Goal: Task Accomplishment & Management: Manage account settings

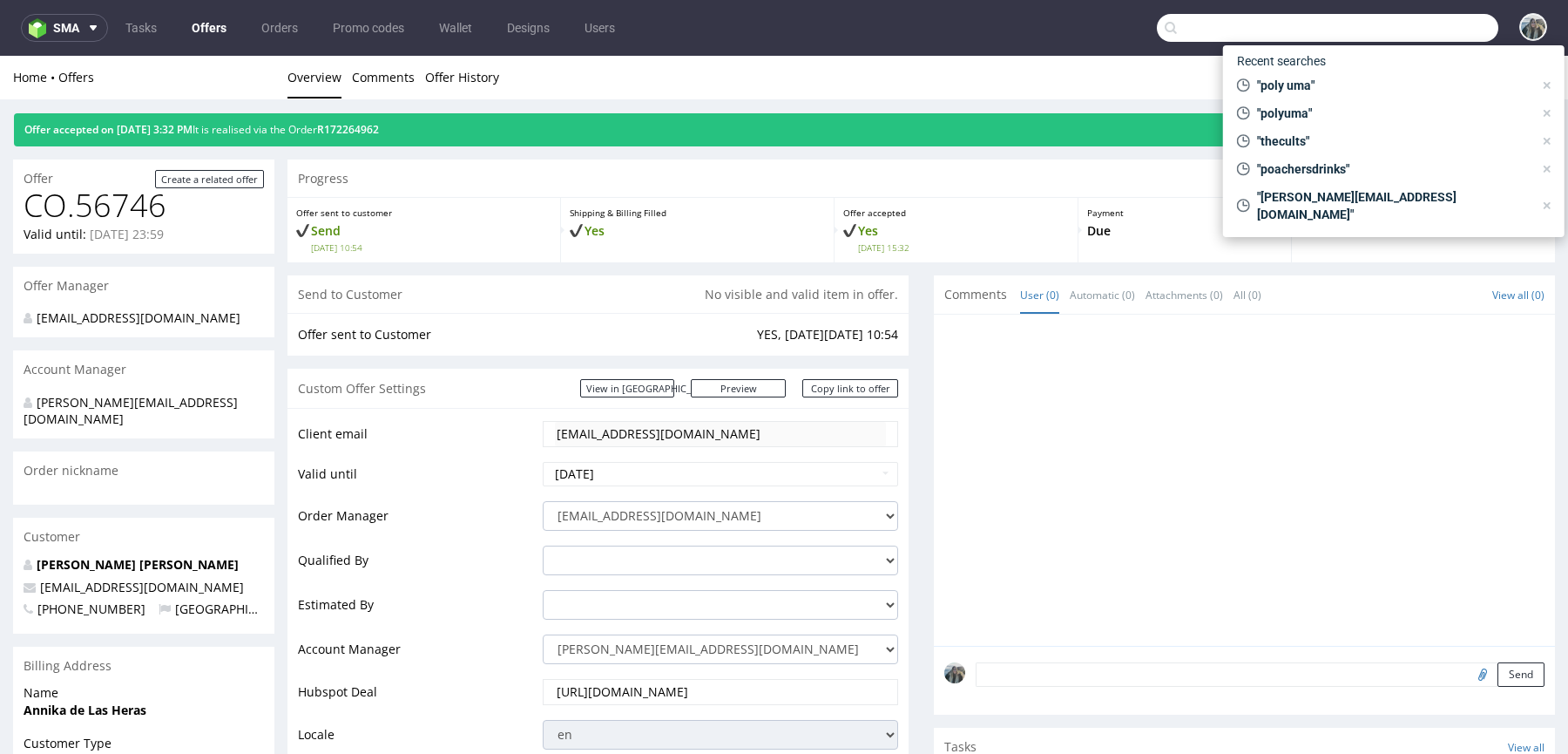
click at [1430, 21] on input "text" at bounding box center [1327, 27] width 341 height 28
paste input "R172264962"
type input "R172264962"
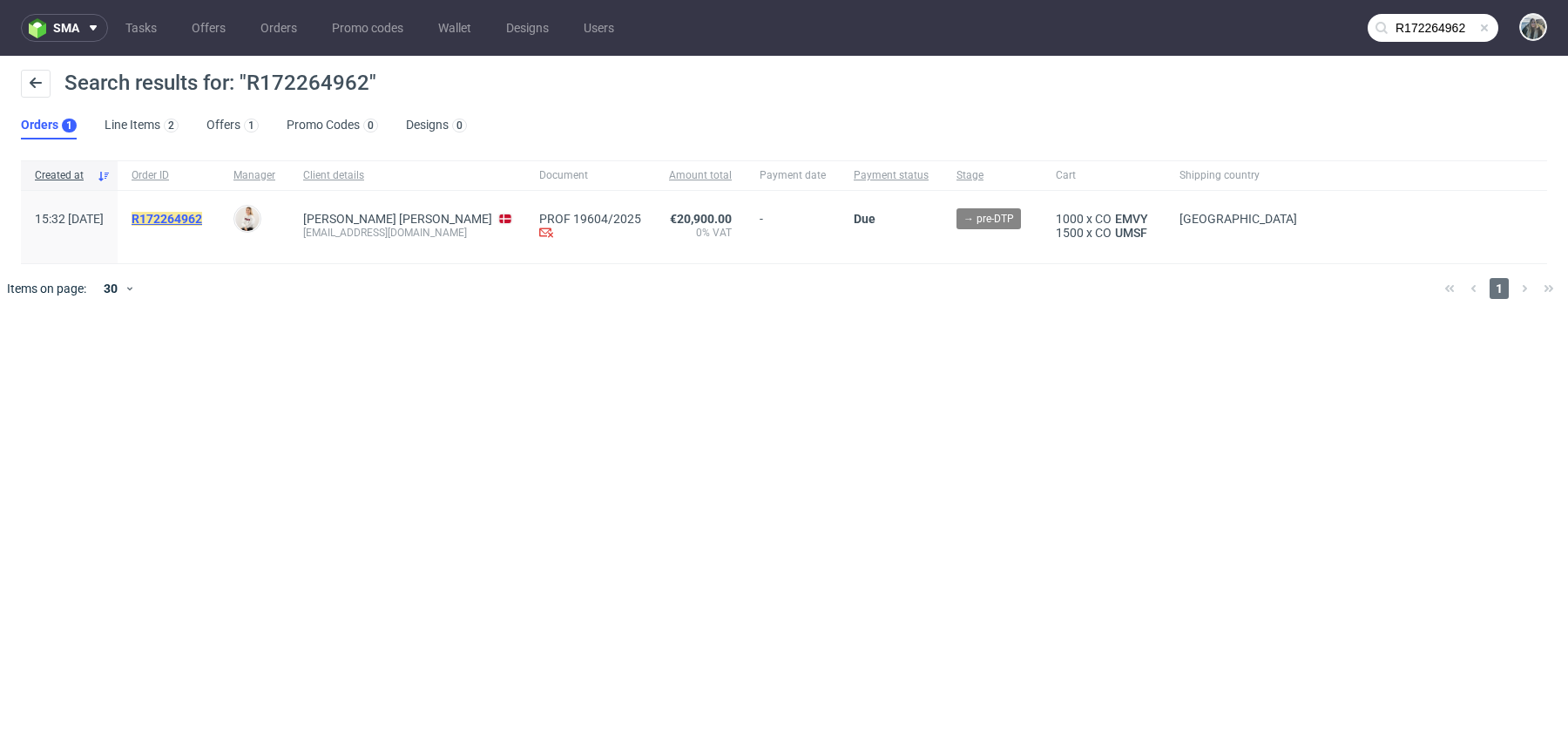
click at [202, 213] on mark "R172264962" at bounding box center [167, 218] width 71 height 14
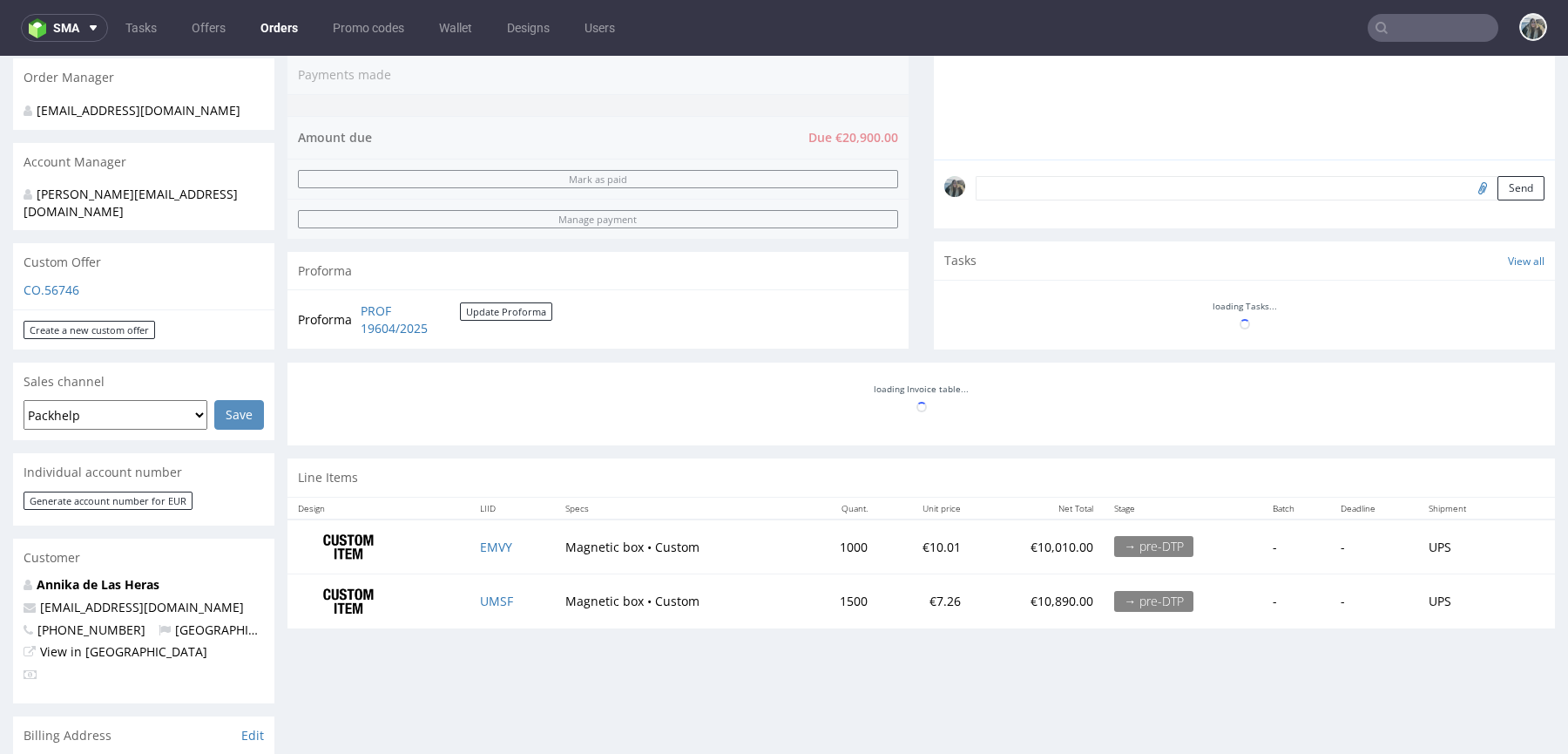
scroll to position [430, 0]
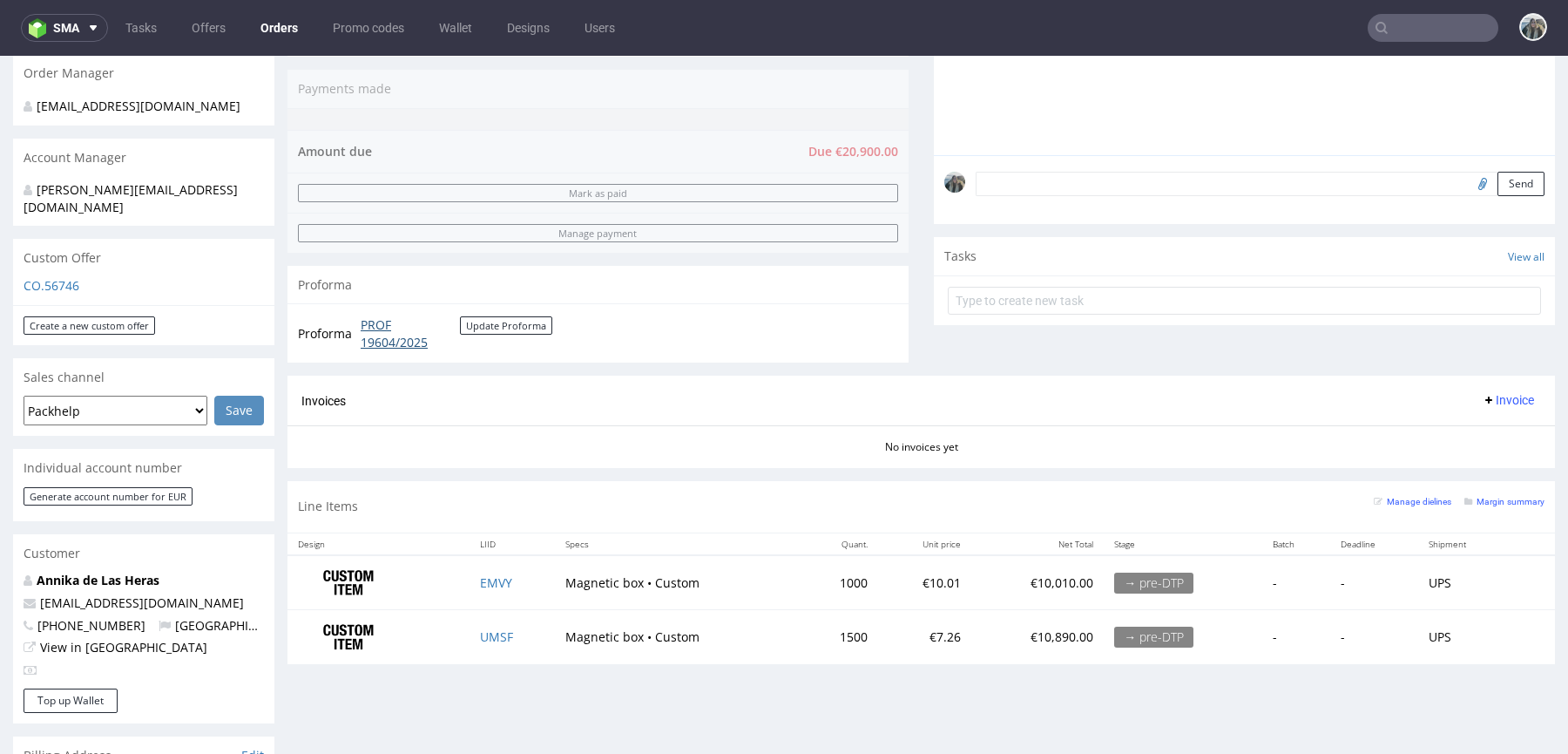
click at [384, 327] on link "PROF 19604/2025" at bounding box center [410, 333] width 100 height 34
click at [103, 572] on link "Annika de Las Heras" at bounding box center [98, 580] width 123 height 16
click at [489, 576] on link "EMVY" at bounding box center [496, 583] width 33 height 16
click at [489, 628] on link "UMSF" at bounding box center [496, 636] width 34 height 16
click at [1074, 193] on form "Send" at bounding box center [1260, 184] width 569 height 25
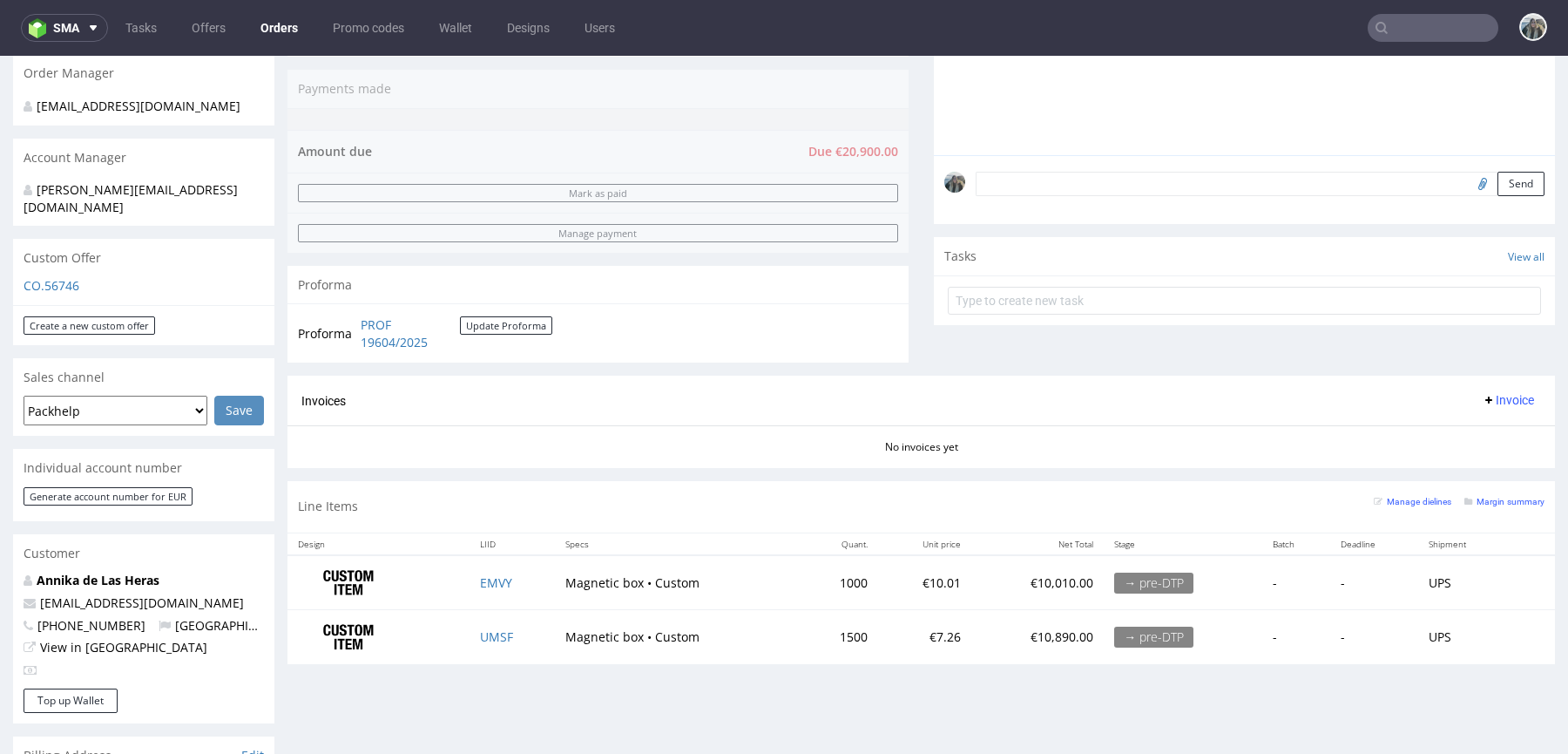
click at [1081, 187] on textarea at bounding box center [1260, 183] width 569 height 24
paste textarea "delivery ddl around 15.10"
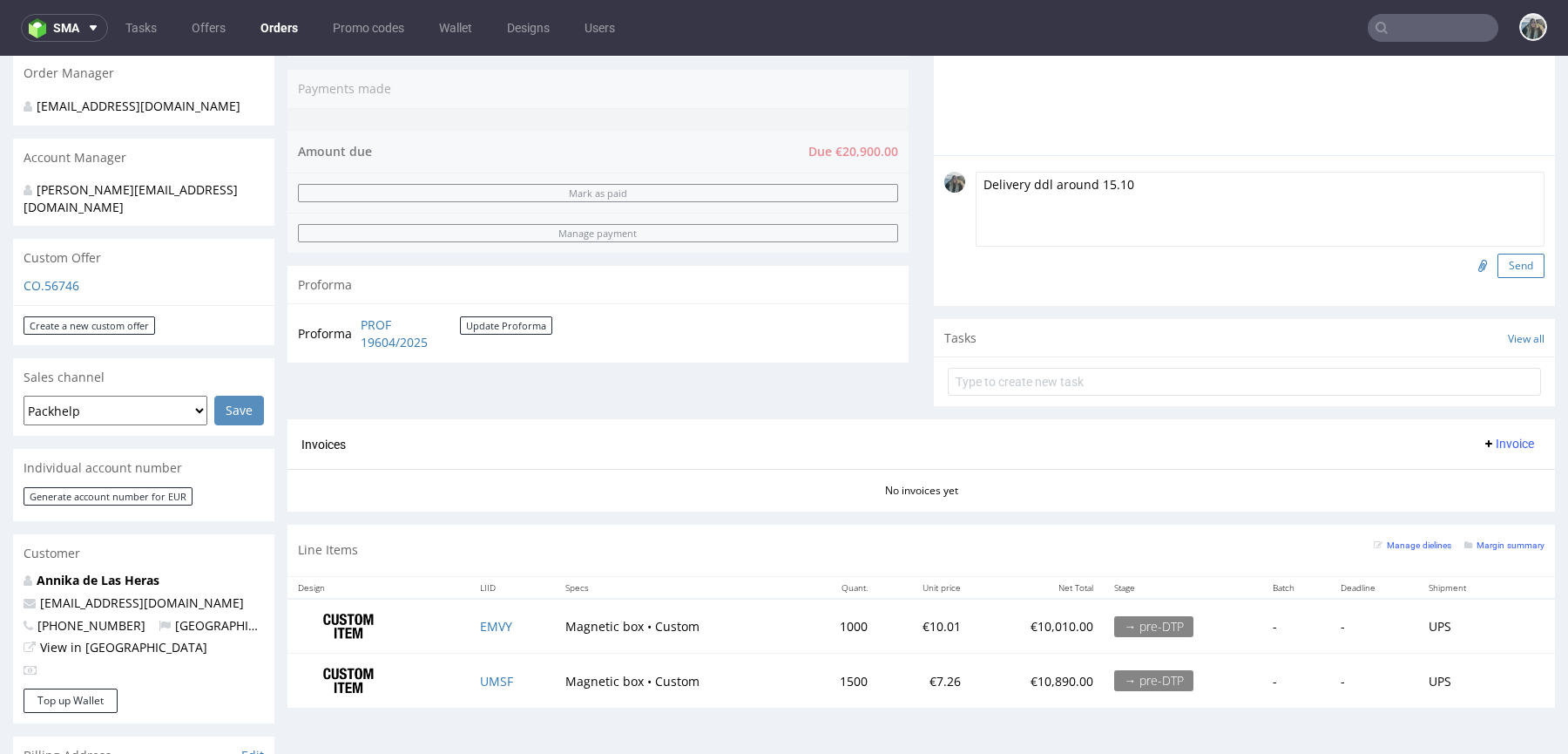
type textarea "Delivery ddl around 15.10"
click at [1497, 263] on button "Send" at bounding box center [1521, 266] width 47 height 24
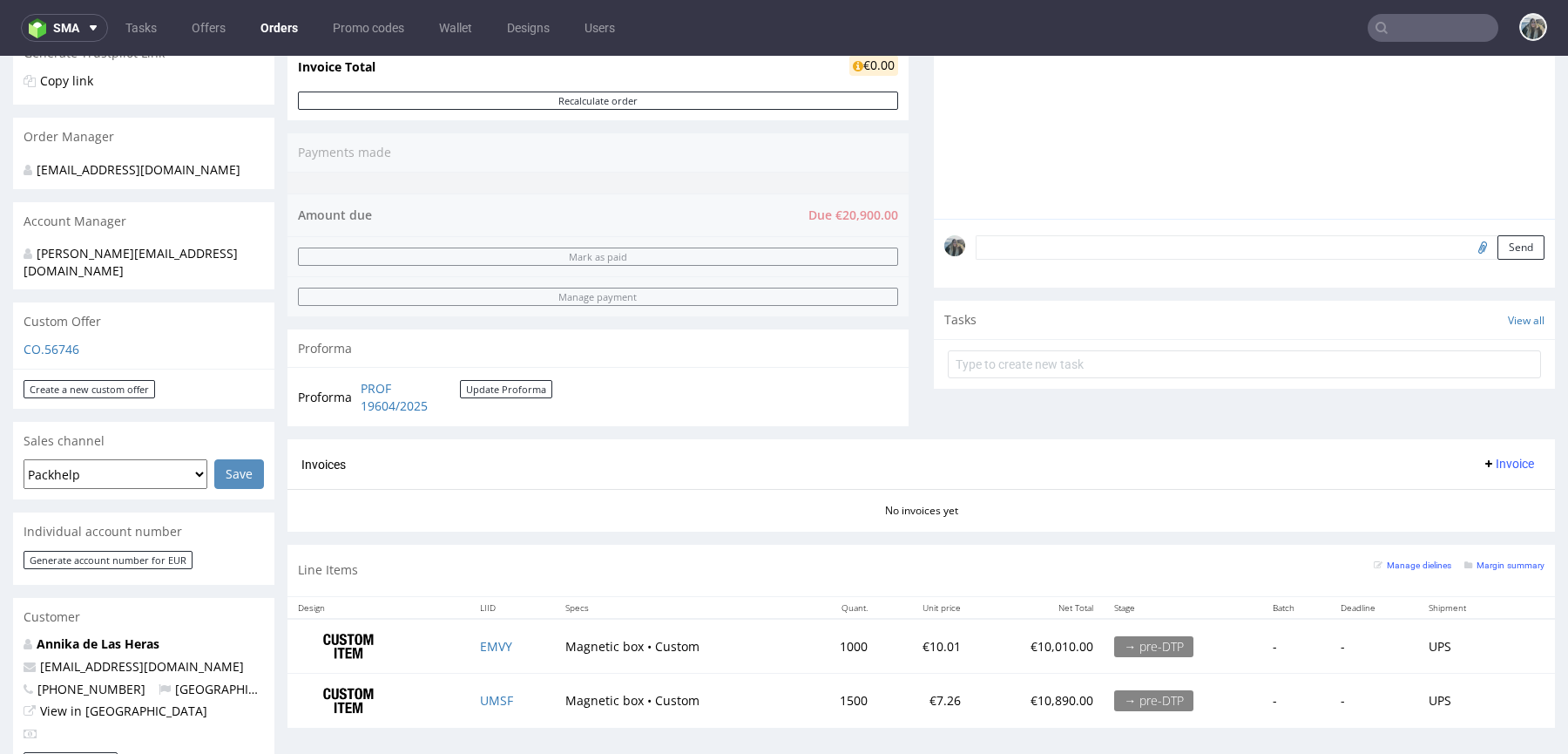
scroll to position [401, 0]
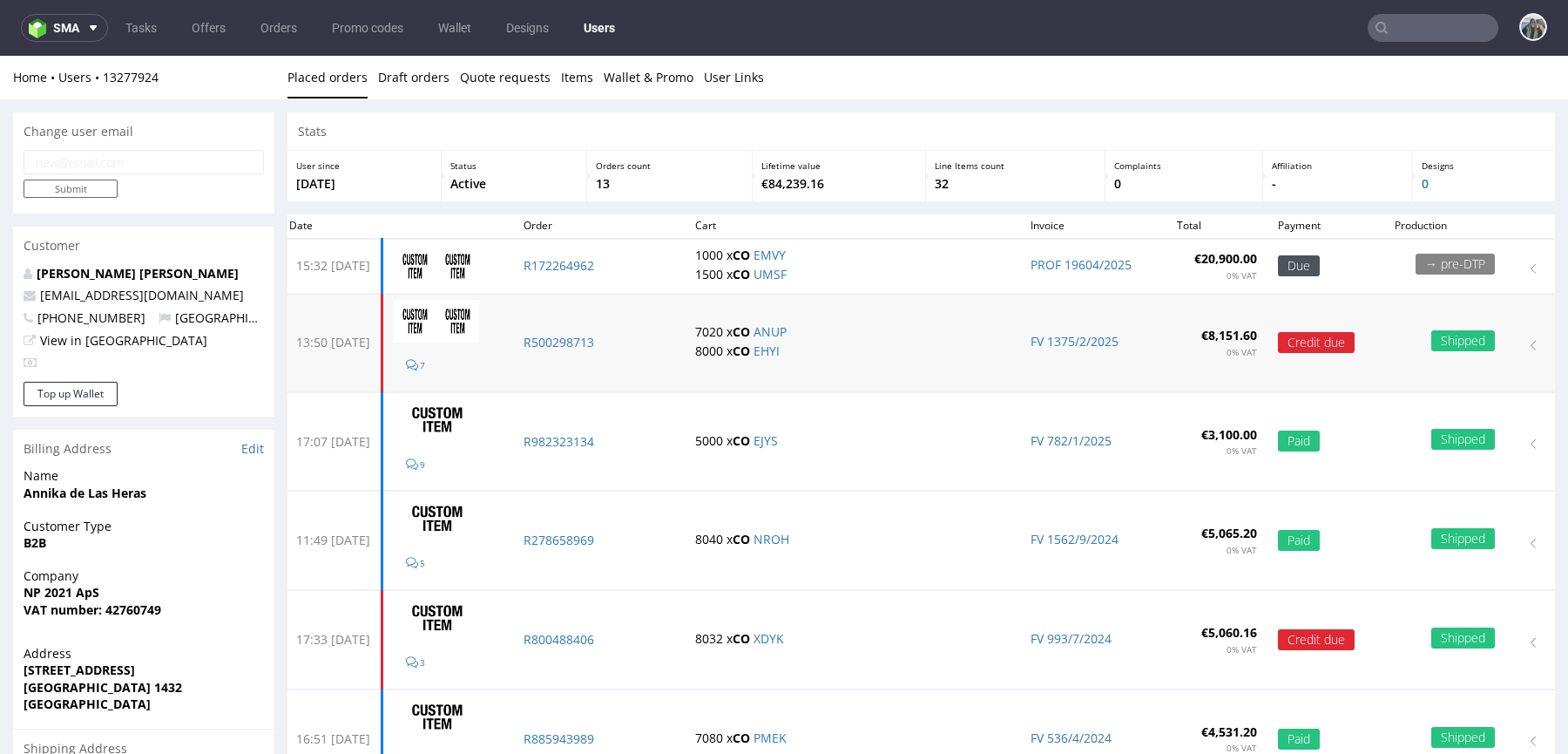
click at [602, 351] on td "R500298713" at bounding box center [598, 343] width 171 height 98
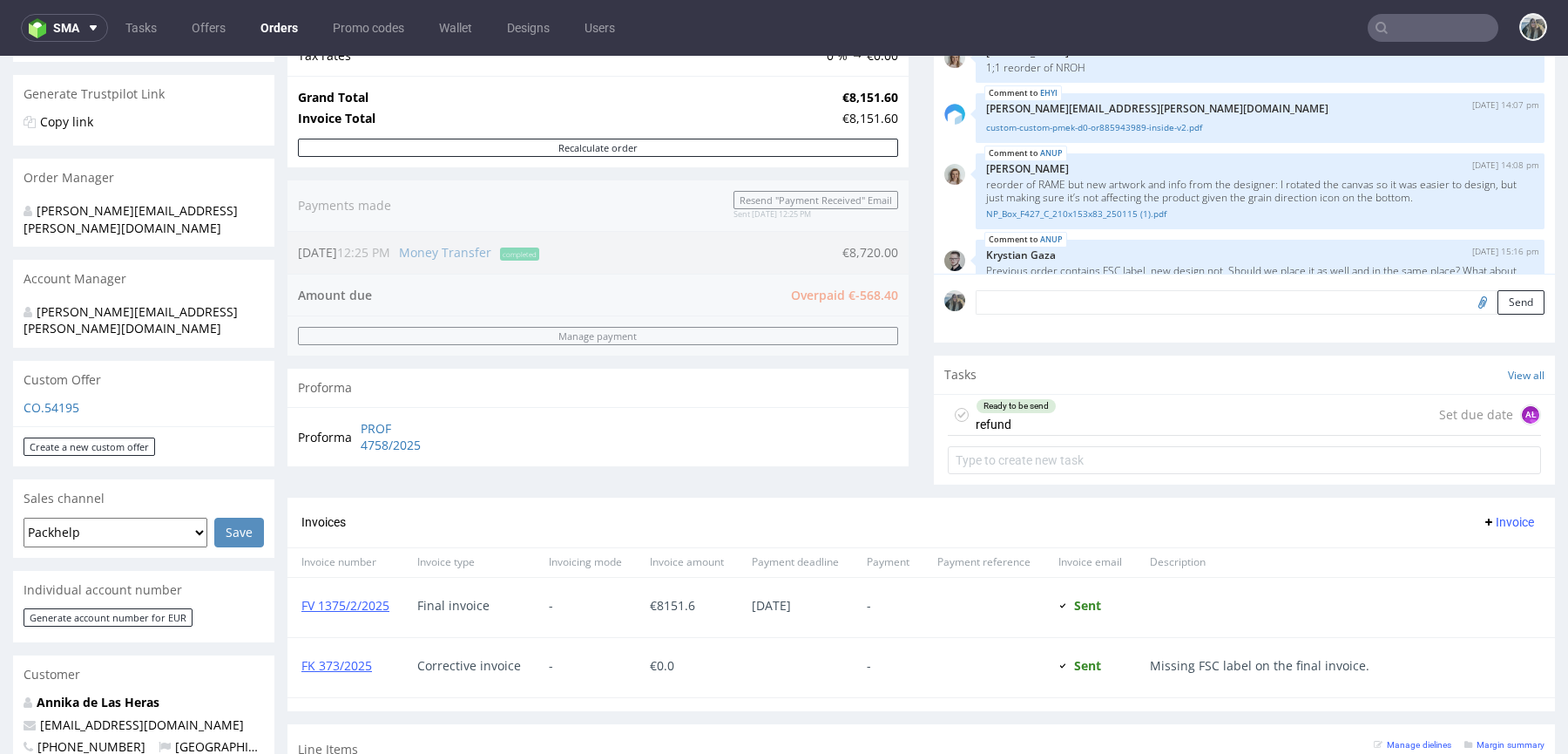
scroll to position [605, 0]
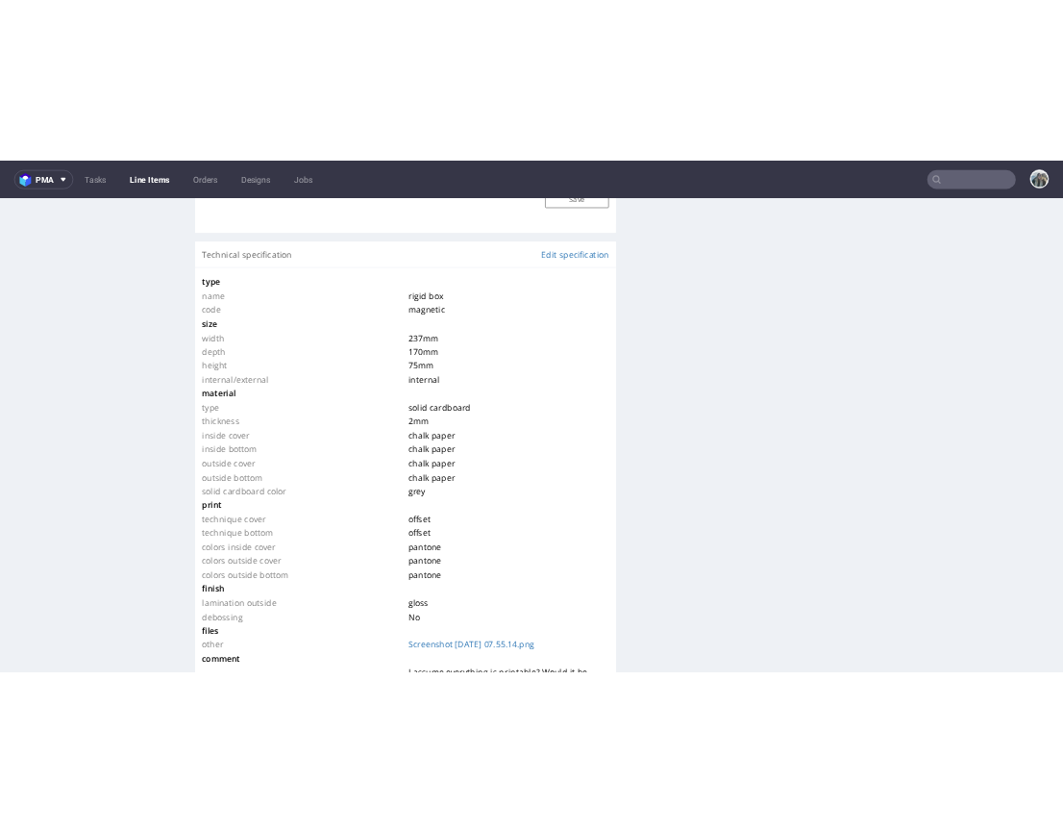
scroll to position [1757, 0]
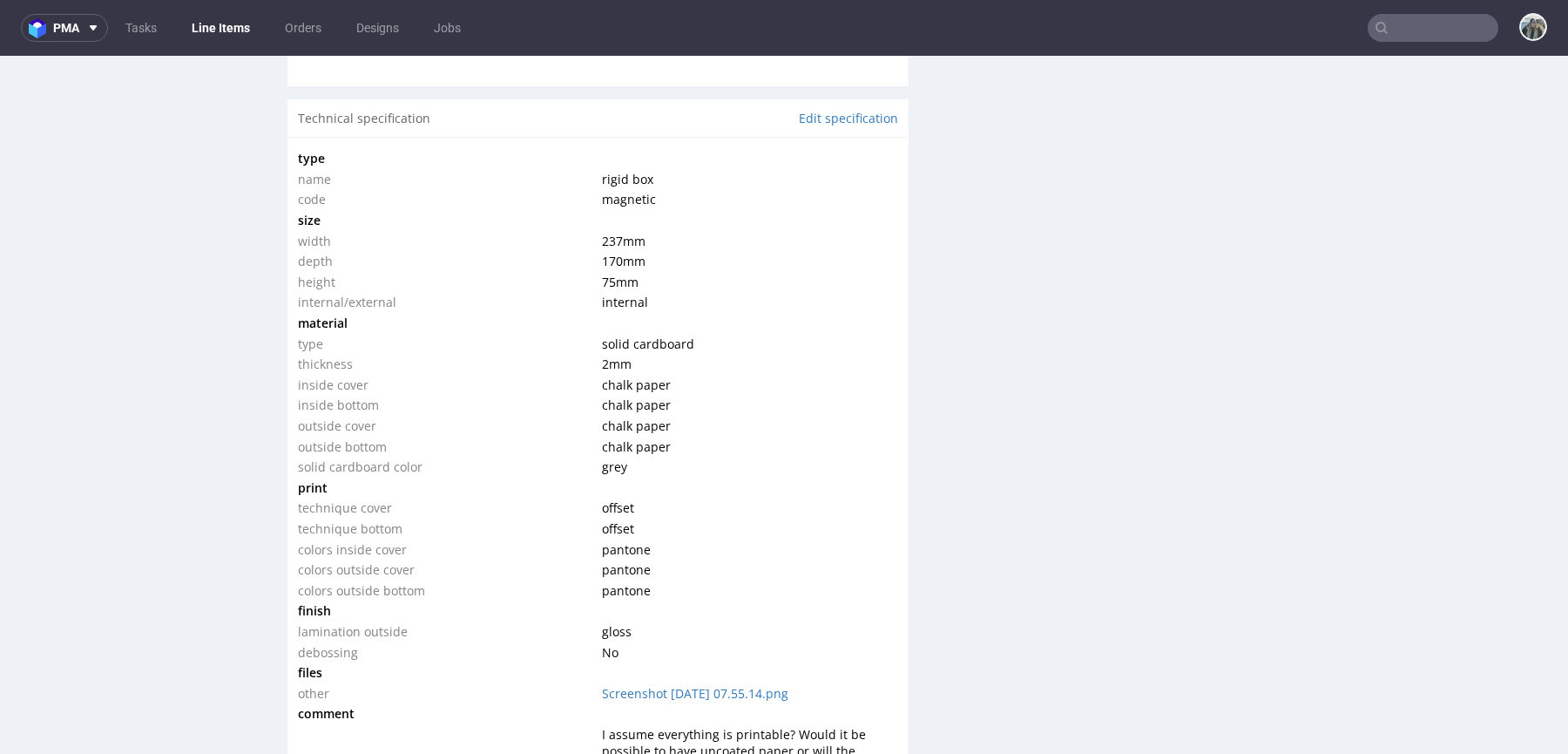
click at [601, 233] on span "237 mm" at bounding box center [623, 241] width 43 height 16
copy span "237"
click at [605, 264] on span "170 mm" at bounding box center [623, 261] width 43 height 16
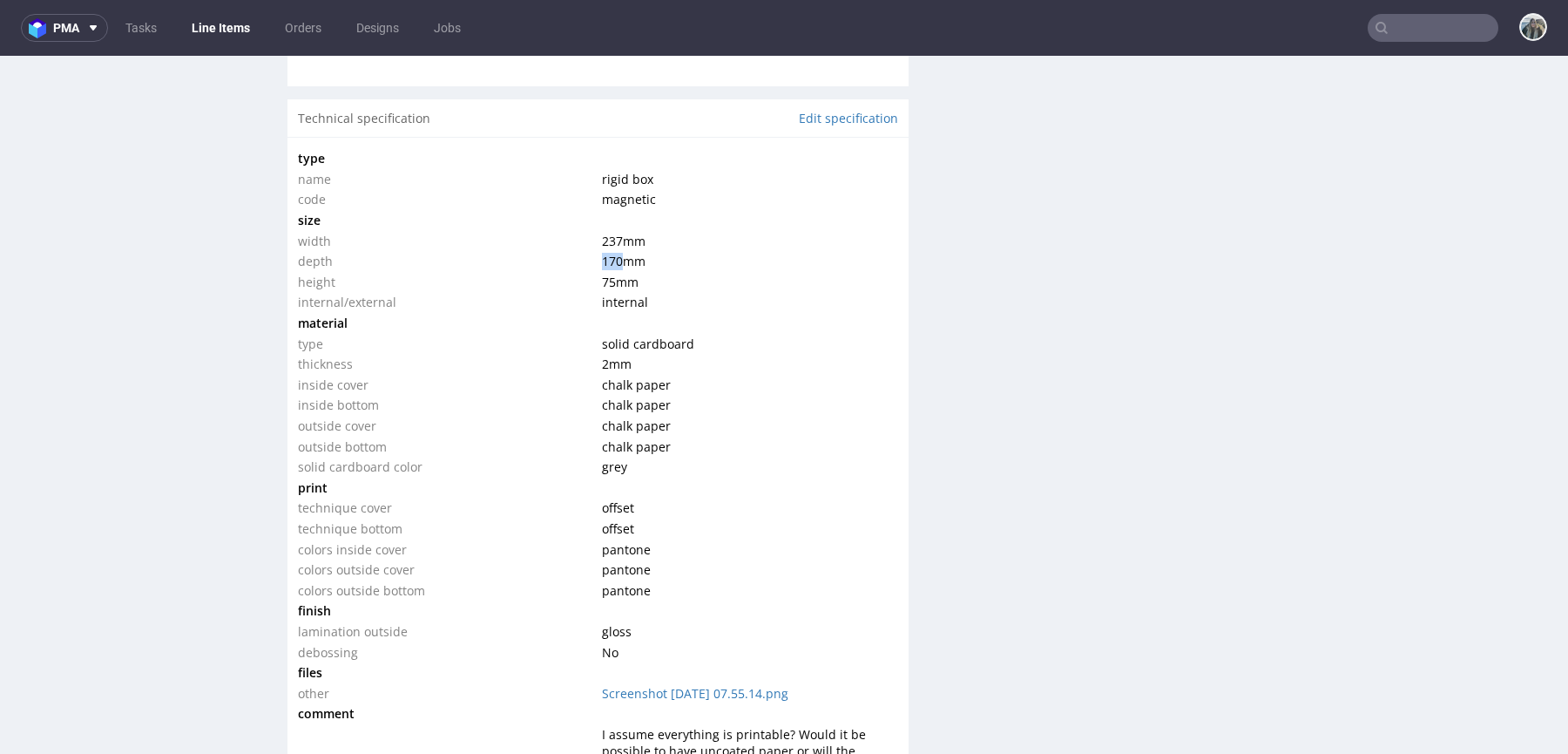
copy span "170"
click at [605, 285] on span "75 mm" at bounding box center [620, 282] width 36 height 16
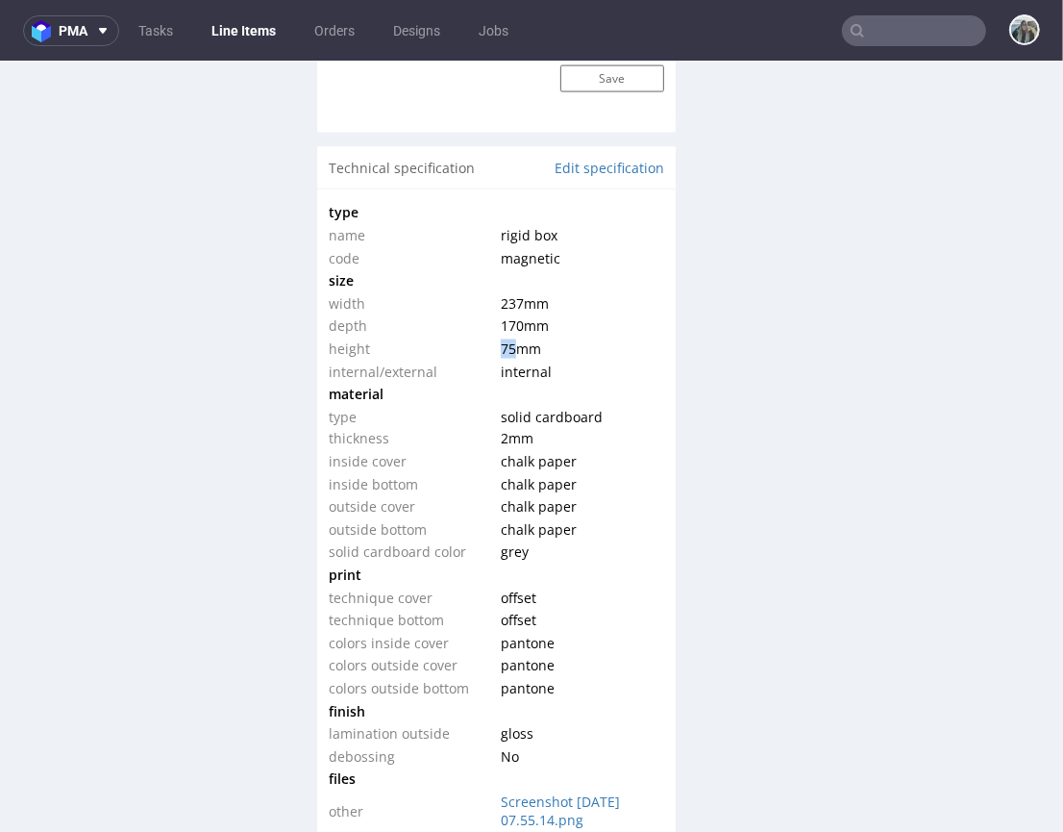
click at [501, 347] on span "75 mm" at bounding box center [521, 347] width 40 height 18
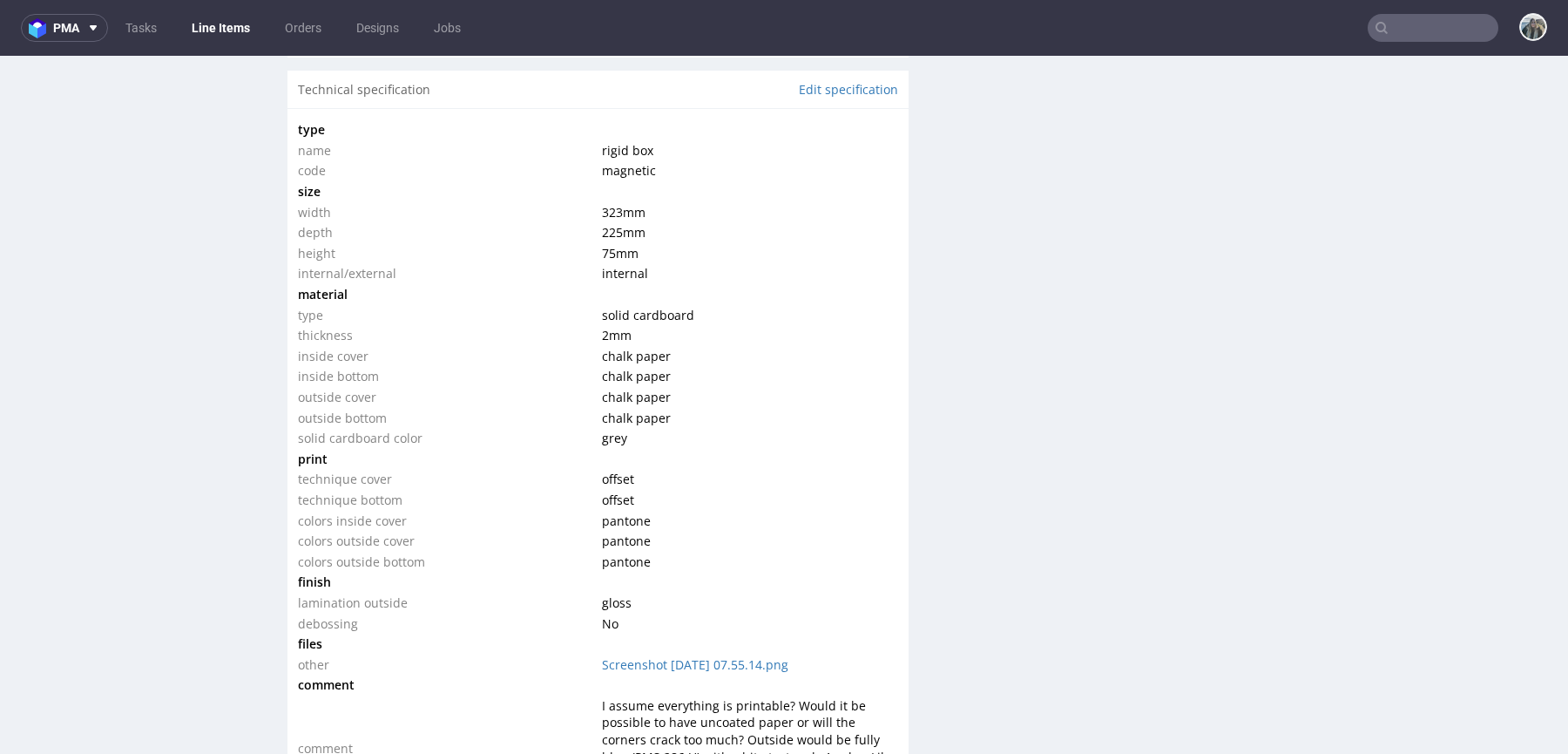
scroll to position [1622, 0]
drag, startPoint x: 601, startPoint y: 208, endPoint x: 645, endPoint y: 209, distance: 44.0
click at [645, 209] on td "323 mm" at bounding box center [747, 210] width 300 height 21
copy span "323 mm"
click at [608, 227] on span "225 mm" at bounding box center [623, 230] width 43 height 16
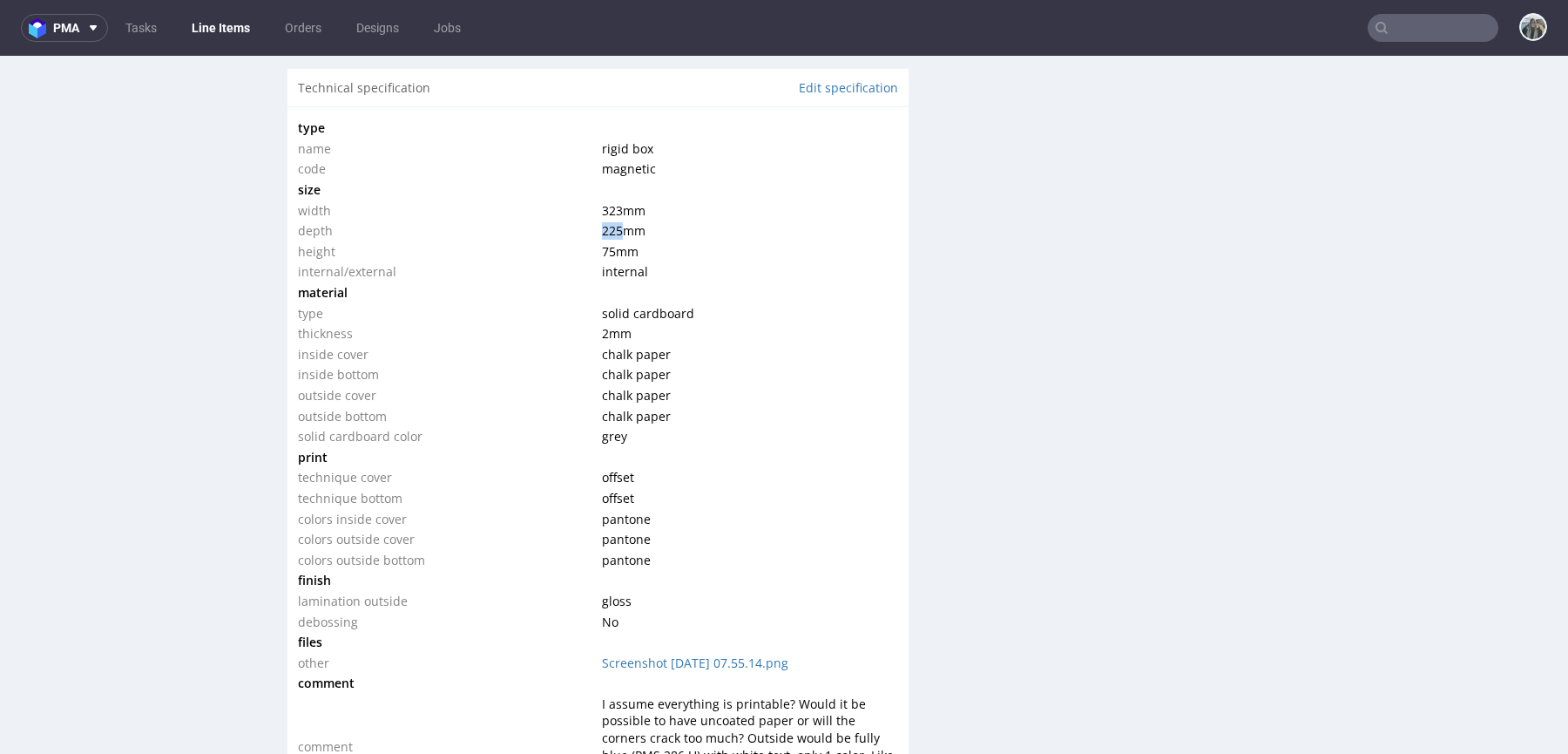
click at [608, 227] on span "225 mm" at bounding box center [623, 230] width 43 height 16
copy span "225"
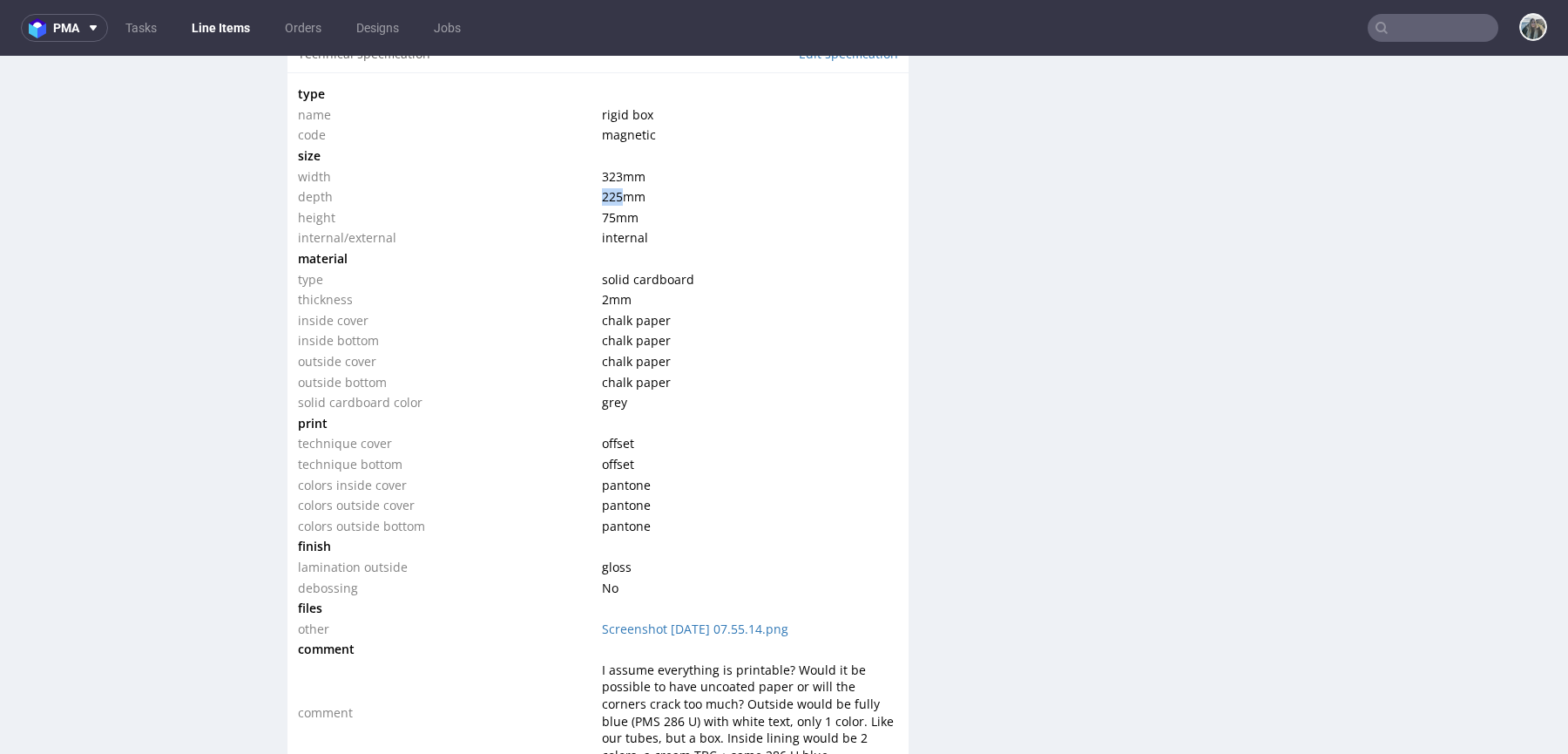
scroll to position [1677, 0]
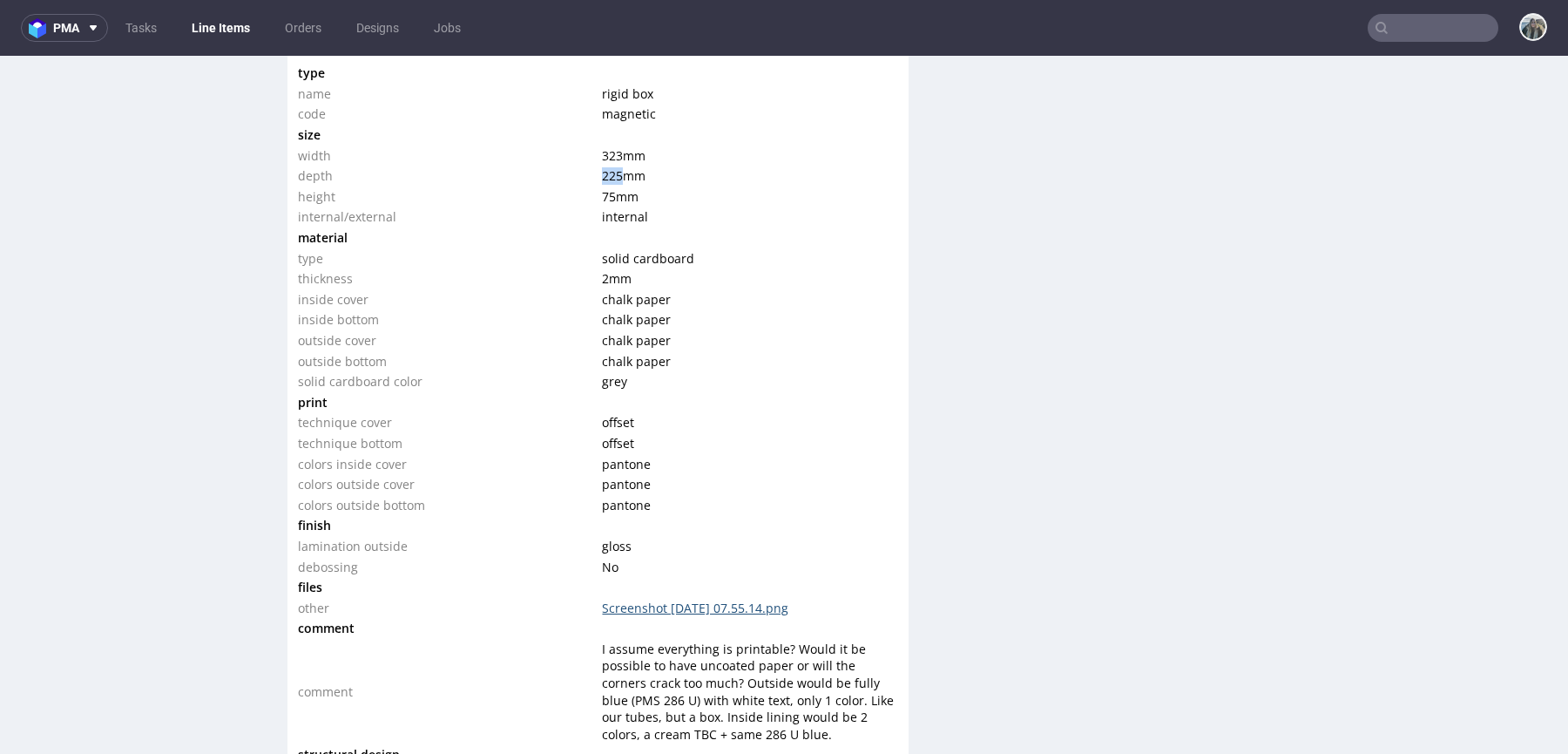
click at [639, 600] on link "Screenshot [DATE] 07.55.14.png" at bounding box center [695, 608] width 187 height 16
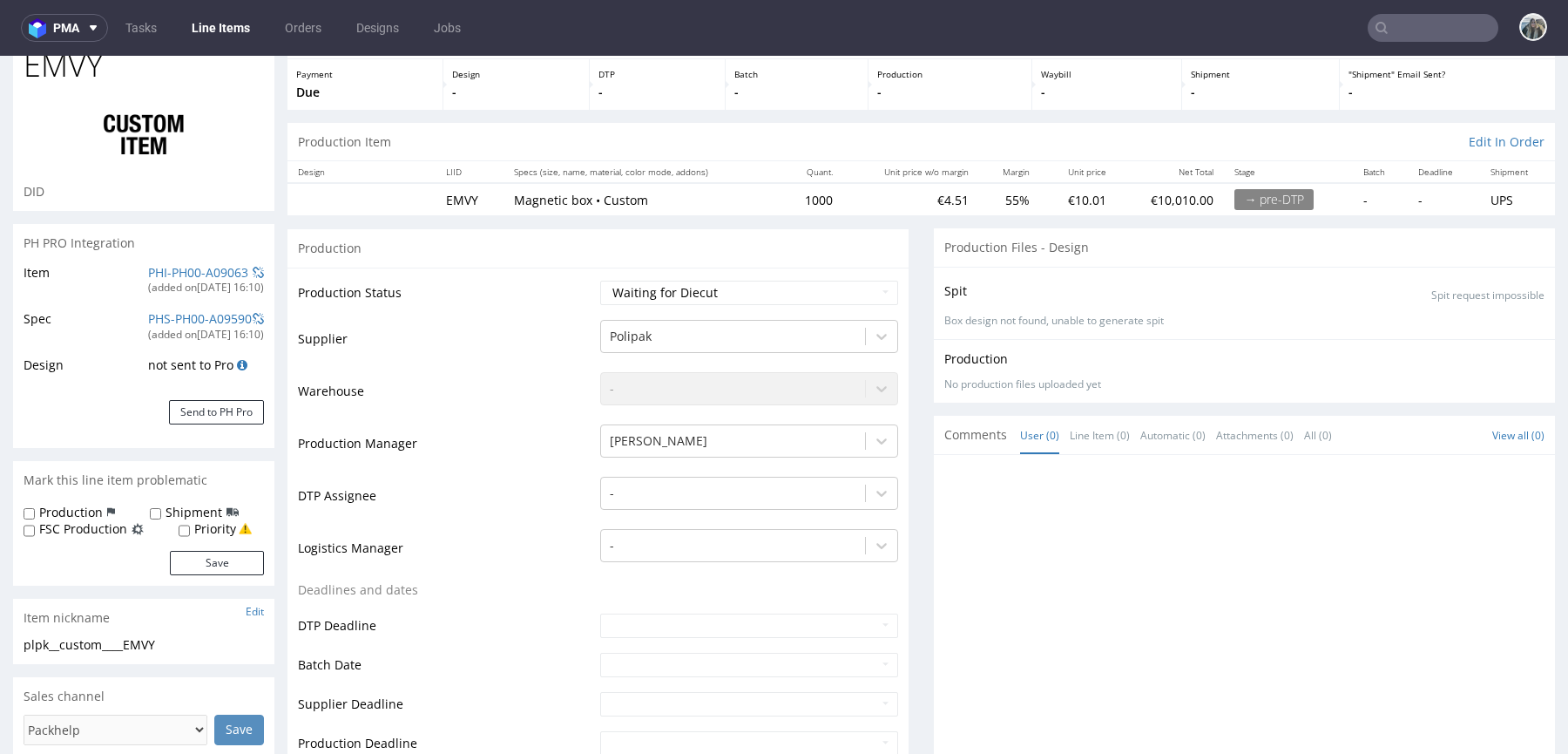
scroll to position [0, 0]
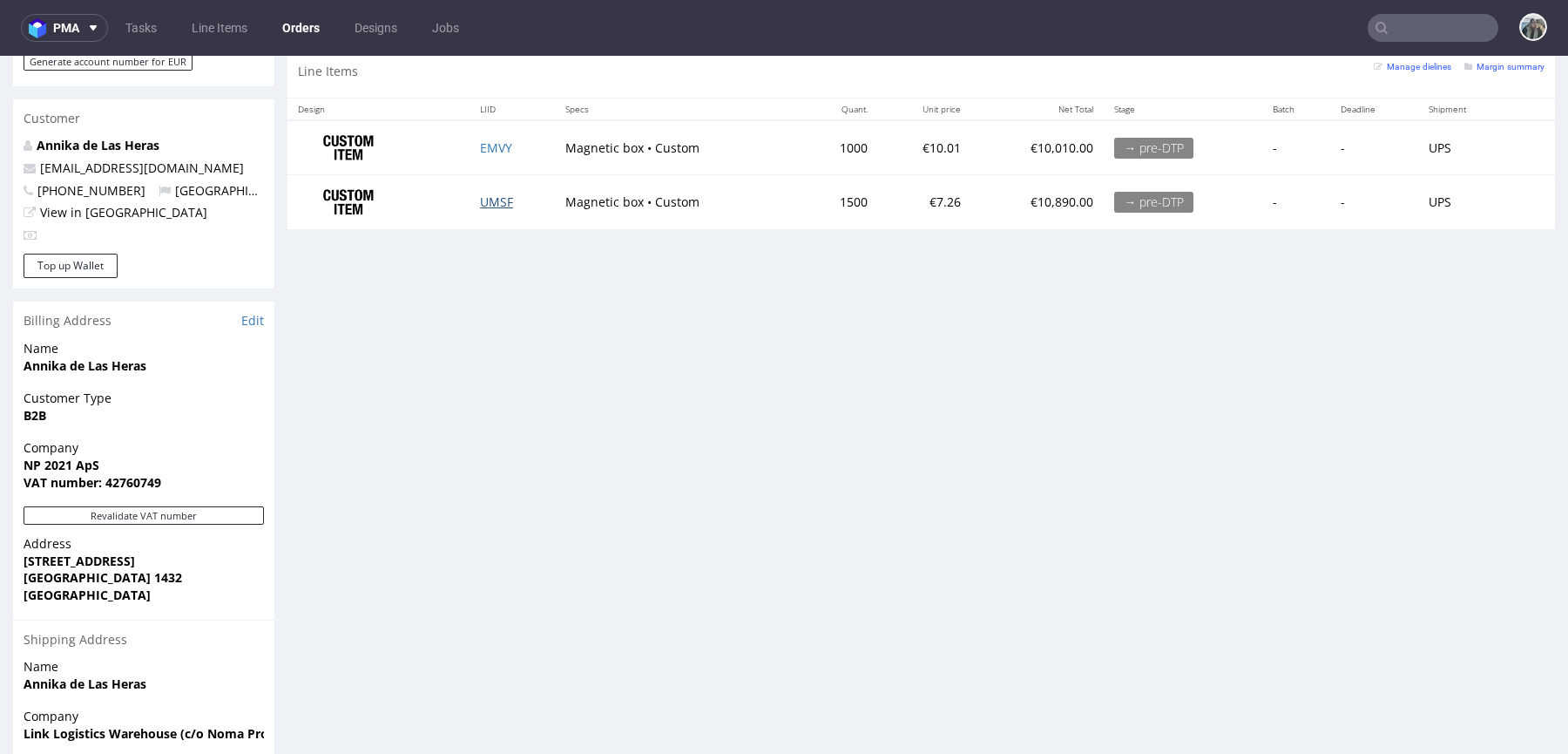
scroll to position [803, 0]
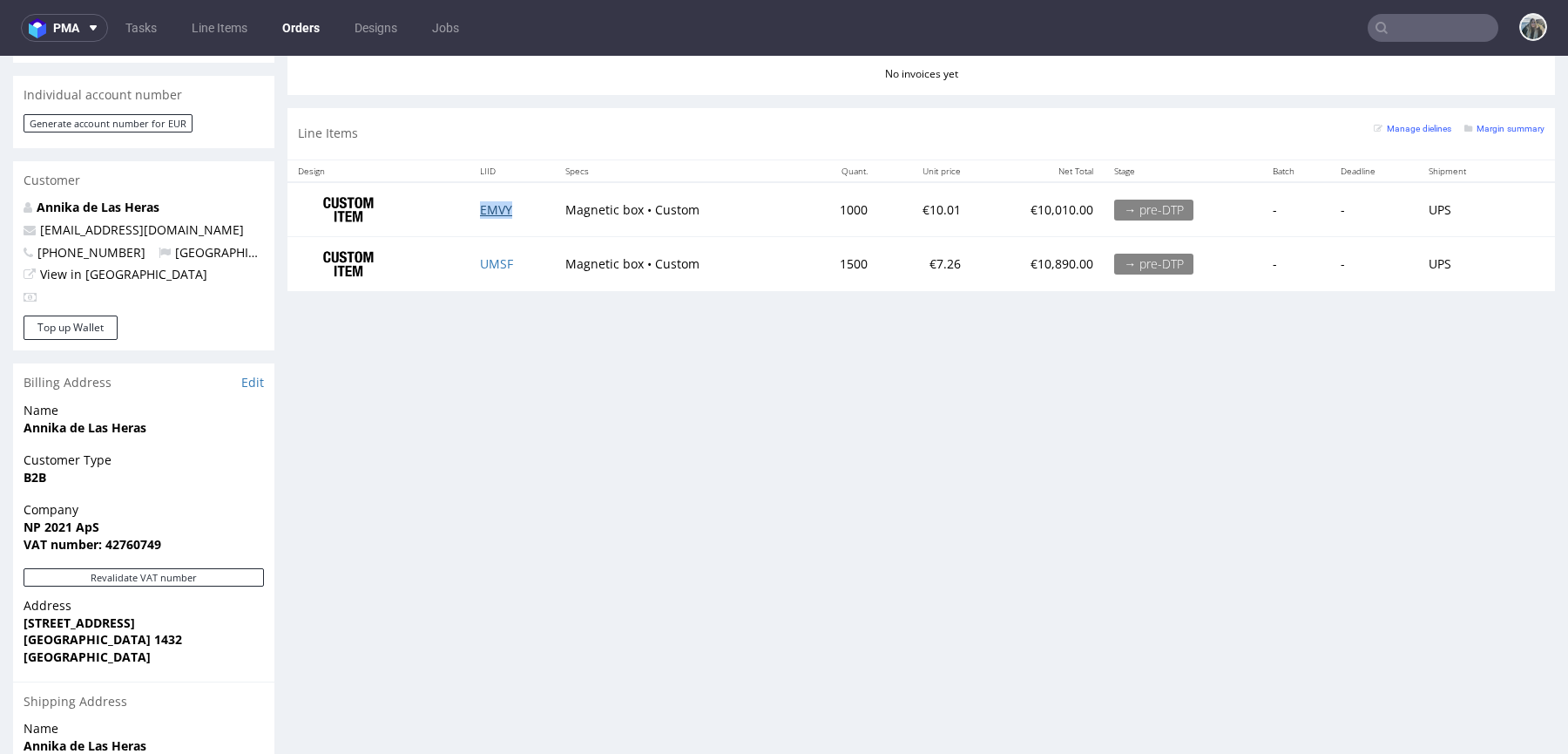
click at [496, 202] on link "EMVY" at bounding box center [496, 209] width 33 height 16
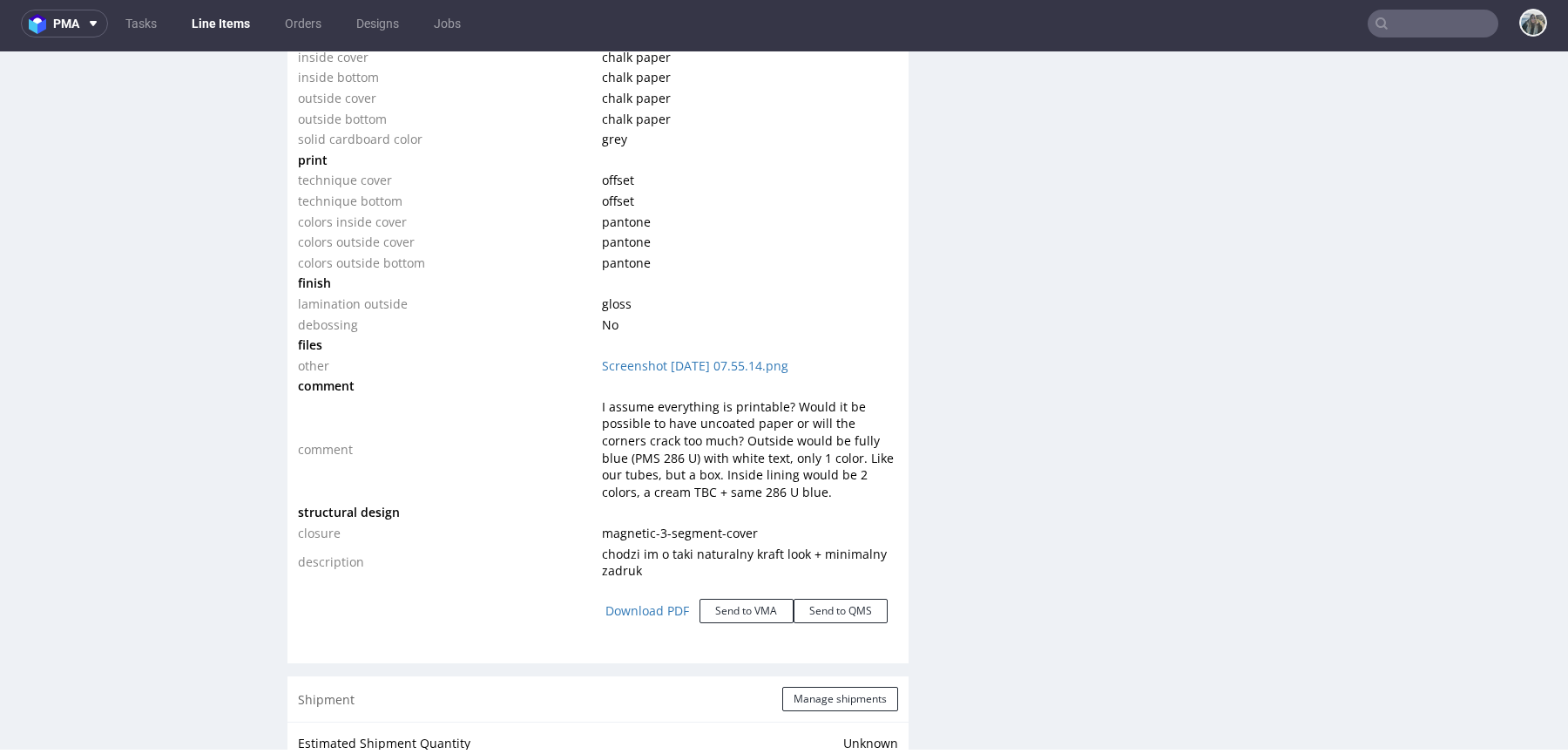
scroll to position [1917, 0]
click at [638, 357] on link "Screenshot [DATE] 07.55.14.png" at bounding box center [695, 363] width 187 height 16
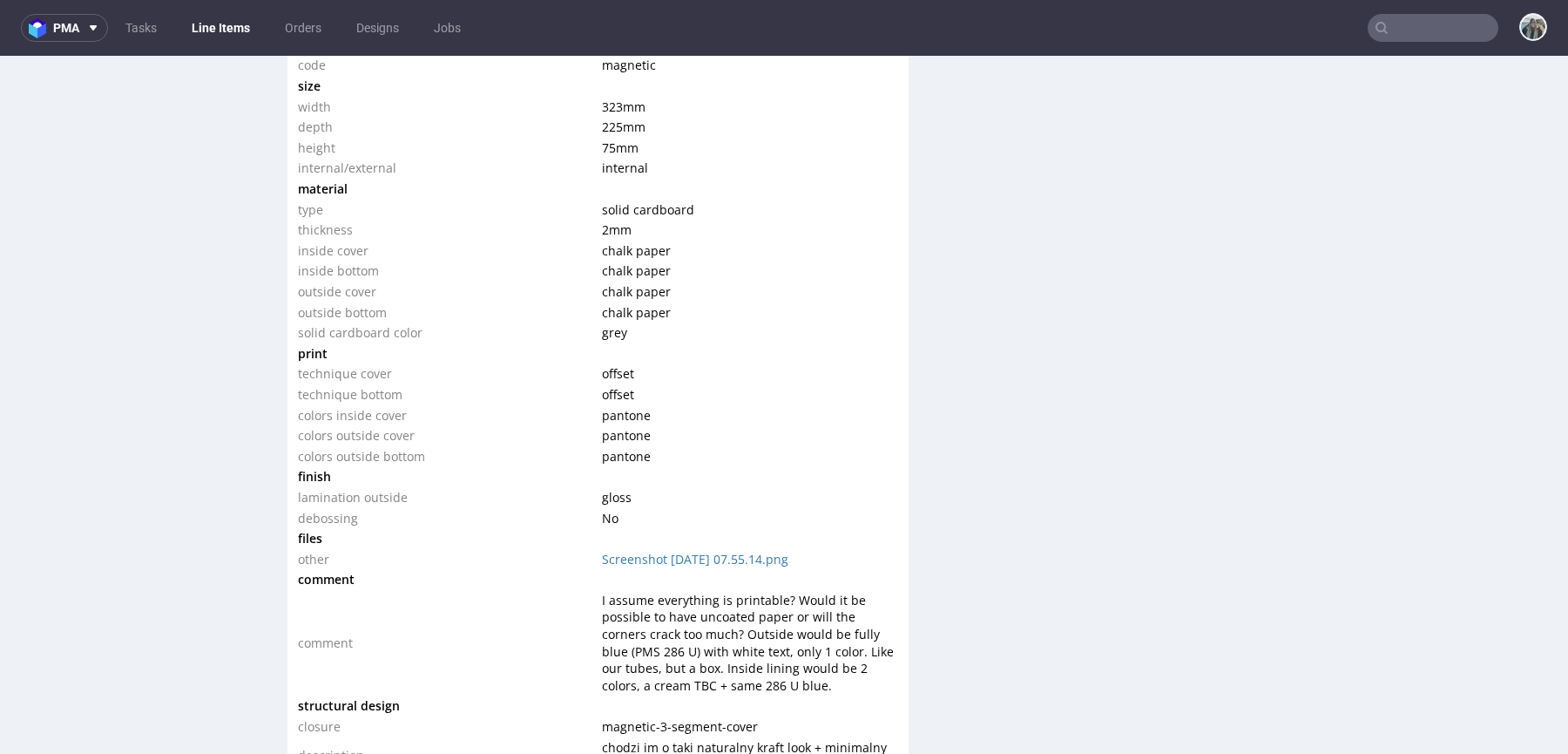
scroll to position [2088, 0]
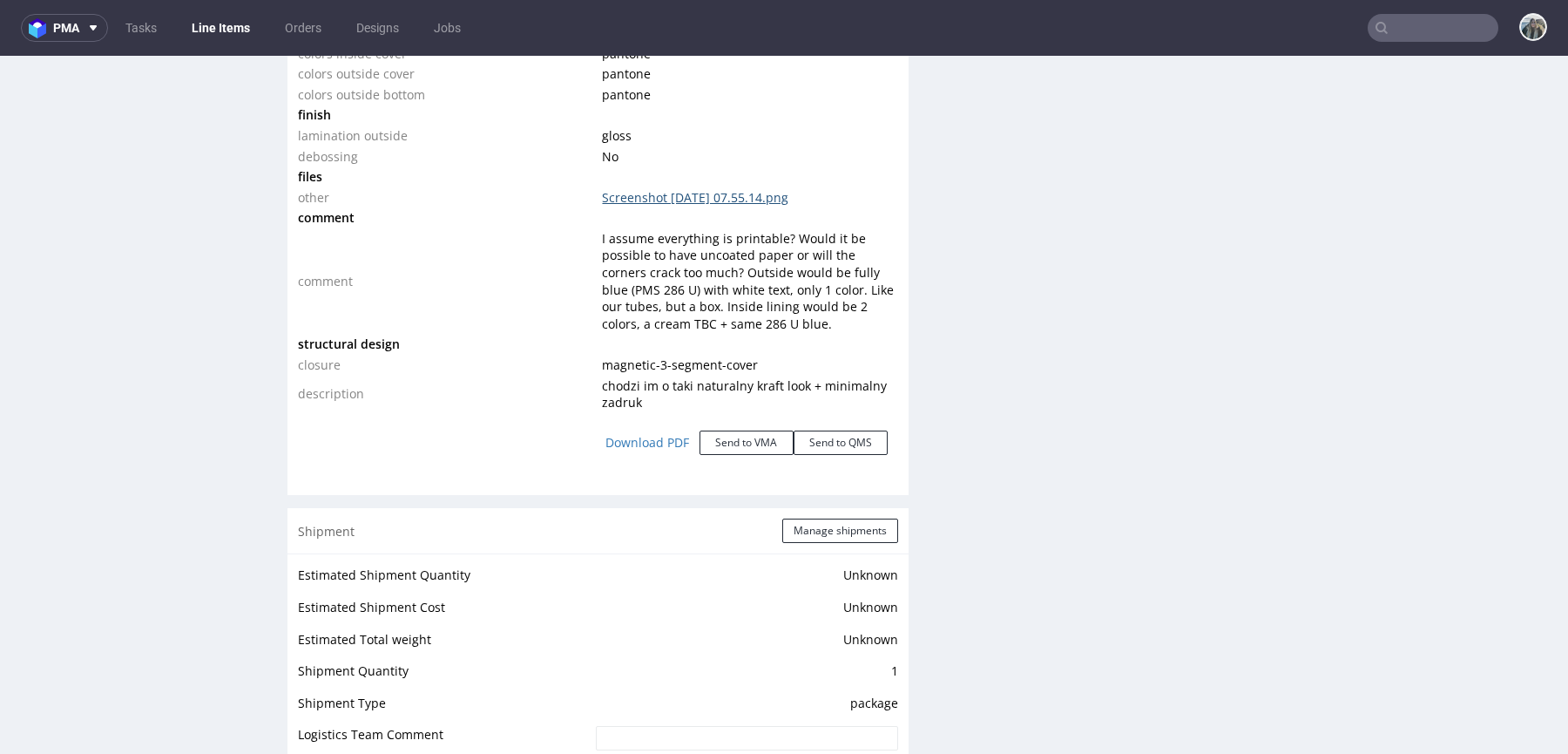
click at [706, 191] on link "Screenshot 2025-09-05 at 07.55.14.png" at bounding box center [695, 198] width 187 height 16
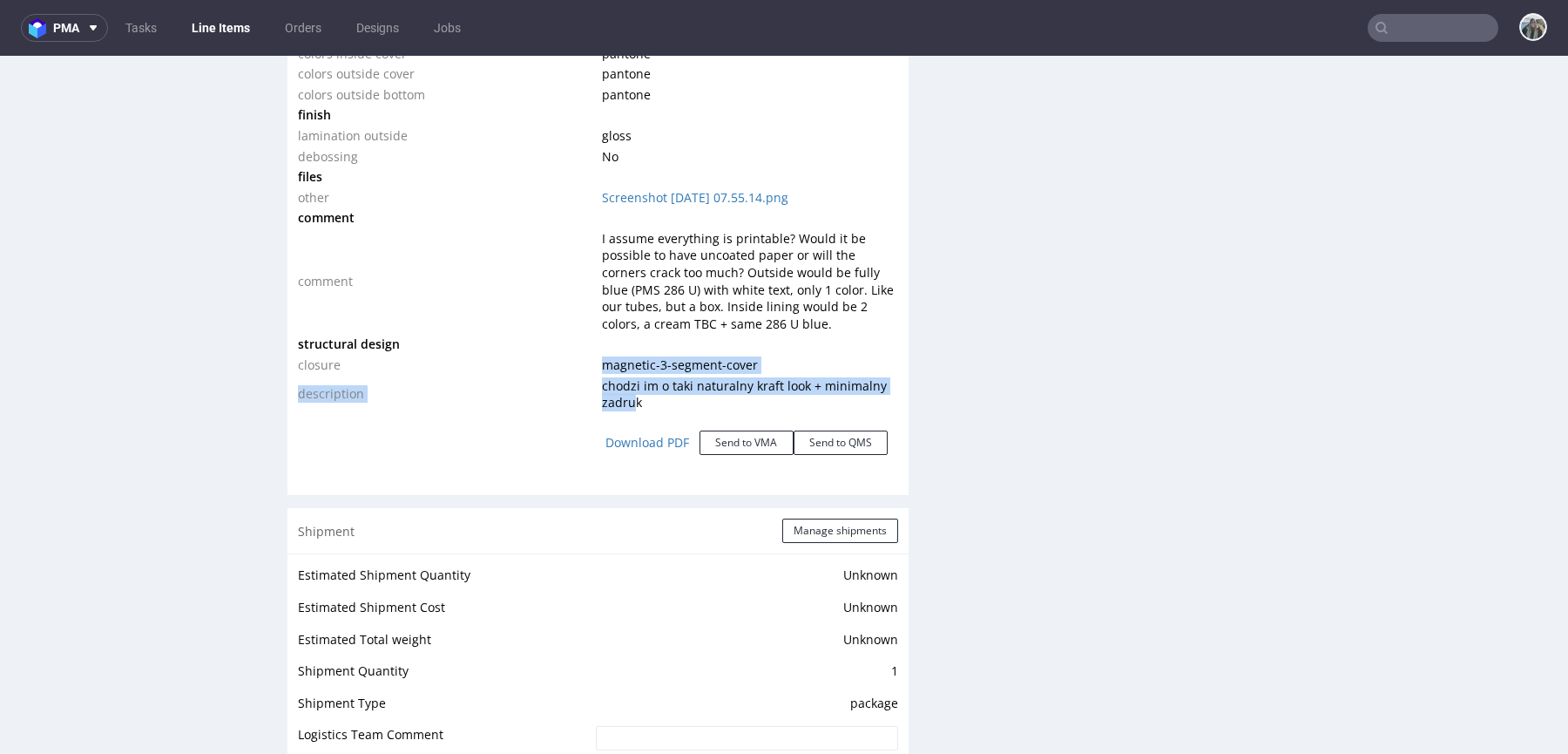
drag, startPoint x: 632, startPoint y: 396, endPoint x: 598, endPoint y: 367, distance: 44.7
click at [598, 367] on tbody "type name rigid box code magnetic size width 323 mm depth 225 mm height 75 mm i…" at bounding box center [598, 32] width 600 height 760
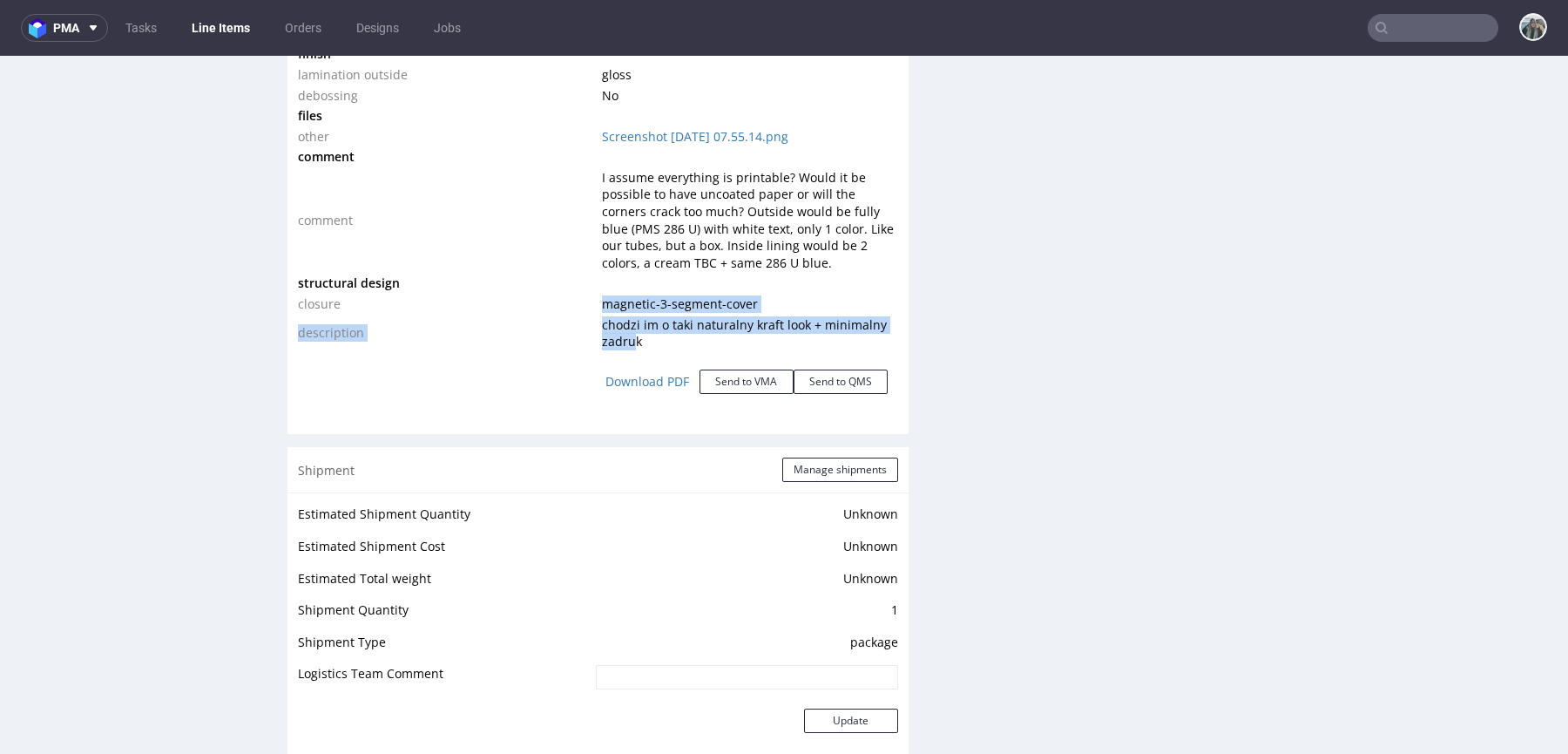
scroll to position [2168, 0]
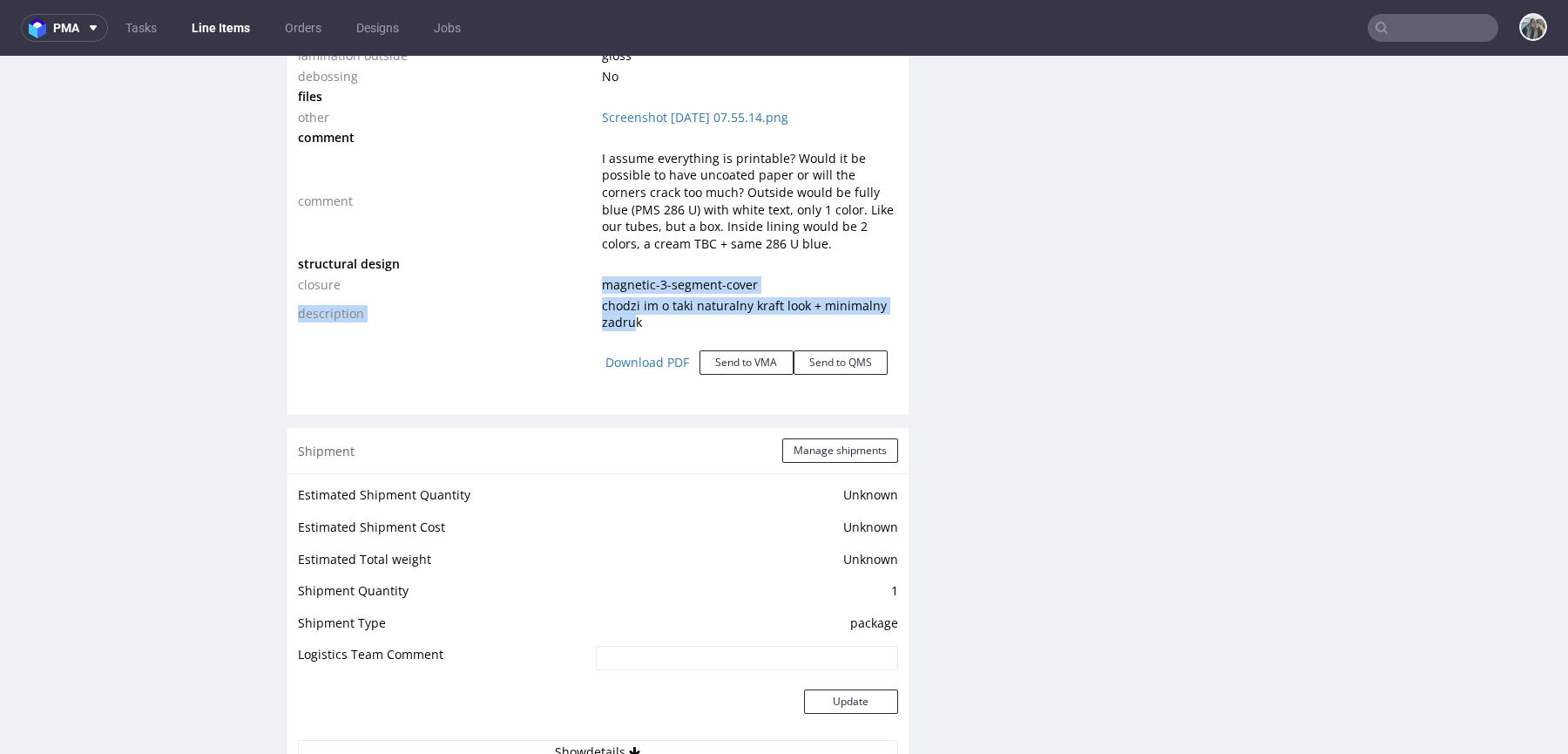
click at [630, 283] on span "magnetic-3-segment-cover" at bounding box center [679, 285] width 156 height 16
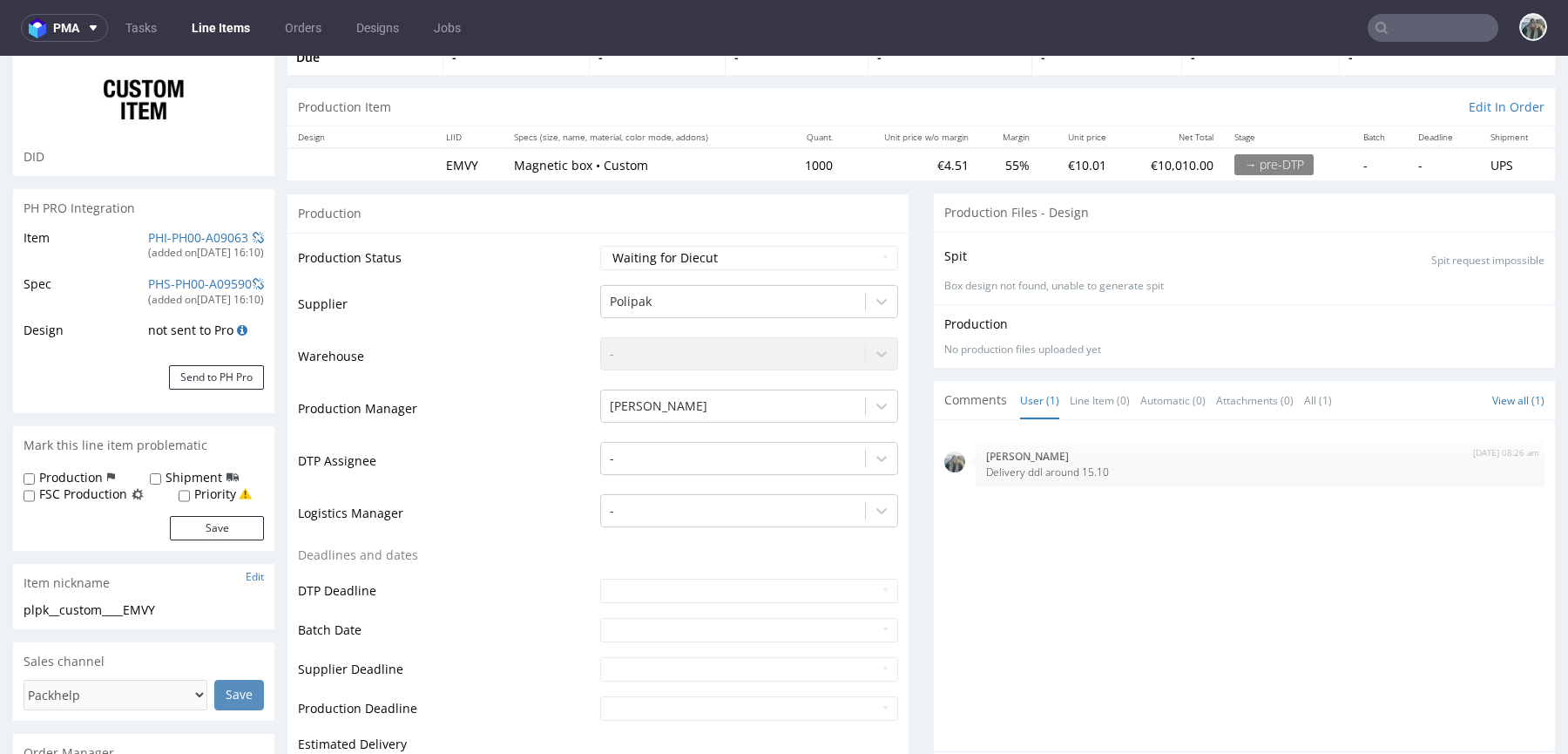
scroll to position [0, 0]
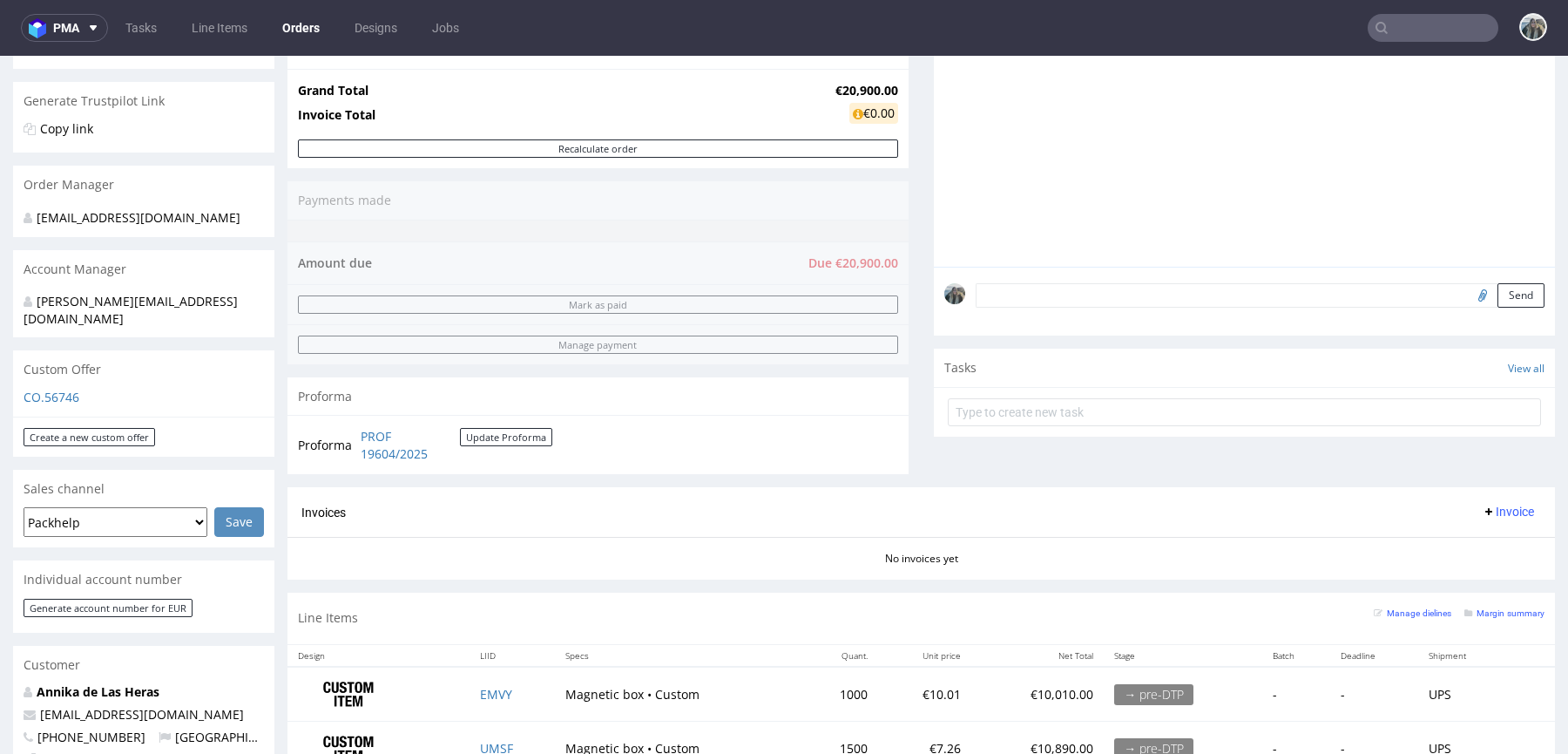
scroll to position [381, 0]
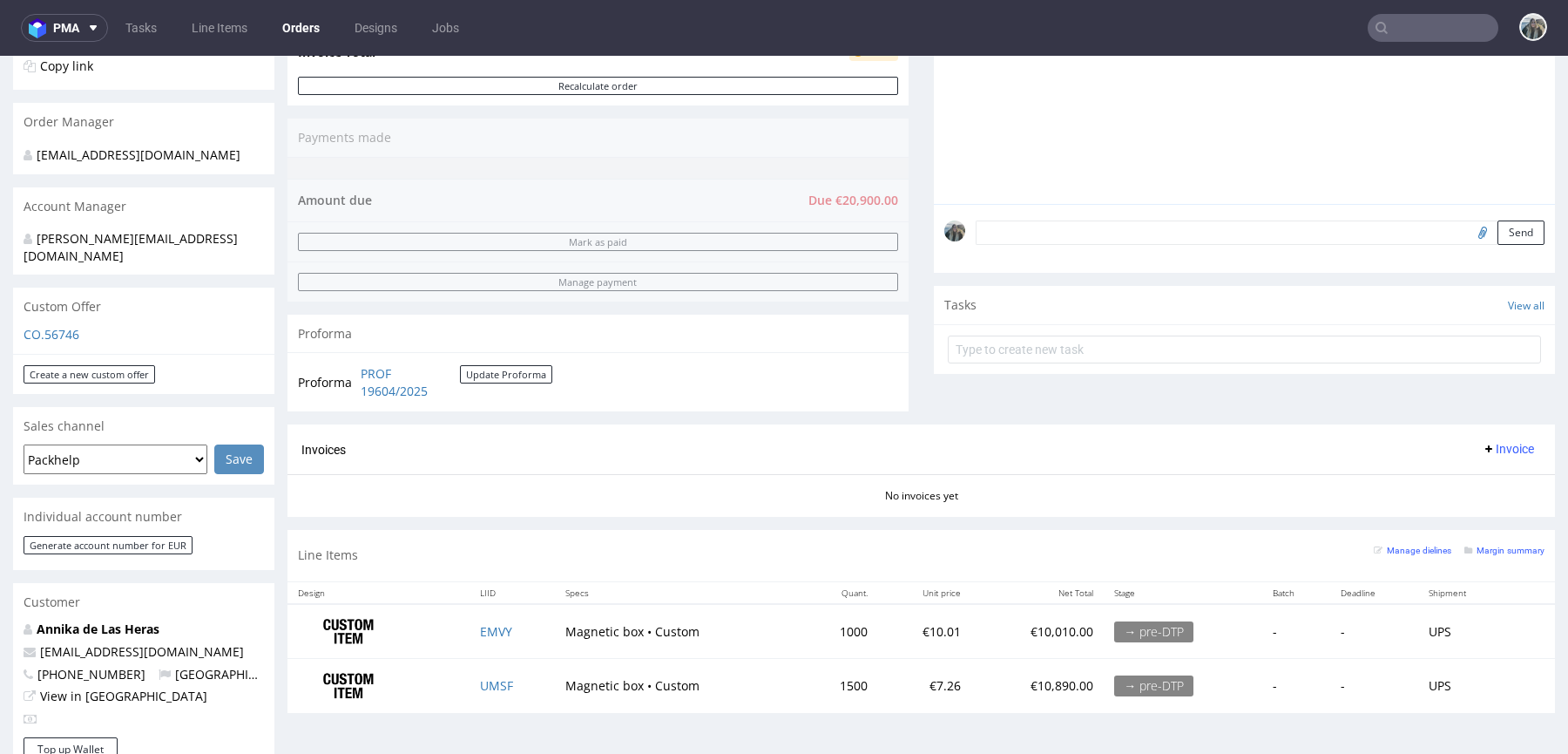
click at [111, 601] on div "Customer" at bounding box center [143, 602] width 261 height 38
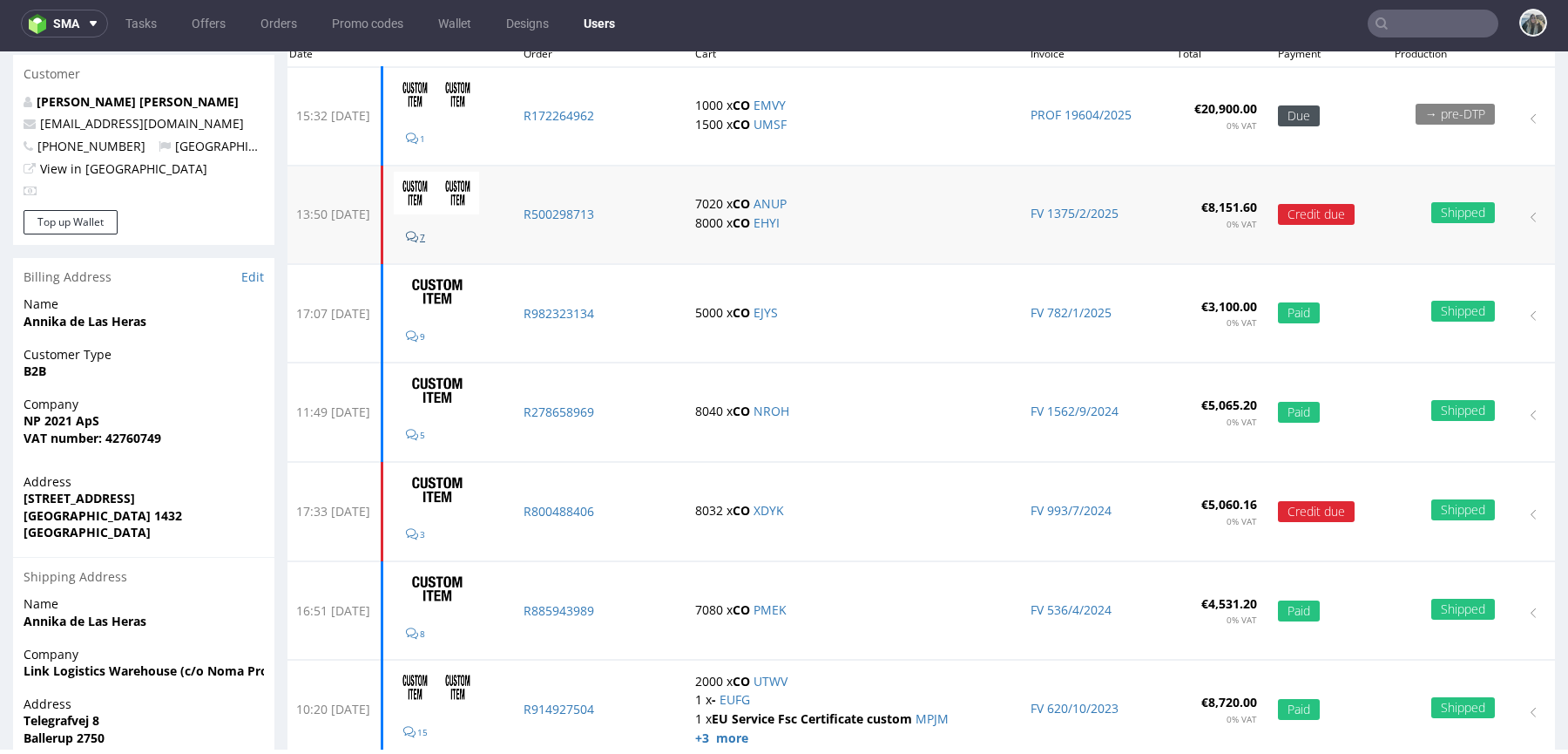
scroll to position [223, 0]
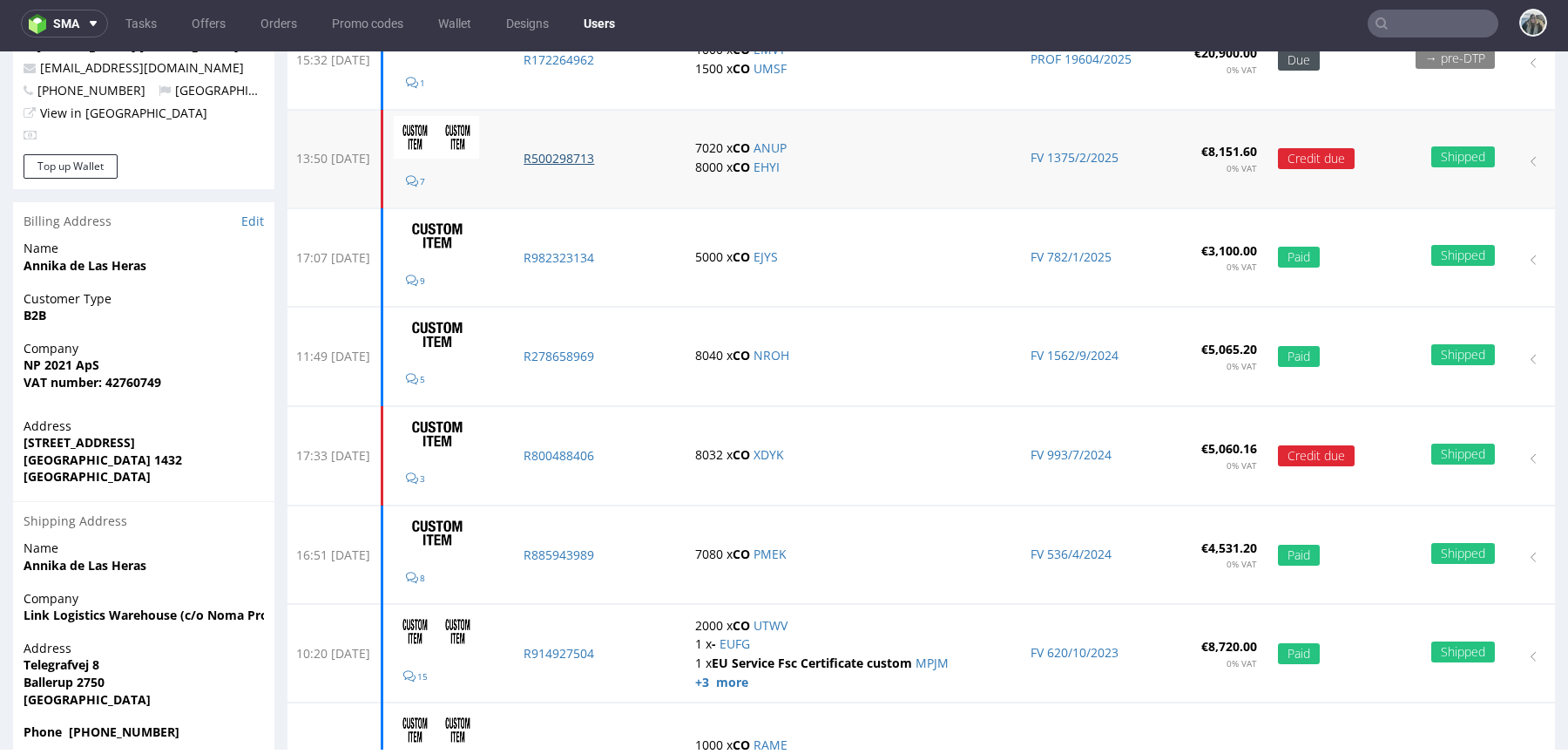
click at [582, 160] on p "R500298713" at bounding box center [599, 158] width 150 height 17
click at [582, 259] on p "R982323134" at bounding box center [599, 257] width 150 height 17
click at [592, 344] on td "R278658969" at bounding box center [598, 356] width 171 height 99
click at [592, 350] on p "R278658969" at bounding box center [599, 356] width 150 height 17
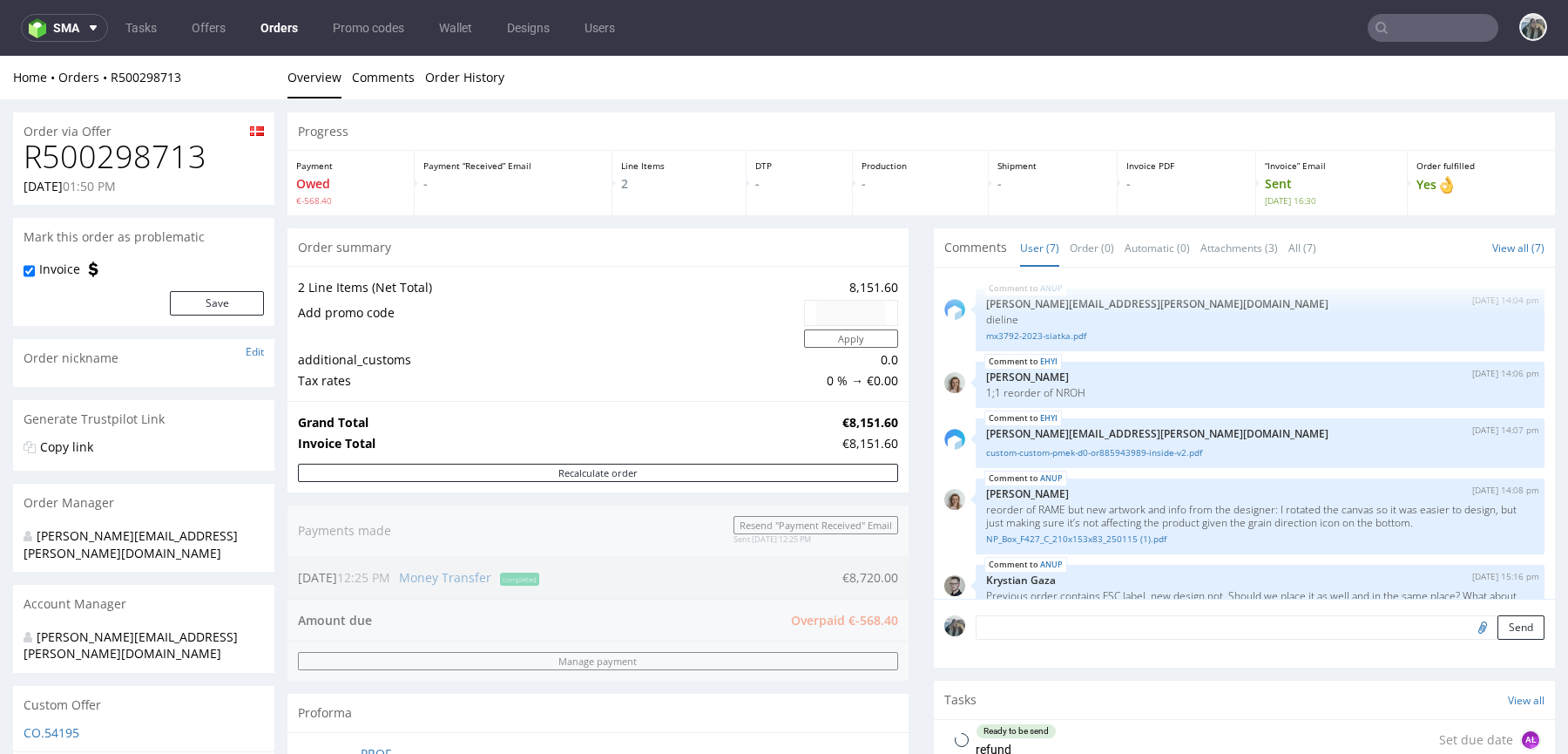
scroll to position [148, 0]
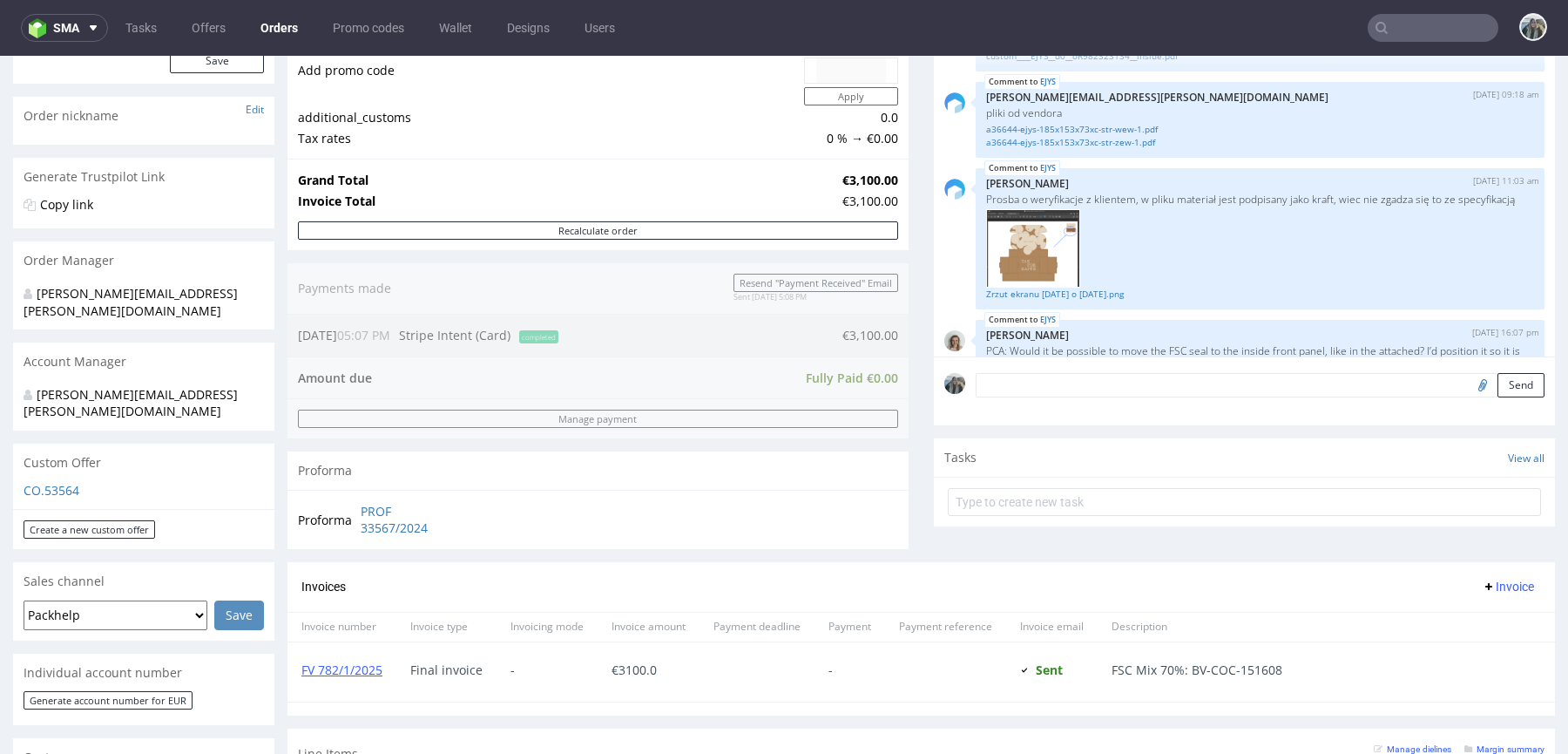
scroll to position [363, 0]
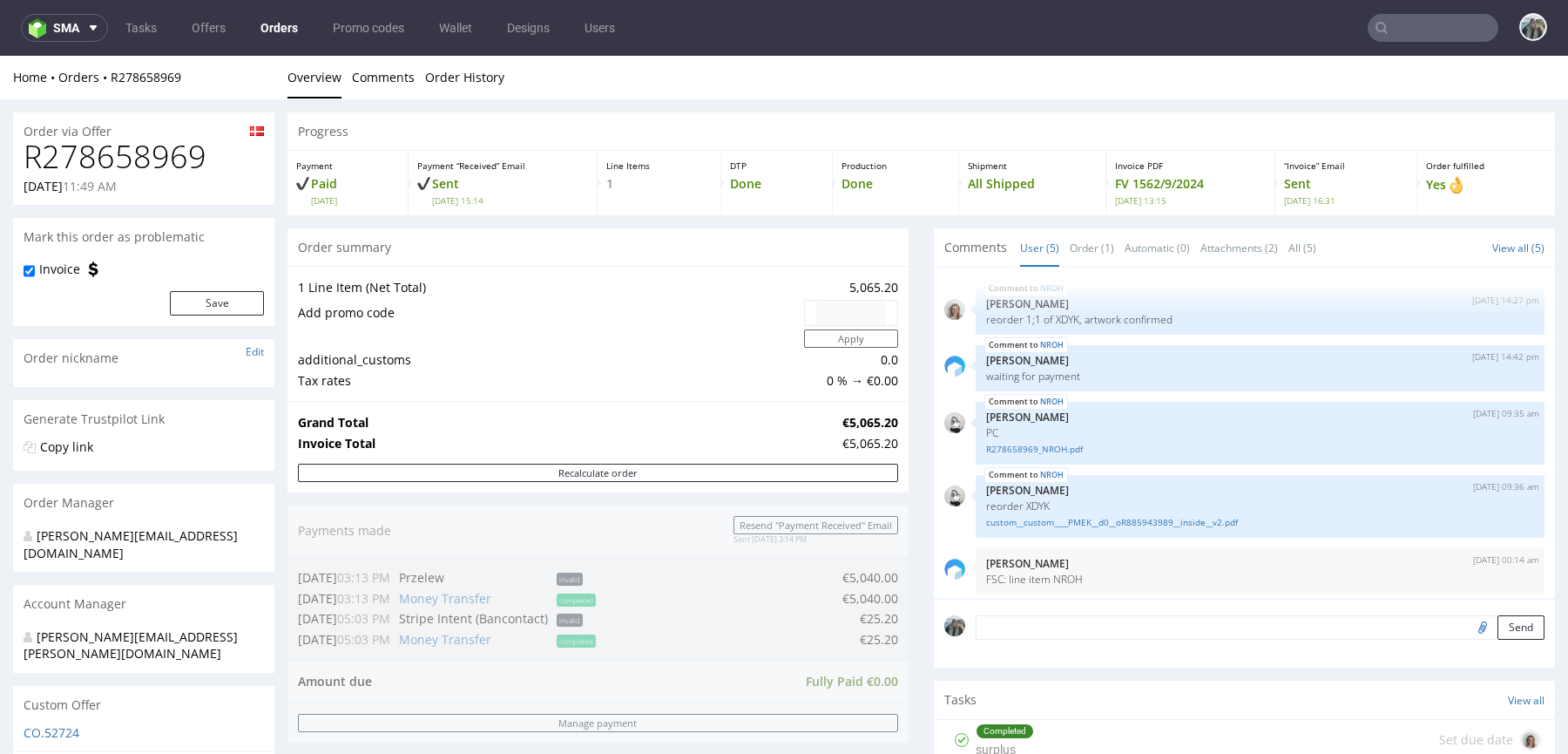
scroll to position [5, 0]
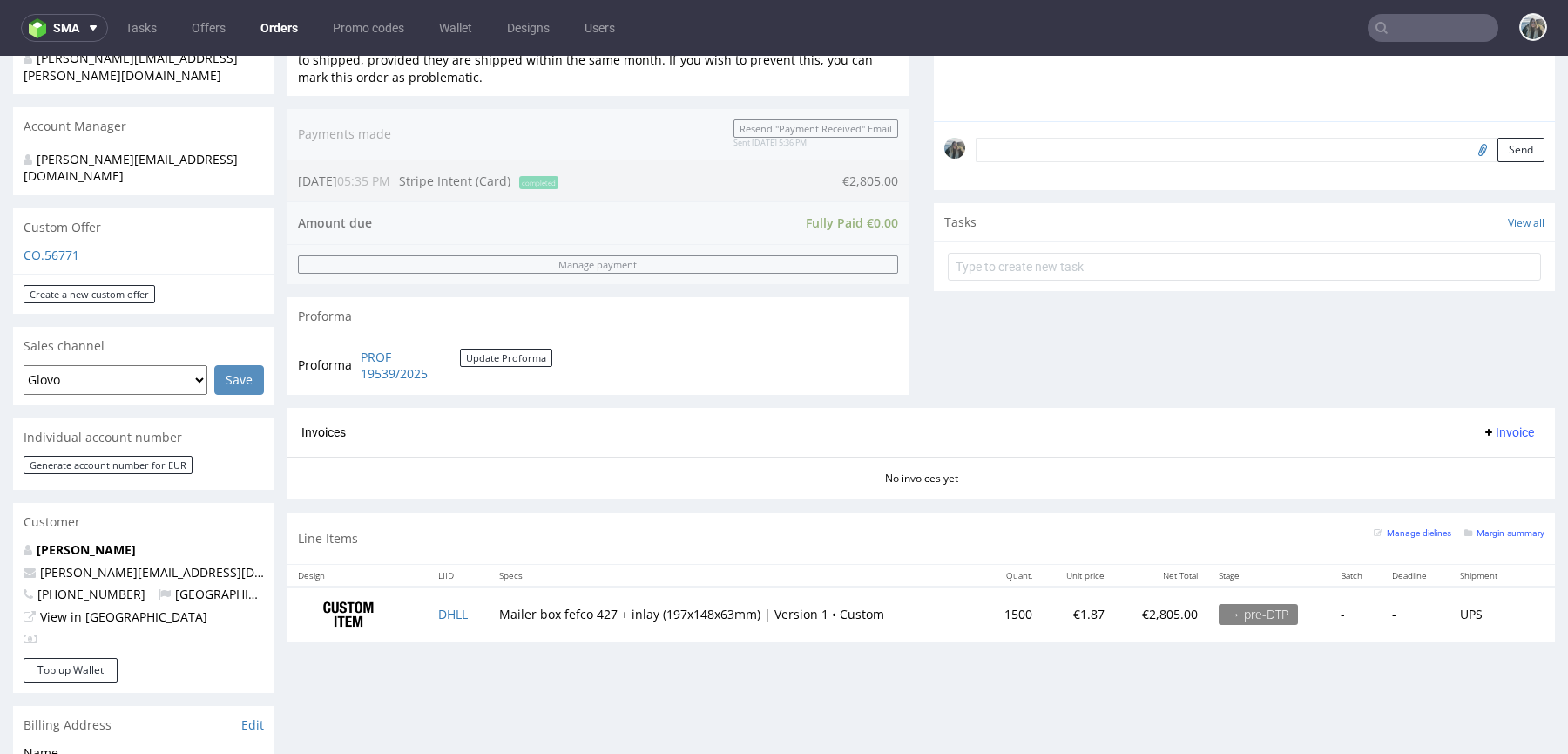
scroll to position [459, 0]
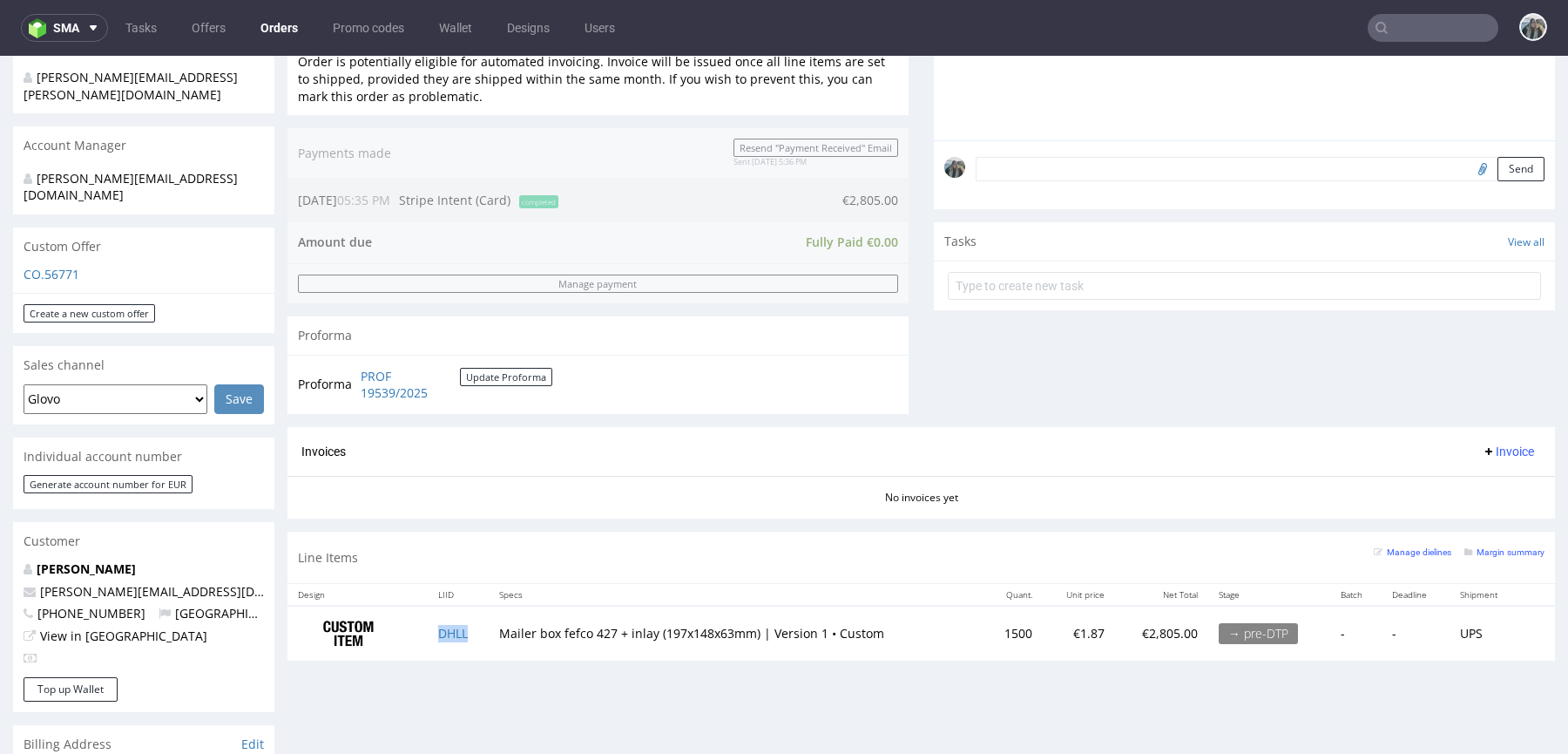
click at [447, 640] on td "DHLL" at bounding box center [458, 633] width 62 height 55
click at [457, 641] on td "DHLL" at bounding box center [458, 633] width 62 height 55
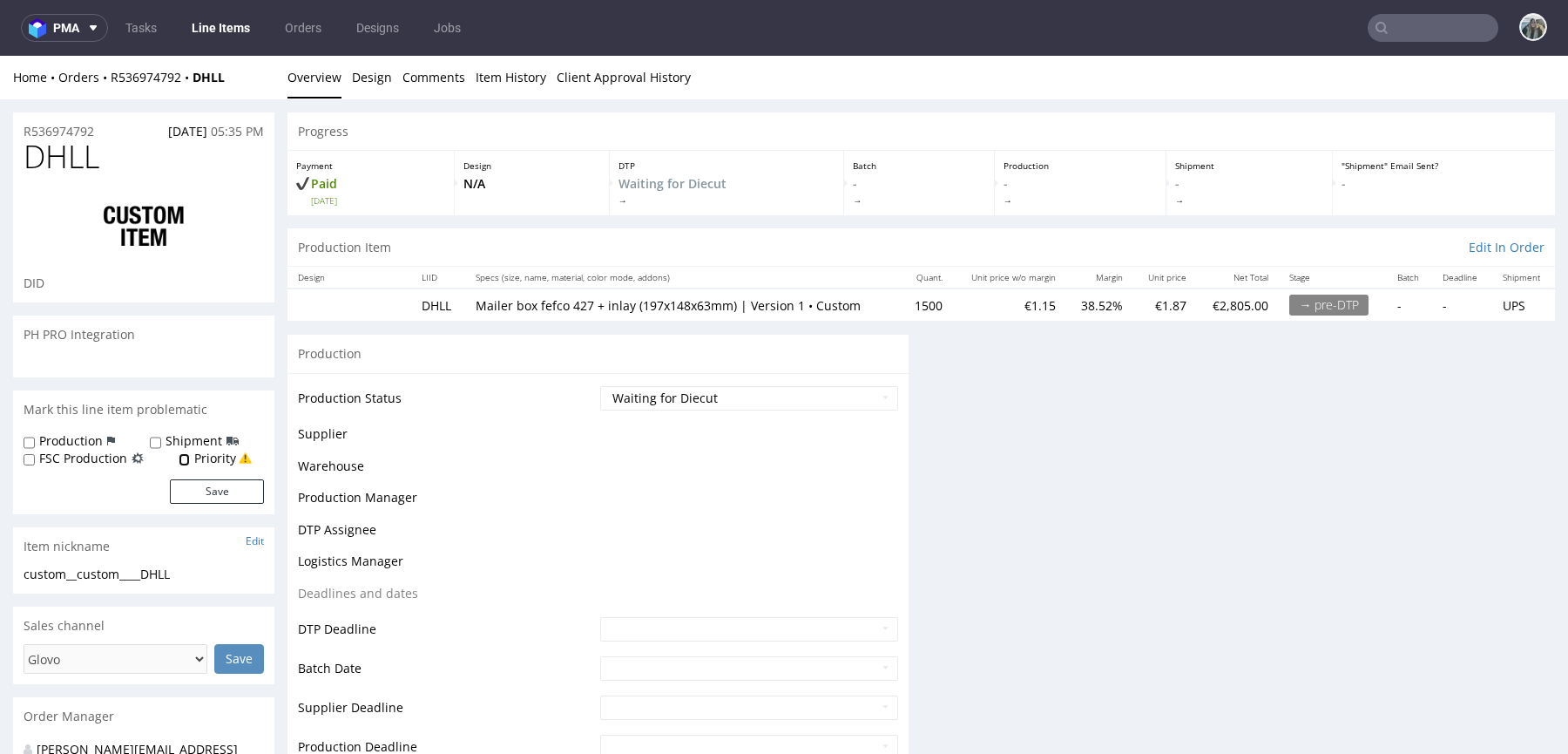
click at [178, 458] on input "Priority" at bounding box center [184, 459] width 11 height 14
checkbox input "true"
click at [186, 490] on button "Save" at bounding box center [216, 491] width 94 height 24
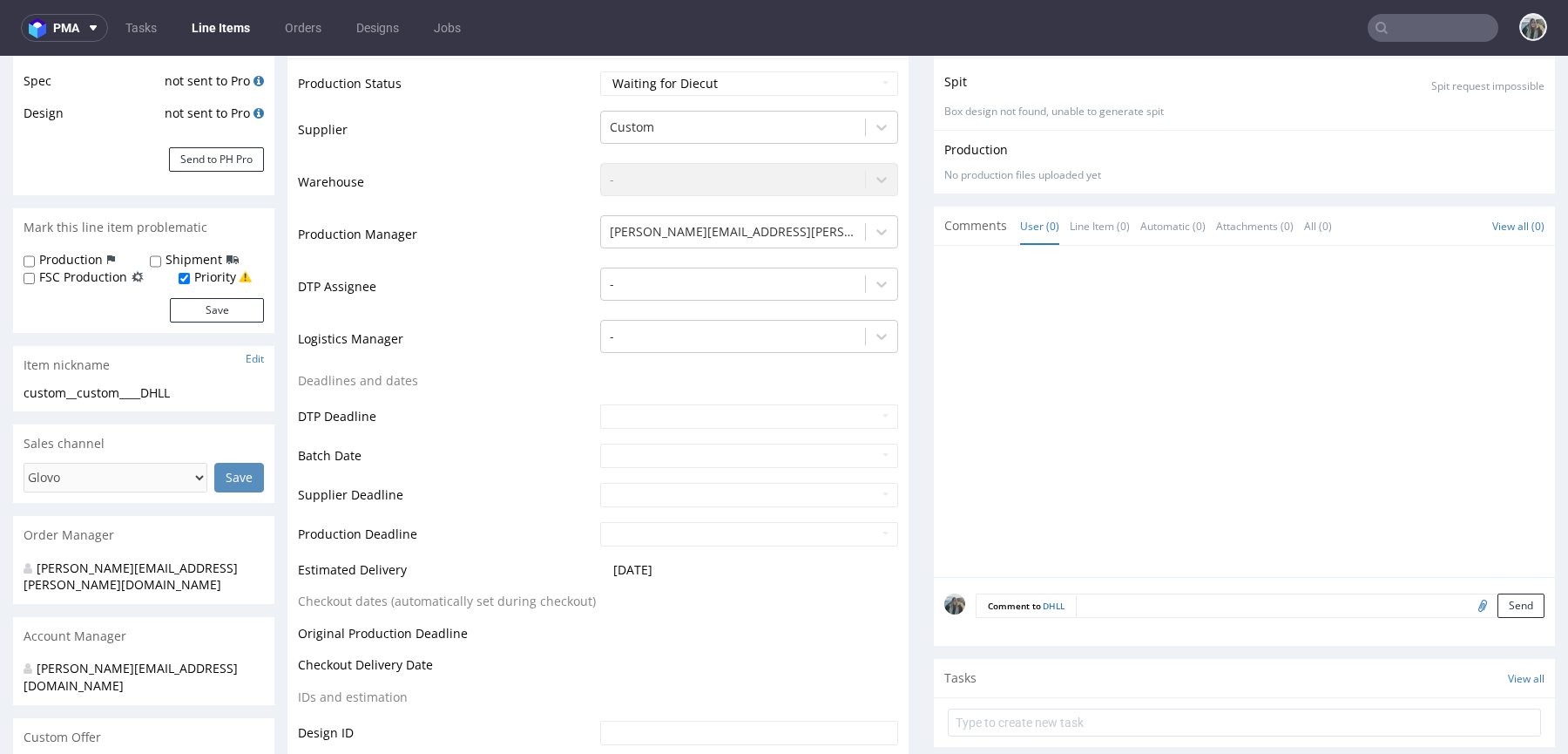
scroll to position [362, 0]
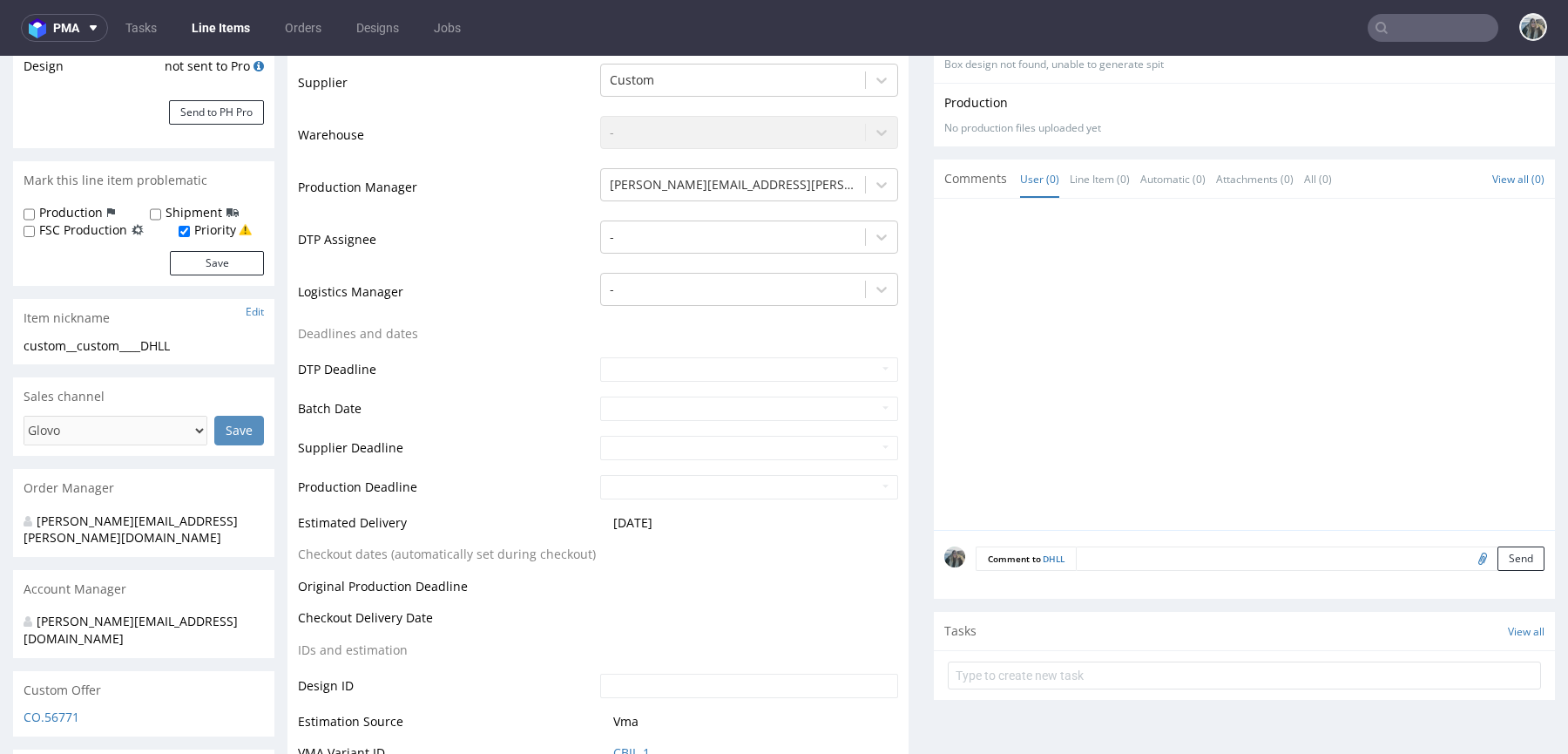
click at [1467, 555] on input "file" at bounding box center [1479, 557] width 24 height 23
click at [1075, 562] on textarea at bounding box center [1309, 558] width 468 height 24
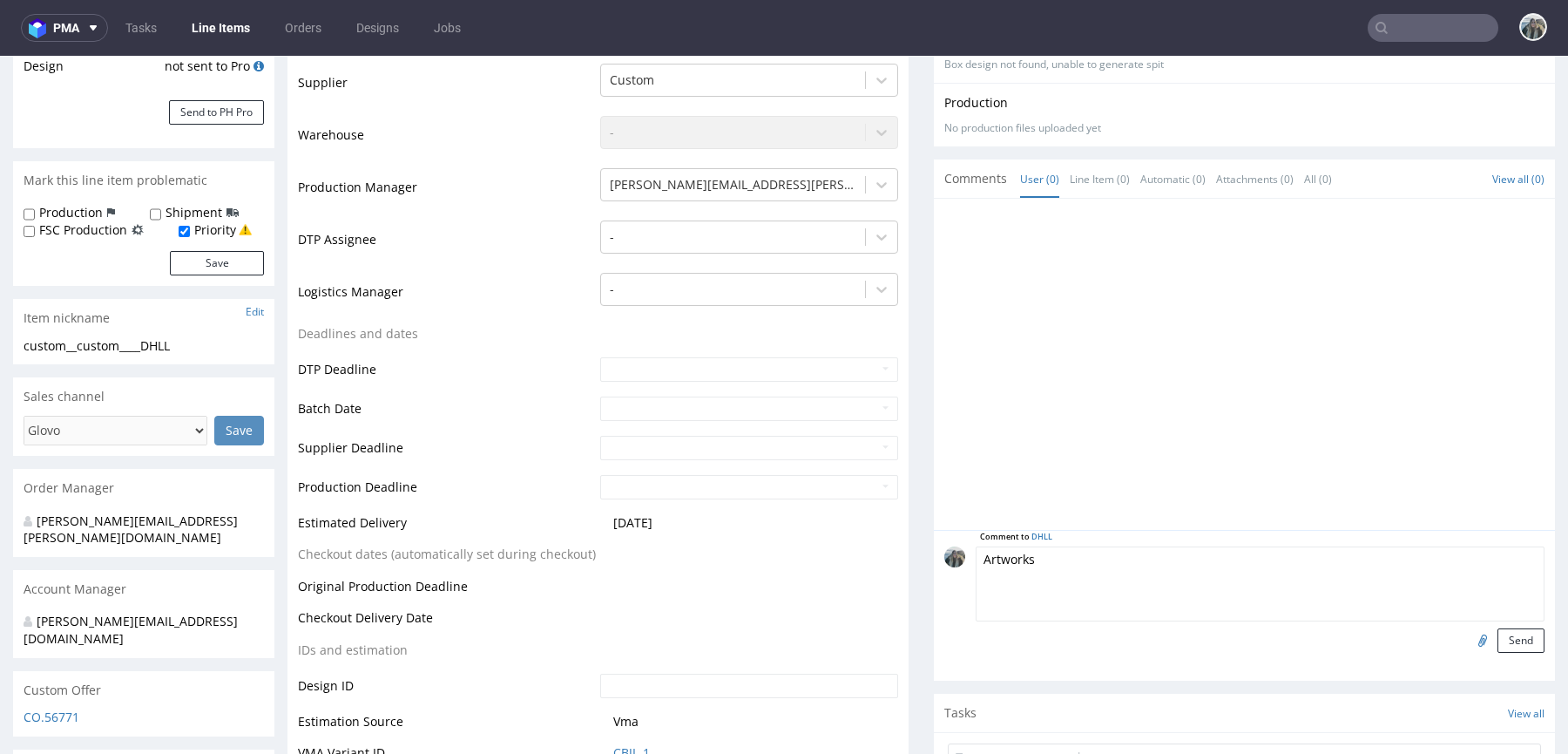
type textarea "Artworks"
click at [1467, 632] on input "file" at bounding box center [1479, 639] width 24 height 23
click at [1467, 641] on input "file" at bounding box center [1479, 639] width 24 height 23
type input "C:\fakepath\Poachers_1420_2_F427 + INLAY_E_Exterior_Grapefruit.pdf"
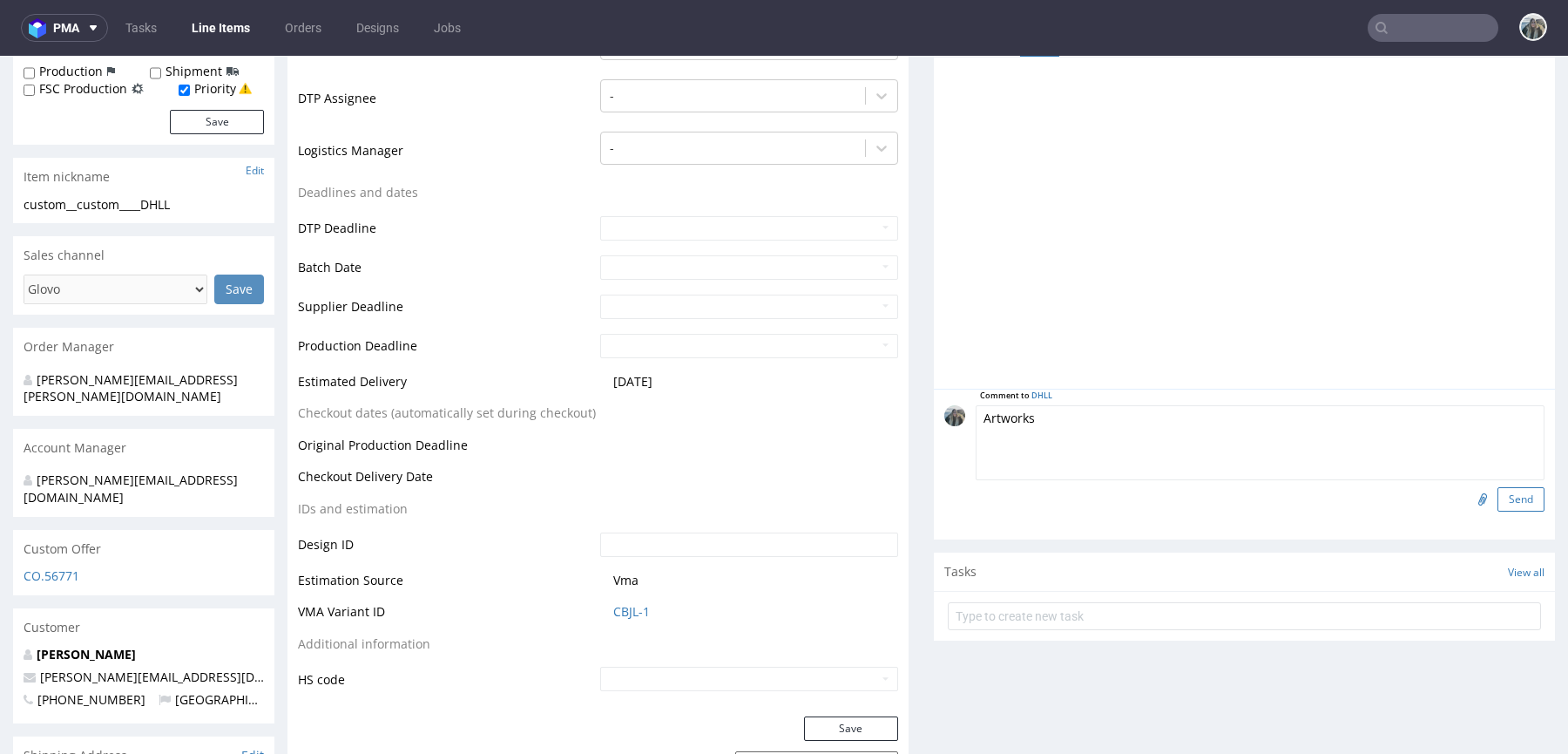
click at [1505, 498] on button "Send" at bounding box center [1521, 498] width 47 height 24
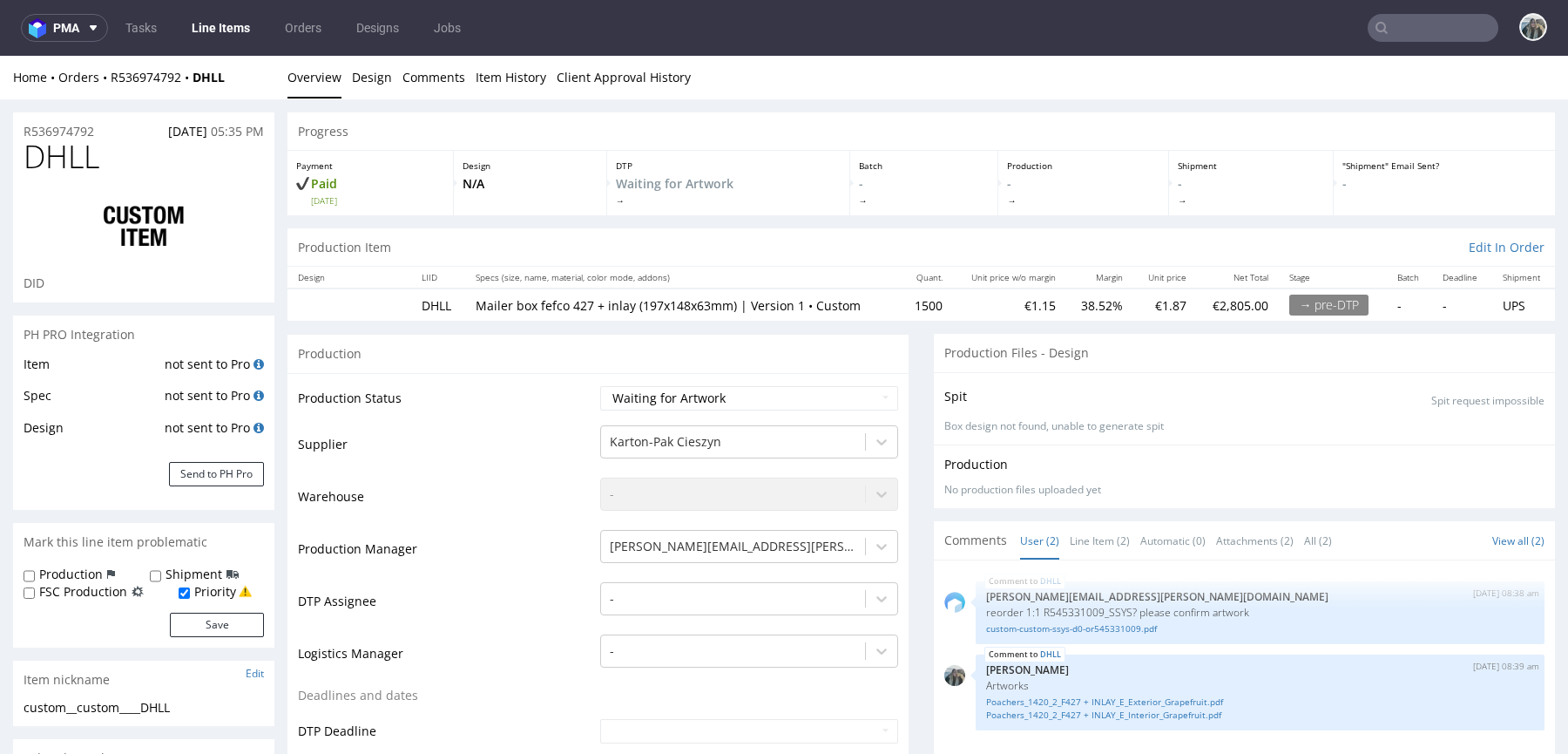
scroll to position [1, 0]
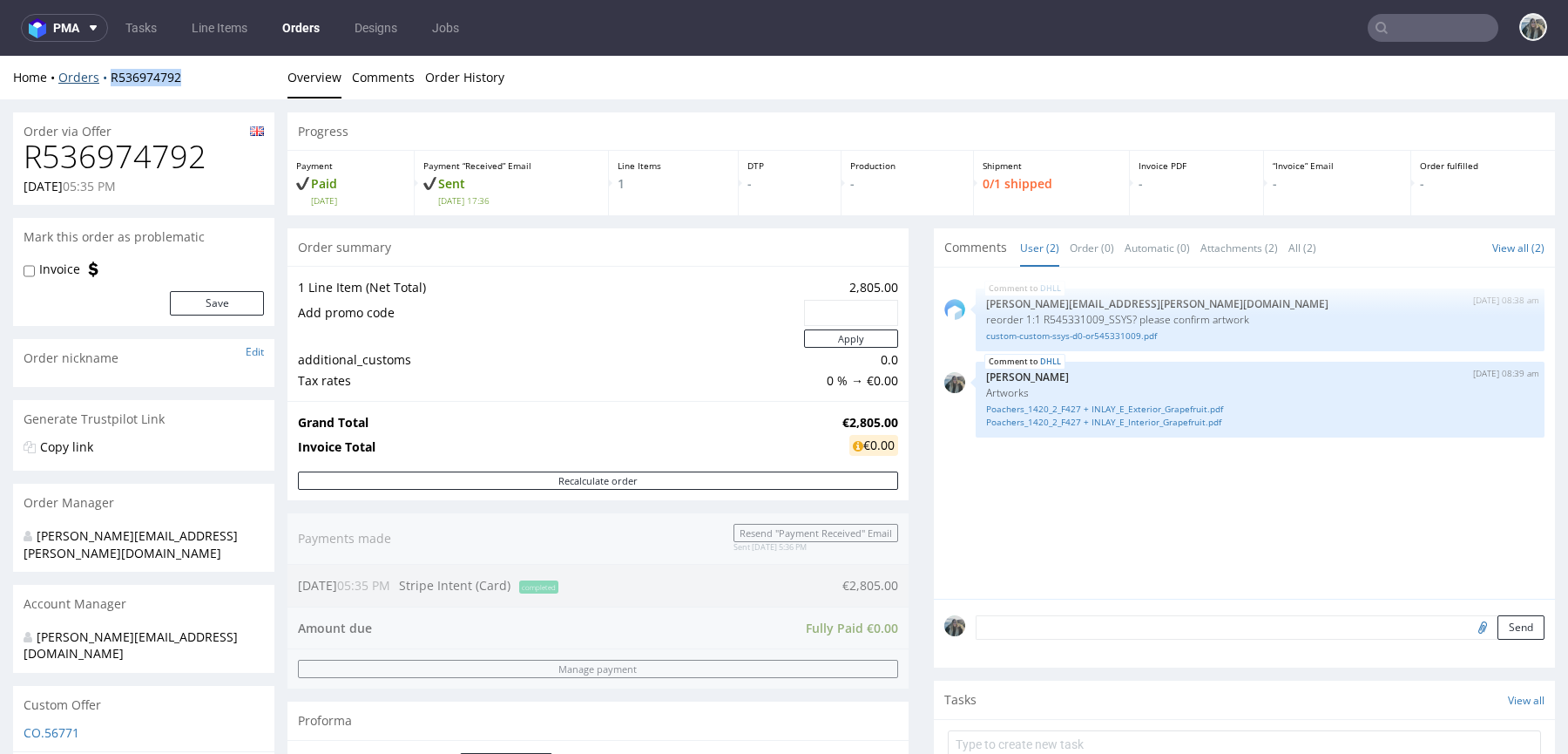
click at [109, 83] on div "Home Orders R536974792 Overview Comments Order History" at bounding box center [784, 78] width 1568 height 44
copy link "R536974792"
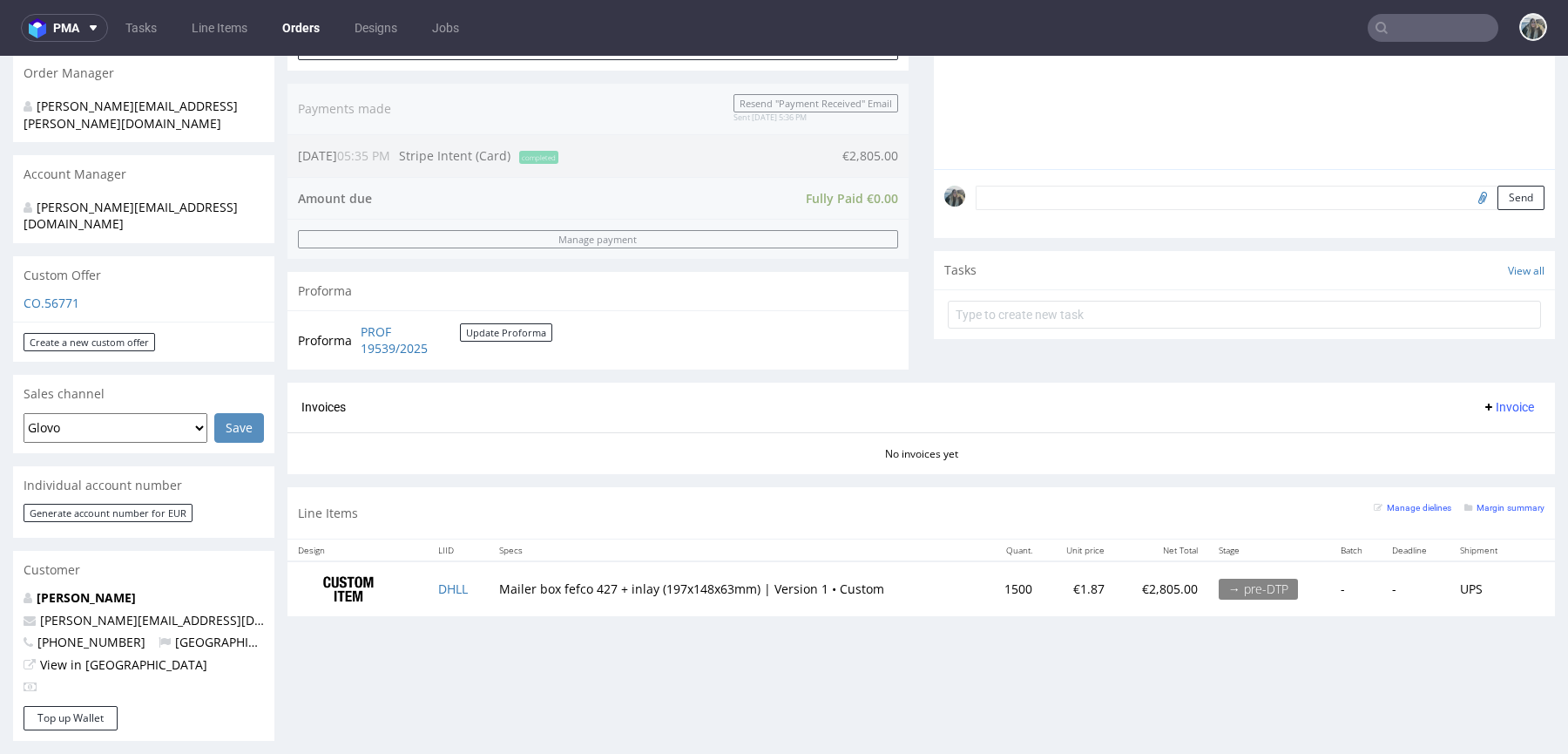
scroll to position [734, 0]
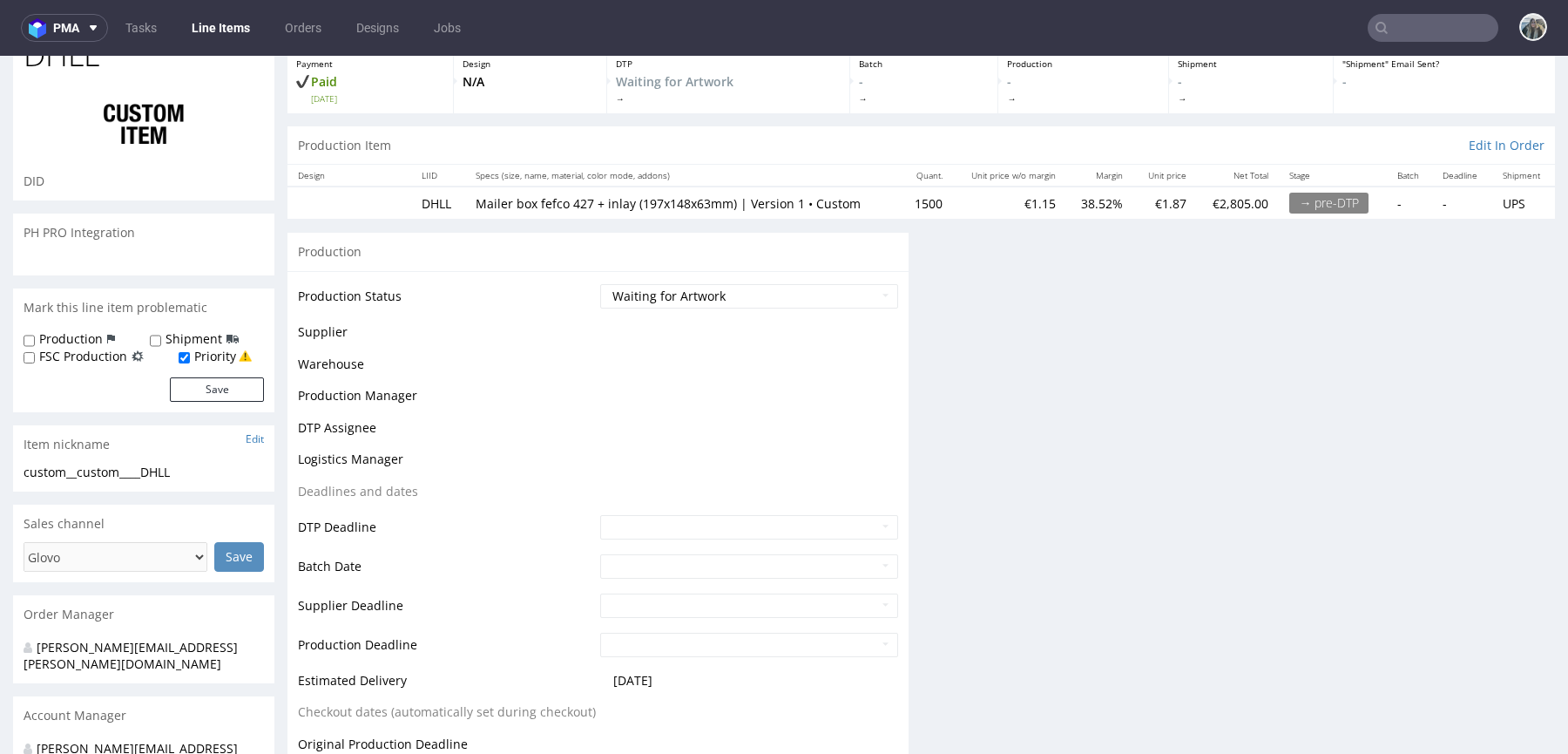
scroll to position [285, 0]
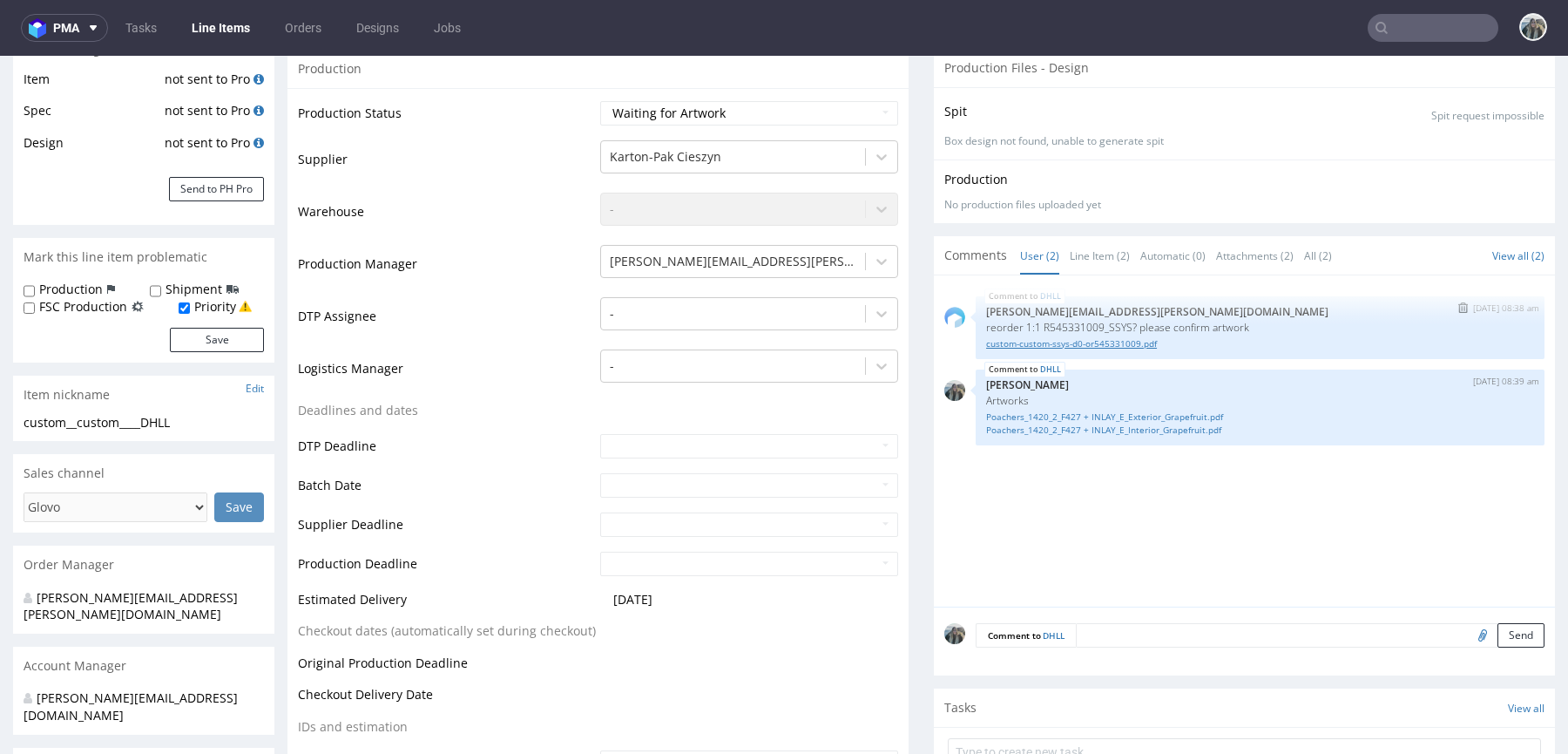
click at [1058, 343] on link "custom-custom-ssys-d0-or545331009.pdf" at bounding box center [1259, 343] width 548 height 13
click at [1110, 327] on p "reorder 1:1 R545331009_SSYS? please confirm artwork" at bounding box center [1259, 327] width 548 height 13
copy p "R545331009_SSYS"
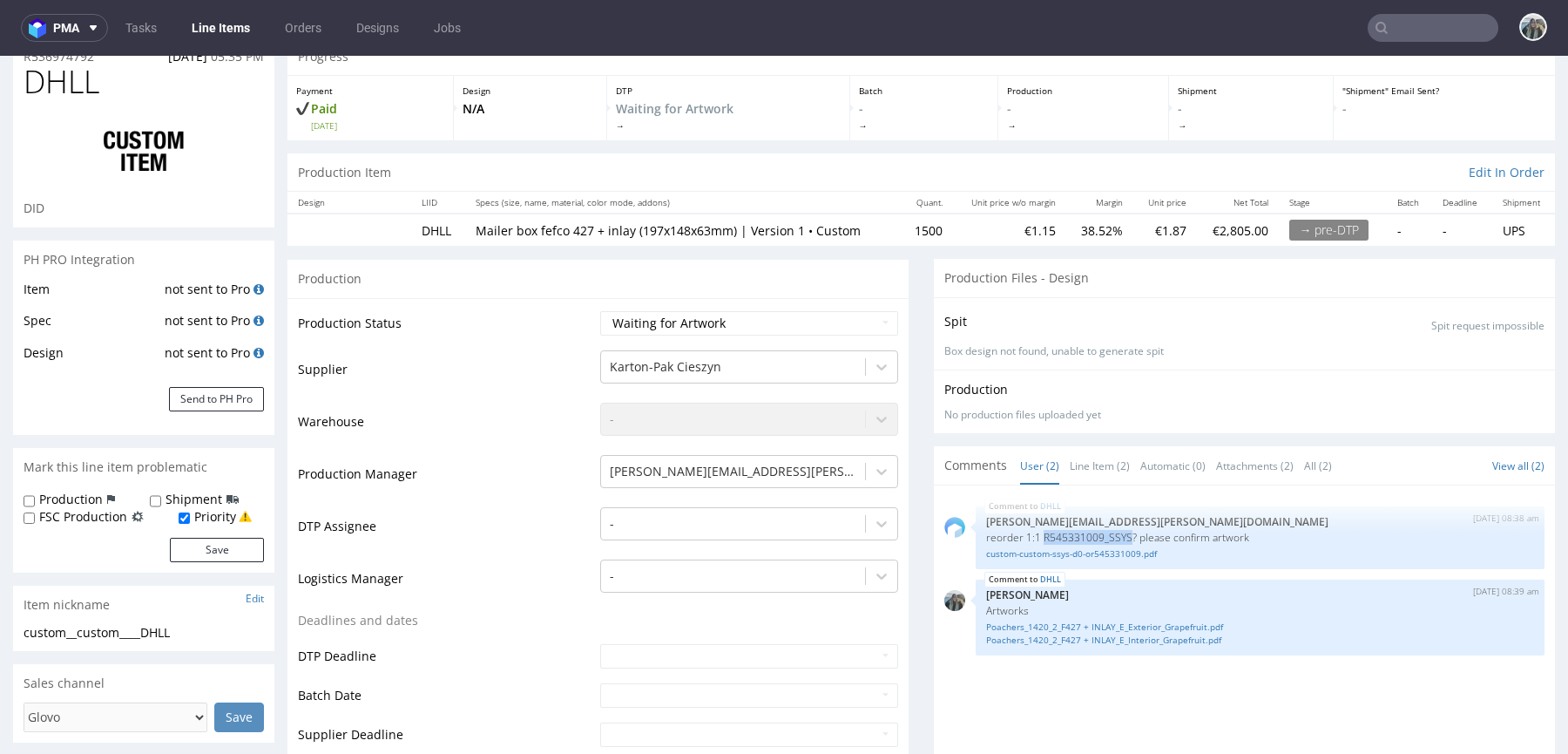
scroll to position [384, 0]
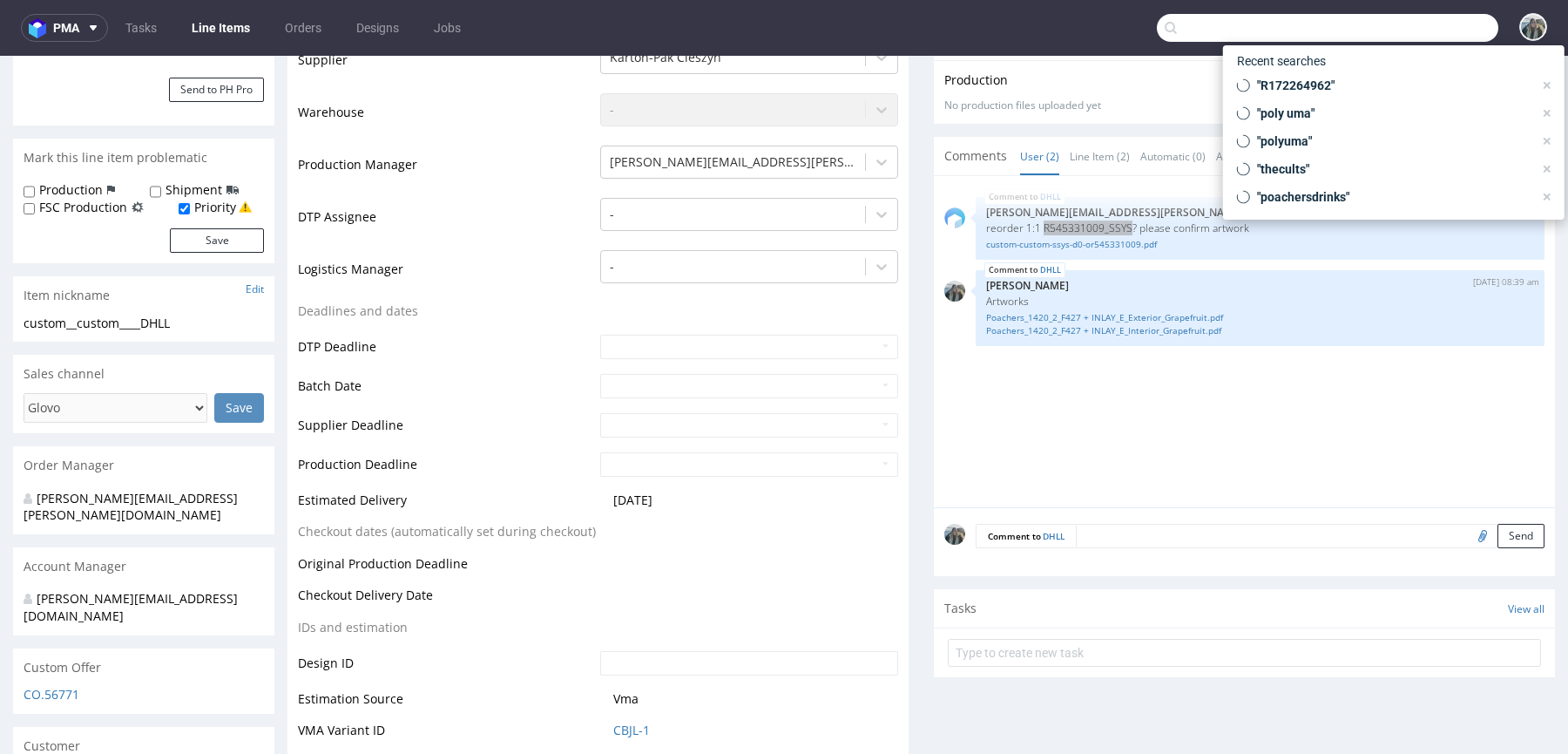
click at [1396, 22] on input "text" at bounding box center [1327, 27] width 341 height 28
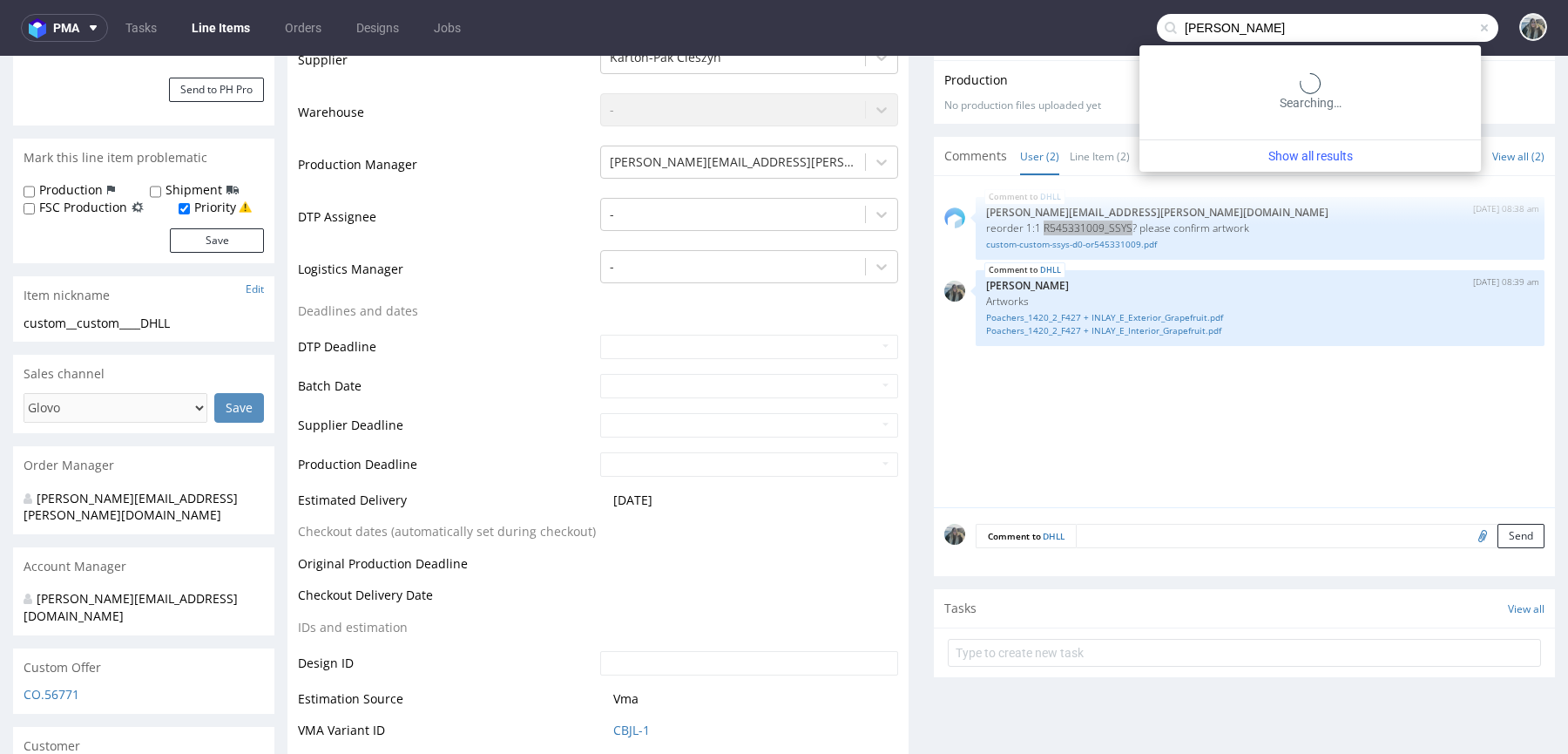
paste input "beauty"
type input "lela beauty"
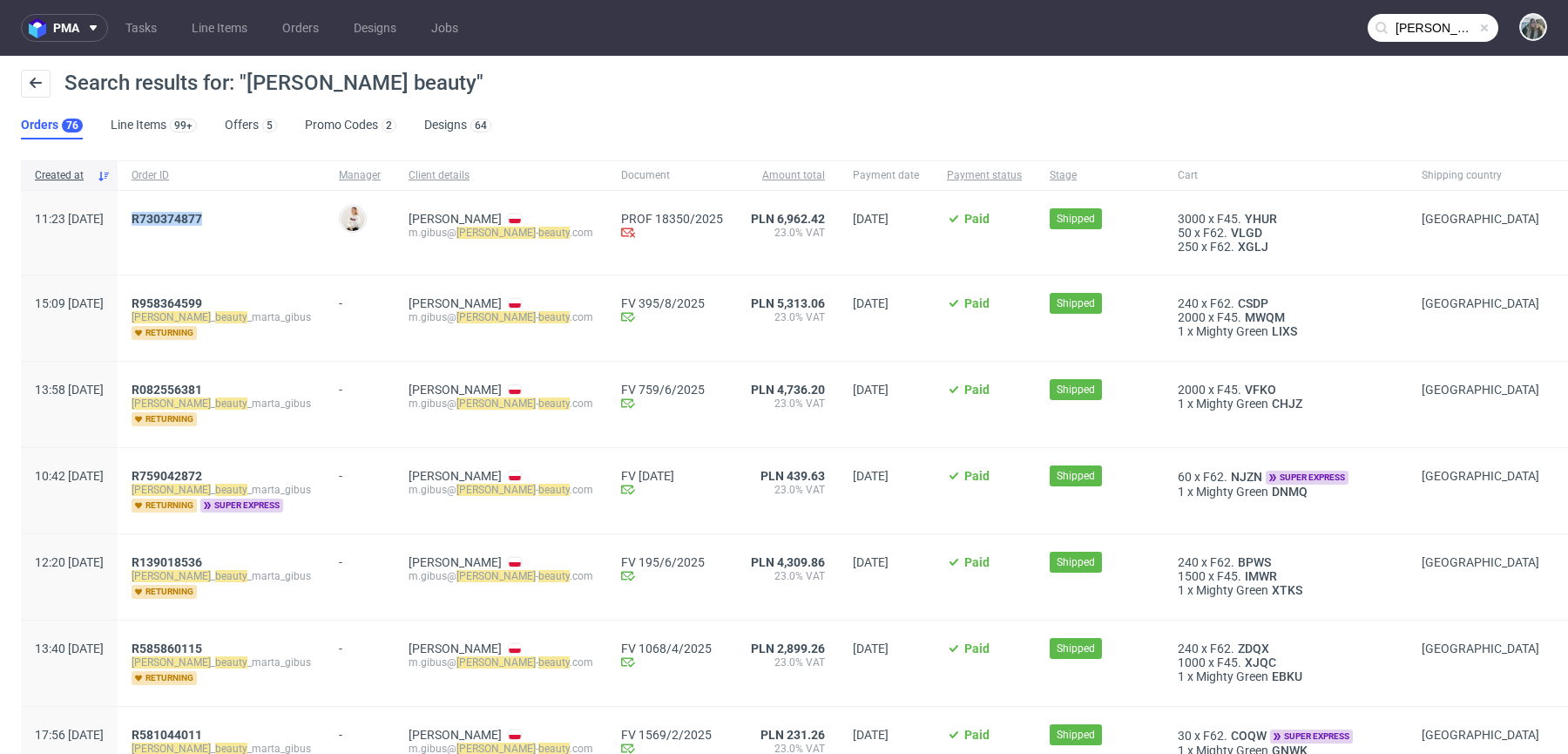
drag, startPoint x: 194, startPoint y: 236, endPoint x: 168, endPoint y: 214, distance: 34.1
click at [169, 215] on div "11:23 Fri 29.08.2025 R730374877 Mari Fok Marta Gibus m.gibus@ lela - beauty .co…" at bounding box center [801, 233] width 1560 height 84
copy div "R730374877"
click at [202, 217] on span "R730374877" at bounding box center [167, 218] width 71 height 14
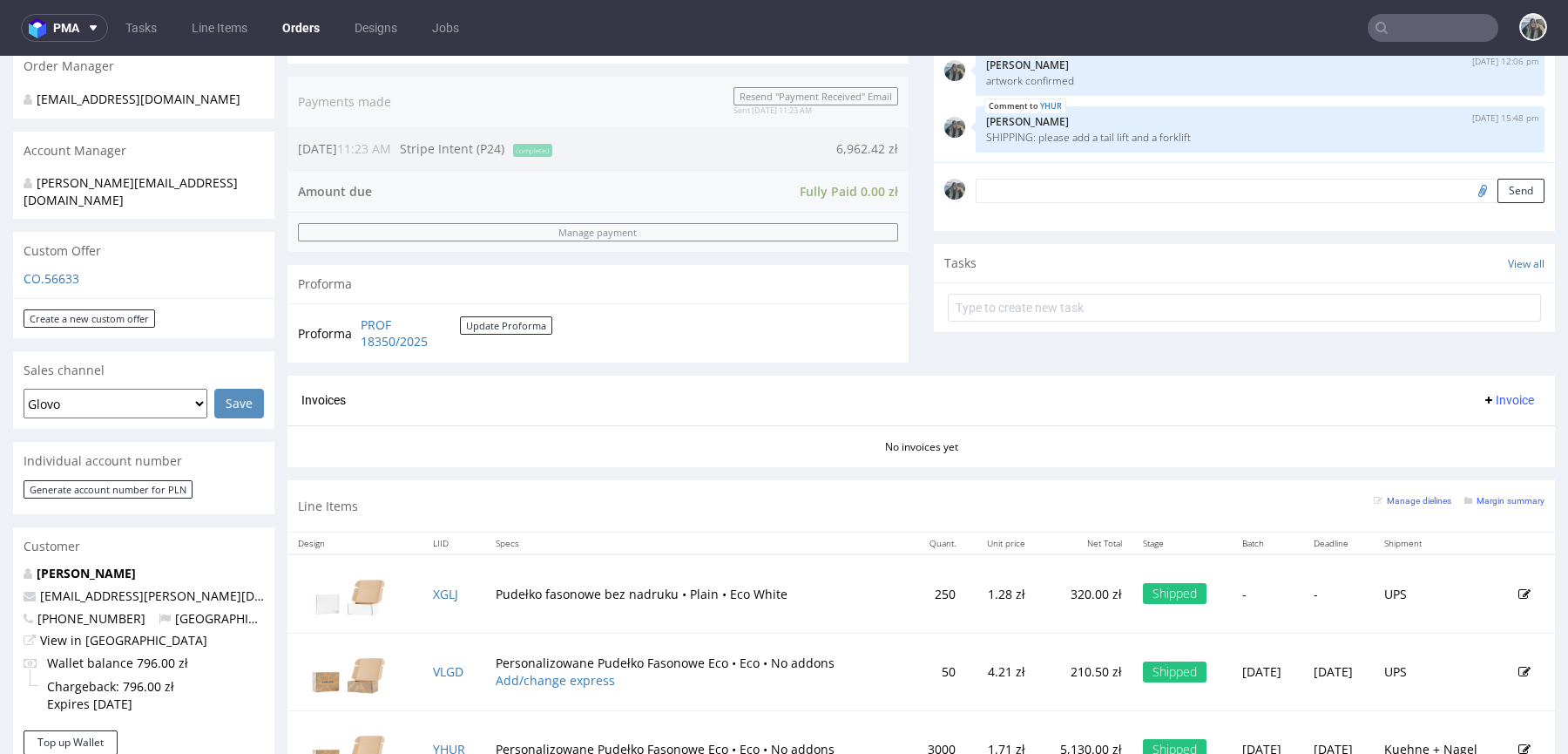
scroll to position [503, 0]
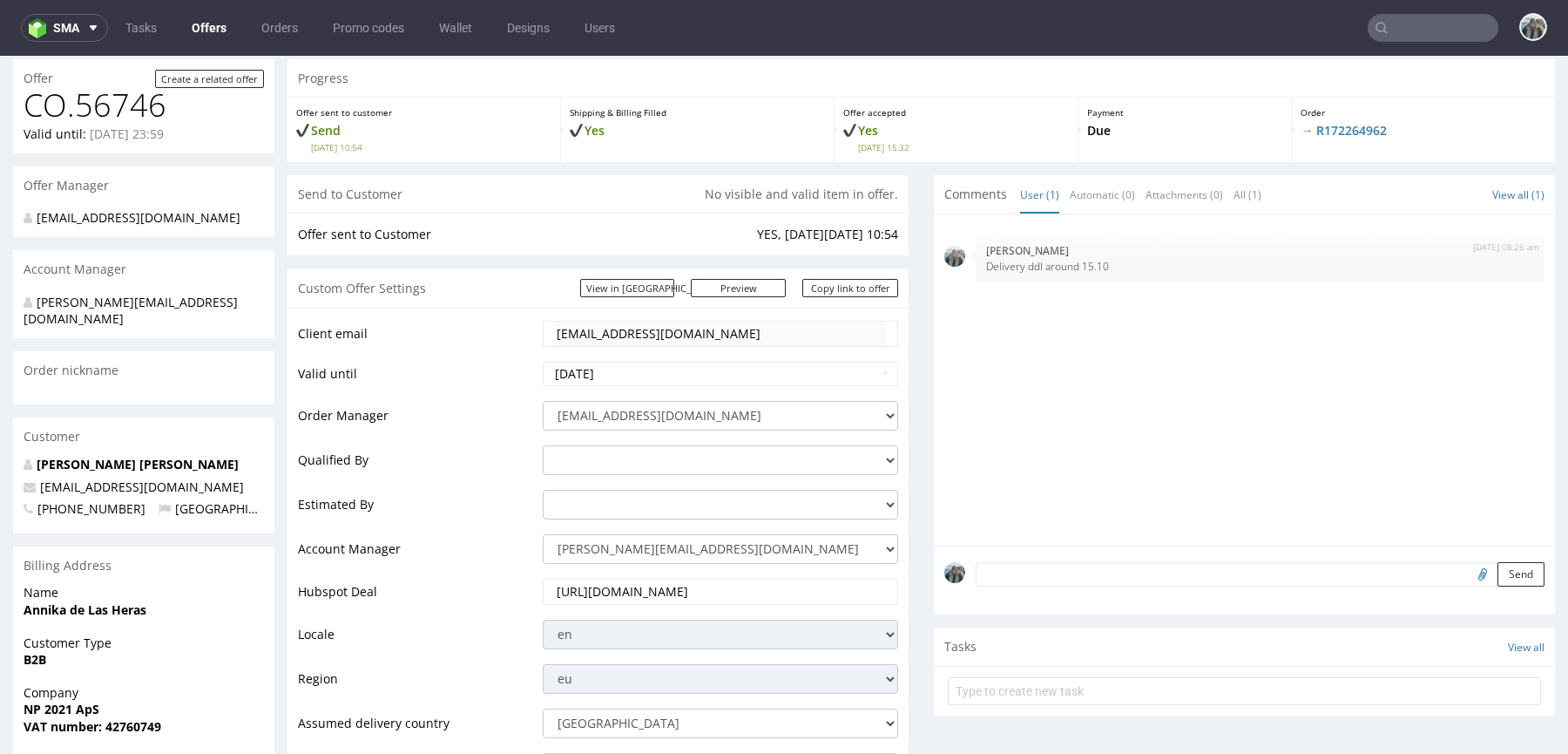
scroll to position [33, 0]
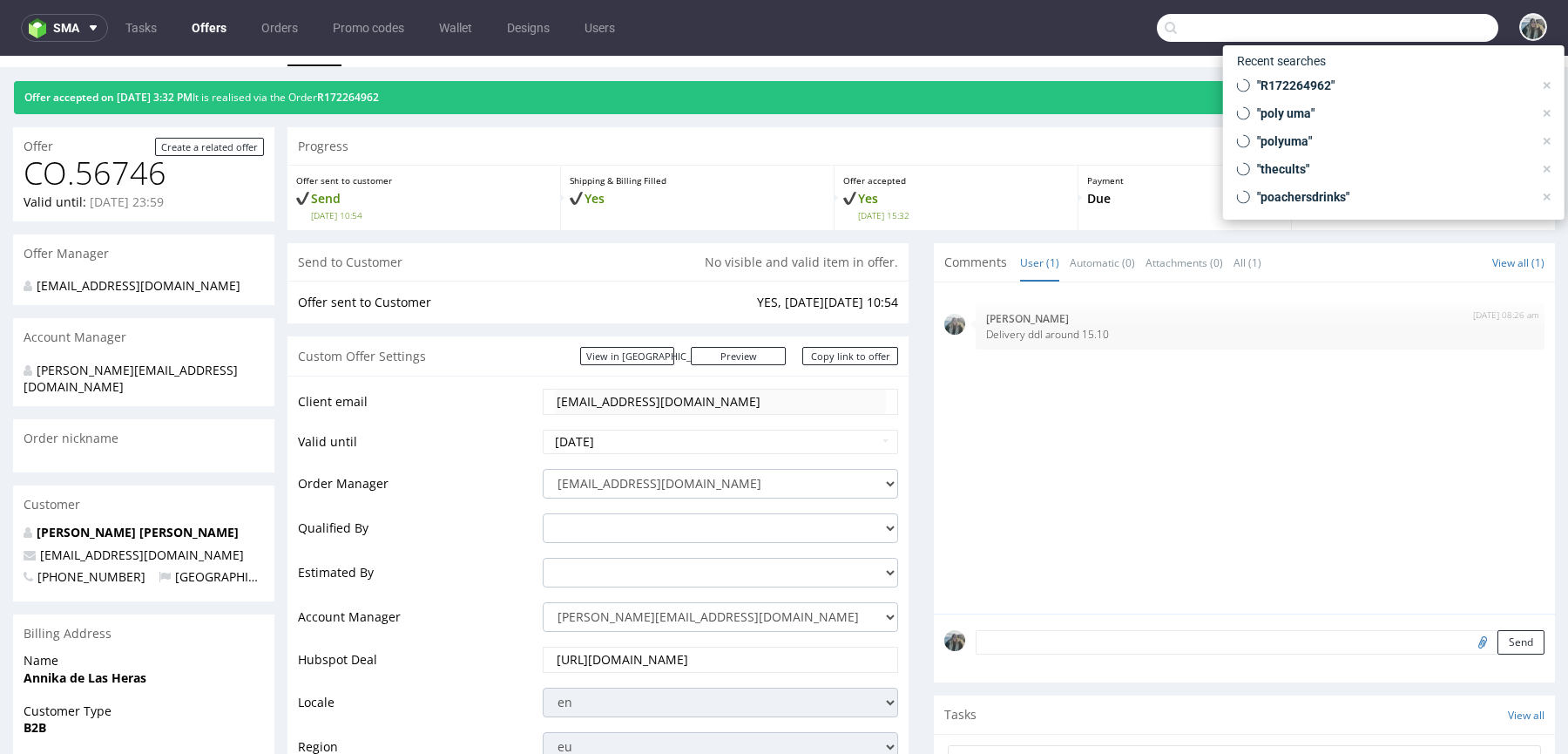
click at [1417, 30] on input "text" at bounding box center [1327, 27] width 341 height 28
paste input "R730374877"
type input "R730374877"
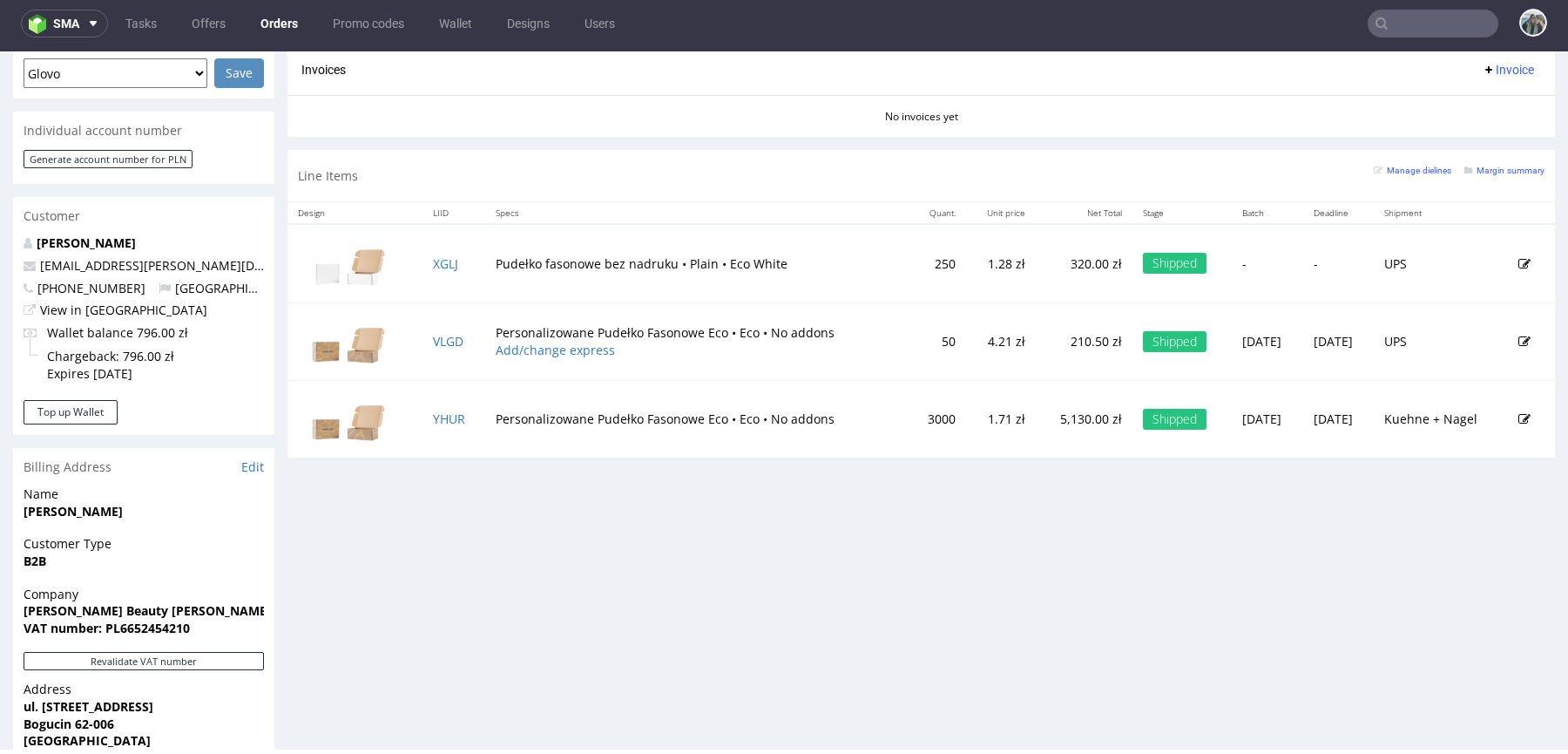
scroll to position [877, 0]
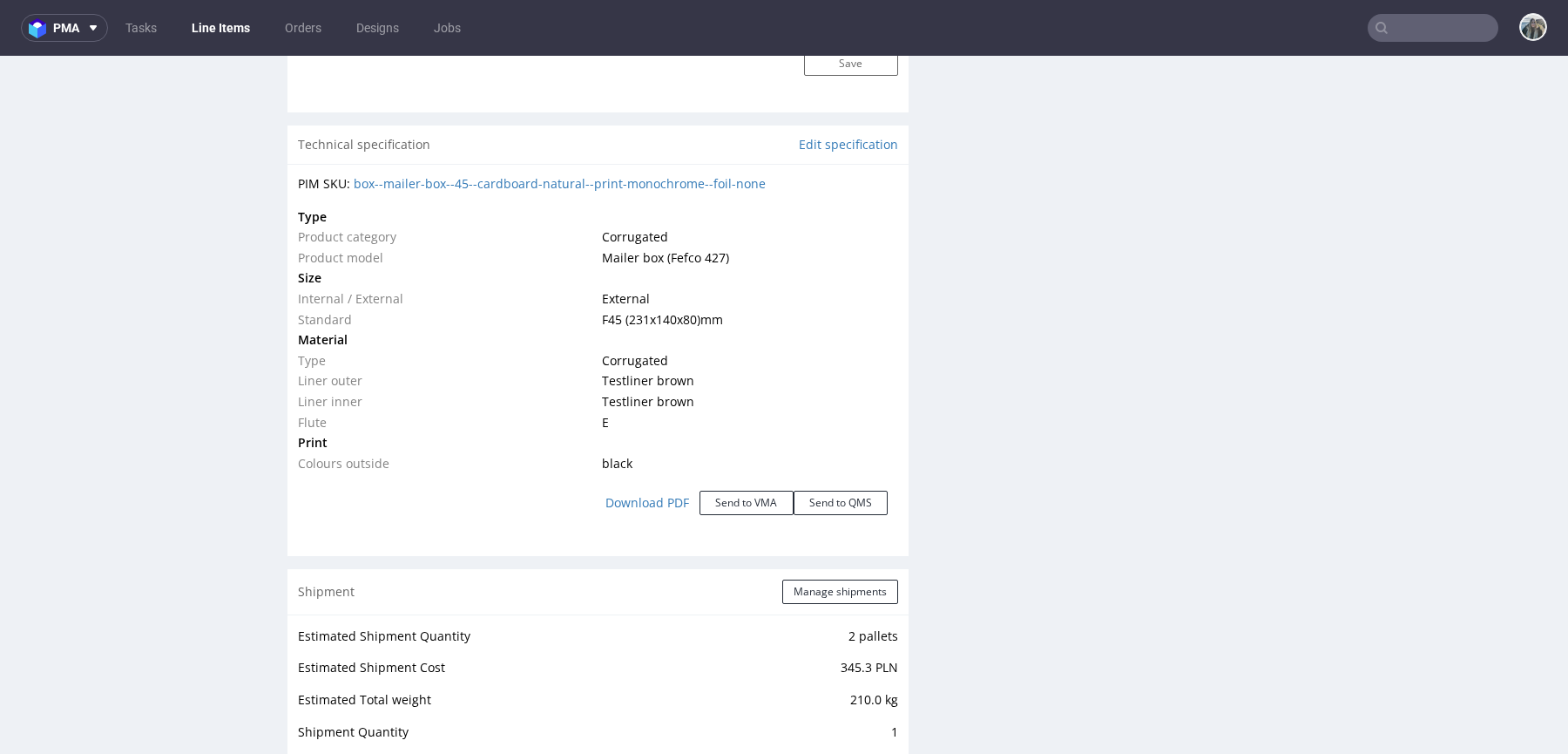
scroll to position [1986, 0]
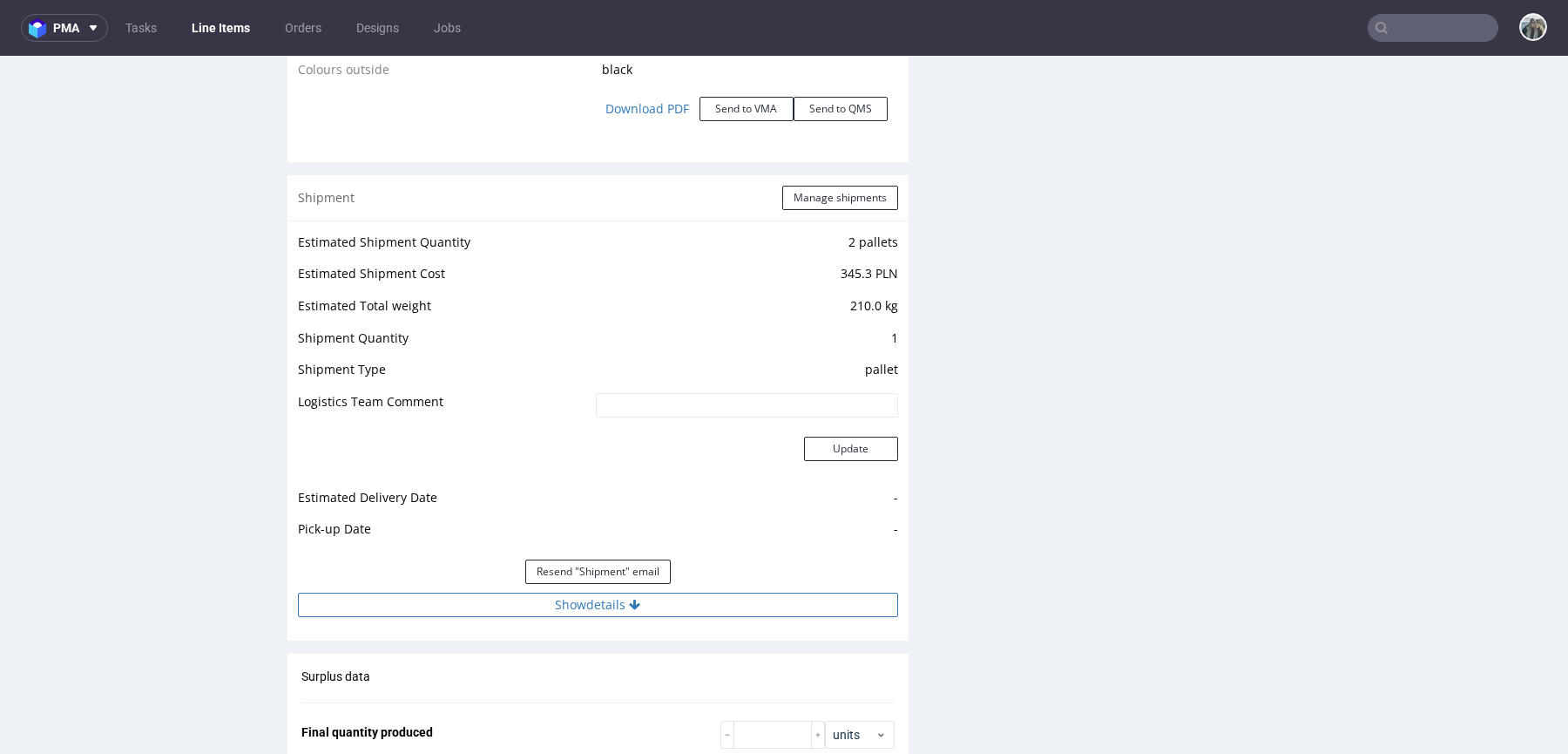
click at [422, 606] on button "Show details" at bounding box center [598, 604] width 600 height 24
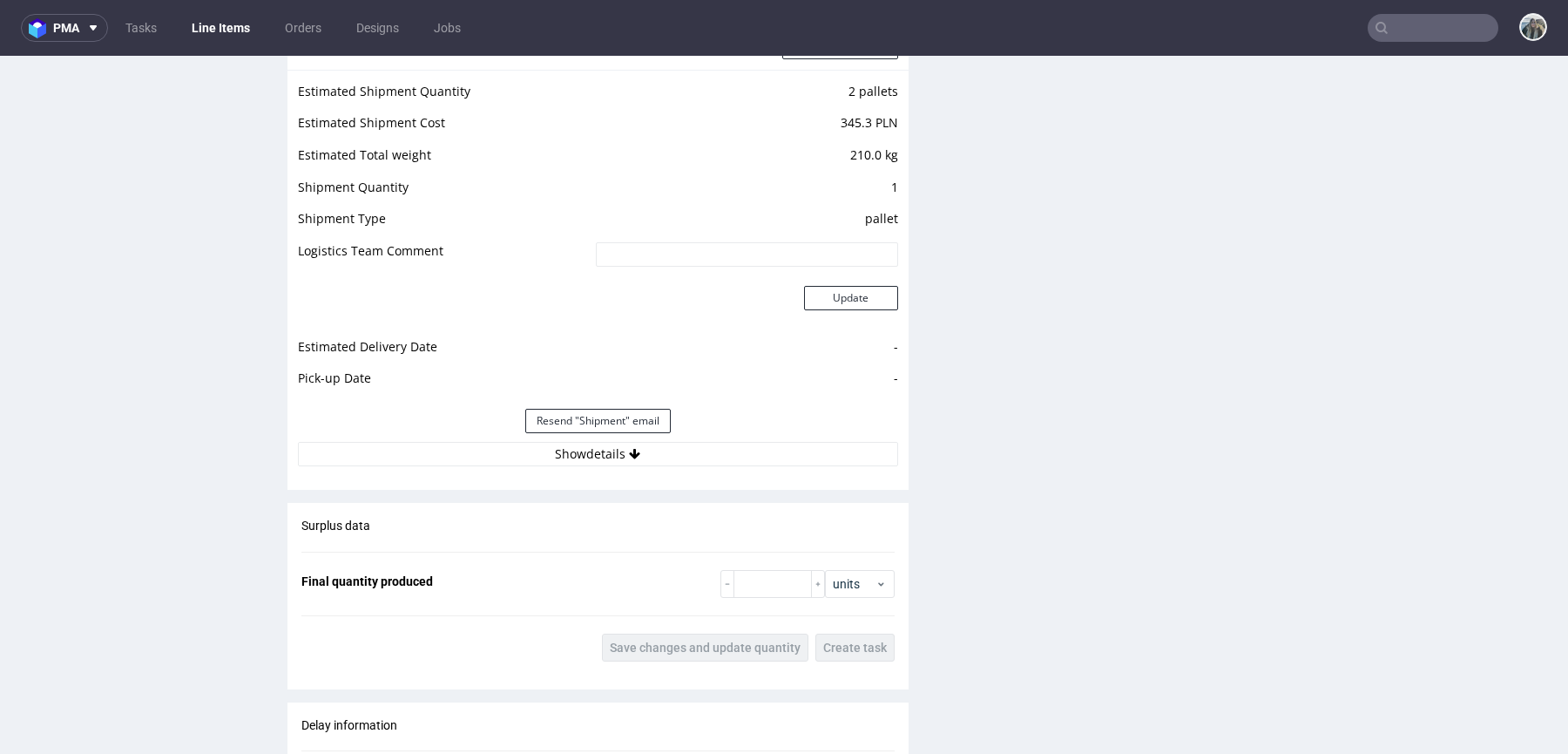
scroll to position [2180, 0]
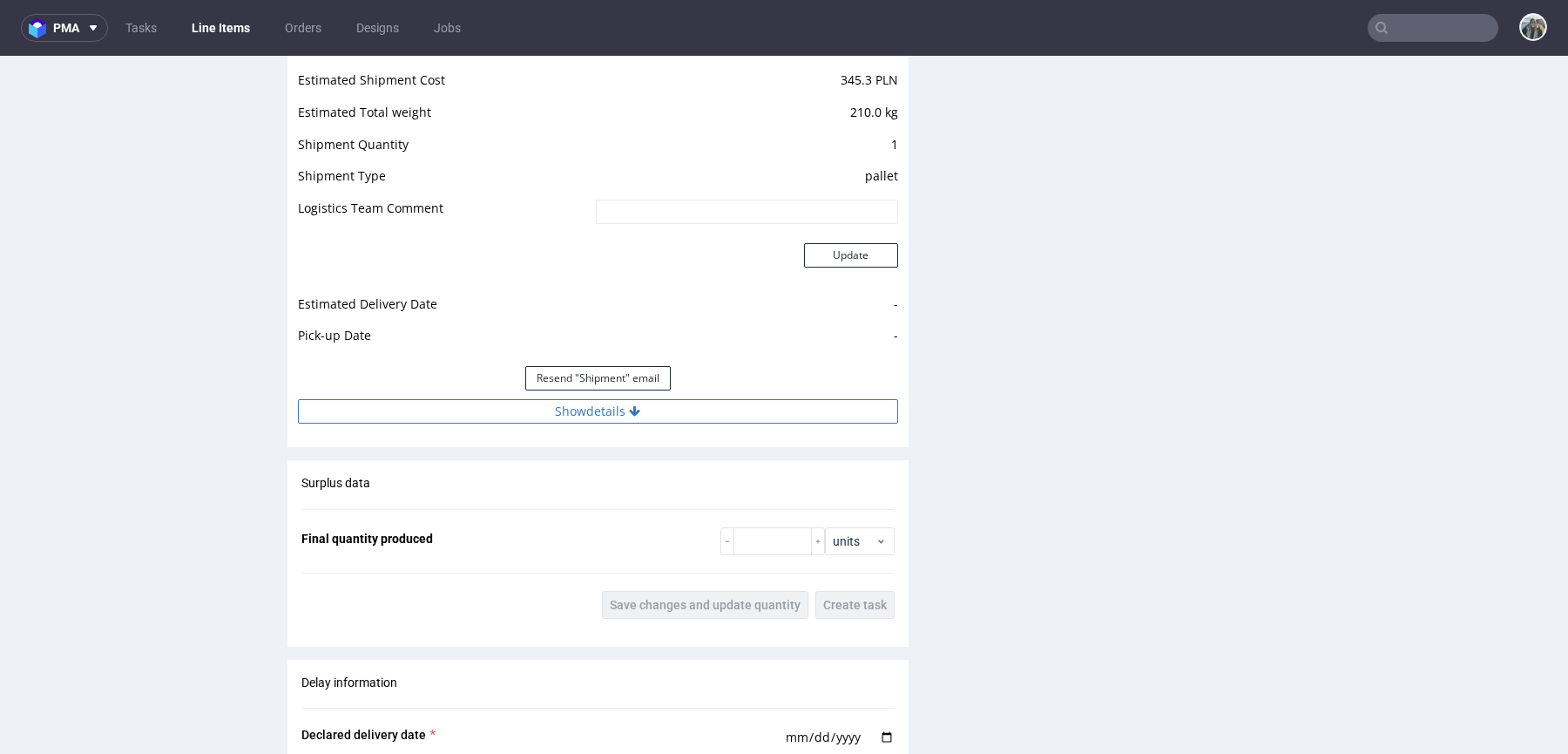
click at [592, 411] on button "Show details" at bounding box center [598, 411] width 600 height 24
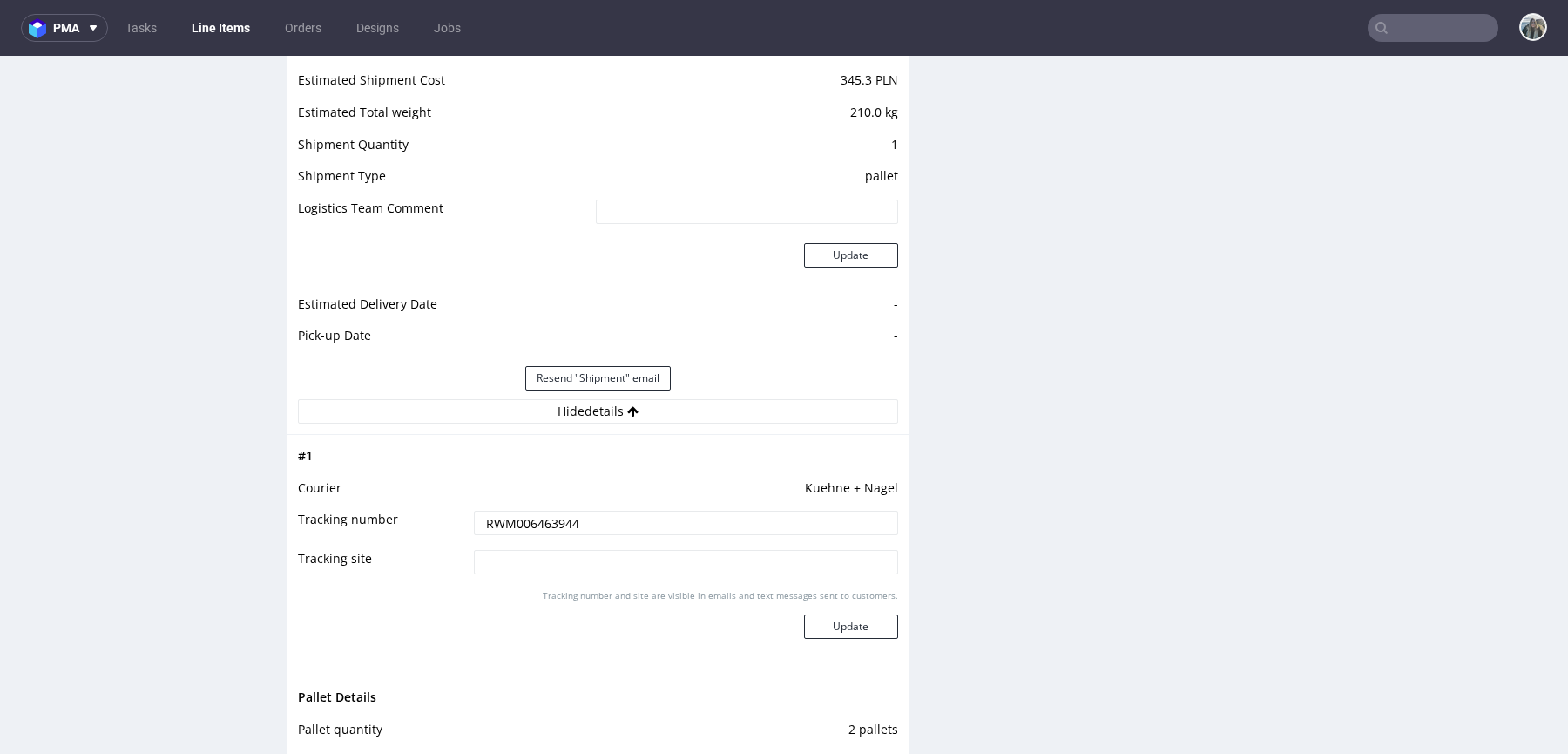
click at [587, 523] on input "RWM006463944" at bounding box center [686, 522] width 424 height 24
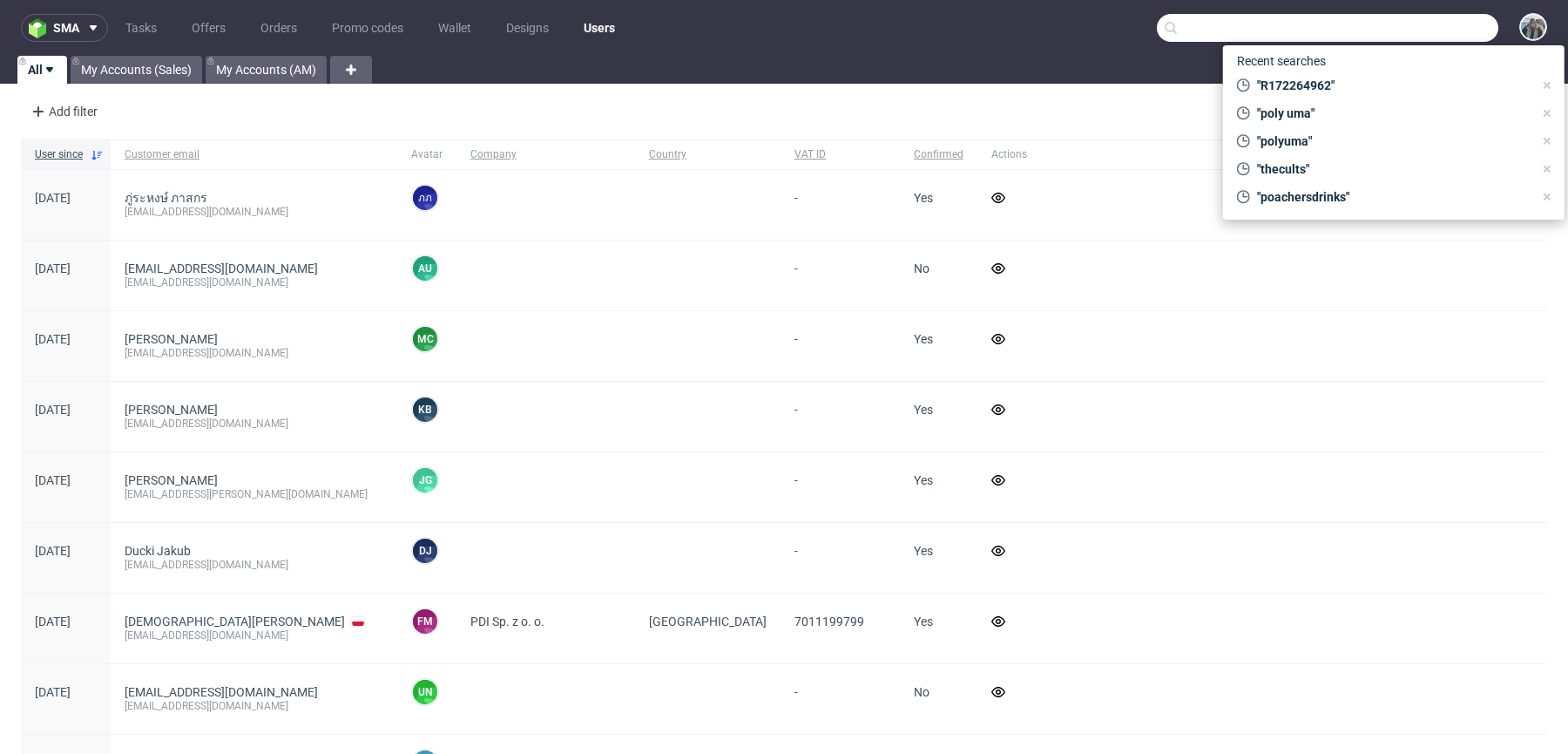
click at [1413, 39] on input "text" at bounding box center [1327, 27] width 341 height 28
paste input "R545331009_SSYS"
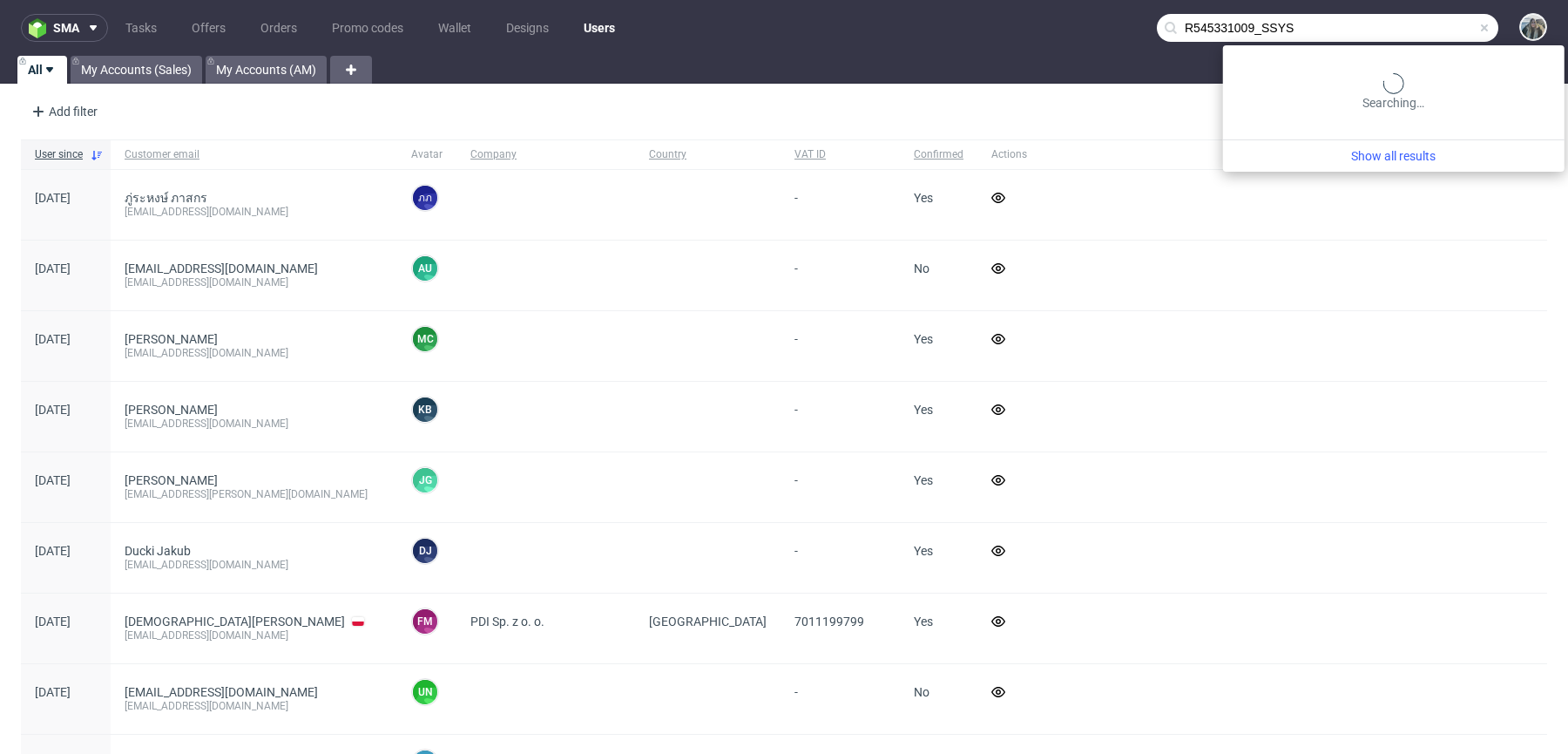
drag, startPoint x: 1246, startPoint y: 34, endPoint x: 1017, endPoint y: 32, distance: 229.0
click at [1029, 33] on nav "sma Tasks Offers Orders Promo codes Wallet Designs Users R545331009_SSYS" at bounding box center [784, 28] width 1568 height 56
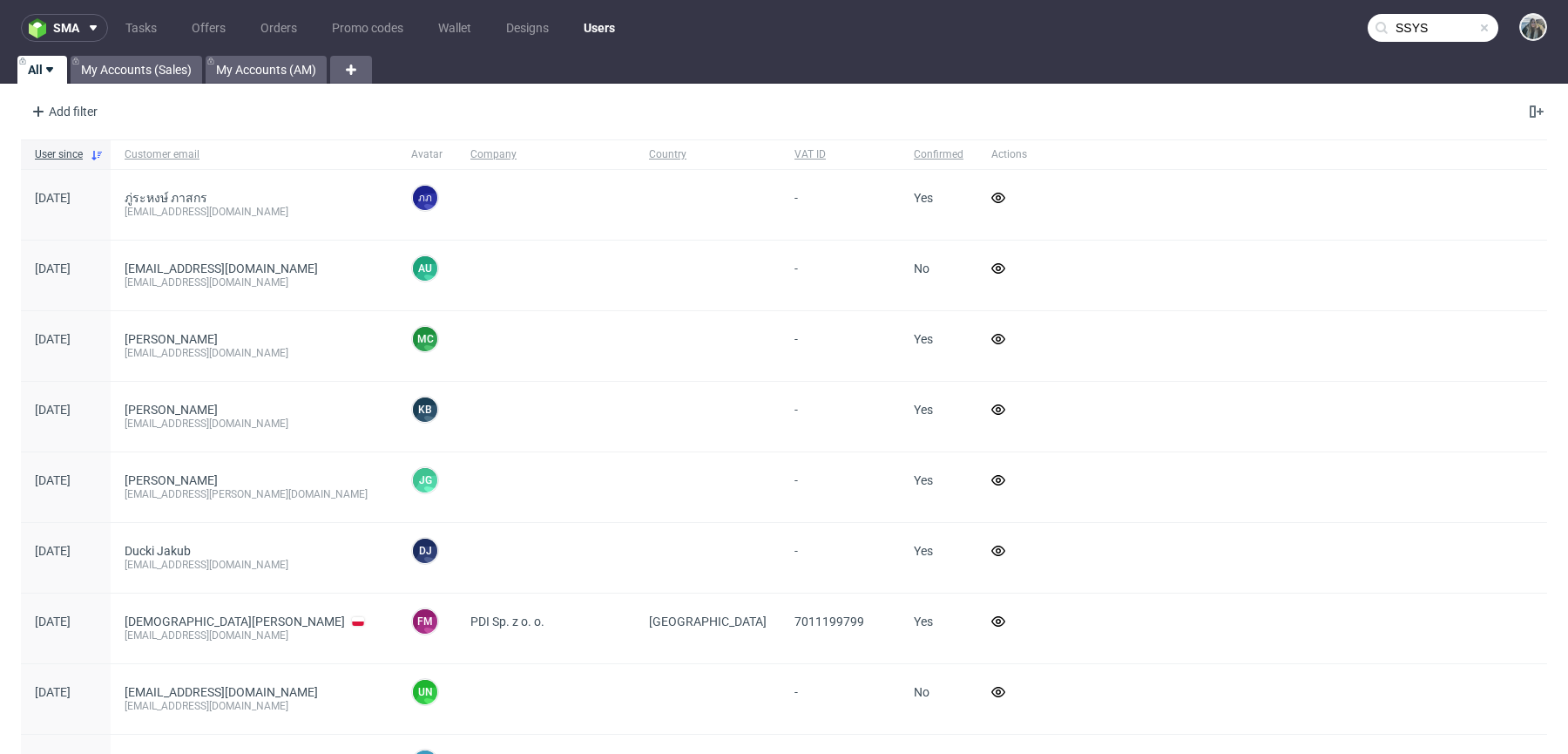
type input "SSYS"
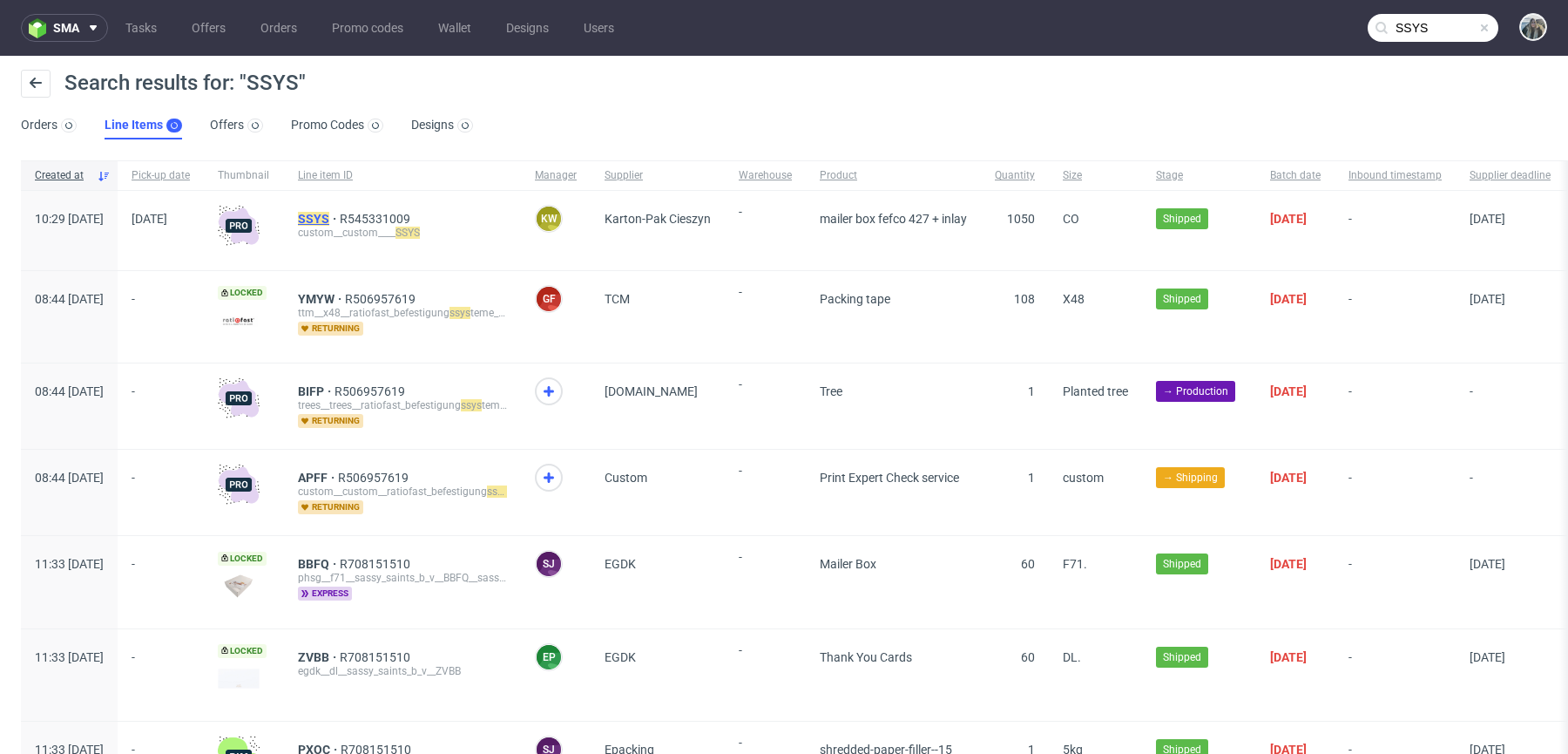
click at [329, 221] on mark "SSYS" at bounding box center [313, 218] width 32 height 14
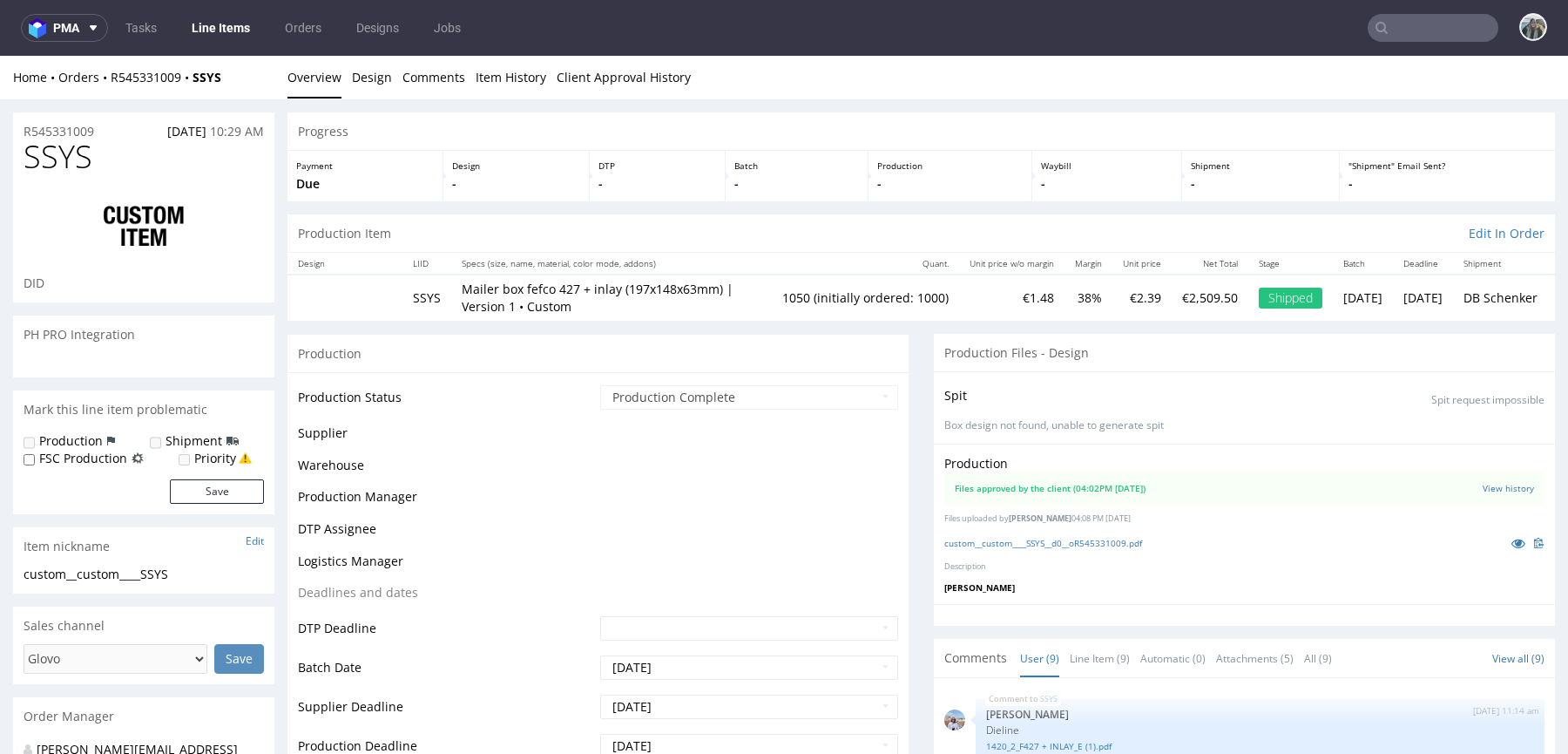
scroll to position [360, 0]
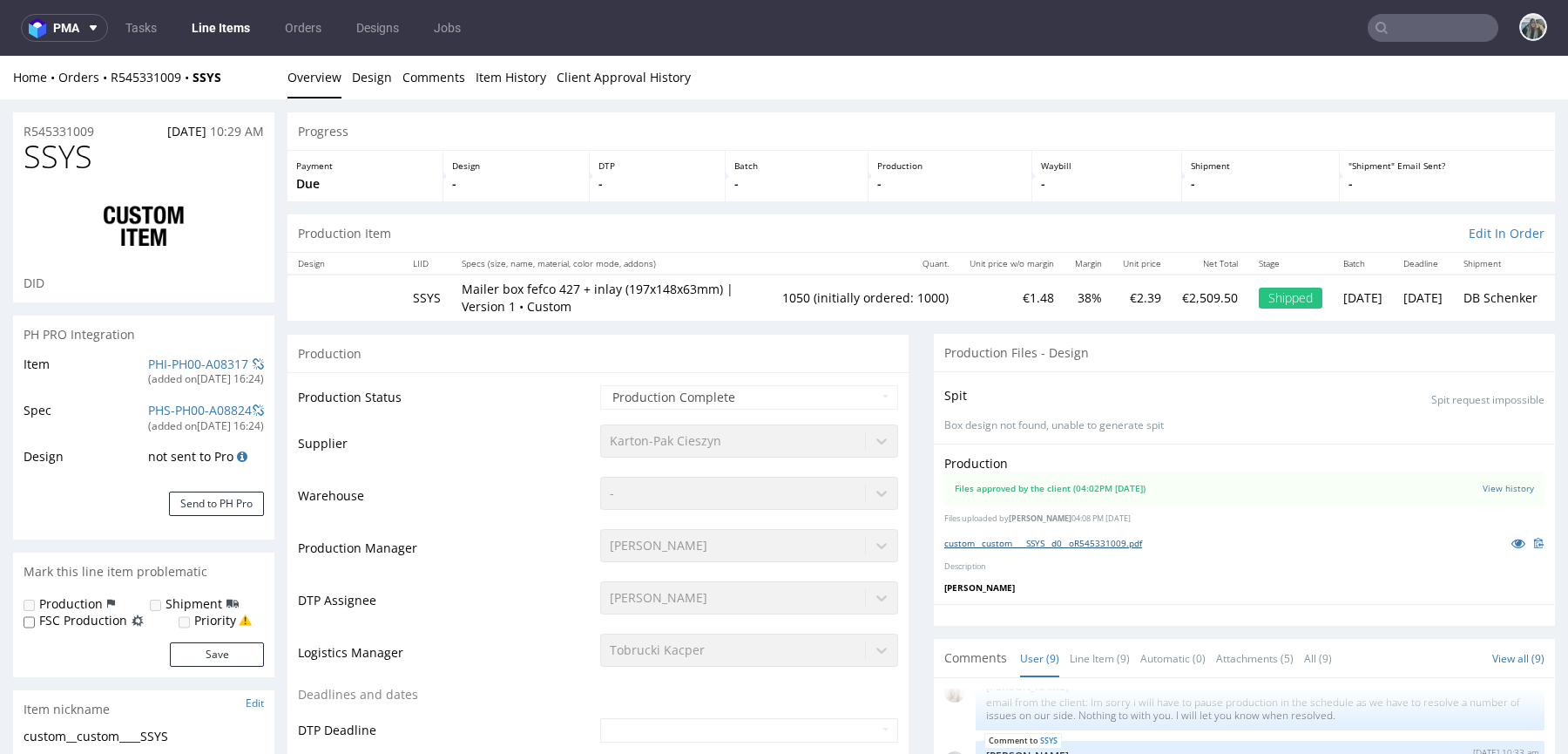
select select "in_progress"
drag, startPoint x: 1114, startPoint y: 545, endPoint x: 1121, endPoint y: 487, distance: 58.4
click at [1114, 545] on link "custom__custom____SSYS__d0__oR545331009.pdf" at bounding box center [1043, 542] width 197 height 12
click at [1511, 539] on icon at bounding box center [1517, 542] width 14 height 12
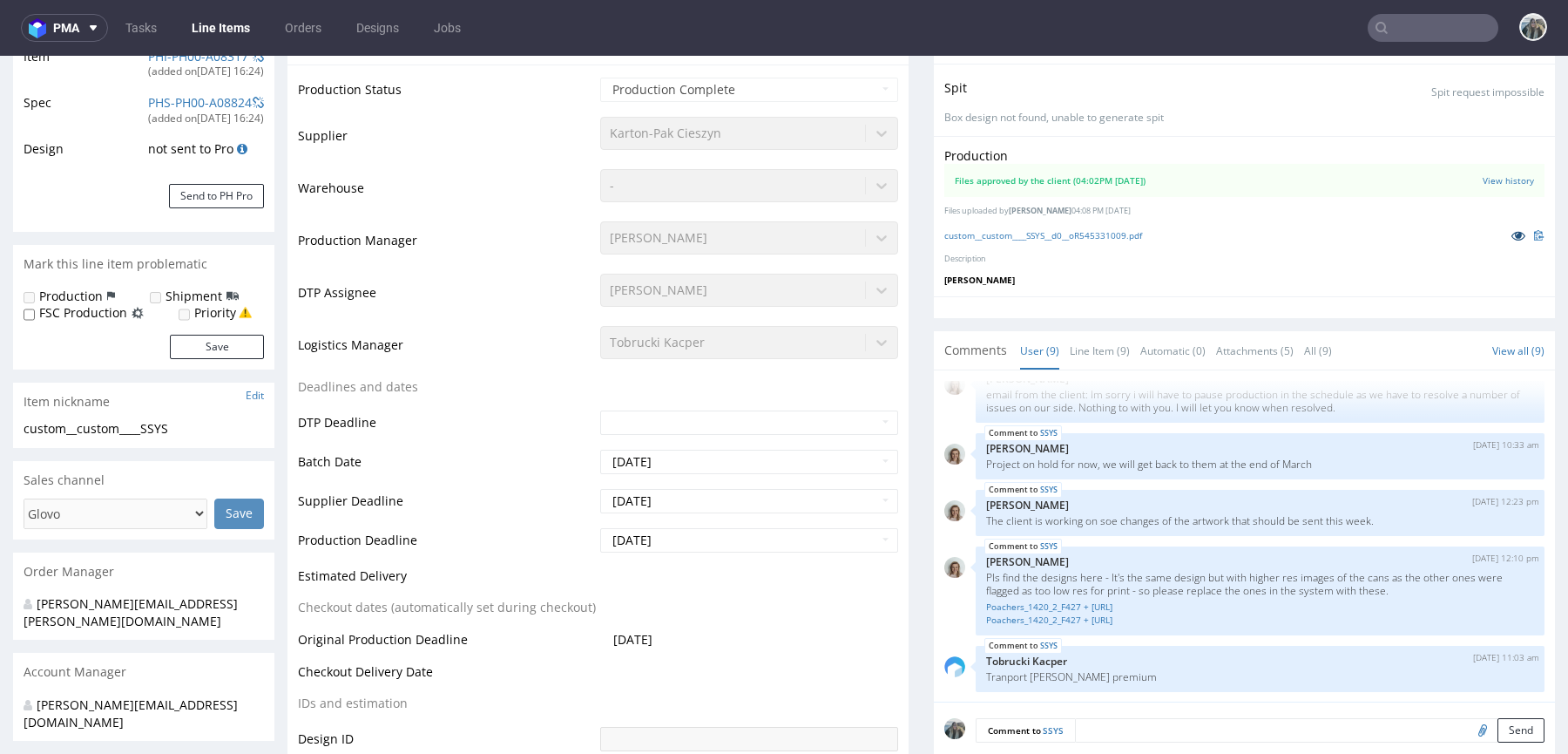
scroll to position [444, 0]
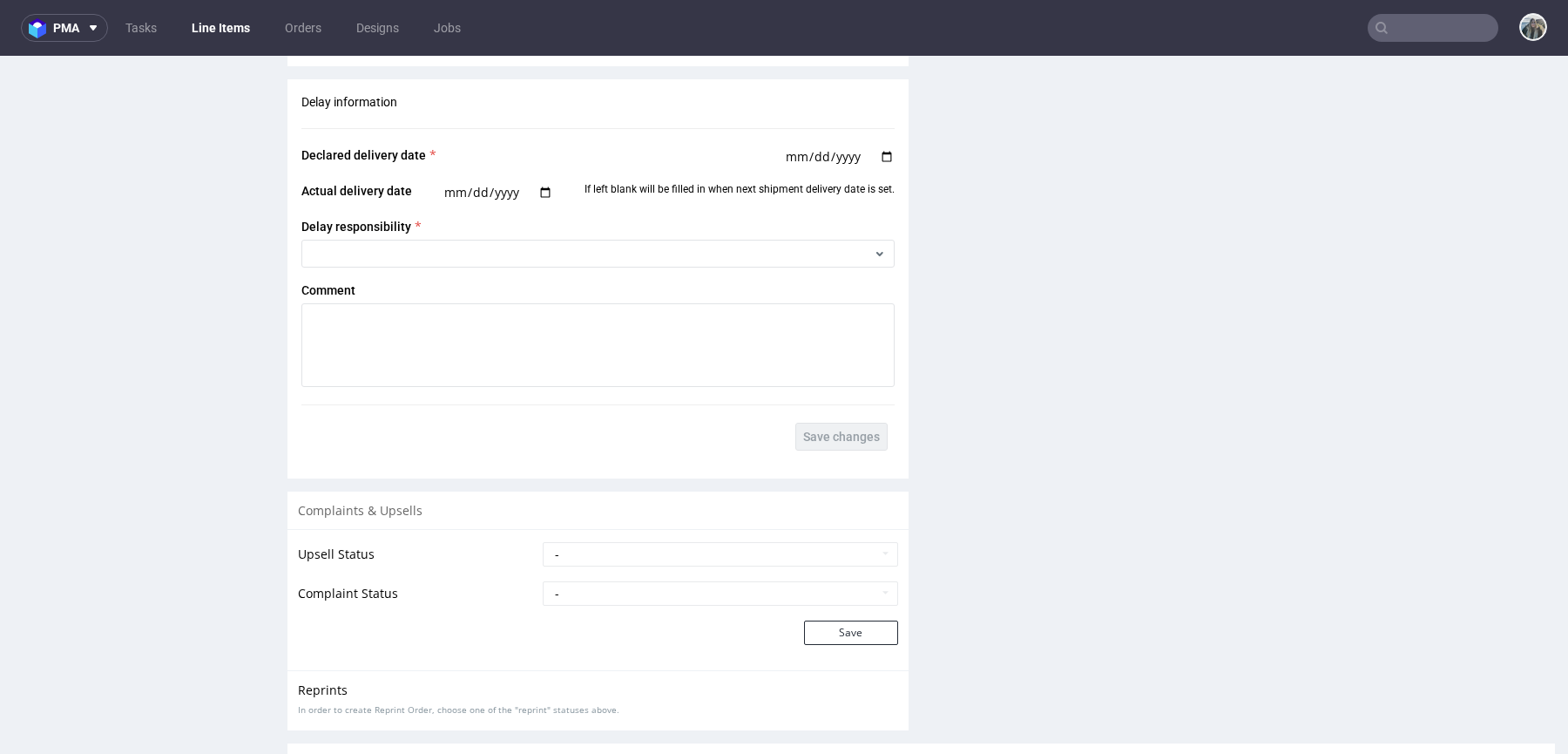
scroll to position [2437, 0]
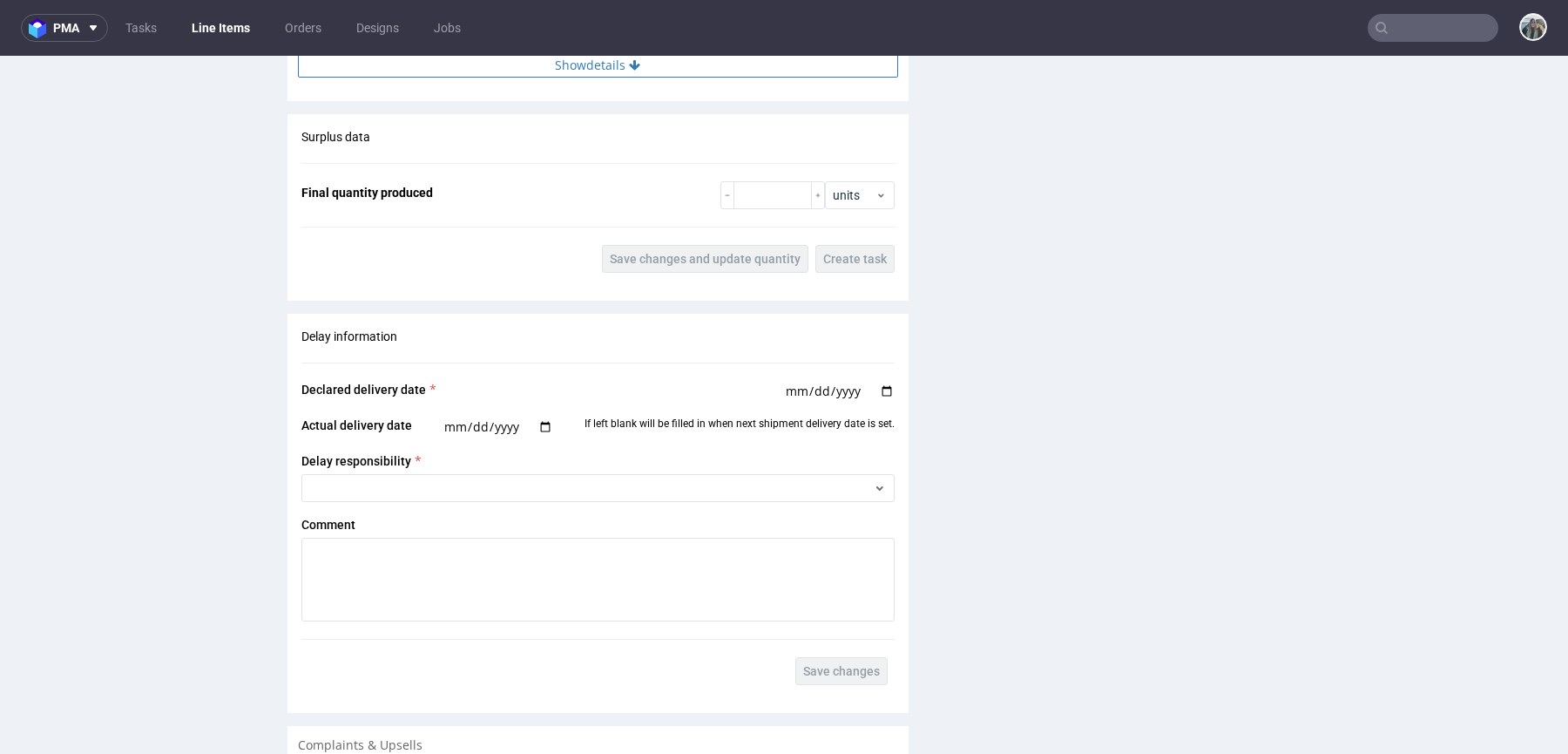
click at [588, 70] on button "Show details" at bounding box center [598, 65] width 600 height 24
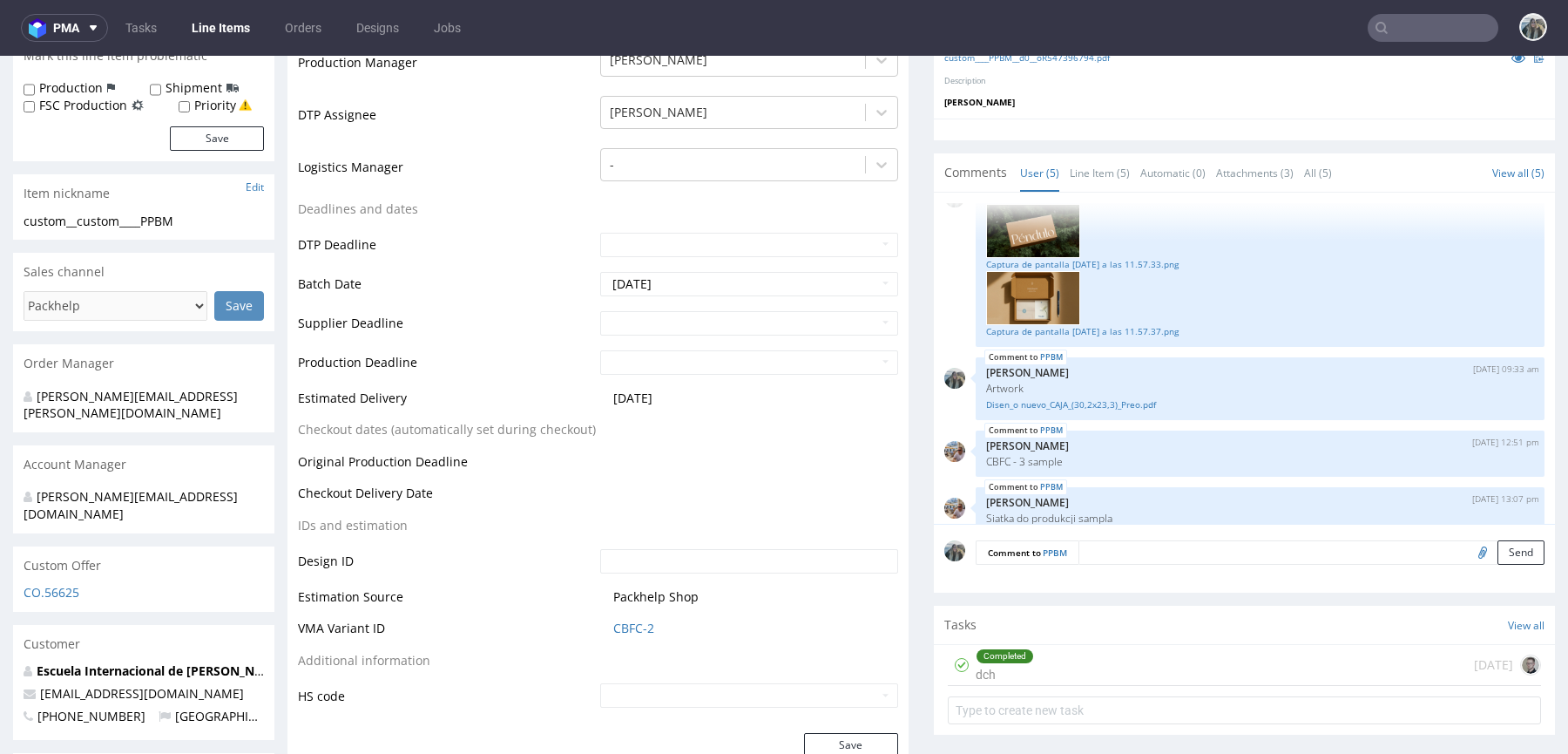
scroll to position [0, 0]
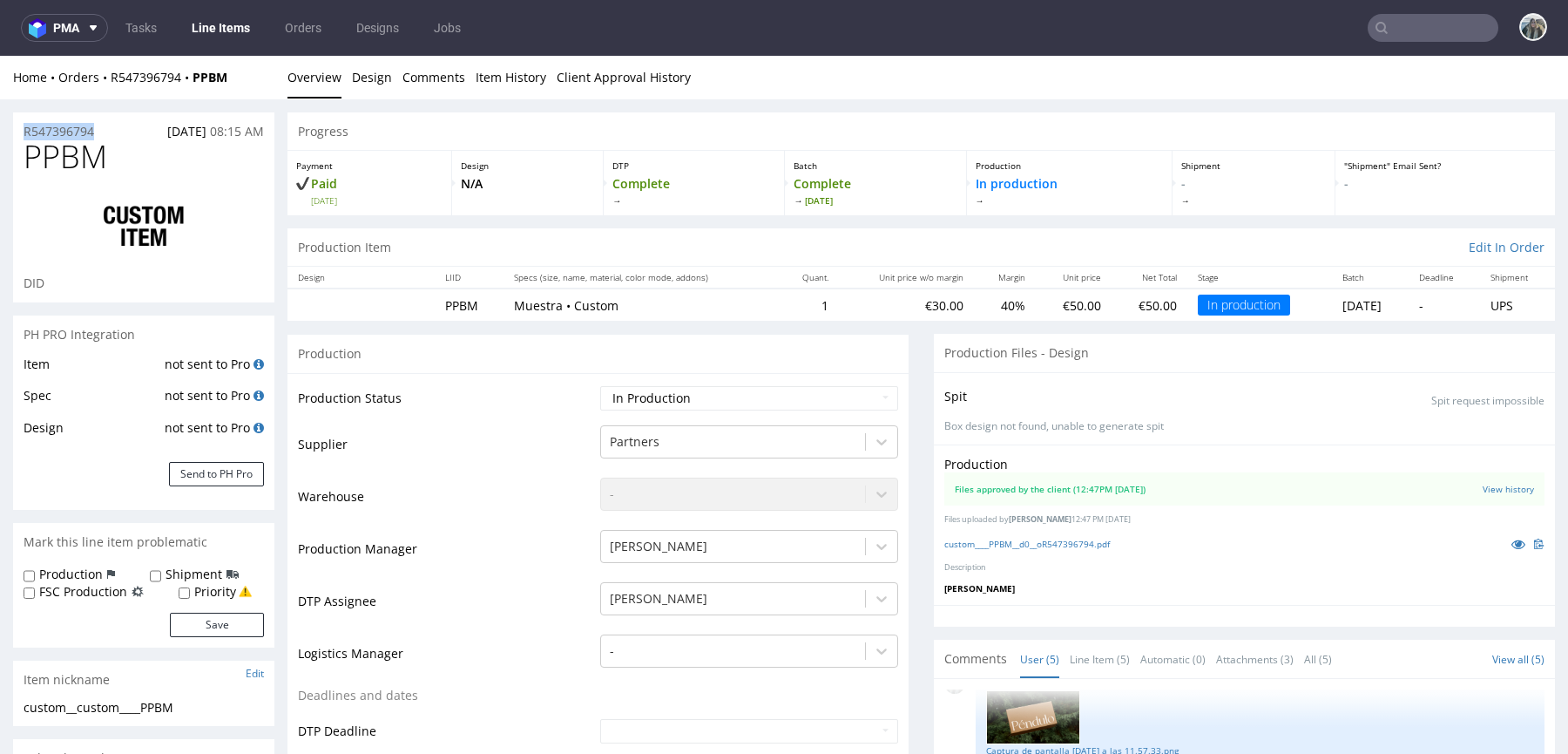
drag, startPoint x: 104, startPoint y: 135, endPoint x: 0, endPoint y: 134, distance: 104.0
copy p "R547396794"
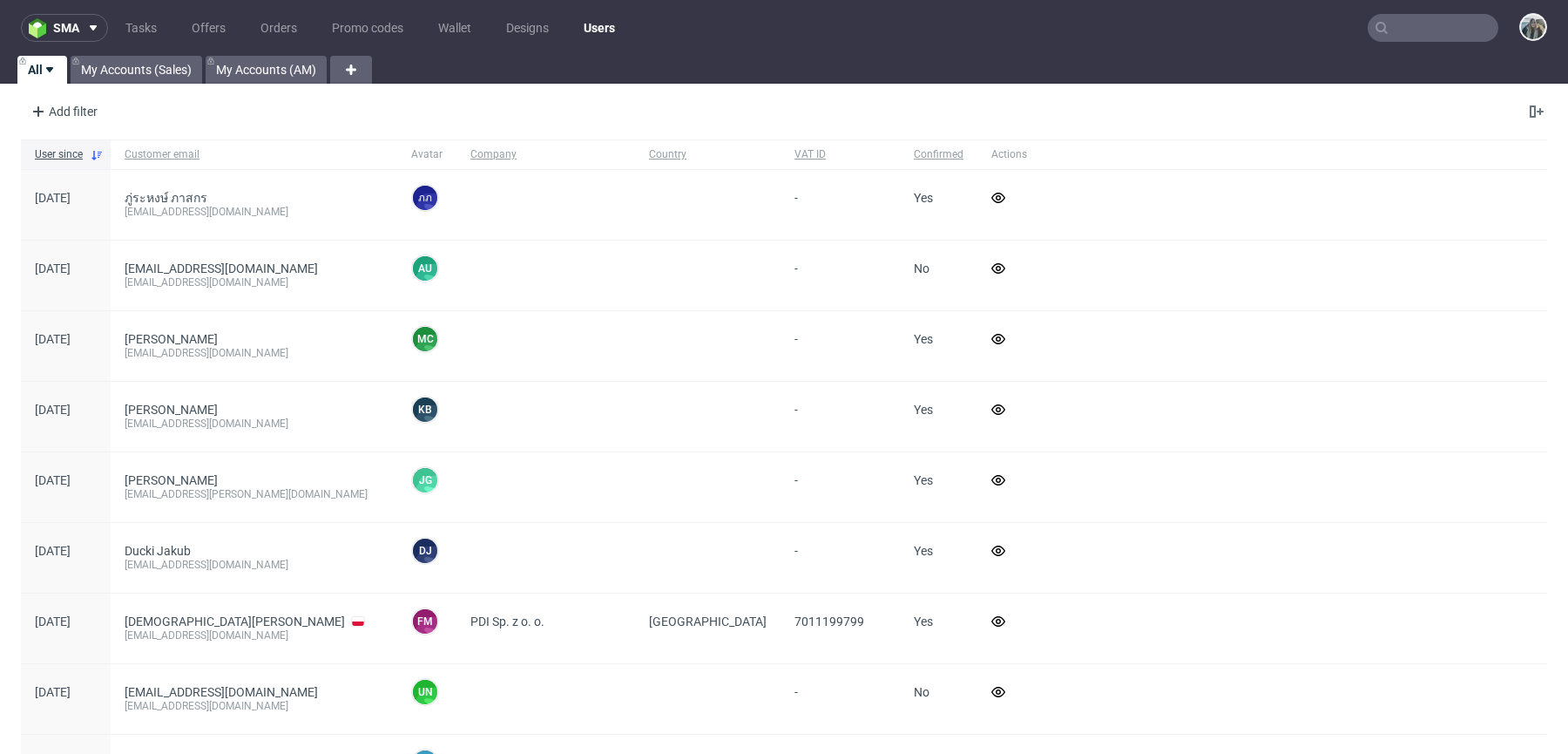
click at [1422, 28] on input "text" at bounding box center [1433, 27] width 130 height 28
paste input "R547396794"
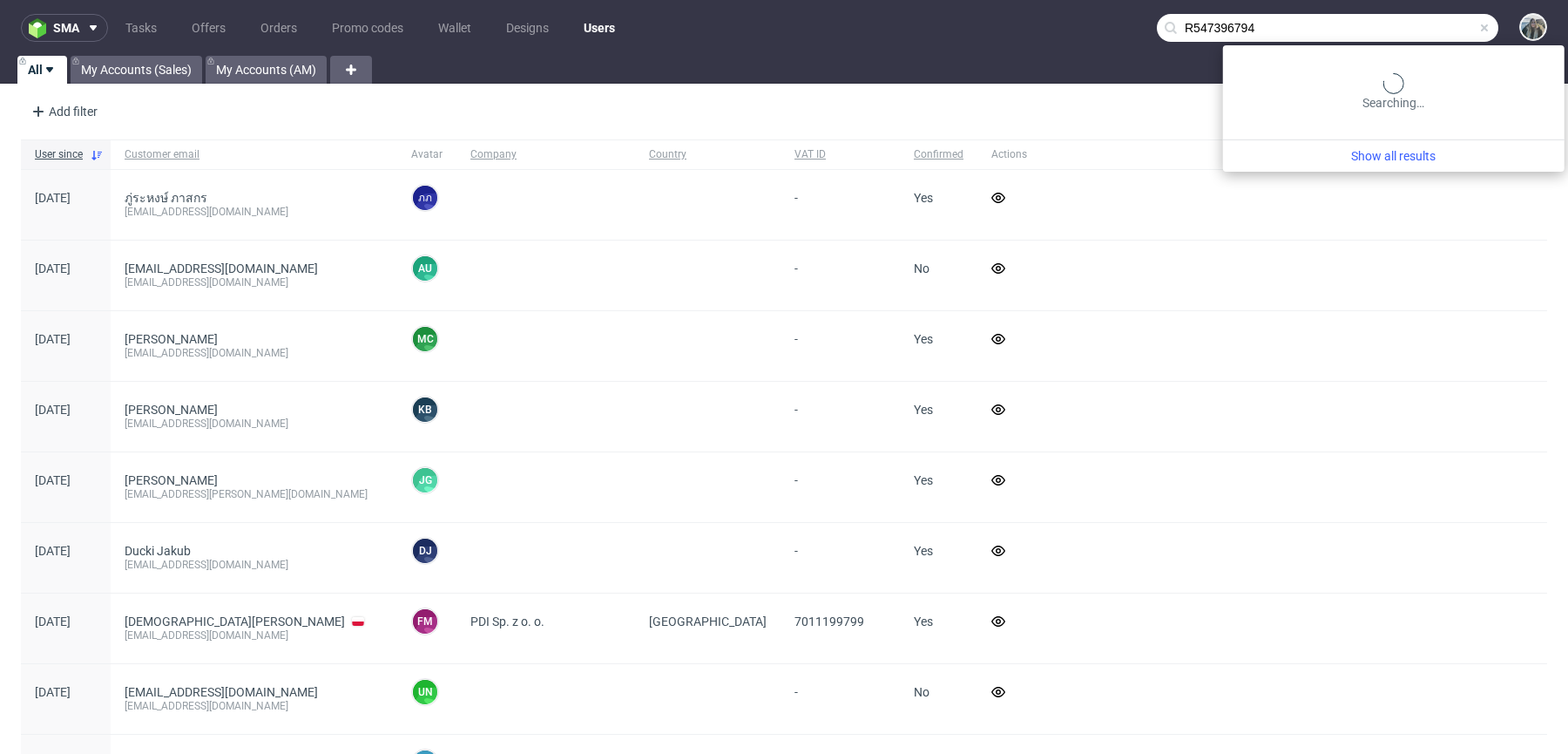
type input "R547396794"
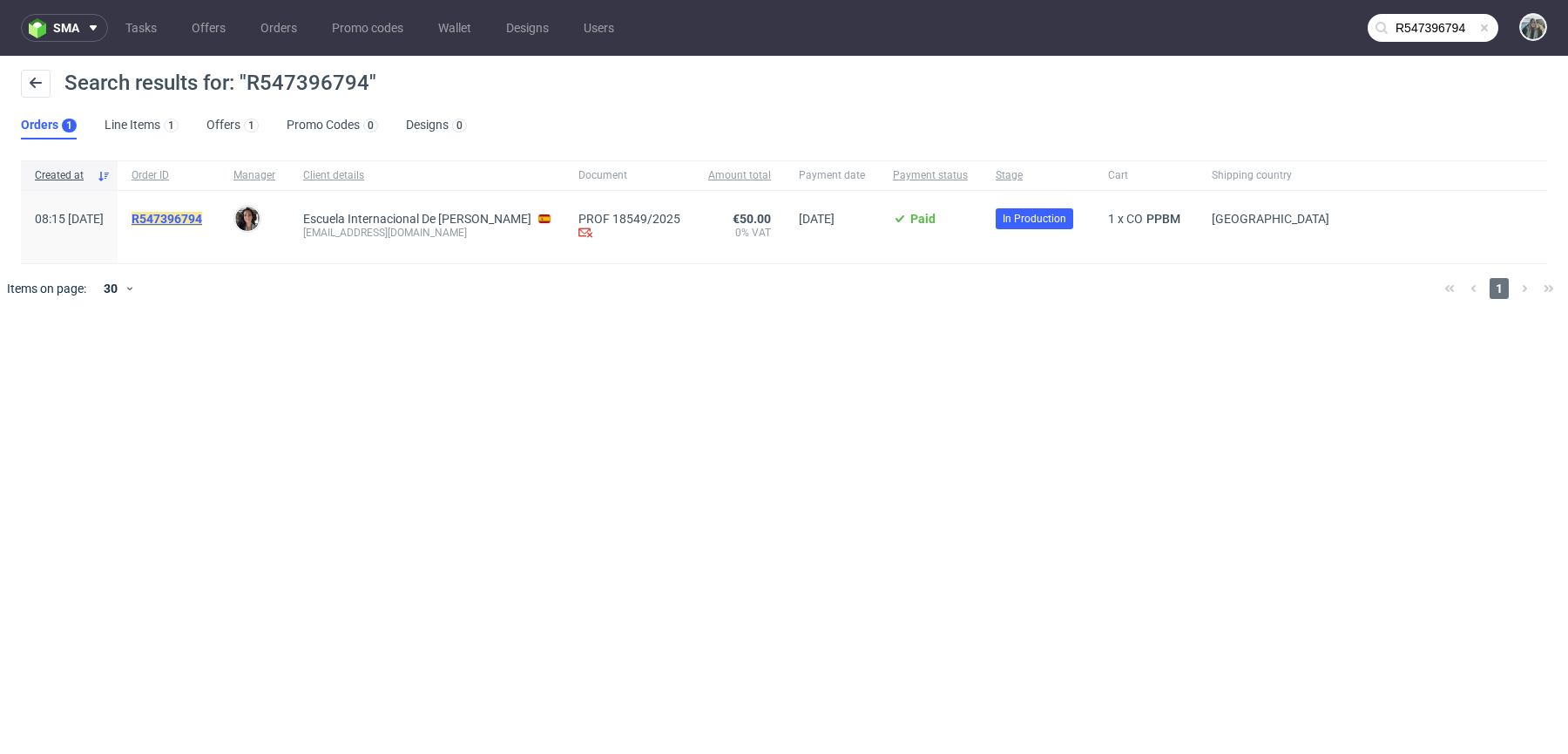
click at [202, 217] on mark "R547396794" at bounding box center [167, 218] width 71 height 14
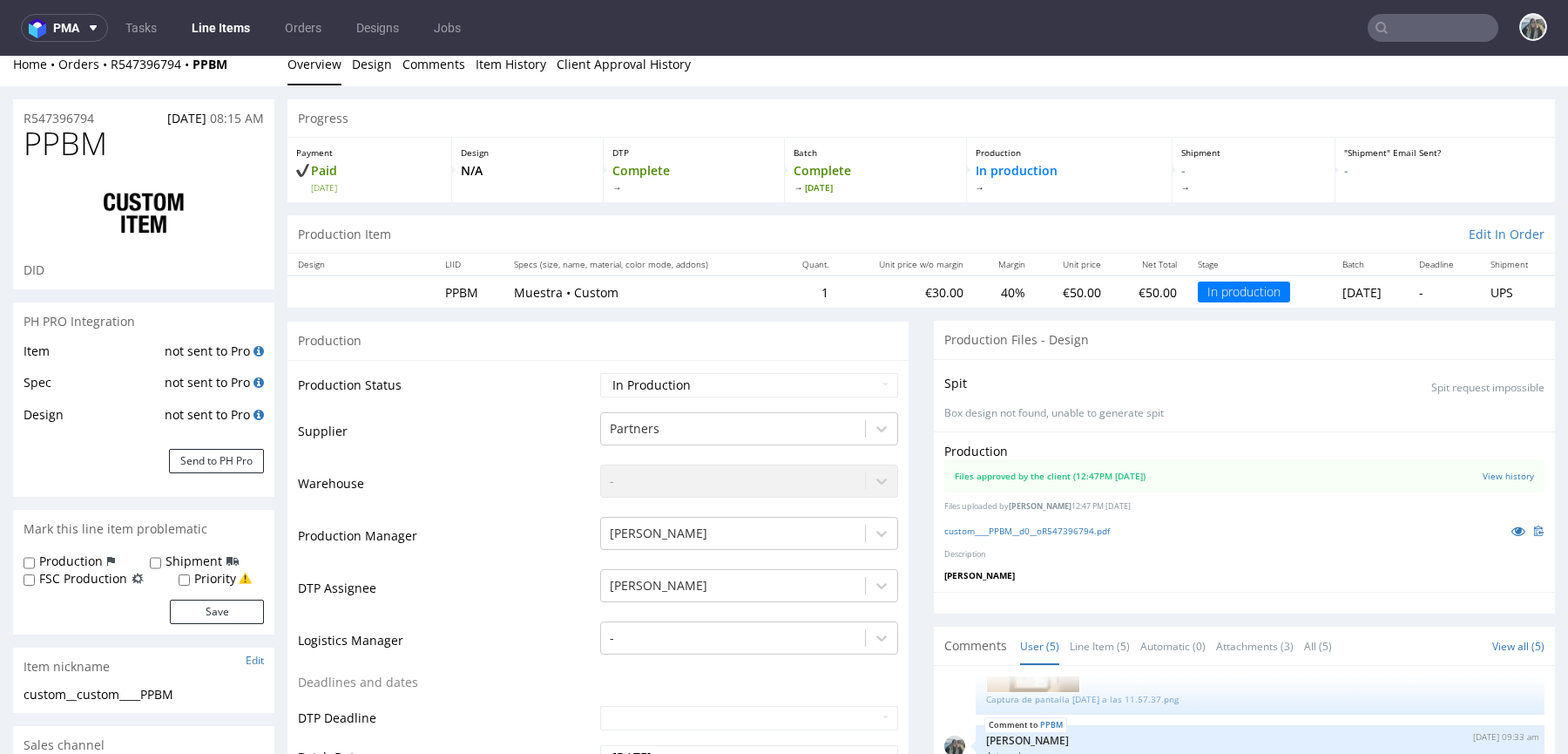
scroll to position [10, 0]
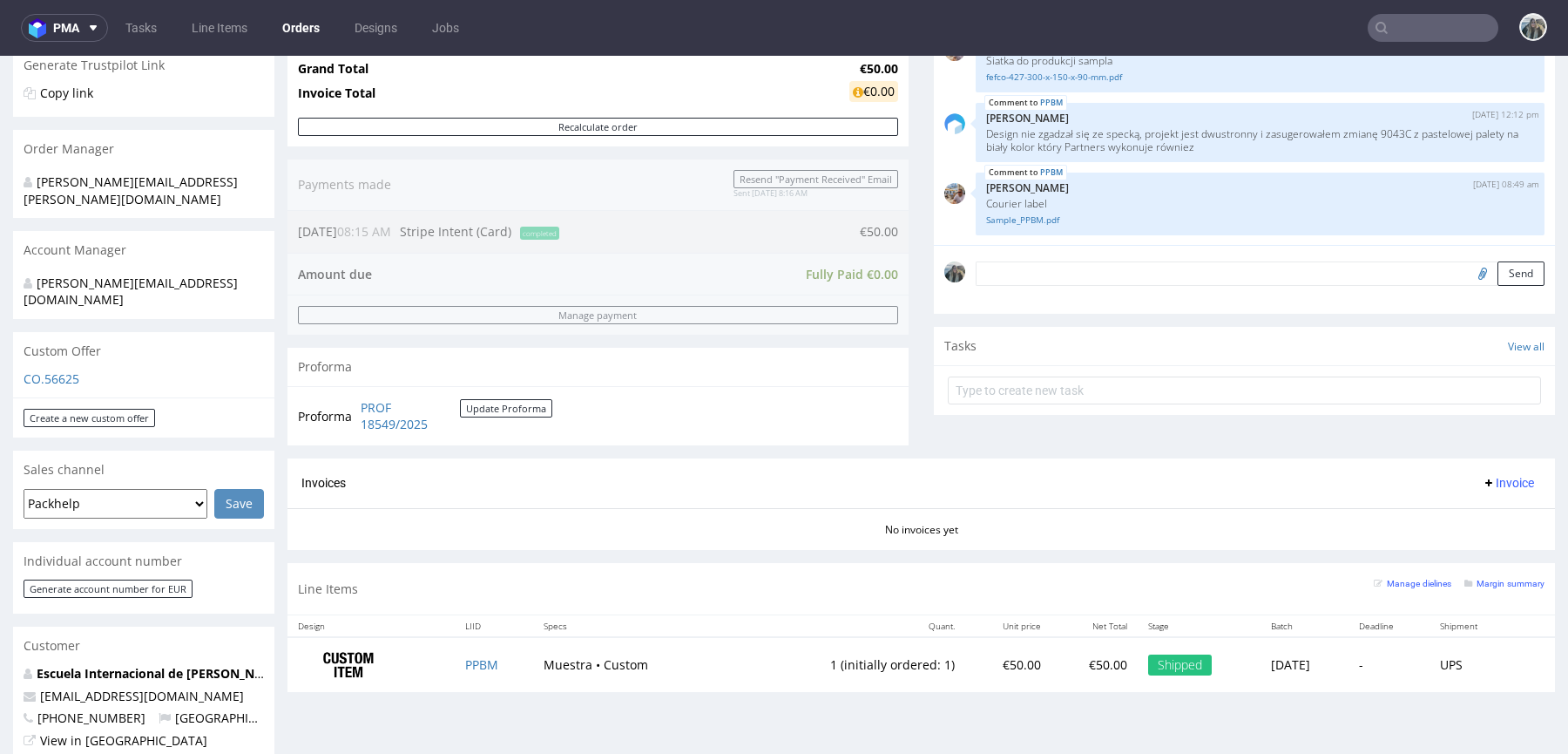
scroll to position [364, 0]
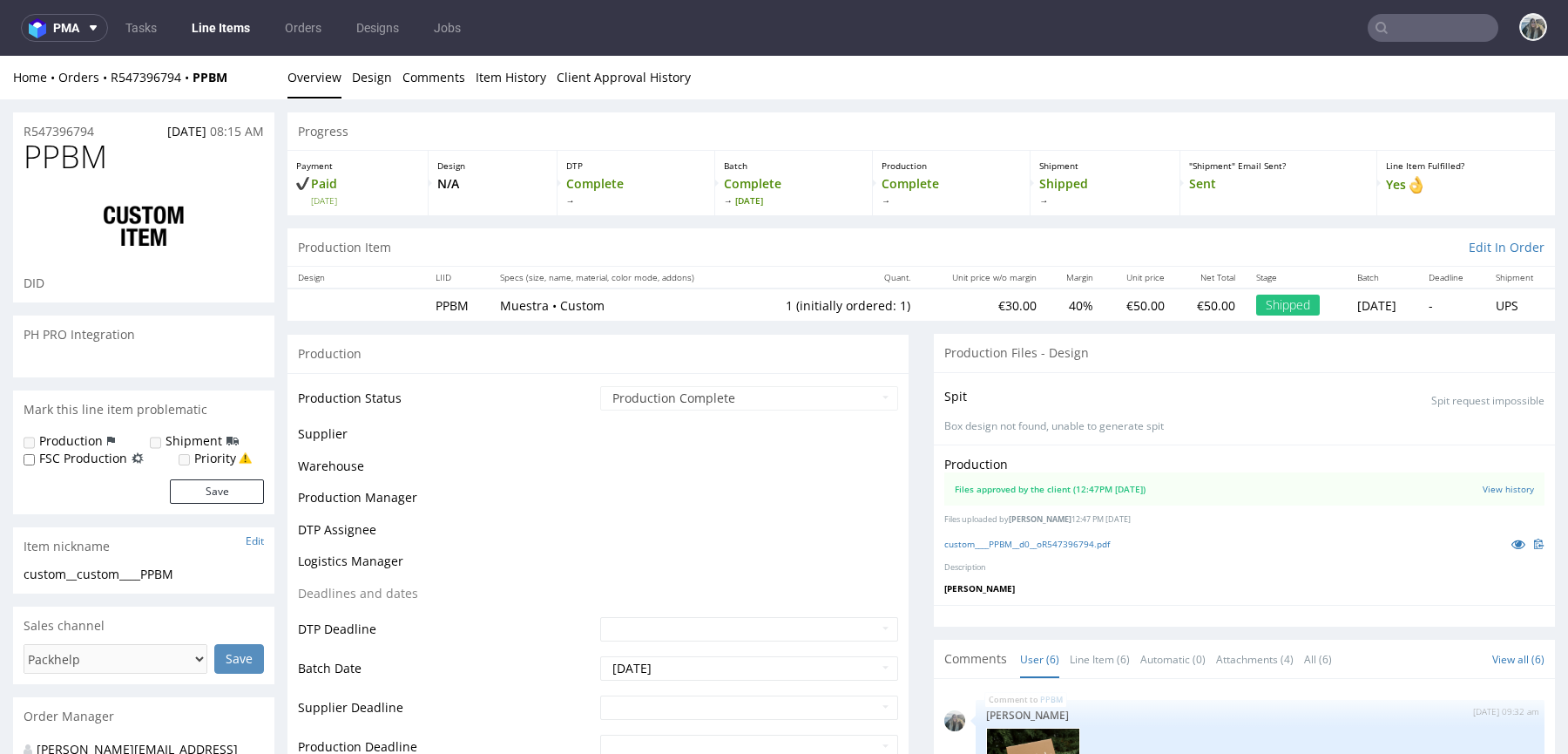
scroll to position [216, 0]
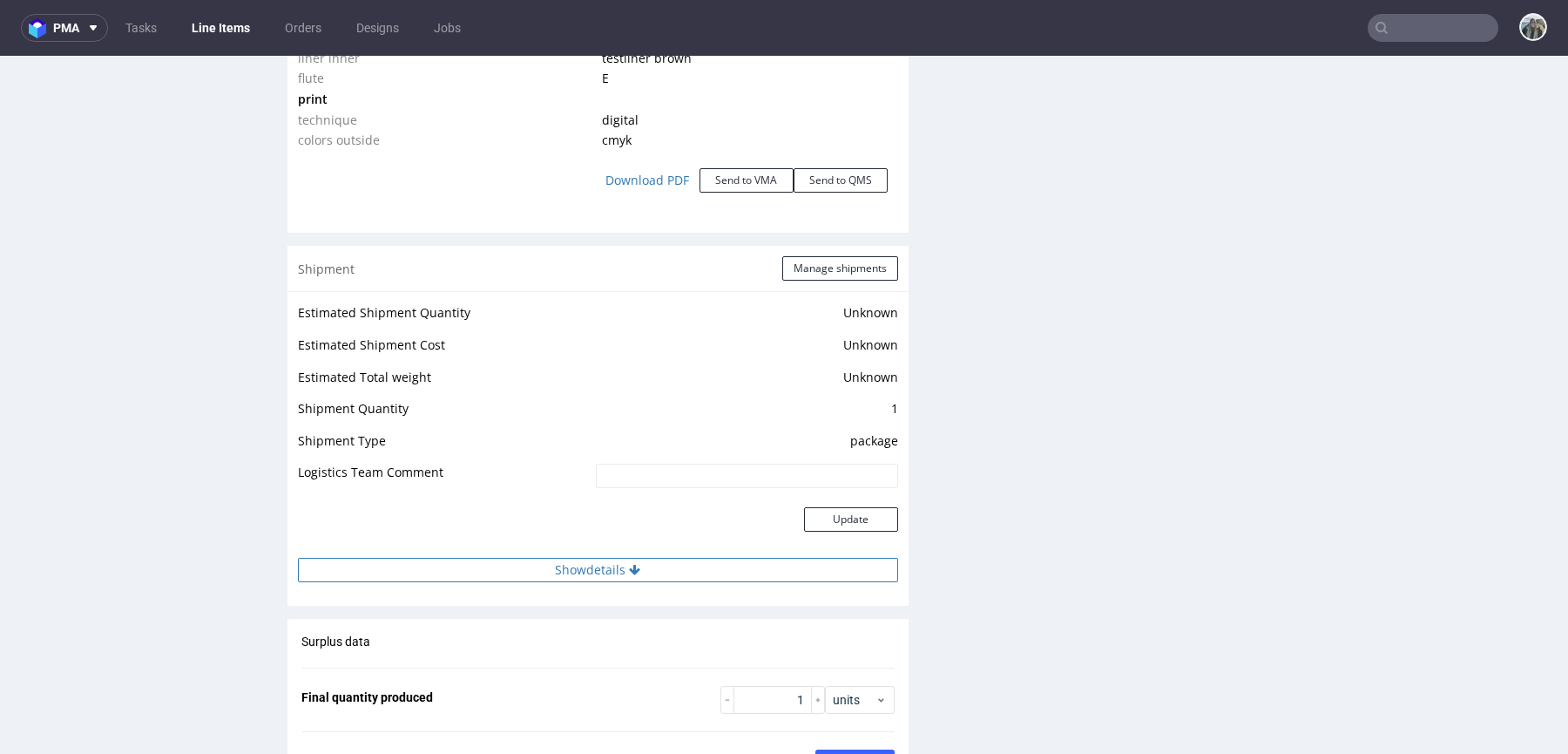
click at [659, 562] on button "Show details" at bounding box center [598, 569] width 600 height 24
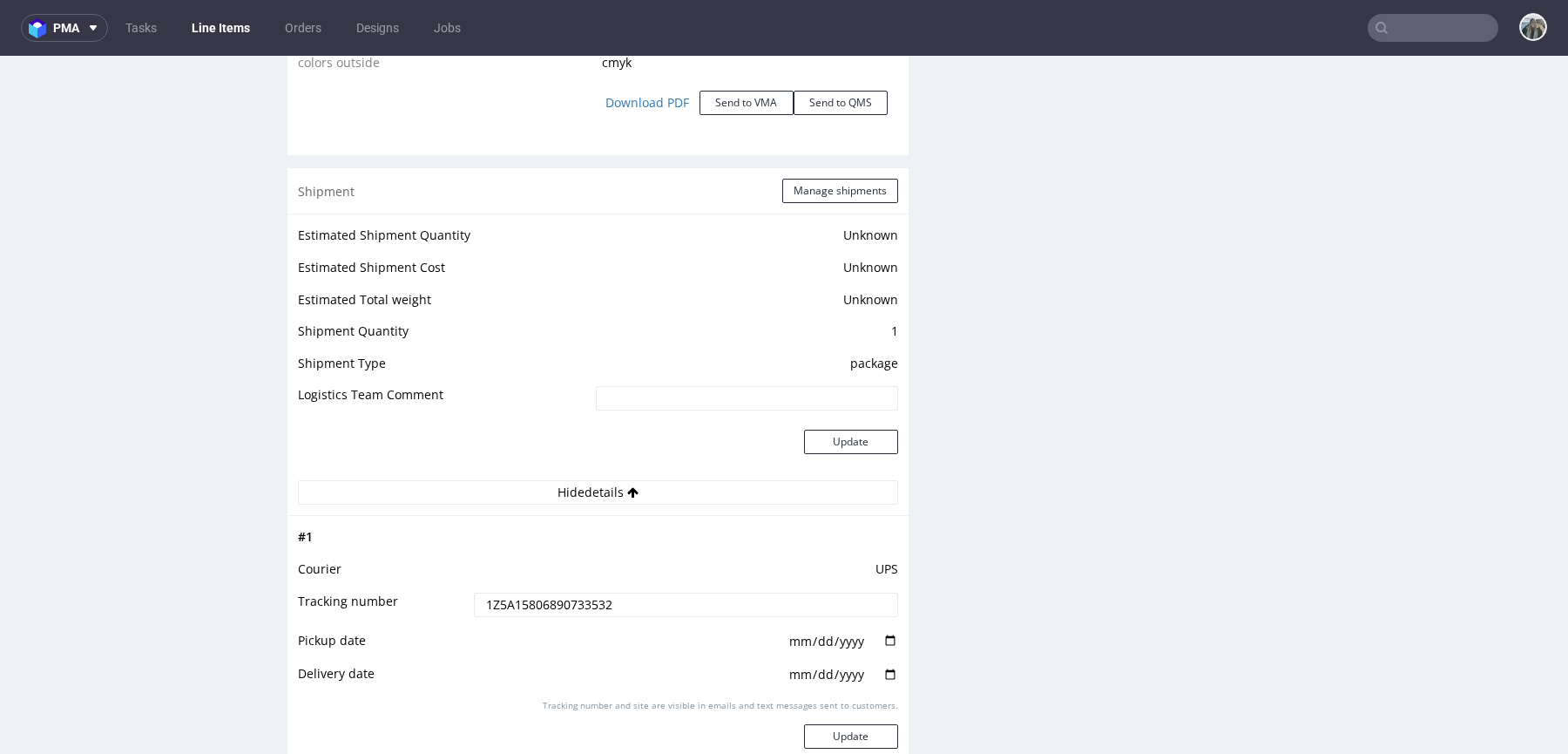
click at [659, 593] on input "1Z5A15806890733532" at bounding box center [686, 604] width 424 height 24
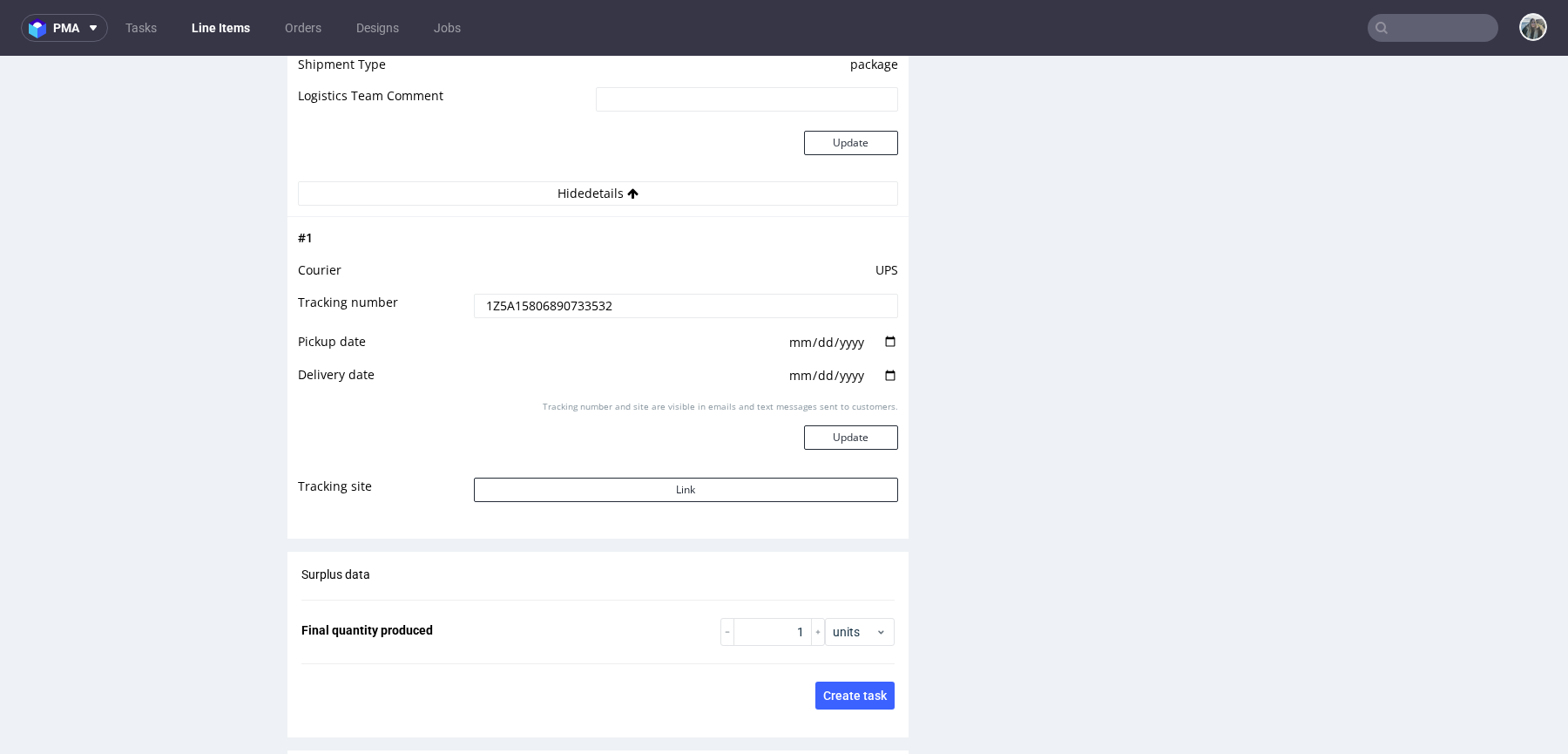
scroll to position [2411, 0]
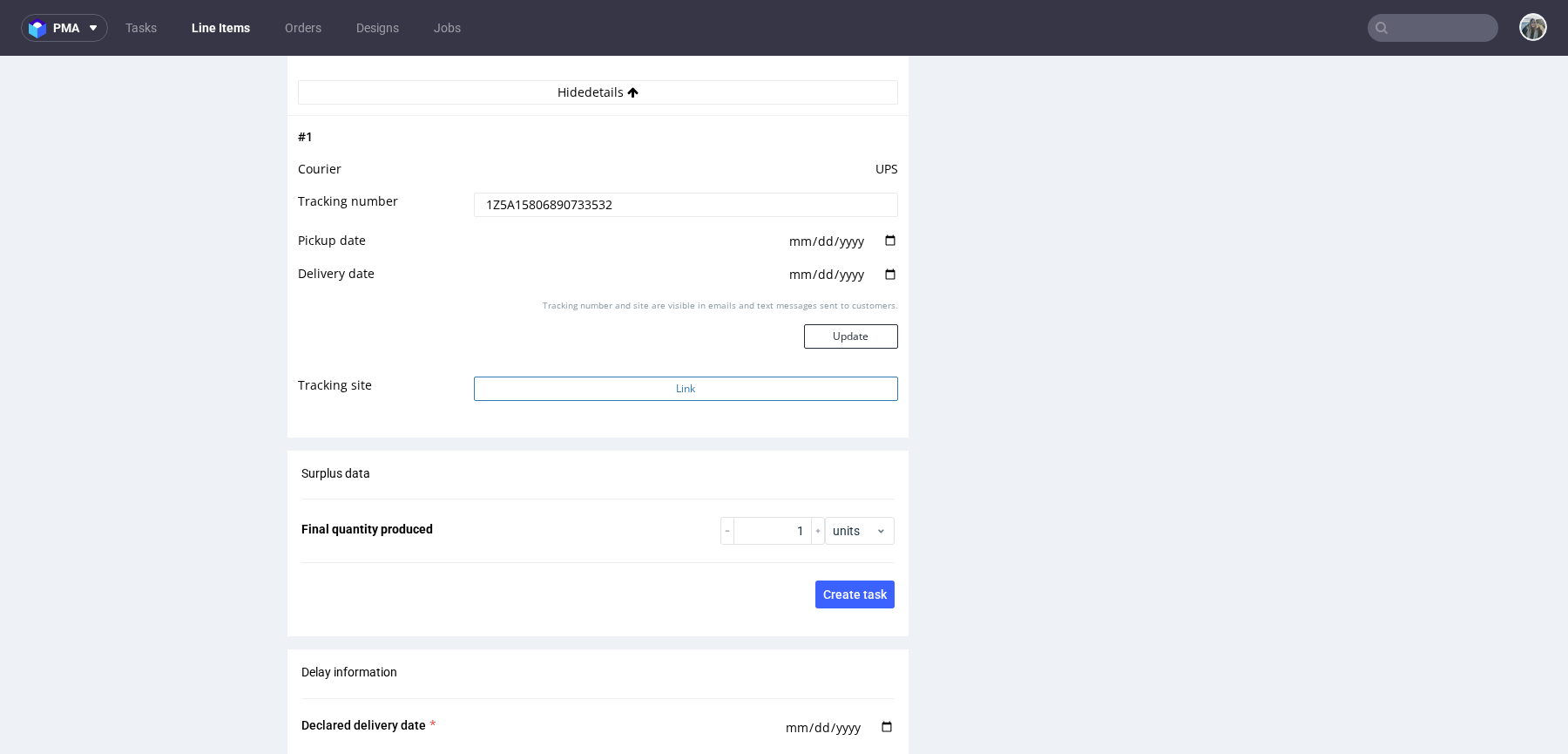
click at [644, 395] on button "Link" at bounding box center [686, 388] width 424 height 24
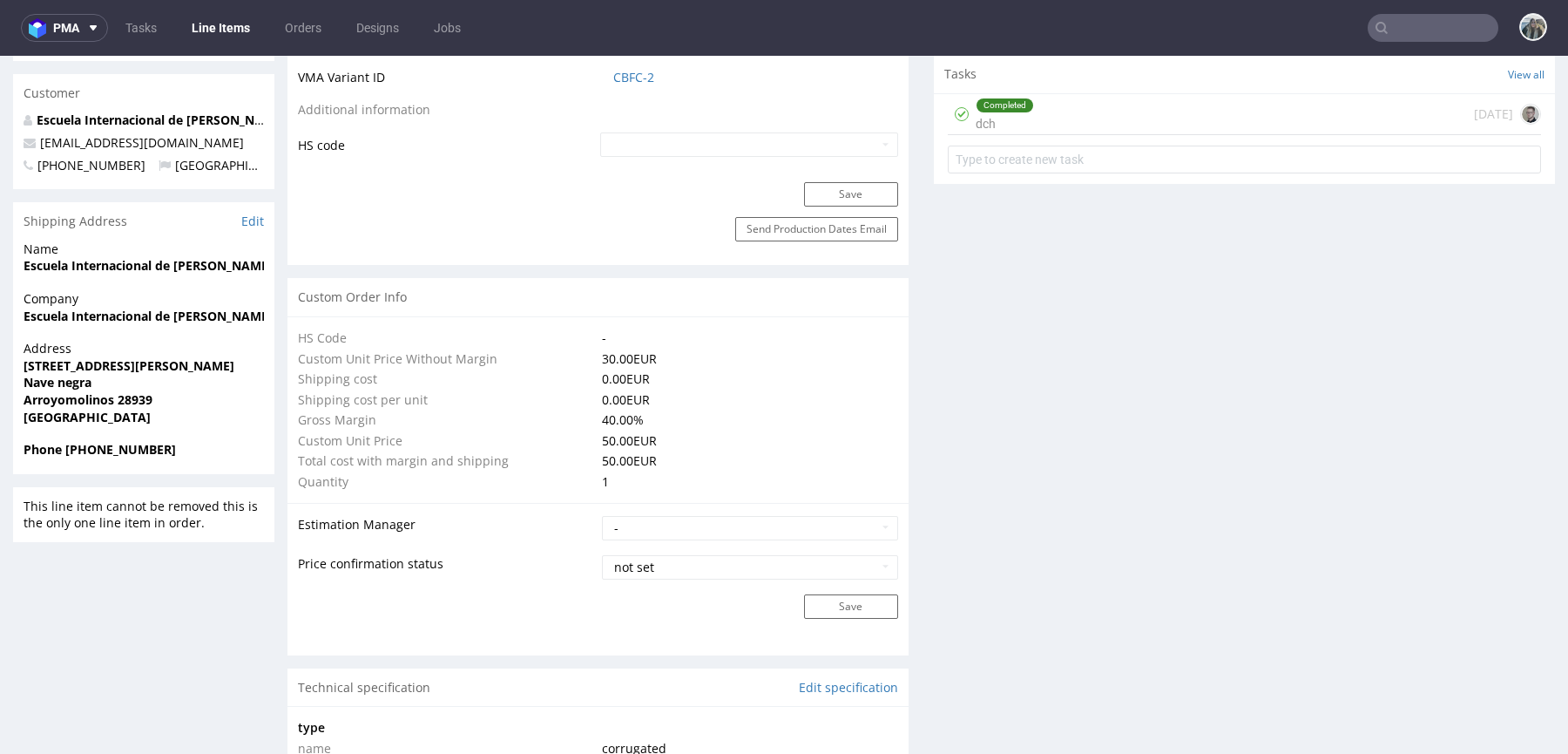
scroll to position [0, 0]
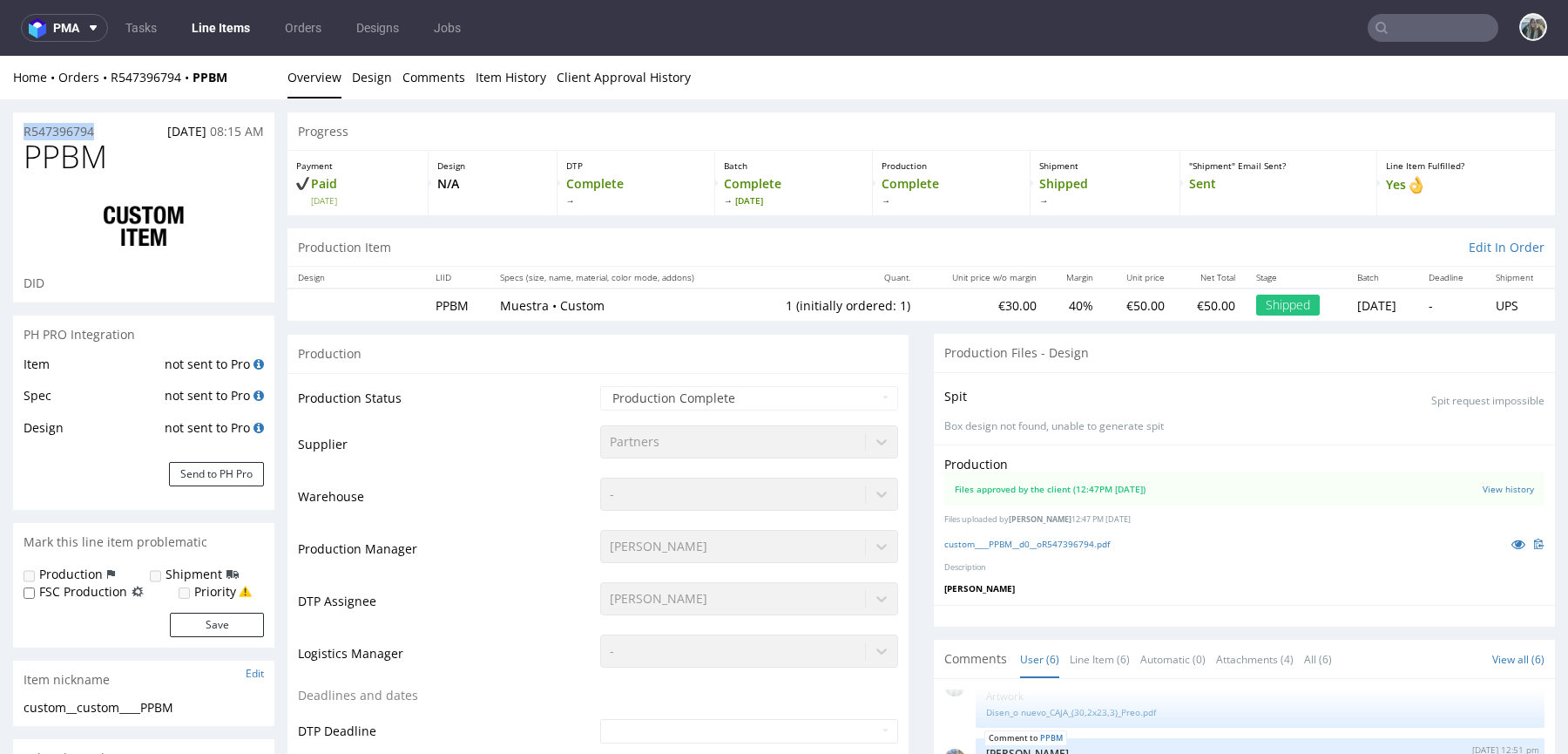
drag, startPoint x: 112, startPoint y: 133, endPoint x: 0, endPoint y: 131, distance: 112.0
copy p "R547396794"
click at [1377, 37] on input "text" at bounding box center [1433, 27] width 130 height 28
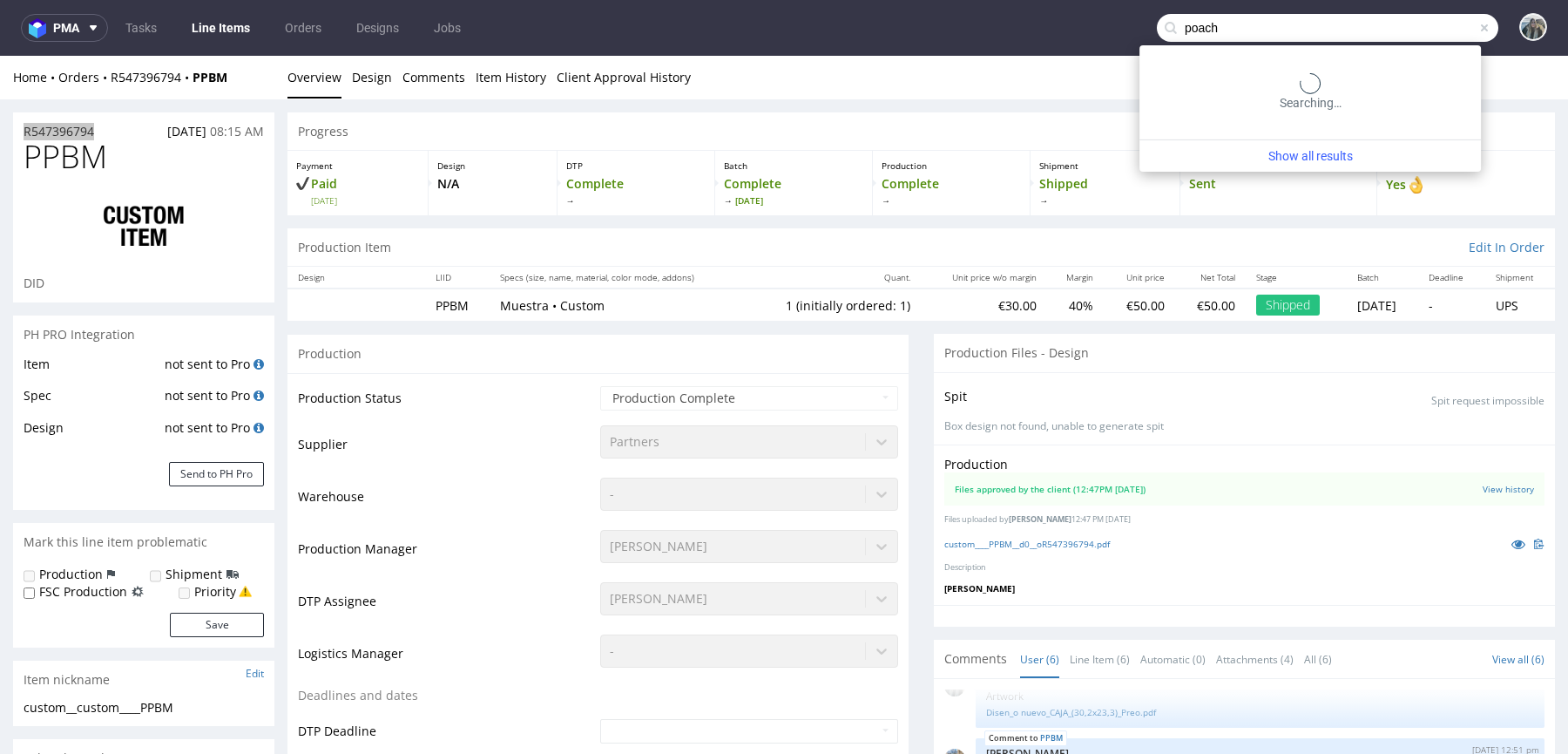
type input "poach"
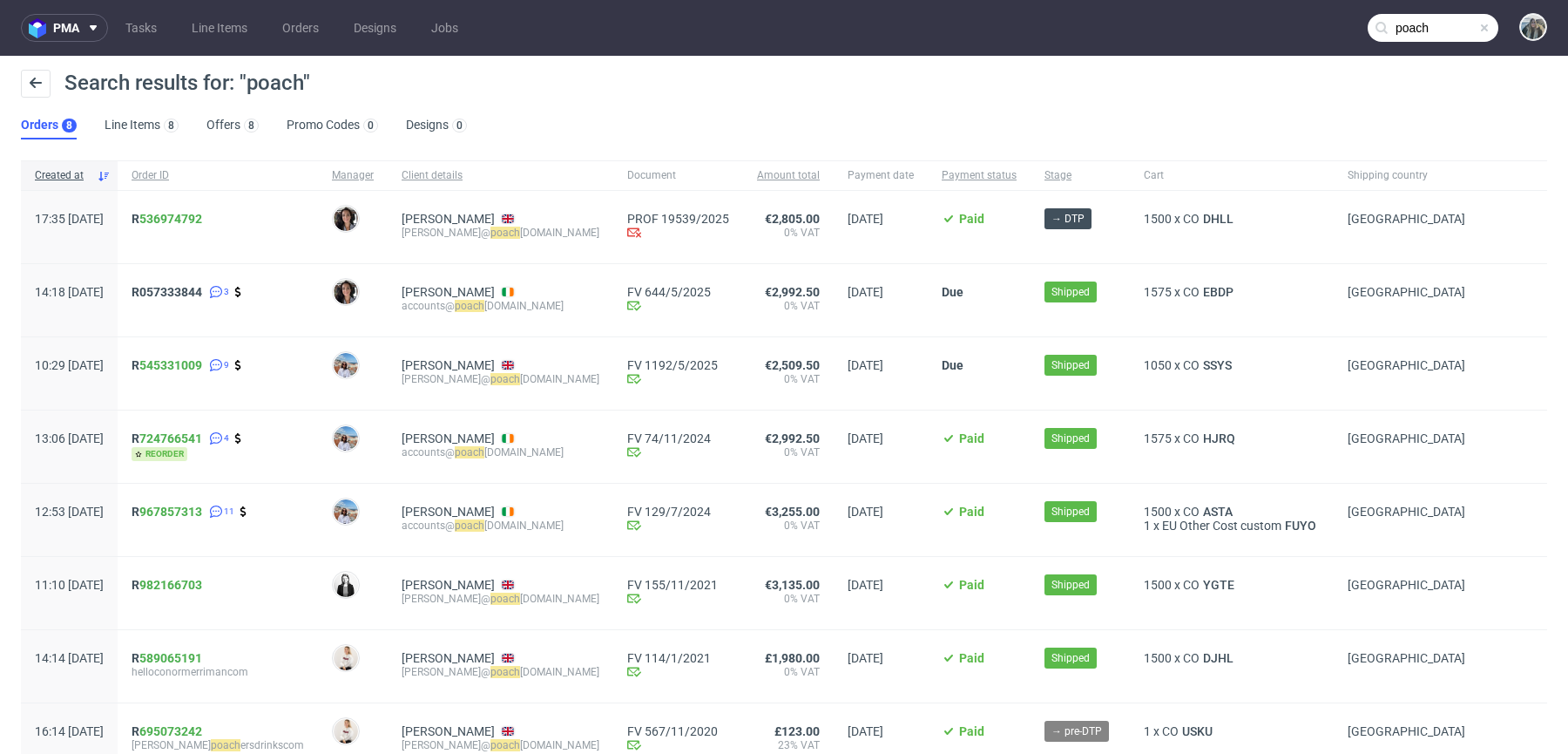
click at [202, 221] on link "536974792" at bounding box center [170, 218] width 63 height 14
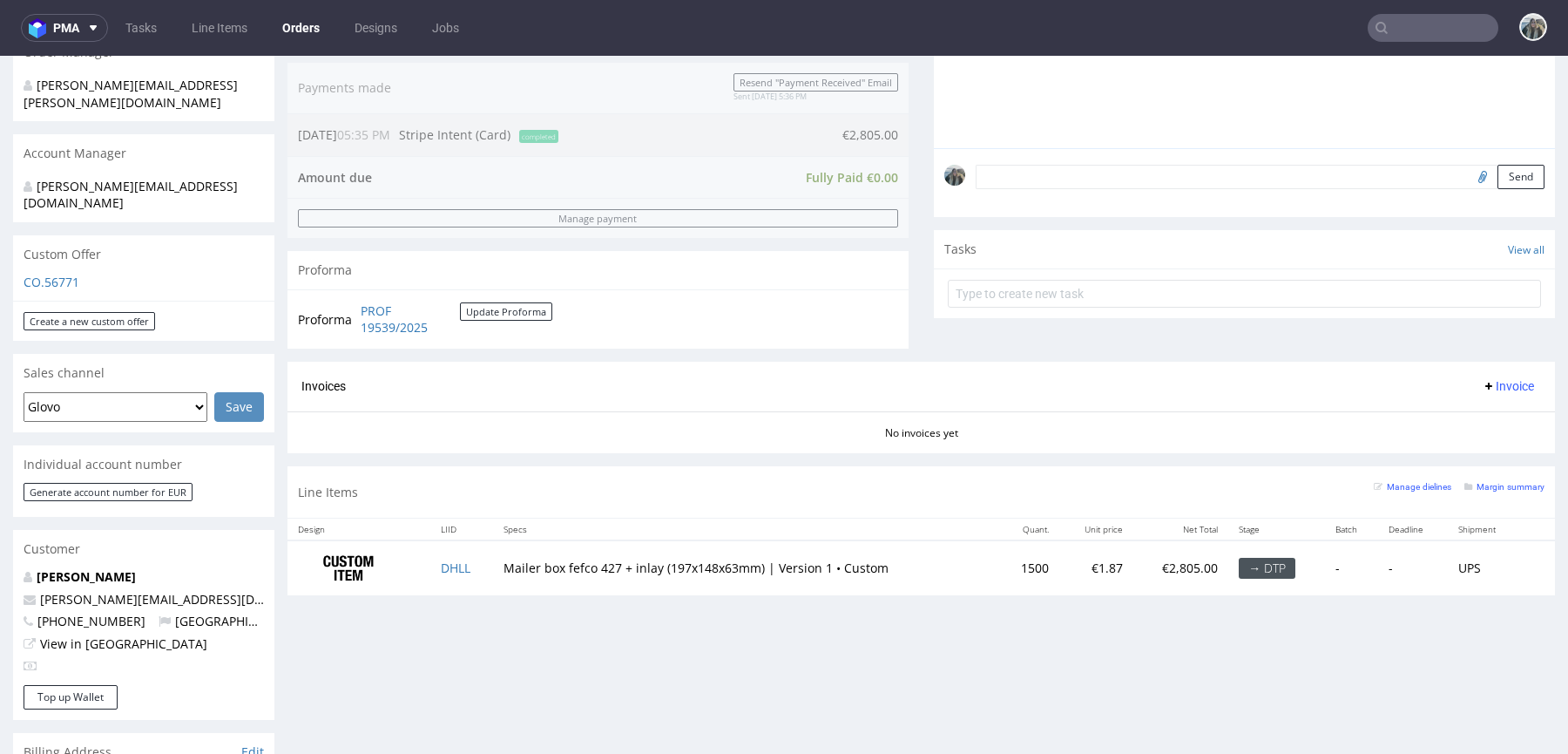
scroll to position [519, 0]
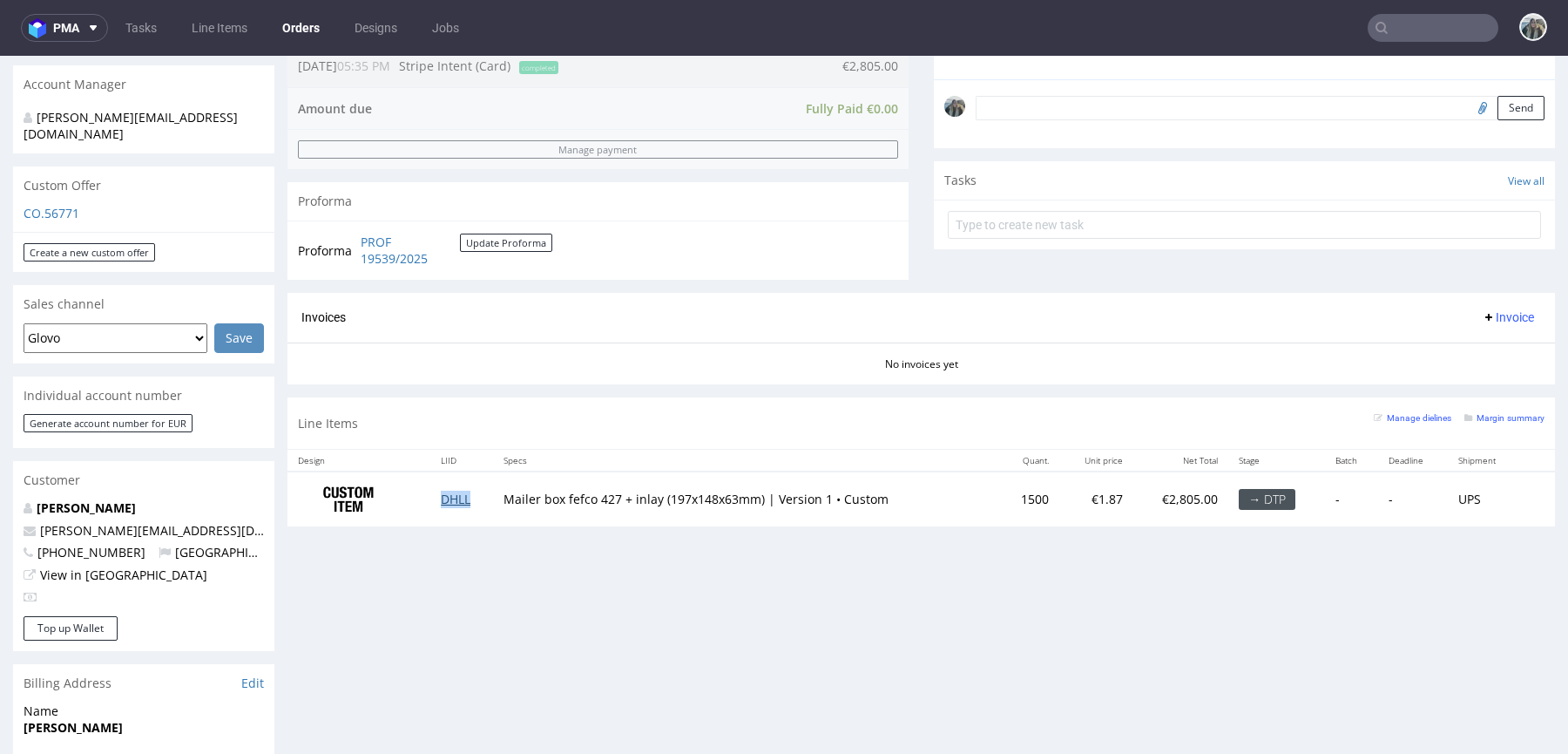
click at [457, 497] on link "DHLL" at bounding box center [456, 498] width 30 height 16
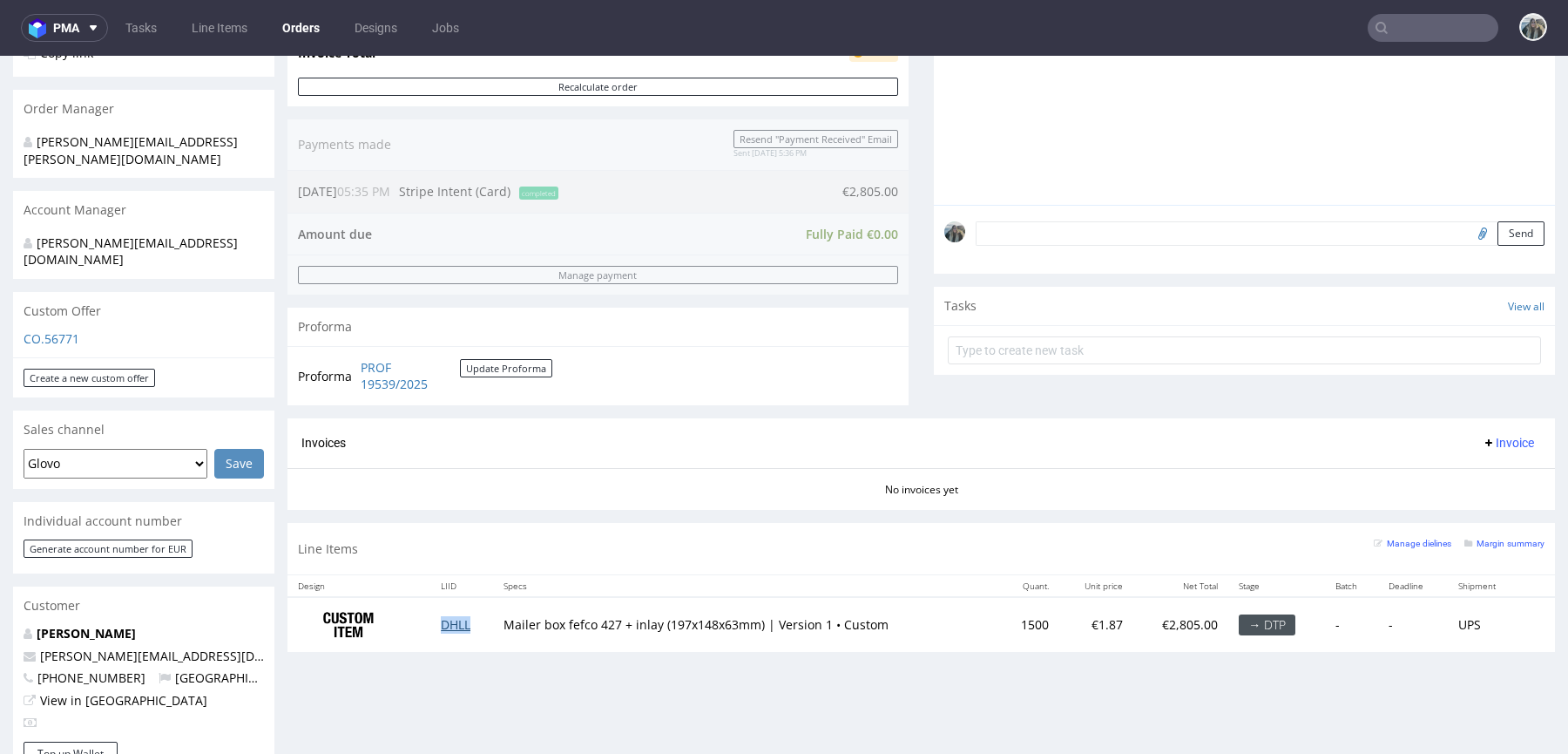
scroll to position [0, 0]
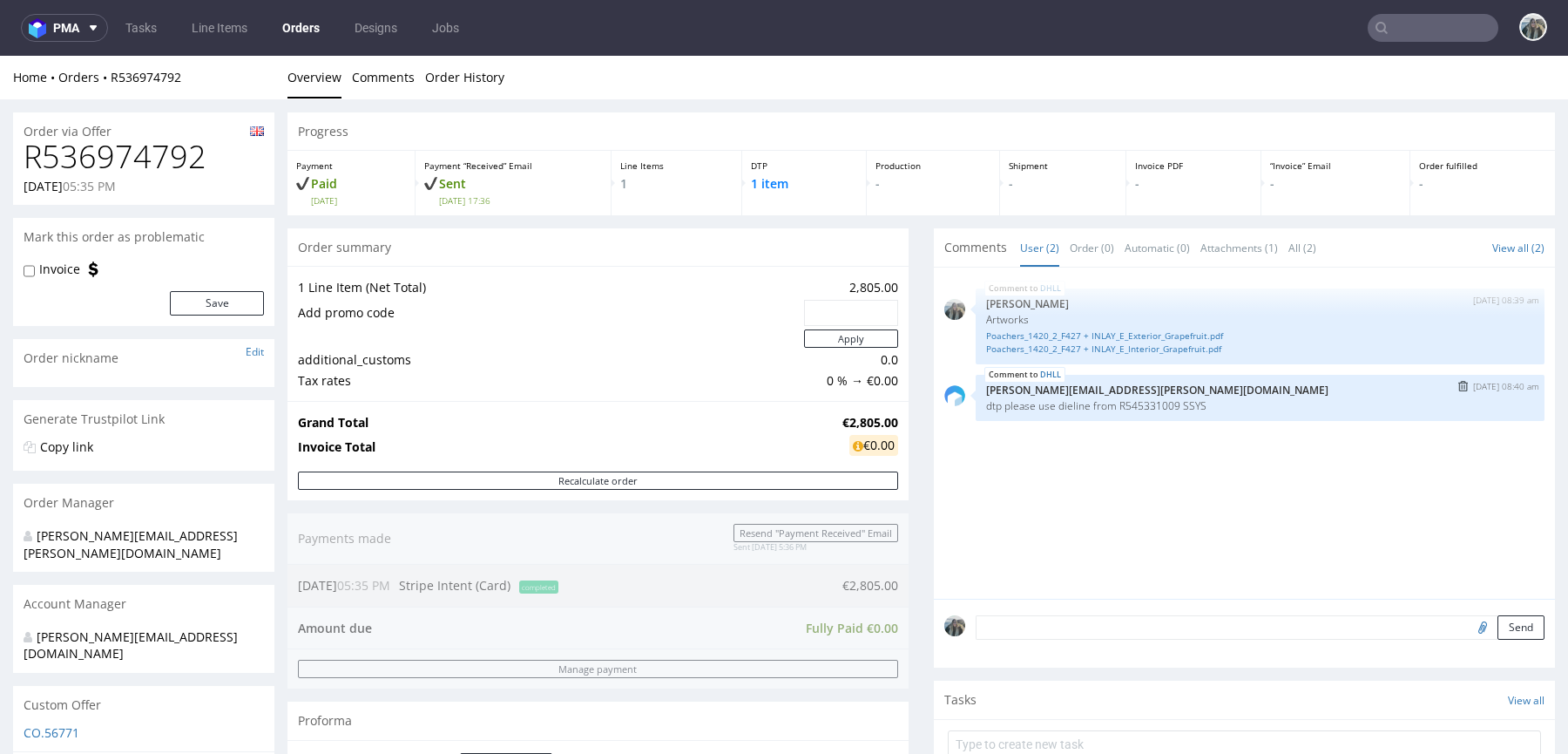
click at [1147, 407] on p "dtp please use dieline from R545331009 SSYS" at bounding box center [1259, 405] width 548 height 13
click at [1193, 406] on p "dtp please use dieline from R545331009 SSYS" at bounding box center [1259, 405] width 548 height 13
copy p "SSYS"
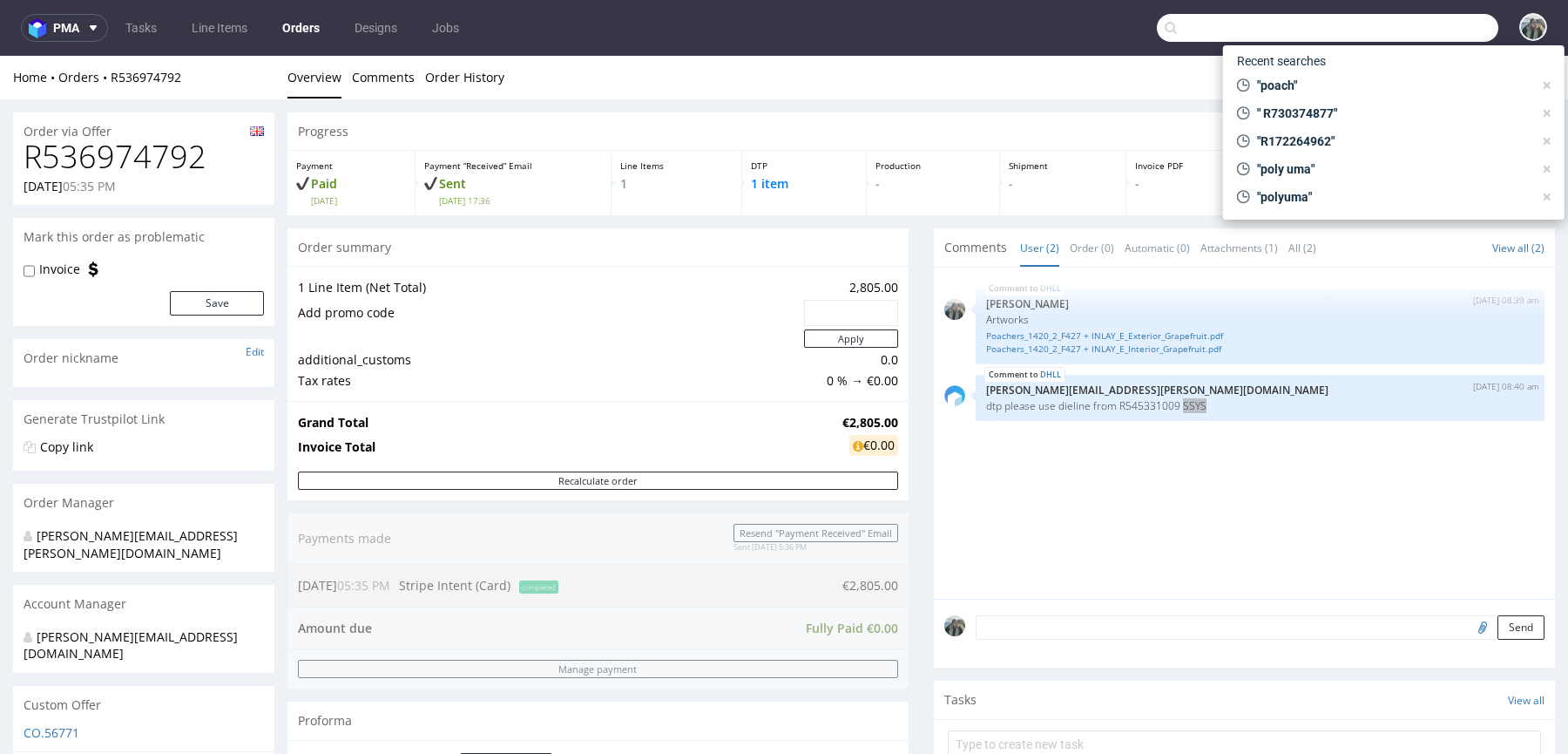
click at [1395, 34] on input "text" at bounding box center [1327, 27] width 341 height 28
paste input "SSYS"
type input "SSYS"
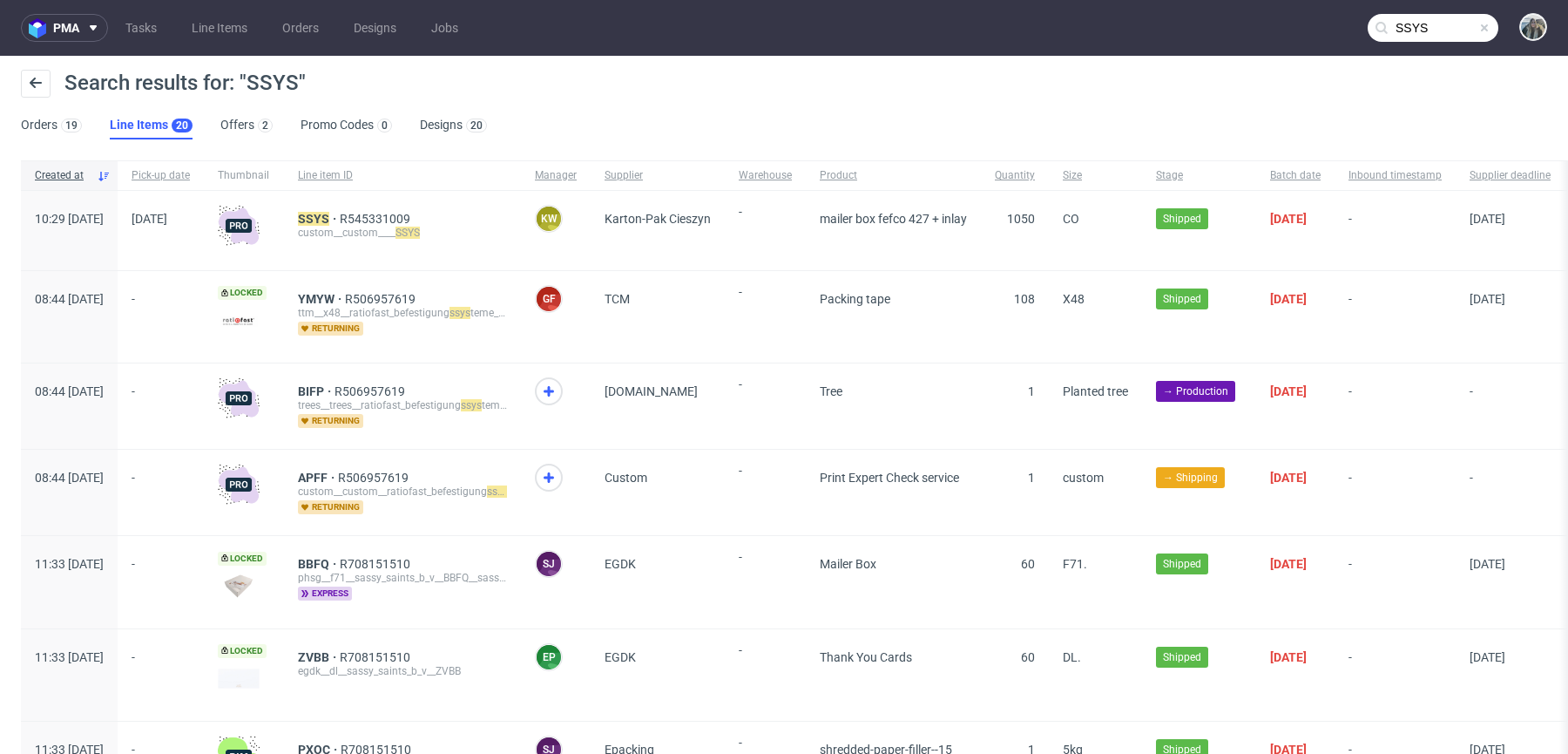
click at [356, 209] on div "SSYS R545331009 custom__custom____ SSYS" at bounding box center [402, 230] width 237 height 79
click at [329, 222] on mark "SSYS" at bounding box center [313, 218] width 32 height 14
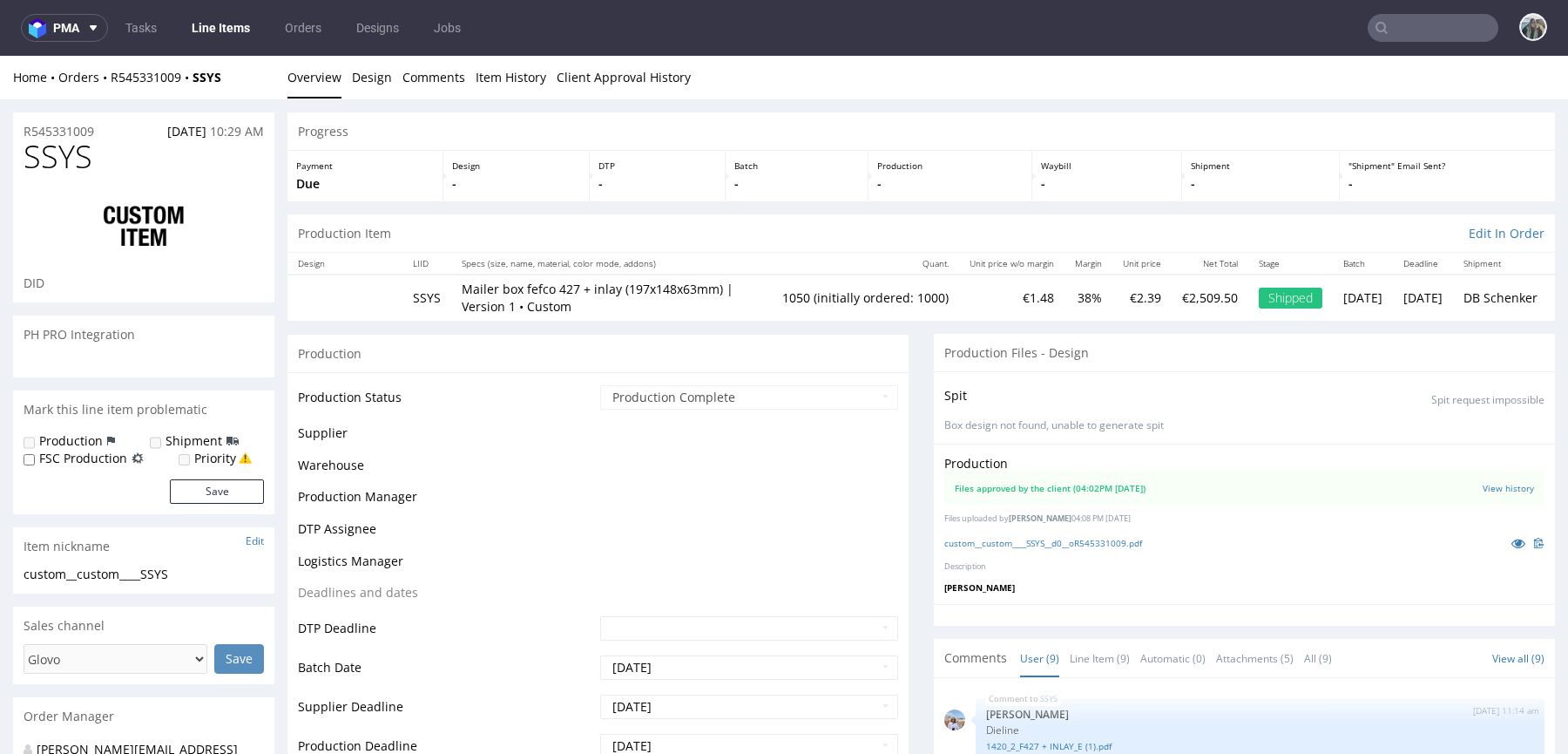
scroll to position [360, 0]
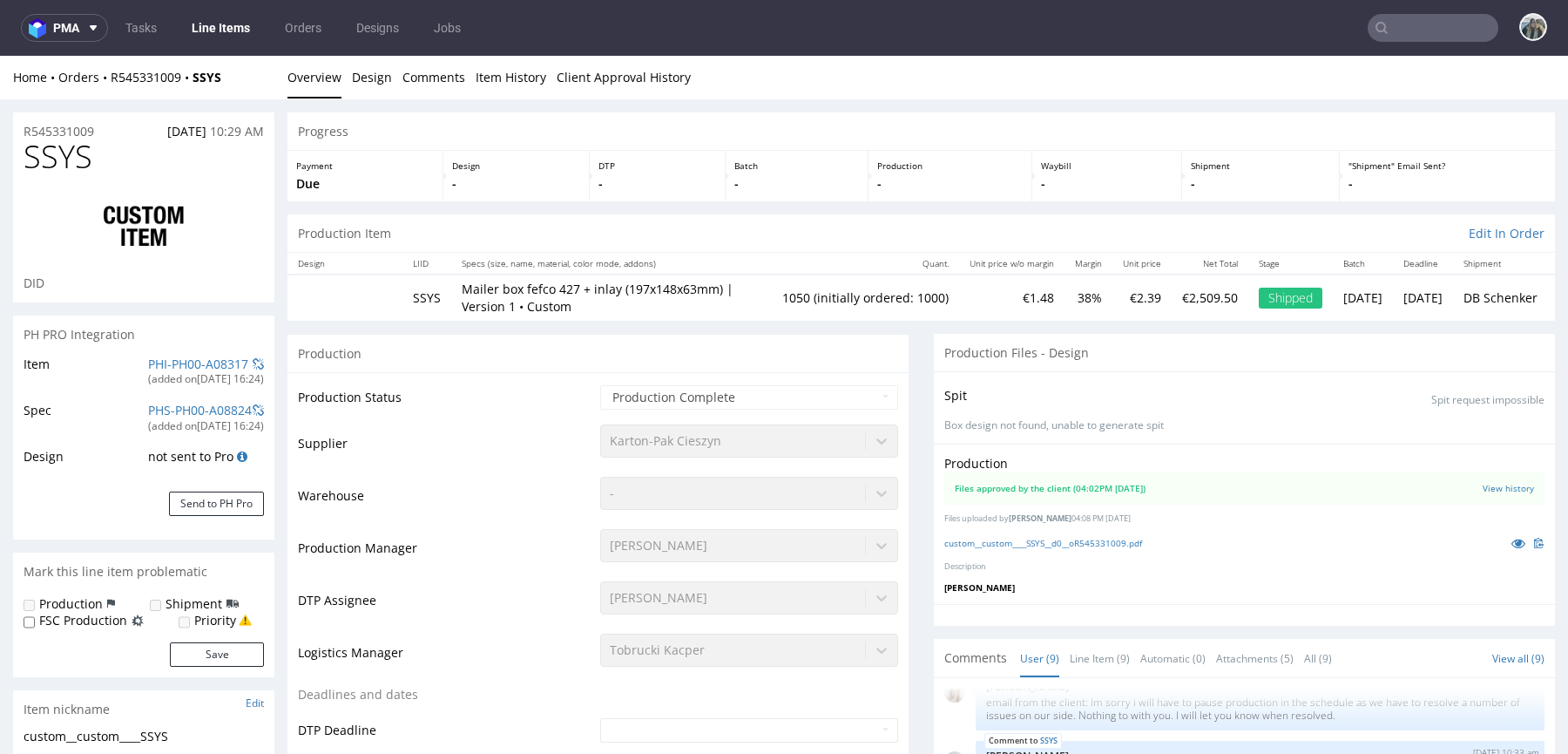
select select "in_progress"
type input "1050"
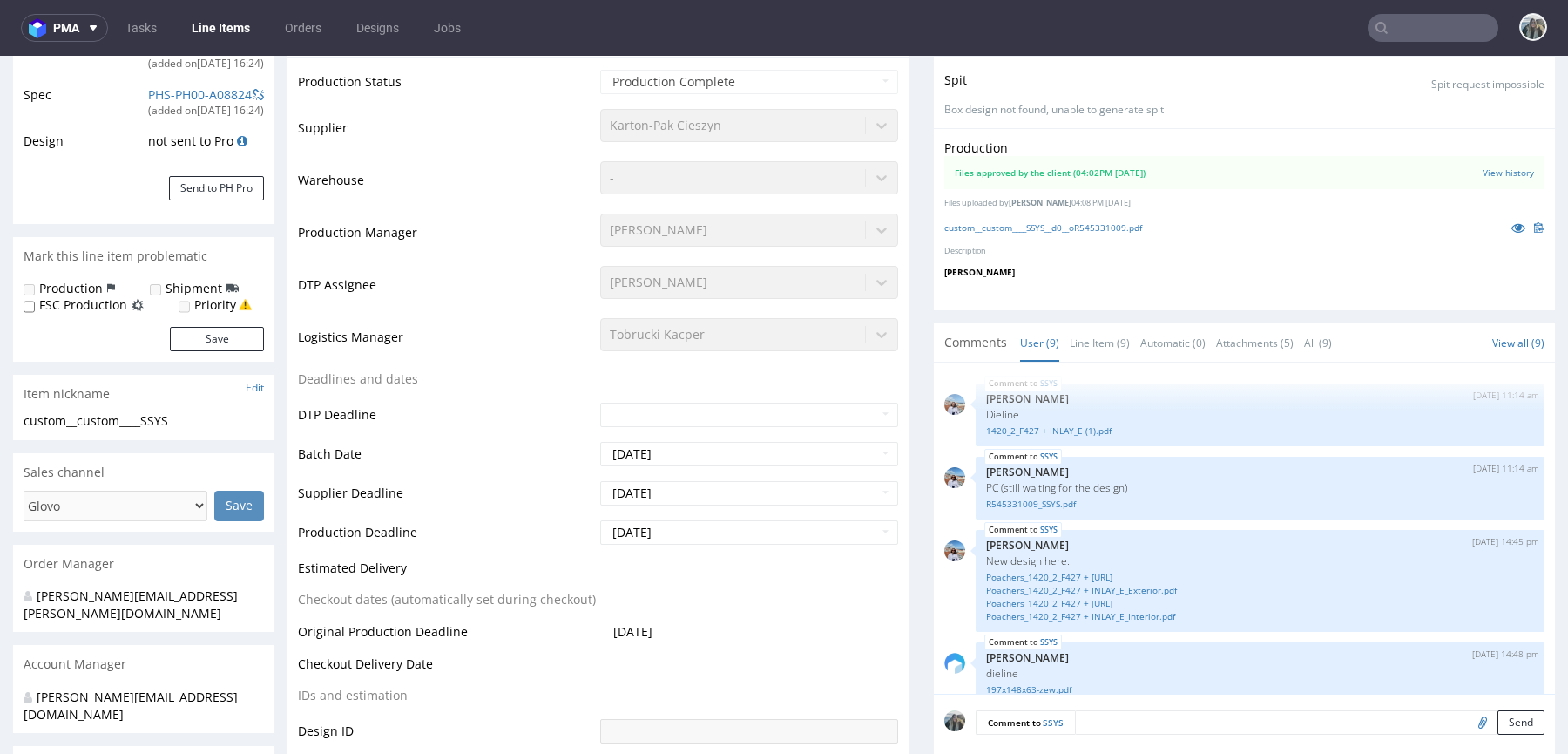
scroll to position [314, 0]
click at [1048, 430] on link "1420_2_F427 + INLAY_E (1).pdf" at bounding box center [1259, 431] width 548 height 13
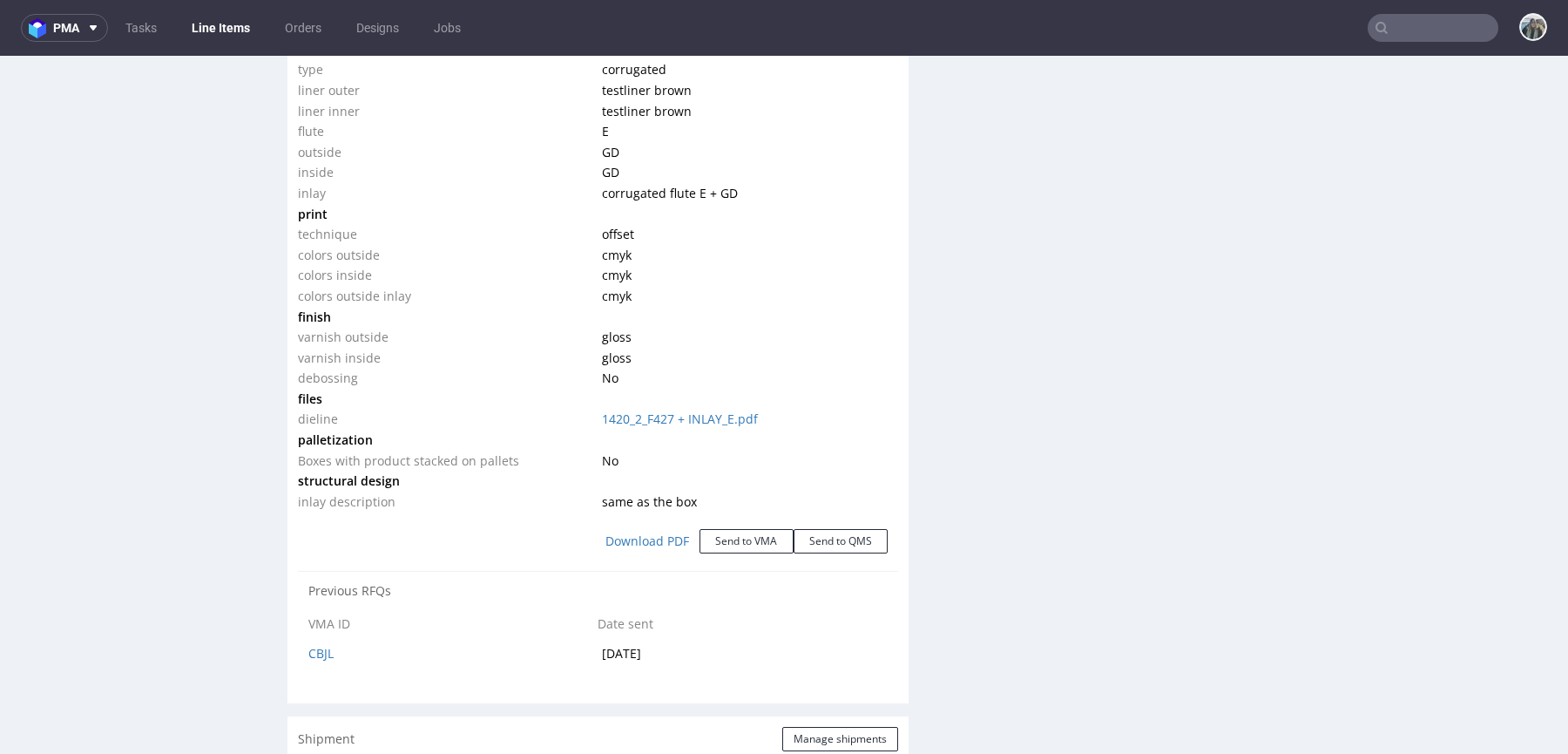
scroll to position [1852, 0]
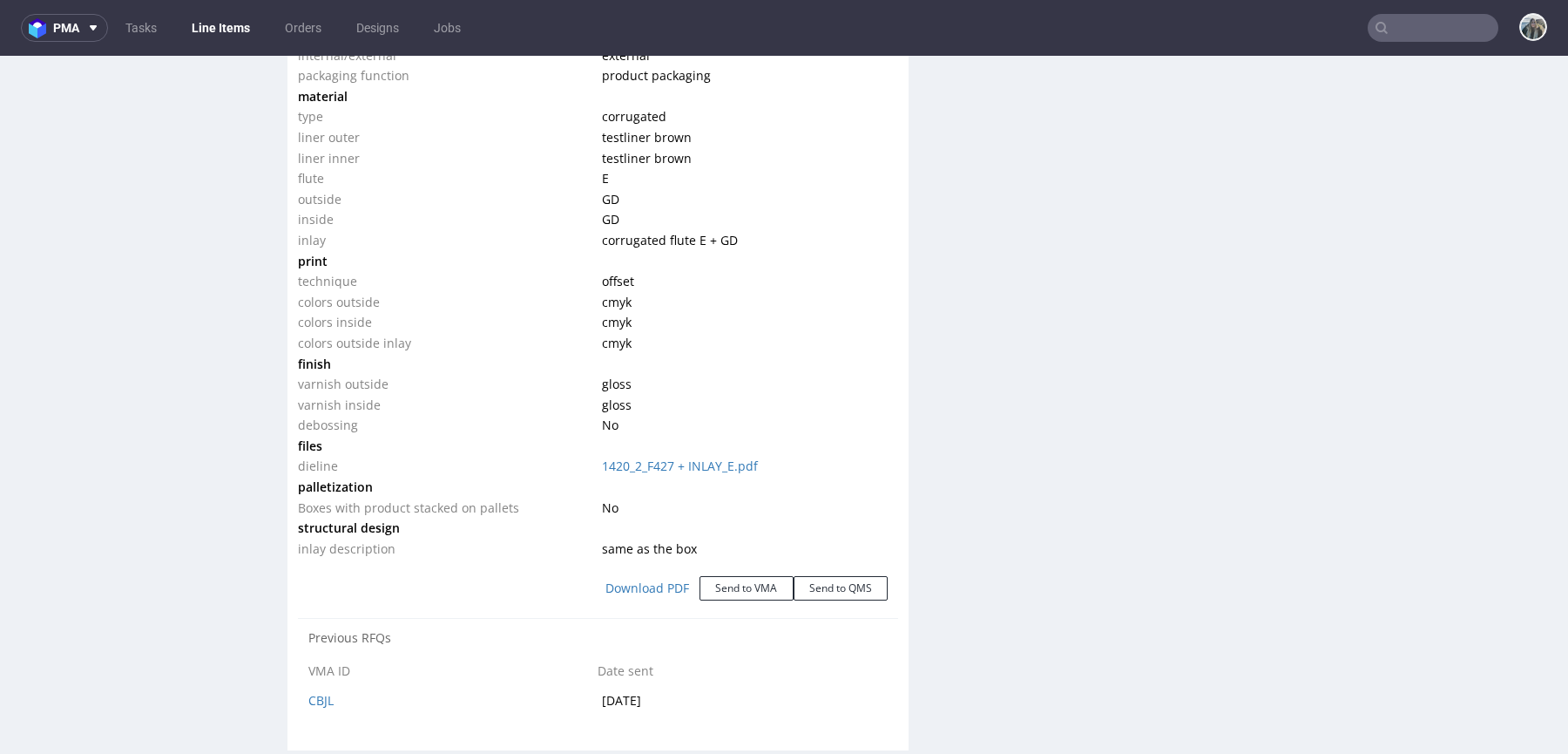
click at [582, 373] on td "varnish outside" at bounding box center [447, 383] width 300 height 21
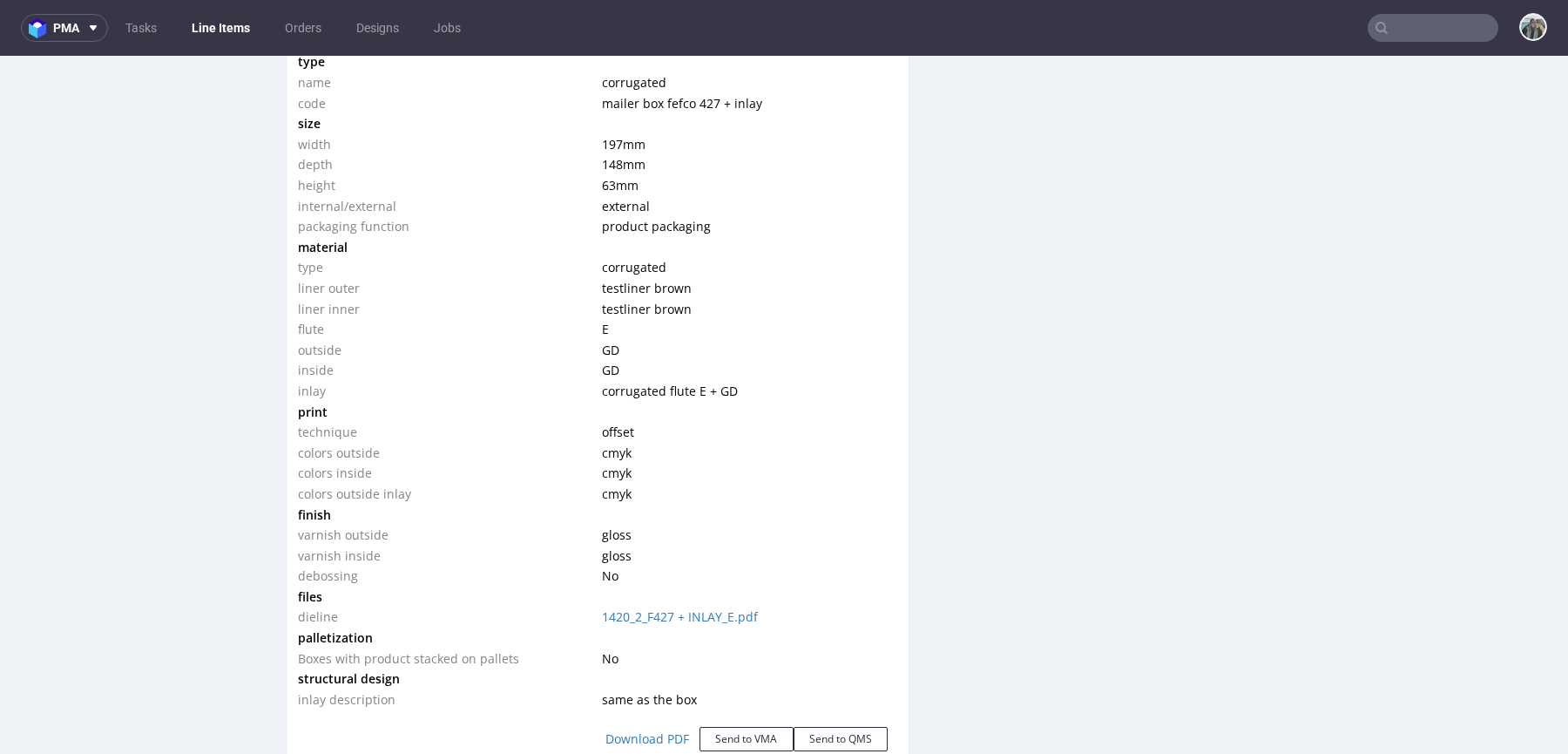
scroll to position [1701, 0]
drag, startPoint x: 600, startPoint y: 381, endPoint x: 760, endPoint y: 382, distance: 160.0
click at [759, 382] on td "corrugated flute E + GD" at bounding box center [747, 392] width 300 height 21
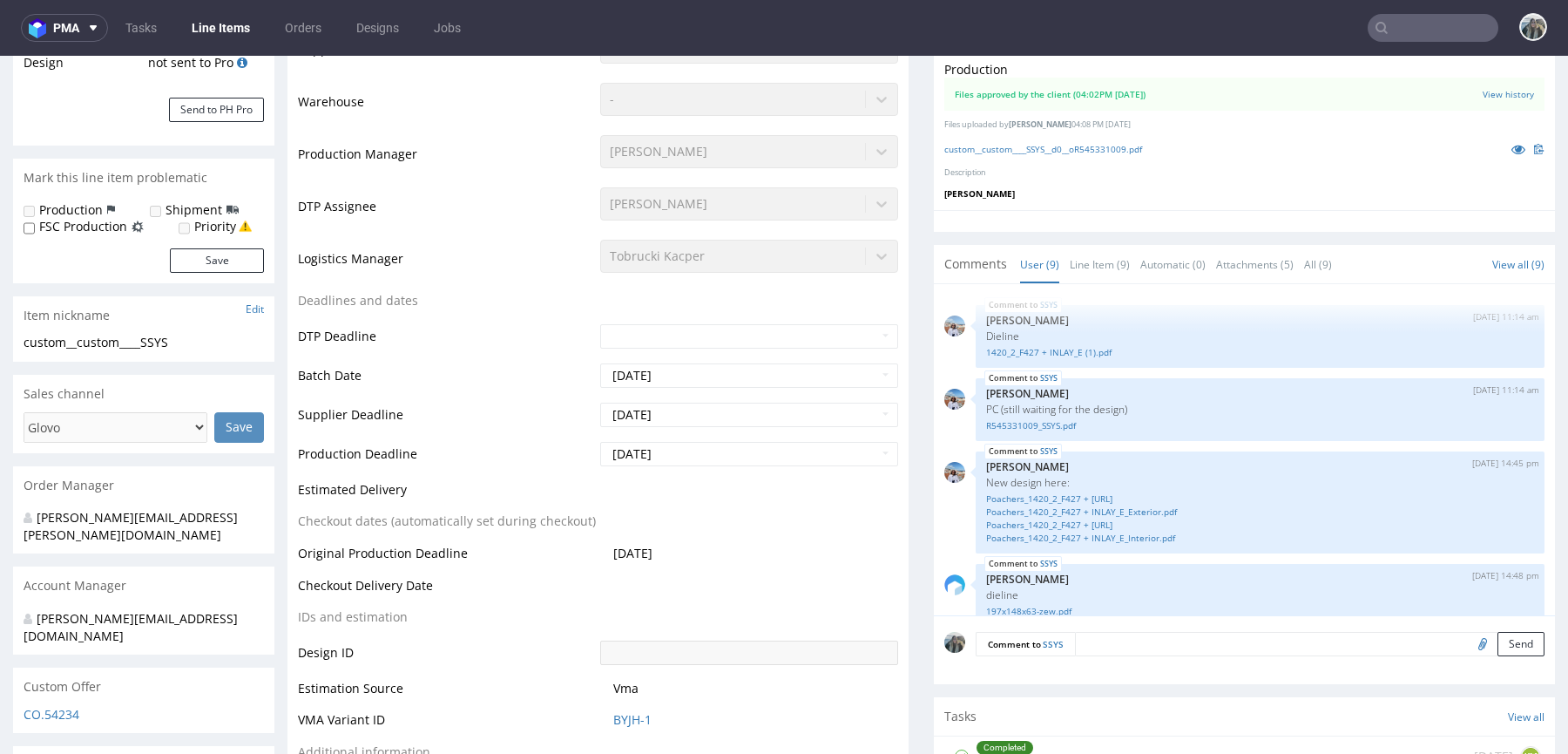
scroll to position [283, 0]
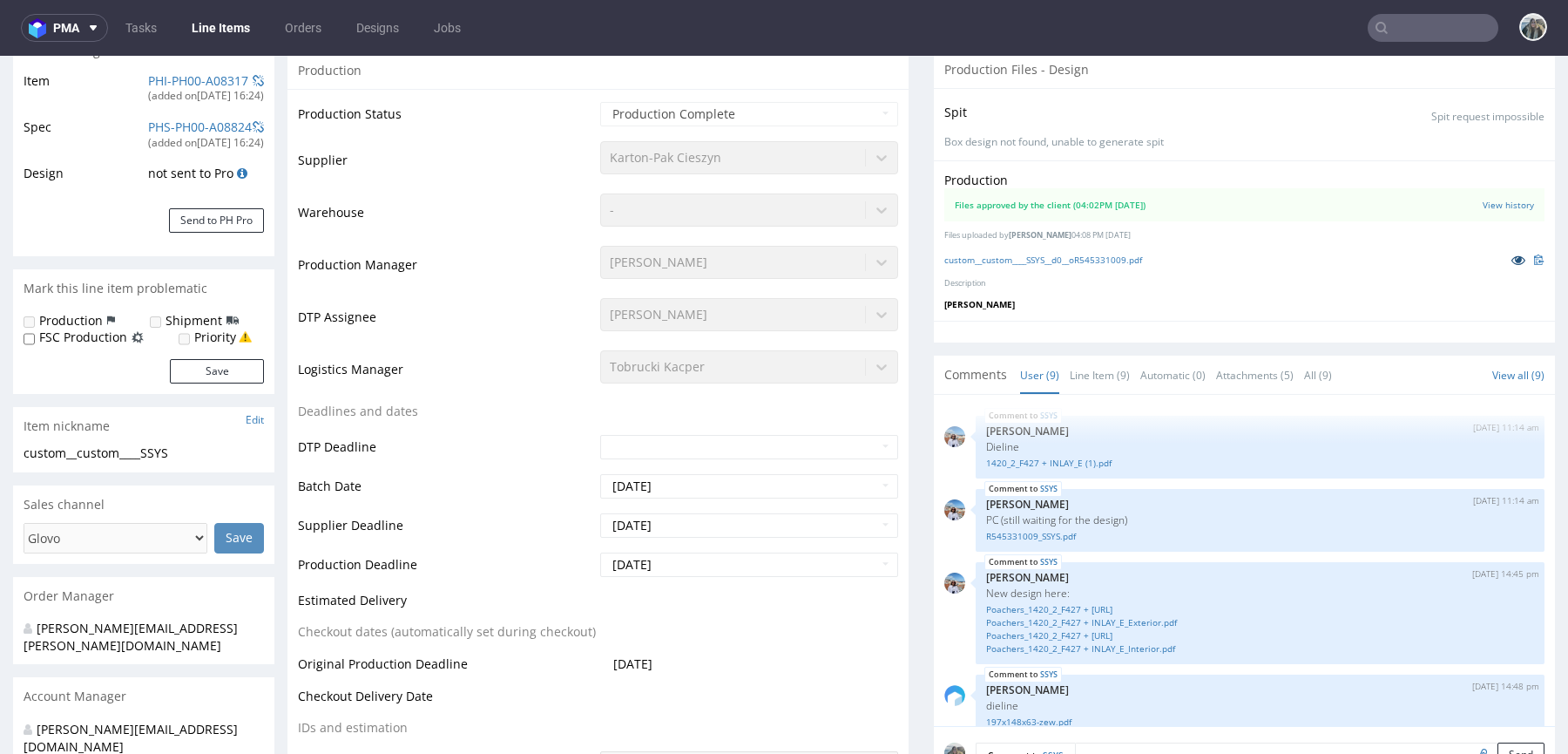
click at [1503, 262] on link at bounding box center [1518, 259] width 32 height 19
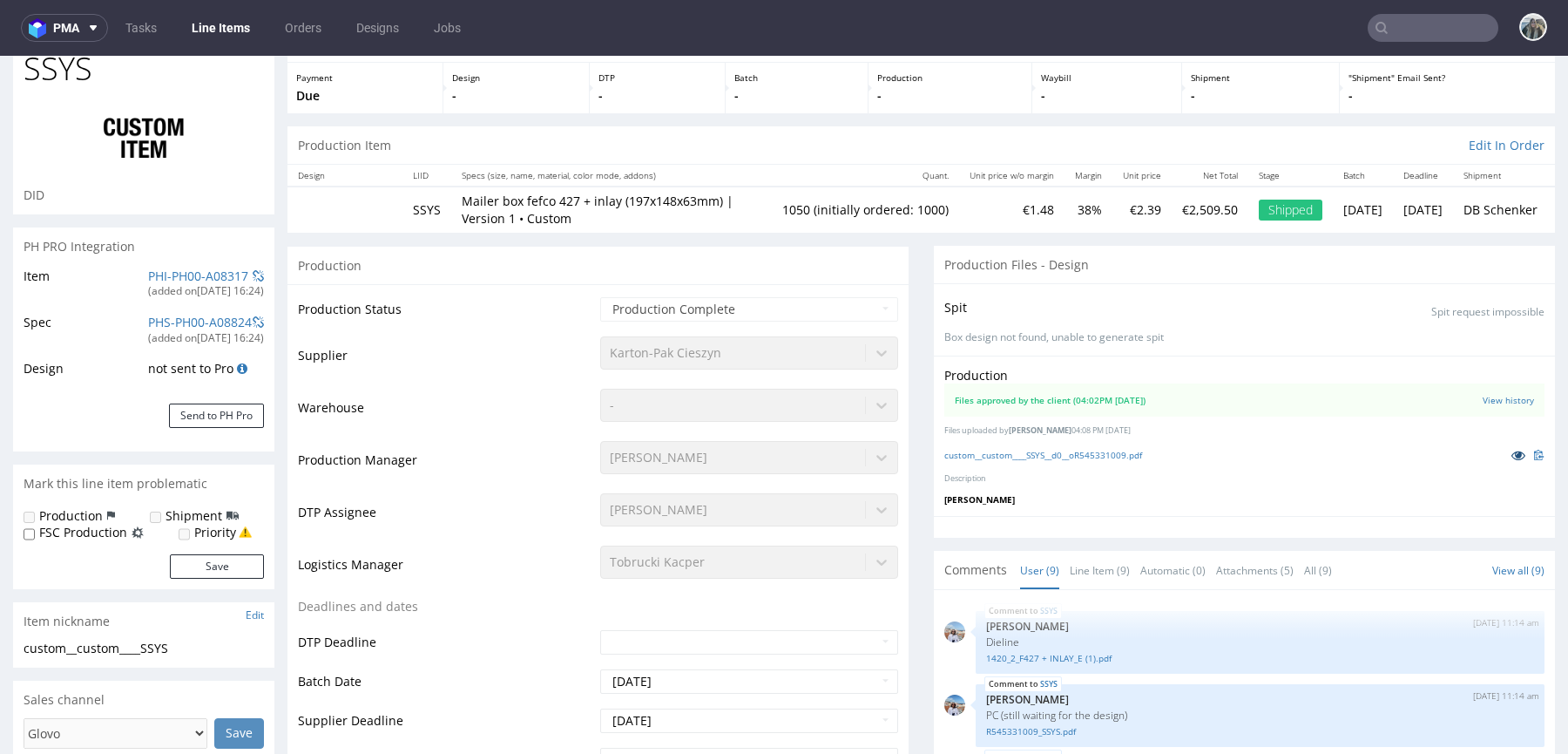
scroll to position [0, 0]
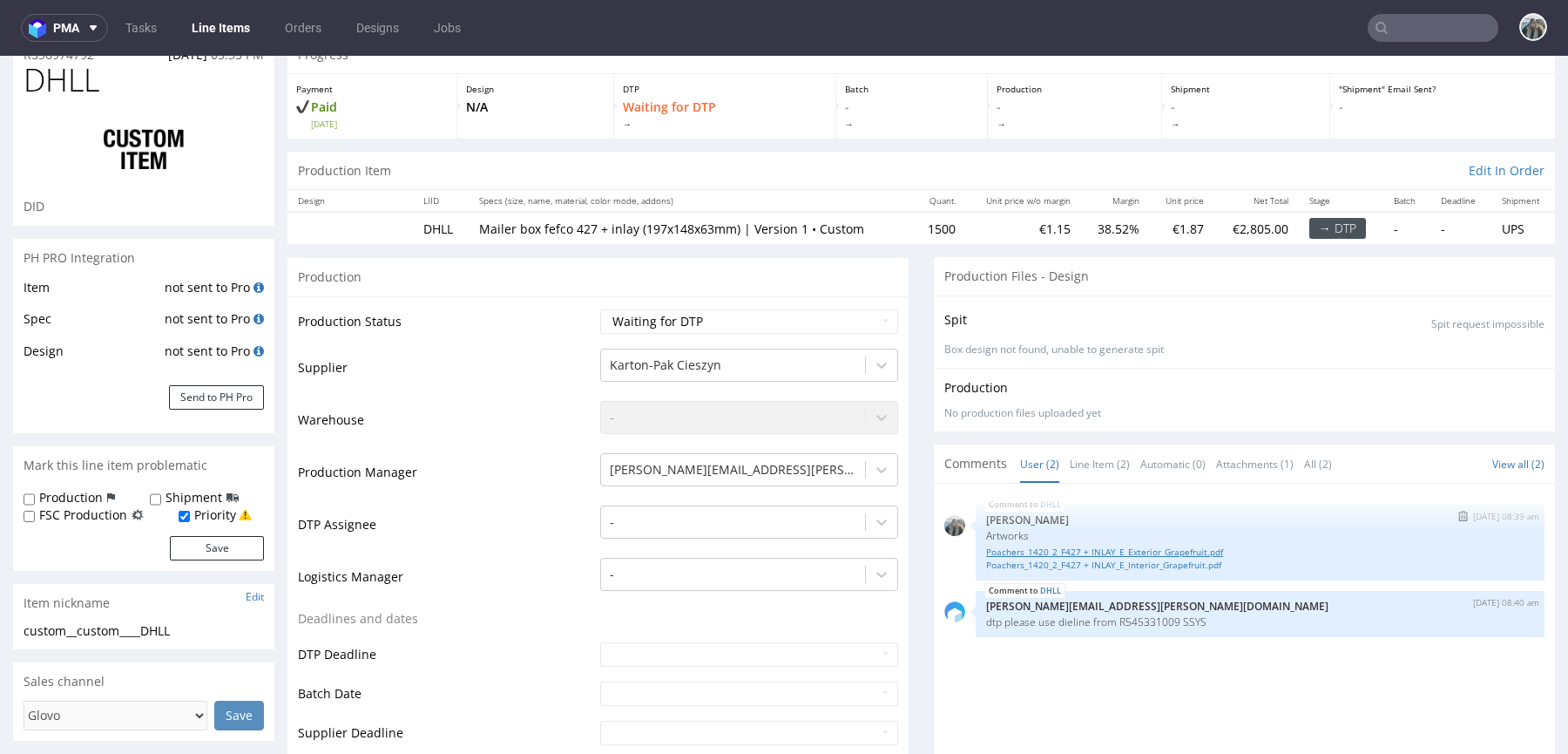
scroll to position [113, 0]
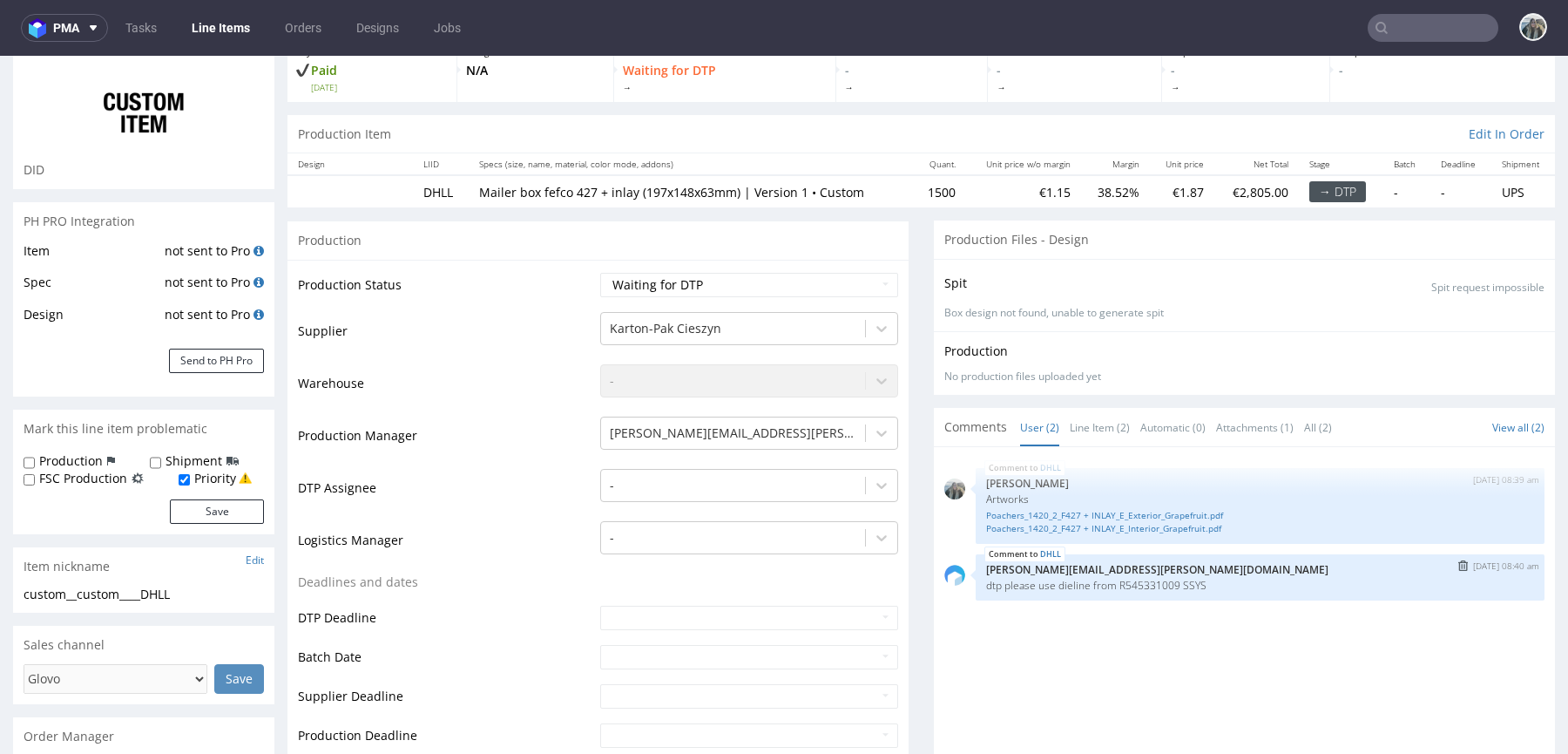
click at [1192, 582] on p "dtp please use dieline from R545331009 SSYS" at bounding box center [1259, 585] width 548 height 13
copy p "SSYS"
click at [1143, 590] on div "DHLL 15th Sep 25 | 08:40 am maciej.sikora@packhelp.com dtp please use dieline f…" at bounding box center [1260, 577] width 569 height 46
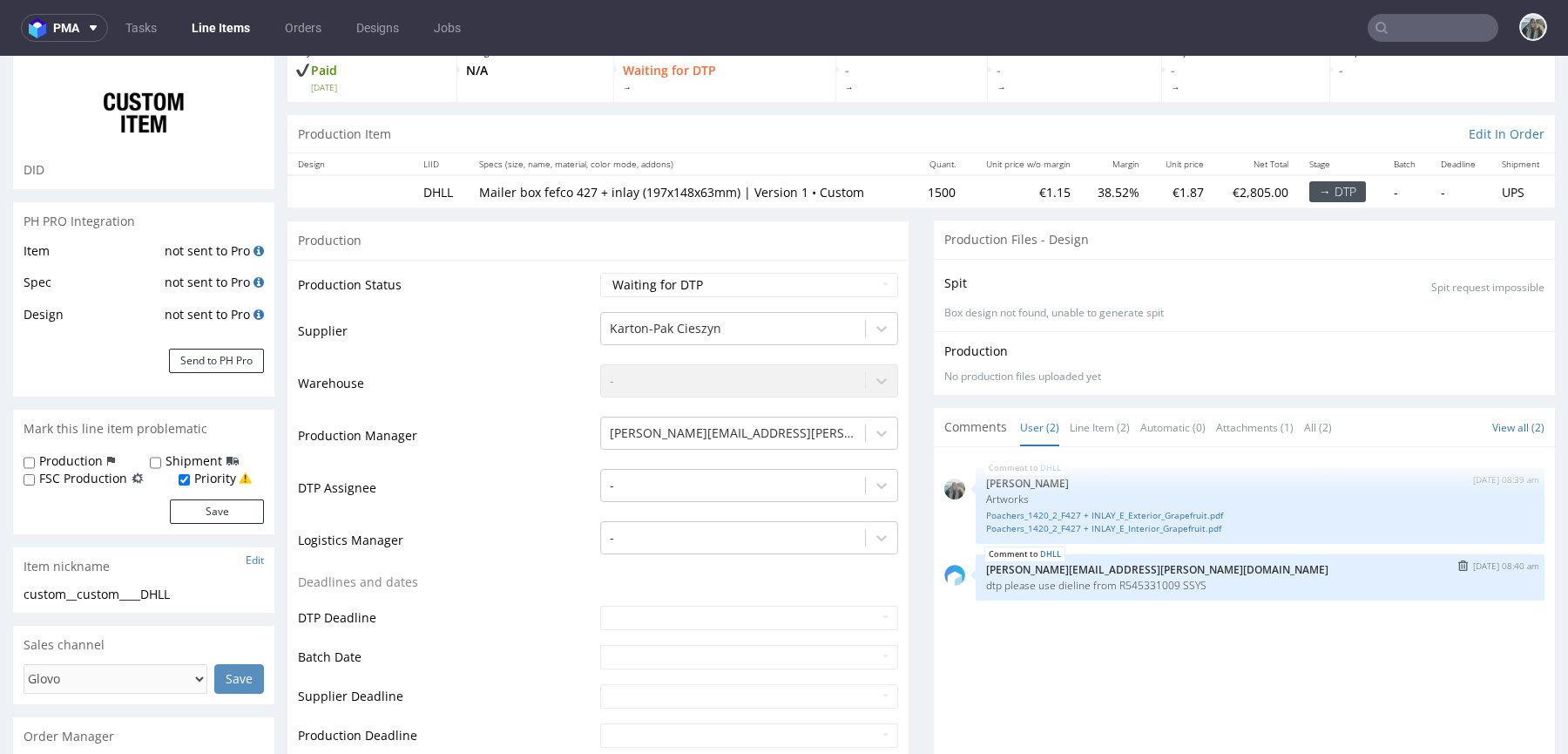
click at [1148, 584] on p "dtp please use dieline from R545331009 SSYS" at bounding box center [1259, 585] width 548 height 13
click at [1149, 584] on p "dtp please use dieline from R545331009 SSYS" at bounding box center [1259, 585] width 548 height 13
copy p "R545331009"
click at [1199, 585] on p "dtp please use dieline from R545331009 SSYS" at bounding box center [1259, 585] width 548 height 13
click at [1199, 586] on p "dtp please use dieline from R545331009 SSYS" at bounding box center [1259, 585] width 548 height 13
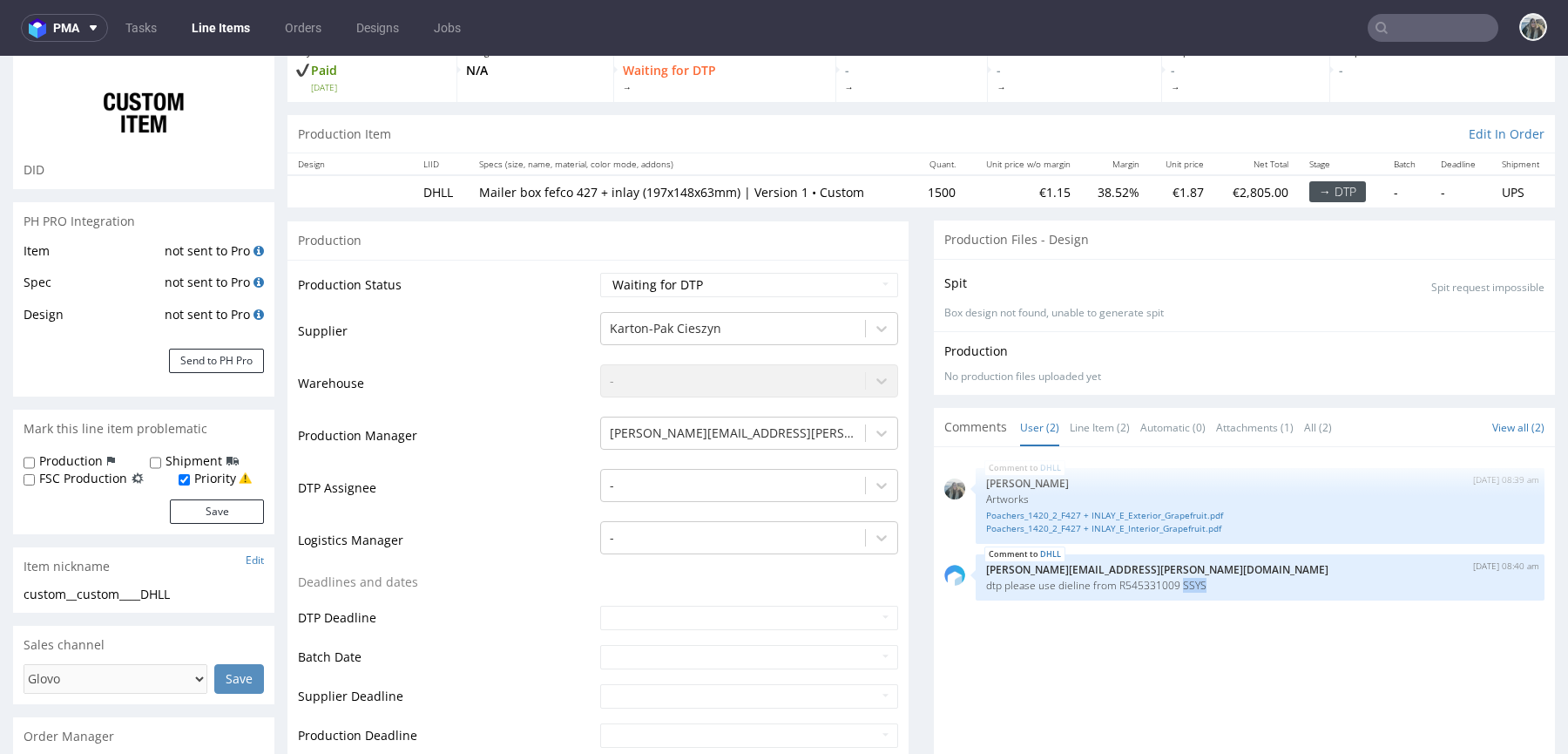
copy p "SSYS"
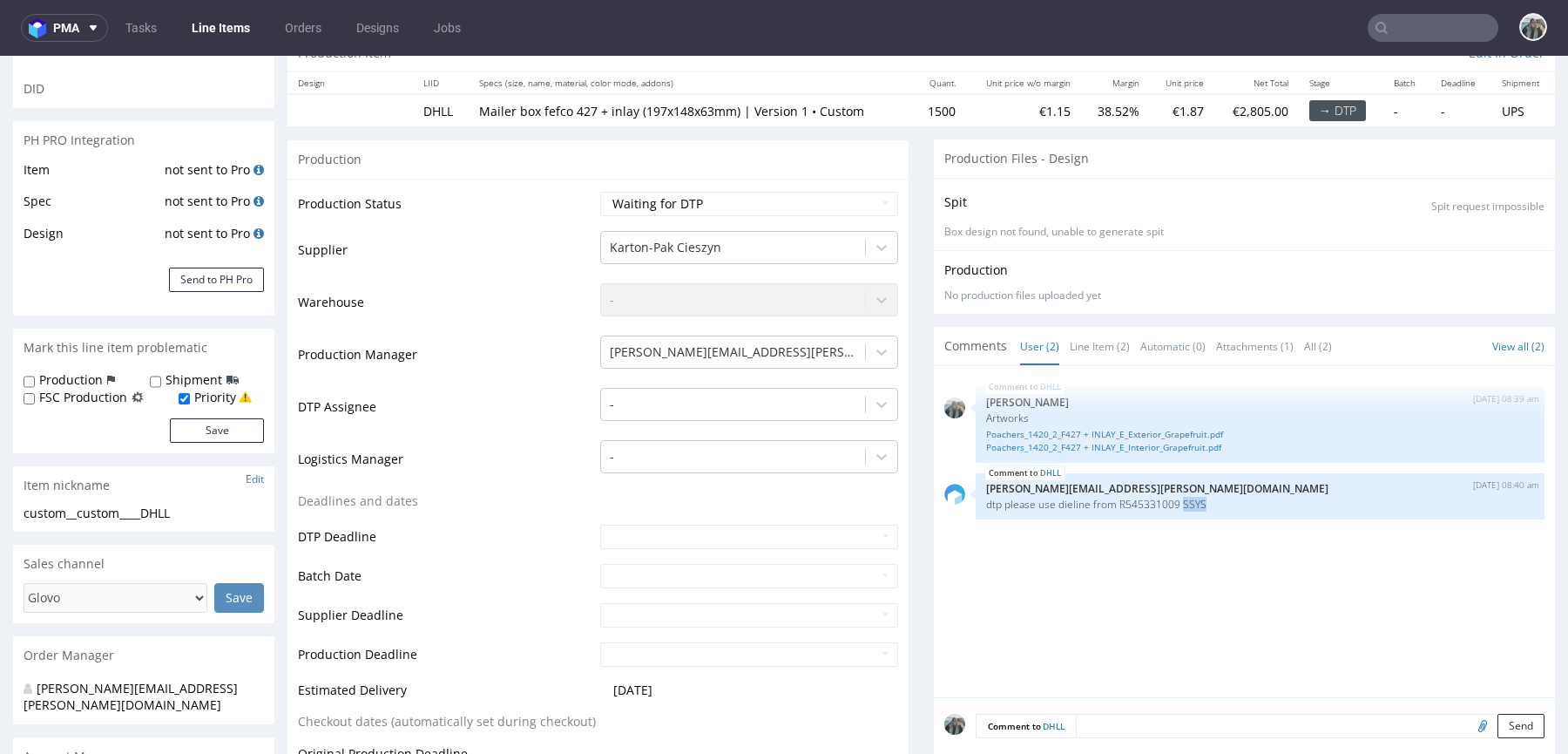
scroll to position [0, 0]
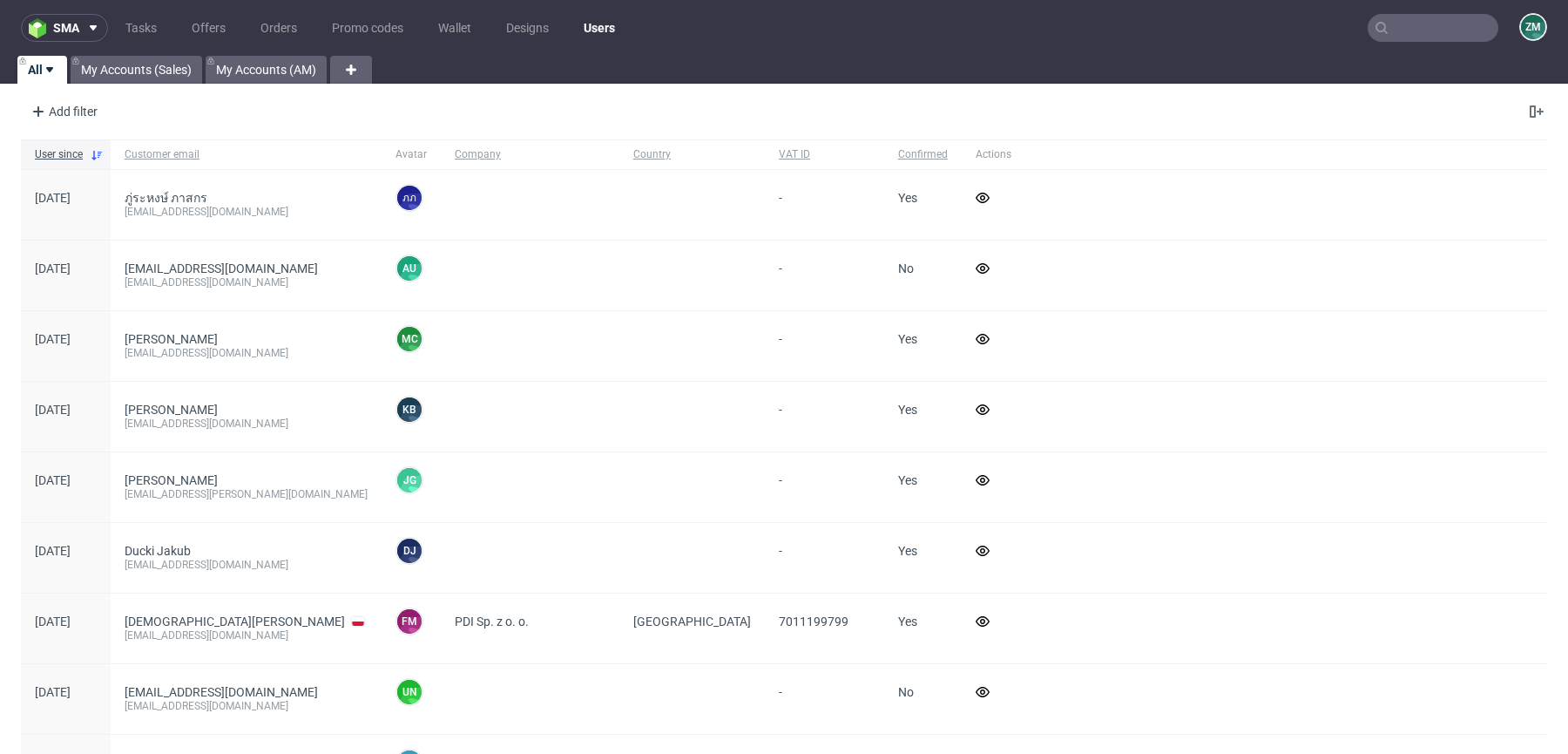
click at [1436, 34] on input "text" at bounding box center [1433, 27] width 130 height 28
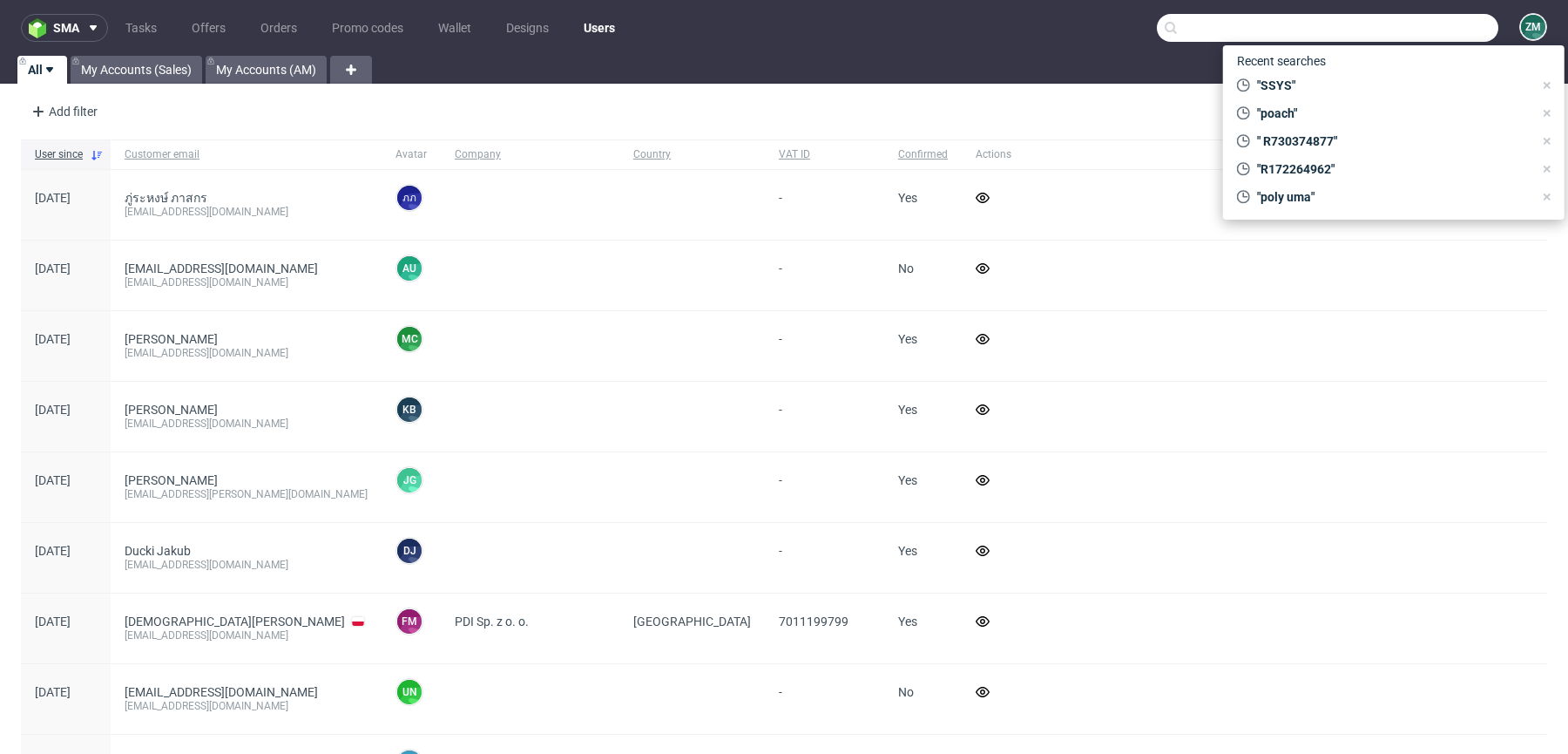
paste input "R769967942_MYMS"
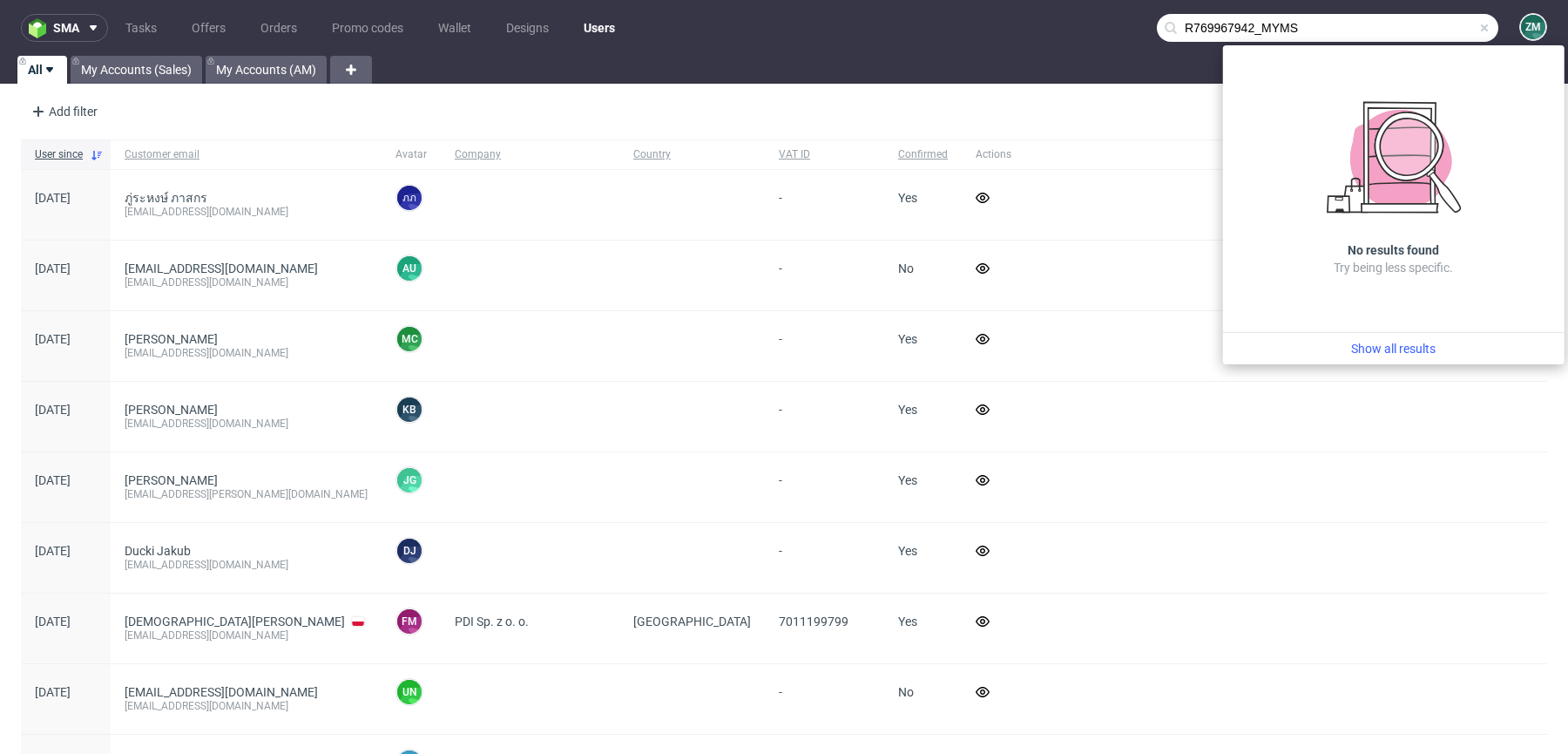
drag, startPoint x: 1240, startPoint y: 27, endPoint x: 1386, endPoint y: 20, distance: 146.2
click at [1366, 24] on input "R769967942_MYMS" at bounding box center [1327, 27] width 341 height 28
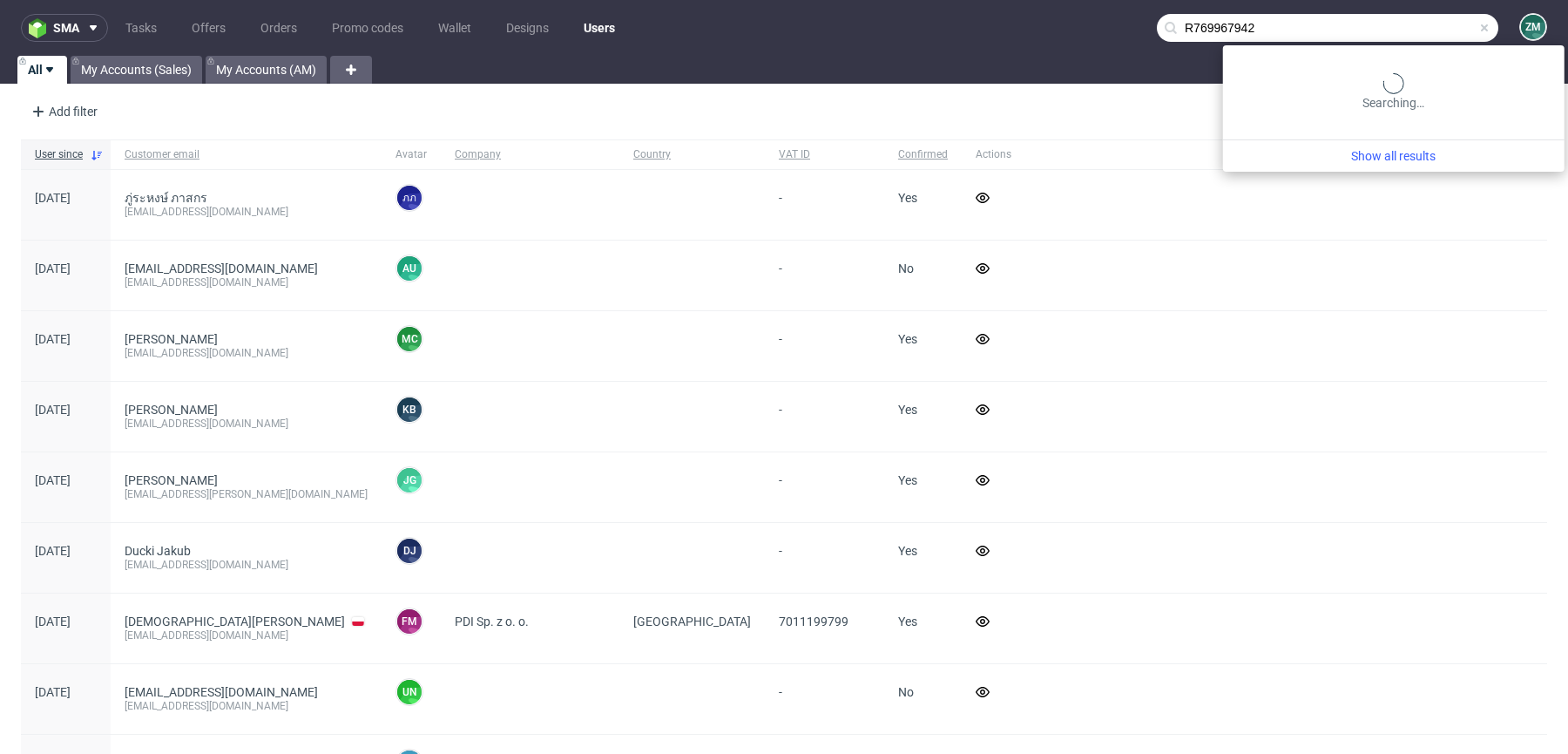
type input "R769967942"
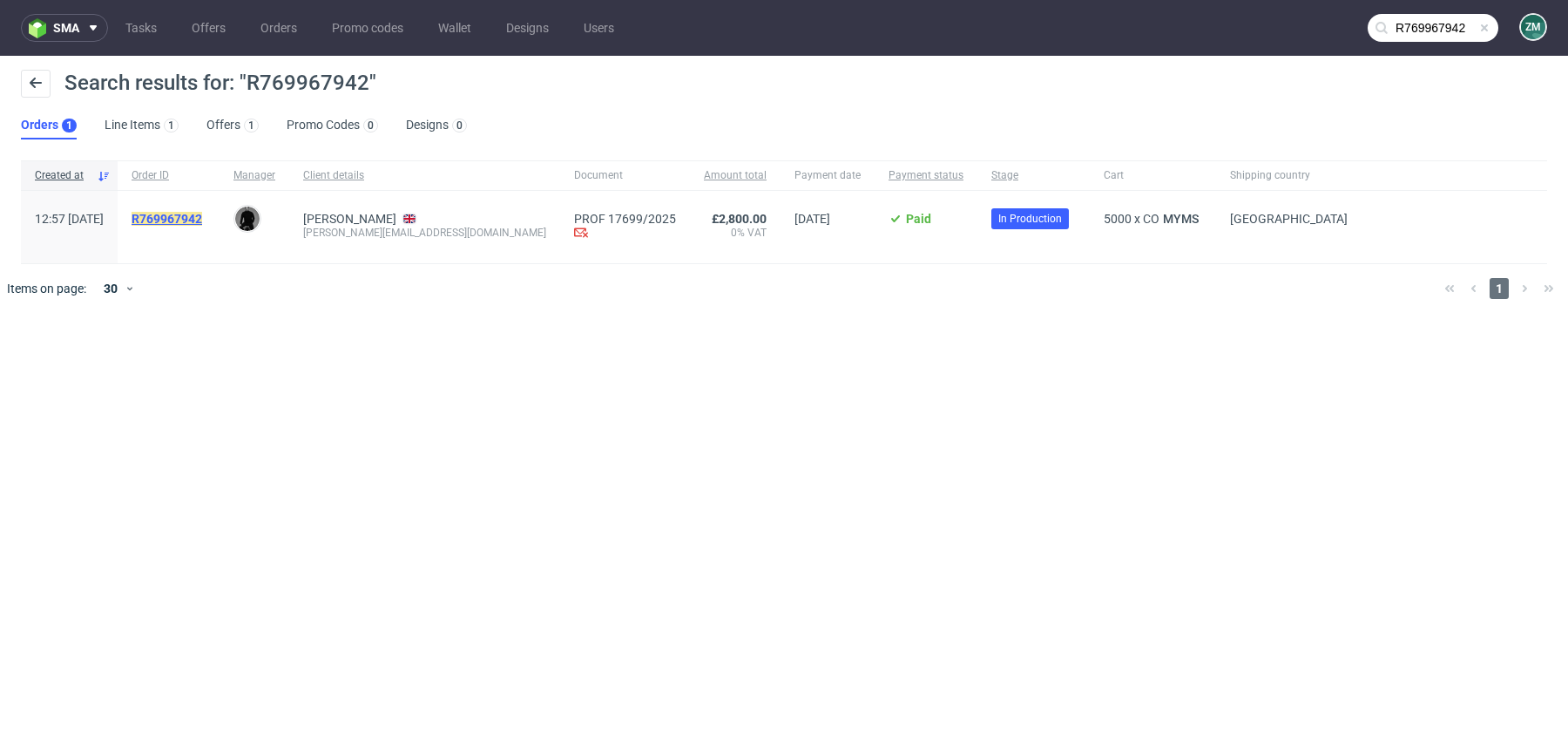
click at [192, 212] on mark "R769967942" at bounding box center [167, 218] width 71 height 14
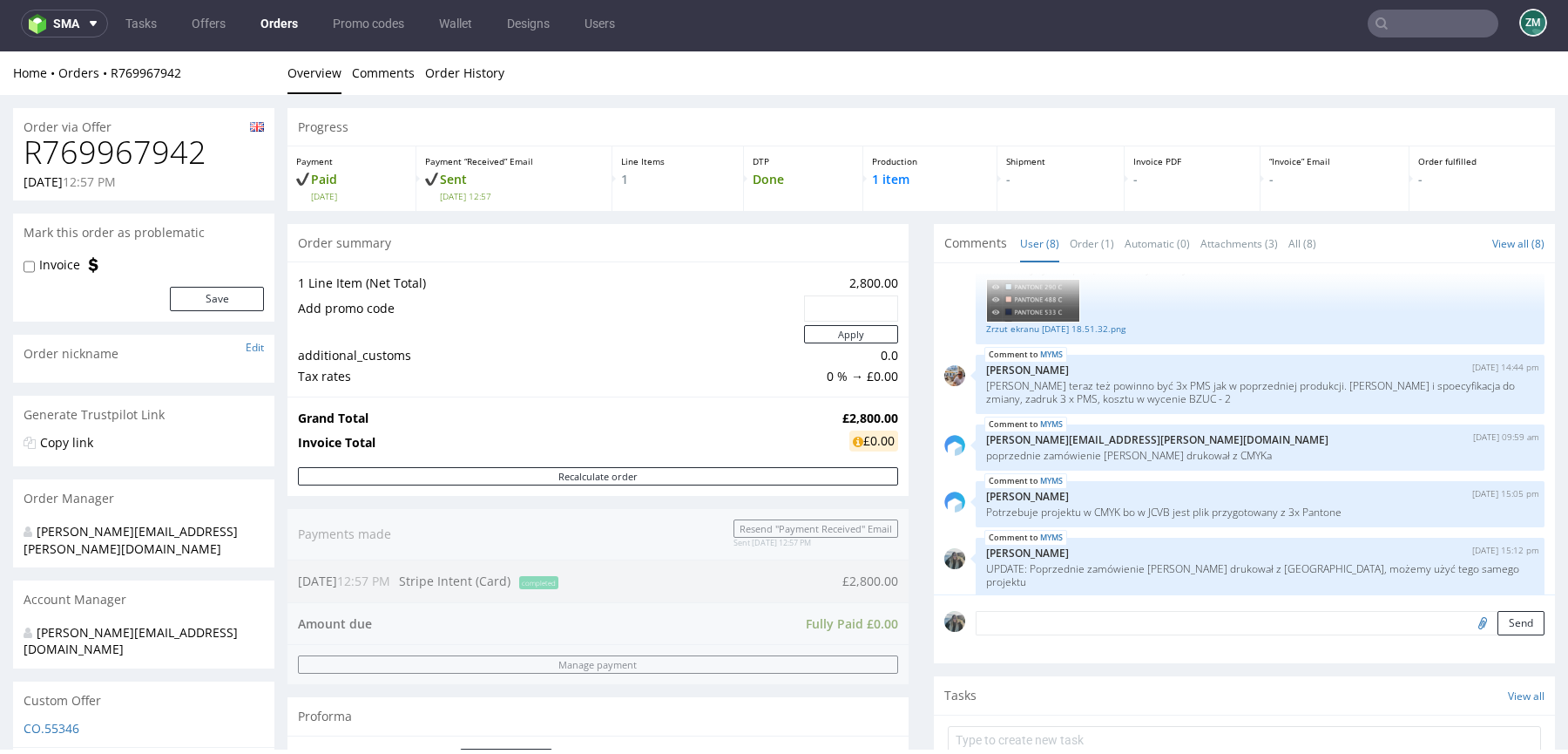
click at [149, 147] on h1 "R769967942" at bounding box center [143, 152] width 240 height 34
copy h1 "R769967942"
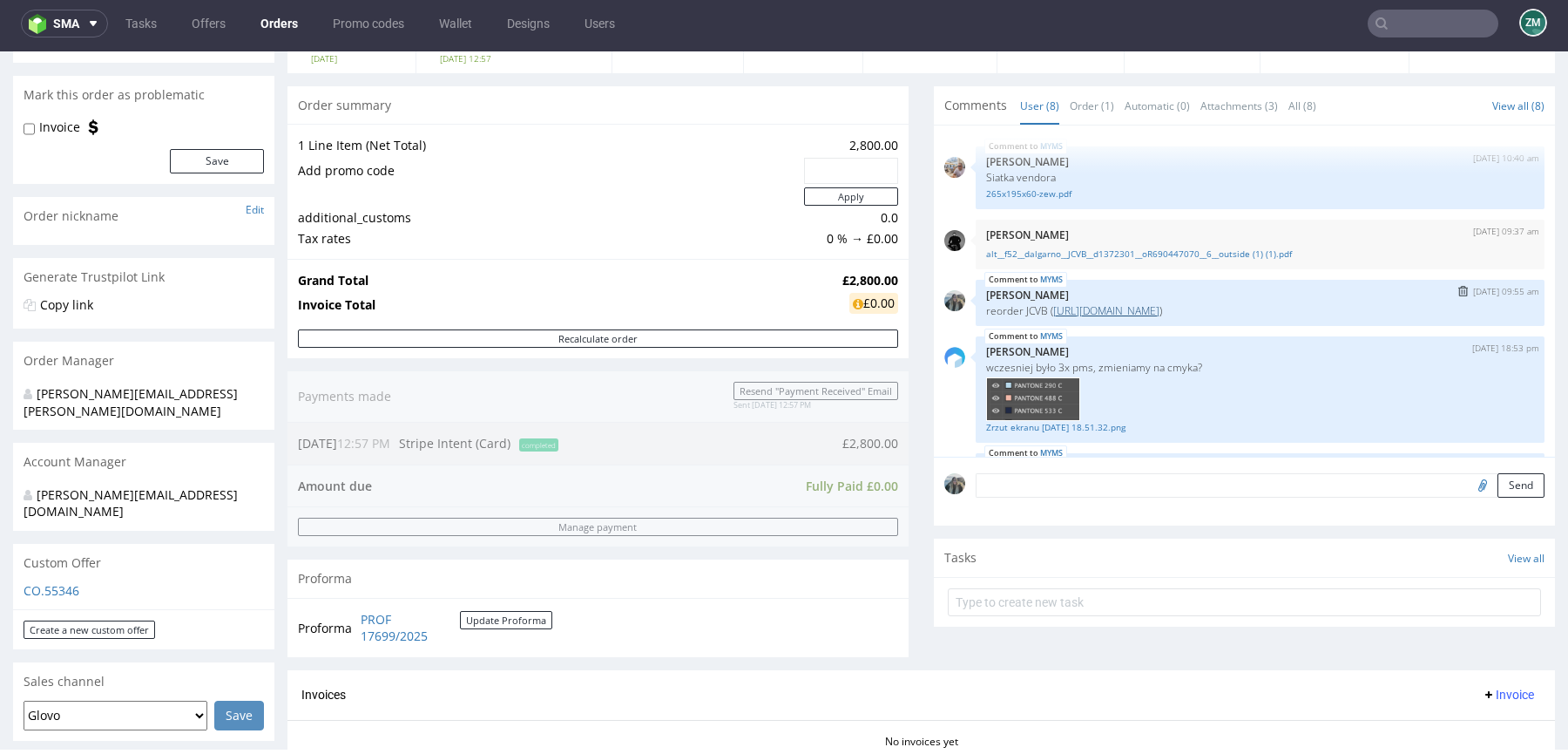
click at [1081, 304] on link "https://platform.packhelp.com/pma/line-items/6723714/orders/R690447070" at bounding box center [1105, 311] width 106 height 14
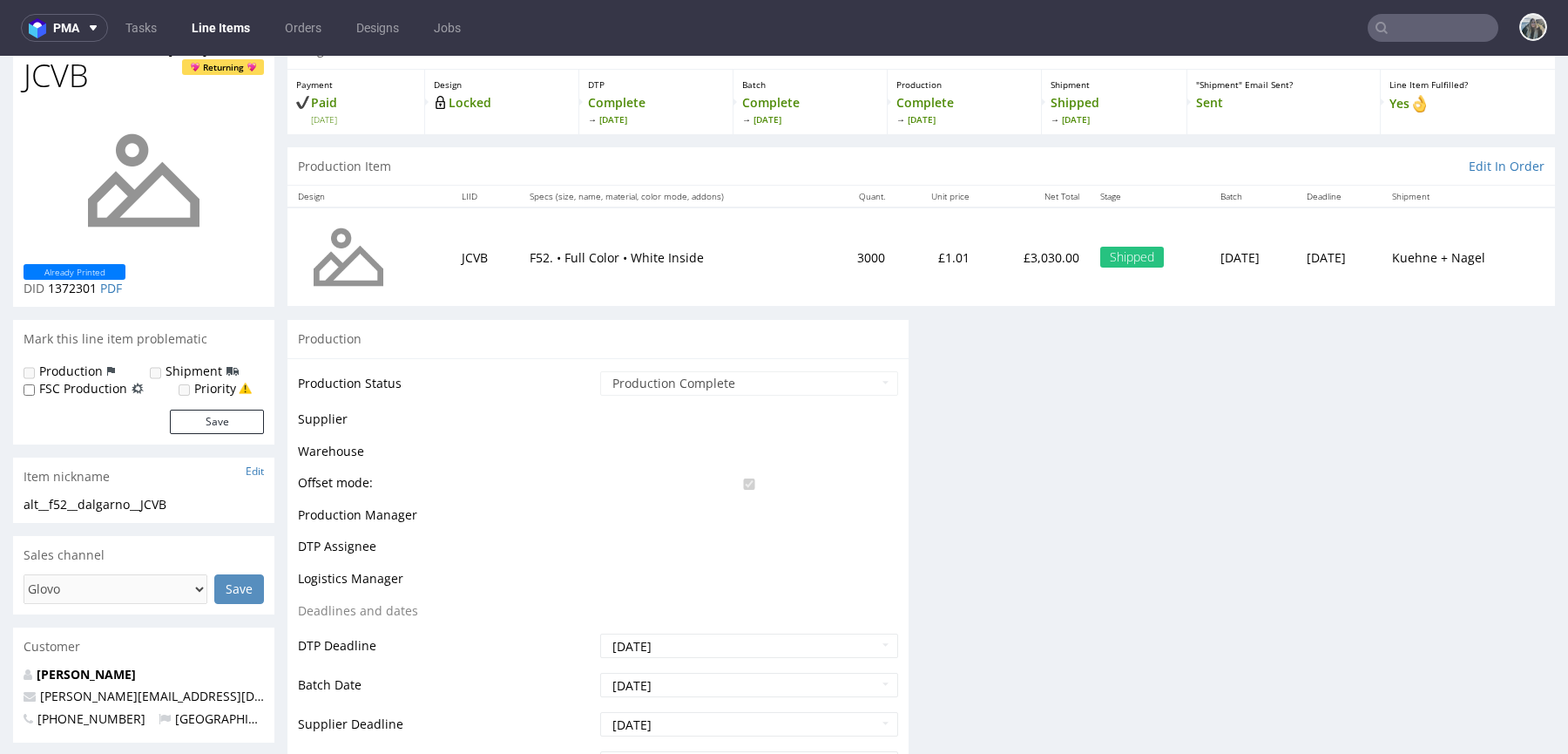
scroll to position [304, 0]
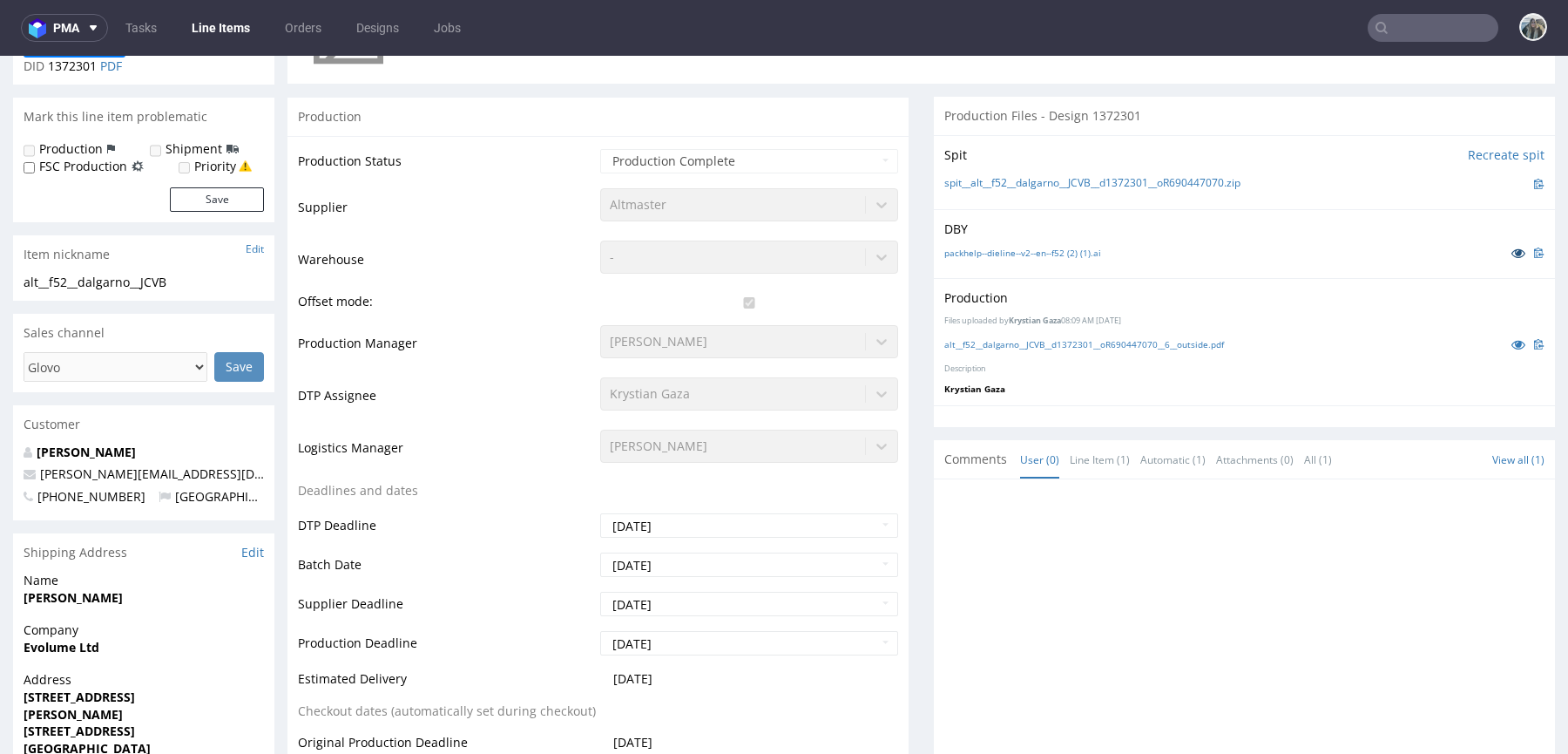
click at [1511, 251] on icon at bounding box center [1517, 252] width 14 height 12
click at [1511, 338] on icon at bounding box center [1517, 343] width 14 height 12
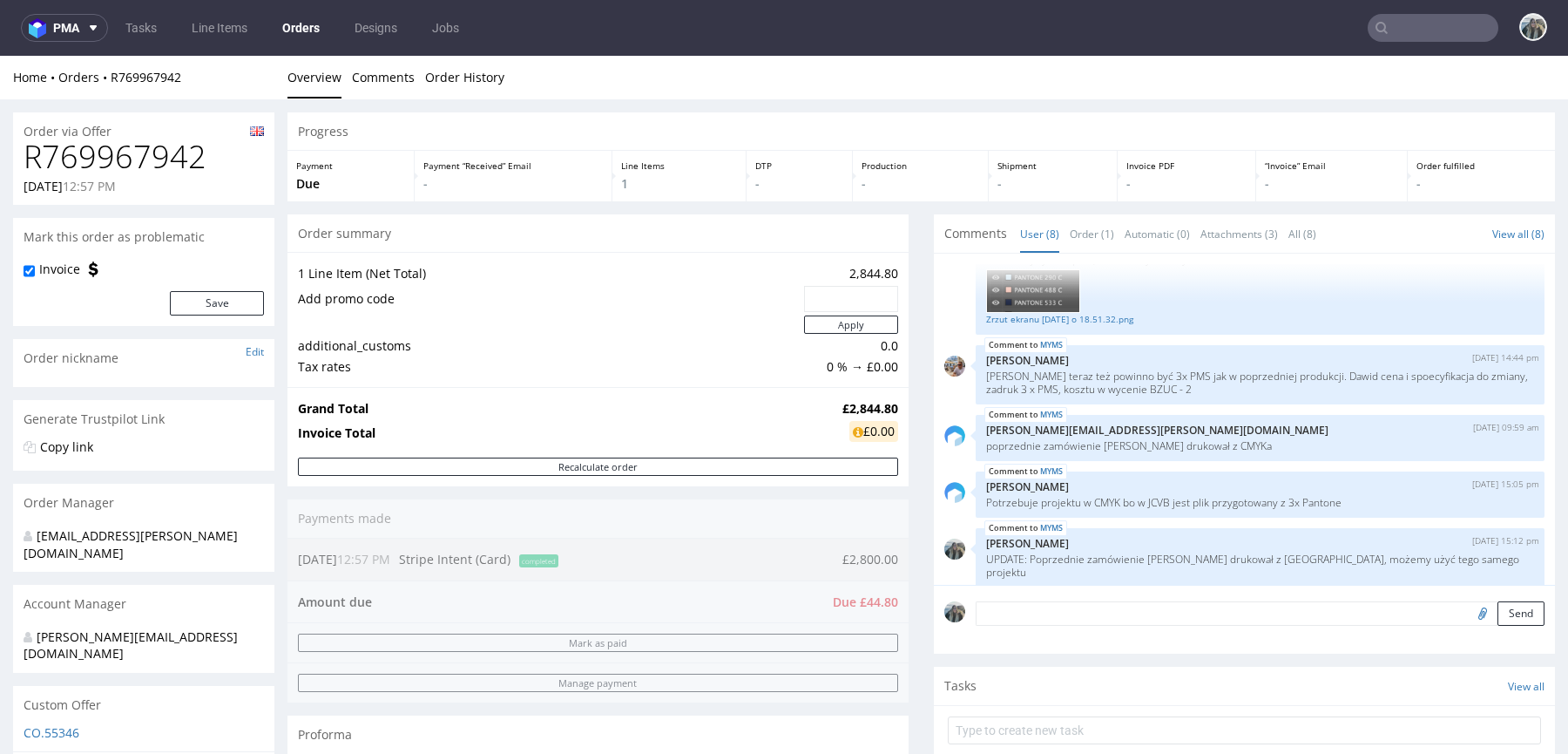
click at [113, 167] on h1 "R769967942" at bounding box center [143, 157] width 240 height 34
copy h1 "R769967942"
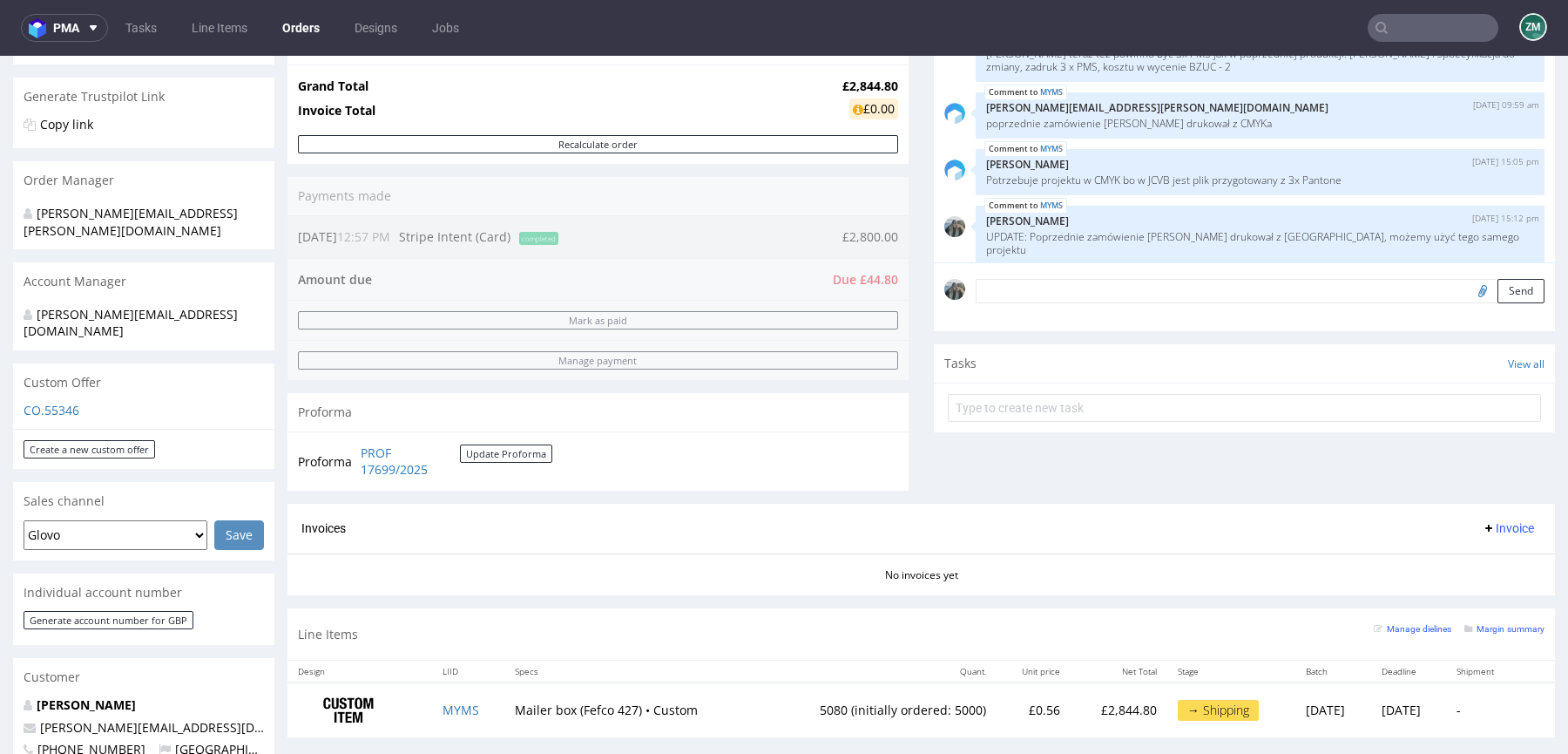
scroll to position [328, 0]
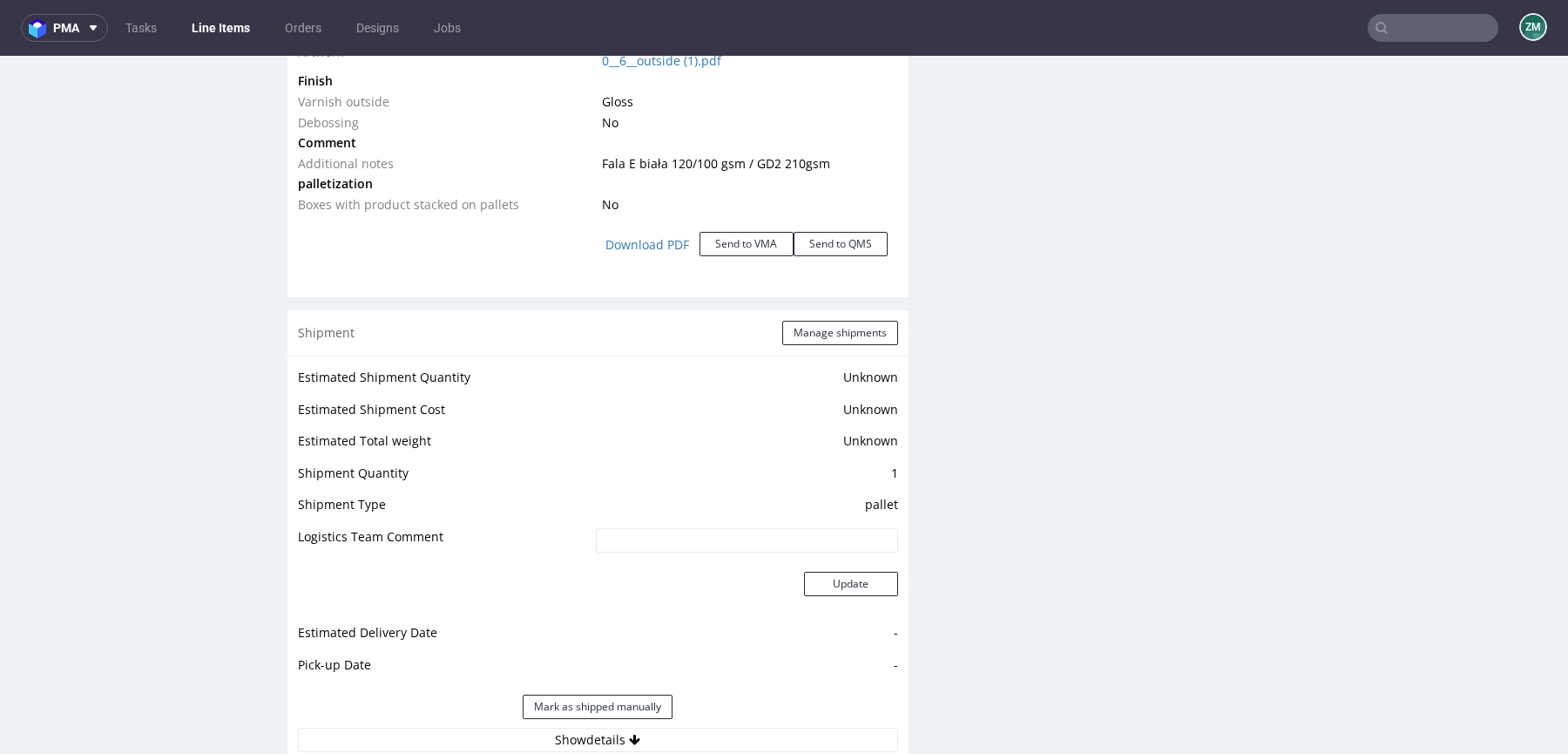
scroll to position [2283, 0]
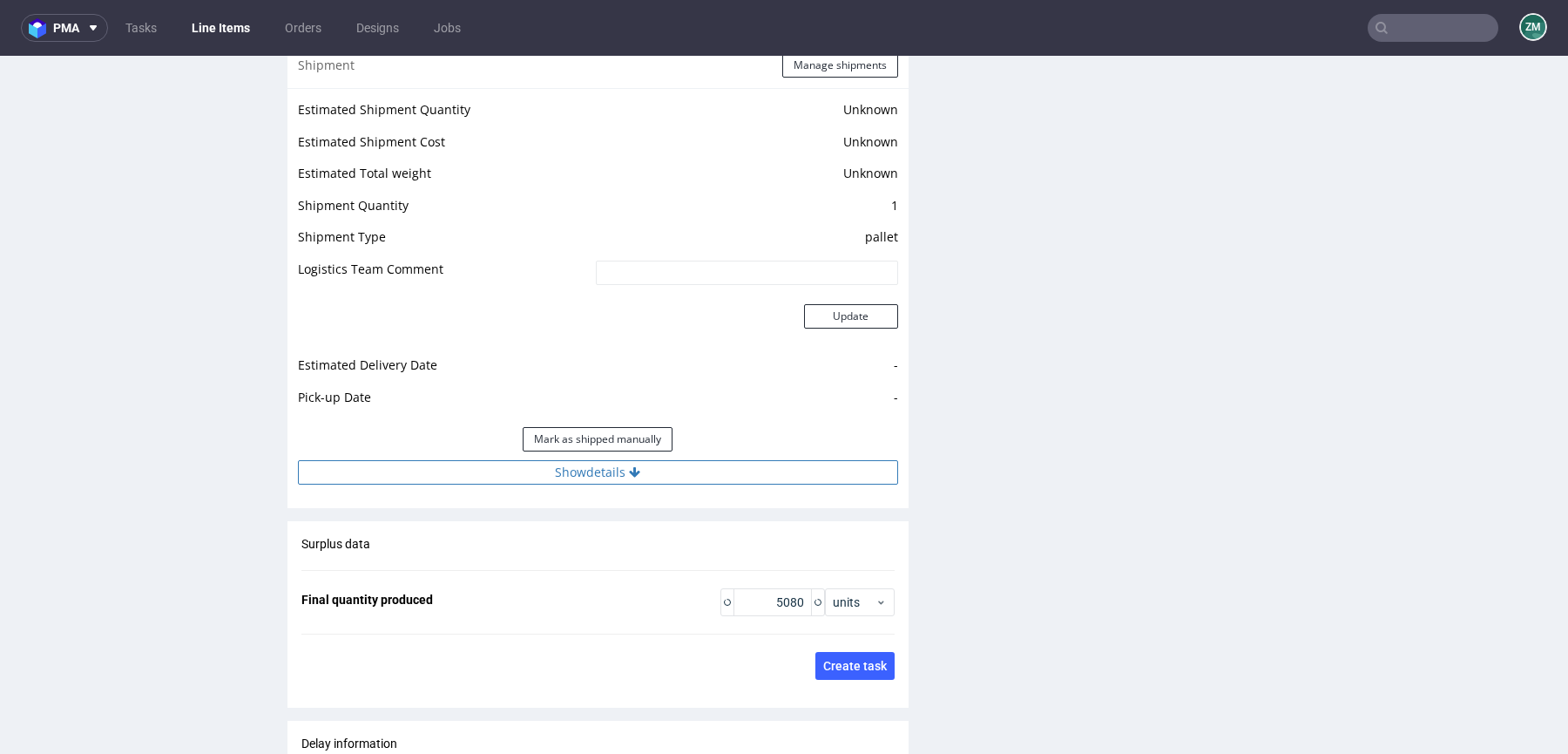
click at [582, 473] on button "Show details" at bounding box center [598, 472] width 600 height 24
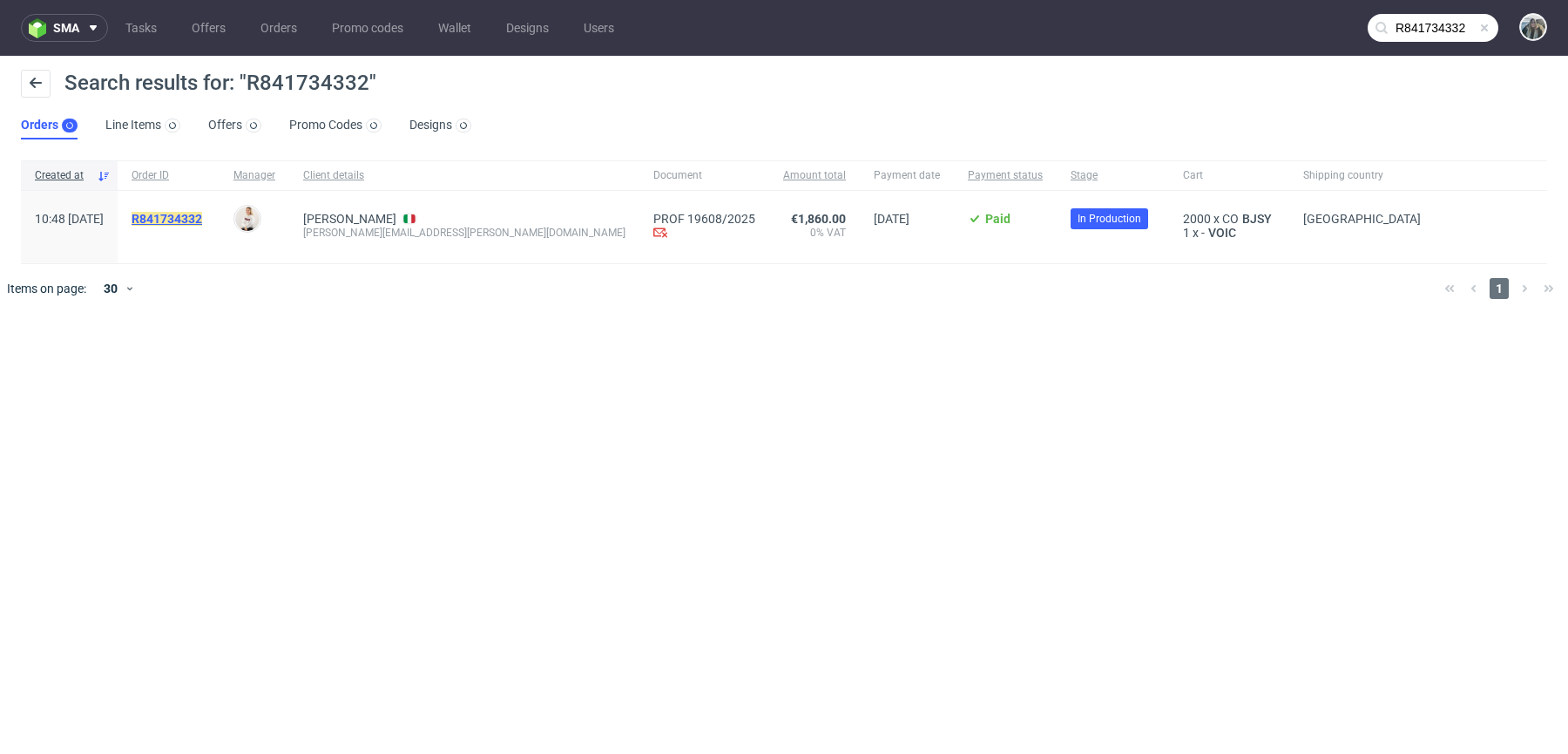
click at [202, 217] on mark "R841734332" at bounding box center [167, 218] width 71 height 14
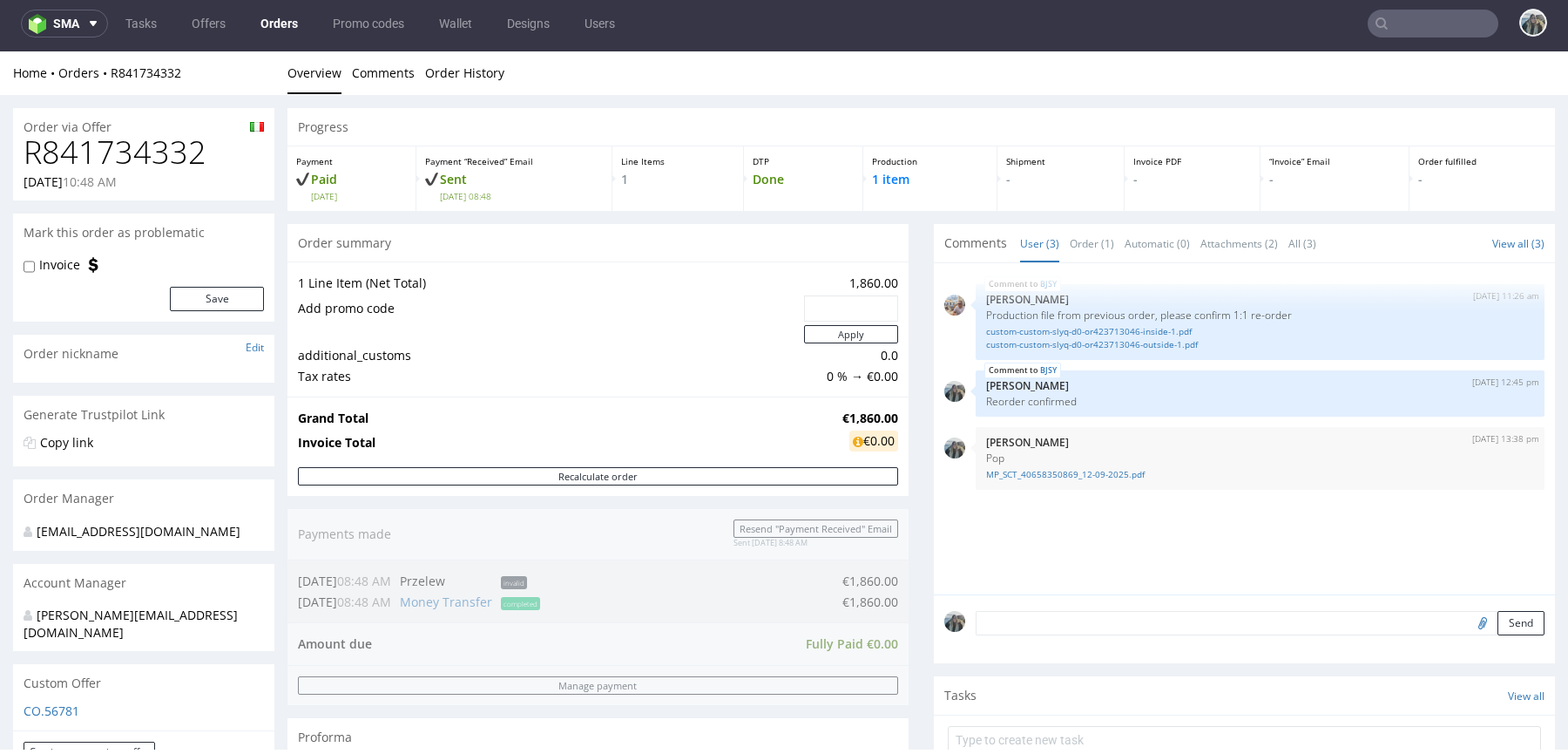
click at [149, 141] on h1 "R841734332" at bounding box center [143, 152] width 240 height 34
click at [149, 140] on h1 "R841734332" at bounding box center [143, 152] width 240 height 34
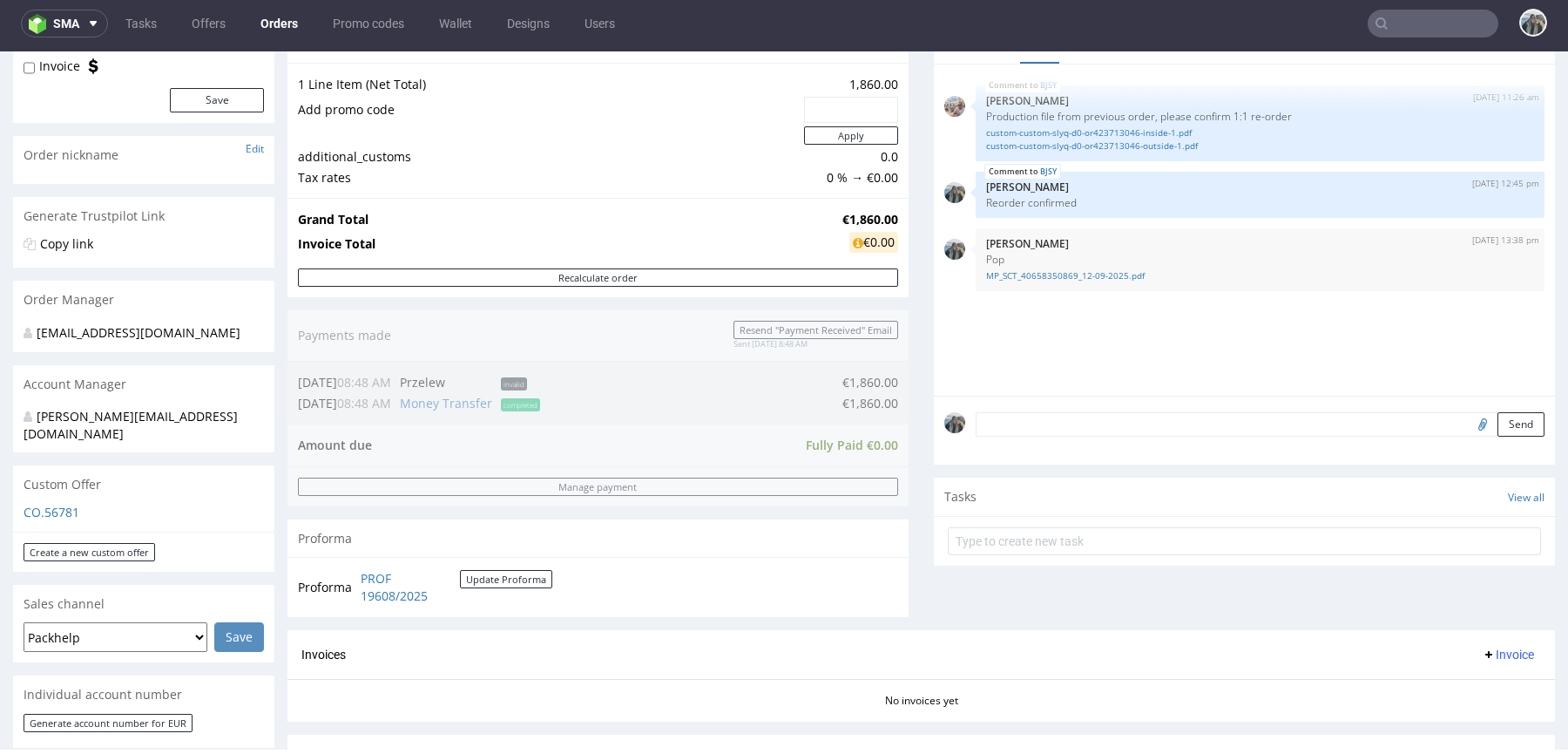
scroll to position [630, 0]
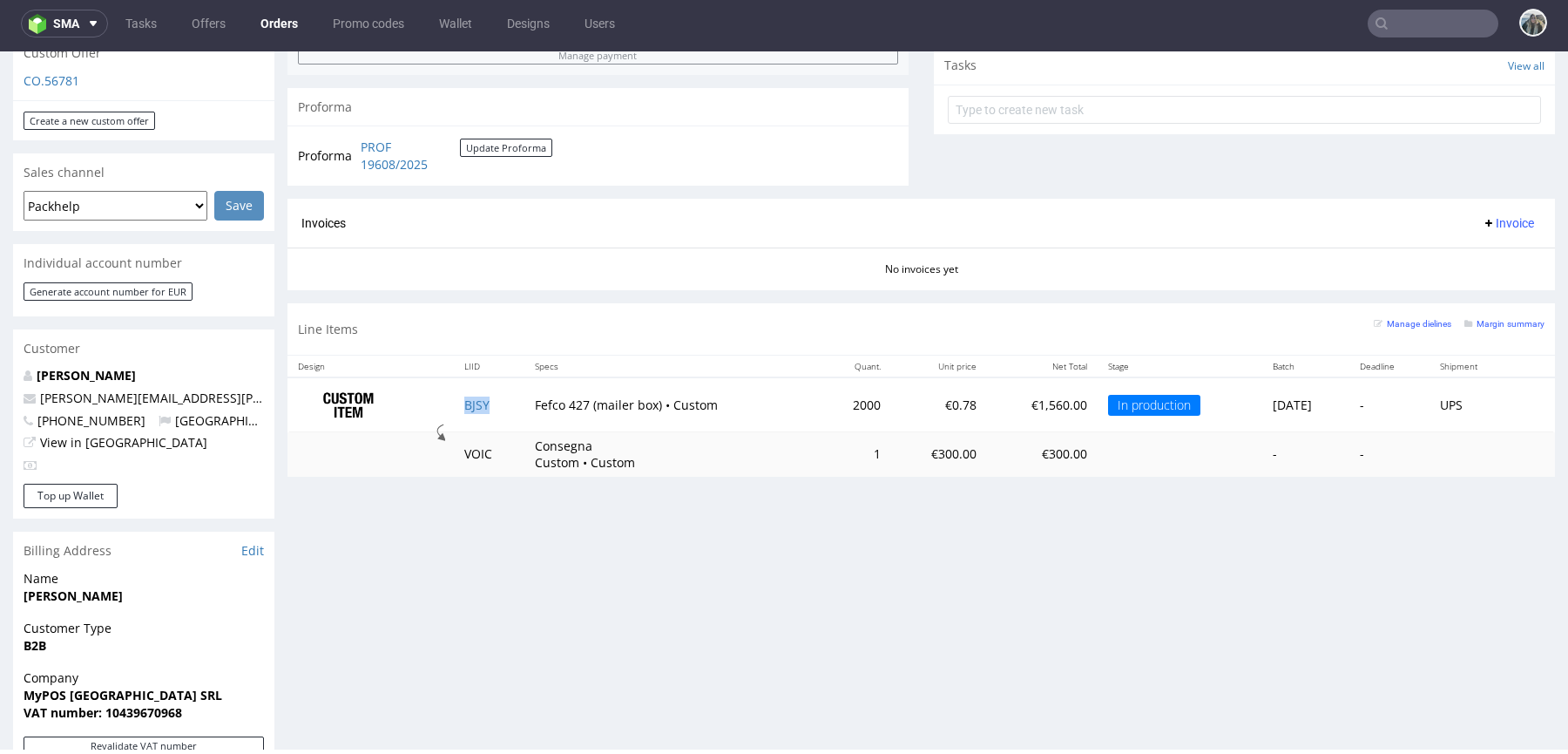
click at [467, 392] on td "BJSY" at bounding box center [489, 404] width 71 height 55
click at [467, 413] on td "BJSY" at bounding box center [489, 404] width 71 height 55
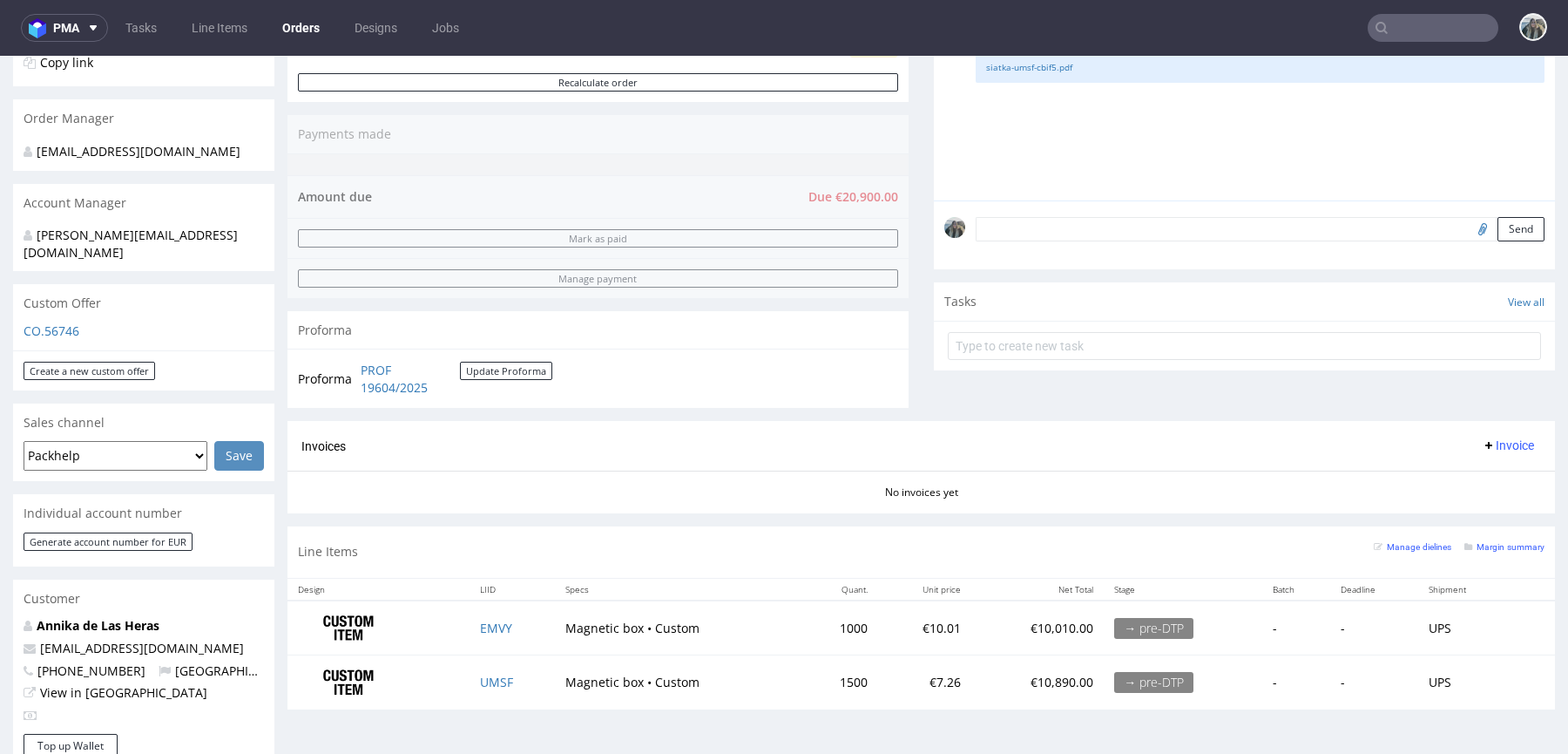
scroll to position [396, 0]
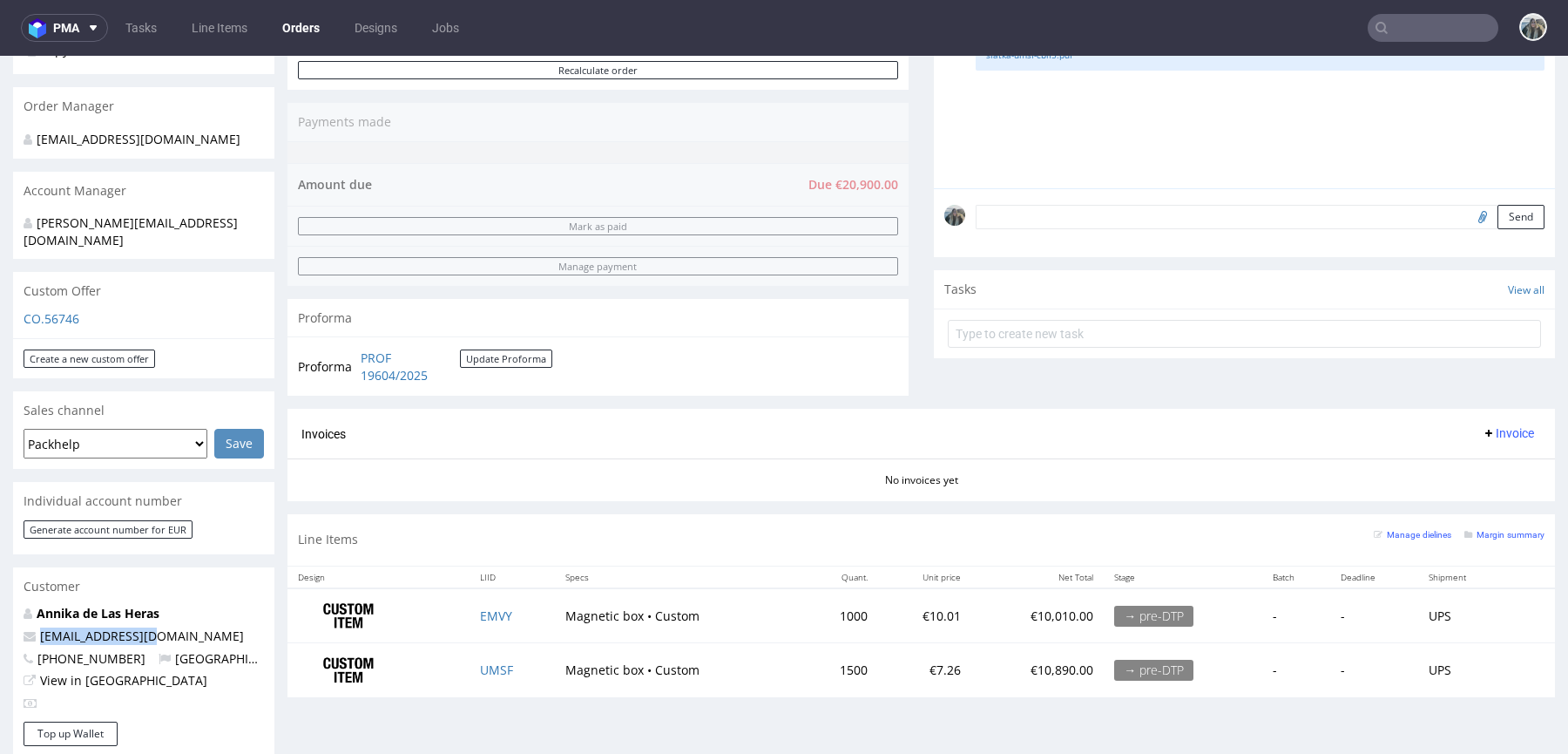
drag, startPoint x: 167, startPoint y: 620, endPoint x: 0, endPoint y: 620, distance: 167.0
click at [0, 620] on div "Order via Offer R172264962 12.09.2025 03:32 PM Mark this order as problematic I…" at bounding box center [784, 529] width 1568 height 1653
copy span "annikadlh@noma.dk"
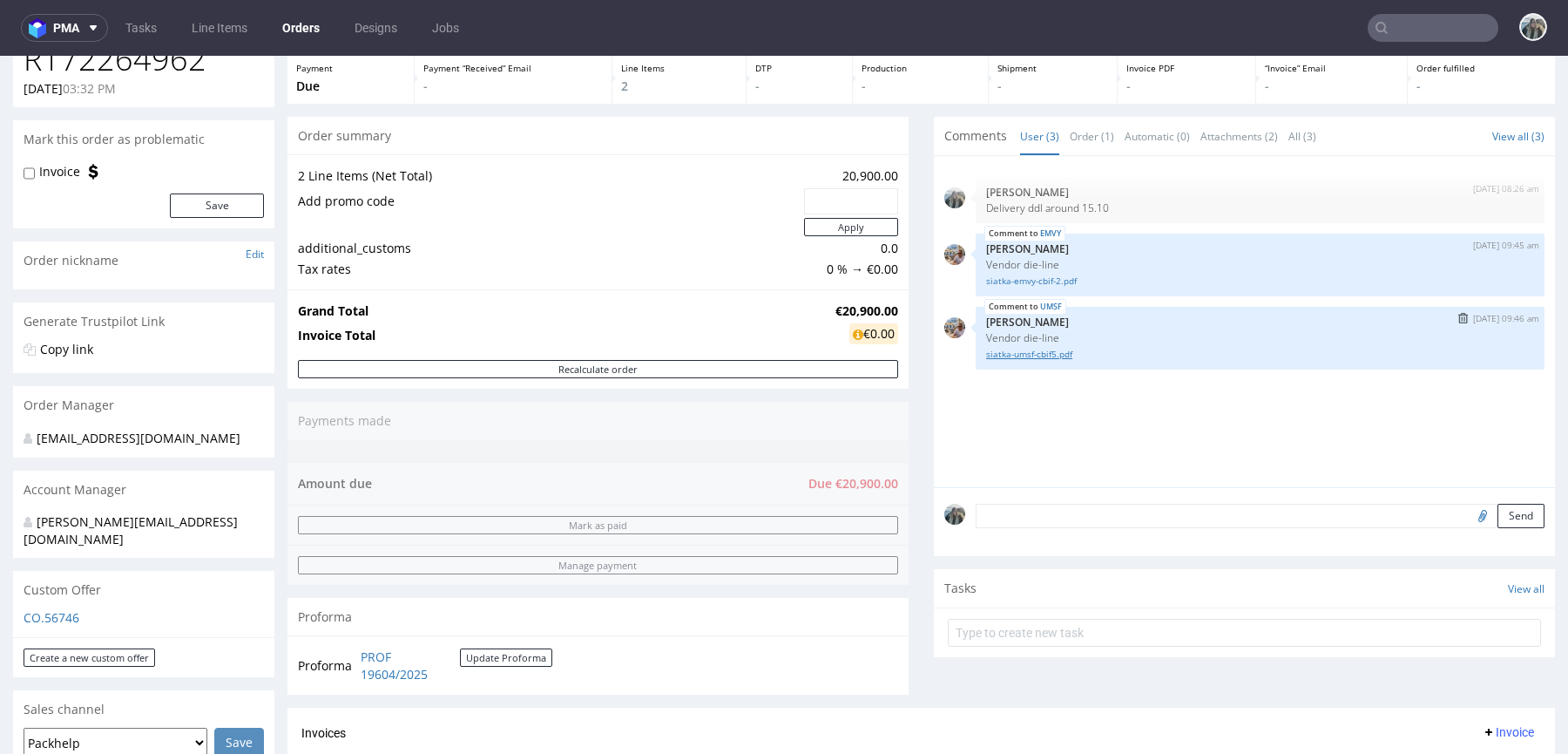
click at [1033, 349] on link "siatka-umsf-cbif5.pdf" at bounding box center [1259, 354] width 548 height 13
click at [1044, 275] on link "siatka-emvy-cbif-2.pdf" at bounding box center [1259, 281] width 548 height 13
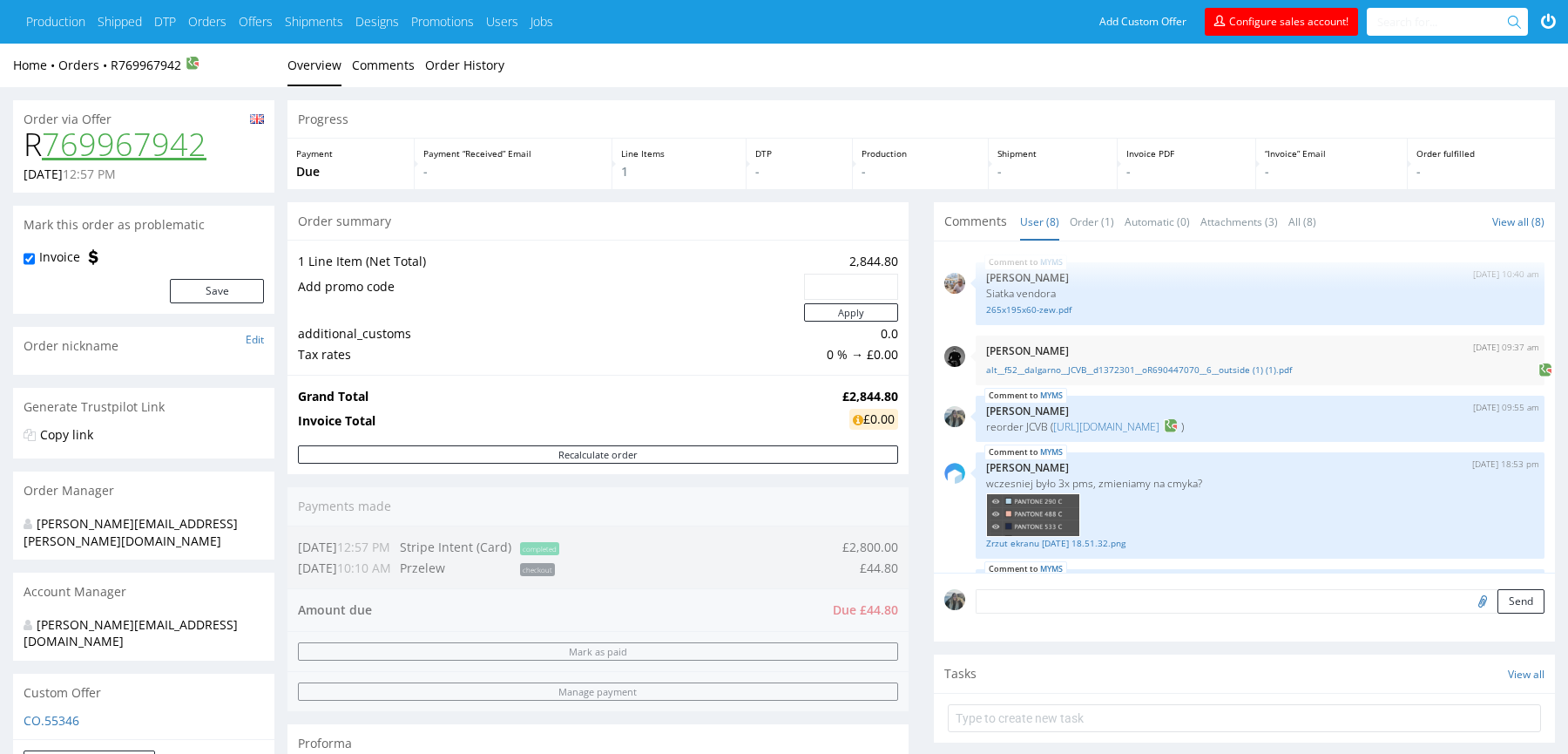
scroll to position [192, 0]
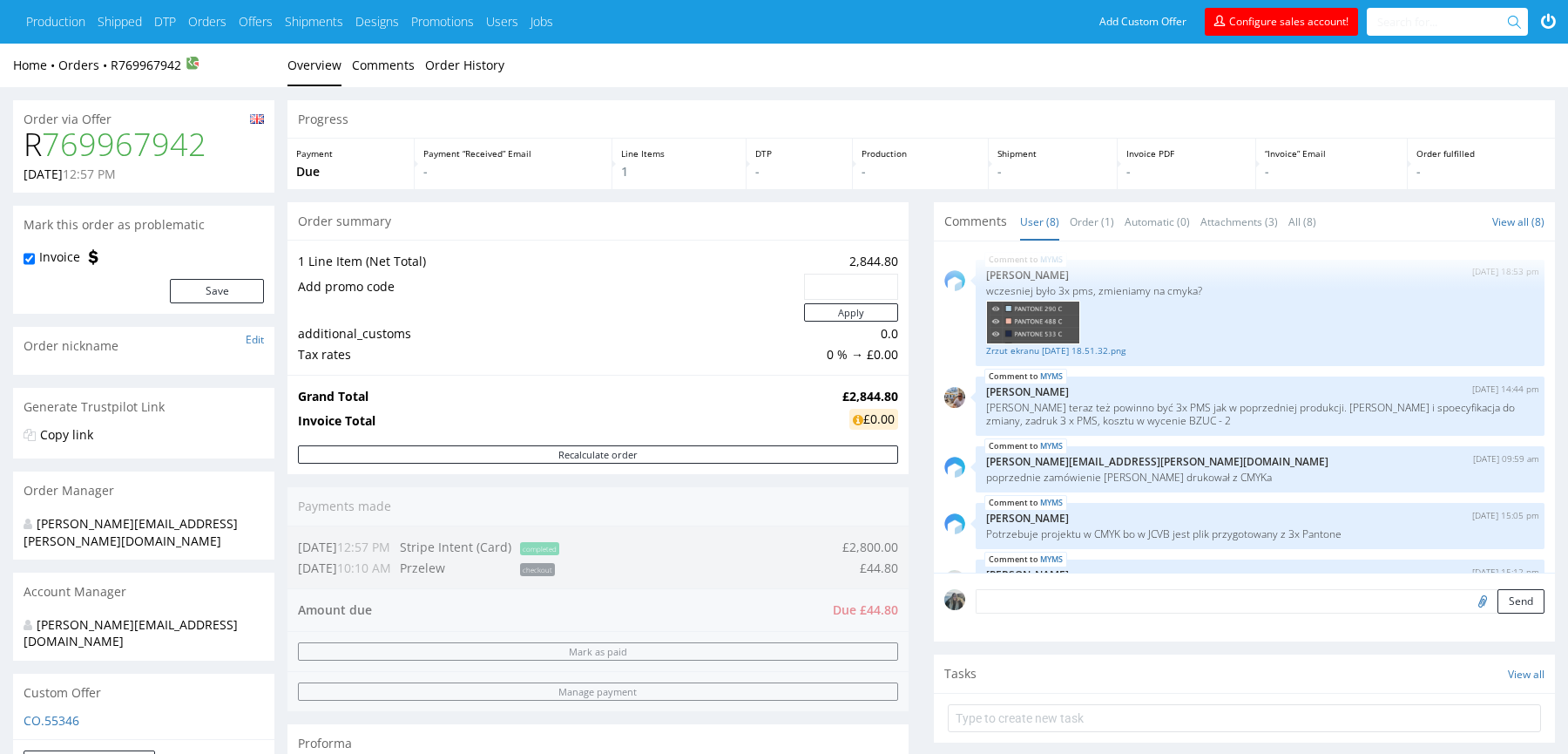
click at [29, 150] on h1 "R 769967942" at bounding box center [143, 144] width 240 height 34
click at [28, 150] on h1 "R 769967942" at bounding box center [143, 144] width 240 height 34
copy h1 "R 769967942"
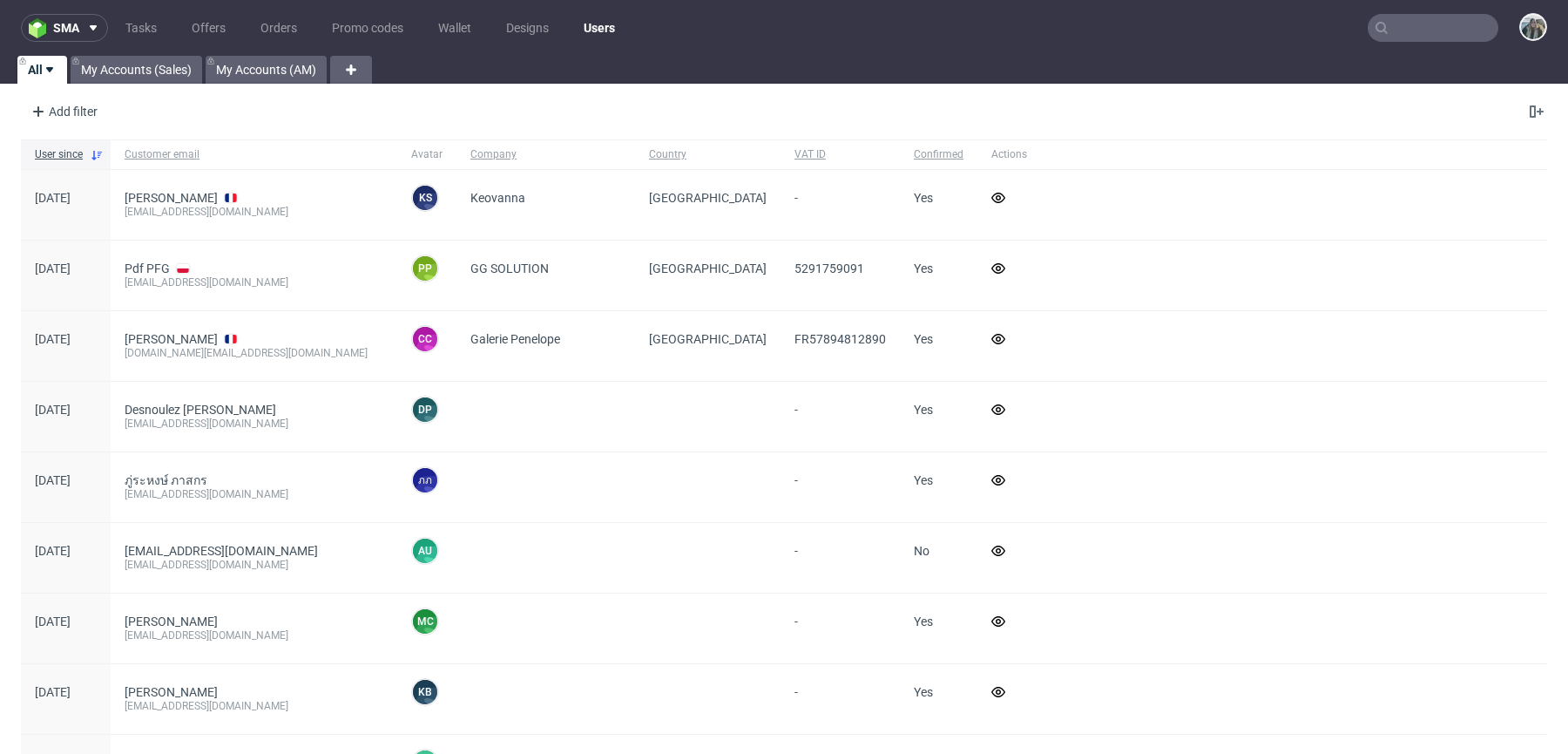
click at [1438, 24] on input "text" at bounding box center [1433, 27] width 130 height 28
paste input "R769967942"
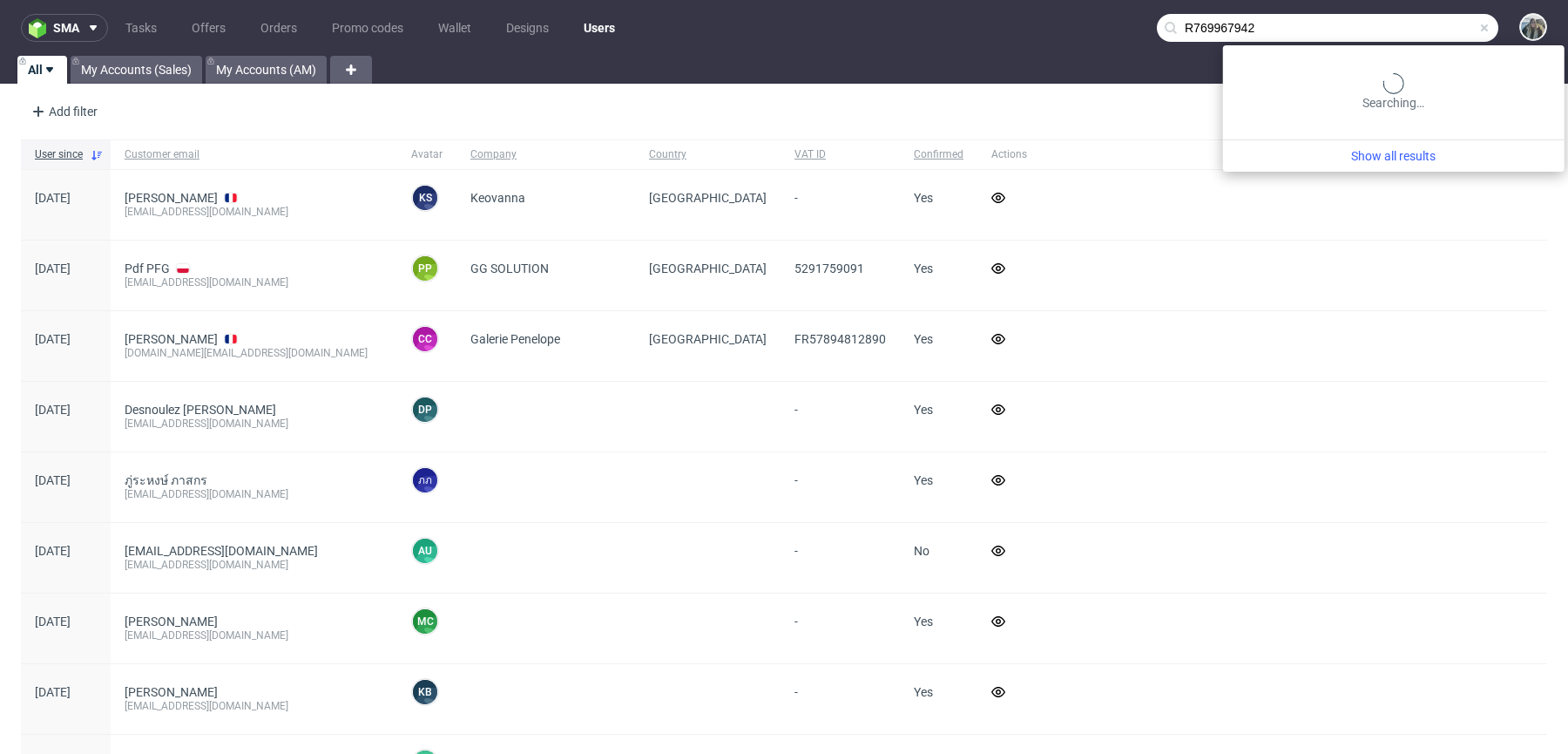
type input "R769967942"
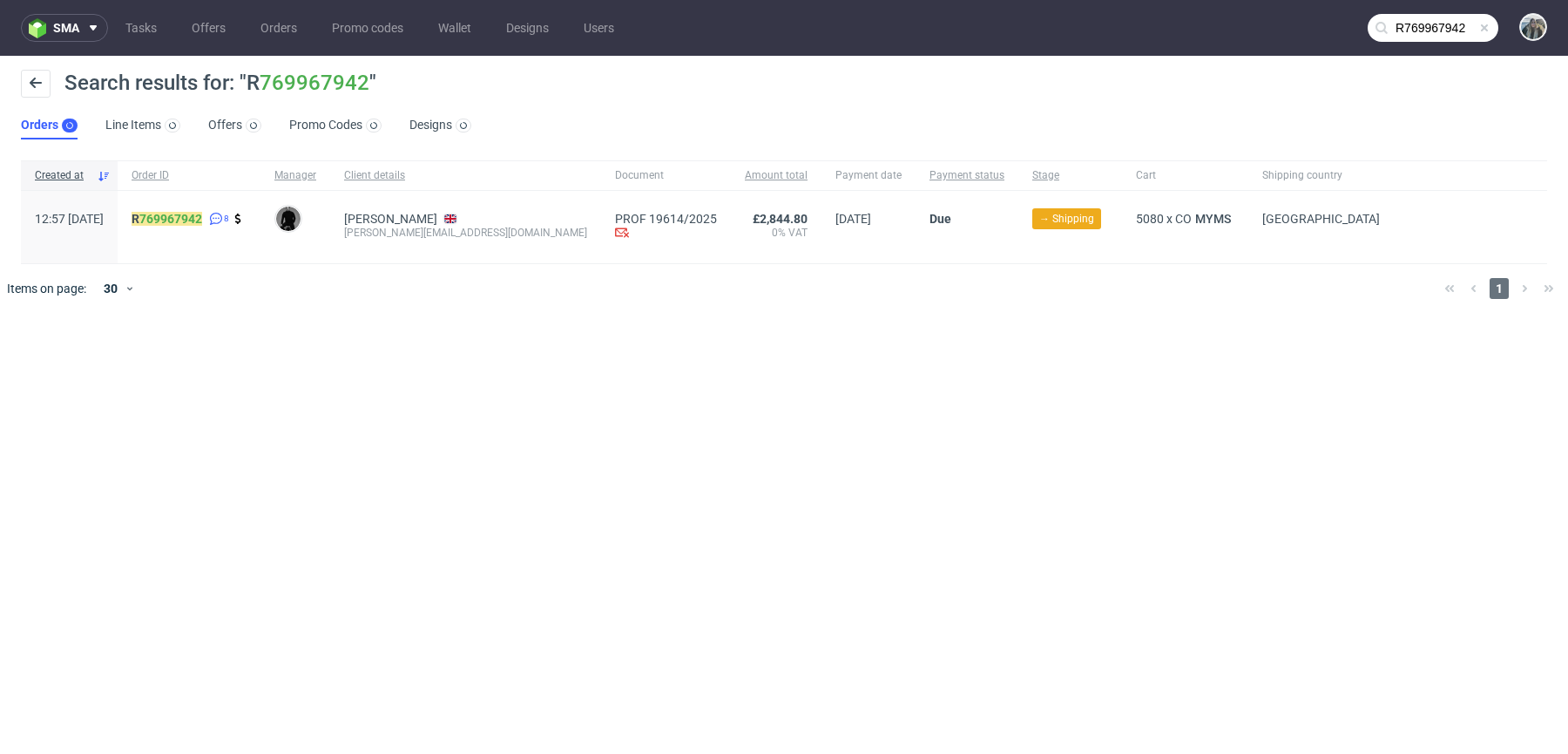
drag, startPoint x: 187, startPoint y: 239, endPoint x: 169, endPoint y: 218, distance: 27.7
click at [169, 220] on div "R 769967942 8" at bounding box center [189, 227] width 143 height 72
copy mark "R 769967942"
click at [188, 223] on link "769967942" at bounding box center [170, 218] width 63 height 14
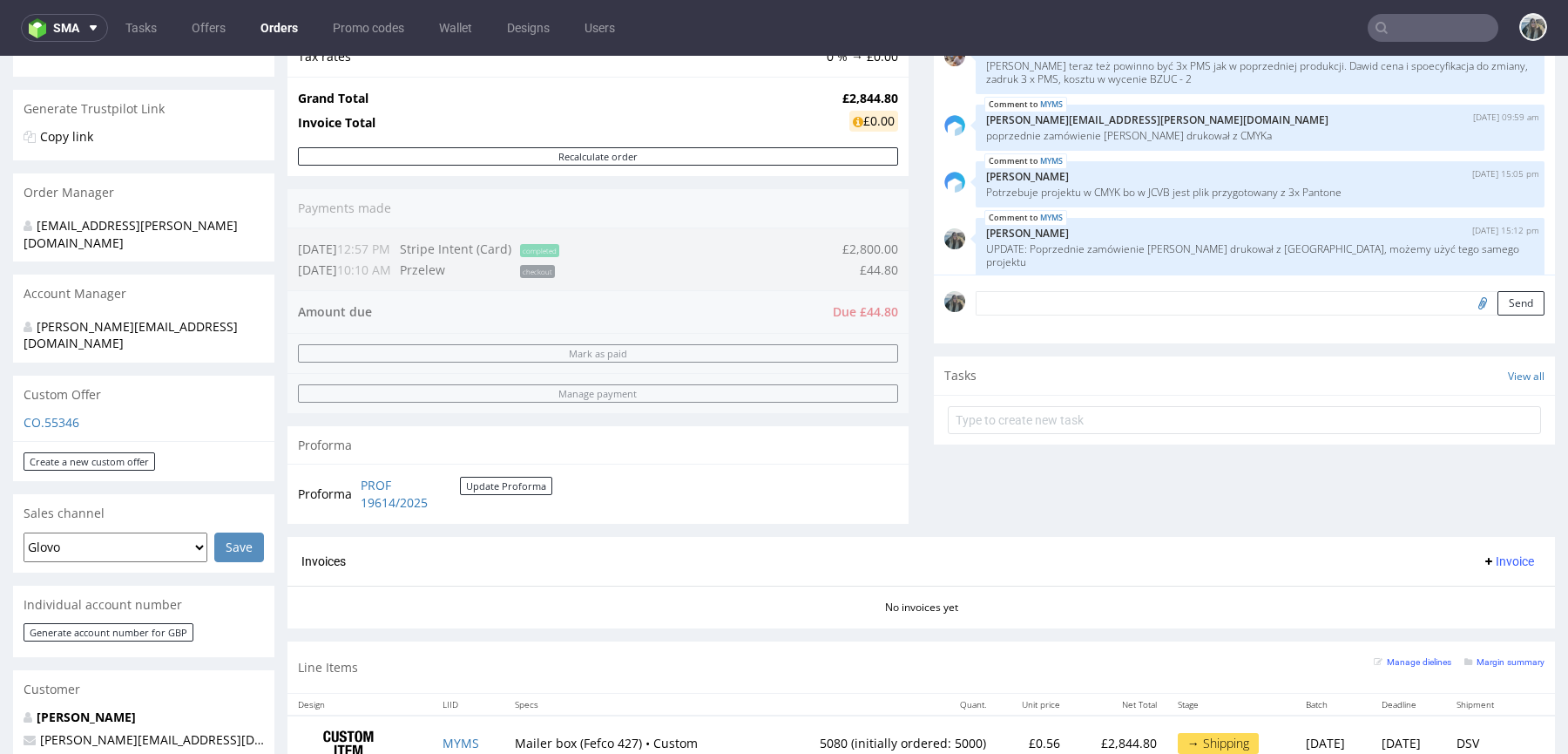
scroll to position [334, 0]
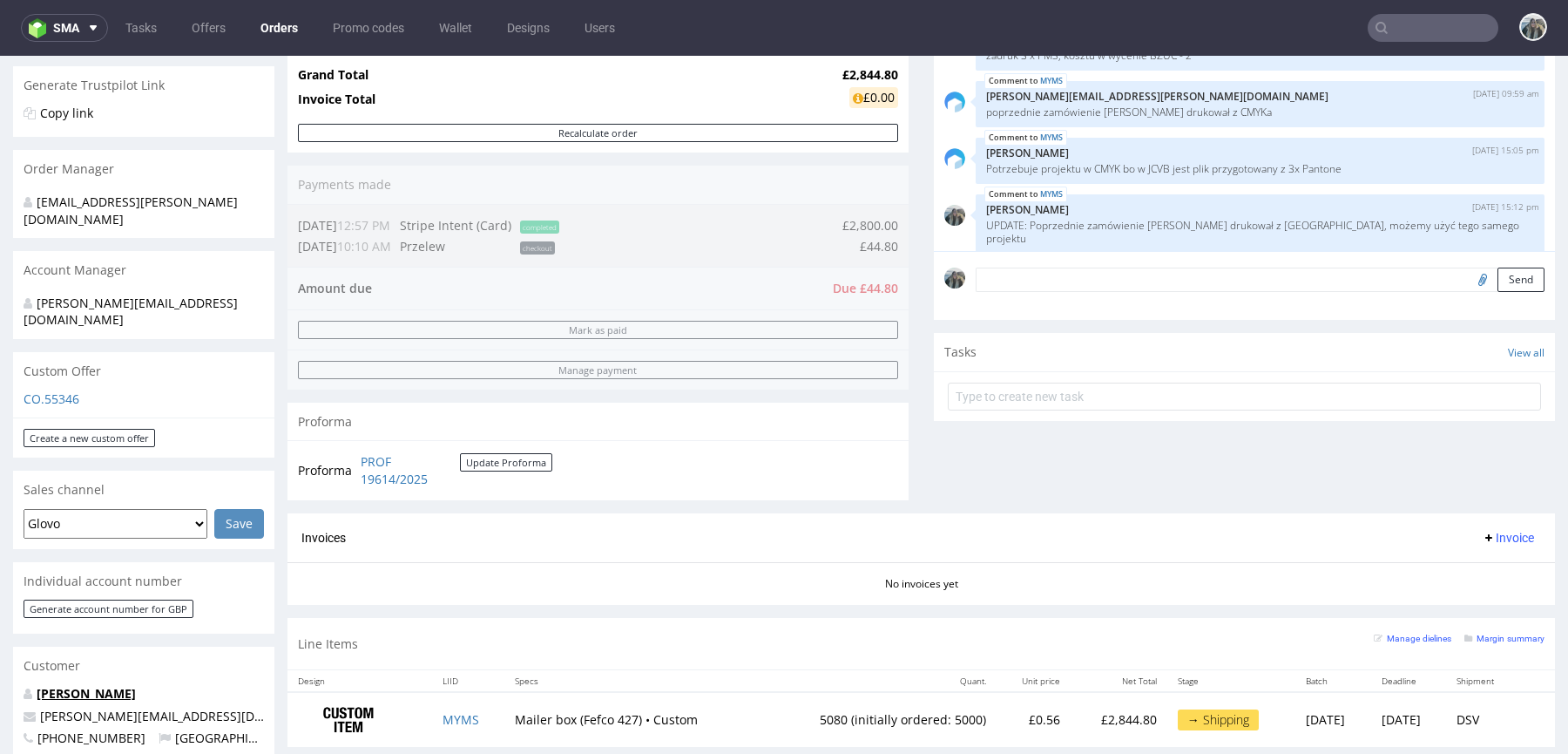
click at [94, 685] on link "Craig Dalgarno" at bounding box center [86, 693] width 100 height 16
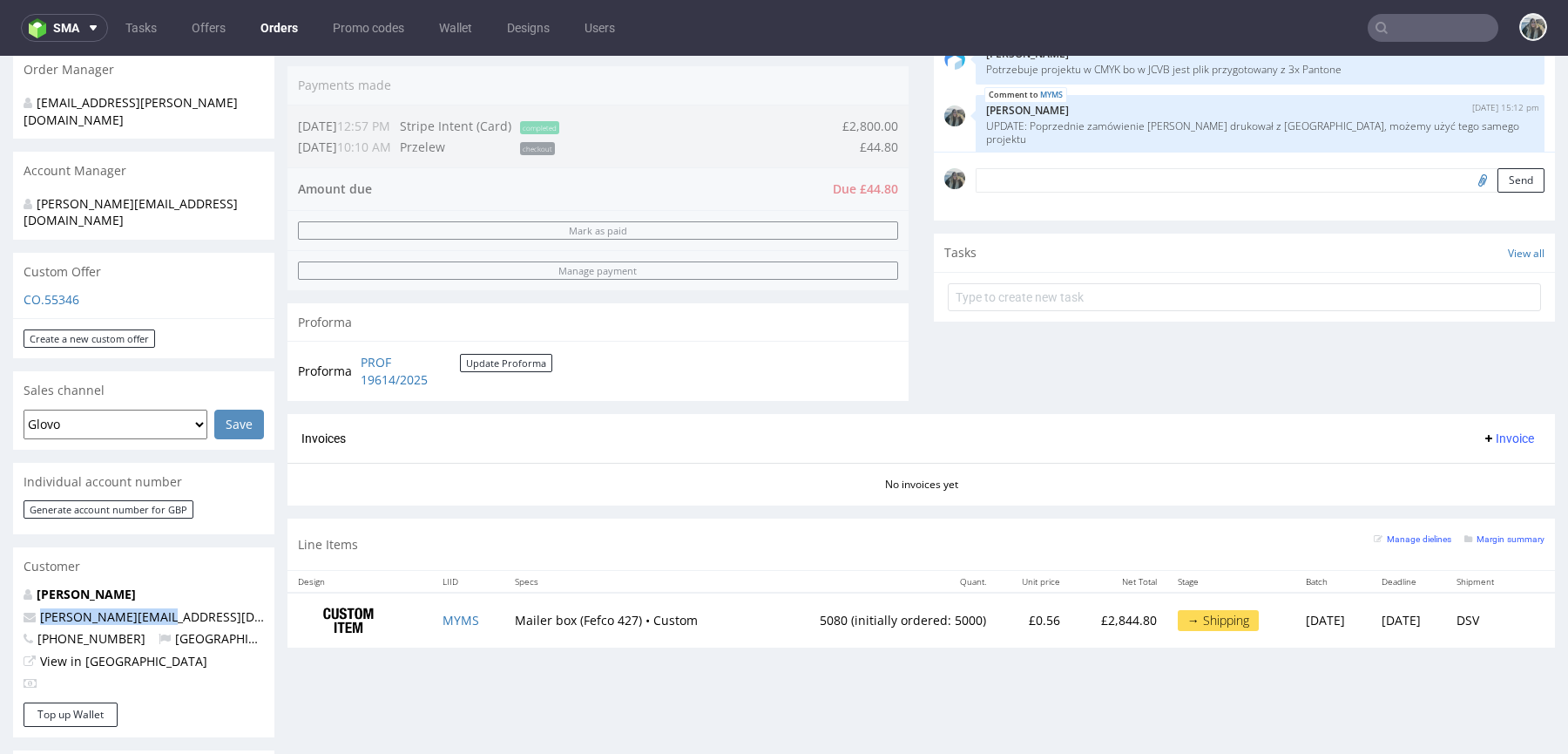
drag, startPoint x: 184, startPoint y: 575, endPoint x: 0, endPoint y: 575, distance: 184.0
click at [0, 575] on div "Order via Offer R769967942 05.08.2025 12:57 PM Mark this order as problematic I…" at bounding box center [784, 518] width 1568 height 1705
copy span "craig@evolume.co.uk"
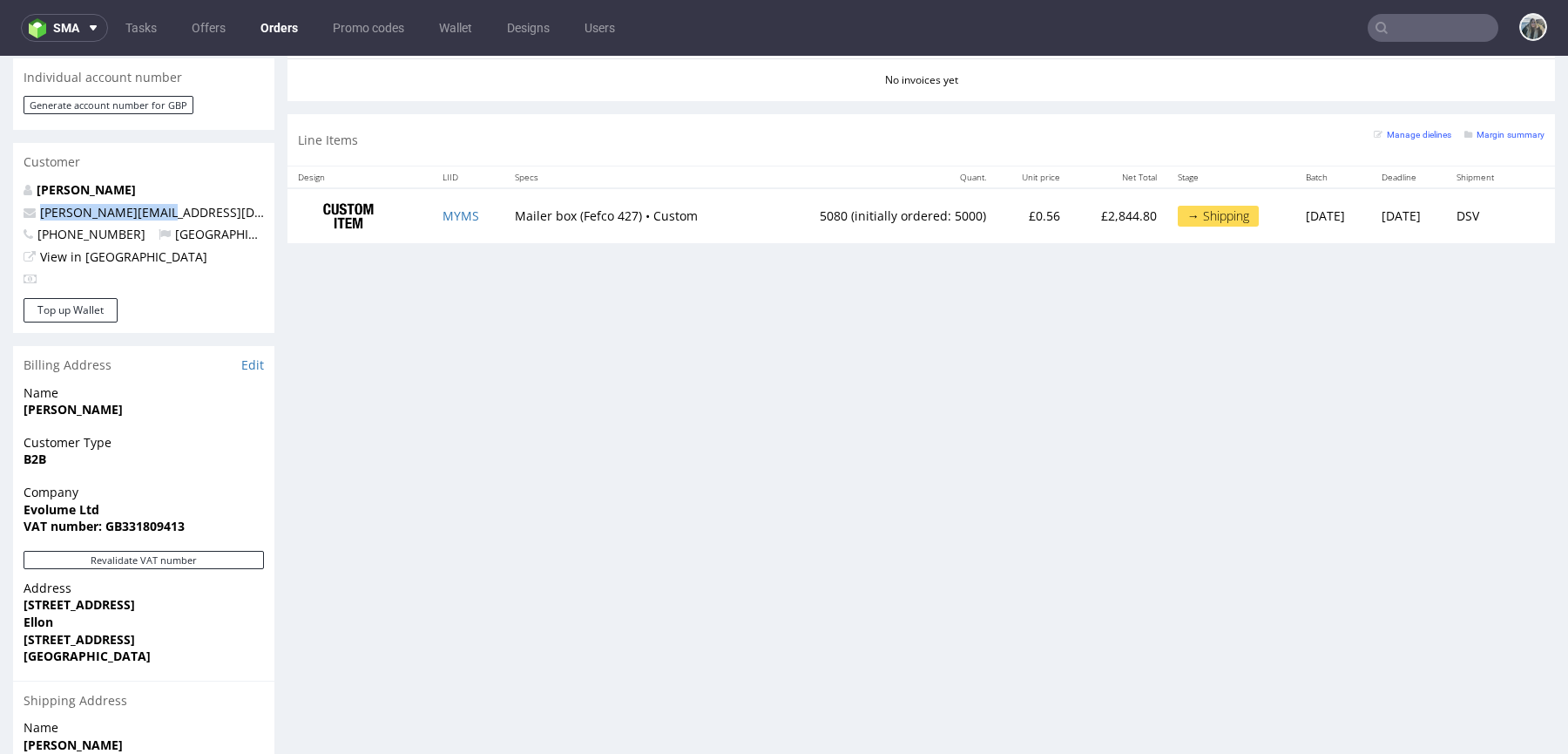
scroll to position [842, 0]
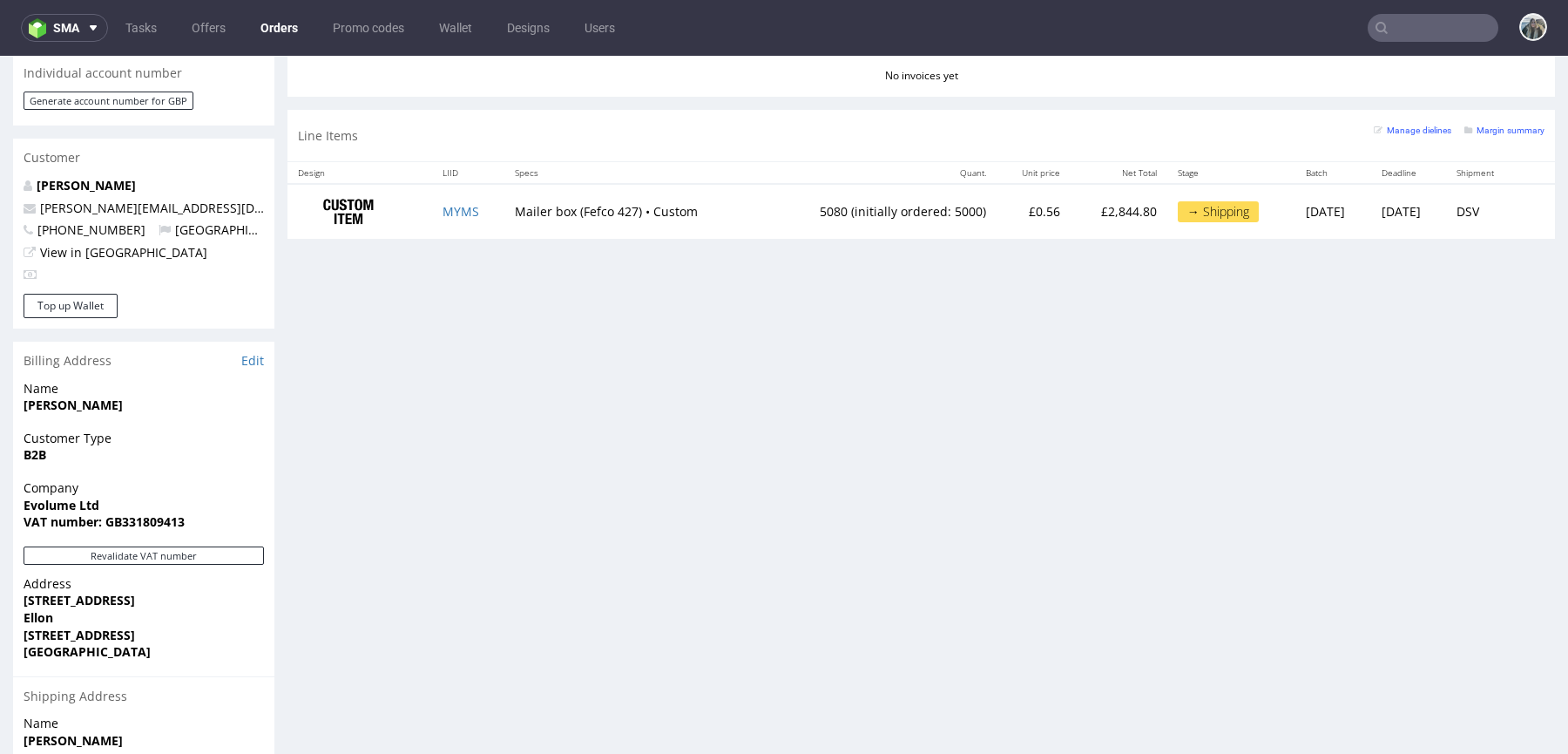
click at [169, 513] on strong "VAT number: GB331809413" at bounding box center [104, 521] width 161 height 16
copy strong "GB331809413"
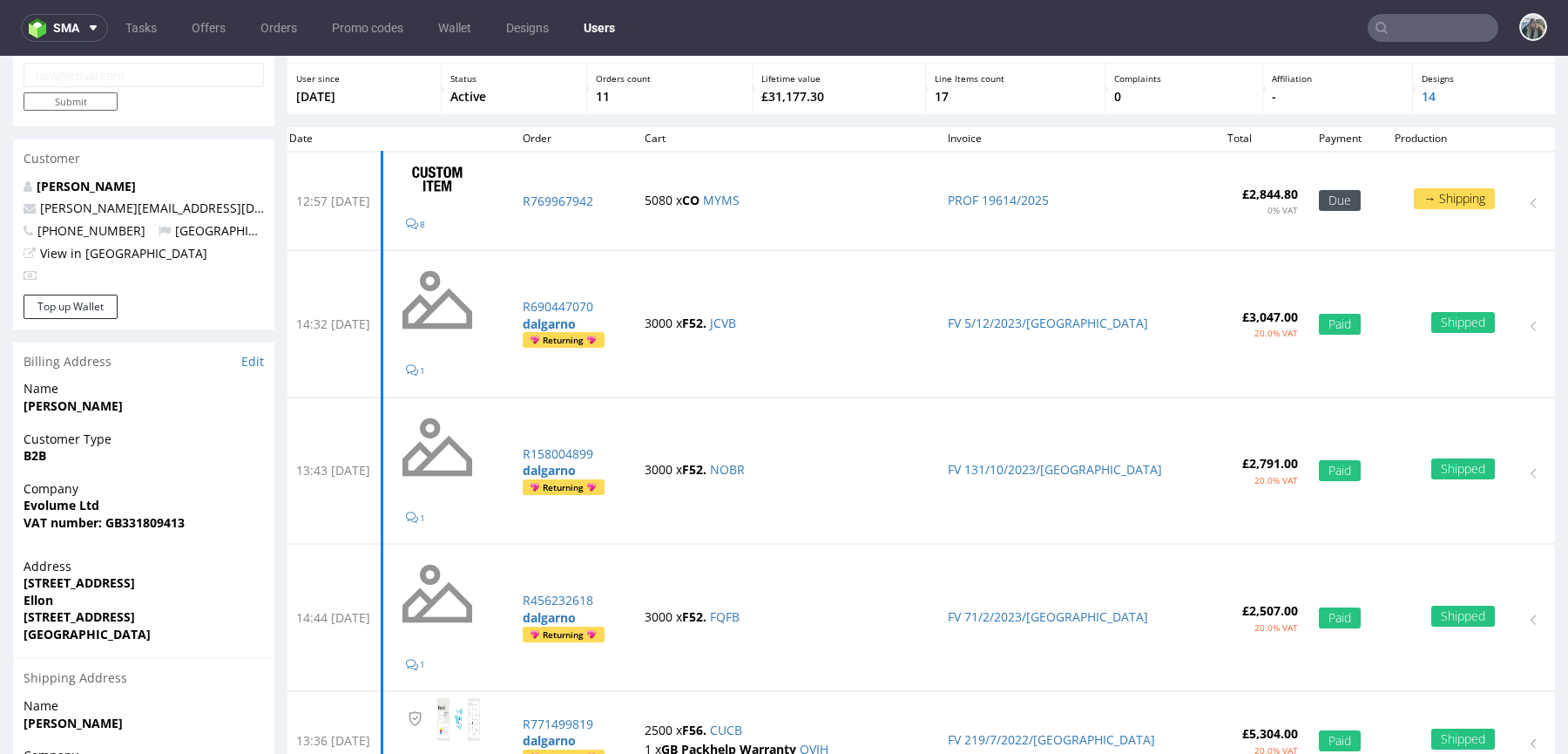
scroll to position [29, 0]
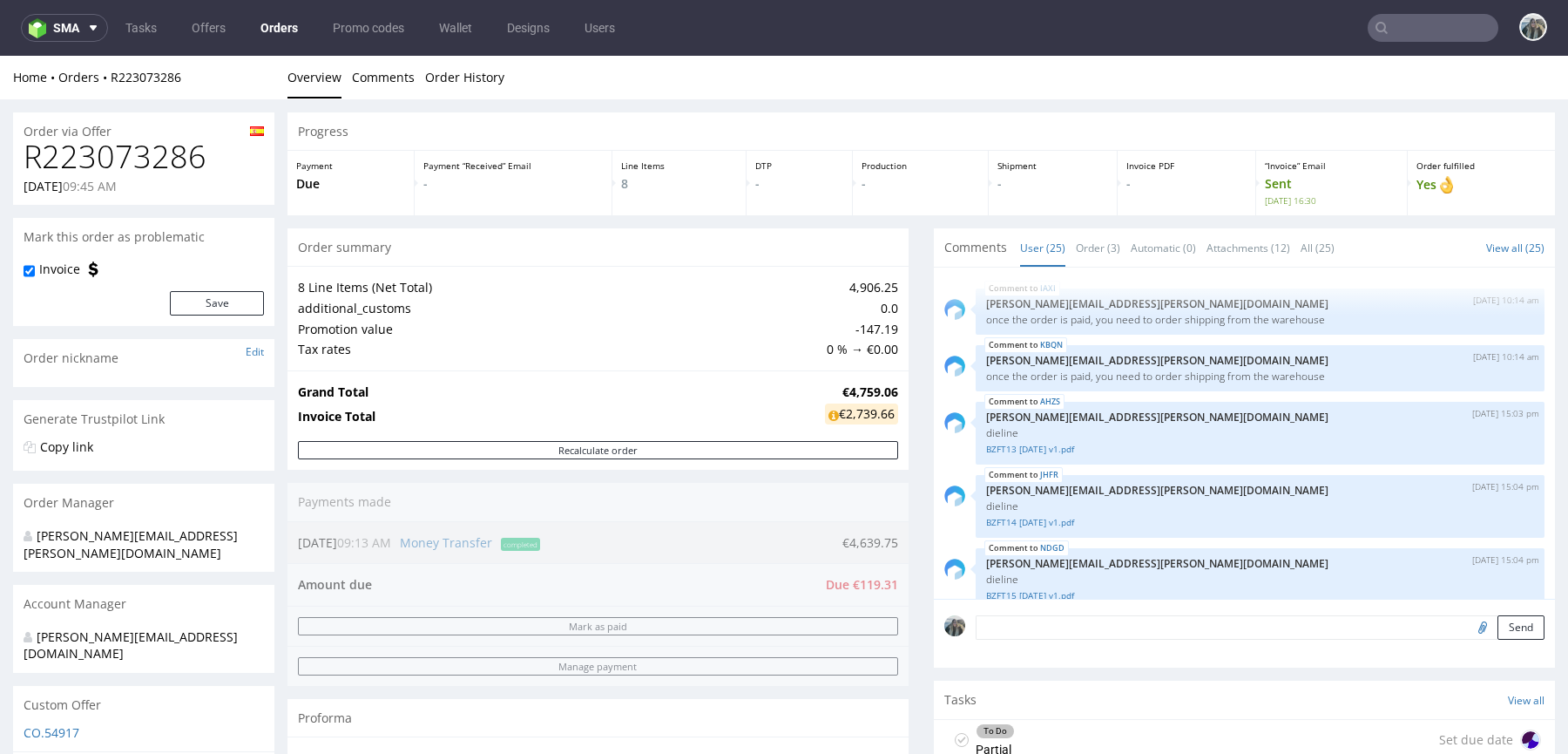
scroll to position [1495, 0]
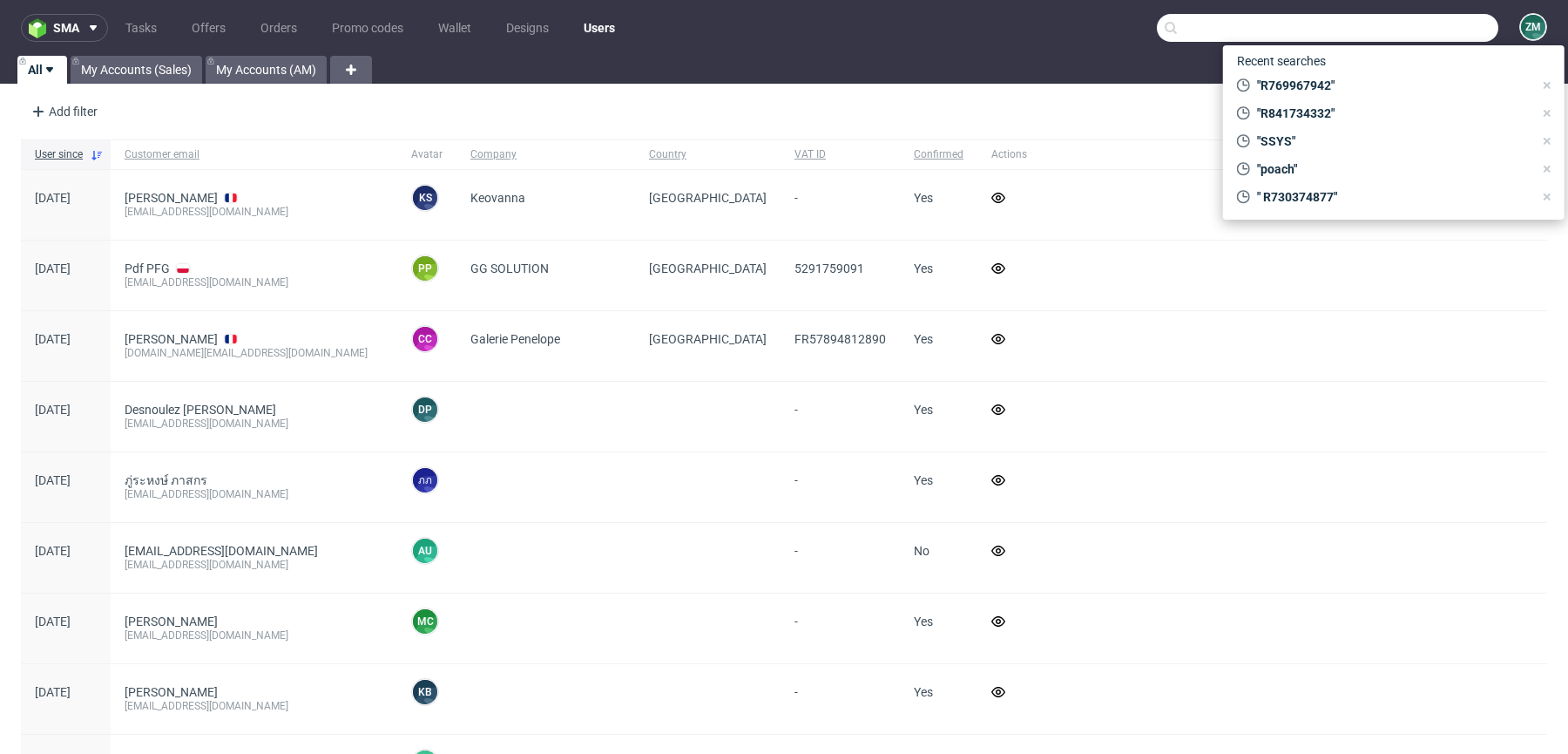
click at [1420, 31] on input "text" at bounding box center [1327, 27] width 341 height 28
paste input "R280697494"
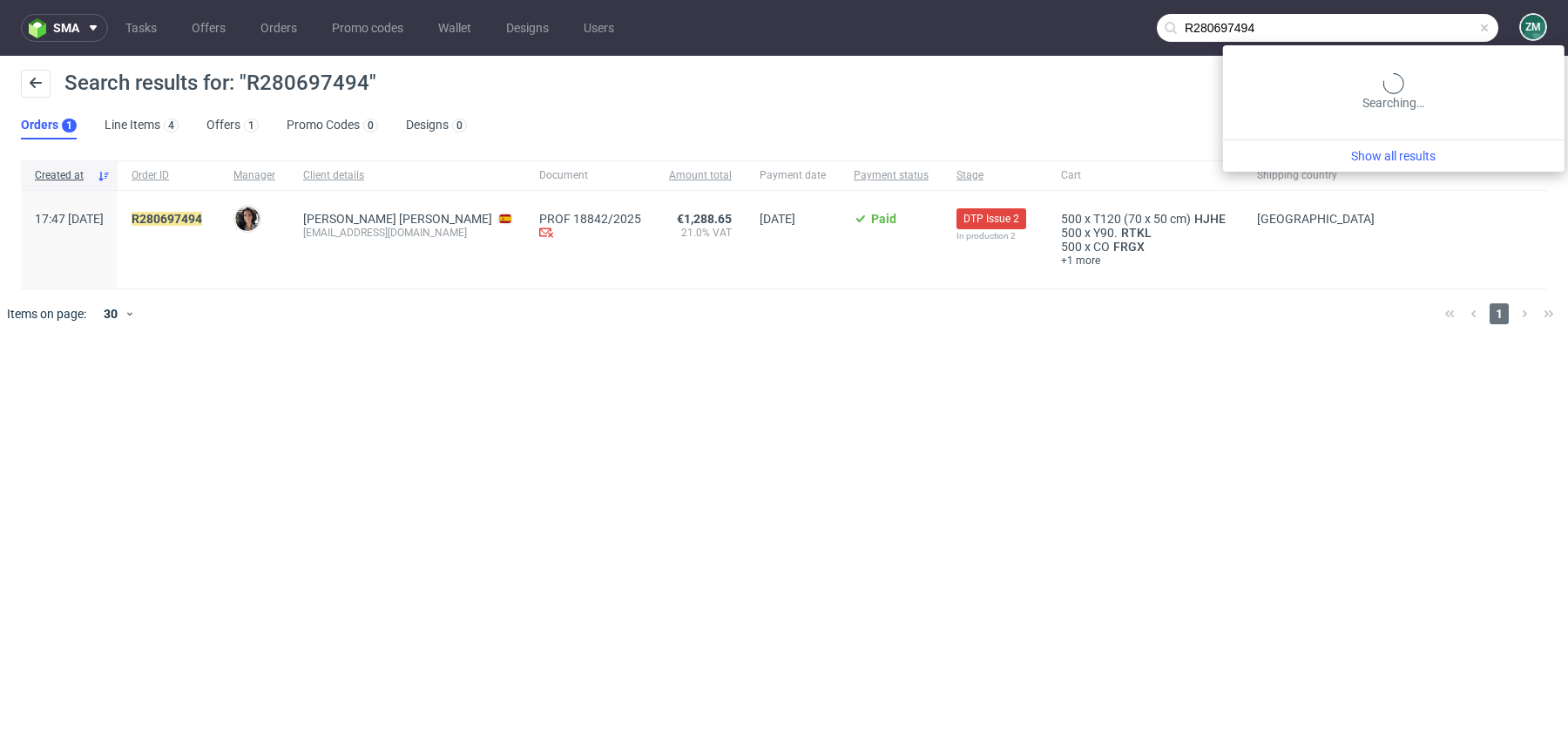
click at [1422, 35] on input "R280697494" at bounding box center [1327, 27] width 341 height 28
paste input "723207553"
type input "R723207553"
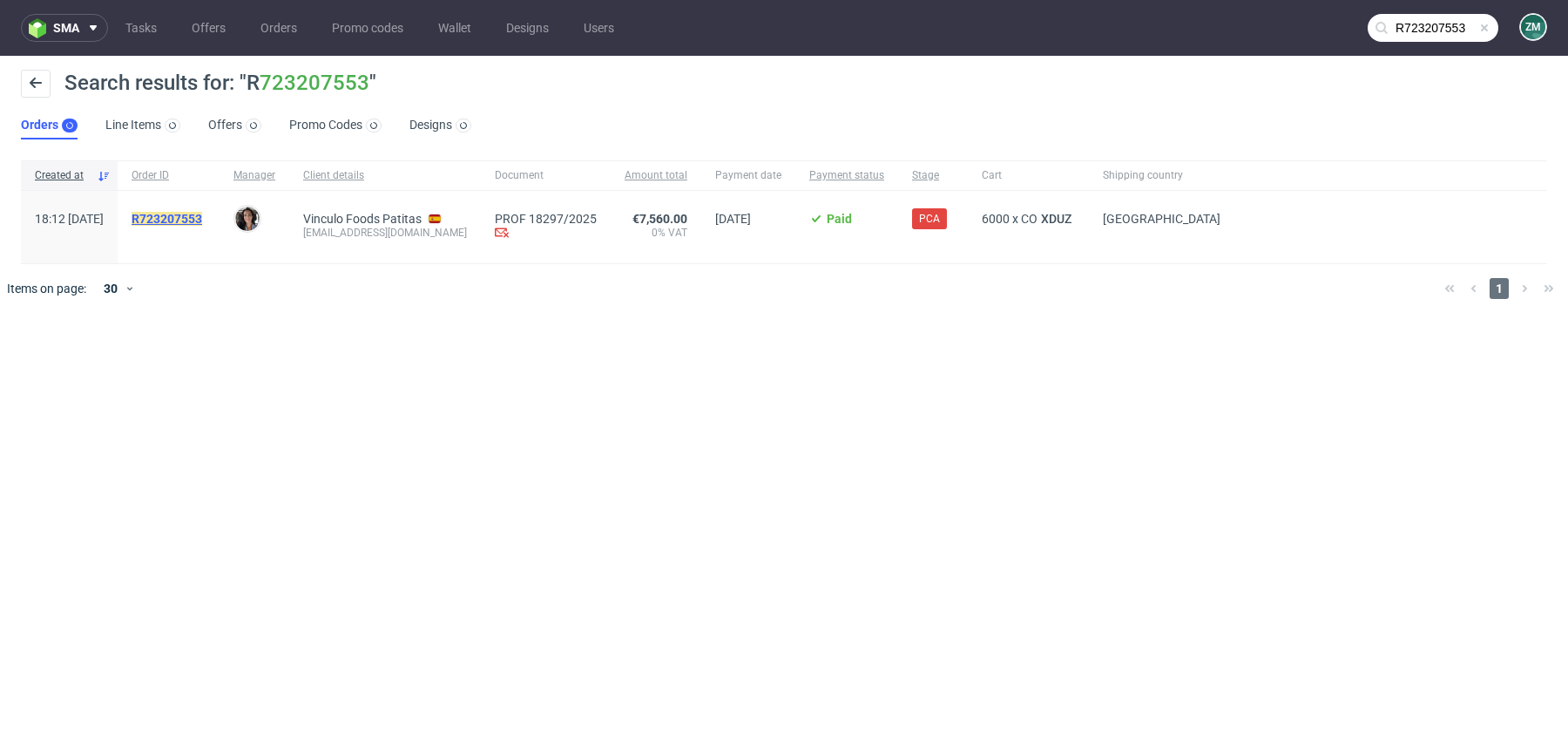
click at [196, 215] on mark "R723207553" at bounding box center [167, 218] width 71 height 14
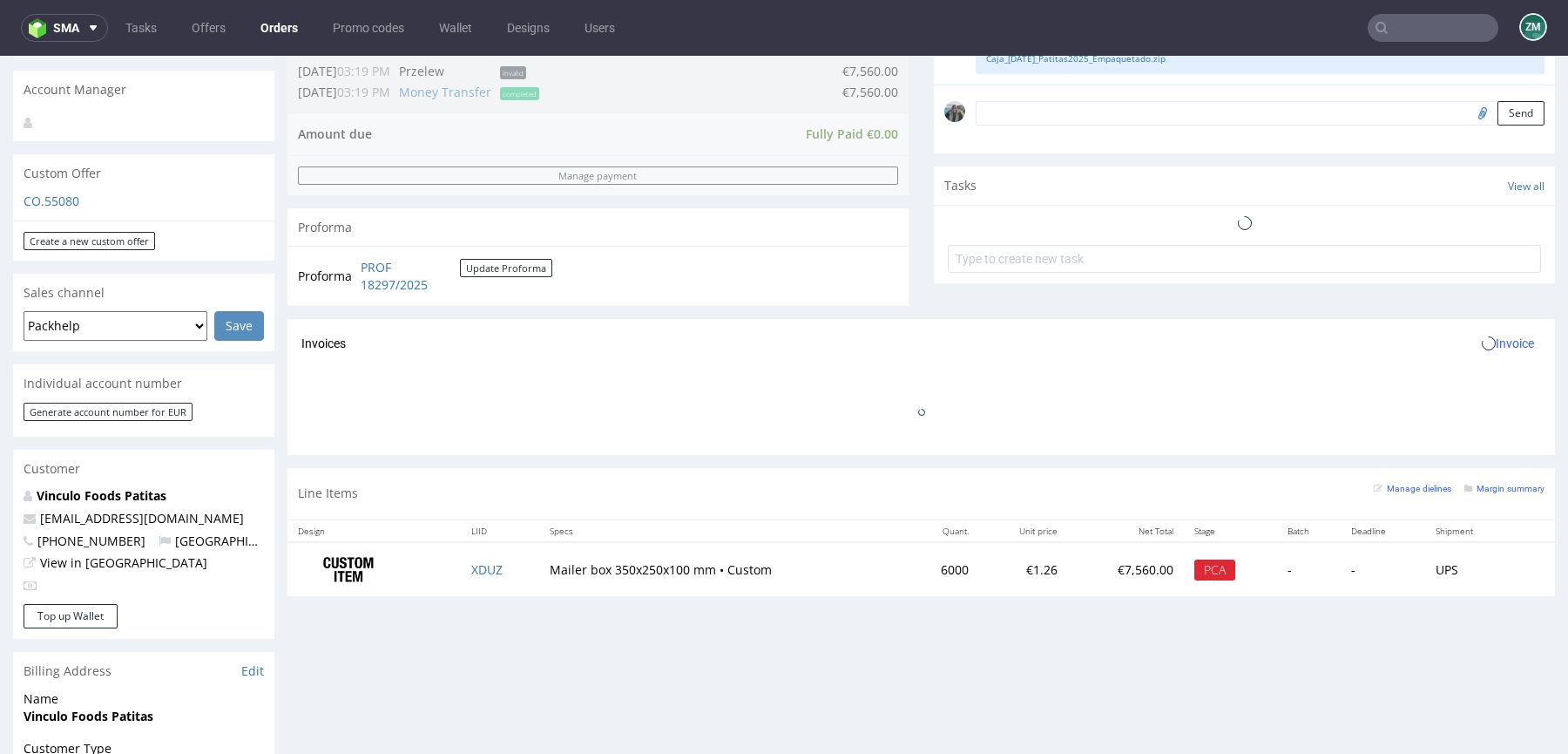
scroll to position [621, 0]
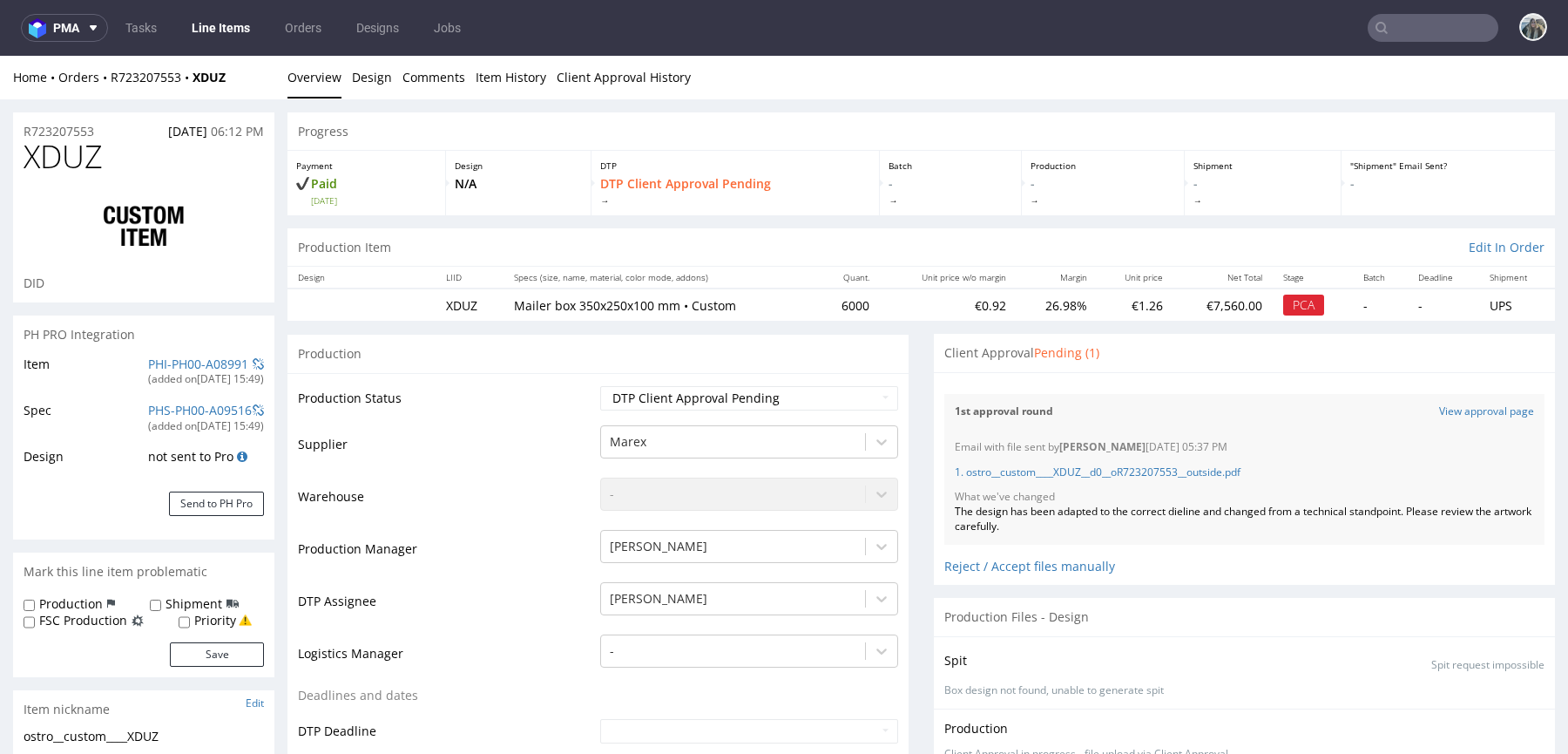
scroll to position [53, 0]
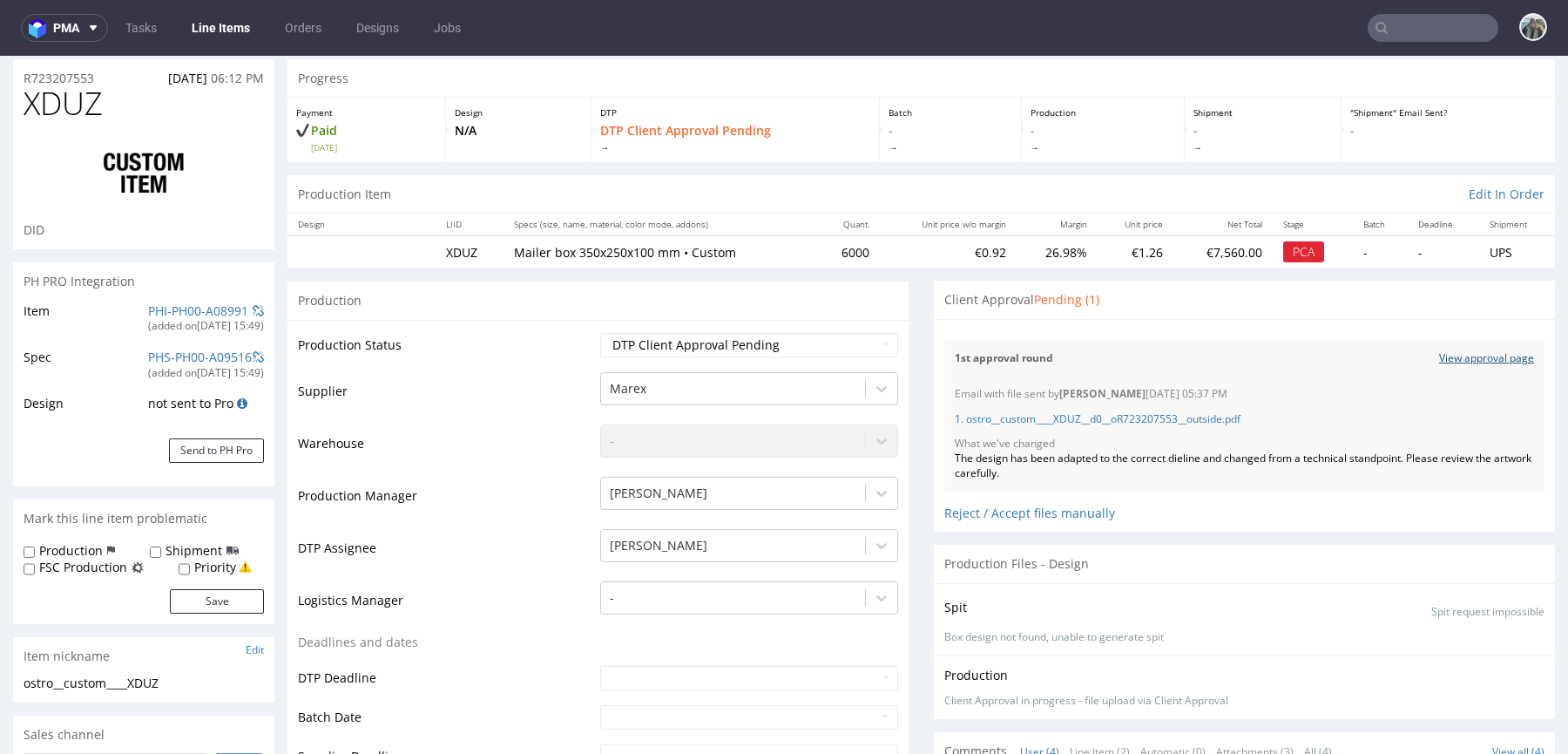
click at [1456, 353] on link "View approval page" at bounding box center [1486, 358] width 95 height 14
click at [1401, 24] on input "text" at bounding box center [1433, 27] width 130 height 28
paste input "R070282703"
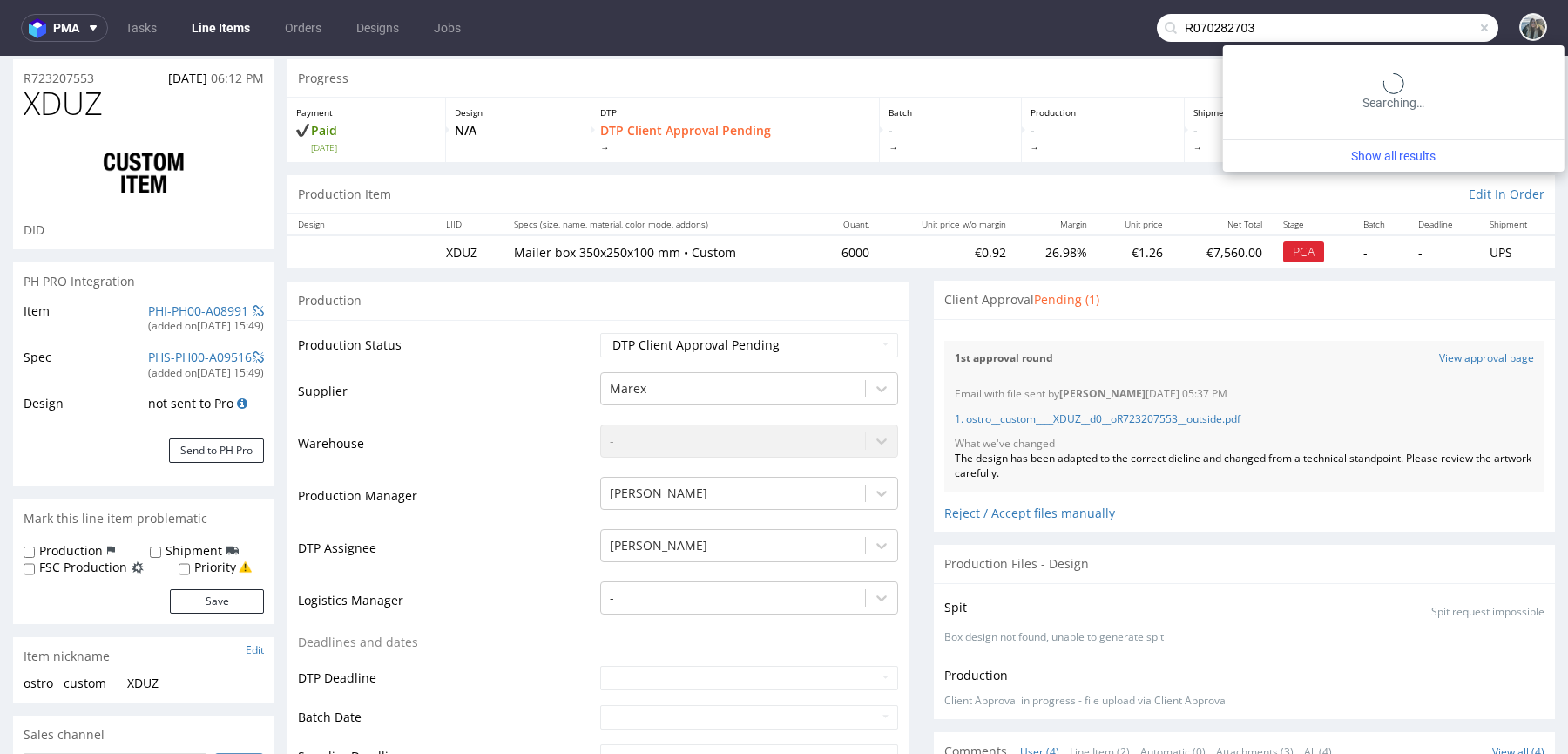
type input "R070282703"
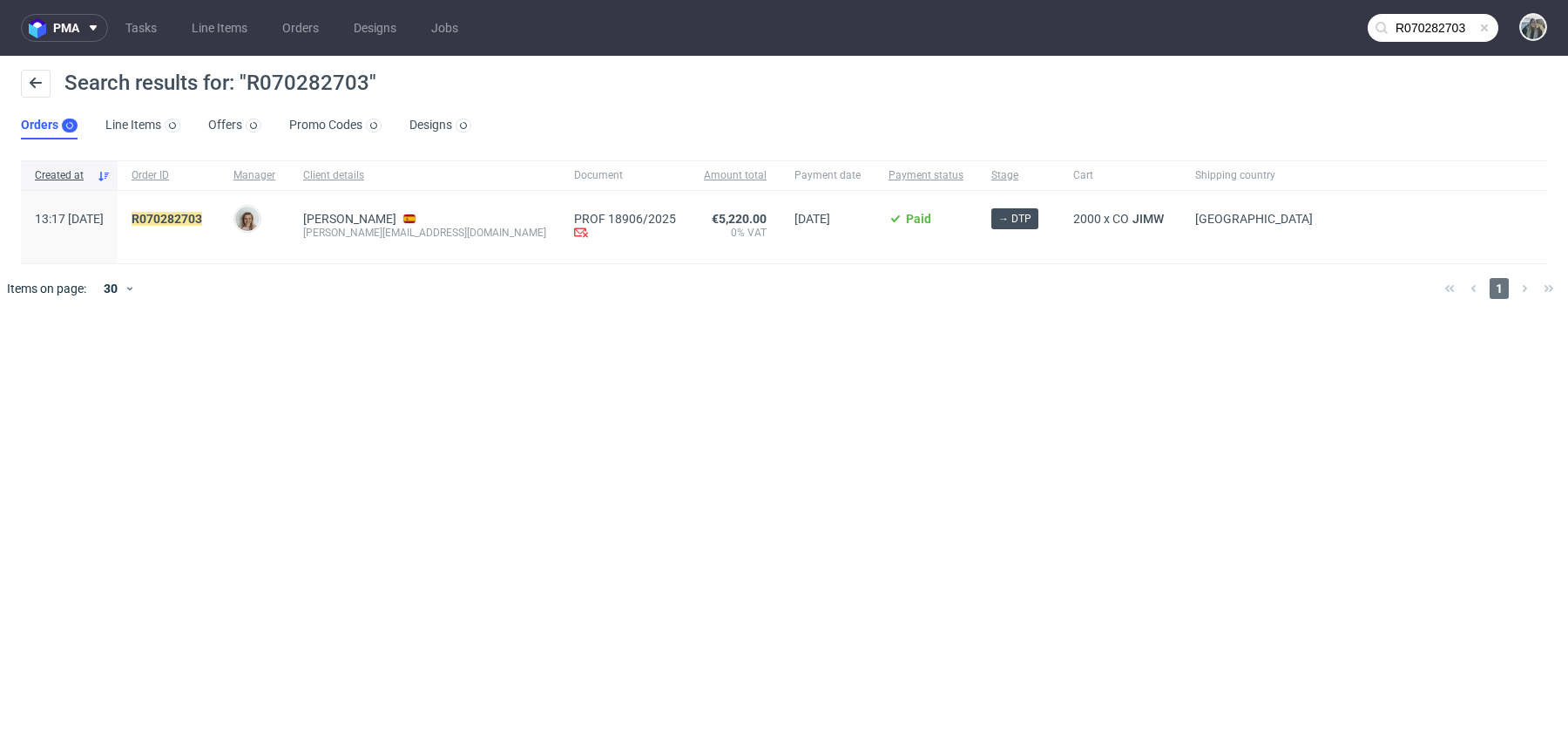
click at [187, 226] on span "R070282703" at bounding box center [168, 227] width 74 height 31
click at [190, 219] on mark "R070282703" at bounding box center [167, 218] width 71 height 14
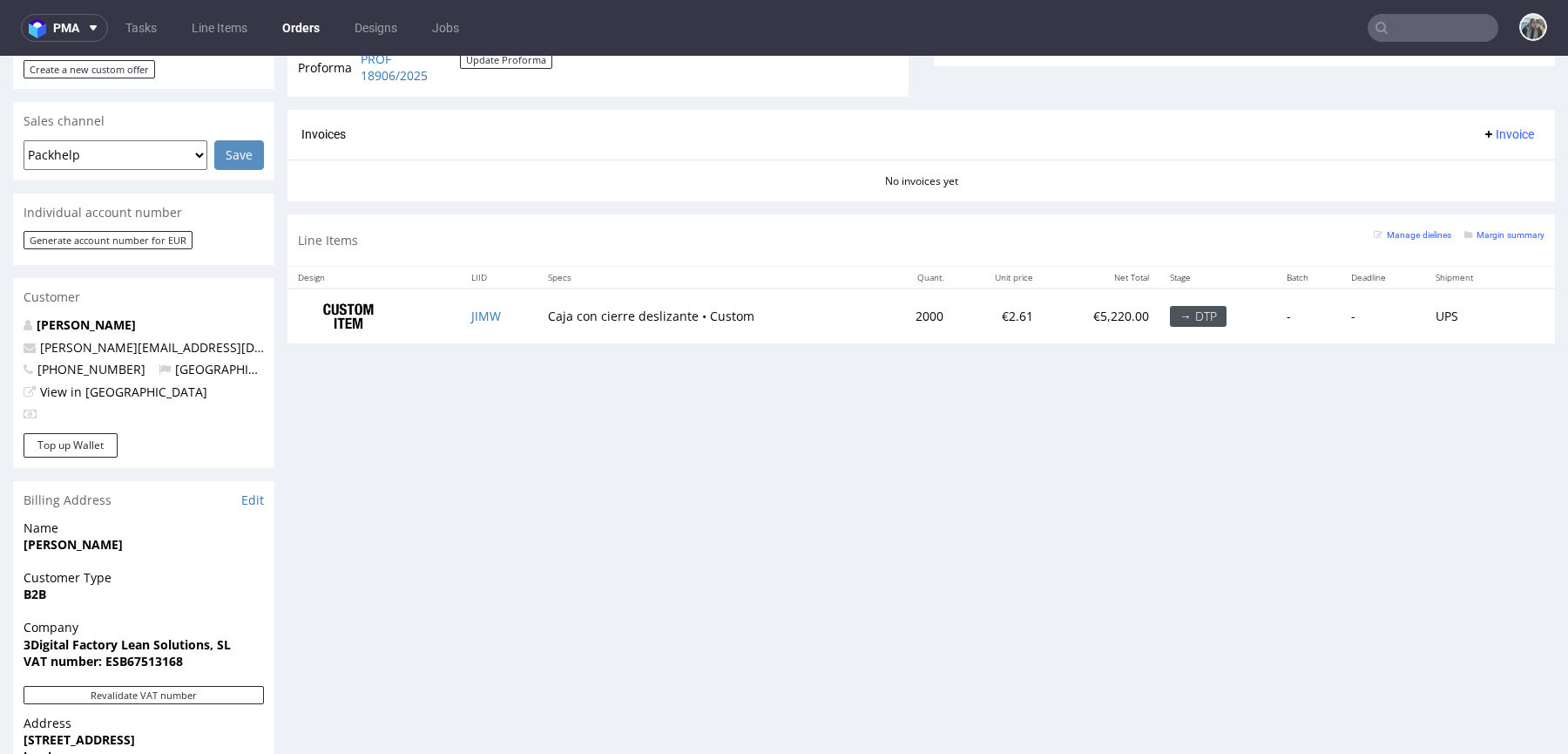
scroll to position [630, 0]
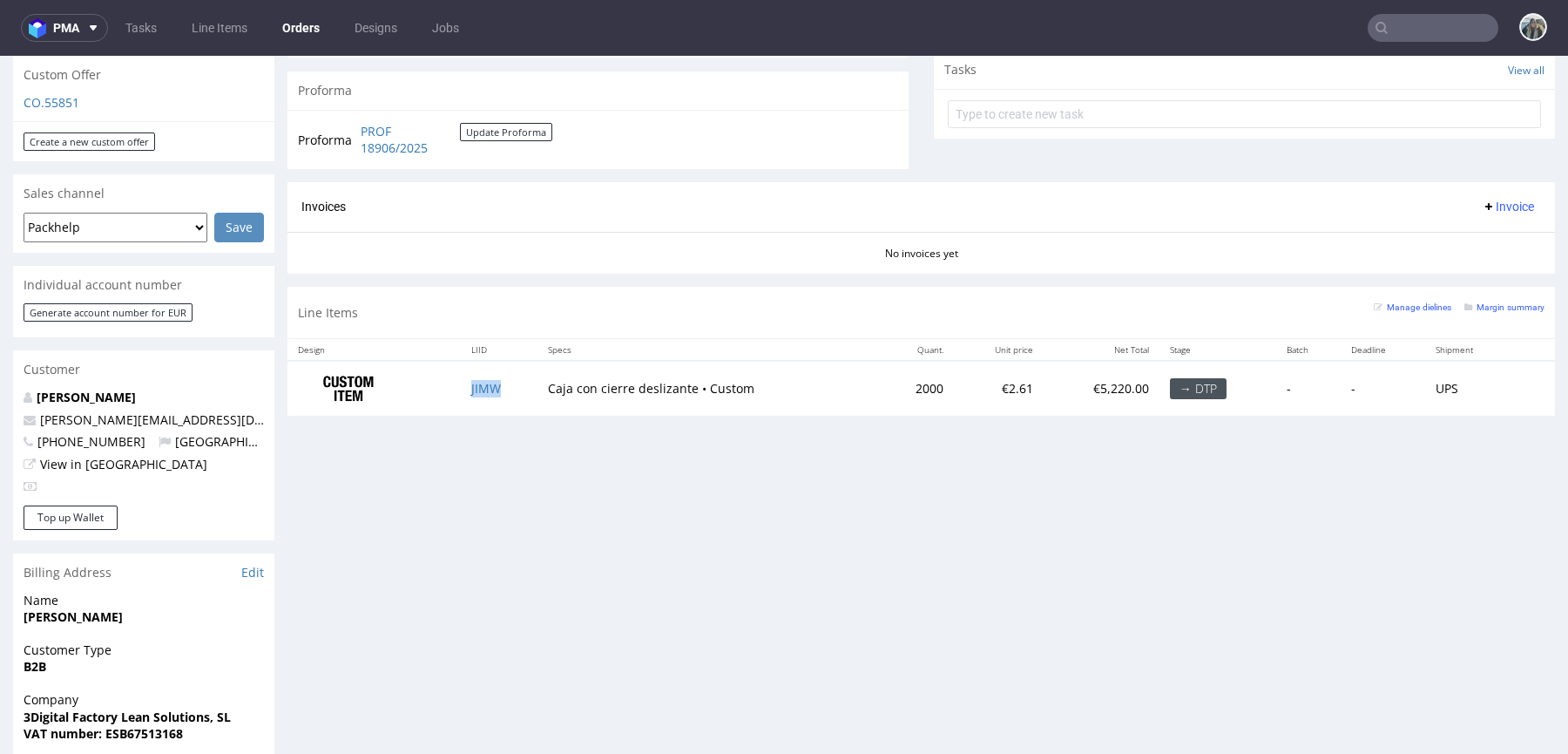
click at [509, 385] on td "JIMW" at bounding box center [499, 388] width 77 height 55
copy link "JIMW"
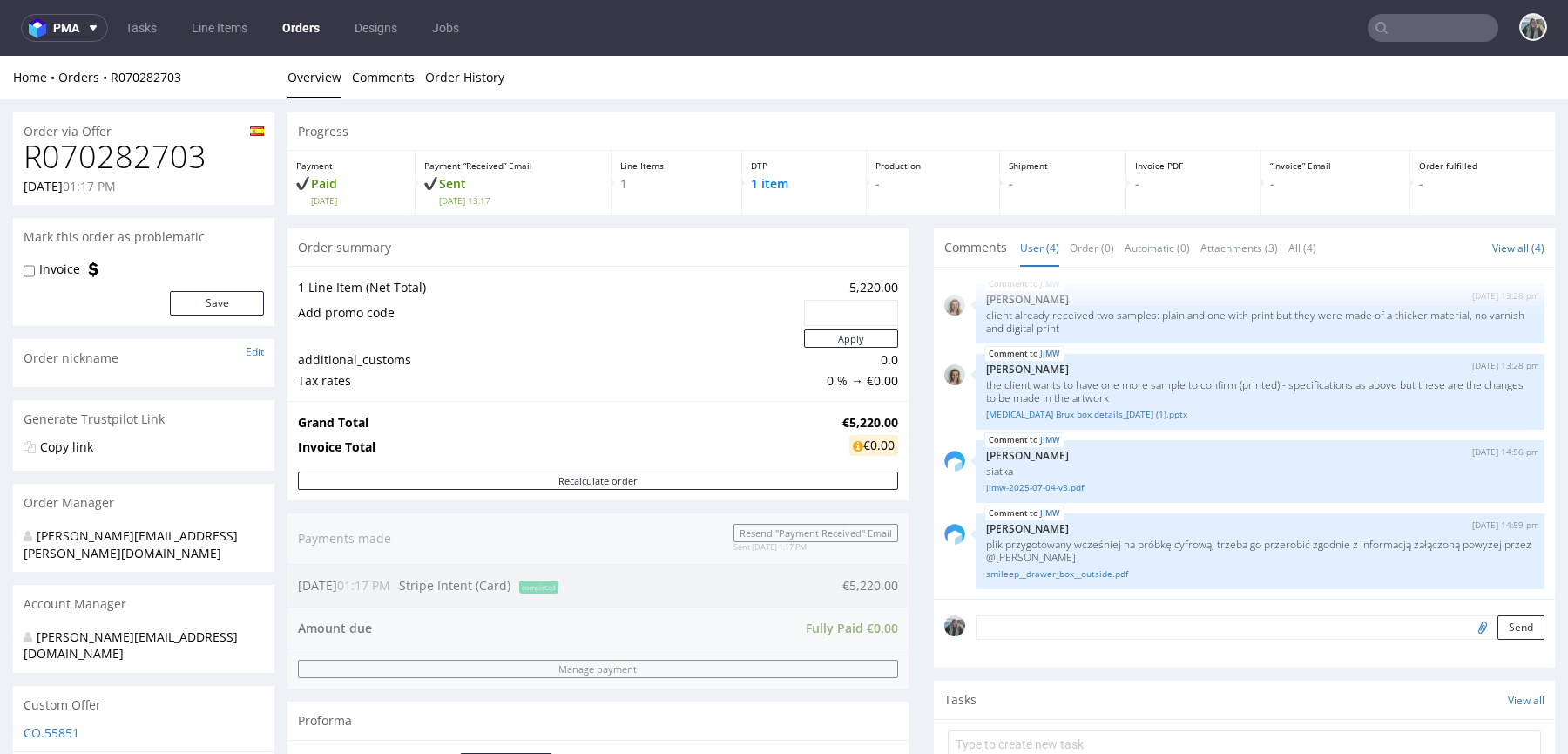
scroll to position [572, 0]
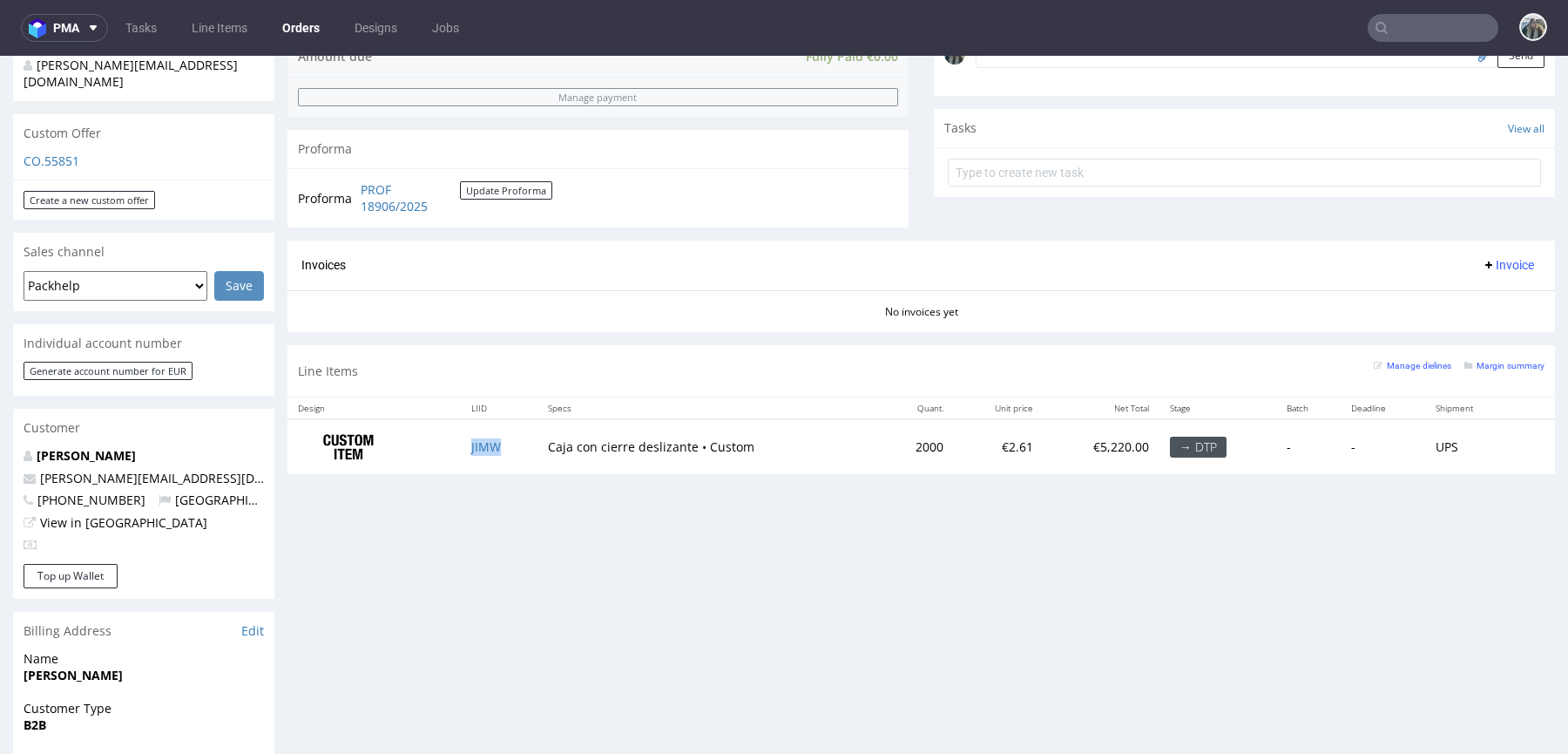
copy link "JIMW"
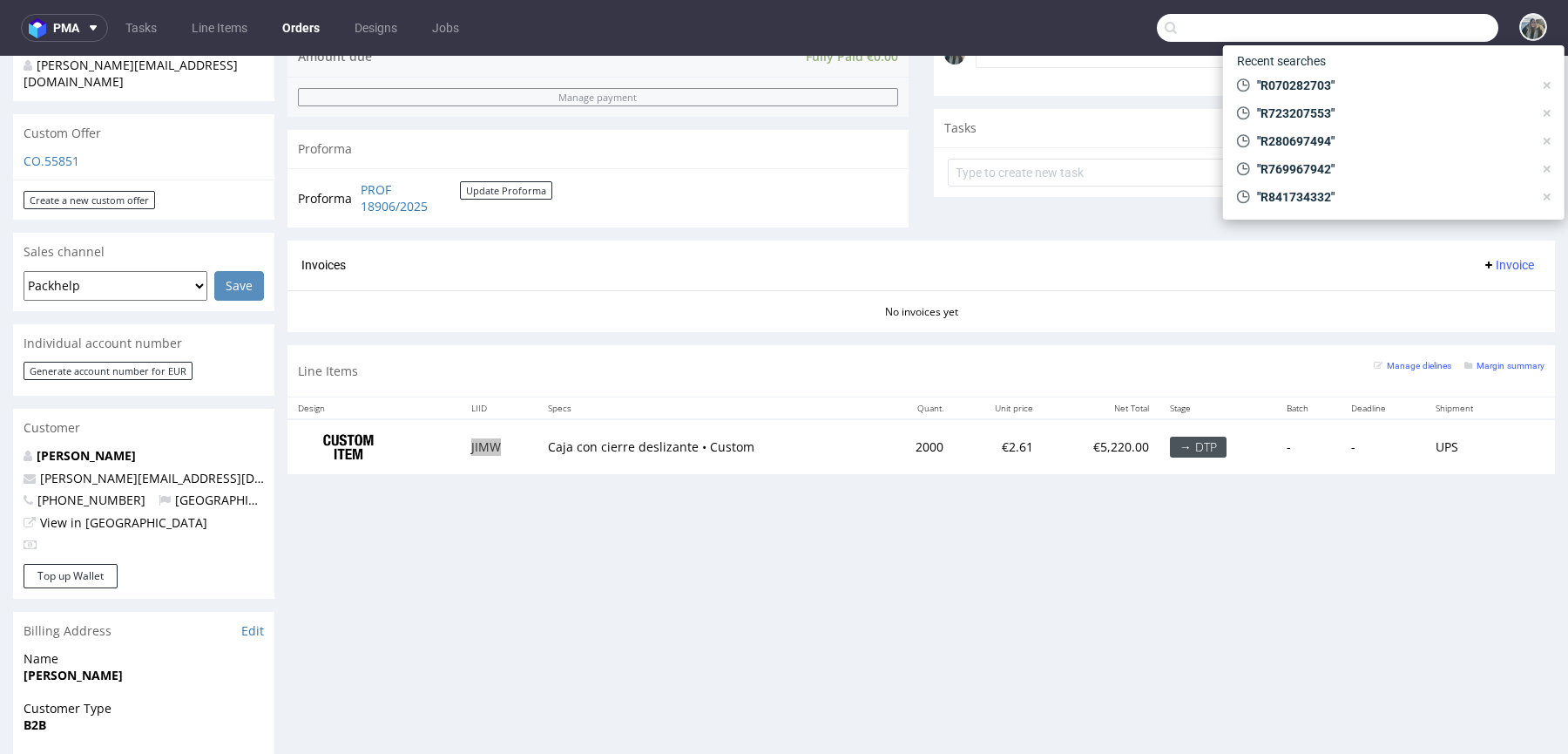
click at [1392, 24] on input "text" at bounding box center [1327, 27] width 341 height 28
paste input "R948052717"
type input "R948052717"
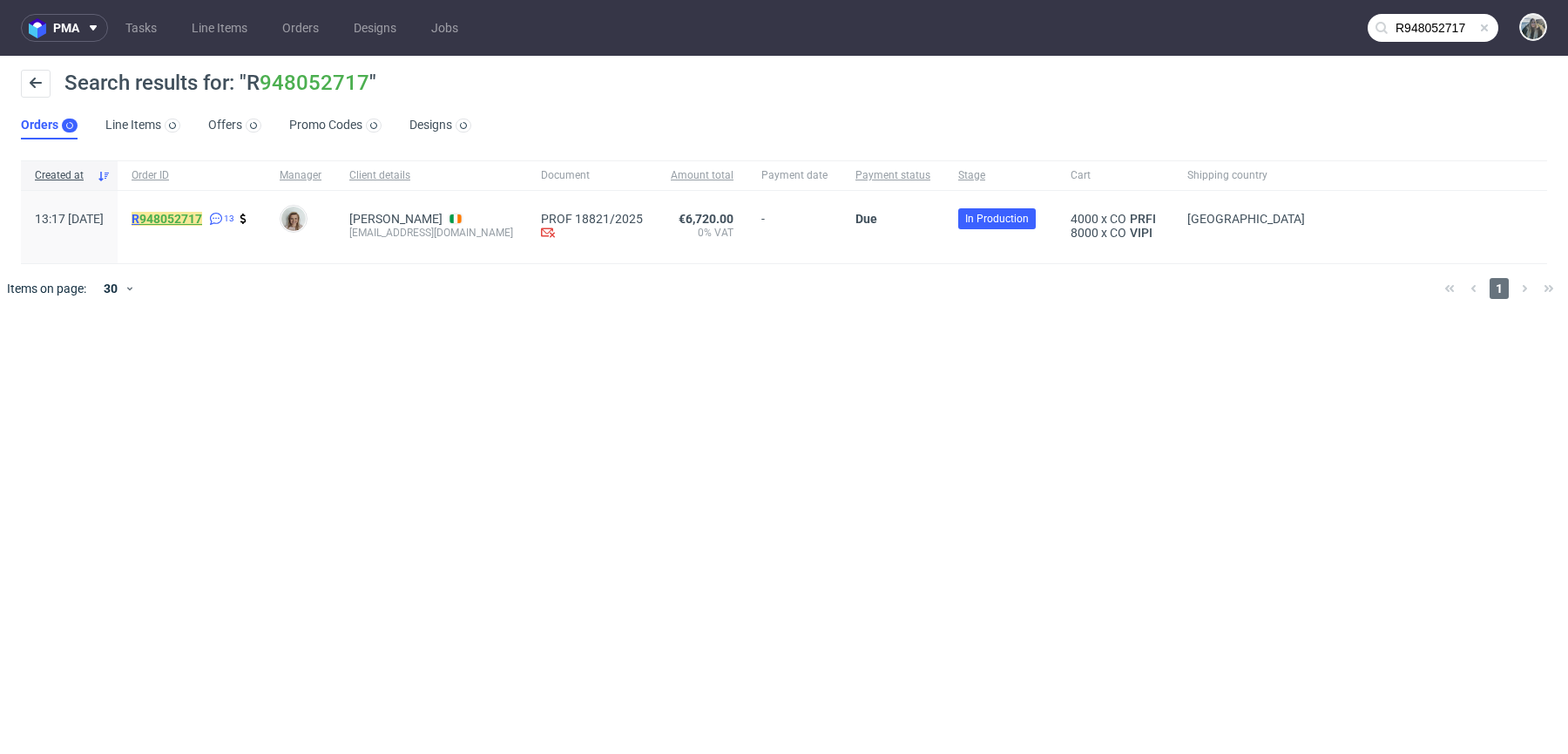
click at [206, 225] on link "R 948052717" at bounding box center [168, 218] width 74 height 14
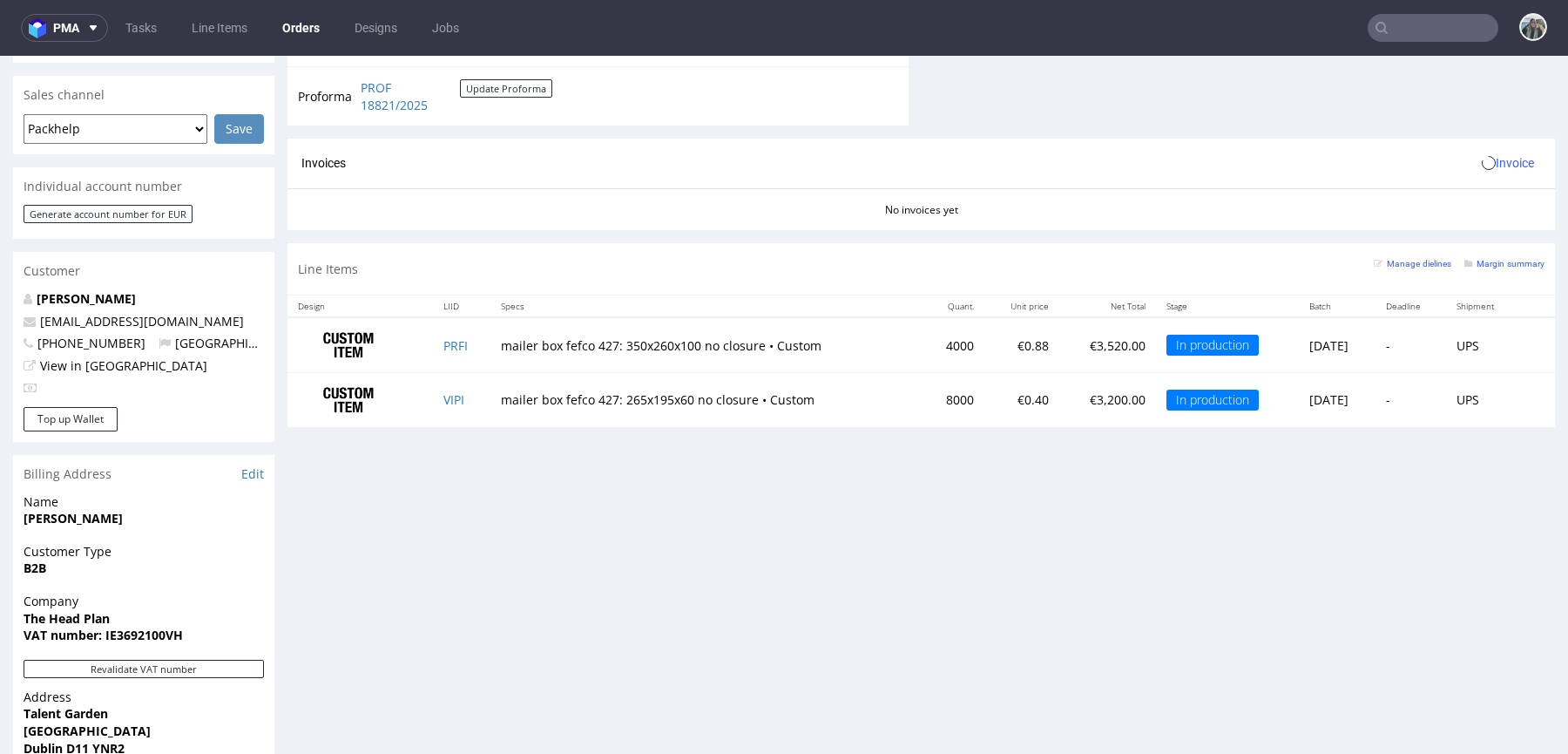
scroll to position [736, 0]
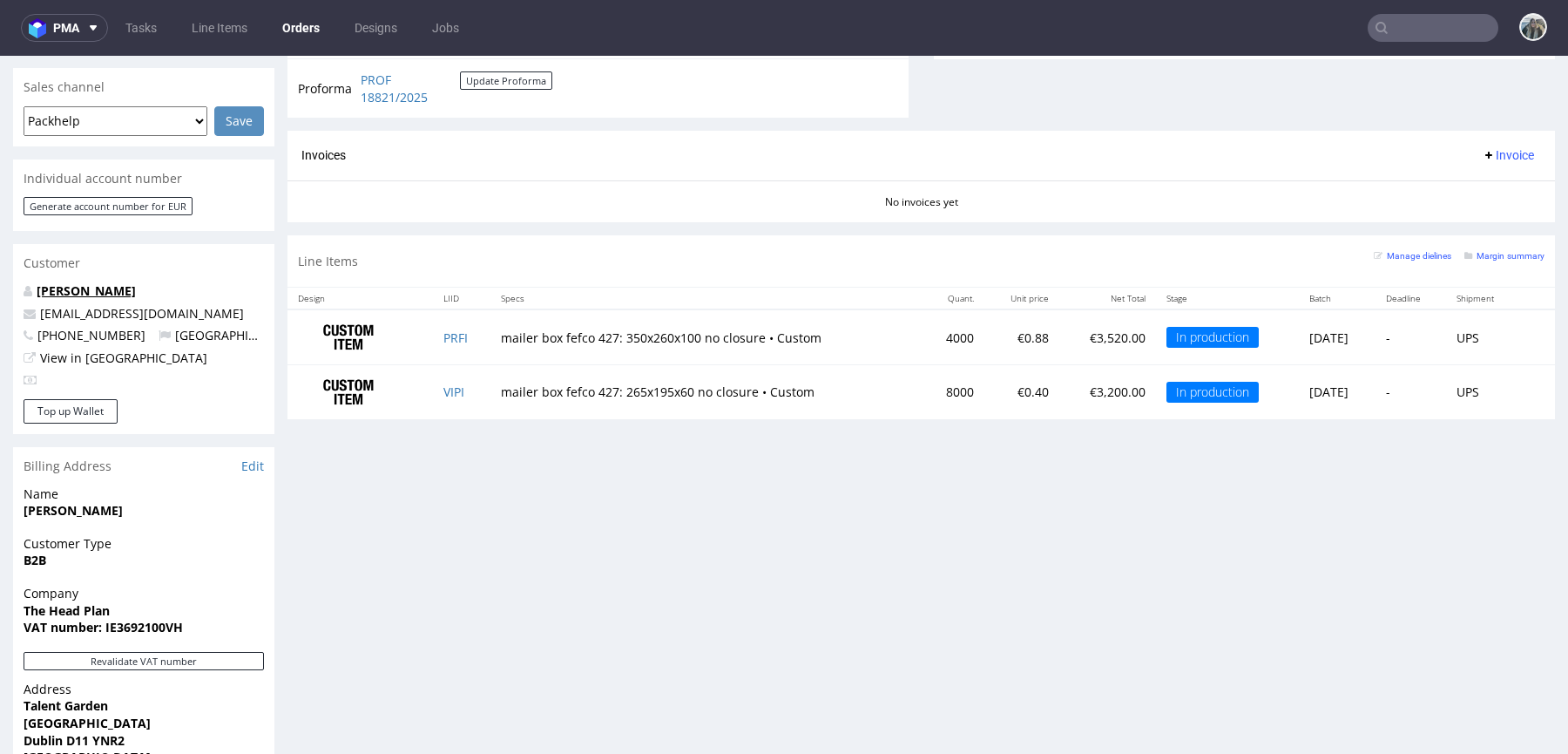
click at [104, 283] on link "Ciaran Byrne" at bounding box center [86, 291] width 100 height 16
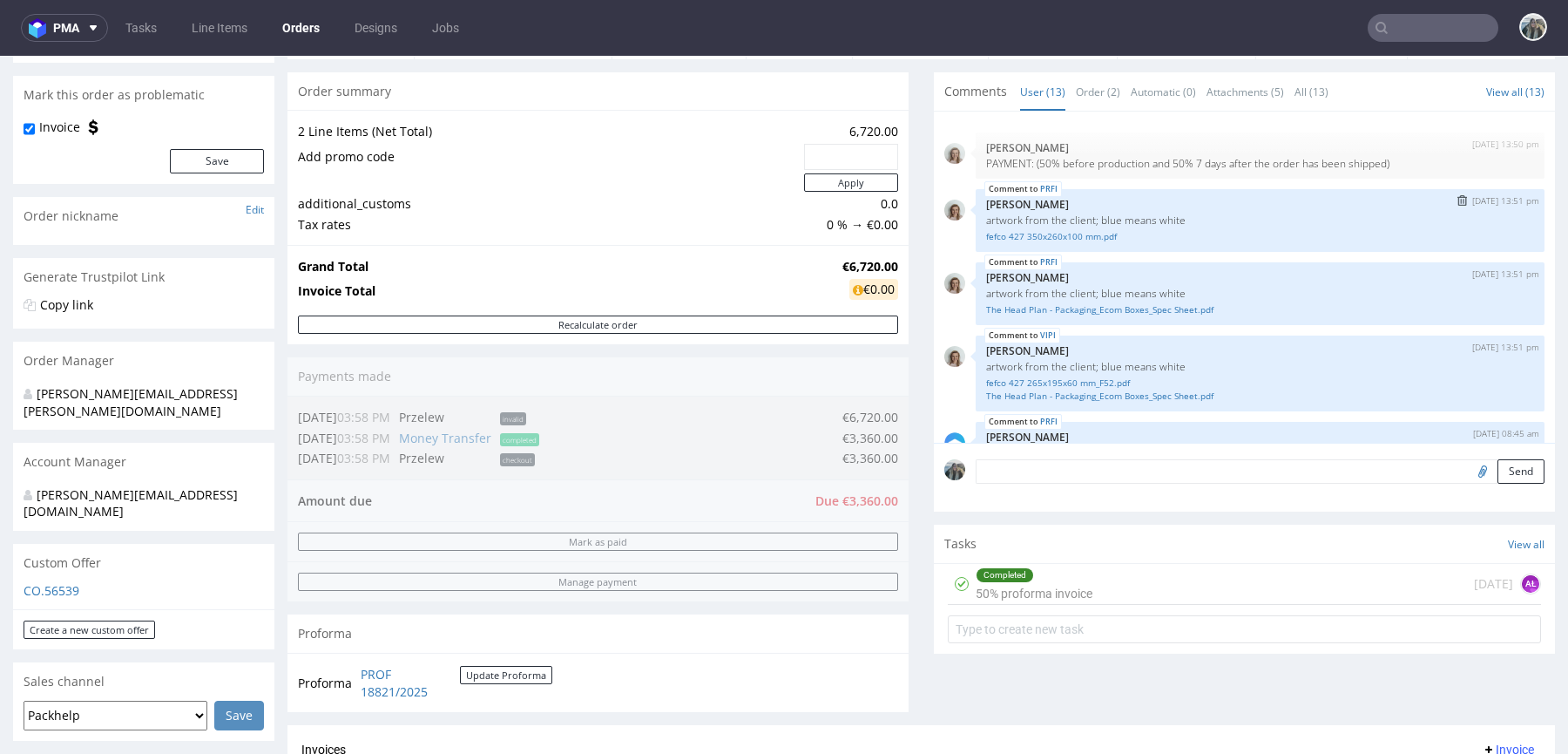
scroll to position [136, 0]
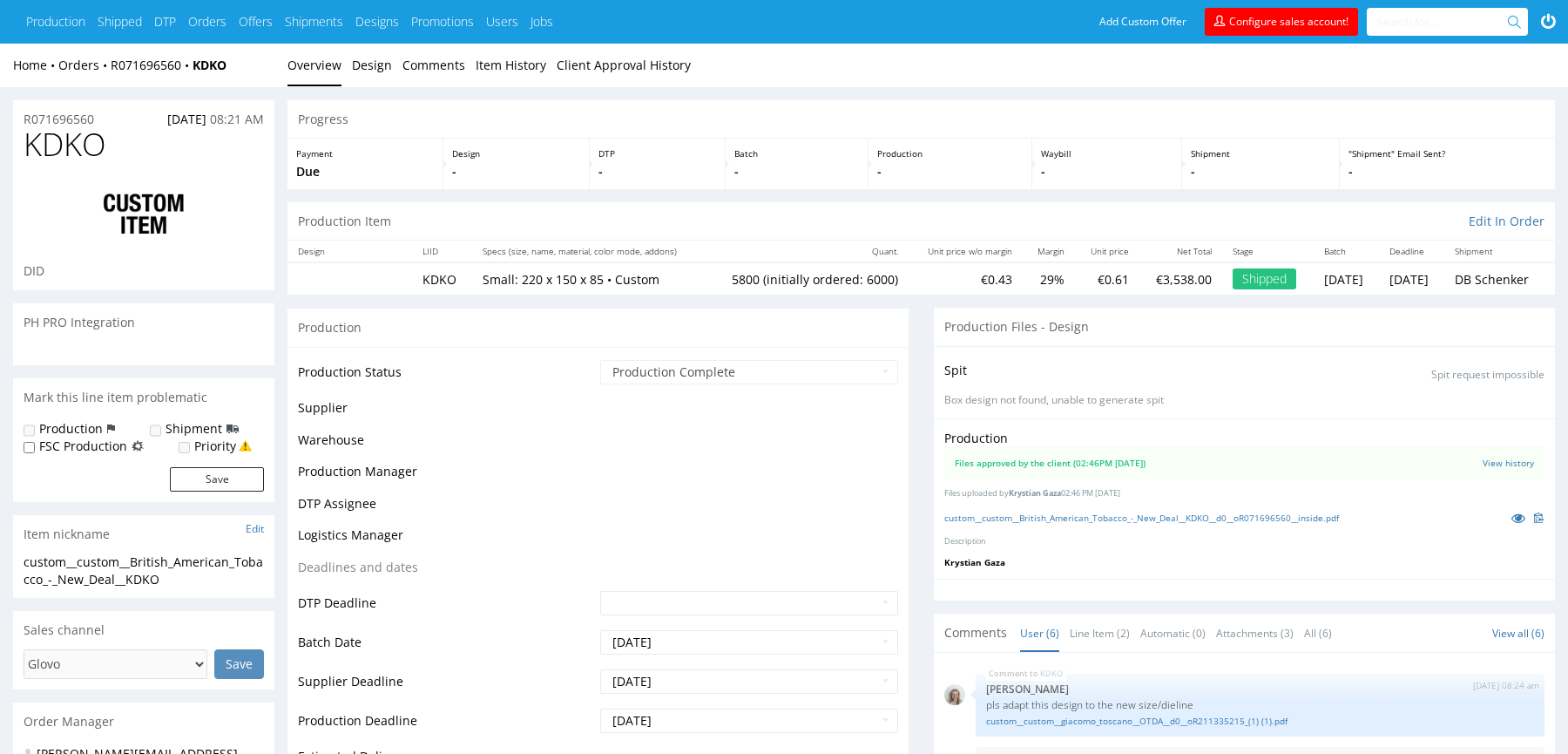
scroll to position [92, 0]
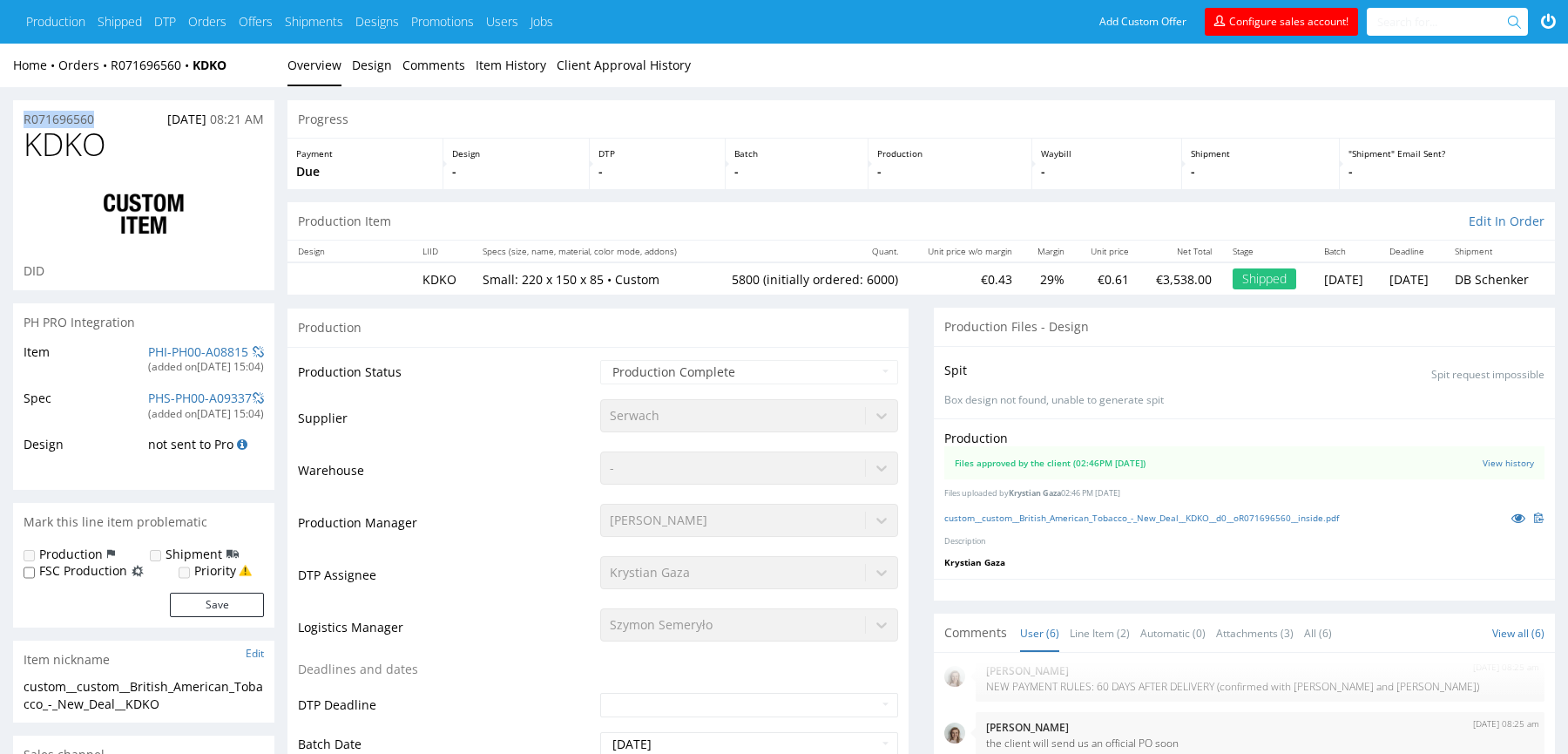
drag, startPoint x: 130, startPoint y: 123, endPoint x: 0, endPoint y: 123, distance: 130.0
copy p "R071696560"
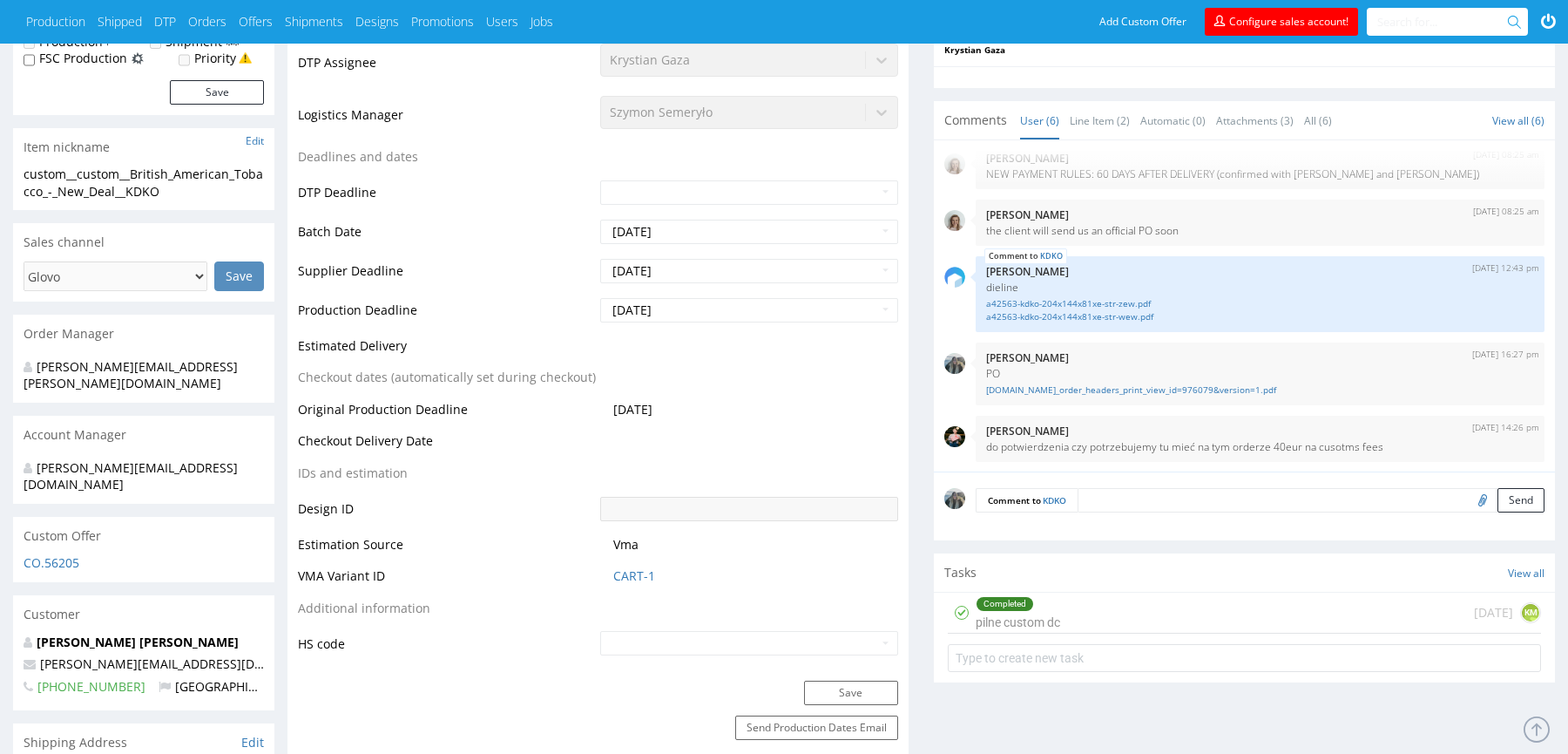
scroll to position [610, 0]
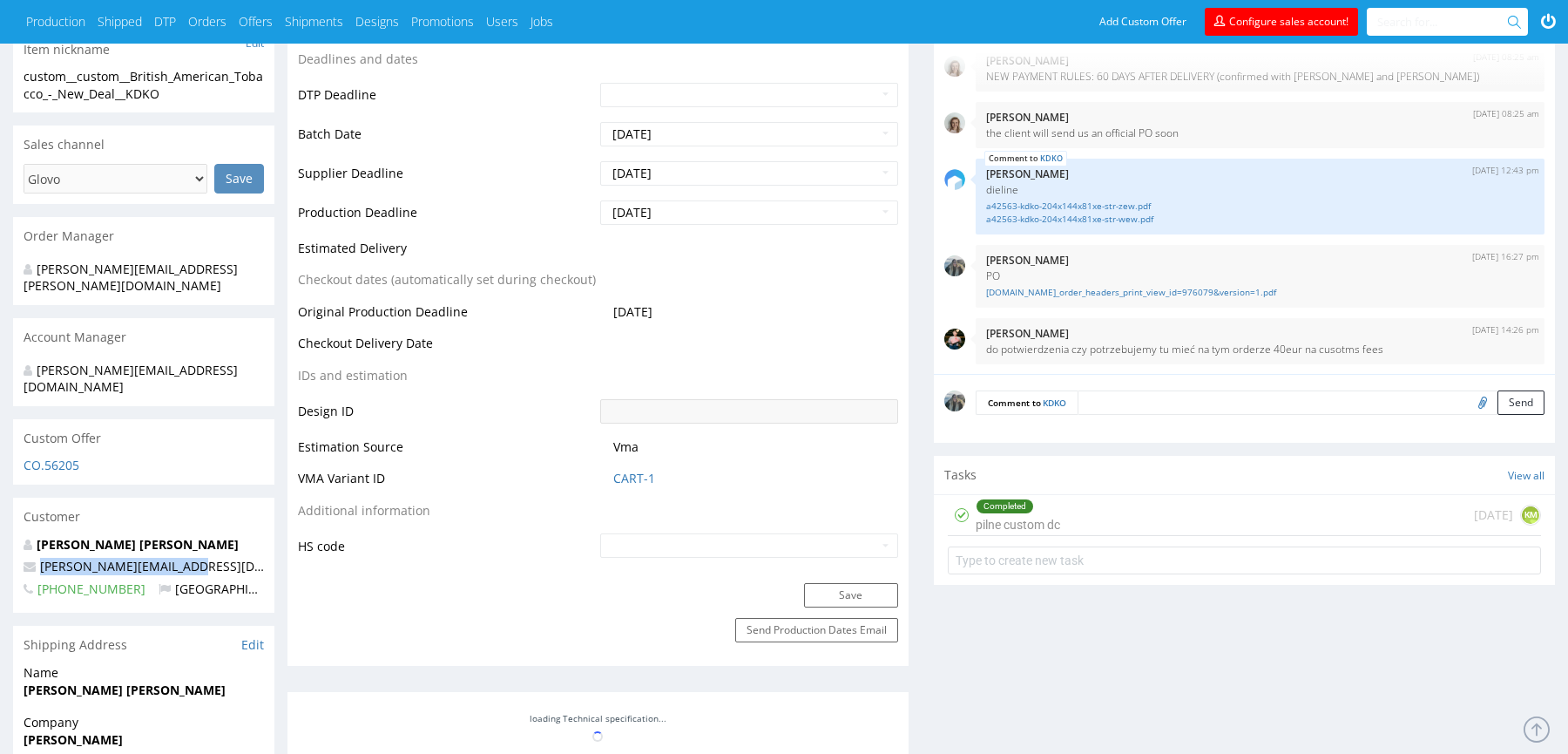
drag, startPoint x: 195, startPoint y: 529, endPoint x: 0, endPoint y: 525, distance: 195.0
copy span "juan_leal_reina@bat.com"
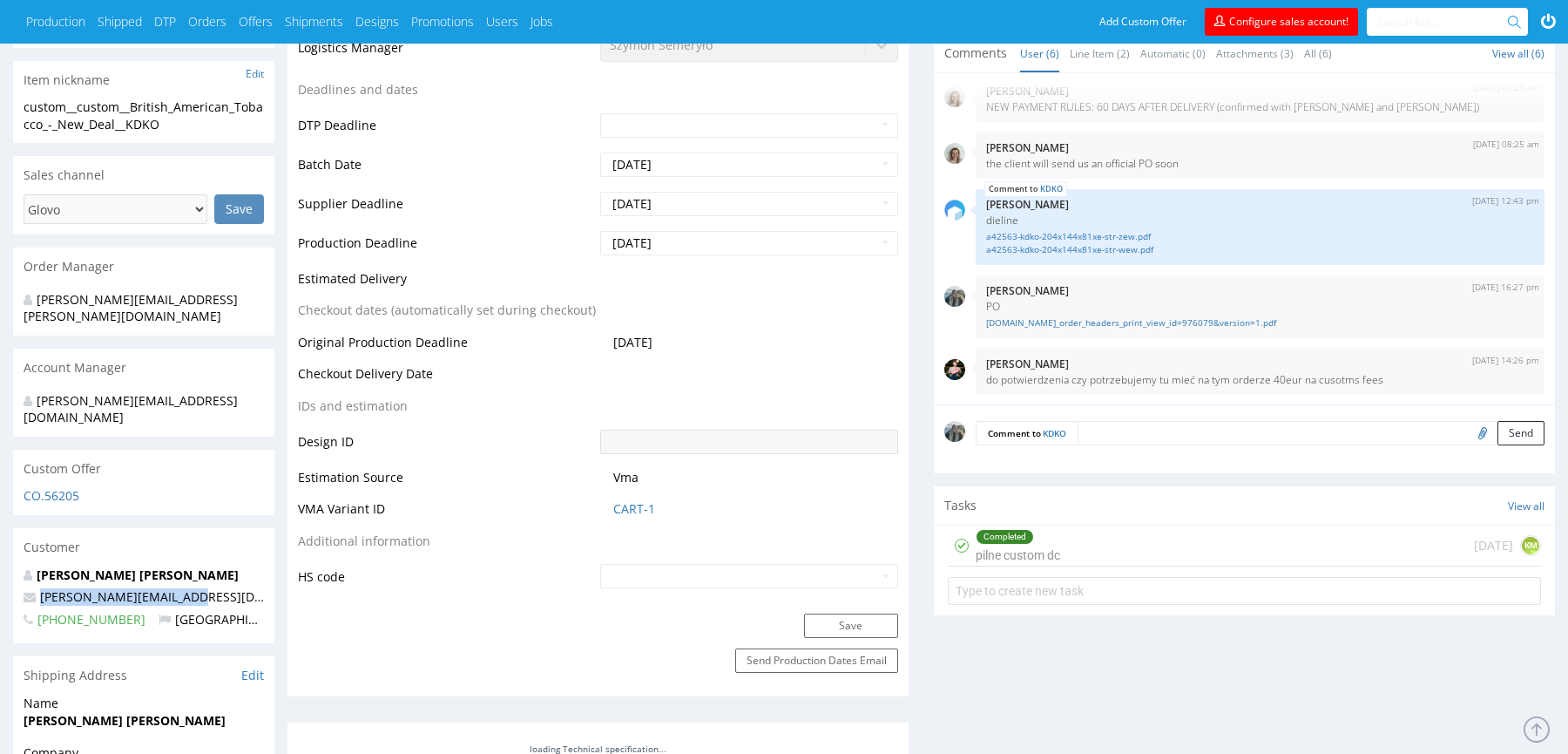
scroll to position [0, 0]
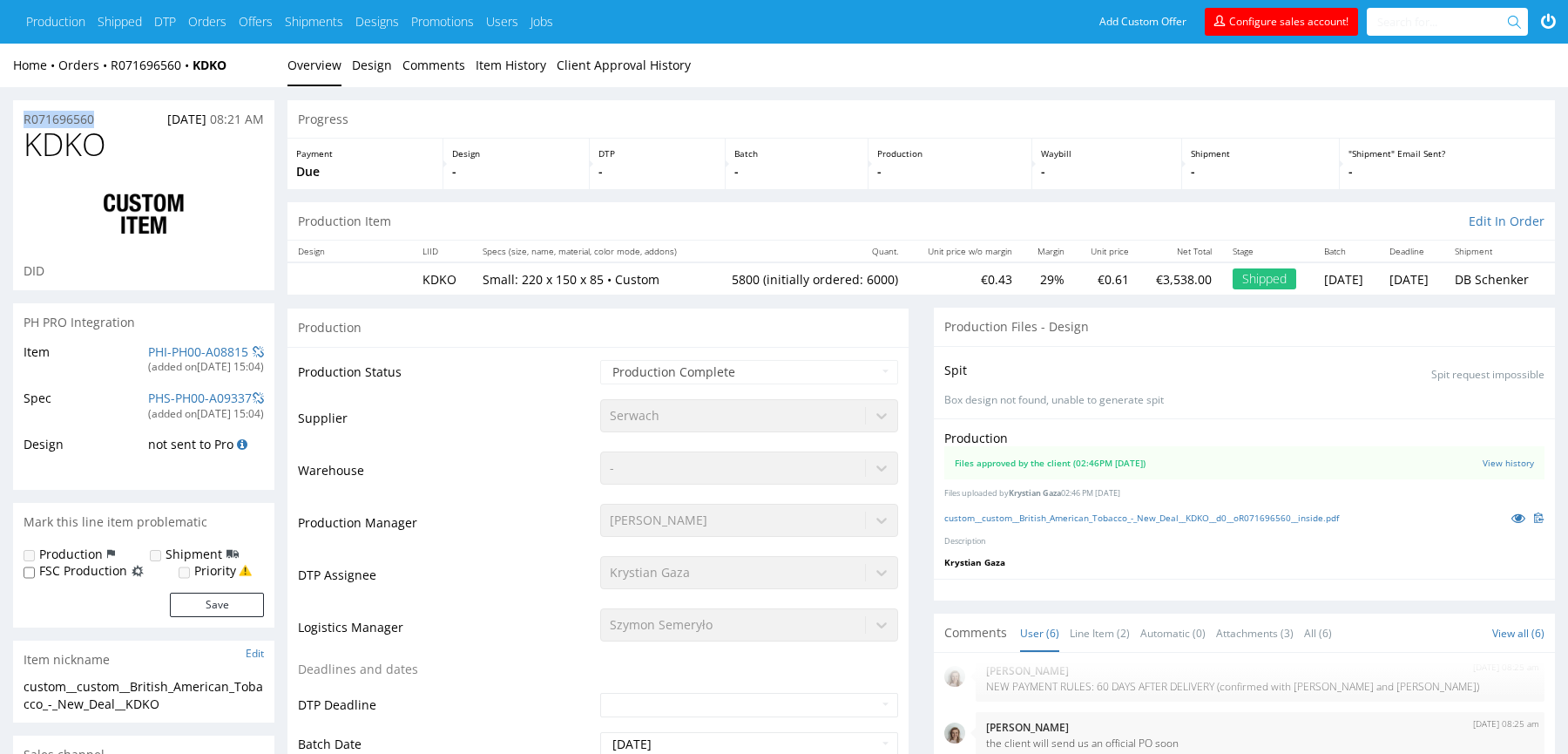
drag, startPoint x: 108, startPoint y: 121, endPoint x: 0, endPoint y: 121, distance: 108.0
copy p "R071696560"
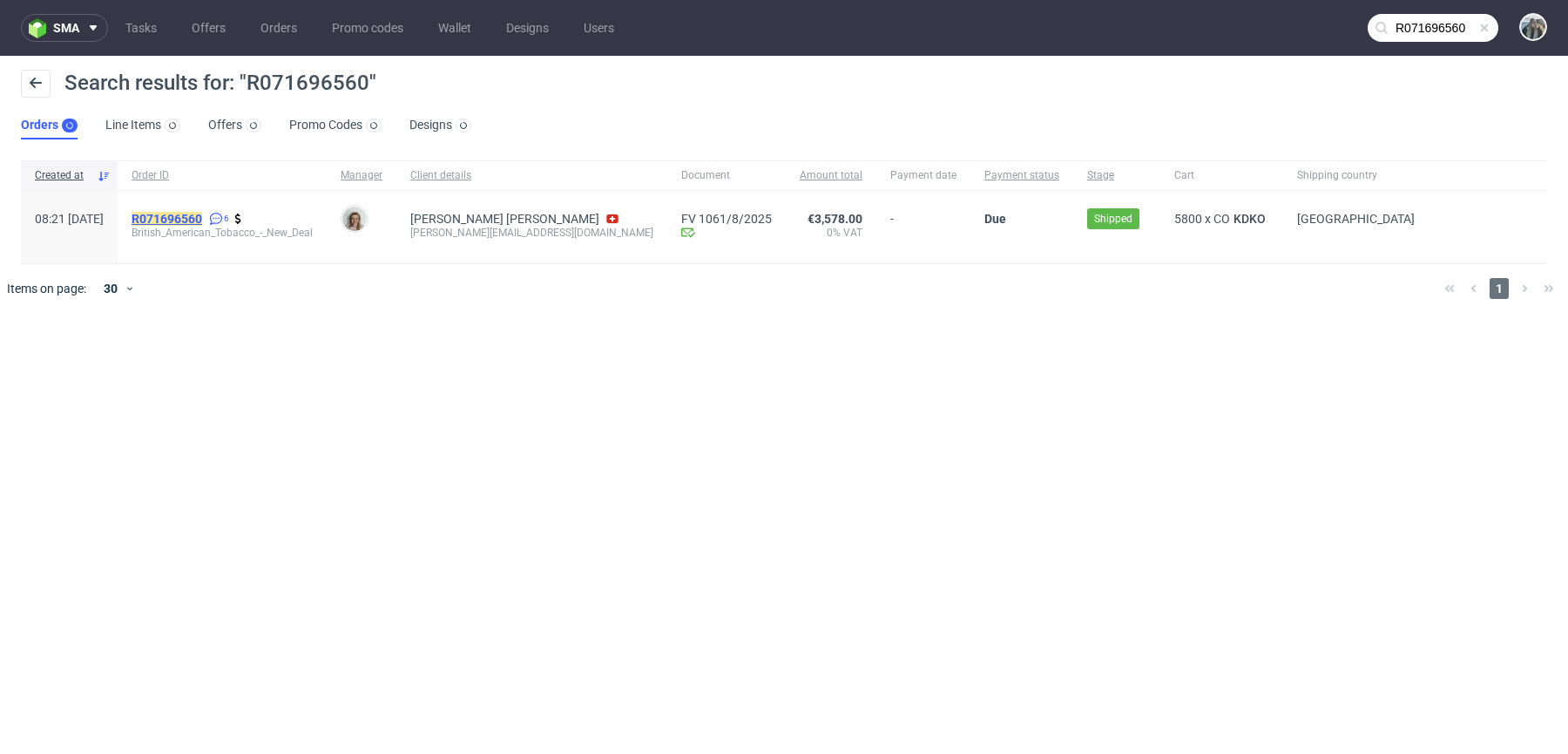
click at [202, 214] on mark "R071696560" at bounding box center [167, 218] width 71 height 14
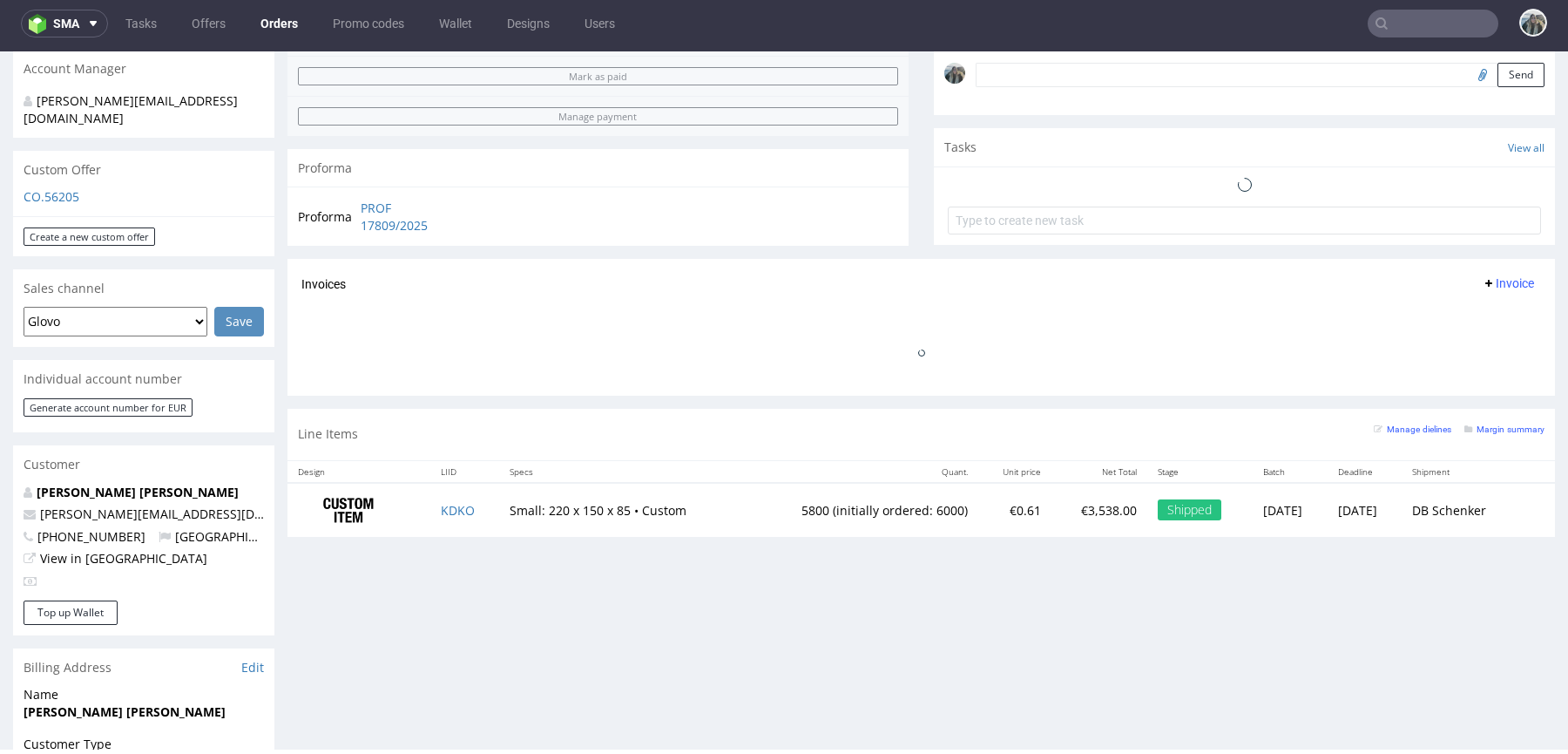
scroll to position [552, 0]
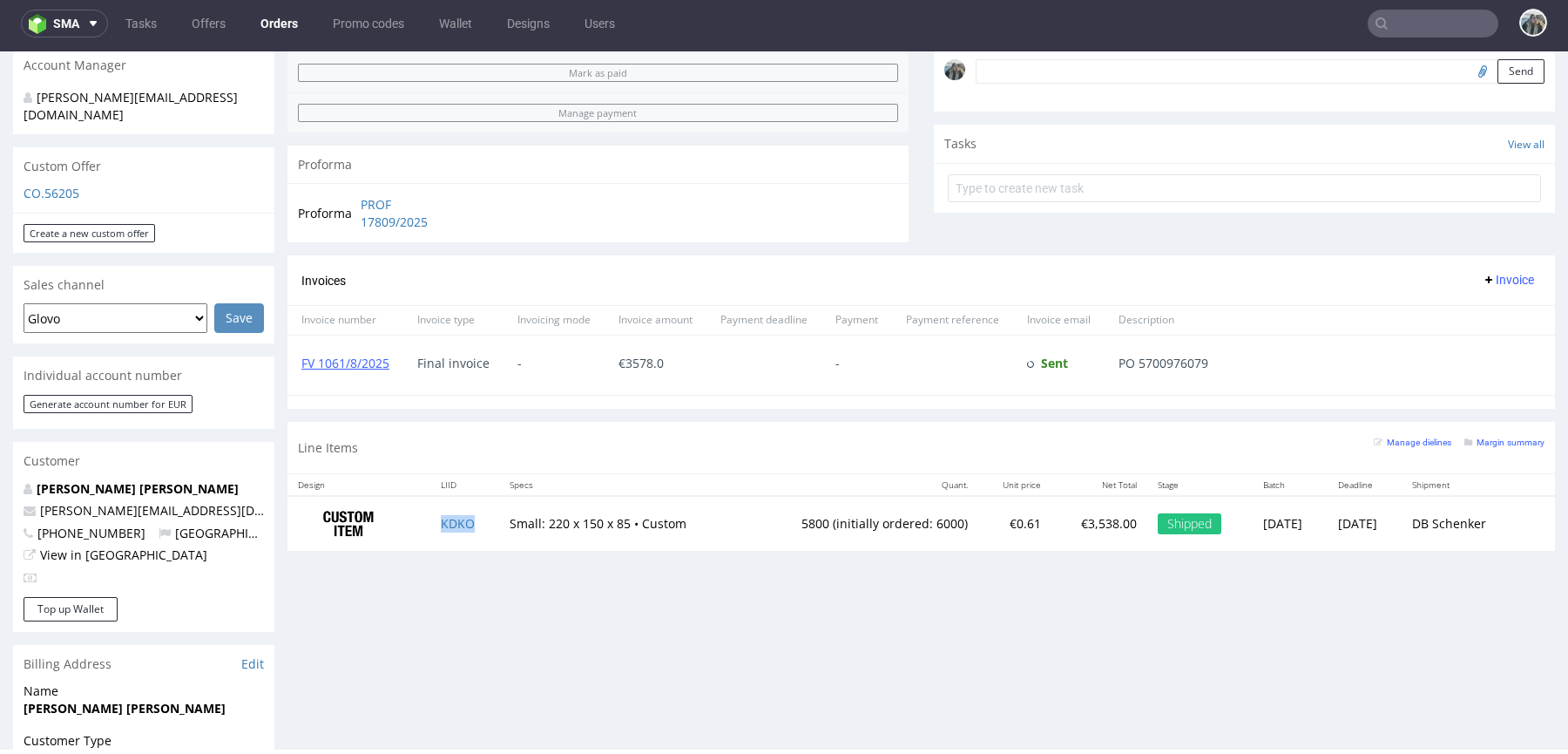
click at [447, 502] on td "KDKO" at bounding box center [464, 523] width 68 height 55
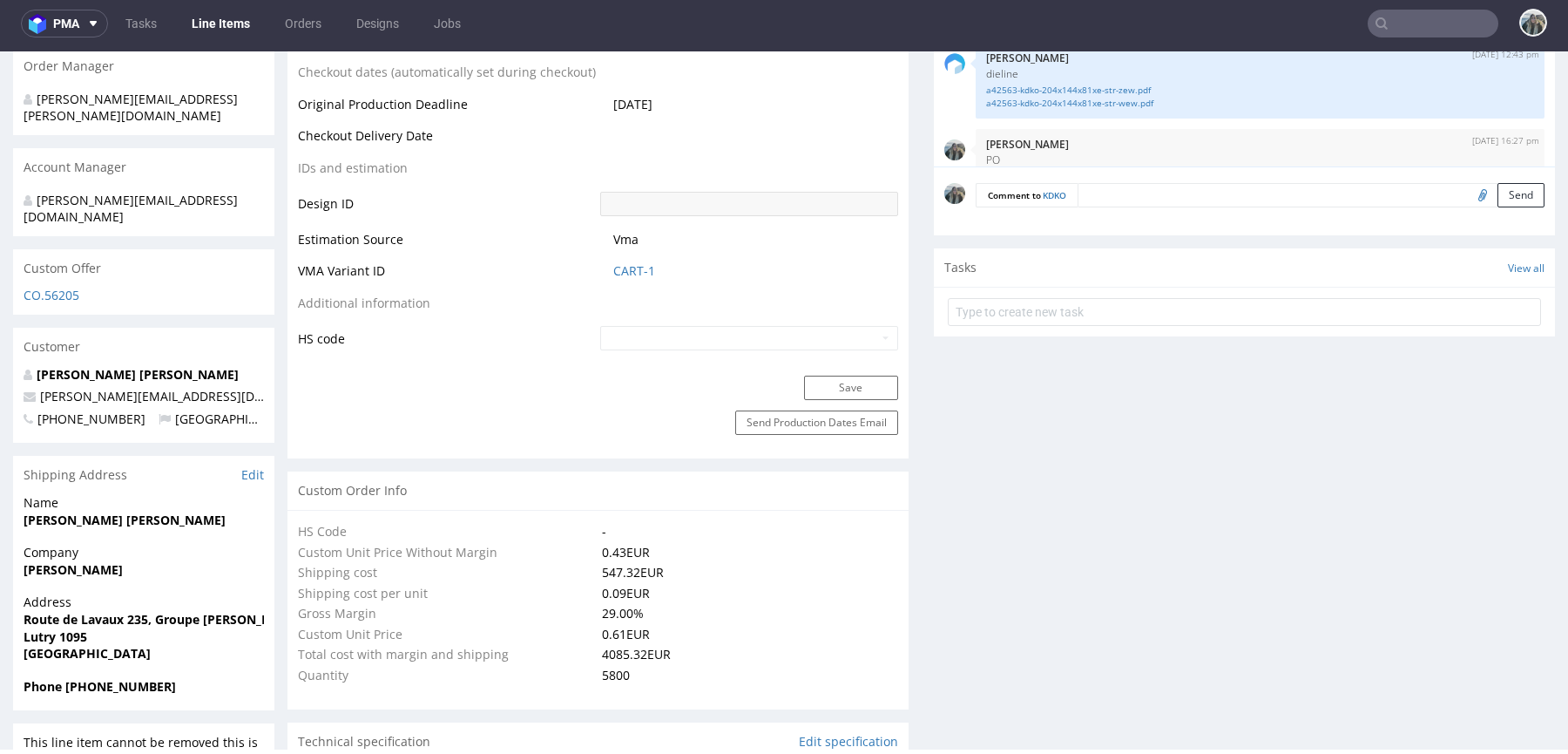
scroll to position [92, 0]
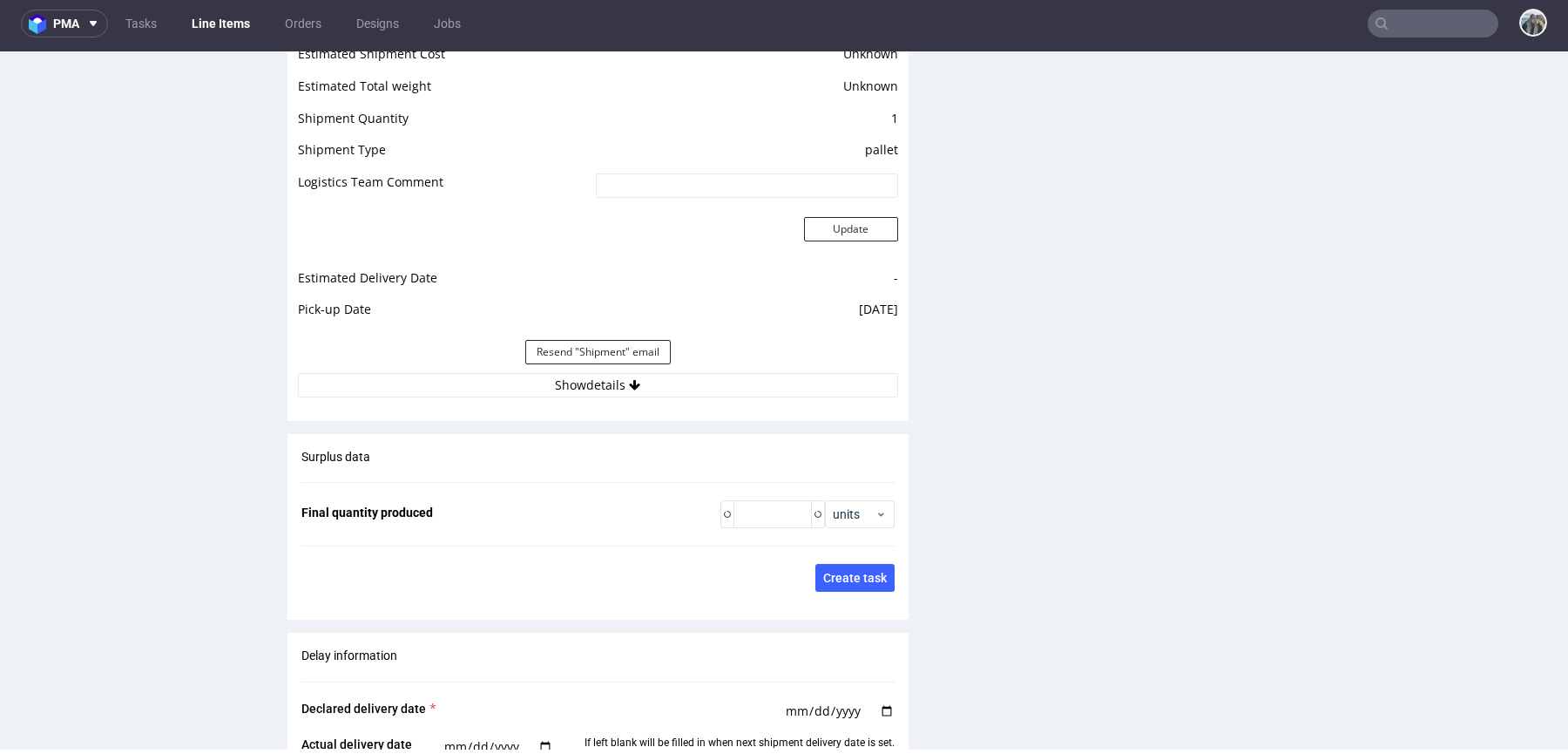
type input "5800"
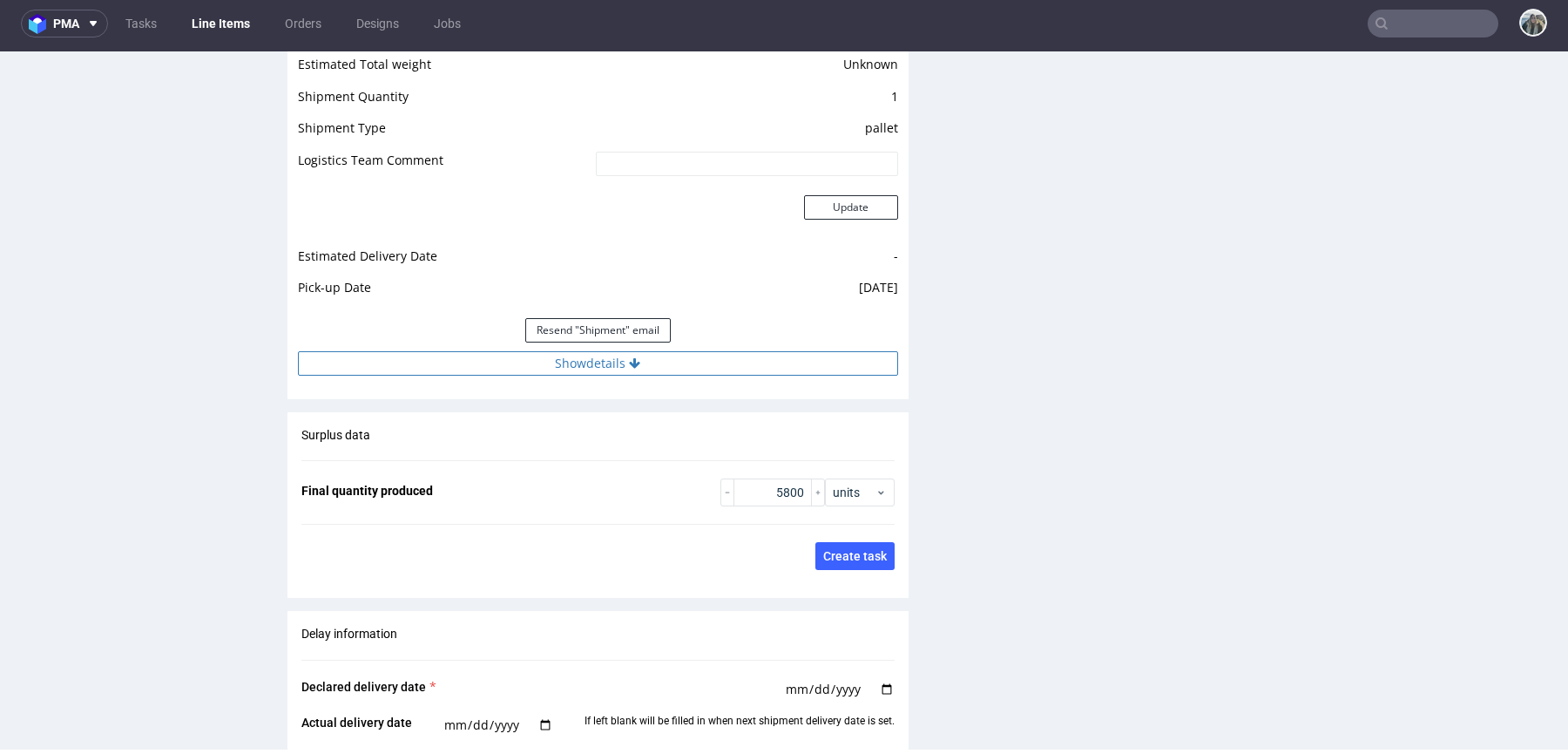
click at [744, 358] on button "Show details" at bounding box center [598, 362] width 600 height 24
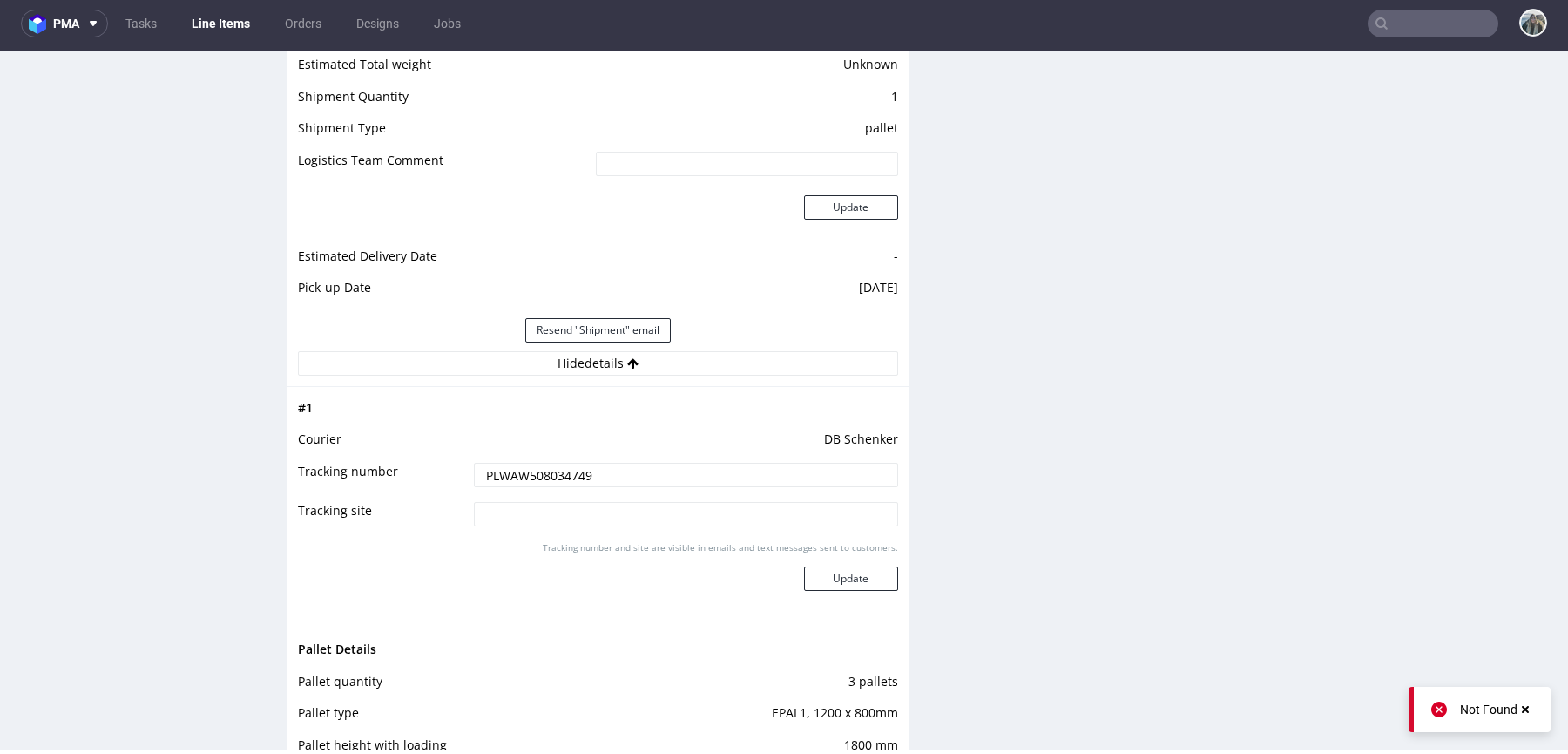
click at [676, 461] on td "PLWAW508034749" at bounding box center [683, 480] width 428 height 39
click at [662, 469] on input "PLWAW508034749" at bounding box center [686, 475] width 424 height 24
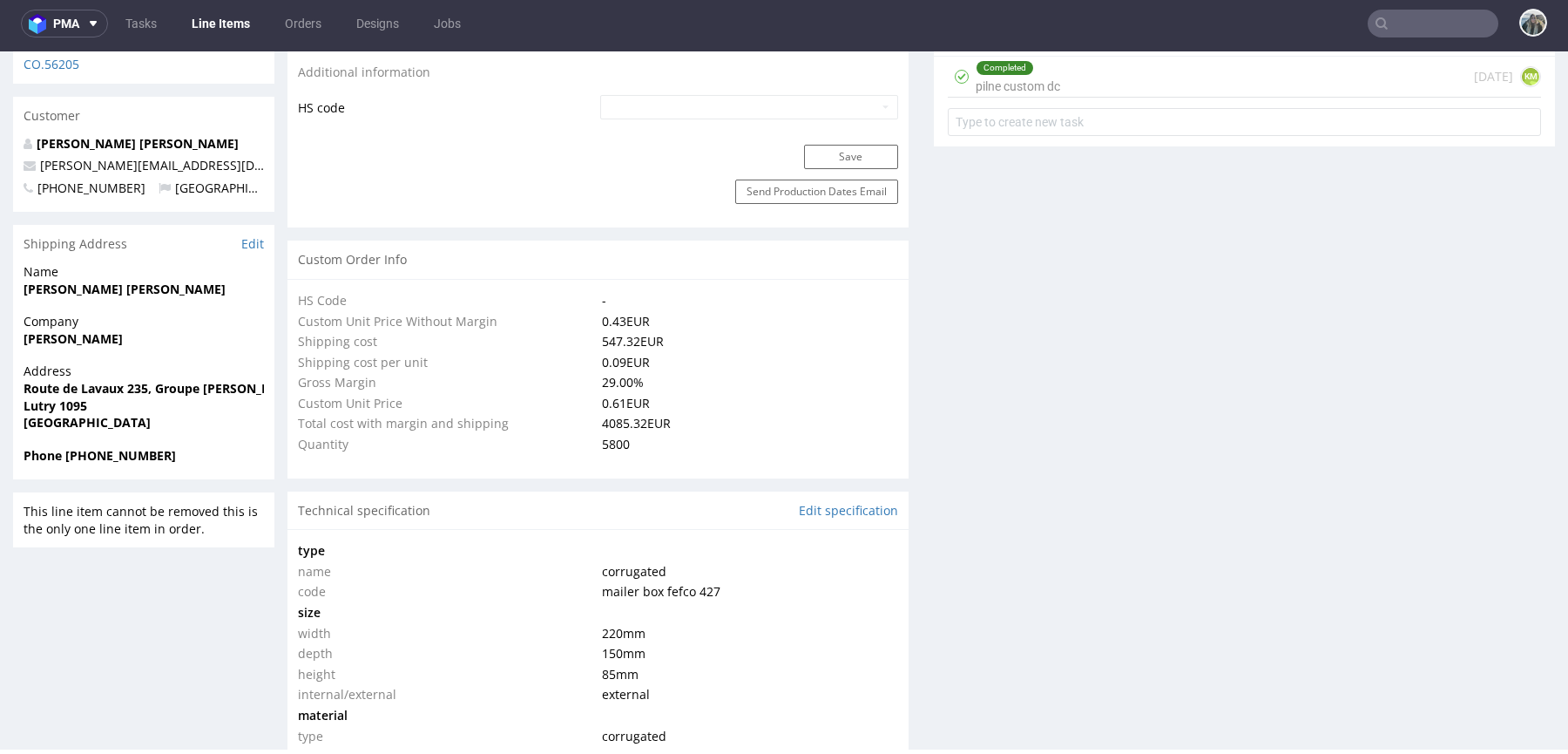
scroll to position [942, 0]
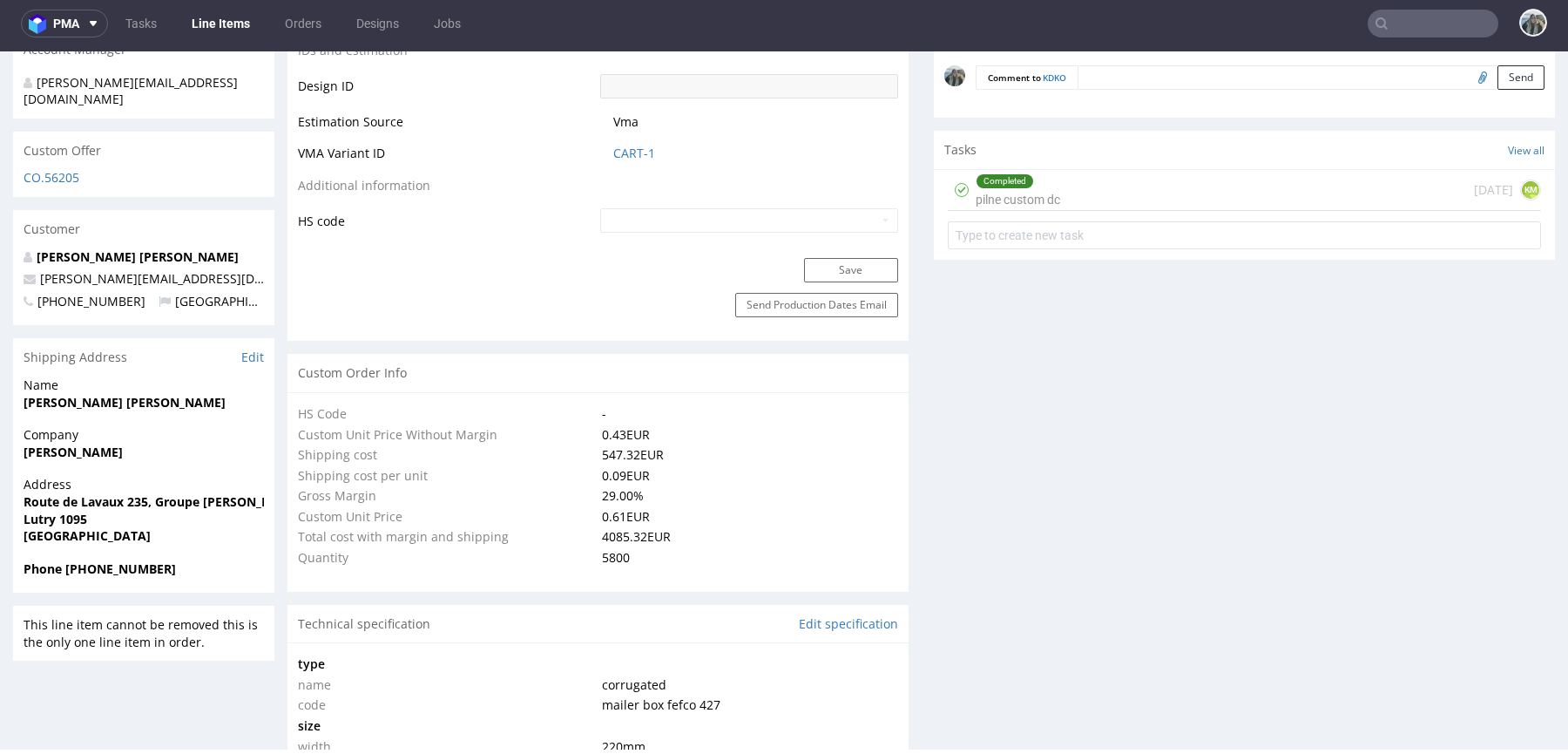
click at [94, 293] on span "+41774143016" at bounding box center [84, 301] width 122 height 16
copy p "41774143016 Switzerland"
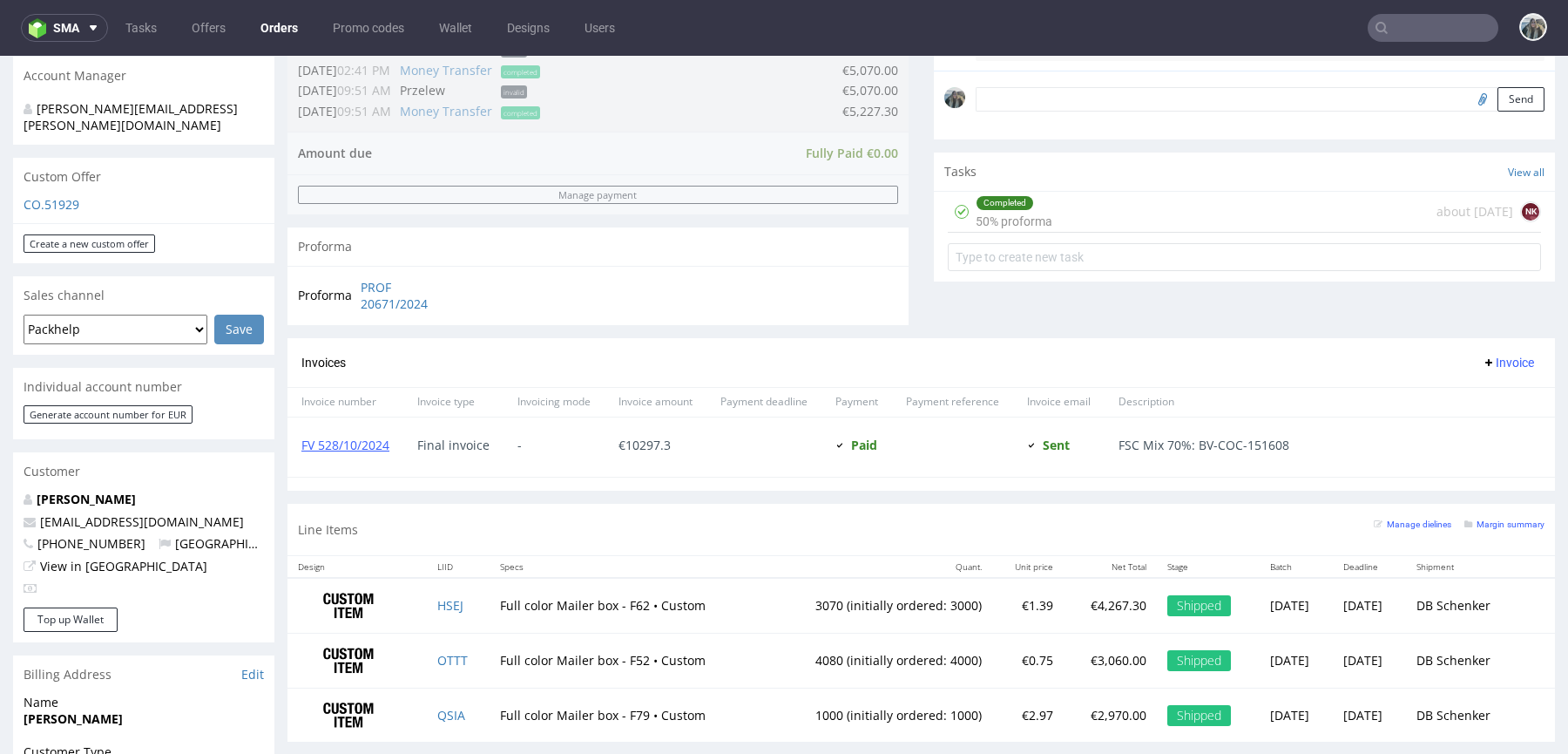
scroll to position [554, 0]
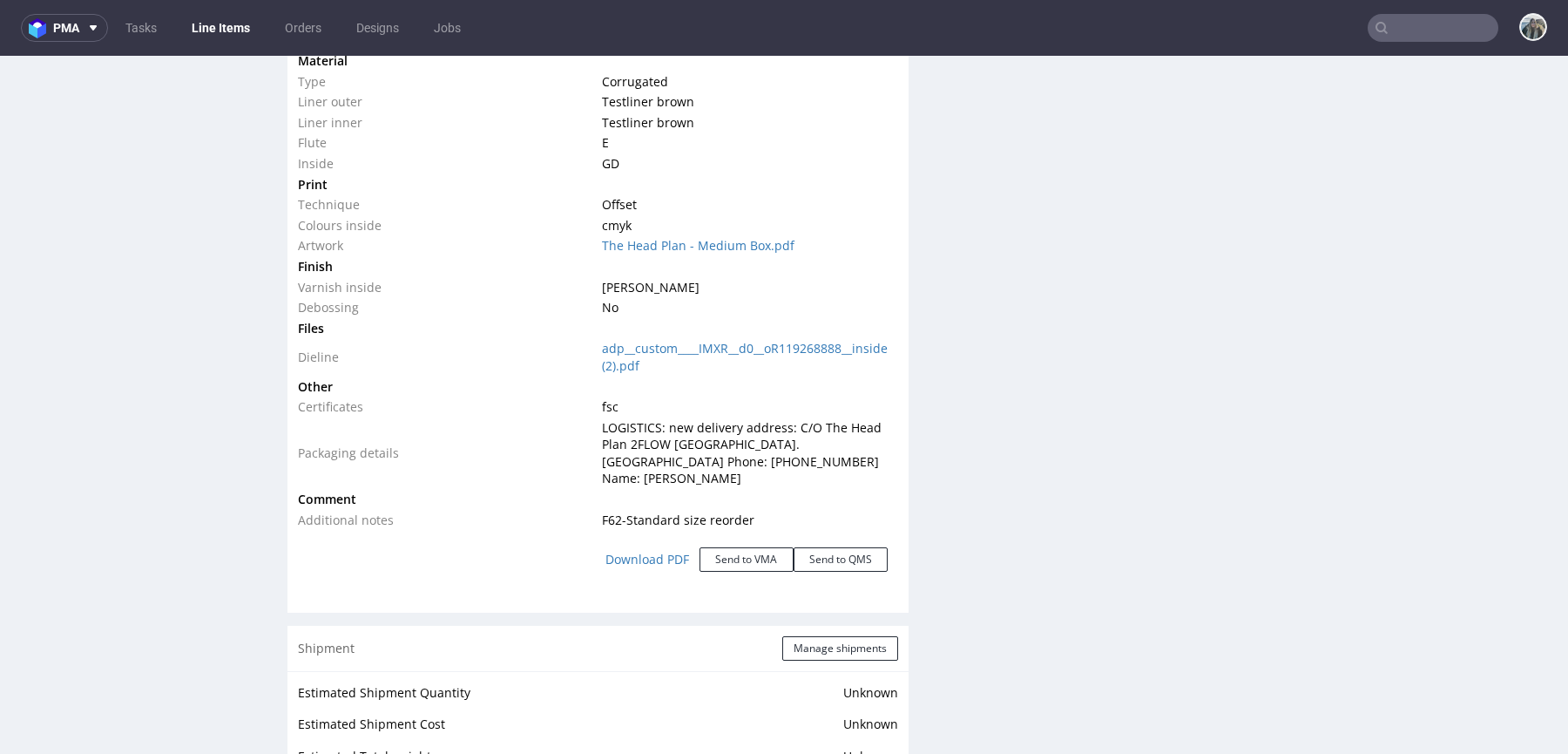
scroll to position [1877, 0]
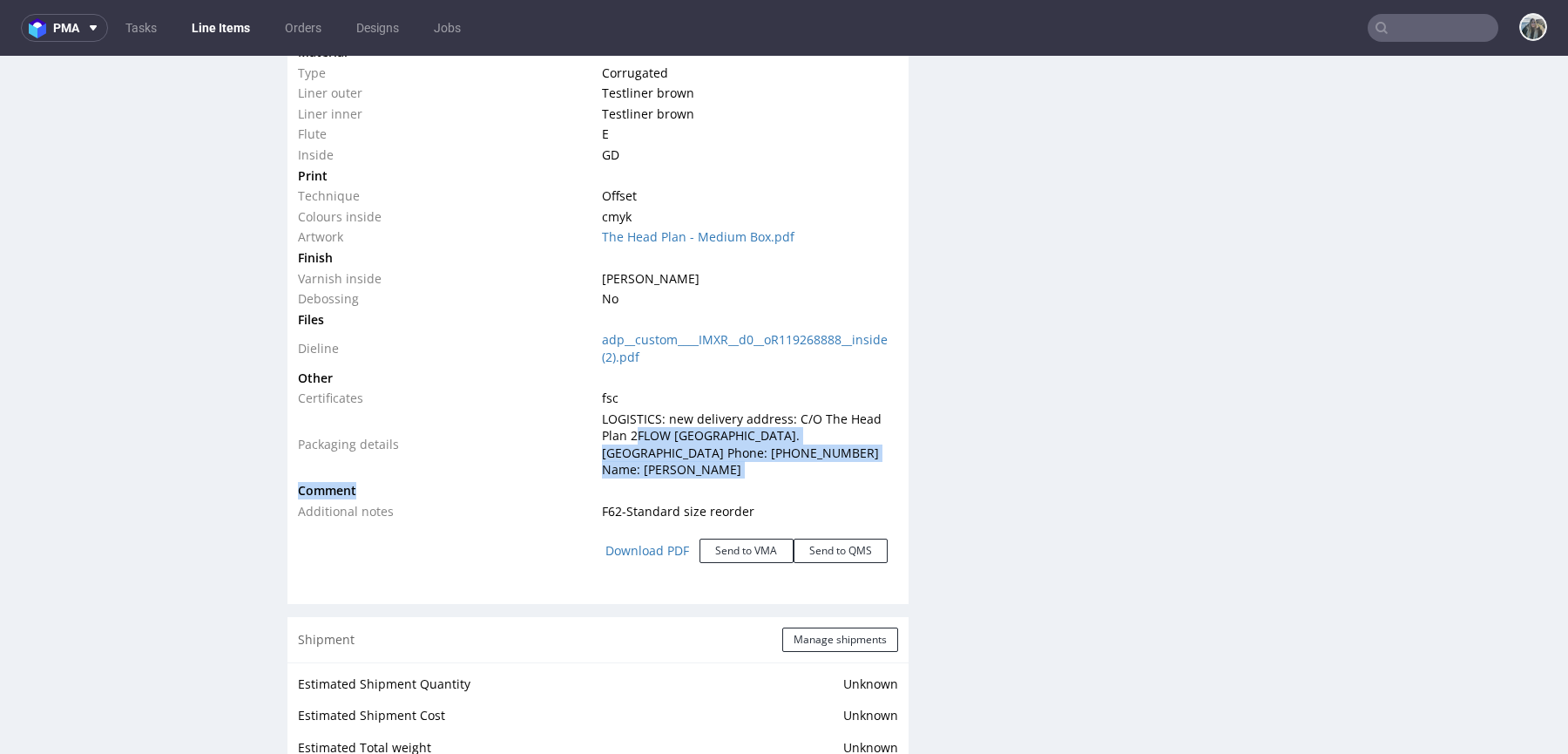
drag, startPoint x: 804, startPoint y: 477, endPoint x: 634, endPoint y: 440, distance: 174.0
click at [633, 440] on tbody "Type Product category Corrugated Product model Mailer box (Fefco 427) Size Widt…" at bounding box center [598, 198] width 600 height 644
click at [634, 440] on td "LOGISTICS: new delivery address: C/O The Head Plan 2FLOW UNIT C1 NORTH CITY BUS…" at bounding box center [747, 444] width 300 height 72
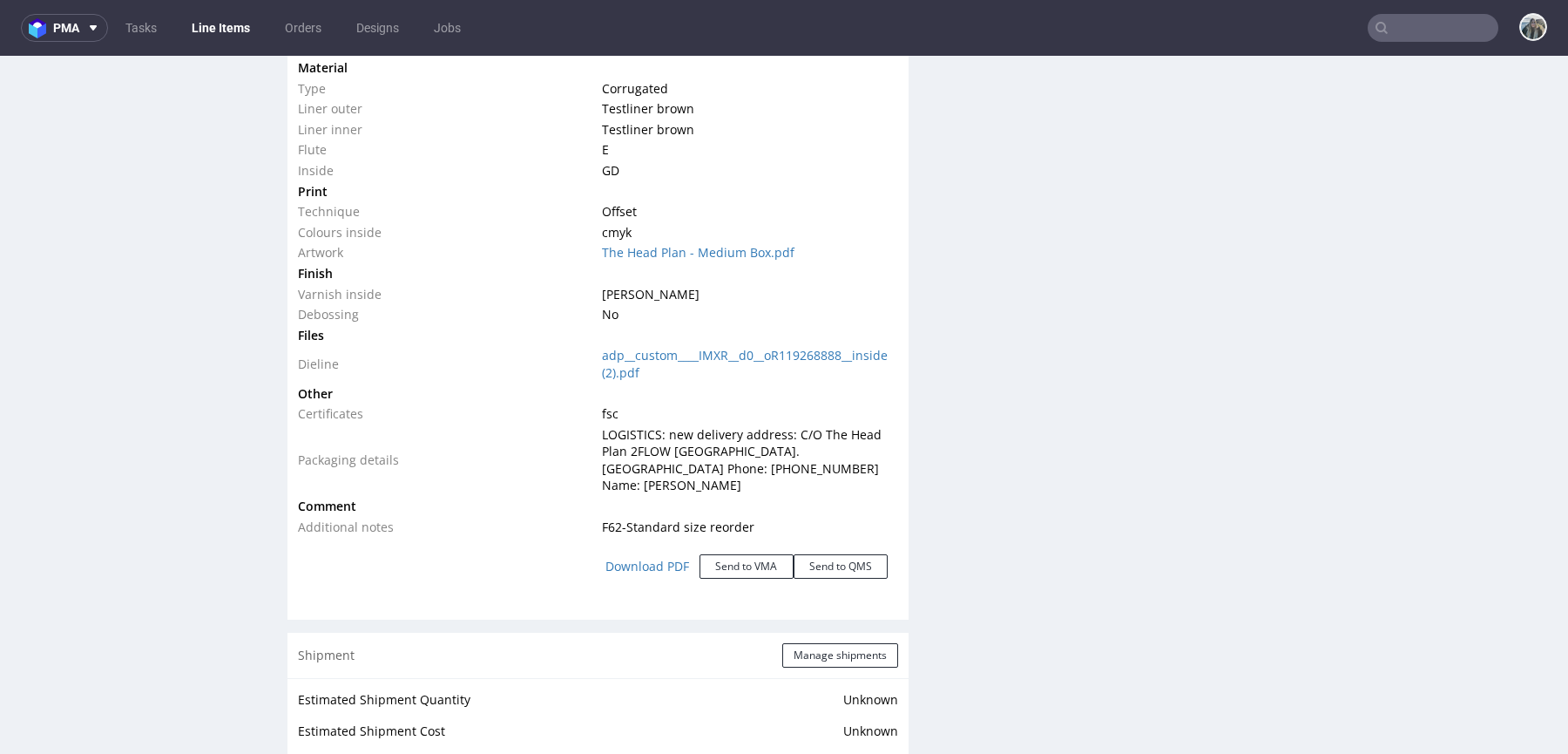
scroll to position [1846, 0]
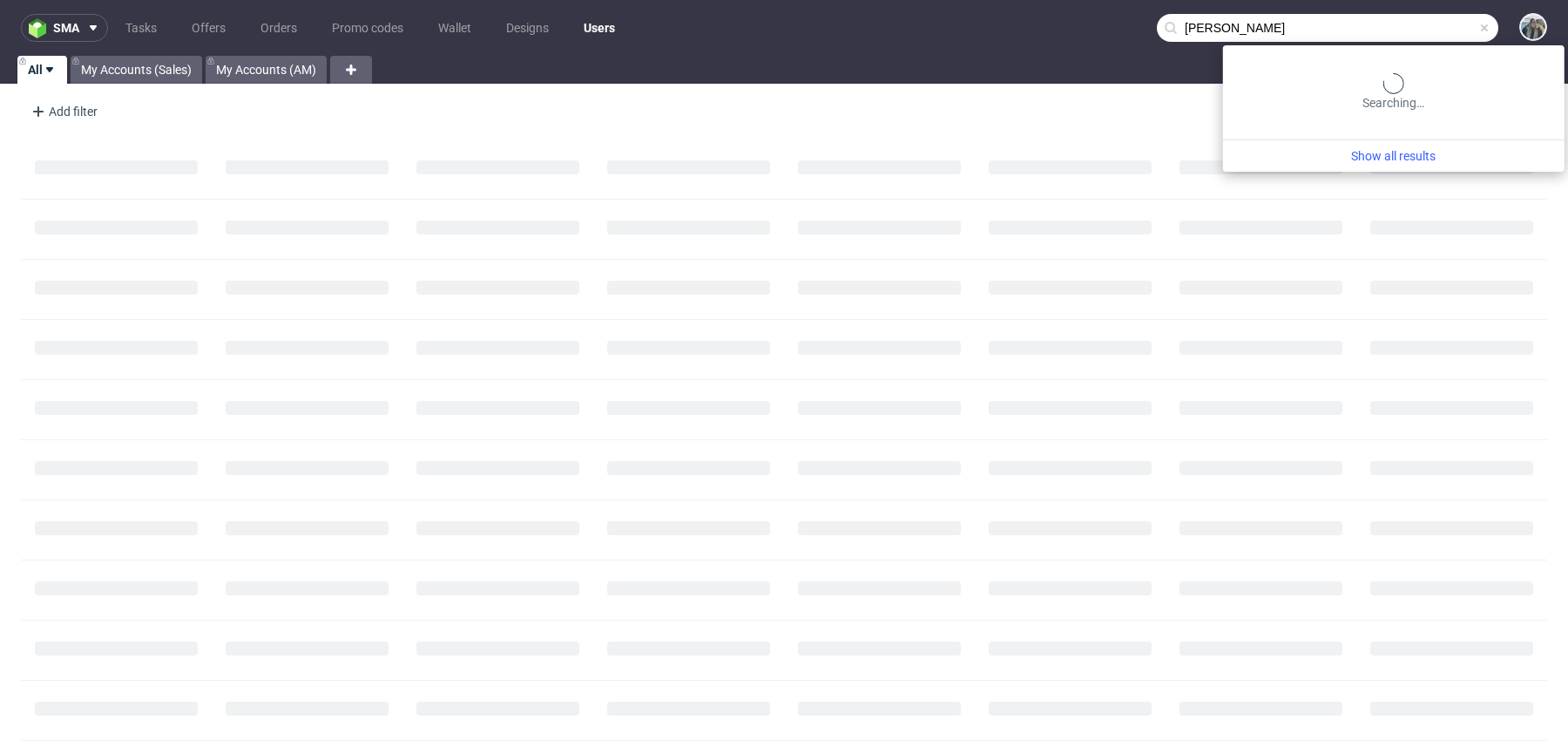
type input "[PERSON_NAME]"
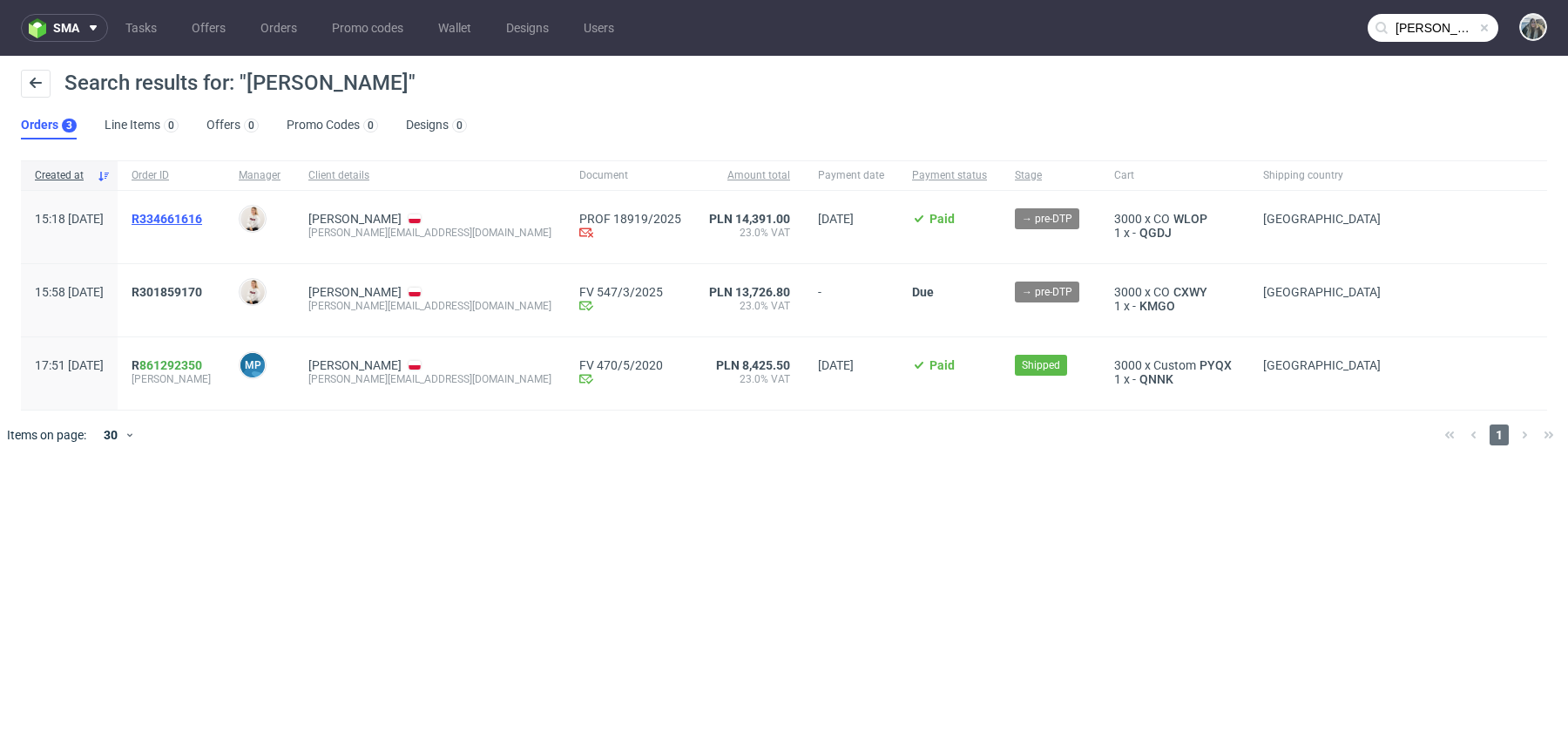
click at [202, 219] on span "R334661616" at bounding box center [167, 218] width 71 height 14
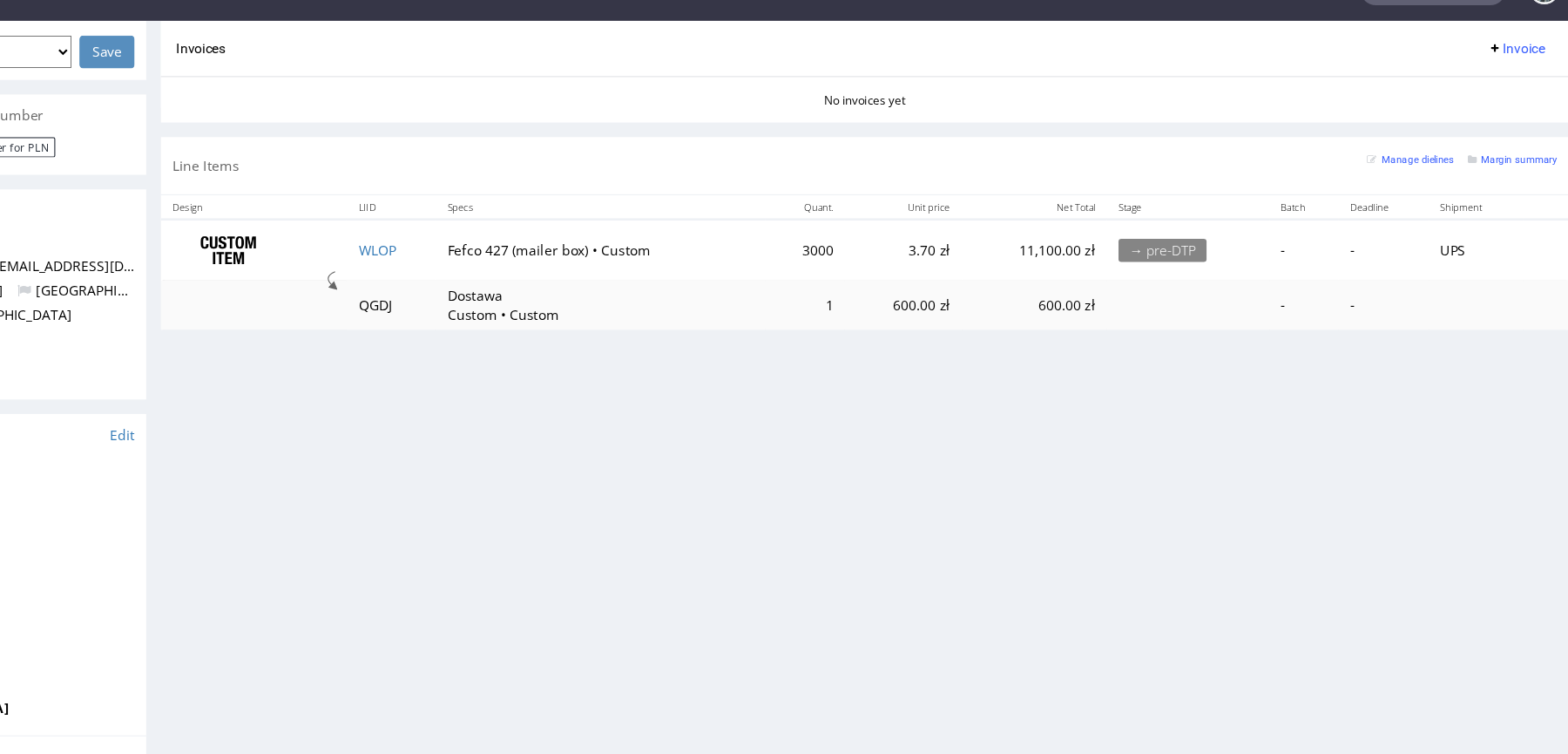
scroll to position [778, 0]
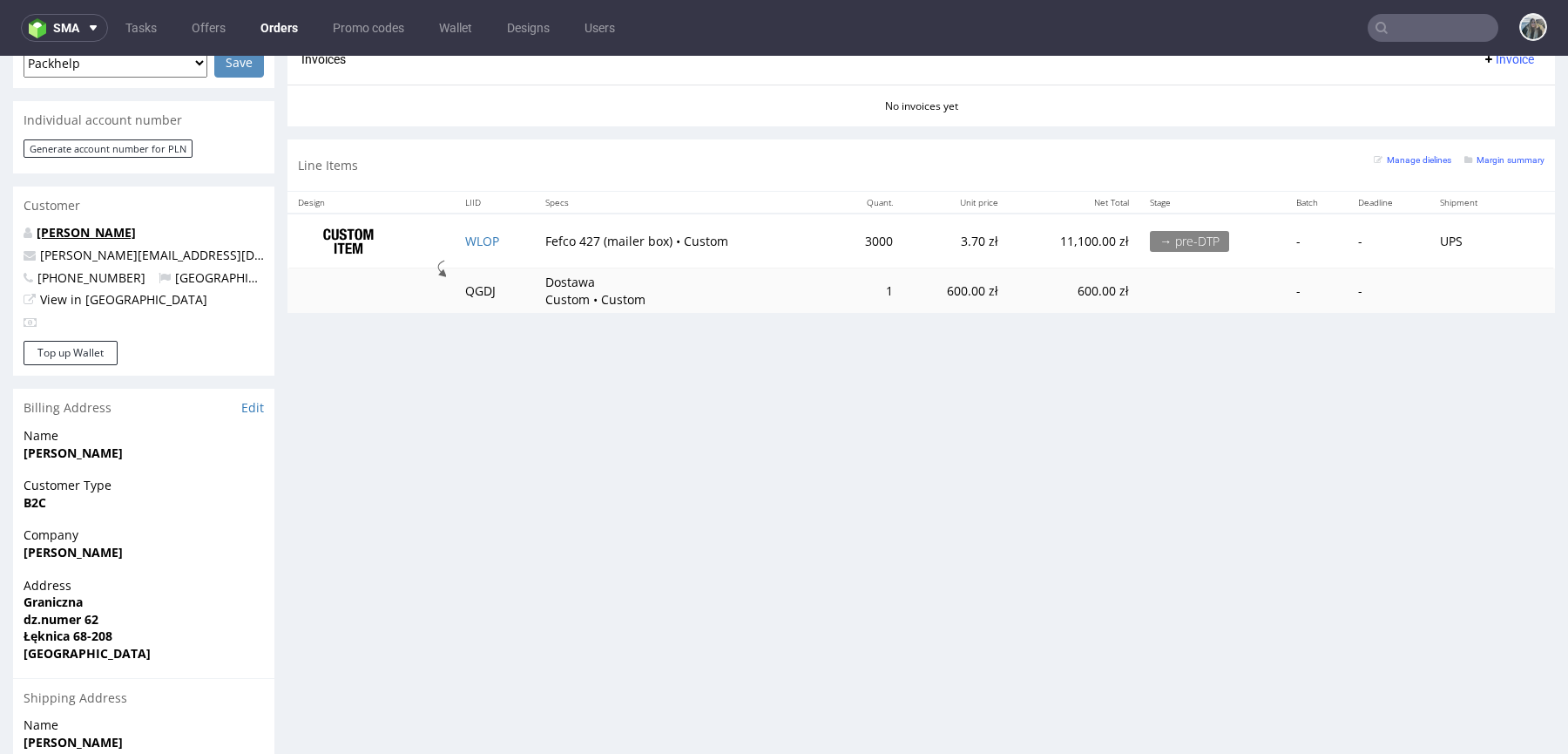
click at [115, 224] on link "[PERSON_NAME]" at bounding box center [86, 232] width 100 height 16
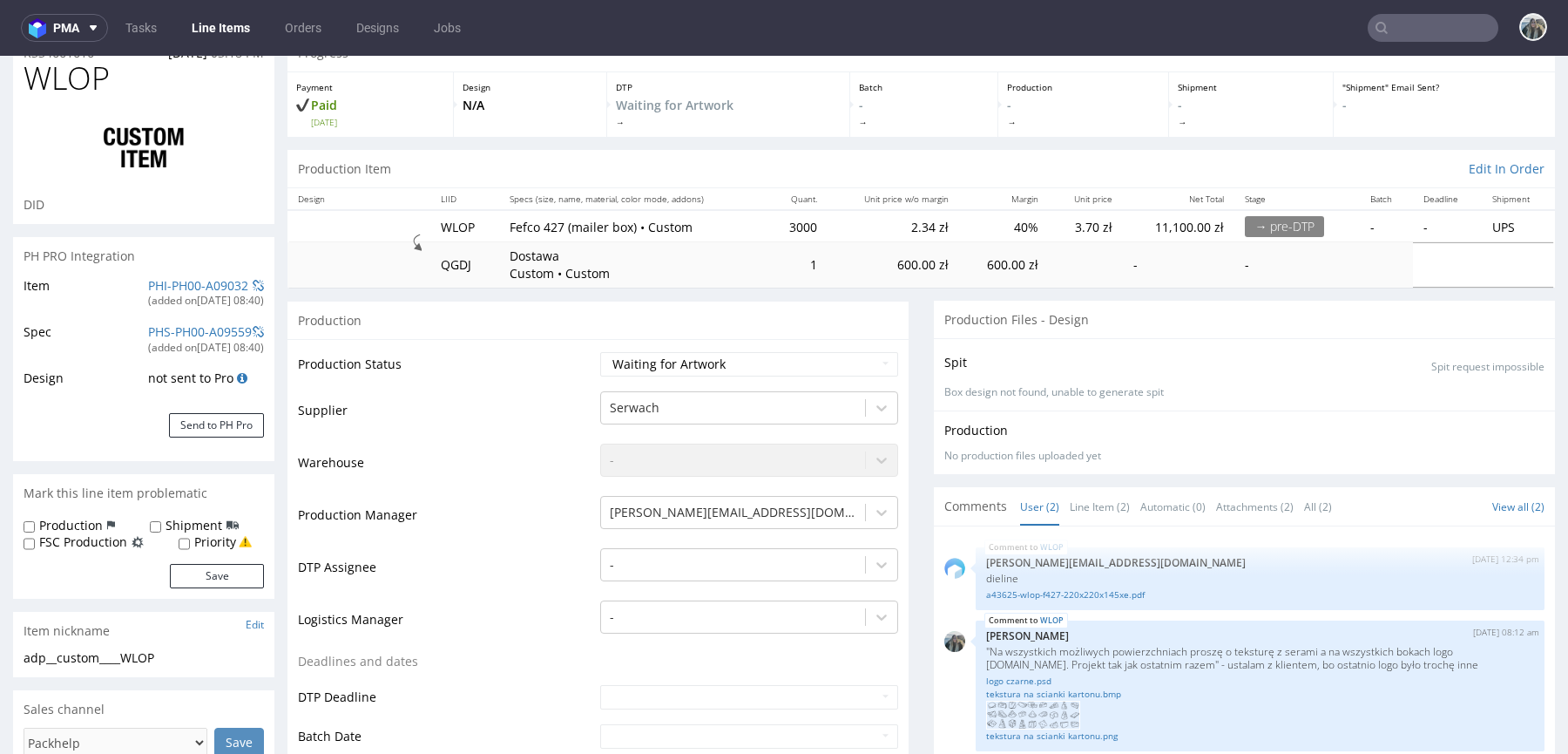
scroll to position [292, 0]
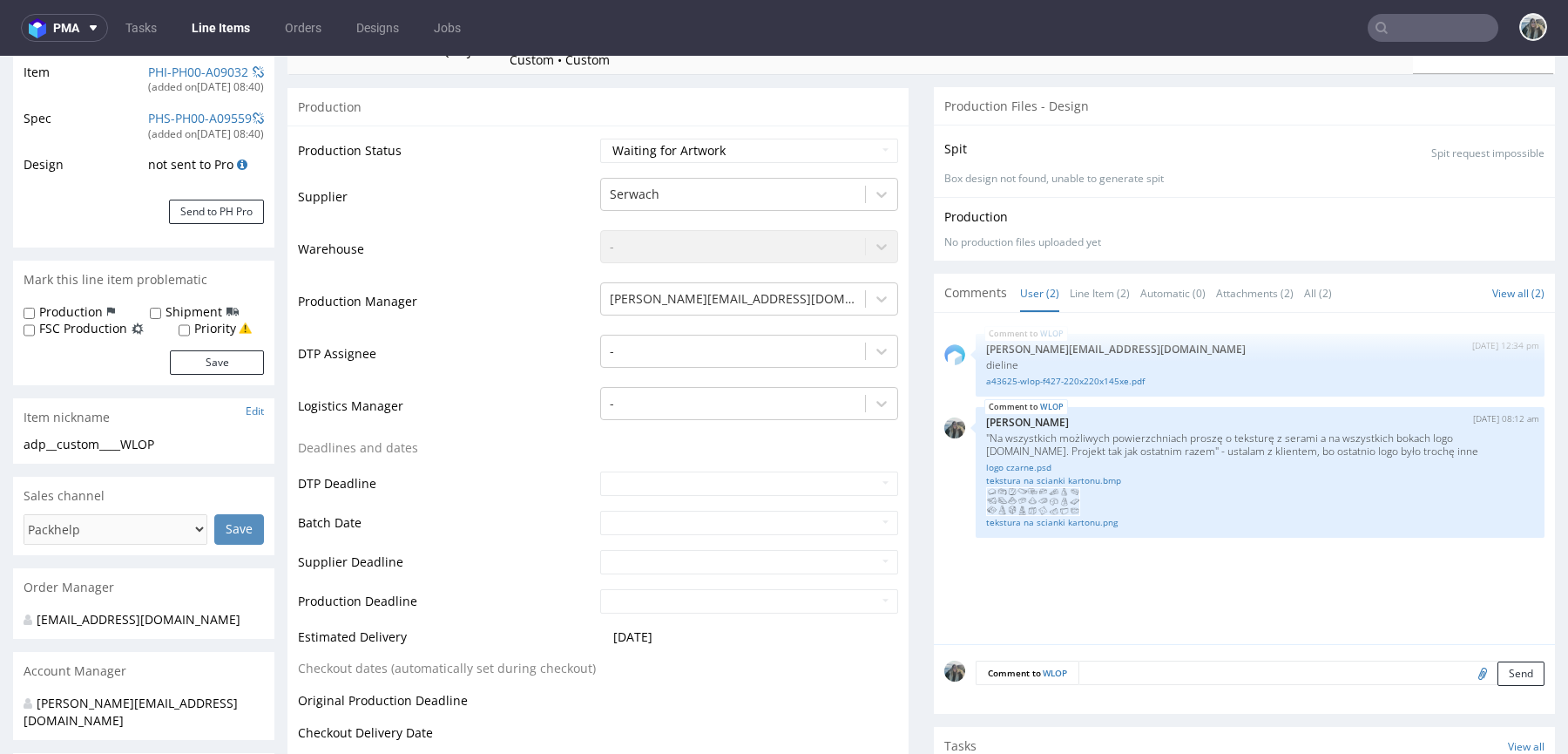
click at [1467, 668] on input "file" at bounding box center [1479, 672] width 24 height 23
click at [1142, 661] on textarea at bounding box center [1311, 672] width 466 height 24
paste textarea "CXWY"
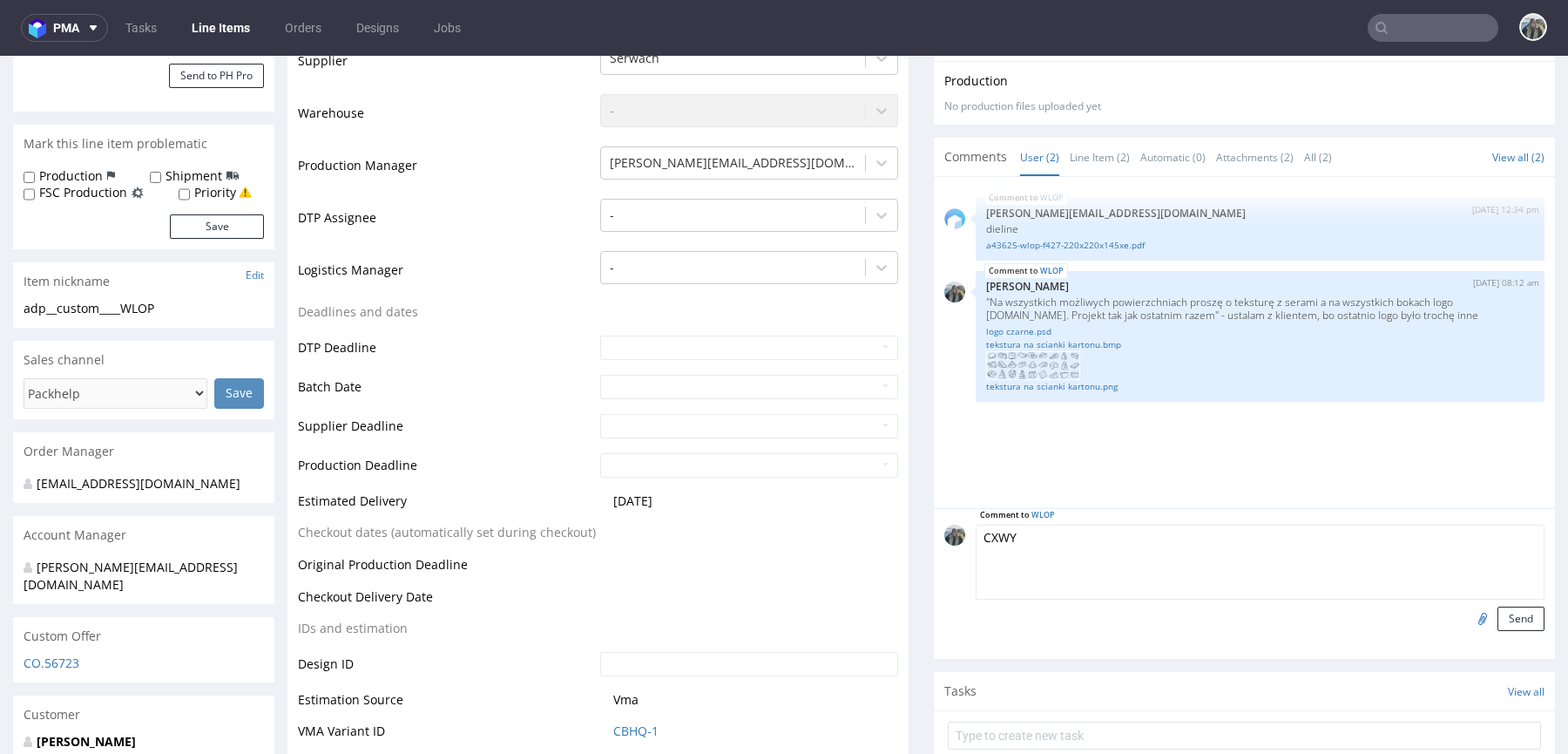
scroll to position [472, 0]
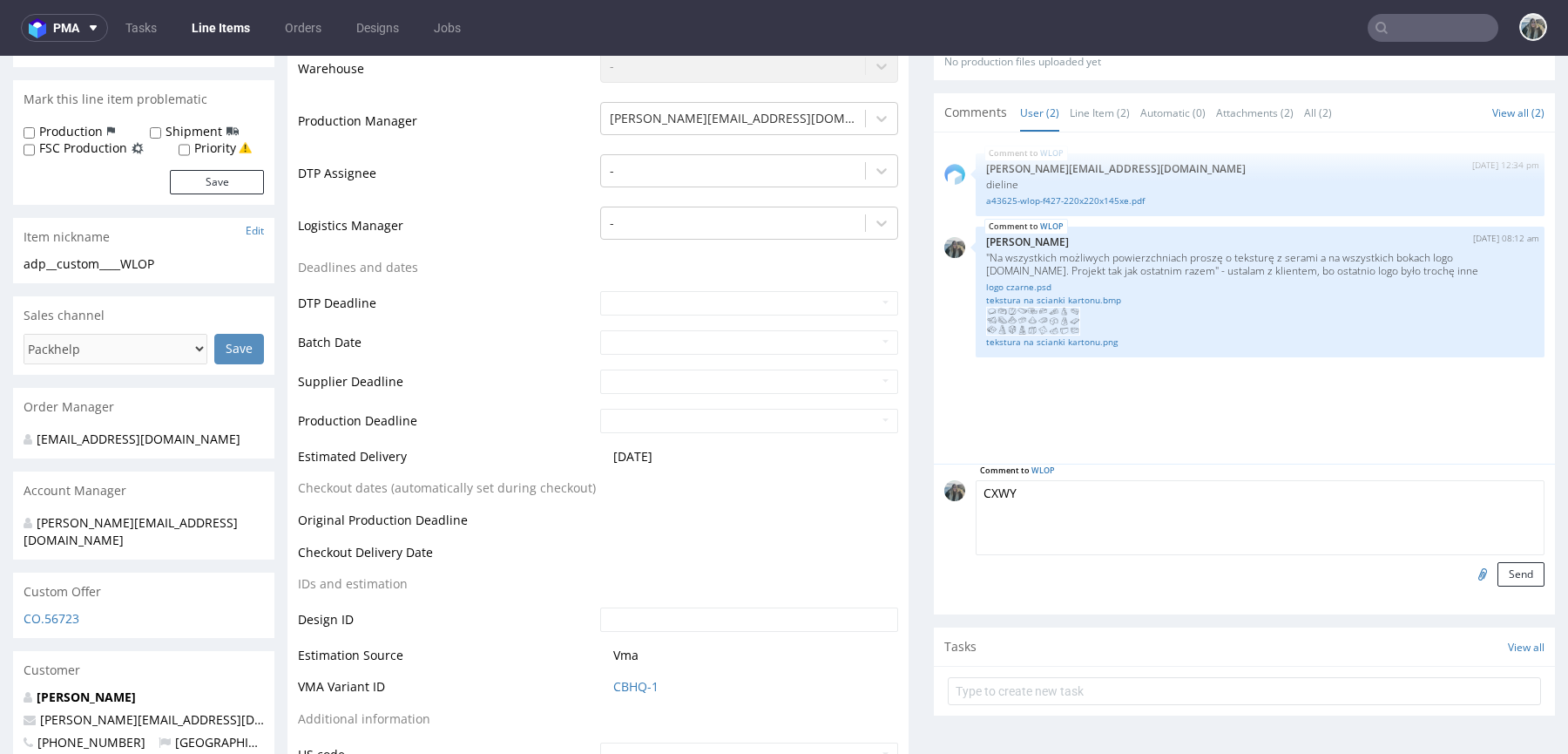
type textarea "CXWY"
click at [1467, 571] on input "file" at bounding box center [1479, 573] width 24 height 23
type input "C:\fakepath\_ostro__fcustom__Michał_Chmiel__PYQX__d0__oR861292350.pdf"
click at [1159, 492] on textarea "CXWY" at bounding box center [1260, 517] width 569 height 75
type textarea "Projekt jak w CXWY"
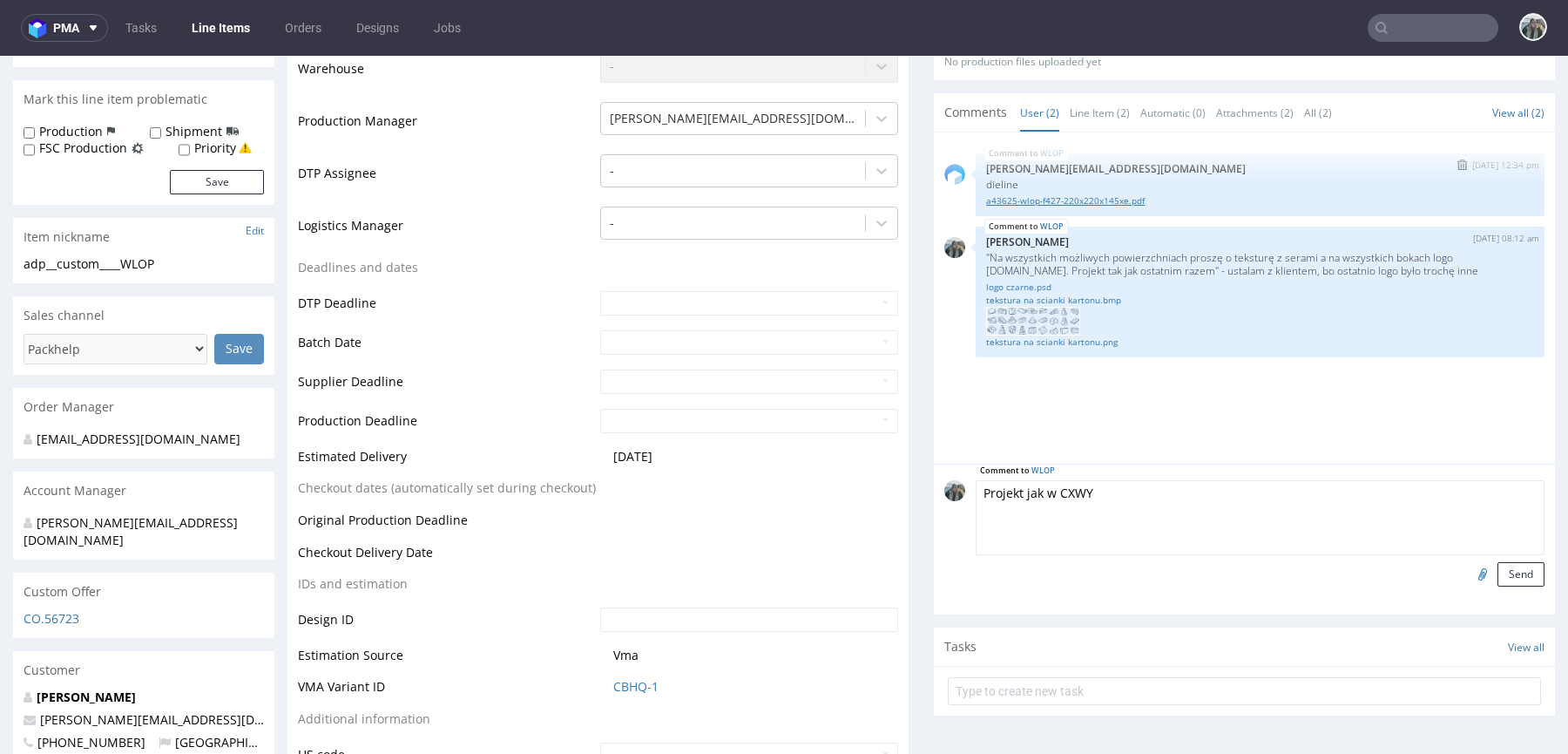
click at [1077, 196] on link "a43625-wlop-f427-220x220x145xe.pdf" at bounding box center [1259, 200] width 548 height 13
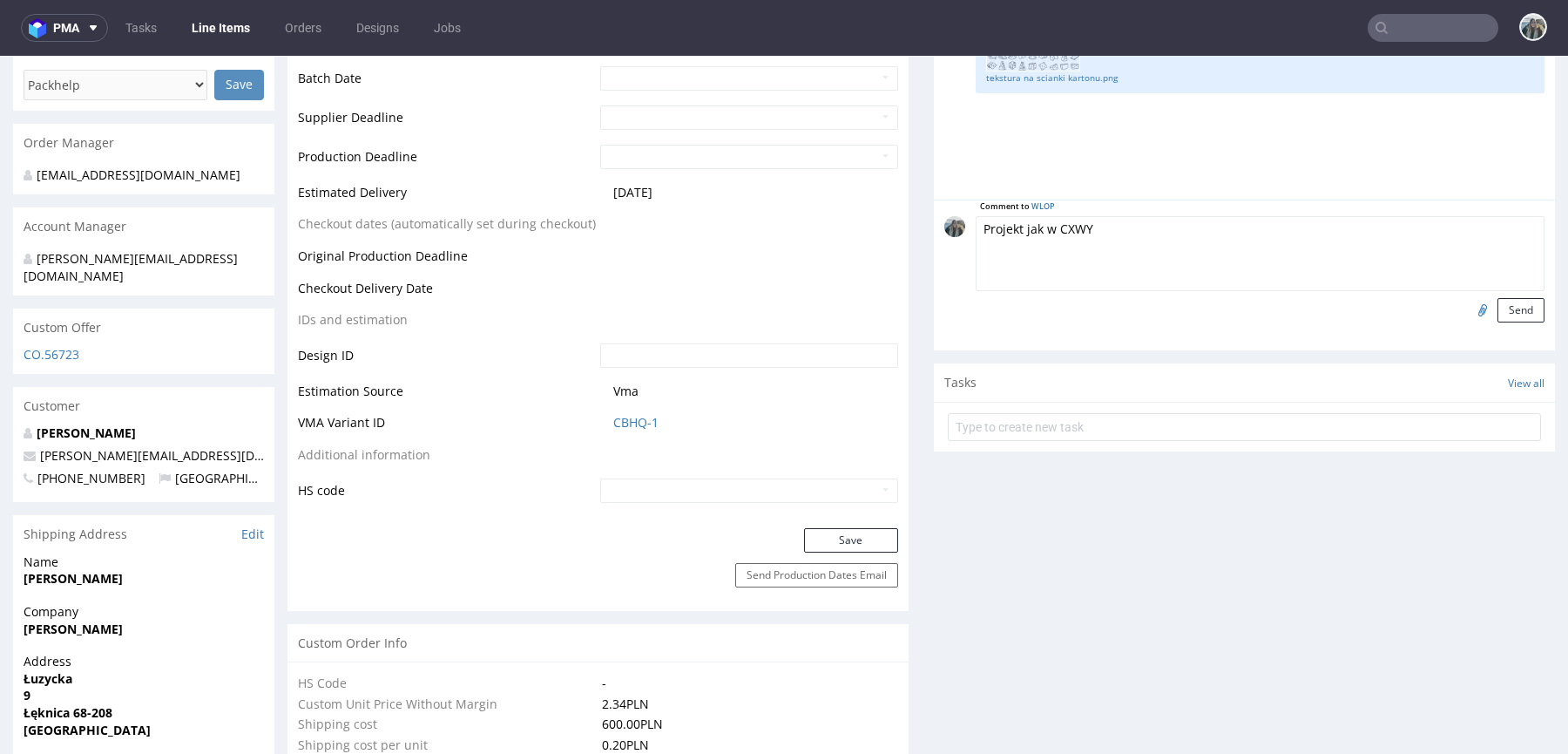
scroll to position [616, 0]
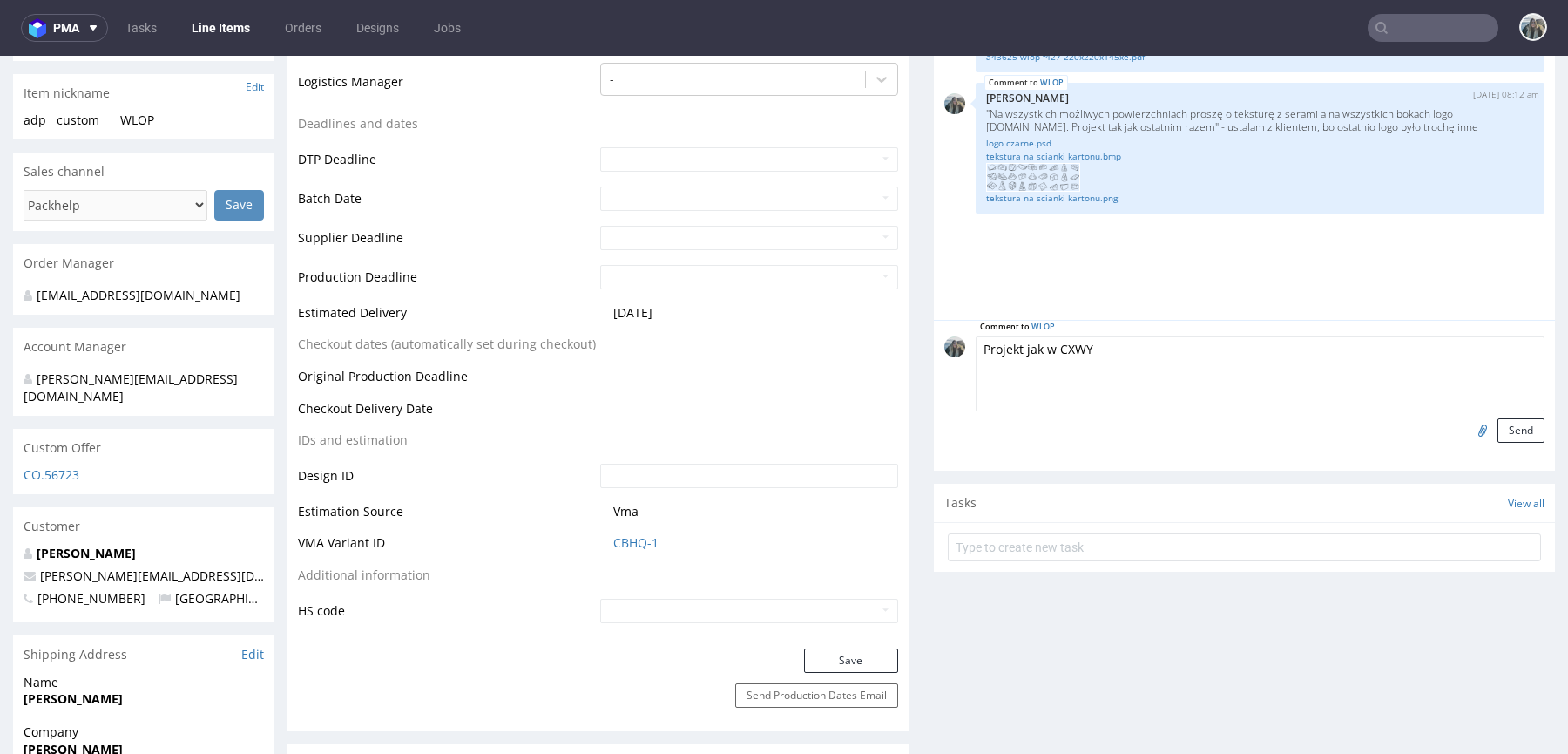
click at [1307, 385] on textarea "Projekt jak w CXWY" at bounding box center [1260, 373] width 569 height 75
click at [1497, 438] on button "Send" at bounding box center [1521, 430] width 47 height 24
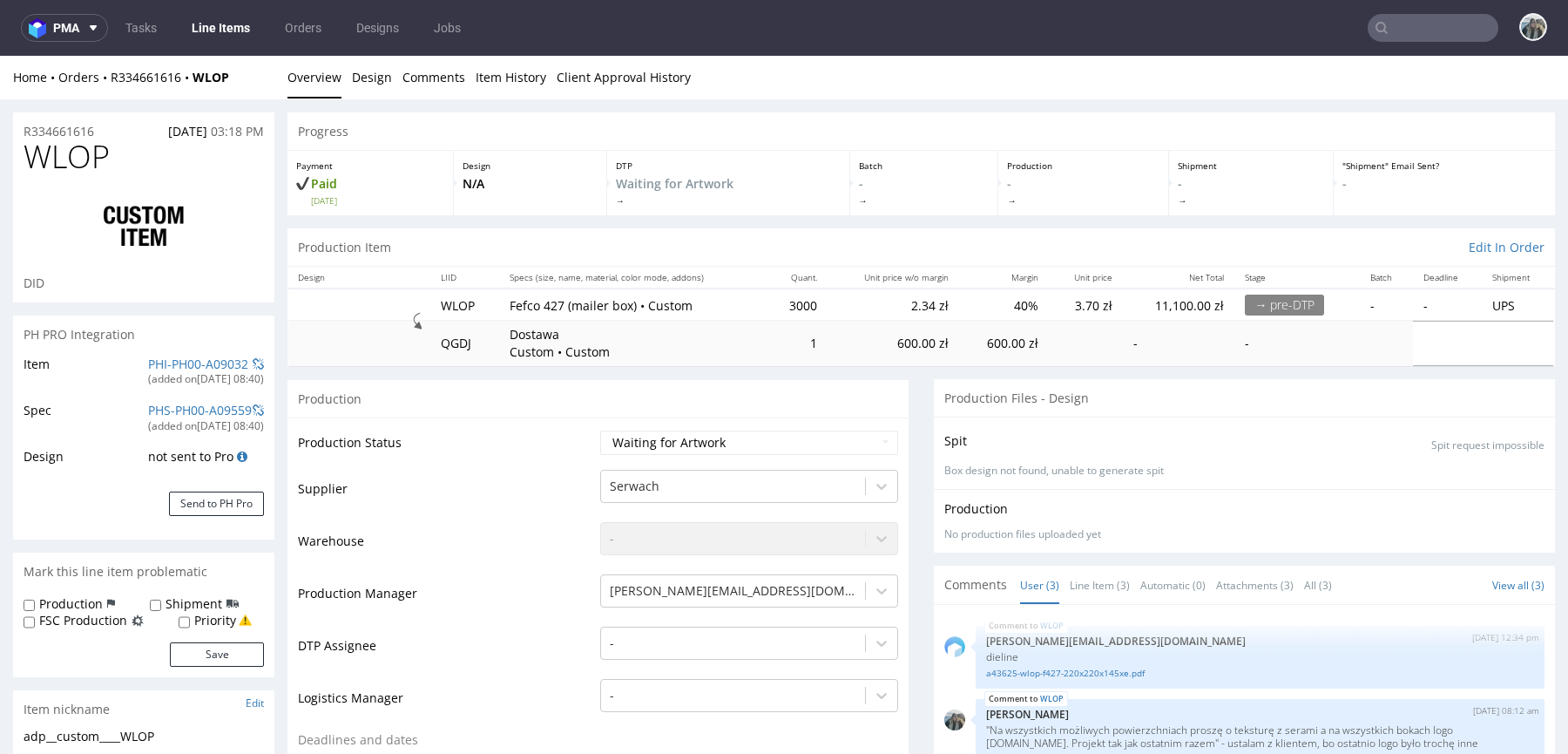
scroll to position [0, 0]
click at [699, 440] on select "Waiting for Artwork Waiting for Diecut Waiting for Mockup Waiting for DTP Waiti…" at bounding box center [748, 442] width 298 height 24
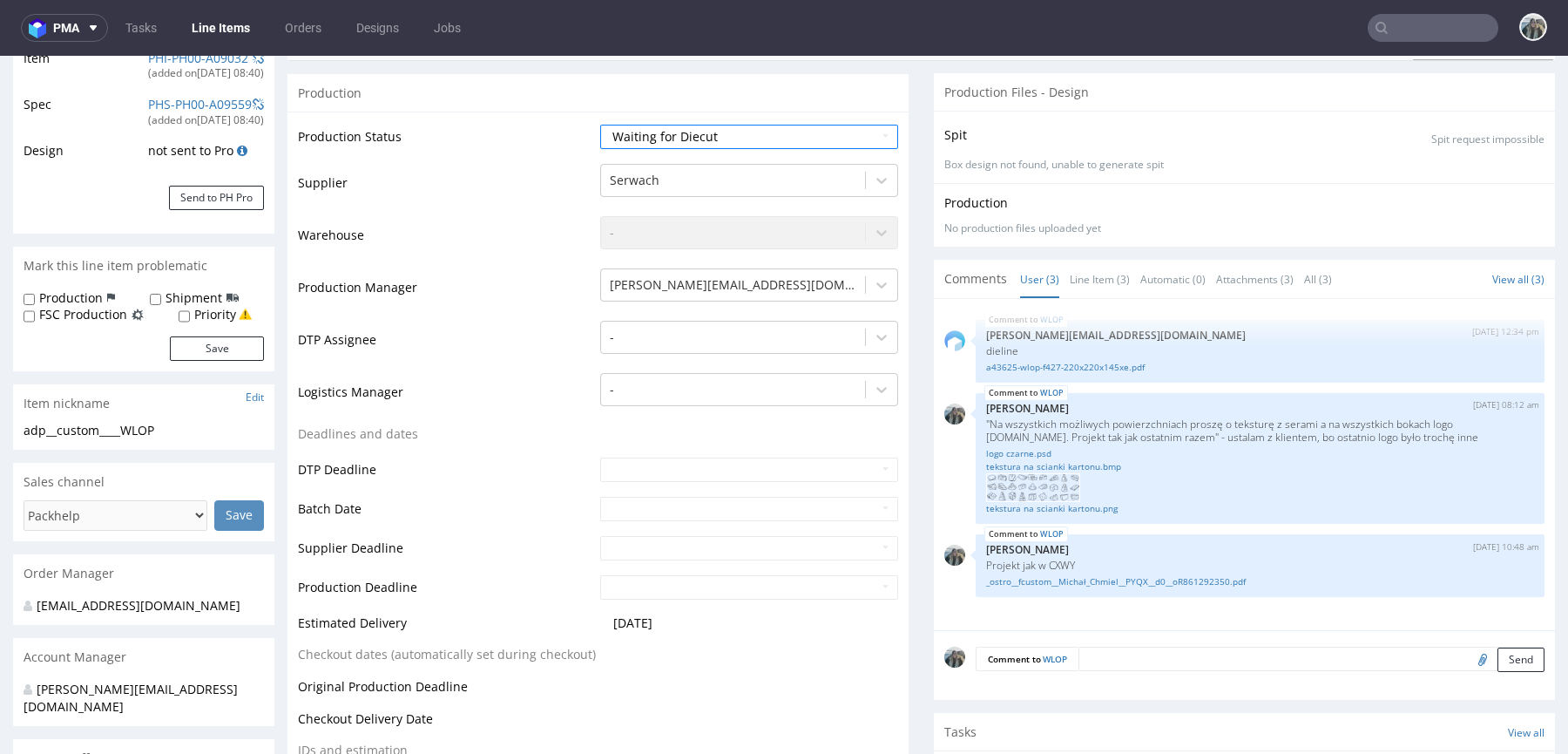
scroll to position [260, 0]
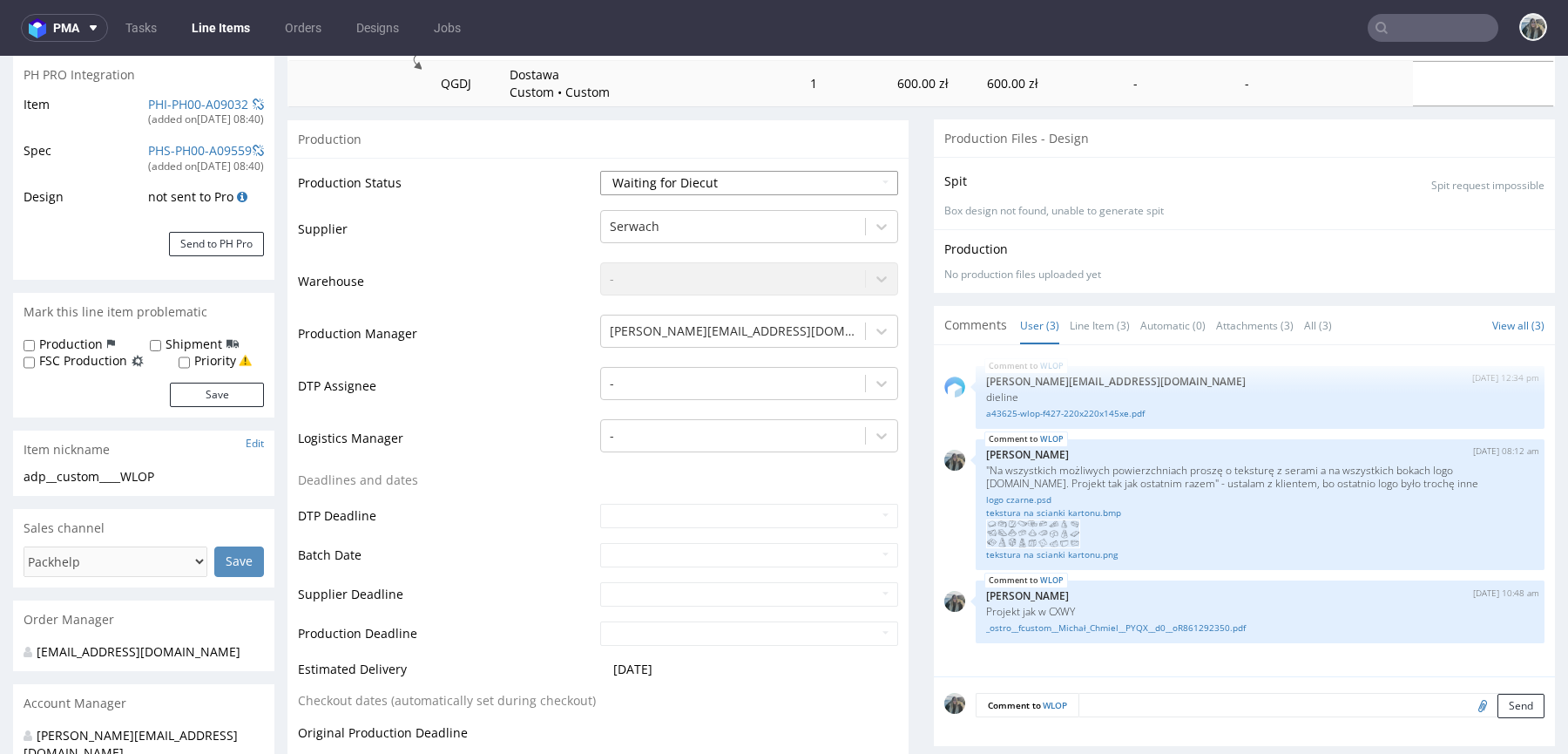
click at [748, 182] on select "Waiting for Artwork Waiting for Diecut Waiting for Mockup Waiting for DTP Waiti…" at bounding box center [748, 182] width 298 height 24
select select "dtp_waiting_for_check"
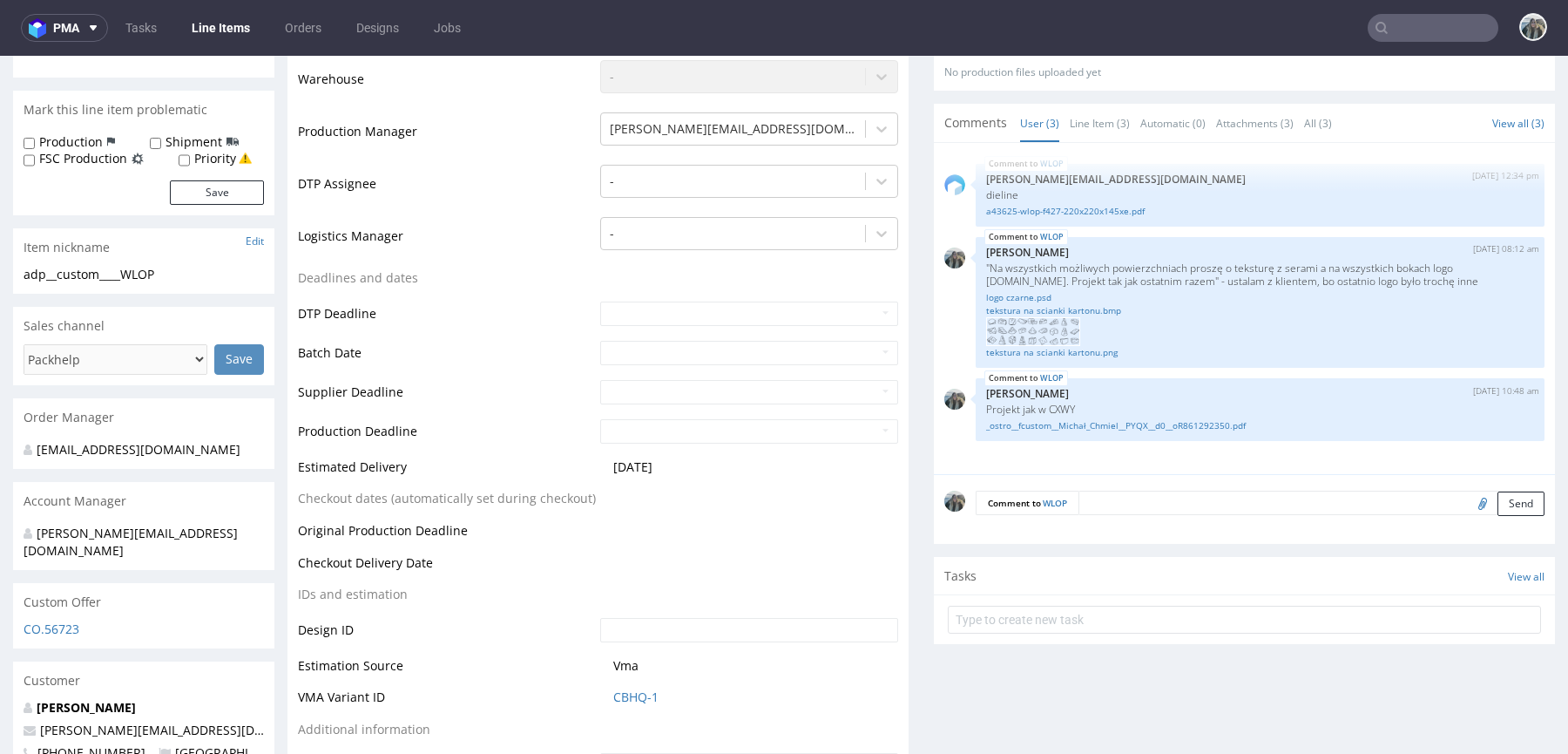
scroll to position [638, 0]
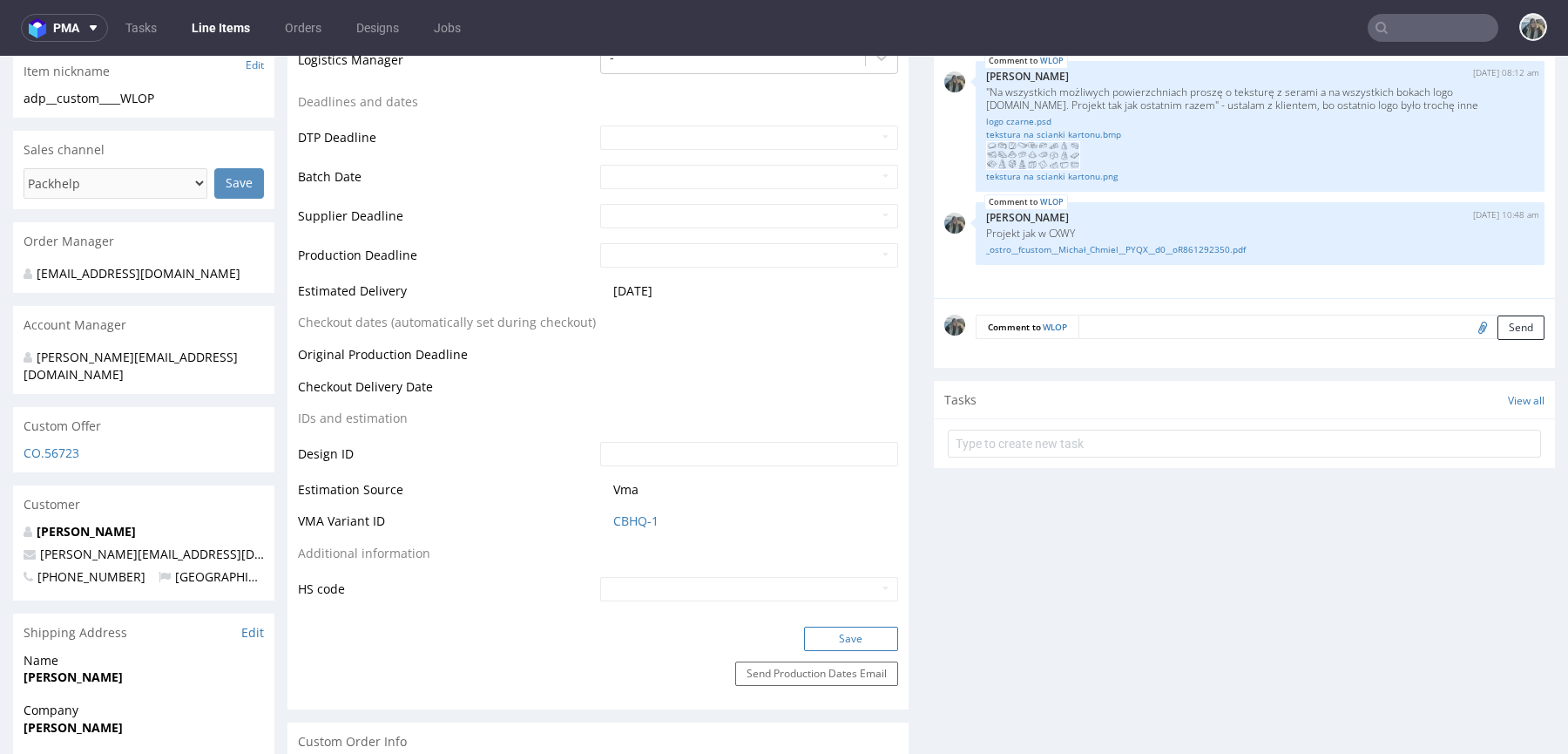
click at [830, 641] on button "Save" at bounding box center [851, 638] width 94 height 24
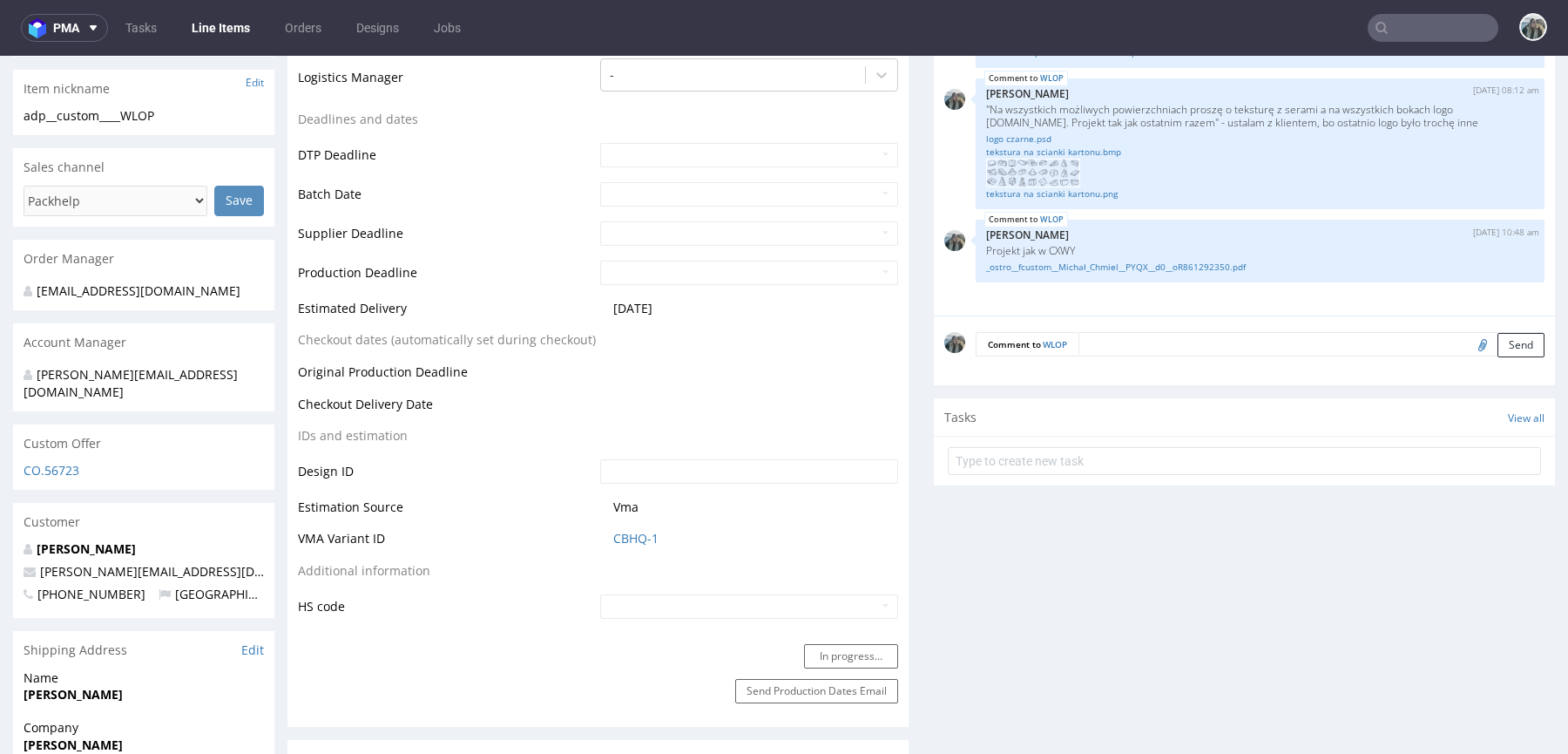
scroll to position [0, 0]
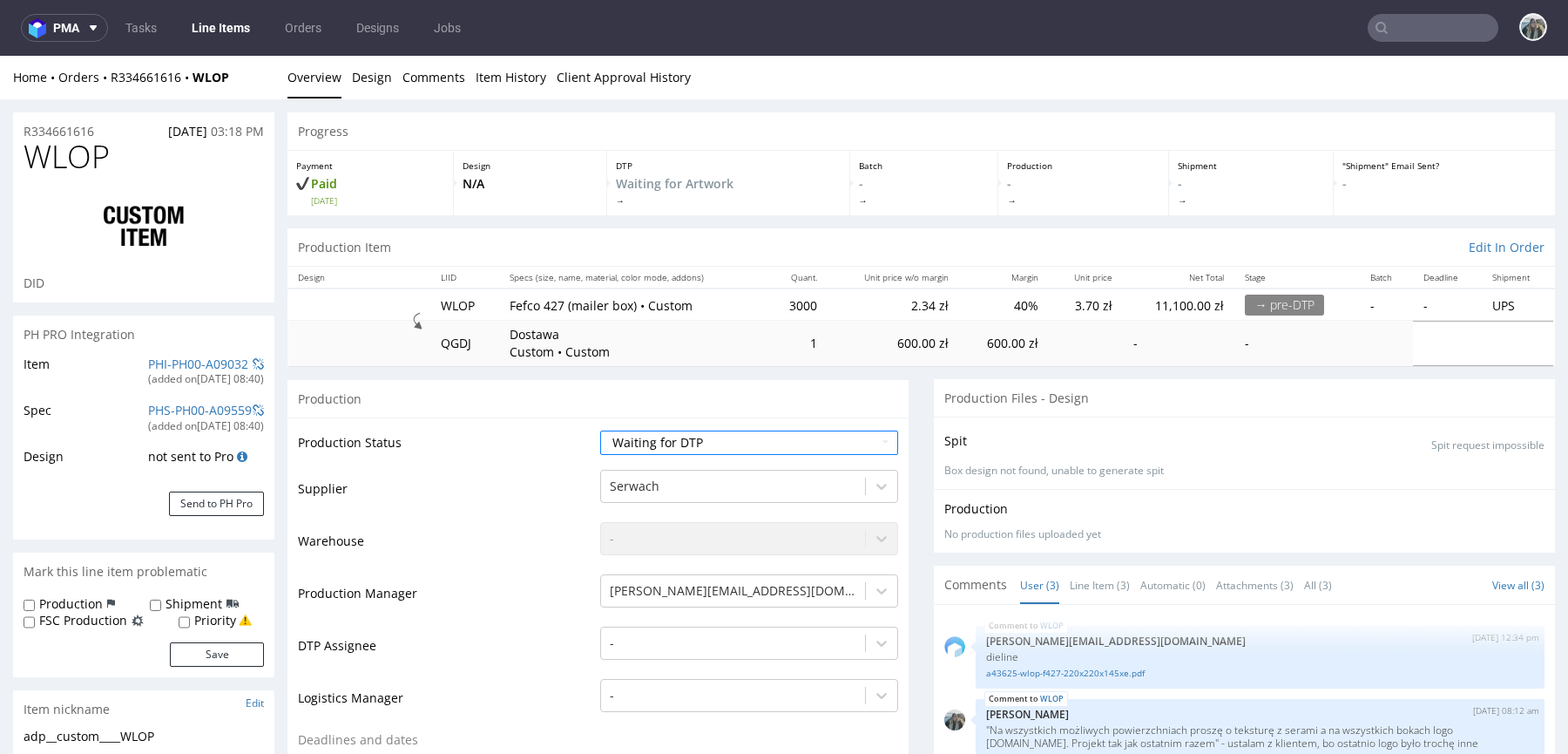
click at [82, 164] on span "WLOP" at bounding box center [66, 157] width 86 height 34
click at [81, 163] on span "WLOP" at bounding box center [66, 157] width 86 height 34
copy span "WLOP"
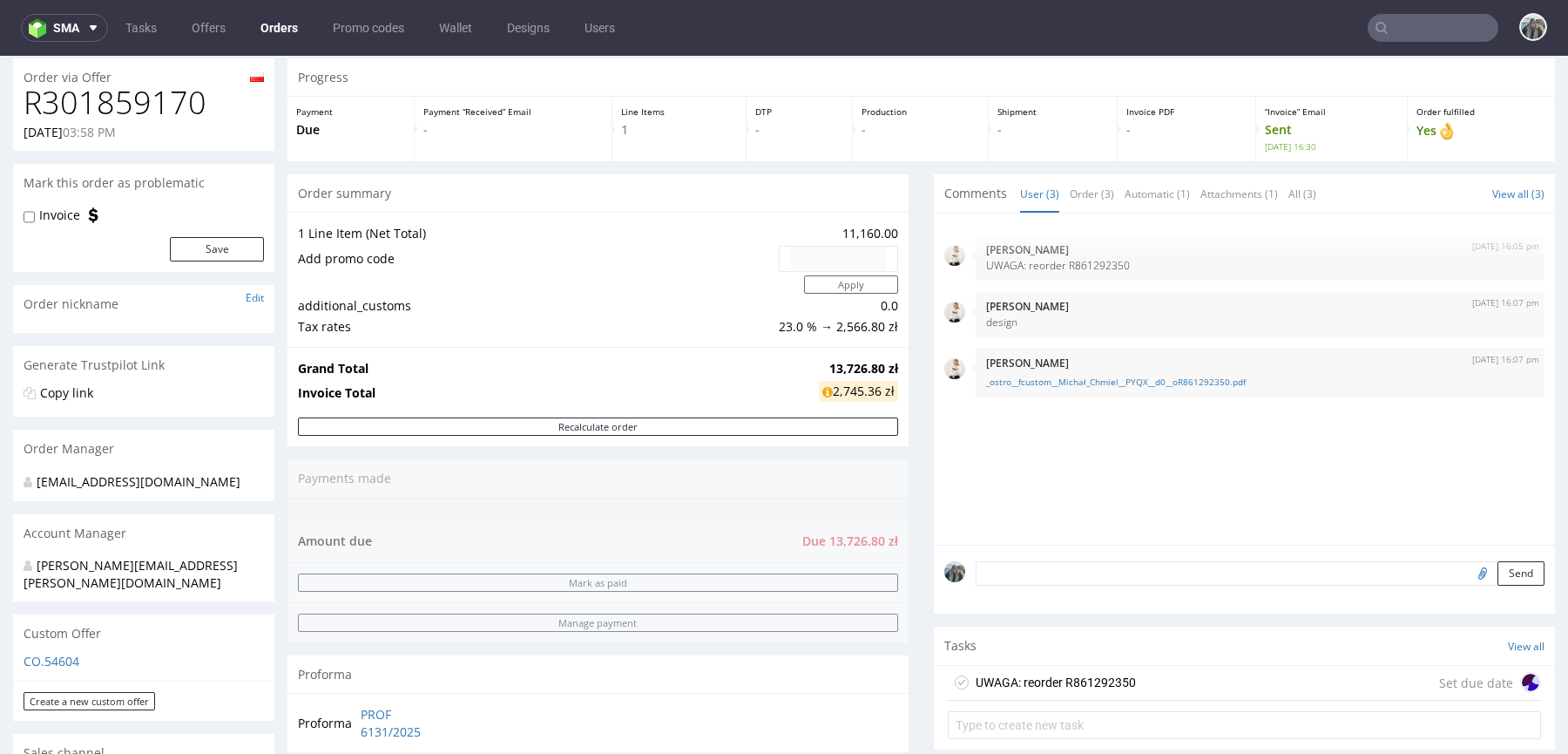
scroll to position [136, 0]
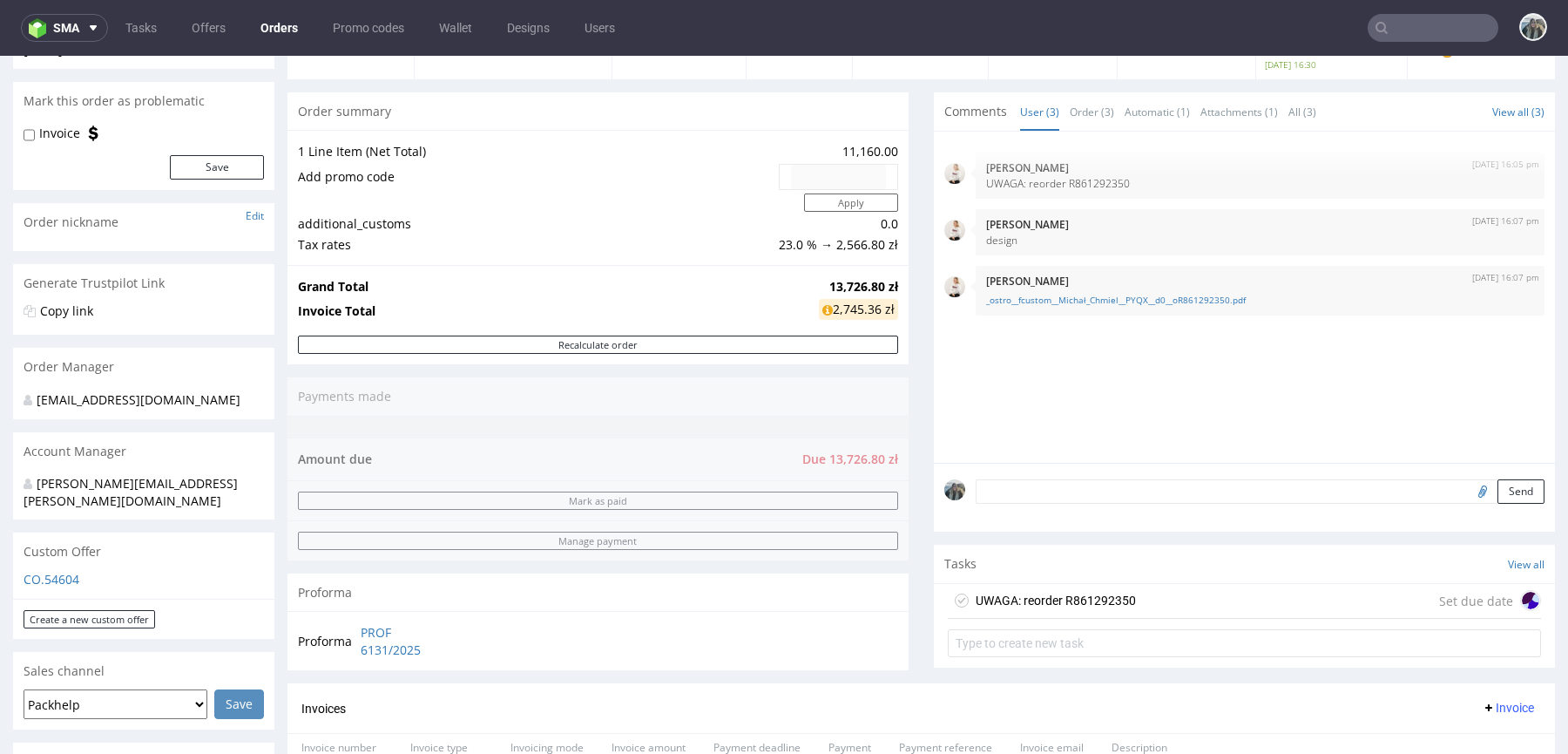
click at [1365, 586] on div "UWAGA: reorder R861292350 Set due date" at bounding box center [1244, 601] width 593 height 34
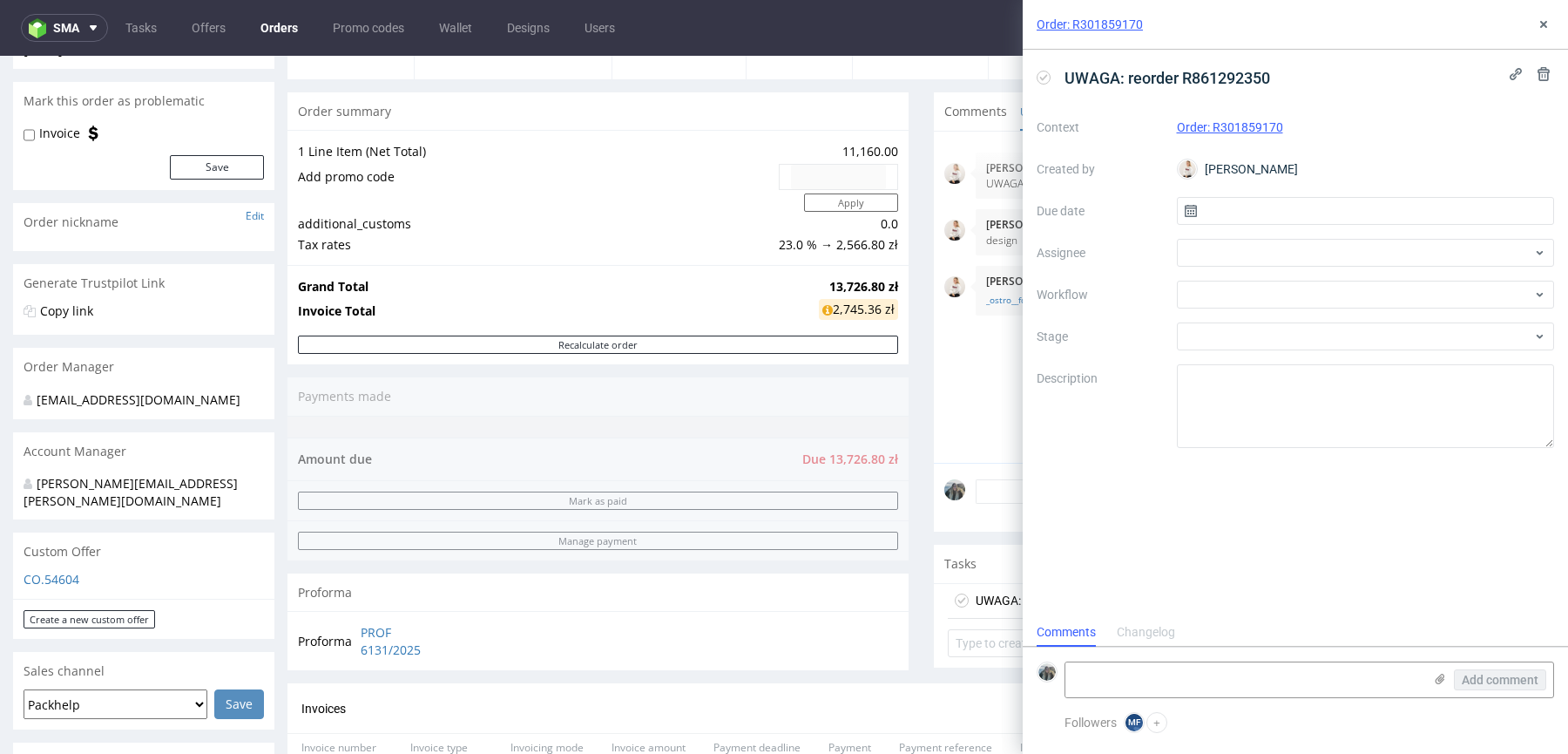
scroll to position [14, 0]
click at [1555, 17] on div "Order: R301859170" at bounding box center [1295, 24] width 545 height 50
click at [1551, 27] on button at bounding box center [1543, 24] width 21 height 21
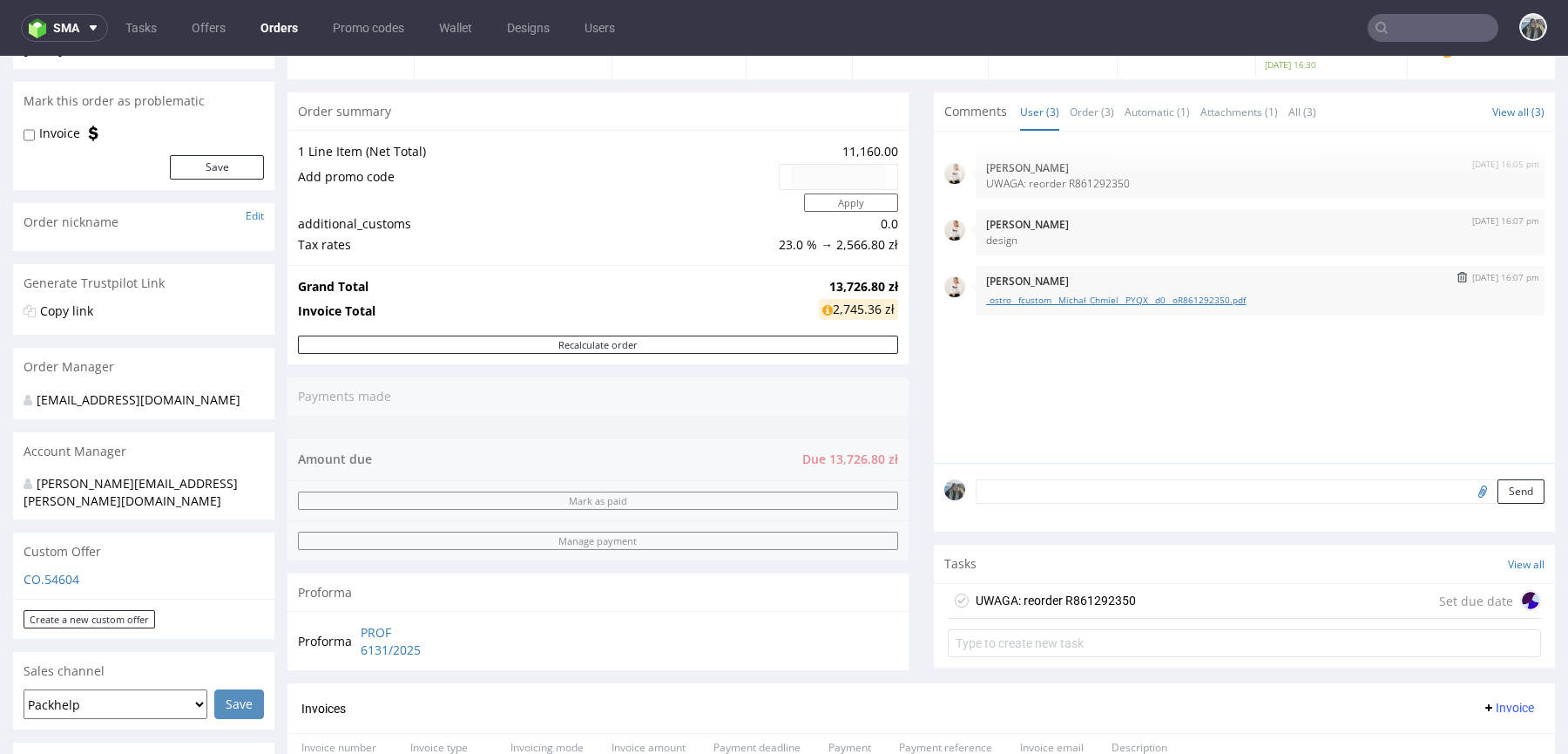
click at [1192, 294] on link "_ostro__fcustom__Michał_Chmiel__PYQX__d0__oR861292350.pdf" at bounding box center [1259, 300] width 548 height 13
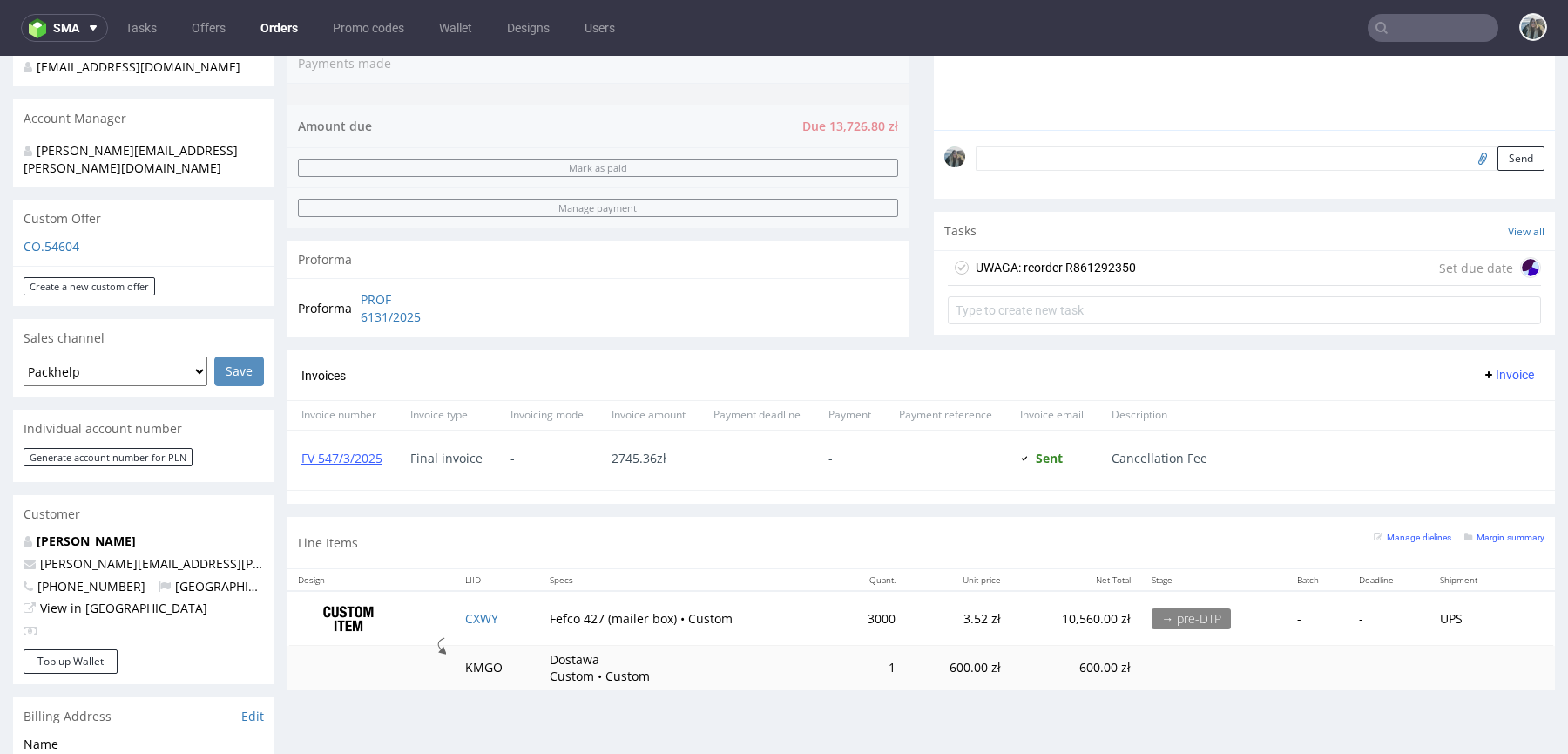
scroll to position [509, 0]
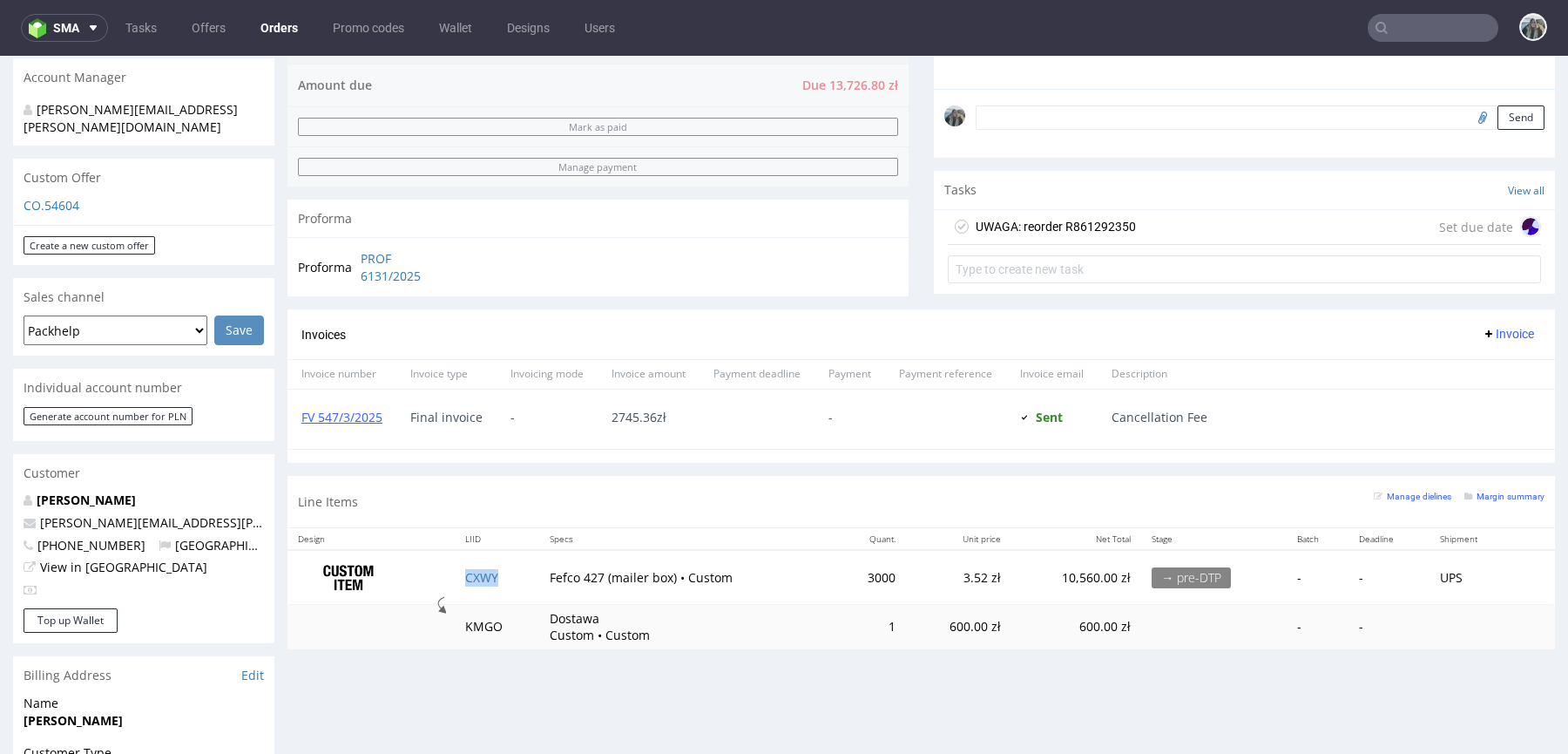
click at [507, 573] on td "CXWY" at bounding box center [496, 577] width 84 height 55
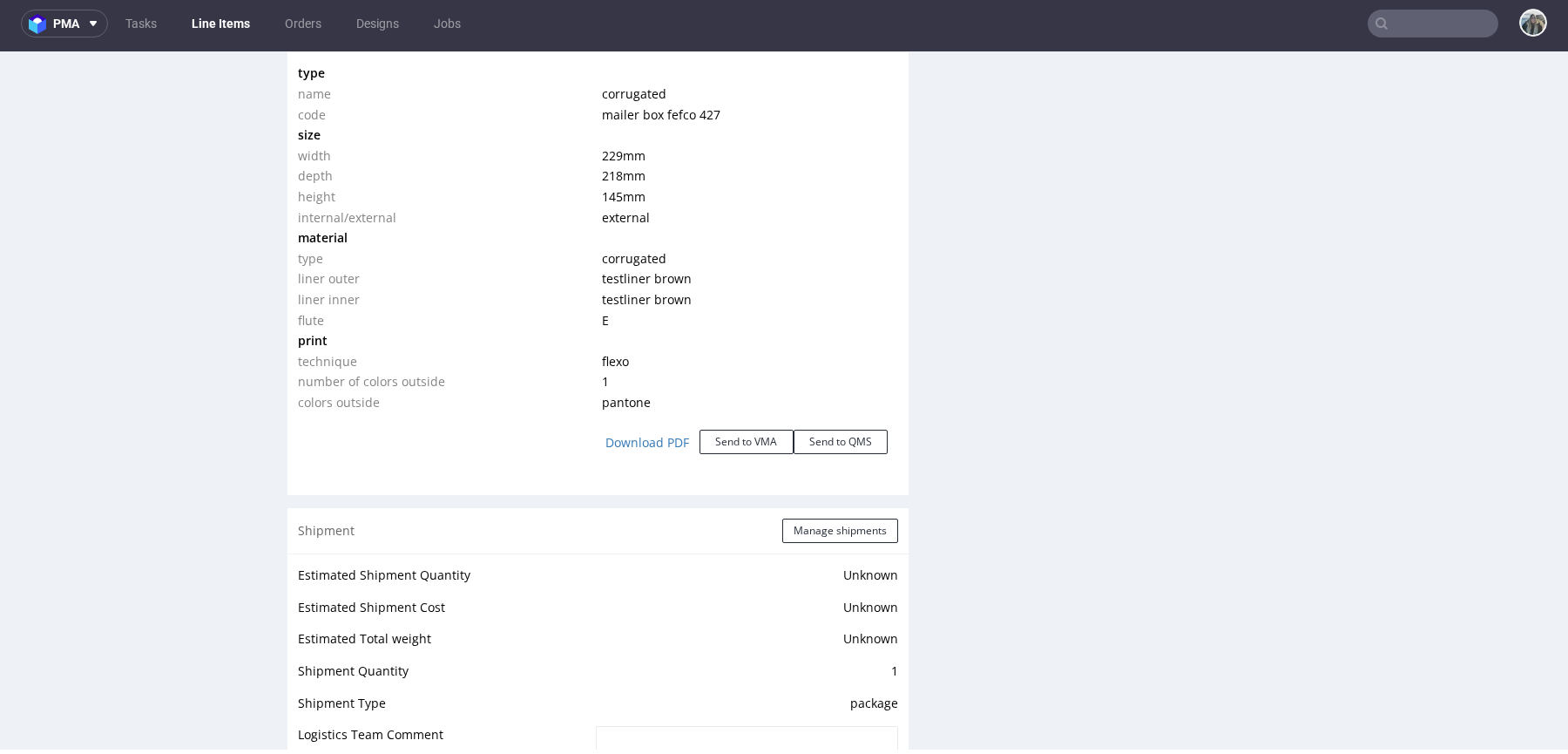
scroll to position [1651, 0]
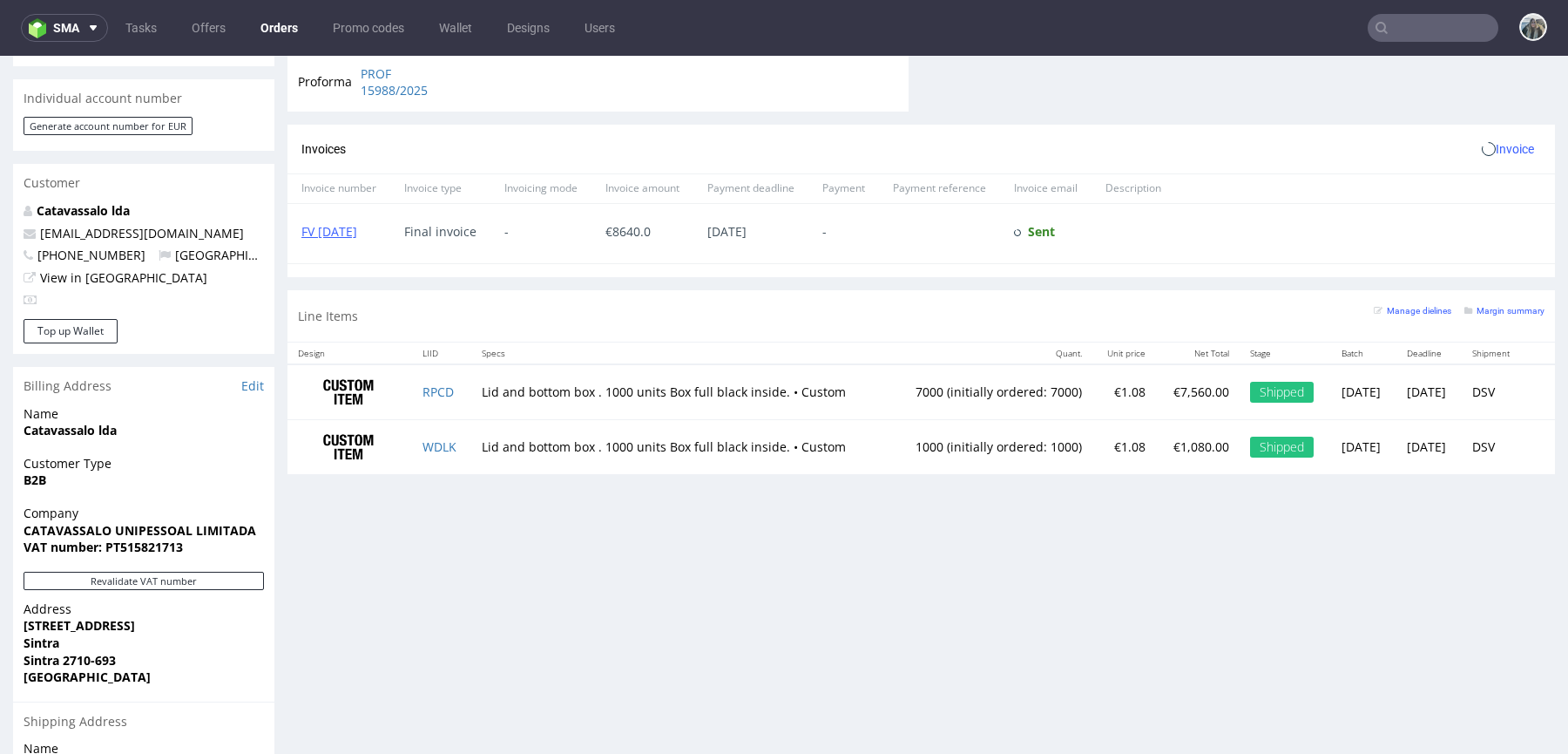
scroll to position [894, 0]
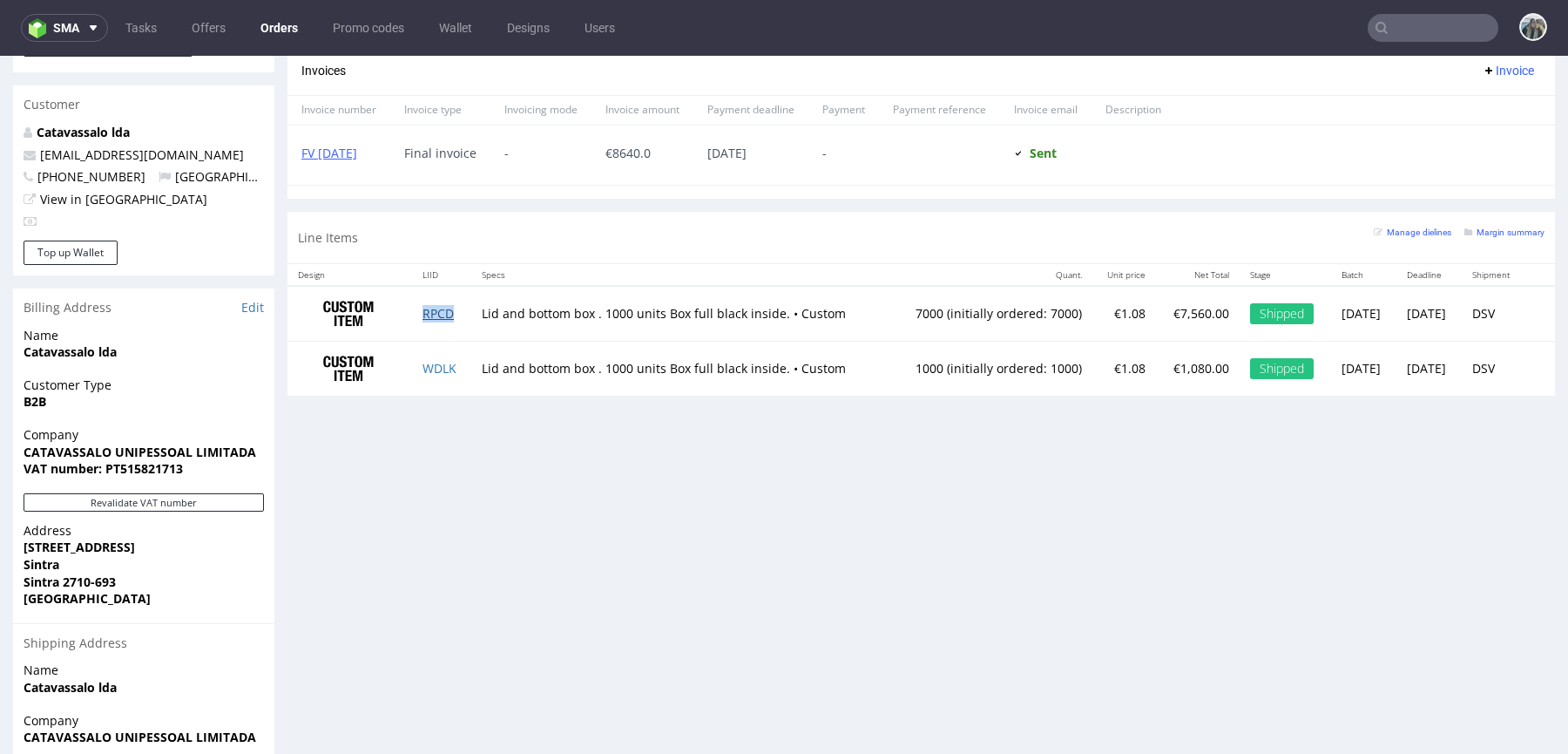
click at [429, 313] on link "RPCD" at bounding box center [438, 314] width 32 height 16
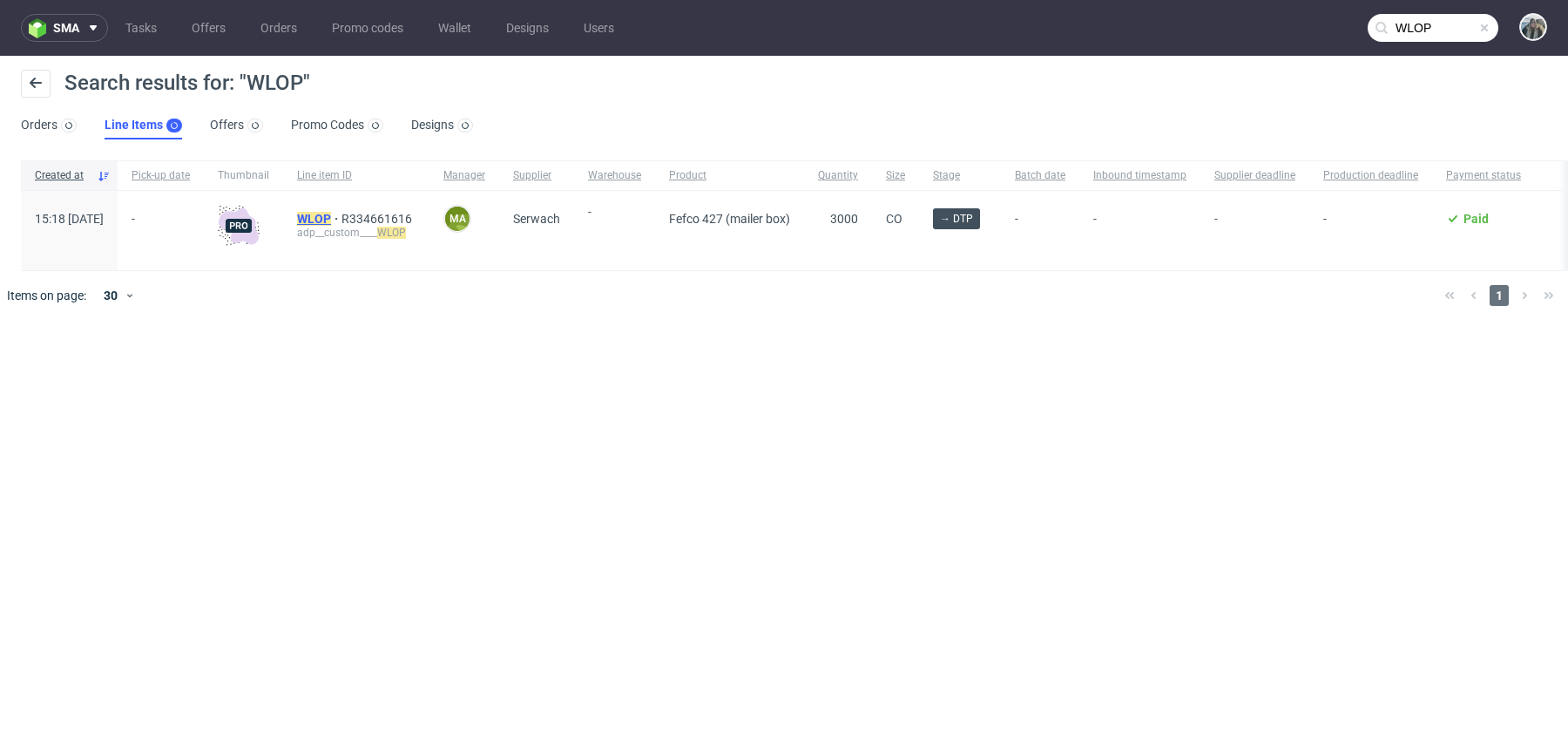
click at [331, 223] on mark "WLOP" at bounding box center [313, 218] width 34 height 14
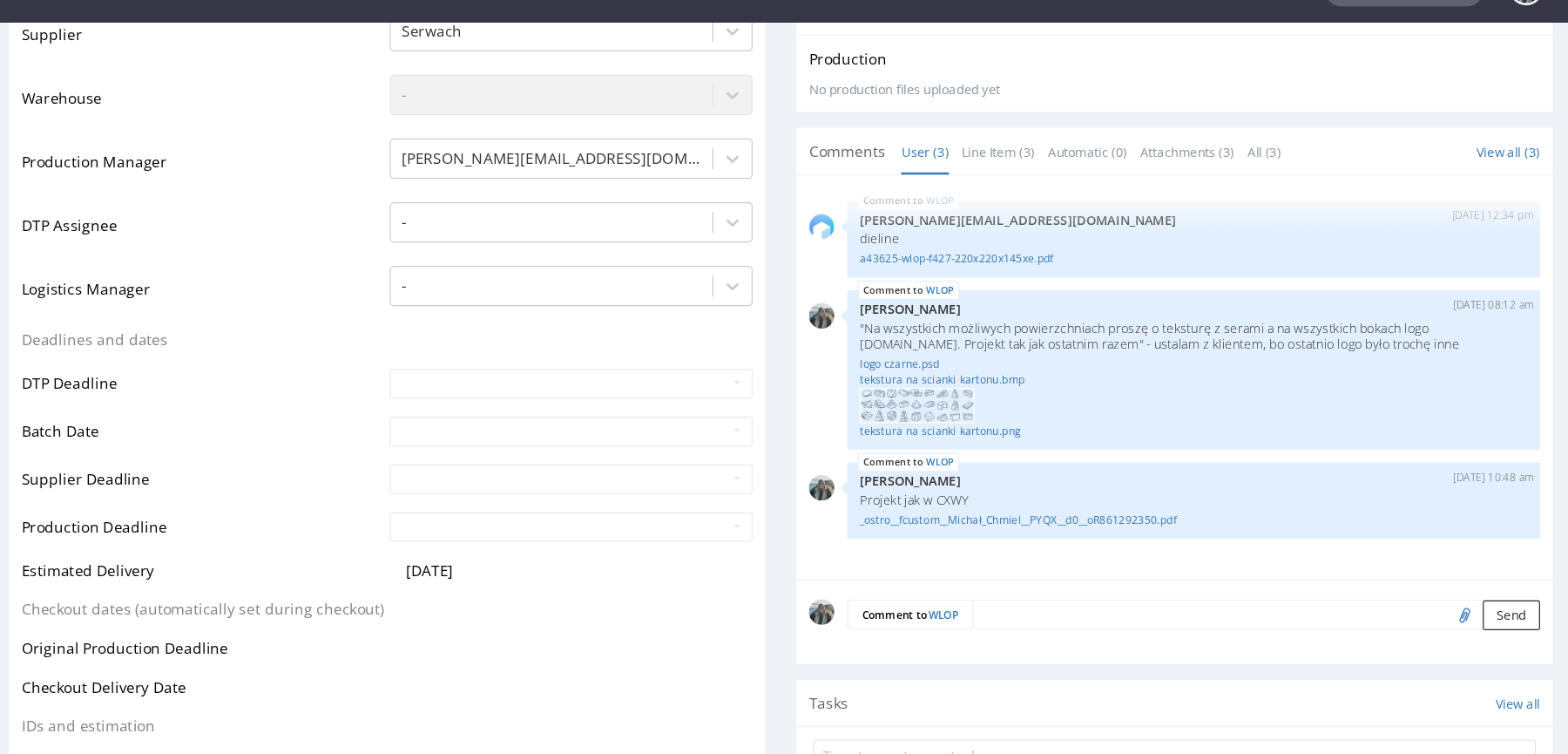
scroll to position [429, 0]
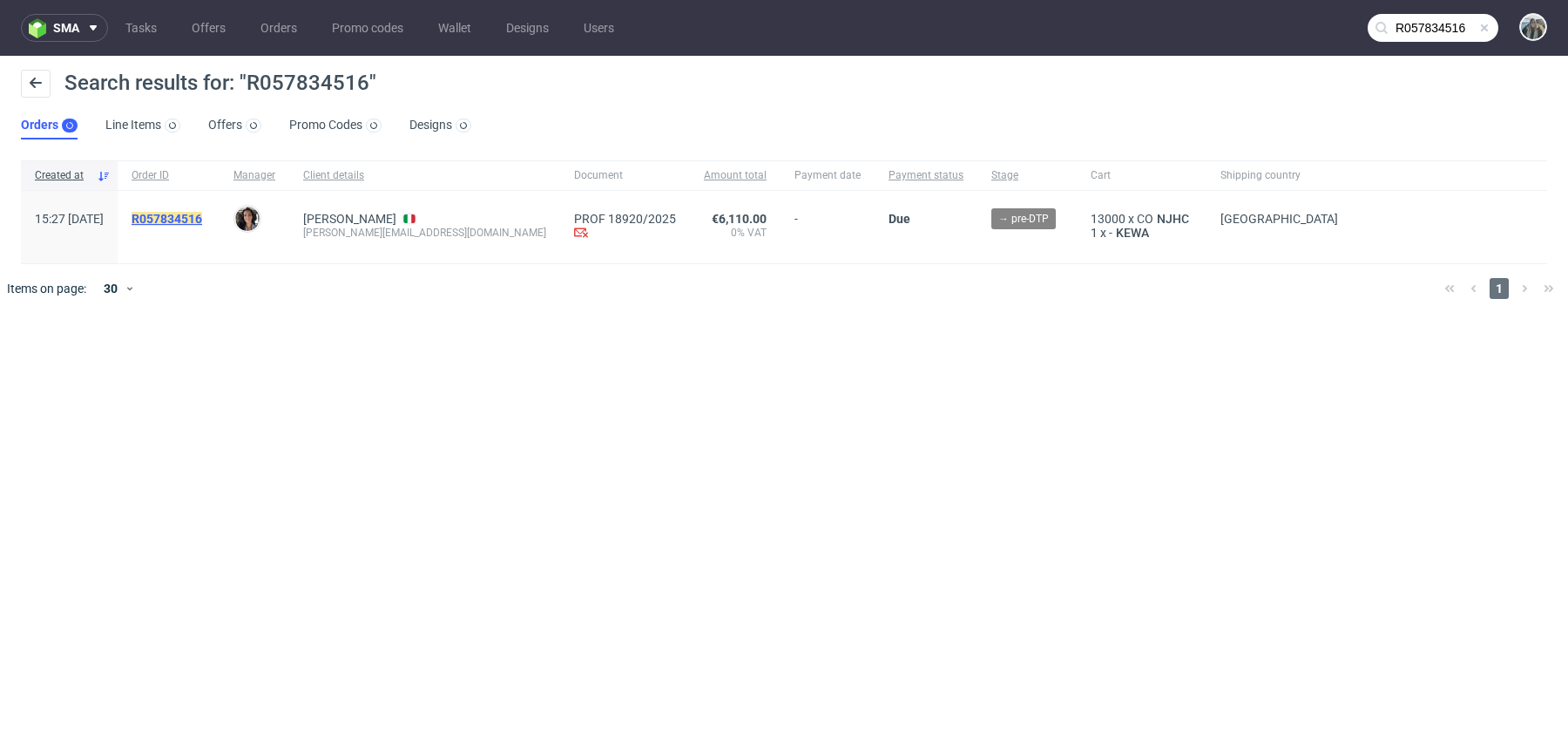
click at [202, 220] on mark "R057834516" at bounding box center [167, 218] width 71 height 14
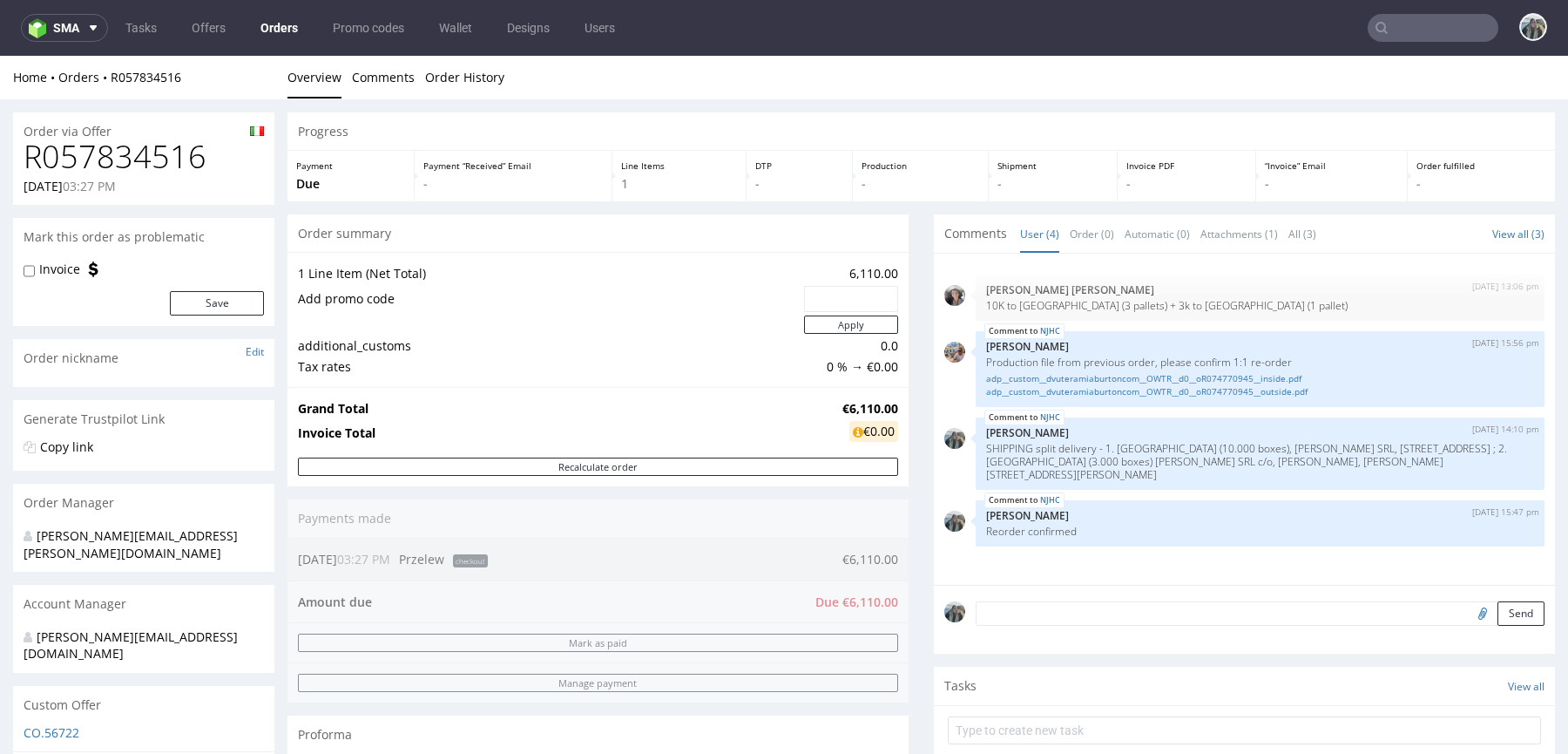
click at [86, 169] on h1 "R057834516" at bounding box center [143, 157] width 240 height 34
click at [87, 169] on h1 "R057834516" at bounding box center [143, 157] width 240 height 34
copy h1 "R057834516"
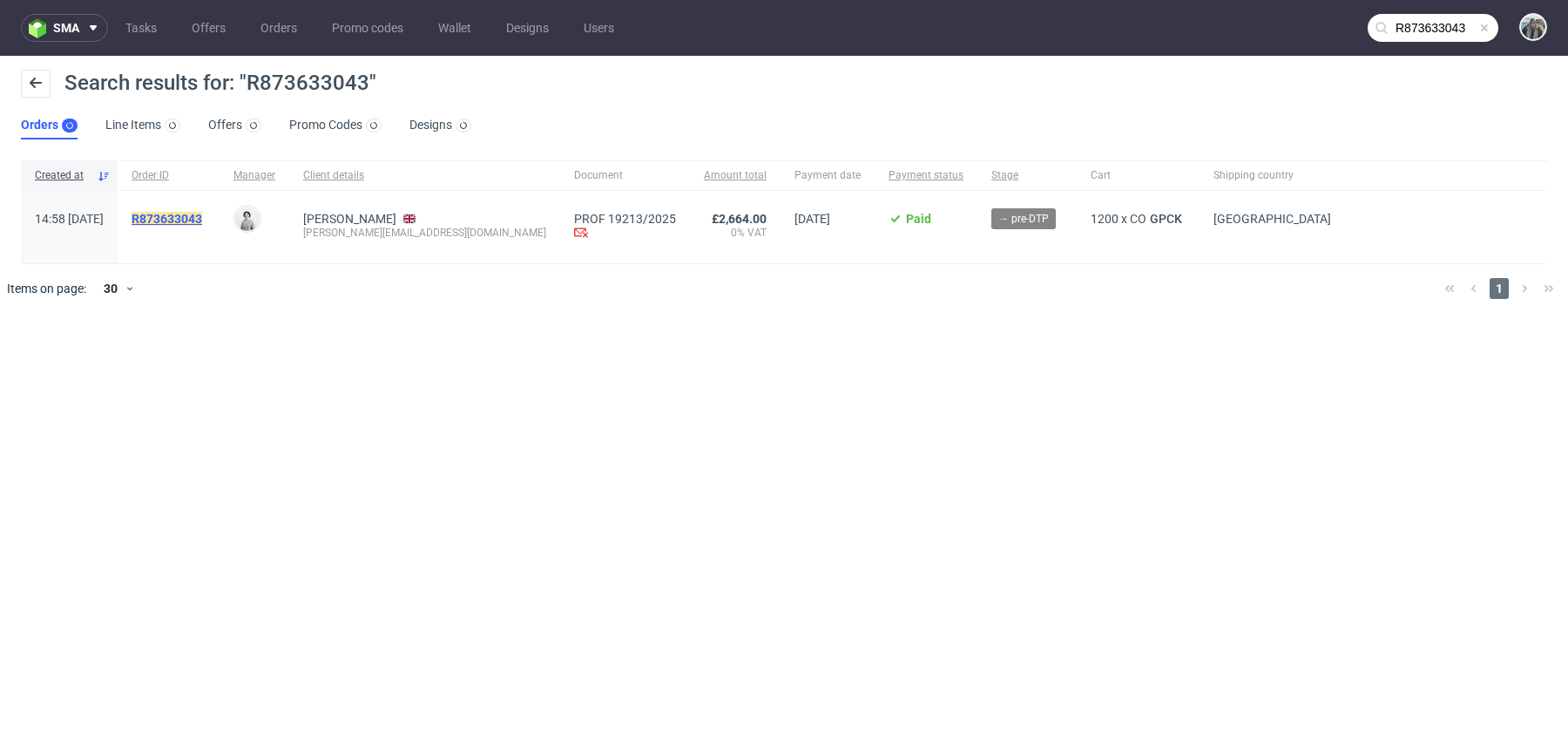
click at [202, 218] on mark "R873633043" at bounding box center [167, 218] width 71 height 14
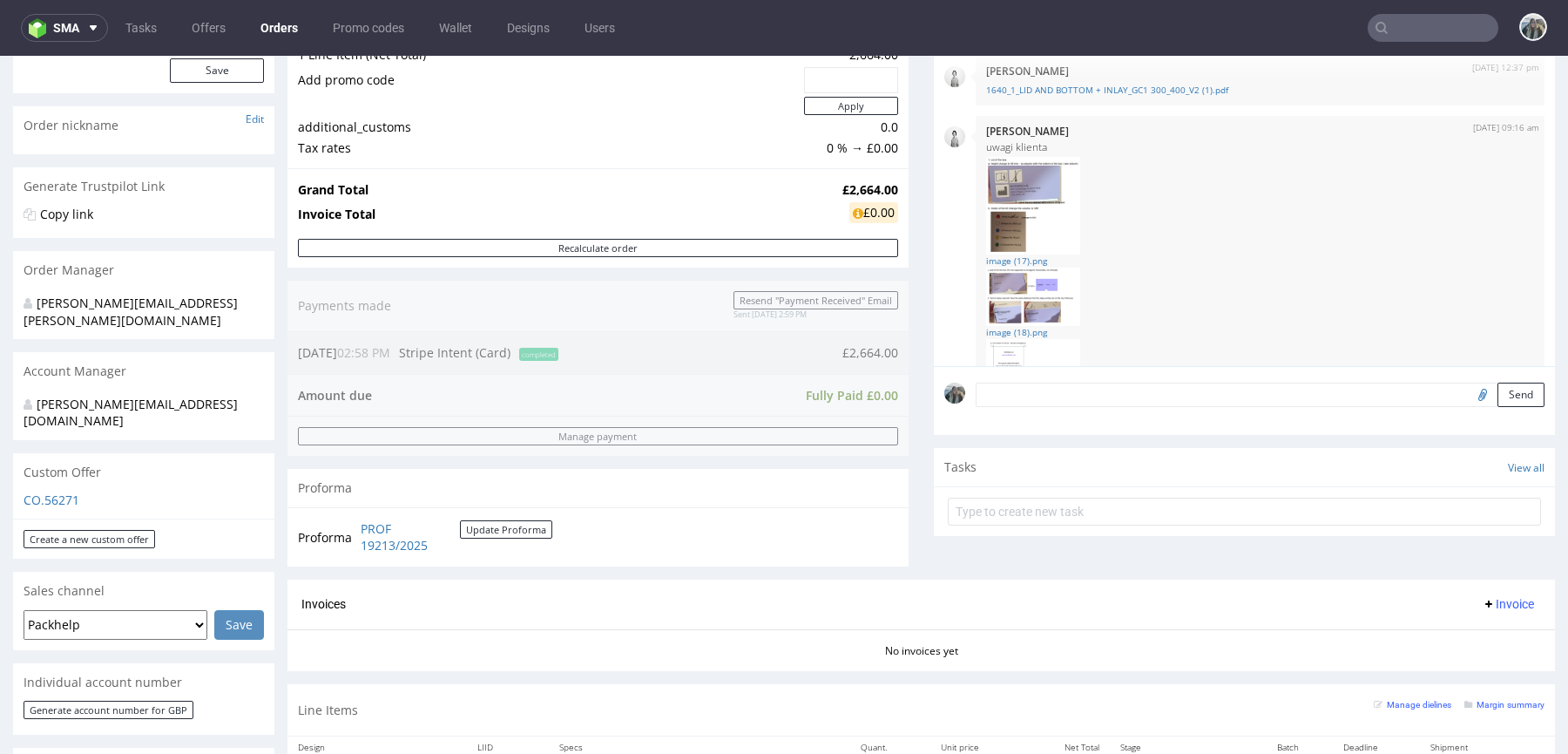
scroll to position [476, 0]
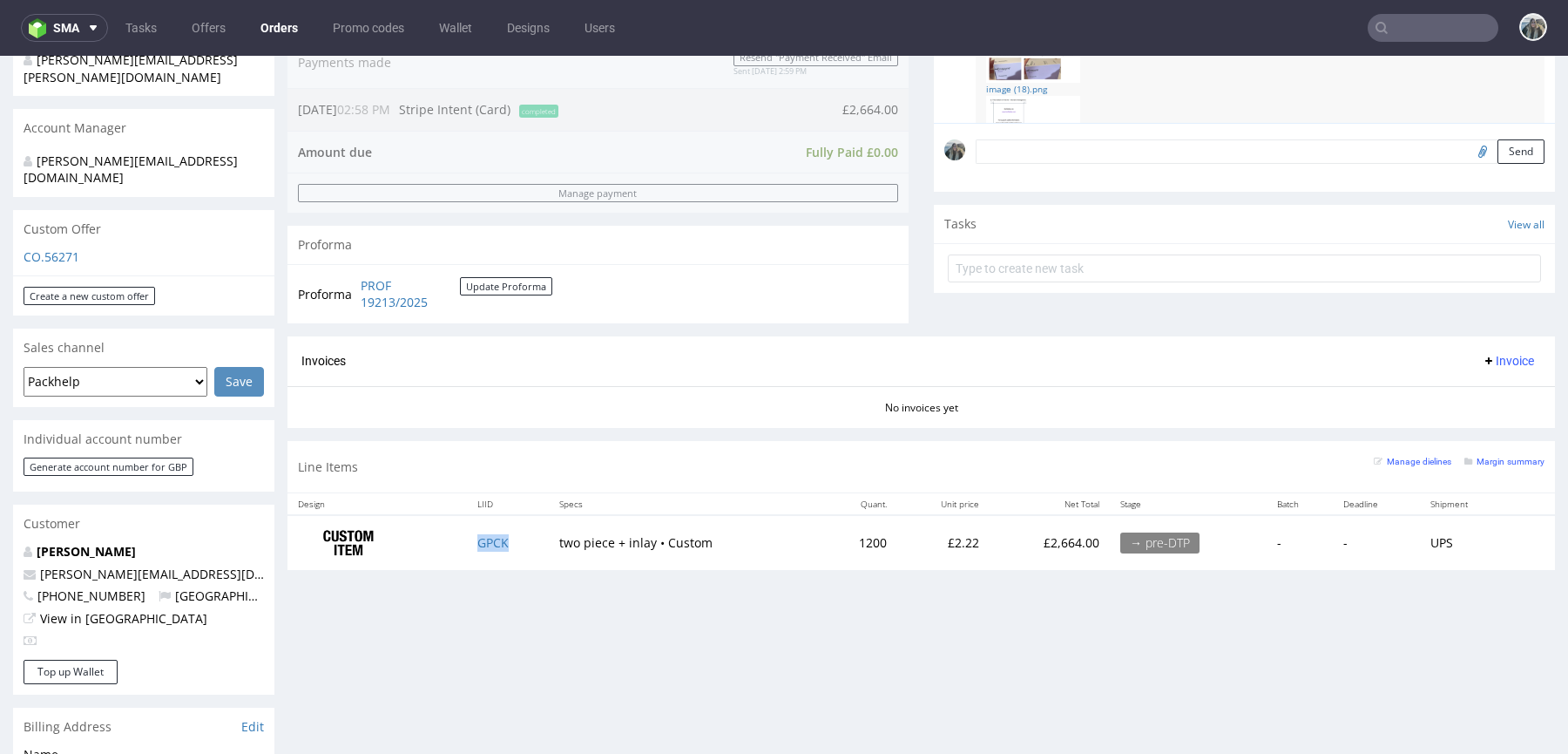
click at [522, 543] on td "GPCK" at bounding box center [507, 542] width 82 height 55
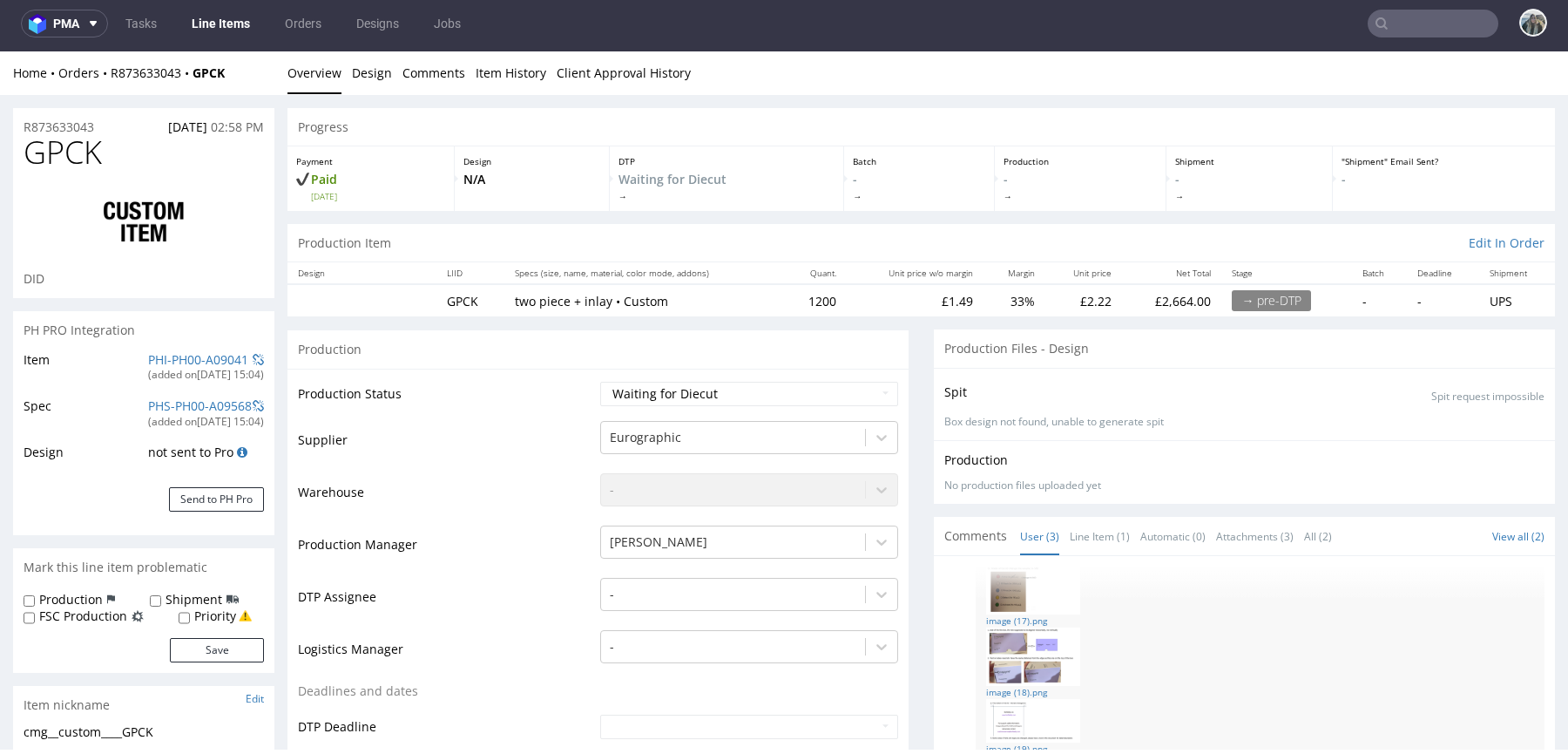
click at [192, 81] on div "Home Orders R873633043 GPCK Overview Design Comments Item History Client Approv…" at bounding box center [784, 73] width 1568 height 44
drag, startPoint x: 197, startPoint y: 82, endPoint x: 190, endPoint y: 73, distance: 11.4
click at [191, 74] on div "Home Orders R873633043 GPCK Overview Design Comments Item History Client Approv…" at bounding box center [784, 73] width 1568 height 44
copy strong "GPCK"
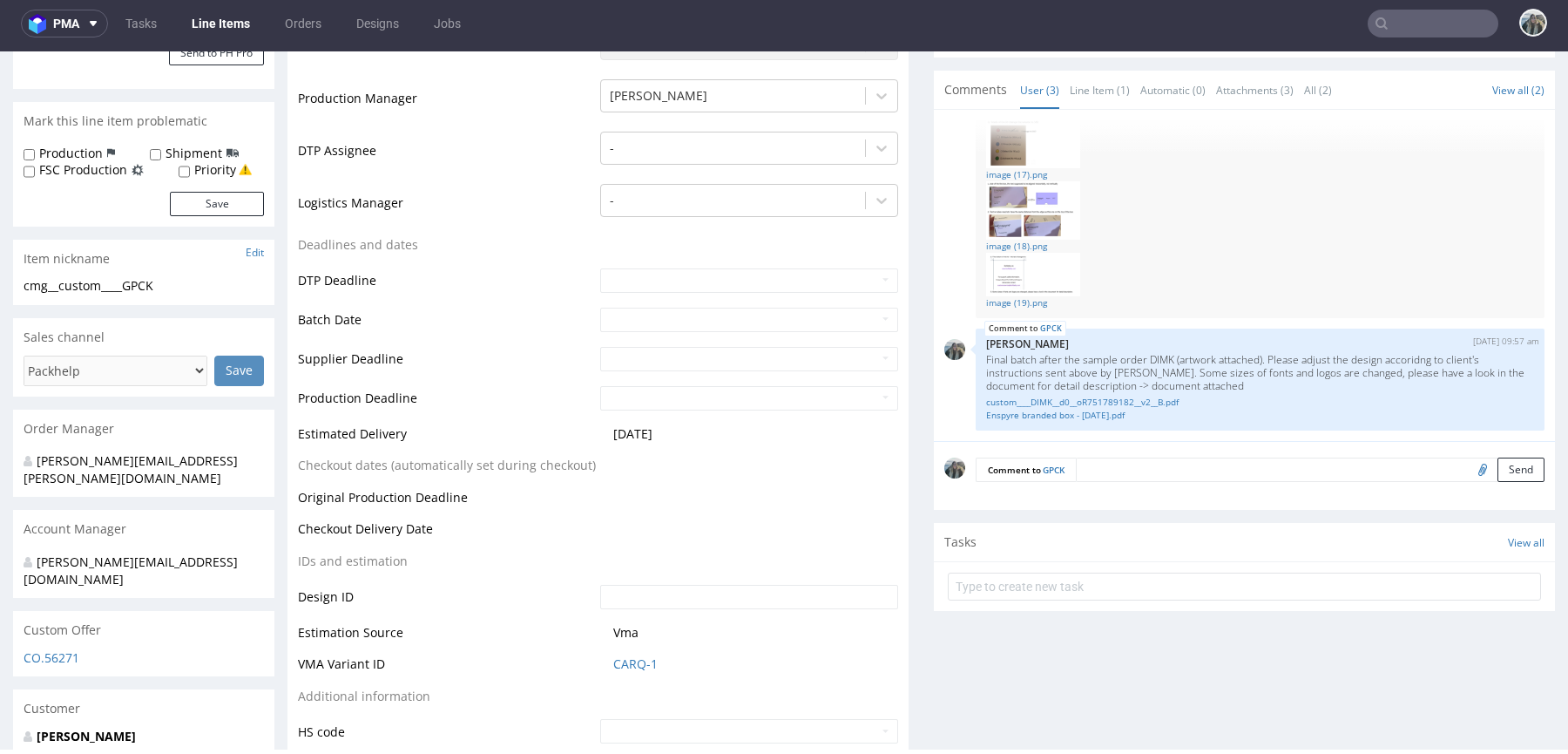
scroll to position [601, 0]
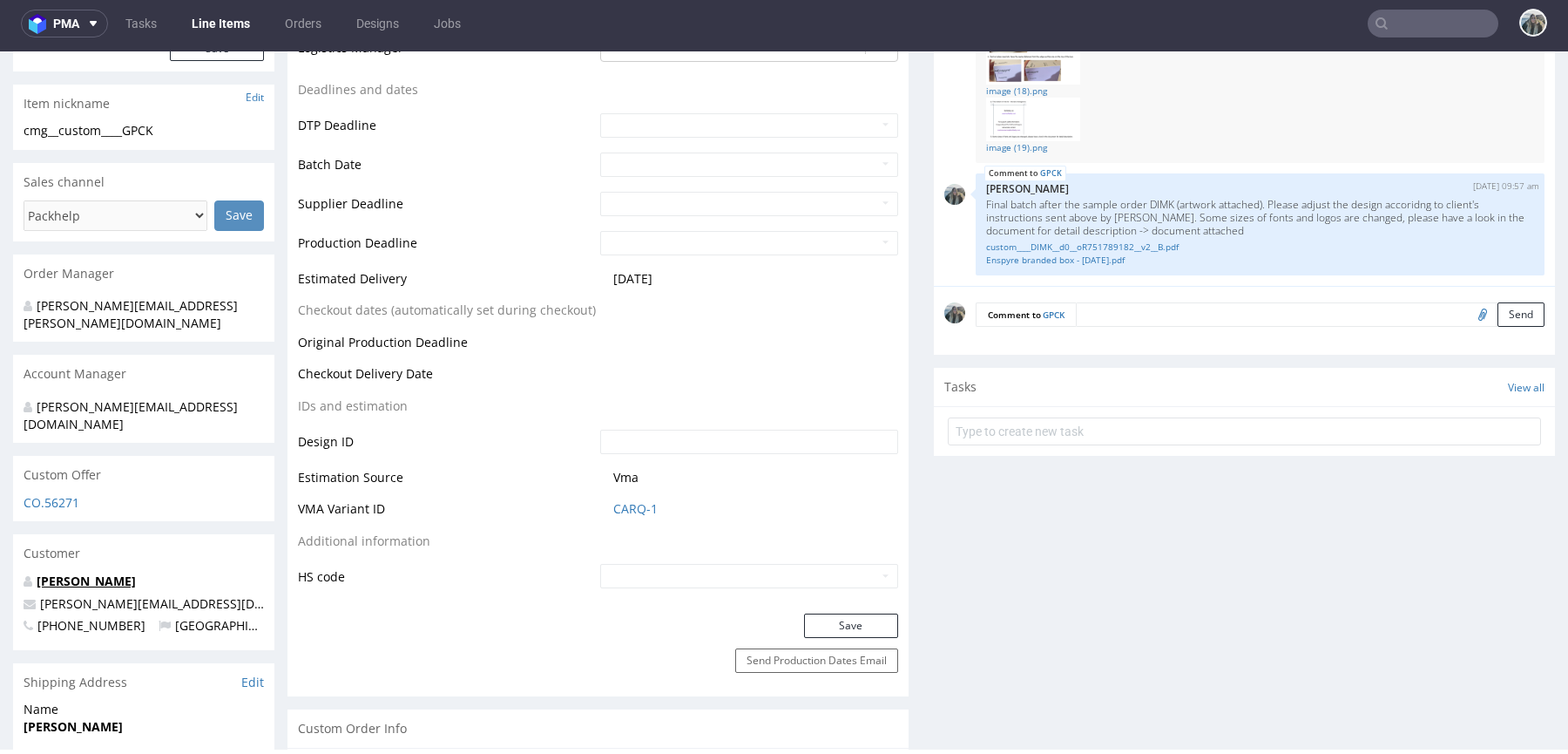
click at [69, 573] on link "[PERSON_NAME]" at bounding box center [86, 581] width 100 height 16
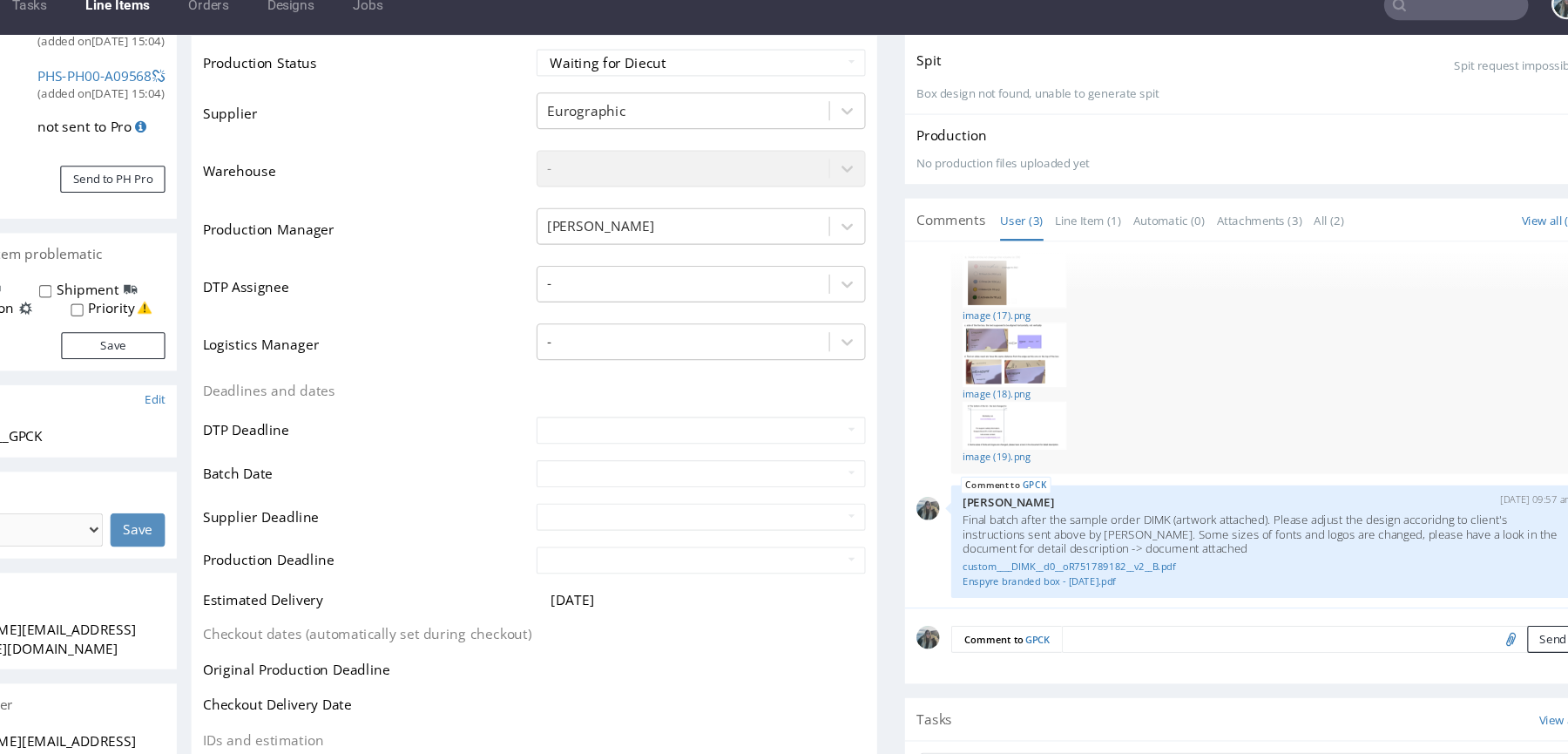
scroll to position [0, 0]
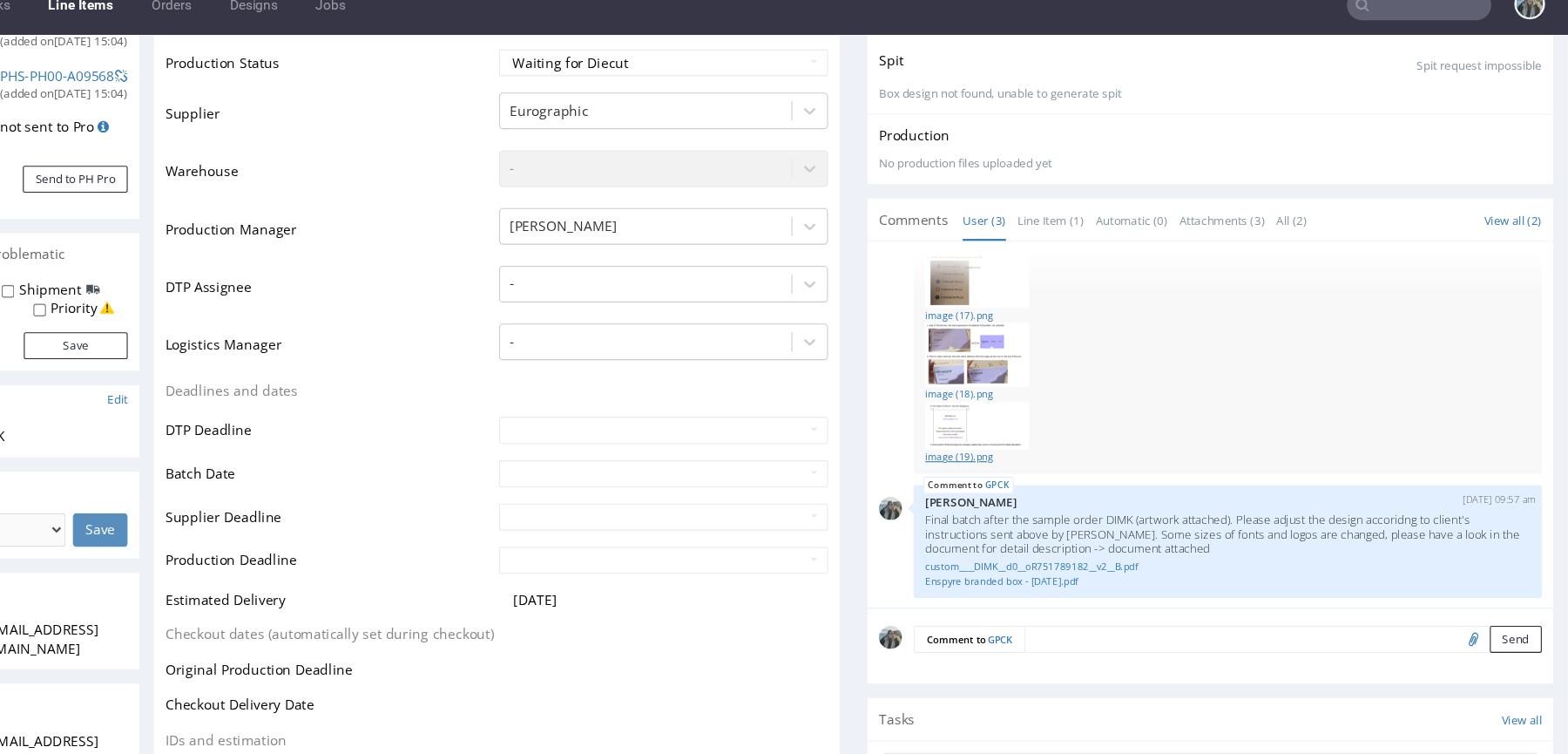
click at [858, 416] on link "image (19).png" at bounding box center [1097, 417] width 548 height 13
click at [869, 361] on link "image (18).png" at bounding box center [1097, 360] width 548 height 13
click at [859, 284] on link "image (17).png" at bounding box center [1097, 289] width 548 height 13
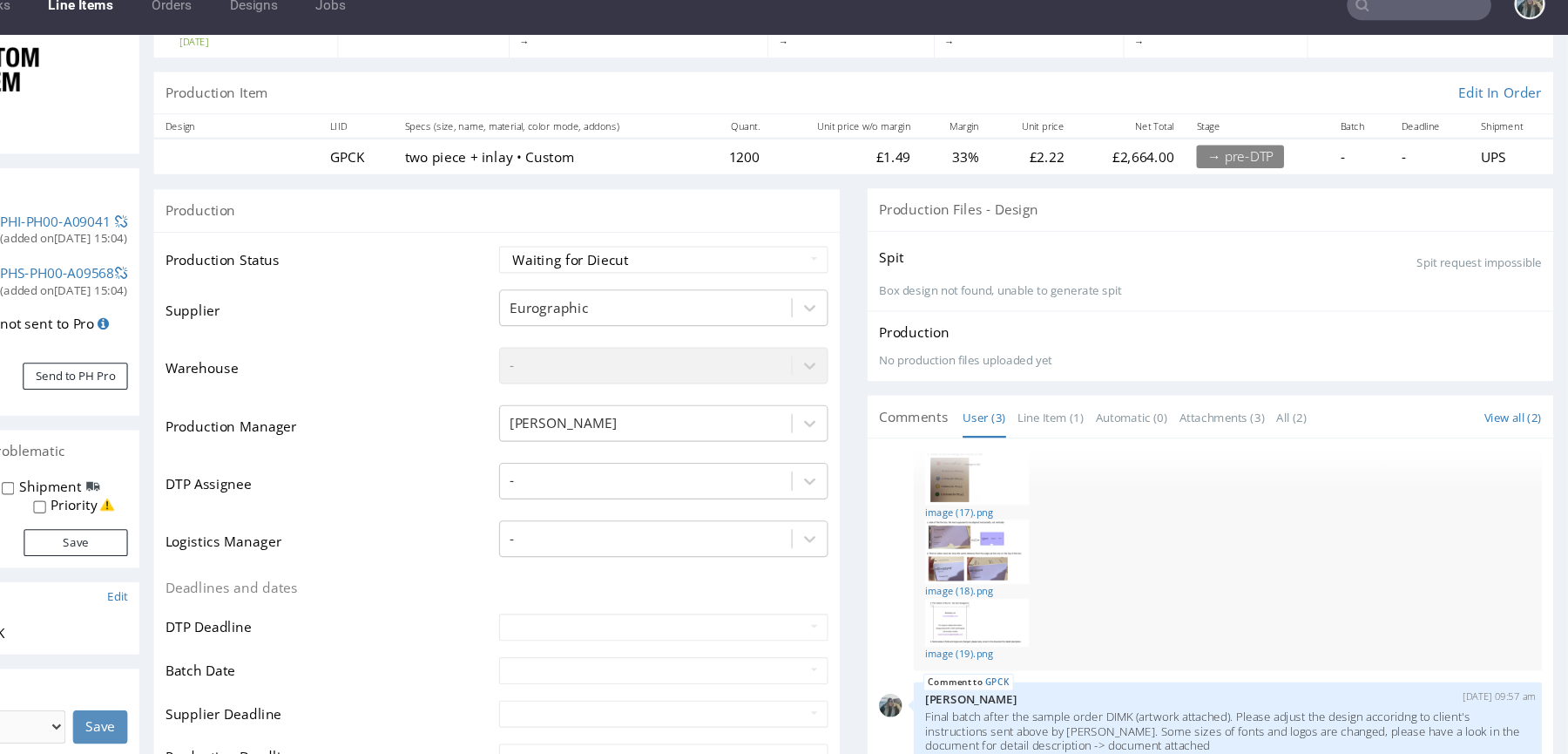
scroll to position [138, 0]
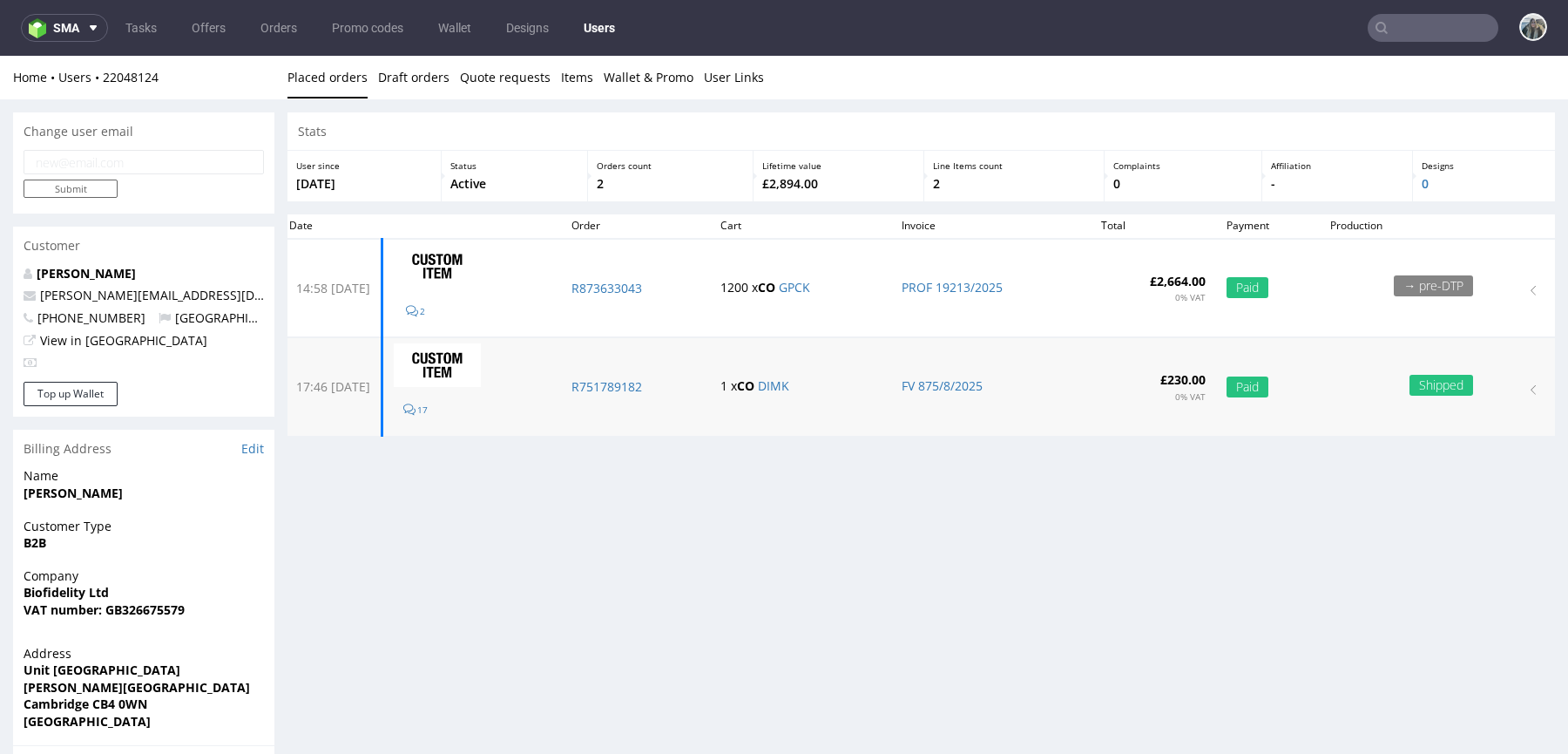
click at [646, 371] on td "R751789182" at bounding box center [635, 387] width 149 height 99
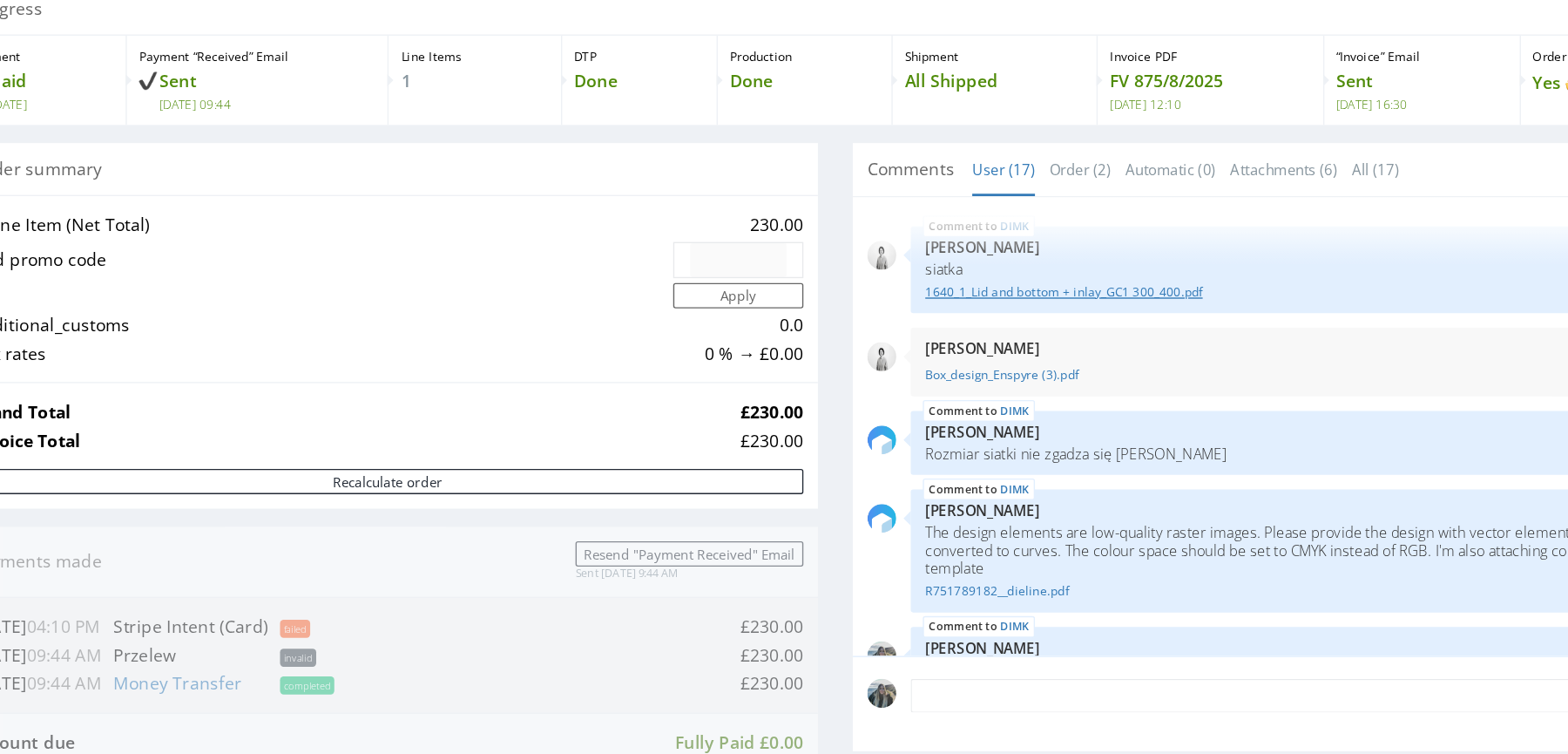
click at [661, 180] on link "1640_1_Lid and bottom + inlay_GC1 300_400.pdf" at bounding box center [820, 184] width 548 height 13
click at [663, 179] on link "1640_1_Lid and bottom + inlay_GC1 300_400.pdf" at bounding box center [820, 184] width 548 height 13
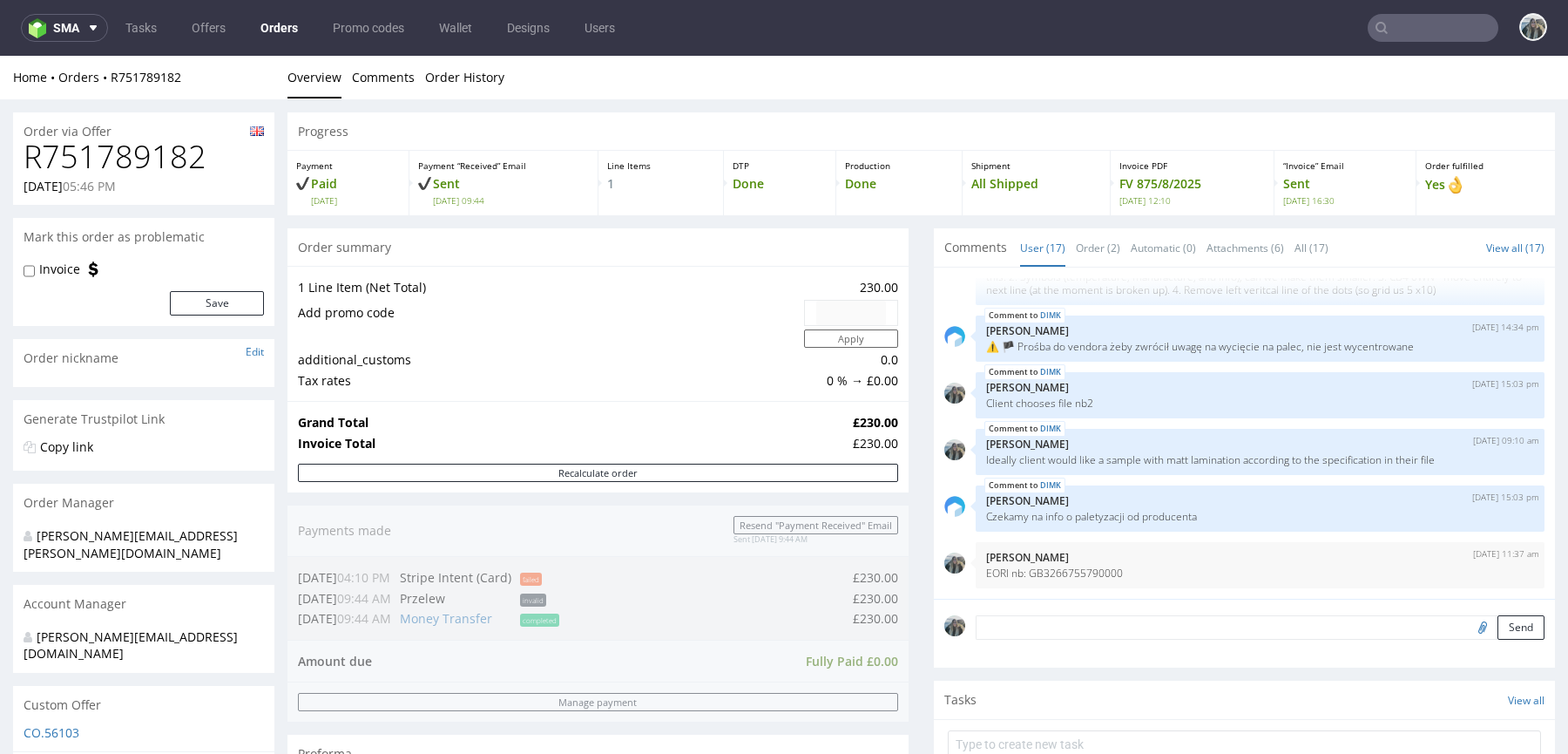
click at [1390, 38] on input "text" at bounding box center [1433, 27] width 130 height 28
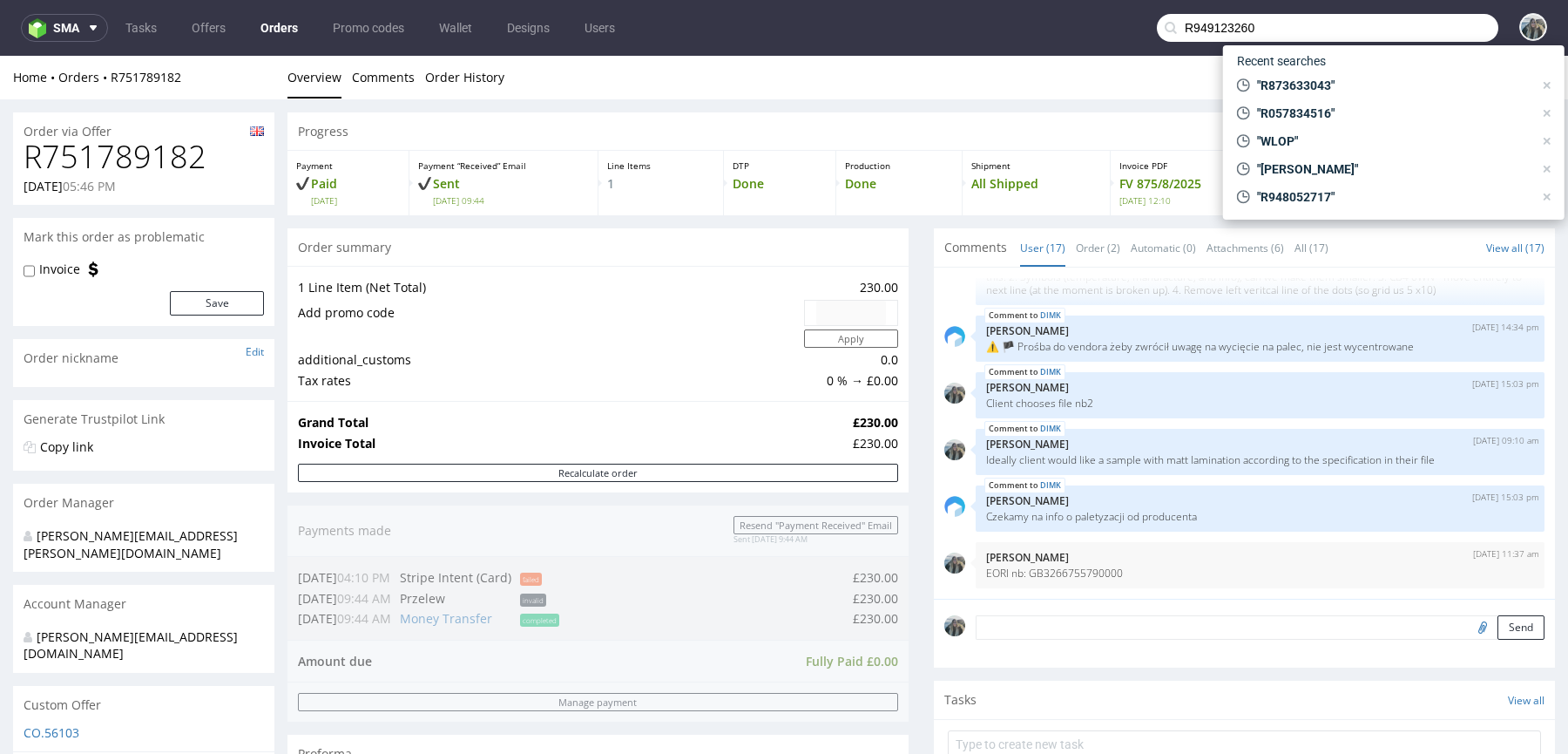
type input "R949123260"
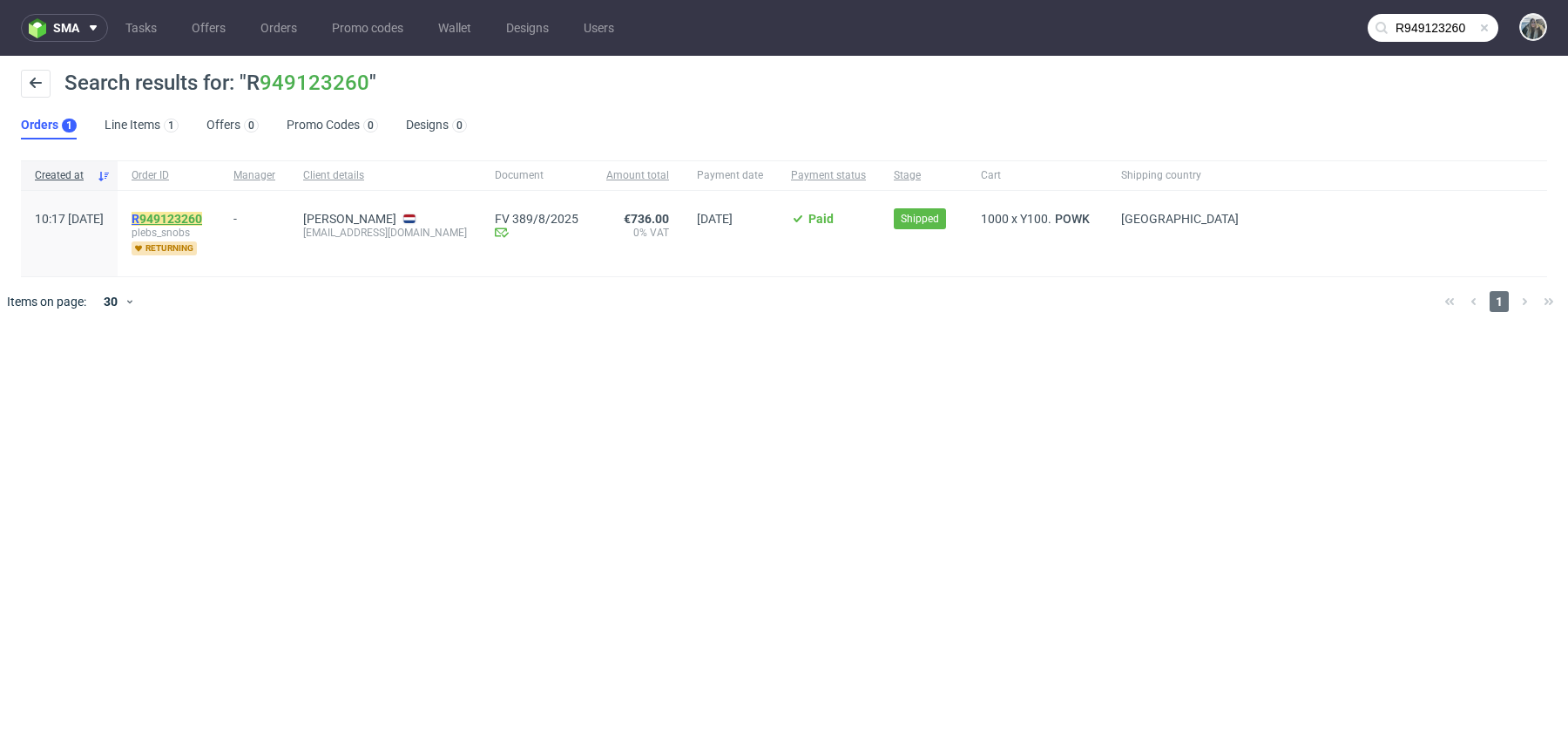
click at [202, 212] on link "949123260" at bounding box center [170, 218] width 63 height 14
click at [195, 213] on mark "R903095205" at bounding box center [167, 218] width 71 height 14
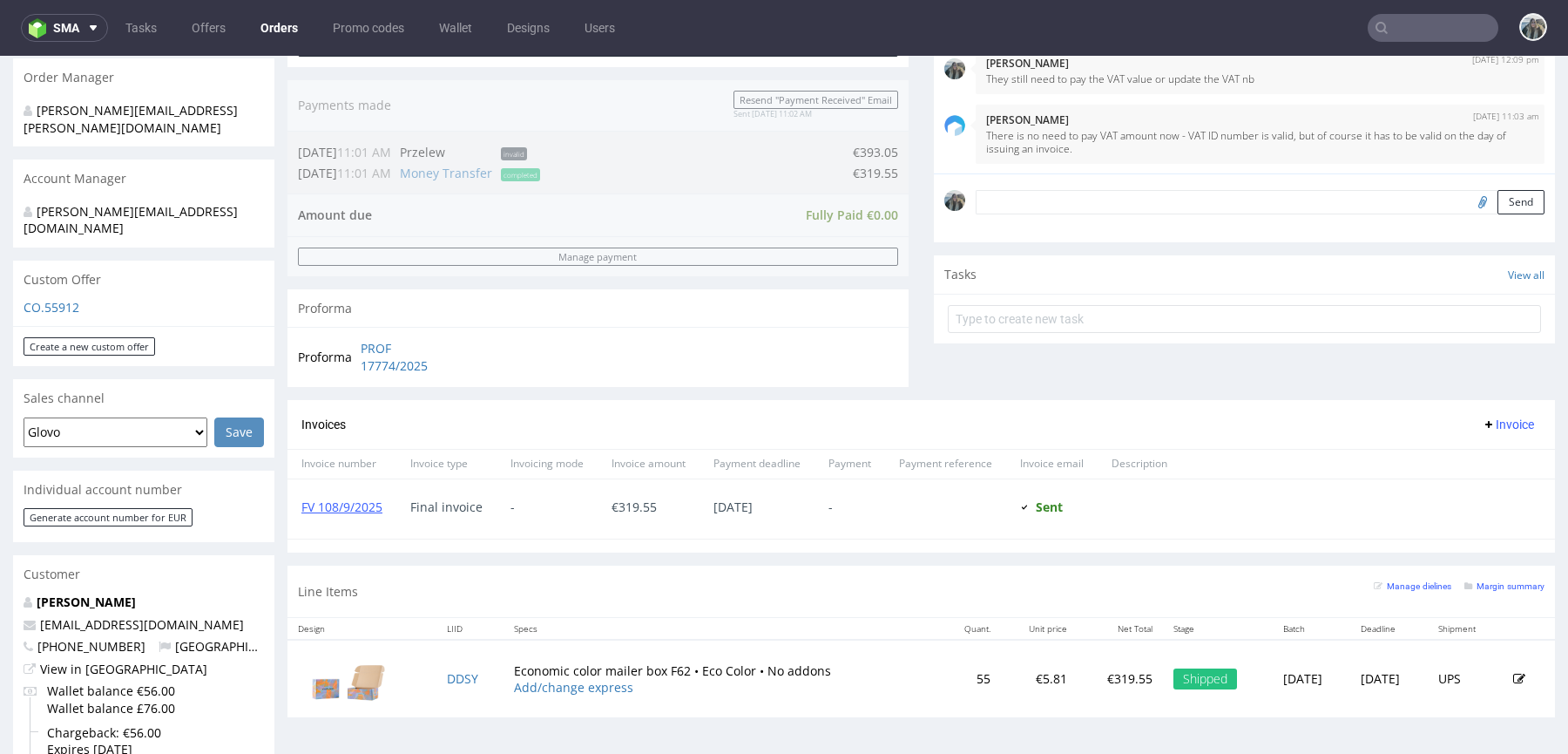
scroll to position [428, 0]
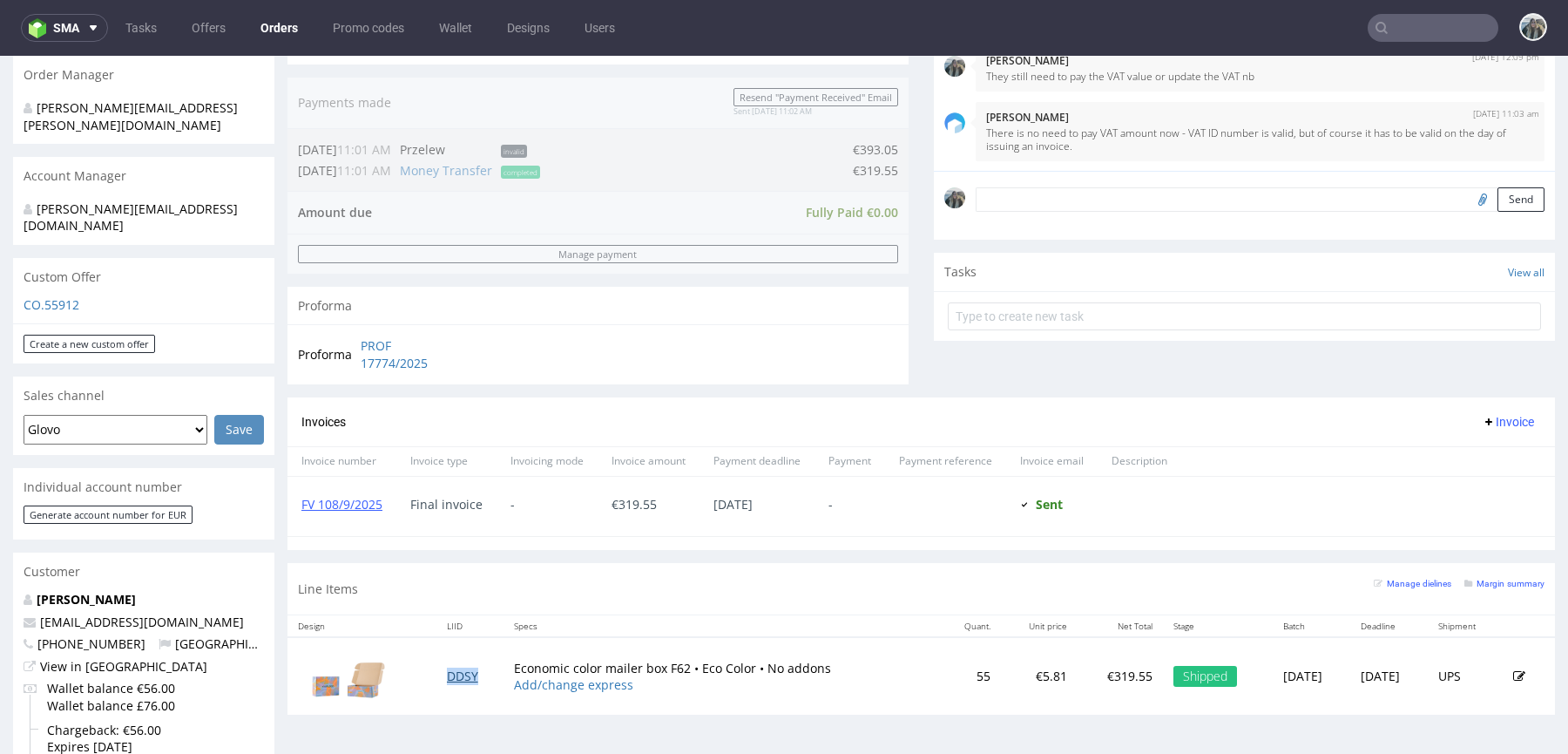
click at [447, 668] on link "DDSY" at bounding box center [462, 676] width 32 height 16
drag, startPoint x: 228, startPoint y: 587, endPoint x: 0, endPoint y: 587, distance: 228.0
click at [0, 587] on div "Order via Offer R903095205 21.08.2025 11:21 AM Mark this order as problematic I…" at bounding box center [784, 577] width 1568 height 1811
copy span "productioncrew@swaghut.com"
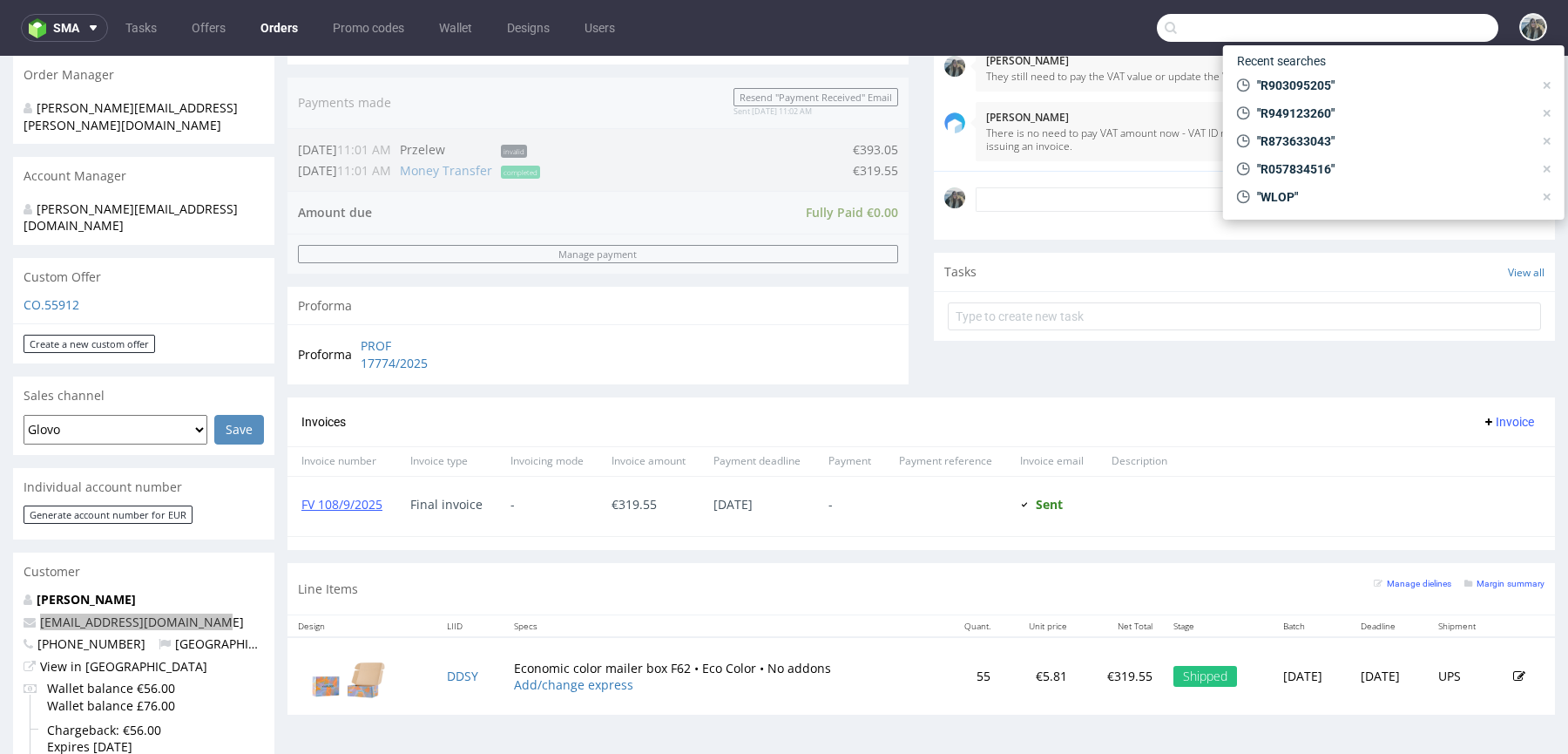
click at [1443, 34] on input "text" at bounding box center [1327, 27] width 341 height 28
paste input "R936491861"
type input "R936491861"
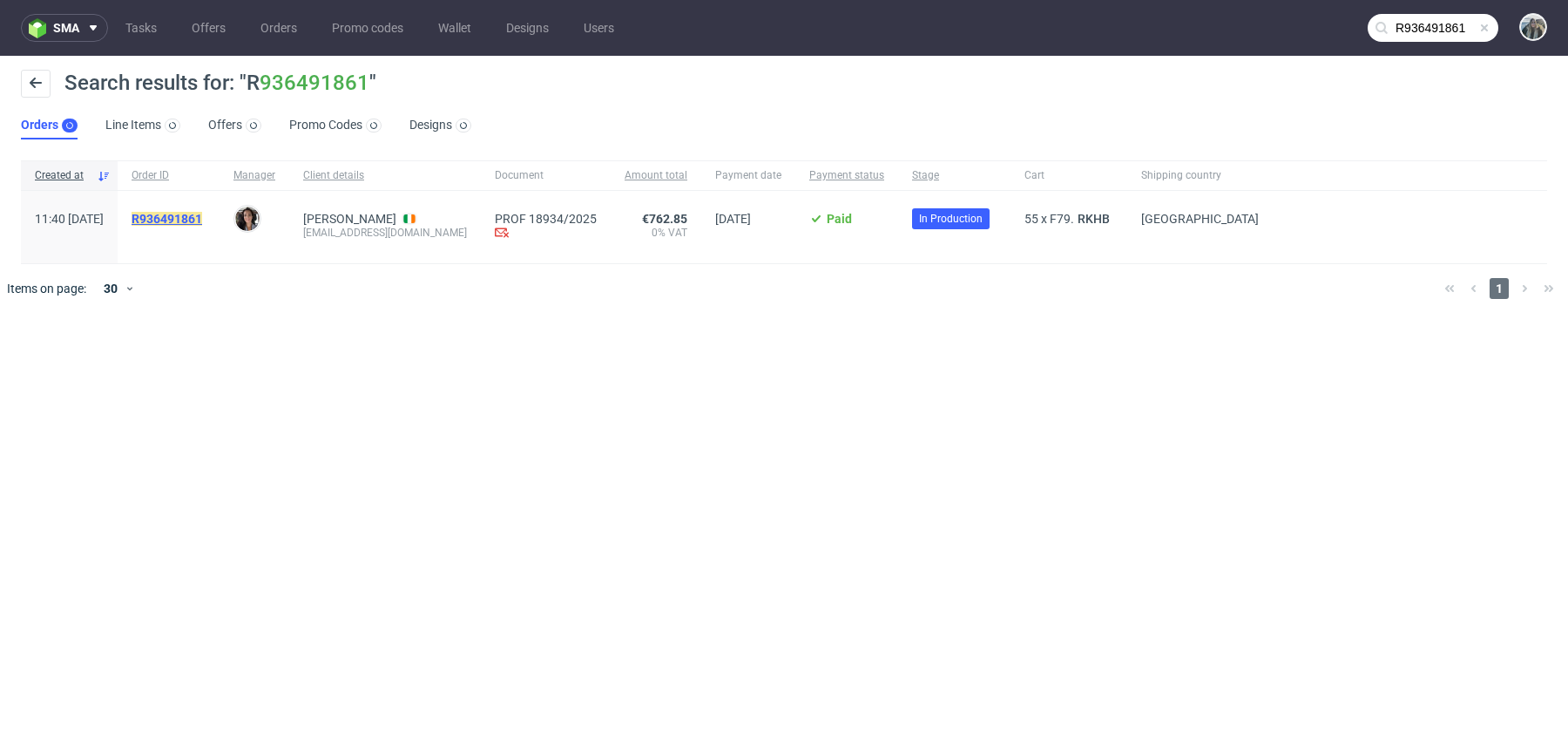
click at [202, 214] on mark "R936491861" at bounding box center [167, 218] width 71 height 14
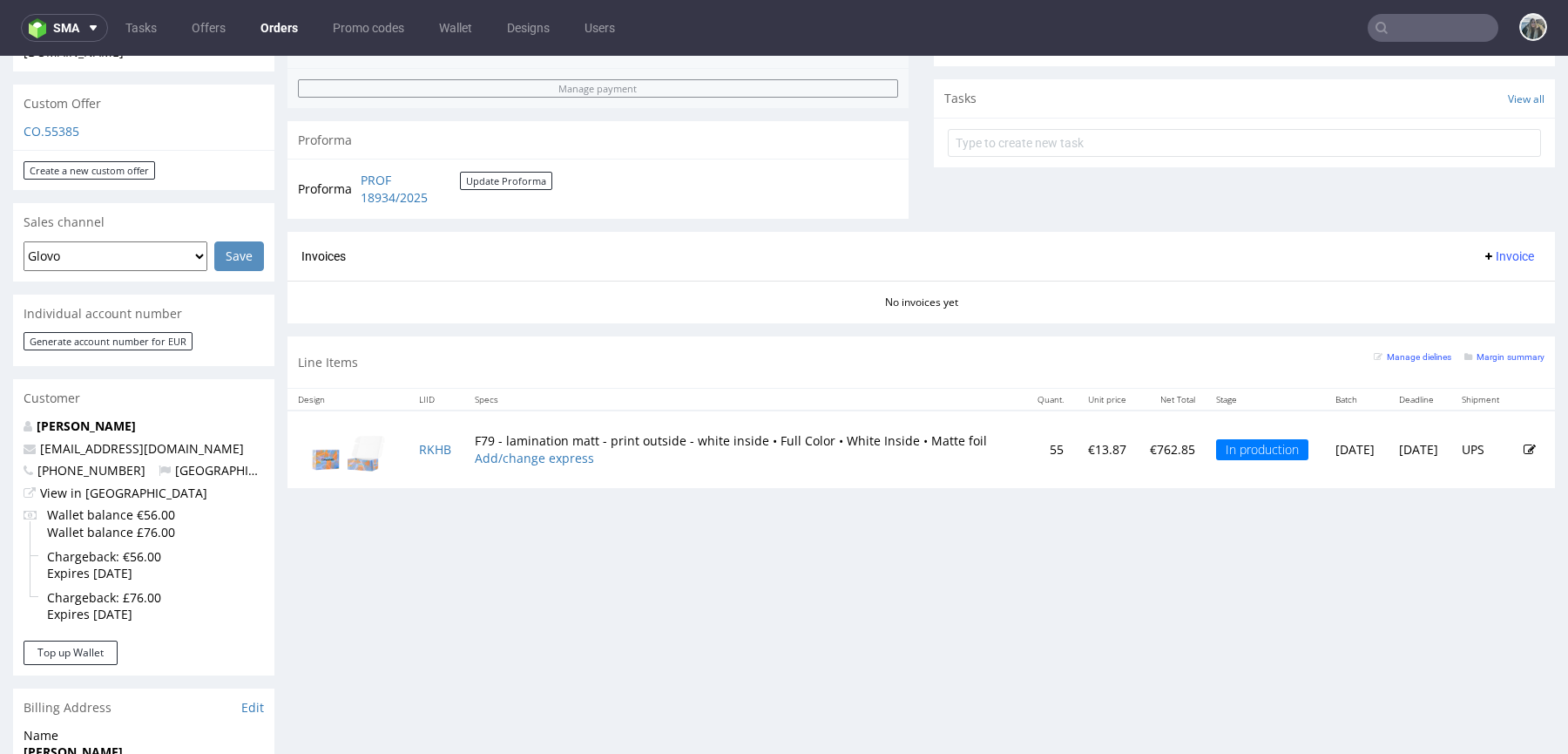
scroll to position [595, 0]
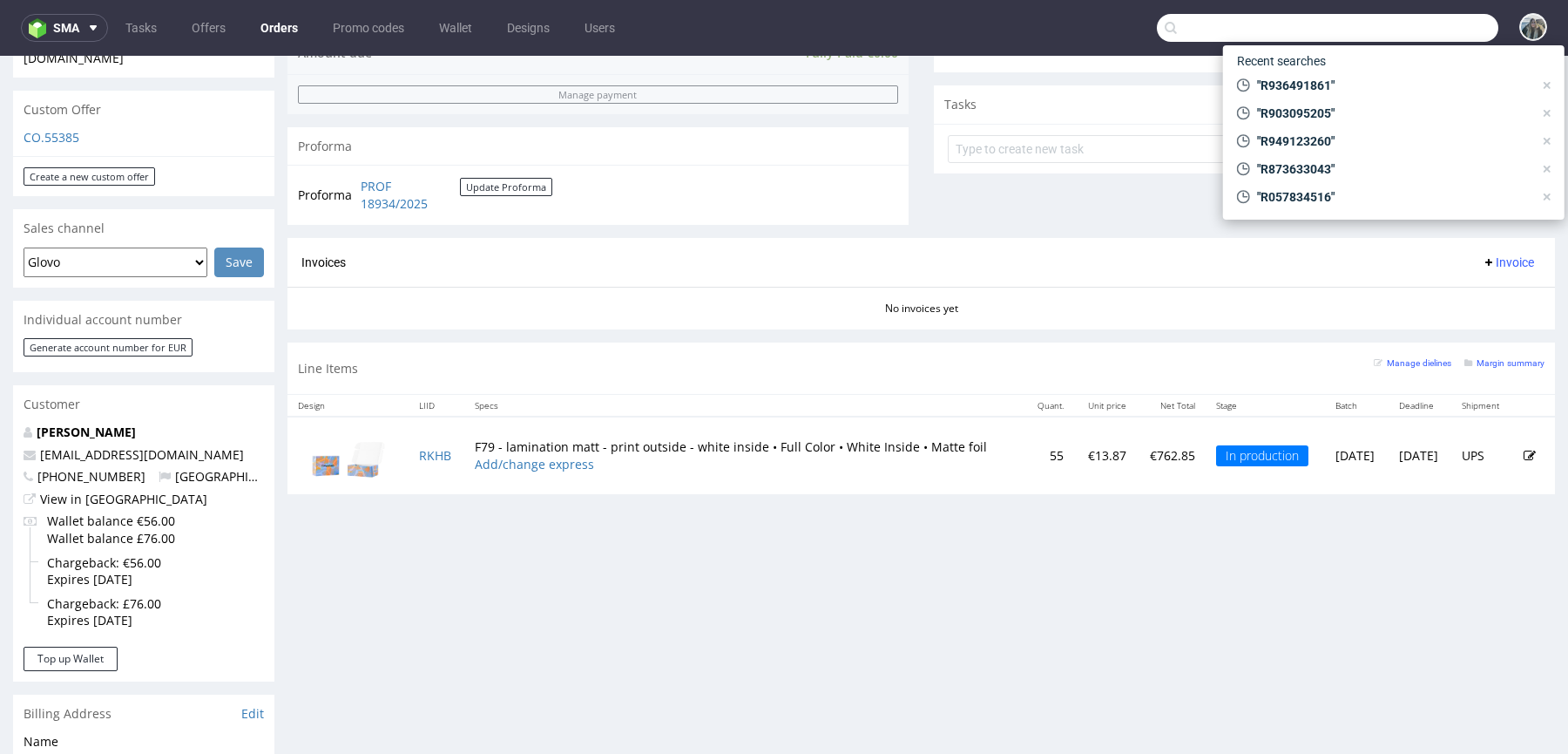
click at [1407, 25] on input "text" at bounding box center [1327, 27] width 341 height 28
paste input "beauty"
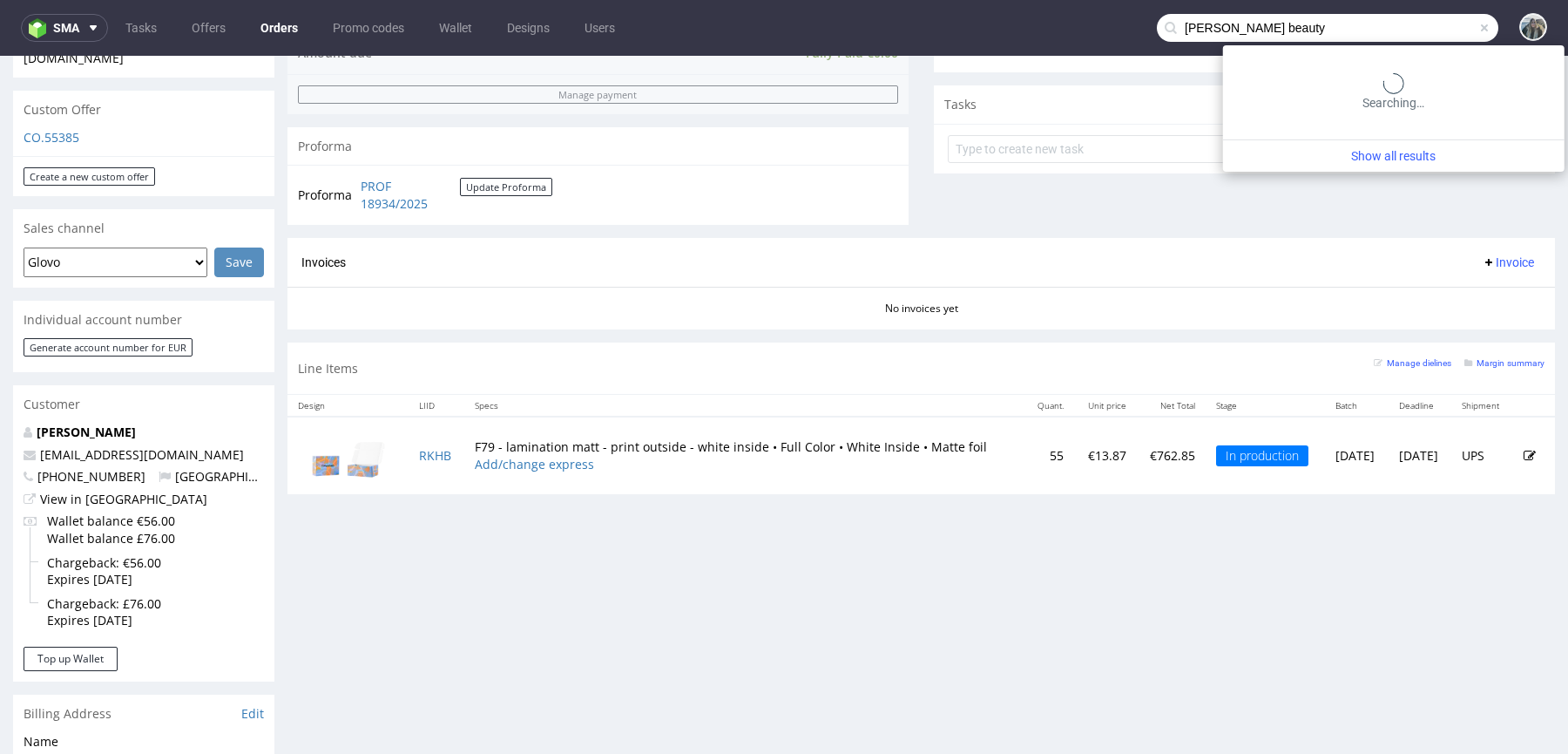
type input "lela beauty"
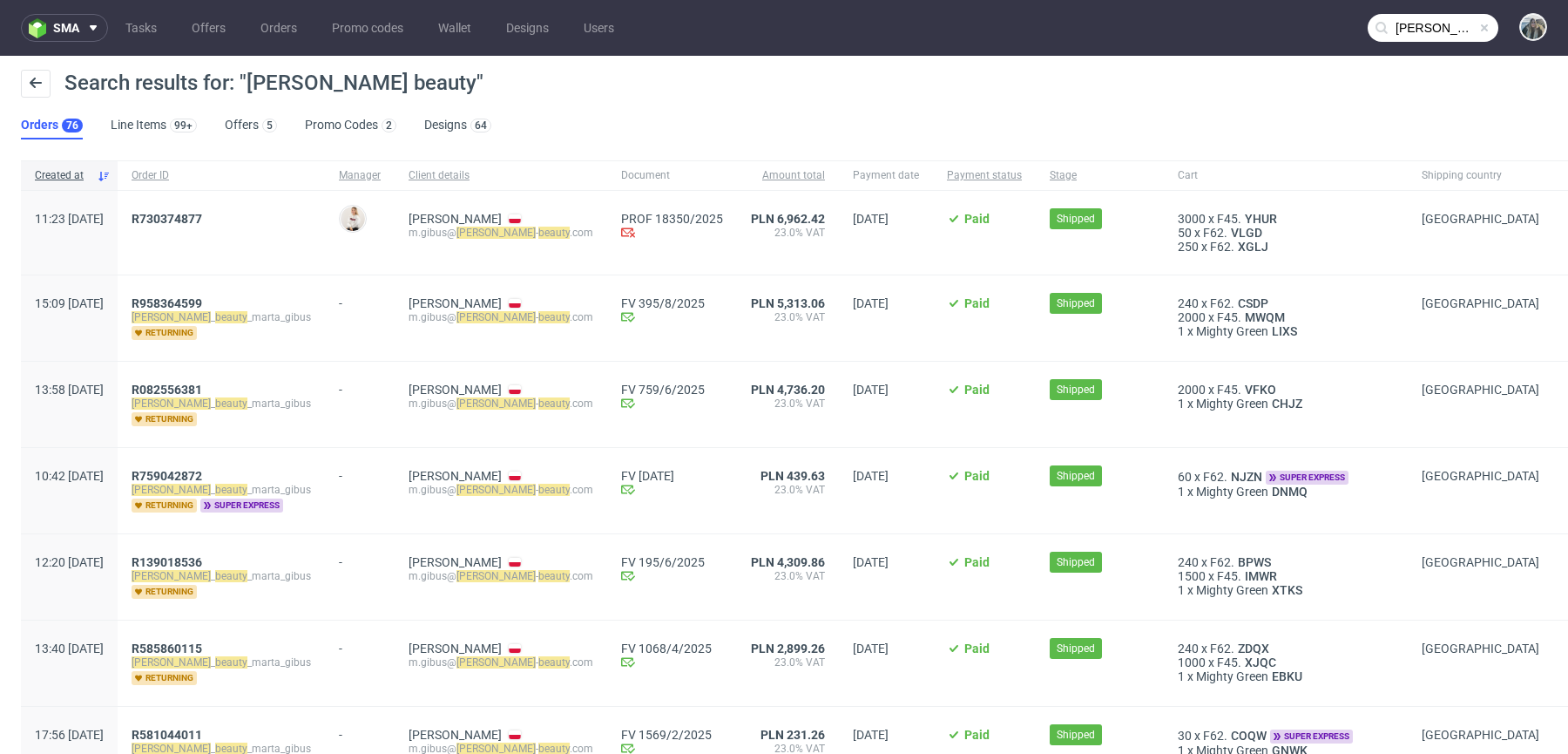
click at [202, 224] on span "R730374877" at bounding box center [167, 218] width 71 height 14
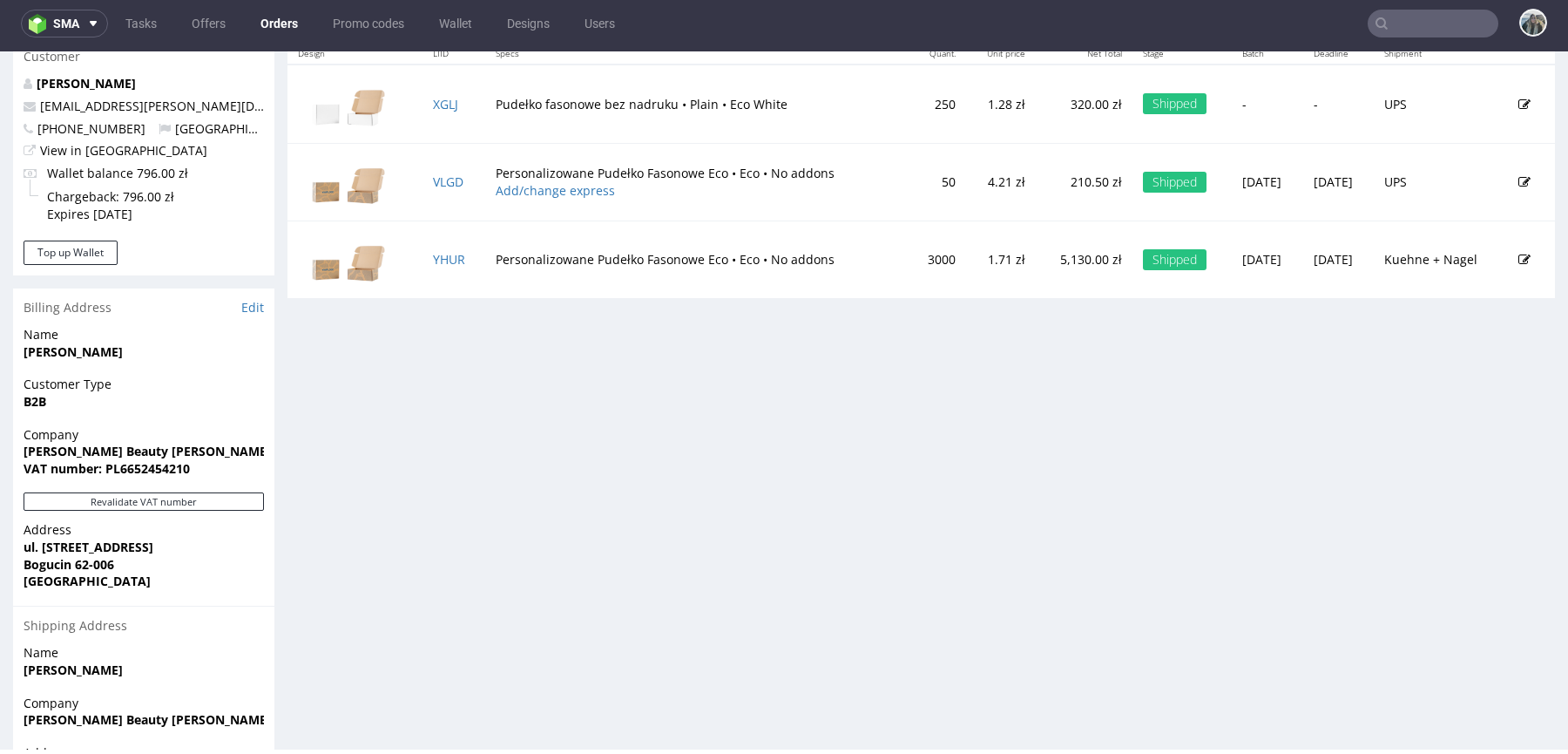
scroll to position [623, 0]
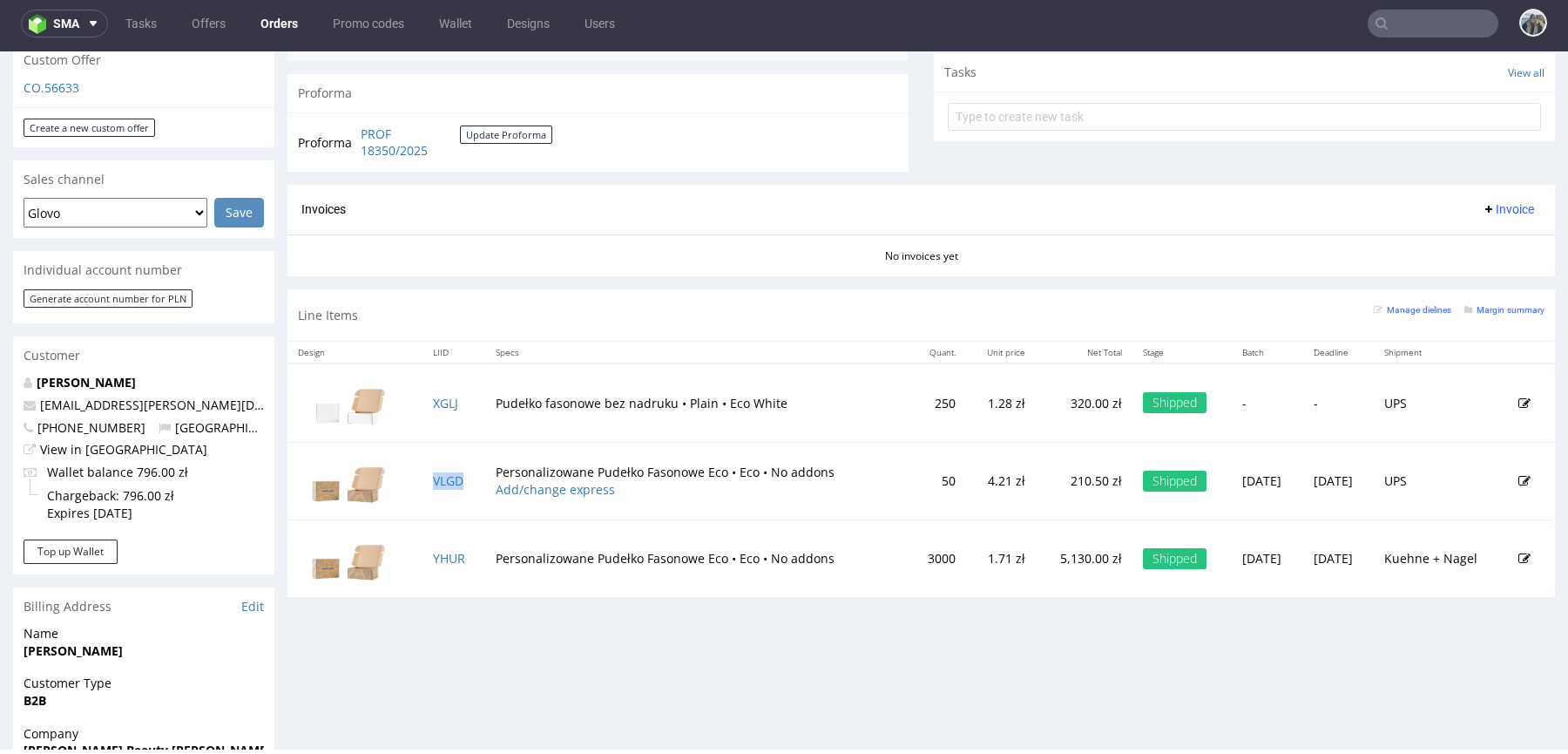
click at [466, 483] on td "VLGD" at bounding box center [453, 480] width 63 height 78
click at [467, 562] on td "YHUR" at bounding box center [453, 558] width 63 height 78
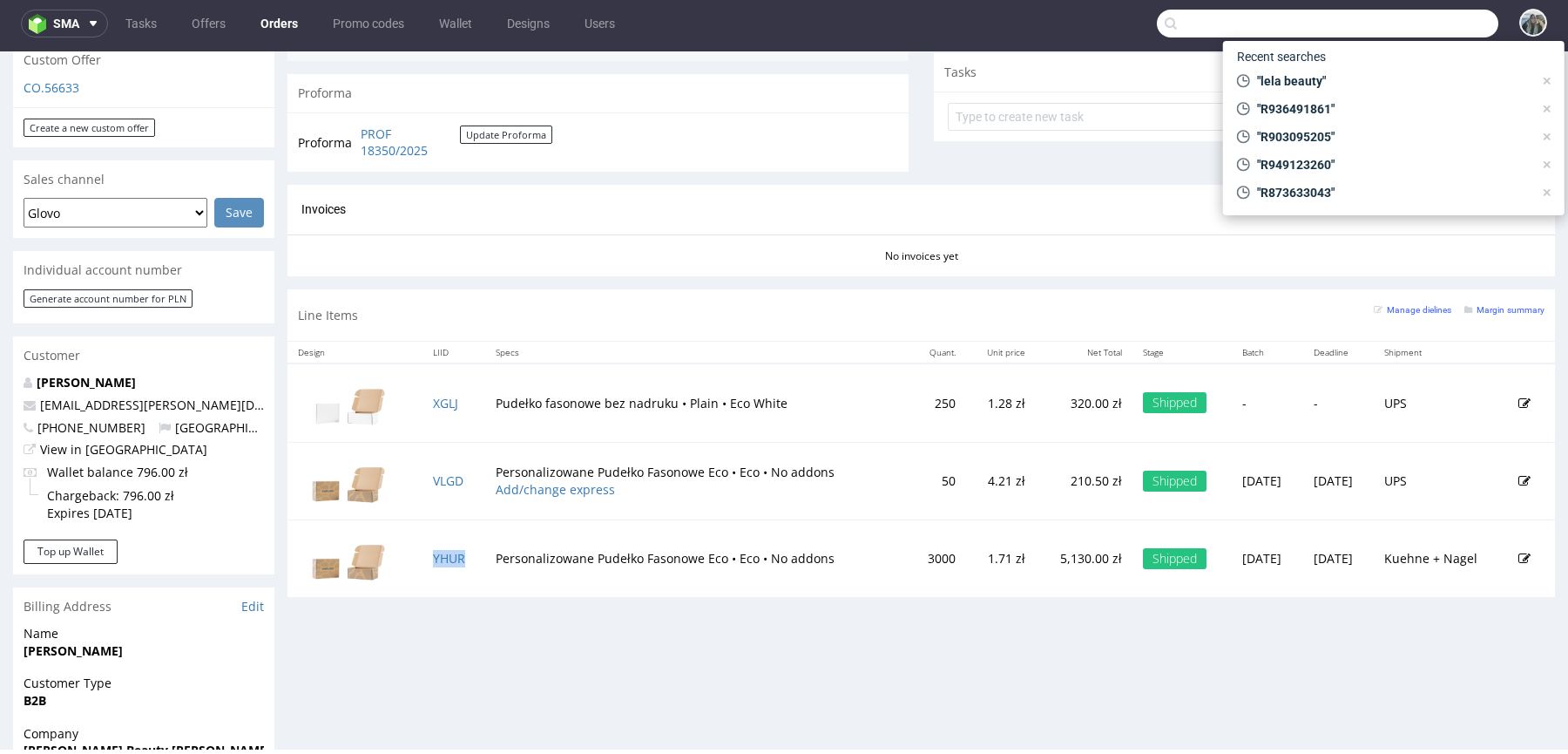
click at [1427, 27] on input "text" at bounding box center [1327, 24] width 341 height 28
paste input "morex1077"
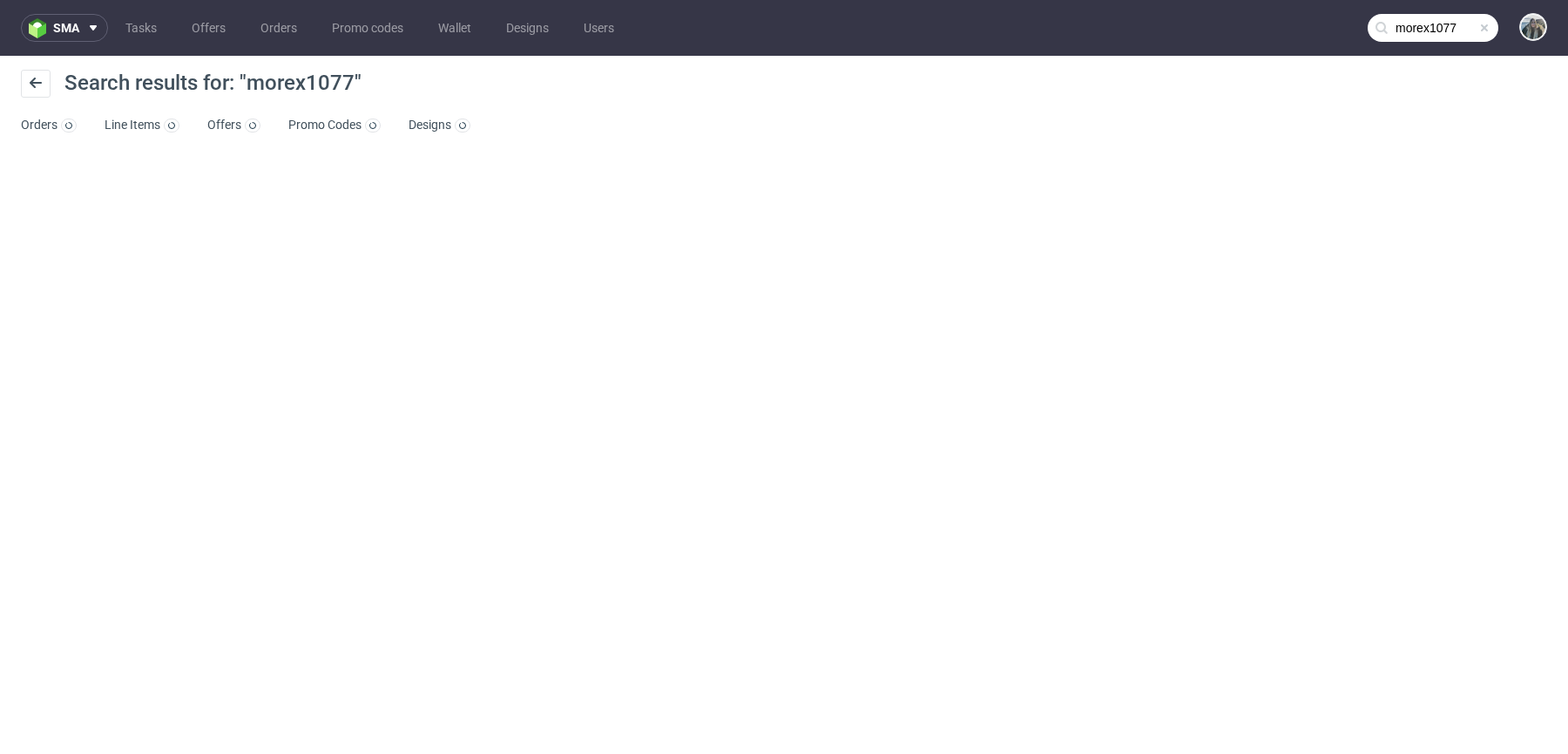
click at [1425, 28] on input "morex1077" at bounding box center [1433, 27] width 130 height 28
click at [643, 106] on div "Search results for: "morex1077"" at bounding box center [784, 91] width 1526 height 42
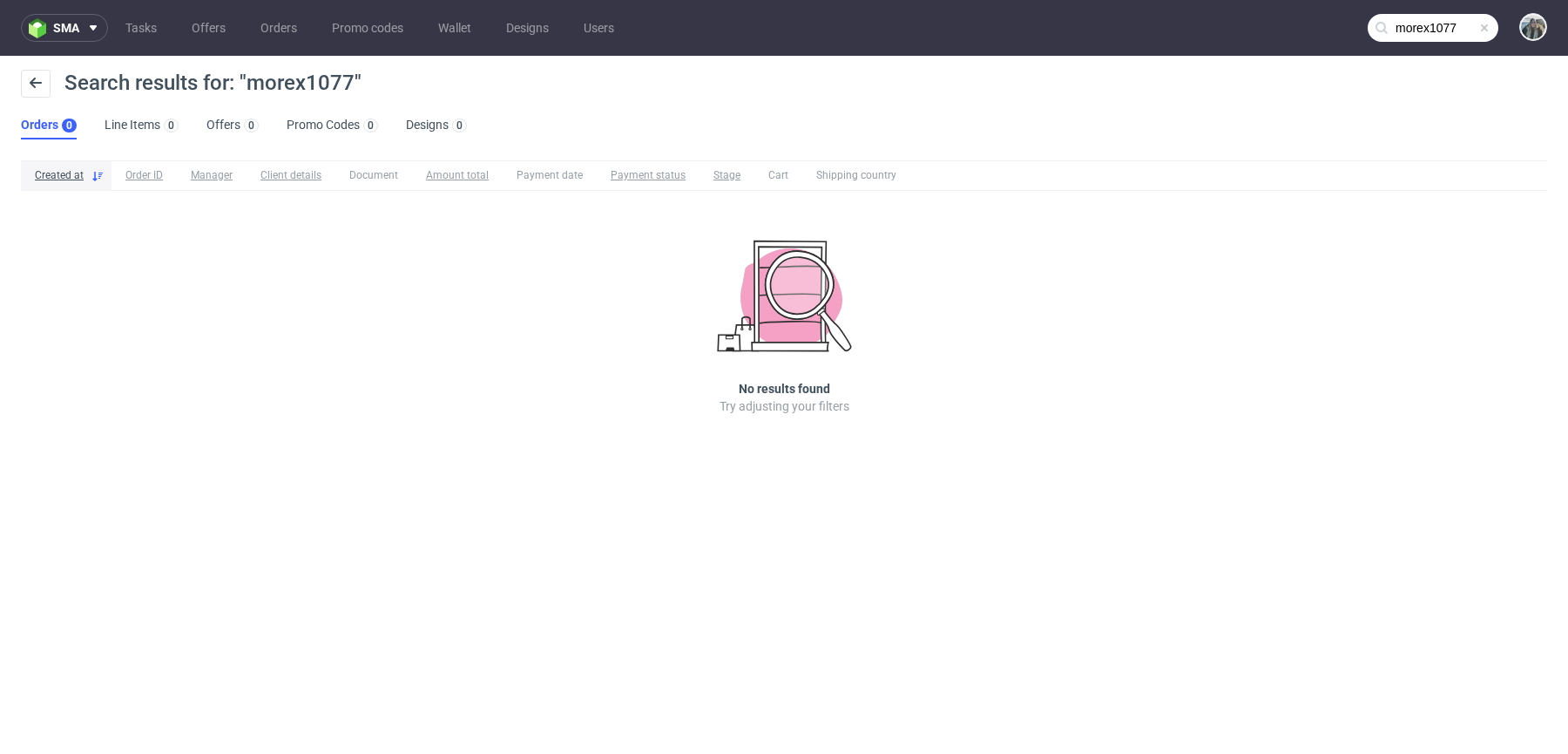
click at [1400, 12] on nav "sma Tasks Offers Orders Promo codes Wallet Designs Users morex1077" at bounding box center [784, 28] width 1568 height 56
click input "morex1077"
paste input "robertsantosgonzalez@gmail.com"
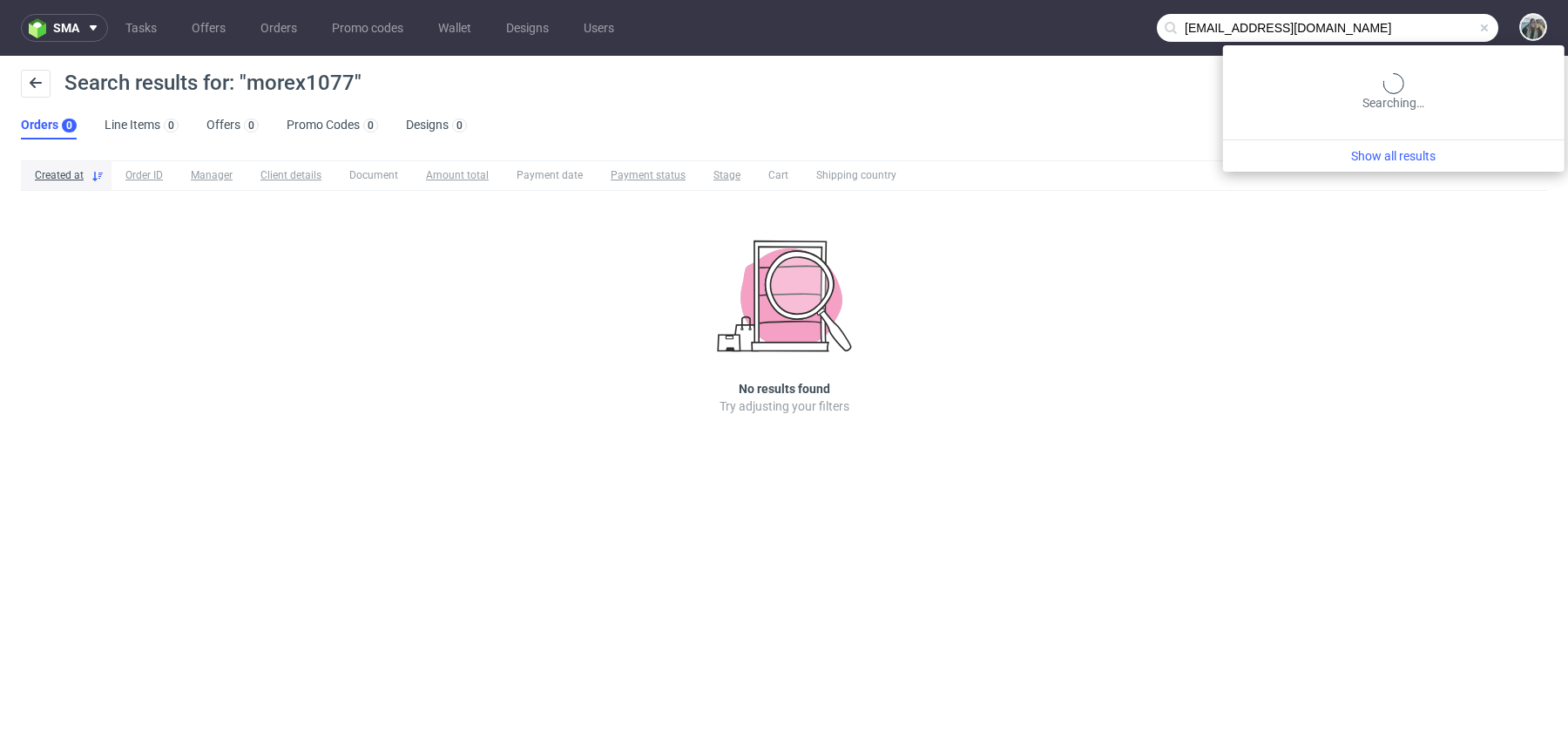
type input "robertsantosgonzalez@gmail.com"
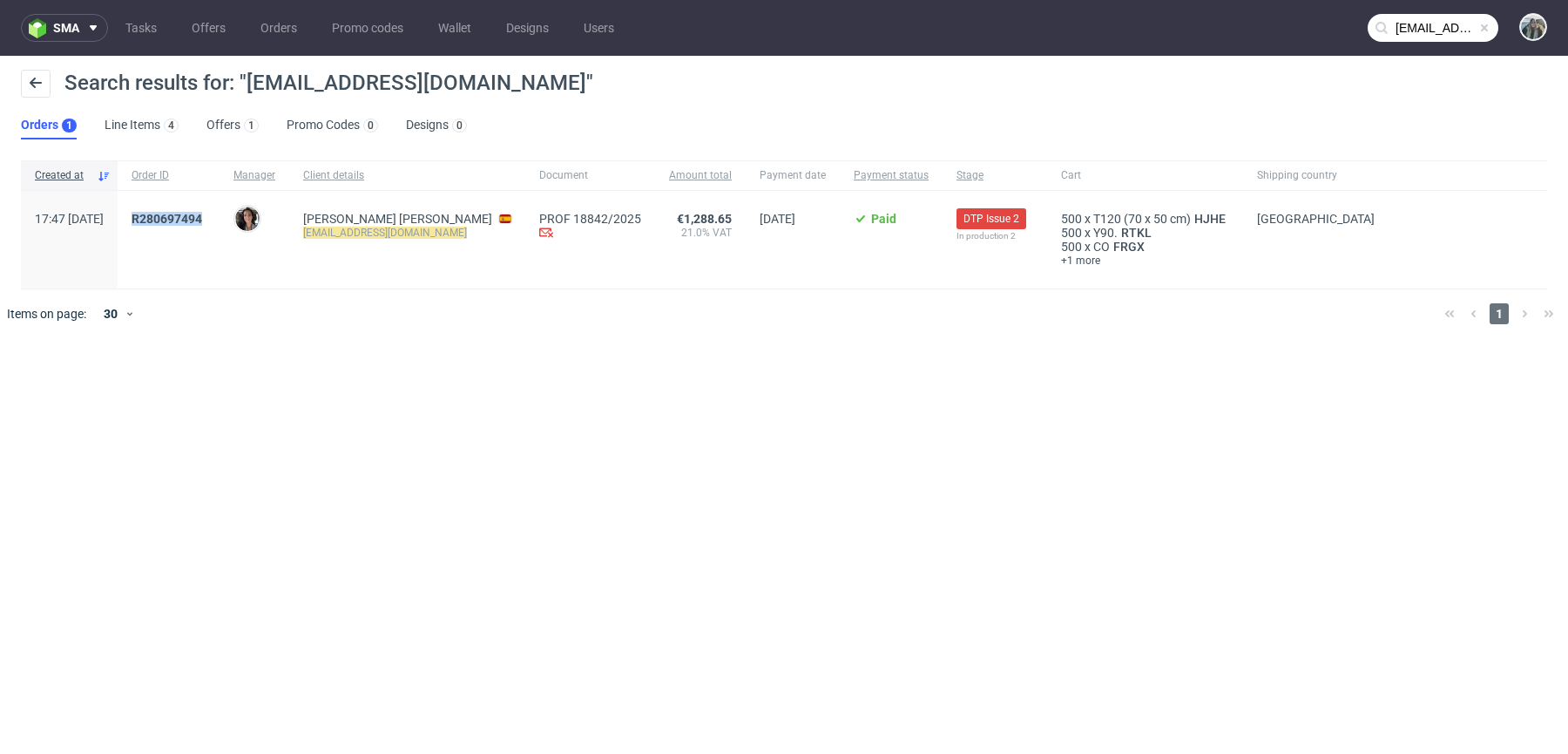
drag, startPoint x: 186, startPoint y: 236, endPoint x: 178, endPoint y: 219, distance: 18.8
click div "R280697494"
copy span "R280697494"
click span "R280697494"
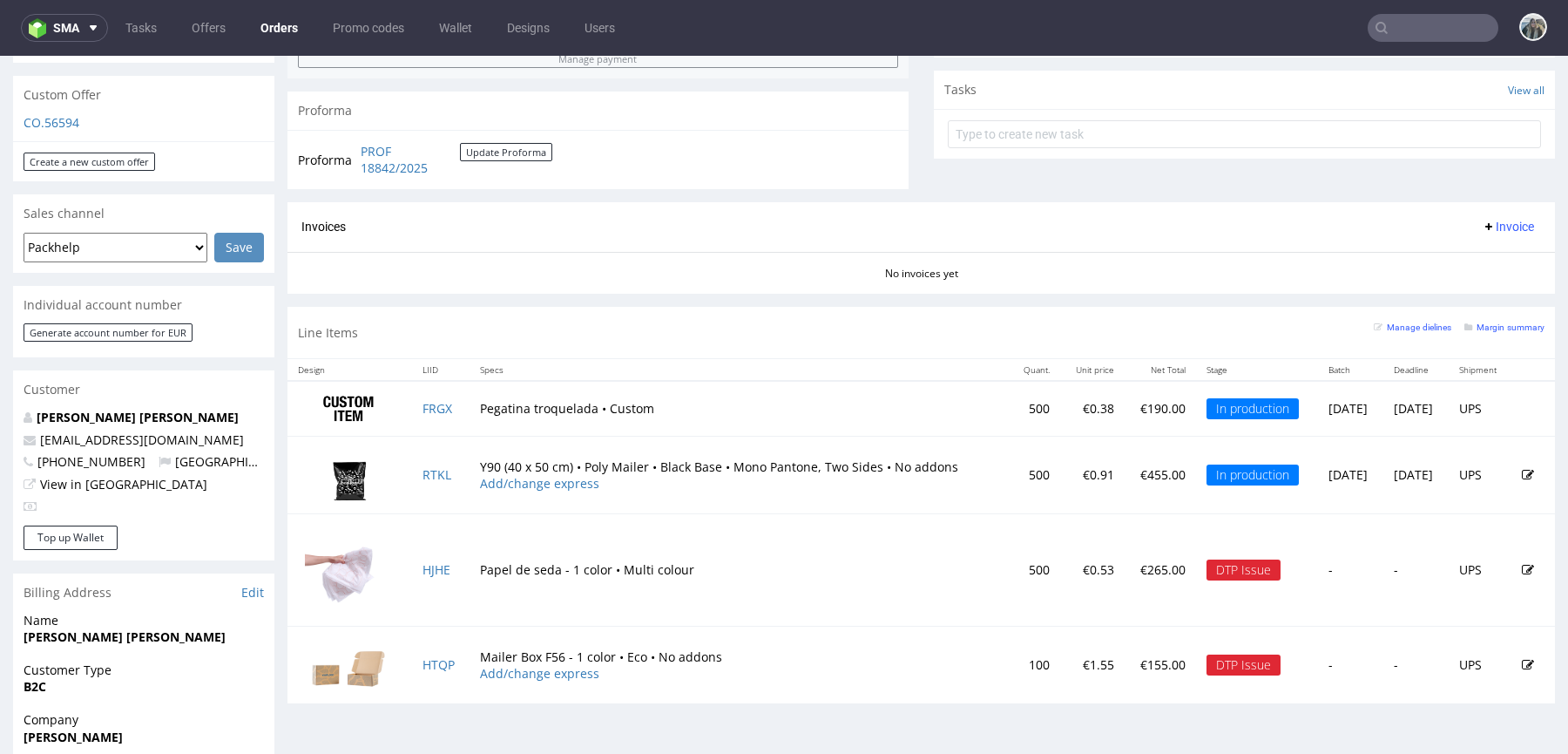
scroll to position [818, 0]
click link "HJHE"
click td "HJHE"
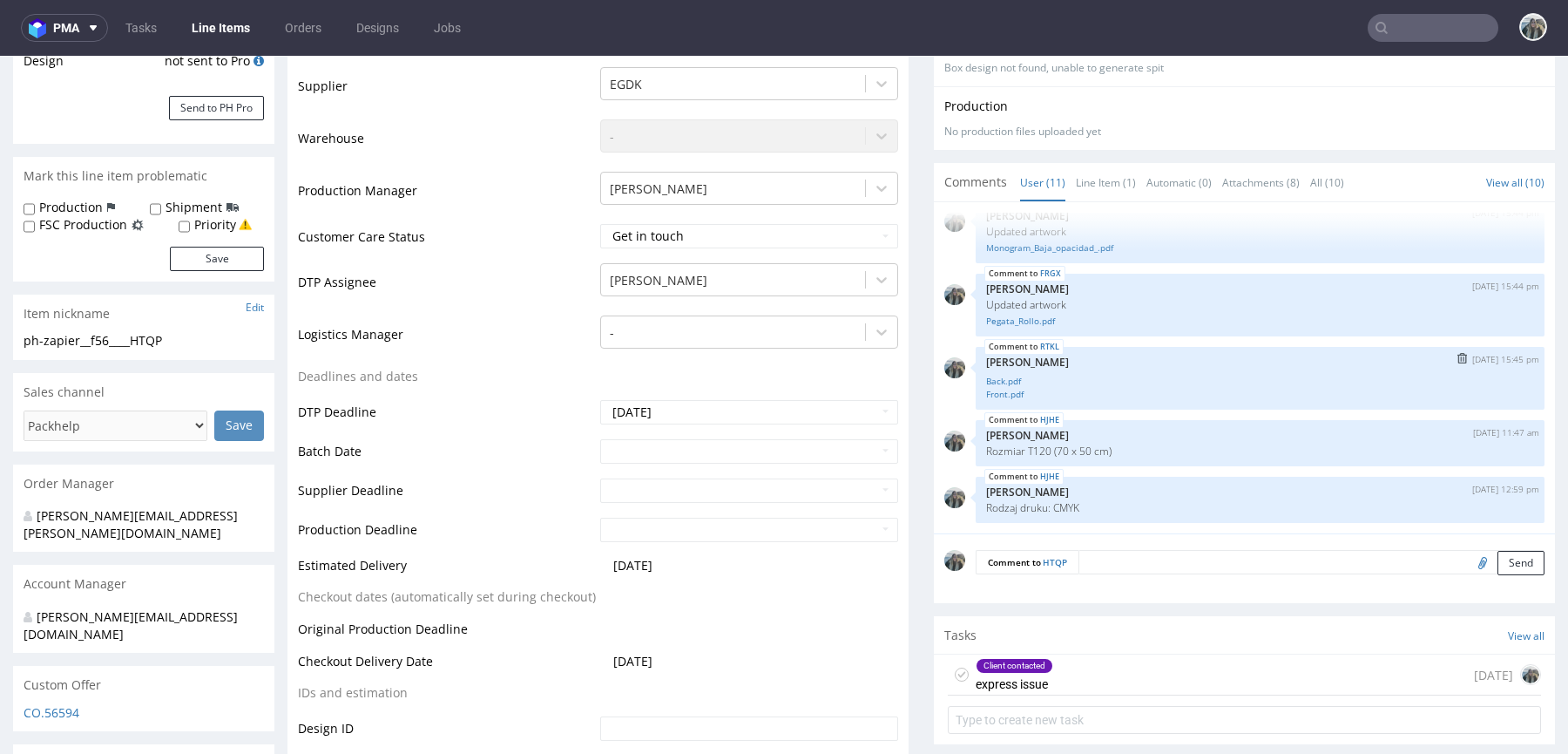
scroll to position [406, 0]
drag, startPoint x: 1035, startPoint y: 626, endPoint x: 992, endPoint y: 395, distance: 235.0
click div "Client contacted express issue"
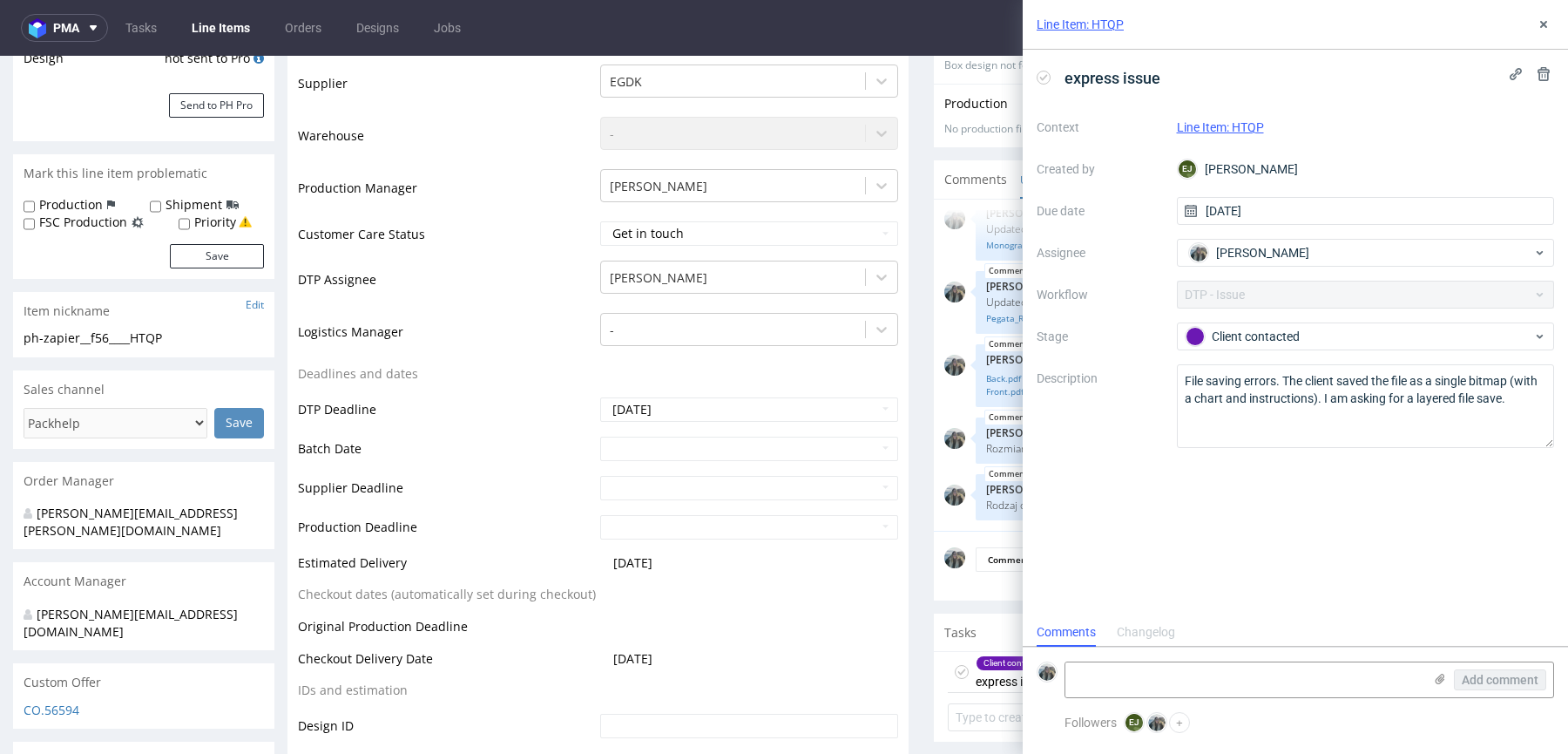
scroll to position [14, 0]
click textarea "File saving errors. The client saved the file as a single bitmap (with a chart …"
click div "express issue Context Line Item: HTQP Created by EJ Elżbieta Jelińska Due date …"
click icon
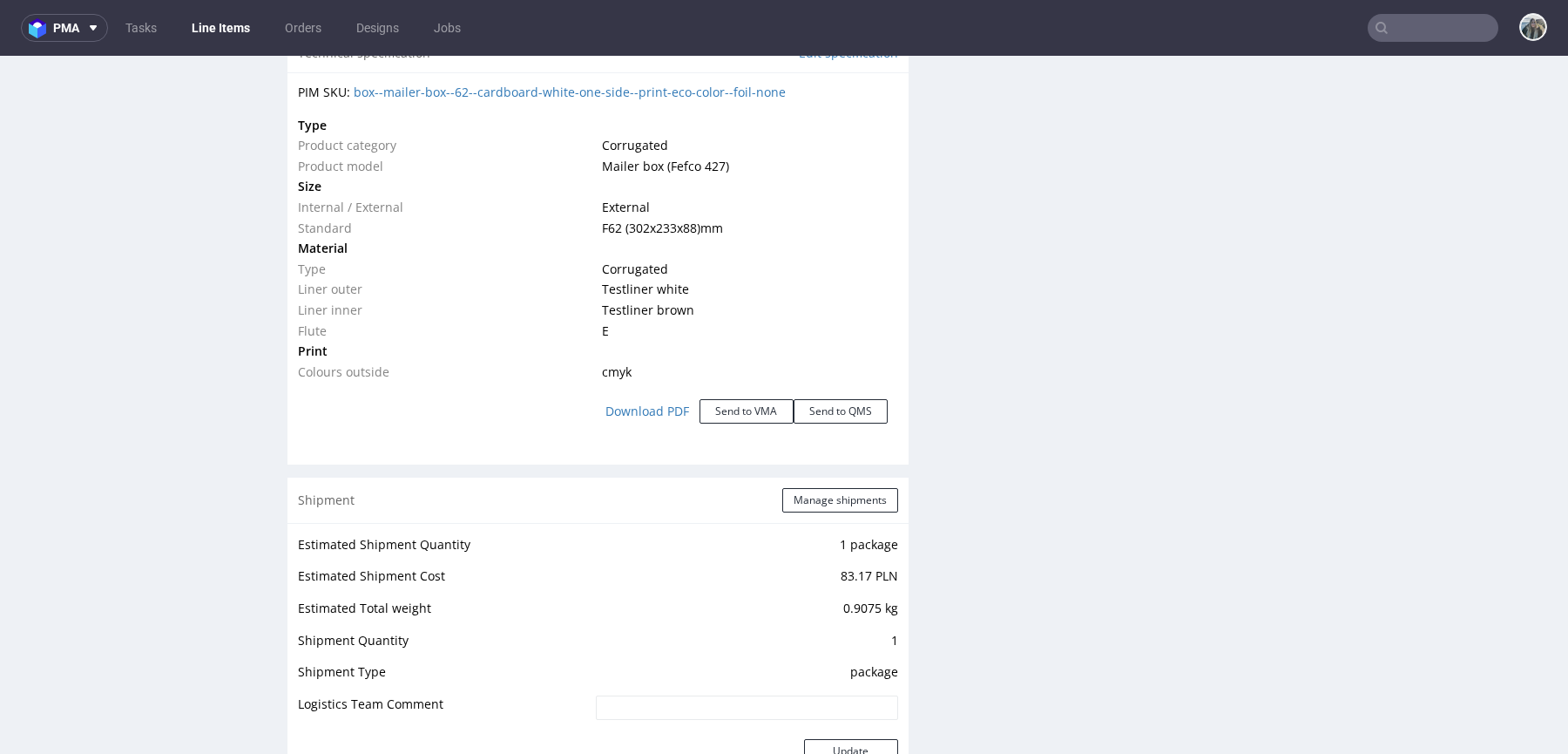
scroll to position [2002, 0]
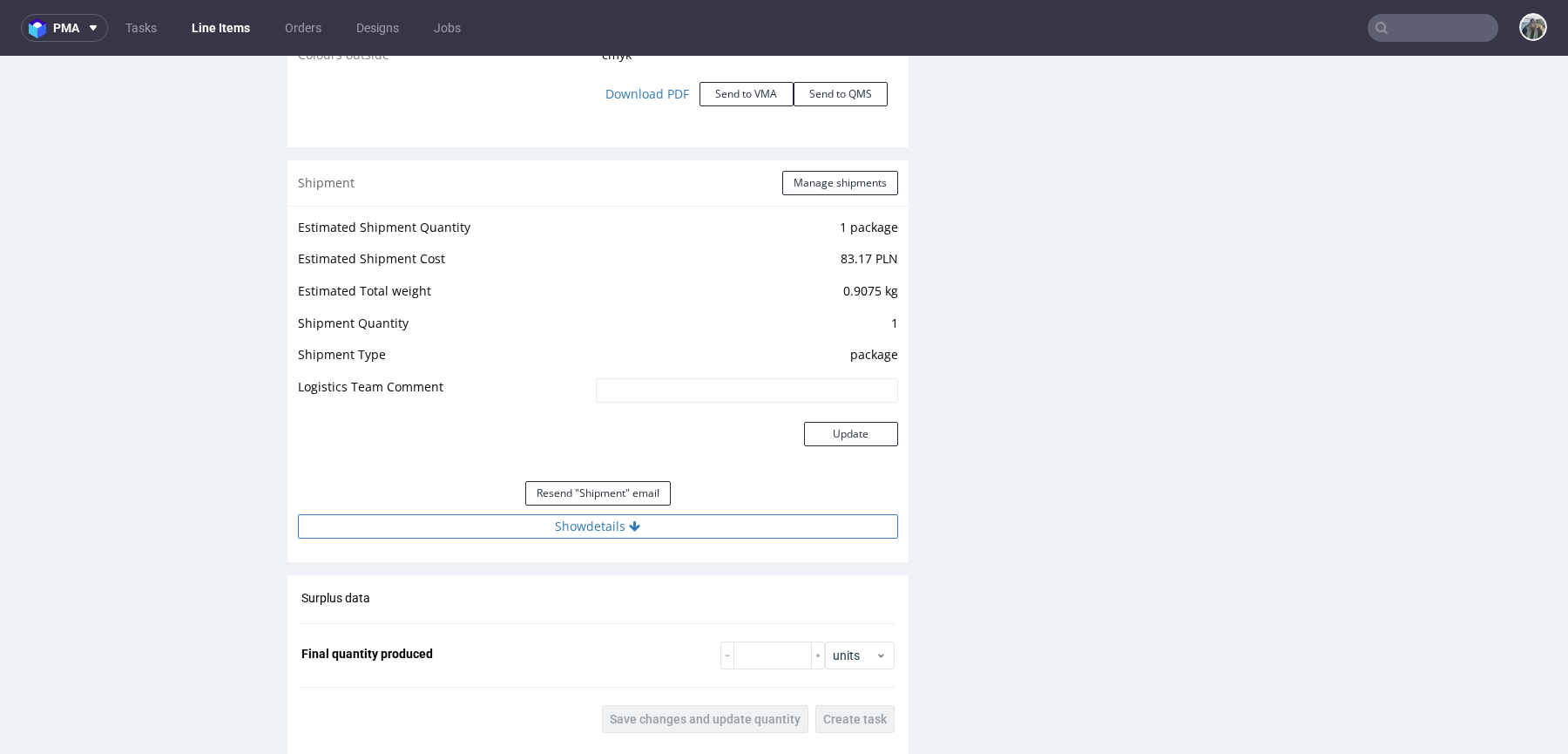
click at [642, 523] on button "Show details" at bounding box center [598, 526] width 600 height 24
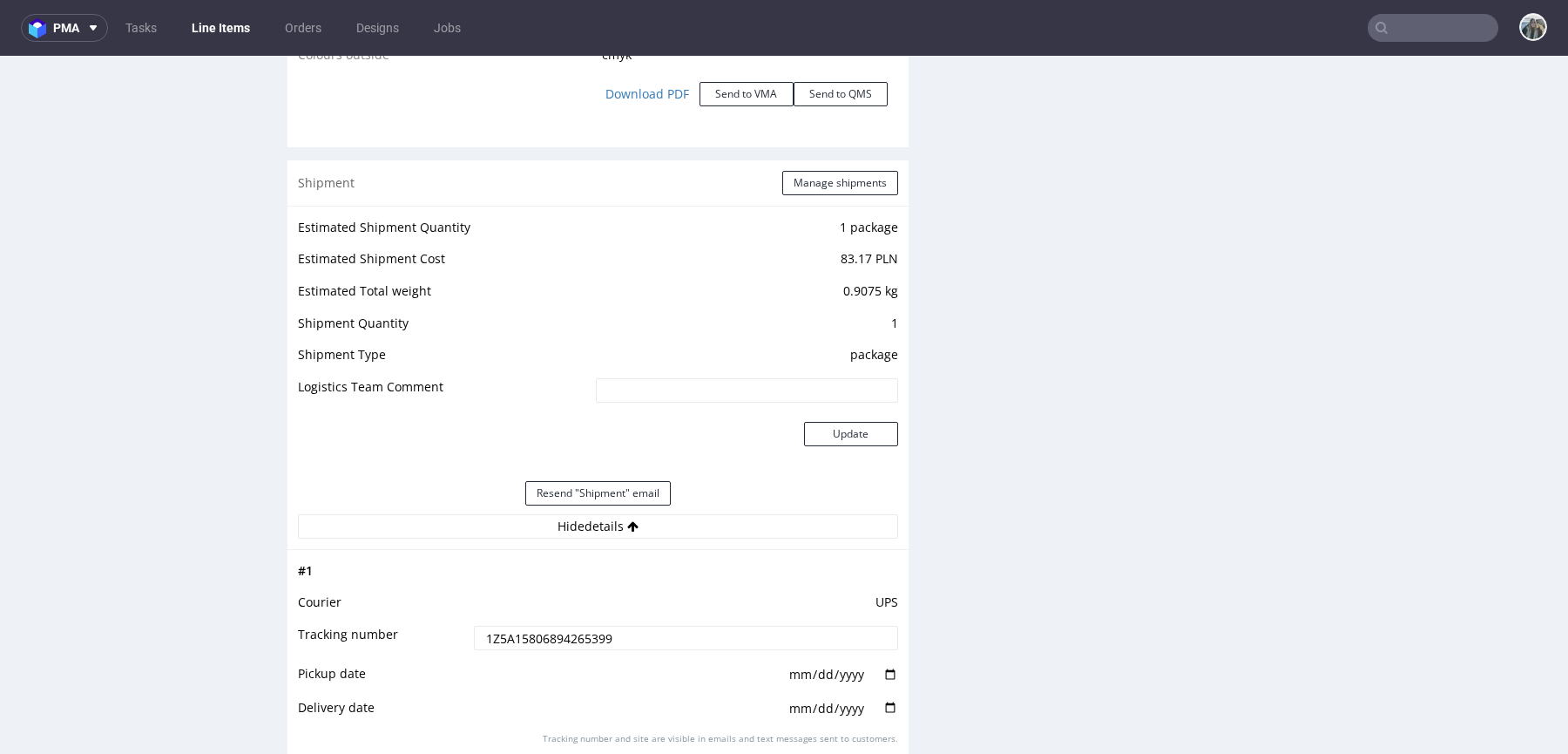
click at [637, 640] on input "1Z5A15806894265399" at bounding box center [686, 637] width 424 height 24
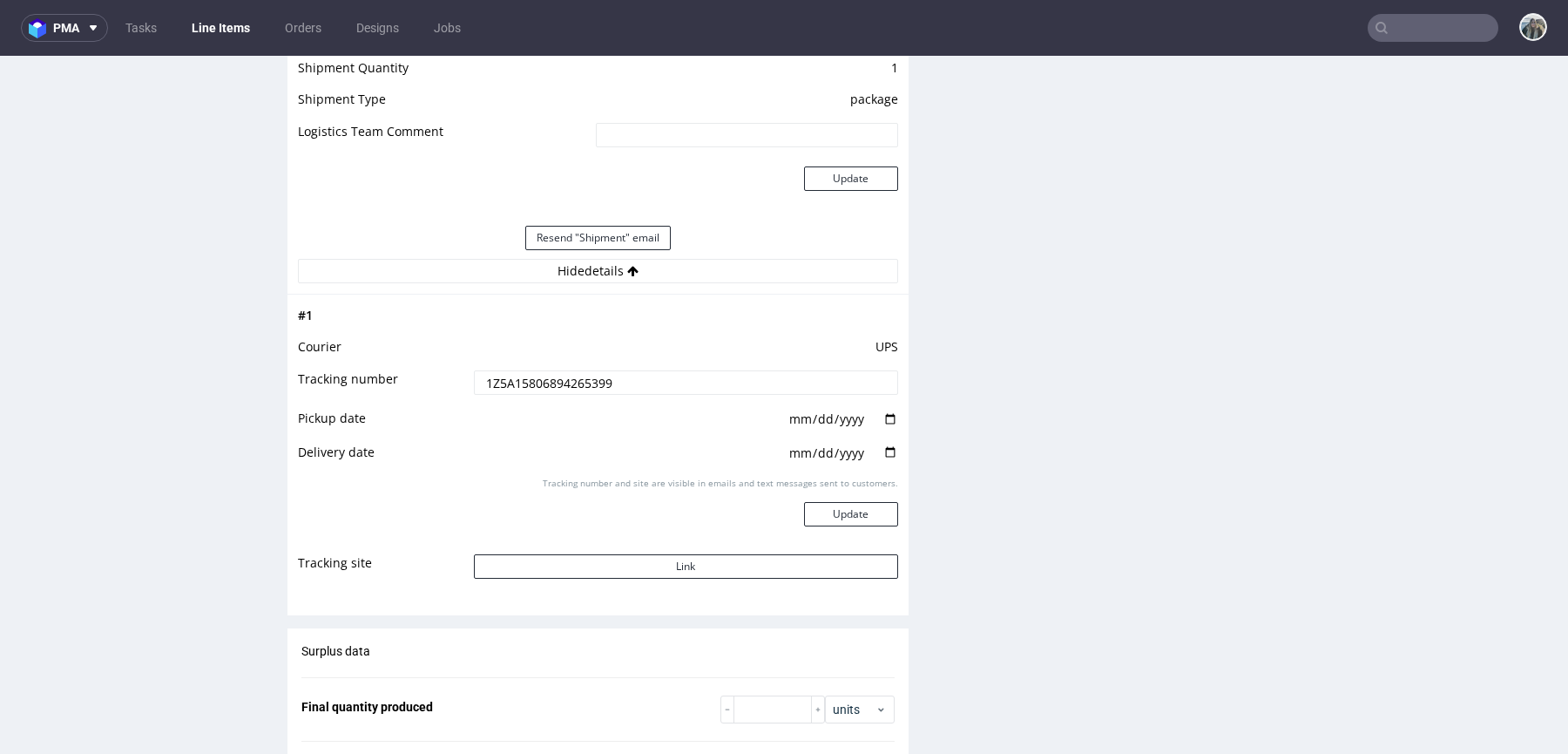
scroll to position [2328, 0]
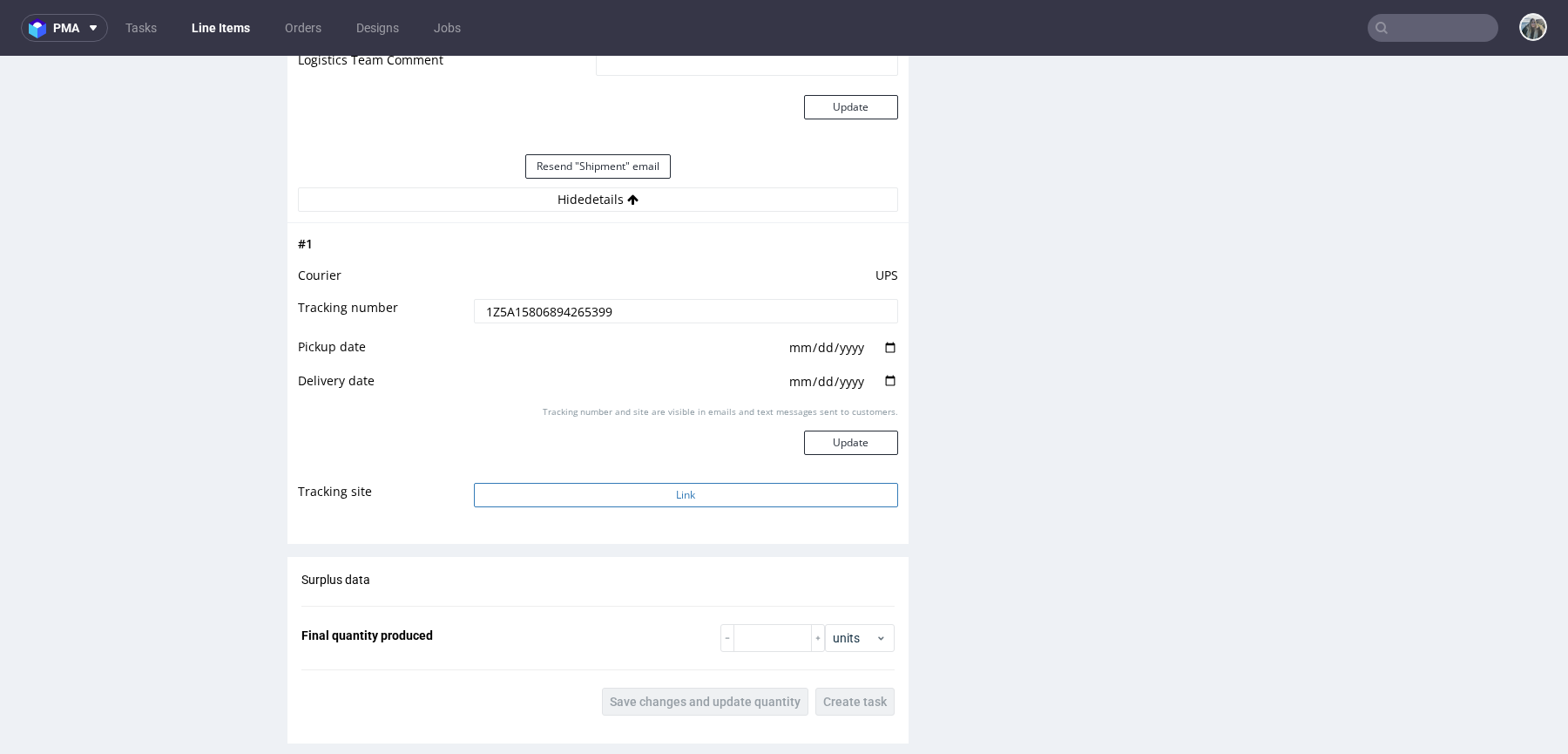
click at [672, 495] on button "Link" at bounding box center [686, 495] width 424 height 24
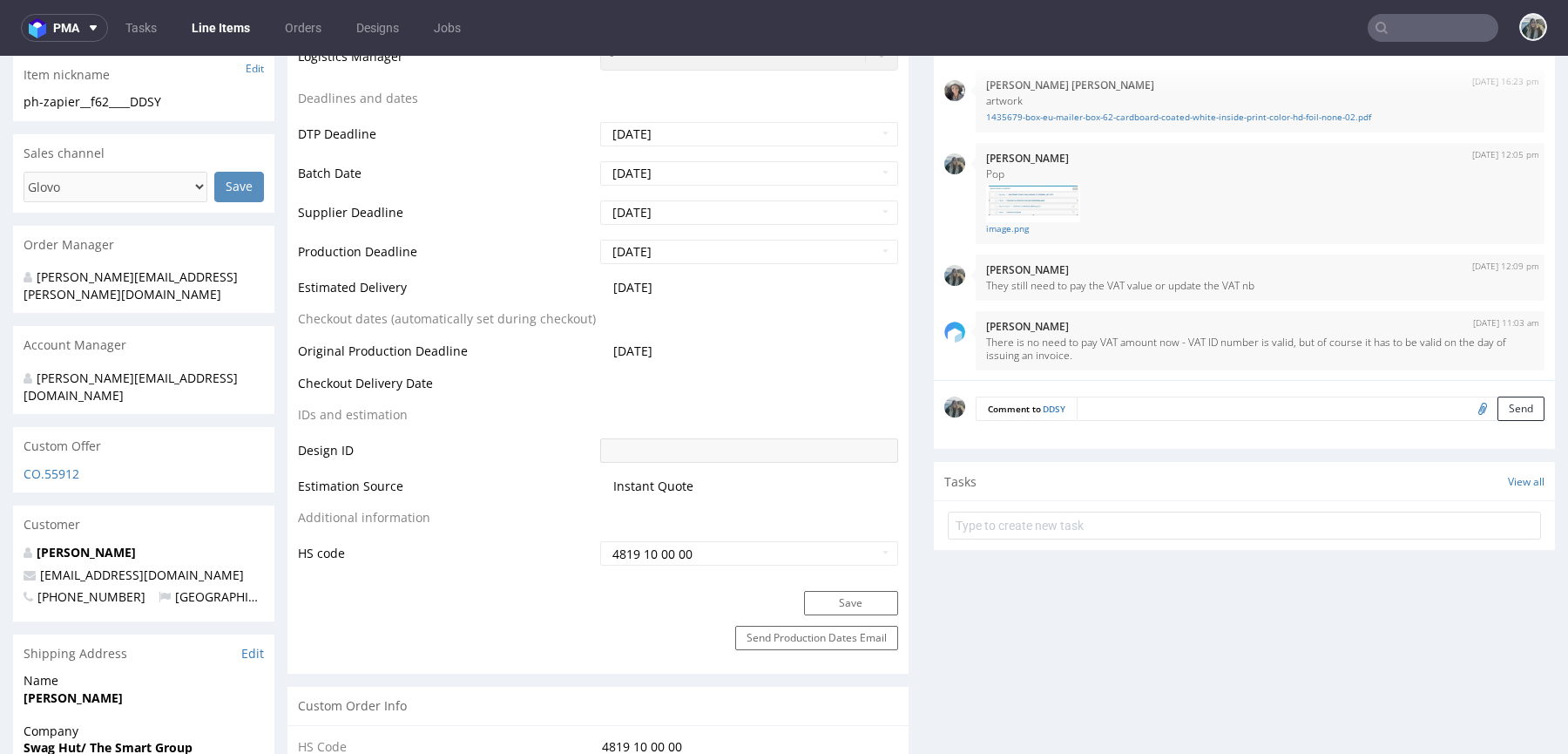
scroll to position [661, 0]
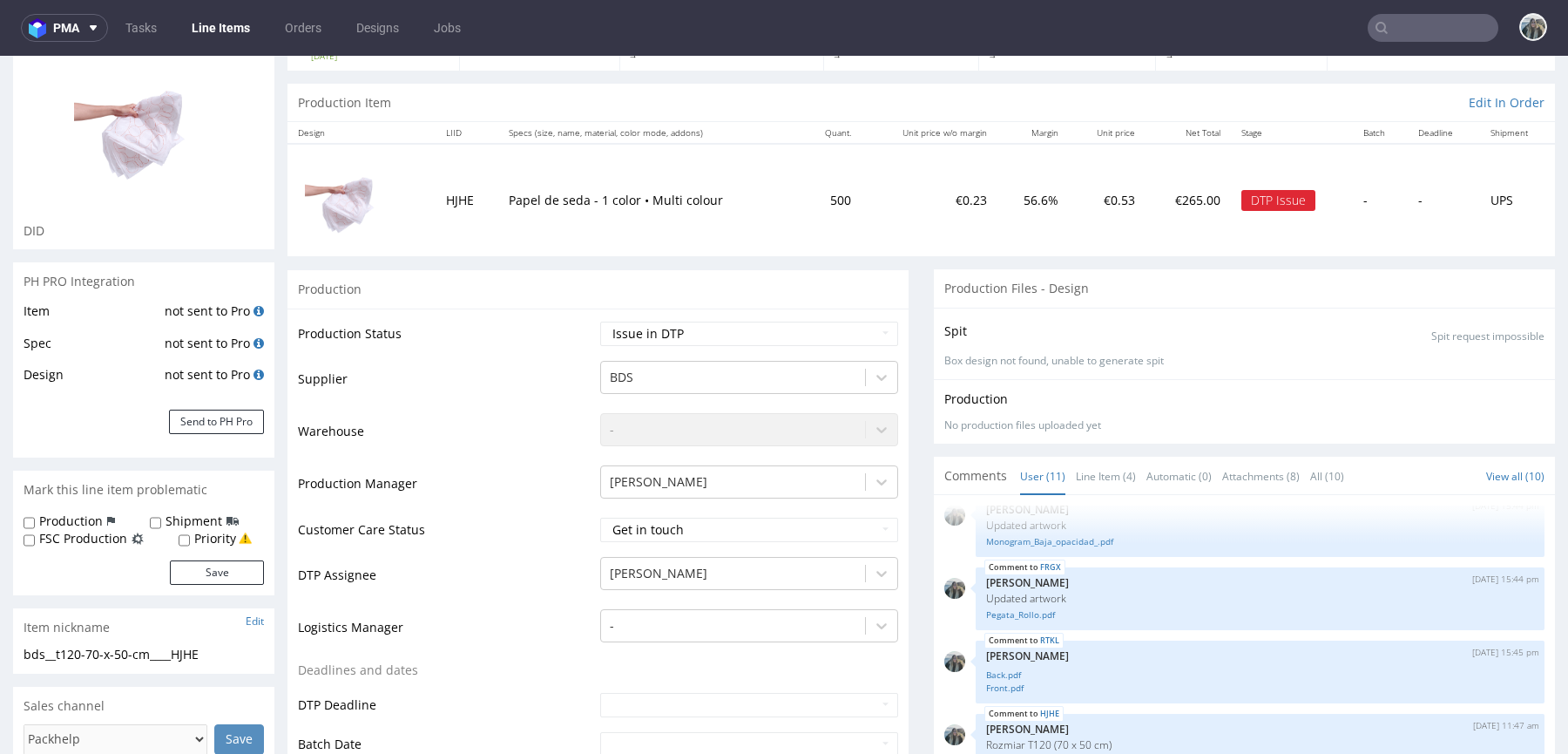
scroll to position [605, 0]
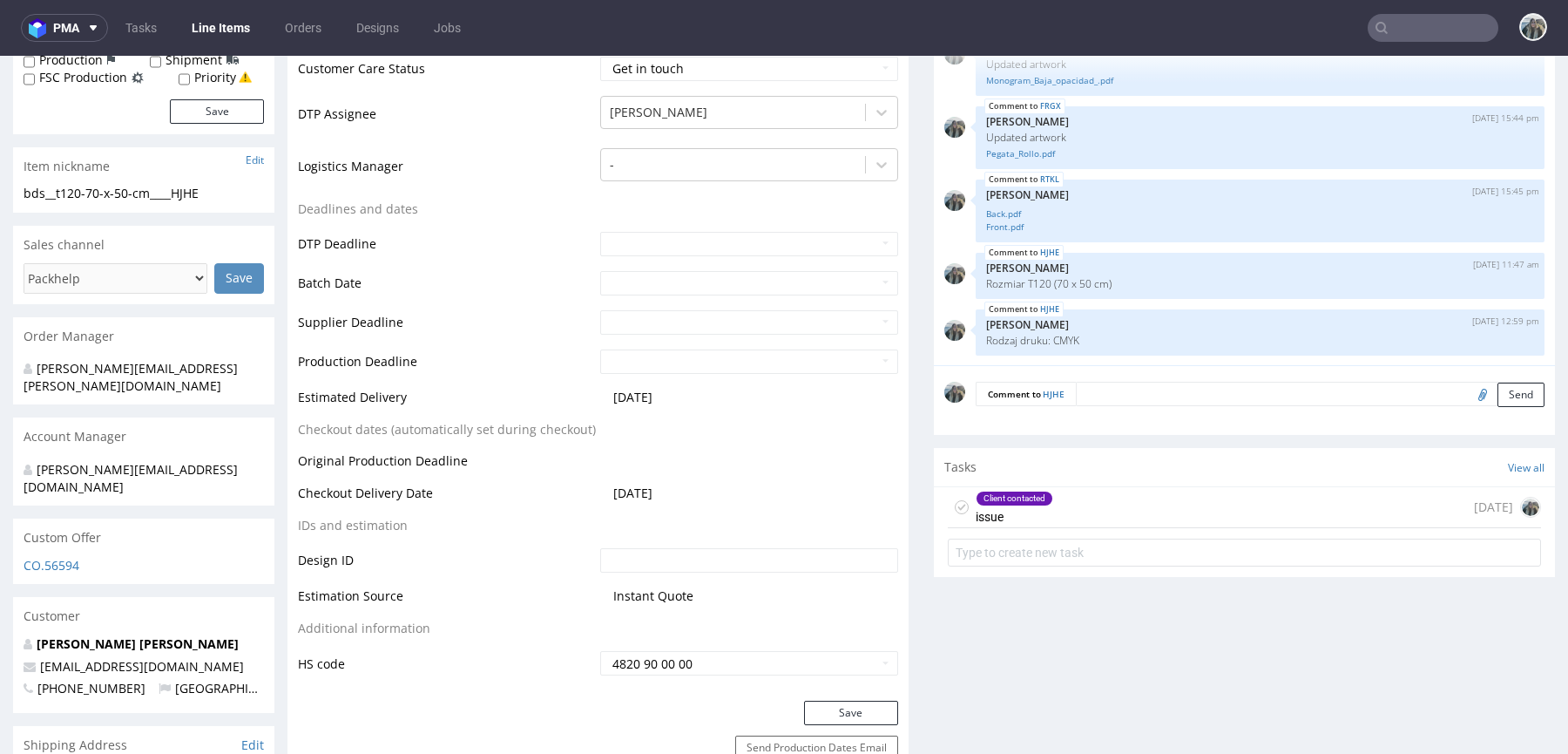
click at [1467, 395] on input "file" at bounding box center [1479, 393] width 24 height 23
drag, startPoint x: 1199, startPoint y: 494, endPoint x: 1196, endPoint y: 565, distance: 71.1
click at [1199, 494] on div "Client contacted issue 5 days ago" at bounding box center [1244, 507] width 593 height 41
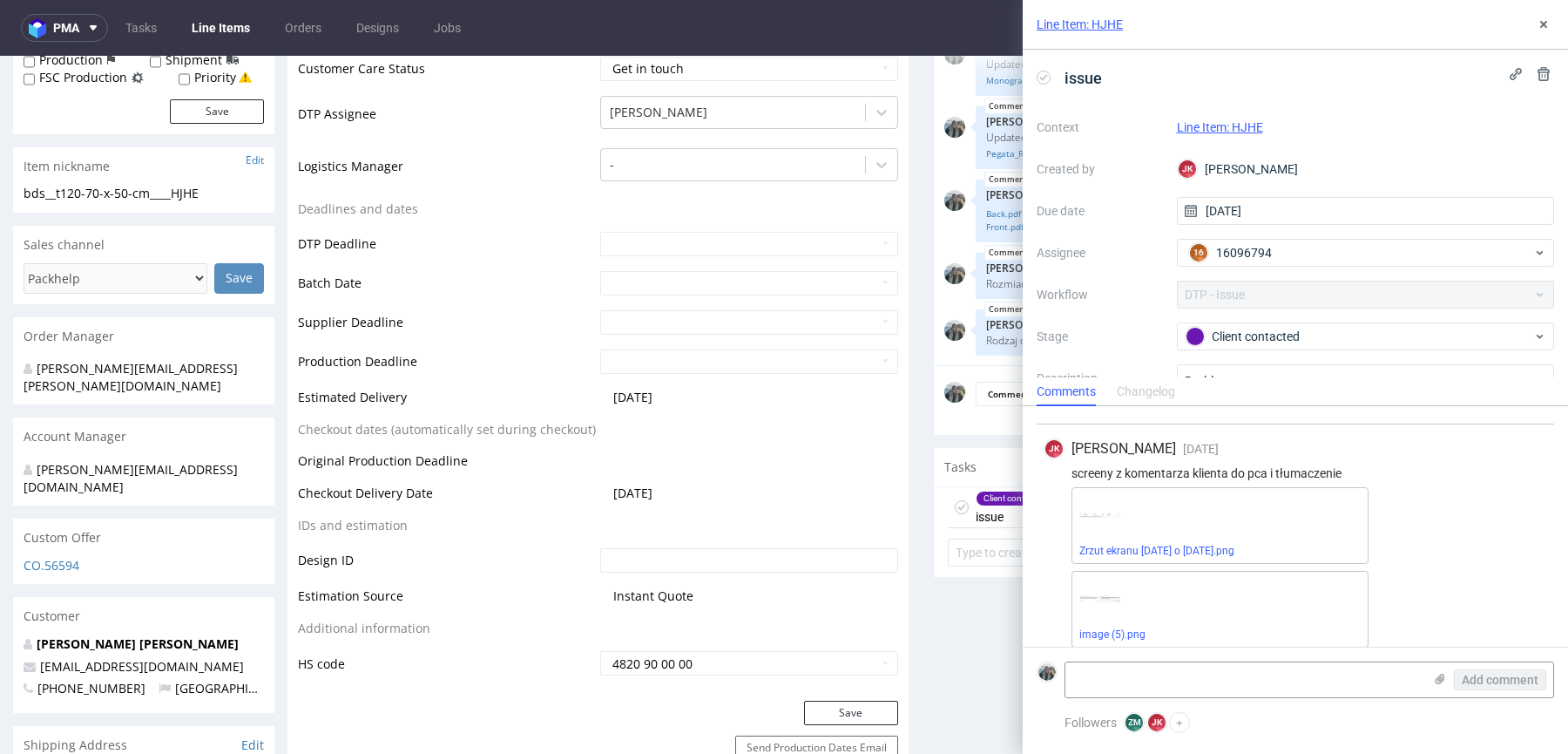
scroll to position [162, 0]
click at [1438, 688] on label at bounding box center [1439, 681] width 14 height 18
click at [0, 0] on input "file" at bounding box center [0, 0] width 0 height 0
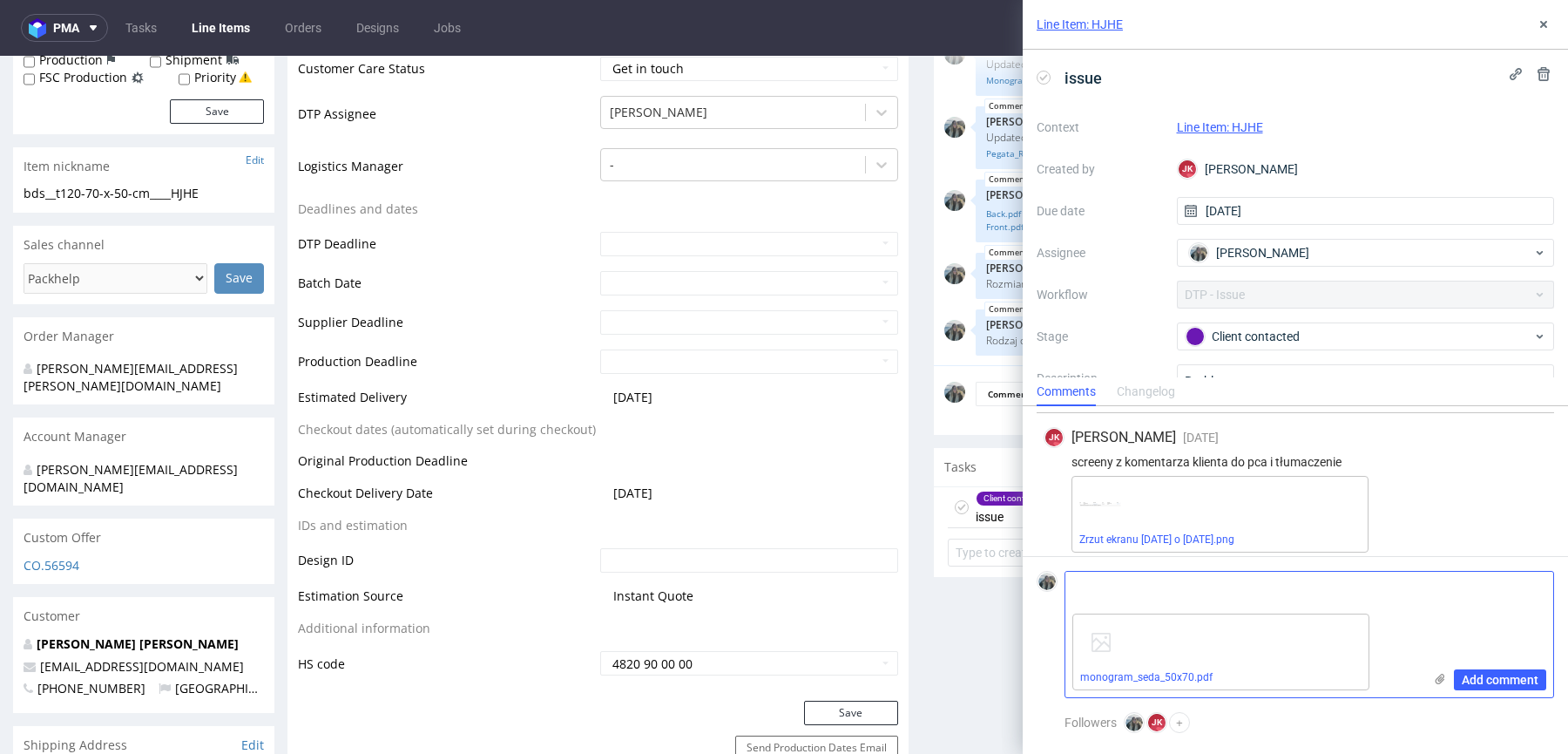
click at [1211, 585] on textarea at bounding box center [1244, 589] width 357 height 34
type textarea "Klient chce pozostawić nadruk na czarno, poprawił plik"
click at [1477, 688] on button "Add comment" at bounding box center [1500, 679] width 92 height 21
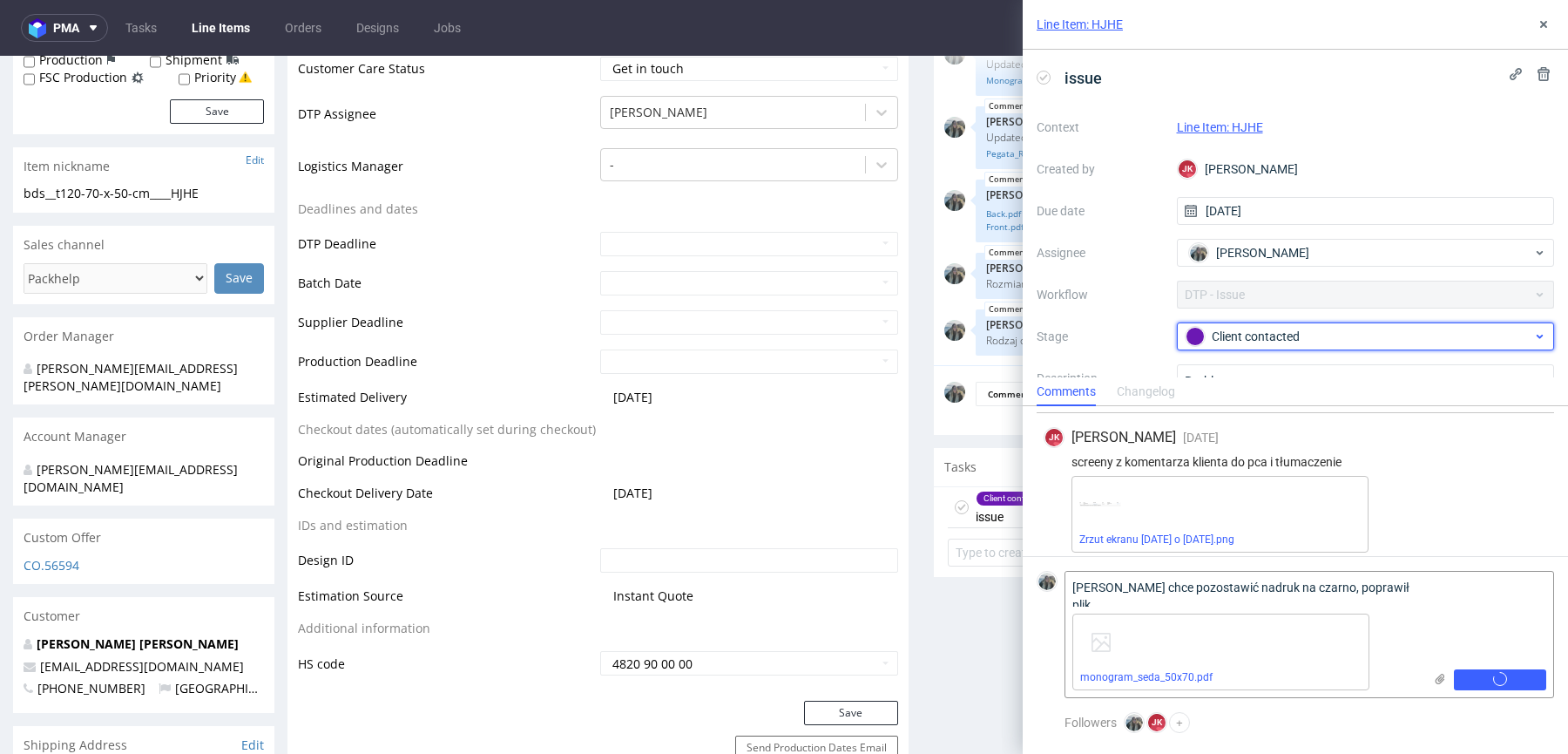
click at [1265, 344] on div "Client contacted" at bounding box center [1359, 336] width 347 height 19
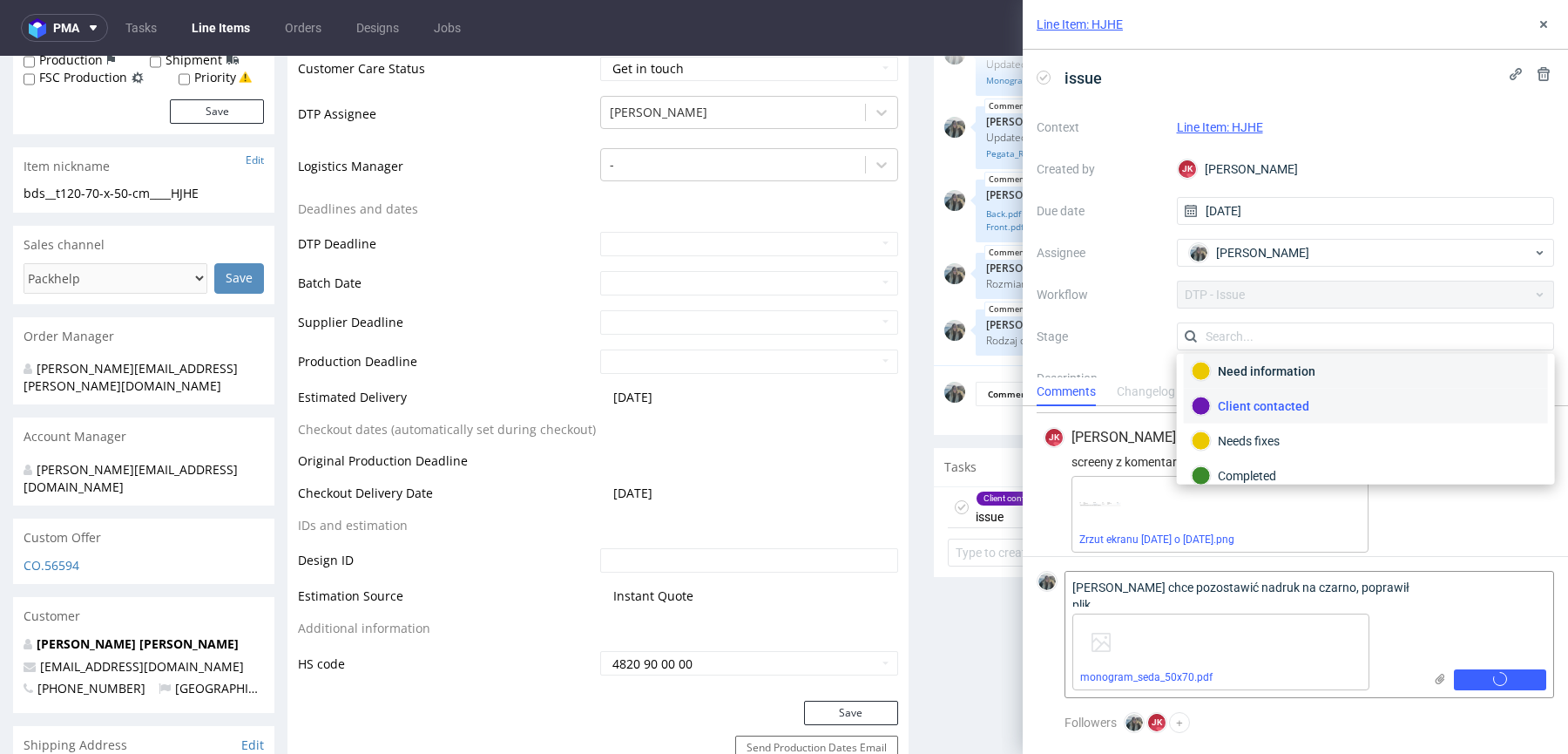
scroll to position [122, 0]
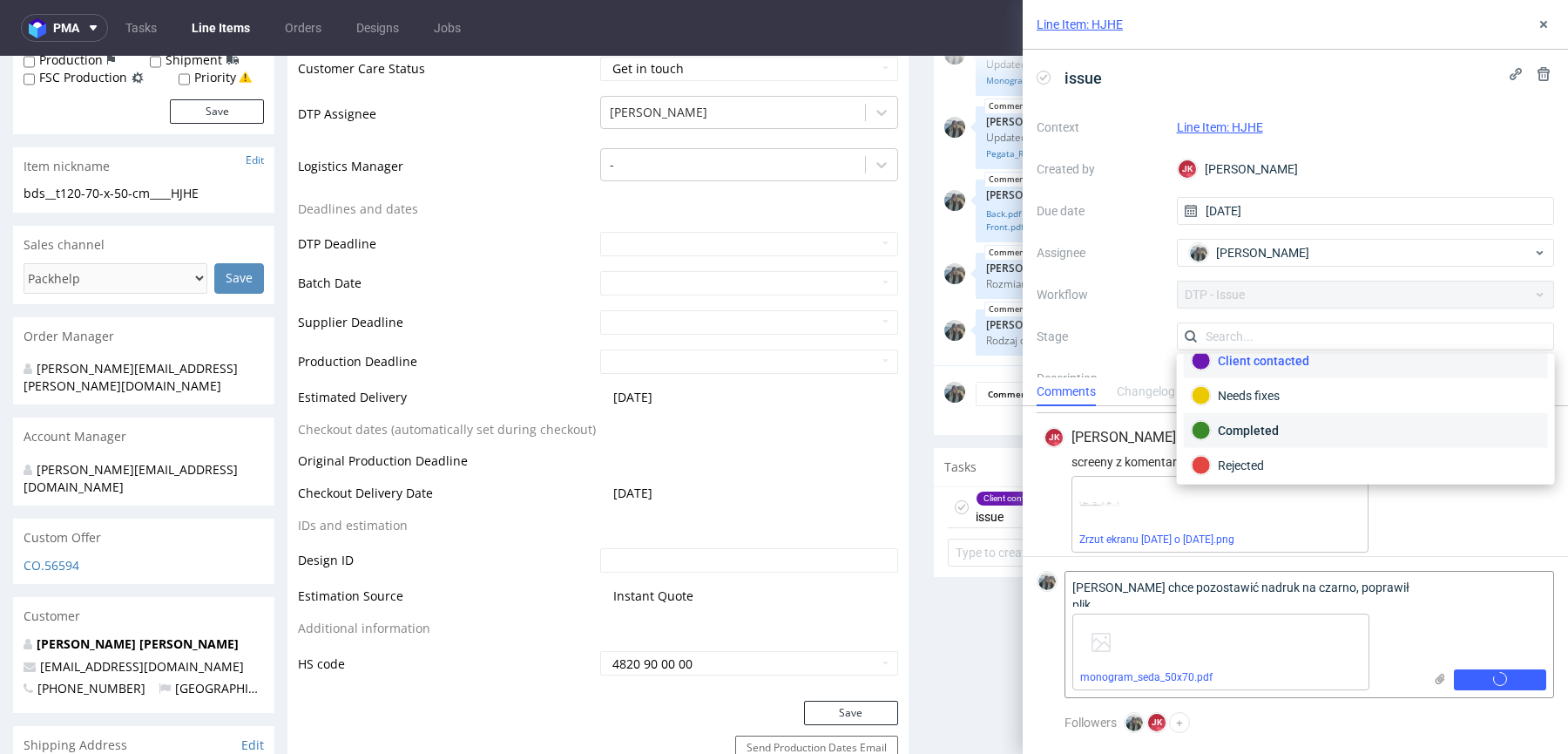
click at [1281, 427] on div "Completed" at bounding box center [1365, 430] width 349 height 19
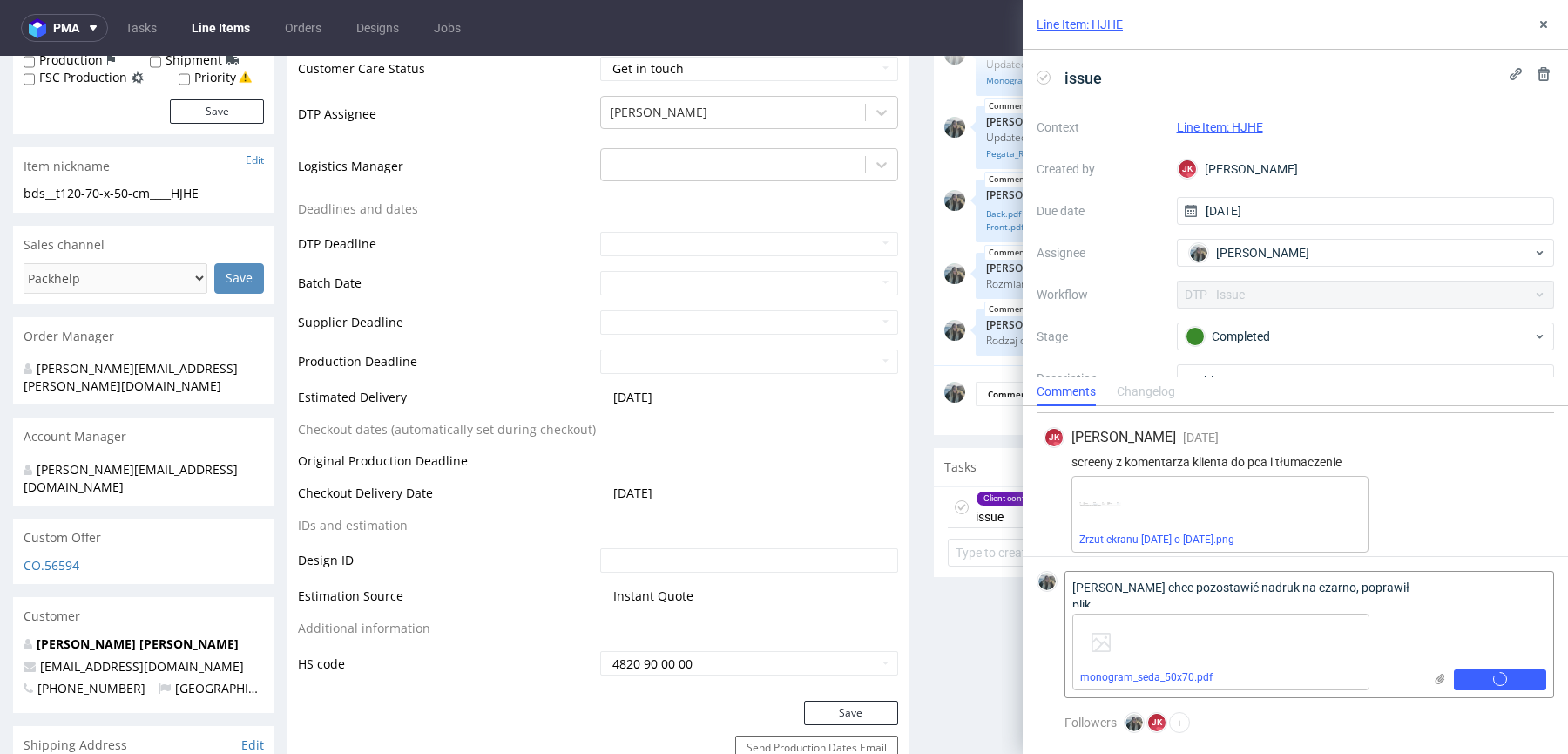
scroll to position [312, 0]
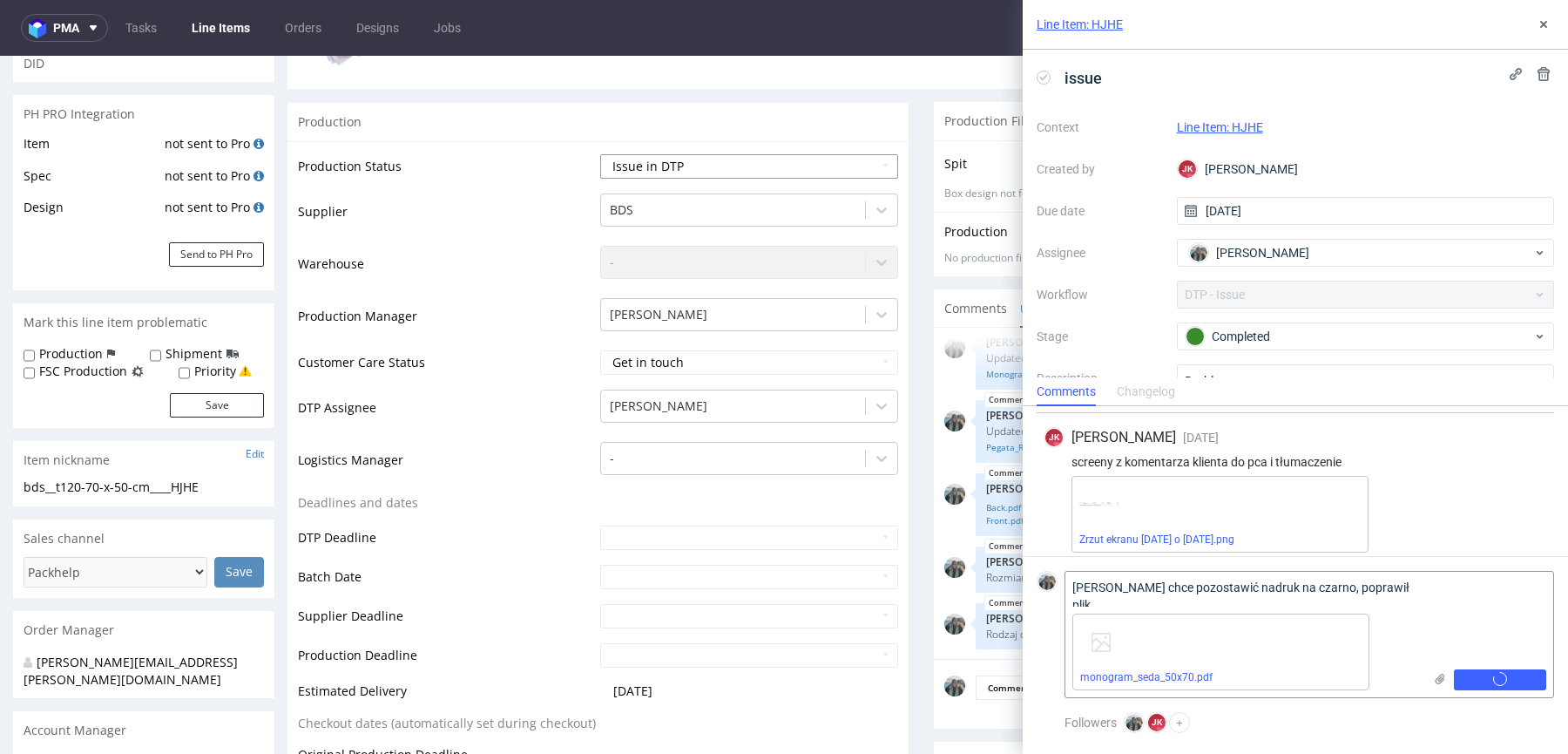
click at [713, 169] on select "Waiting for Artwork Waiting for Diecut Waiting for Mockup Waiting for DTP Waiti…" at bounding box center [748, 166] width 298 height 24
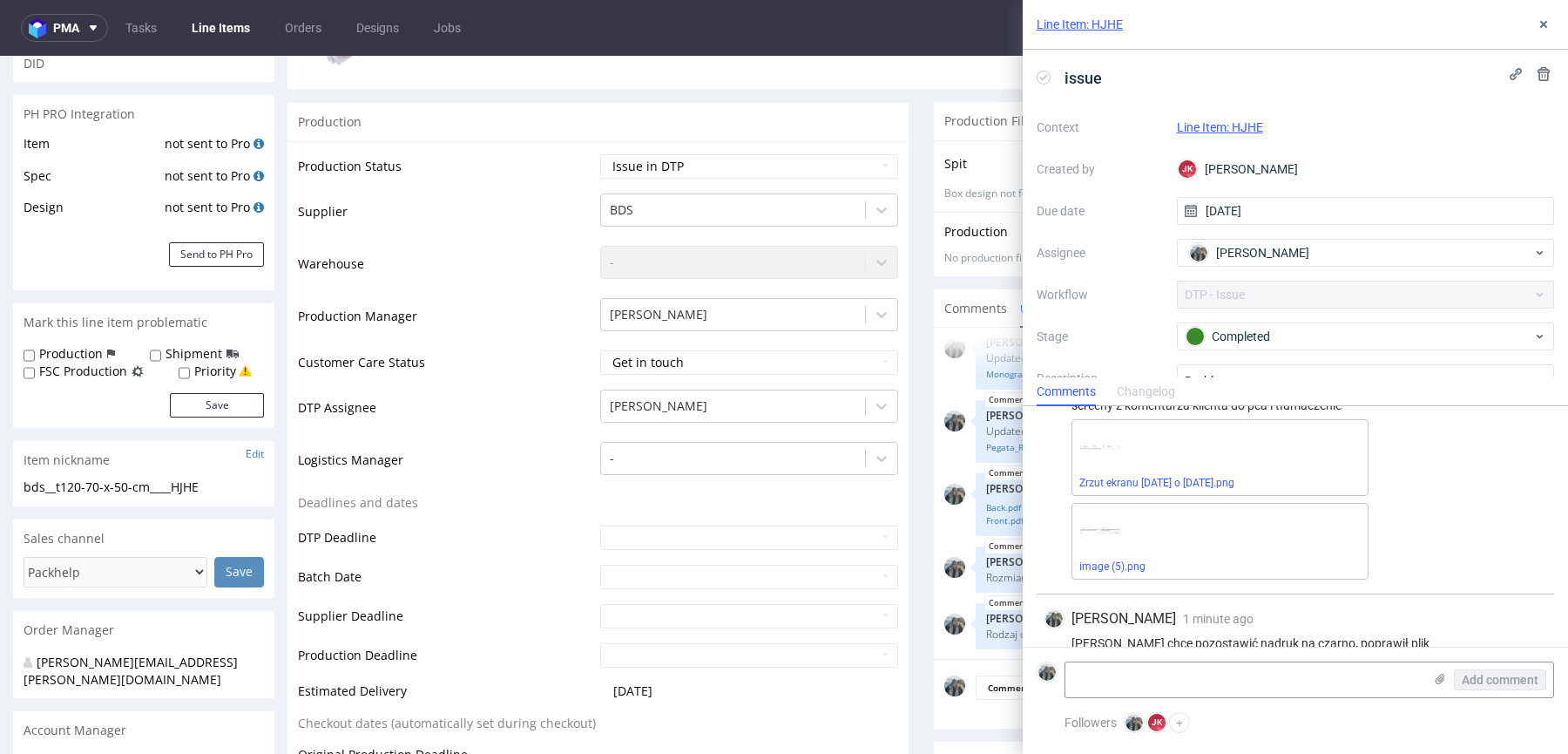
scroll to position [316, 0]
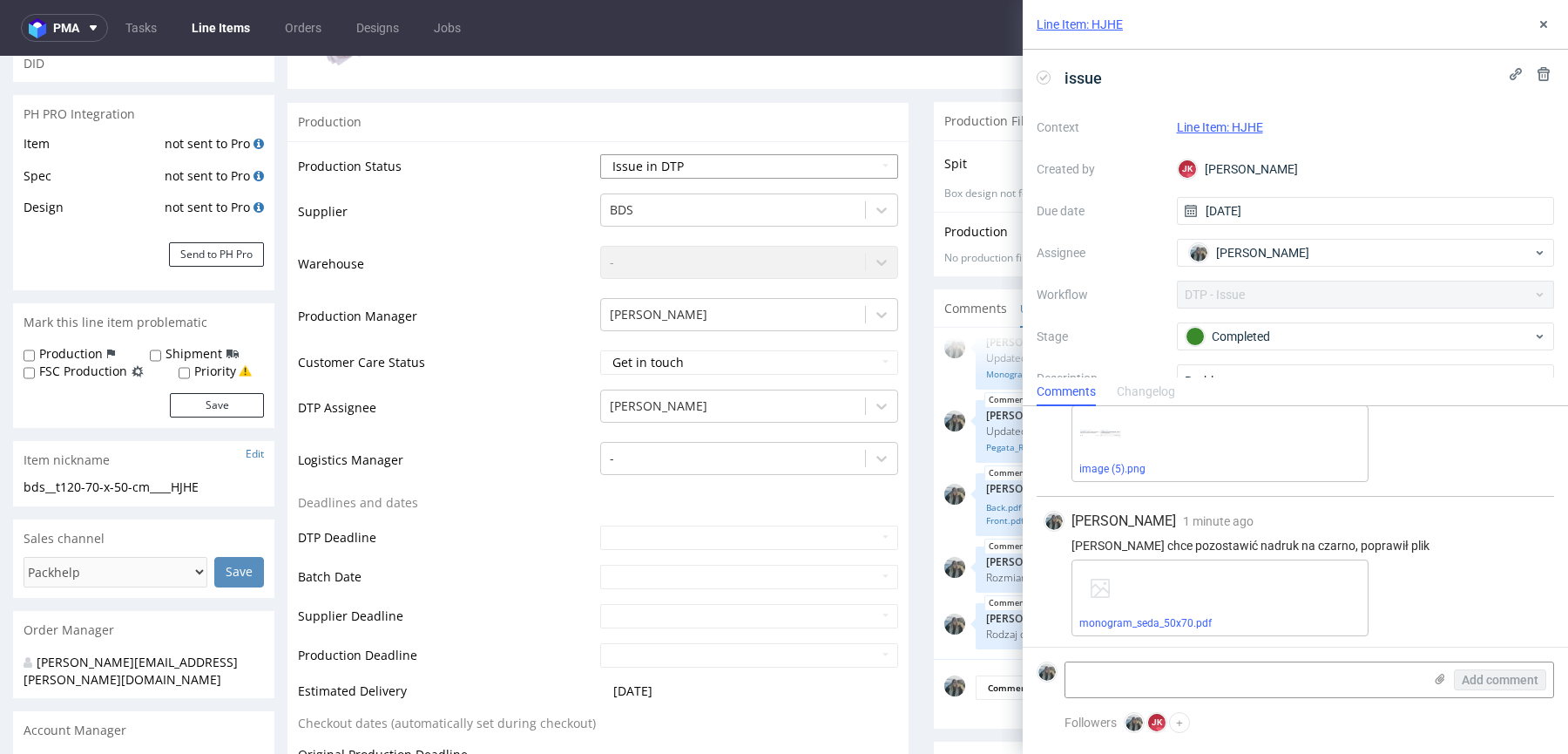
click at [756, 175] on select "Waiting for Artwork Waiting for Diecut Waiting for Mockup Waiting for DTP Waiti…" at bounding box center [748, 166] width 298 height 24
select select "back_for_dtp"
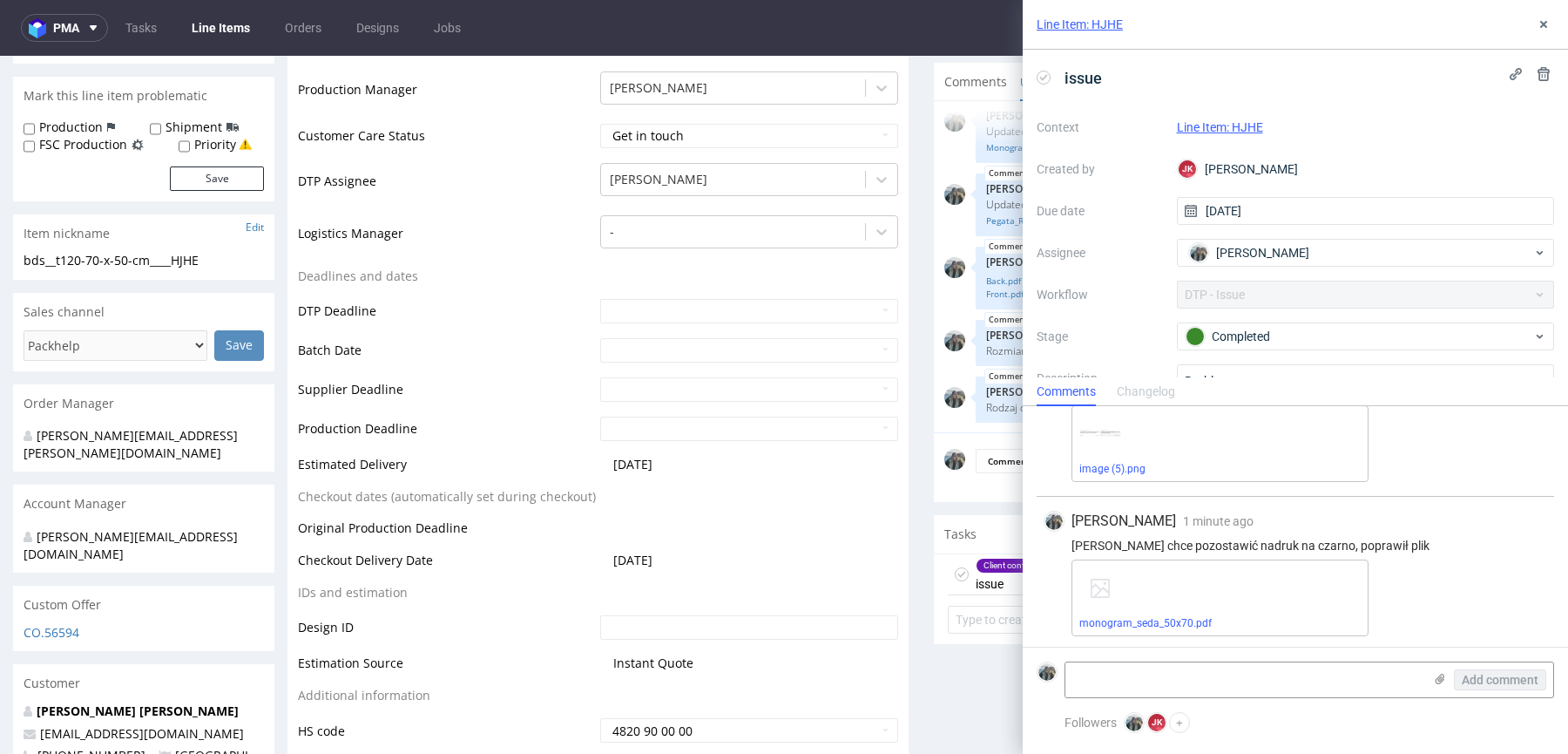
scroll to position [759, 0]
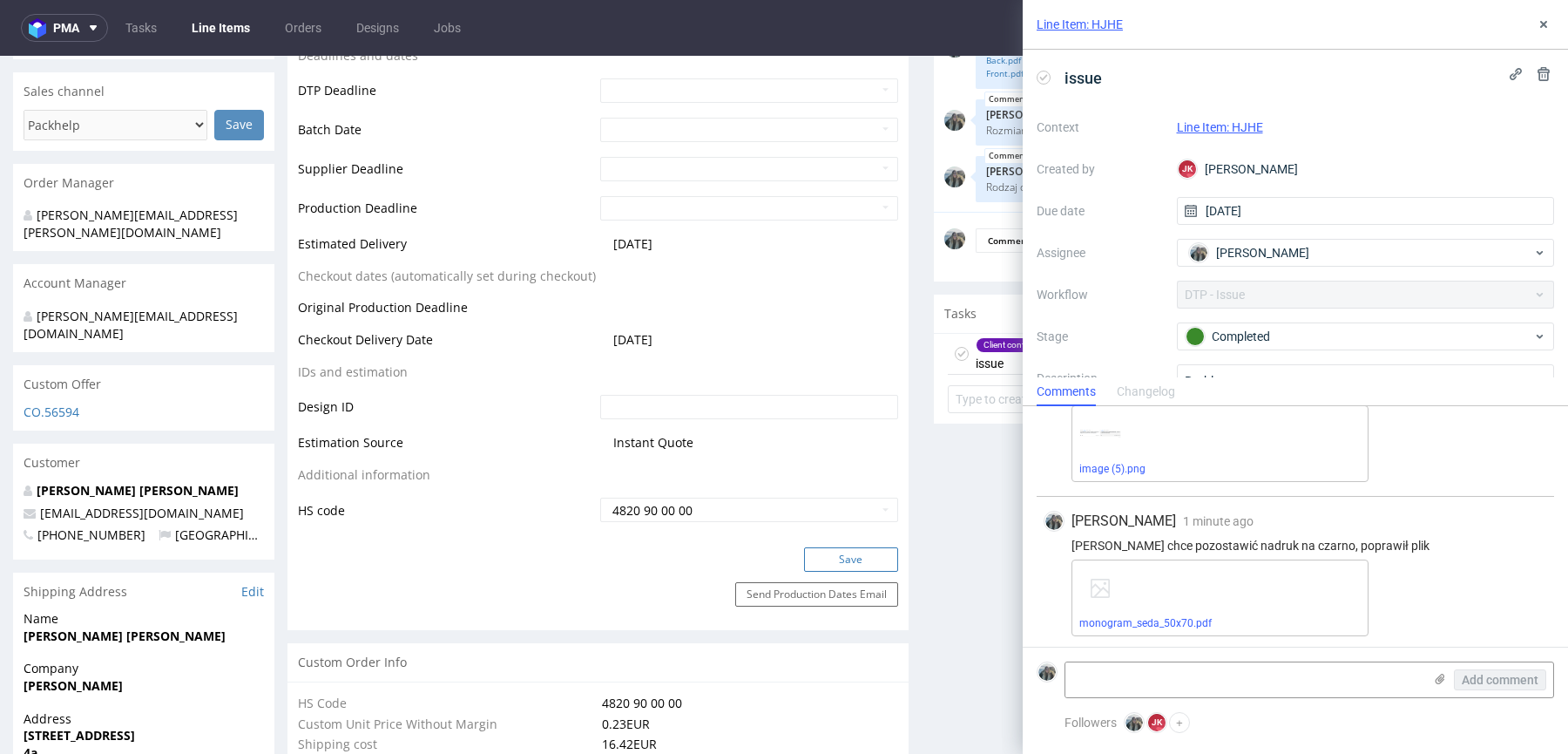
click at [861, 556] on button "Save" at bounding box center [851, 559] width 94 height 24
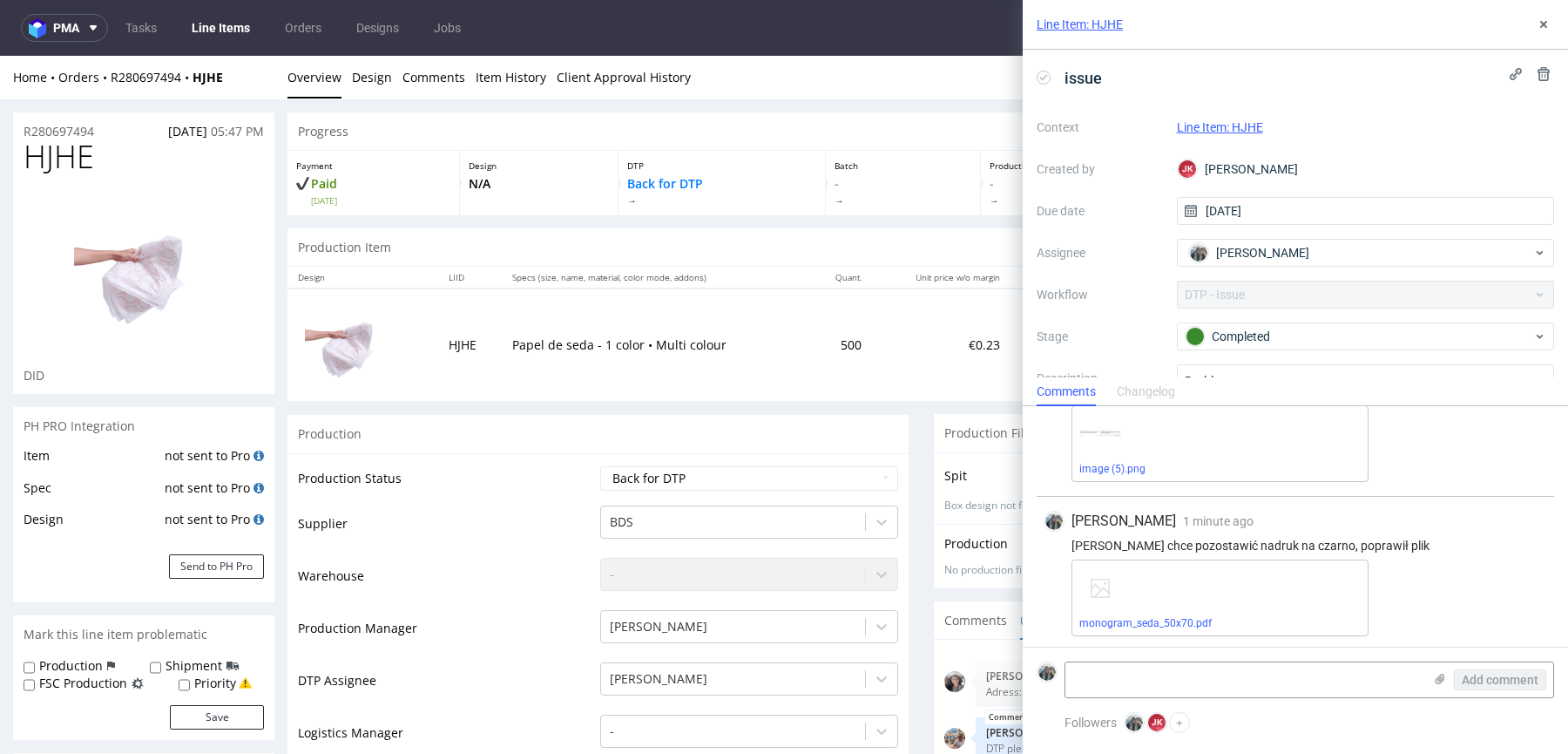
scroll to position [818, 0]
click at [1541, 31] on icon at bounding box center [1543, 24] width 14 height 14
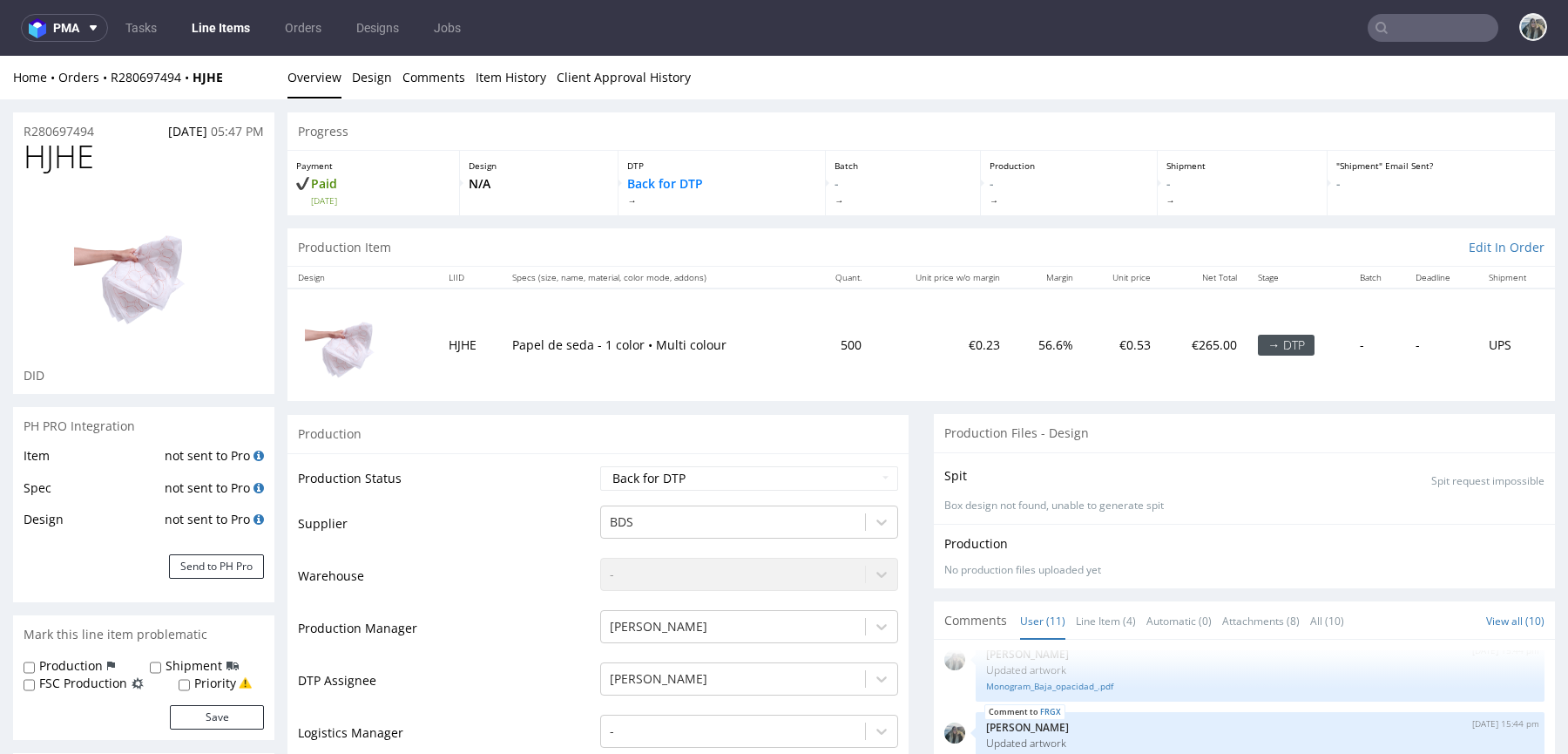
click at [1432, 31] on input "text" at bounding box center [1433, 27] width 130 height 28
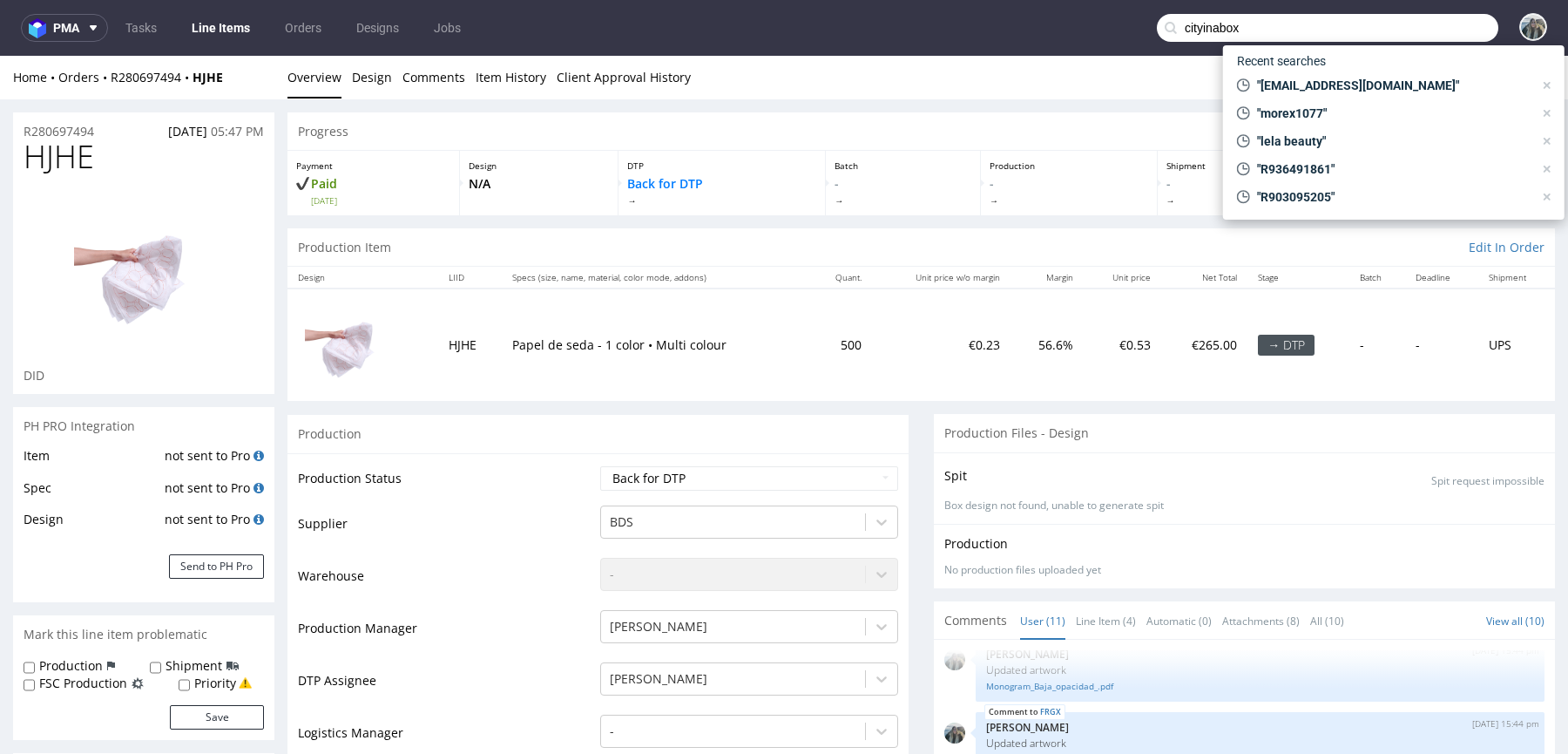
type input "cityinabox"
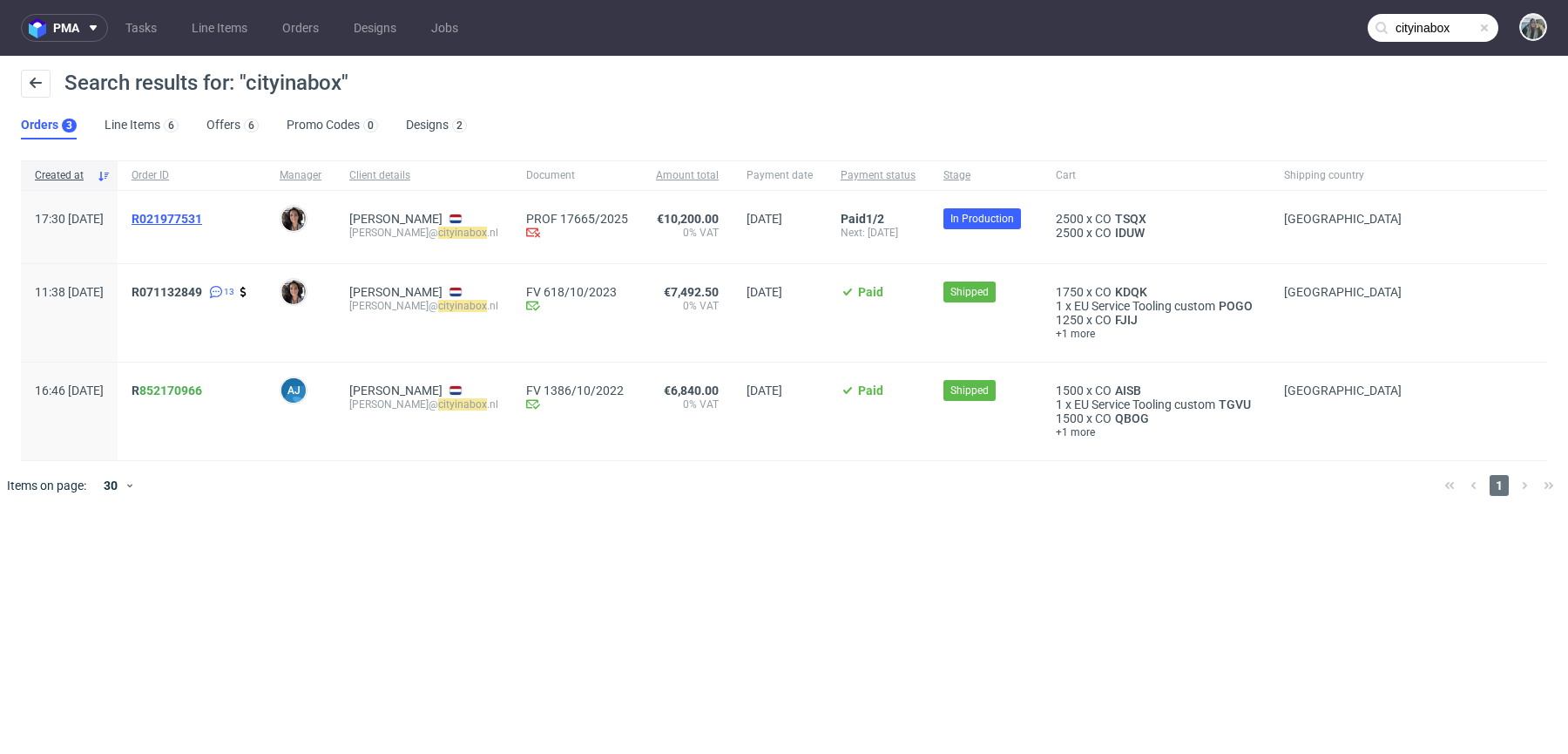
click at [202, 217] on span "R021977531" at bounding box center [167, 218] width 71 height 14
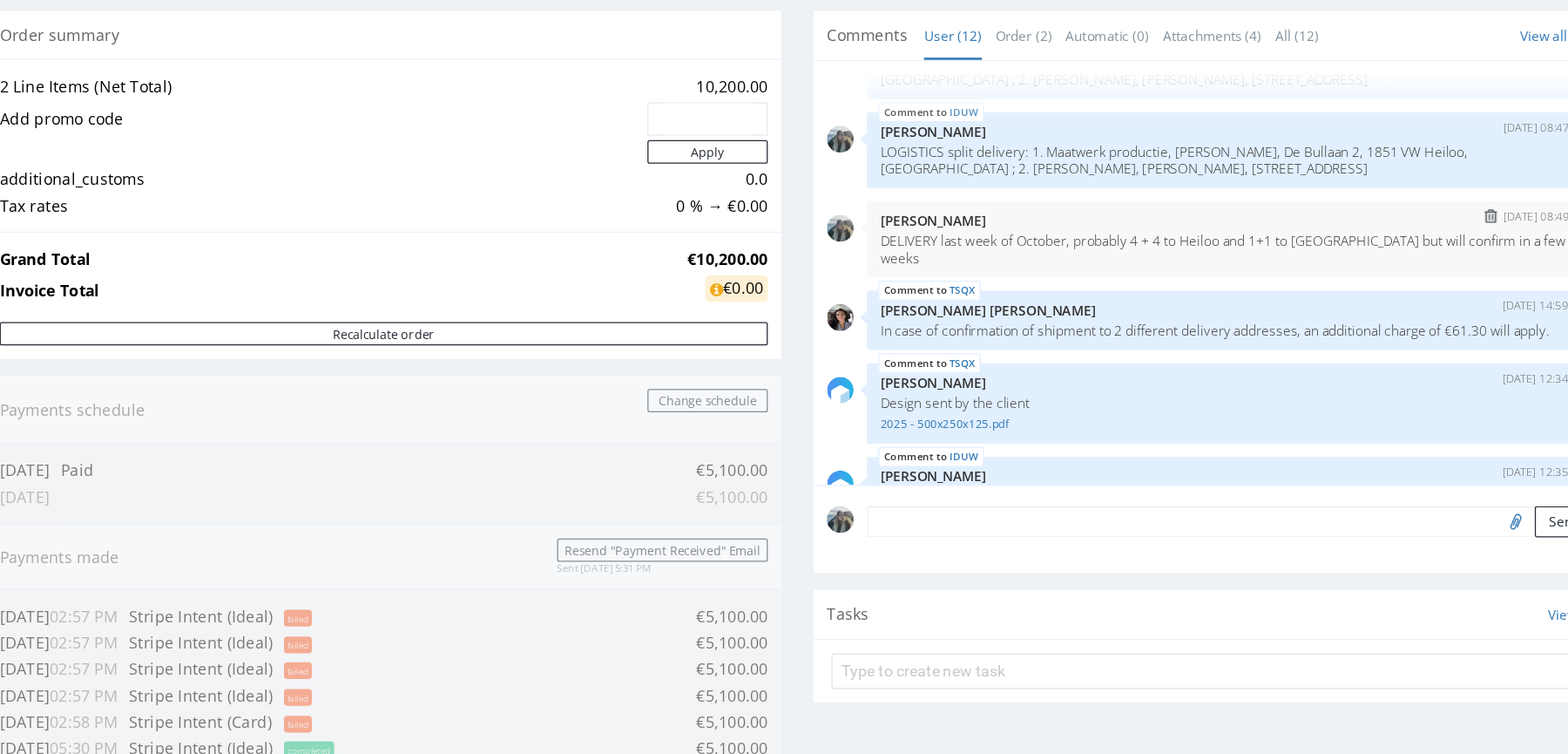
scroll to position [260, 0]
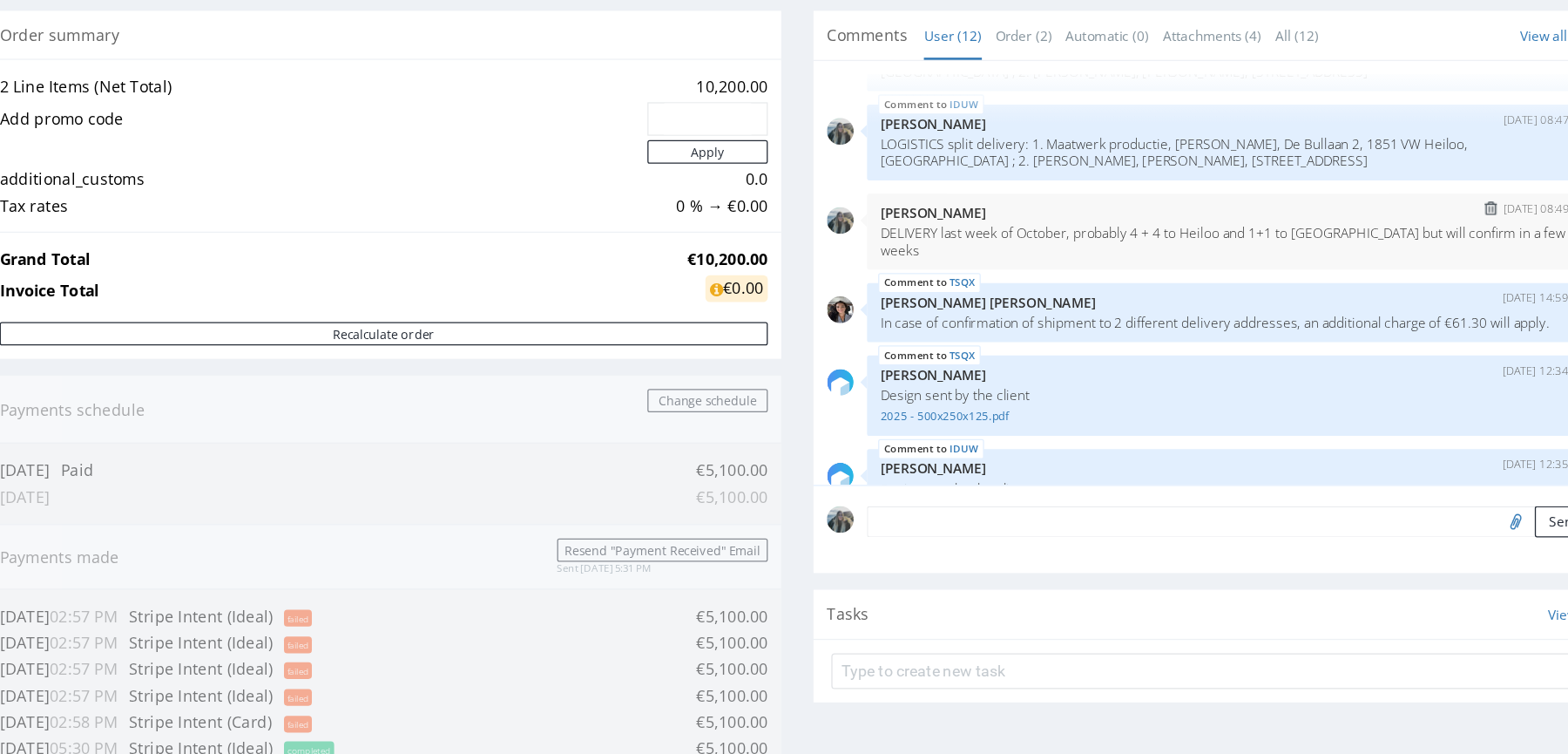
drag, startPoint x: 600, startPoint y: 186, endPoint x: 588, endPoint y: 178, distance: 14.4
click at [594, 178] on div "21st Aug 25 | 08:49 am Zeniuk Magdalena DELIVERY last week of October, probably…" at bounding box center [879, 180] width 569 height 59
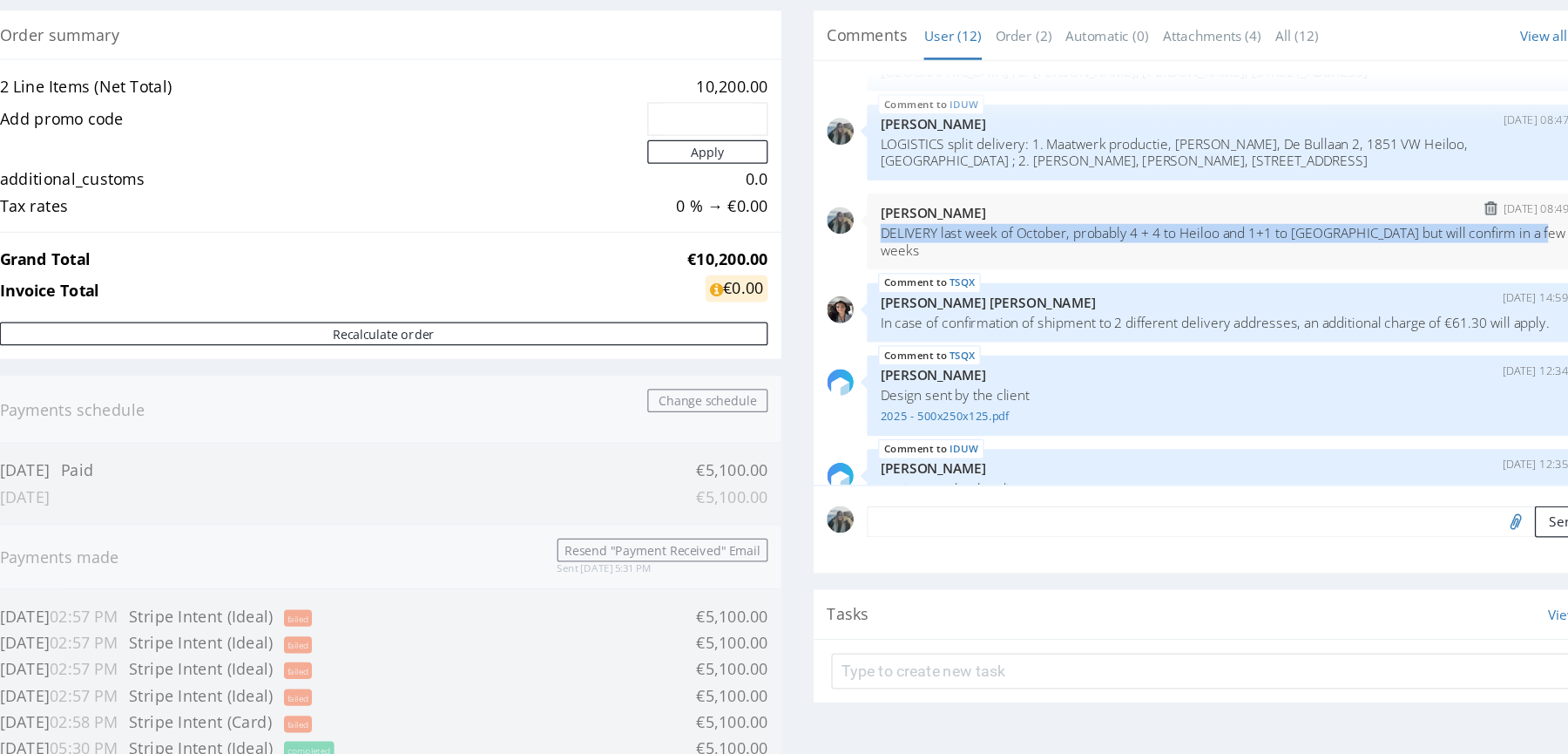
drag, startPoint x: 603, startPoint y: 190, endPoint x: 598, endPoint y: 179, distance: 12.1
click at [598, 179] on div "21st Aug 25 | 08:49 am Zeniuk Magdalena DELIVERY last week of October, probably…" at bounding box center [879, 180] width 569 height 59
copy p "DELIVERY last week of October, probably 4 + 4 to Heiloo and 1+1 to Amsterdam bu…"
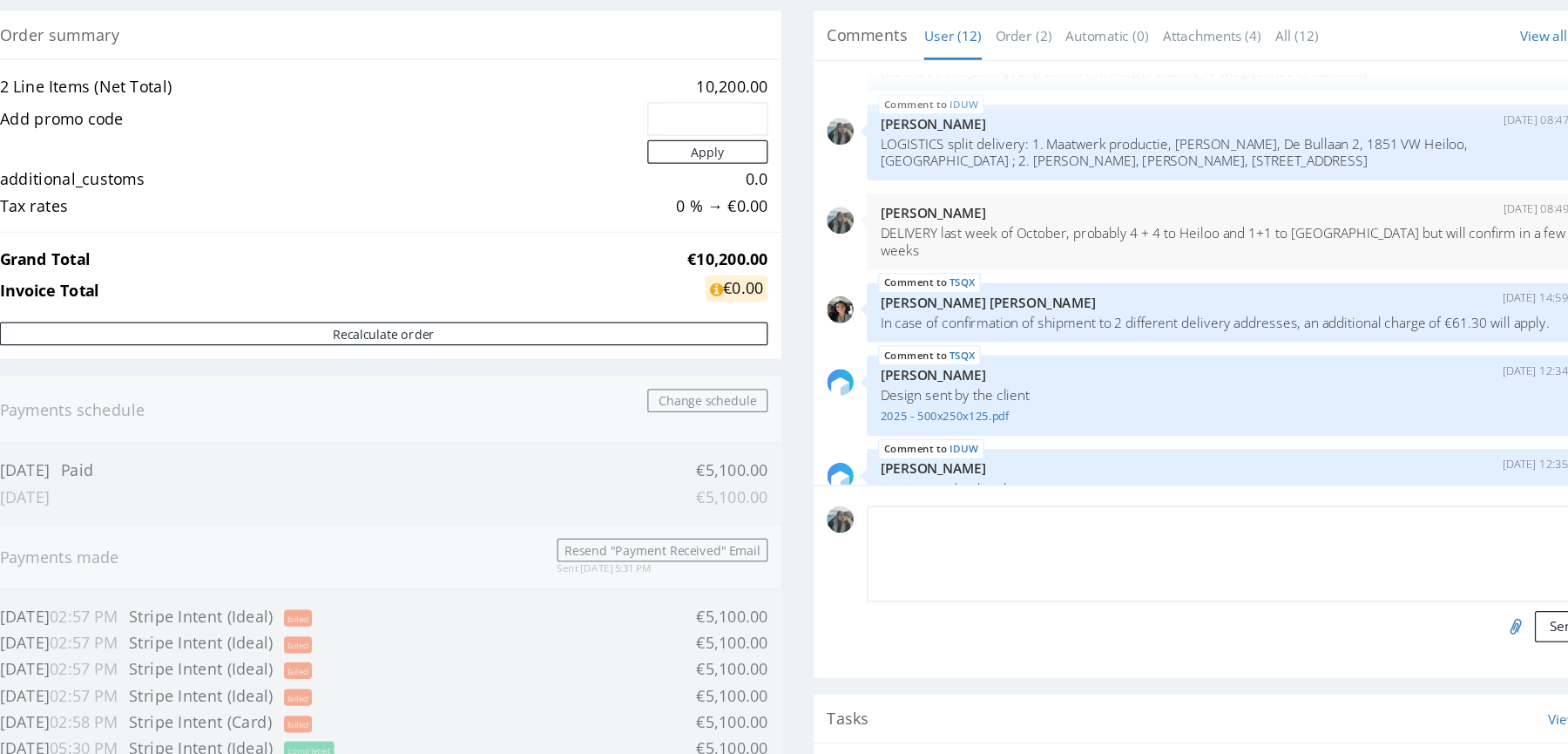
click at [665, 410] on textarea at bounding box center [879, 433] width 569 height 75
paste textarea "DELIVERY last week of October, probably 4 + 4 to Heiloo and 1+1 to Amsterdam bu…"
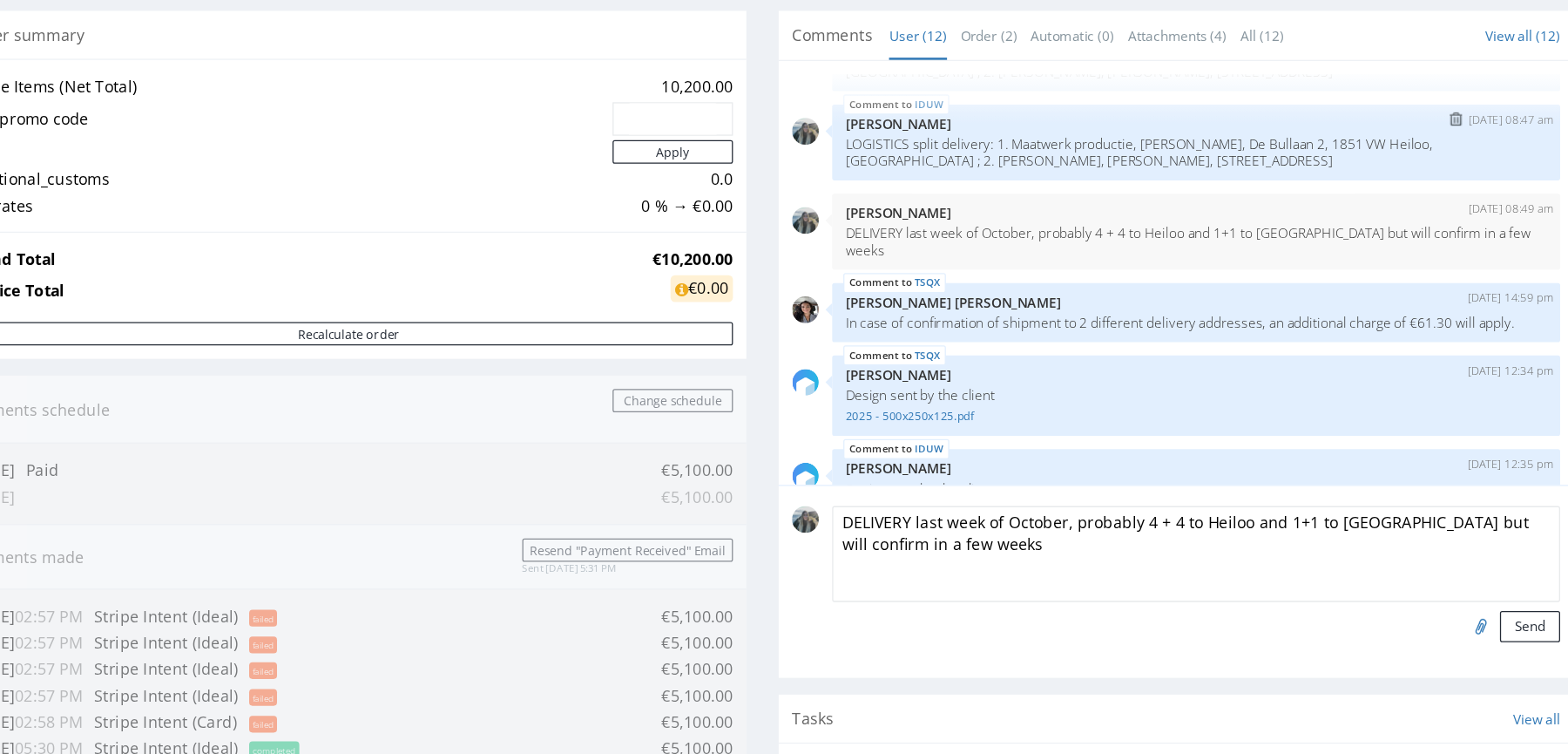
type textarea "DELIVERY last week of October, probably 4 + 4 to Heiloo and 1+1 to Amsterdam bu…"
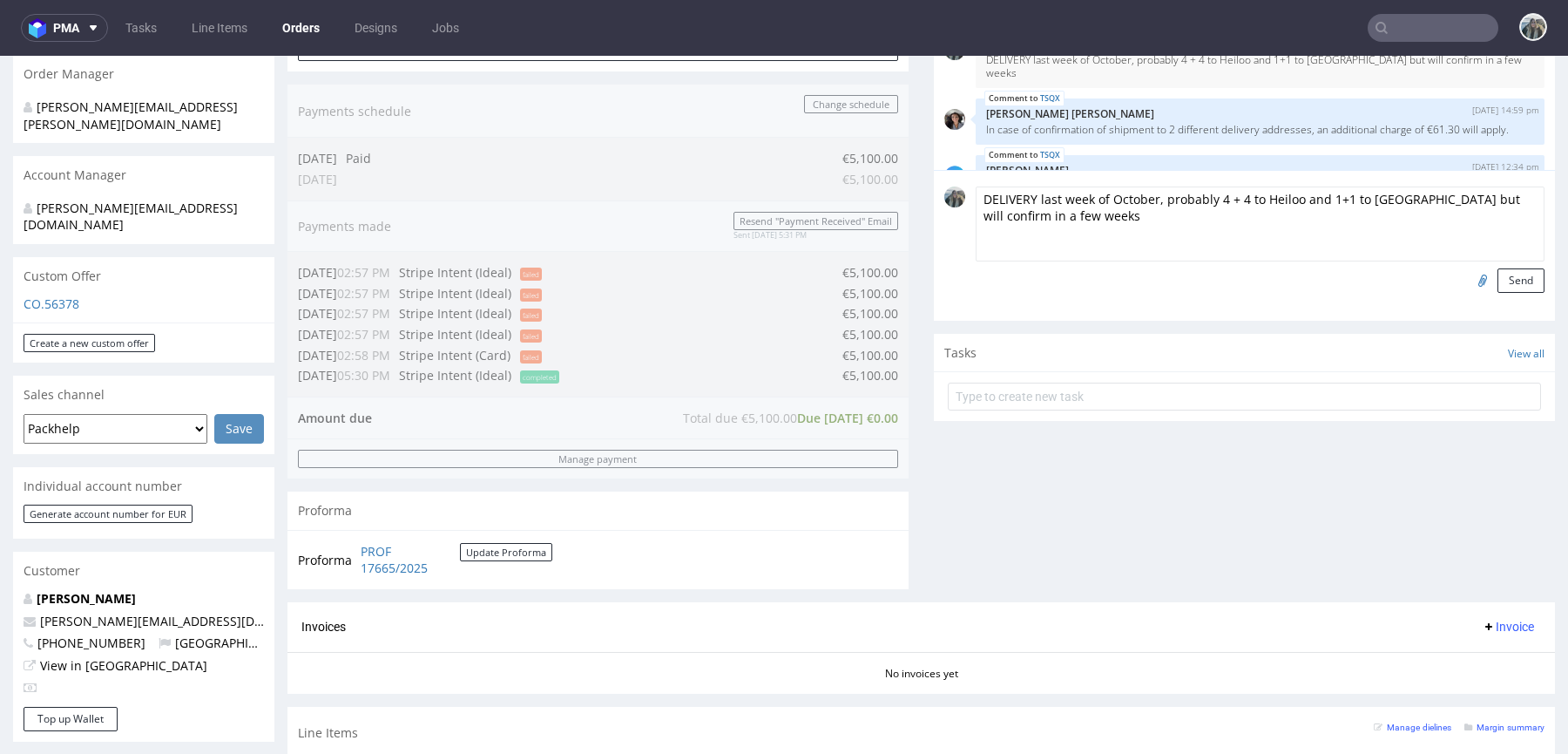
scroll to position [990, 0]
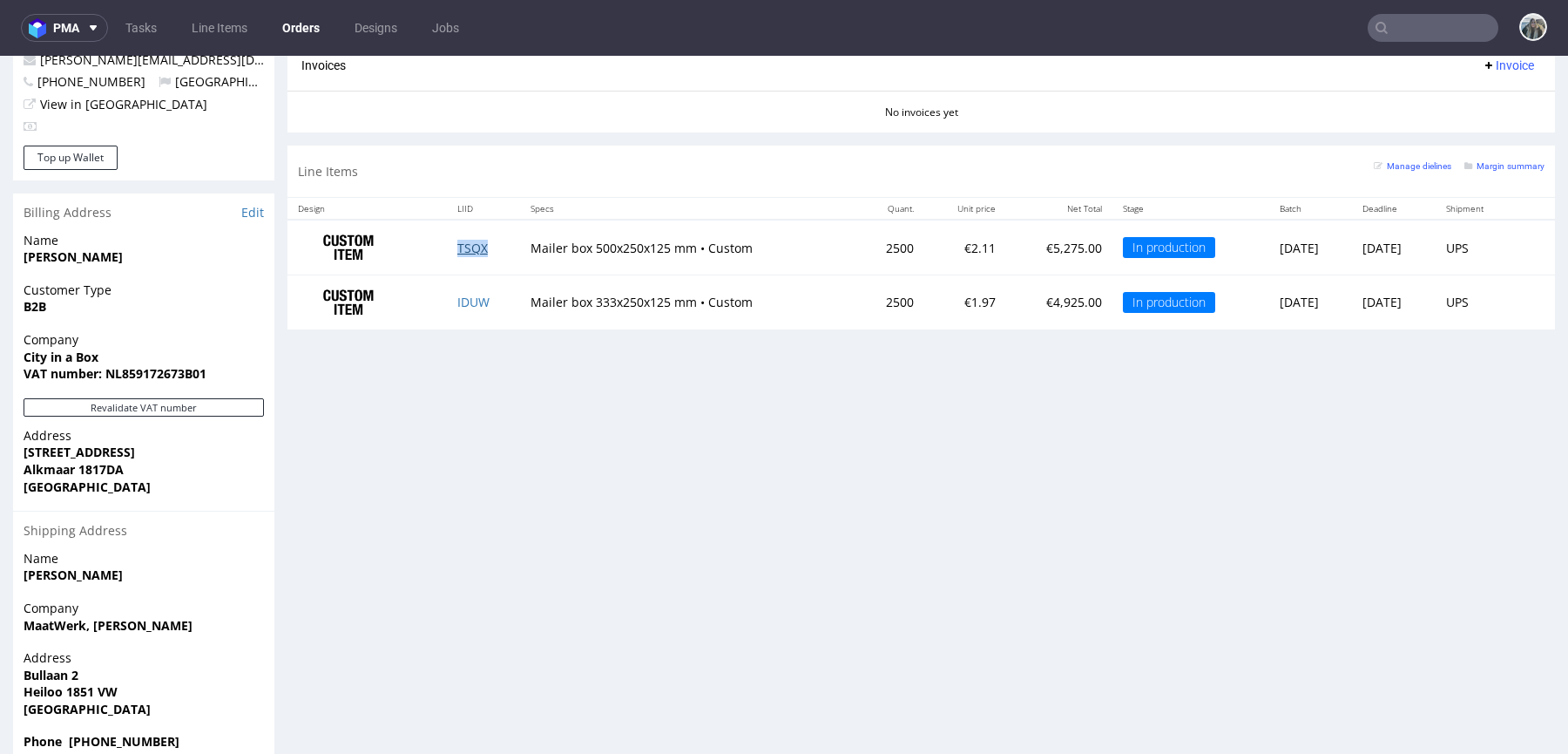
click at [466, 244] on link "TSQX" at bounding box center [473, 247] width 31 height 16
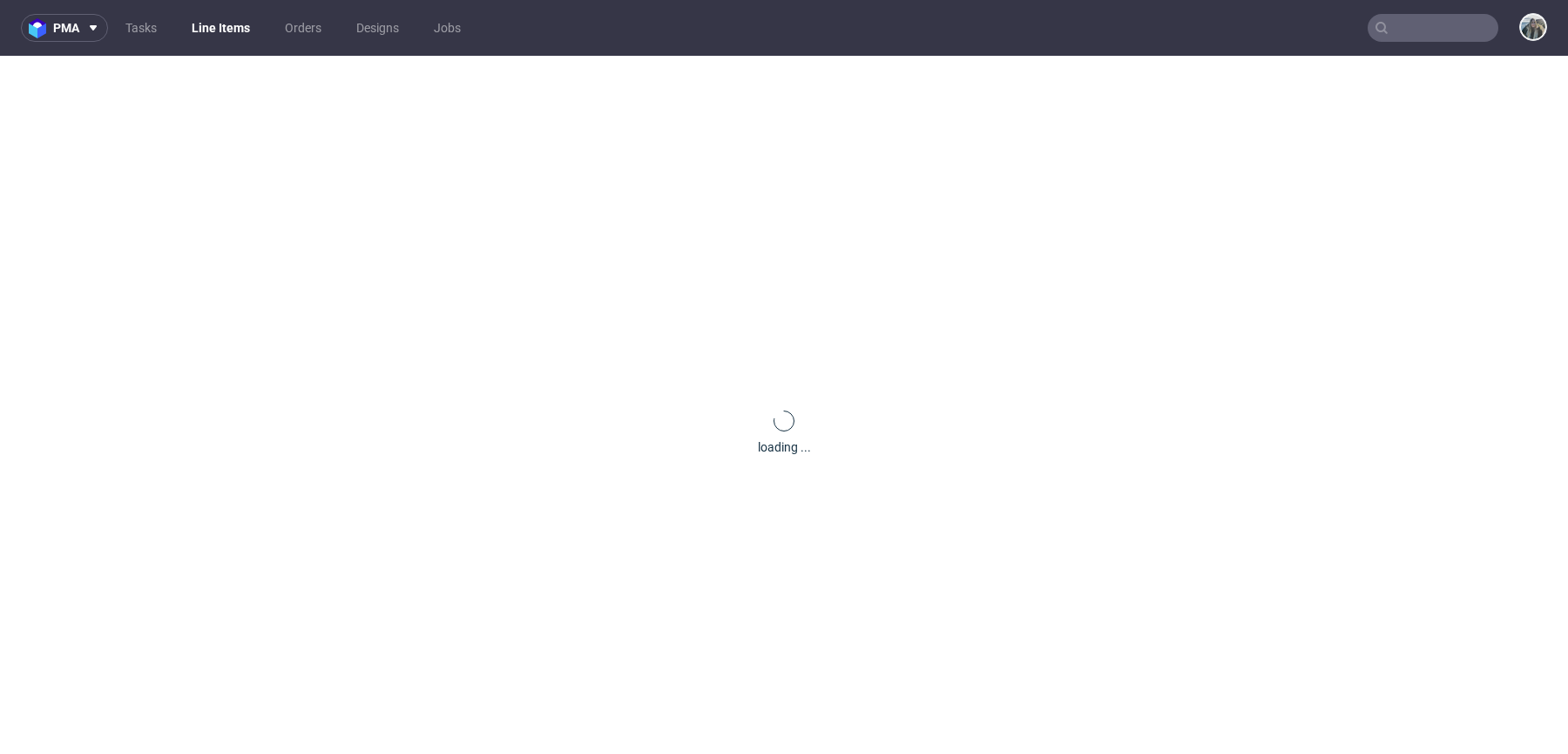
click at [466, 296] on div "loading ..." at bounding box center [784, 433] width 1568 height 754
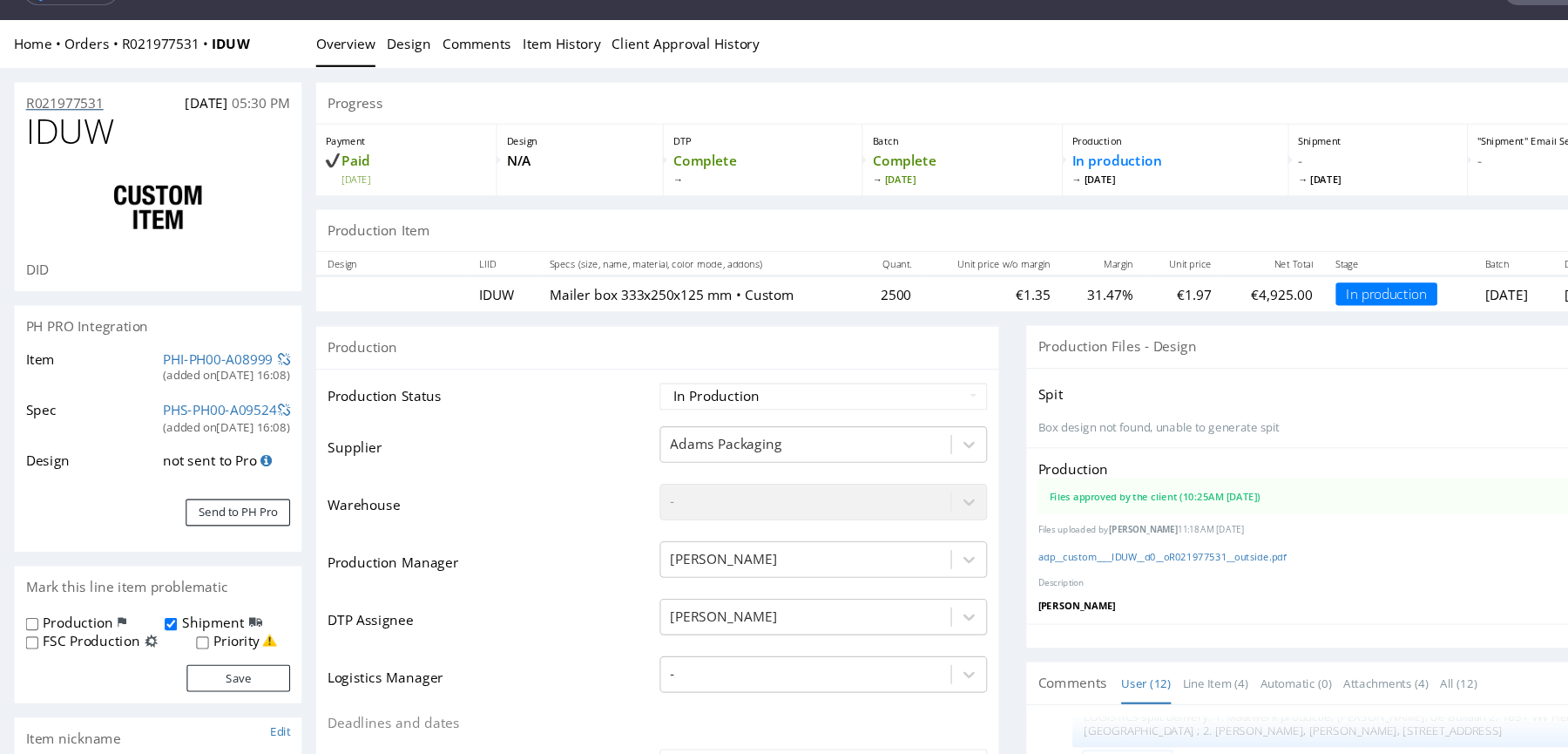
click at [77, 95] on p "R021977531" at bounding box center [59, 95] width 71 height 17
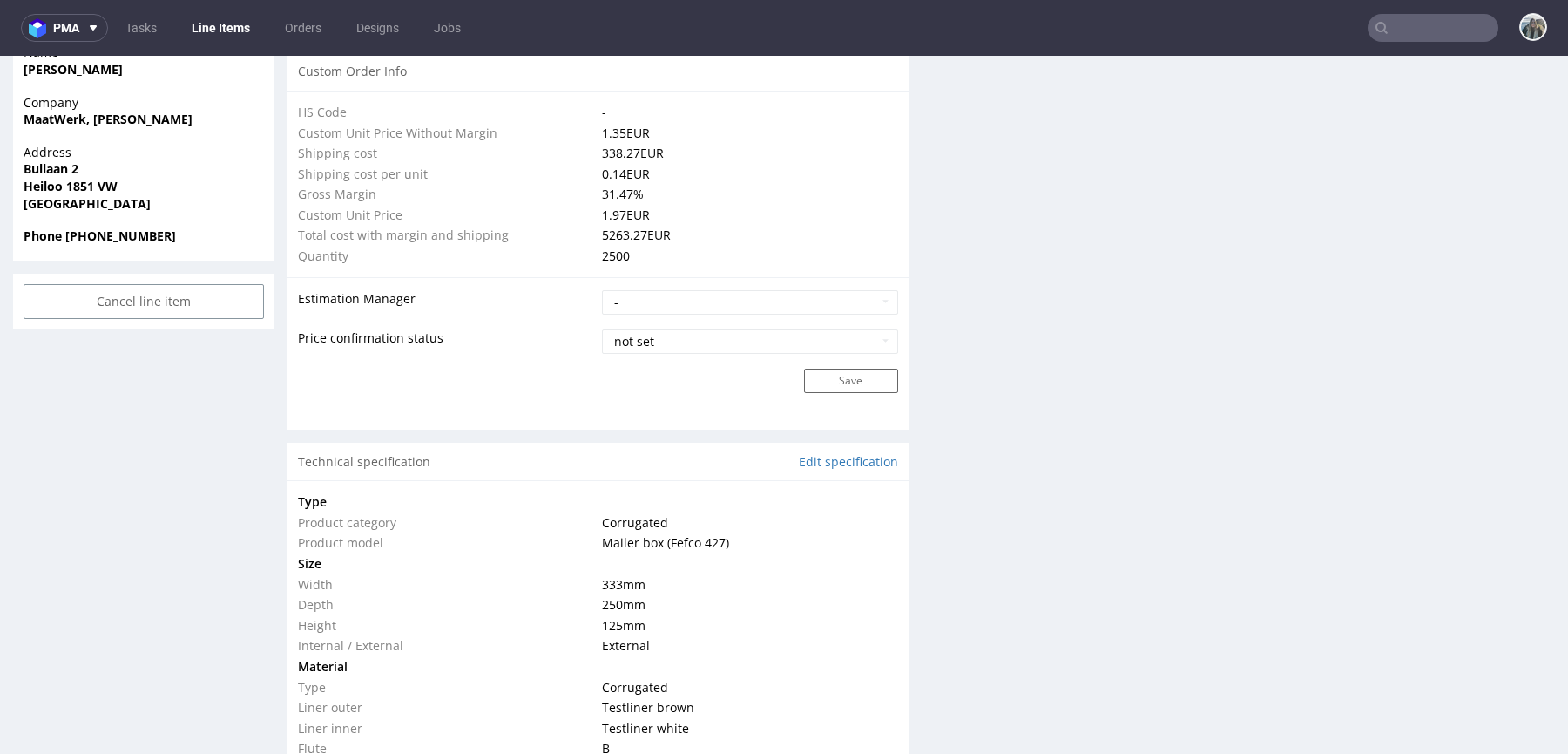
scroll to position [1665, 0]
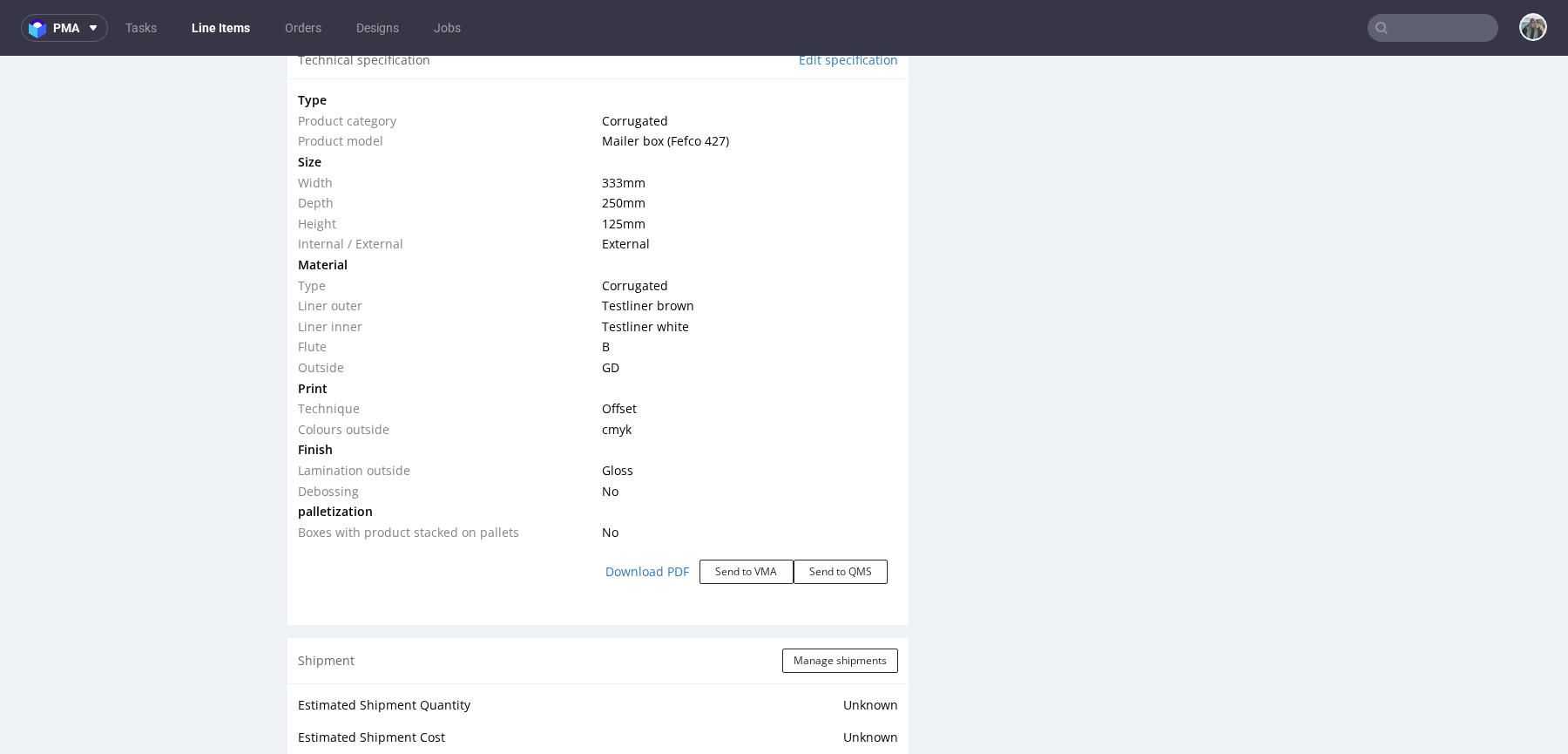
drag, startPoint x: 176, startPoint y: 514, endPoint x: 266, endPoint y: 504, distance: 90.6
click at [177, 514] on div "R021977531 20.08.2025 05:30 PM IDUW DID PH PRO Integration Item PHI-PH00-A08999…" at bounding box center [143, 229] width 261 height 3562
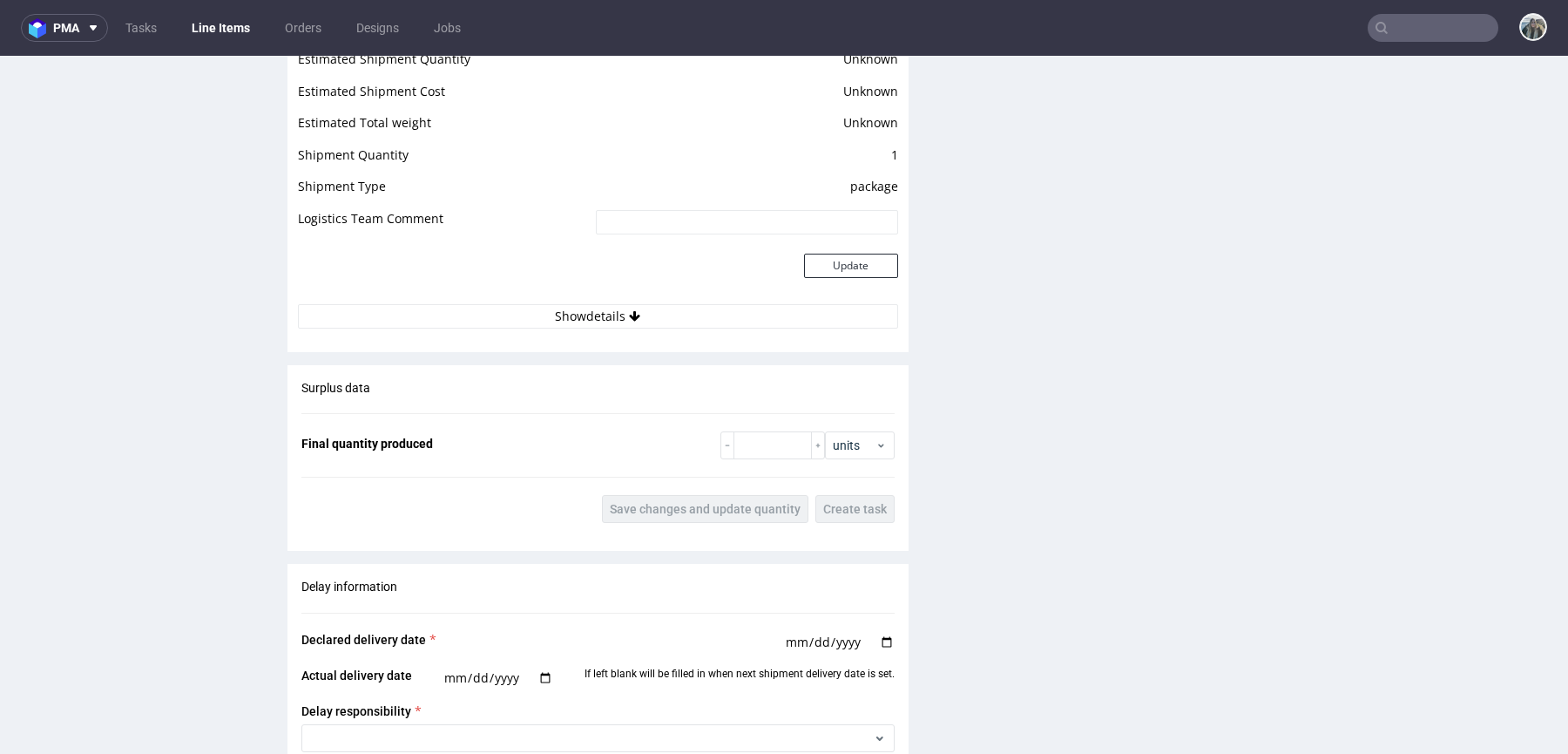
scroll to position [2344, 0]
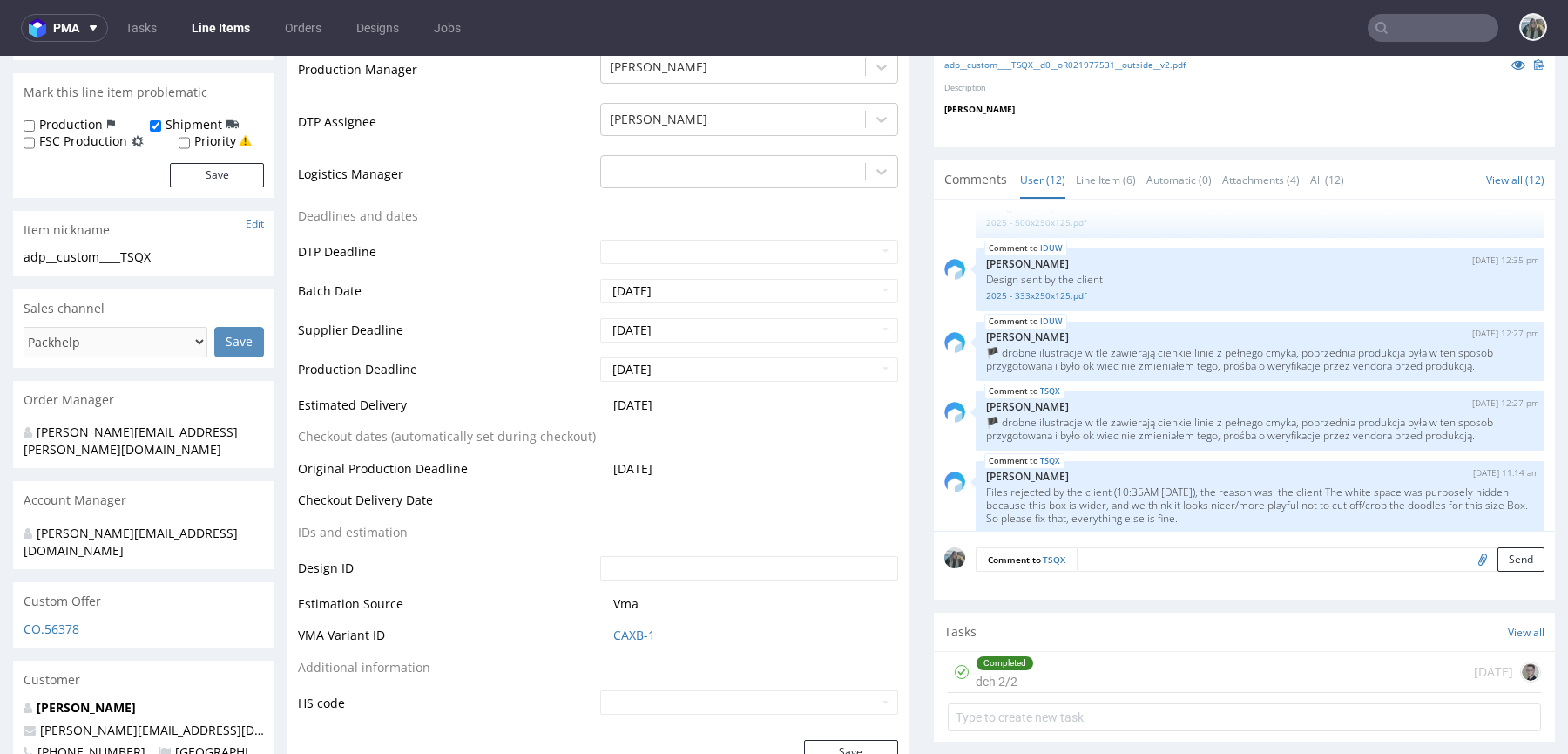
scroll to position [511, 0]
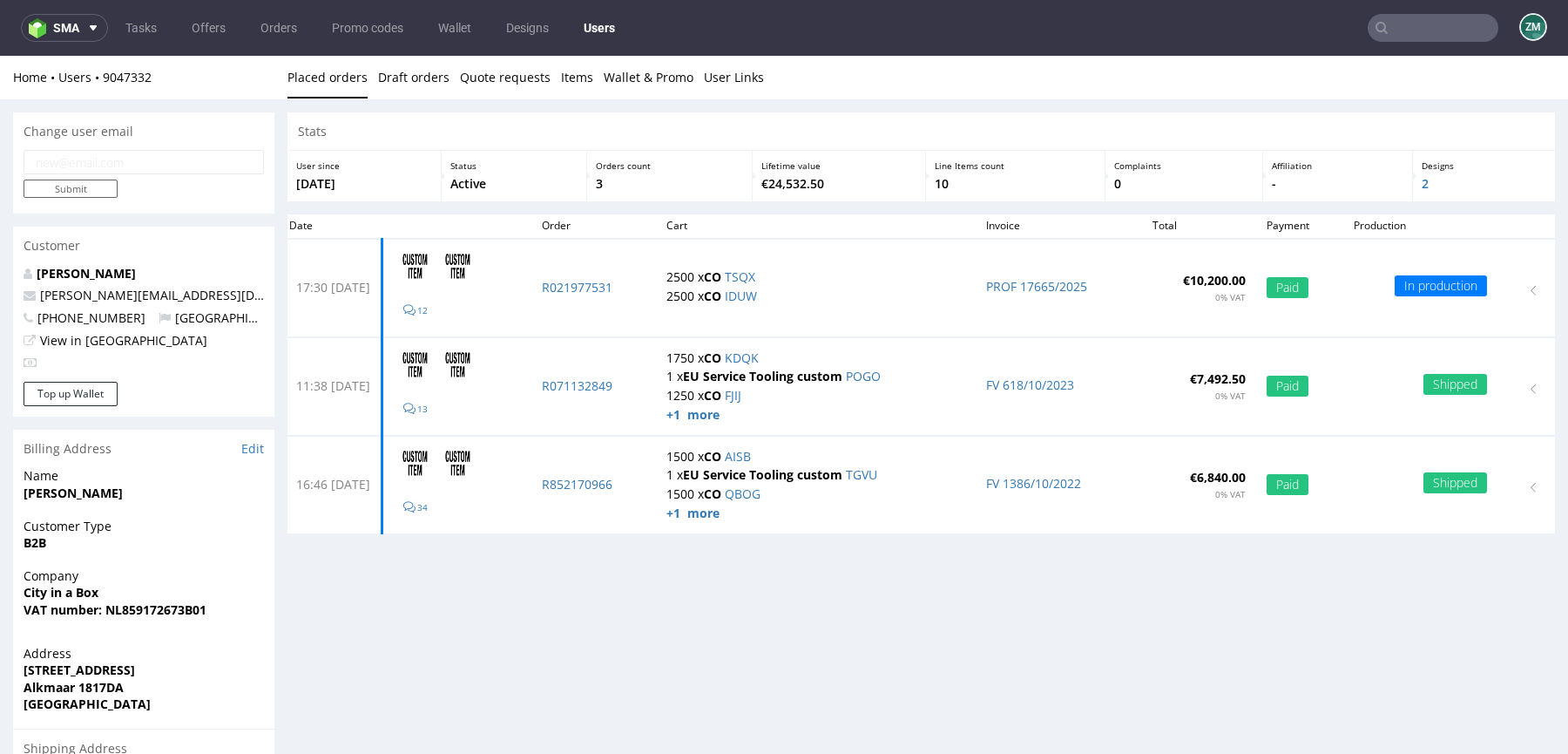
click at [1378, 14] on input "text" at bounding box center [1433, 27] width 130 height 28
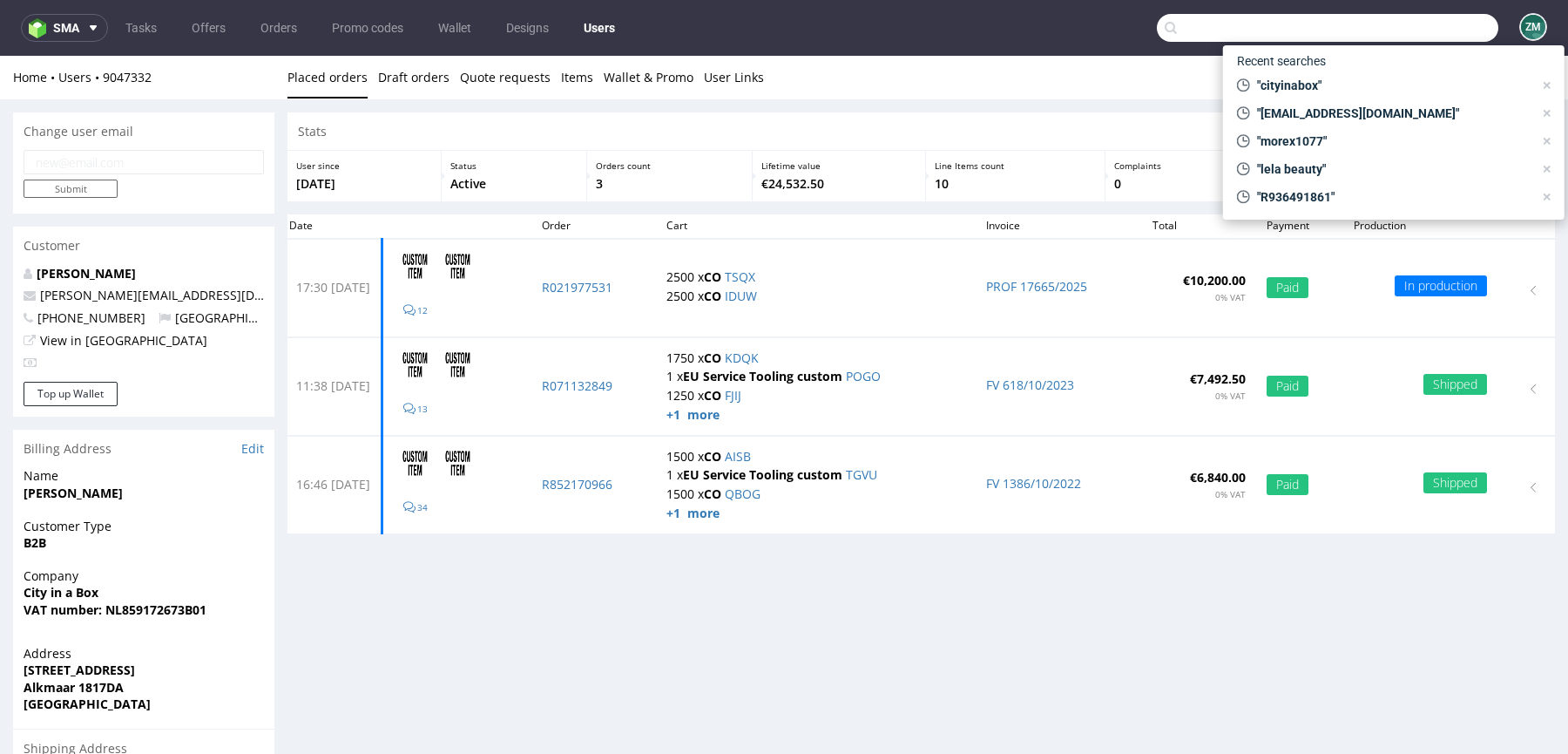
paste input "Pharmaflex"
type input "Pharmaflex"
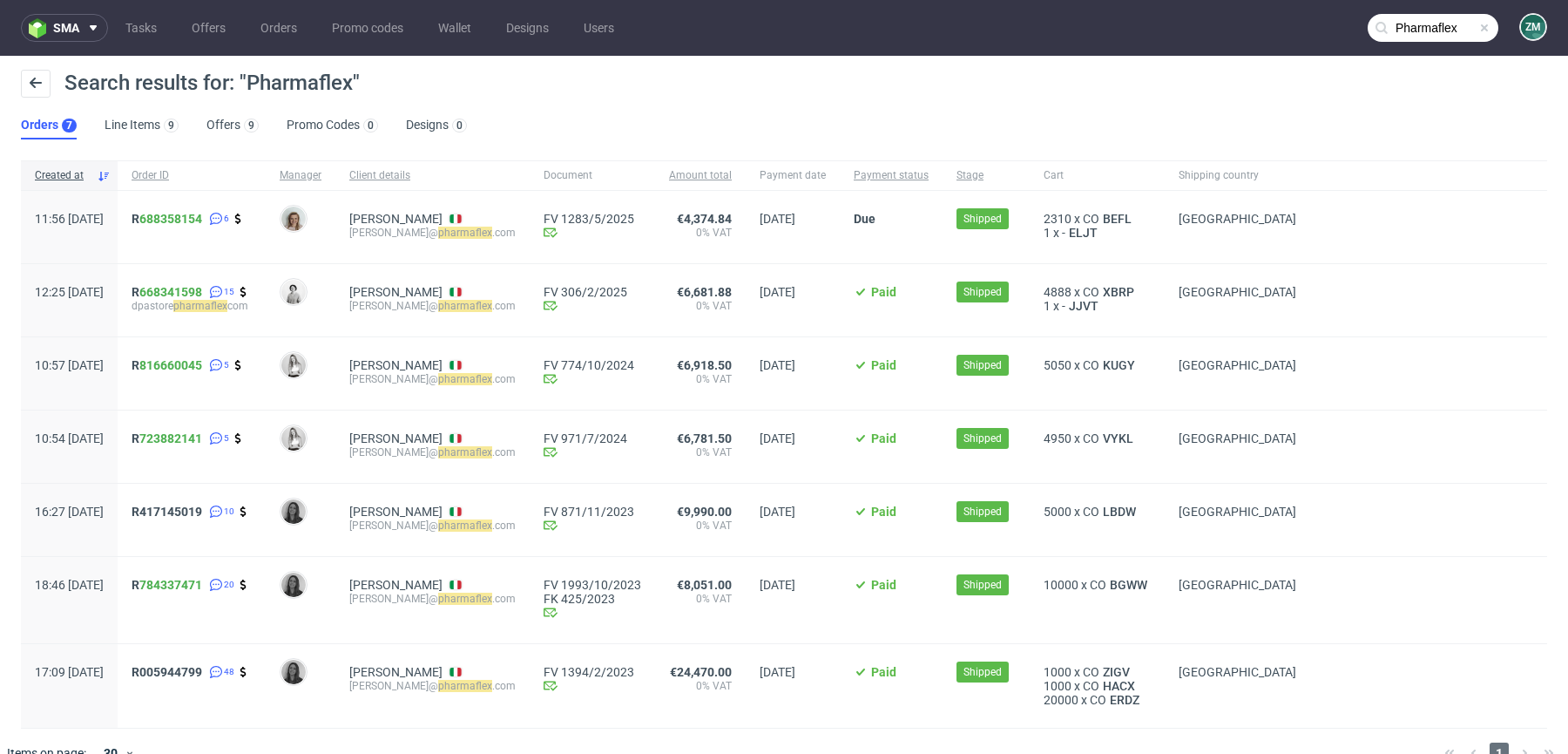
click at [192, 226] on span "R 688358154 6" at bounding box center [191, 227] width 120 height 31
click at [192, 223] on link "688358154" at bounding box center [170, 218] width 63 height 14
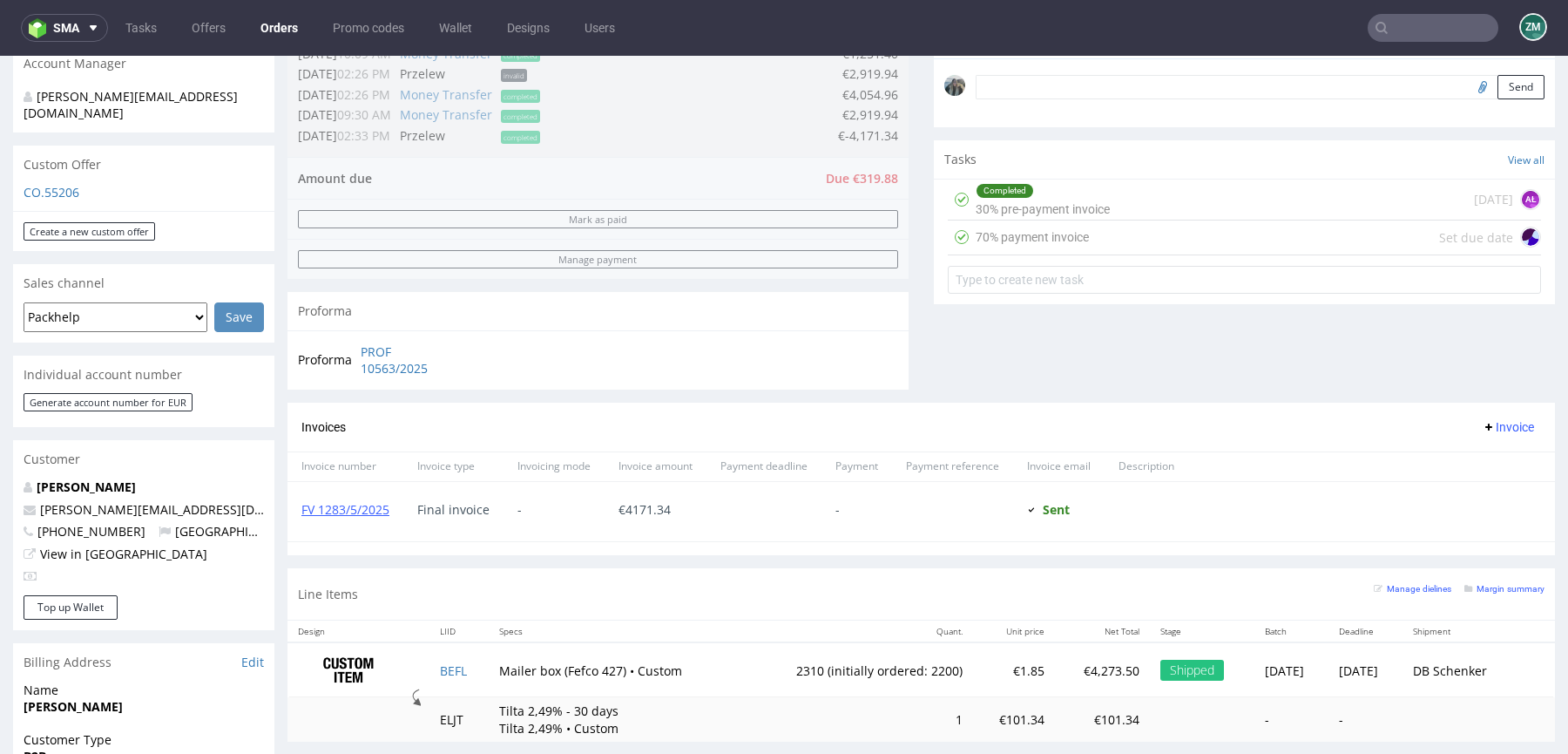
scroll to position [894, 0]
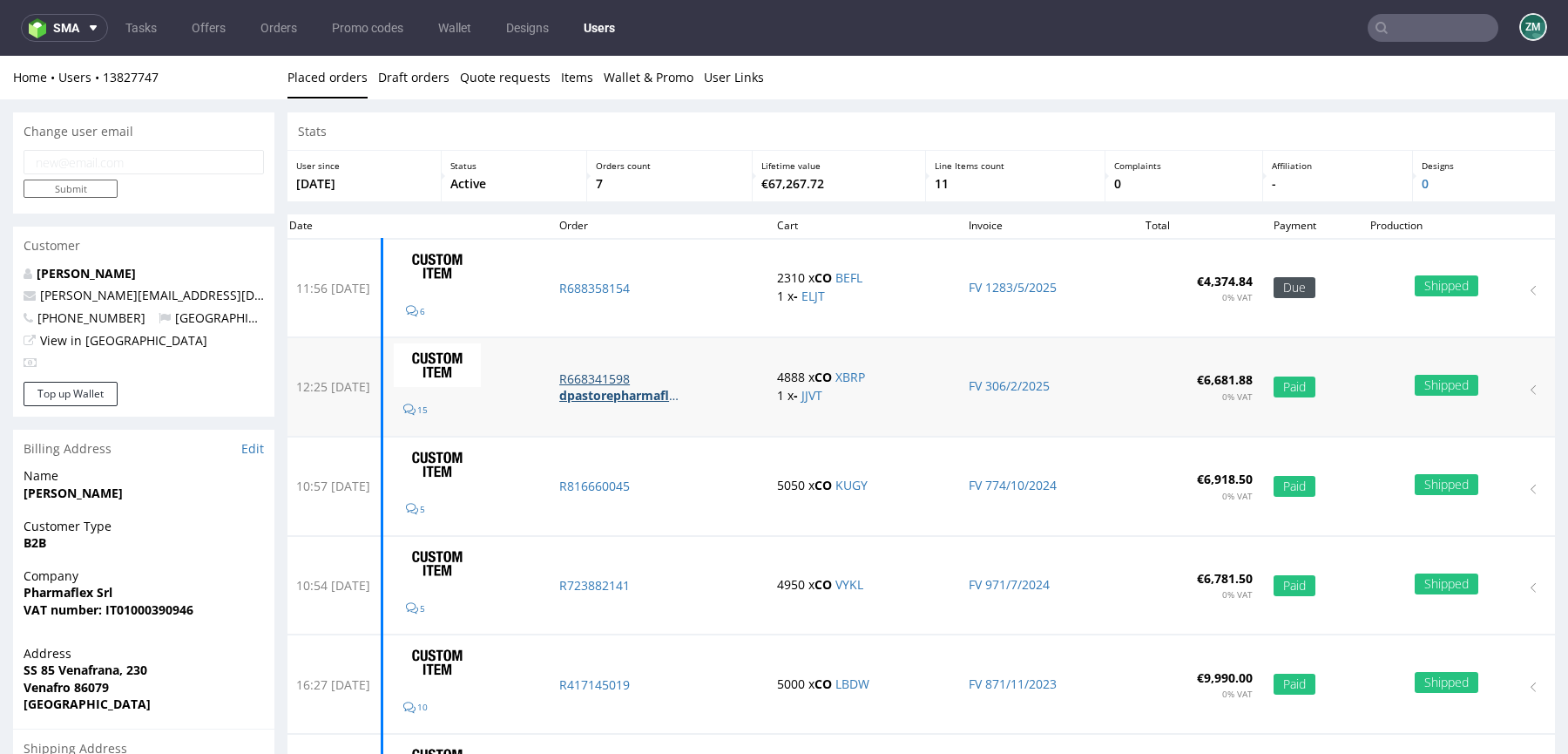
click at [648, 373] on p "R668341598" at bounding box center [657, 379] width 197 height 17
click at [632, 488] on p "R816660045" at bounding box center [657, 486] width 197 height 17
click at [625, 591] on p "R723882141" at bounding box center [657, 585] width 197 height 17
click at [624, 683] on p "R417145019" at bounding box center [657, 684] width 197 height 17
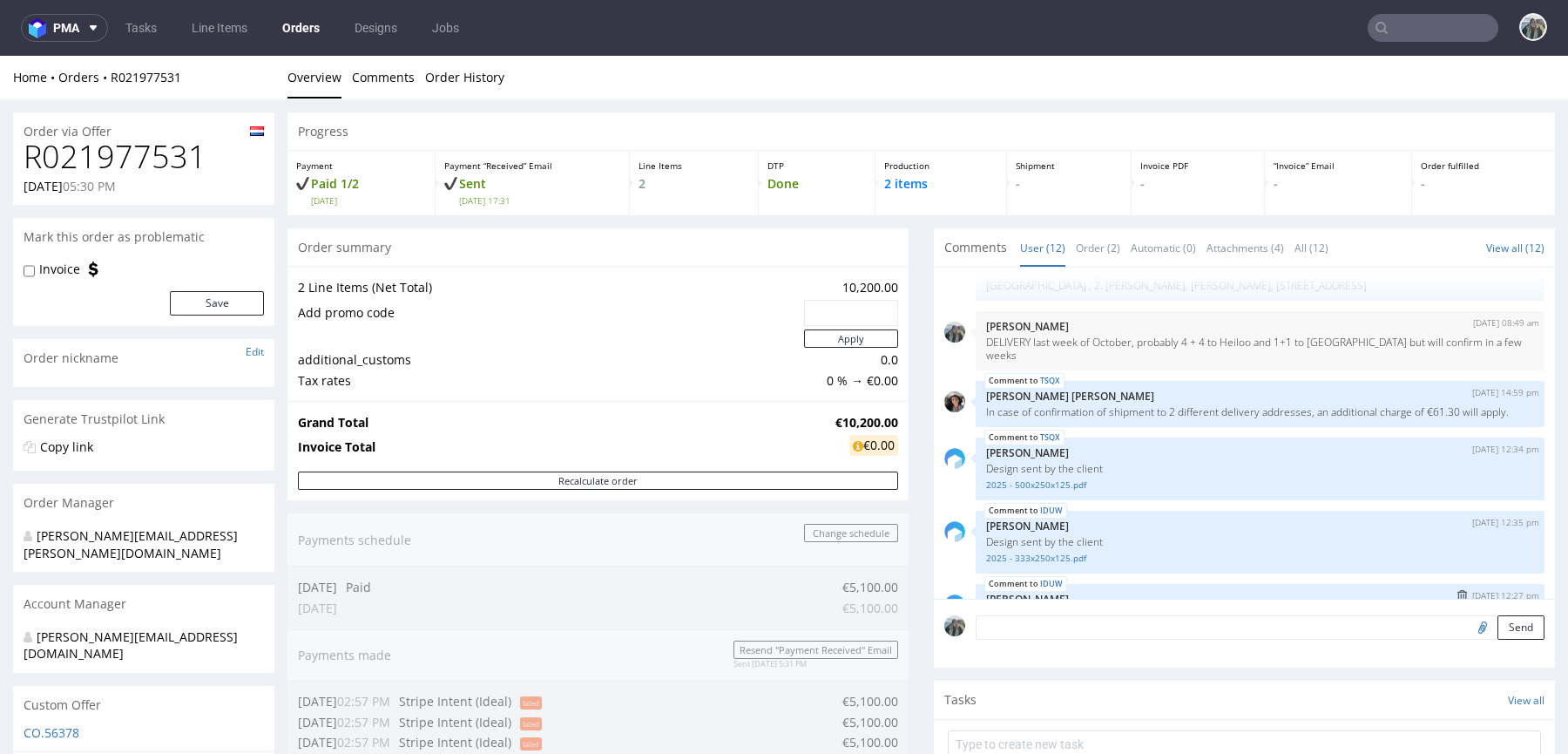
scroll to position [303, 0]
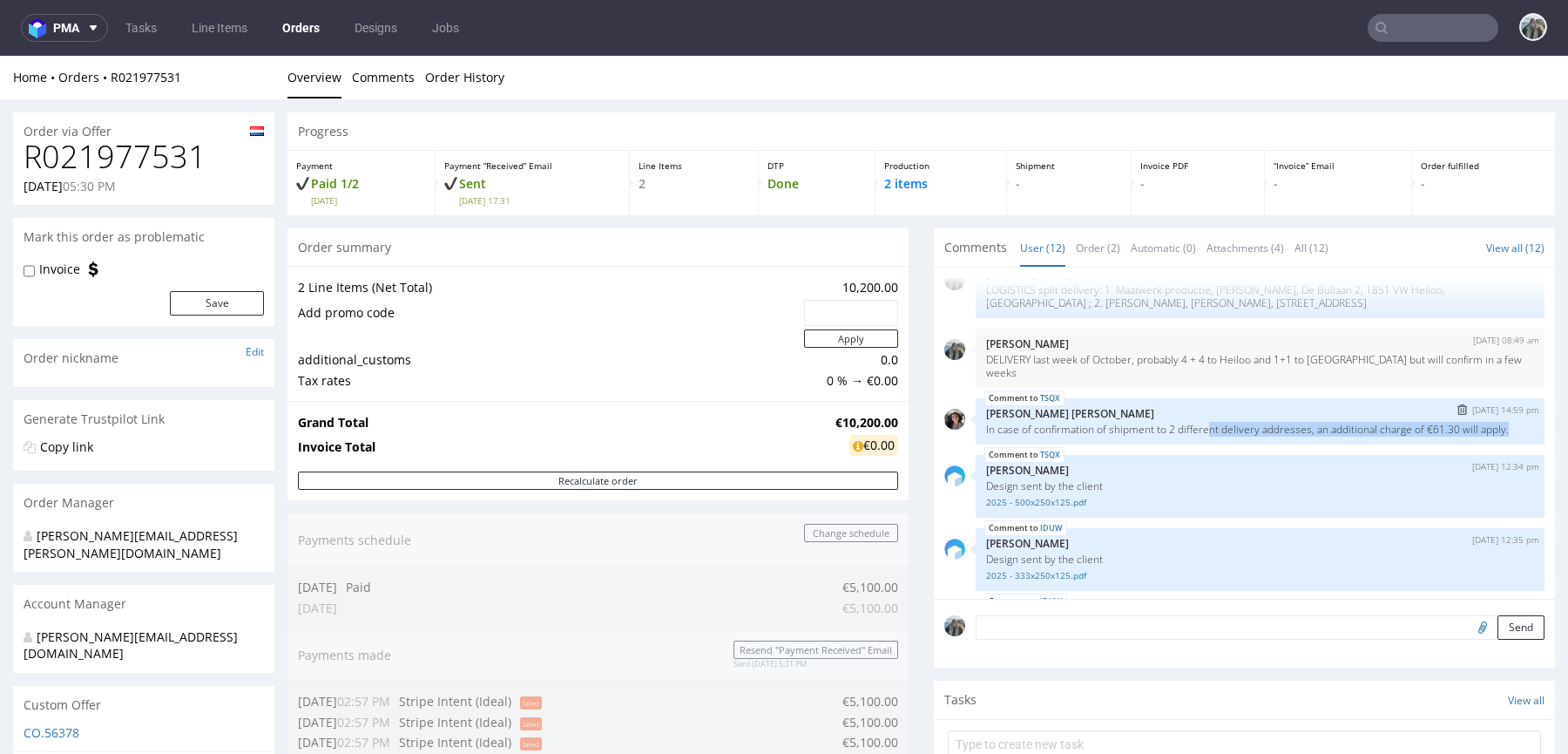
drag, startPoint x: 1209, startPoint y: 423, endPoint x: 1203, endPoint y: 416, distance: 9.2
click at [1203, 415] on div "TSQX [DATE] 14:59 pm [PERSON_NAME] [PERSON_NAME] In case of confirmation of shi…" at bounding box center [1260, 420] width 569 height 46
copy p "nt delivery addresses, an additional charge of €61.30 will apply."
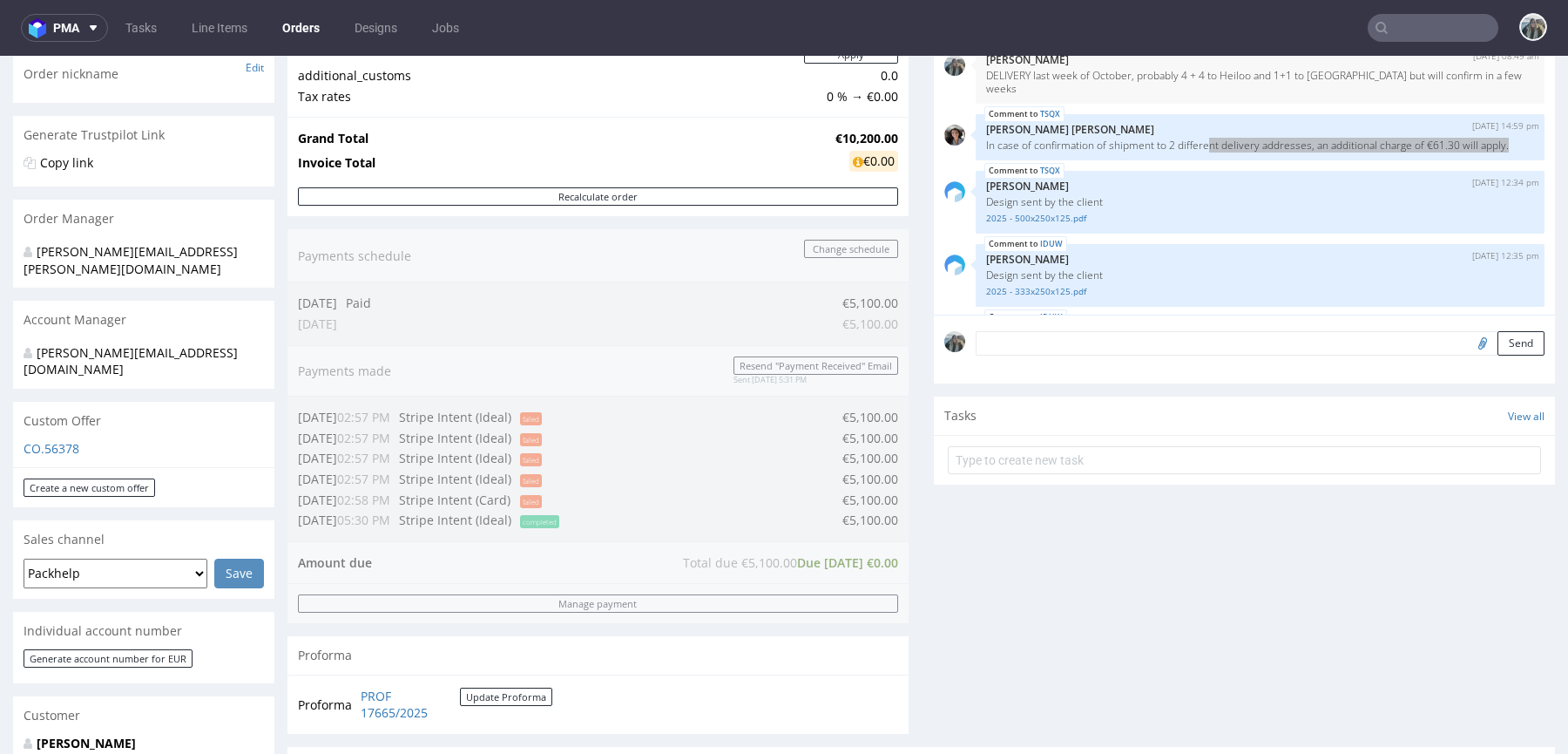
scroll to position [480, 0]
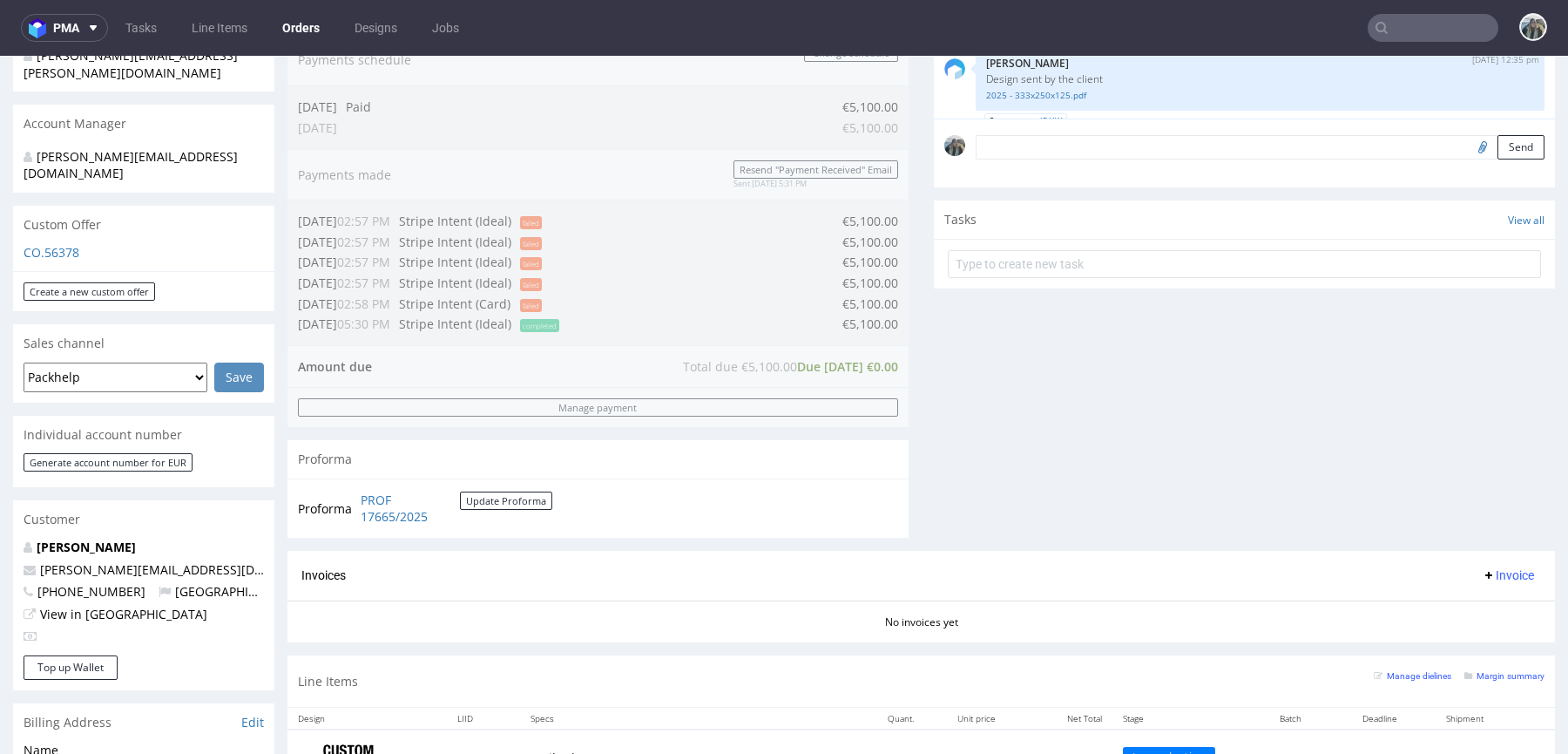
click at [94, 502] on div "Customer" at bounding box center [143, 519] width 261 height 38
click at [94, 503] on div "Customer" at bounding box center [143, 519] width 261 height 38
click at [94, 538] on link "[PERSON_NAME]" at bounding box center [86, 546] width 100 height 16
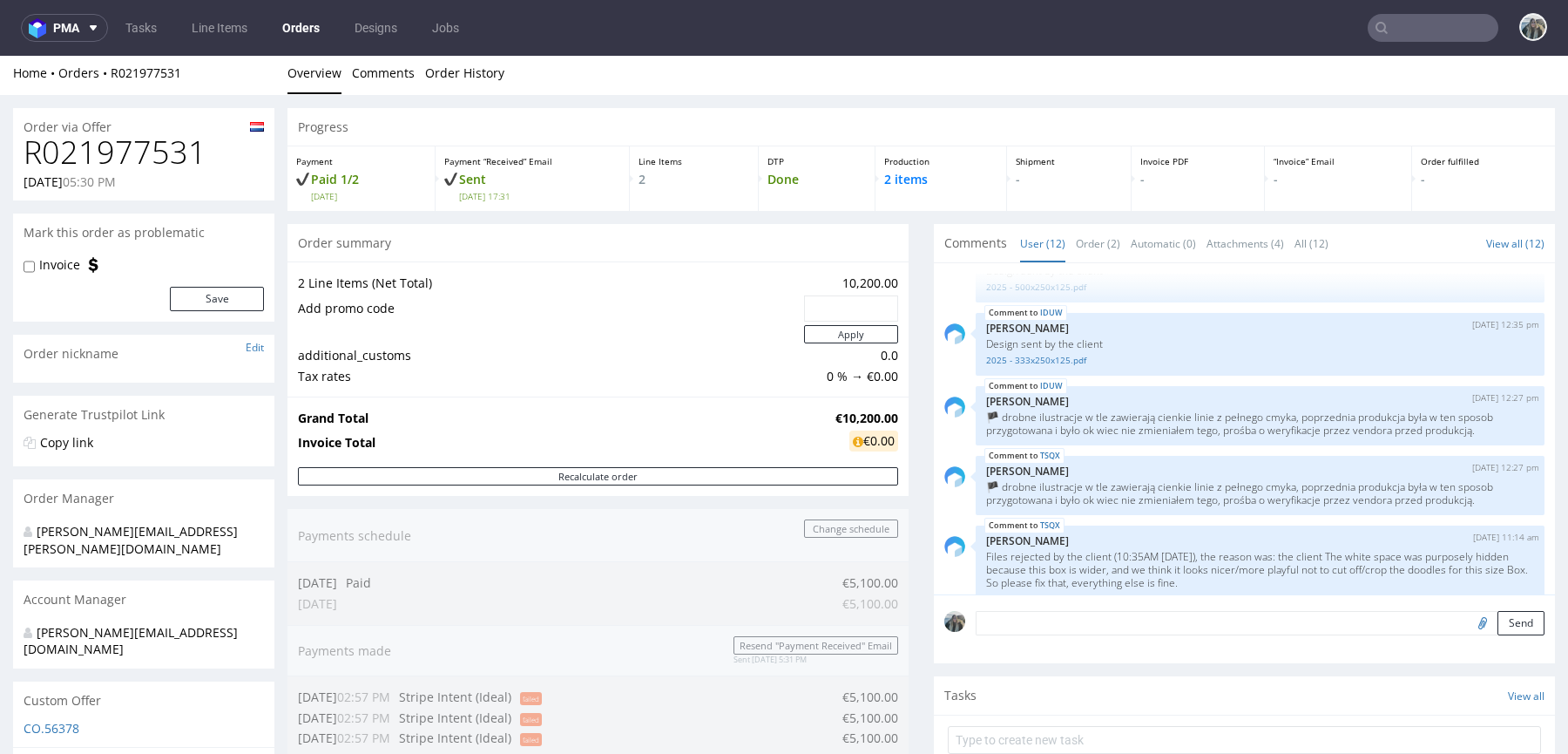
scroll to position [6, 0]
drag, startPoint x: 122, startPoint y: 83, endPoint x: 101, endPoint y: 67, distance: 26.4
click at [101, 69] on div "Home Orders R021977531 Overview Comments Order History" at bounding box center [784, 72] width 1568 height 44
copy link "R021977531"
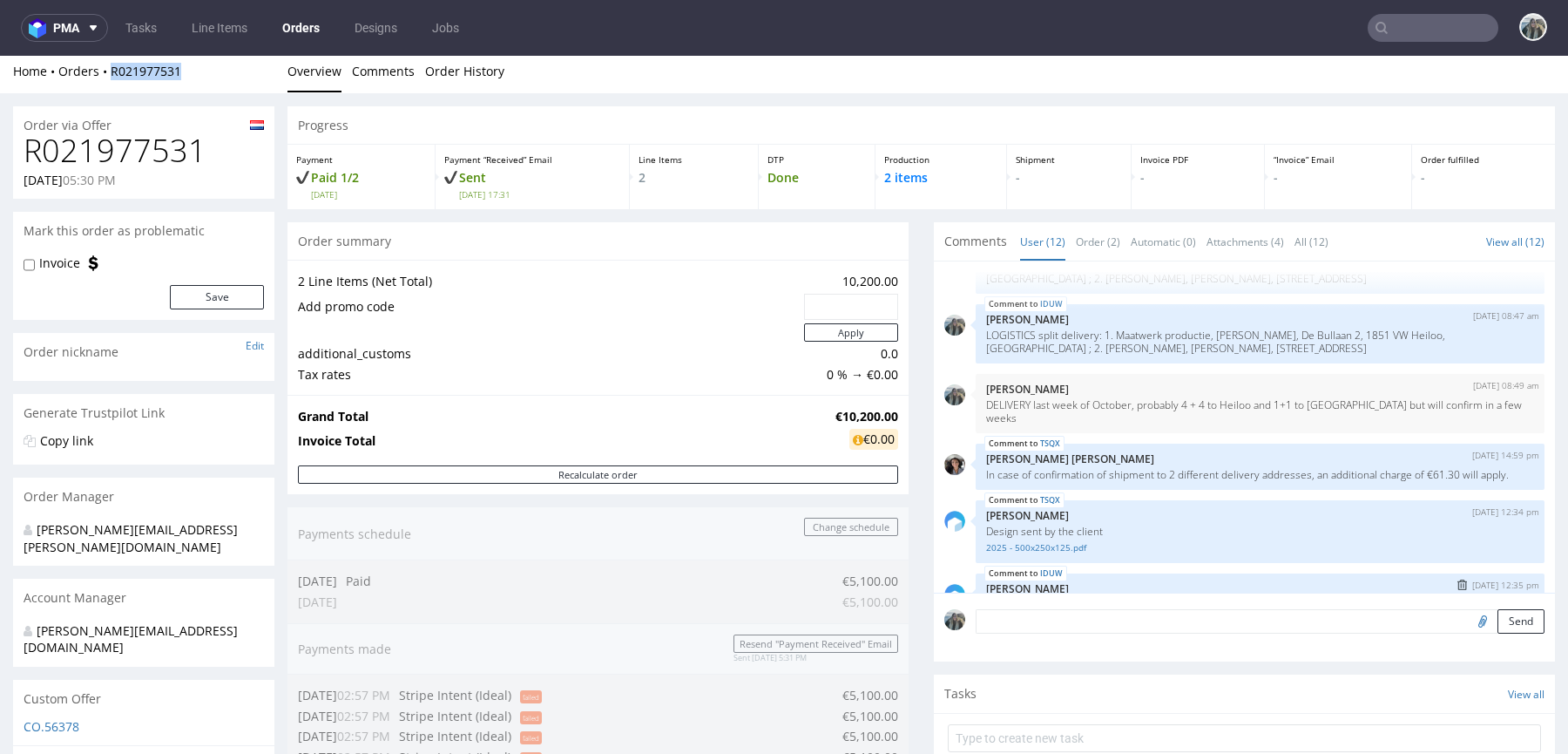
scroll to position [227, 0]
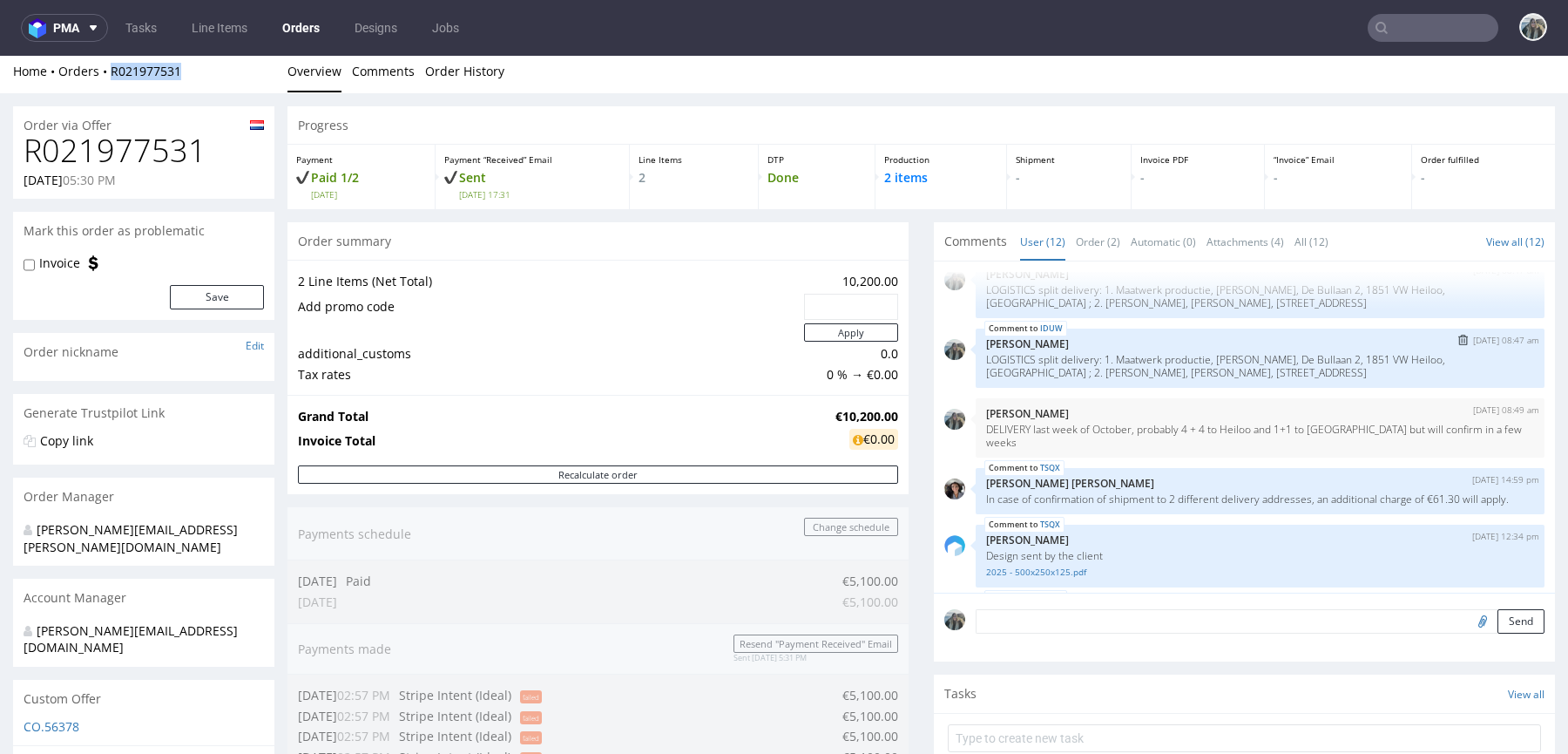
drag, startPoint x: 1362, startPoint y: 379, endPoint x: 966, endPoint y: 351, distance: 397.0
click at [976, 351] on div "IDUW 21st Aug 25 | 08:47 am Zeniuk Magdalena LOGISTICS split delivery: 1. Maatw…" at bounding box center [1260, 357] width 569 height 59
copy p "LOGISTICS split delivery: 1. Maatwerk productie, Yvon Spaanstra, De Bullaan 2, …"
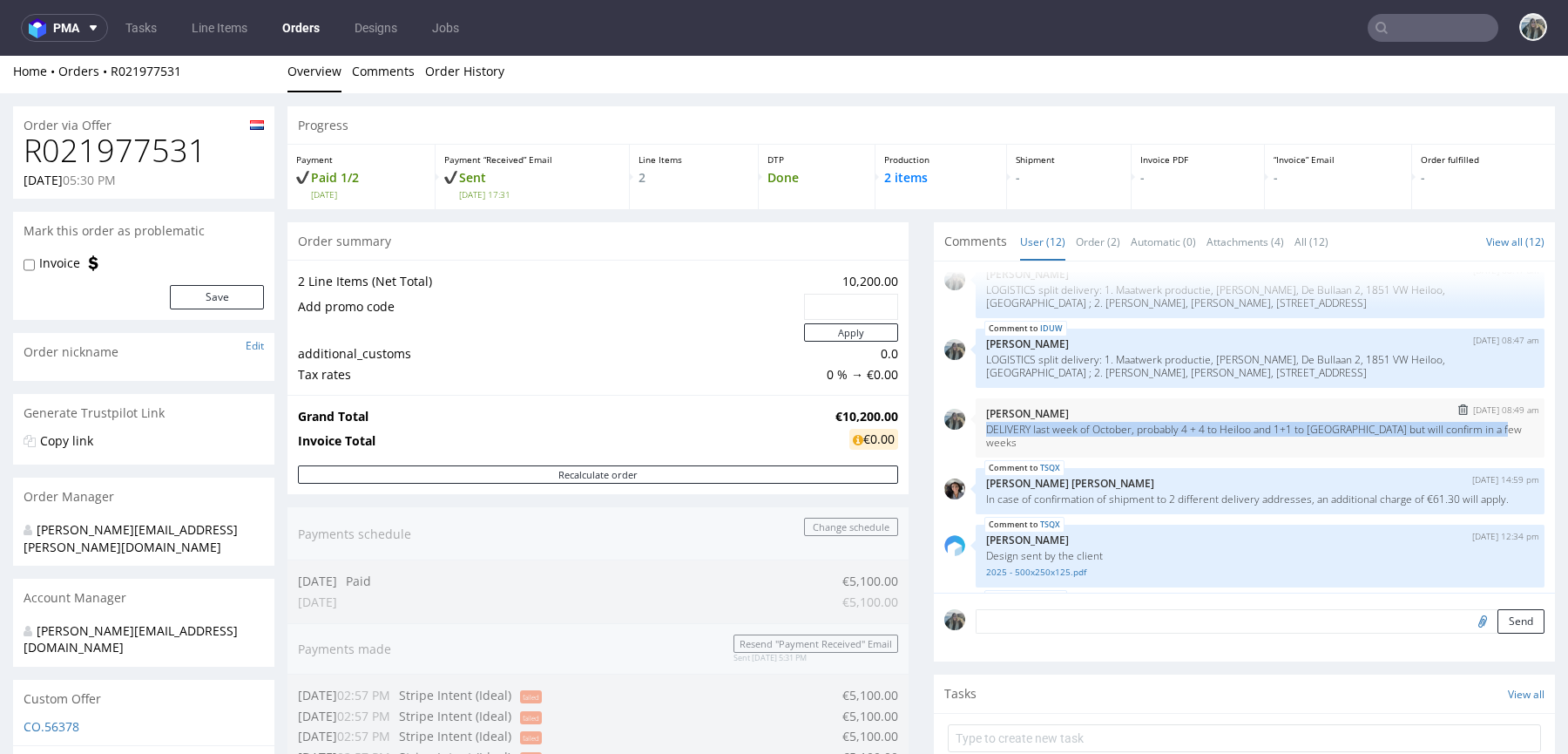
drag, startPoint x: 1042, startPoint y: 439, endPoint x: 971, endPoint y: 432, distance: 71.3
click at [976, 432] on div "21st Aug 25 | 08:49 am Zeniuk Magdalena DELIVERY last week of October, probably…" at bounding box center [1260, 427] width 569 height 59
copy p "DELIVERY last week of October, probably 4 + 4 to Heiloo and 1+1 to Amsterdam bu…"
click at [1266, 424] on p "DELIVERY last week of October, probably 4 + 4 to Heiloo and 1+1 to Amsterdam bu…" at bounding box center [1259, 435] width 548 height 26
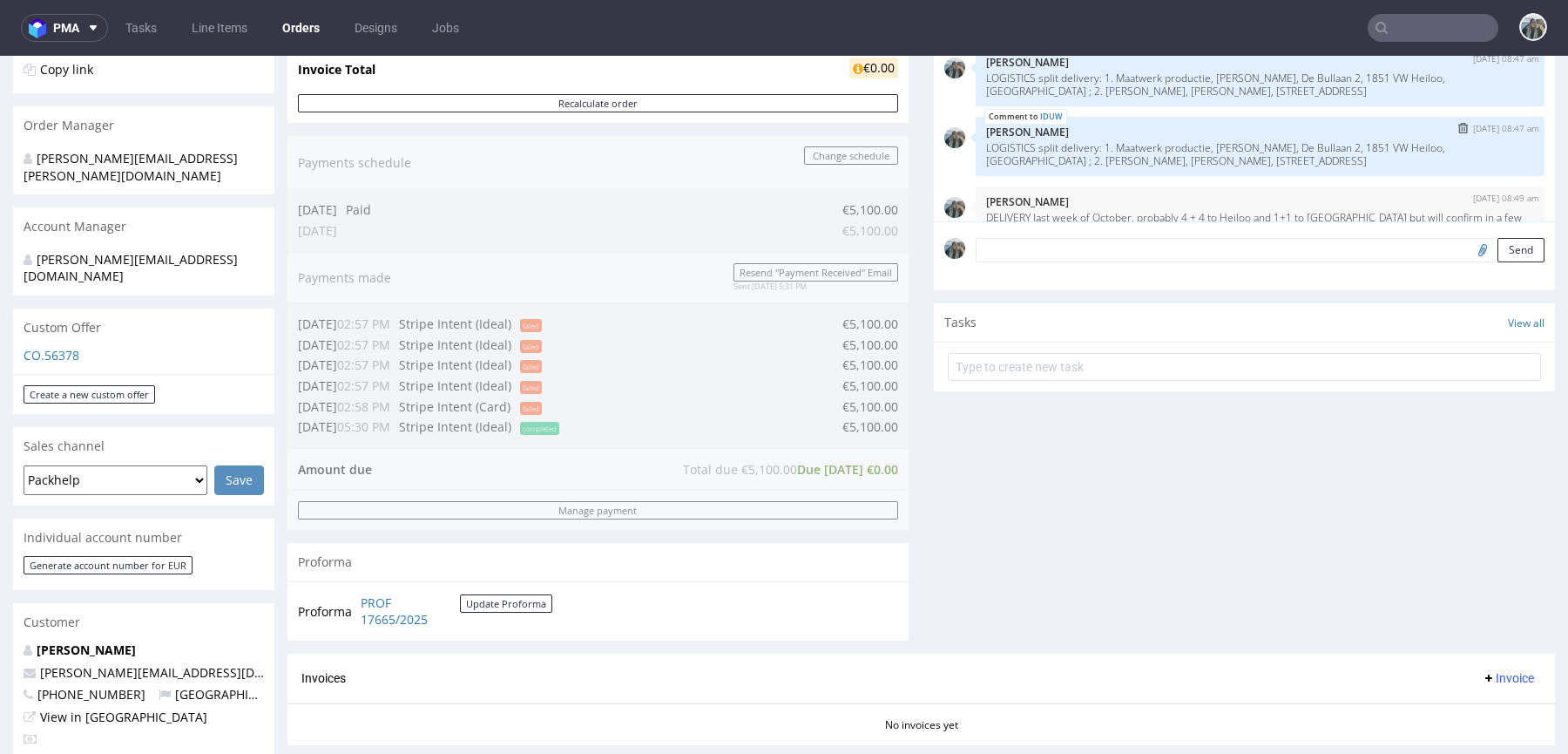
scroll to position [130, 0]
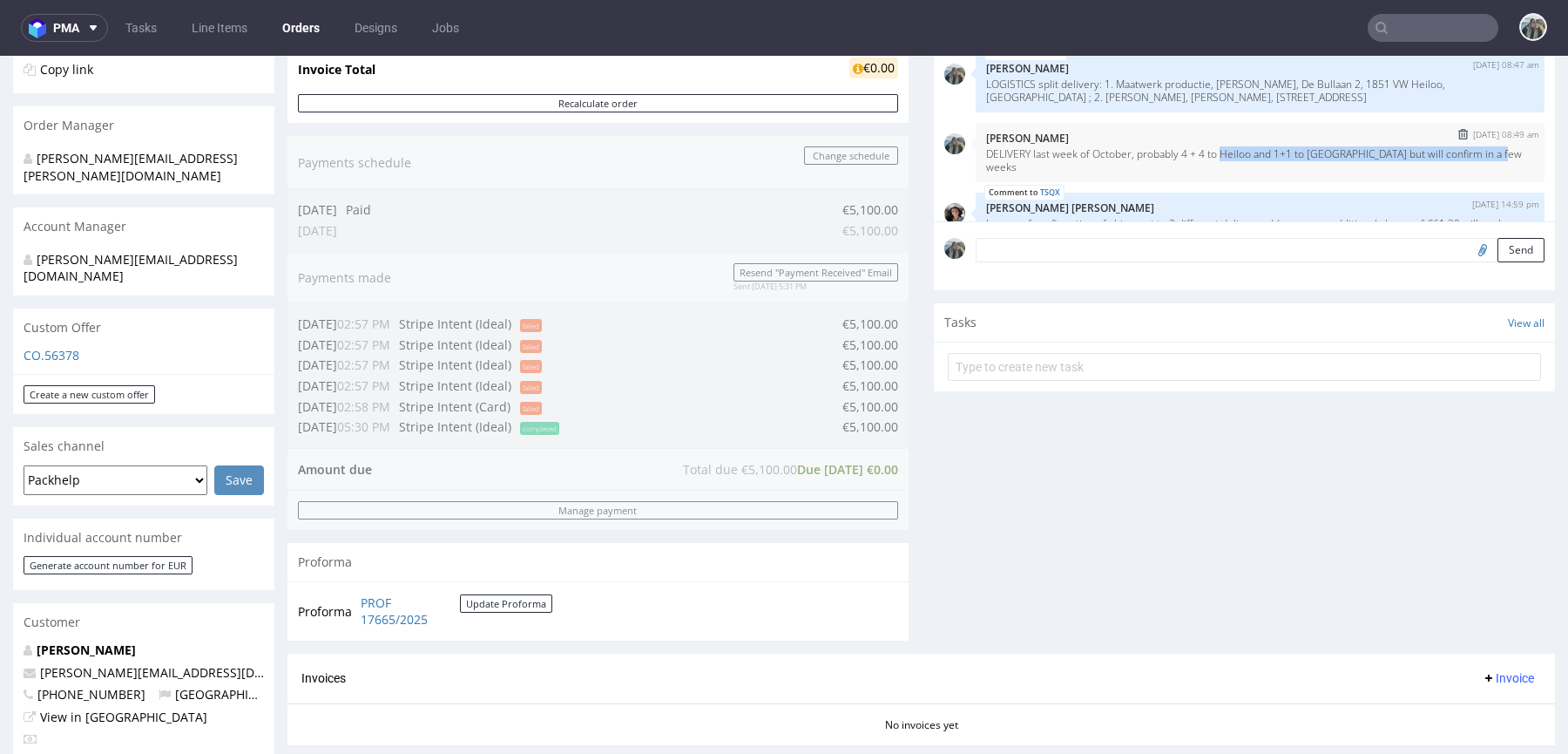
drag, startPoint x: 1217, startPoint y: 160, endPoint x: 1223, endPoint y: 151, distance: 10.8
click at [1223, 151] on div "21st Aug 25 | 08:49 am Zeniuk Magdalena DELIVERY last week of October, probably…" at bounding box center [1260, 152] width 569 height 59
copy p "Heiloo and 1+1 to Amsterdam but will confirm in a few weeks"
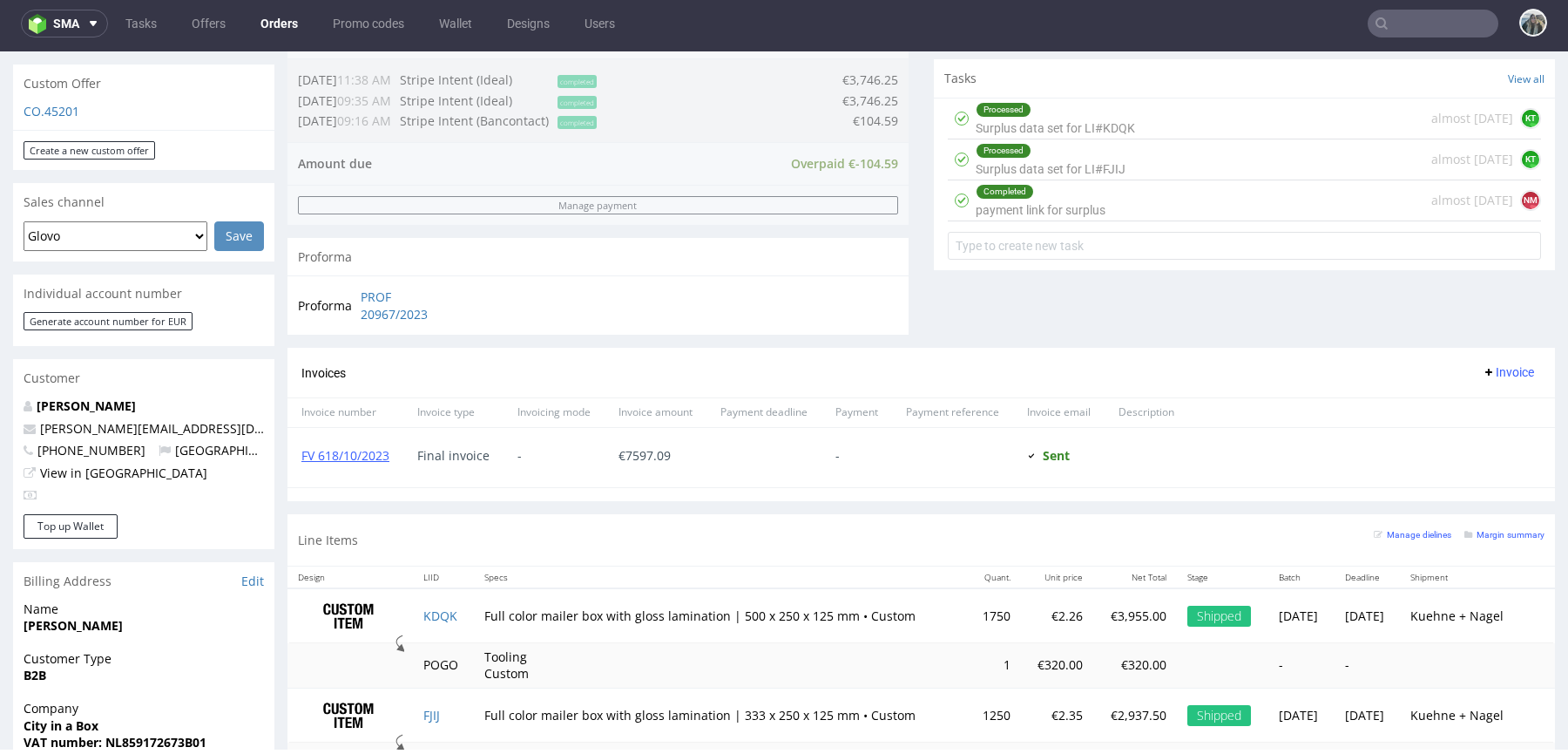
scroll to position [830, 0]
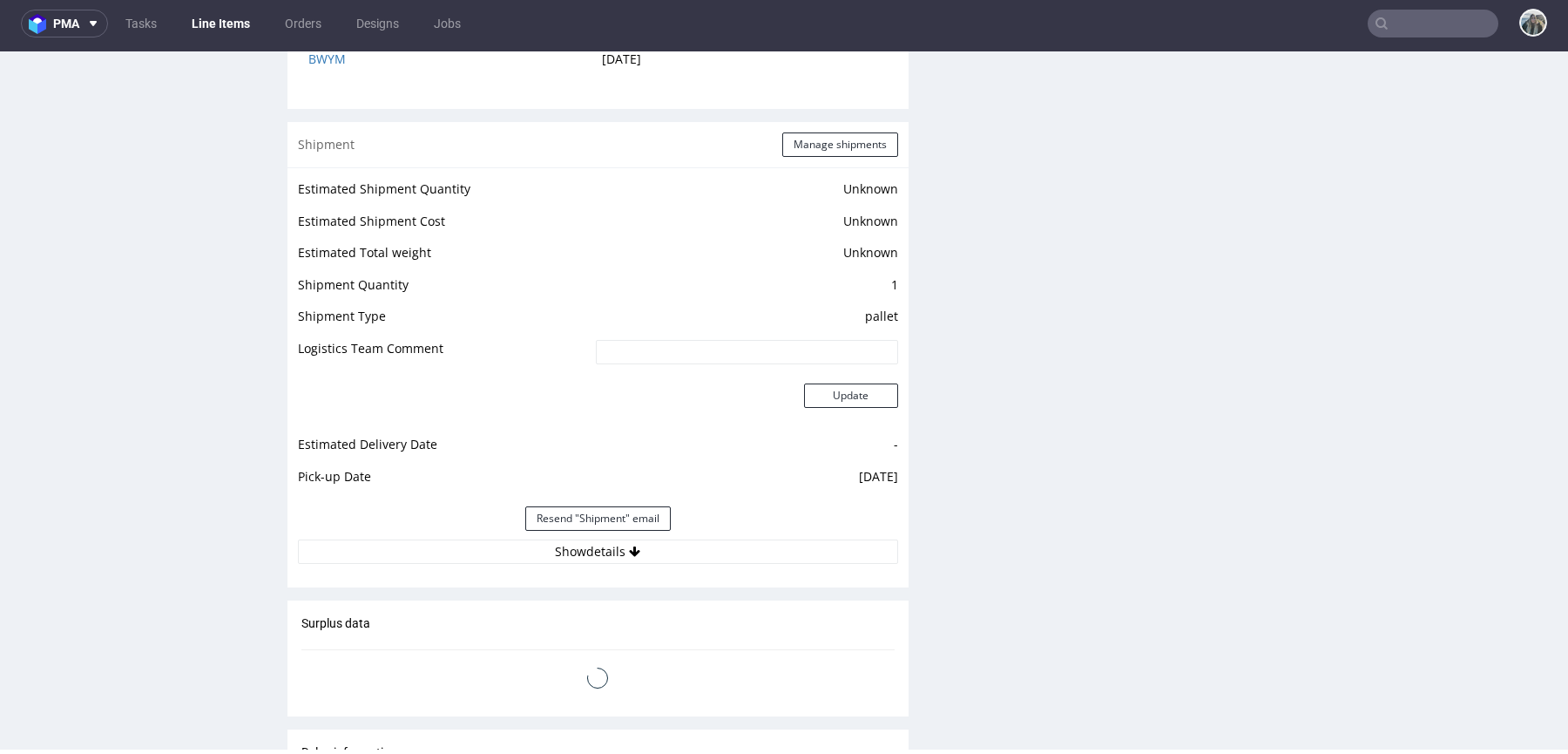
scroll to position [2454, 0]
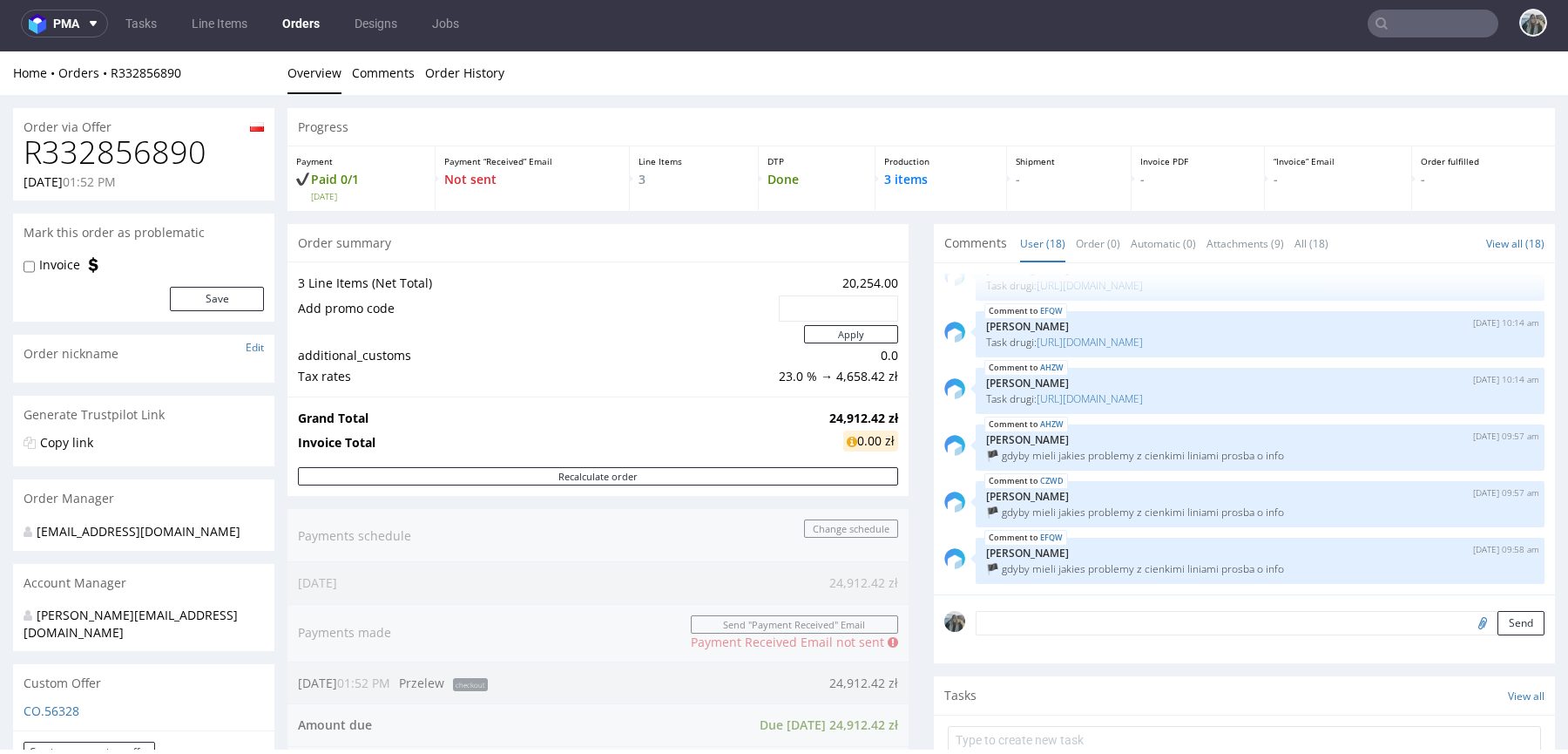
click at [170, 153] on h1 "R332856890" at bounding box center [143, 152] width 240 height 34
copy h1 "R332856890"
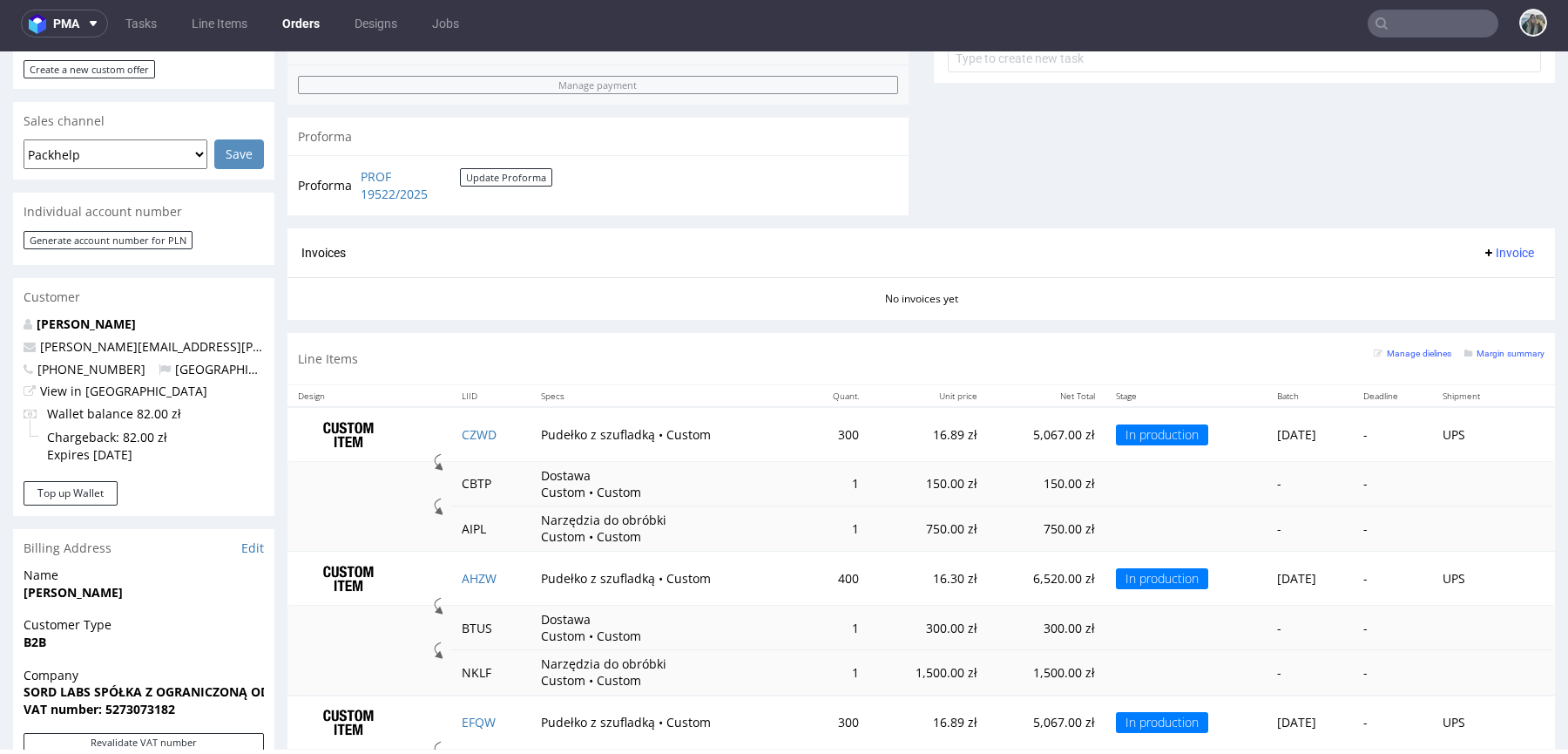
scroll to position [685, 0]
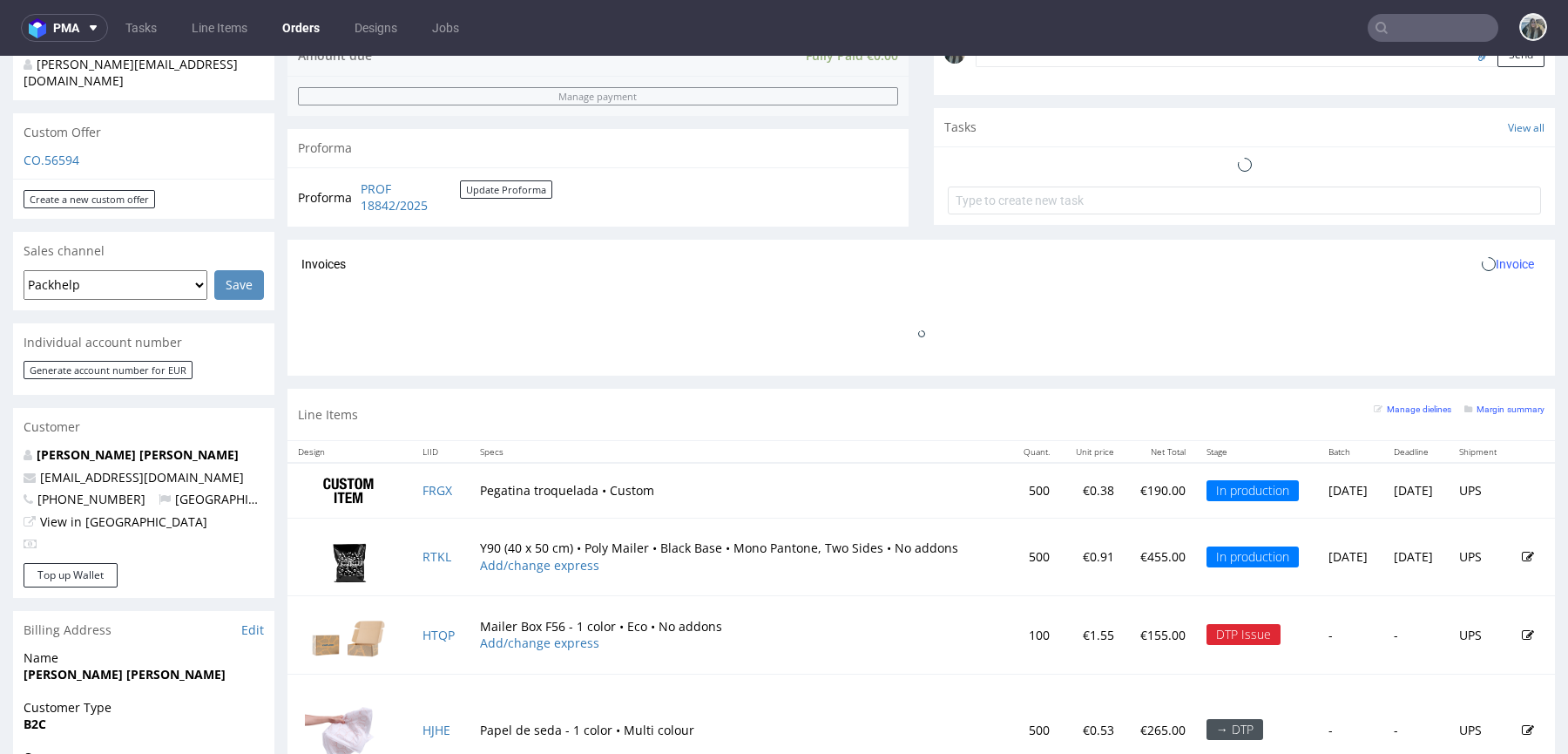
scroll to position [629, 0]
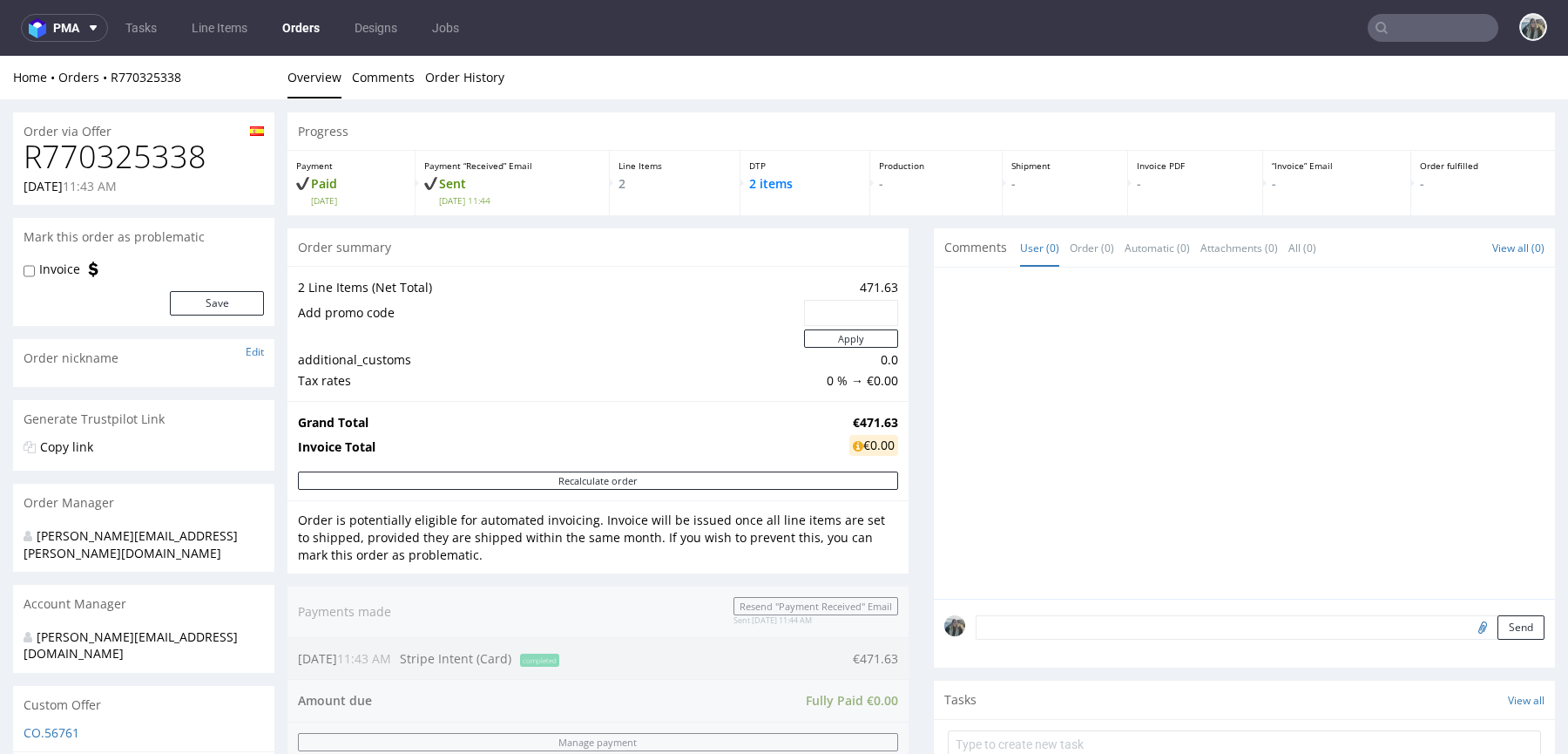
click at [128, 150] on h1 "R770325338" at bounding box center [143, 157] width 240 height 34
click at [129, 150] on h1 "R770325338" at bounding box center [143, 157] width 240 height 34
copy h1 "R770325338"
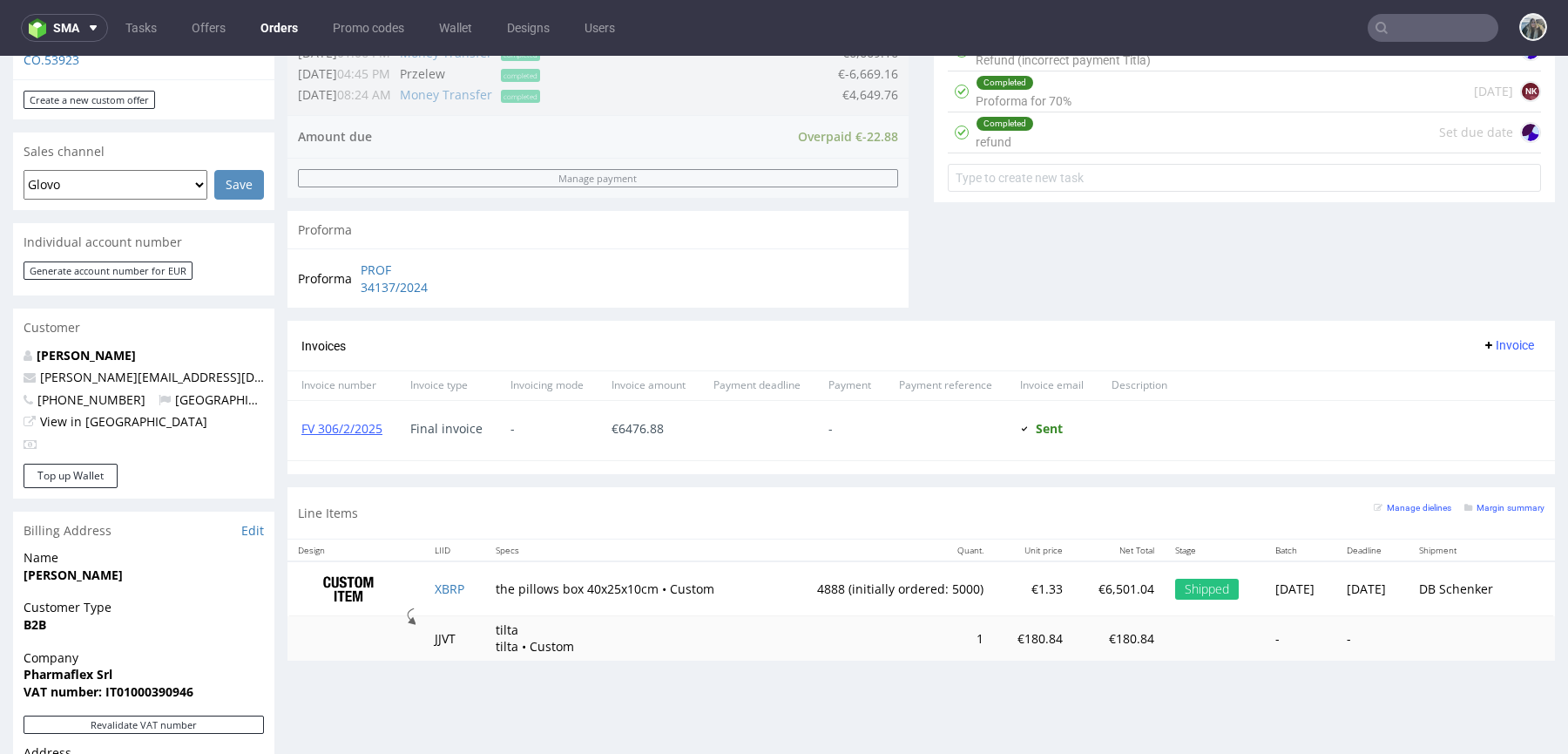
scroll to position [693, 0]
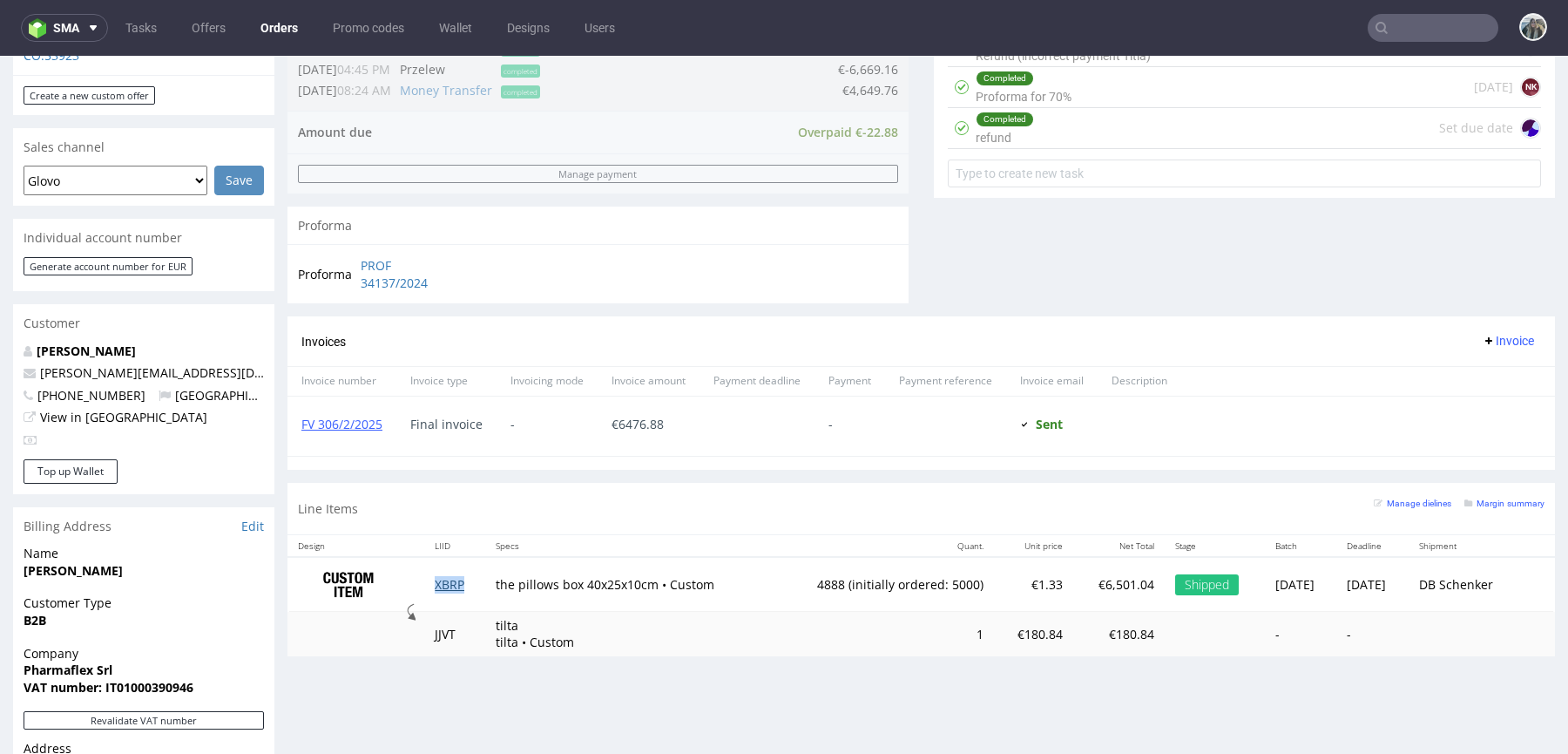
drag, startPoint x: 468, startPoint y: 585, endPoint x: 457, endPoint y: 584, distance: 11.0
click at [457, 584] on td "XBRP" at bounding box center [454, 584] width 60 height 55
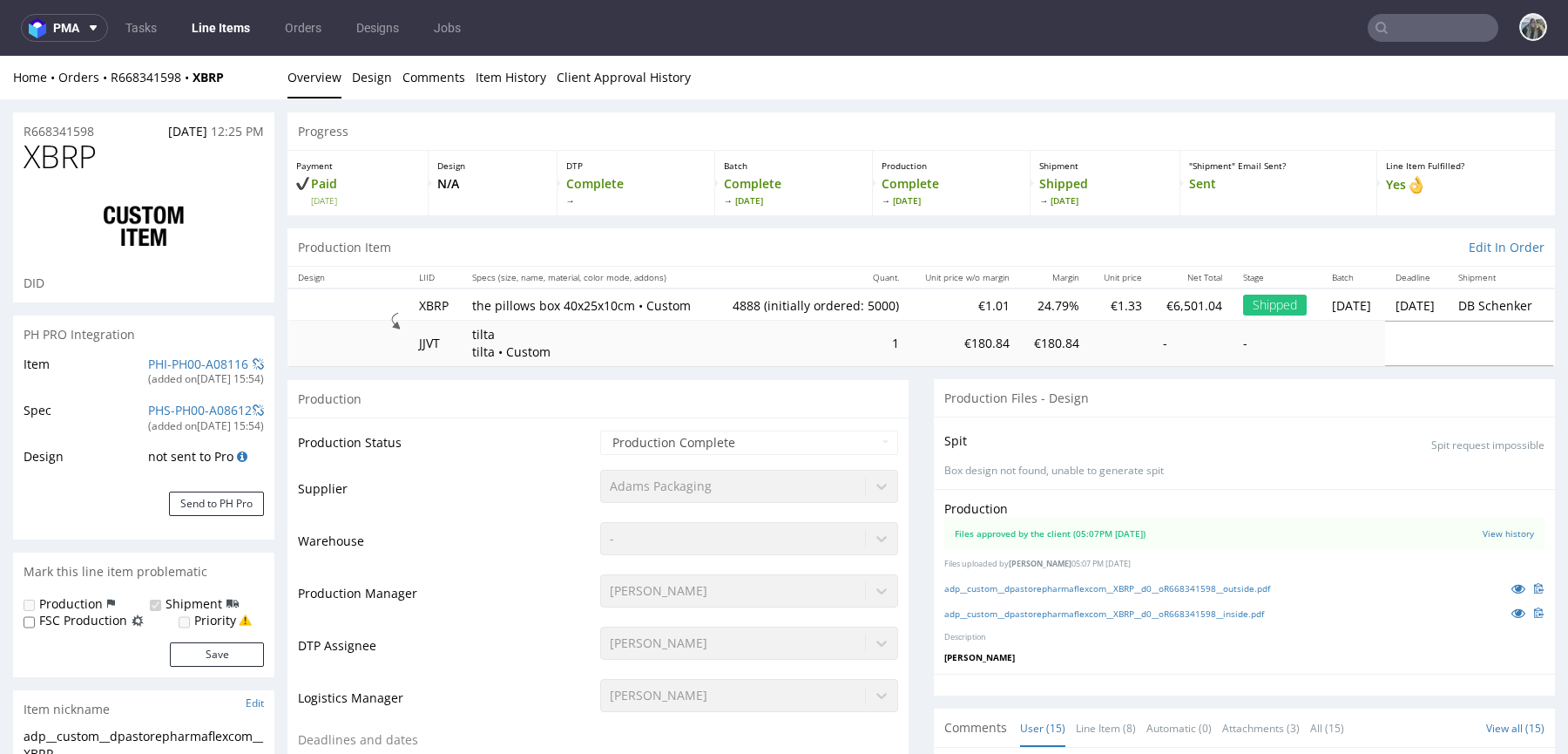
scroll to position [601, 0]
select select "in_progress"
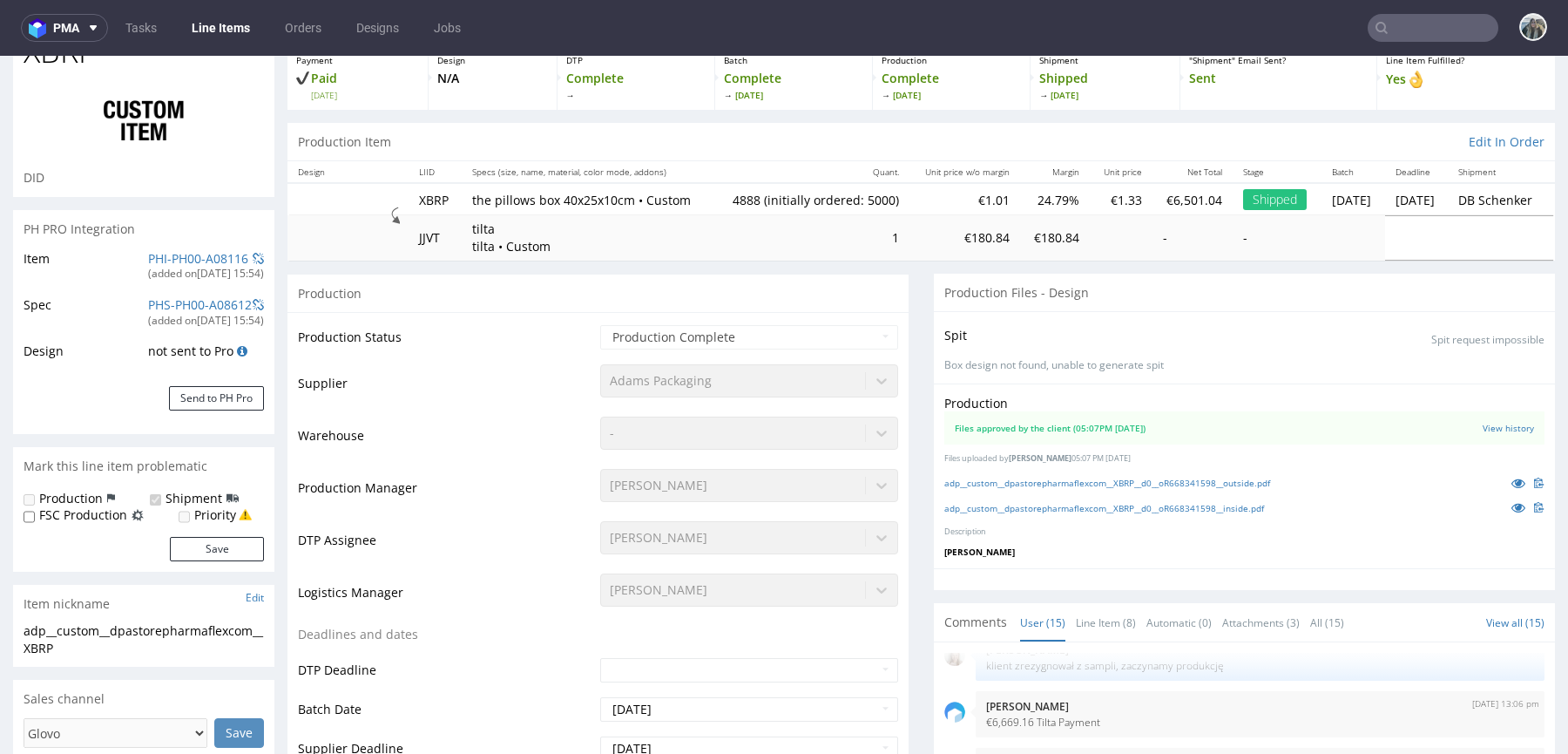
scroll to position [169, 0]
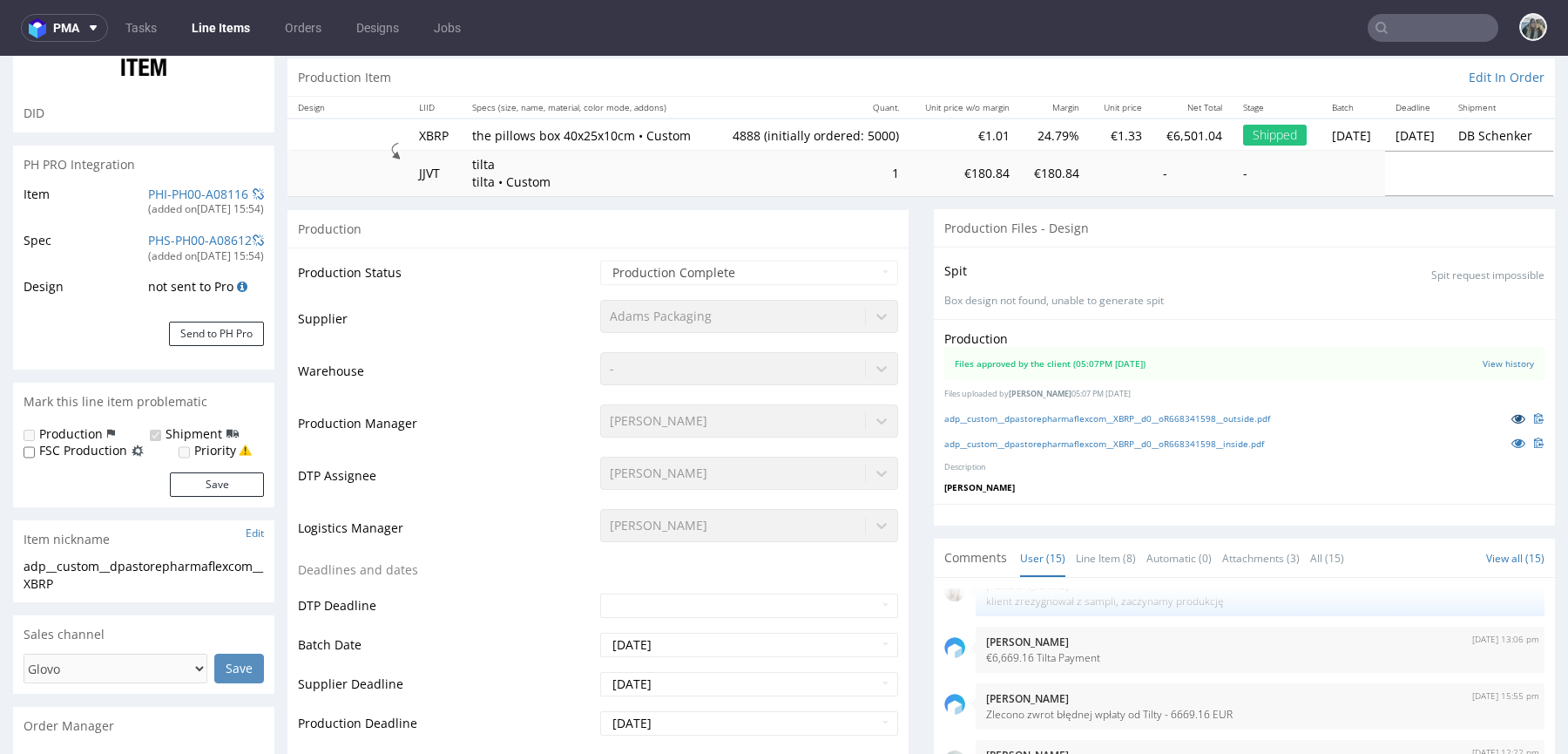
drag, startPoint x: 1497, startPoint y: 428, endPoint x: 1497, endPoint y: 439, distance: 11.0
click at [1511, 424] on icon at bounding box center [1517, 418] width 14 height 12
click at [1511, 449] on icon at bounding box center [1517, 442] width 14 height 12
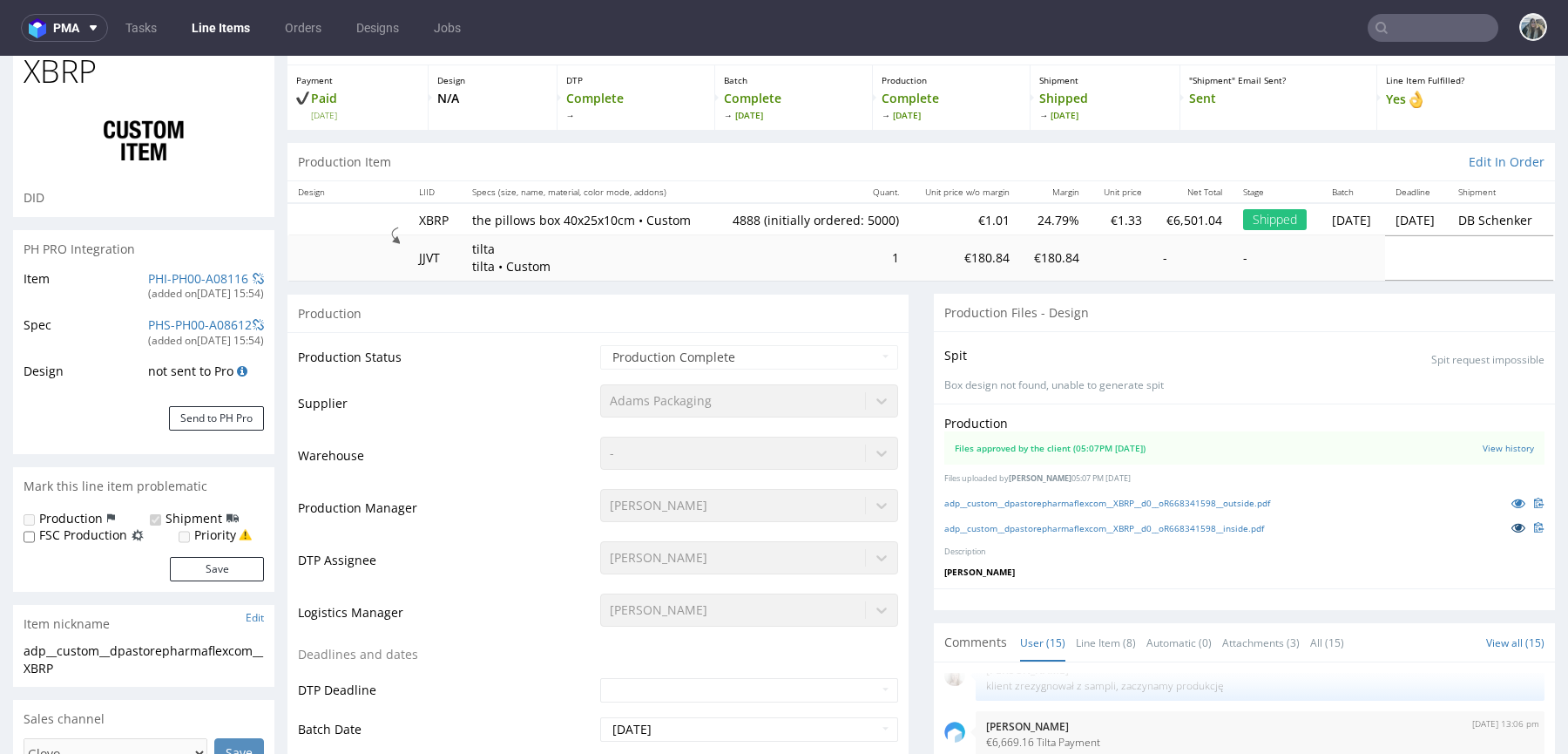
scroll to position [0, 0]
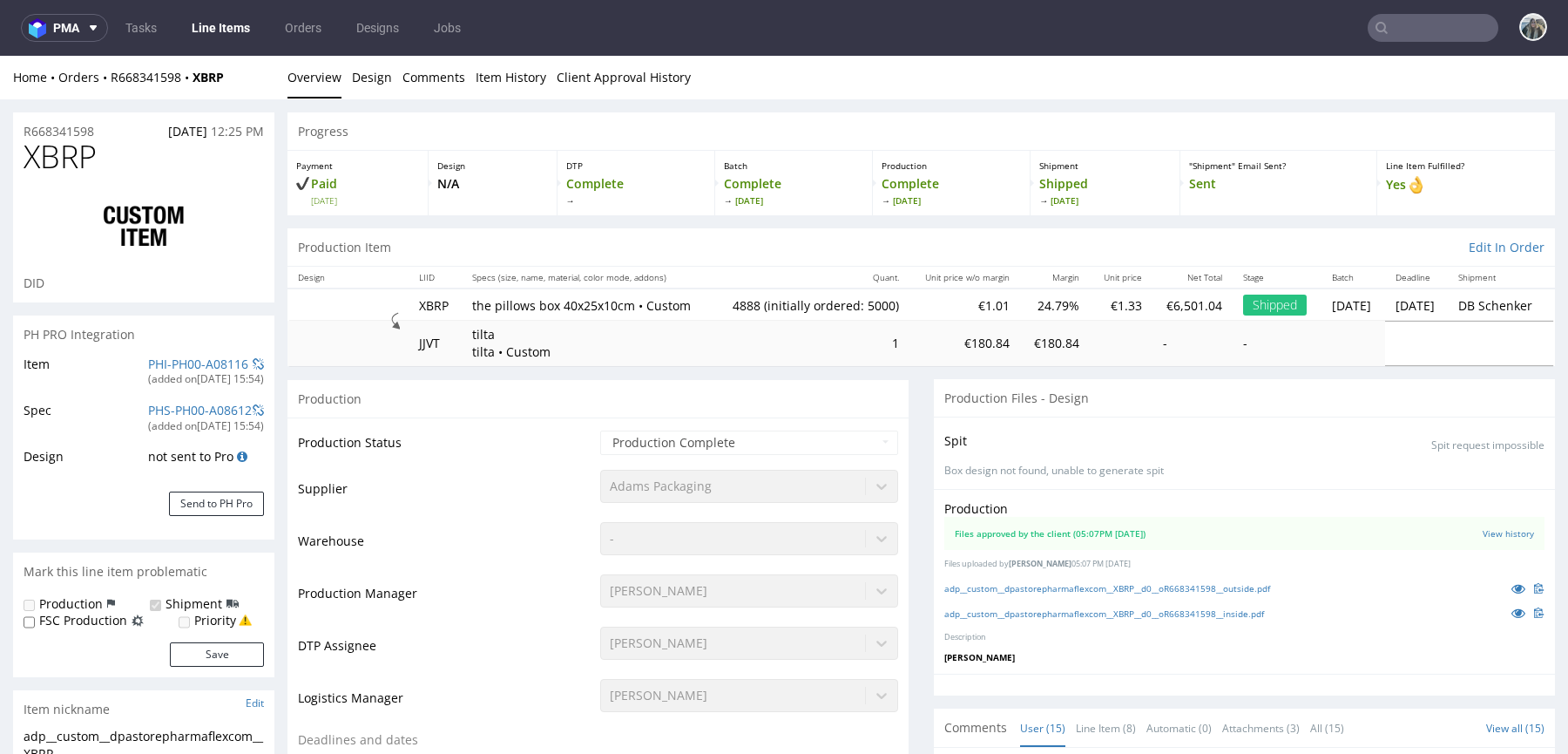
click at [71, 155] on span "XBRP" at bounding box center [60, 157] width 73 height 34
click at [71, 154] on span "XBRP" at bounding box center [60, 157] width 73 height 34
copy span "XBRP"
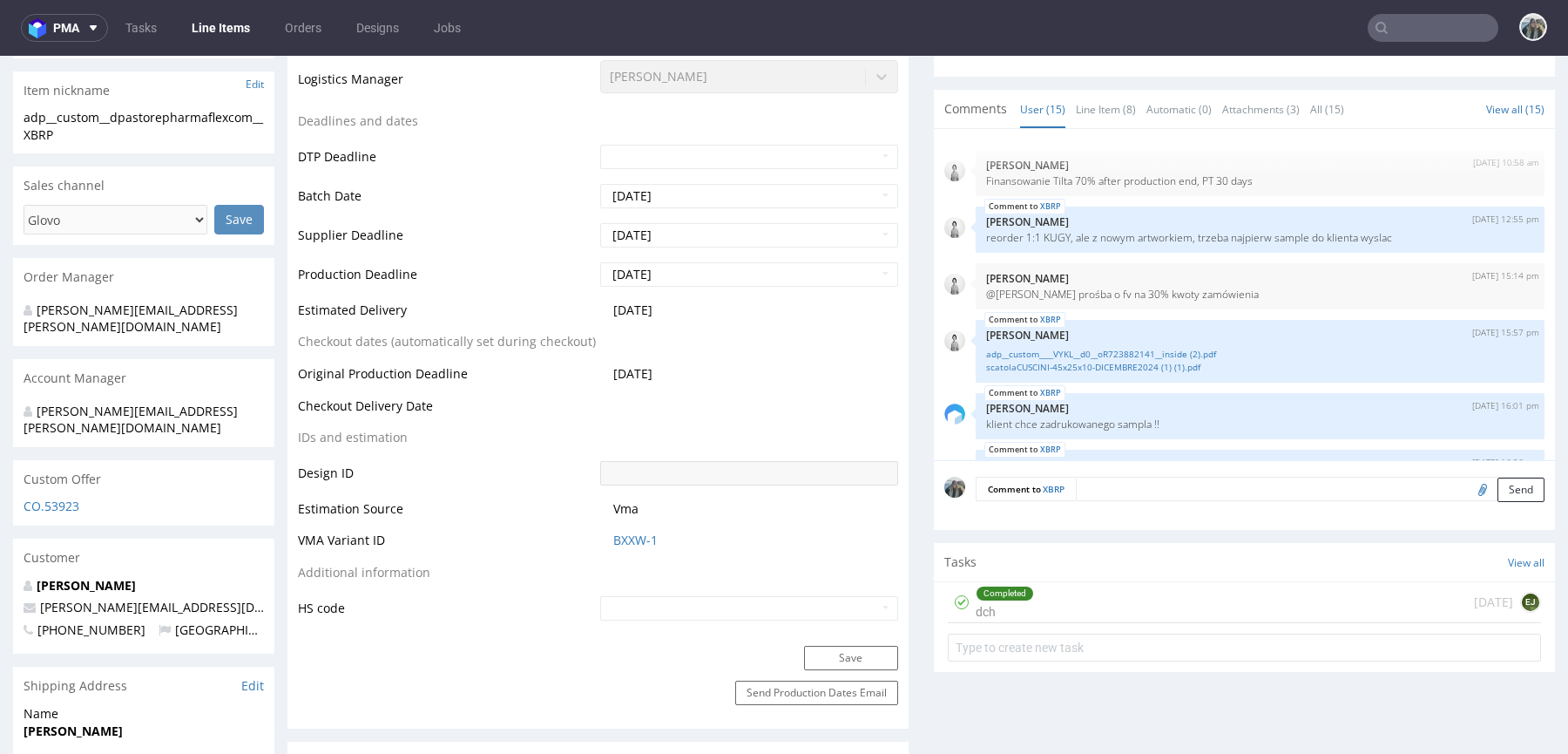
scroll to position [1, 0]
click at [1042, 243] on p "reorder 1:1 KUGY, ale z nowym artworkiem, trzeba najpierw sample do klienta wys…" at bounding box center [1259, 237] width 548 height 13
copy p "KUGY"
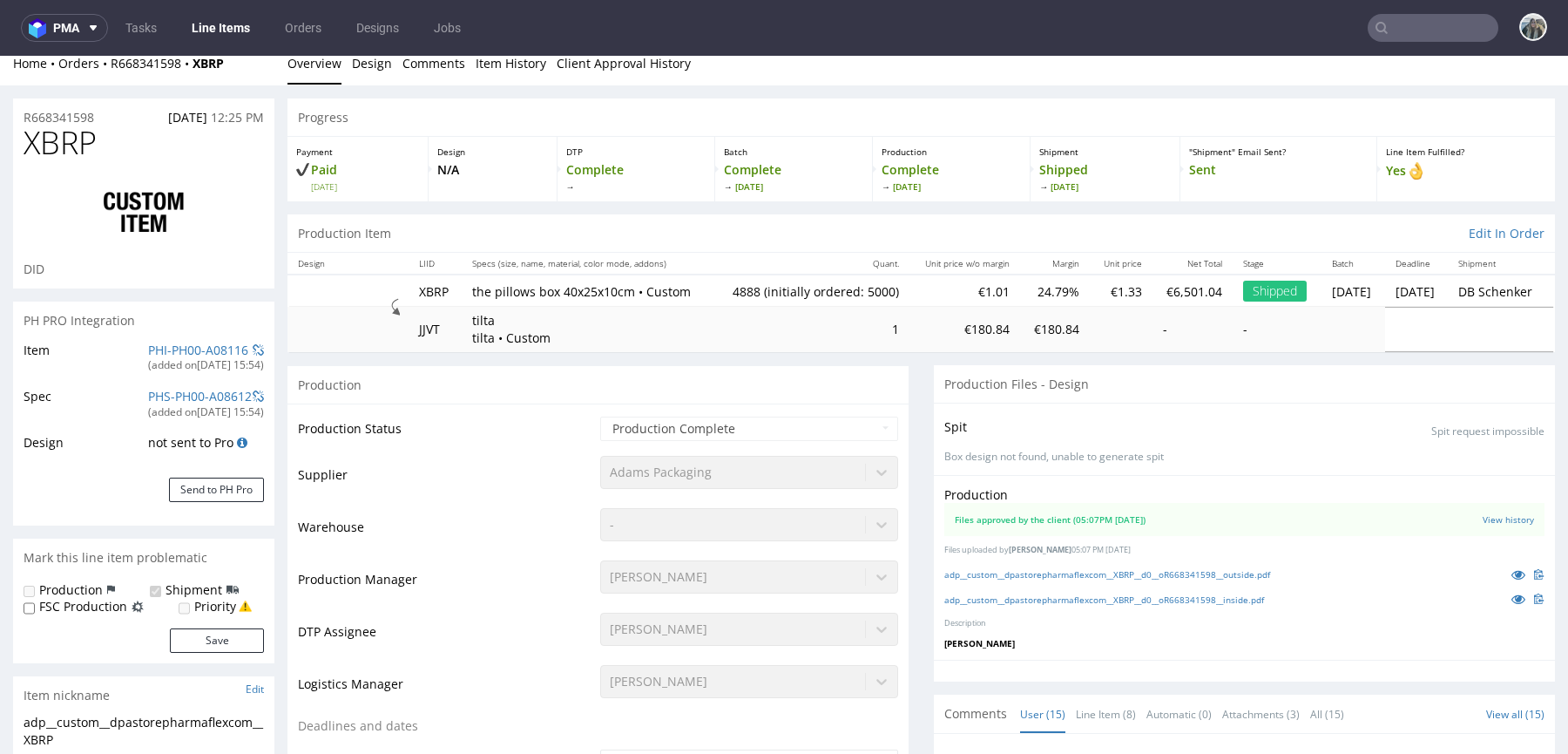
scroll to position [0, 0]
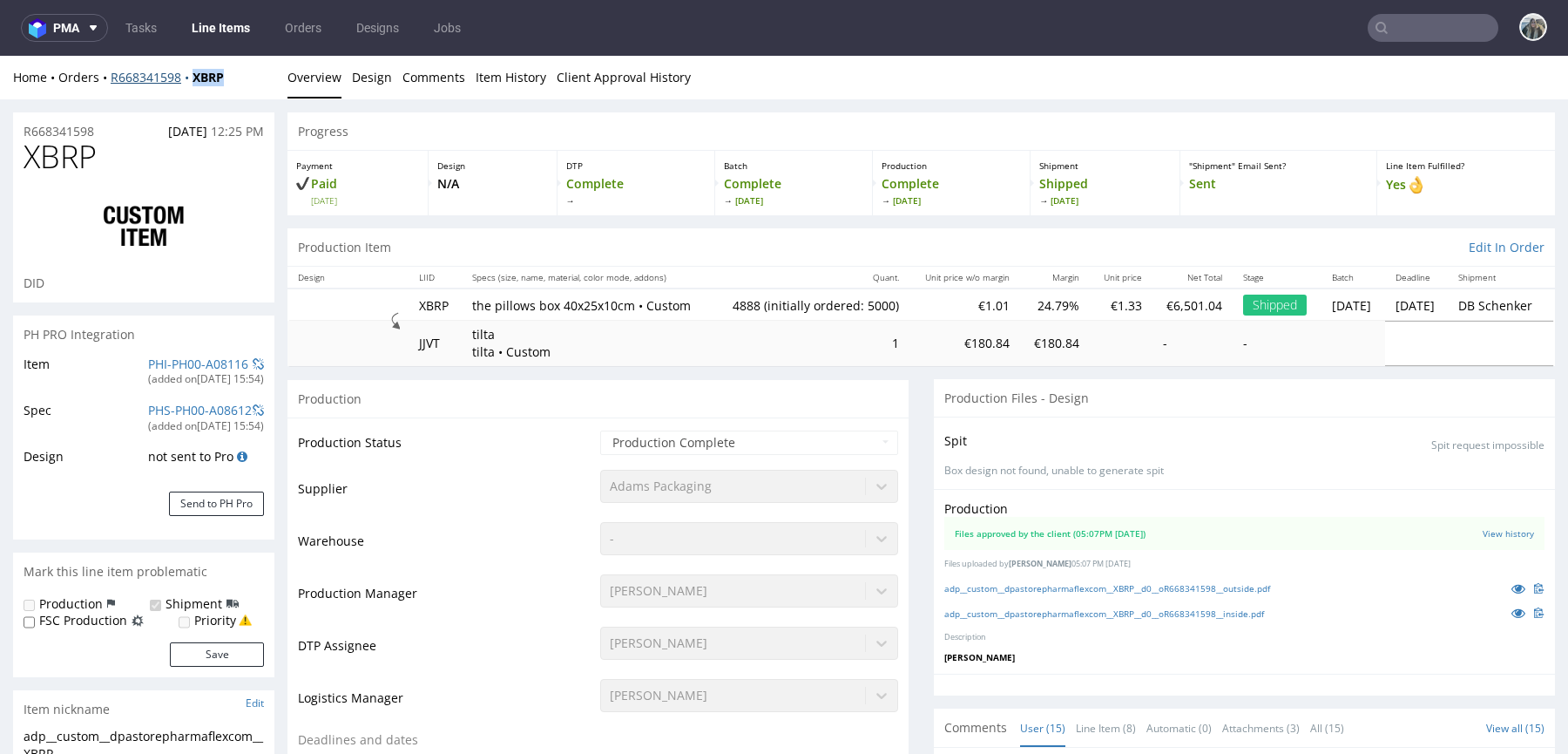
drag, startPoint x: 194, startPoint y: 88, endPoint x: 194, endPoint y: 79, distance: 9.0
click at [194, 79] on div "Home Orders R668341598 XBRP Overview Design Comments Item History Client Approv…" at bounding box center [784, 78] width 1568 height 44
copy strong "XBRP"
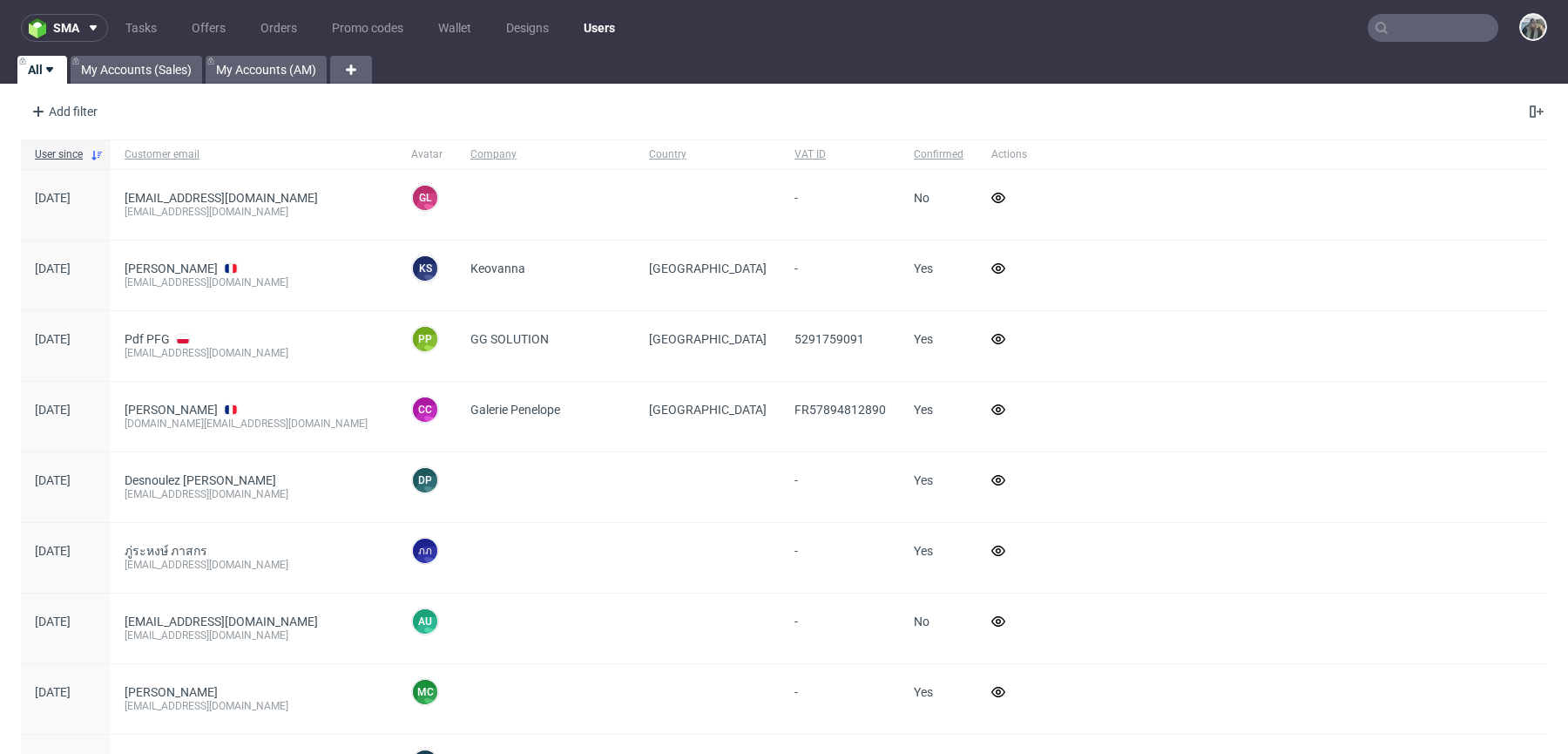
click at [1415, 8] on nav "sma Tasks Offers Orders Promo codes Wallet Designs Users" at bounding box center [784, 28] width 1568 height 56
paste input "KUGY"
click at [1419, 27] on input "text" at bounding box center [1433, 27] width 130 height 28
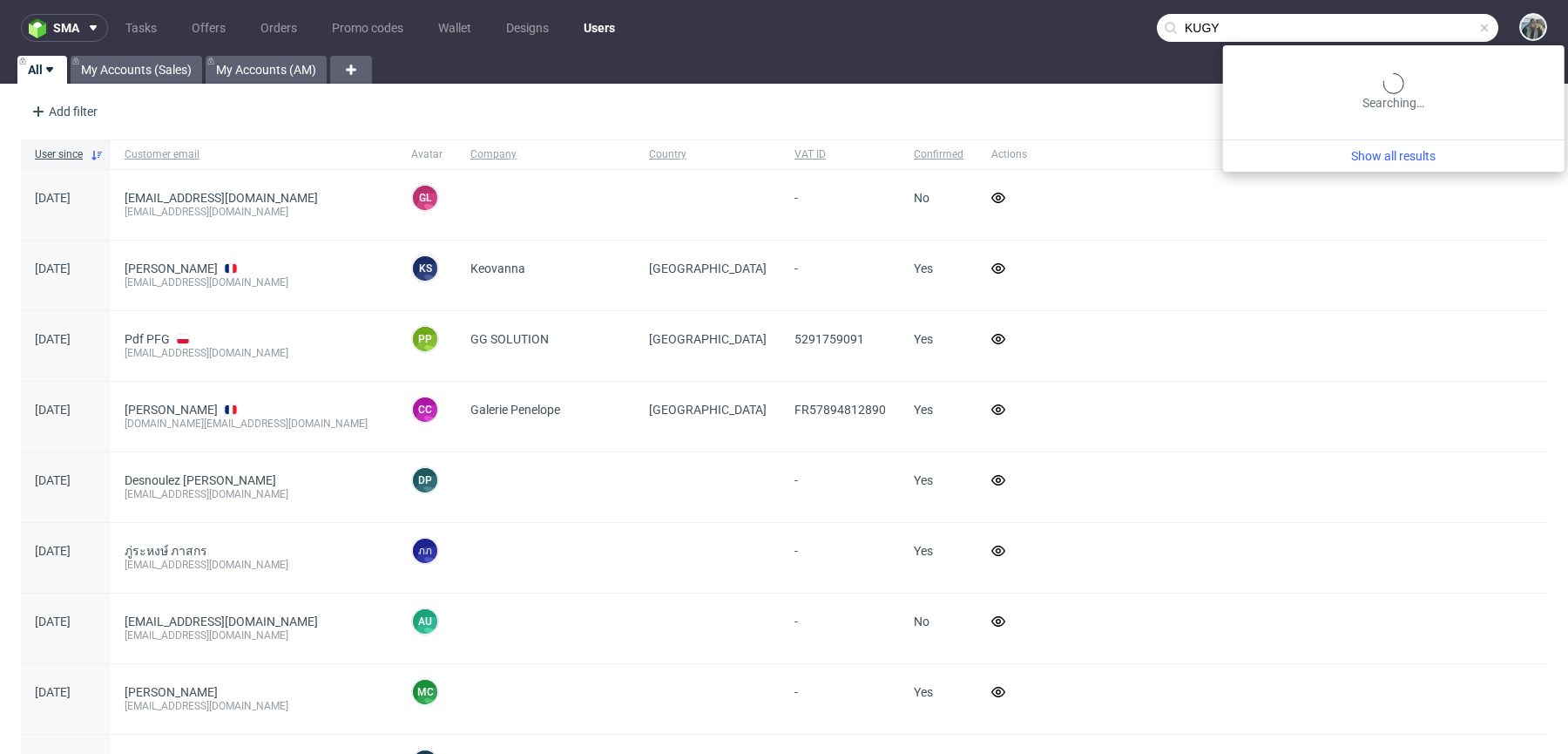
type input "KUGY"
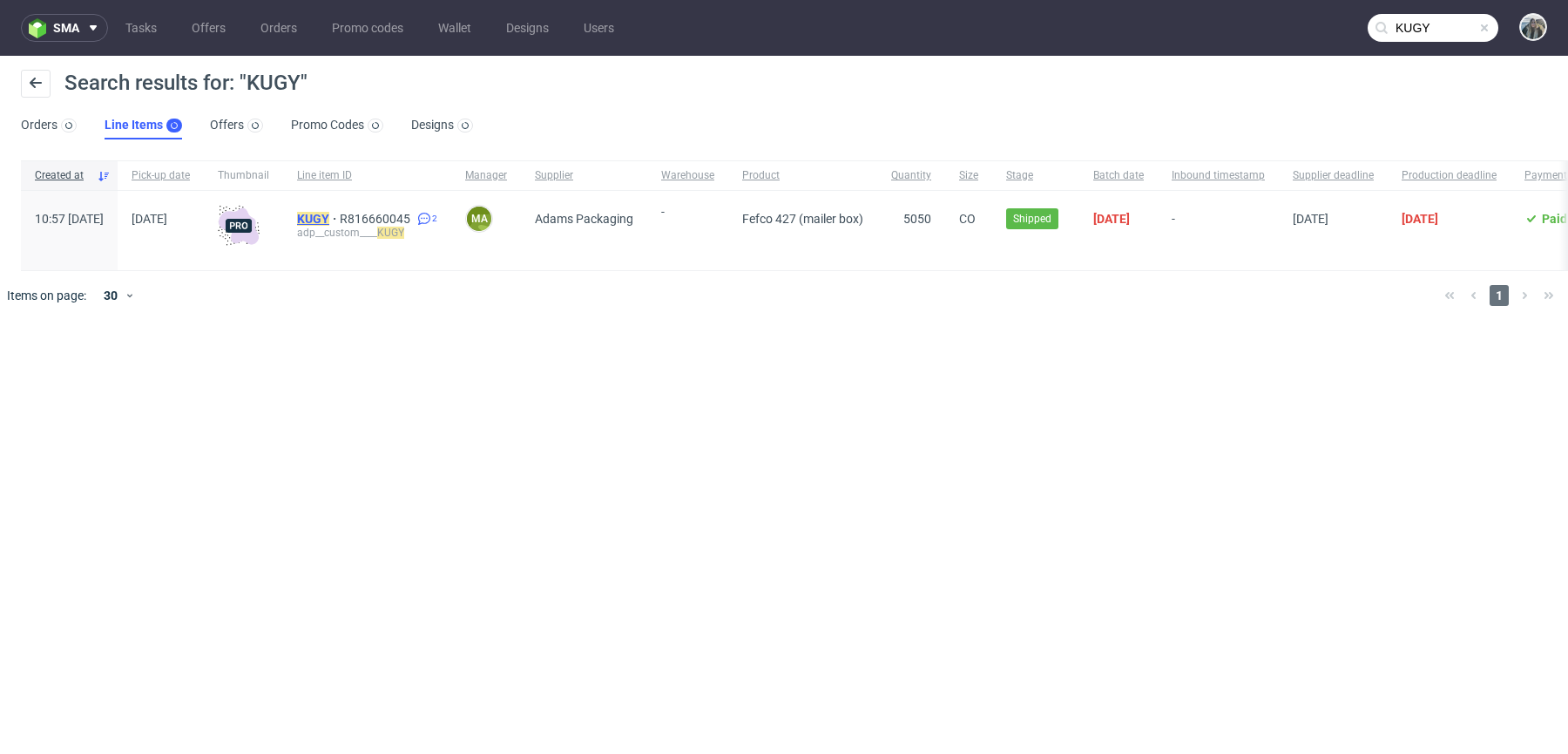
click at [329, 214] on mark "KUGY" at bounding box center [313, 218] width 33 height 14
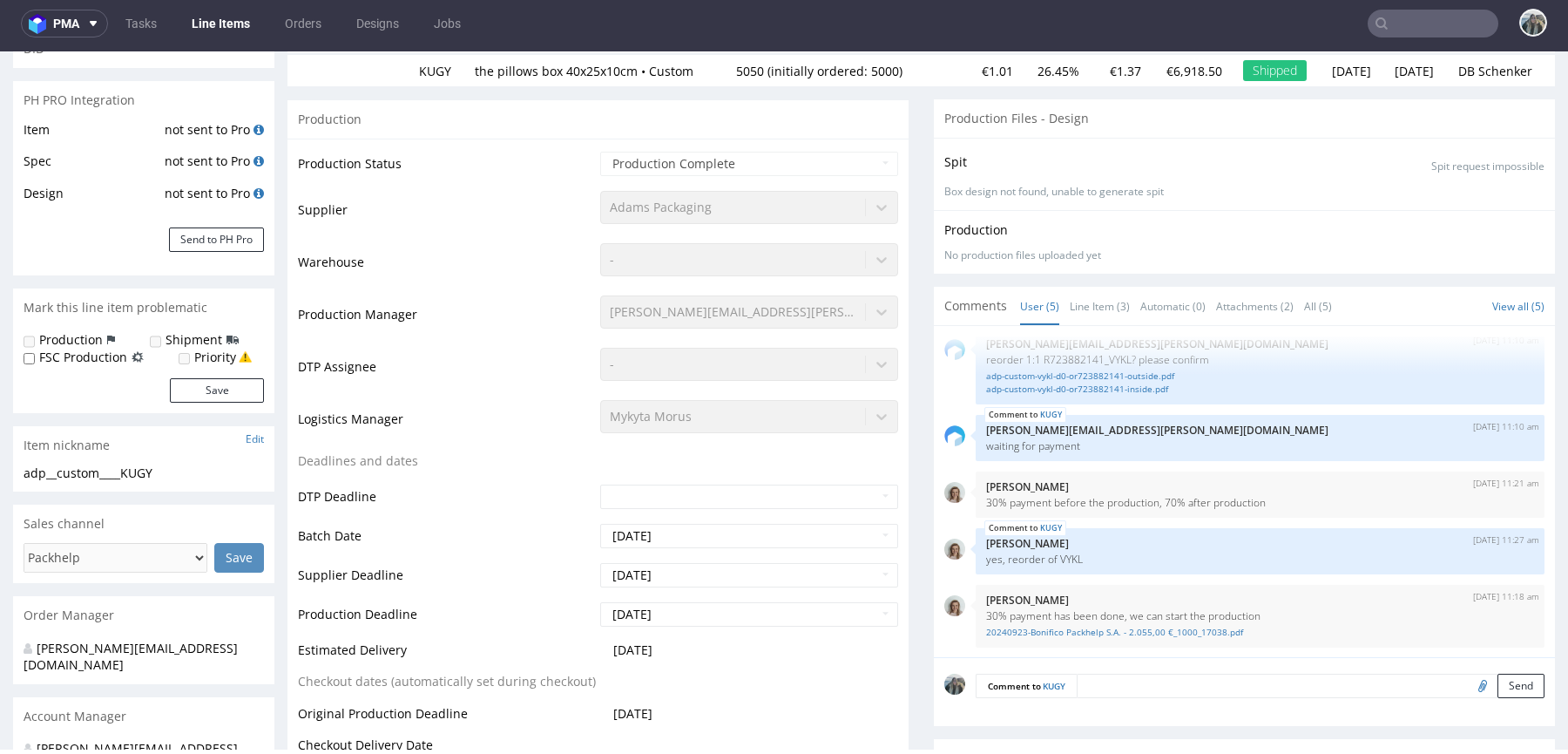
scroll to position [383, 0]
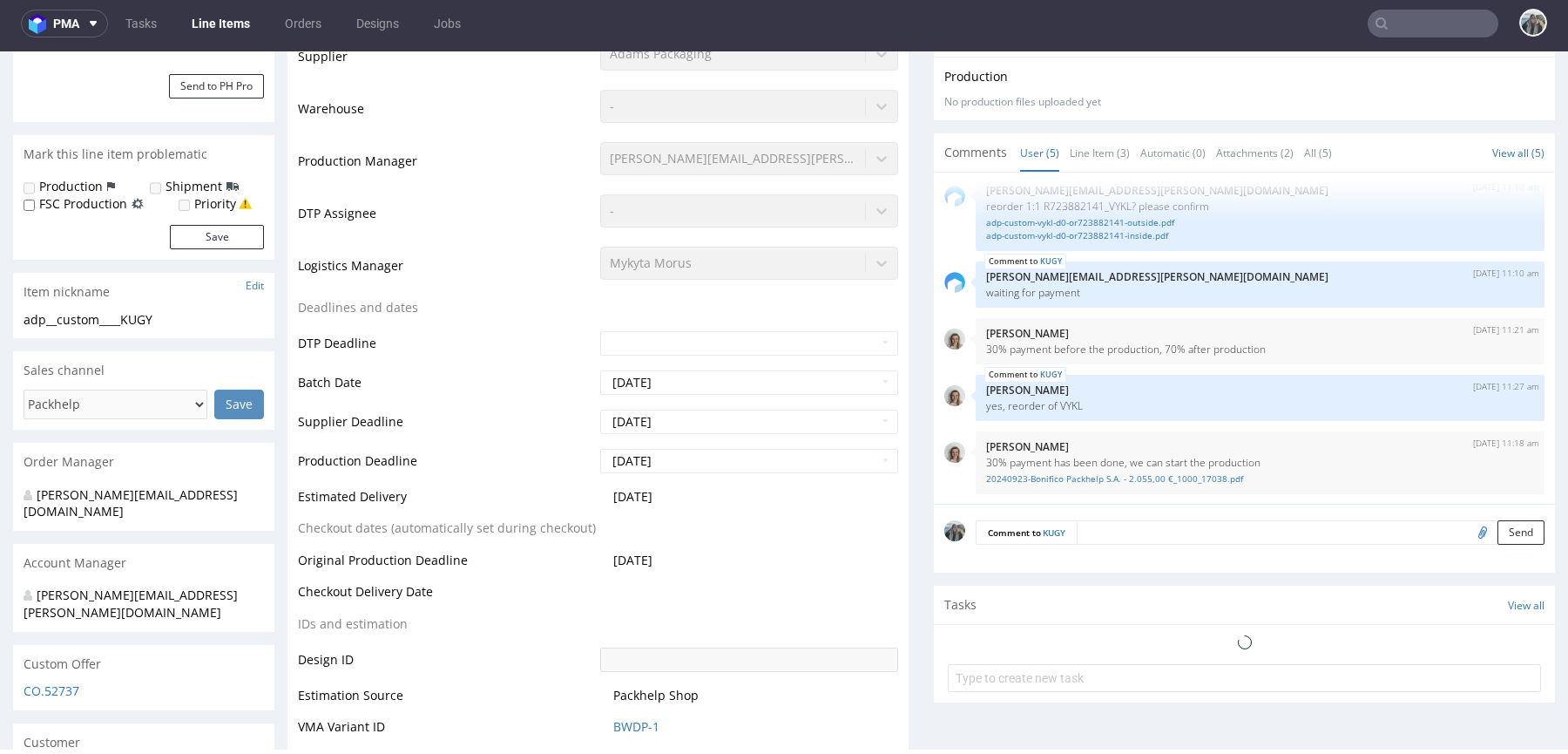
select select "in_progress"
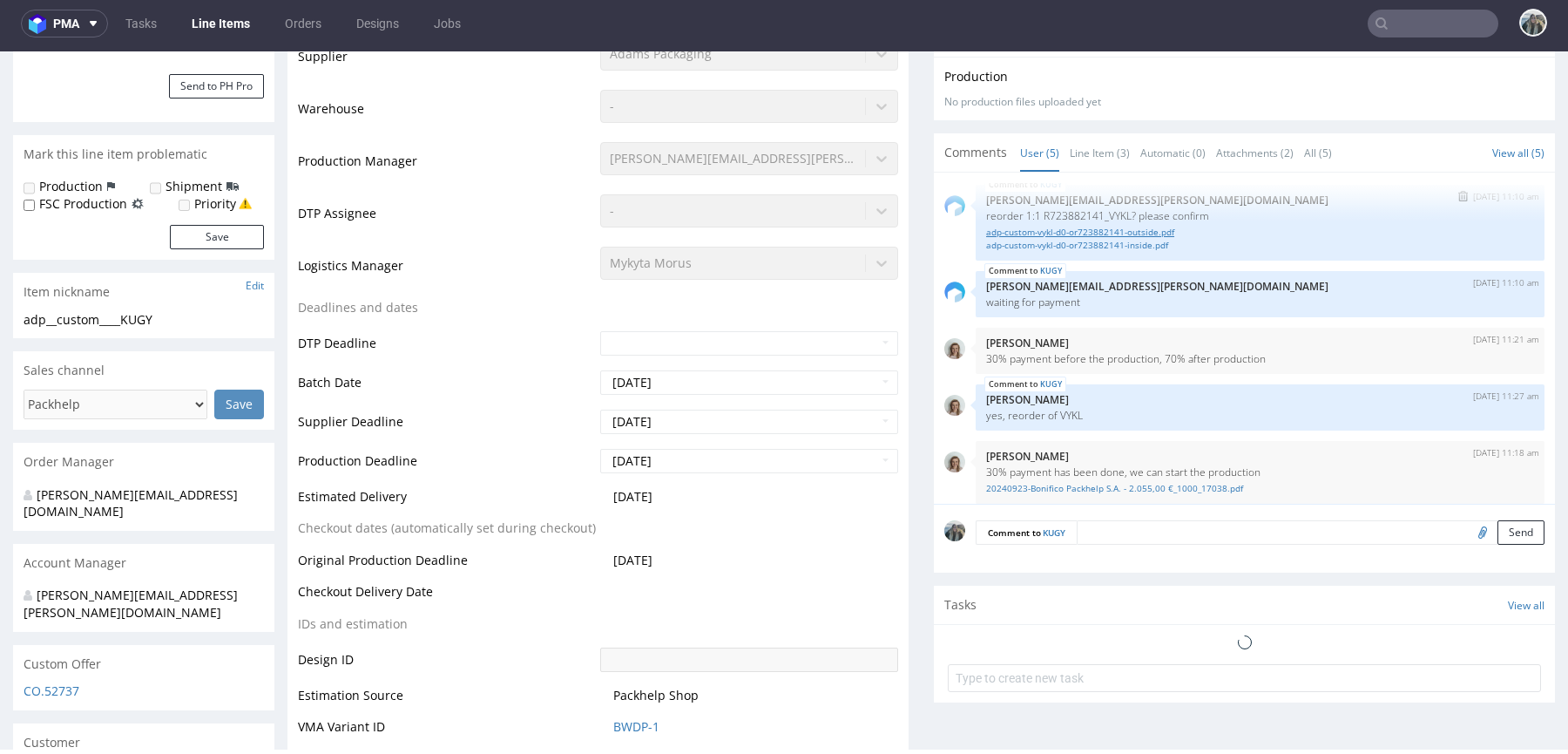
click at [1147, 237] on link "adp-custom-vykl-d0-or723882141-outside.pdf" at bounding box center [1259, 232] width 548 height 13
click at [1141, 260] on div "KUGY 17th Sep 24 | 11:10 am maciej.sikora@packhelp.com reorder 1:1 R723882141_V…" at bounding box center [1260, 223] width 569 height 76
click at [1153, 252] on link "adp-custom-vykl-d0-or723882141-inside.pdf" at bounding box center [1259, 245] width 548 height 13
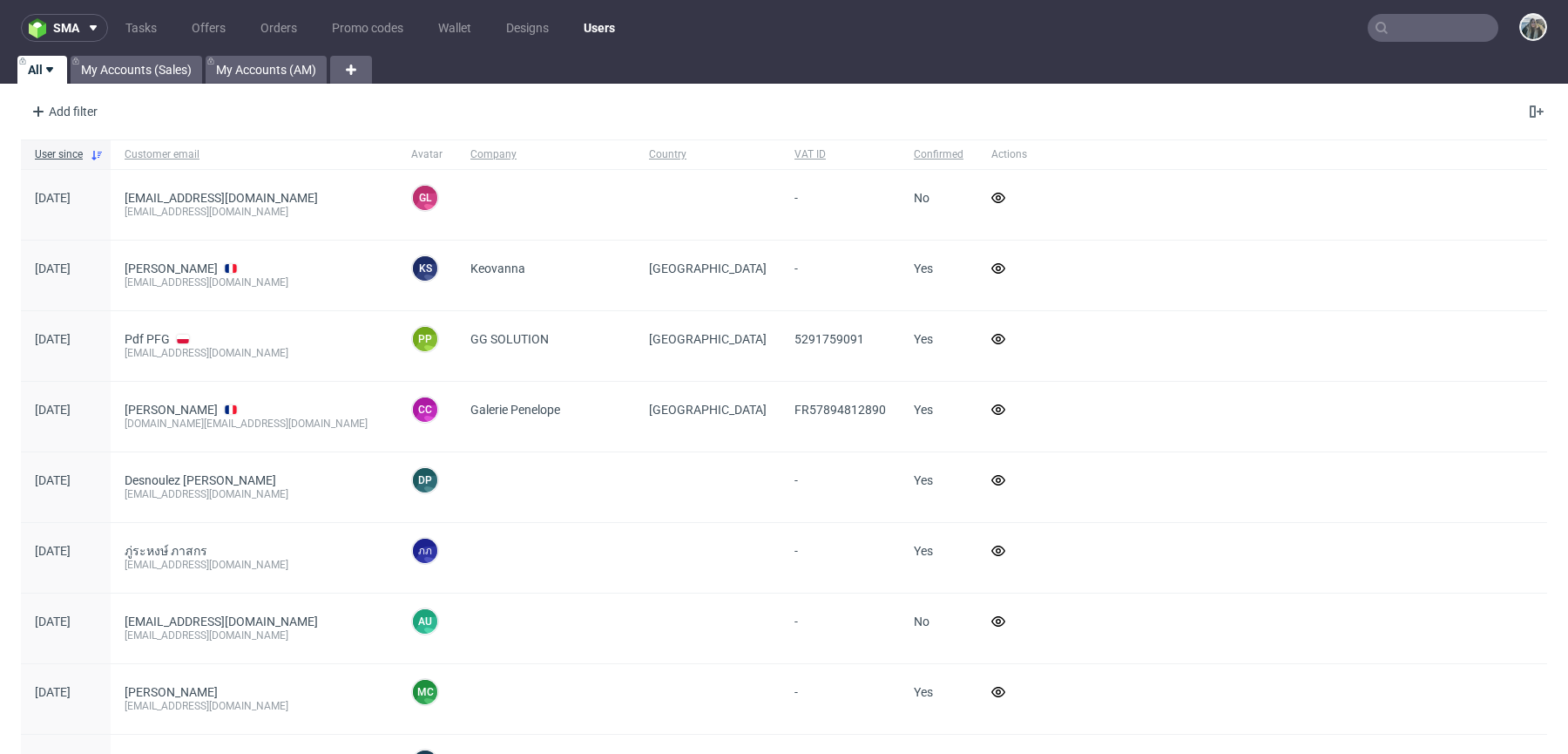
click at [1404, 26] on input "text" at bounding box center [1433, 27] width 130 height 28
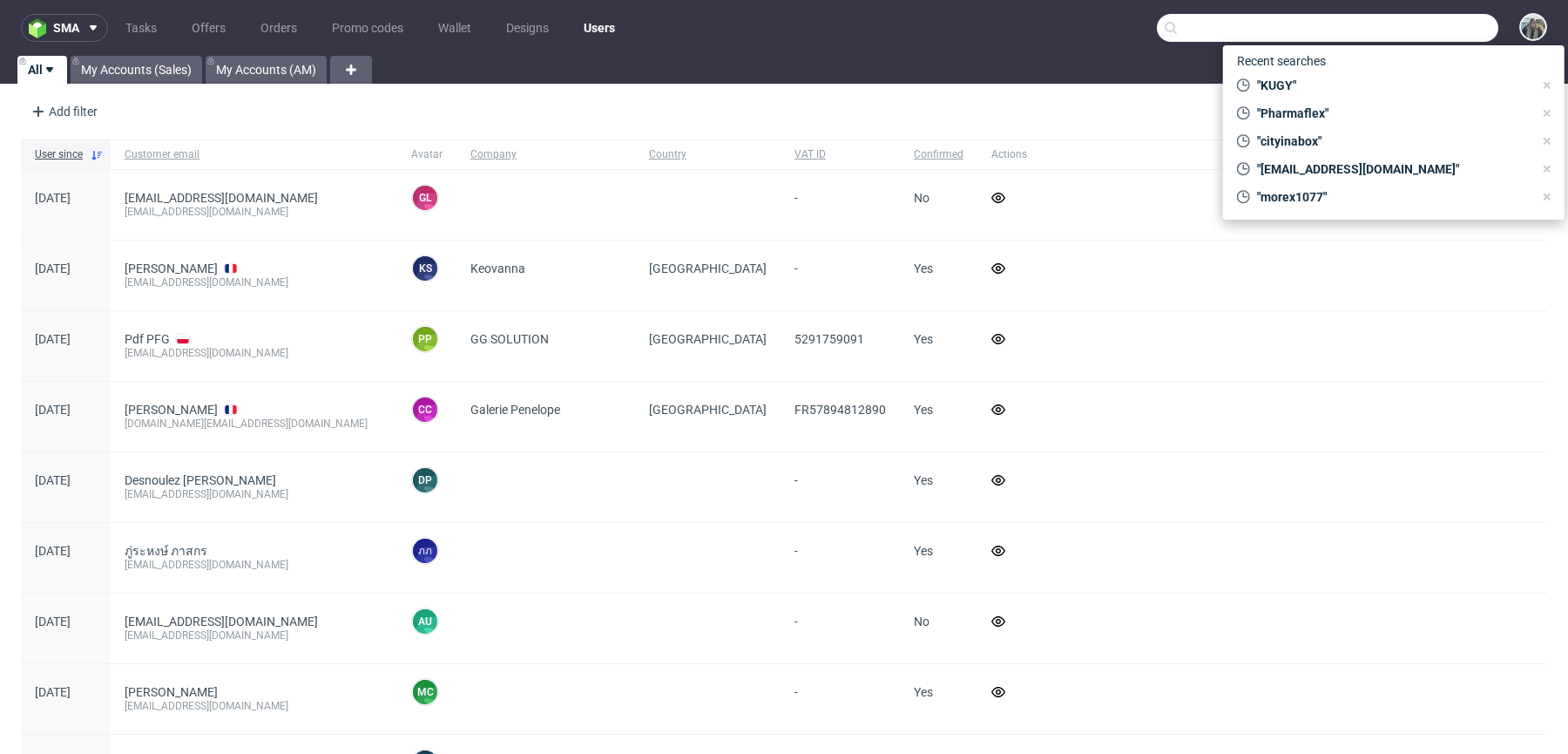
paste input "R770325338"
type input "R770325338"
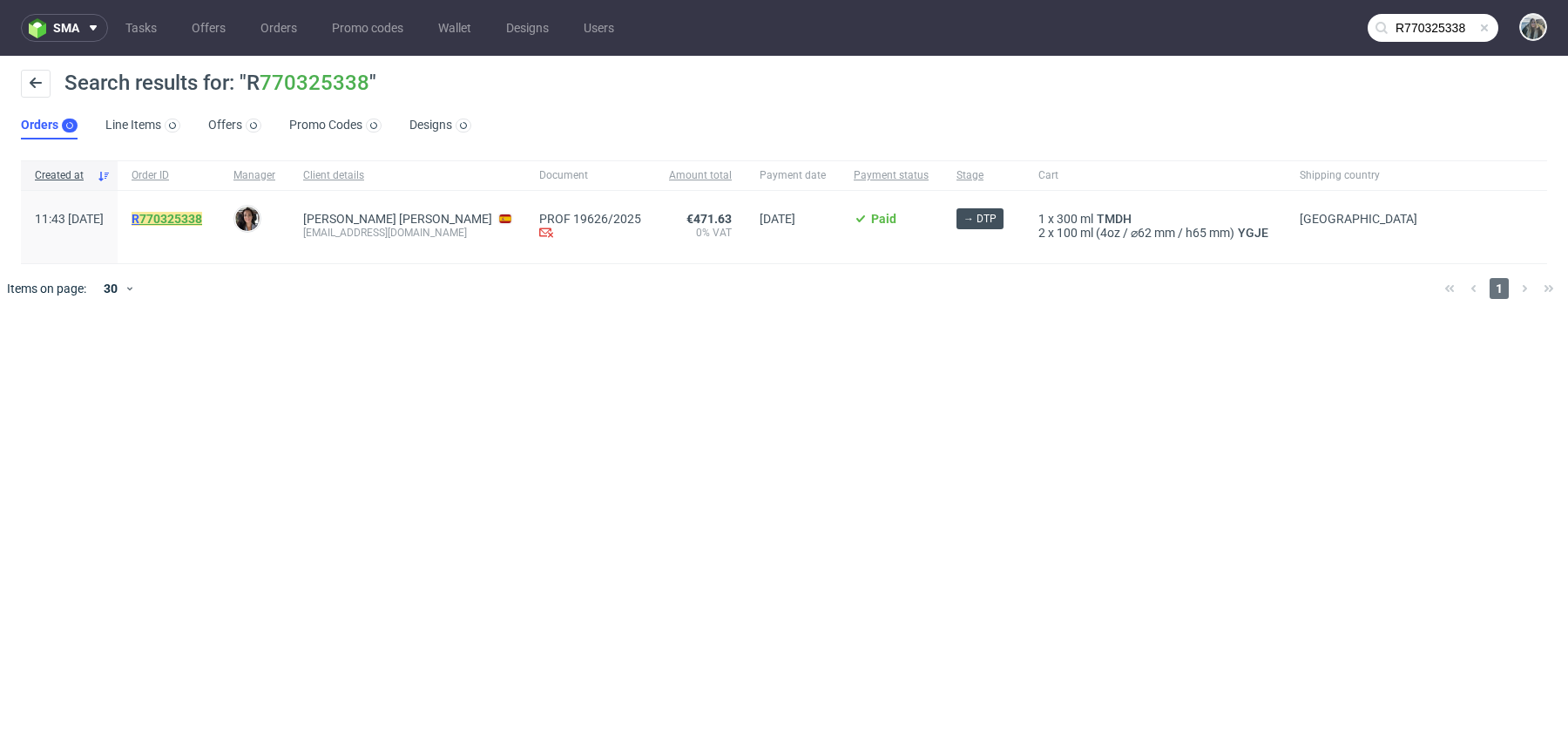
click at [202, 221] on link "770325338" at bounding box center [170, 218] width 63 height 14
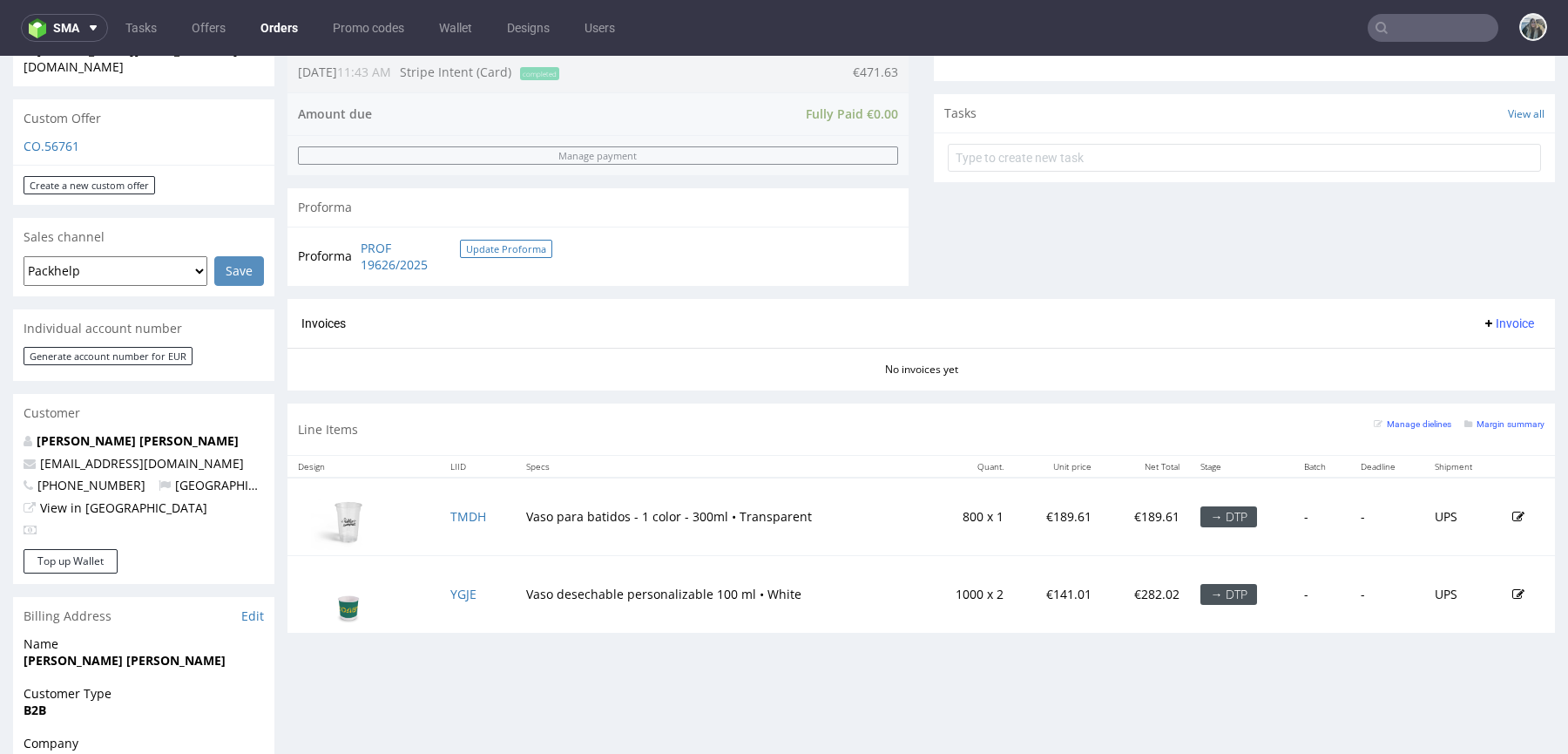
scroll to position [588, 0]
click at [465, 594] on link "YGJE" at bounding box center [463, 592] width 26 height 16
click at [453, 513] on link "TMDH" at bounding box center [467, 515] width 35 height 16
click at [586, 505] on td "Vaso para batidos - 1 color - 300ml • Transparent" at bounding box center [719, 515] width 408 height 79
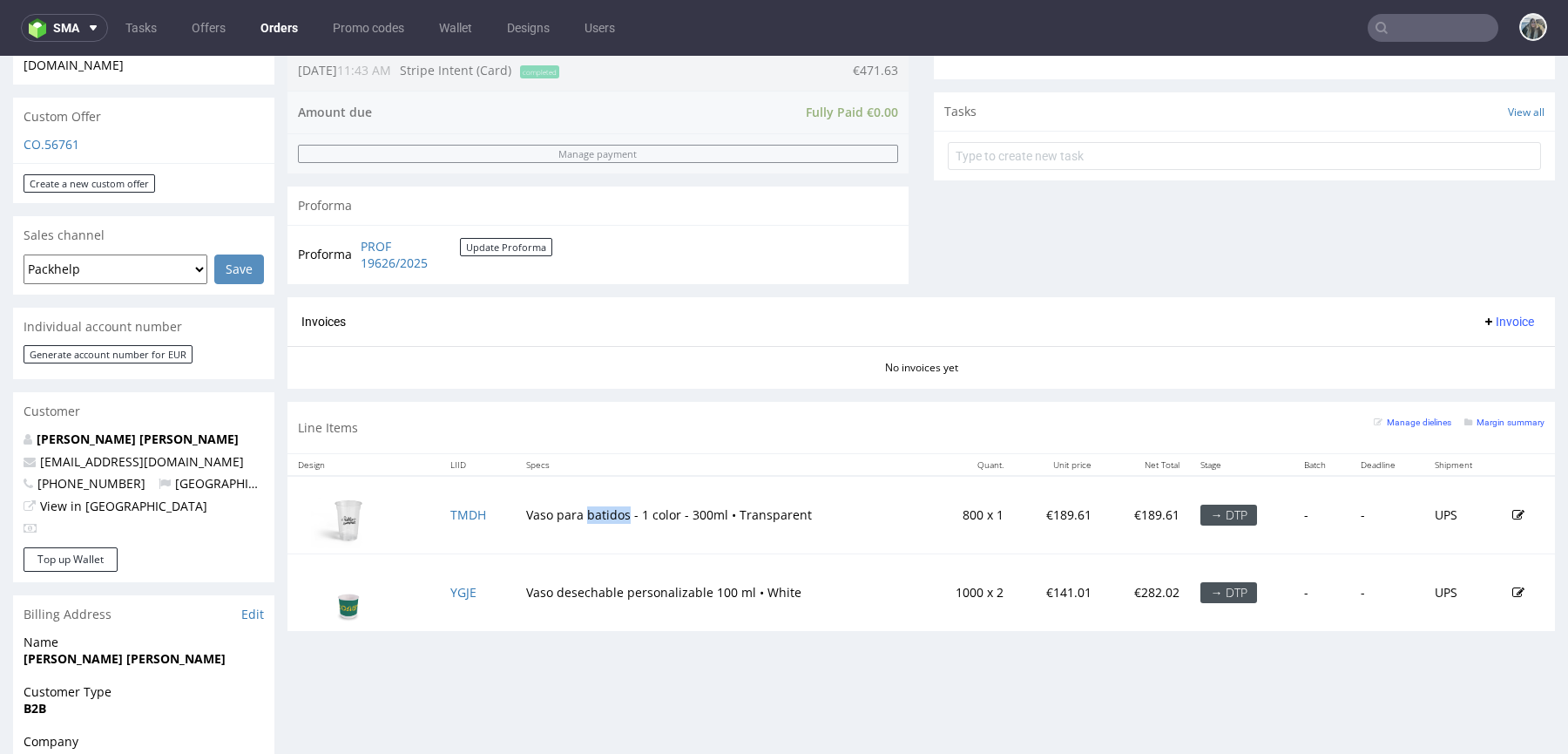
copy td "batidos"
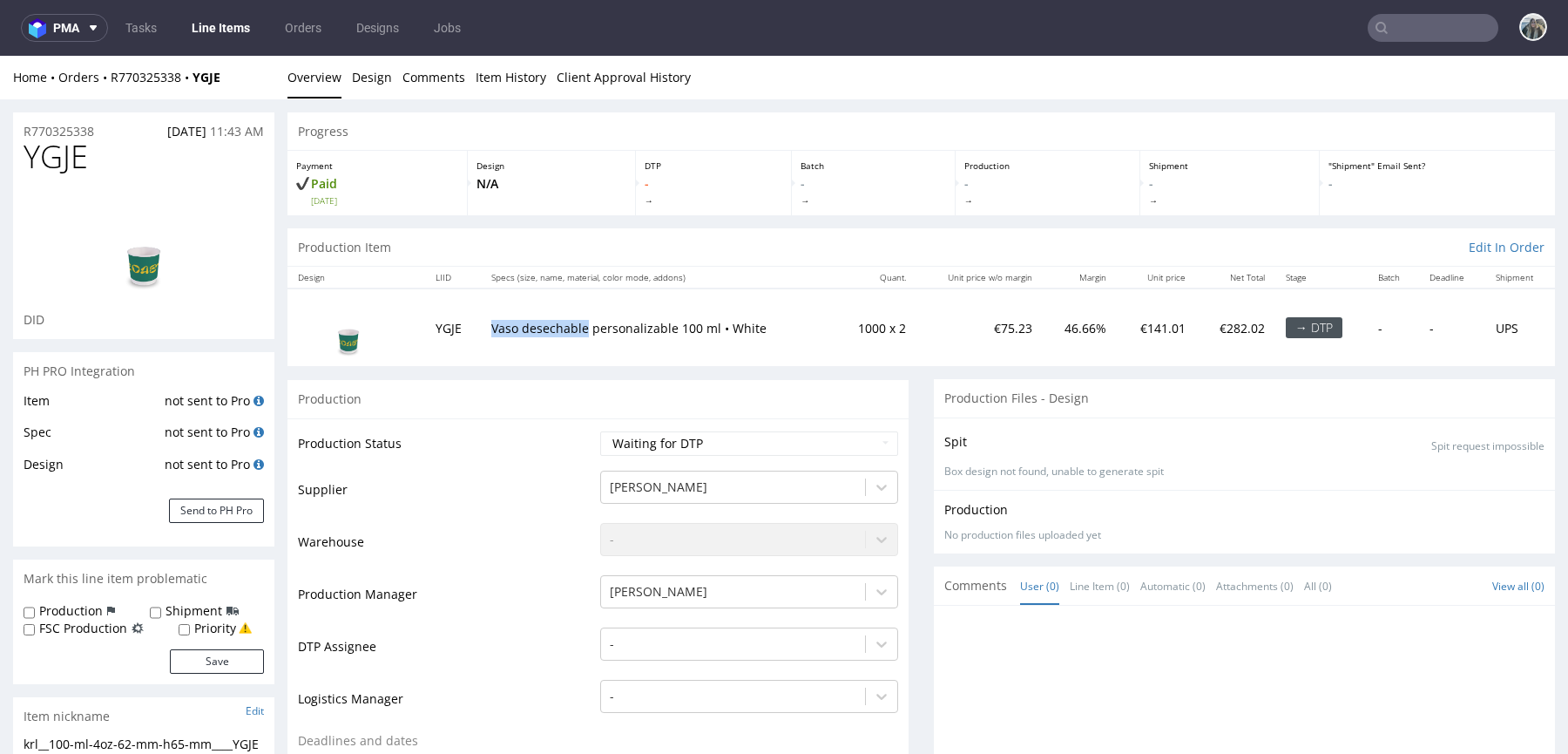
drag, startPoint x: 584, startPoint y: 329, endPoint x: 486, endPoint y: 329, distance: 98.0
click at [486, 329] on td "Vaso desechable personalizable 100 ml • White" at bounding box center [658, 327] width 353 height 78
copy p "Vaso desechable"
click at [669, 323] on p "Vaso para batidos - 1 color - 300ml • Transparent" at bounding box center [670, 328] width 341 height 17
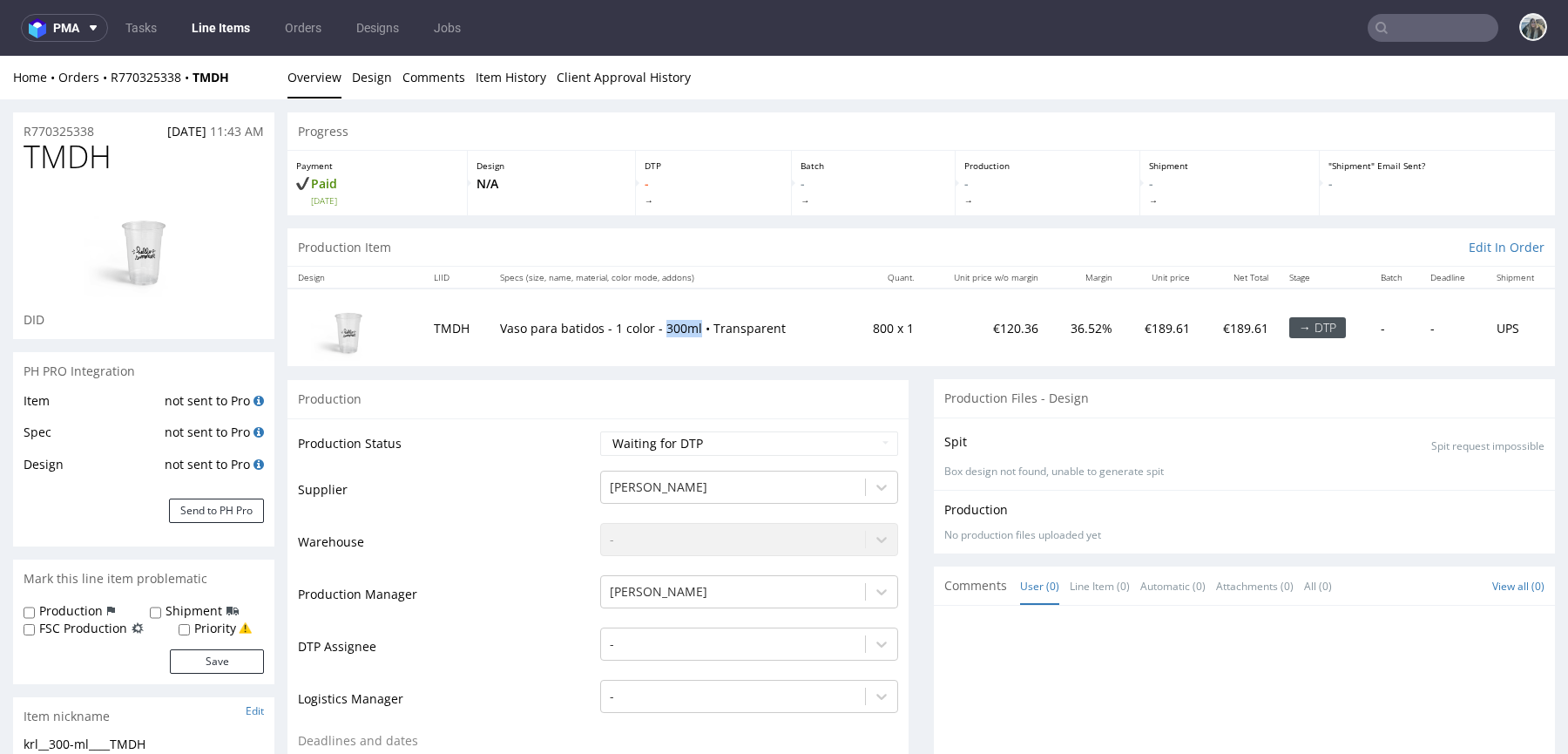
copy p "300ml"
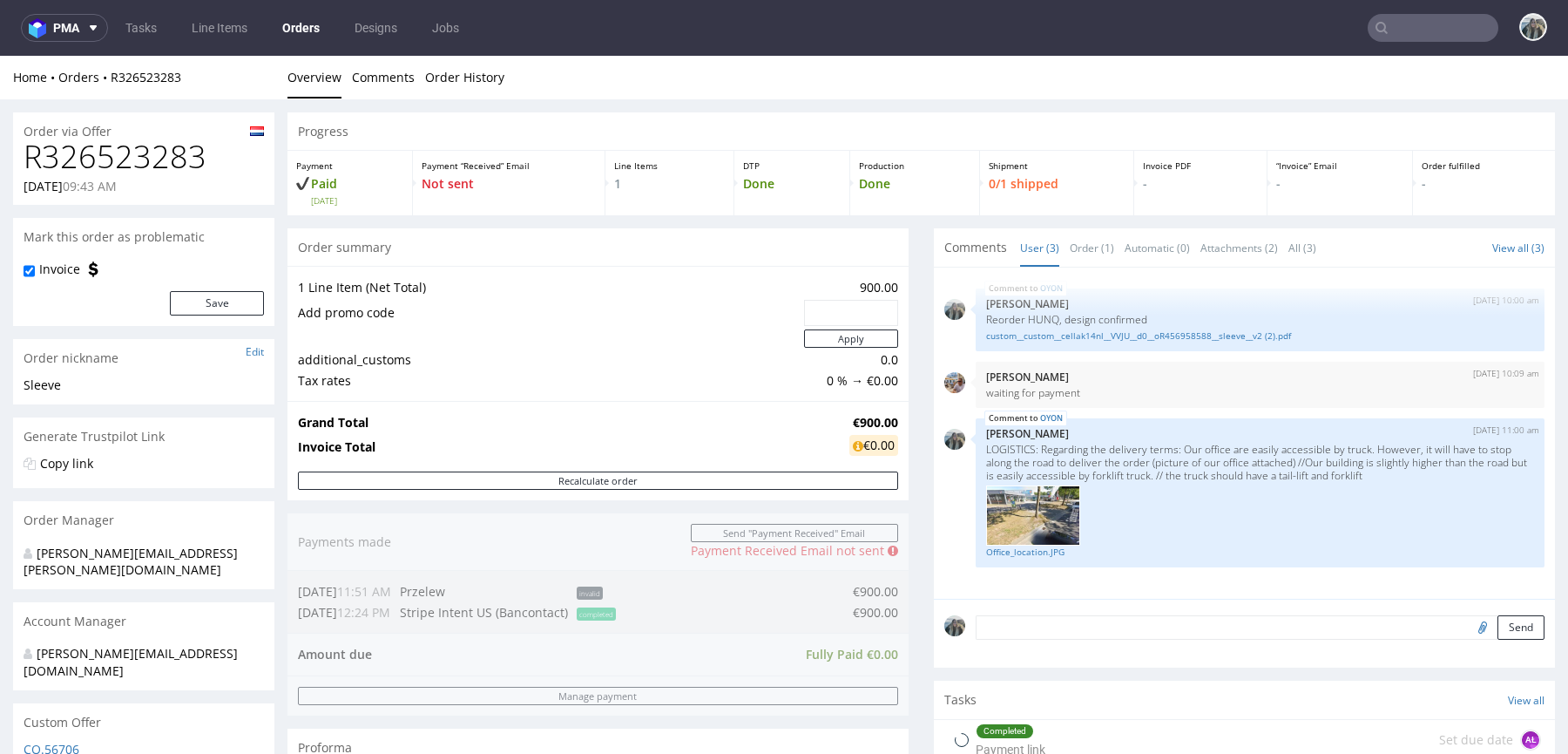
click at [163, 147] on h1 "R326523283" at bounding box center [143, 157] width 240 height 34
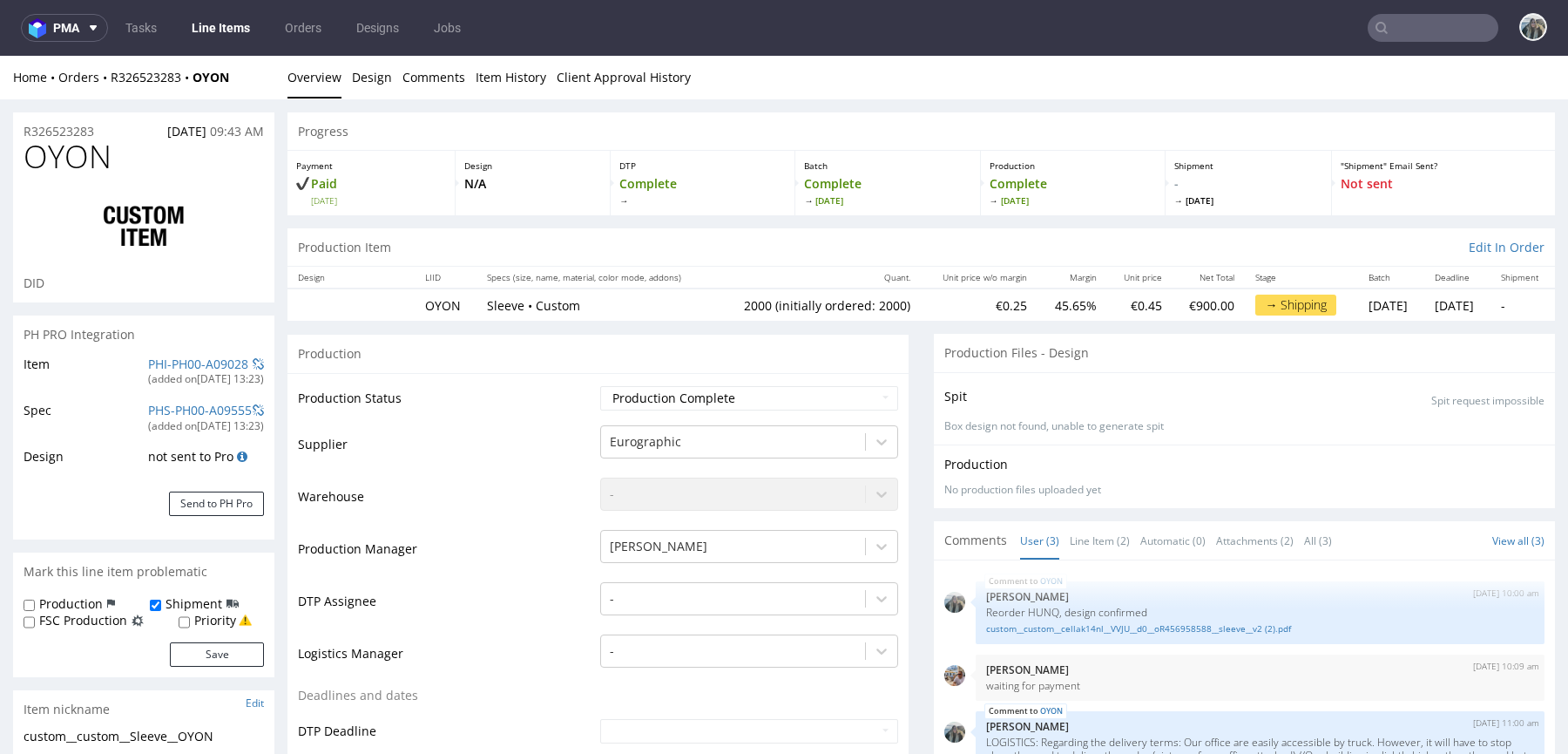
type input "2000"
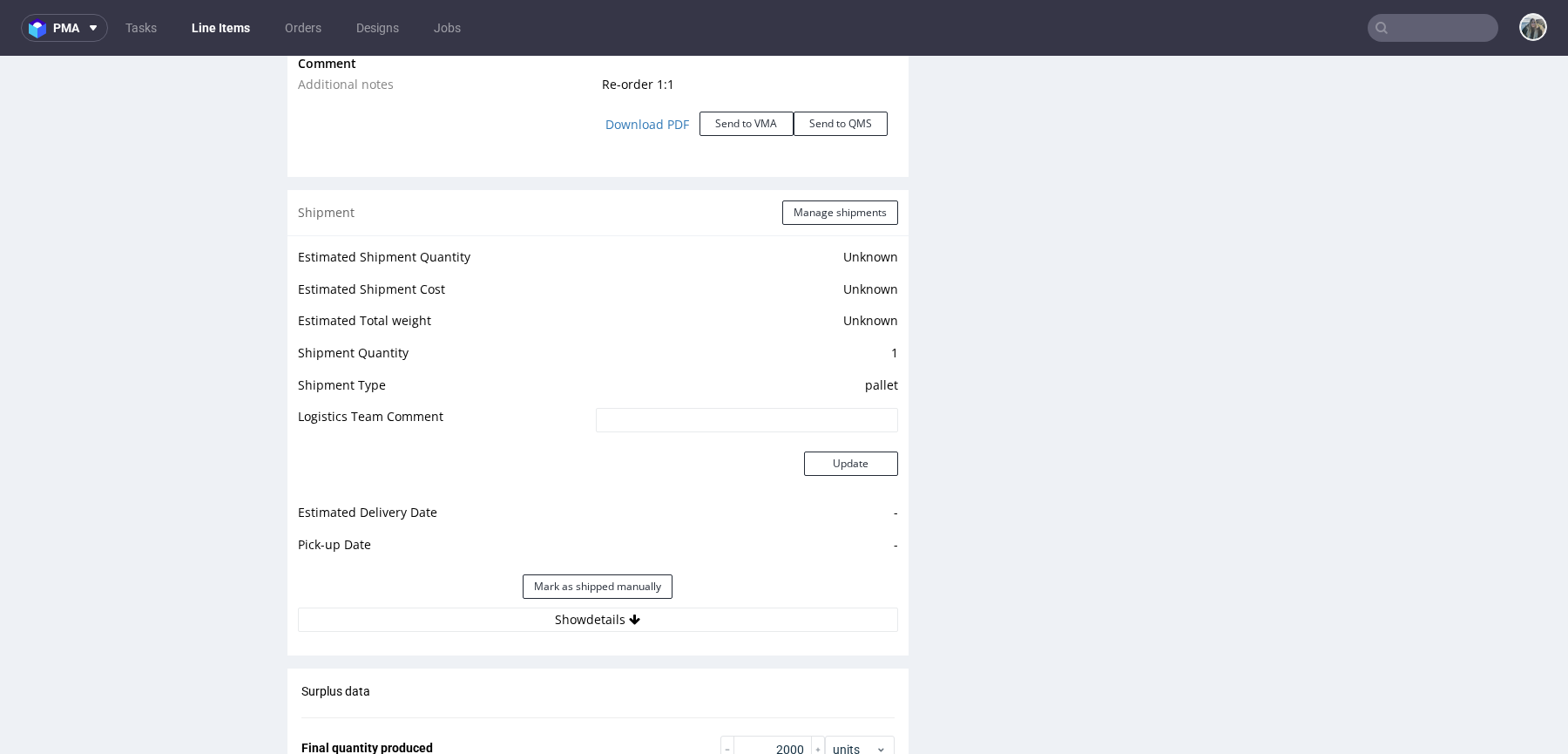
scroll to position [2383, 0]
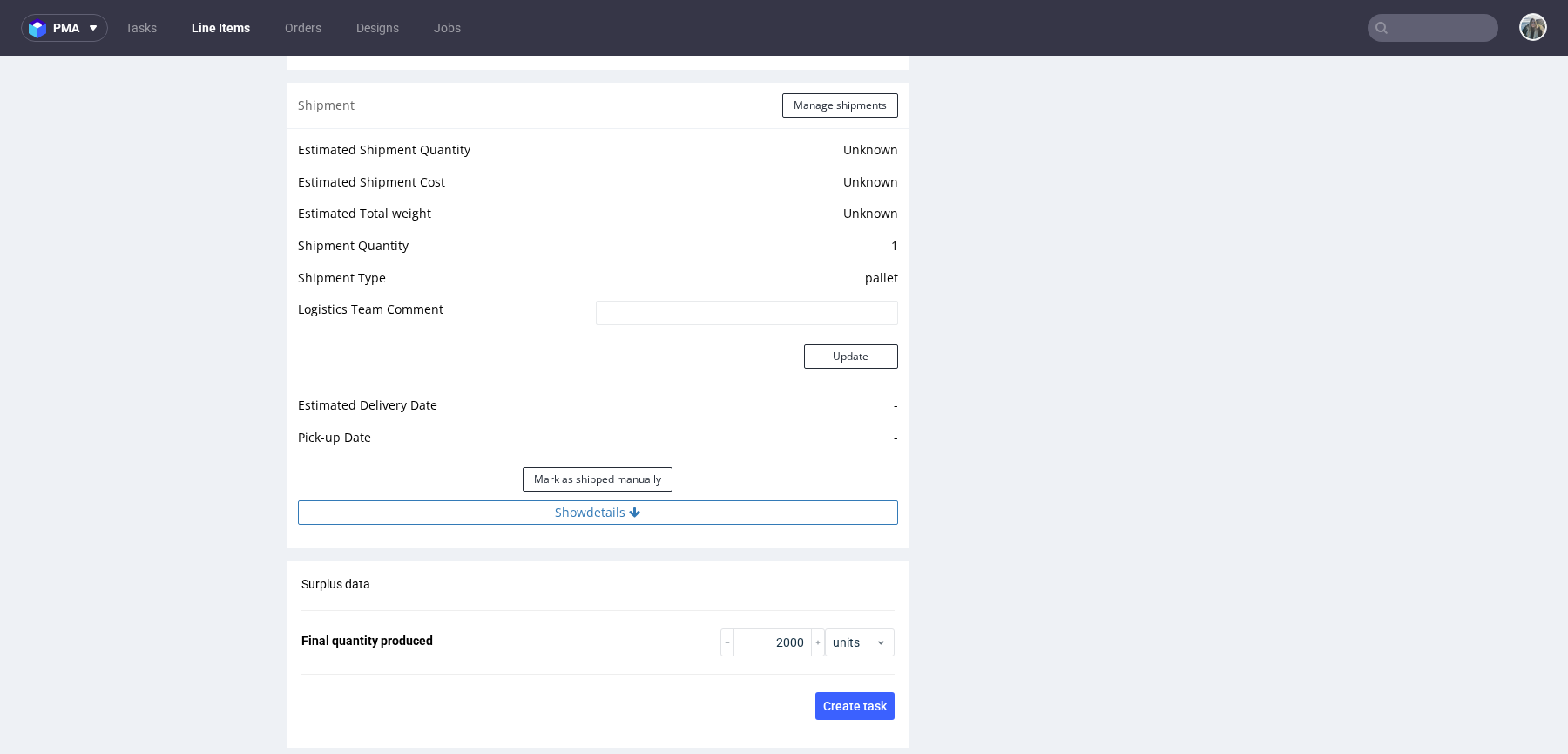
click at [623, 504] on button "Show details" at bounding box center [598, 512] width 600 height 24
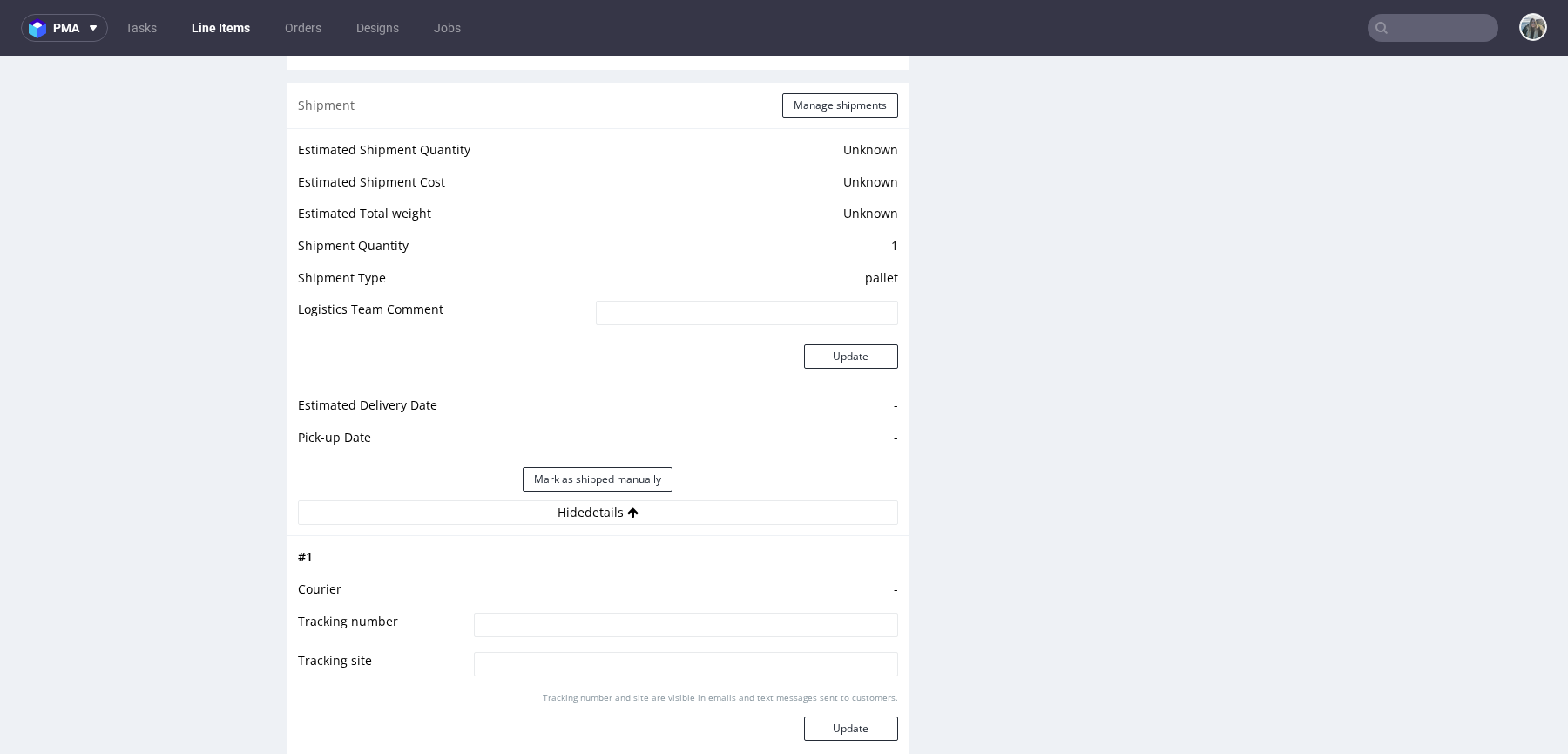
click at [1402, 34] on input "text" at bounding box center [1433, 27] width 130 height 28
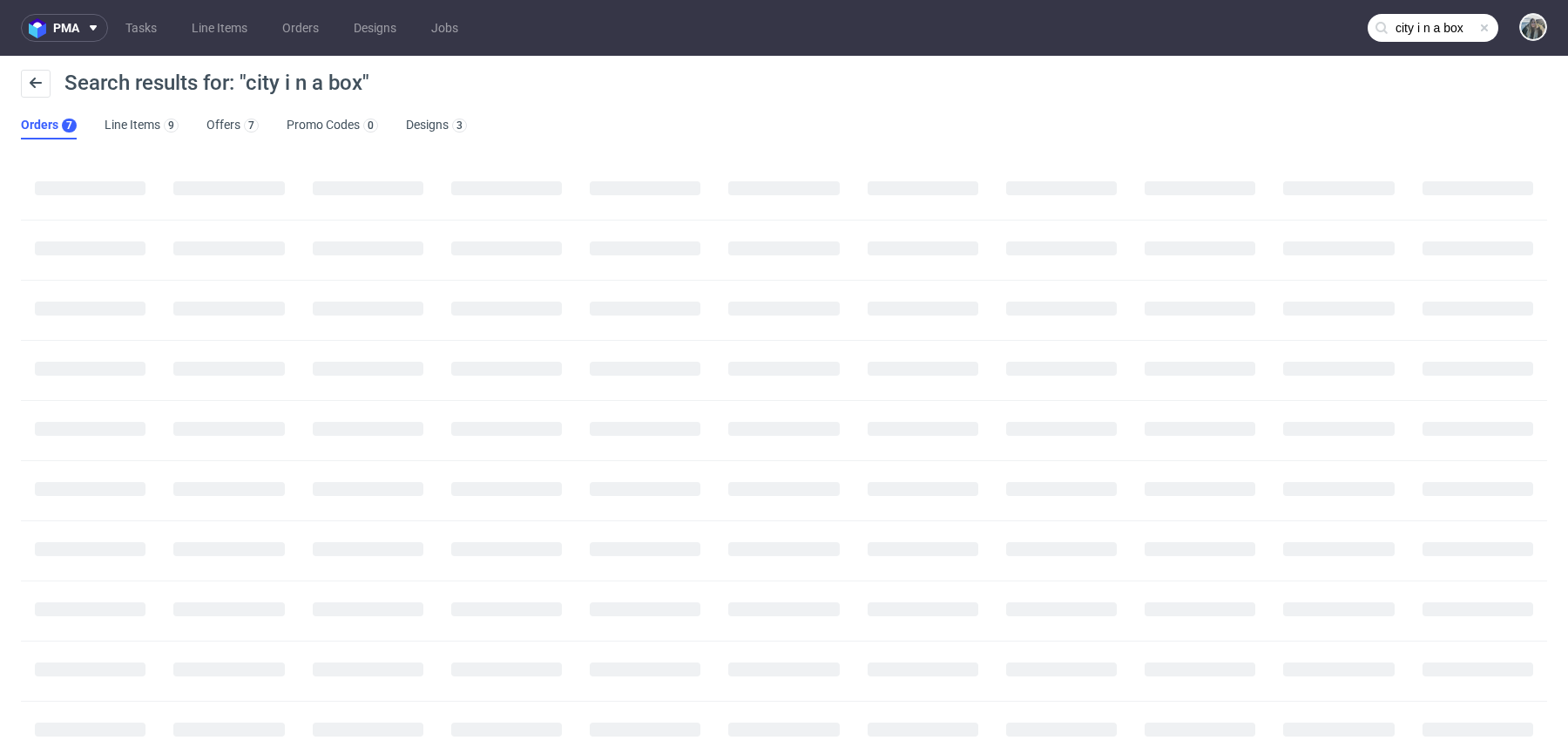
click at [1460, 17] on input "city i n a box" at bounding box center [1433, 27] width 130 height 28
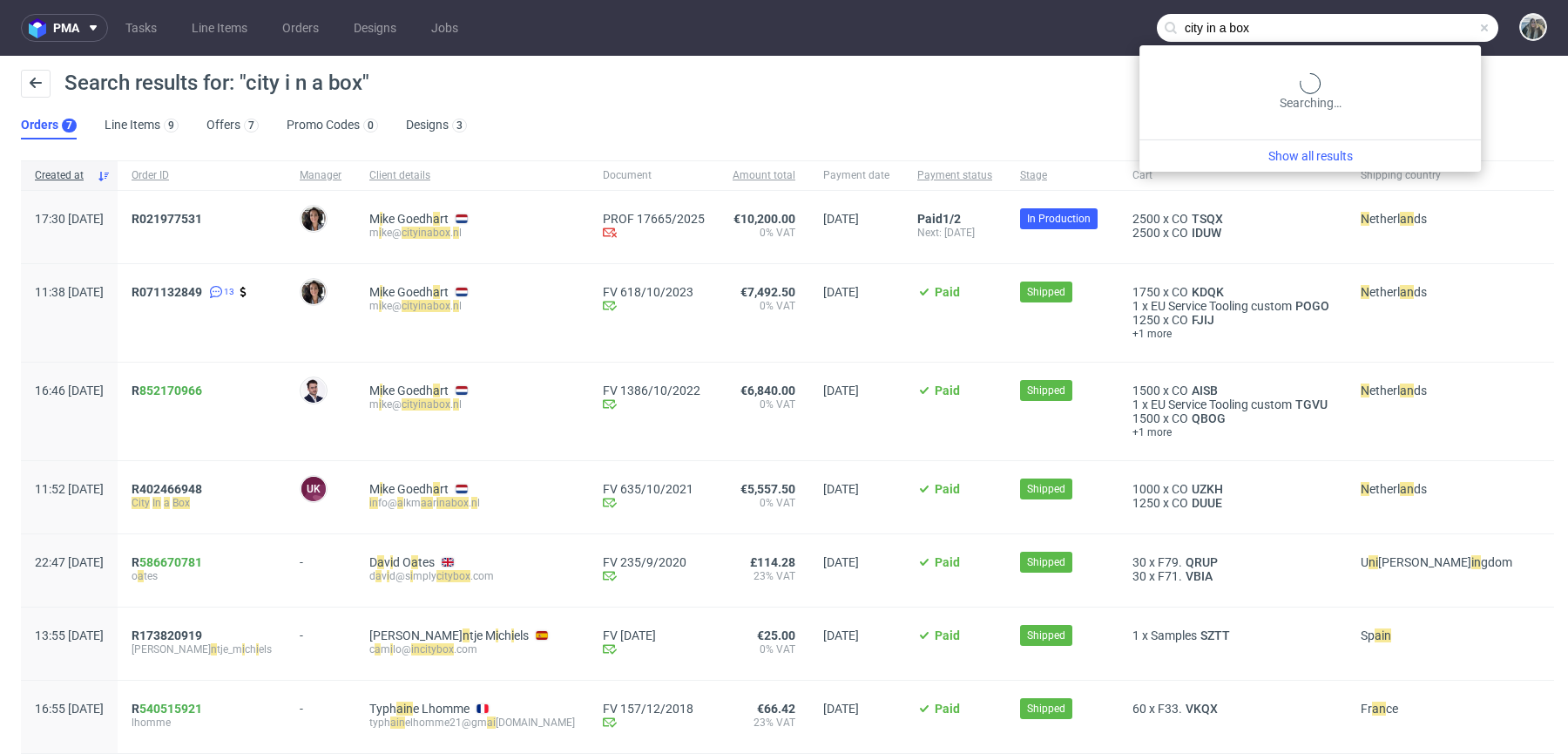
type input "city in a box"
drag, startPoint x: 246, startPoint y: 237, endPoint x: 176, endPoint y: 226, distance: 70.9
click at [176, 226] on div "R021977531" at bounding box center [202, 227] width 168 height 72
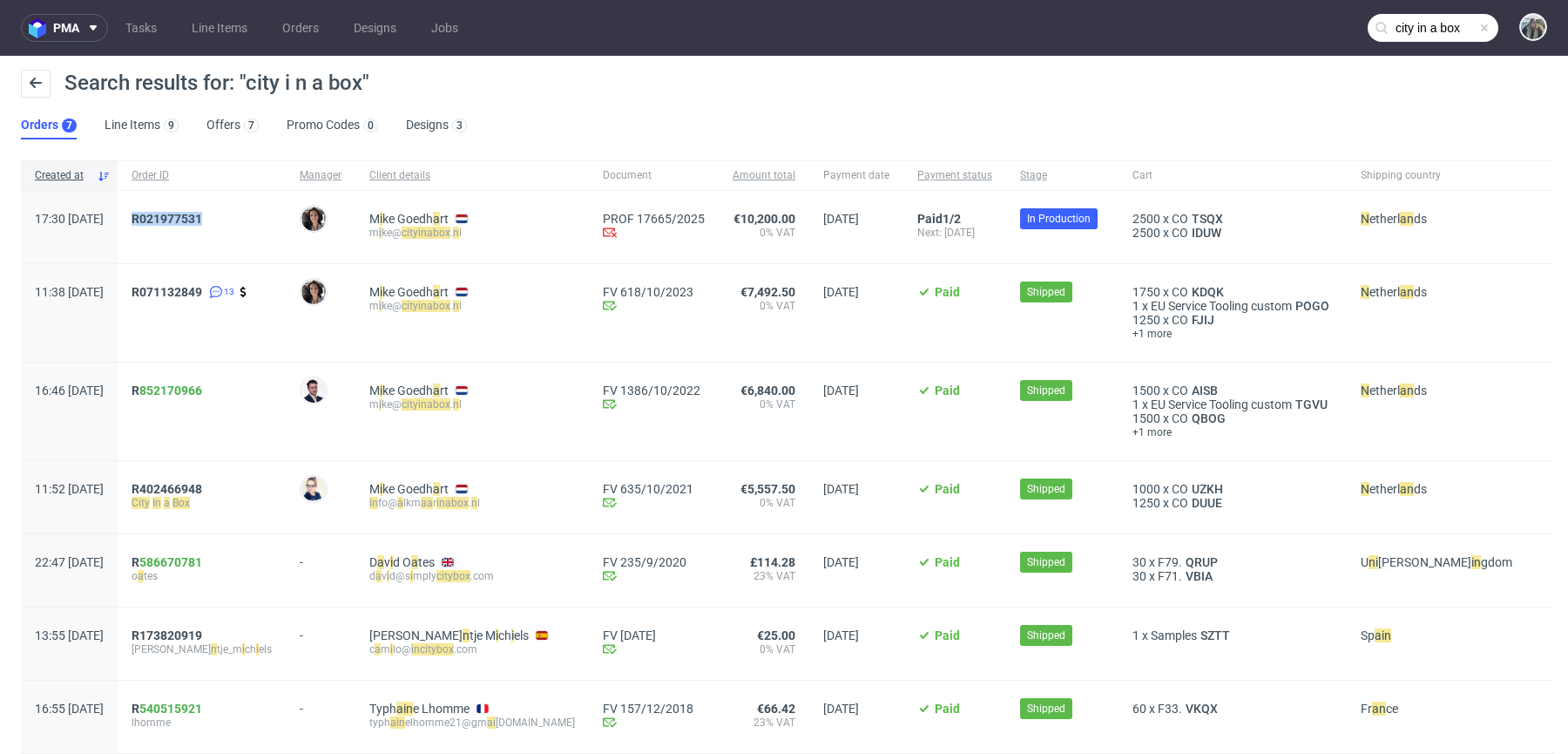
drag, startPoint x: 203, startPoint y: 246, endPoint x: 175, endPoint y: 219, distance: 38.9
click at [175, 219] on div "R021977531" at bounding box center [202, 227] width 168 height 72
copy span "R021977531"
click at [200, 219] on span "R021977531" at bounding box center [167, 218] width 71 height 14
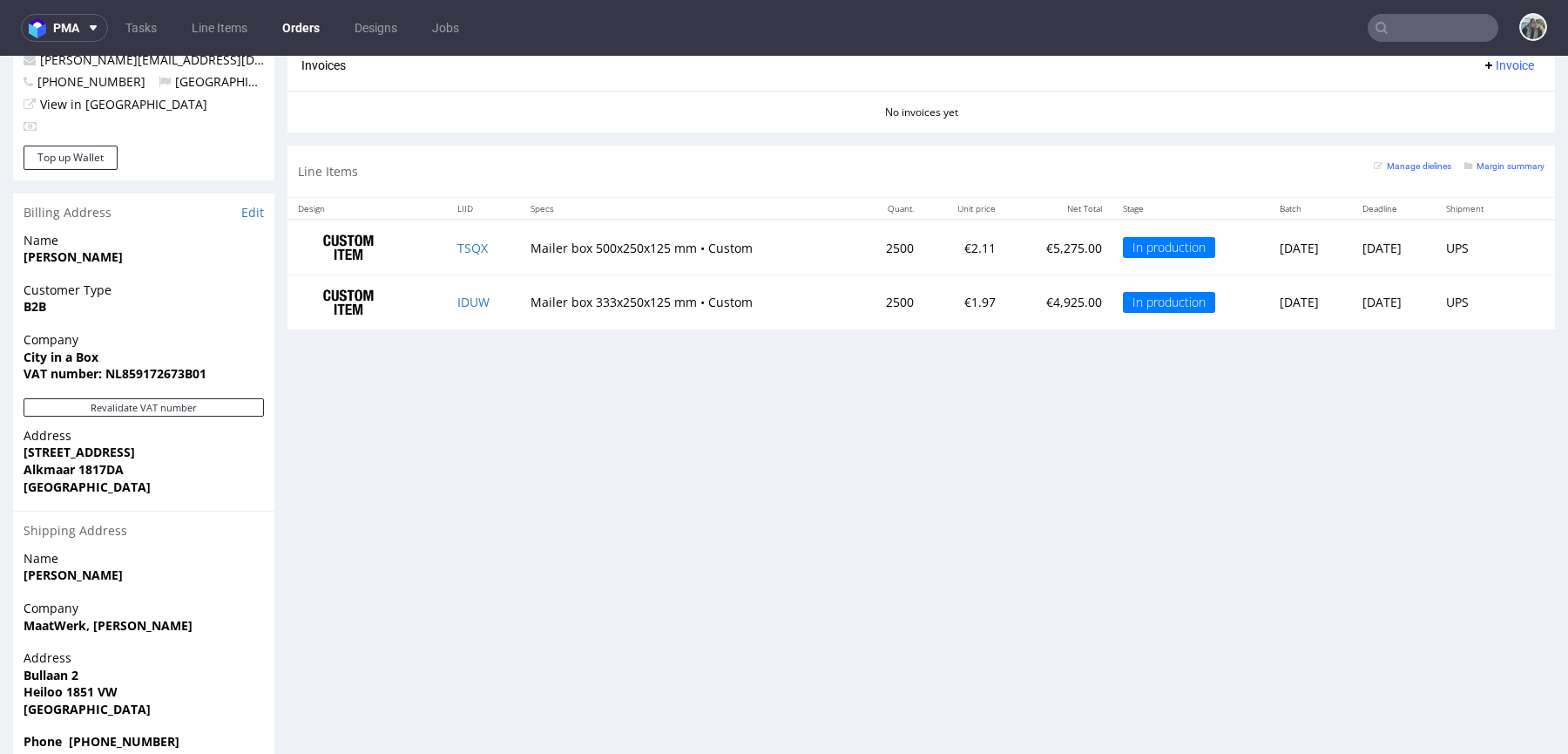
scroll to position [5, 0]
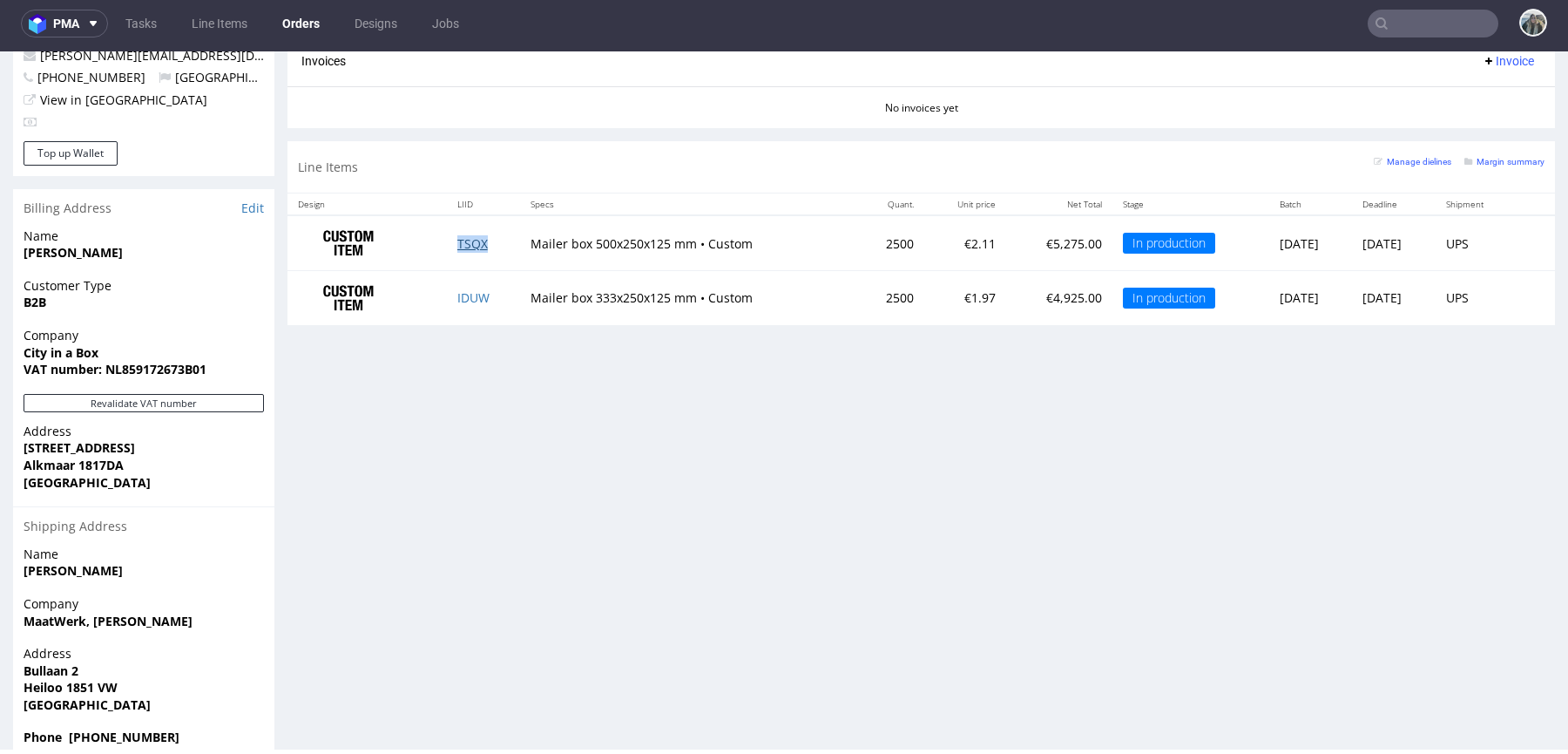
click at [469, 243] on link "TSQX" at bounding box center [473, 244] width 31 height 16
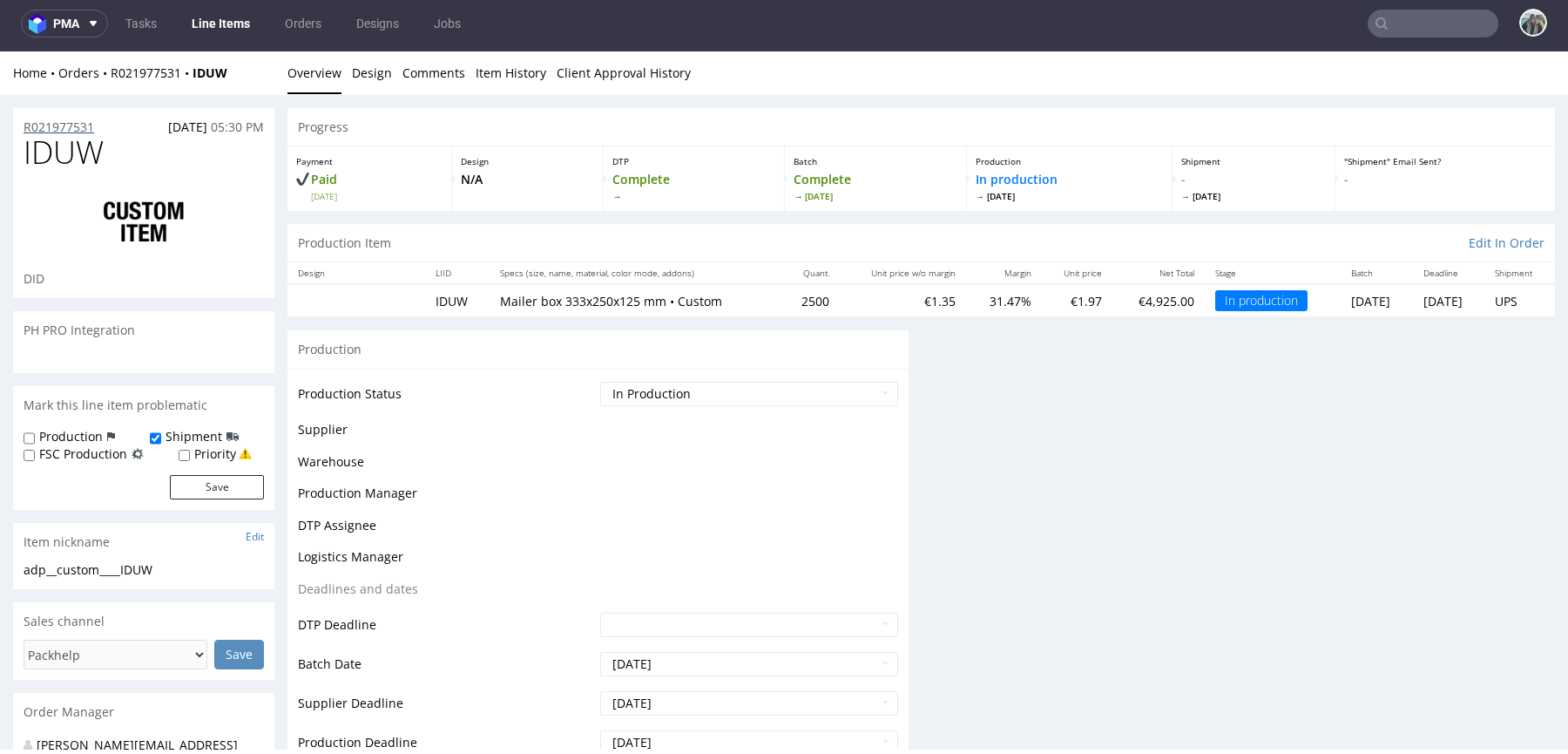
drag, startPoint x: 82, startPoint y: 120, endPoint x: 703, endPoint y: 64, distance: 623.5
click at [82, 120] on p "R021977531" at bounding box center [59, 127] width 71 height 17
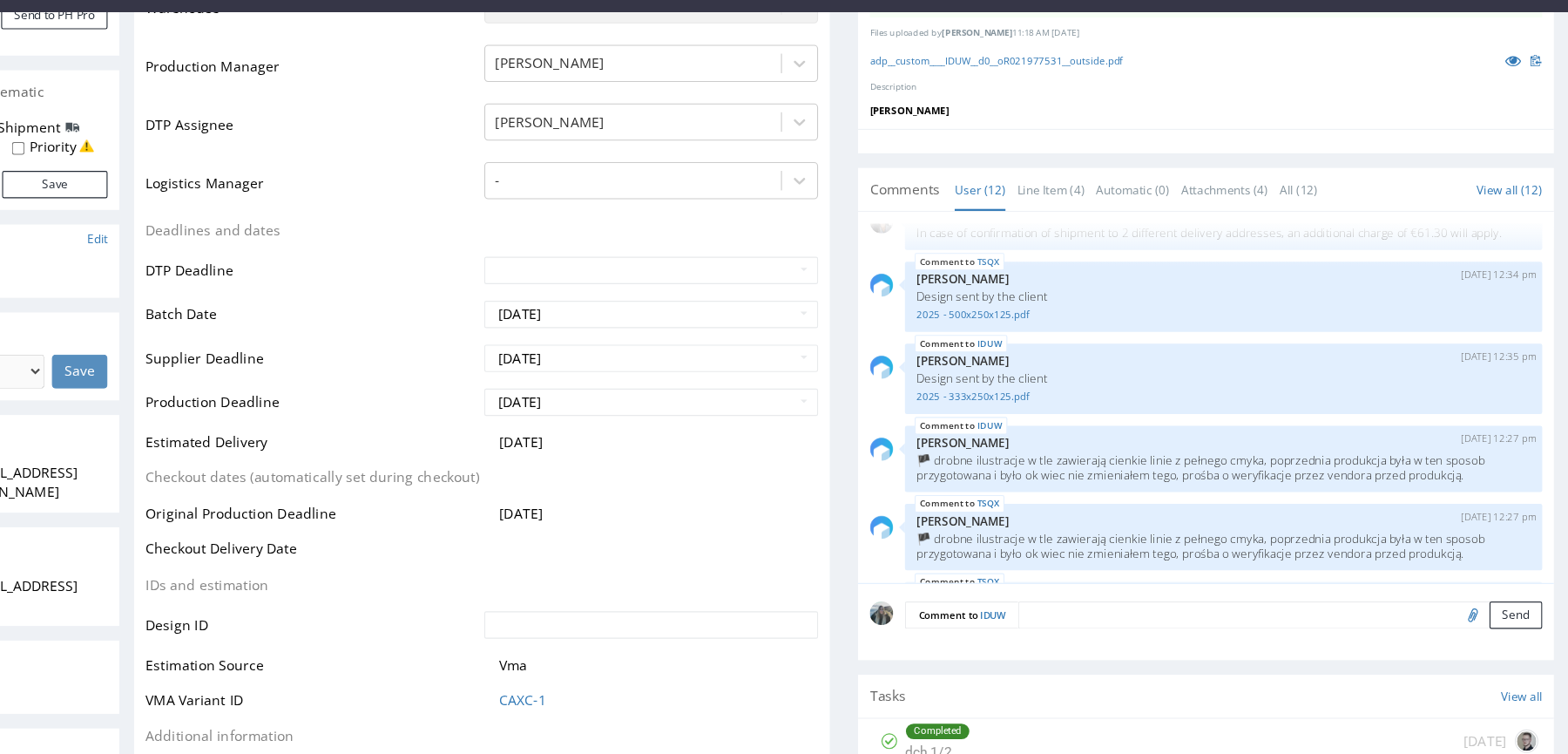
scroll to position [514, 0]
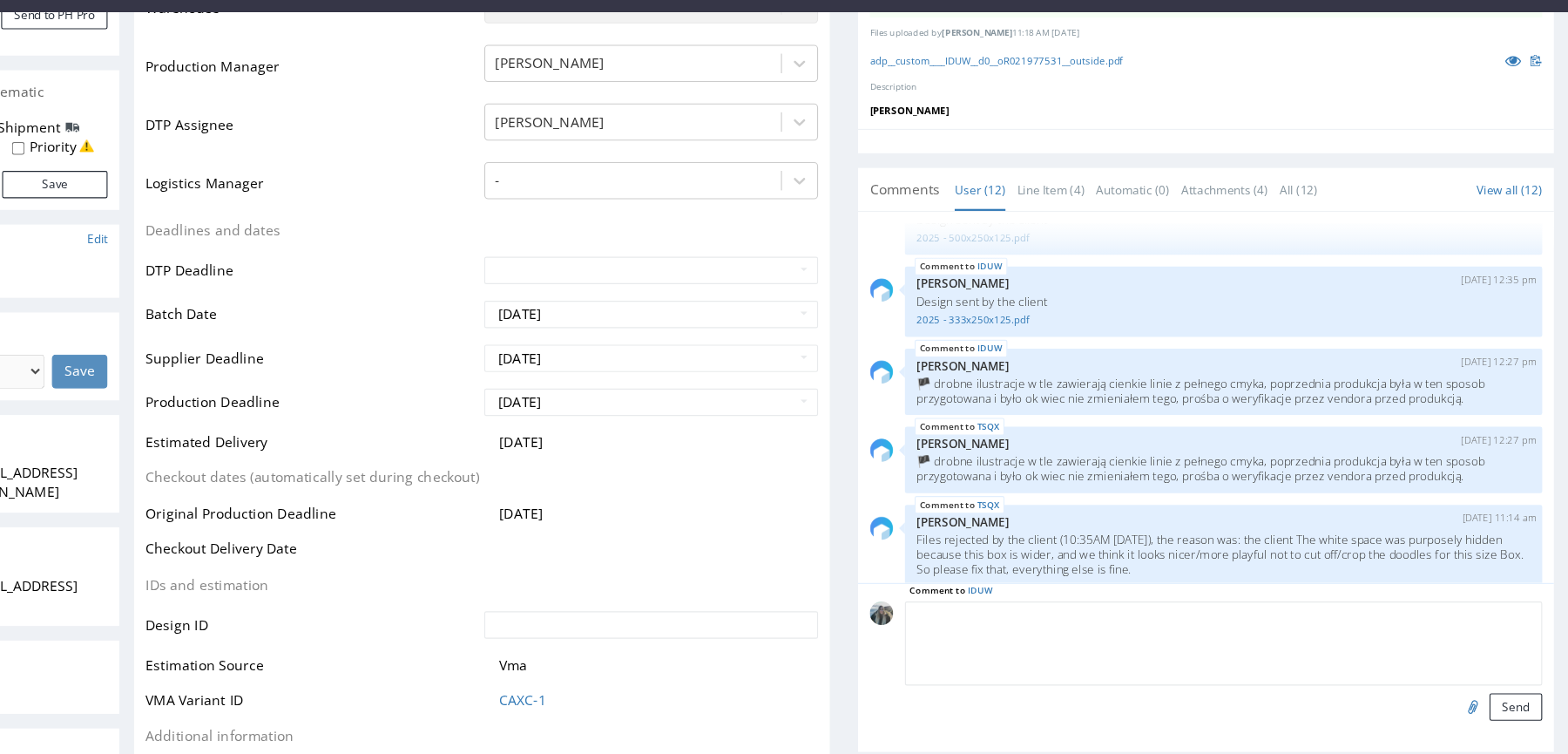
click at [986, 550] on textarea at bounding box center [1072, 575] width 569 height 75
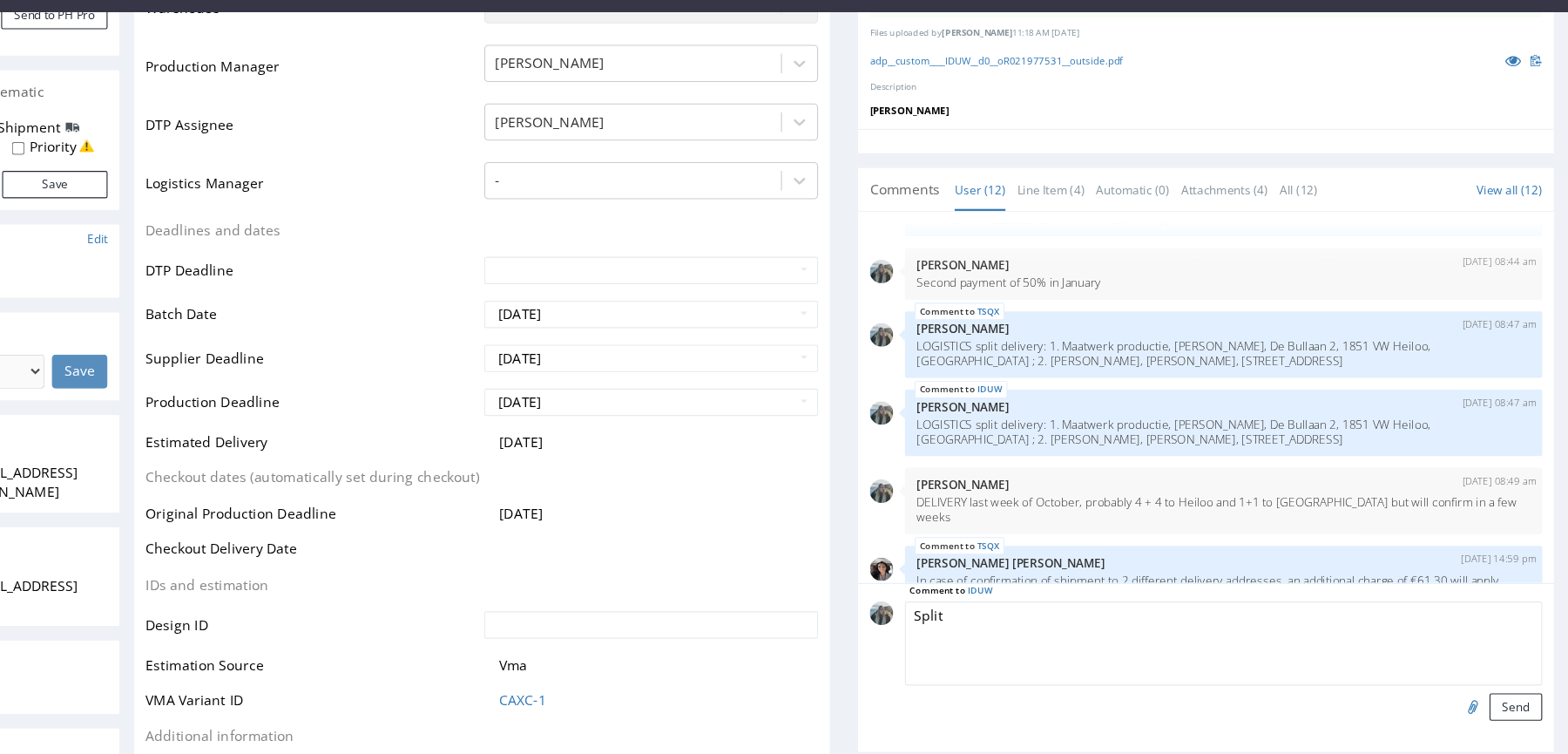
scroll to position [140, 0]
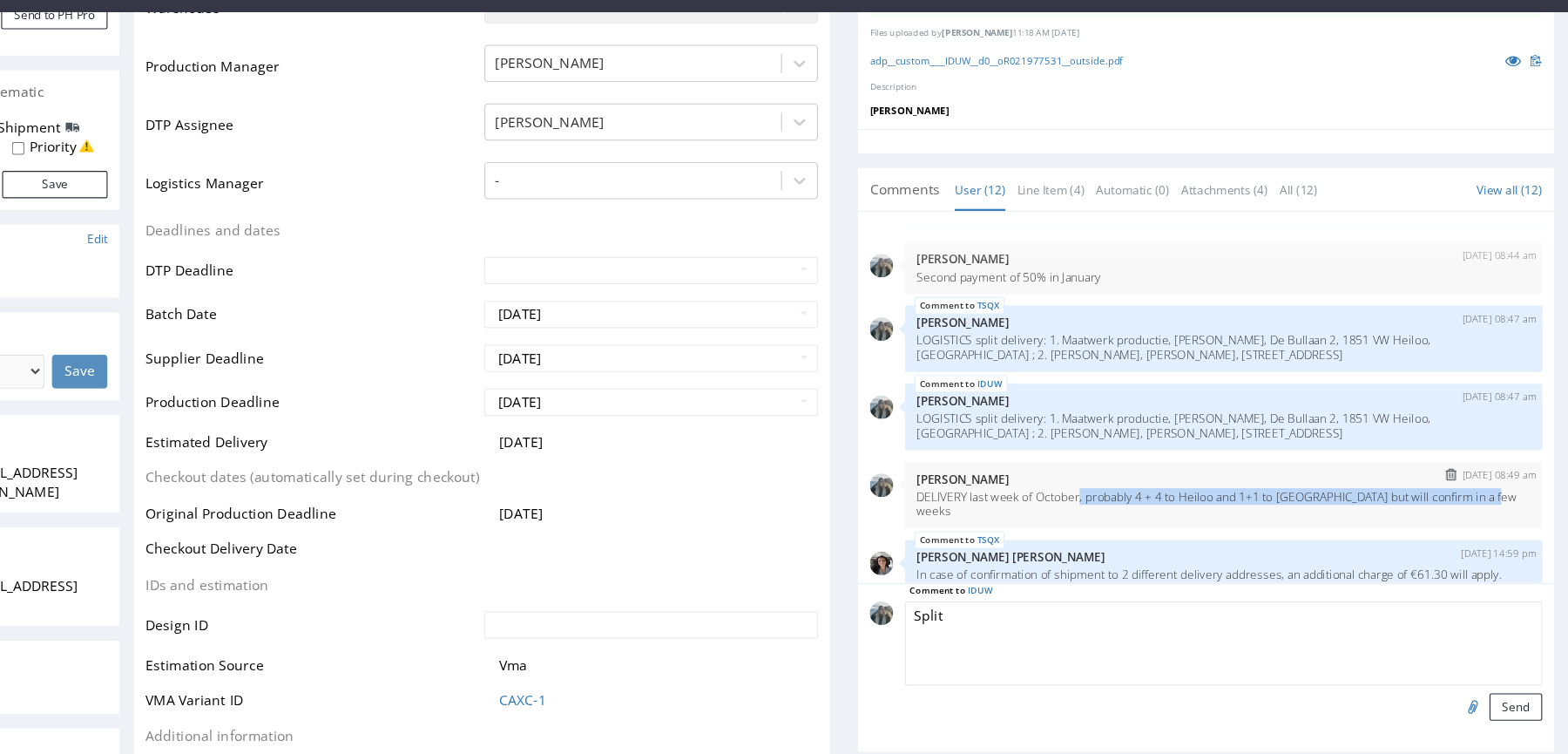
drag, startPoint x: 994, startPoint y: 454, endPoint x: 939, endPoint y: 436, distance: 57.9
click at [939, 438] on div "21st Aug 25 | 08:49 am Zeniuk Magdalena DELIVERY last week of October, probably…" at bounding box center [1072, 442] width 569 height 59
copy p ", probably 4 + 4 to Heiloo and 1+1 to Amsterdam but will confirm in a few weeks"
click at [887, 566] on textarea "Split" at bounding box center [1072, 575] width 569 height 75
paste textarea ", probably 4 + 4 to Heiloo and 1+1 to Amsterdam but will confirm in a few weeks"
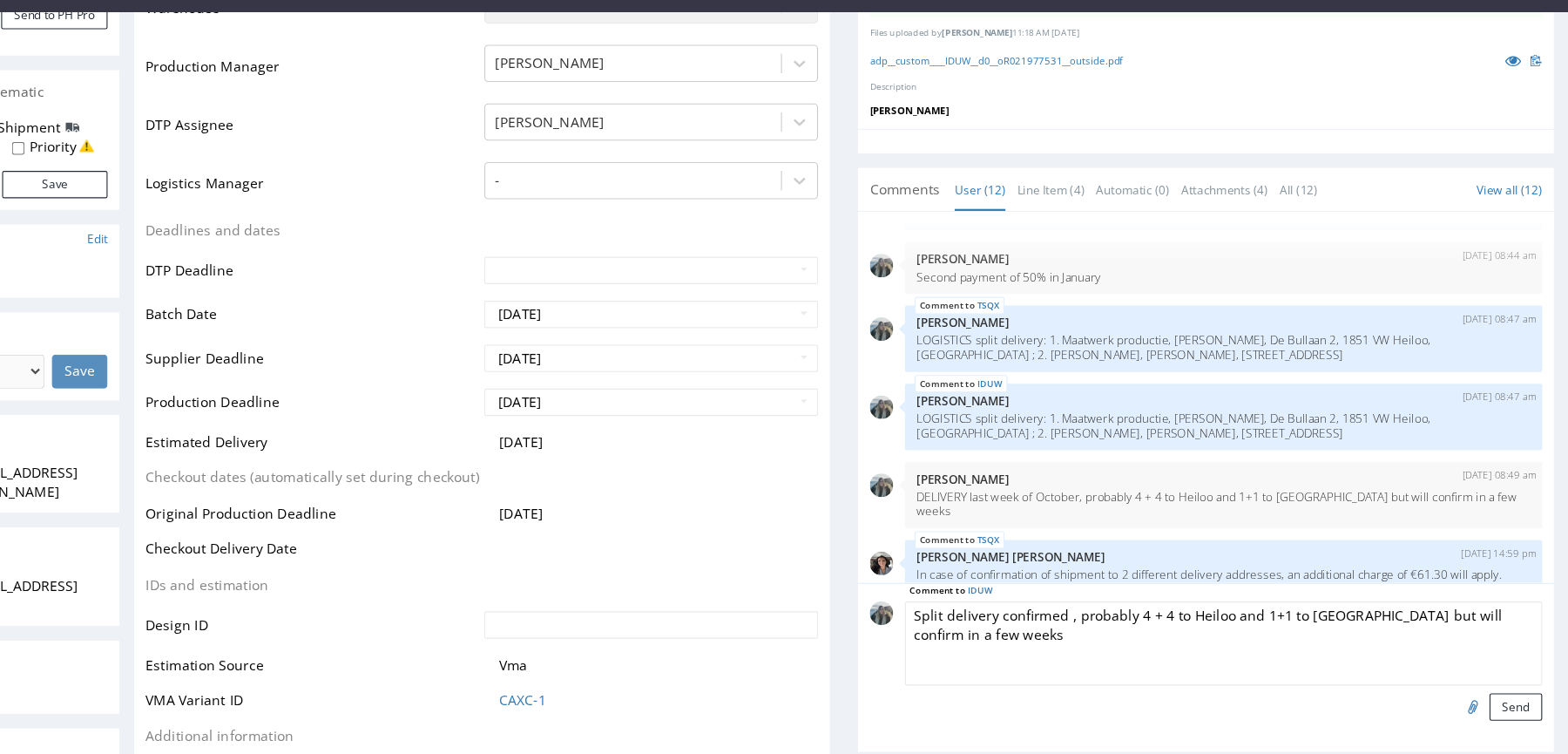
drag, startPoint x: 927, startPoint y: 540, endPoint x: 977, endPoint y: 546, distance: 50.4
click at [976, 546] on textarea "Split delivery confirmed , probably 4 + 4 to Heiloo and 1+1 to Amsterdam but wi…" at bounding box center [1072, 575] width 569 height 75
drag, startPoint x: 1139, startPoint y: 546, endPoint x: 1379, endPoint y: 546, distance: 240.0
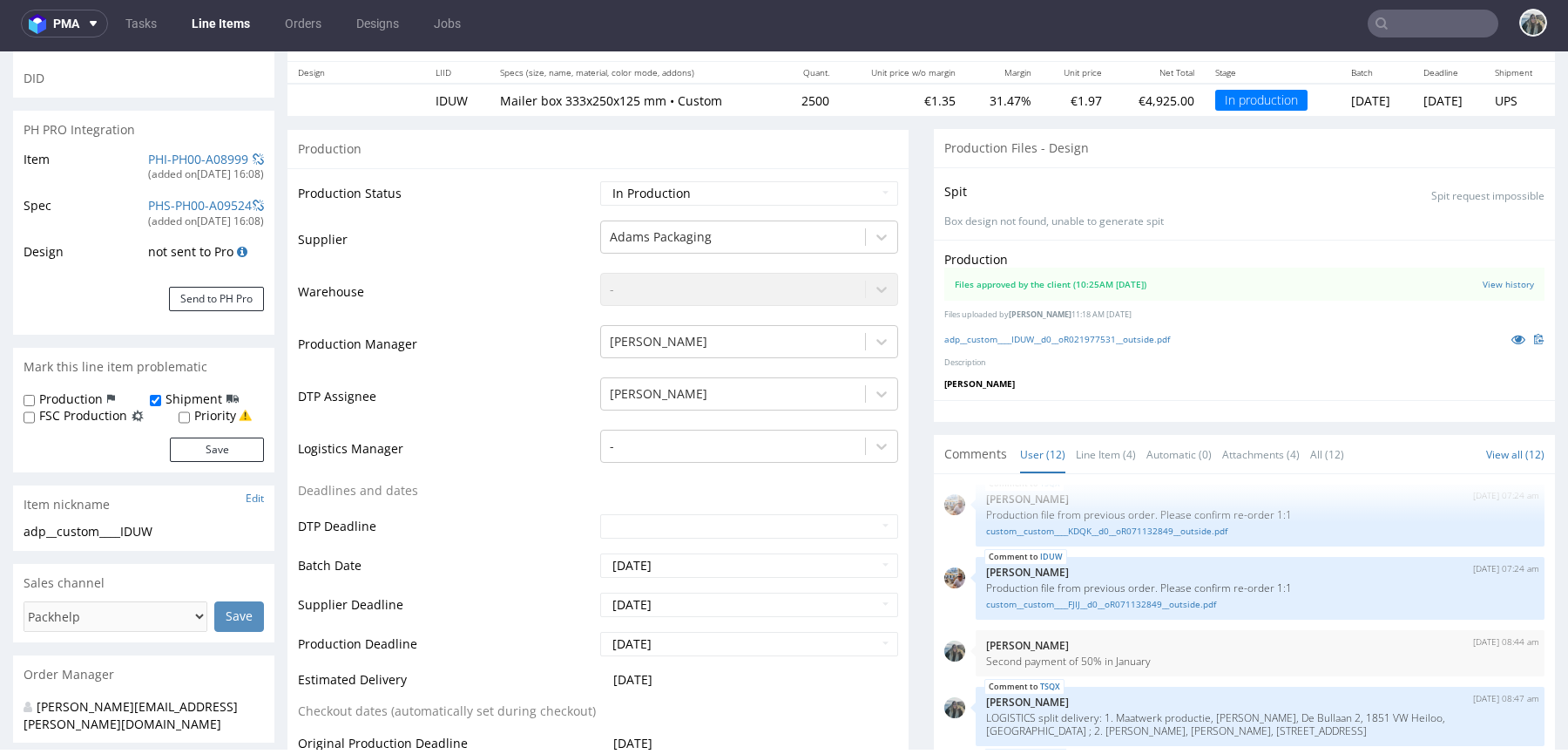
scroll to position [820, 0]
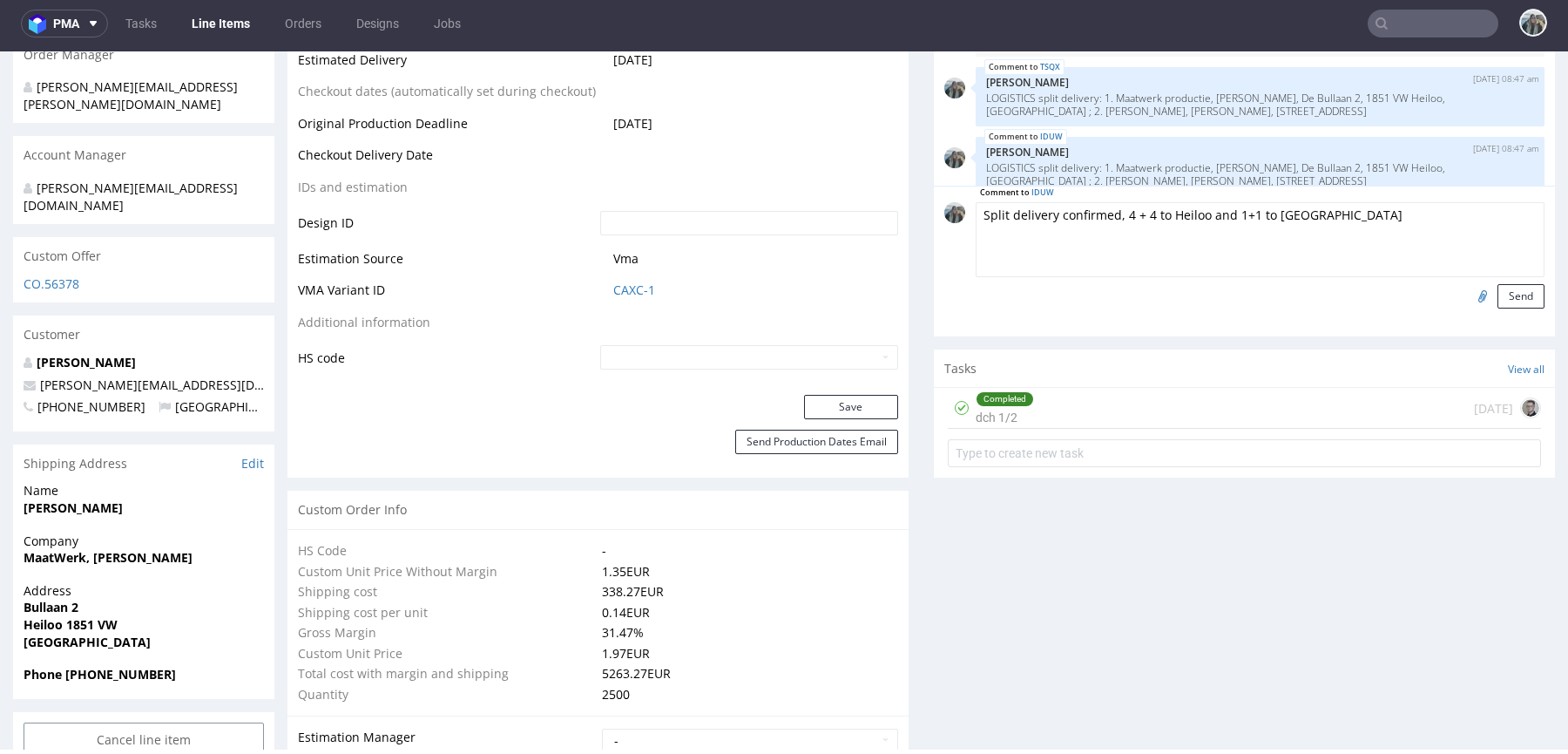
drag, startPoint x: 1127, startPoint y: 205, endPoint x: 1134, endPoint y: 218, distance: 14.8
click at [1127, 206] on textarea "Split delivery confirmed, 4 + 4 to Heiloo and 1+1 to Amsterdam" at bounding box center [1260, 239] width 569 height 75
click at [1130, 208] on textarea "Split delivery confirmed, 4 + 4 to Heiloo and 1+1 to Amsterdam" at bounding box center [1260, 239] width 569 height 75
drag, startPoint x: 1166, startPoint y: 213, endPoint x: 1187, endPoint y: 214, distance: 21.0
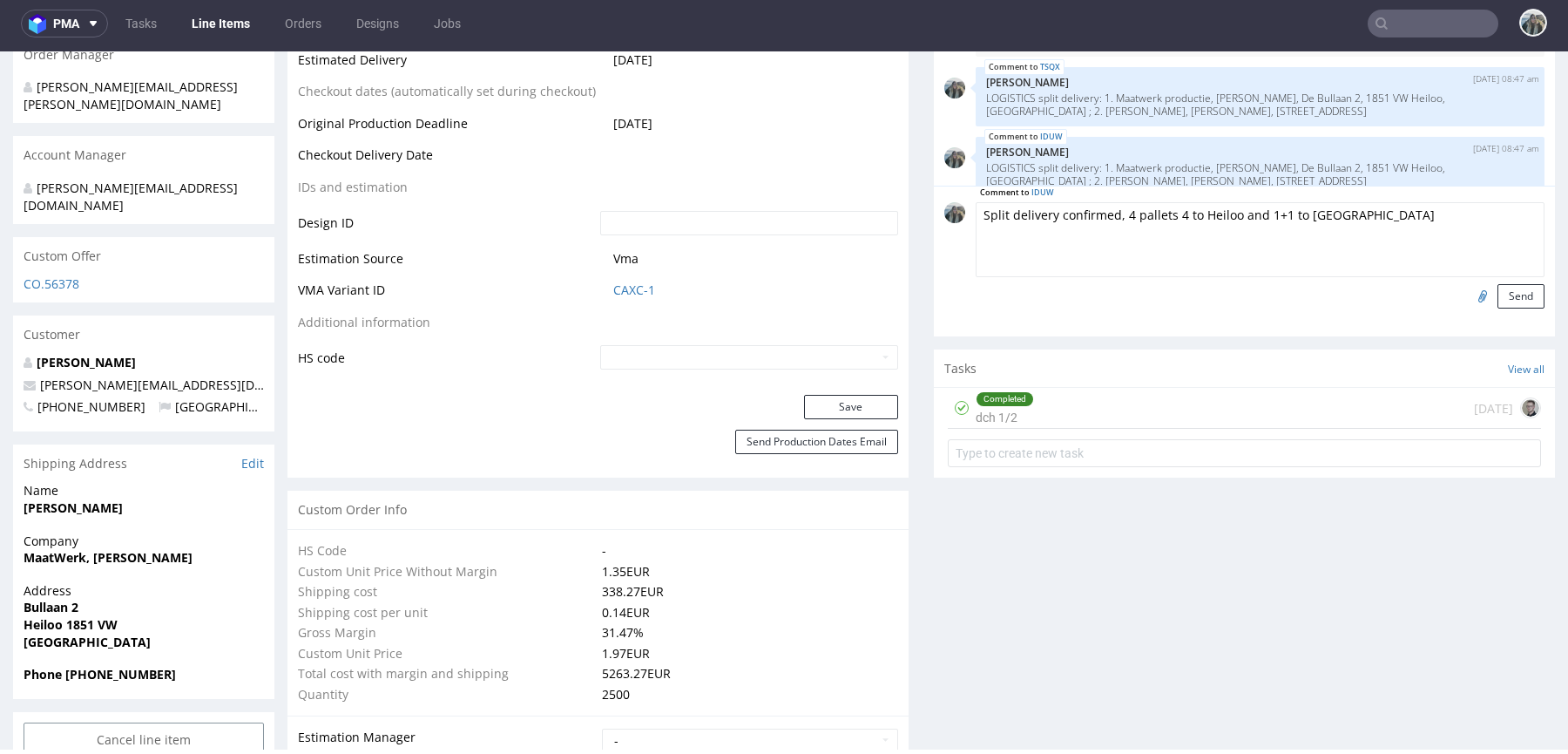
click at [1187, 214] on textarea "Split delivery confirmed, 4 pallets 4 to Heiloo and 1+1 to Amsterdam" at bounding box center [1260, 239] width 569 height 75
drag, startPoint x: 1245, startPoint y: 213, endPoint x: 1215, endPoint y: 213, distance: 30.0
click at [1218, 213] on textarea "Split delivery confirmed, 4 pallets to Heiloo and 1+1 to Amsterdam" at bounding box center [1260, 239] width 569 height 75
drag, startPoint x: 1241, startPoint y: 213, endPoint x: 1284, endPoint y: 268, distance: 69.8
click at [1241, 214] on textarea "Split delivery confirmed, 4 pallets to Heiloo, 1+1 to Amsterdam" at bounding box center [1260, 239] width 569 height 75
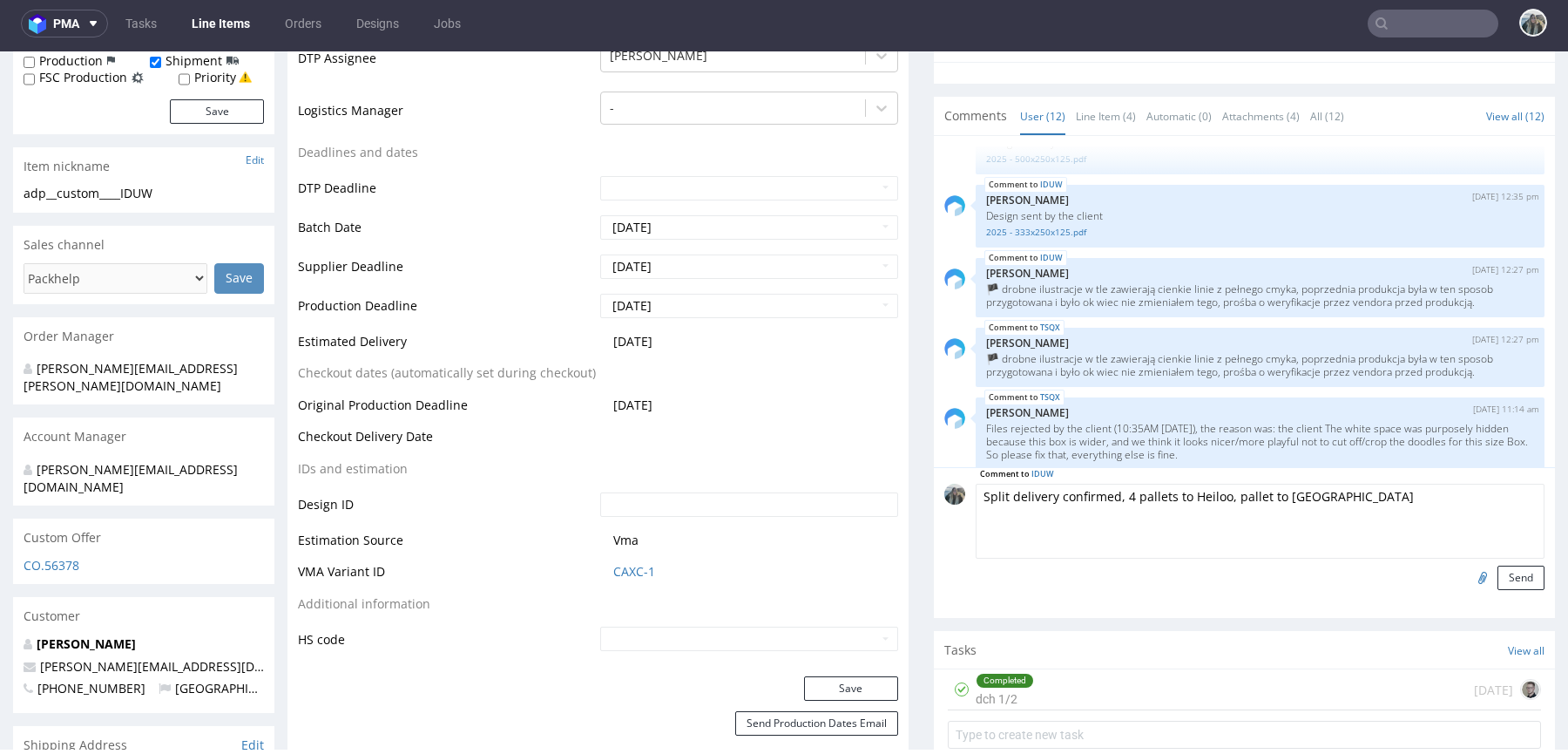
scroll to position [566, 0]
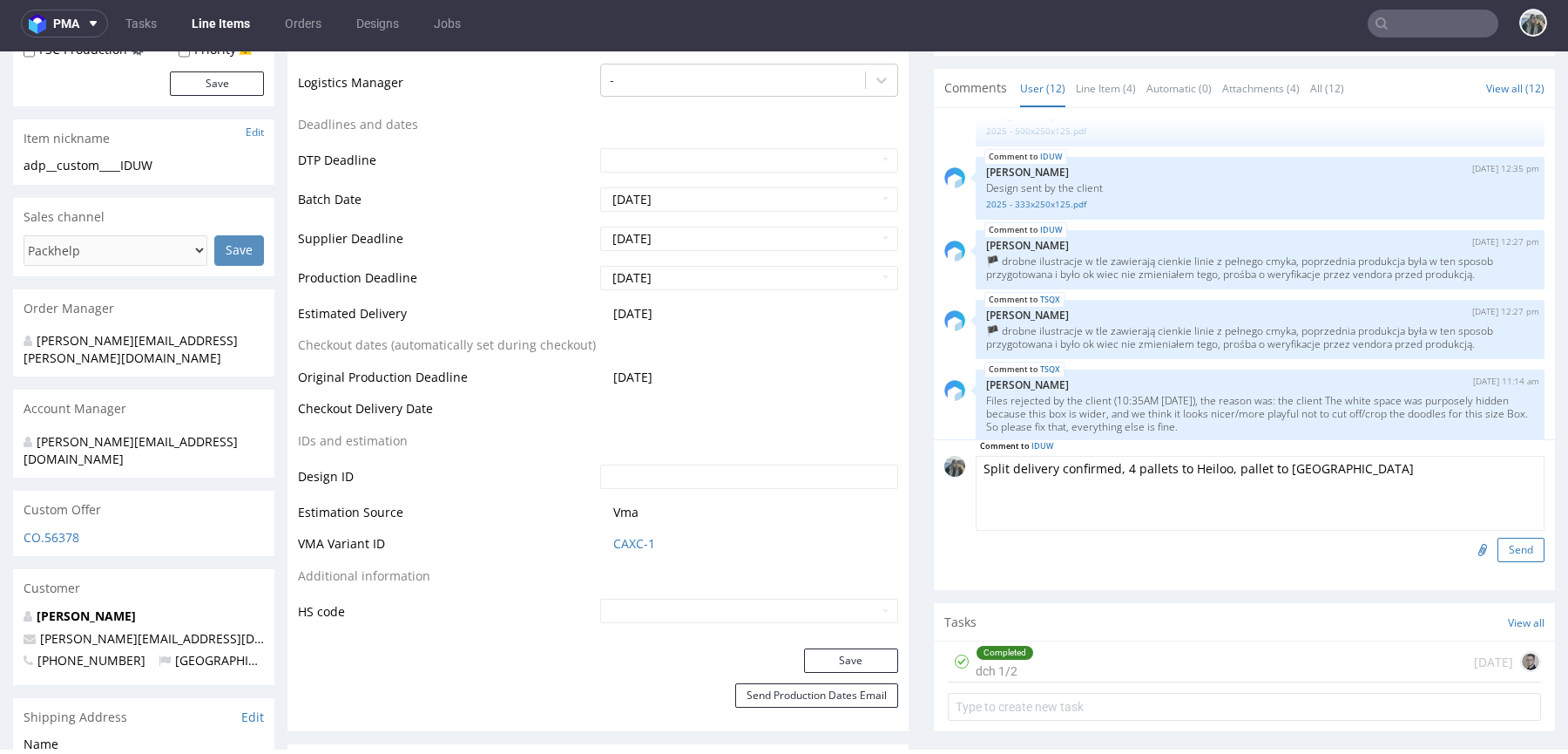
type textarea "Split delivery confirmed, 4 pallets to Heiloo, pallet to Amsterdam"
click at [1509, 546] on button "Send" at bounding box center [1521, 549] width 47 height 24
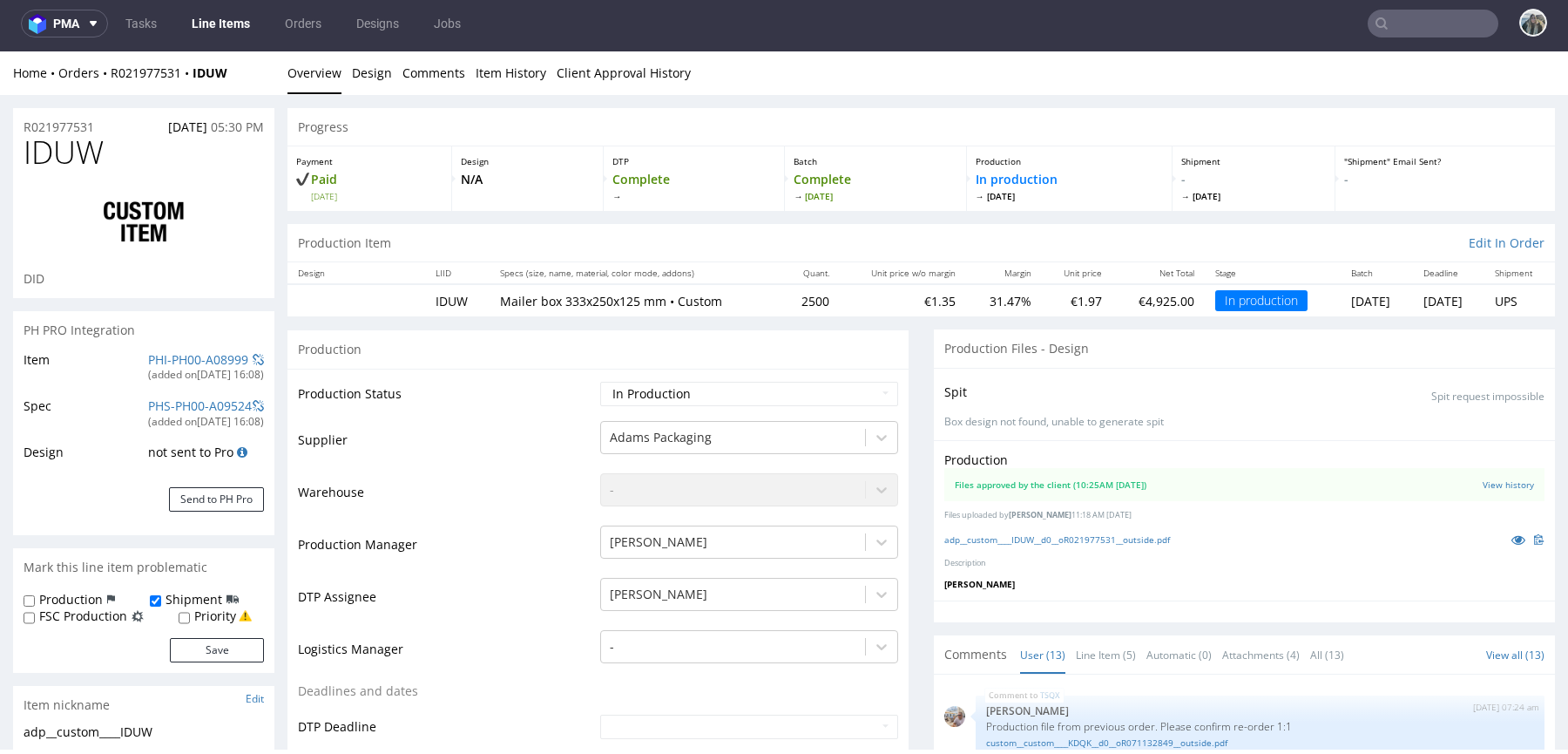
scroll to position [571, 0]
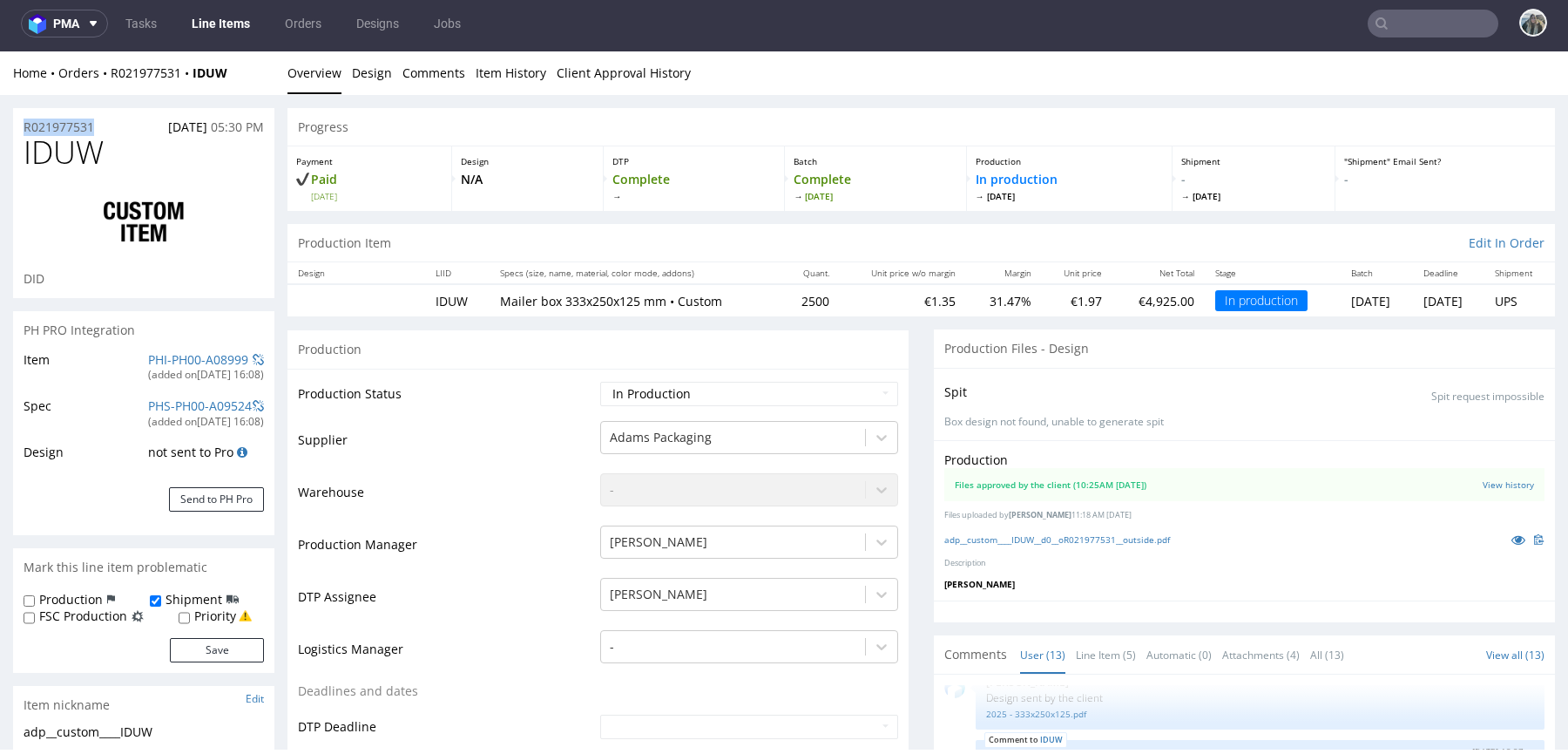
copy p "R021977531"
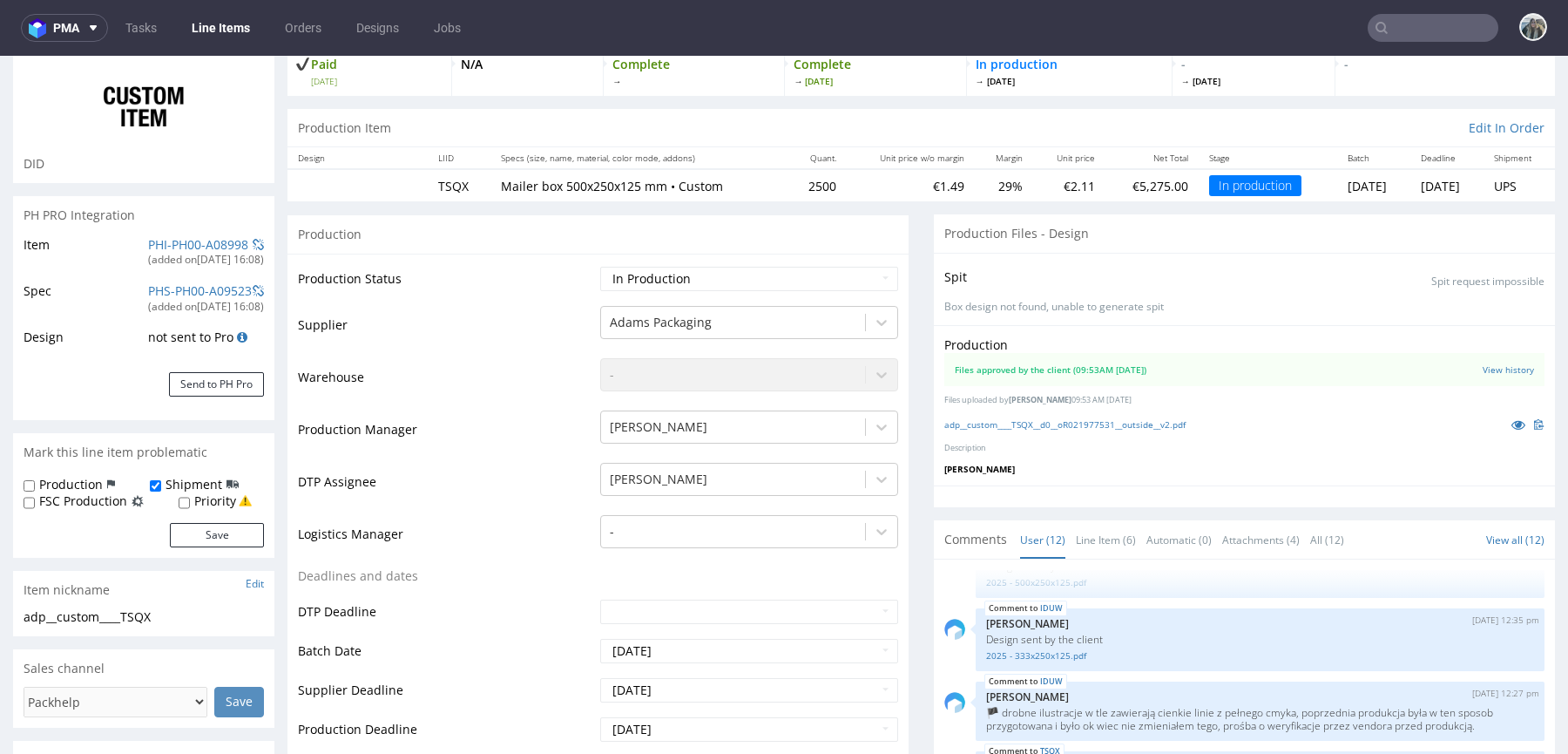
scroll to position [349, 0]
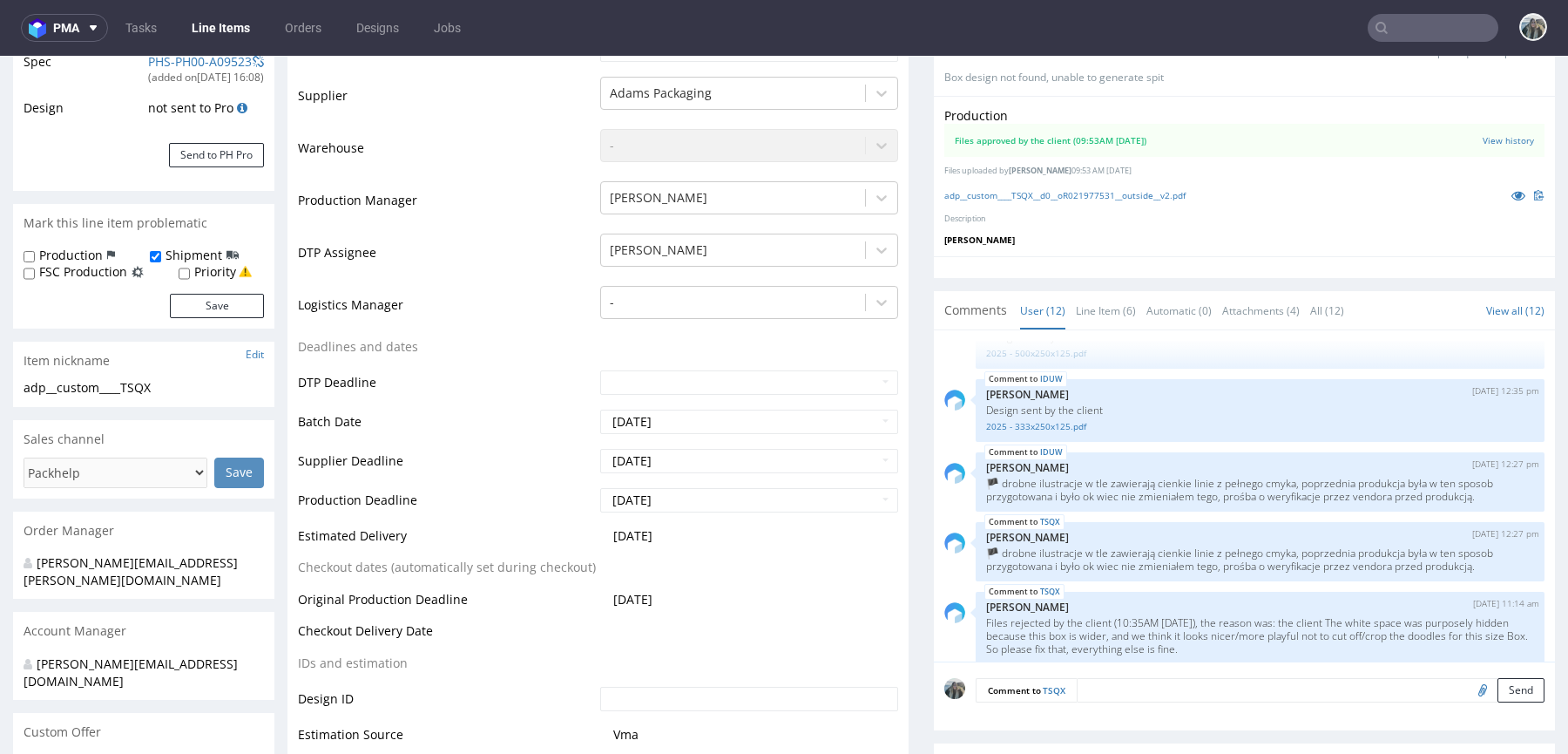
click at [1360, 693] on textarea at bounding box center [1310, 690] width 467 height 24
paste textarea "Split delivery confirmed, 4 pallets to Heiloo, pallet to [GEOGRAPHIC_DATA]"
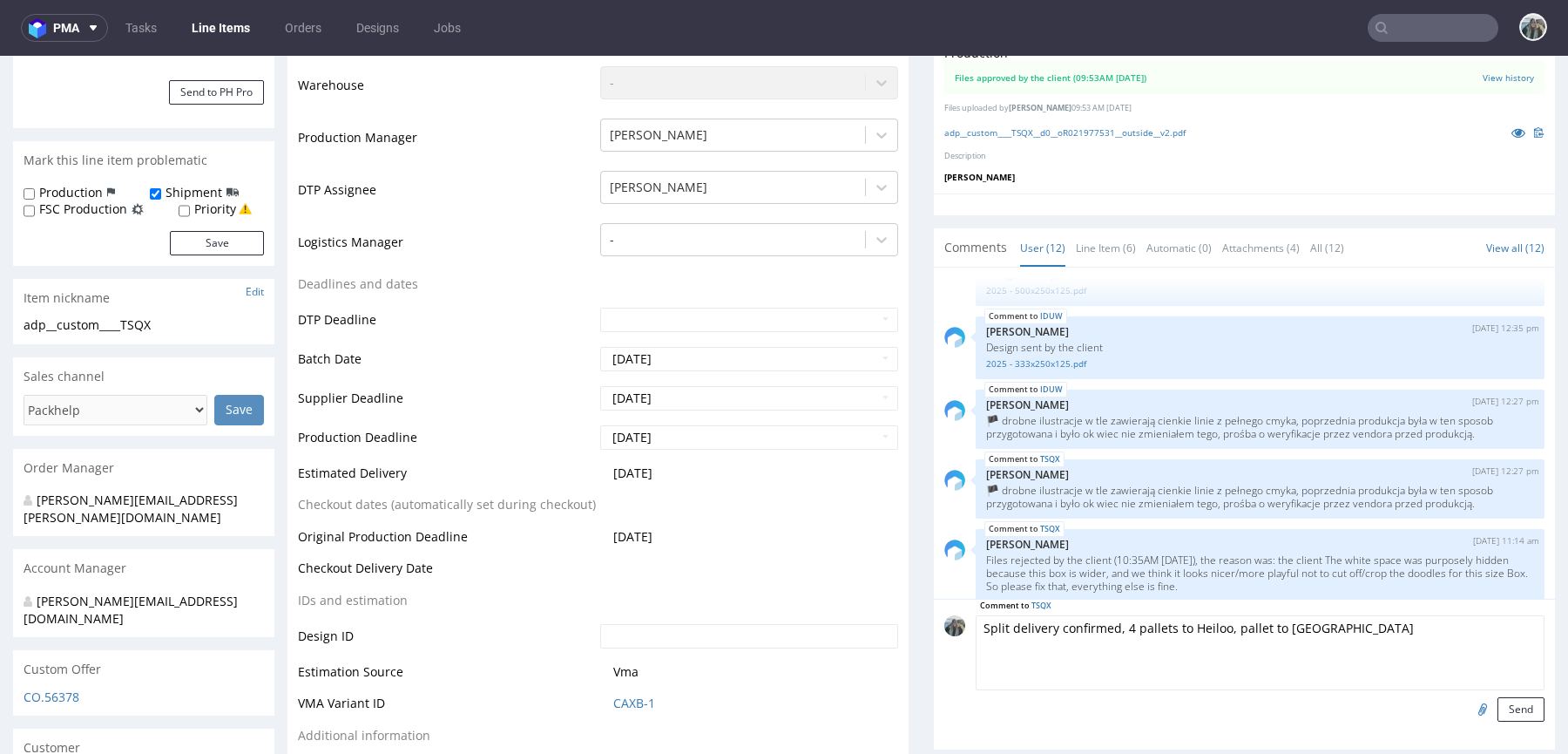
scroll to position [501, 0]
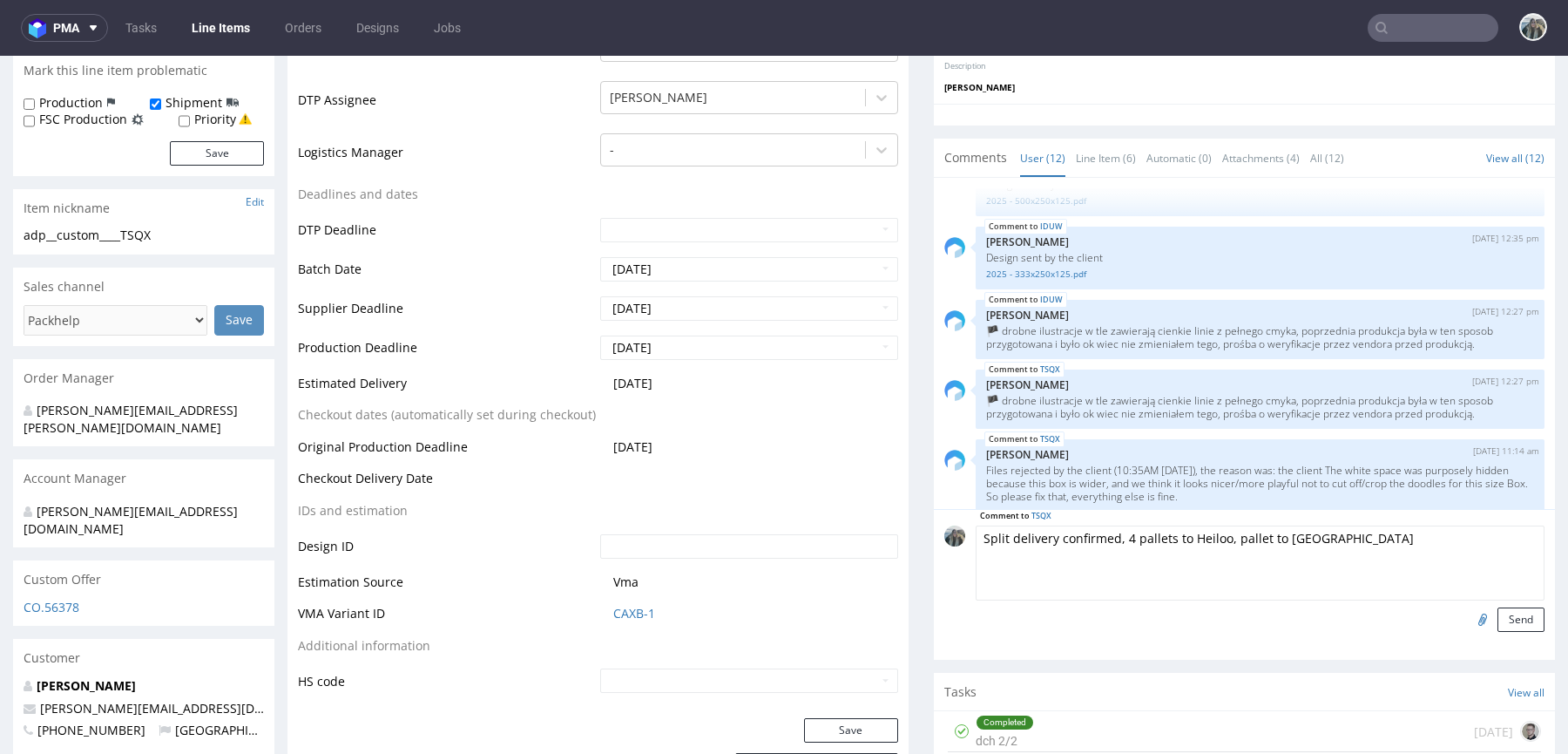
type textarea "Split delivery confirmed, 4 pallets to Heiloo, pallet to [GEOGRAPHIC_DATA]"
click at [1509, 631] on div "Comment to TSQX Split delivery confirmed, 4 pallets to Heiloo, pallet to Amster…" at bounding box center [1245, 585] width 621 height 150
click at [1509, 618] on button "Send" at bounding box center [1521, 619] width 47 height 24
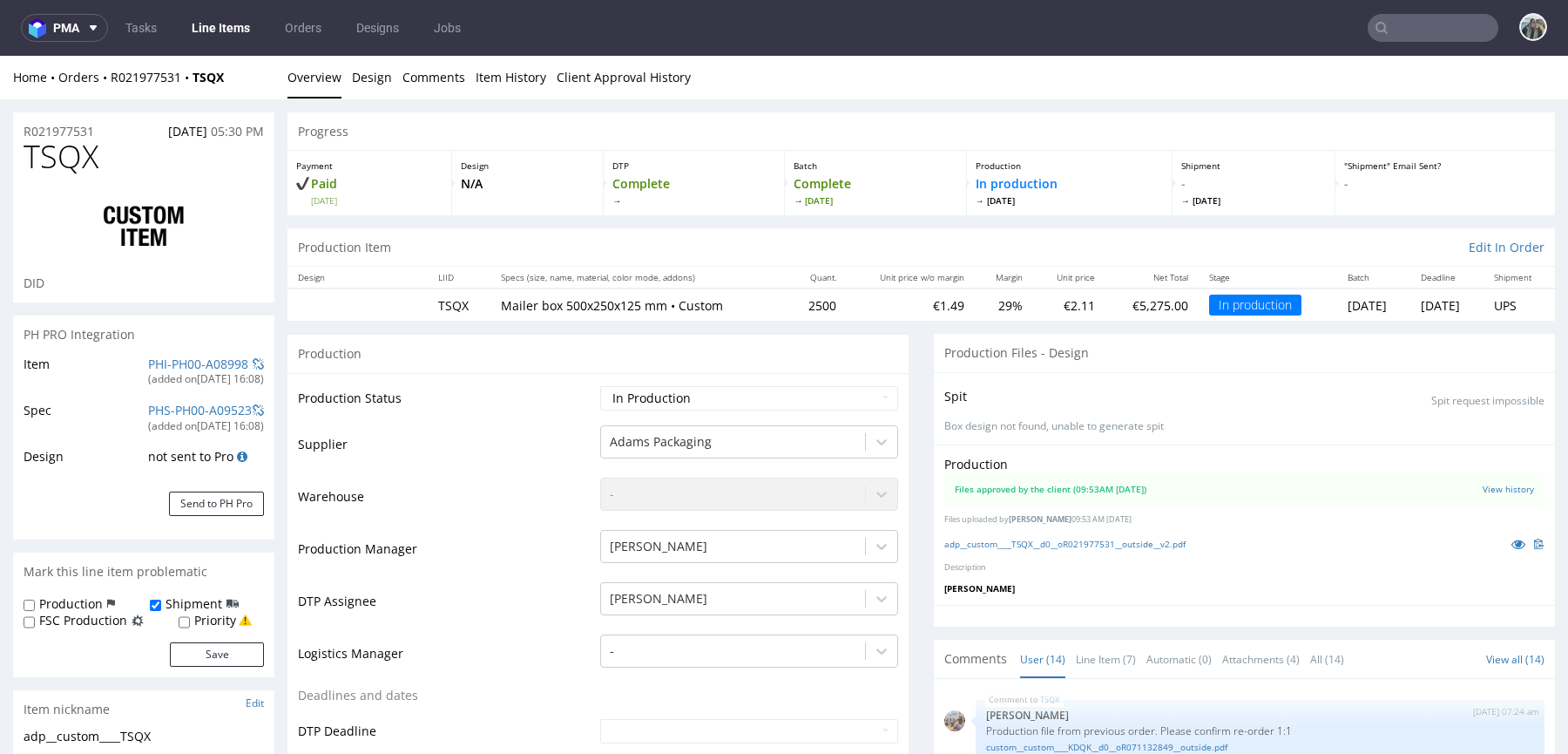
scroll to position [627, 0]
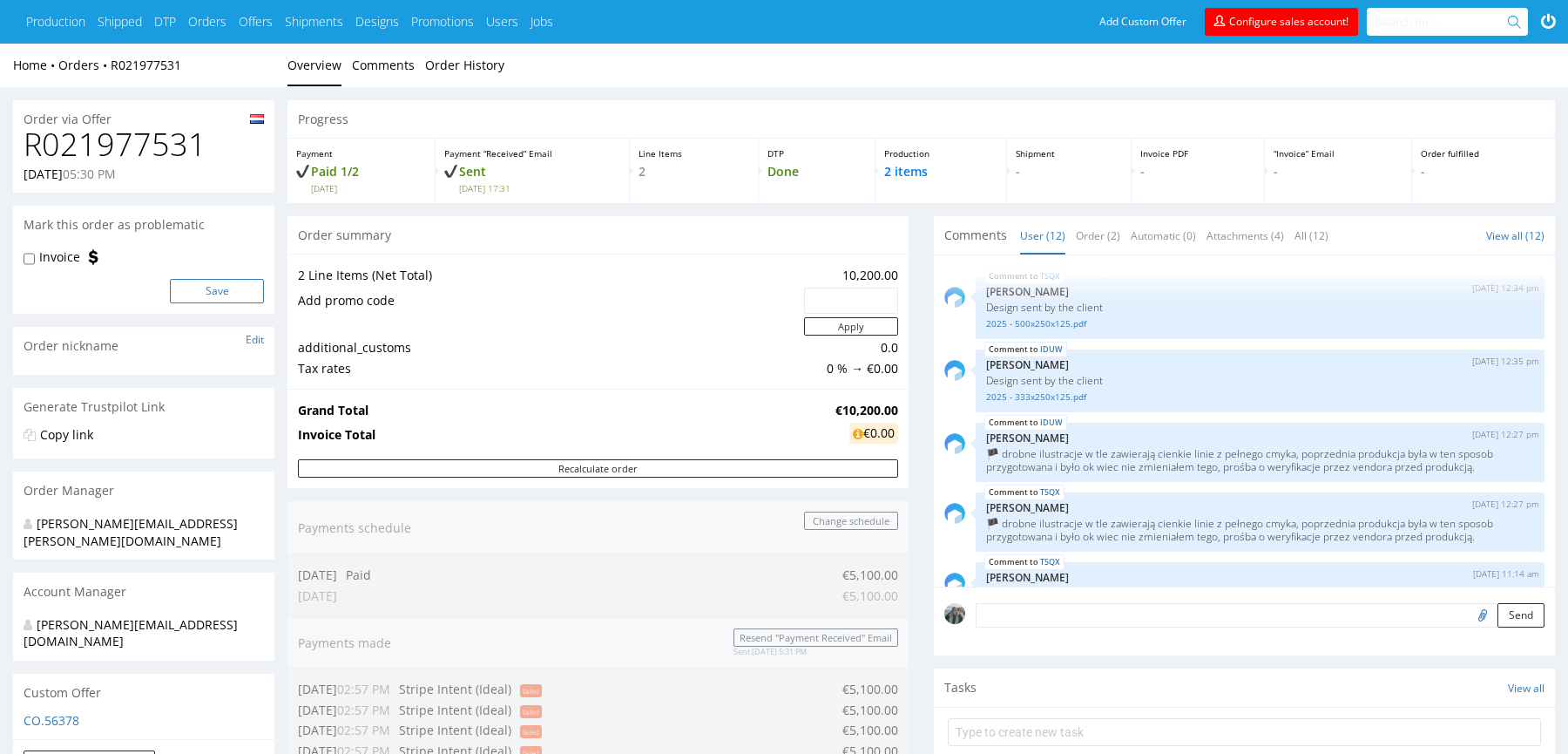
scroll to position [250, 0]
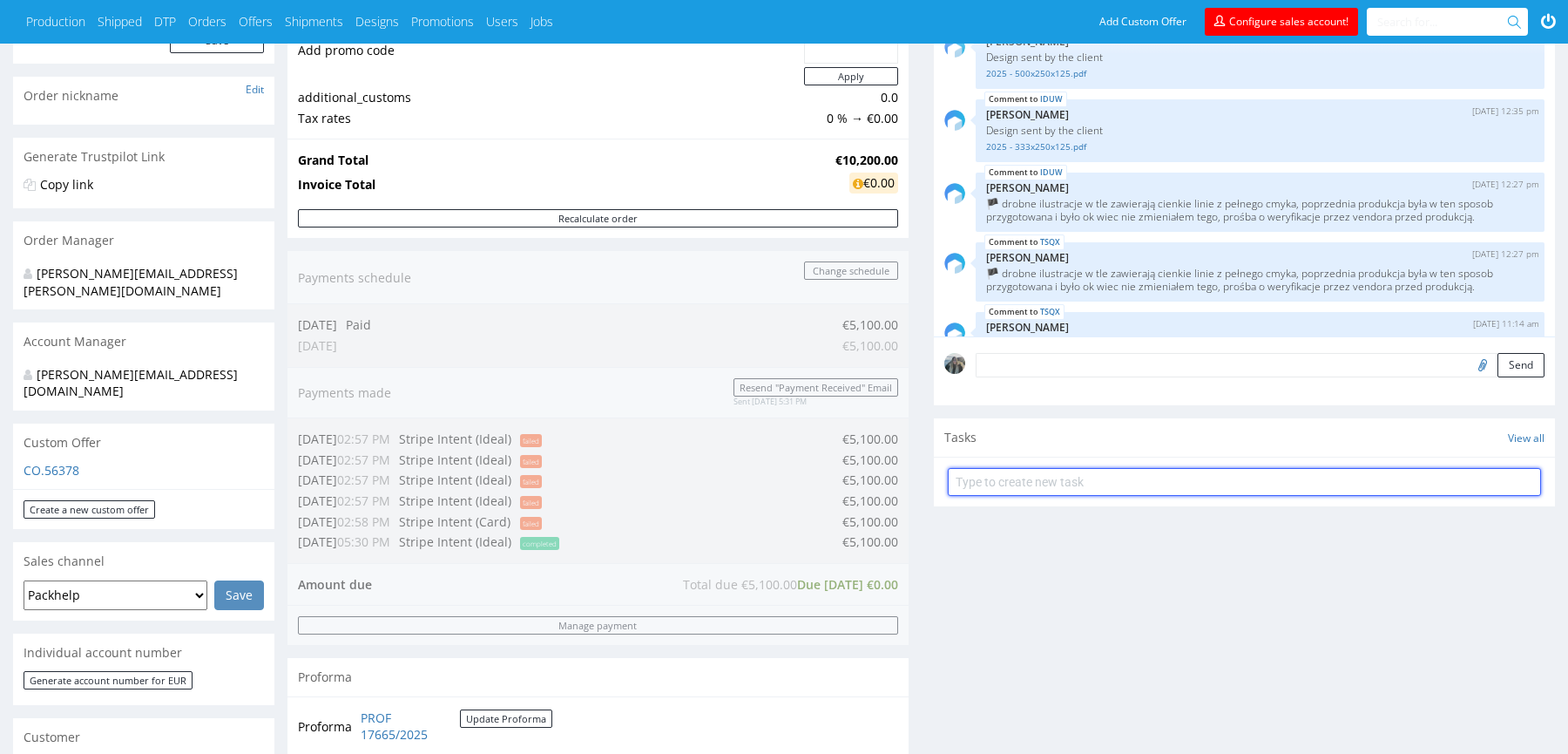
click at [988, 474] on input "text" at bounding box center [1244, 481] width 593 height 28
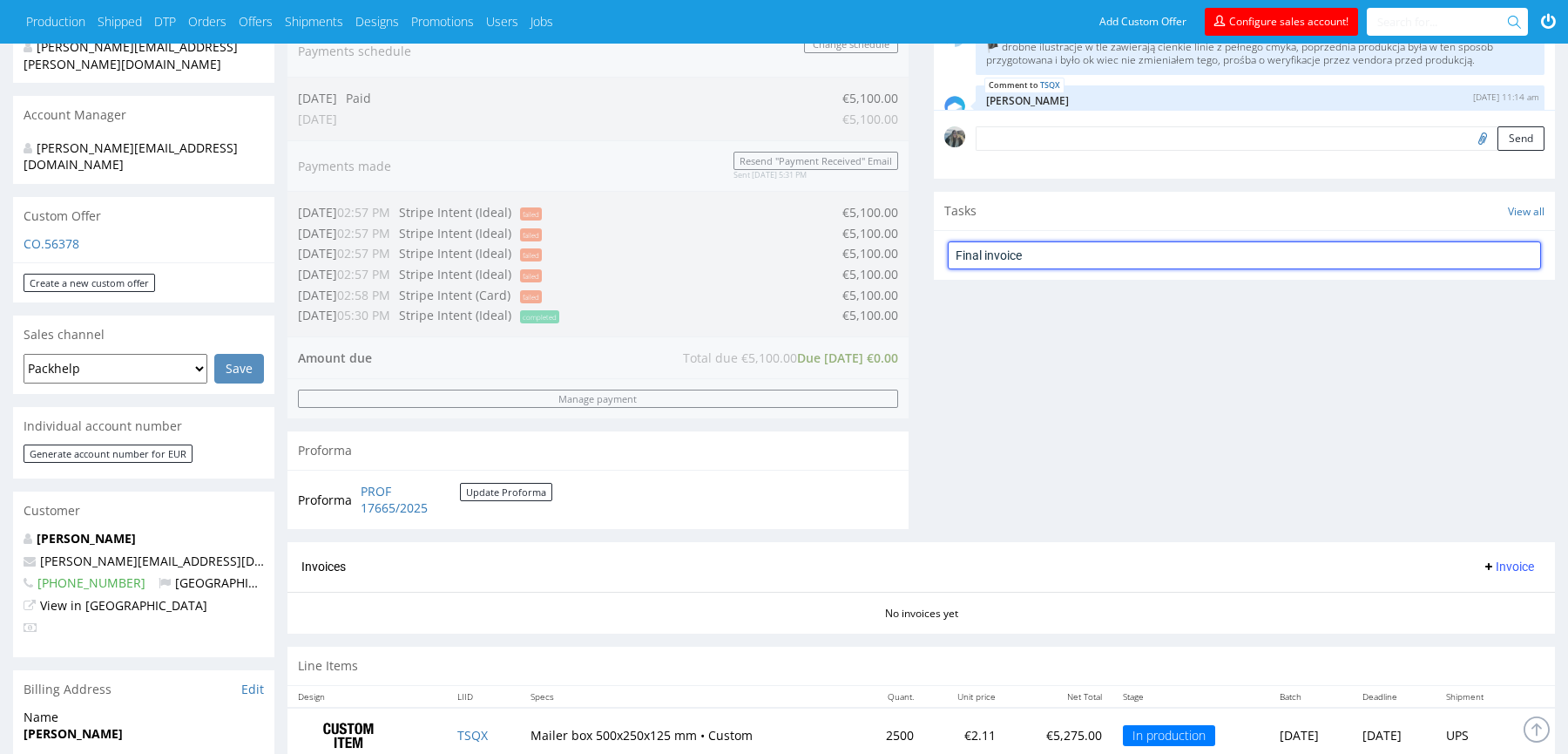
scroll to position [489, 0]
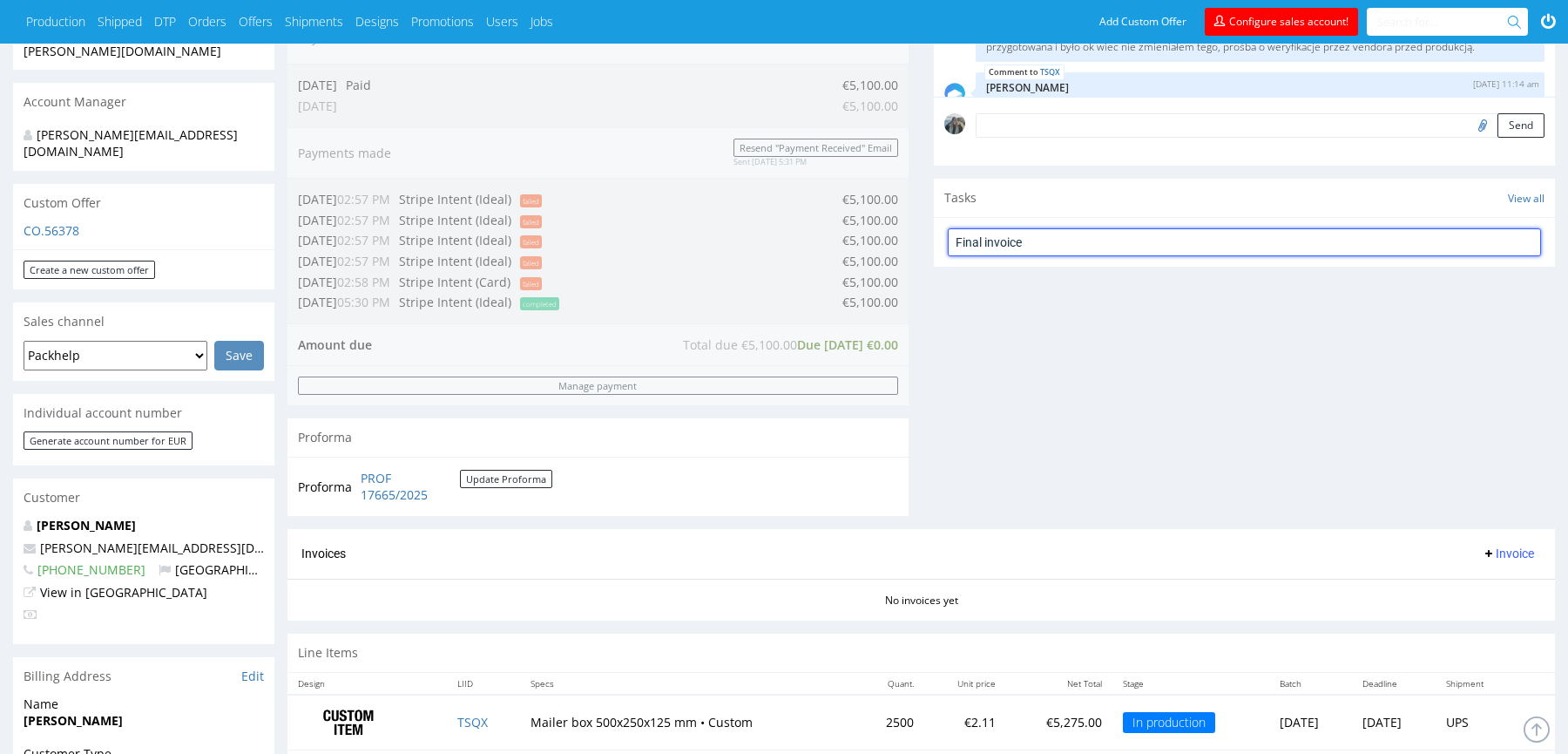
type input "Final invoice"
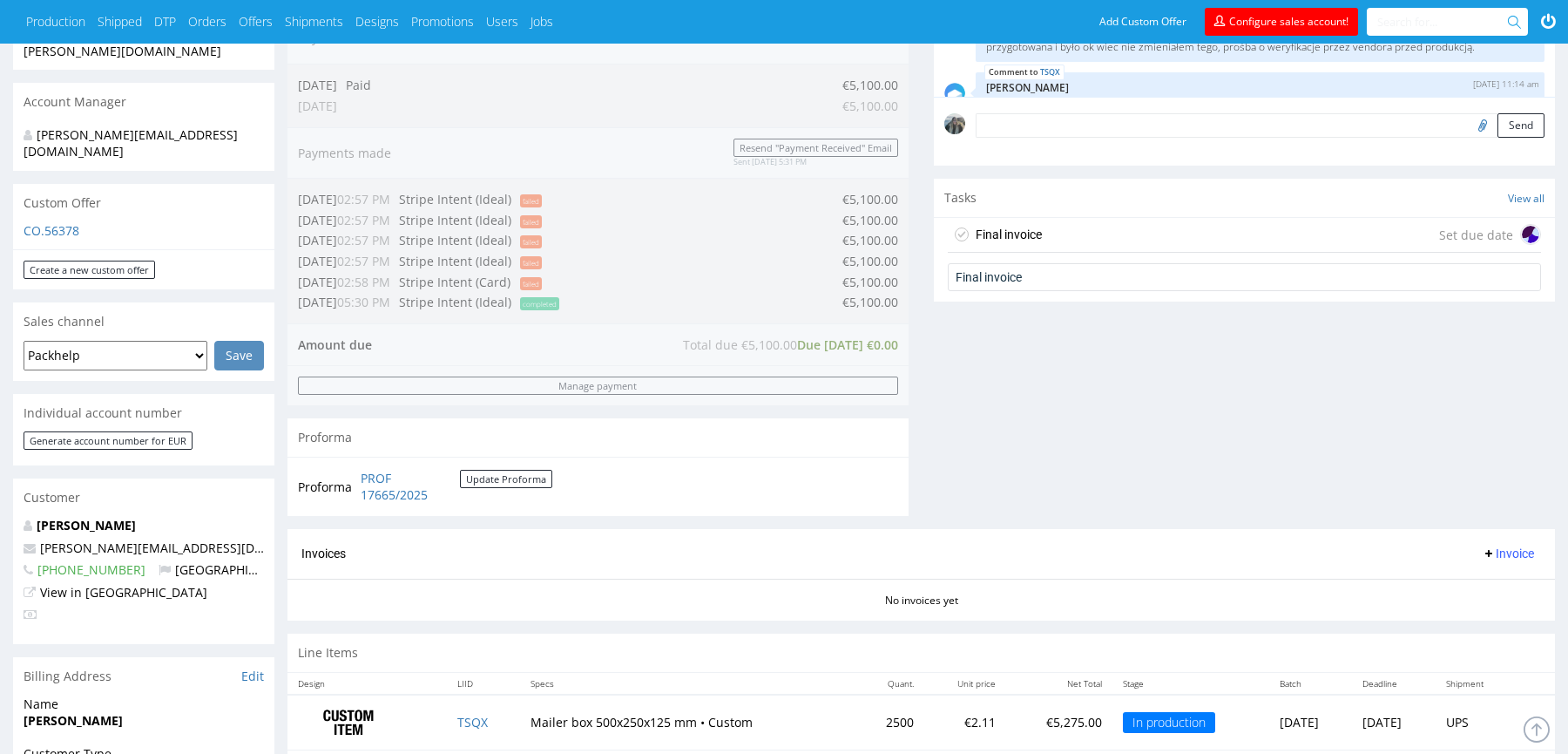
click at [1092, 225] on div "Final invoice Set due date" at bounding box center [1244, 235] width 593 height 34
click at [1119, 235] on div "Final invoice Set due date" at bounding box center [1244, 235] width 593 height 34
click at [1108, 227] on div "Final invoice Set due date" at bounding box center [1244, 235] width 593 height 34
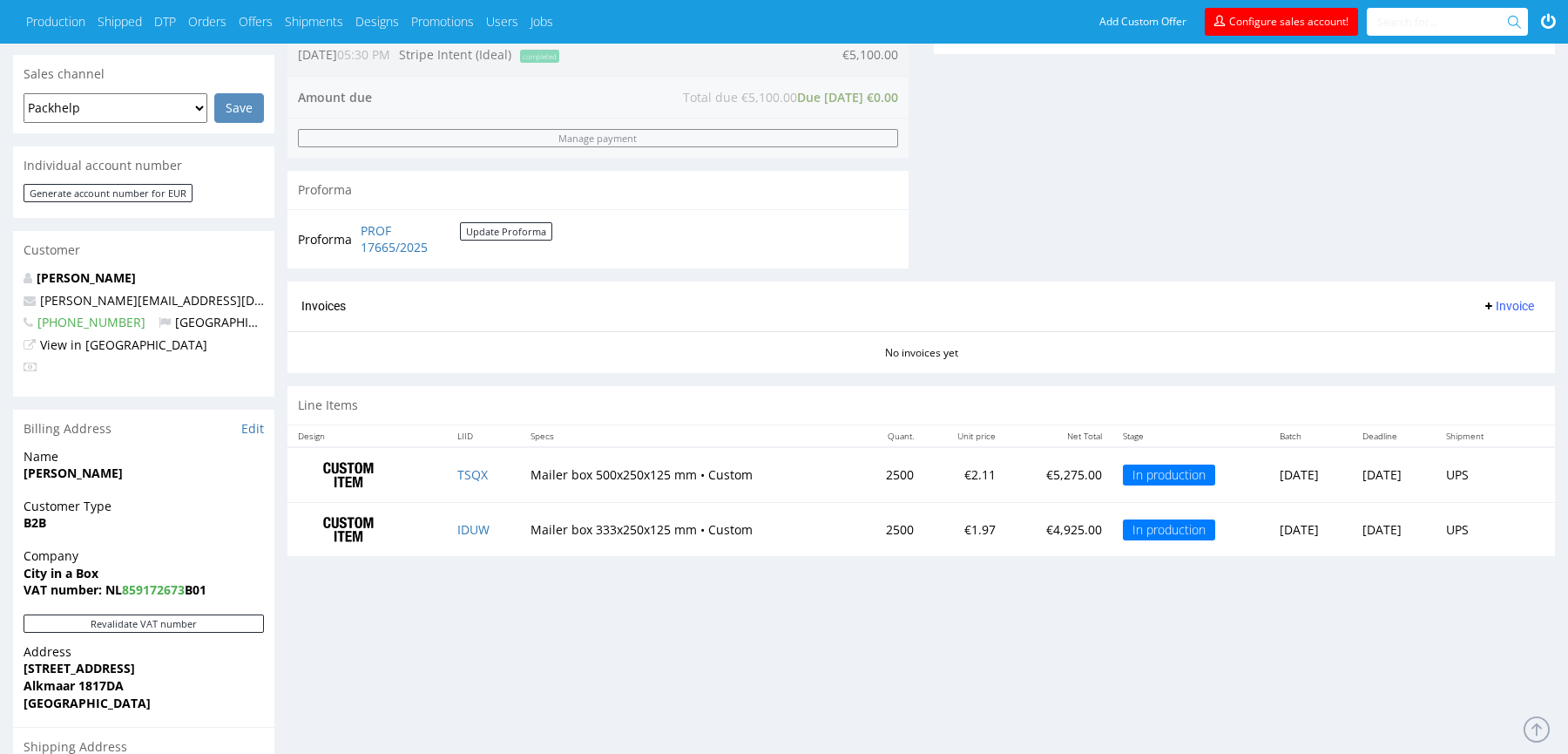
scroll to position [236, 0]
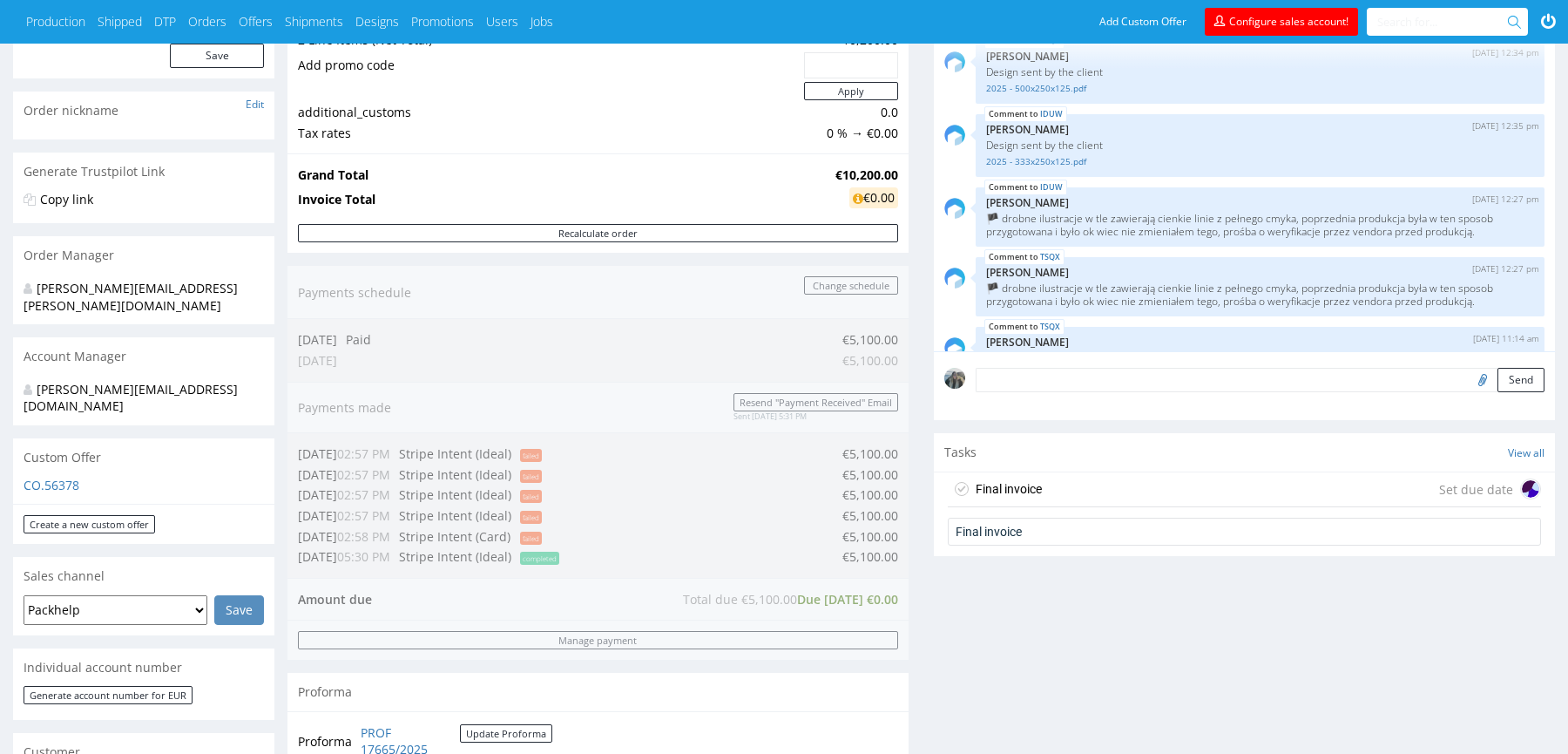
click at [1046, 394] on div "Send" at bounding box center [1245, 385] width 621 height 70
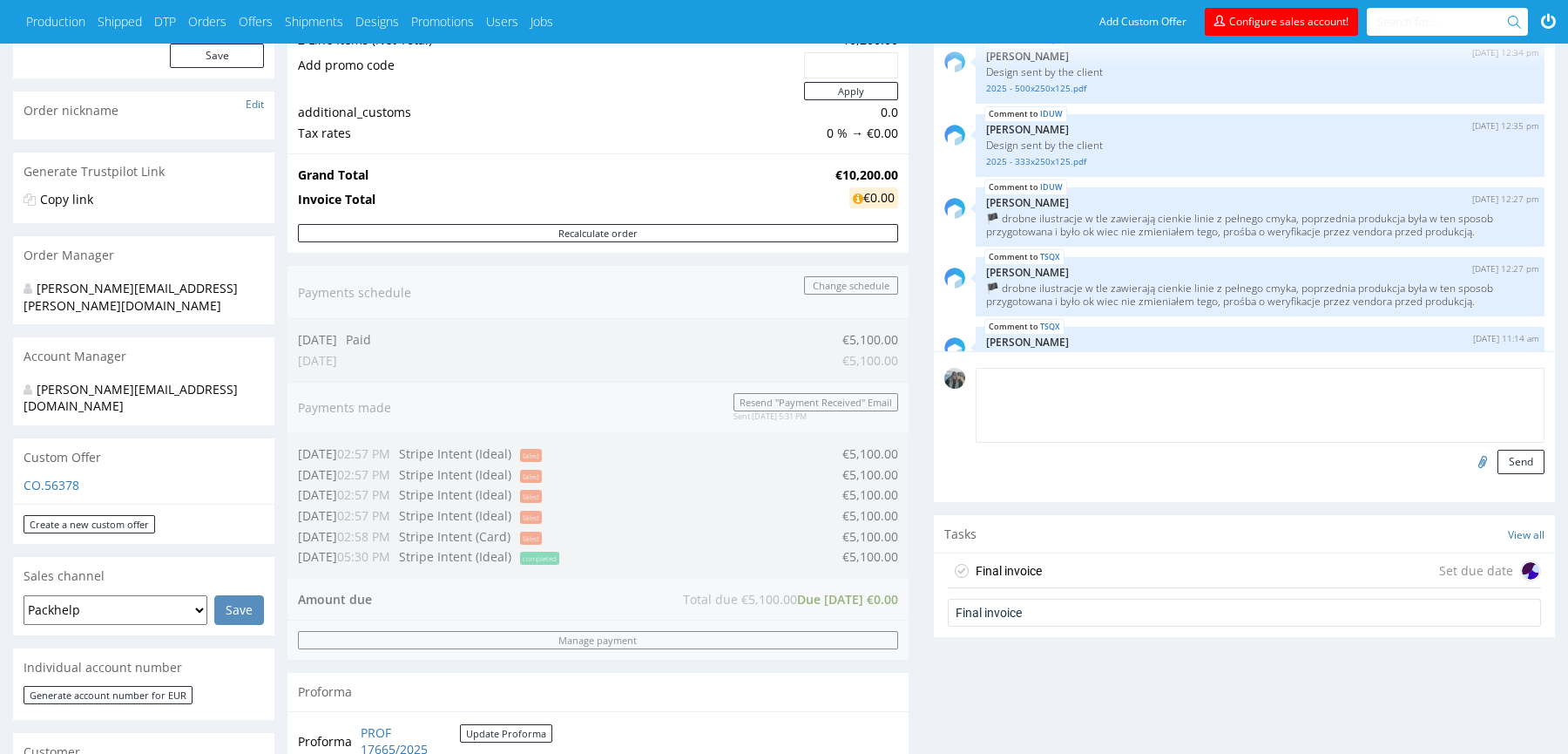
click at [1053, 378] on textarea at bounding box center [1260, 405] width 569 height 75
paste textarea "Split delivery confirmed, 4 pallets to Heiloo, pallet to [GEOGRAPHIC_DATA]"
drag, startPoint x: 1117, startPoint y: 387, endPoint x: 1408, endPoint y: 387, distance: 291.0
click at [1405, 387] on textarea "Split delivery confirmed, 4 pallets to Heiloo, pallet to [GEOGRAPHIC_DATA]" at bounding box center [1260, 405] width 569 height 75
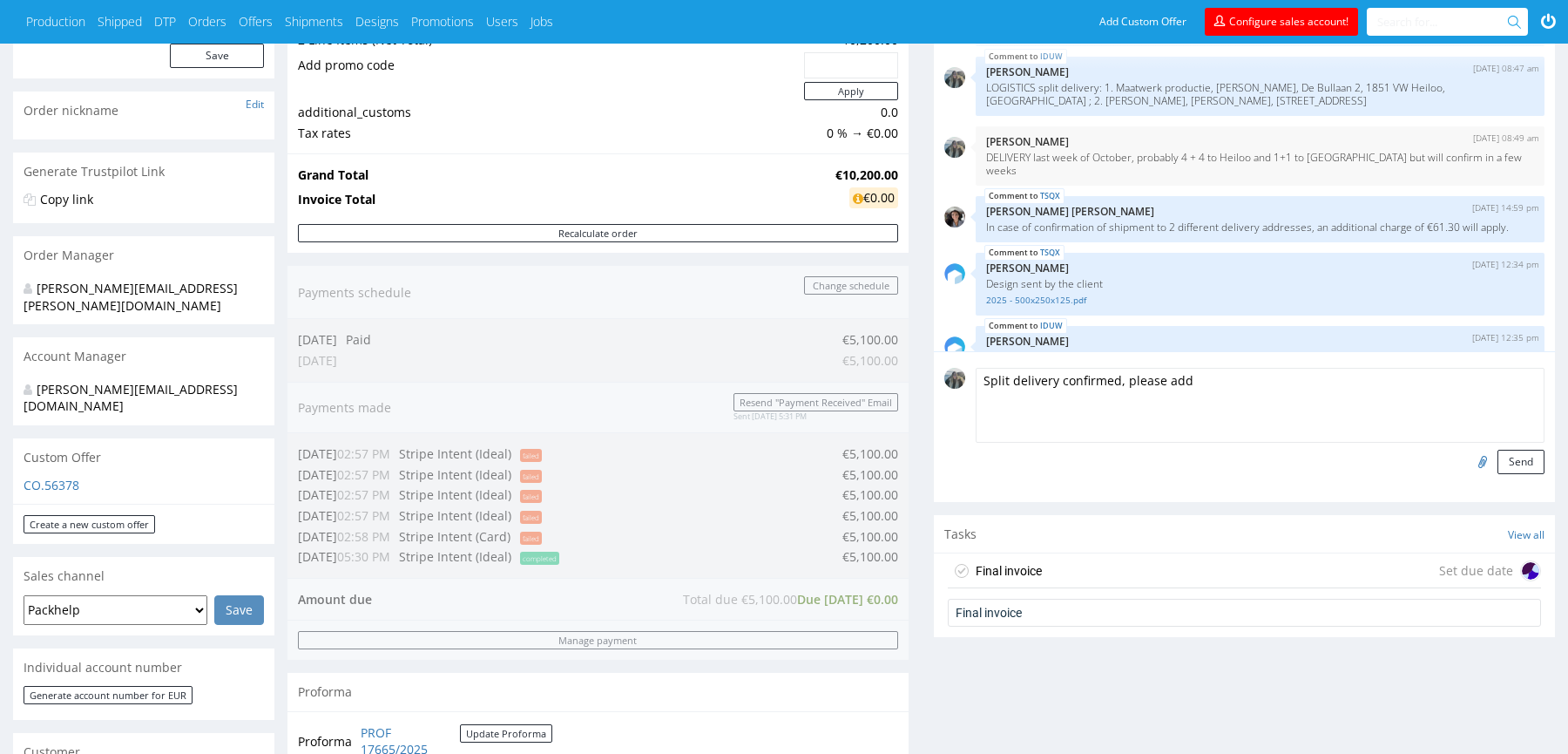
scroll to position [237, 0]
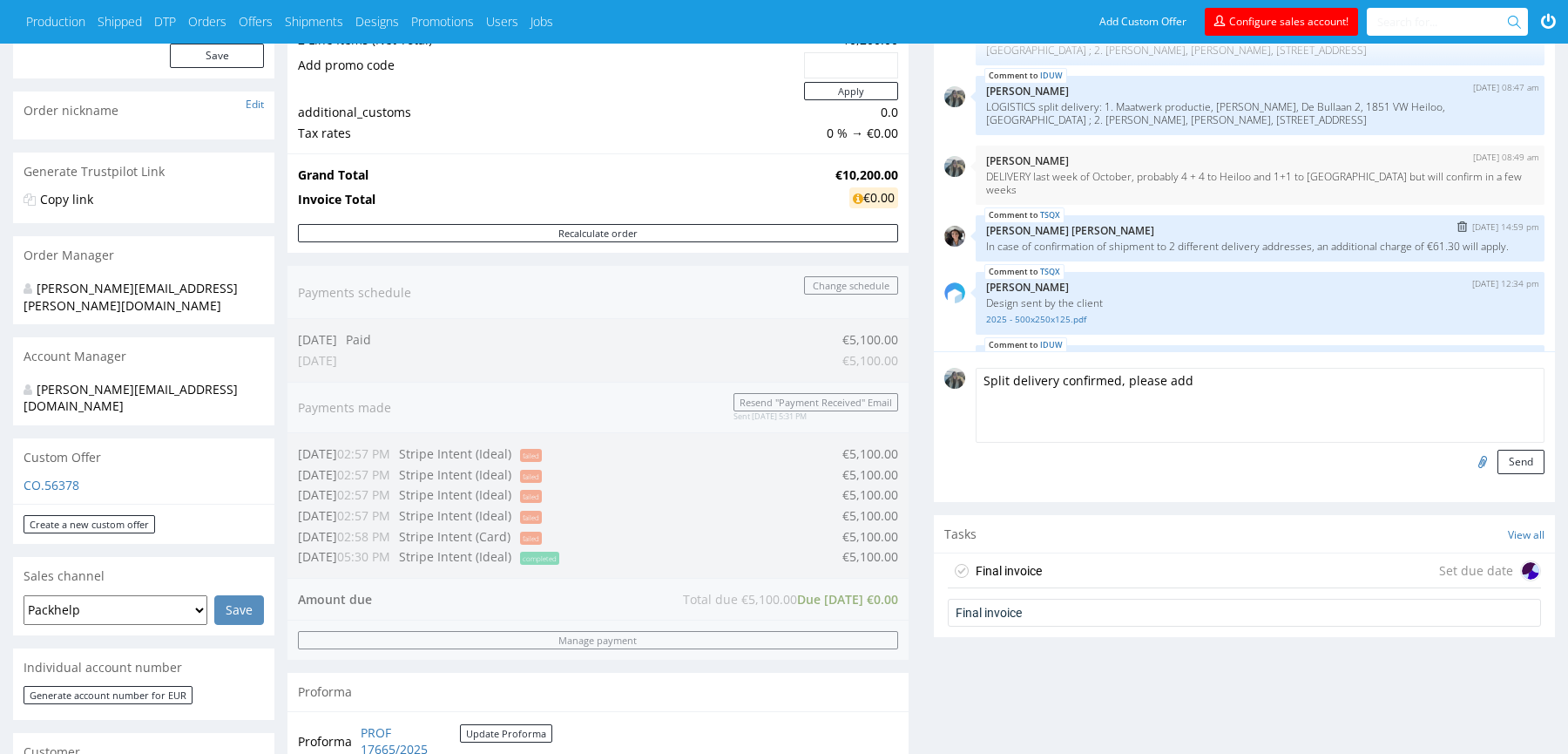
drag, startPoint x: 1448, startPoint y: 228, endPoint x: 1521, endPoint y: 227, distance: 73.0
click at [1521, 239] on p "In case of confirmation of shipment to 2 different delivery addresses, an addit…" at bounding box center [1259, 246] width 548 height 13
drag, startPoint x: 1521, startPoint y: 227, endPoint x: 1437, endPoint y: 229, distance: 84.0
click at [1437, 239] on p "In case of confirmation of shipment to 2 different delivery addresses, an addit…" at bounding box center [1259, 246] width 548 height 13
copy p "€61.30 will apply"
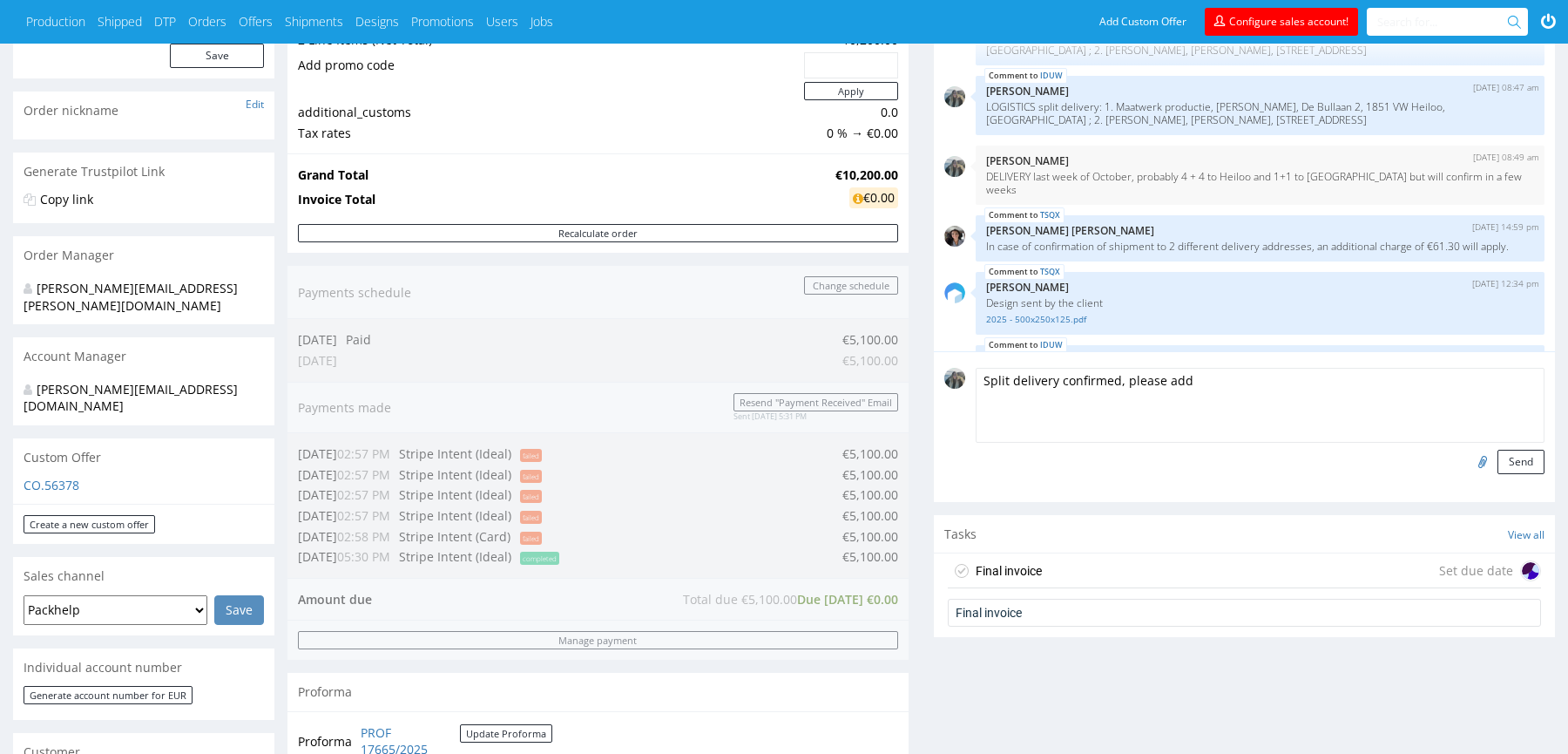
click at [1232, 382] on textarea "Split delivery confirmed, please add" at bounding box center [1260, 405] width 569 height 75
paste textarea "€61.30 will apply"
click at [1188, 384] on textarea "Split delivery confirmed, please add €61.30 will apply" at bounding box center [1260, 405] width 569 height 75
drag, startPoint x: 1225, startPoint y: 380, endPoint x: 1428, endPoint y: 379, distance: 203.0
click at [1428, 379] on textarea "Split delivery confirmed, please add €61.30 will apply" at bounding box center [1260, 405] width 569 height 75
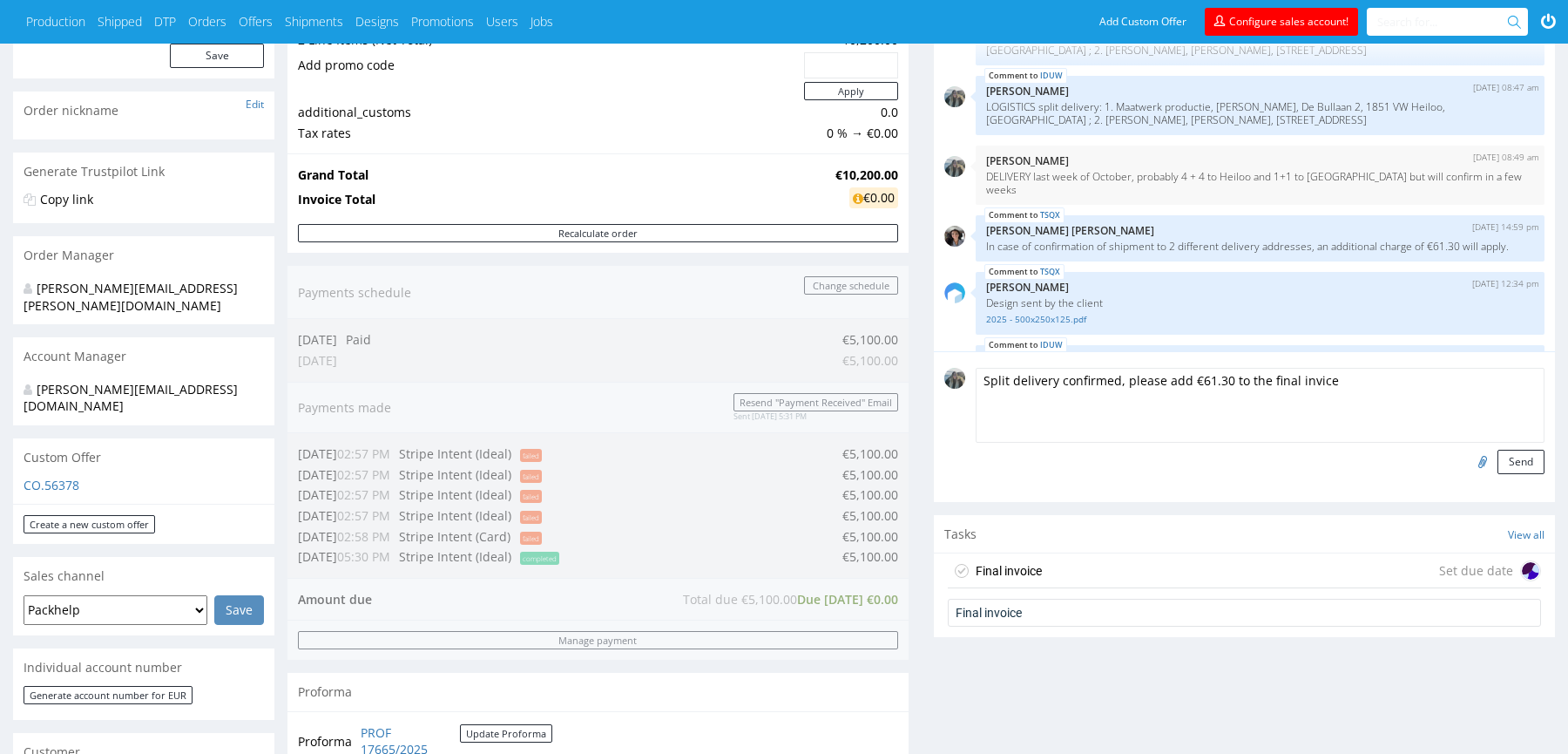
click at [1011, 381] on textarea "Split delivery confirmed, please add €61.30 to the final invice" at bounding box center [1260, 405] width 569 height 75
click at [1050, 383] on textarea "FINANCE: Split delivery confirmed, please add €61.30 to the final invice" at bounding box center [1260, 405] width 569 height 75
click at [1143, 378] on textarea "FINANCE: Split delivery confirmed, please add €61.30 to the final invice" at bounding box center [1260, 405] width 569 height 75
click at [1306, 380] on textarea "FINANCE: Split delivery, please add €61.30 to the final invice" at bounding box center [1260, 405] width 569 height 75
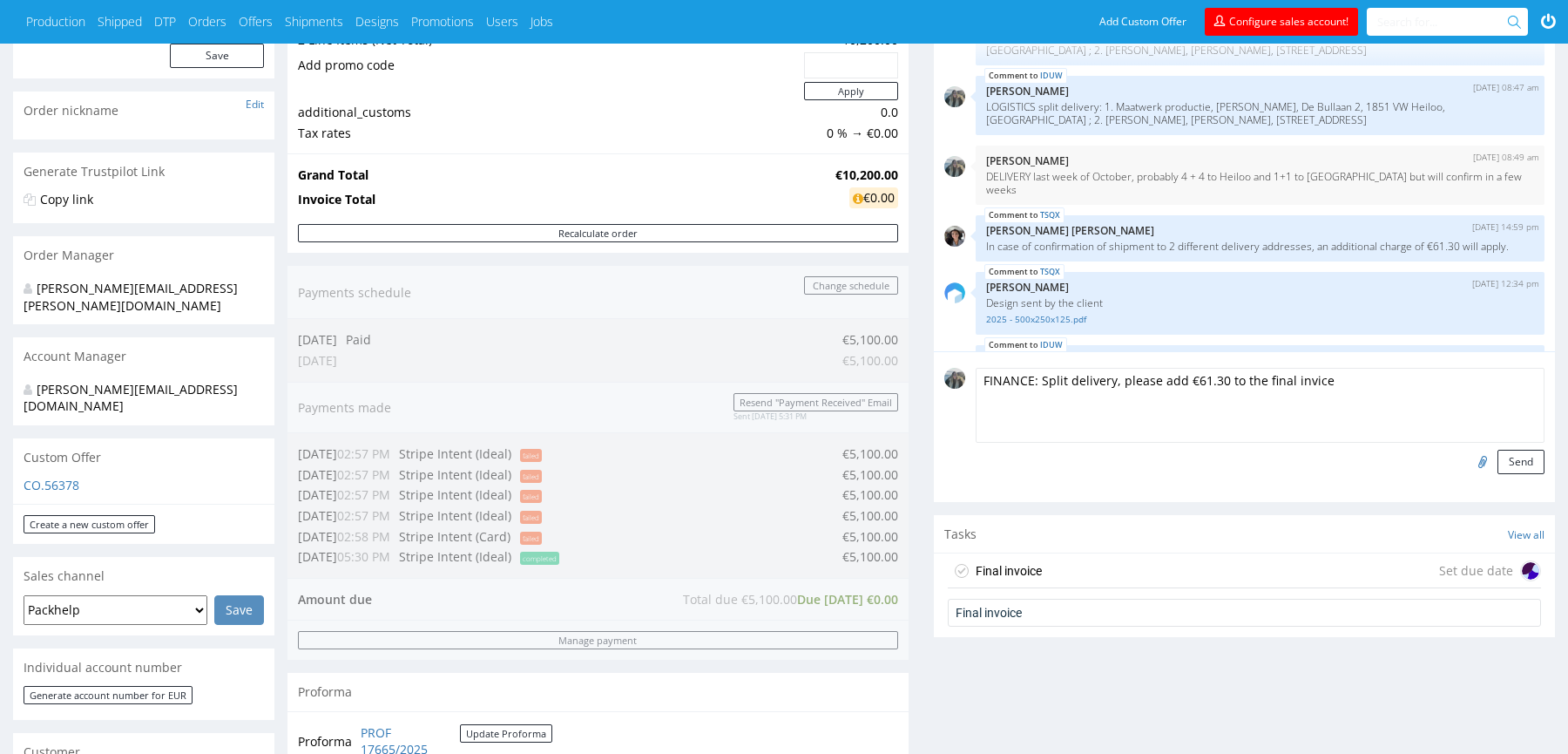
click at [1305, 380] on textarea "FINANCE: Split delivery, please add €61.30 to the final invice" at bounding box center [1260, 405] width 569 height 75
type textarea "FINANCE: Split delivery, please add €61.30 to the final invoice"
click at [1518, 460] on button "Send" at bounding box center [1521, 461] width 47 height 24
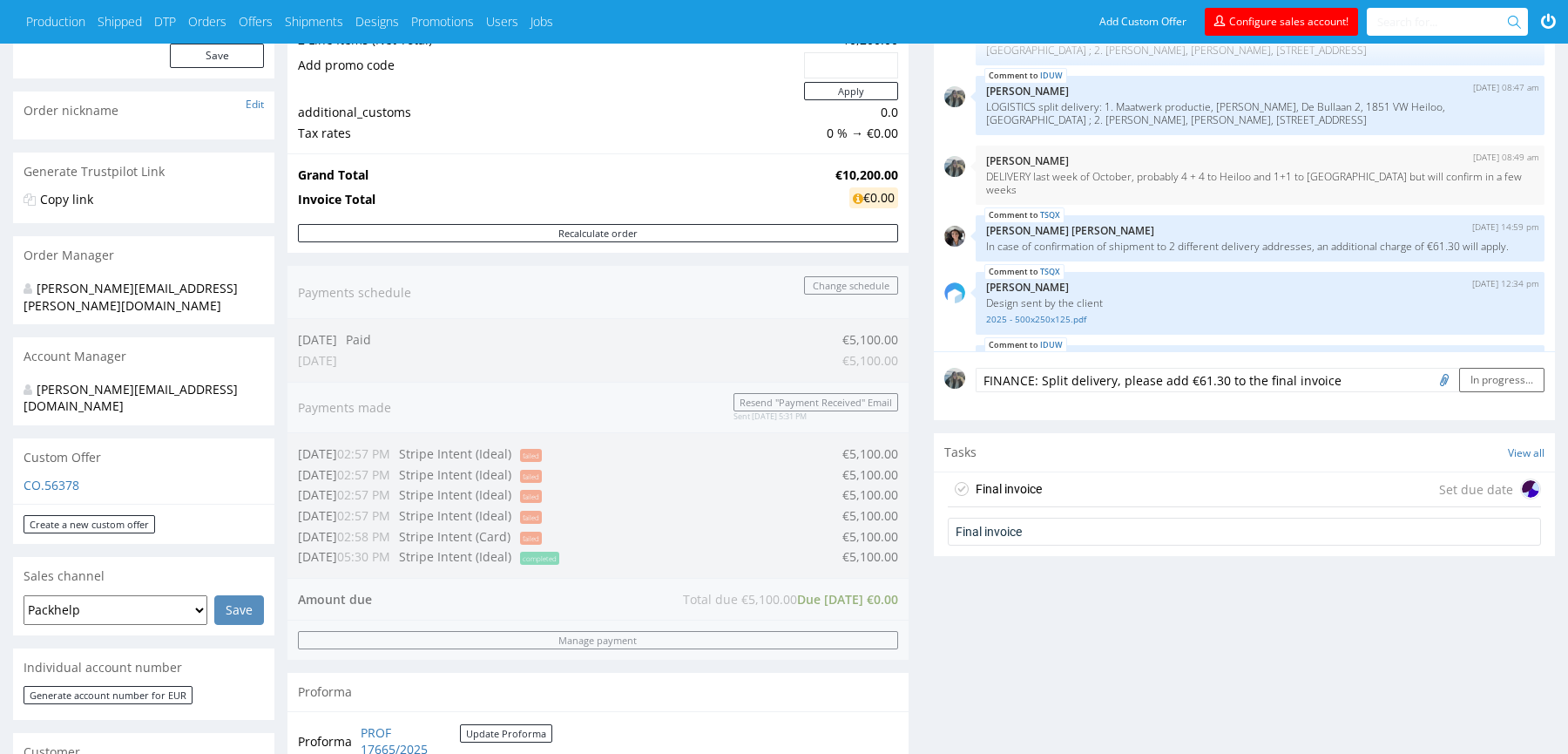
click at [1086, 488] on div "Final invoice Set due date" at bounding box center [1244, 489] width 593 height 34
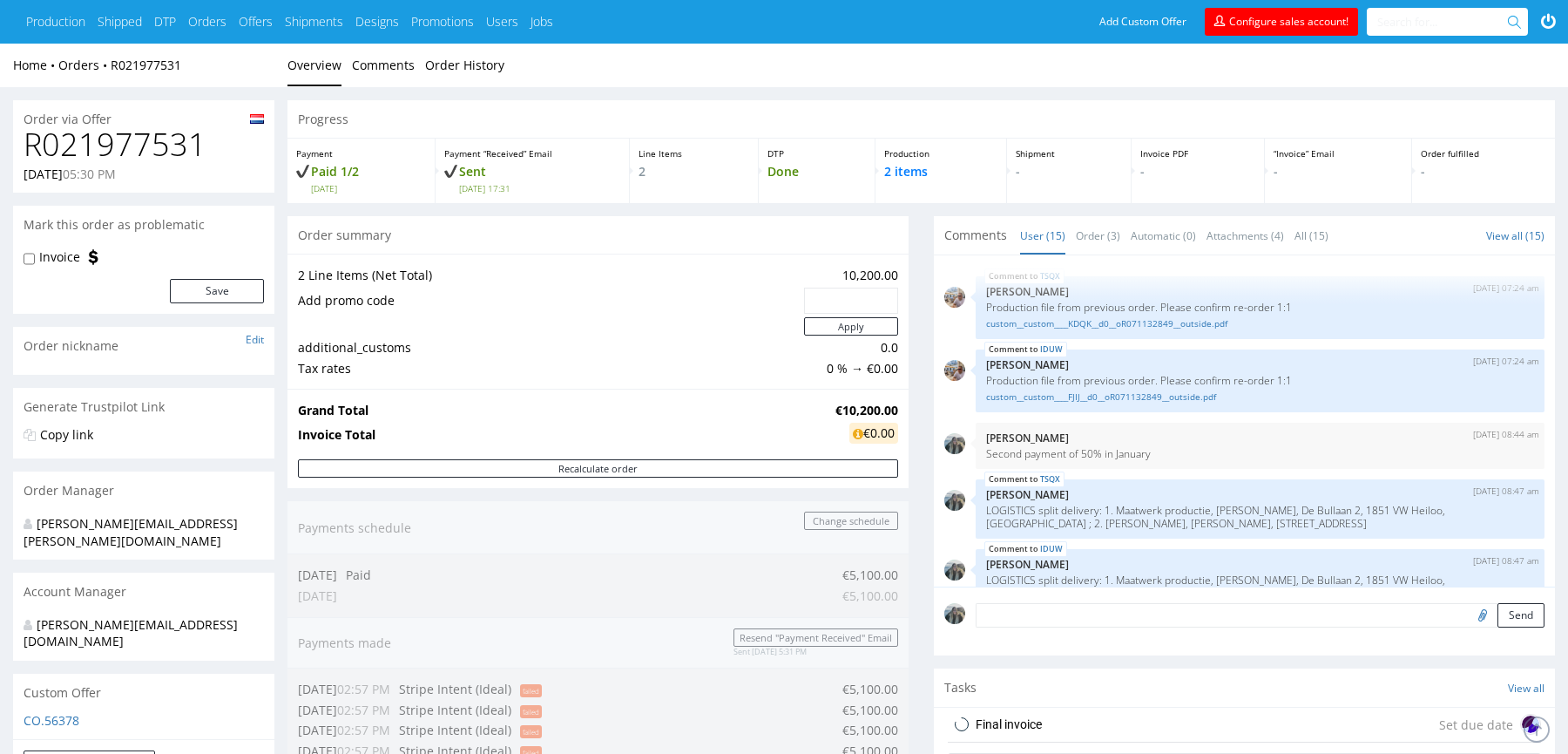
scroll to position [323, 0]
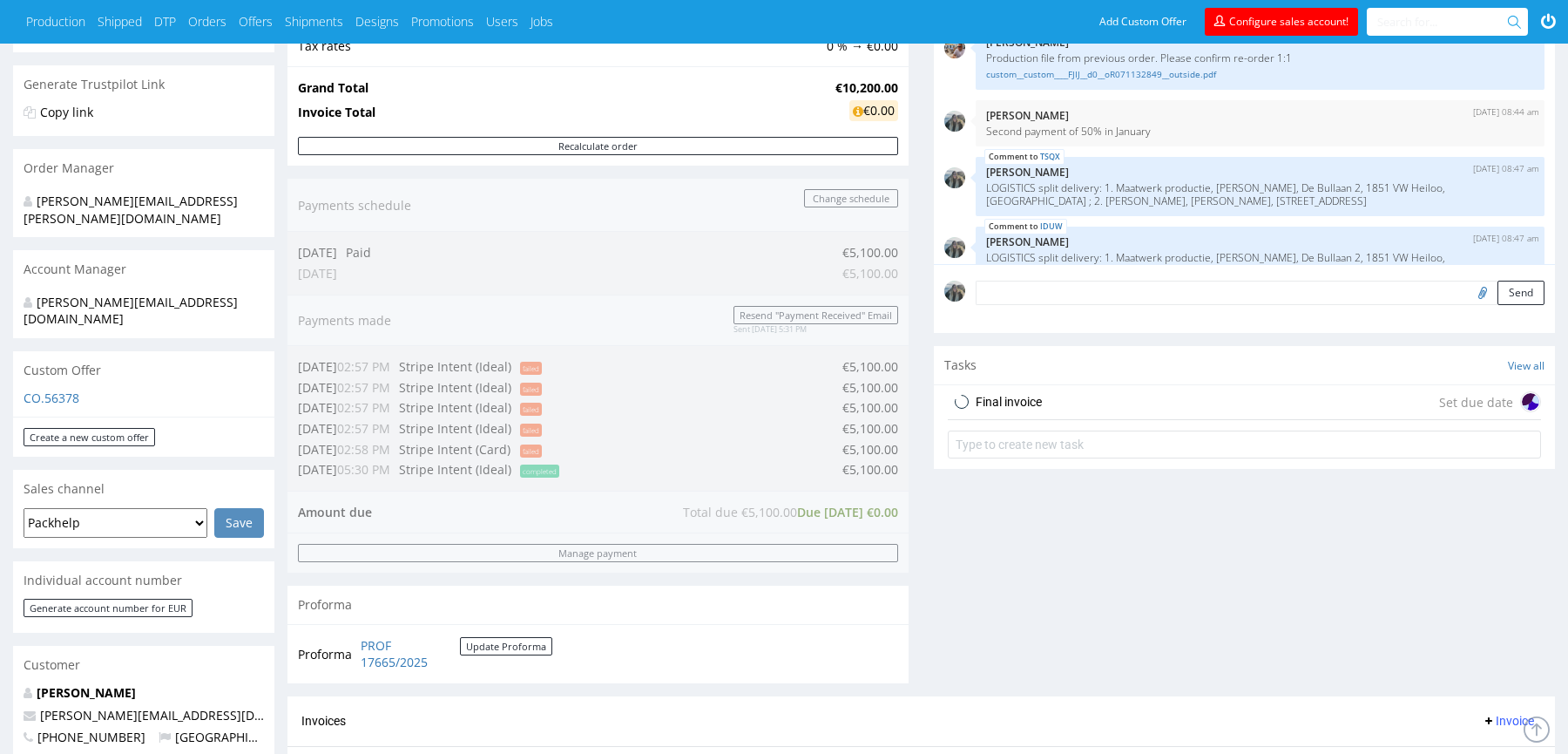
drag, startPoint x: 0, startPoint y: 0, endPoint x: 1095, endPoint y: 406, distance: 1167.8
click at [1095, 407] on div "Final invoice Set due date" at bounding box center [1244, 402] width 593 height 34
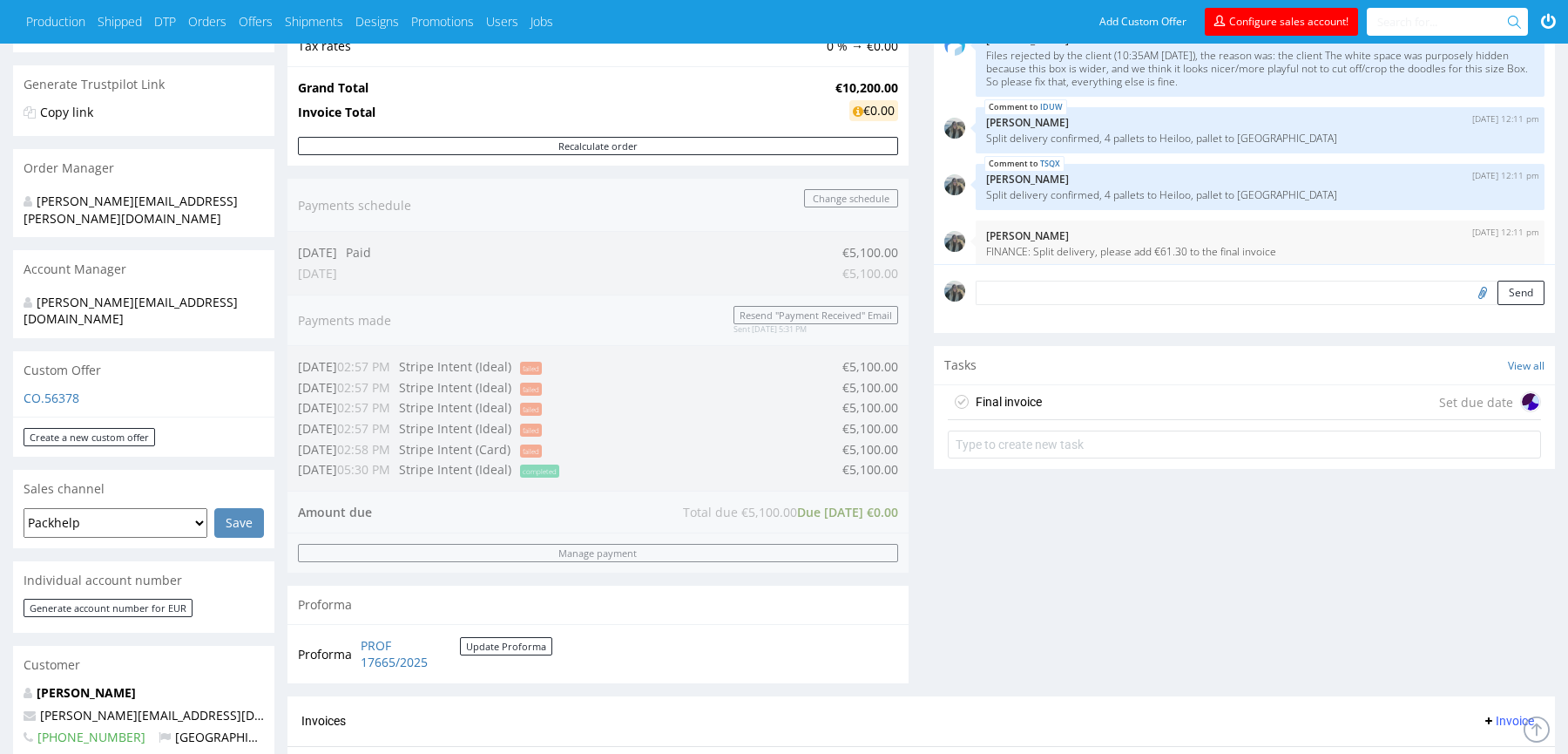
click at [1030, 403] on div "Final invoice" at bounding box center [1008, 401] width 66 height 21
click at [1460, 401] on div "Set due date" at bounding box center [1489, 401] width 101 height 21
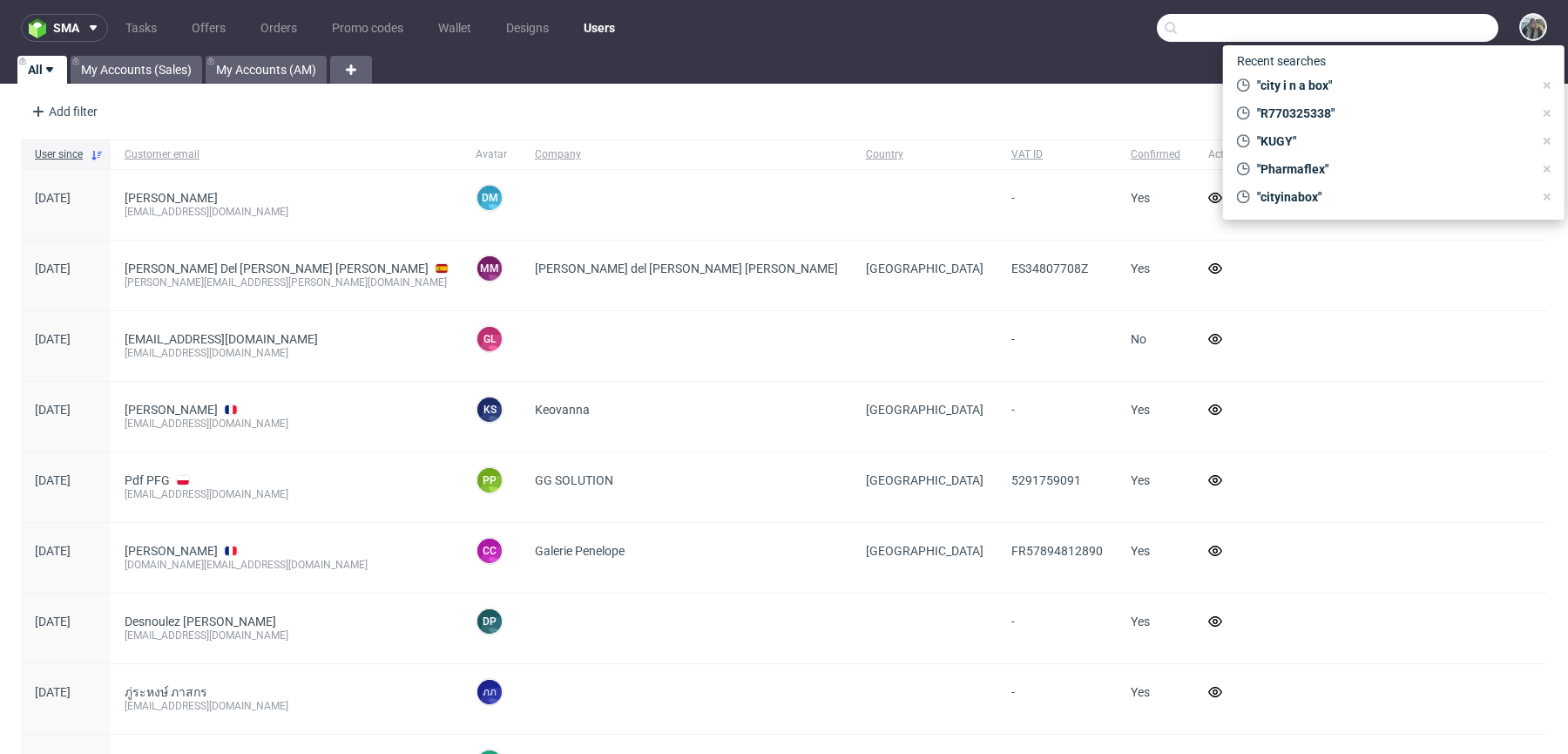
click at [1419, 16] on input "text" at bounding box center [1327, 27] width 341 height 28
paste input "R021977531"
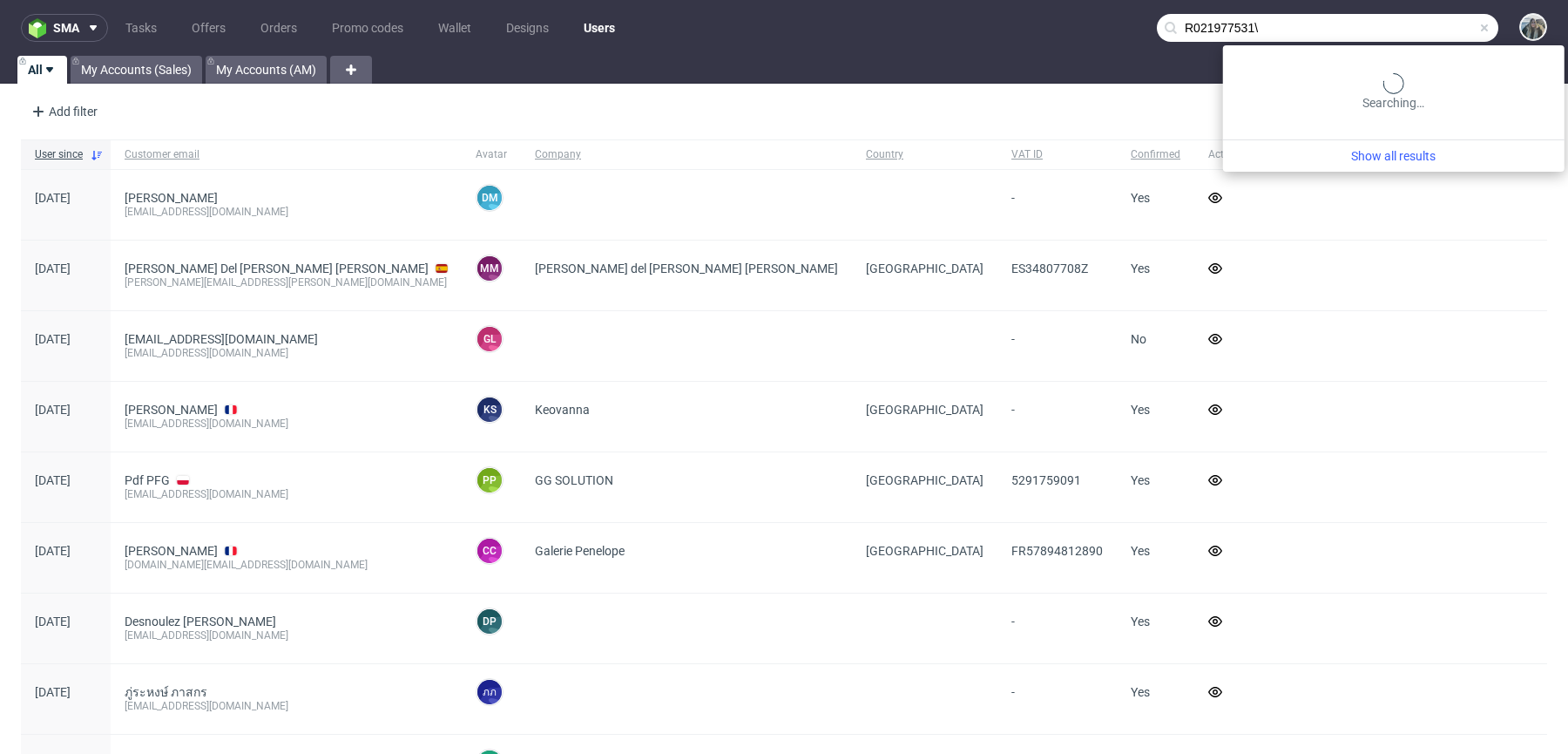
paste input "text"
type input "R021977531"
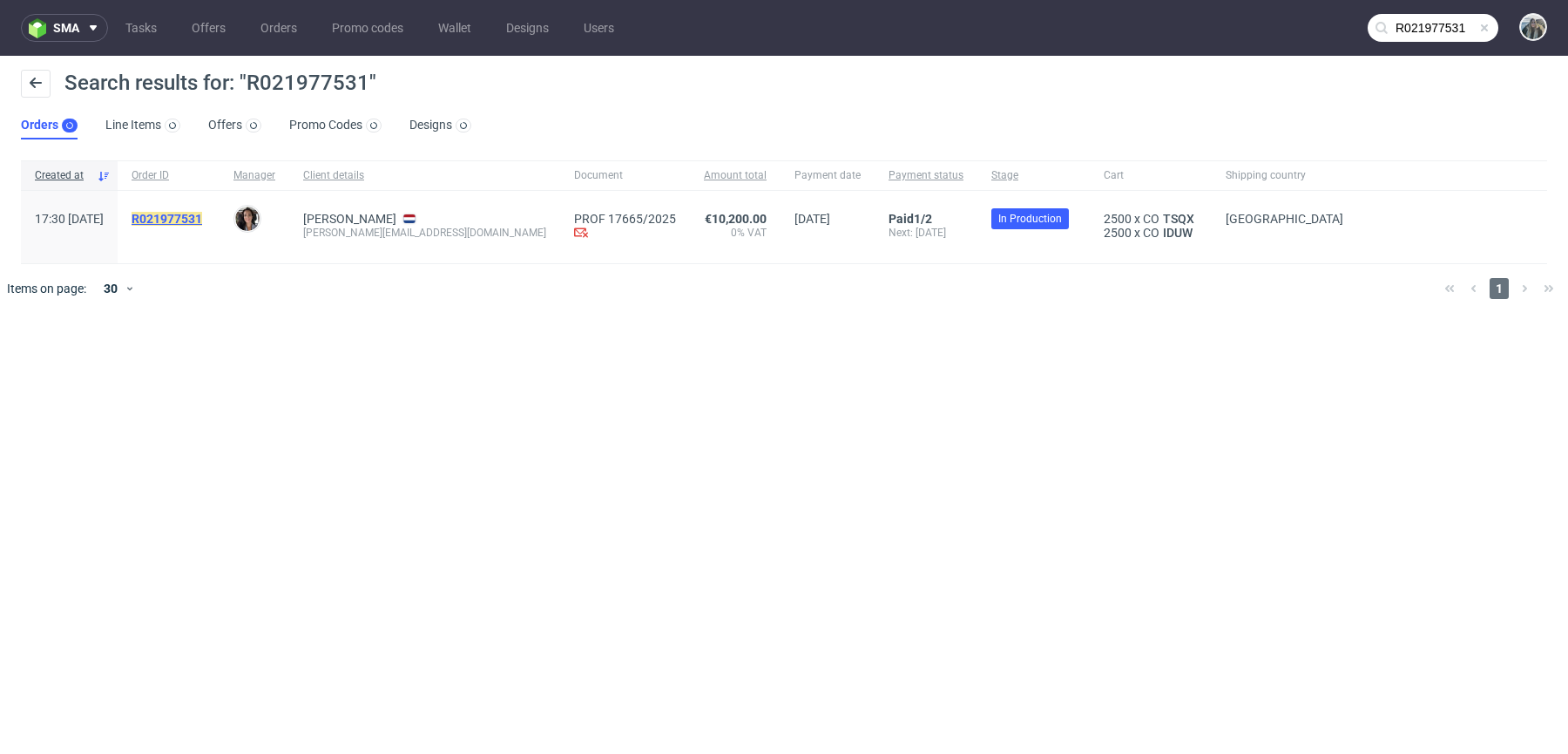
click at [202, 218] on mark "R021977531" at bounding box center [167, 218] width 71 height 14
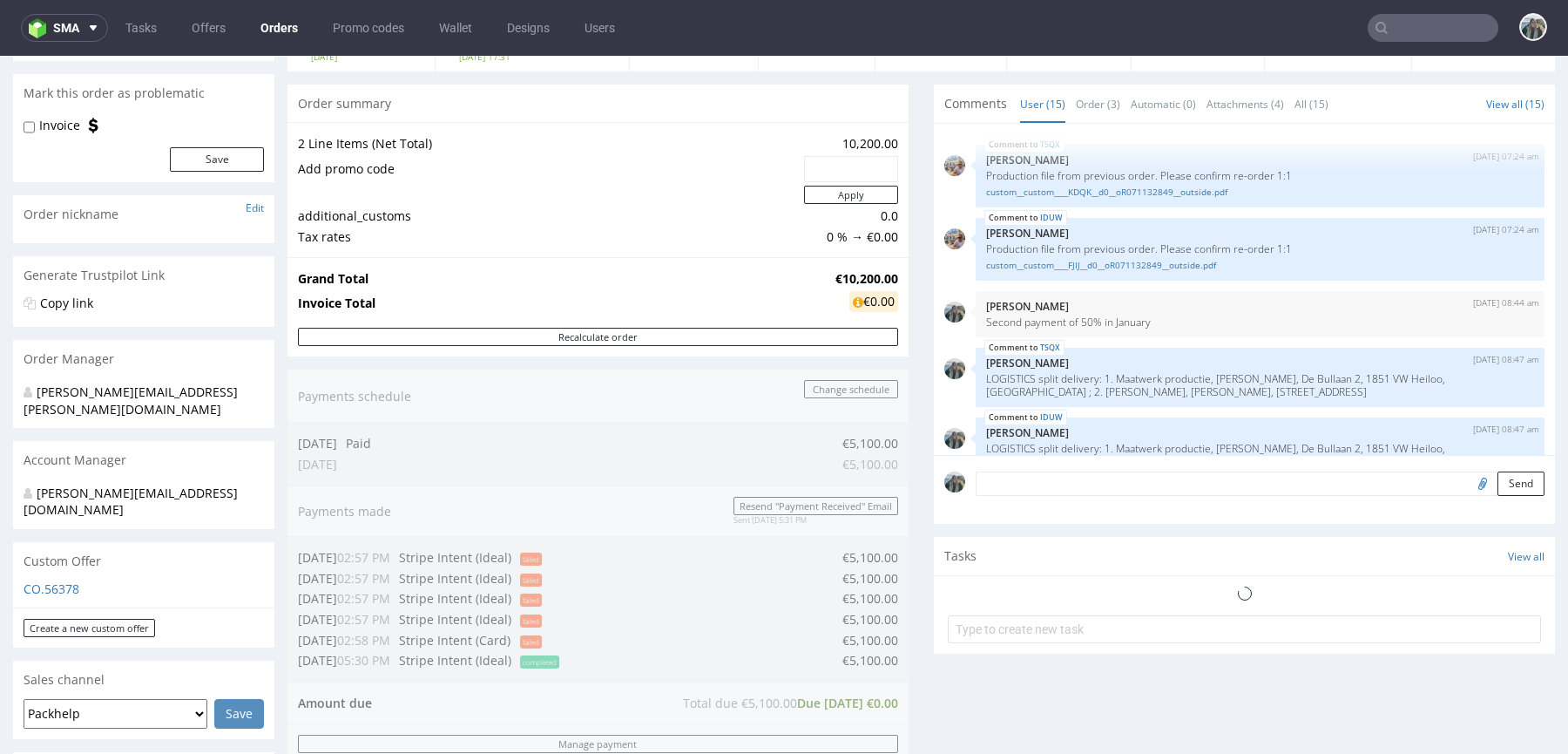
scroll to position [331, 0]
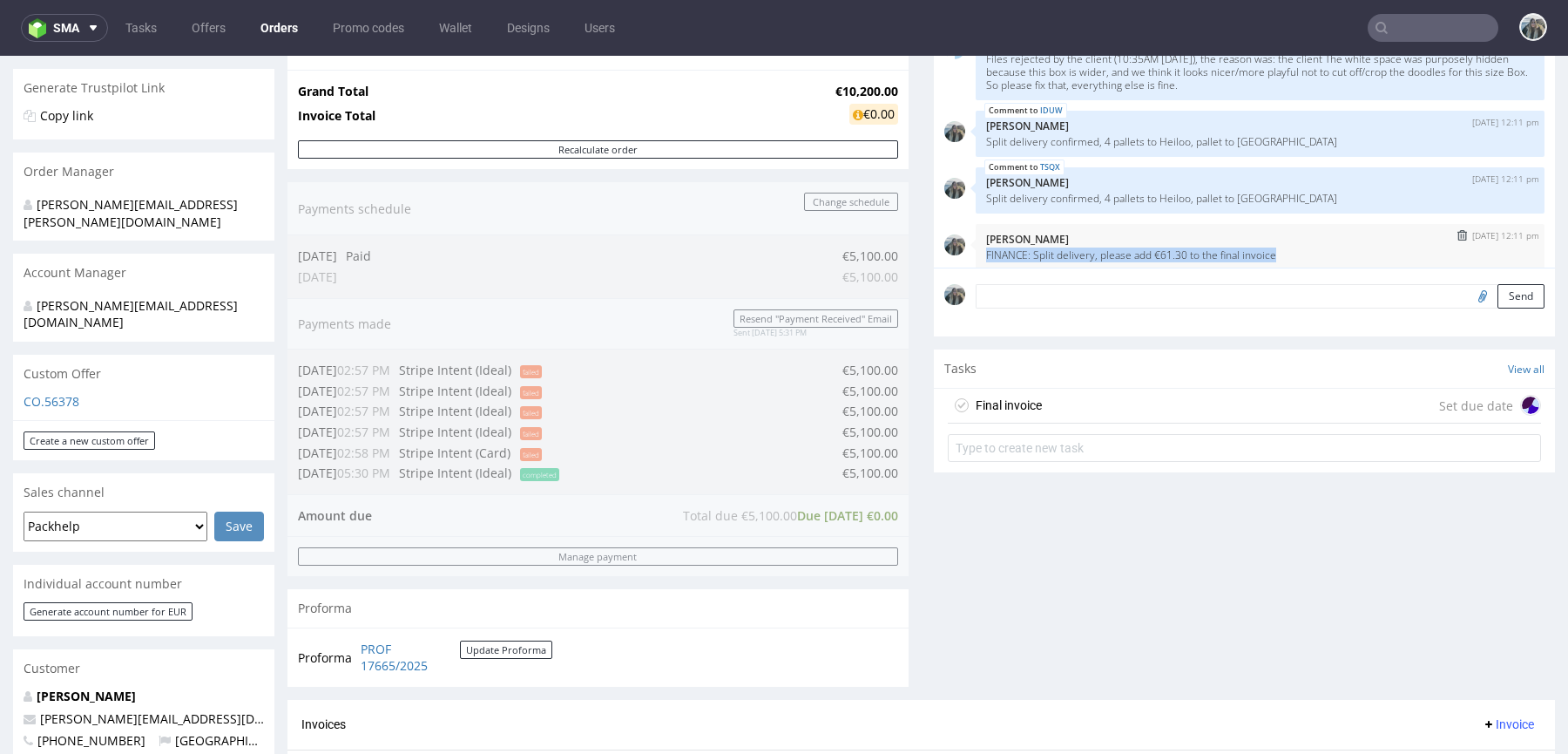
drag, startPoint x: 1048, startPoint y: 255, endPoint x: 972, endPoint y: 237, distance: 78.1
click at [976, 237] on div "15th Sep 25 | 12:11 pm Zeniuk Magdalena FINANCE: Split delivery, please add €61…" at bounding box center [1260, 246] width 569 height 46
copy p "FINANCE: Split delivery, please add €61.30 to the final invoice"
click at [1019, 406] on div "Final invoice" at bounding box center [1008, 405] width 66 height 21
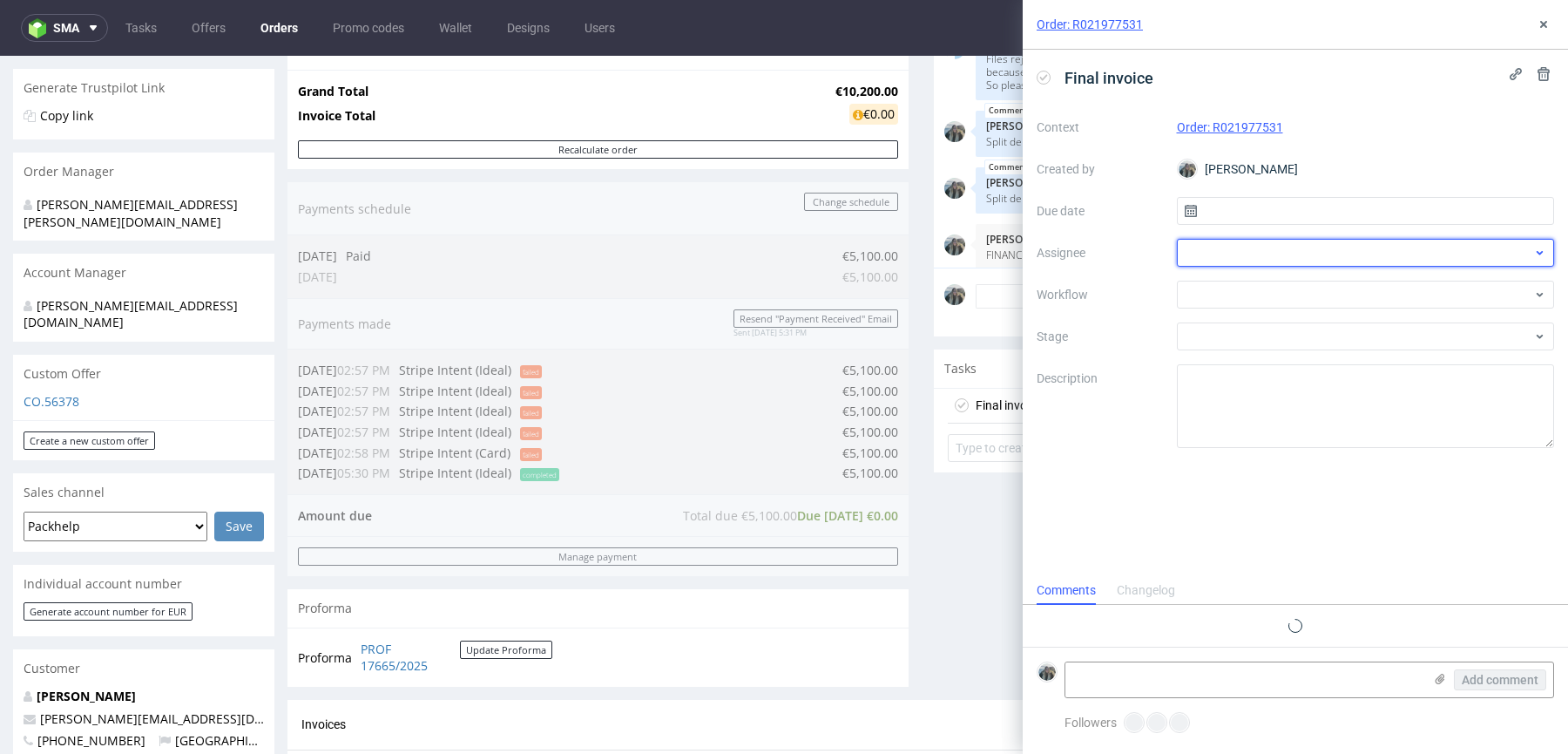
click at [1228, 246] on div at bounding box center [1365, 252] width 378 height 28
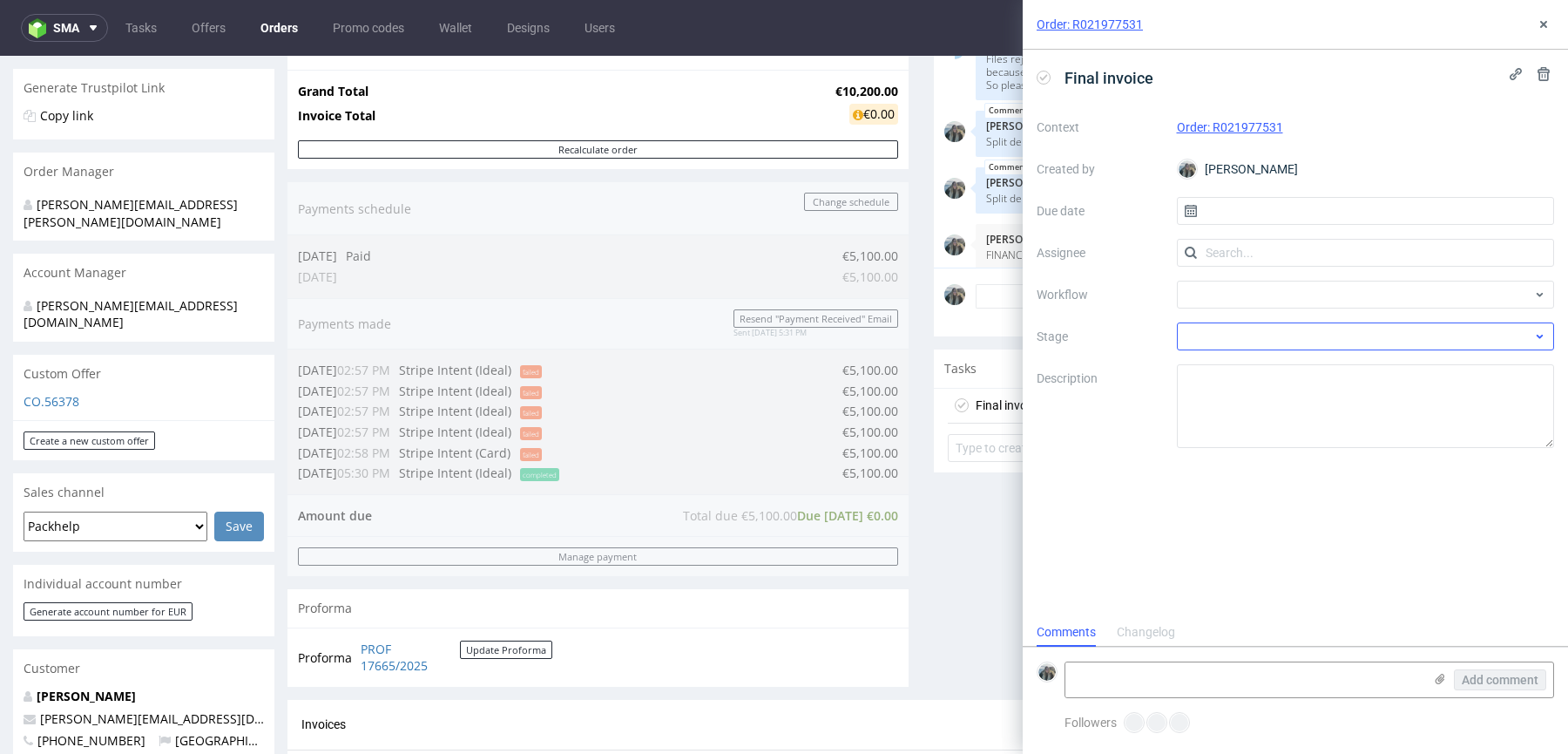
scroll to position [14, 0]
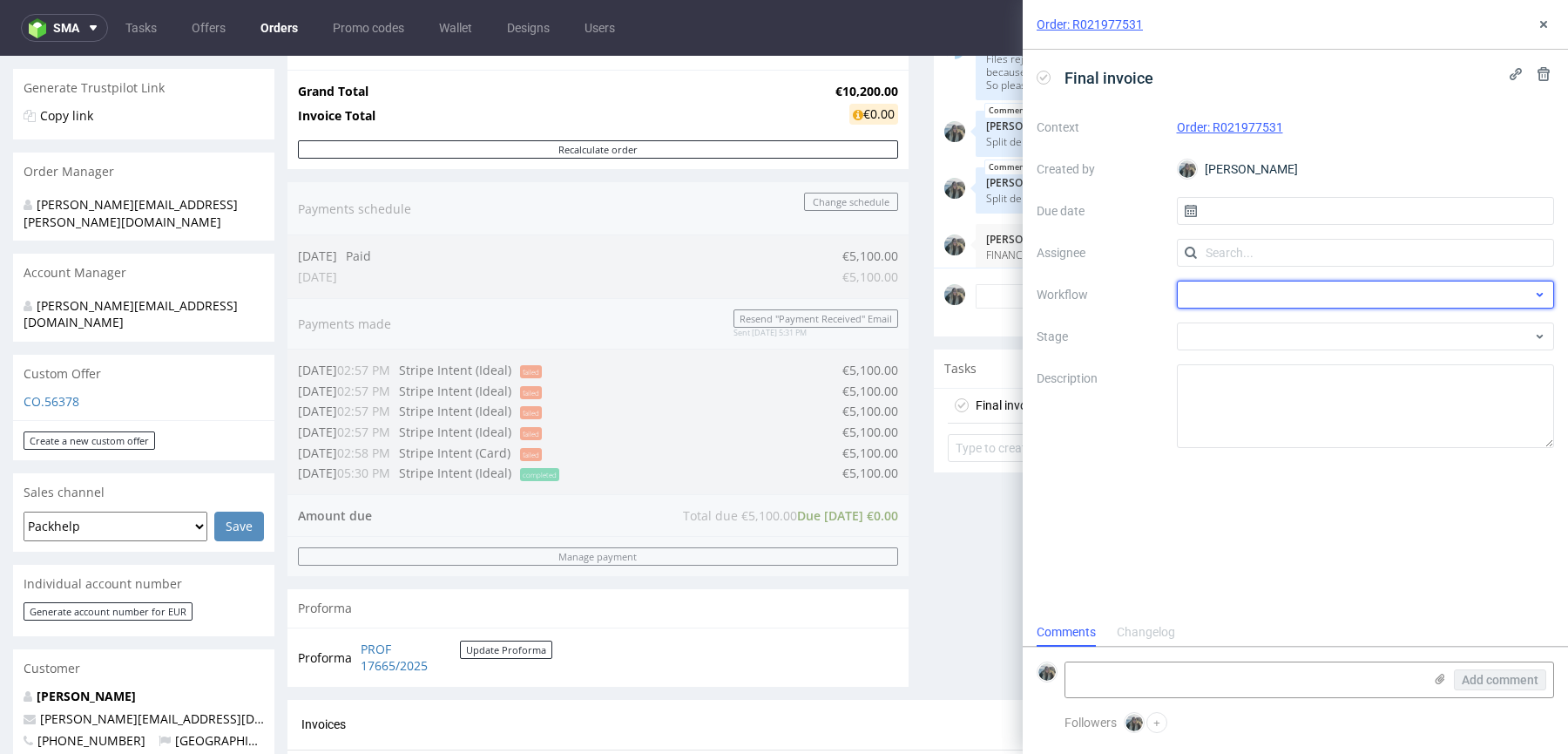
click at [1217, 294] on div at bounding box center [1365, 295] width 378 height 28
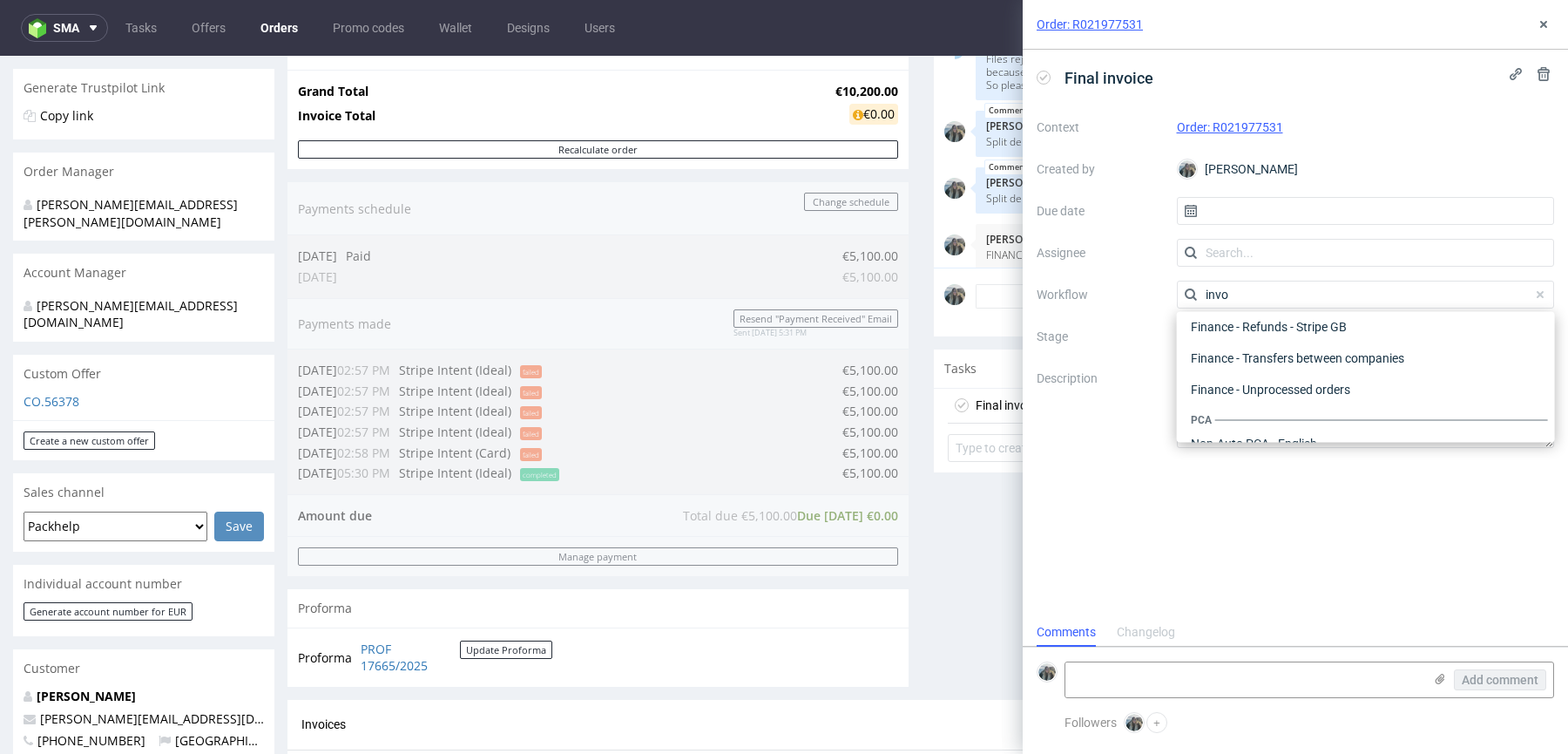
scroll to position [157, 0]
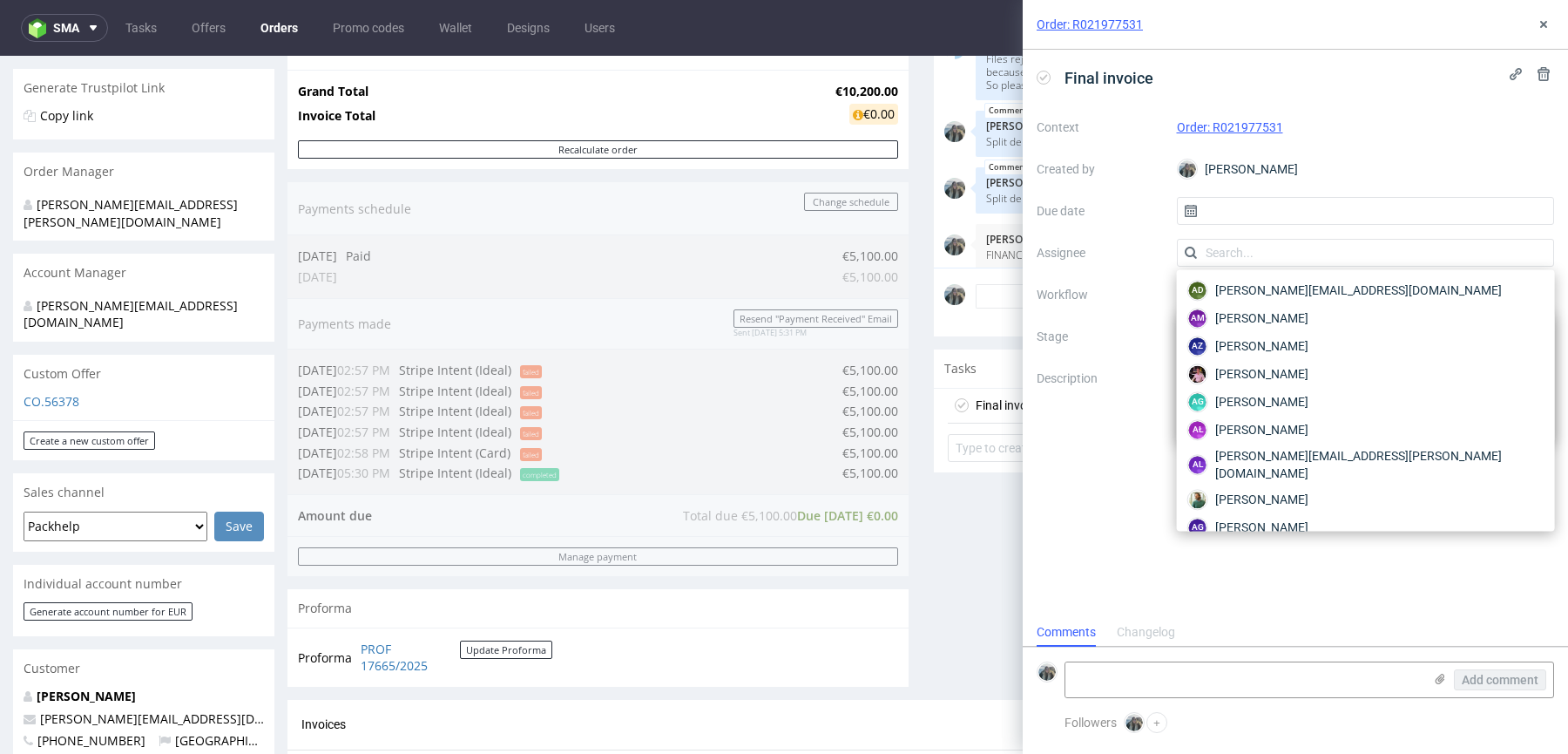
type input "invo"
click at [1091, 336] on label "Stage" at bounding box center [1099, 336] width 126 height 21
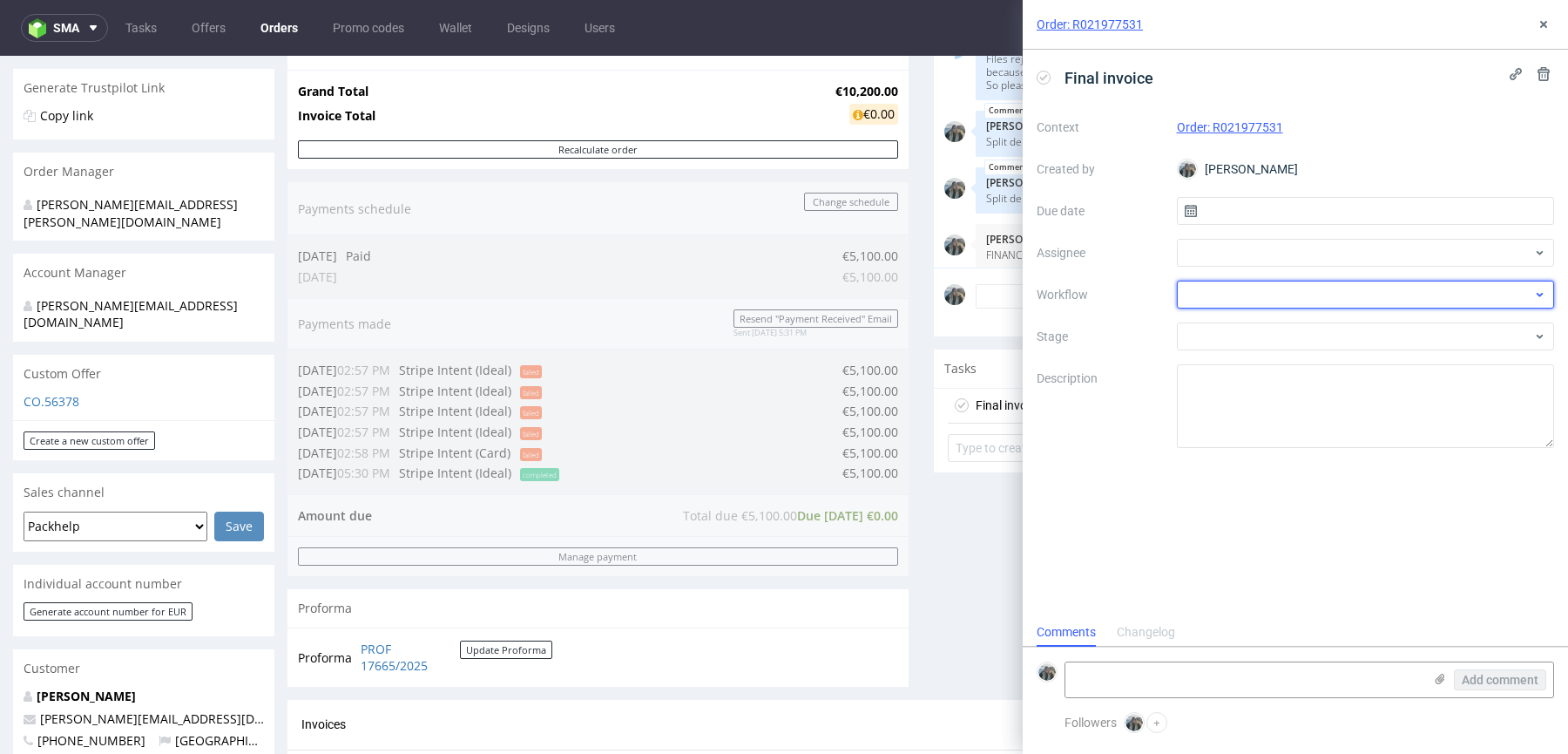
click at [1208, 295] on div at bounding box center [1365, 295] width 378 height 28
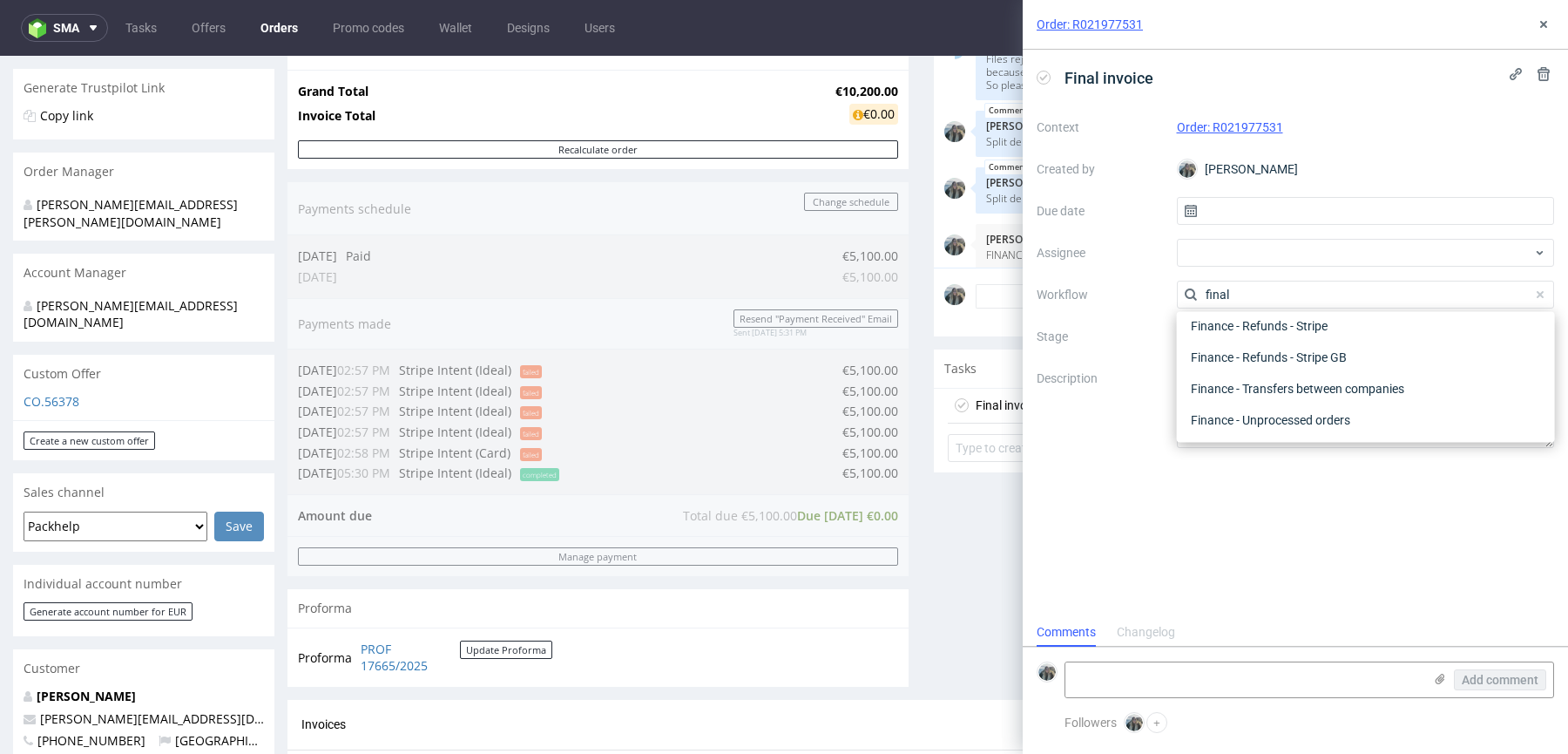
scroll to position [0, 0]
type input "invoice"
click at [1260, 386] on div "Finance - Invoice - General" at bounding box center [1366, 389] width 364 height 32
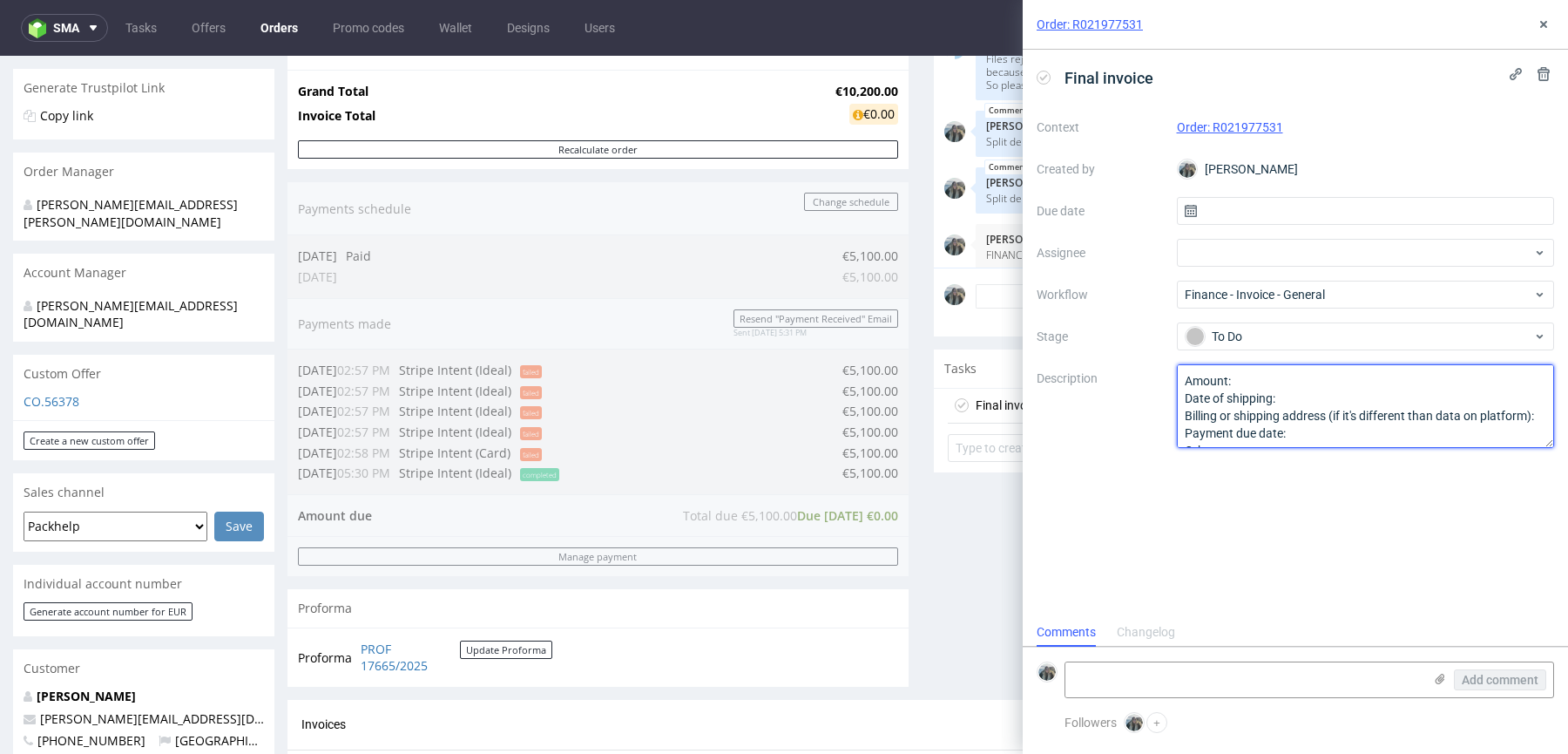
click at [1268, 406] on textarea "Amount: Date of shipping: Billing or shipping address (if it's different than d…" at bounding box center [1365, 406] width 378 height 83
paste textarea "FINANCE: Split delivery, please add €61.30 to the final invoice"
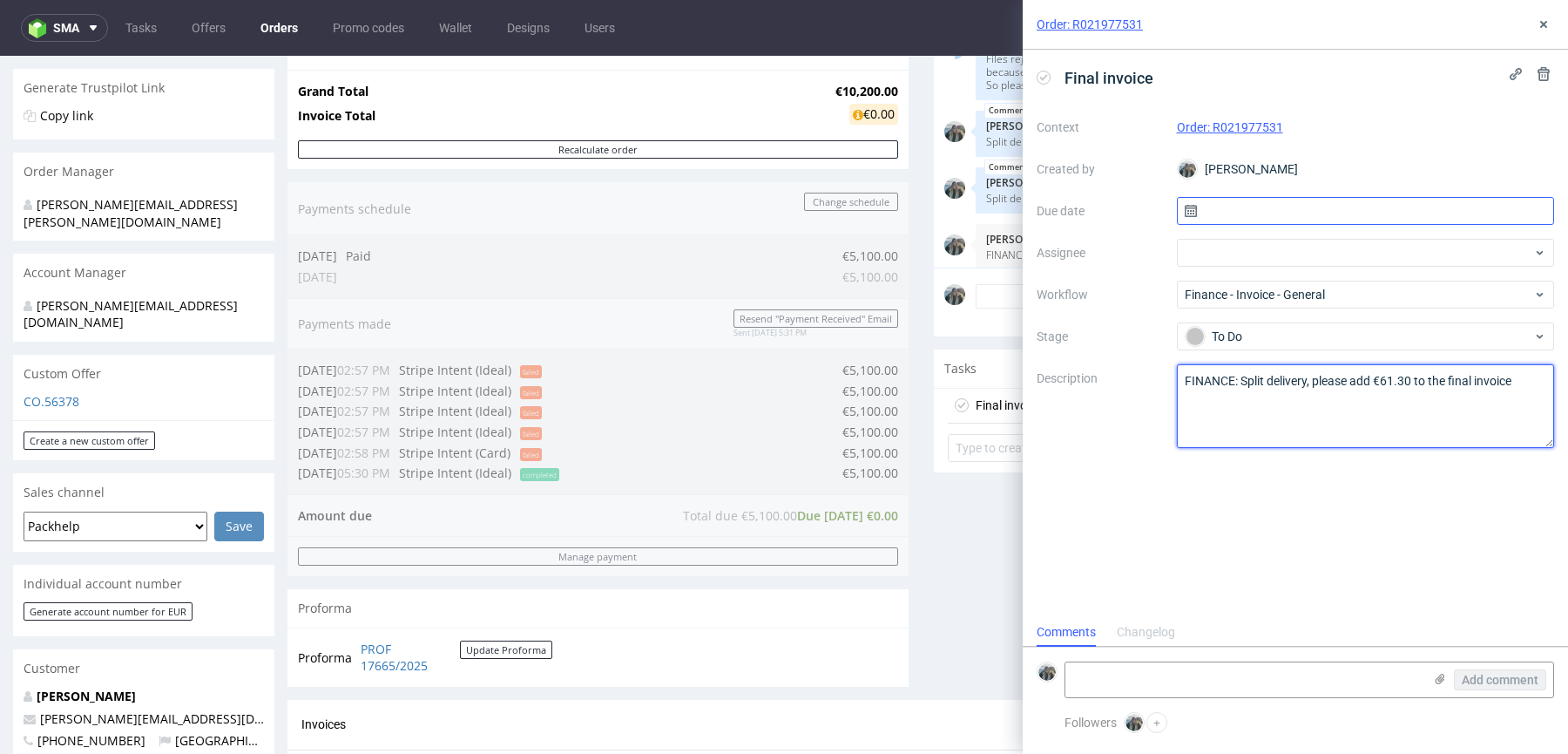
type textarea "FINANCE: Split delivery, please add €61.30 to the final invoice"
click at [1229, 215] on input "text" at bounding box center [1365, 210] width 378 height 28
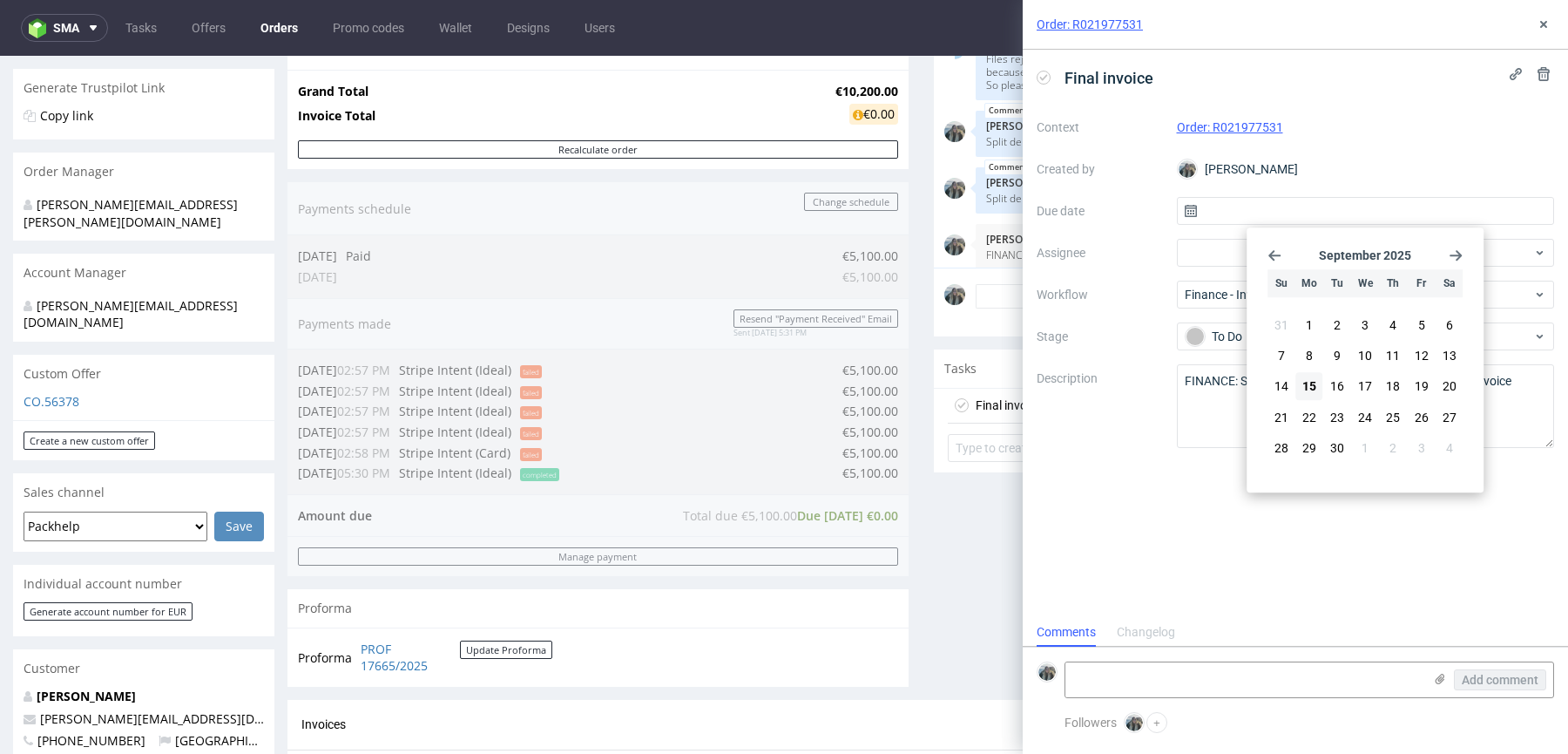
click at [1451, 255] on use "Go forward 1 month" at bounding box center [1455, 256] width 12 height 11
click at [1283, 362] on span "4" at bounding box center [1282, 355] width 7 height 17
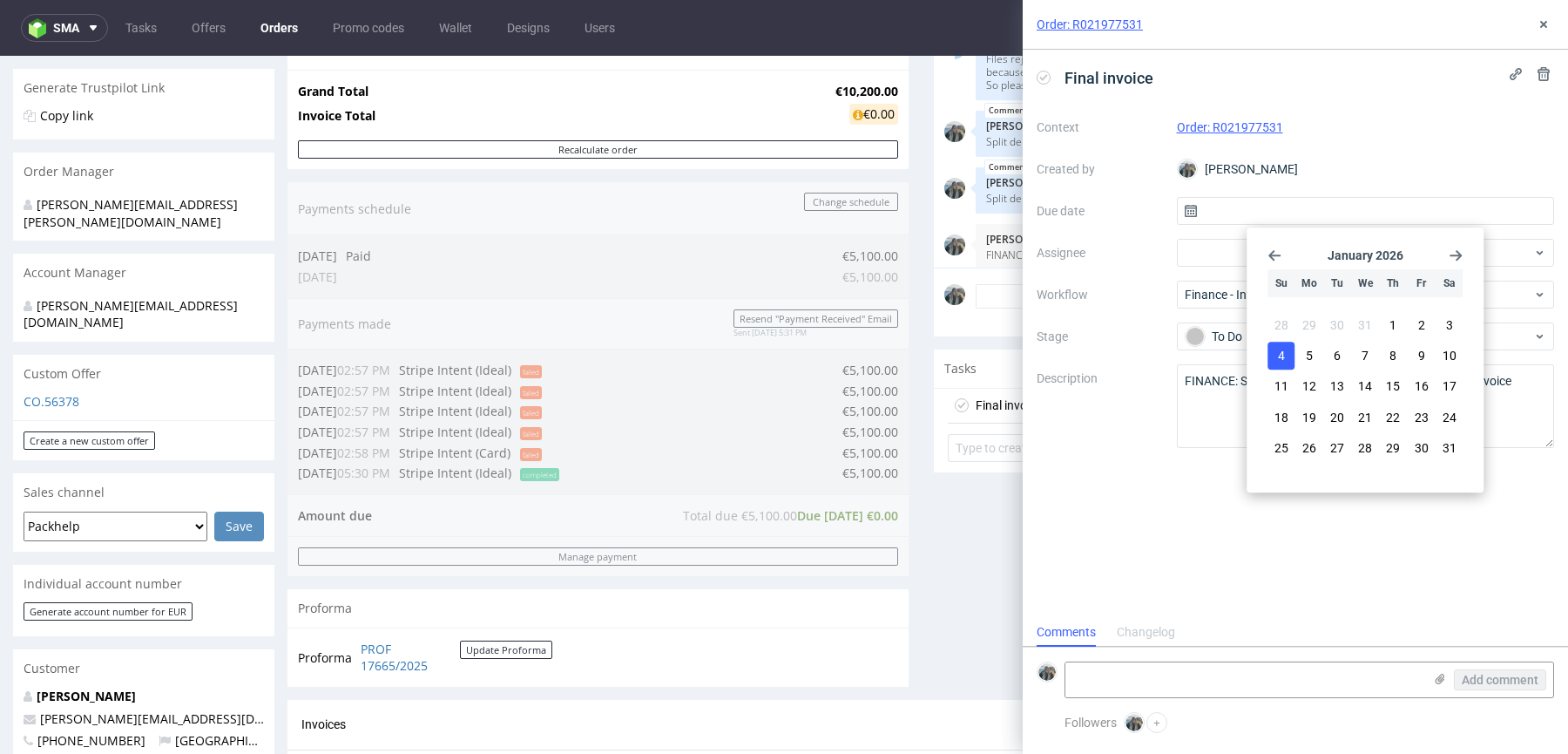
type input "04/01/2026"
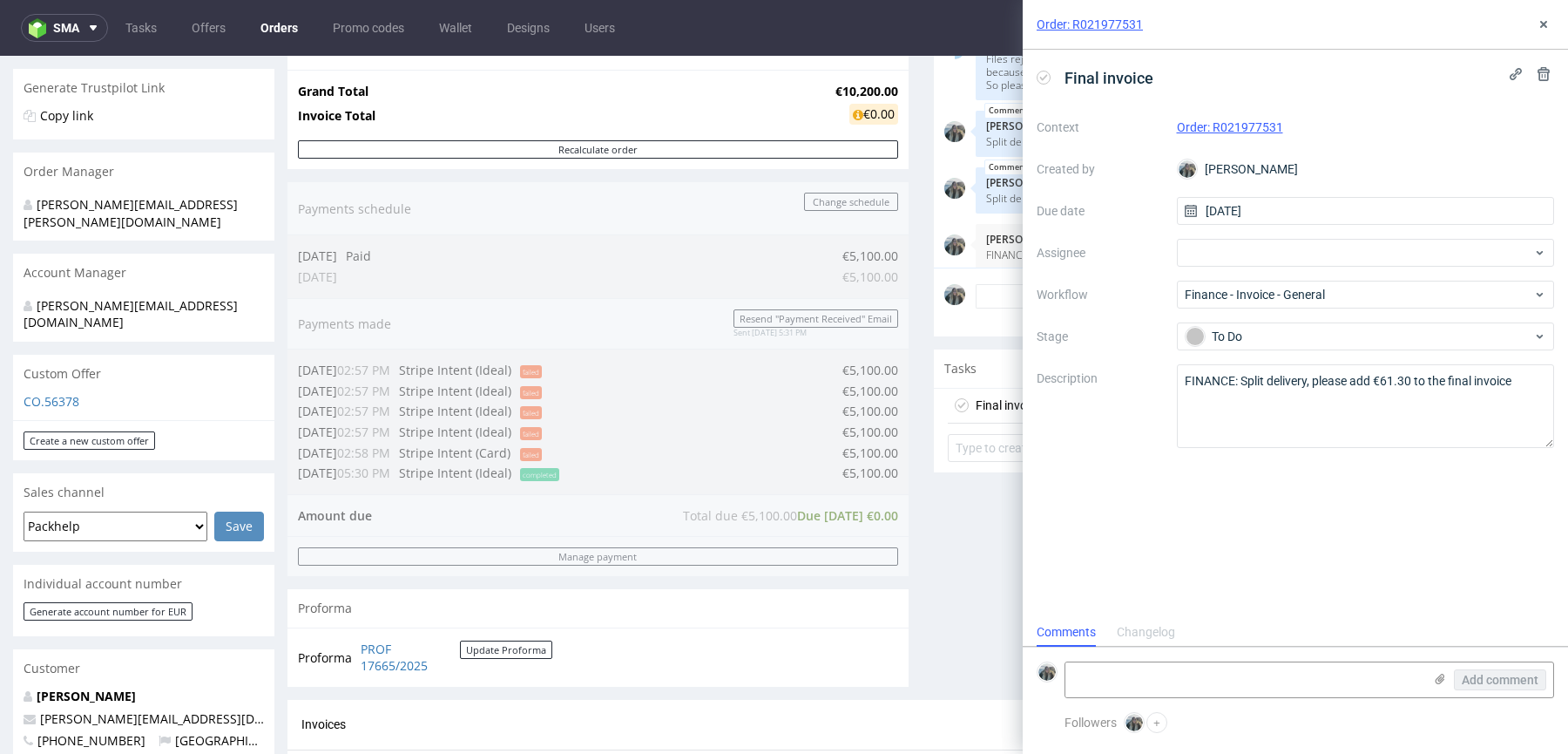
click at [1255, 488] on div "Final invoice Context Order: R021977531 Created by Zeniuk Magdalena Due date 04…" at bounding box center [1295, 334] width 545 height 568
click at [1551, 22] on button at bounding box center [1543, 24] width 21 height 21
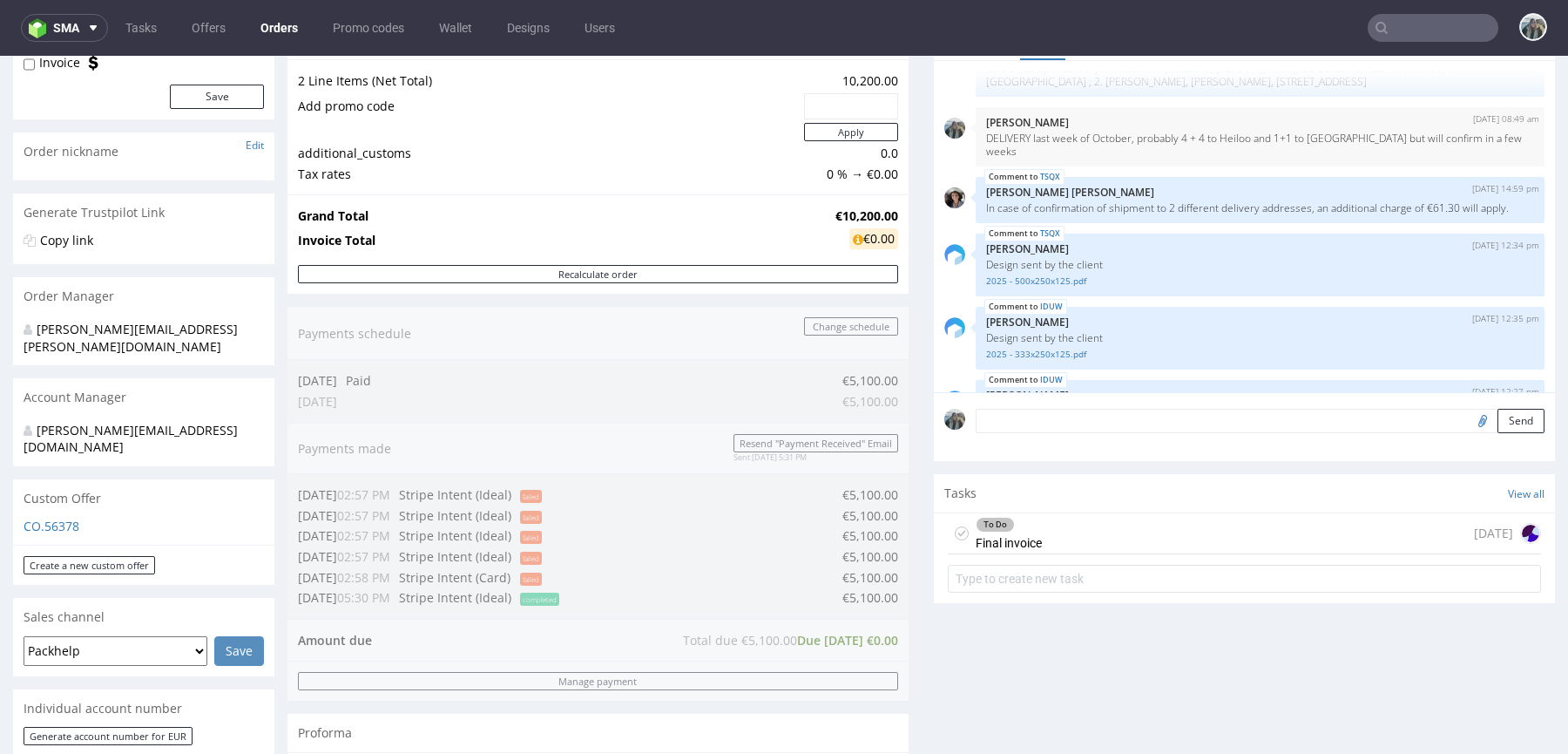
scroll to position [249, 0]
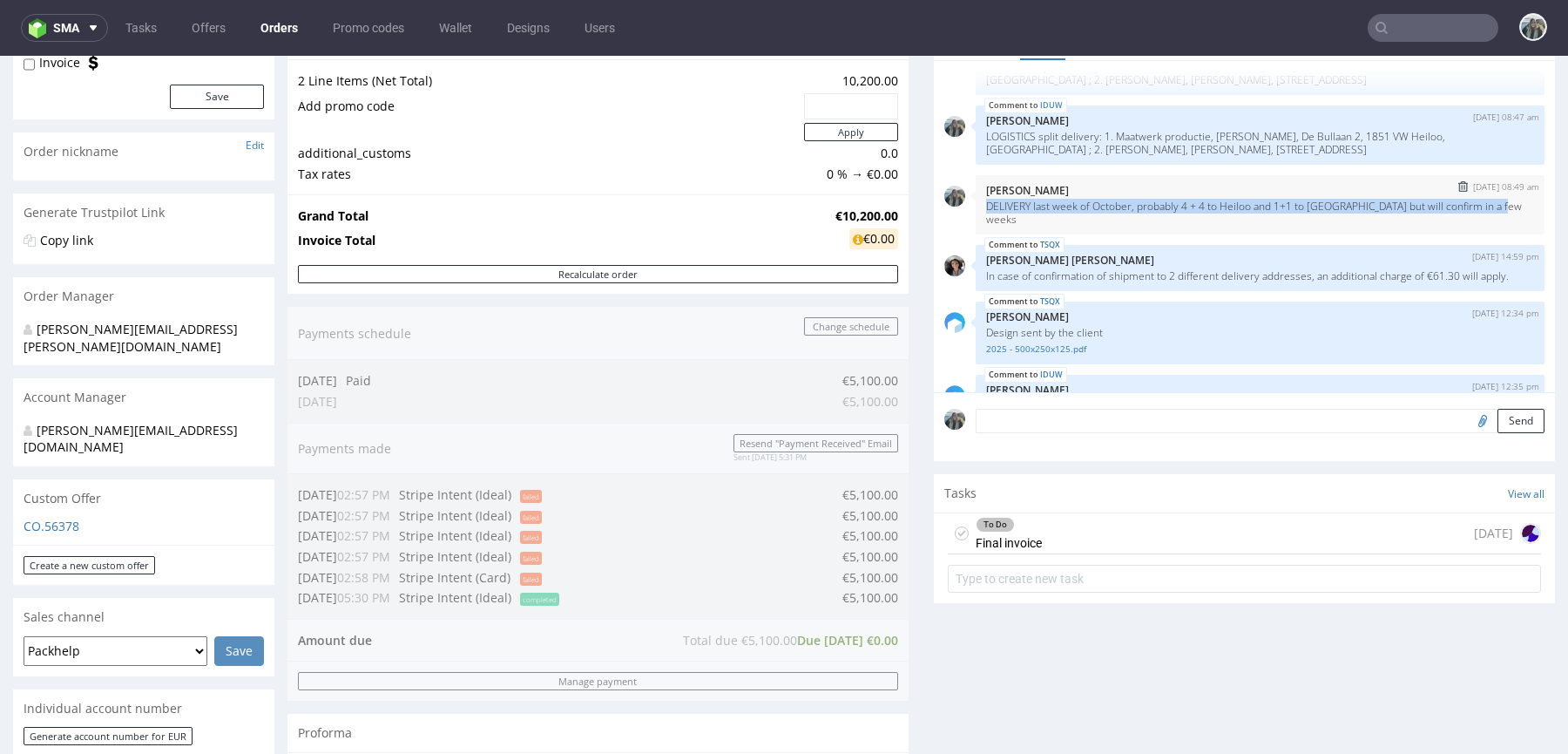
drag, startPoint x: 997, startPoint y: 213, endPoint x: 977, endPoint y: 206, distance: 21.2
click at [977, 207] on div "21st Aug 25 | 08:49 am Zeniuk Magdalena DELIVERY last week of October, probably…" at bounding box center [1260, 204] width 569 height 59
copy p "DELIVERY last week of October, probably 4 + 4 to Heiloo and 1+1 to Amsterdam bu…"
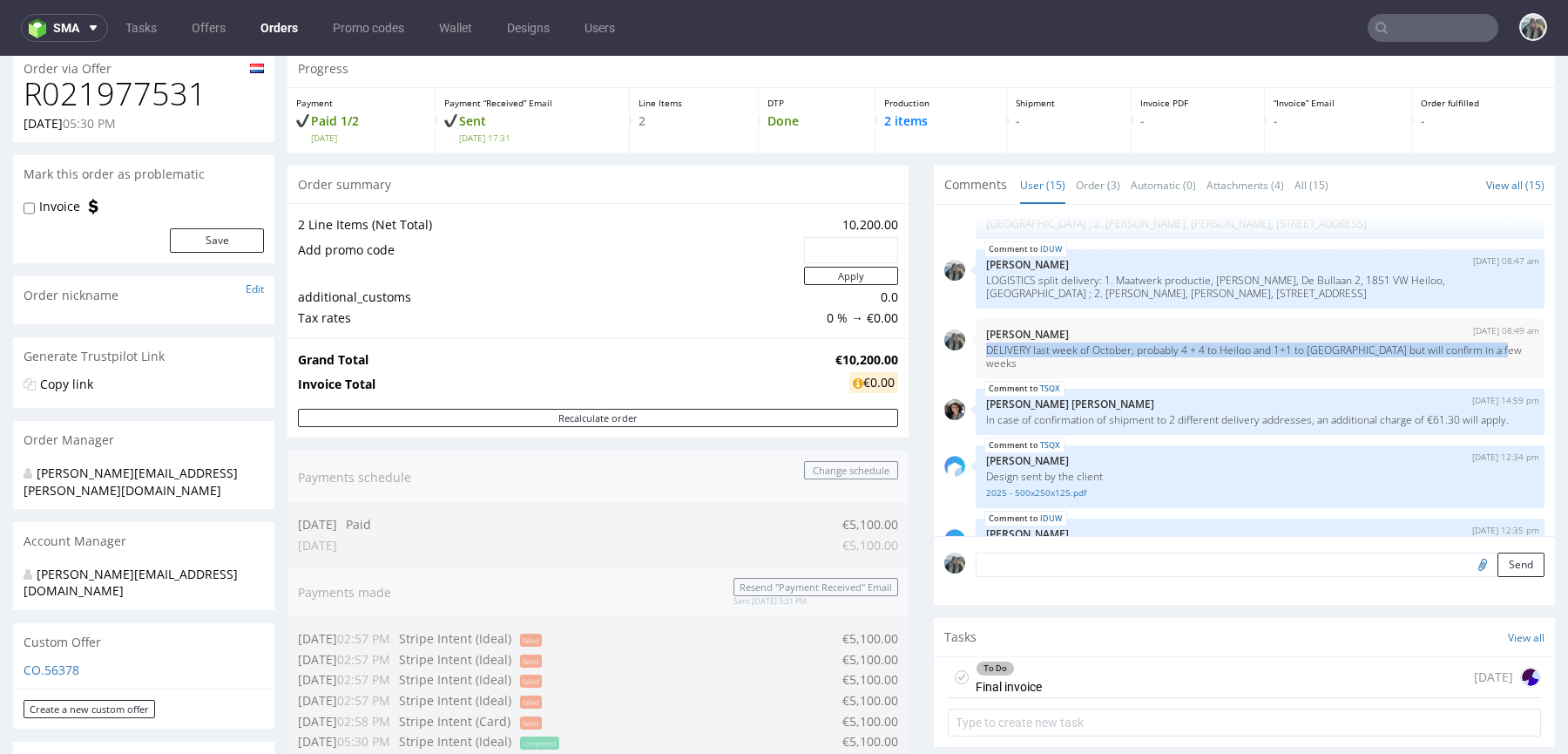
scroll to position [0, 0]
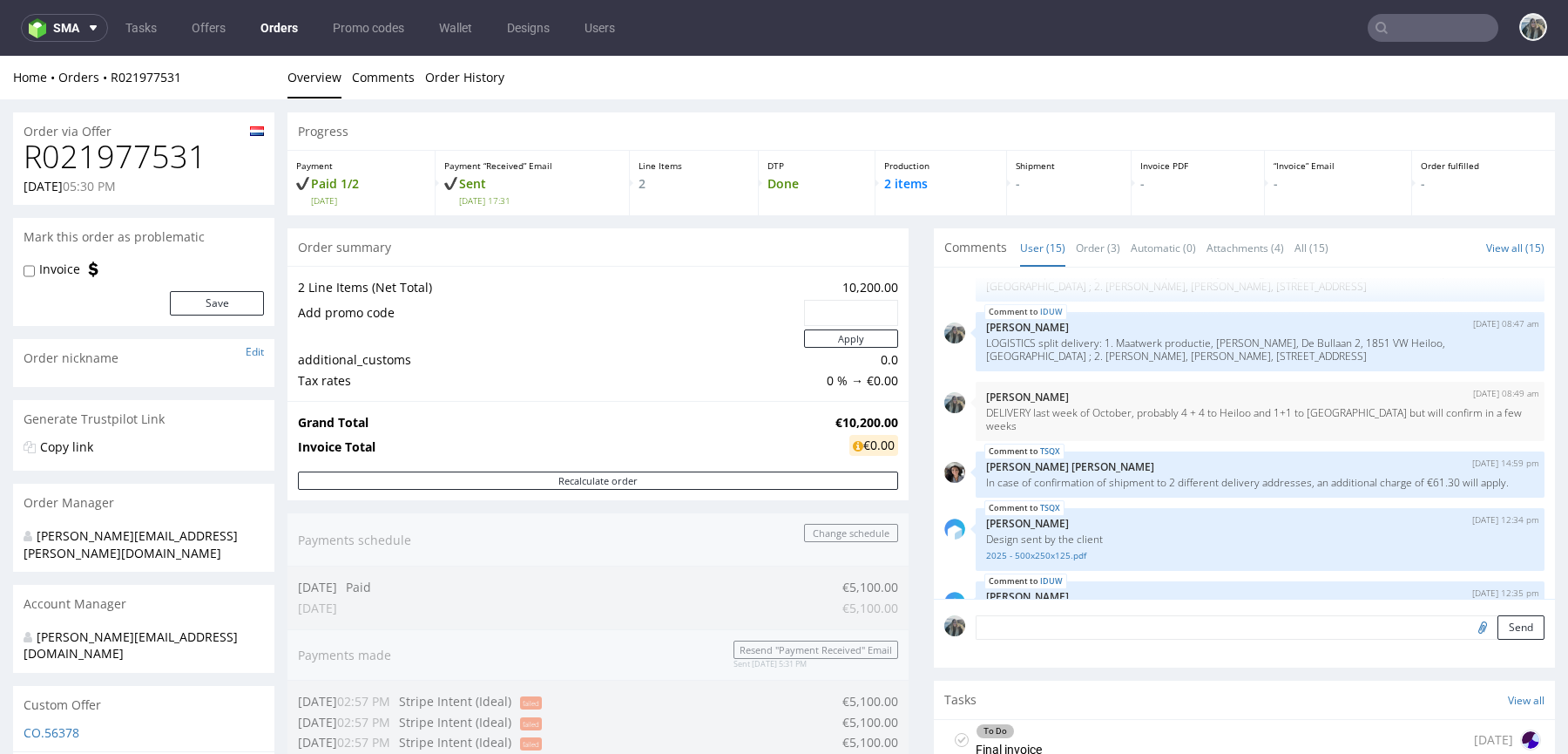
click at [105, 155] on h1 "R021977531" at bounding box center [143, 157] width 240 height 34
click at [106, 156] on h1 "R021977531" at bounding box center [143, 157] width 240 height 34
copy h1 "R021977531"
drag, startPoint x: 194, startPoint y: 94, endPoint x: 105, endPoint y: 77, distance: 90.6
click at [105, 78] on div "Home Orders R021977531 Overview Comments Order History" at bounding box center [784, 78] width 1568 height 44
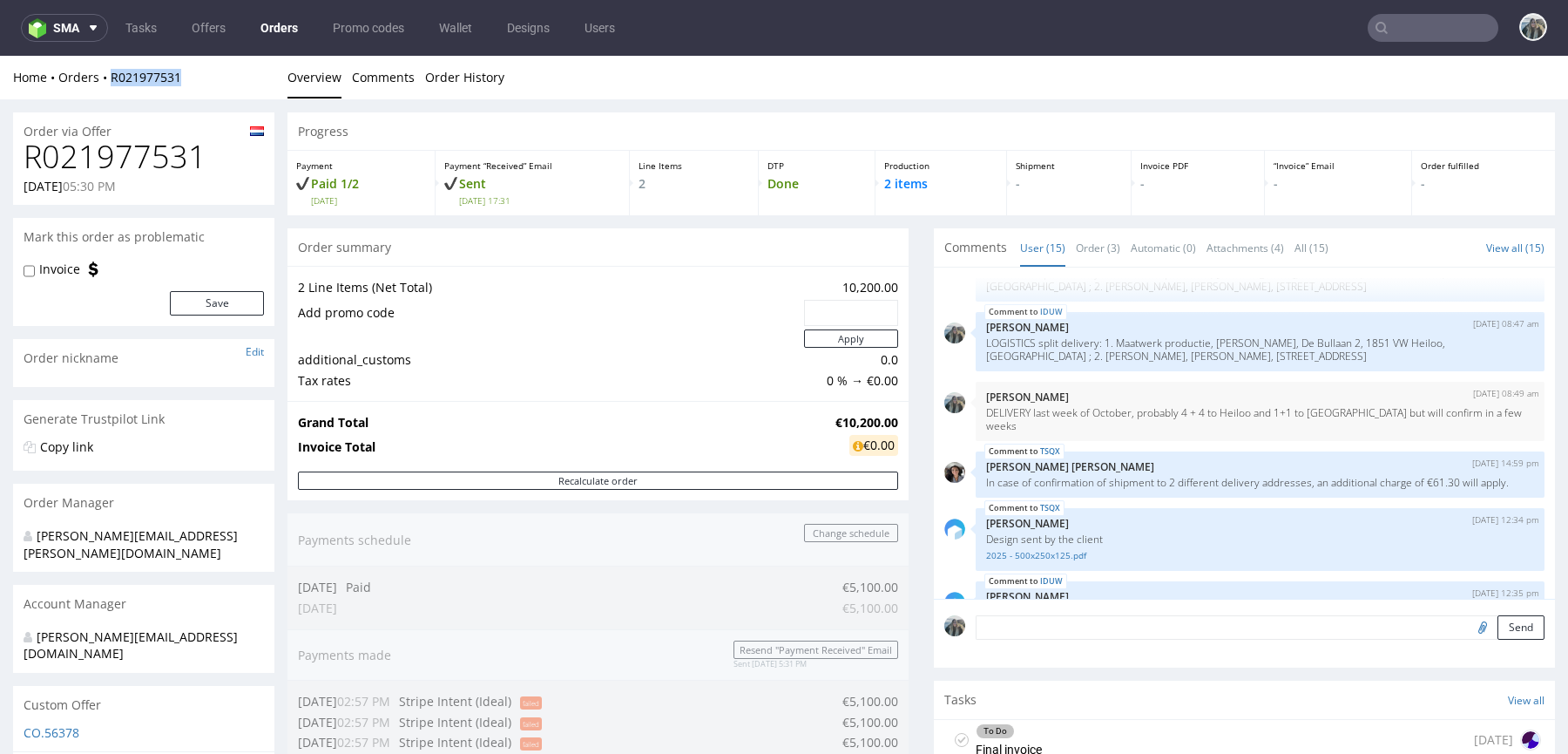
copy link "R021977531"
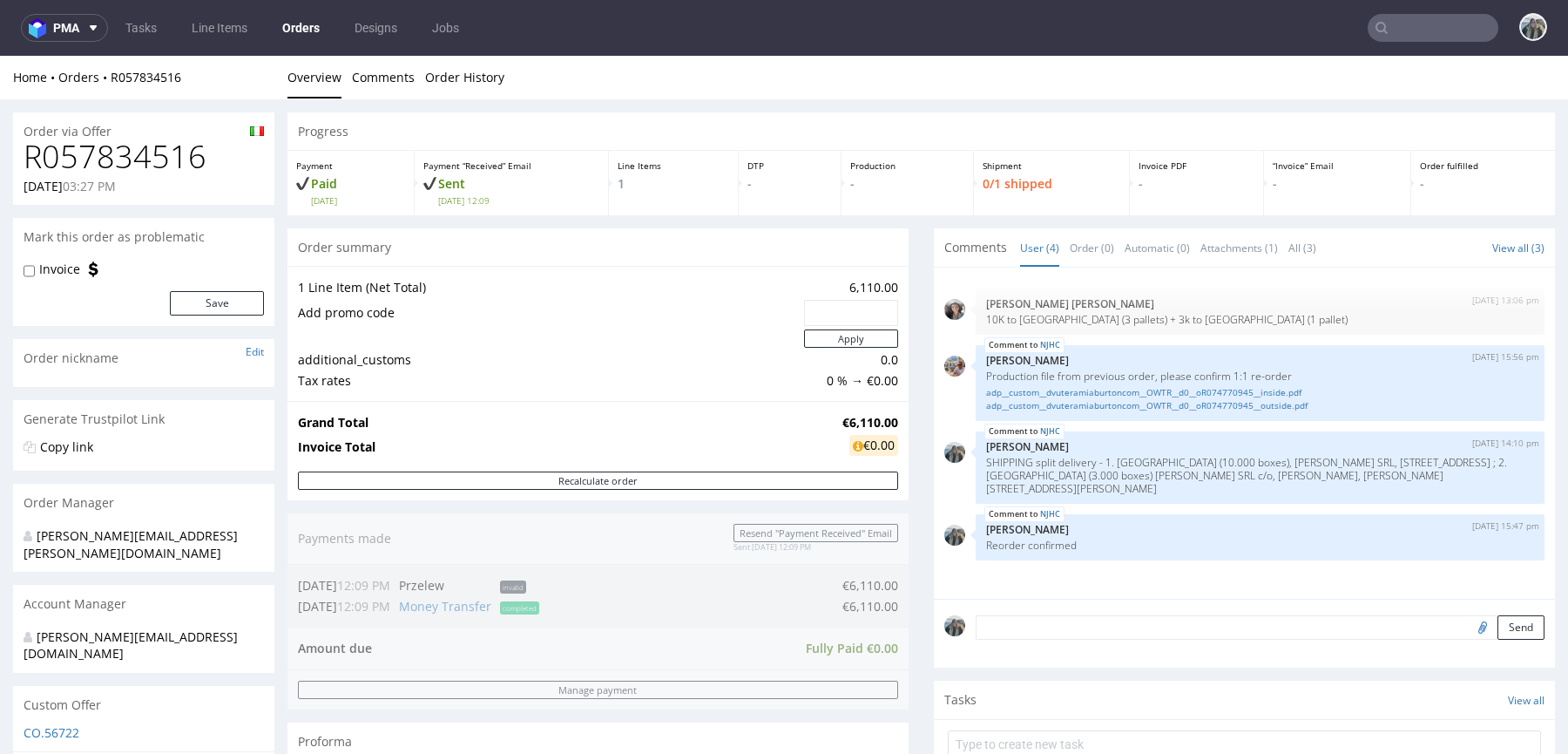
click at [164, 158] on h1 "R057834516" at bounding box center [143, 157] width 240 height 34
copy h1 "R057834516"
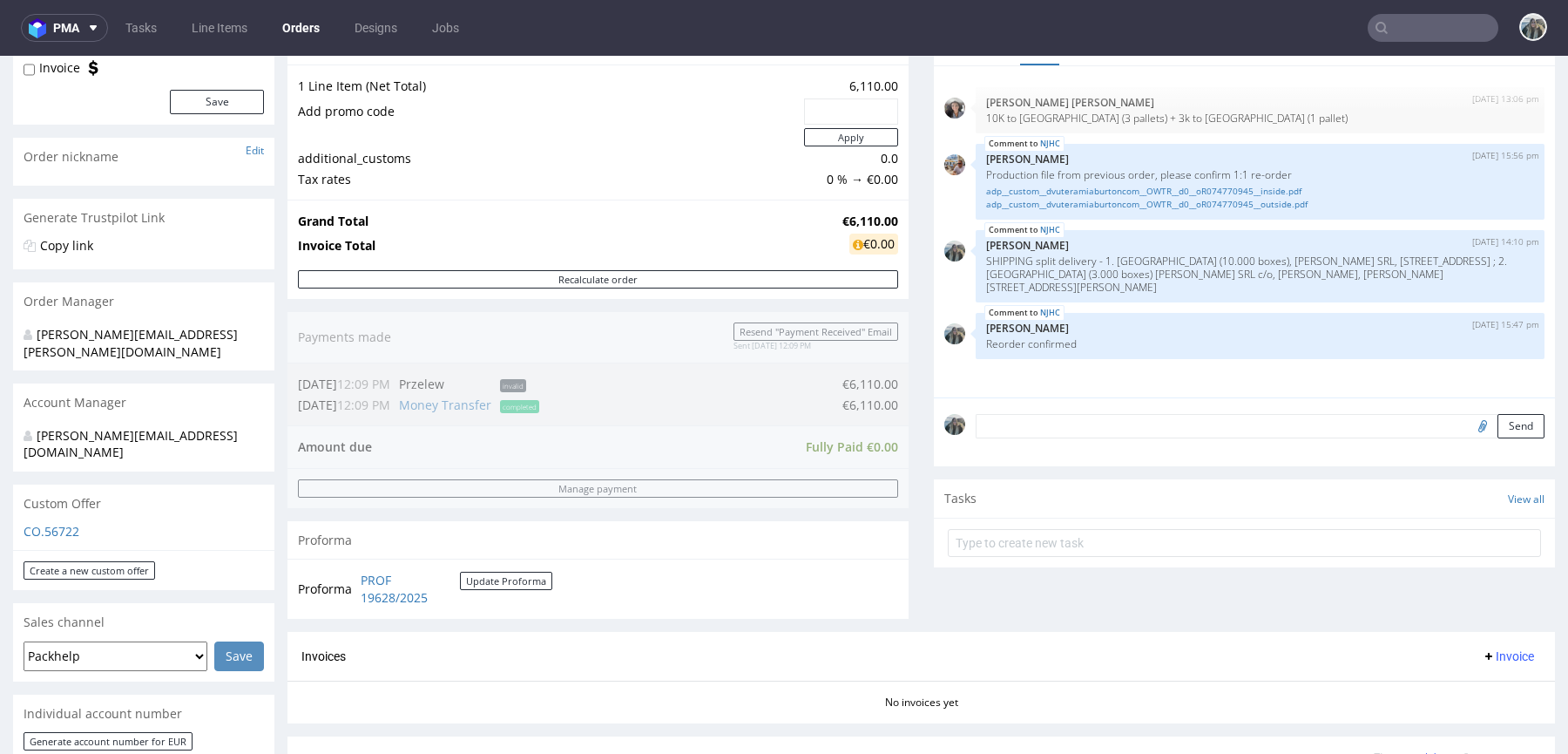
scroll to position [345, 0]
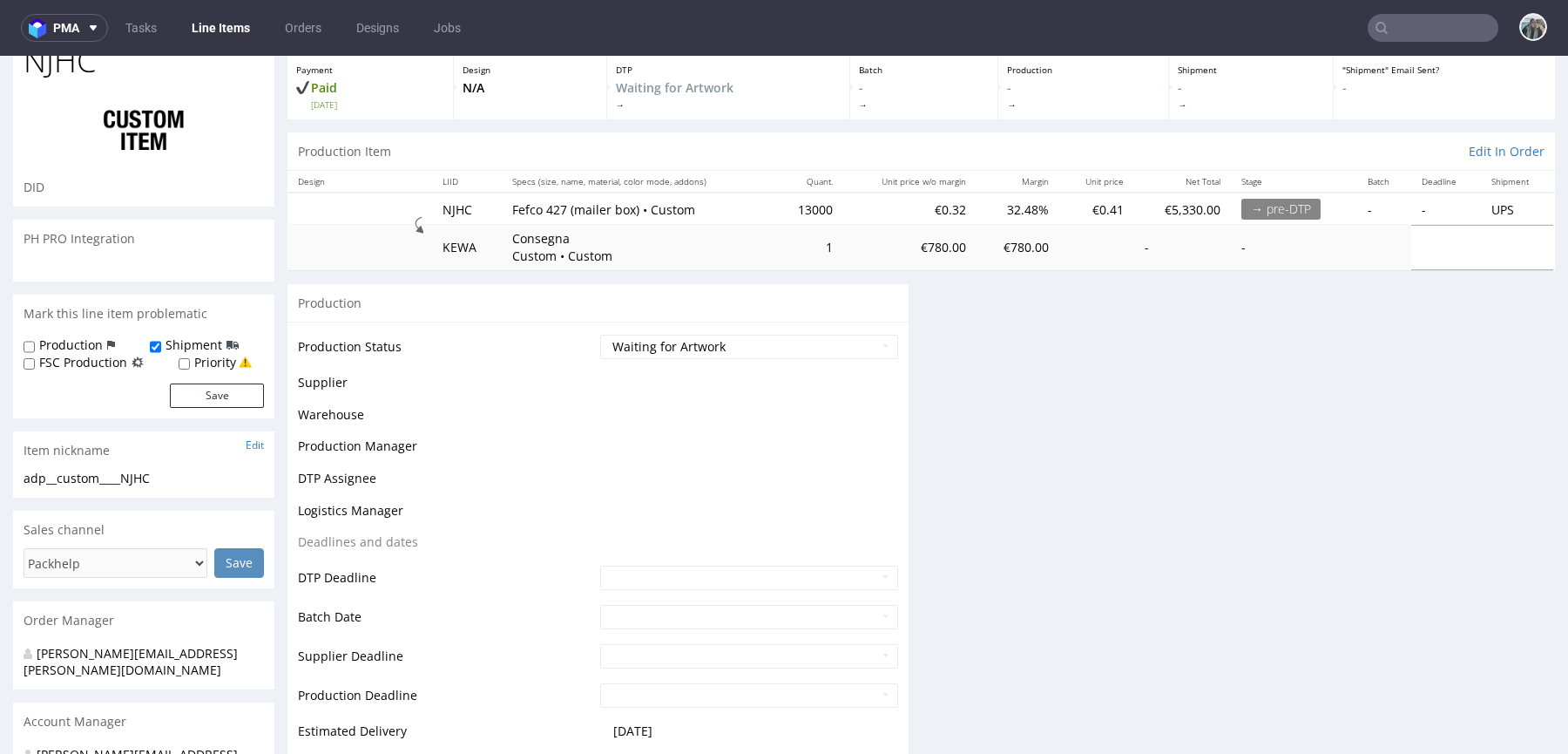
scroll to position [99, 0]
click at [645, 334] on select "Waiting for Artwork Waiting for Diecut Waiting for Mockup Waiting for DTP Waiti…" at bounding box center [748, 343] width 298 height 24
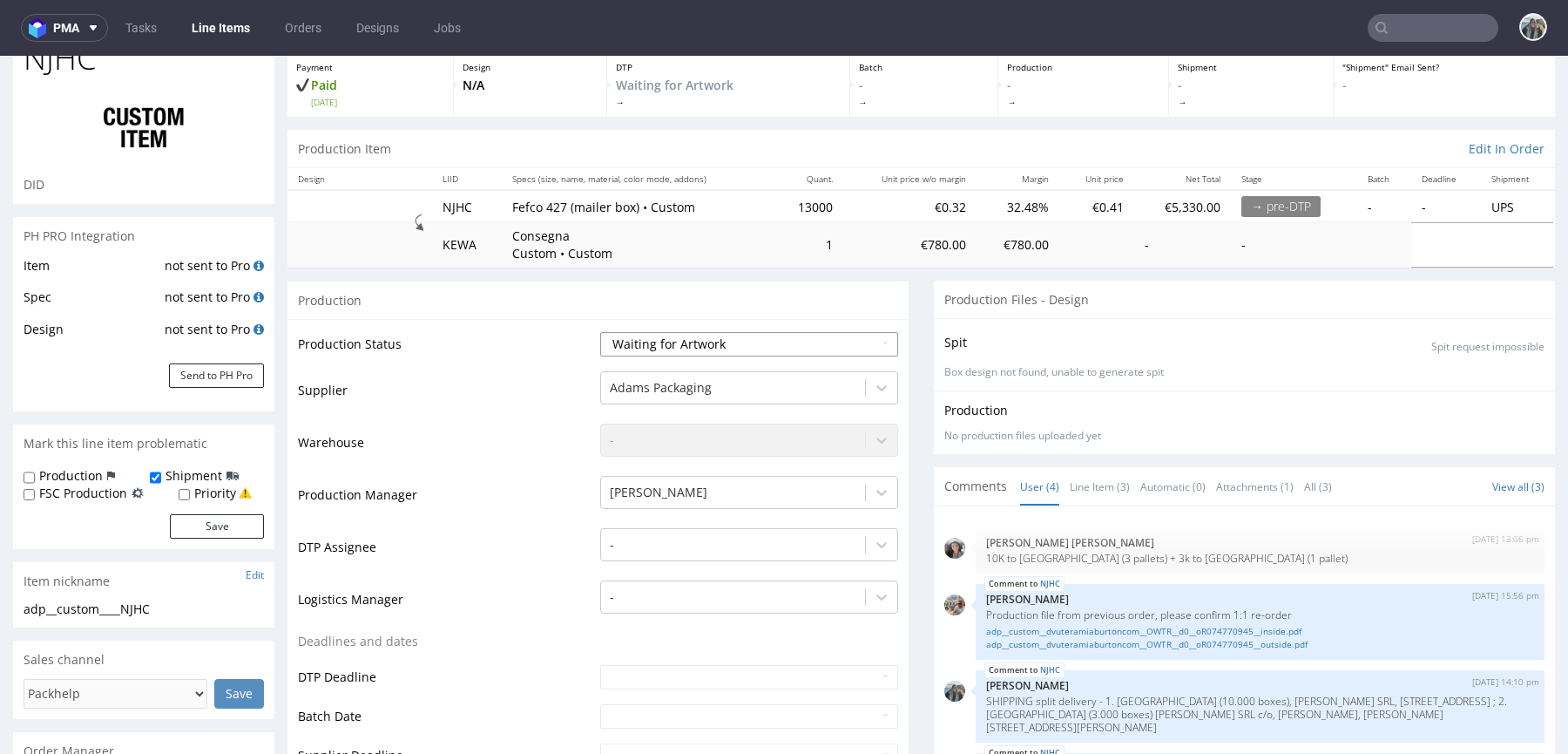
select select "pre_dtp_waiting_for_diecut"
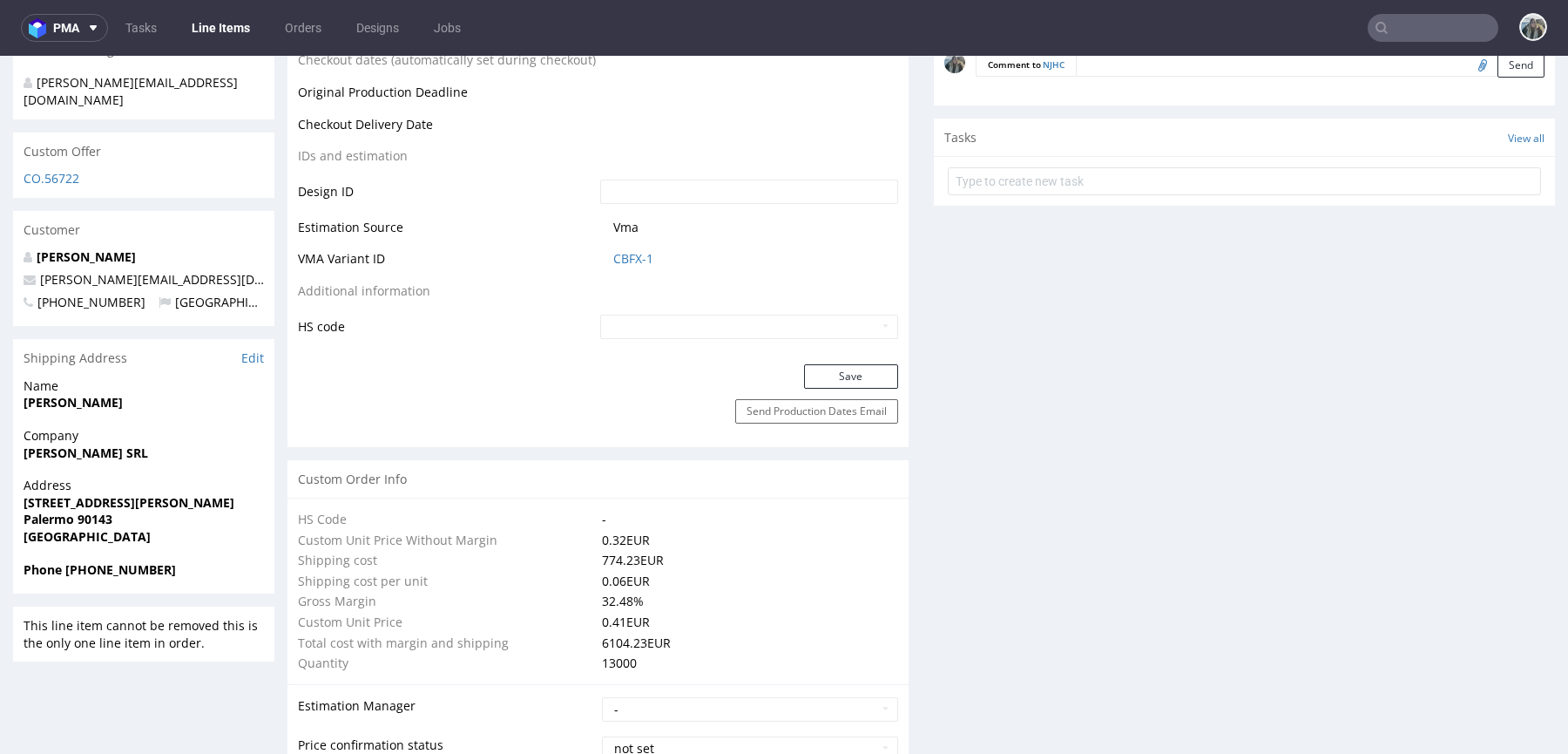
scroll to position [955, 0]
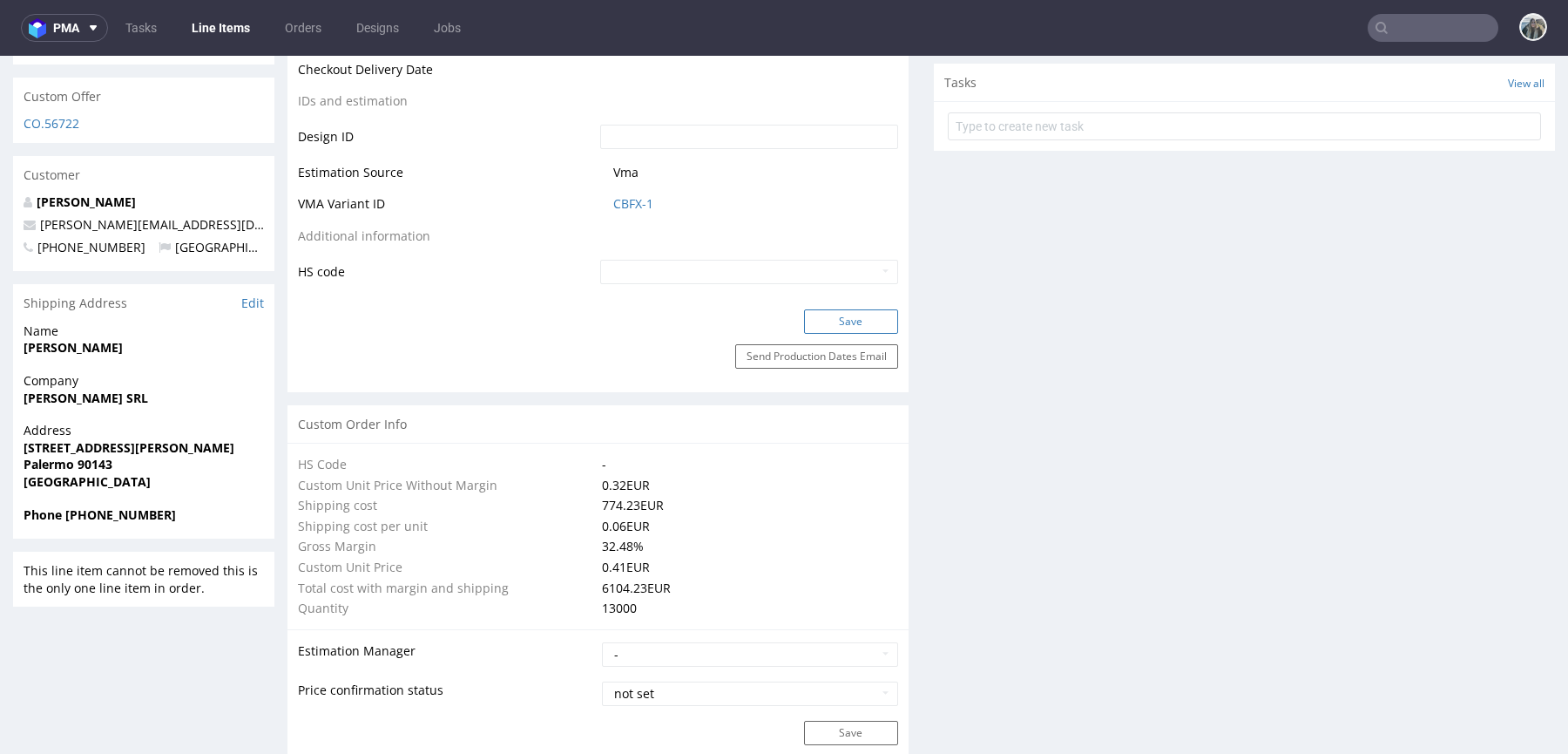
click at [846, 319] on button "Save" at bounding box center [851, 321] width 94 height 24
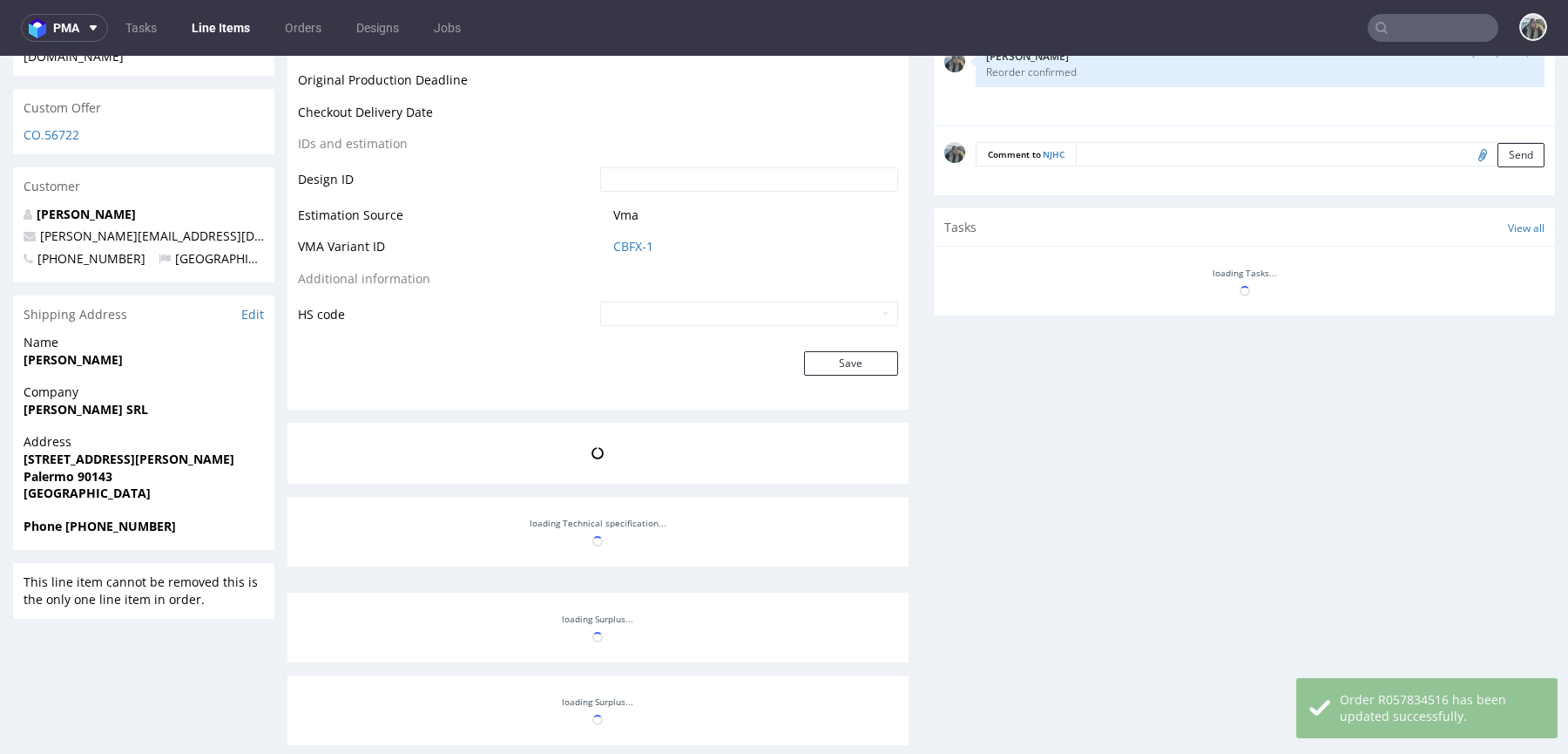
scroll to position [942, 0]
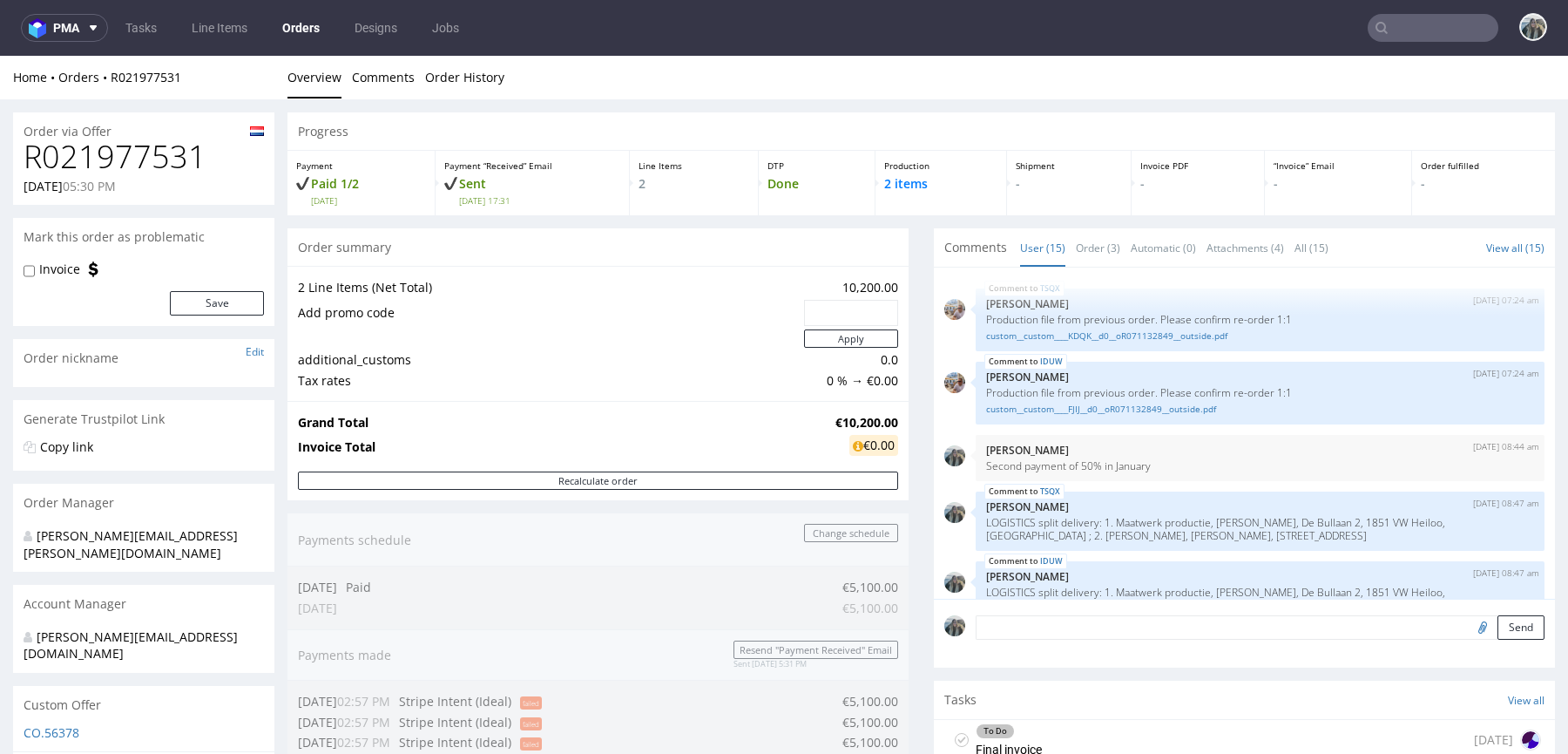
scroll to position [684, 0]
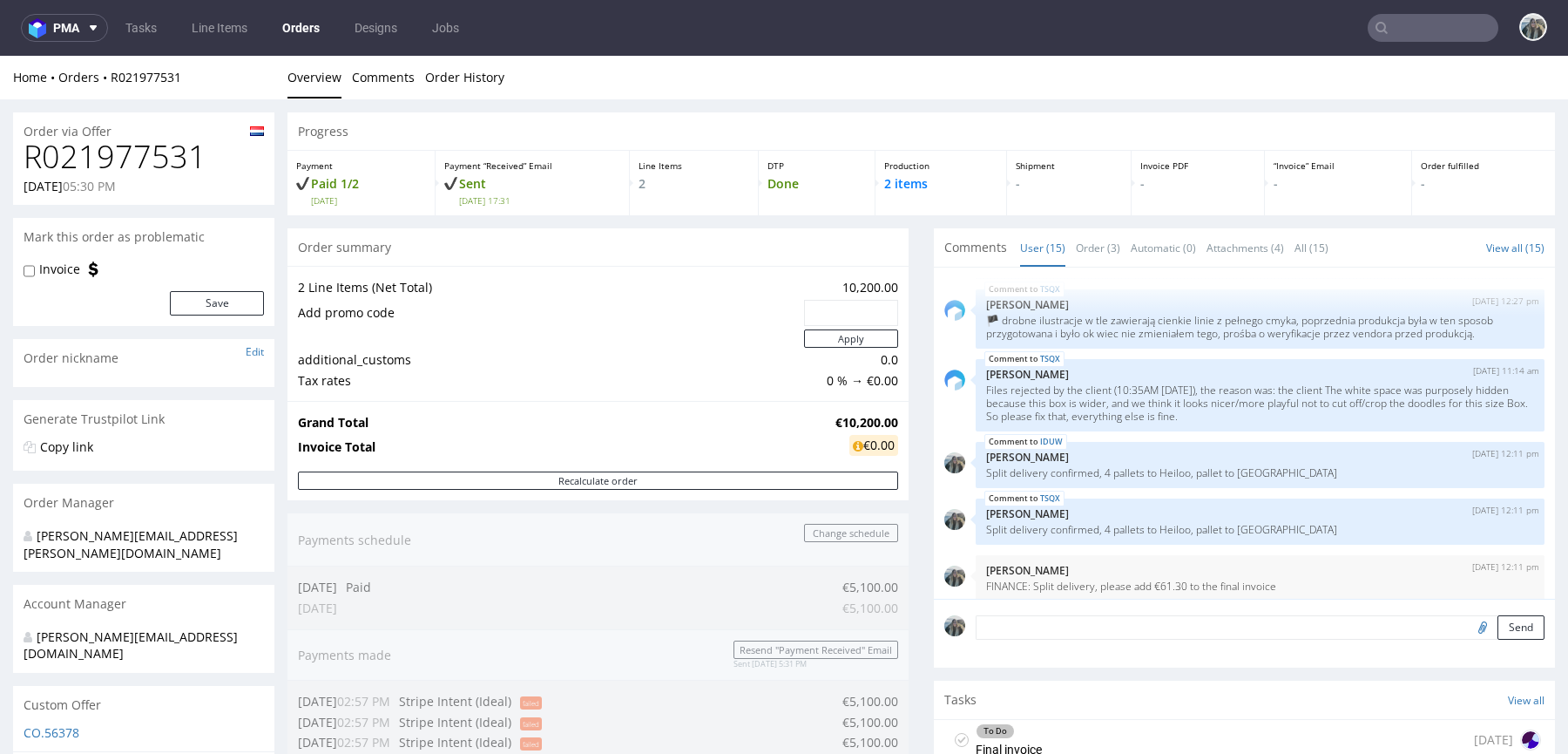
click at [63, 269] on label "Invoice" at bounding box center [59, 268] width 41 height 17
click at [34, 269] on input "Invoice" at bounding box center [29, 270] width 11 height 14
checkbox input "true"
click at [214, 288] on form "Invoice Save" at bounding box center [143, 287] width 240 height 55
click at [215, 292] on button "Save" at bounding box center [216, 303] width 94 height 24
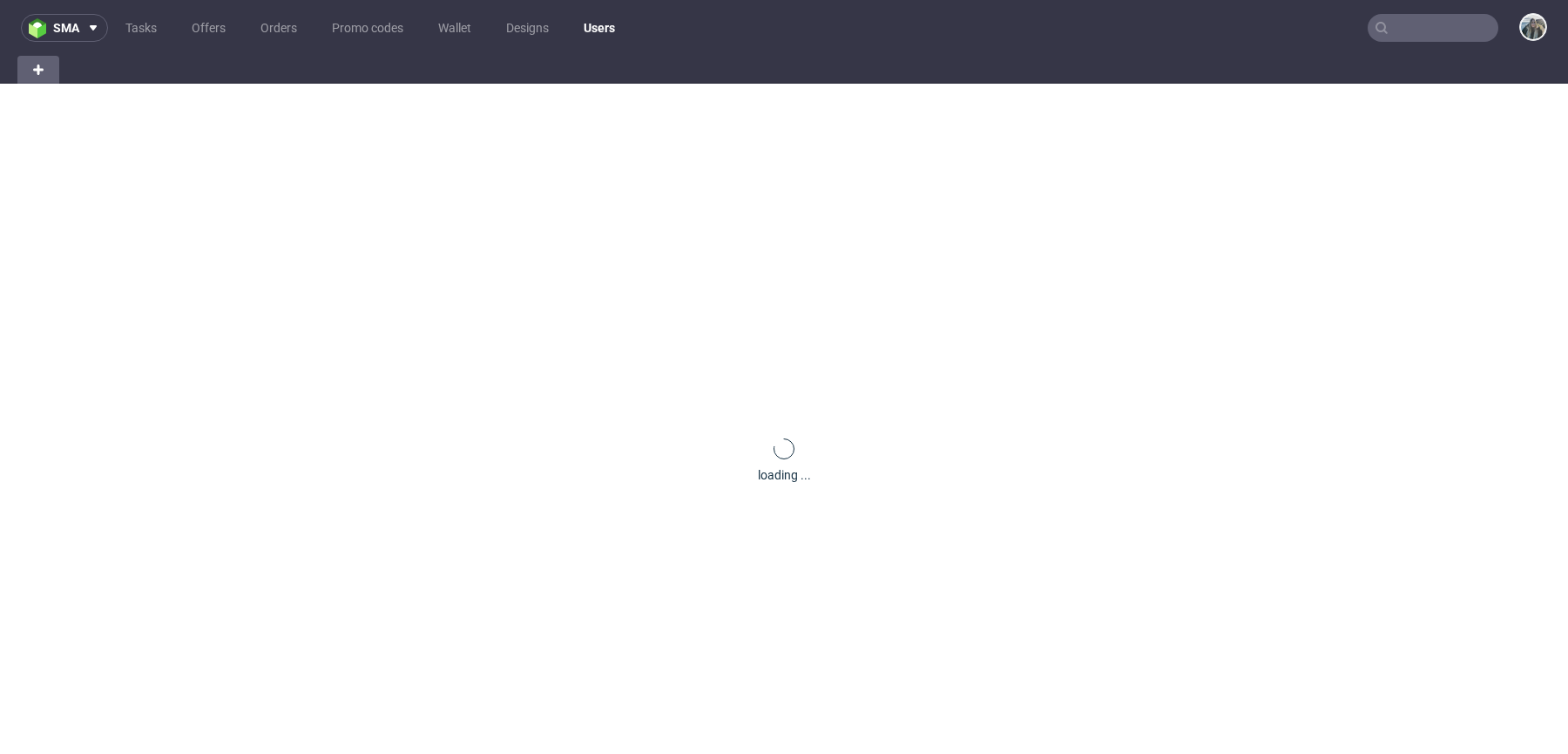
click at [1390, 27] on input "text" at bounding box center [1433, 27] width 130 height 28
paste input "patitasco"
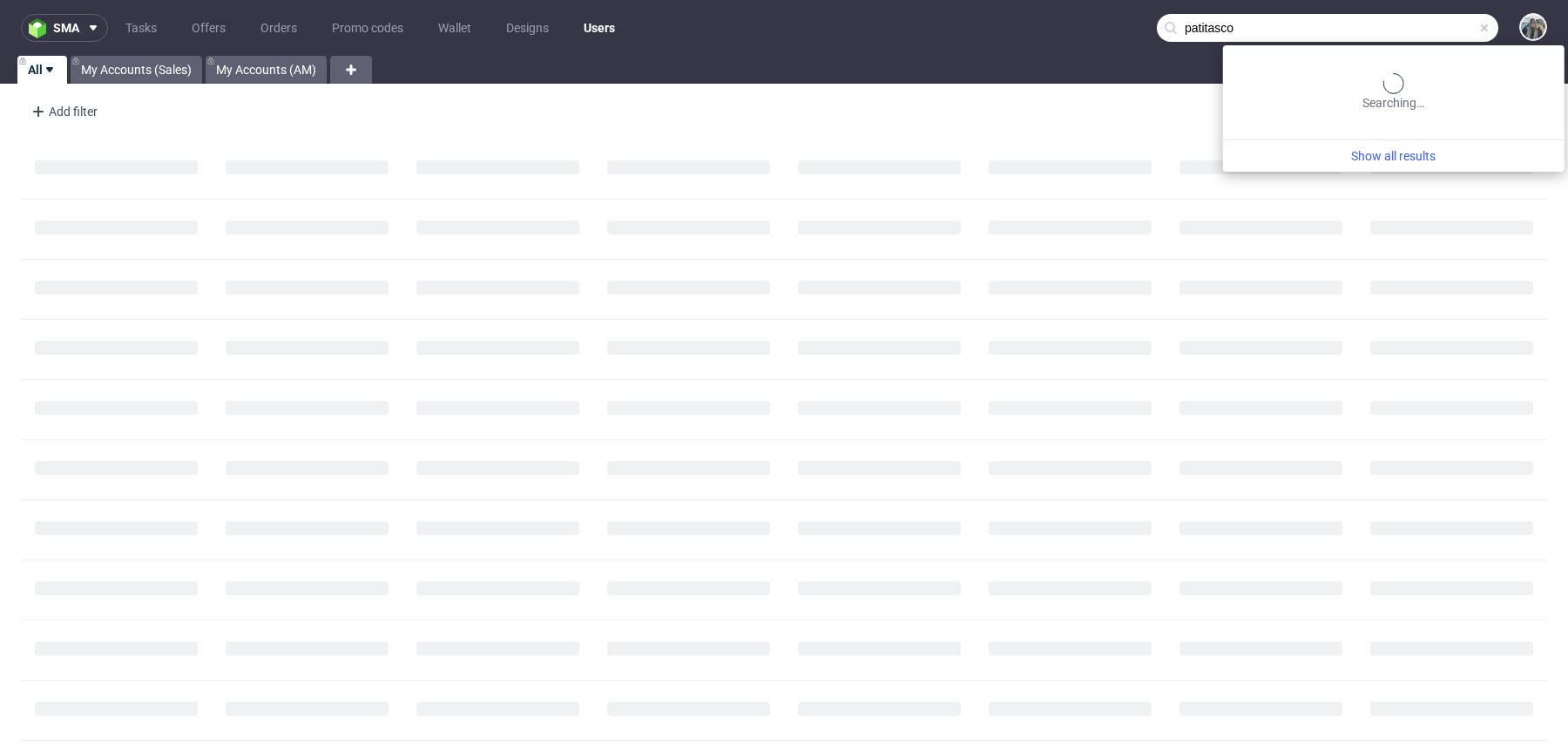
type input "patitasco"
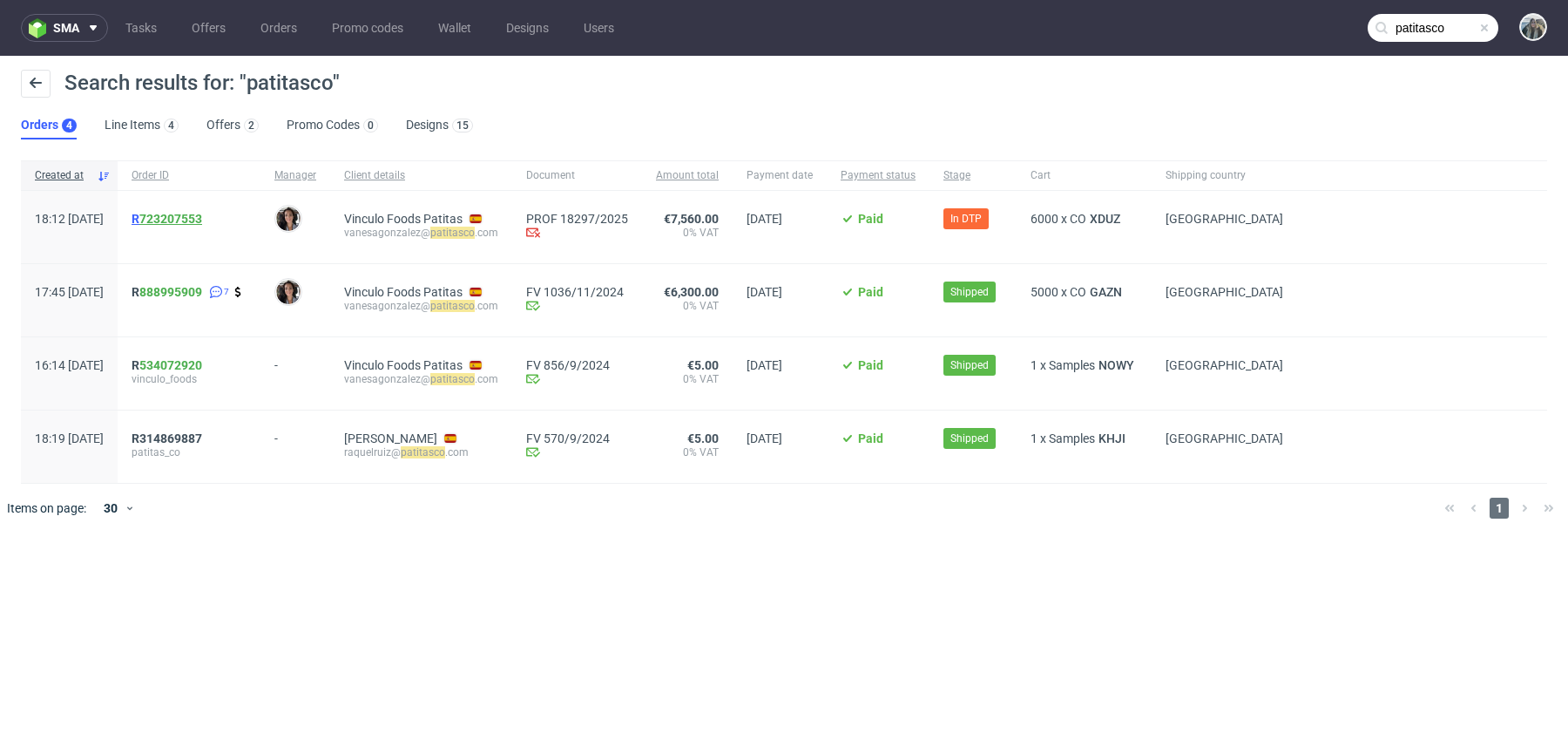
click at [202, 215] on link "723207553" at bounding box center [170, 218] width 63 height 14
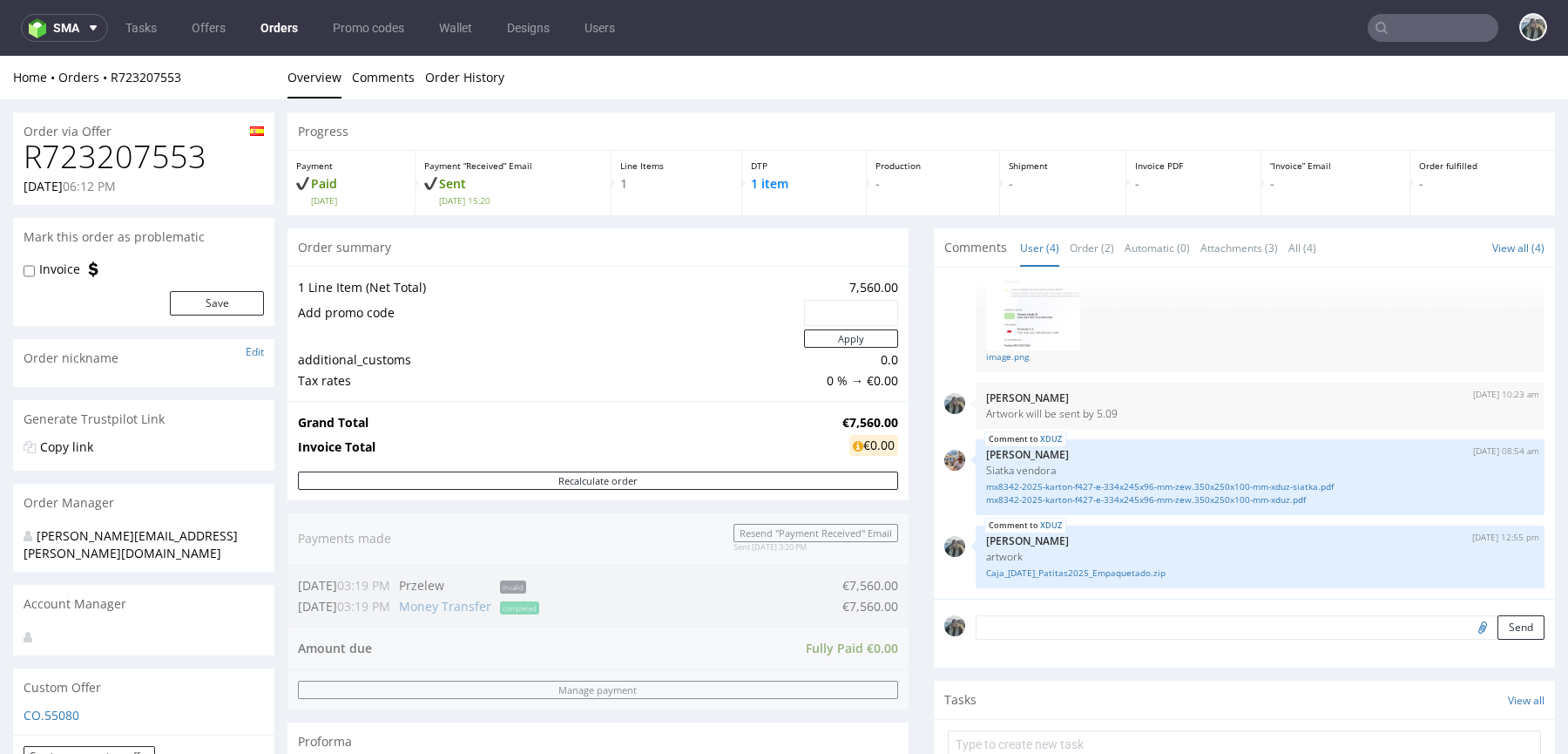
click at [156, 142] on h1 "R723207553" at bounding box center [143, 157] width 240 height 34
click at [156, 144] on h1 "R723207553" at bounding box center [143, 157] width 240 height 34
click at [158, 169] on h1 "R723207553" at bounding box center [143, 157] width 240 height 34
copy h1 "R723207553"
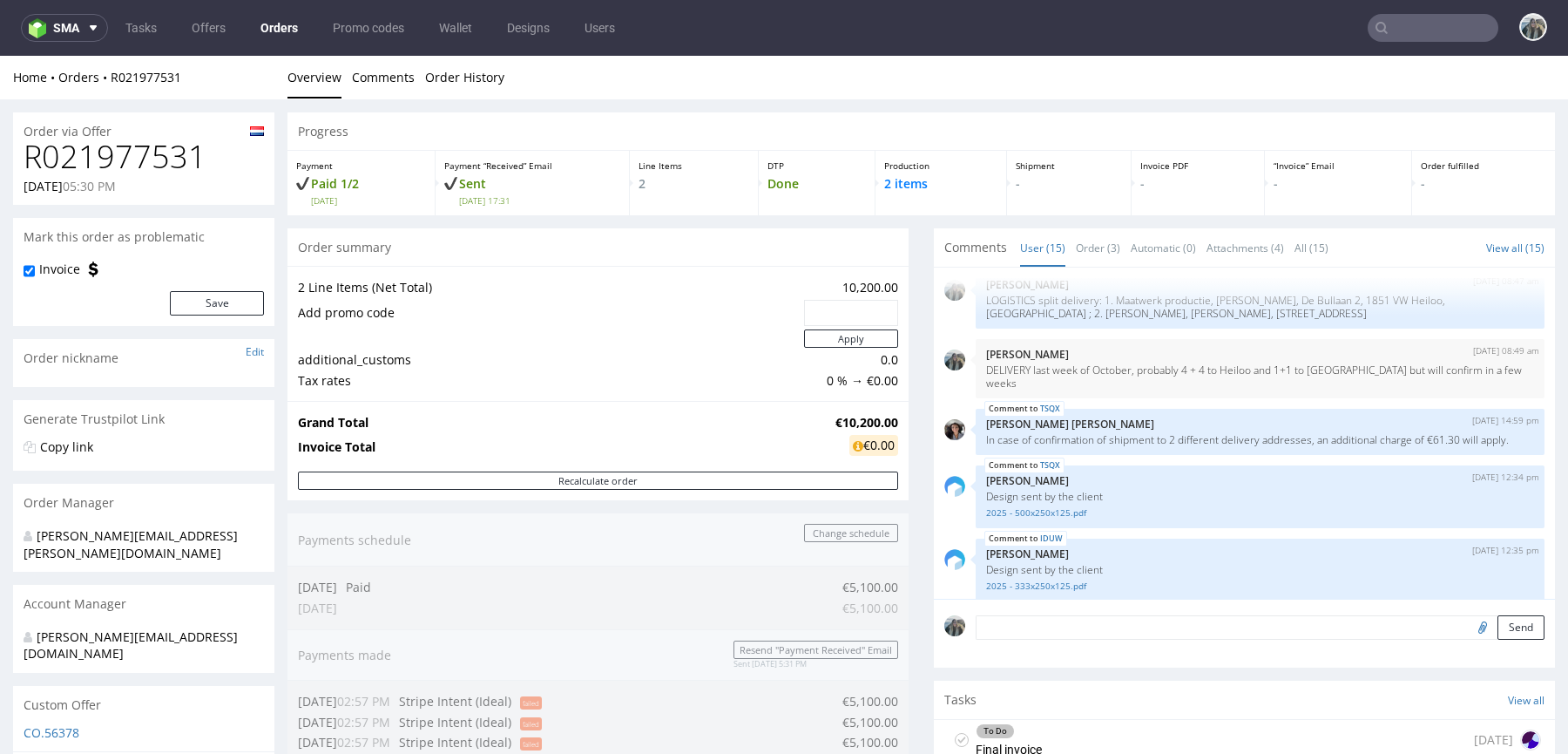
scroll to position [304, 0]
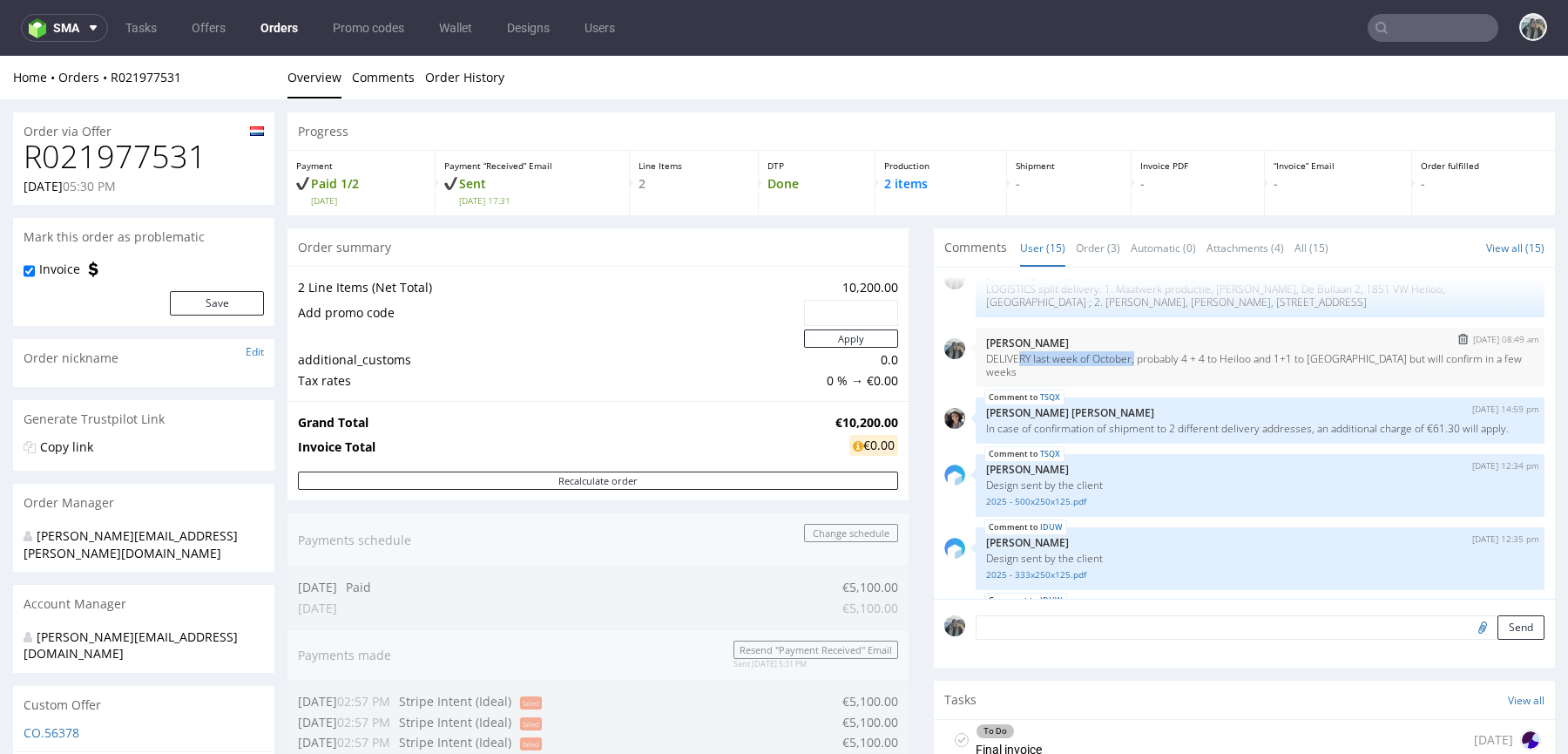
drag, startPoint x: 1131, startPoint y: 357, endPoint x: 1011, endPoint y: 356, distance: 120.0
click at [1011, 357] on p "DELIVERY last week of October, probably 4 + 4 to Heiloo and 1+1 to [GEOGRAPHIC_…" at bounding box center [1259, 364] width 548 height 26
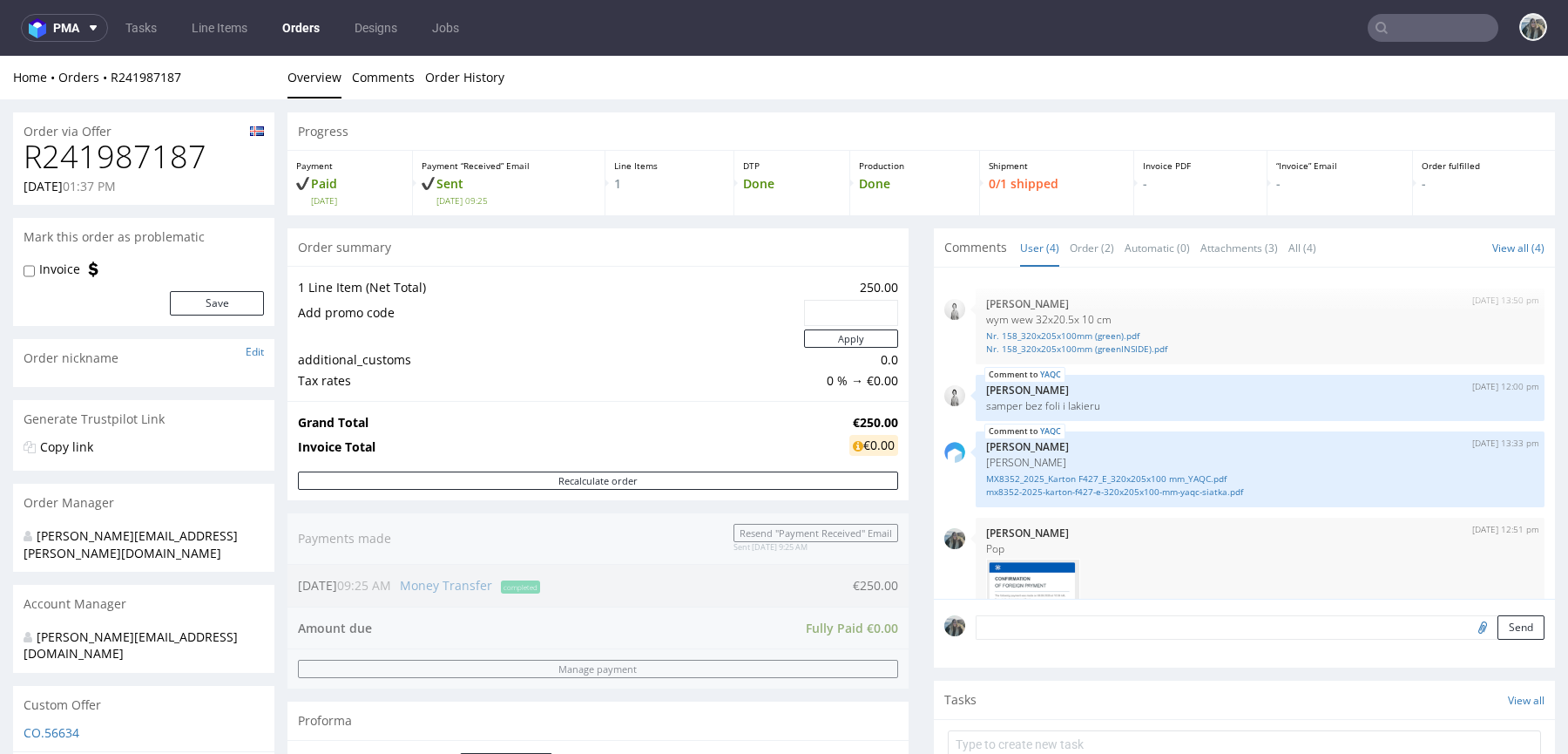
click at [132, 166] on h1 "R241987187" at bounding box center [143, 157] width 240 height 34
click at [132, 165] on h1 "R241987187" at bounding box center [143, 157] width 240 height 34
copy h1 "R241987187"
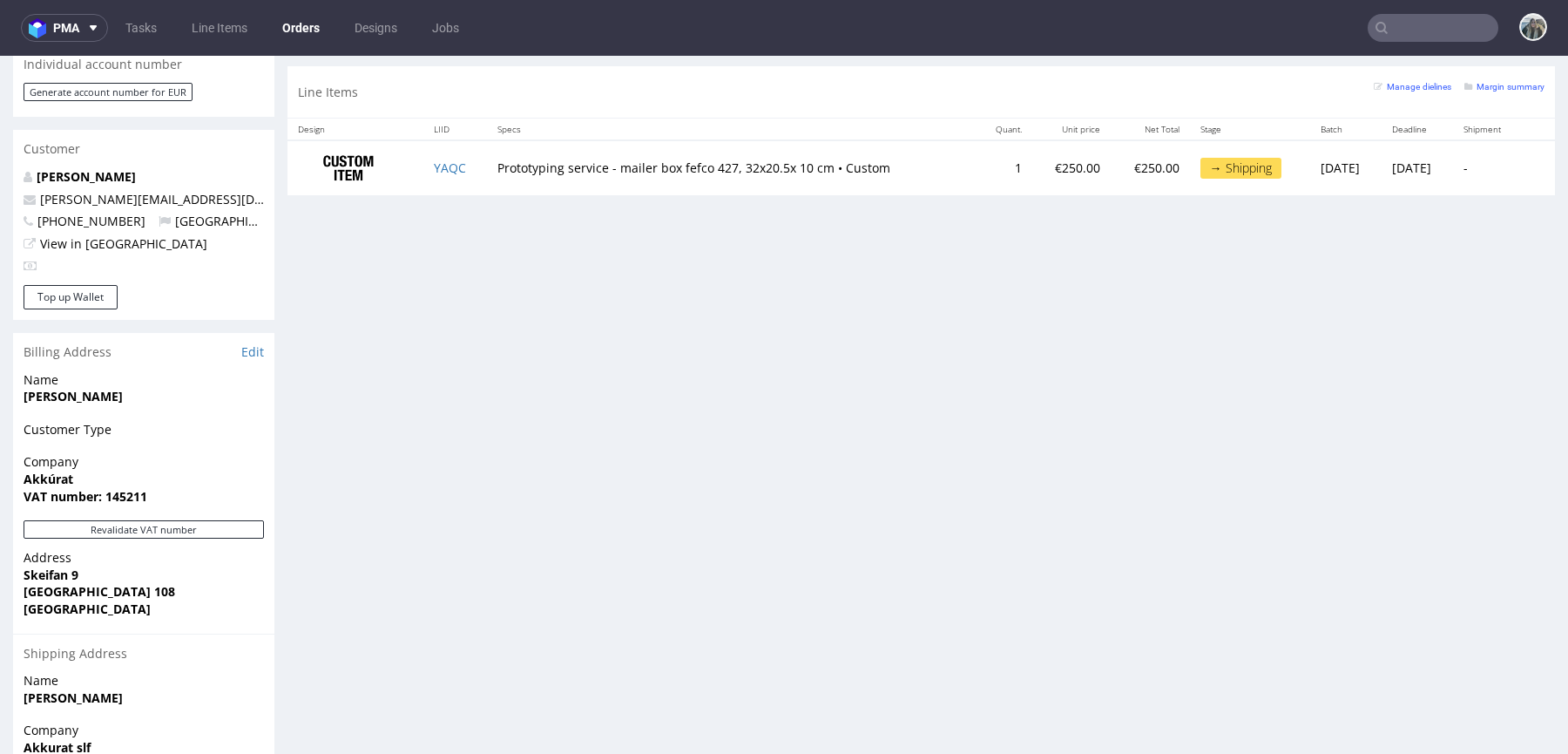
scroll to position [324, 0]
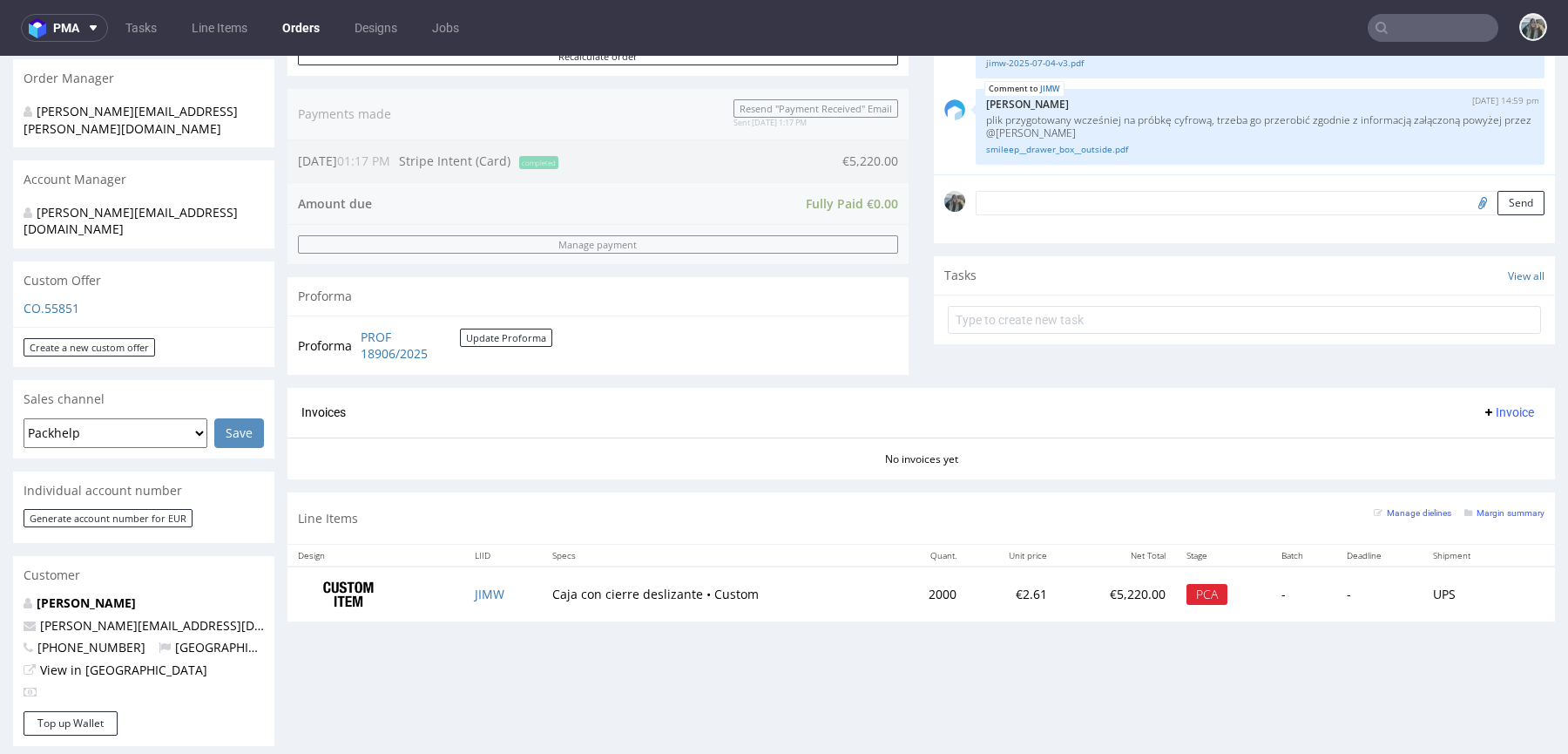
scroll to position [549, 0]
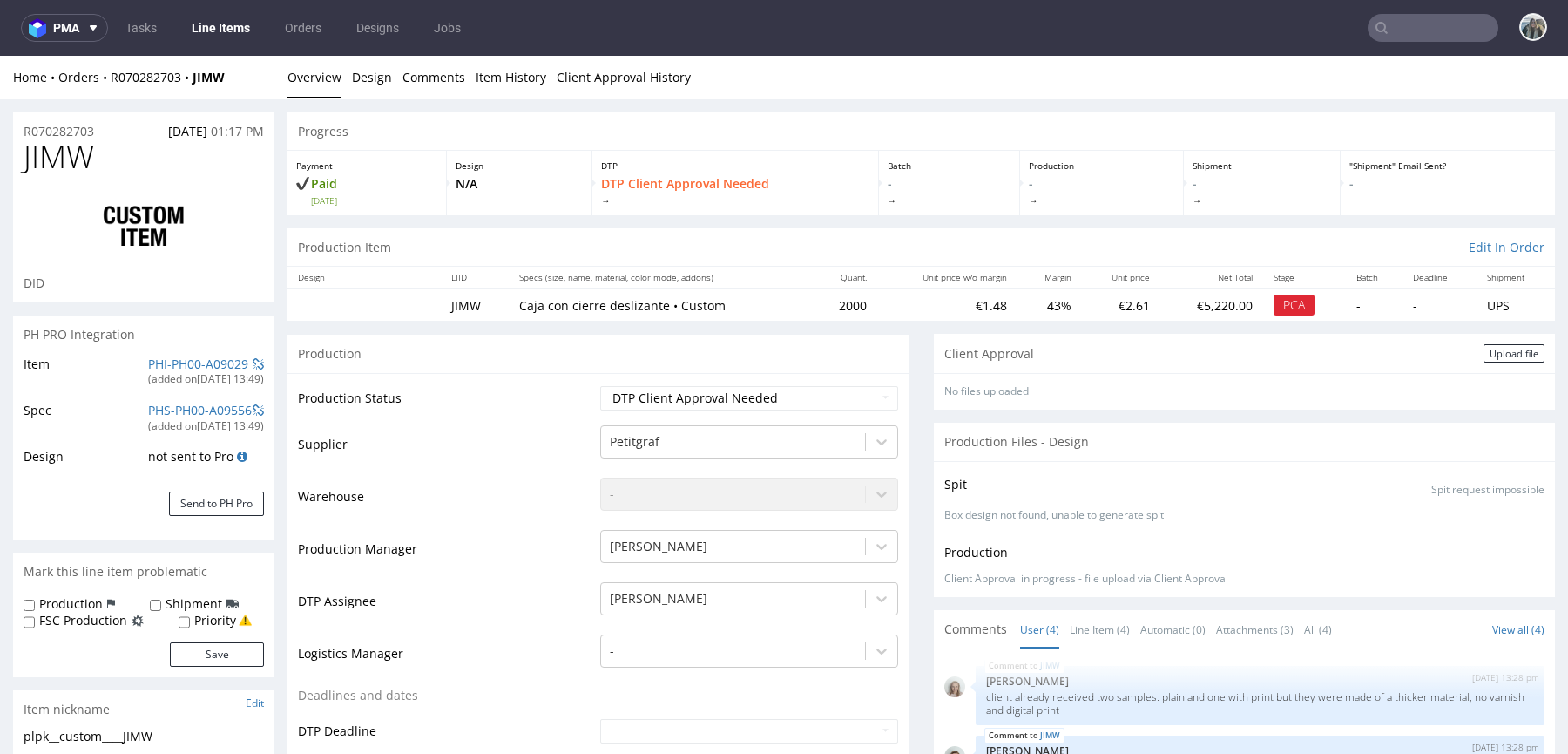
drag, startPoint x: 108, startPoint y: 133, endPoint x: 0, endPoint y: 133, distance: 108.0
copy p "R070282703"
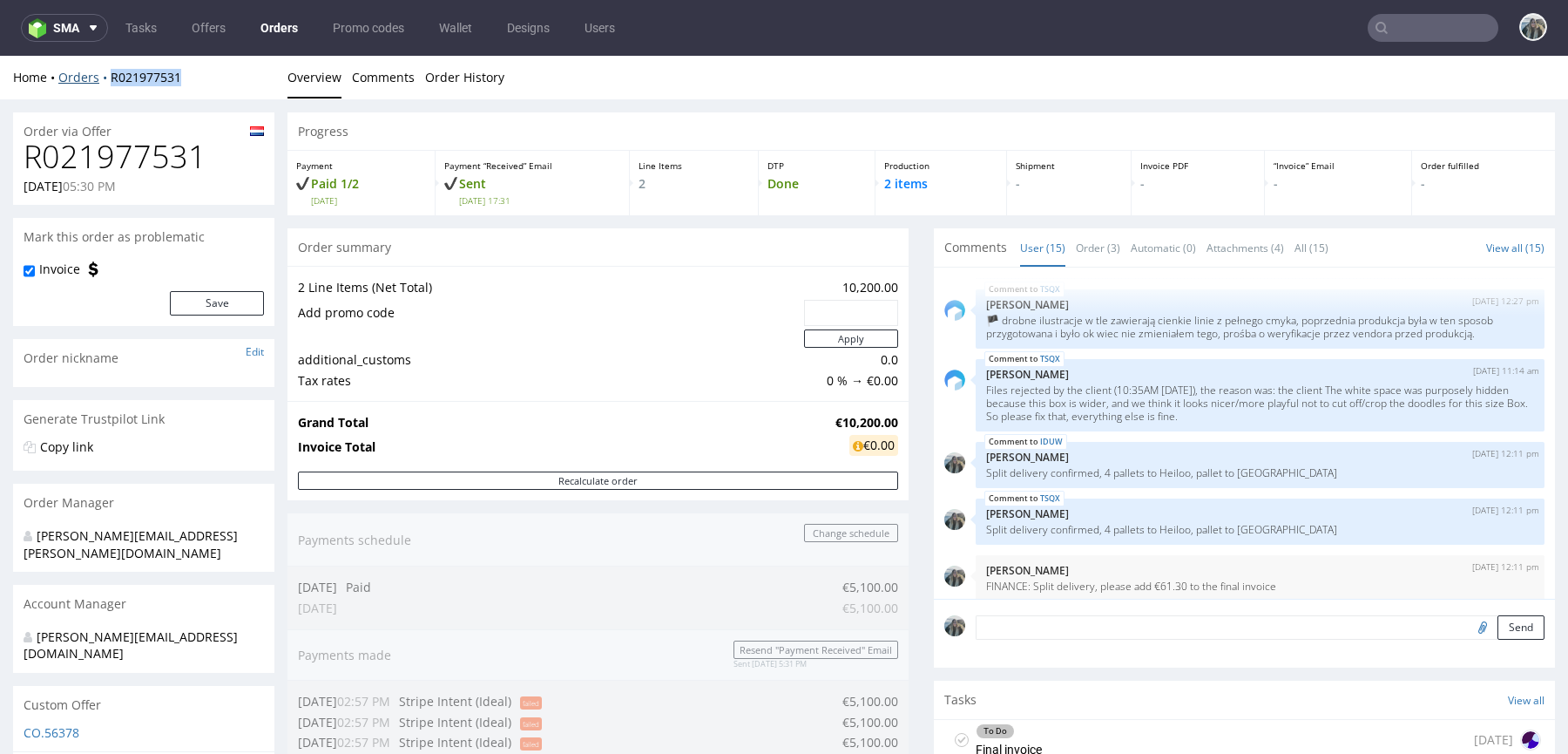
drag, startPoint x: 180, startPoint y: 92, endPoint x: 107, endPoint y: 70, distance: 76.2
click at [107, 70] on div "Home Orders R021977531 Overview Comments Order History" at bounding box center [784, 78] width 1568 height 44
copy link "R021977531"
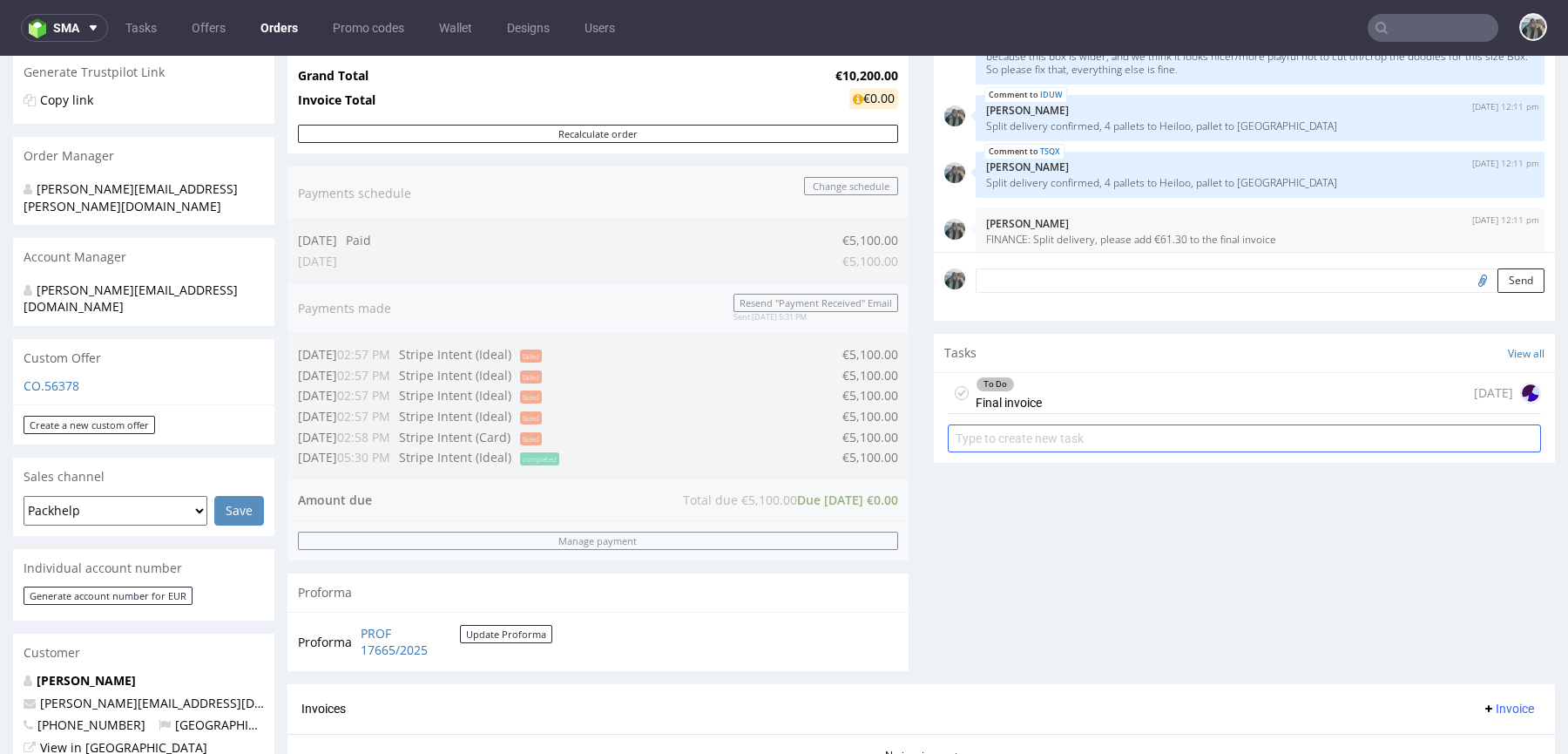
scroll to position [990, 0]
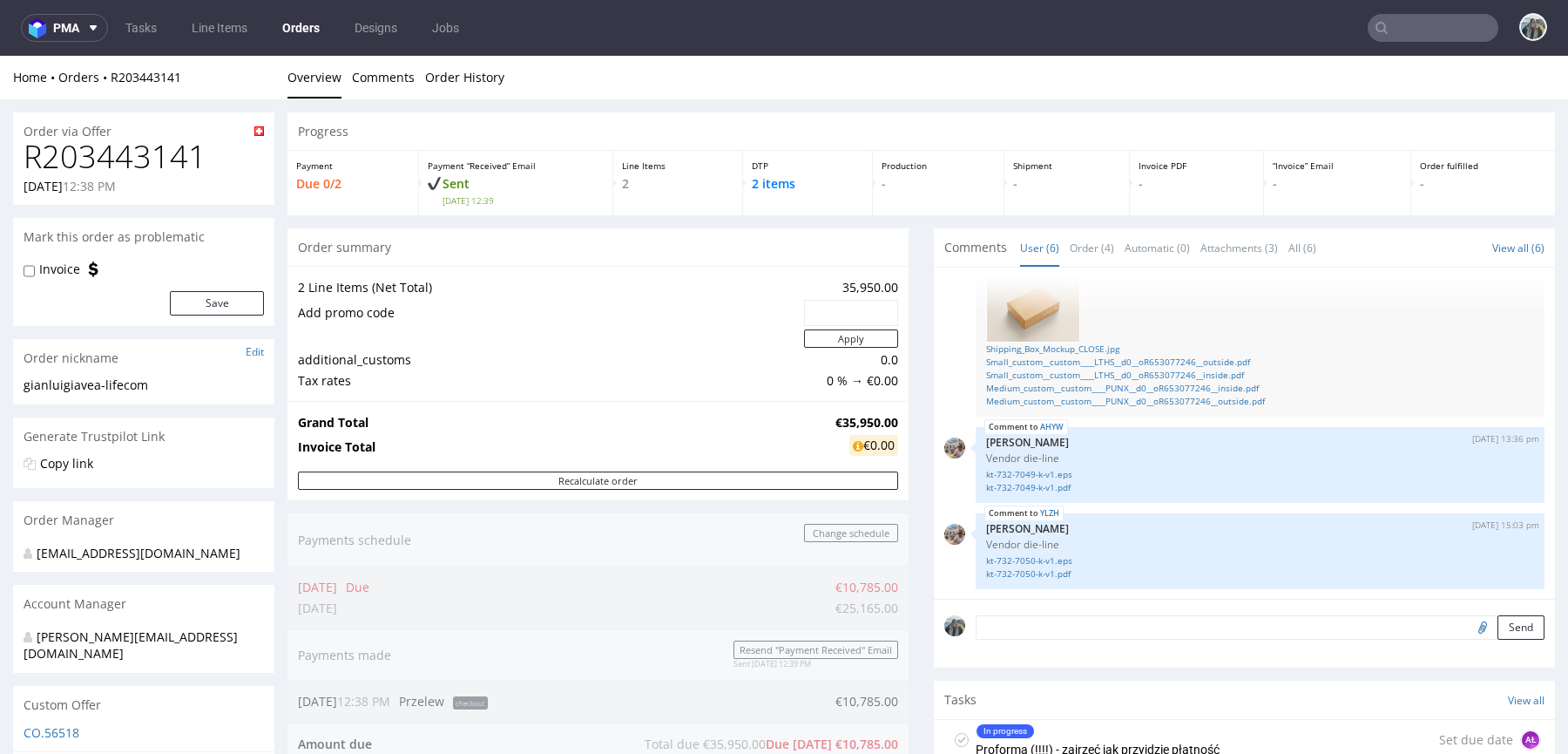
click at [139, 169] on h1 "R203443141" at bounding box center [143, 157] width 240 height 34
copy h1 "R203443141"
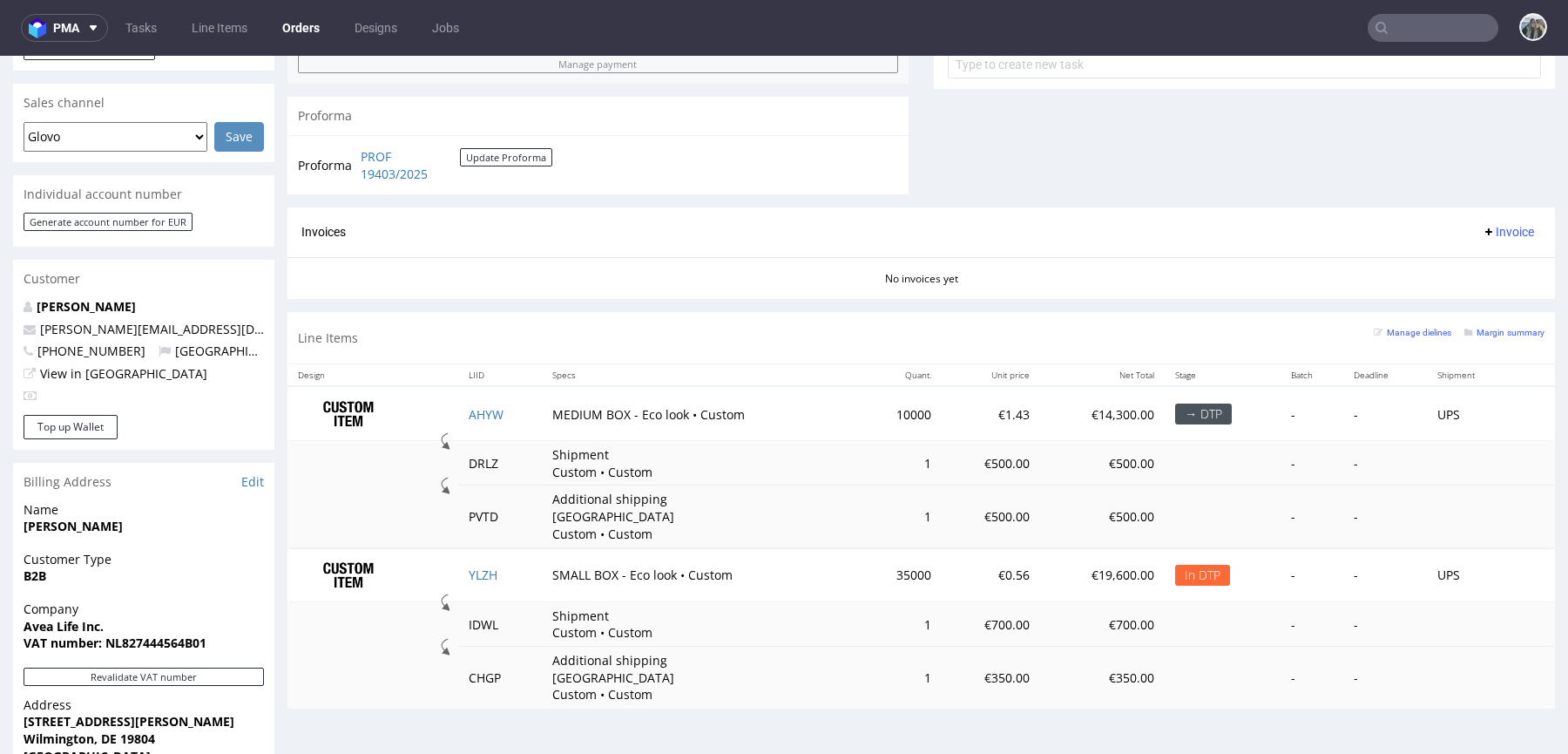
scroll to position [730, 0]
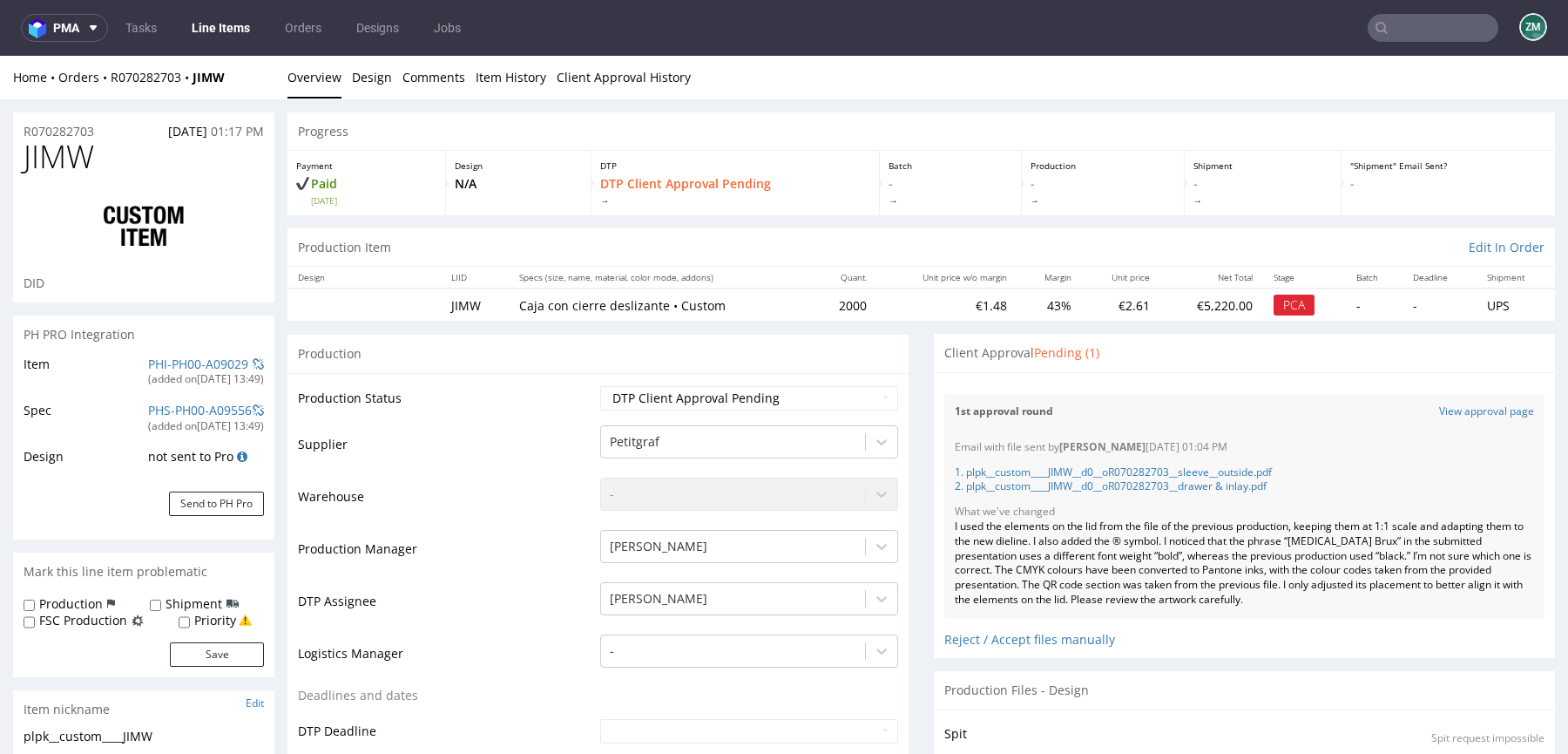
scroll to position [5, 0]
click at [1438, 404] on link "View approval page" at bounding box center [1486, 411] width 95 height 14
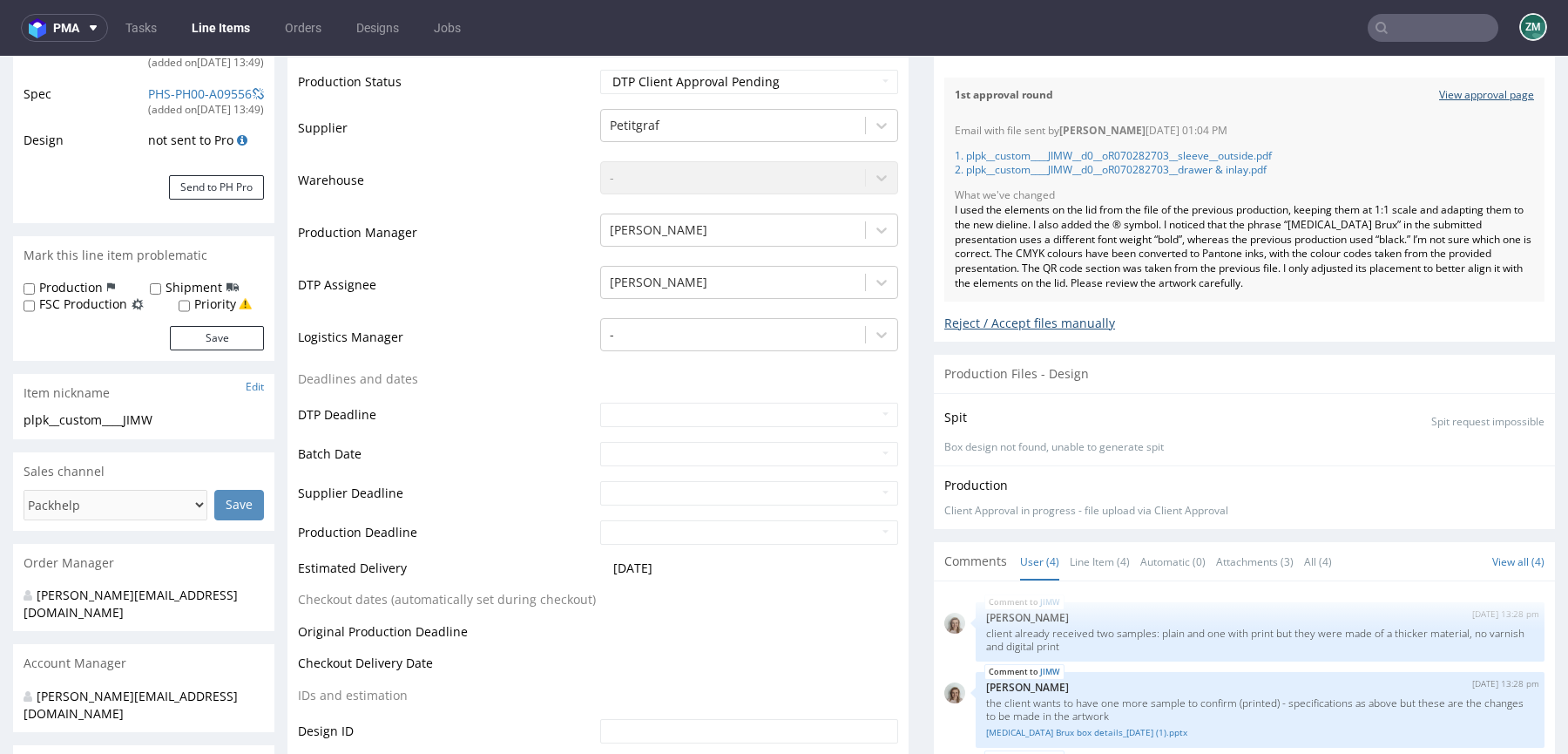
scroll to position [259, 0]
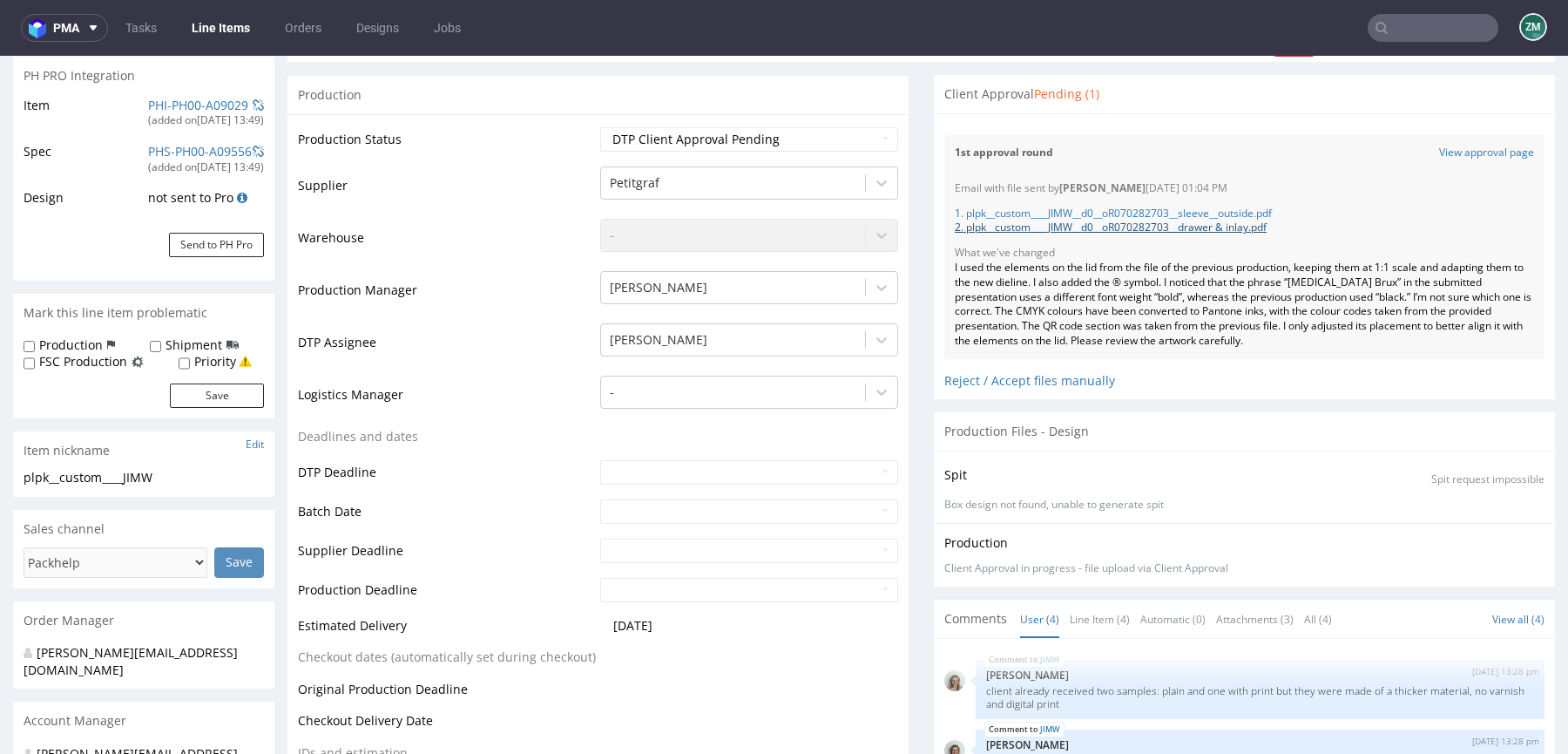
click at [1206, 226] on link "2. plpk__custom____JIMW__d0__oR070282703__drawer & inlay.pdf" at bounding box center [1111, 227] width 312 height 14
click at [1222, 210] on link "1. plpk__custom____JIMW__d0__oR070282703__sleeve__outside.pdf" at bounding box center [1113, 213] width 317 height 14
click at [1128, 289] on div "I used the elements on the lid from the file of the previous production, keepin…" at bounding box center [1244, 304] width 579 height 88
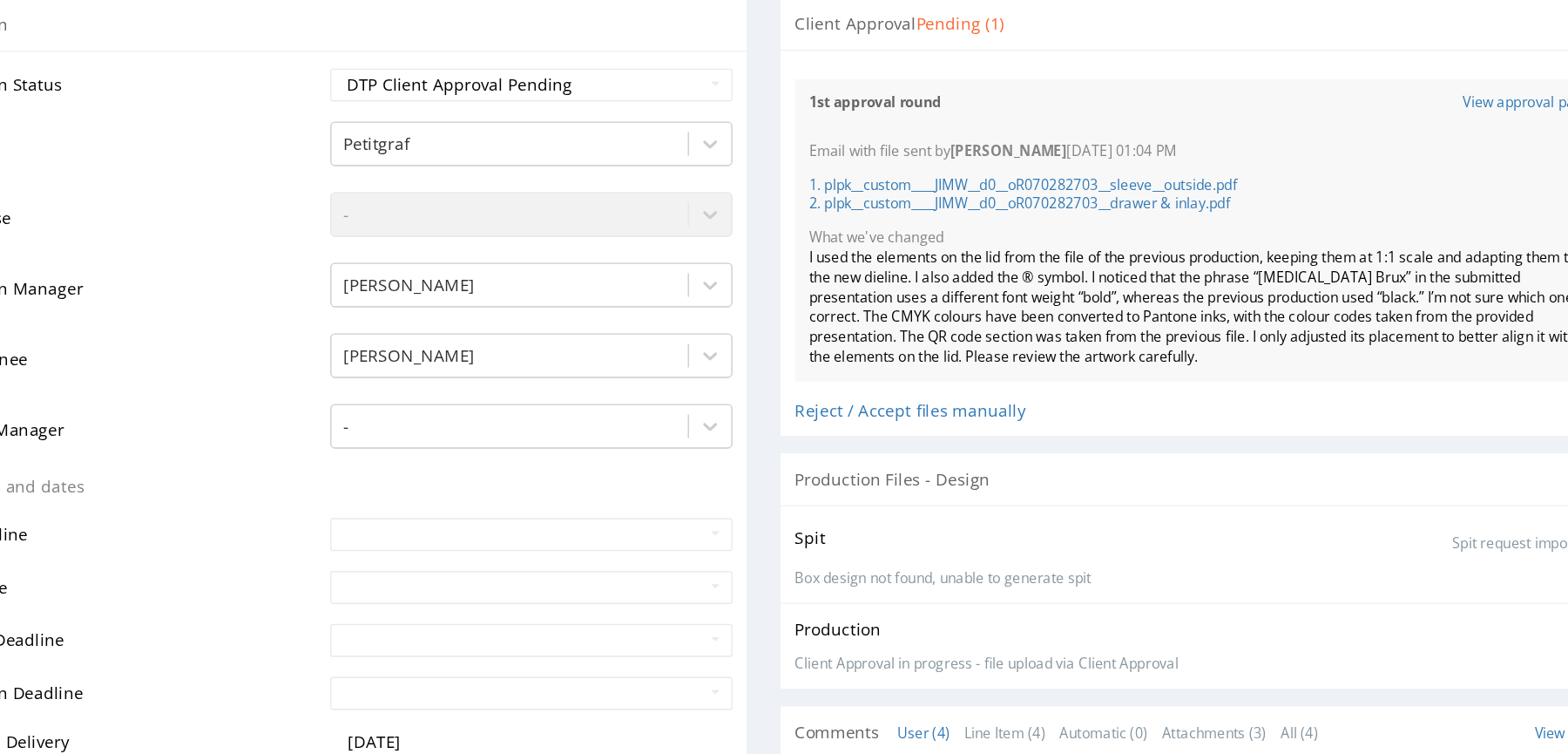
scroll to position [0, 0]
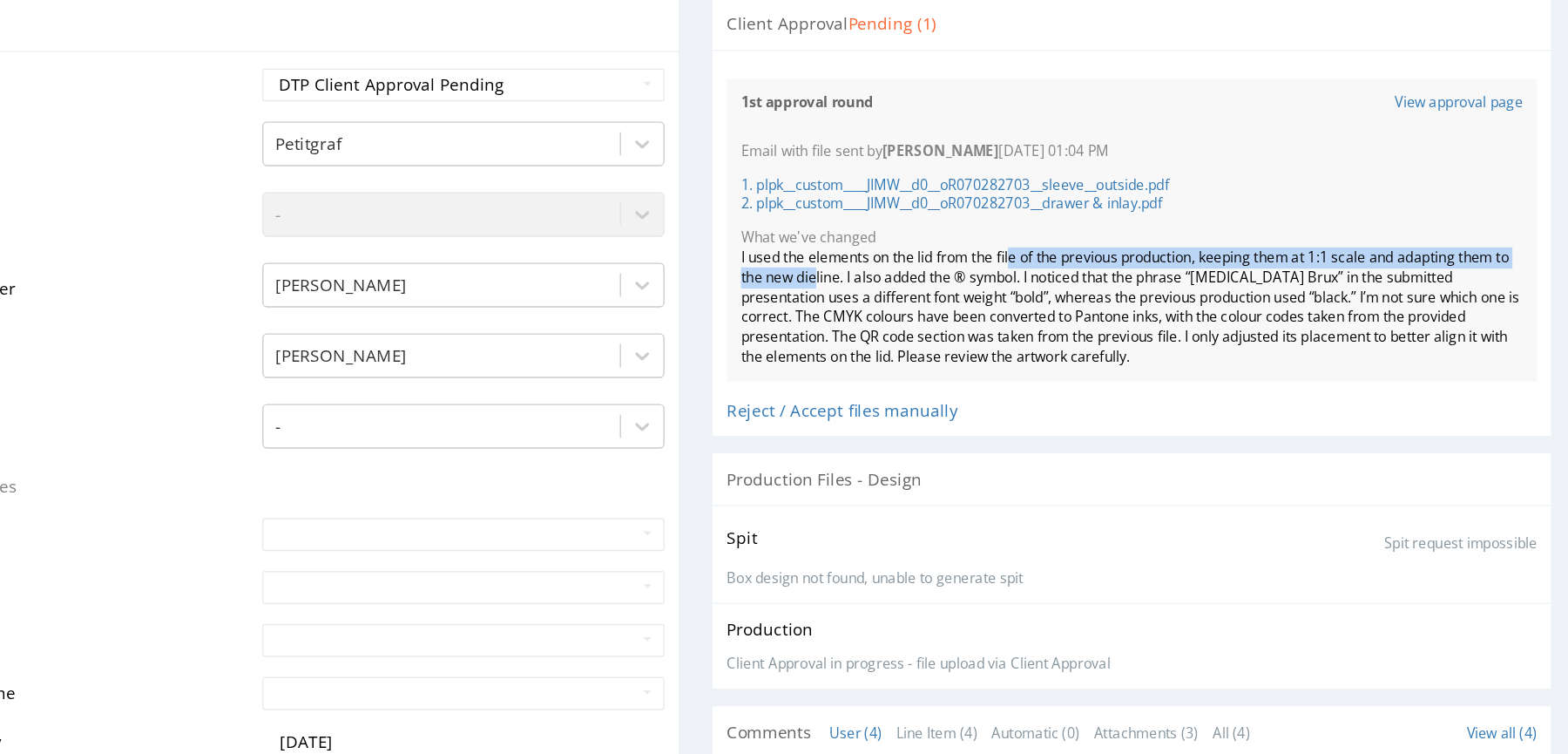
drag, startPoint x: 467, startPoint y: 191, endPoint x: 609, endPoint y: 191, distance: 142.0
click at [607, 191] on div "I used the elements on the lid from the file of the previous production, keepin…" at bounding box center [696, 221] width 579 height 88
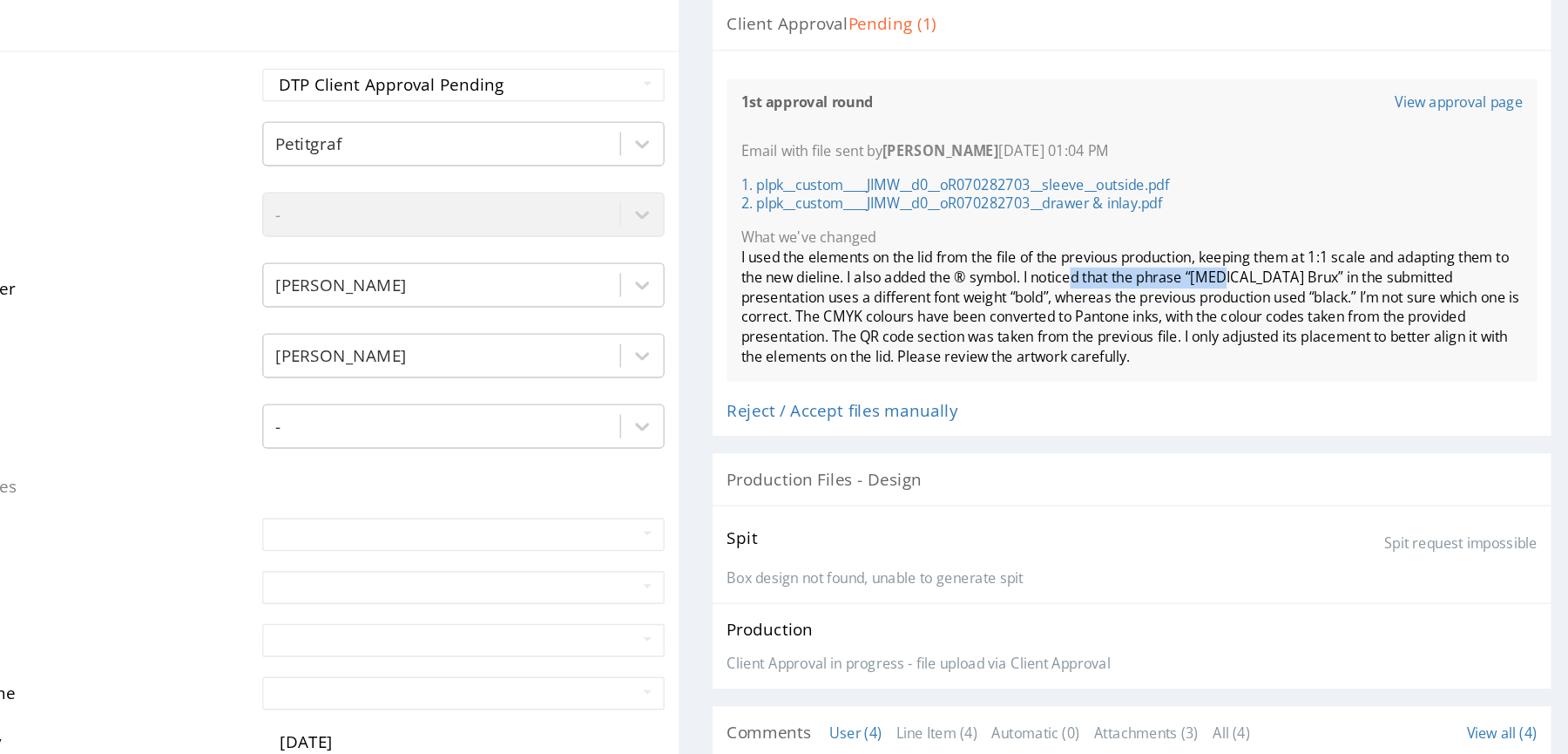
drag, startPoint x: 659, startPoint y: 200, endPoint x: 773, endPoint y: 203, distance: 114.0
click at [772, 202] on div "I used the elements on the lid from the file of the previous production, keepin…" at bounding box center [696, 221] width 579 height 88
drag, startPoint x: 848, startPoint y: 196, endPoint x: 689, endPoint y: 193, distance: 159.0
click at [690, 194] on div "I used the elements on the lid from the file of the previous production, keepin…" at bounding box center [696, 221] width 579 height 88
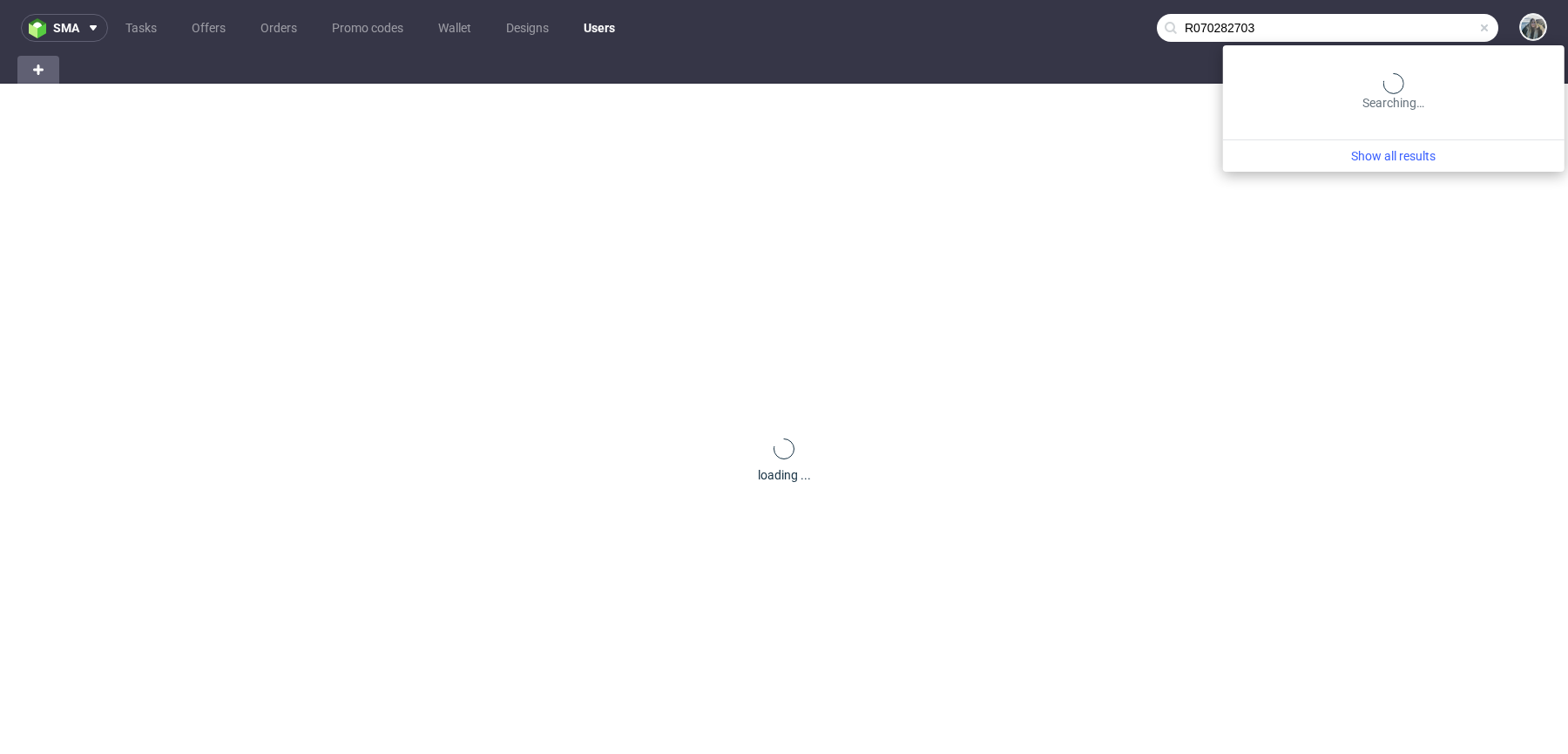
type input "R070282703"
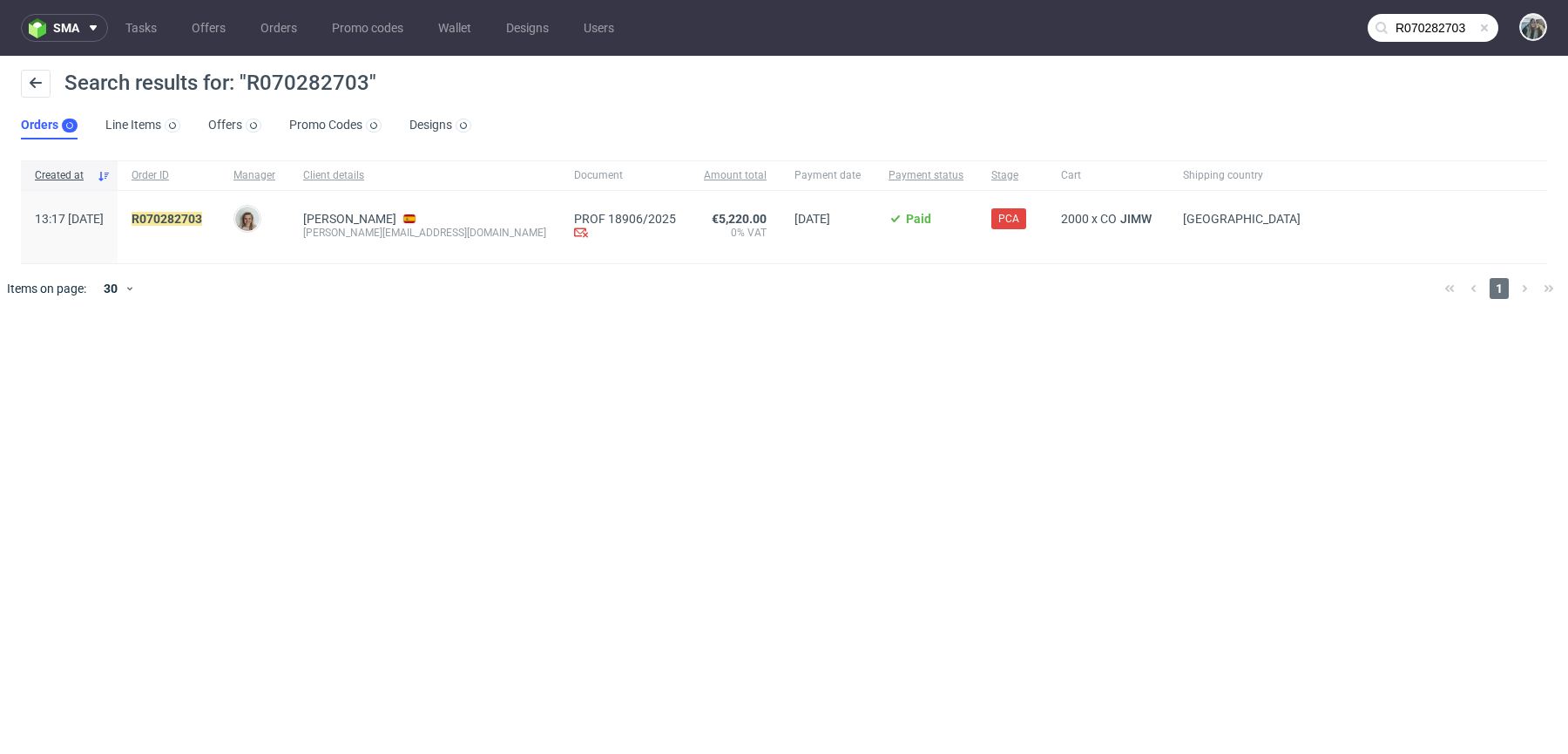
click at [206, 236] on span "R070282703" at bounding box center [168, 227] width 74 height 31
click at [202, 218] on mark "R070282703" at bounding box center [167, 218] width 71 height 14
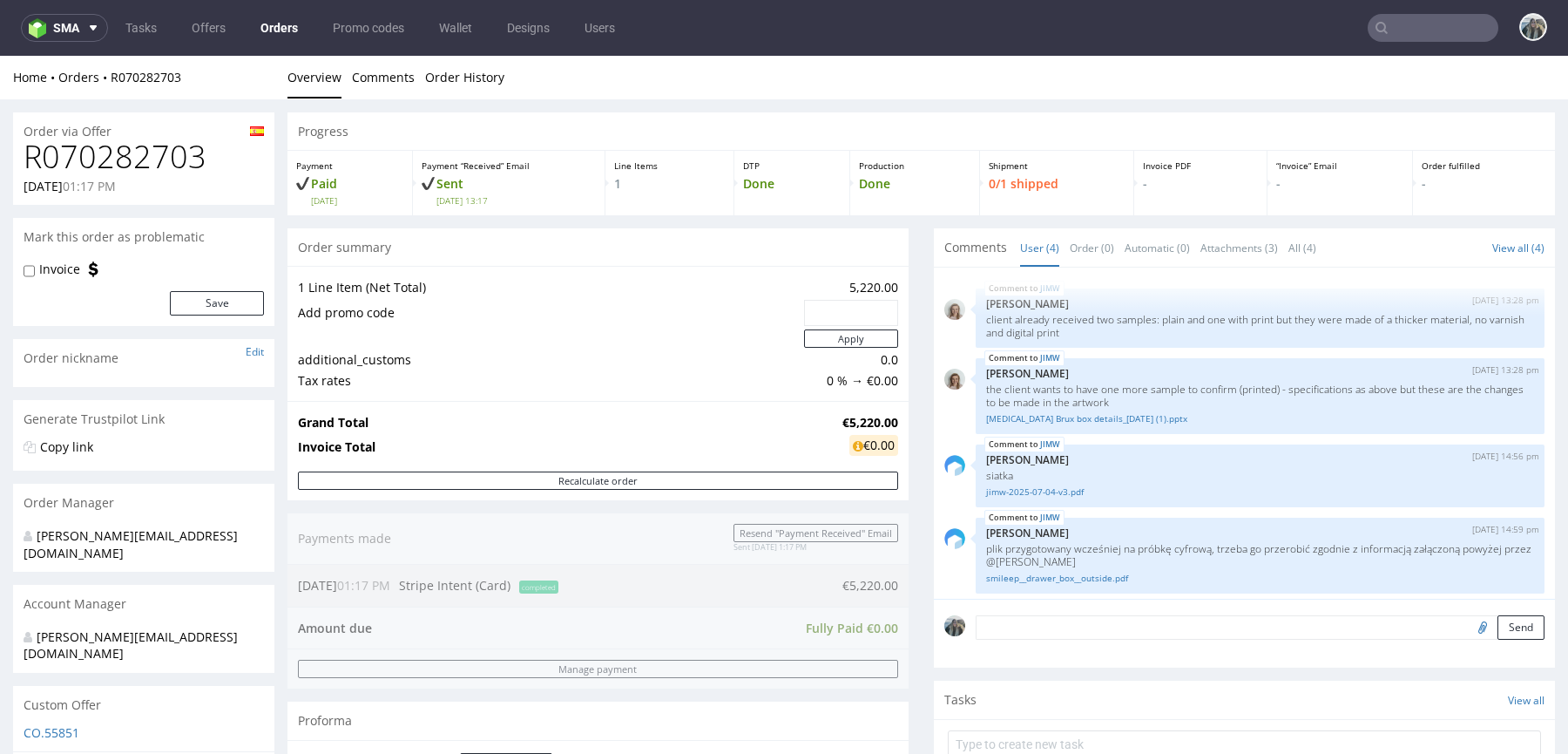
scroll to position [5, 0]
click at [1415, 32] on input "text" at bounding box center [1433, 27] width 130 height 28
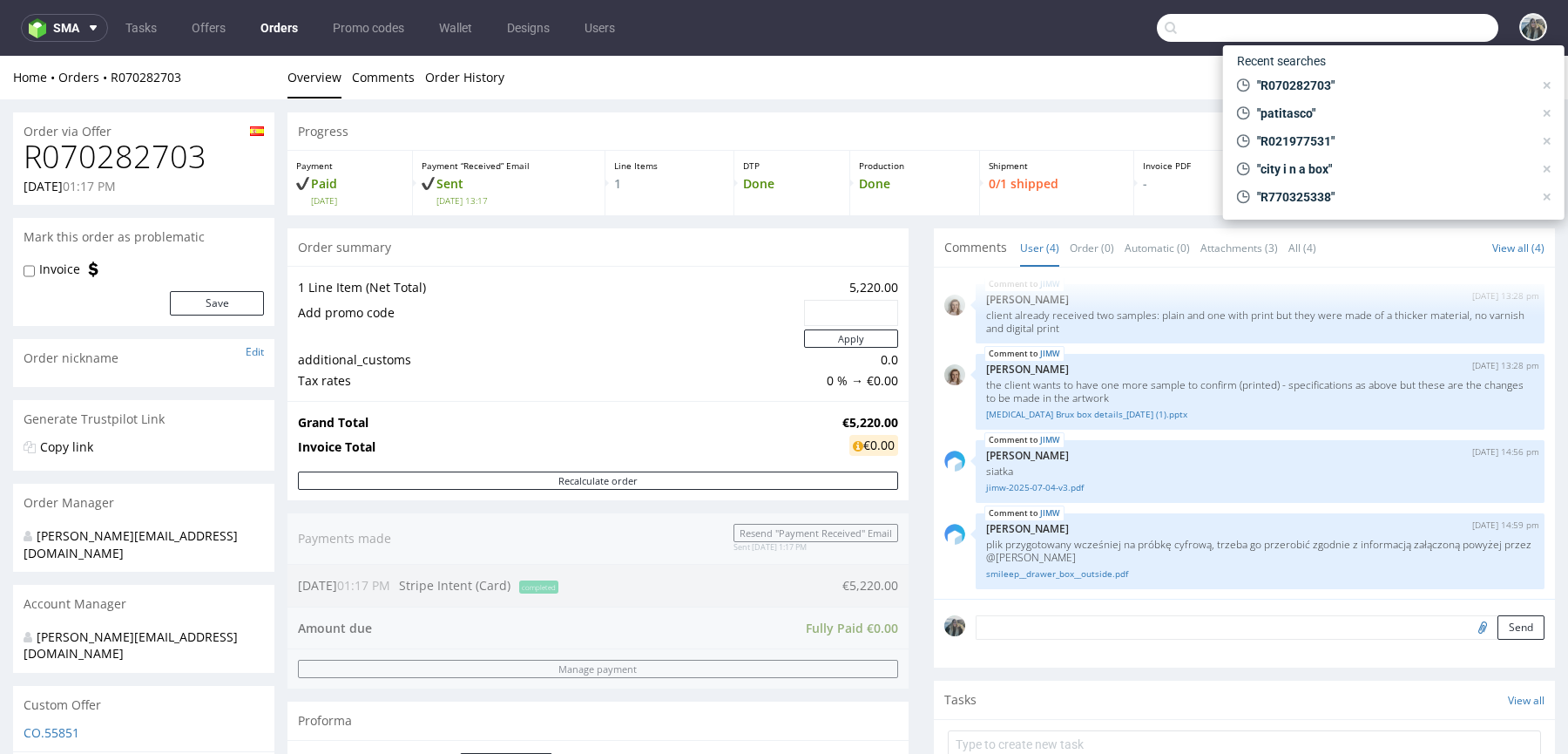
paste input "thelta"
type input "thelta"
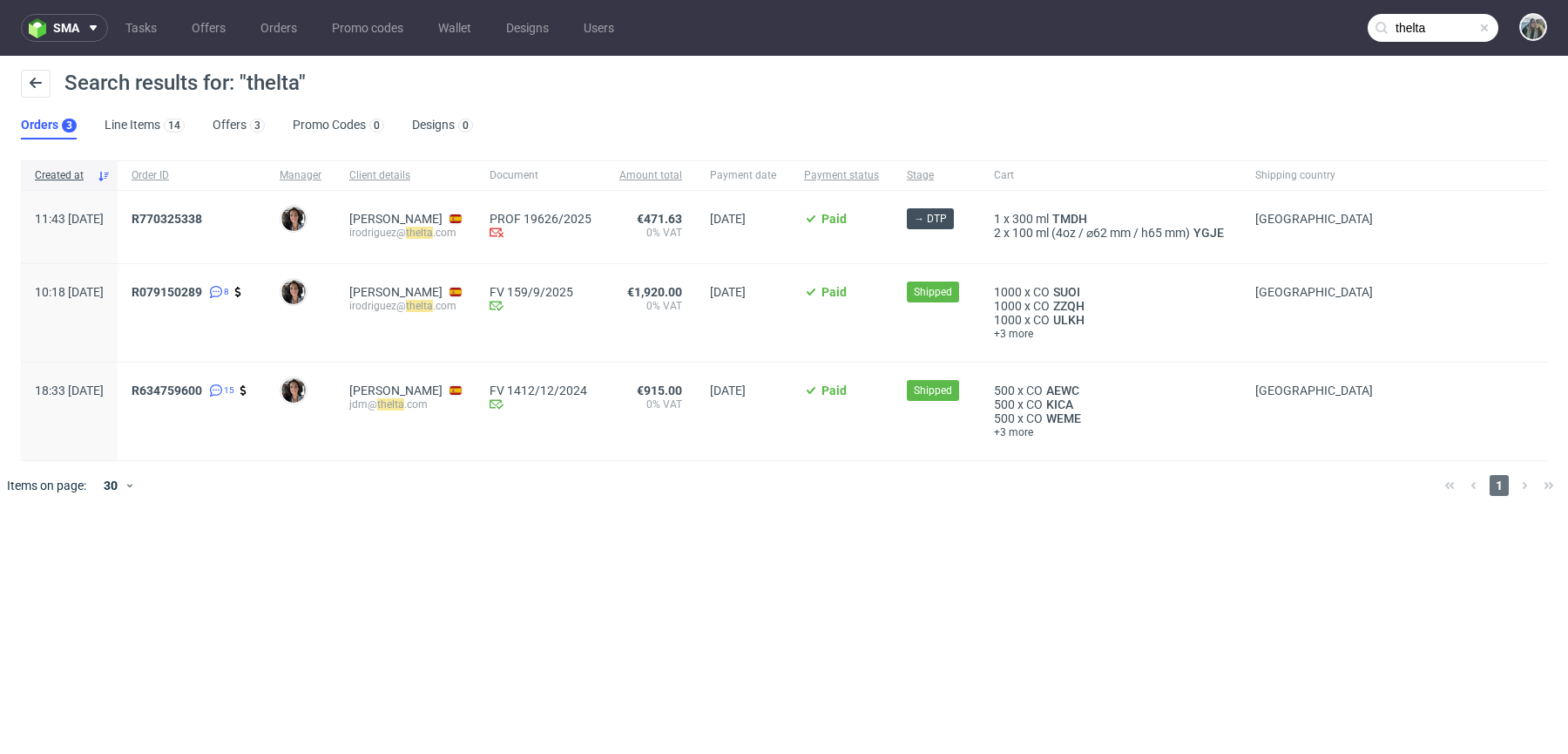
click at [211, 206] on div "R770325338" at bounding box center [191, 227] width 148 height 72
click at [202, 222] on link "770325338" at bounding box center [170, 218] width 63 height 14
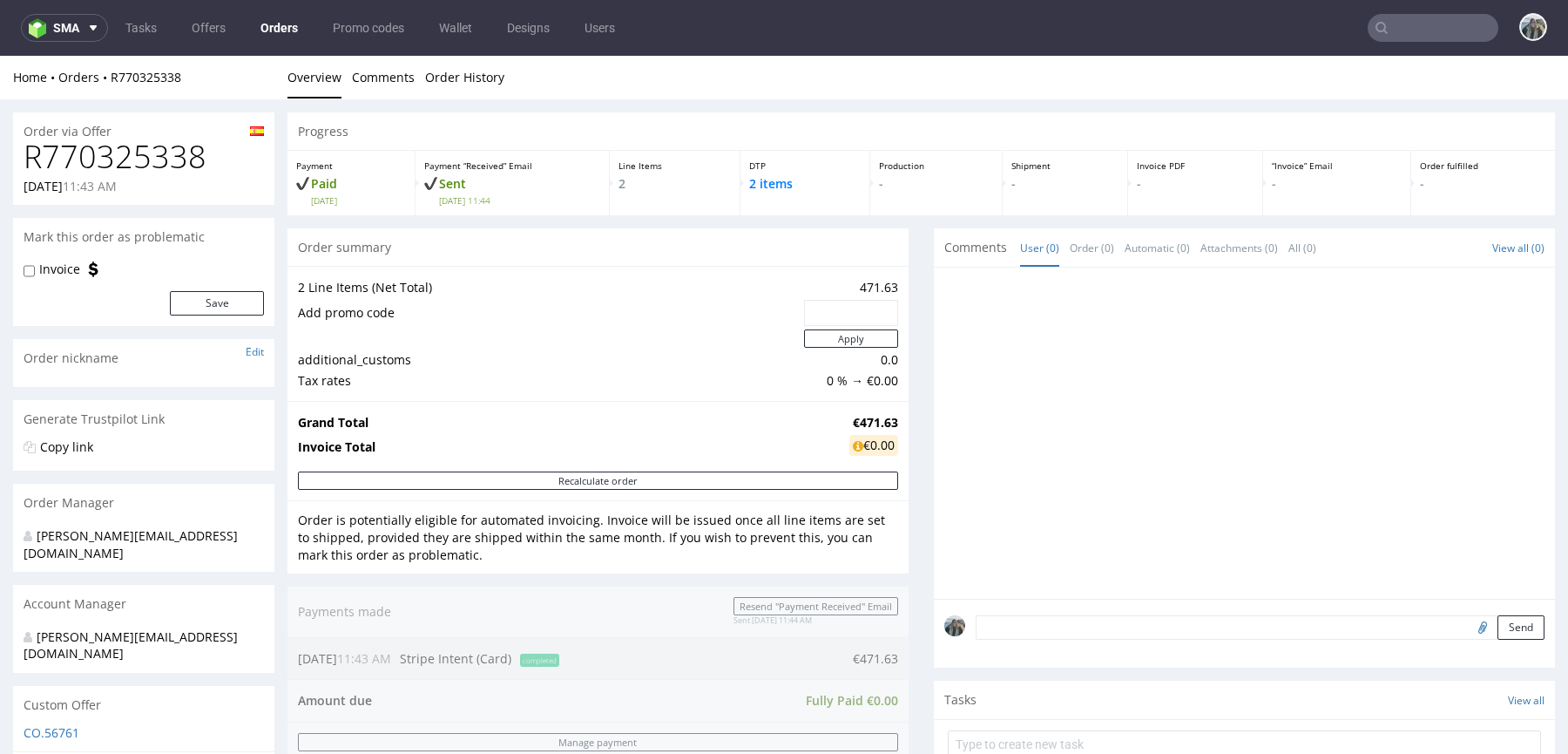
scroll to position [534, 0]
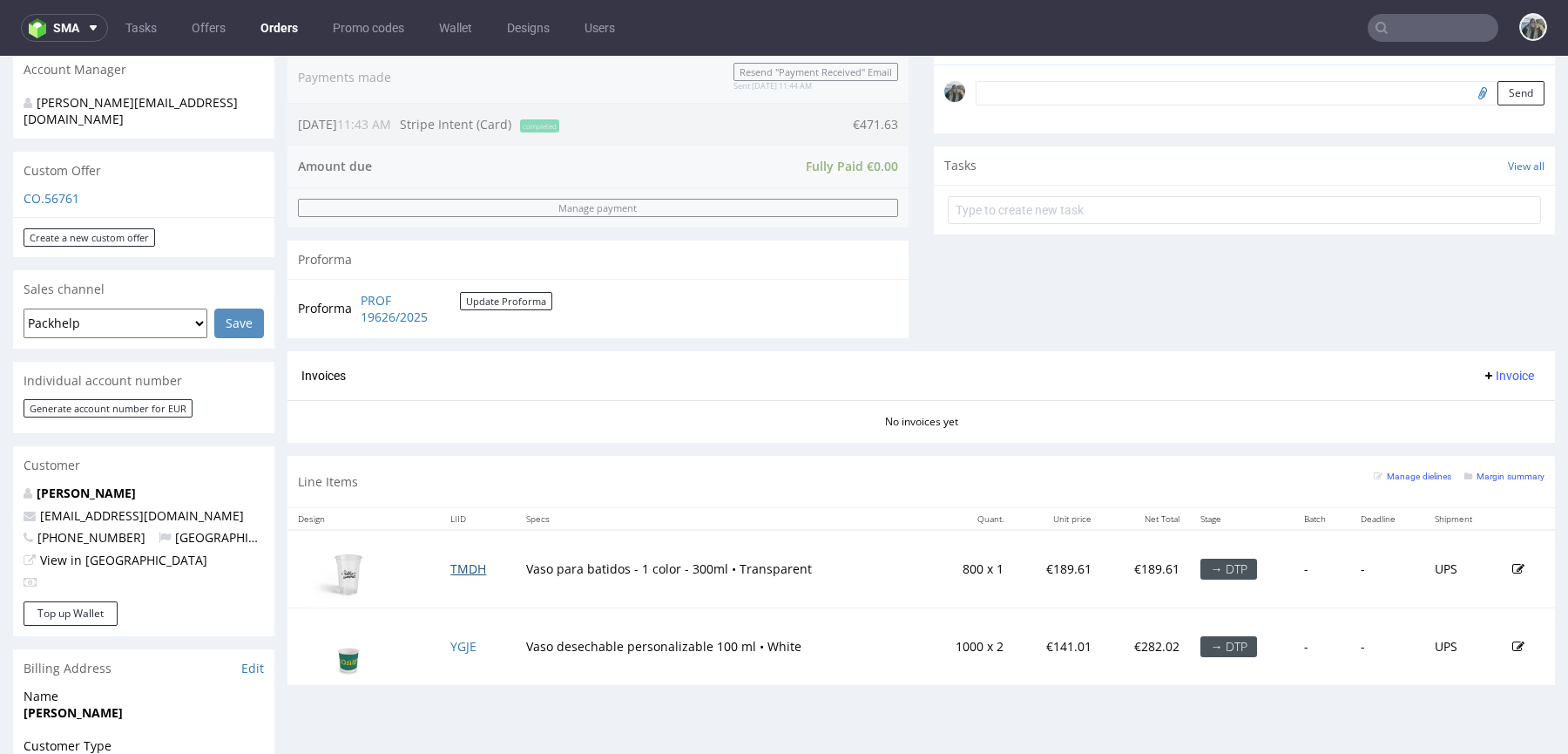
click at [463, 568] on link "TMDH" at bounding box center [467, 568] width 35 height 16
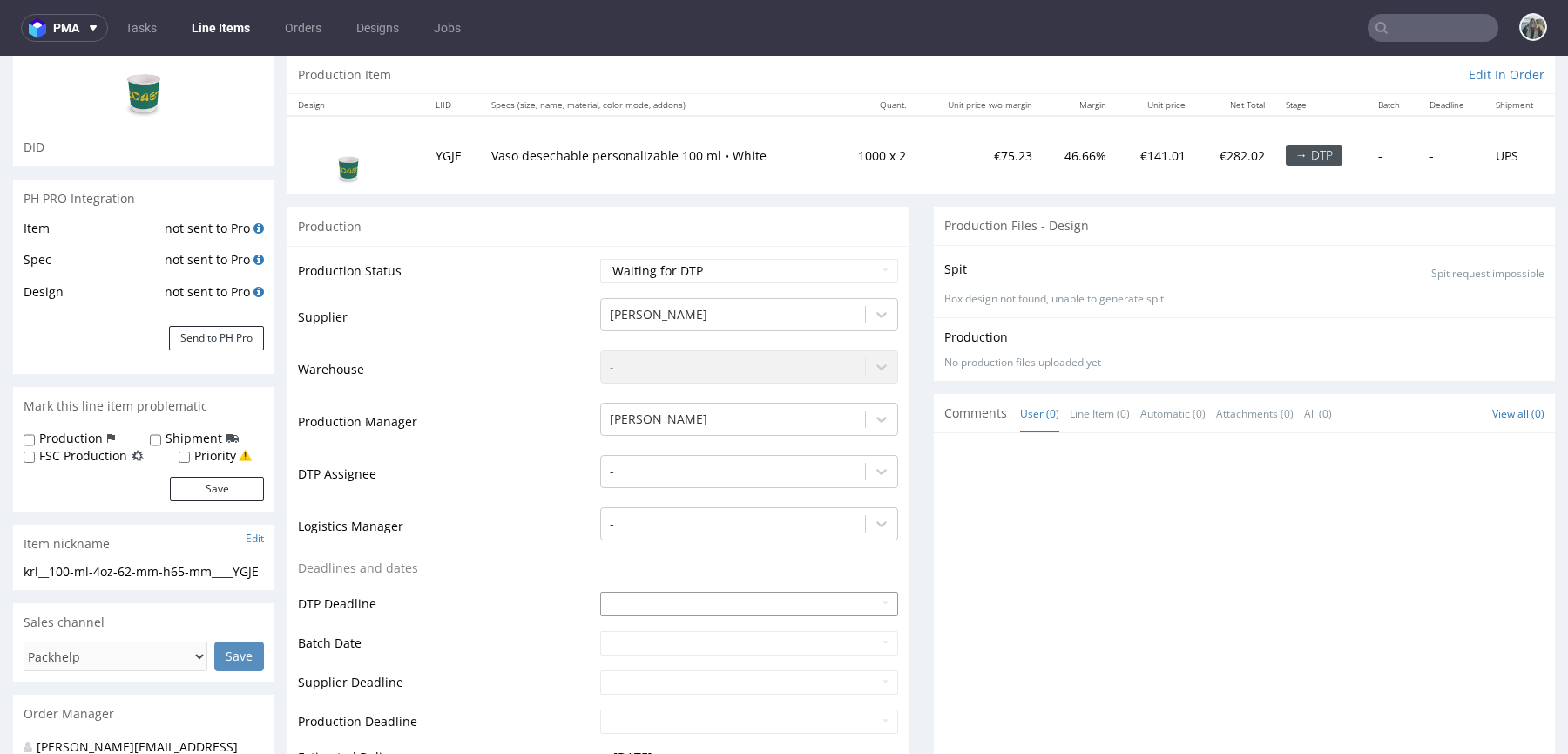
scroll to position [454, 0]
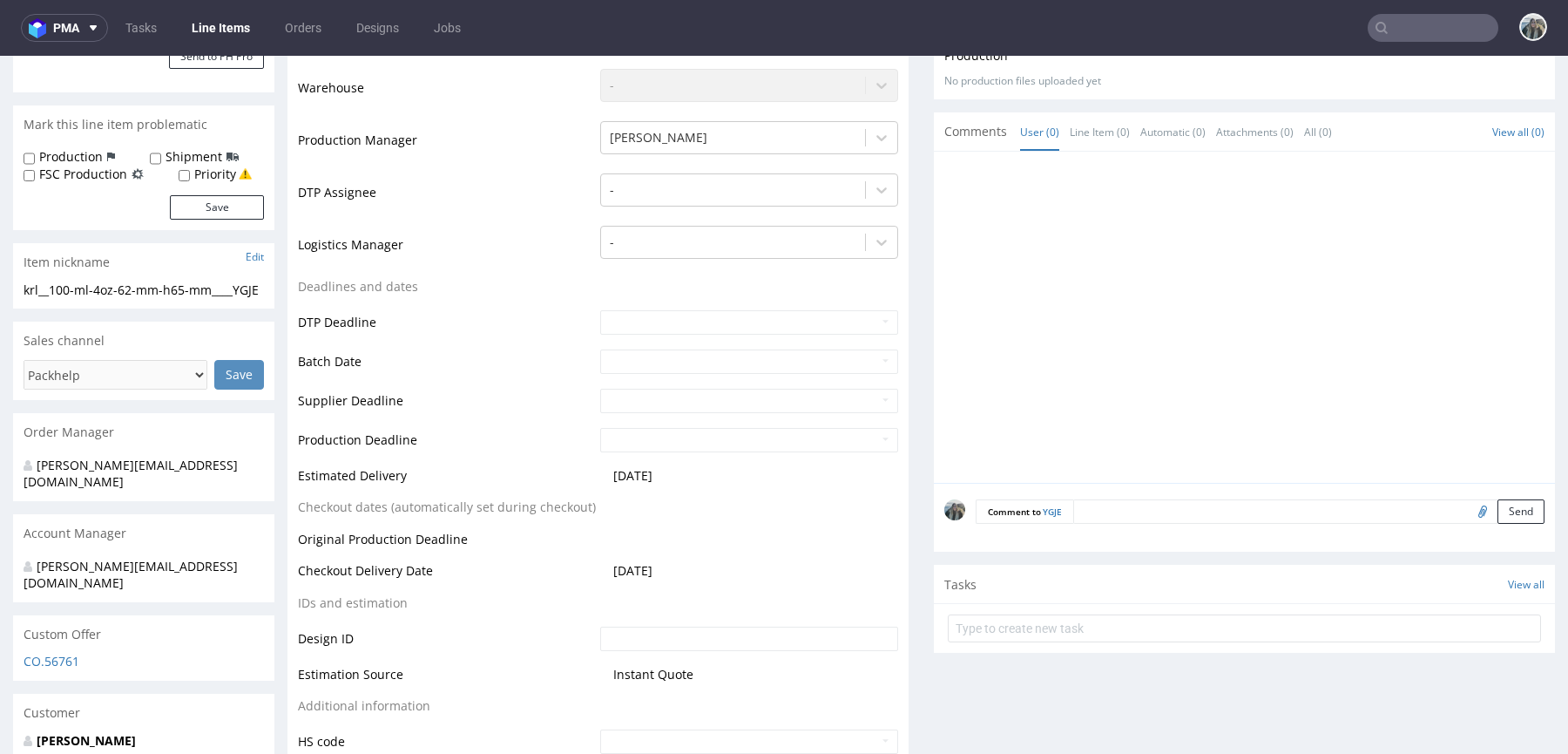
click at [1467, 501] on input "file" at bounding box center [1479, 510] width 24 height 23
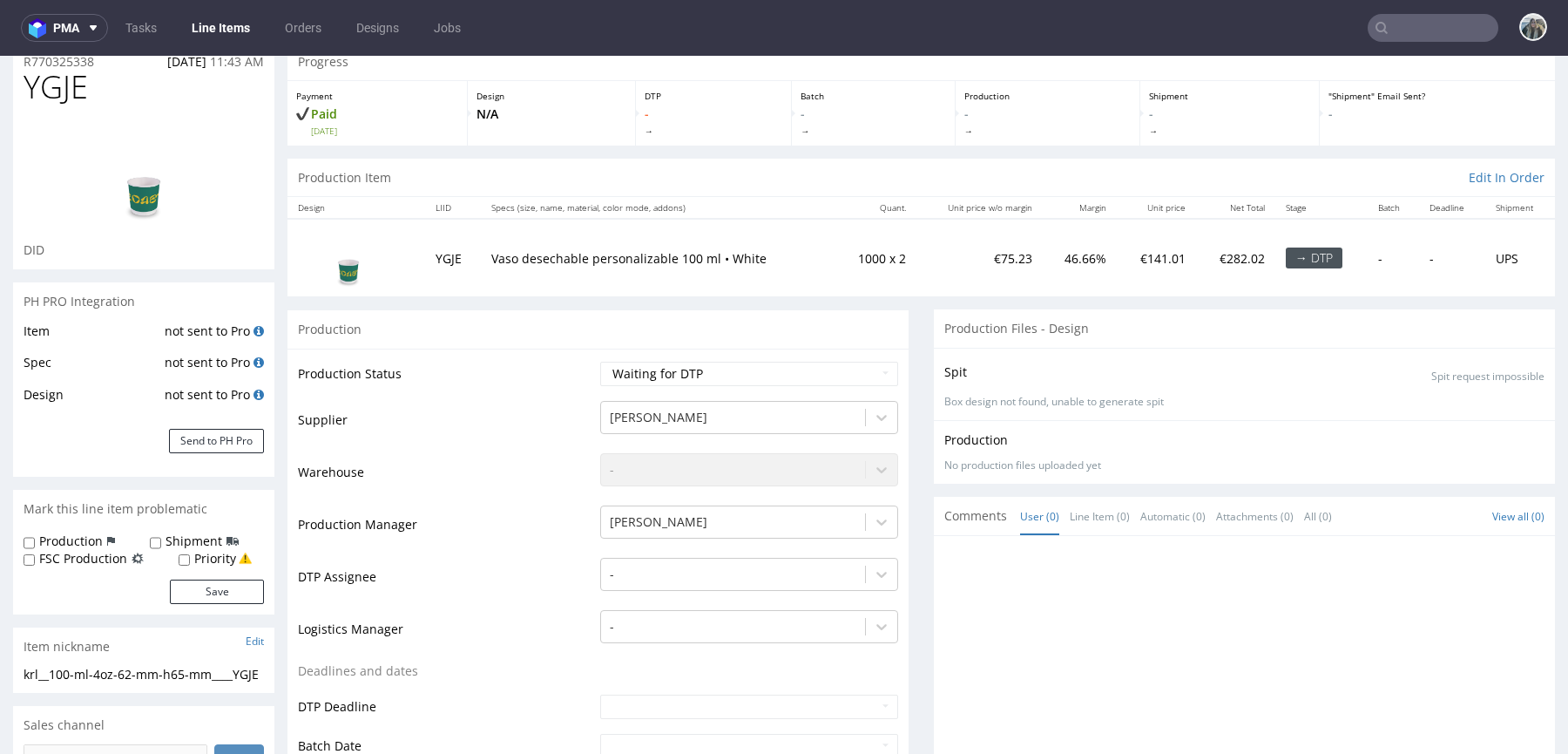
scroll to position [343, 0]
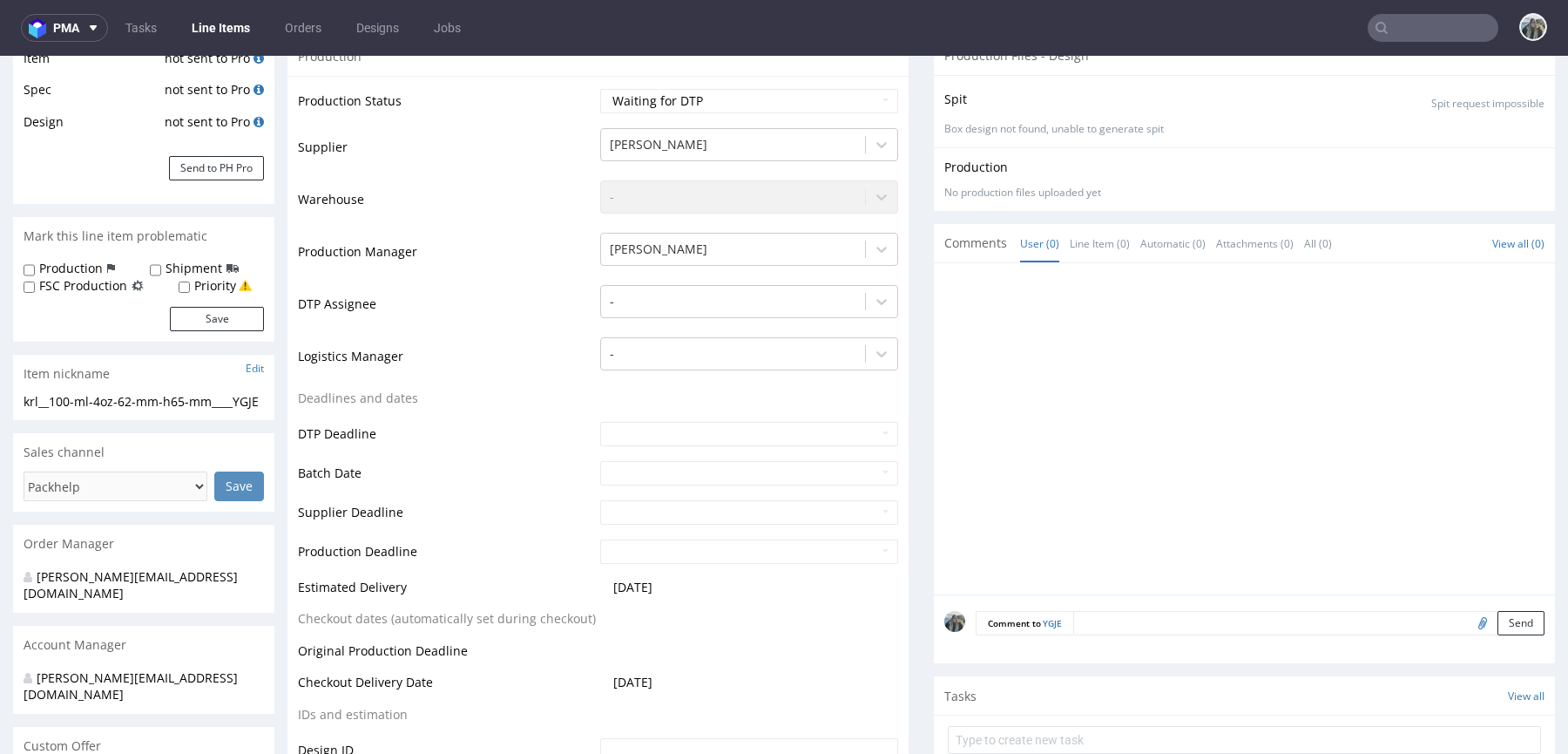
click at [1467, 625] on input "file" at bounding box center [1479, 622] width 24 height 23
type input "C:\fakepath\1473960-double-wall-paper-cup-100-ml-guideline.pdf"
click at [1157, 623] on textarea at bounding box center [1309, 623] width 471 height 24
type textarea "Artwork"
click at [1497, 708] on button "Send" at bounding box center [1521, 704] width 47 height 24
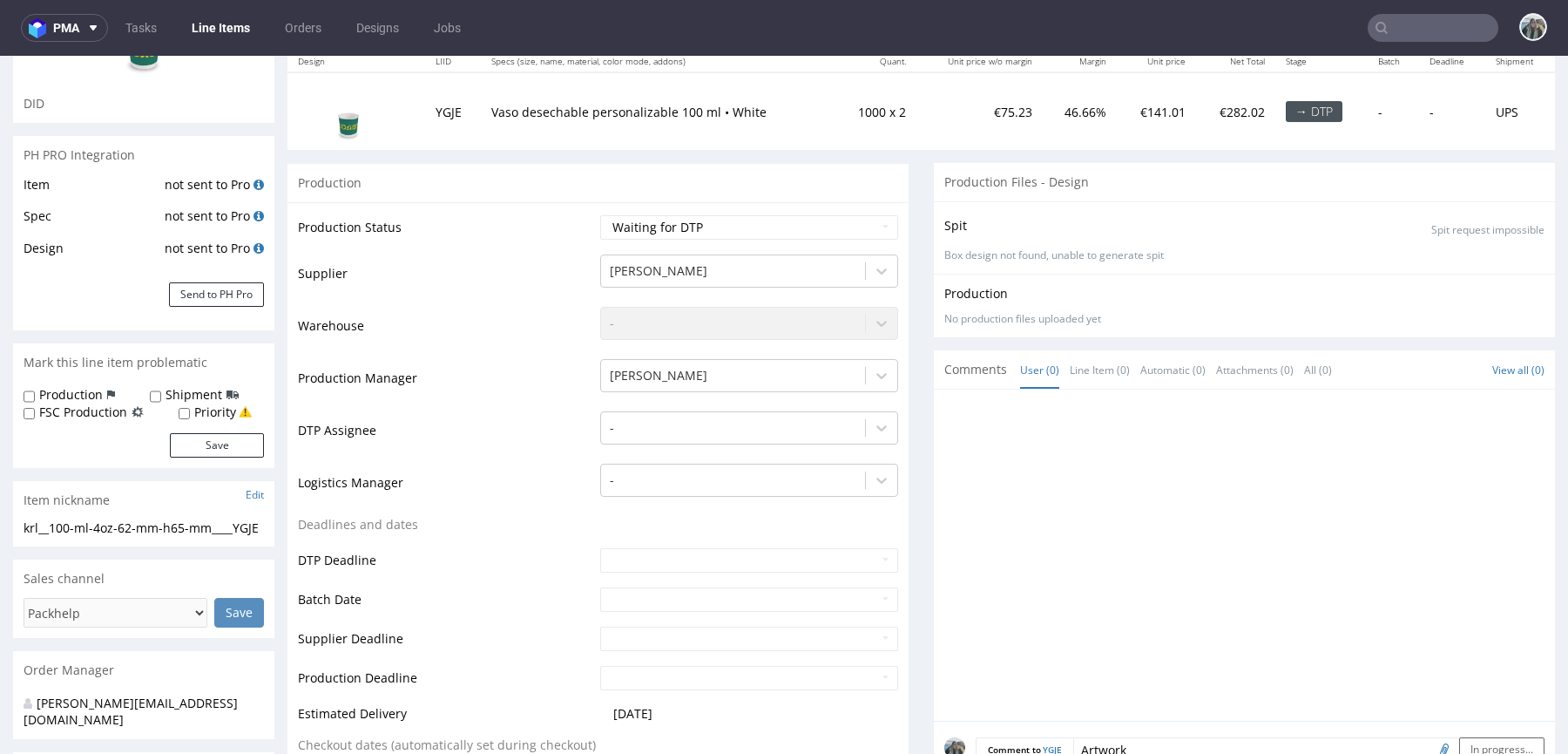
scroll to position [0, 0]
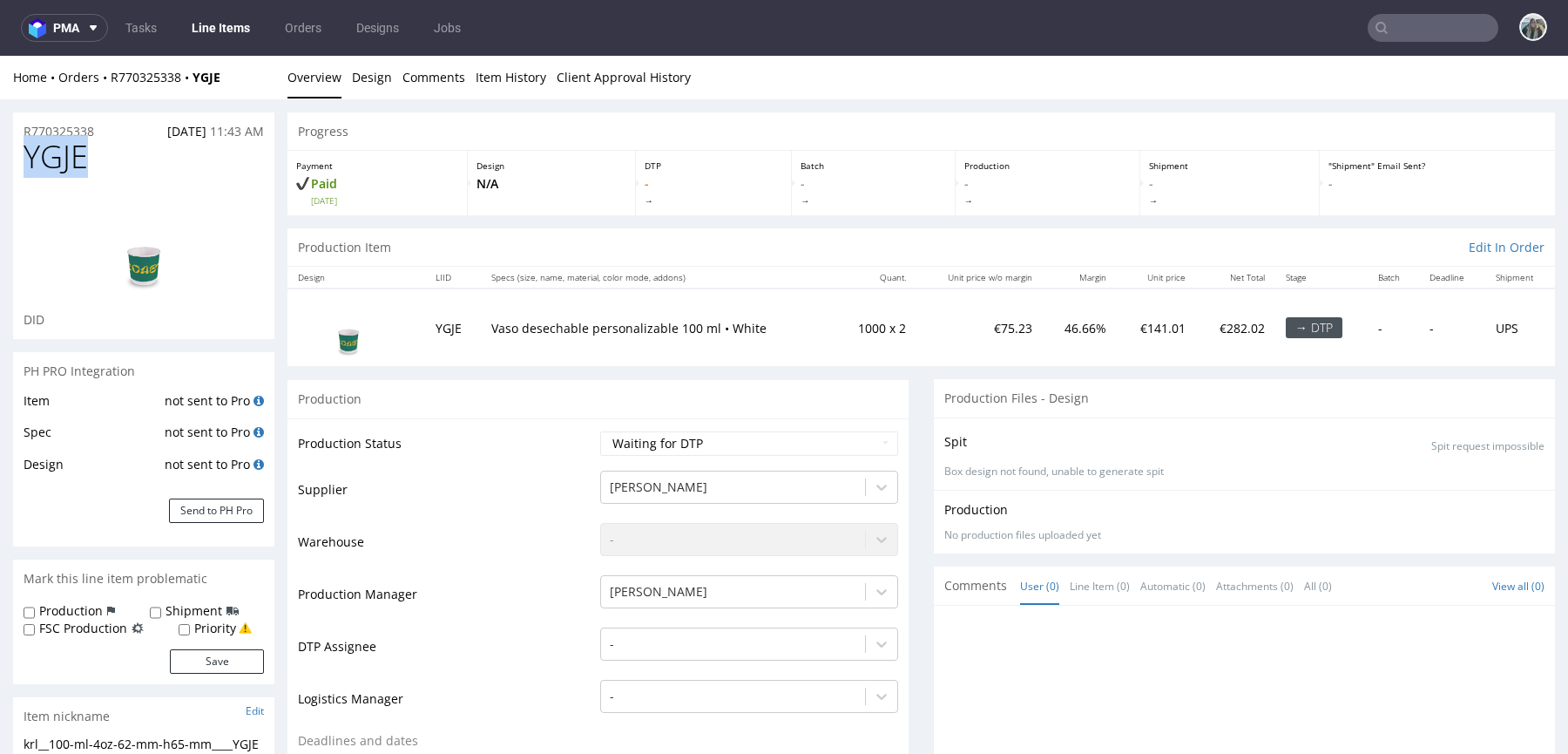
drag, startPoint x: 101, startPoint y: 168, endPoint x: 0, endPoint y: 166, distance: 101.0
copy span "YGJE"
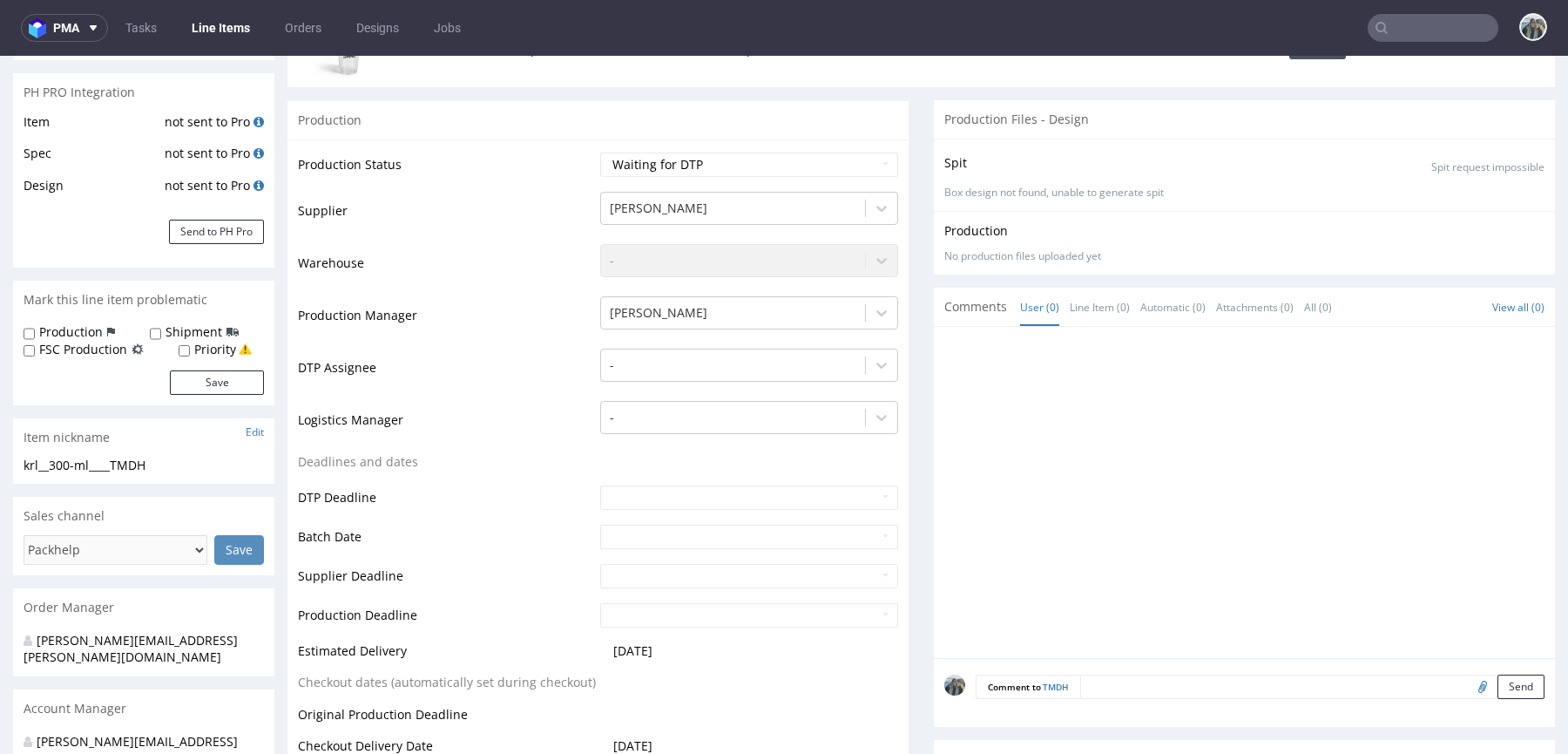
scroll to position [417, 0]
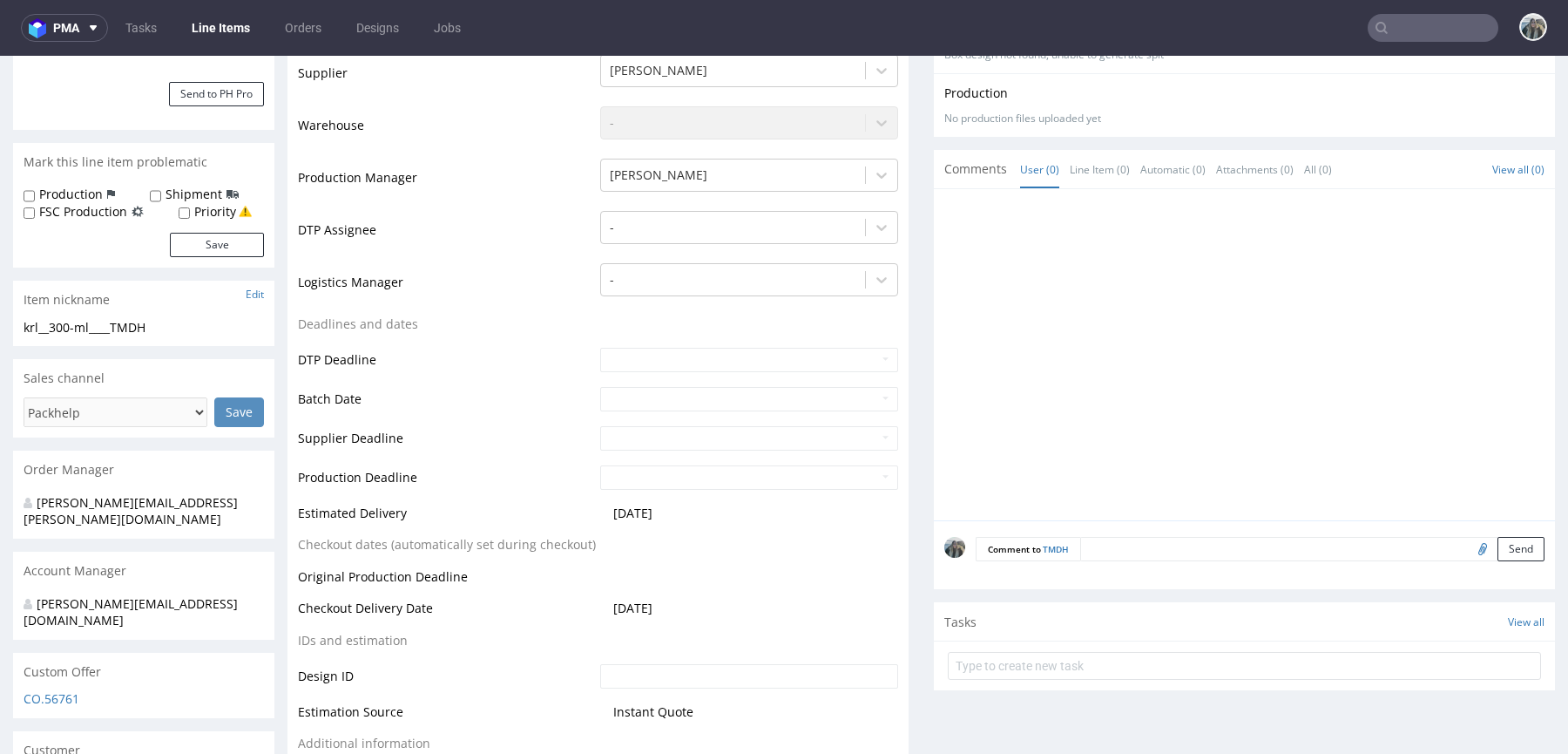
click at [1467, 549] on input "file" at bounding box center [1479, 547] width 24 height 23
type input "C:\fakepath\779227-custom-plastic-smoothie-cup-300-ml-1-color-one-side-print.pdf"
click at [1185, 550] on textarea at bounding box center [1312, 548] width 464 height 24
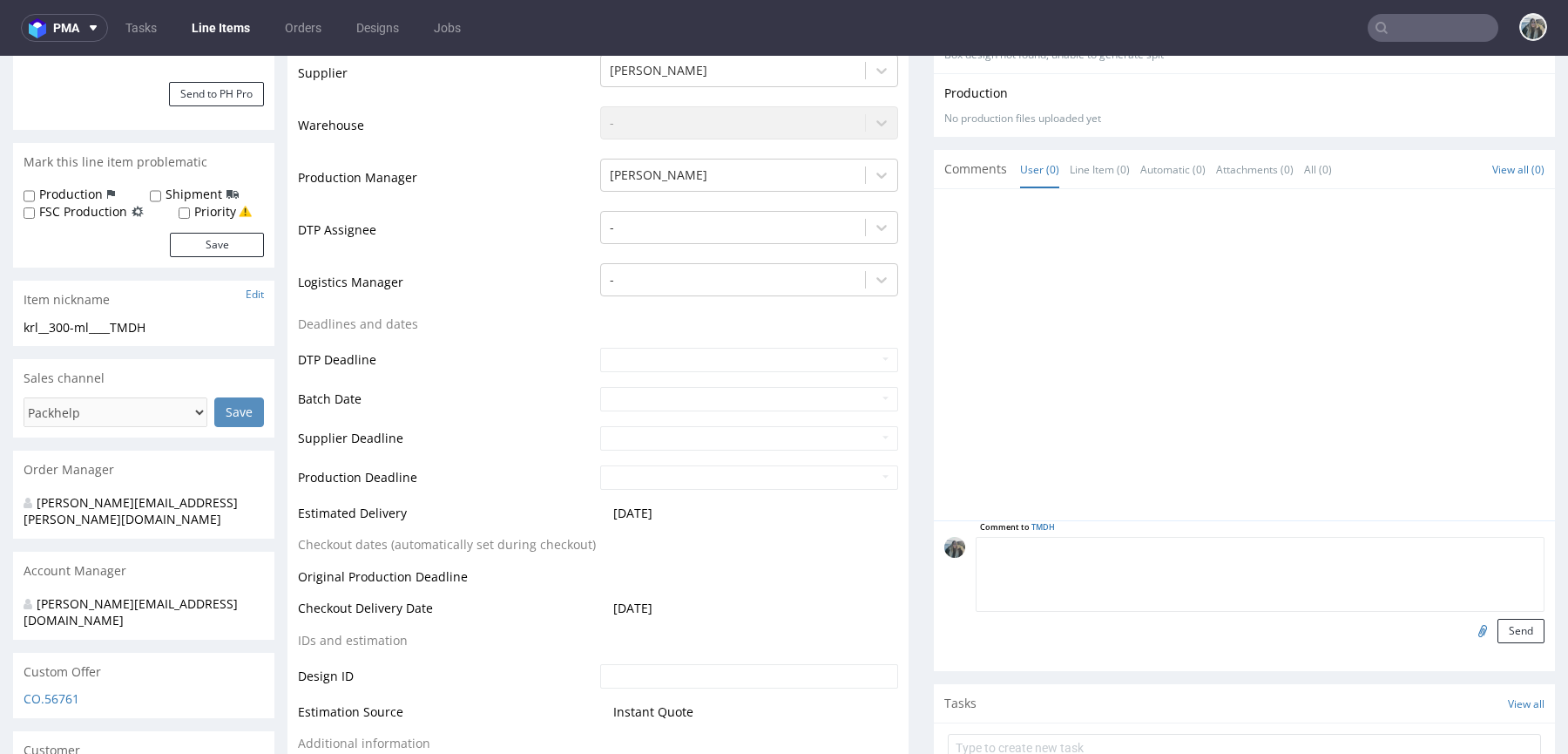
paste textarea "Artwork"
type textarea "Artwork"
click at [1502, 624] on button "Send" at bounding box center [1521, 631] width 47 height 24
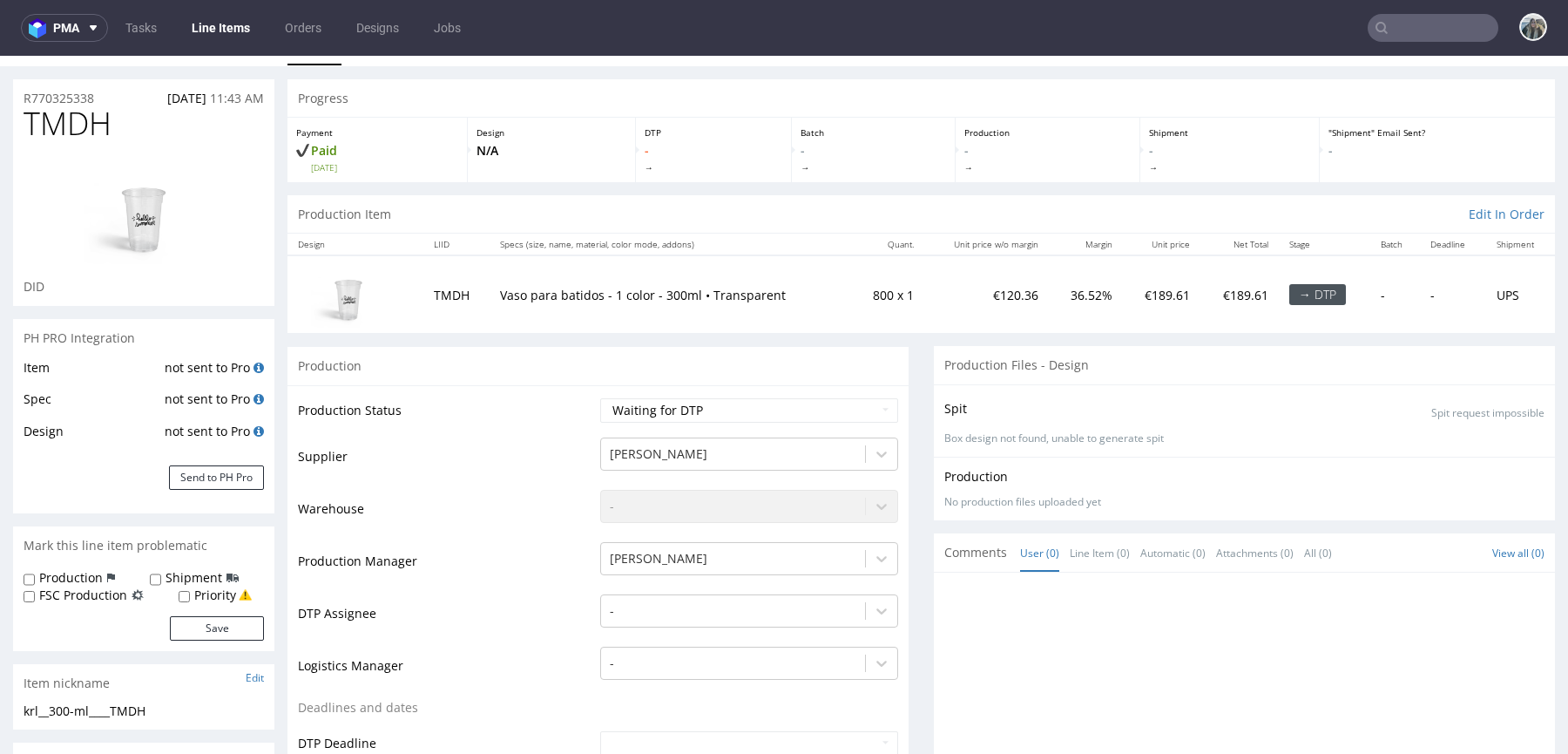
scroll to position [0, 0]
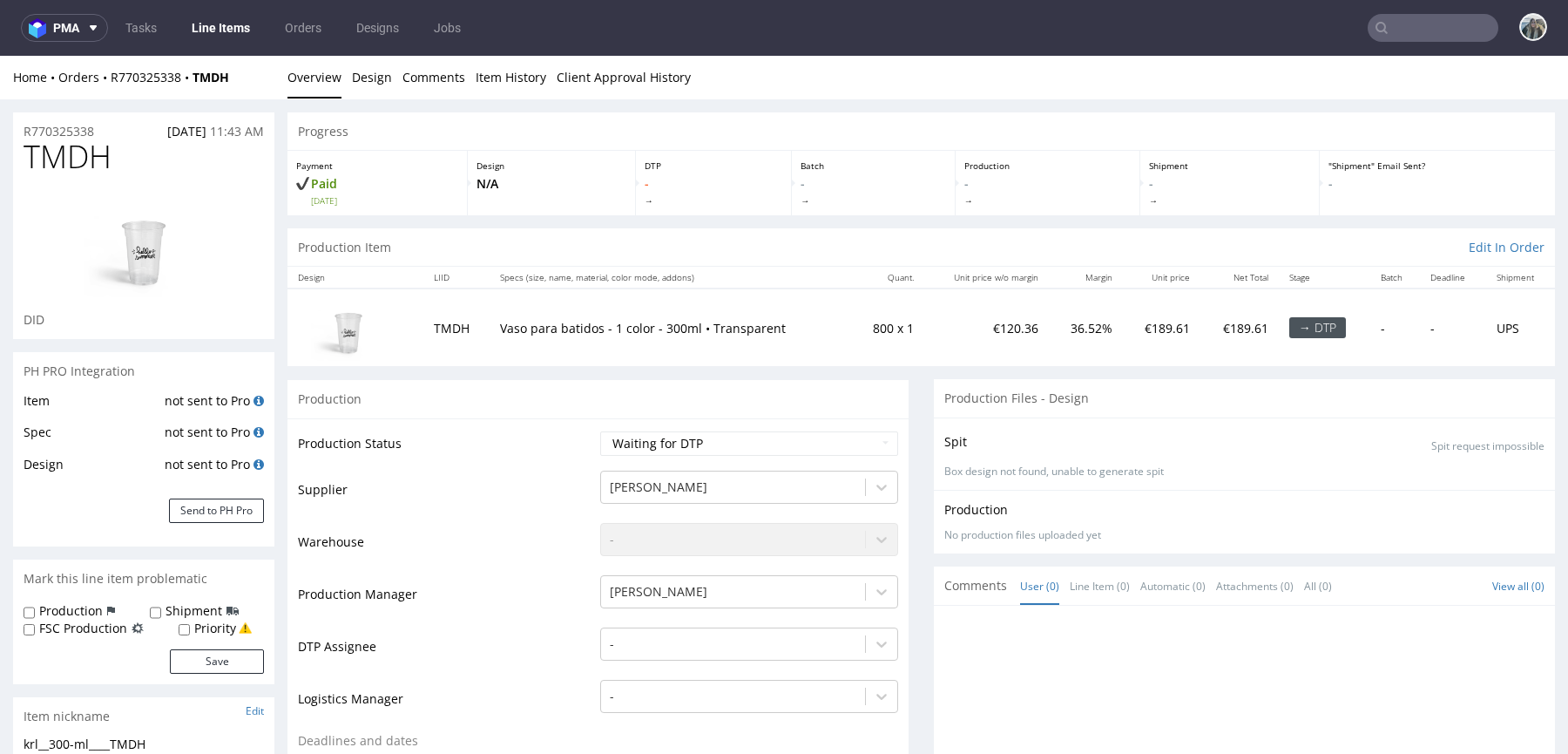
click at [65, 154] on span "TMDH" at bounding box center [67, 157] width 88 height 34
click at [64, 154] on span "TMDH" at bounding box center [67, 157] width 88 height 34
copy span "TMDH"
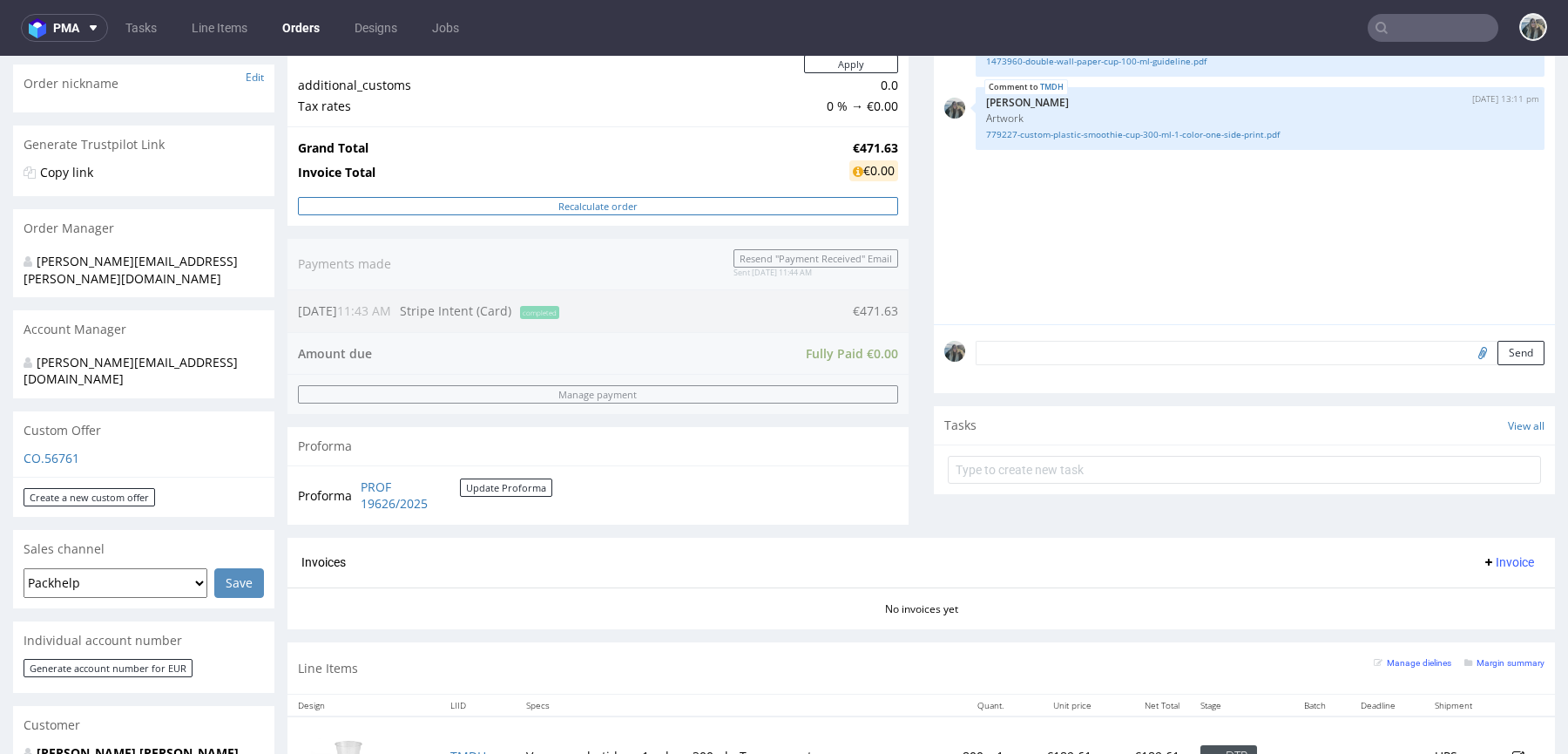
scroll to position [660, 0]
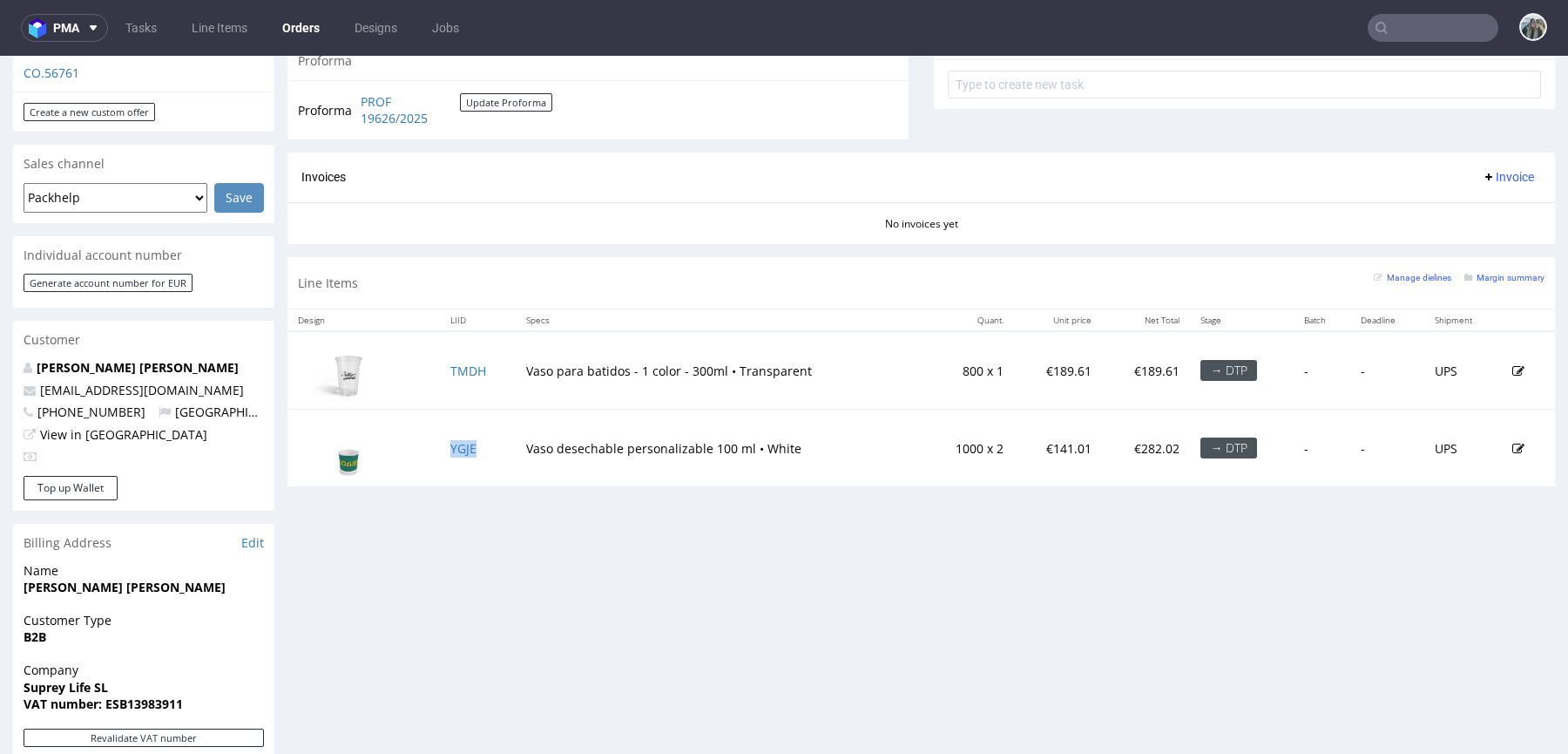
click at [487, 444] on td "YGJE" at bounding box center [477, 449] width 75 height 78
click at [472, 444] on link "YGJE" at bounding box center [463, 449] width 26 height 16
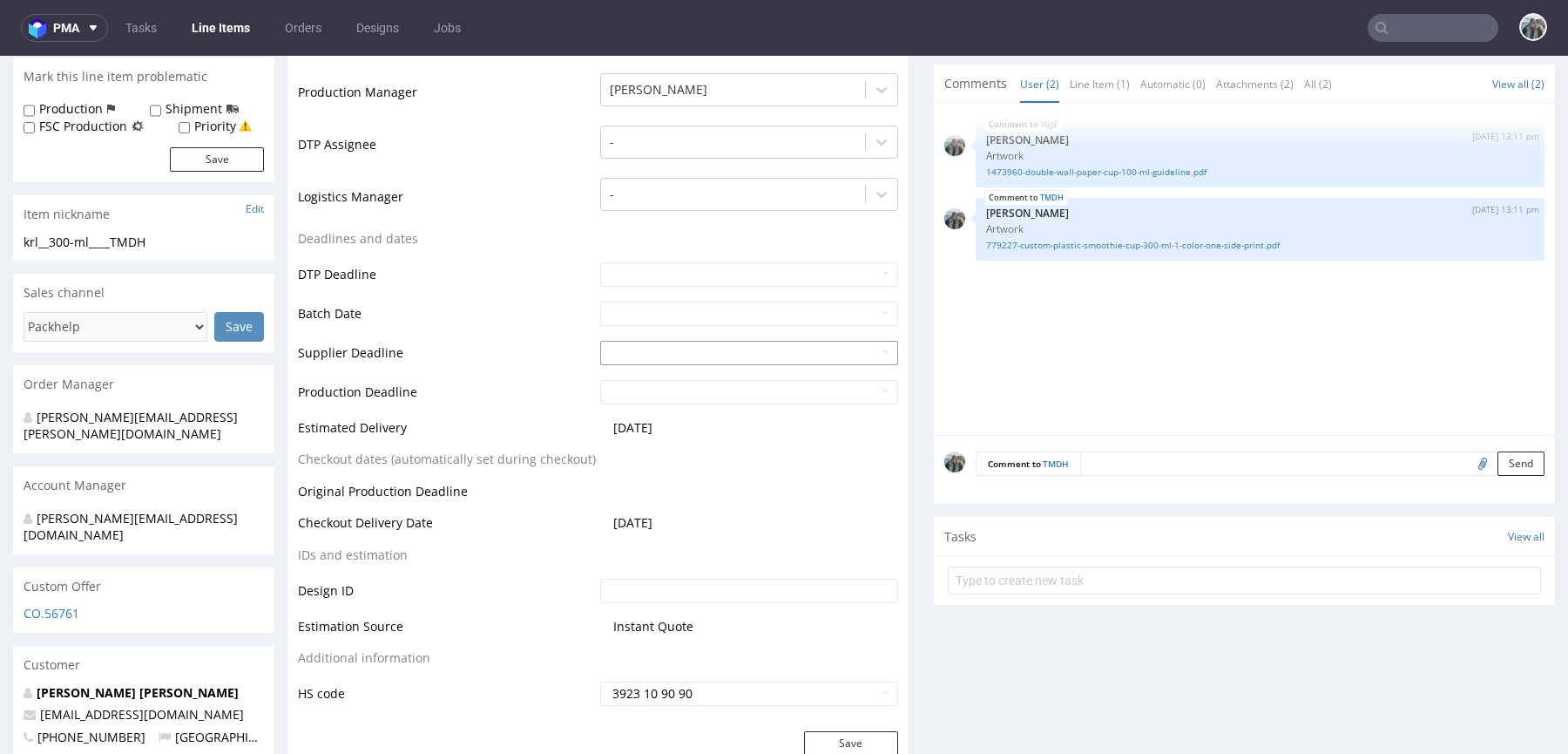
scroll to position [520, 0]
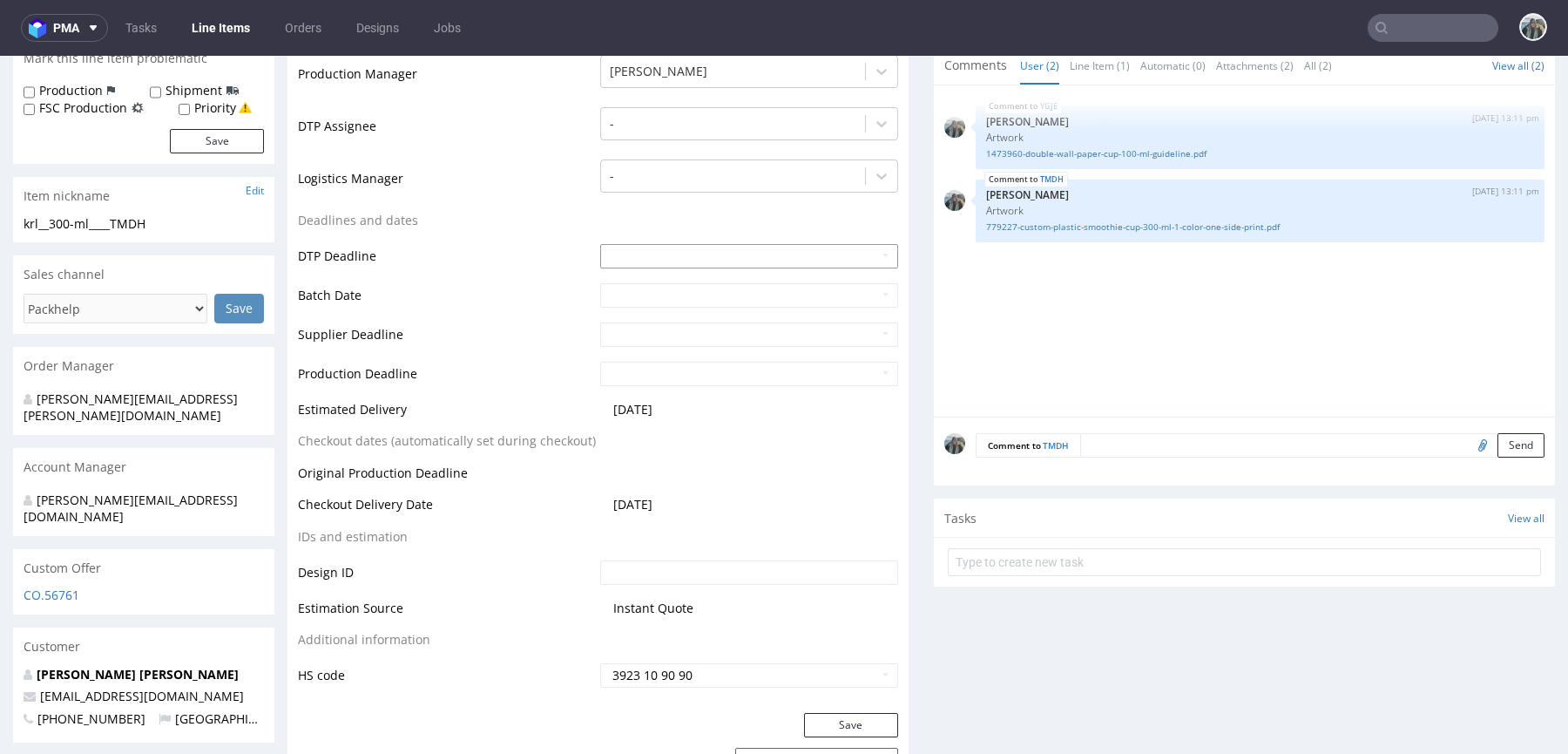
click at [669, 257] on input "text" at bounding box center [748, 256] width 298 height 24
click at [688, 398] on td "17" at bounding box center [691, 398] width 27 height 26
click at [726, 260] on input "[DATE]" at bounding box center [748, 256] width 298 height 24
click at [723, 398] on td "18" at bounding box center [717, 398] width 26 height 26
type input "2025-09-18"
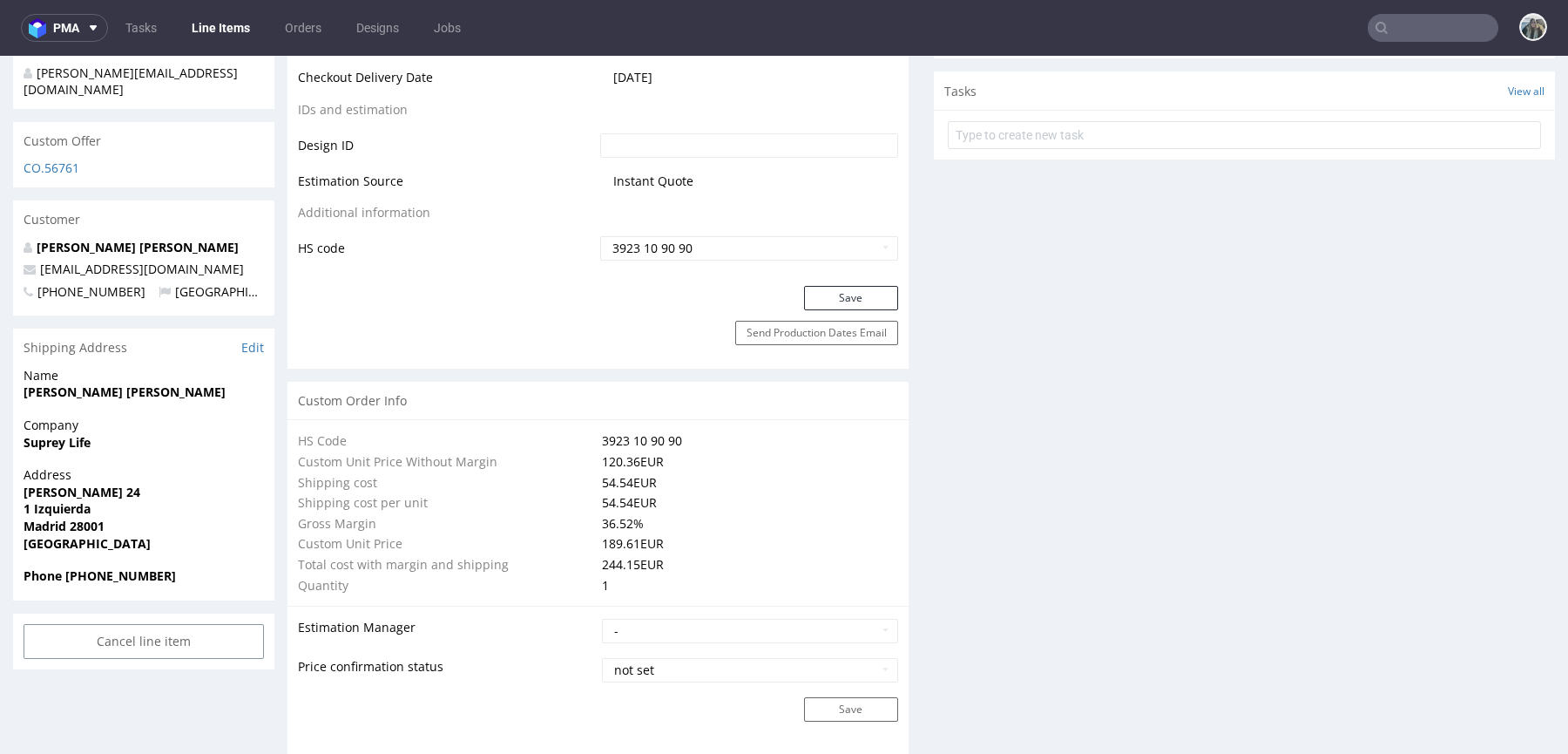
scroll to position [1278, 0]
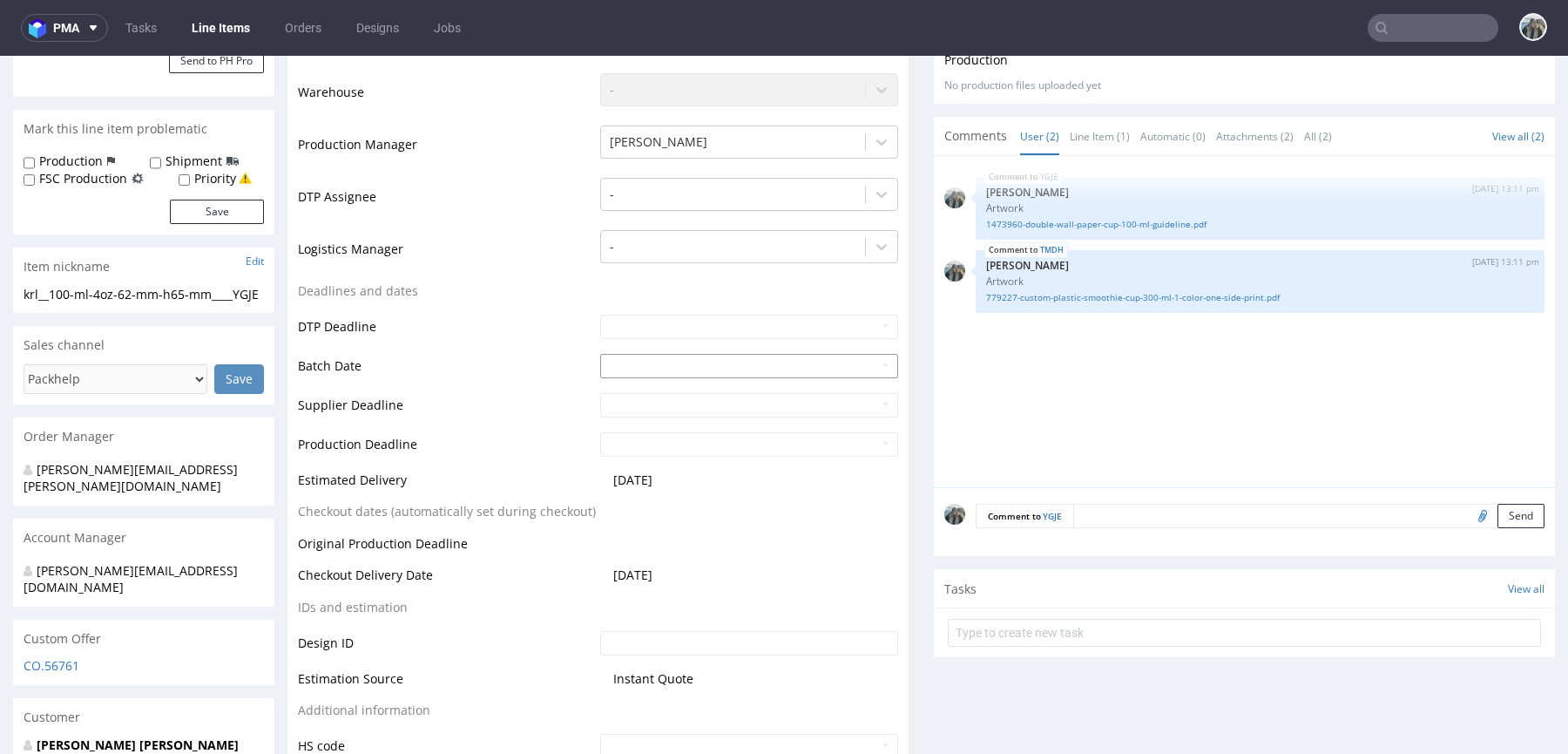
scroll to position [401, 0]
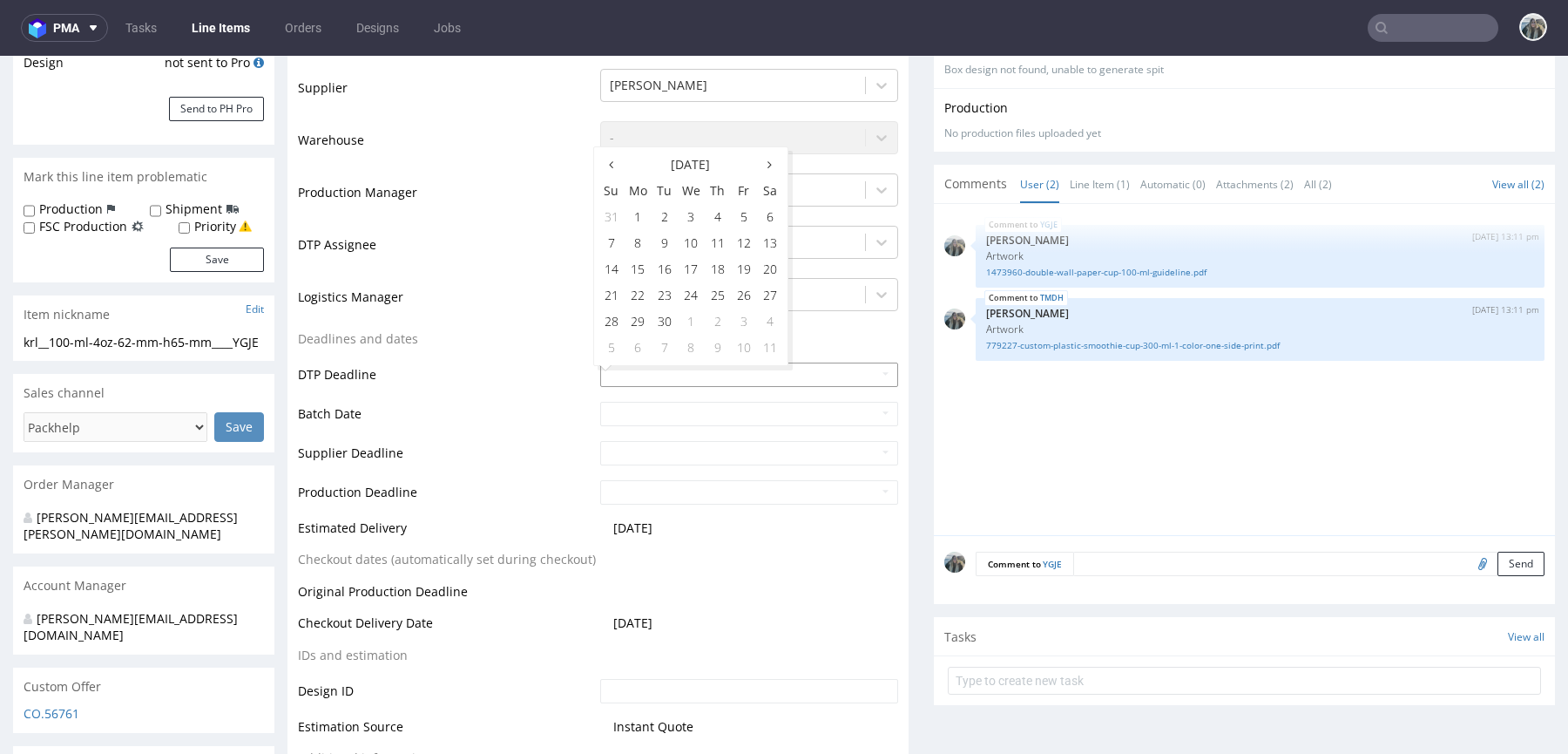
click at [740, 382] on input "text" at bounding box center [748, 374] width 298 height 24
click at [712, 266] on td "18" at bounding box center [717, 269] width 26 height 26
type input "[DATE]"
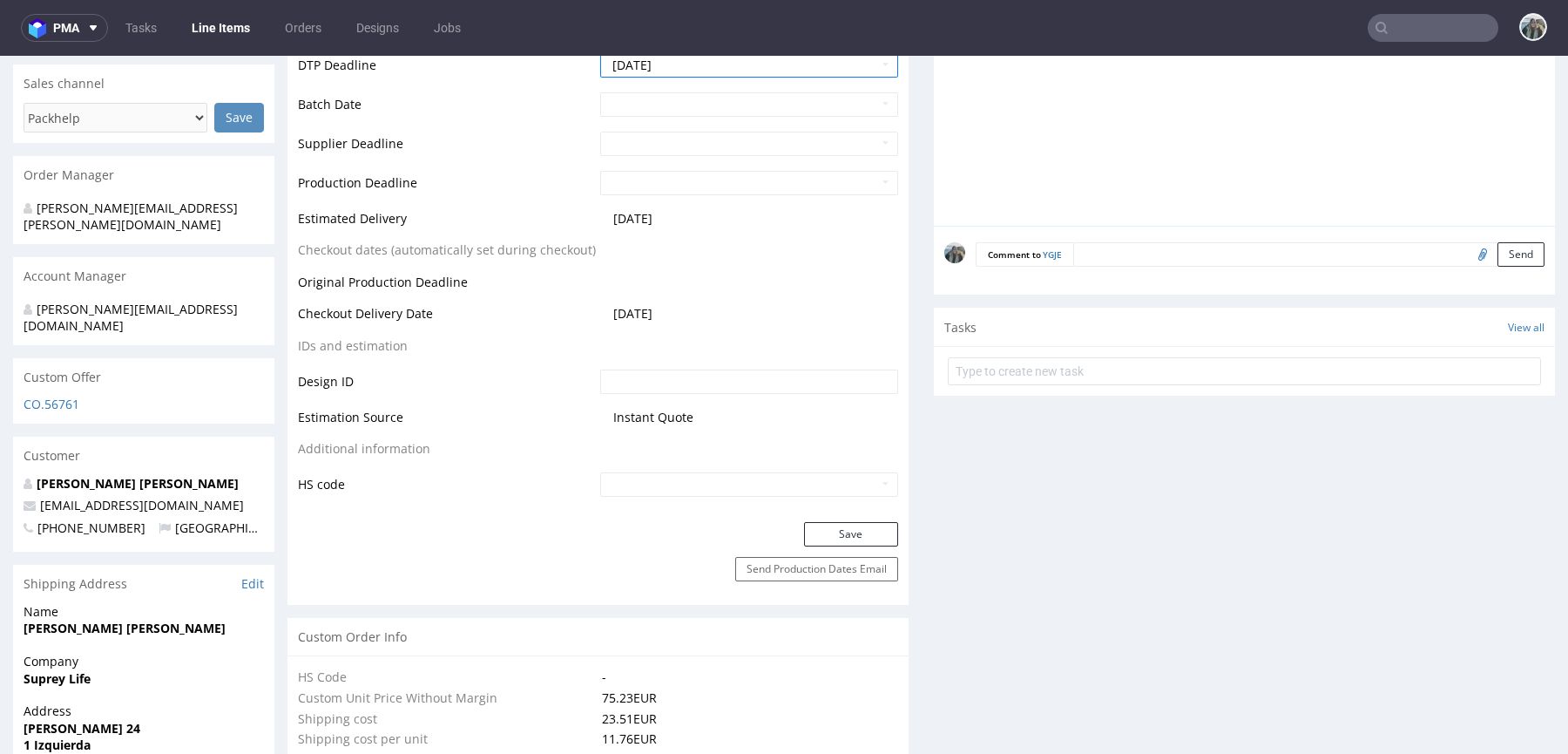
scroll to position [900, 0]
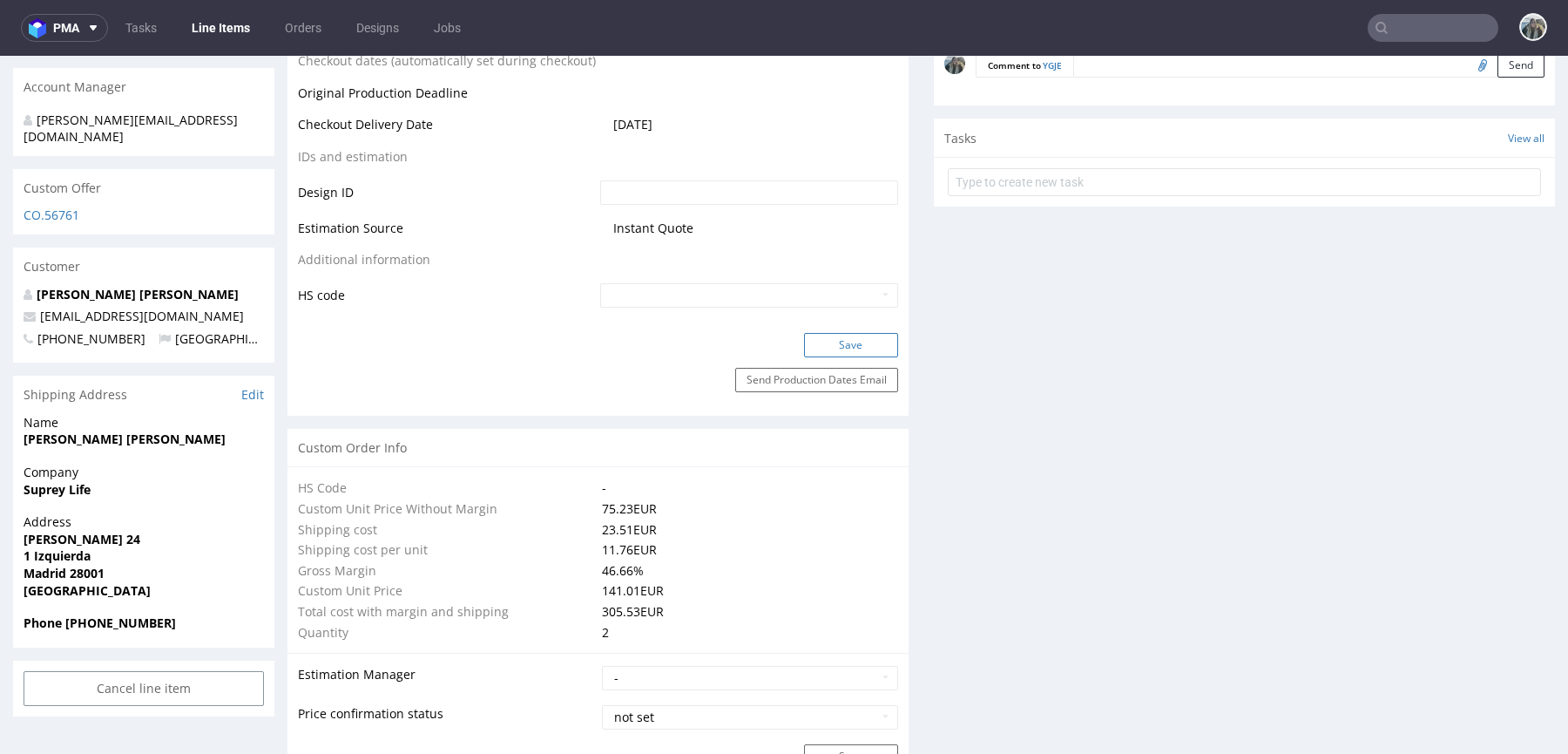
click at [851, 346] on button "Save" at bounding box center [851, 344] width 94 height 24
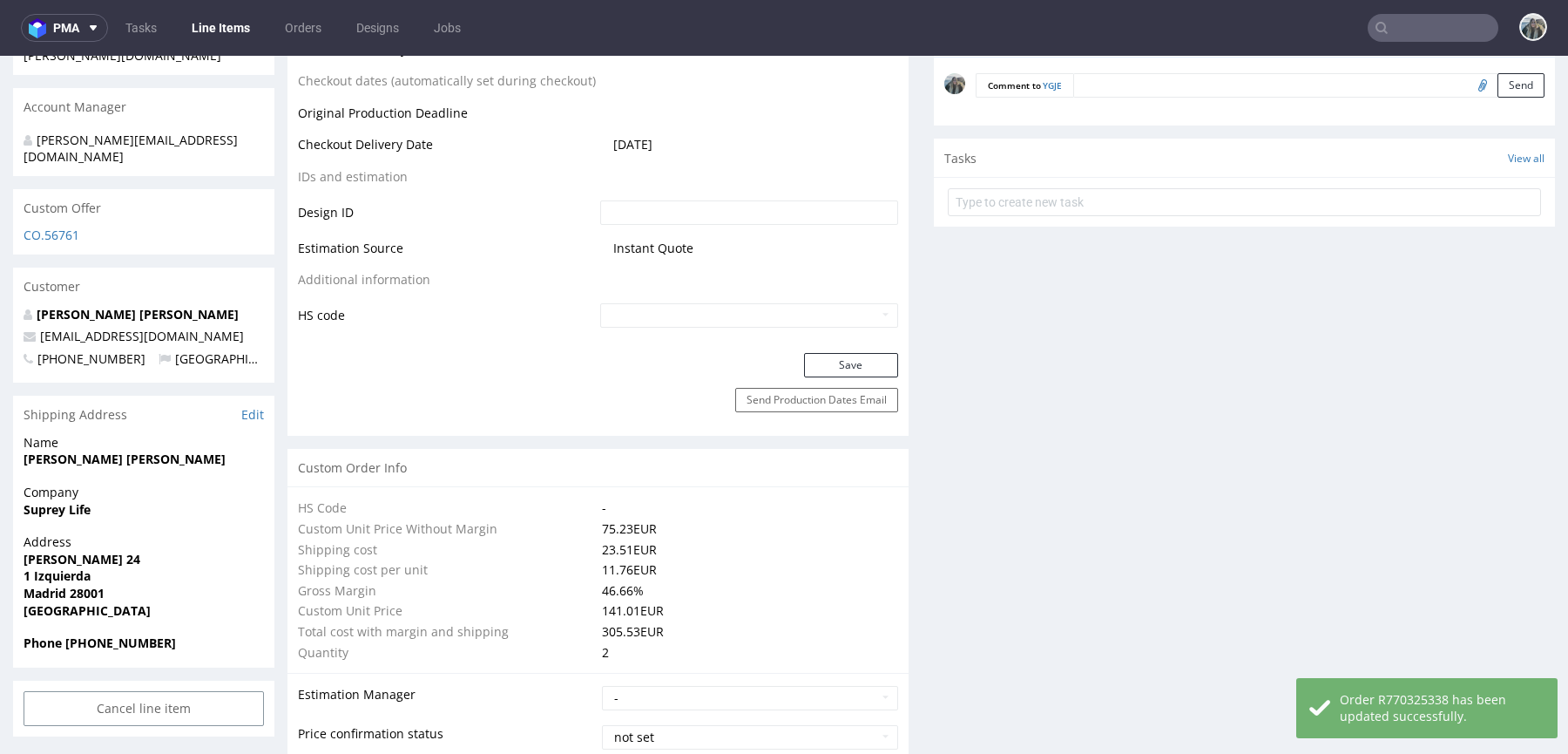
scroll to position [645, 0]
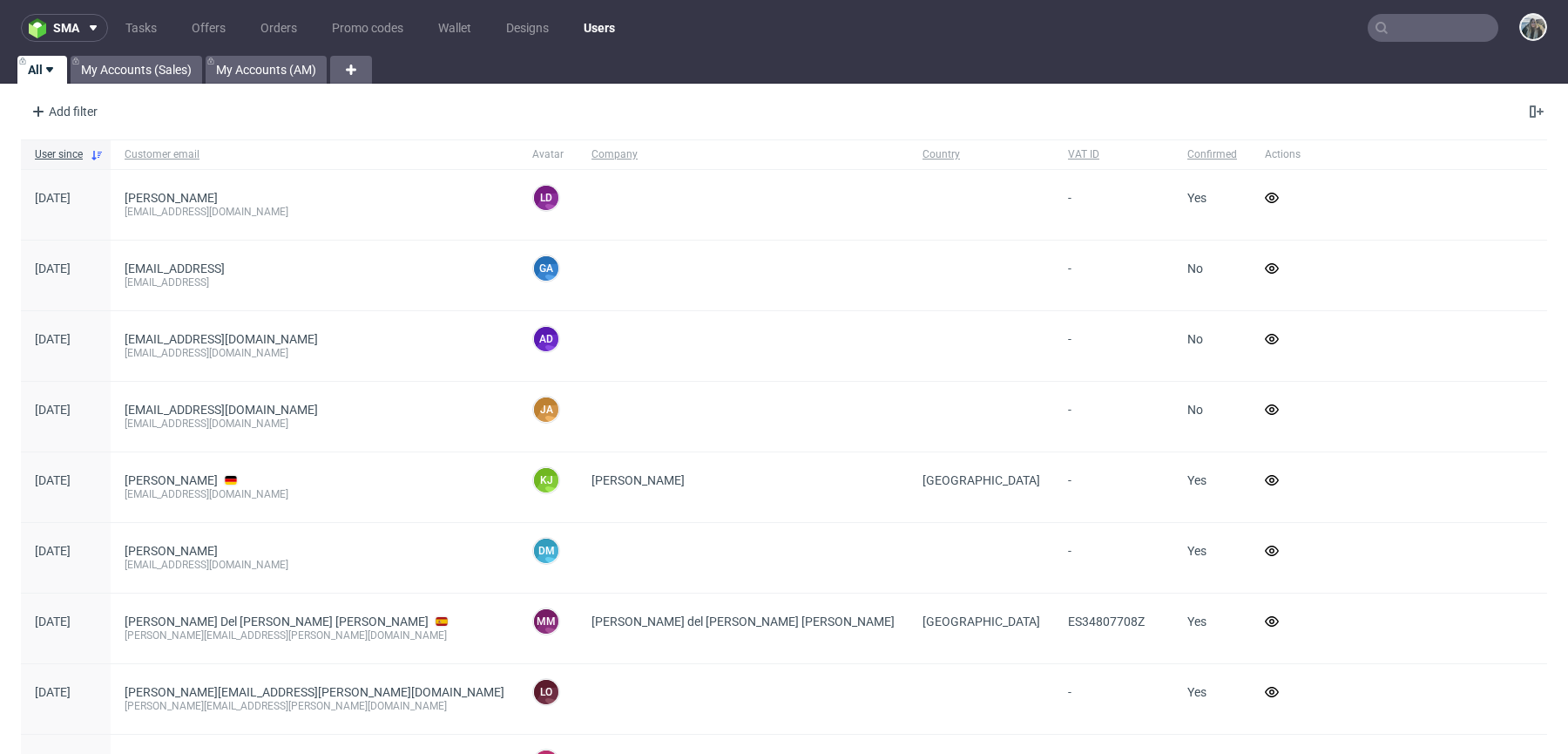
click at [1402, 17] on input "text" at bounding box center [1433, 27] width 130 height 28
paste input "[EMAIL_ADDRESS][DOMAIN_NAME]"
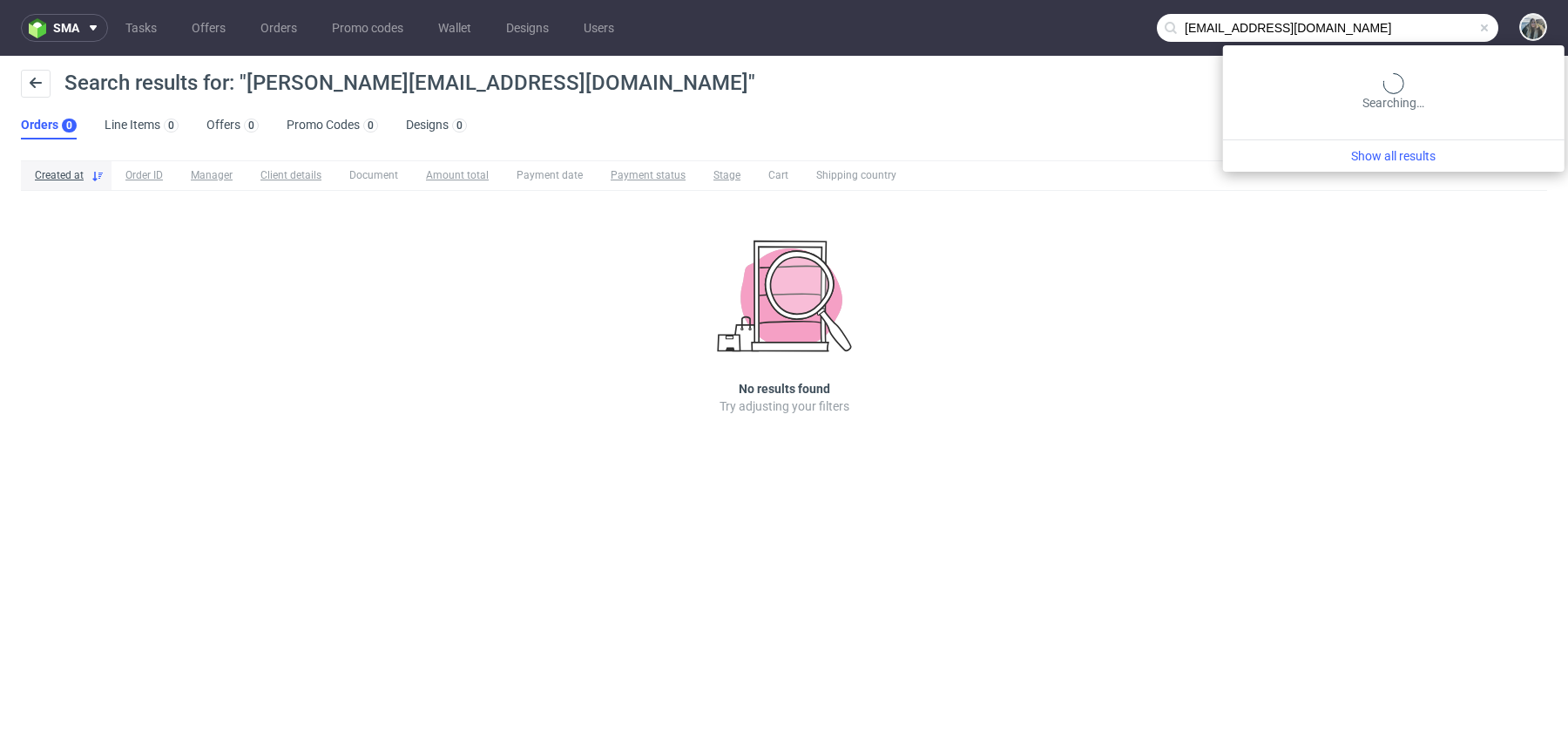
click at [1409, 28] on input "jenna@cloudandcuckoo.com" at bounding box center [1327, 27] width 341 height 28
click at [1201, 32] on input "jenna@cloudandcuckoo.com" at bounding box center [1327, 27] width 341 height 28
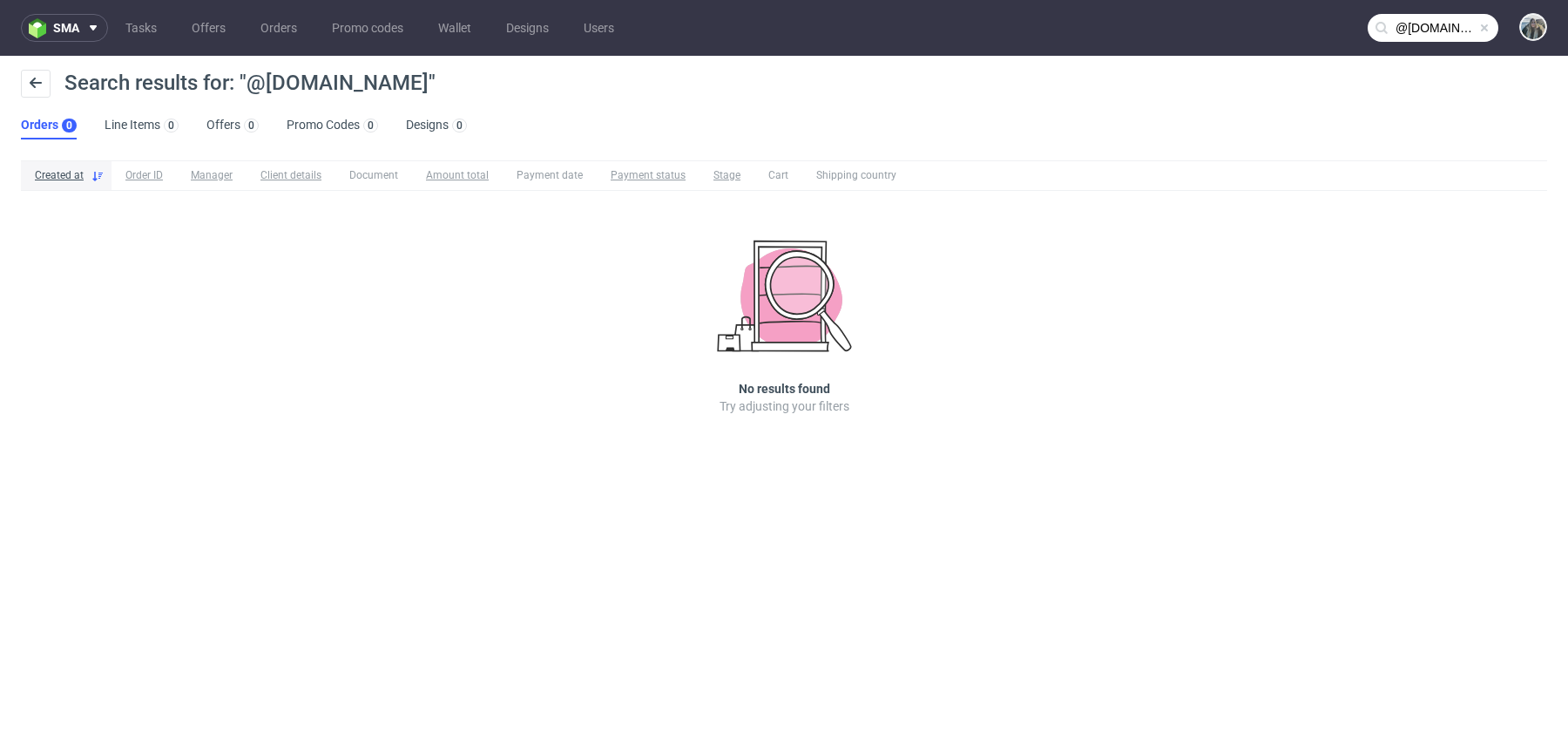
click at [1457, 20] on input "@cloudandcuckoo.com" at bounding box center [1433, 27] width 130 height 28
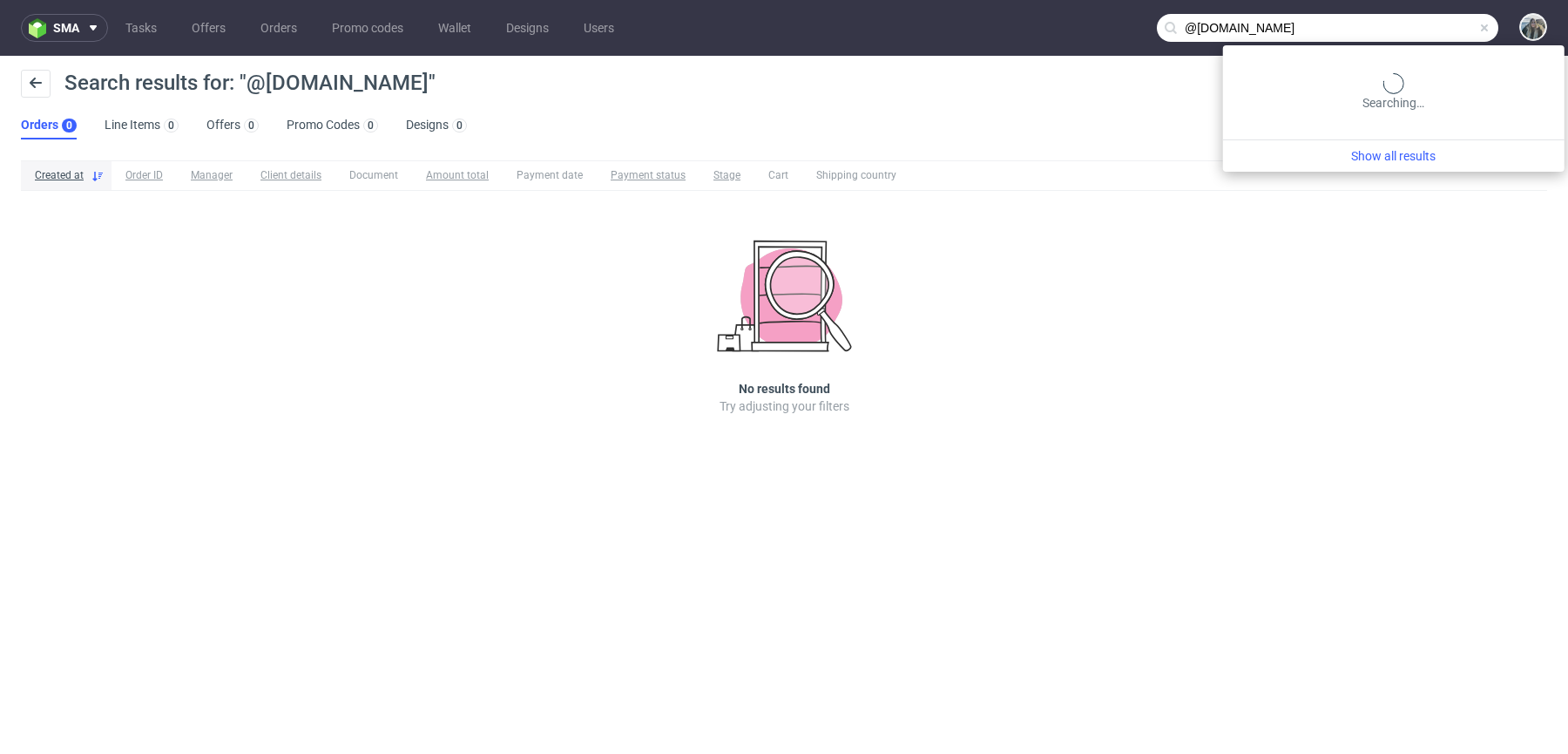
paste input "Cloud & Cuckoo"
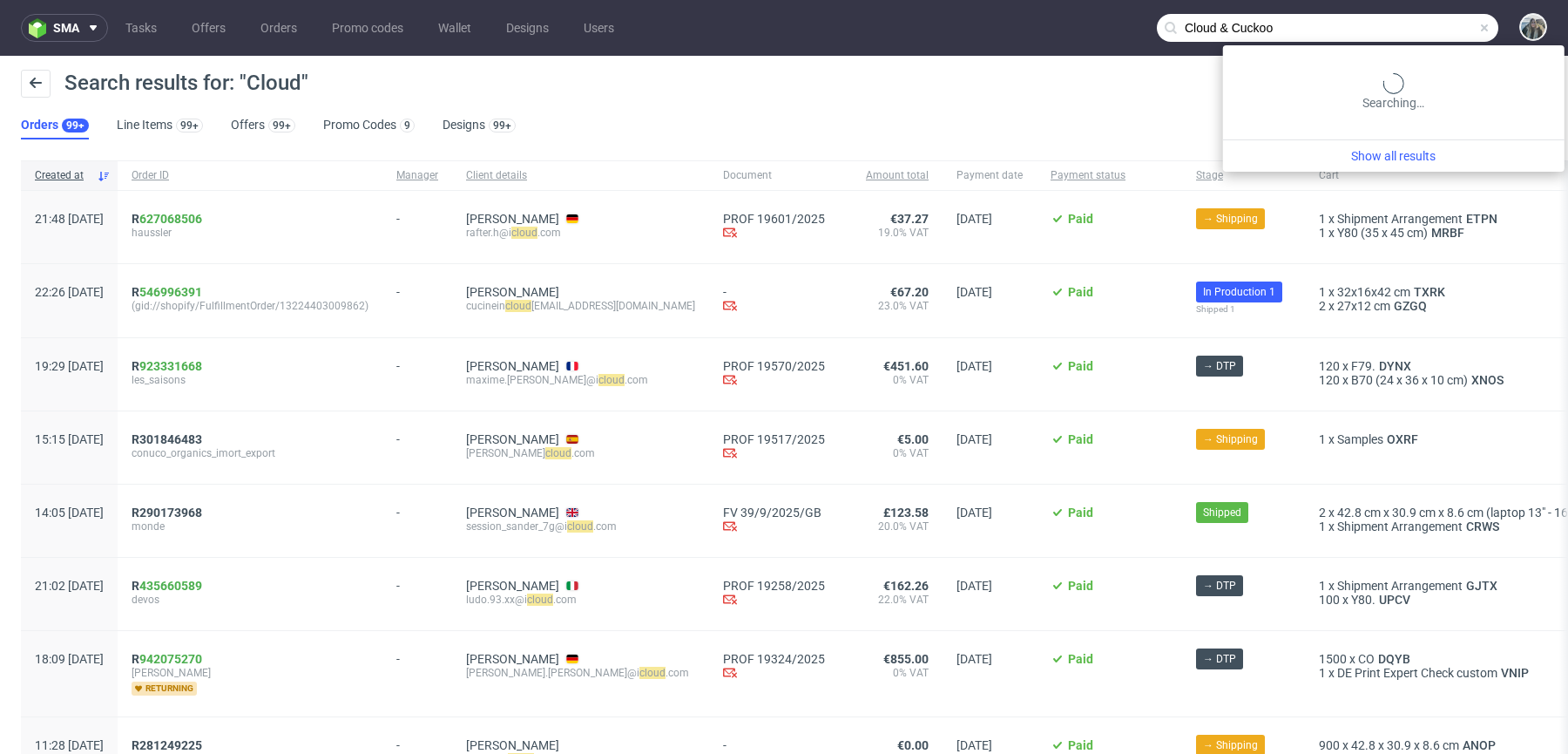
click at [1433, 14] on input "Cloud & Cuckoo" at bounding box center [1327, 27] width 341 height 28
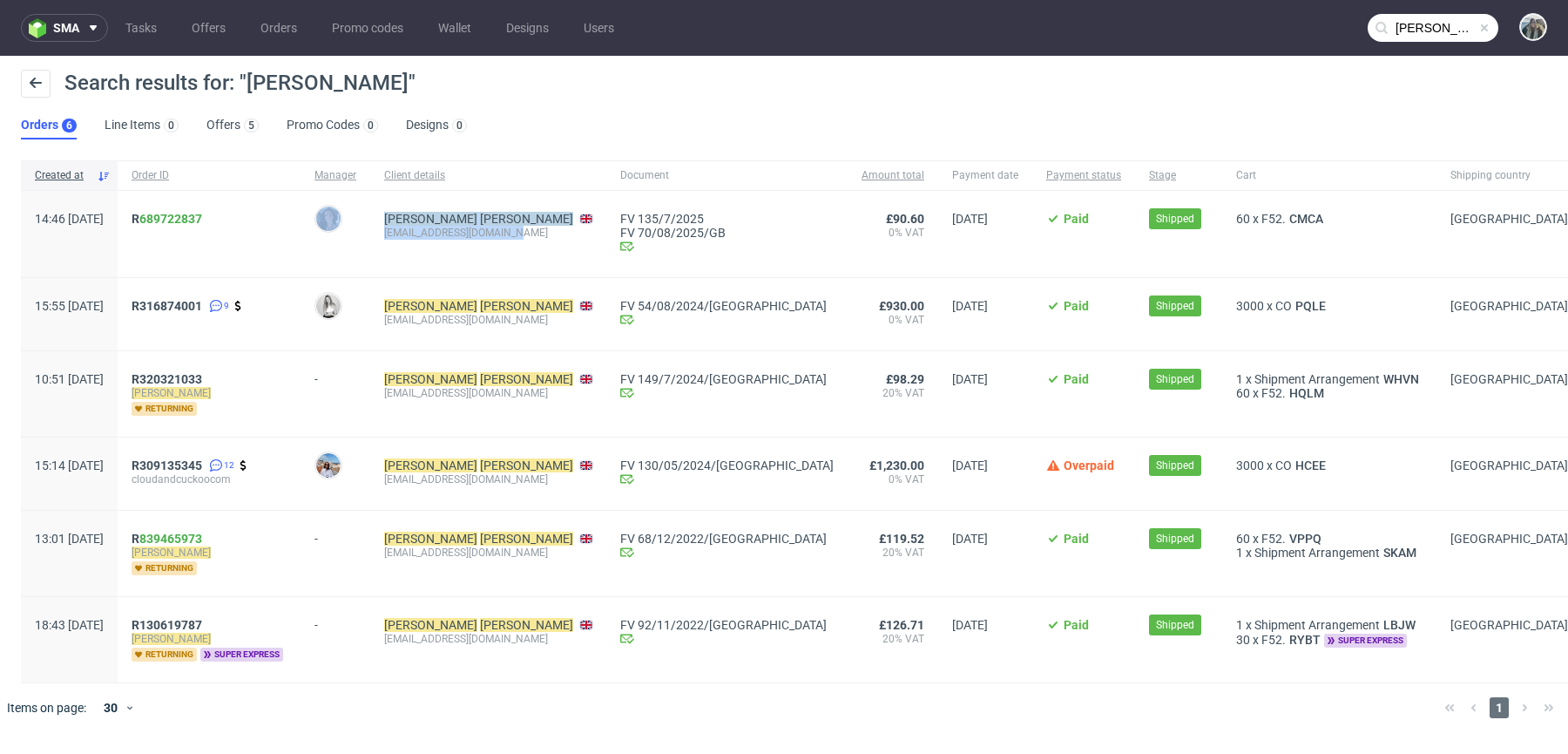
drag, startPoint x: 446, startPoint y: 254, endPoint x: 417, endPoint y: 233, distance: 35.8
click at [417, 233] on div "14:46 Fri 27.06.2025 R 689722837 Moreno Martinez Cristina Jenna Horner cloudand…" at bounding box center [815, 235] width 1589 height 87
click at [439, 255] on span "Jenna Horner cloudandcuckoo@gmail.com" at bounding box center [488, 234] width 208 height 44
drag, startPoint x: 434, startPoint y: 249, endPoint x: 431, endPoint y: 238, distance: 11.4
click at [431, 238] on div "Jenna Horner cloudandcuckoo@gmail.com" at bounding box center [488, 234] width 236 height 86
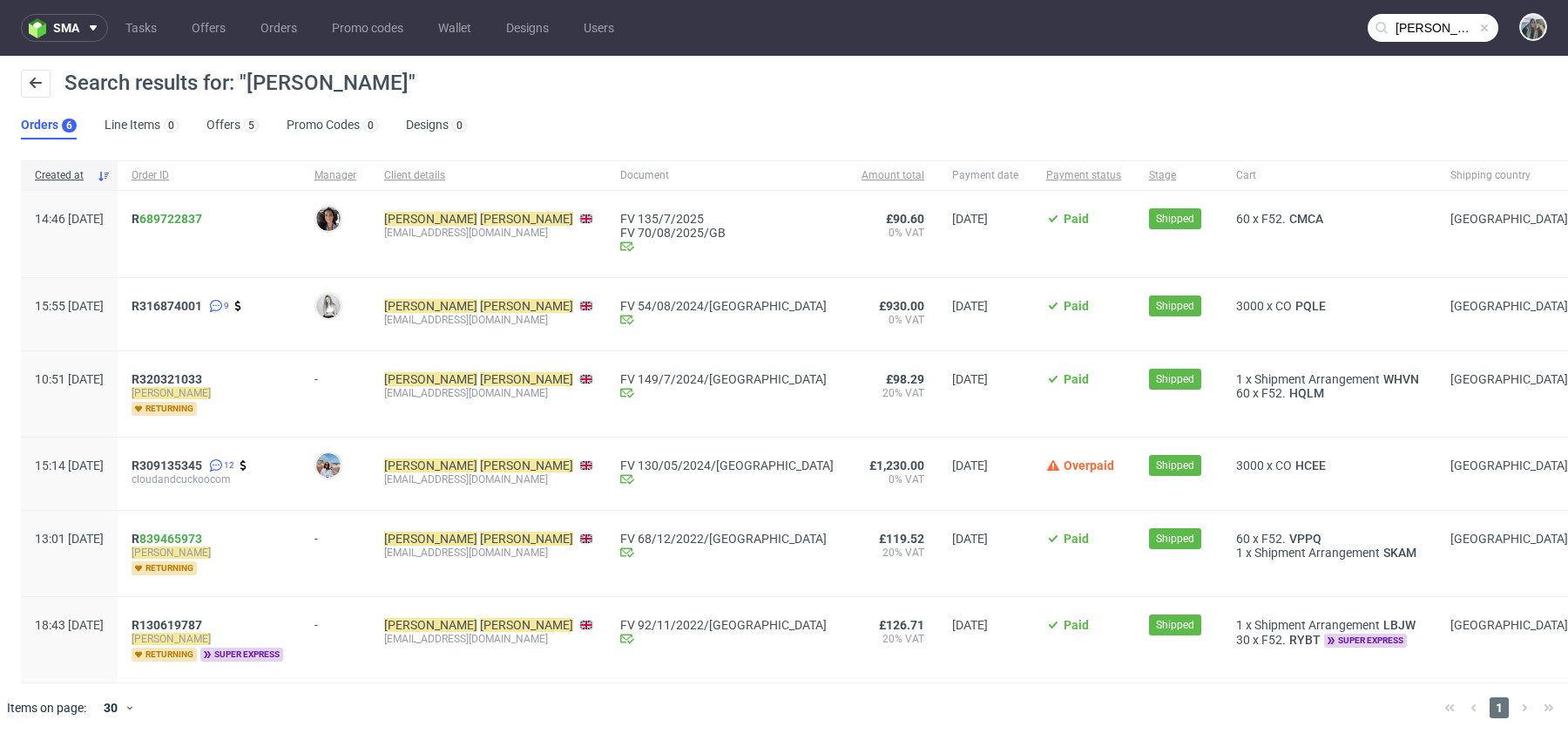
click at [432, 233] on div "Jenna Horner cloudandcuckoo@gmail.com" at bounding box center [488, 234] width 236 height 86
drag, startPoint x: 438, startPoint y: 244, endPoint x: 424, endPoint y: 228, distance: 21.3
click at [425, 228] on div "Jenna Horner cloudandcuckoo@gmail.com" at bounding box center [488, 234] width 236 height 86
copy div "cloudandcuckoo@gmail.com"
click at [1416, 21] on input "jenna horner" at bounding box center [1433, 27] width 130 height 28
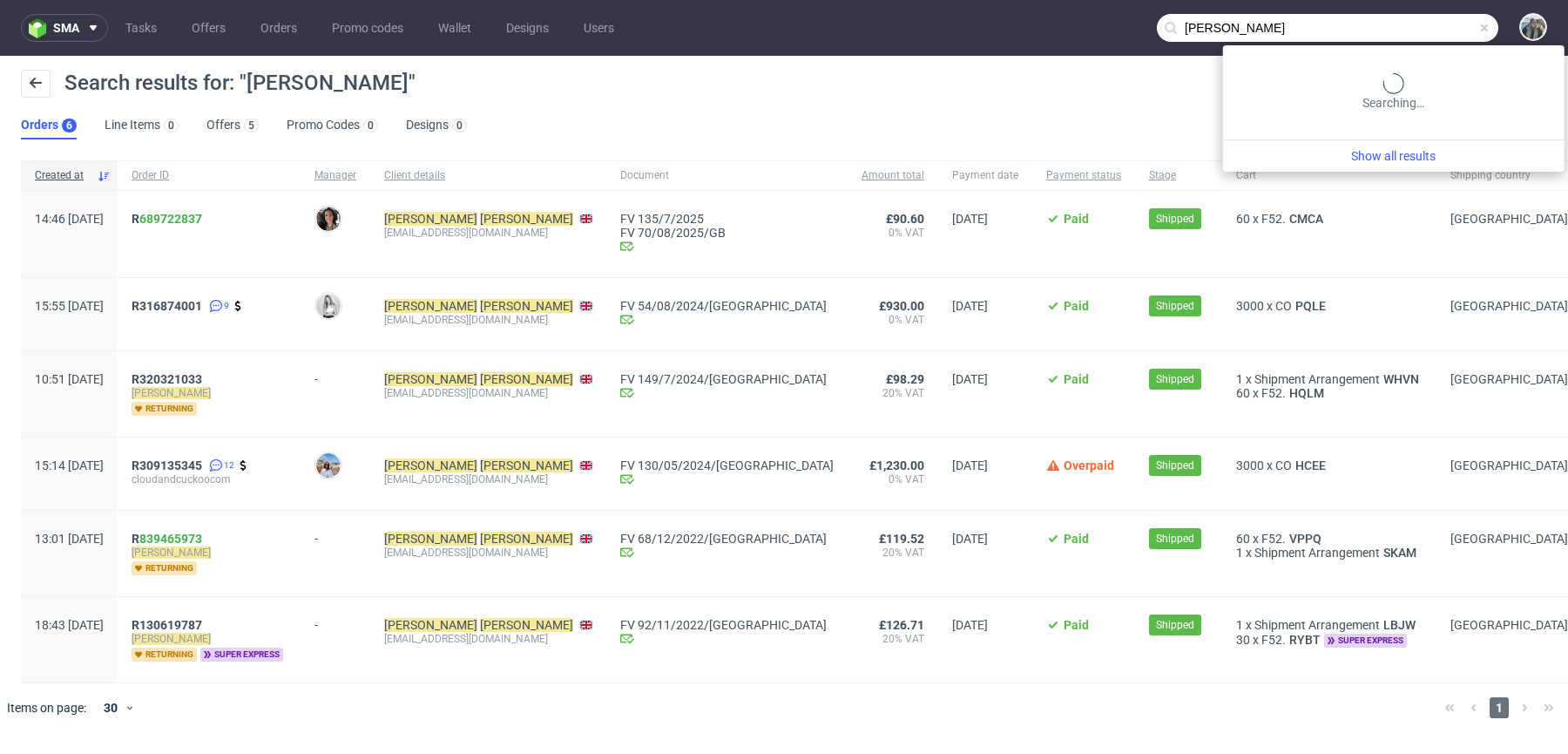
paste input "smileep"
type input "smileep"
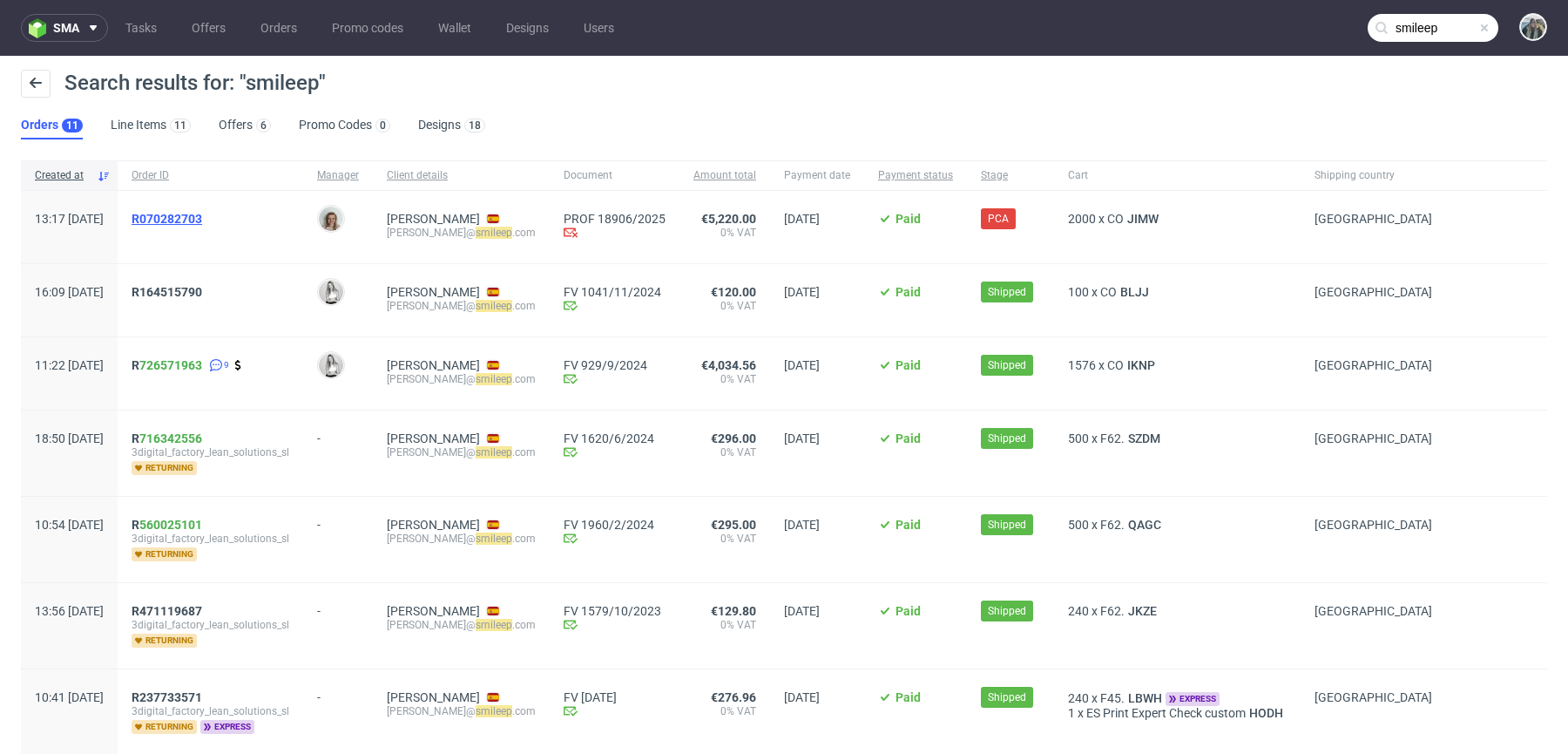
click at [202, 218] on span "R070282703" at bounding box center [167, 218] width 71 height 14
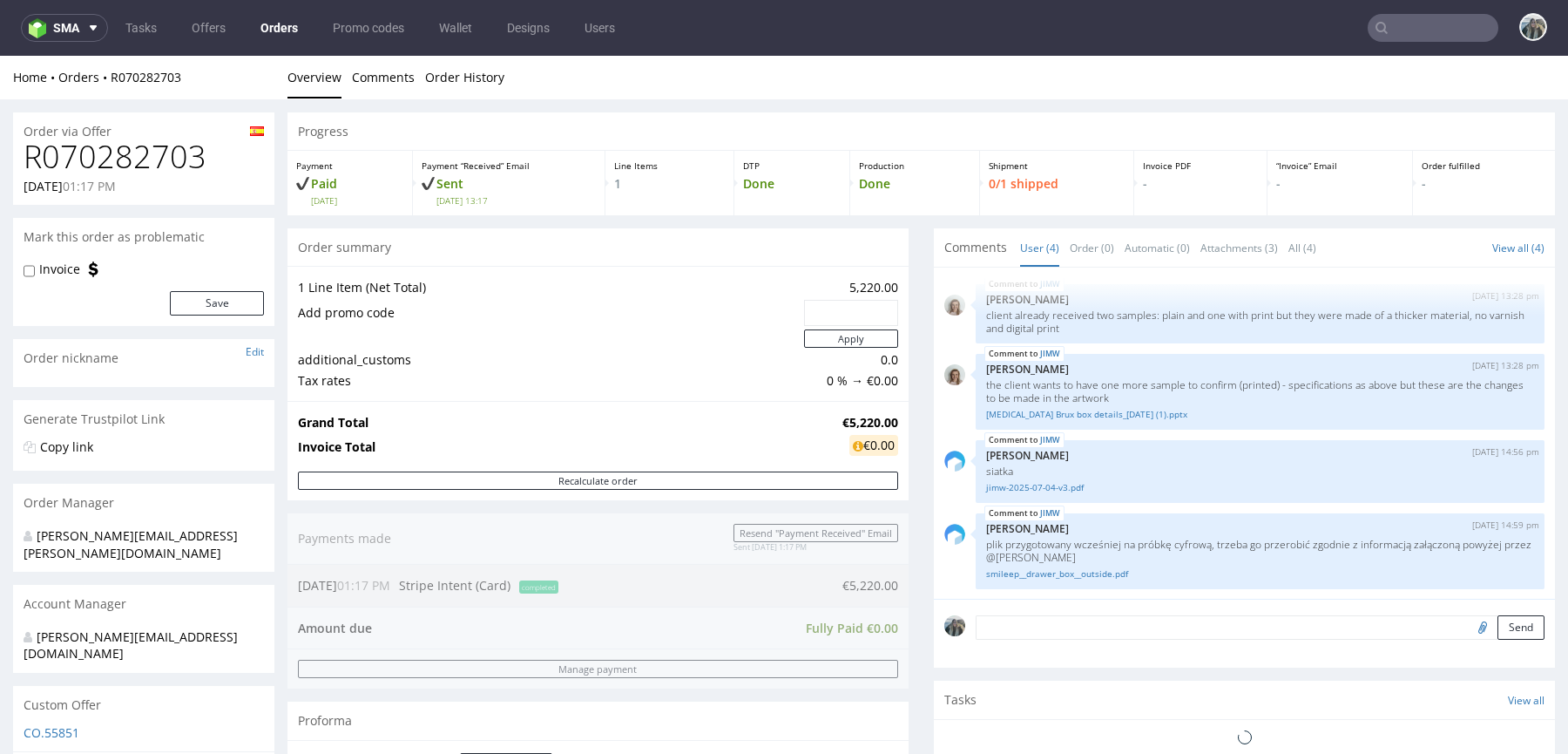
scroll to position [624, 0]
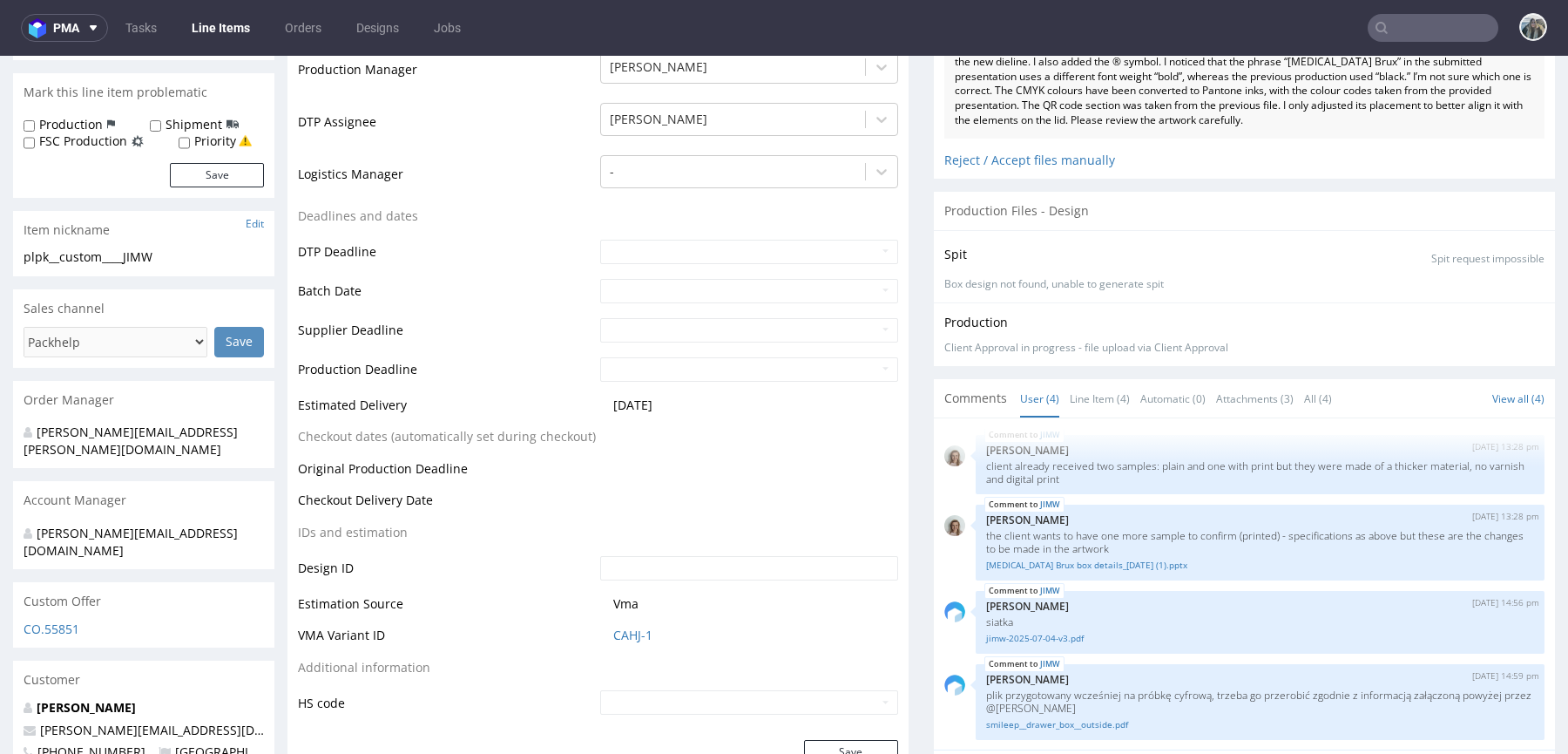
scroll to position [904, 0]
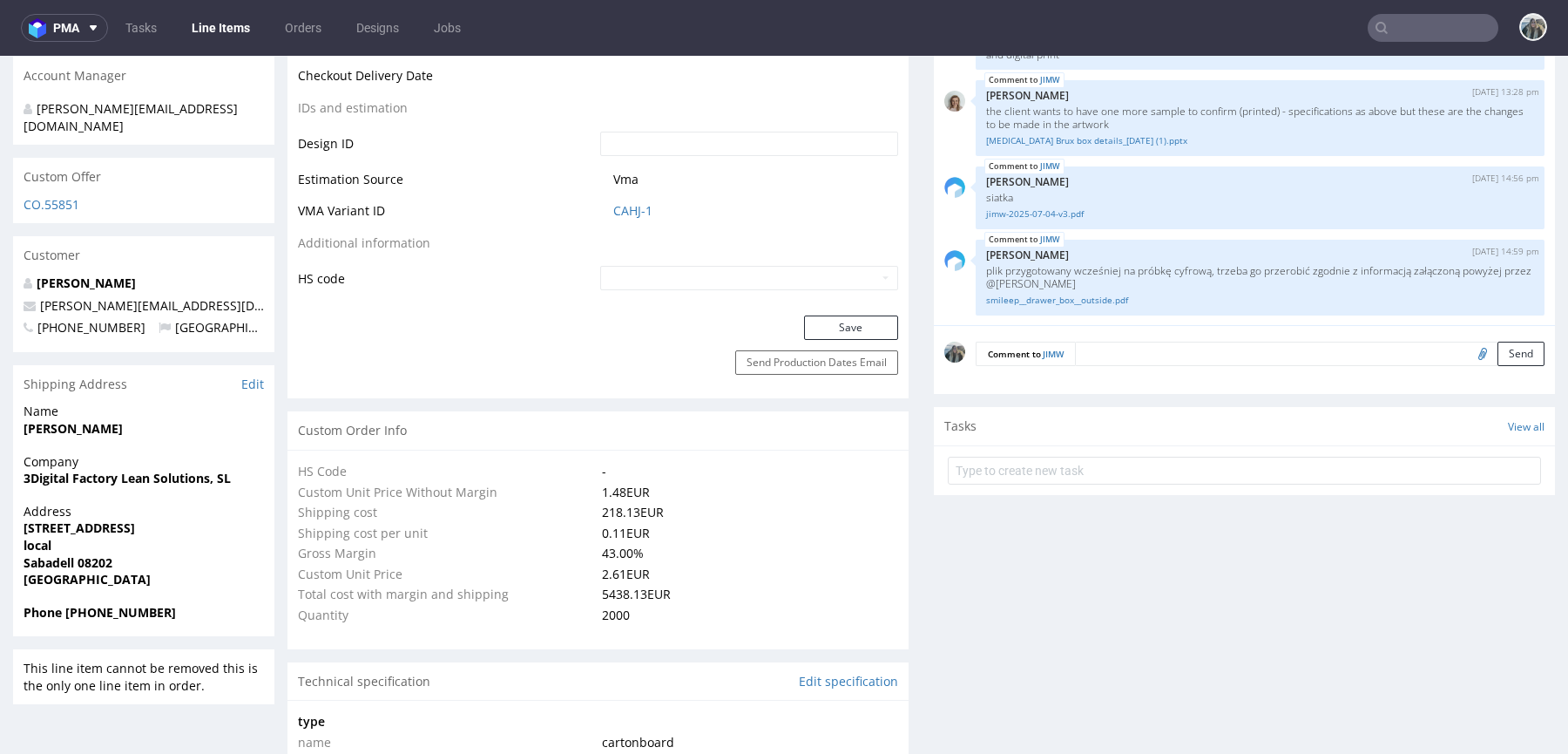
click at [1102, 356] on textarea at bounding box center [1310, 353] width 469 height 24
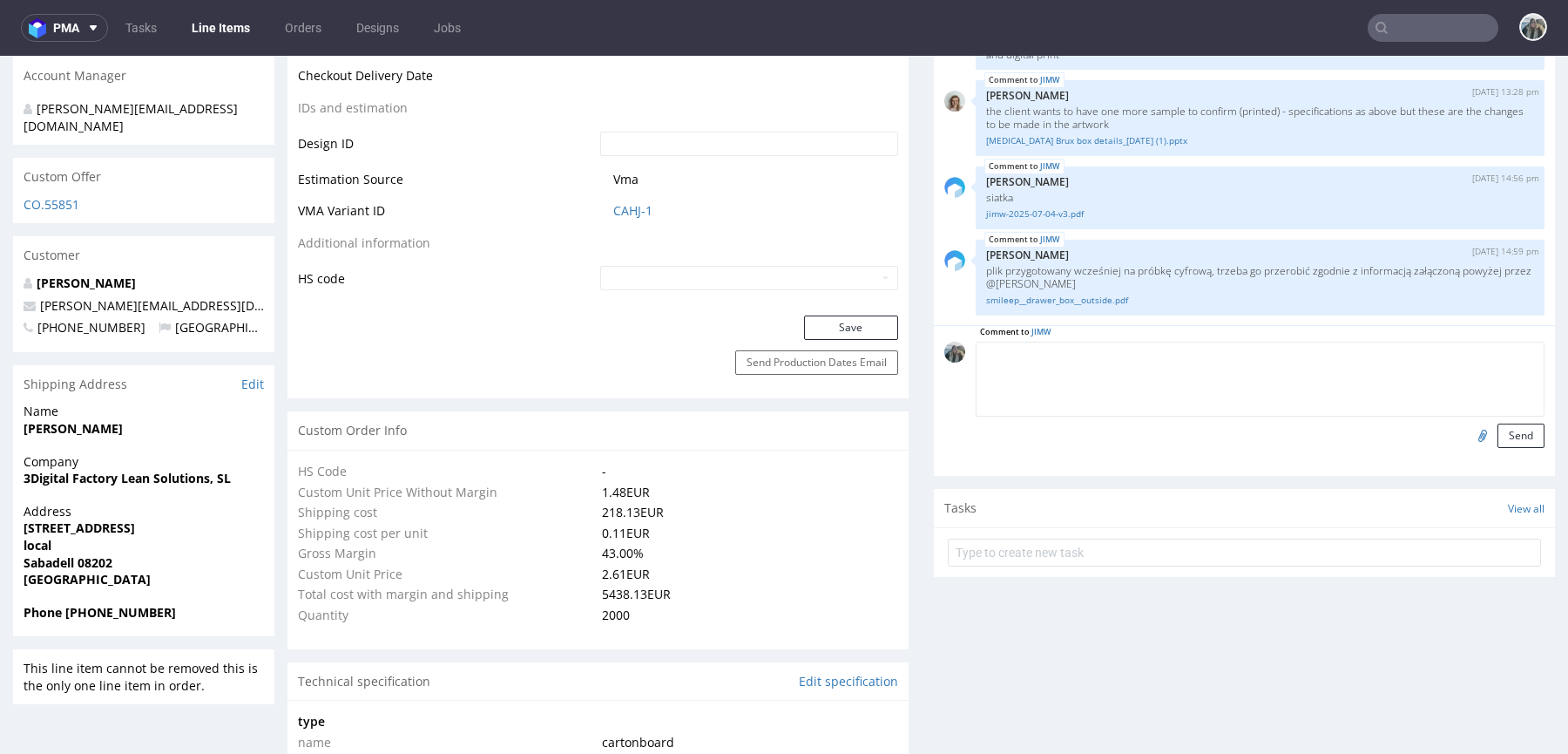
paste textarea ") Eliminar el texto " Para cualquier duda consulta a tu dentista""
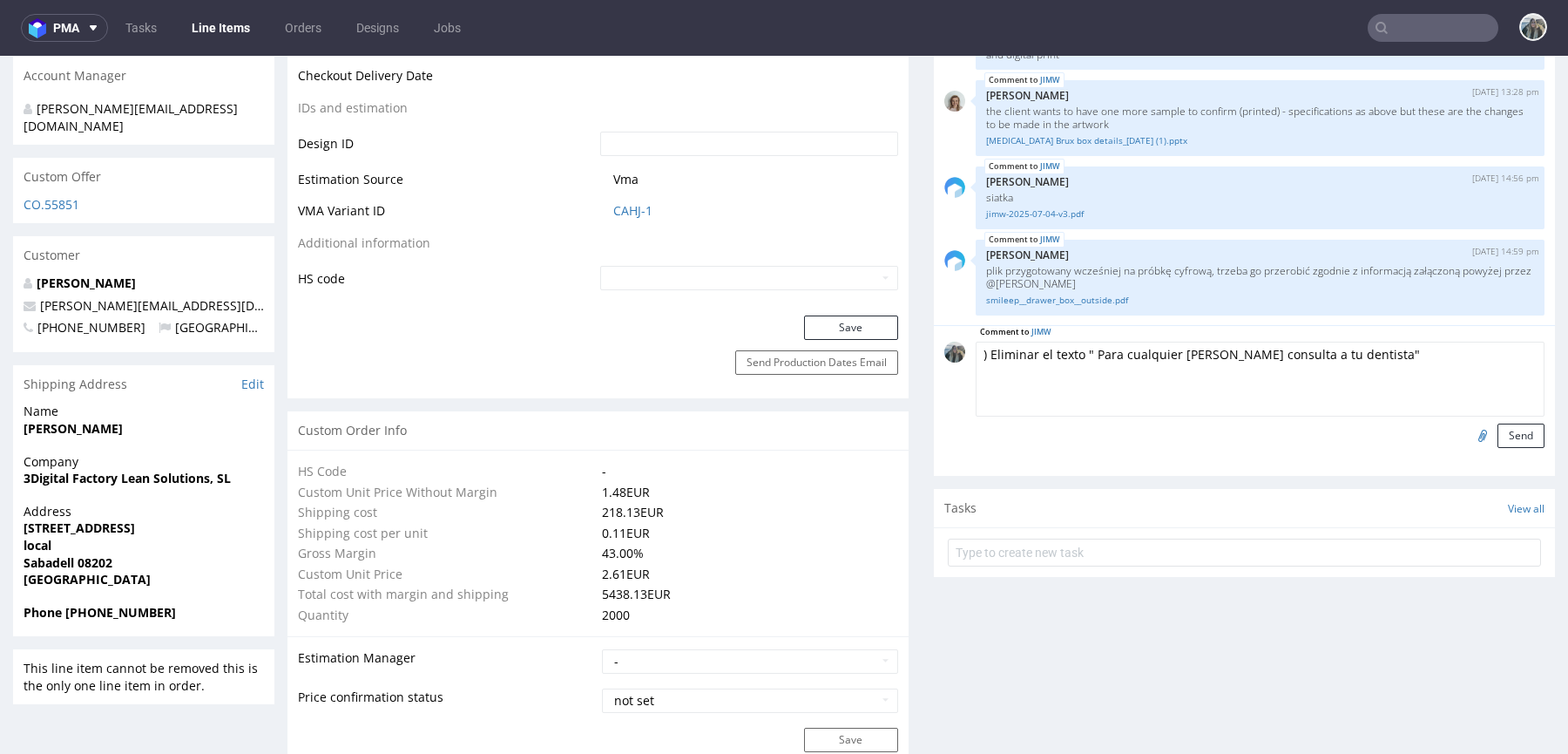
click at [1078, 345] on textarea "Please remove the etxt " Para cualquier duda consulta a tu dentista"" at bounding box center [1260, 379] width 569 height 75
type textarea "Please remove the text " Para cualquier duda consulta a tu dentista""
click at [1500, 436] on button "Send" at bounding box center [1521, 435] width 47 height 24
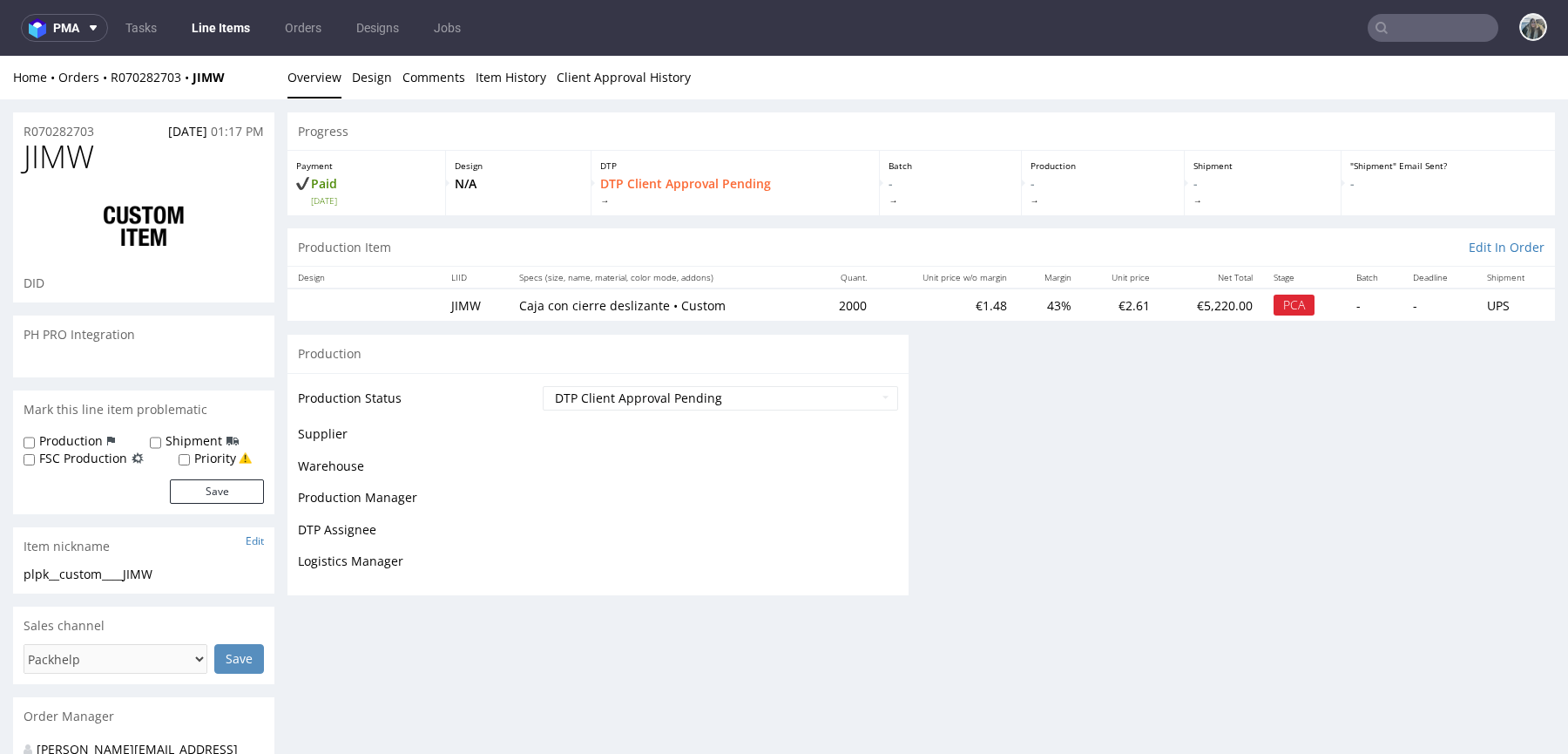
scroll to position [0, 0]
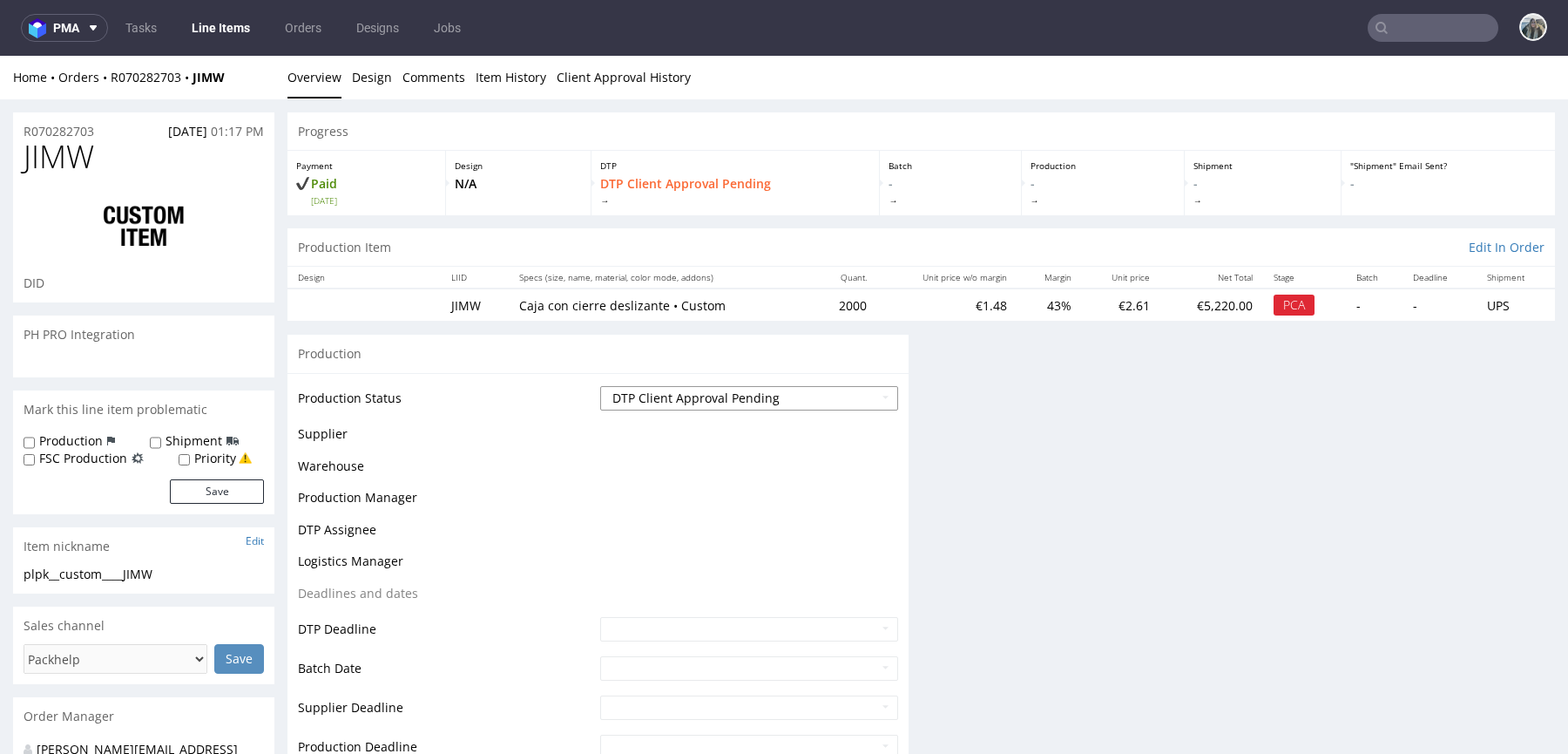
click at [703, 404] on select "Waiting for Artwork Waiting for Diecut Waiting for Mockup Waiting for DTP Waiti…" at bounding box center [748, 398] width 298 height 24
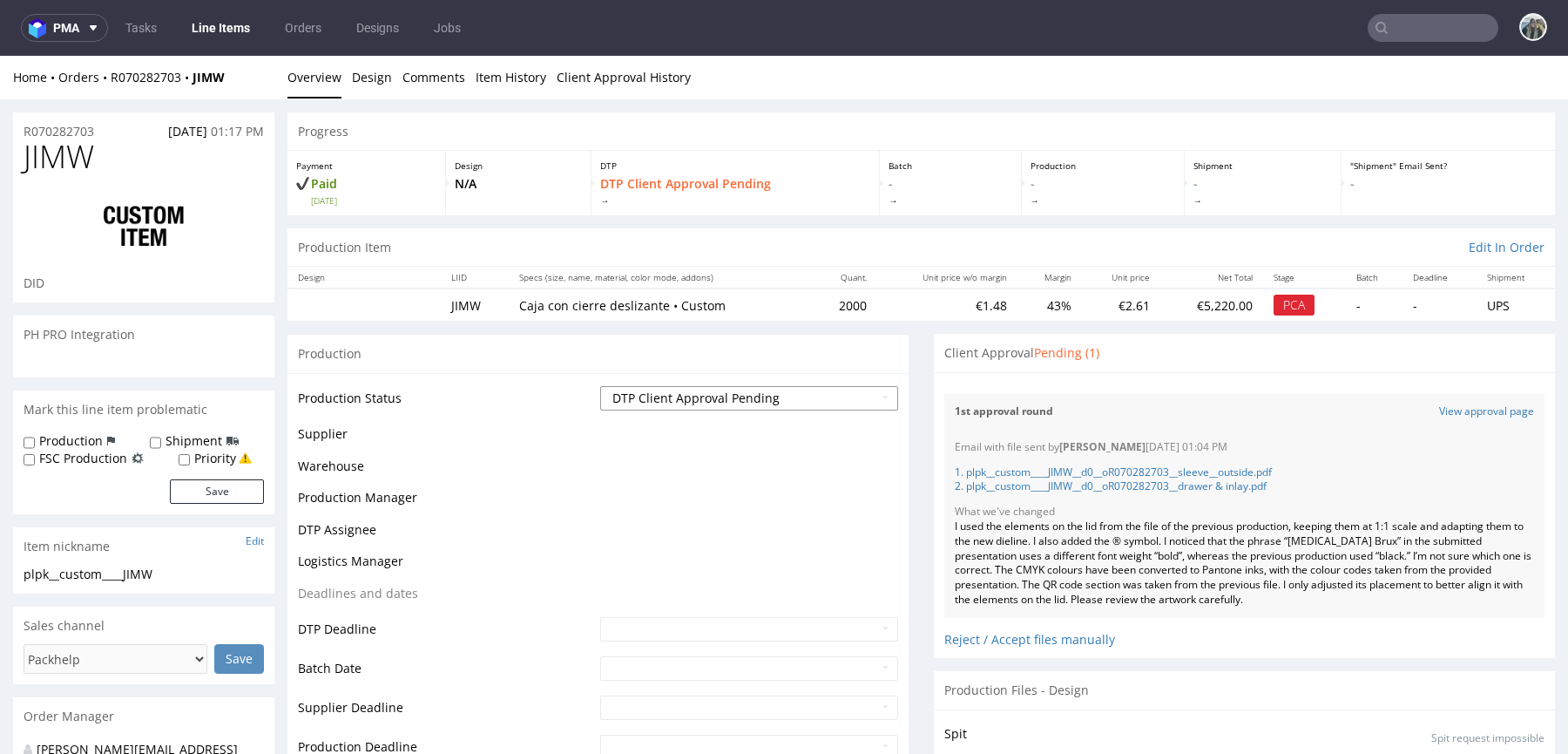
select select "back_for_dtp"
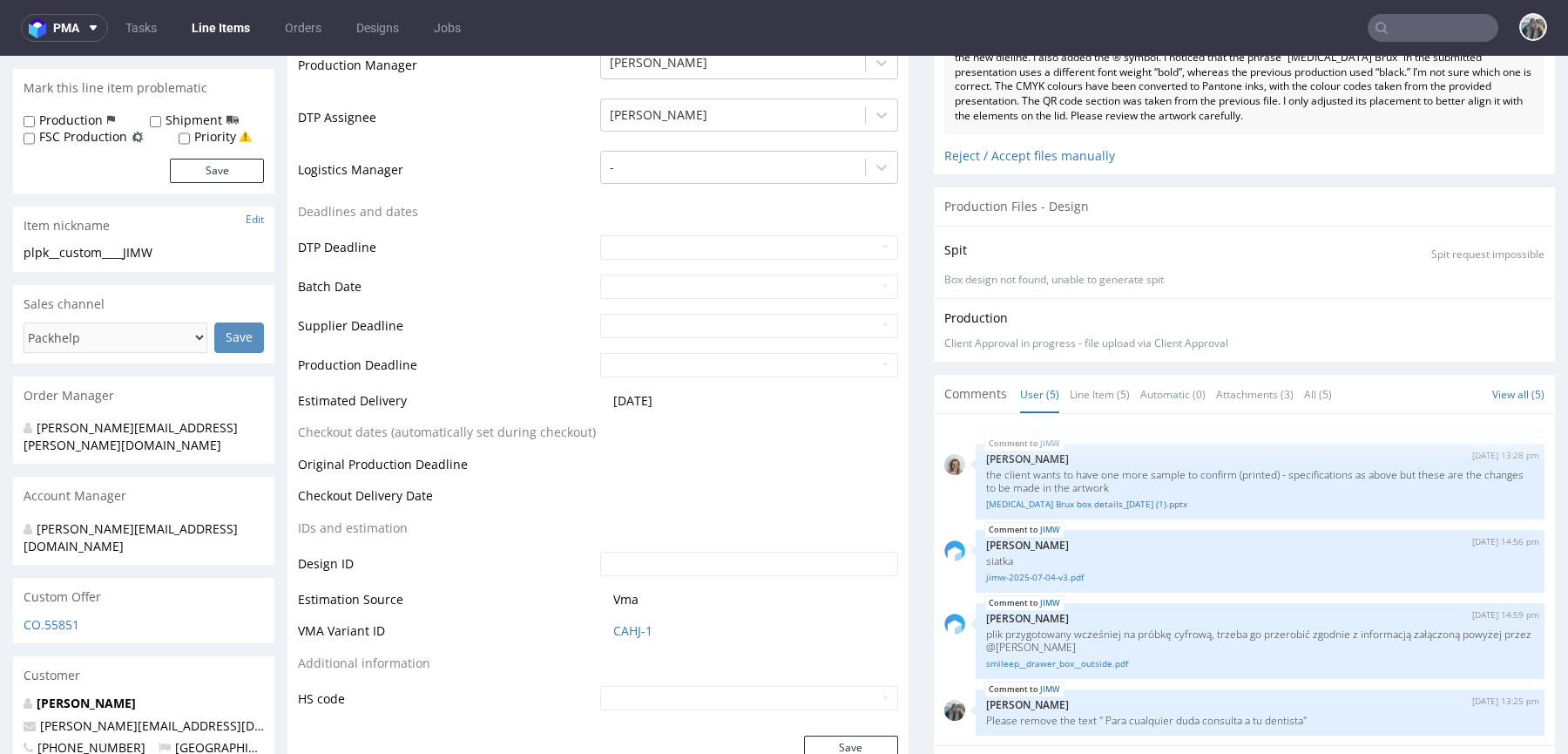
scroll to position [550, 0]
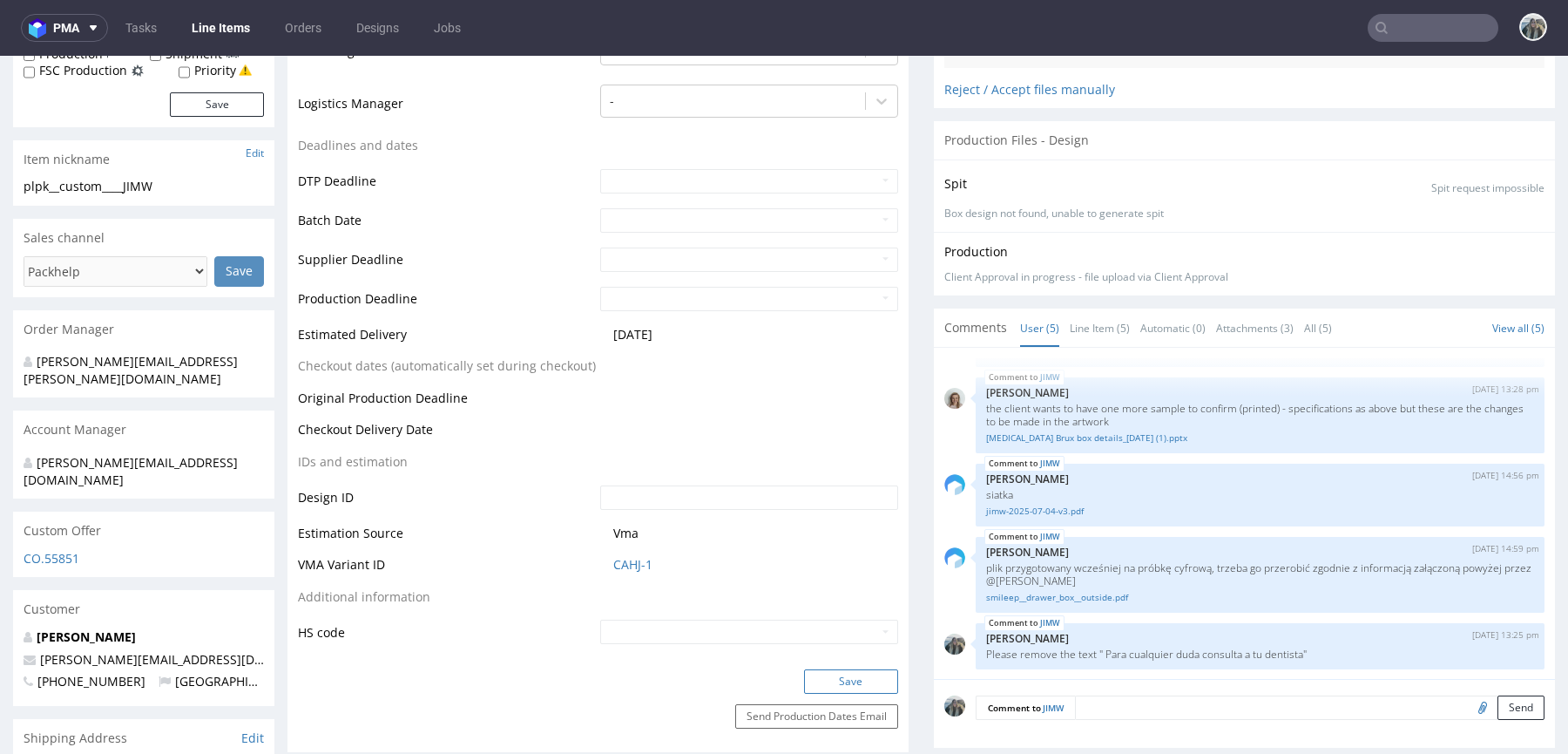
drag, startPoint x: 836, startPoint y: 685, endPoint x: 829, endPoint y: 679, distance: 9.2
click at [836, 685] on button "Save" at bounding box center [851, 681] width 94 height 24
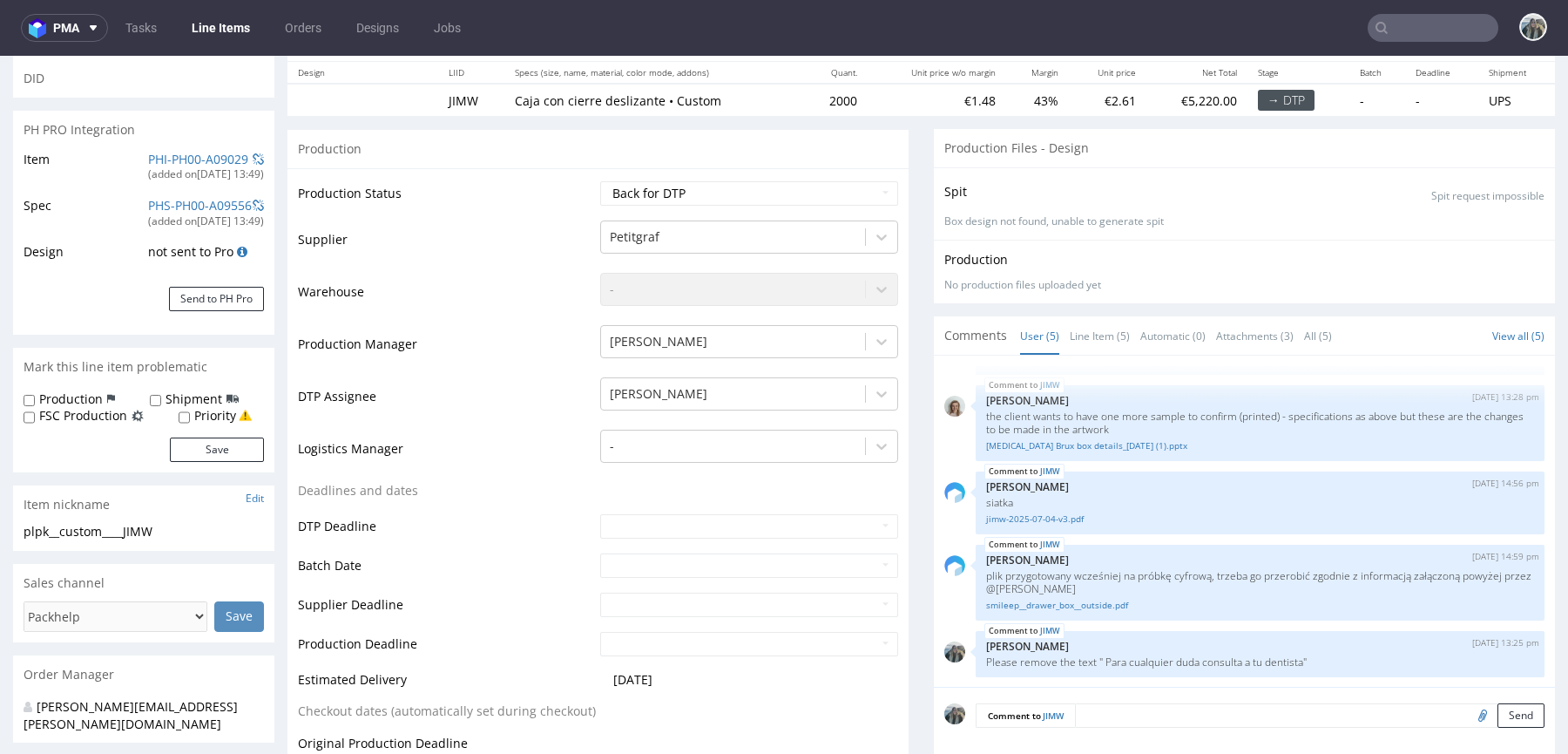
scroll to position [0, 0]
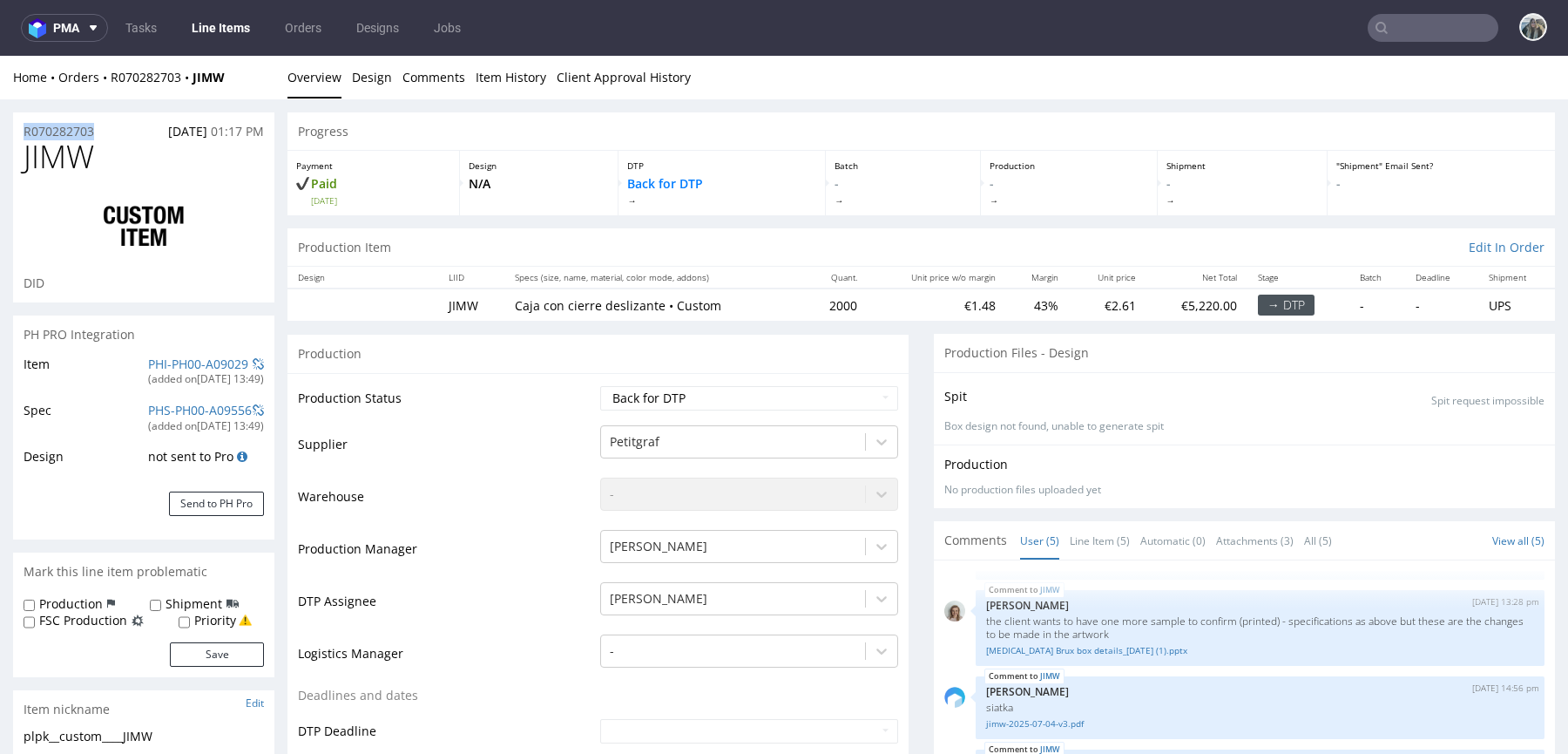
drag, startPoint x: 101, startPoint y: 133, endPoint x: 0, endPoint y: 130, distance: 101.0
copy p "R070282703"
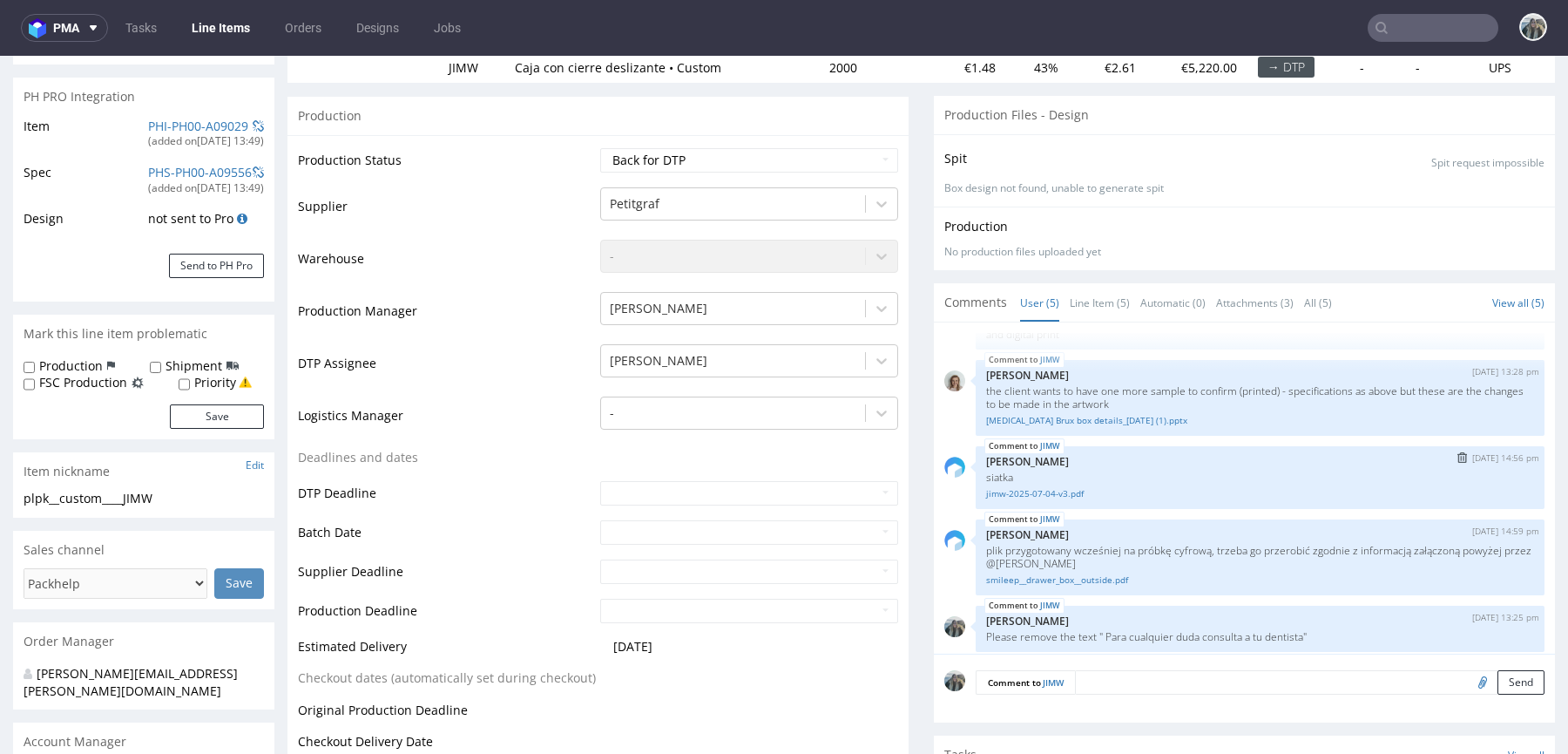
scroll to position [61, 0]
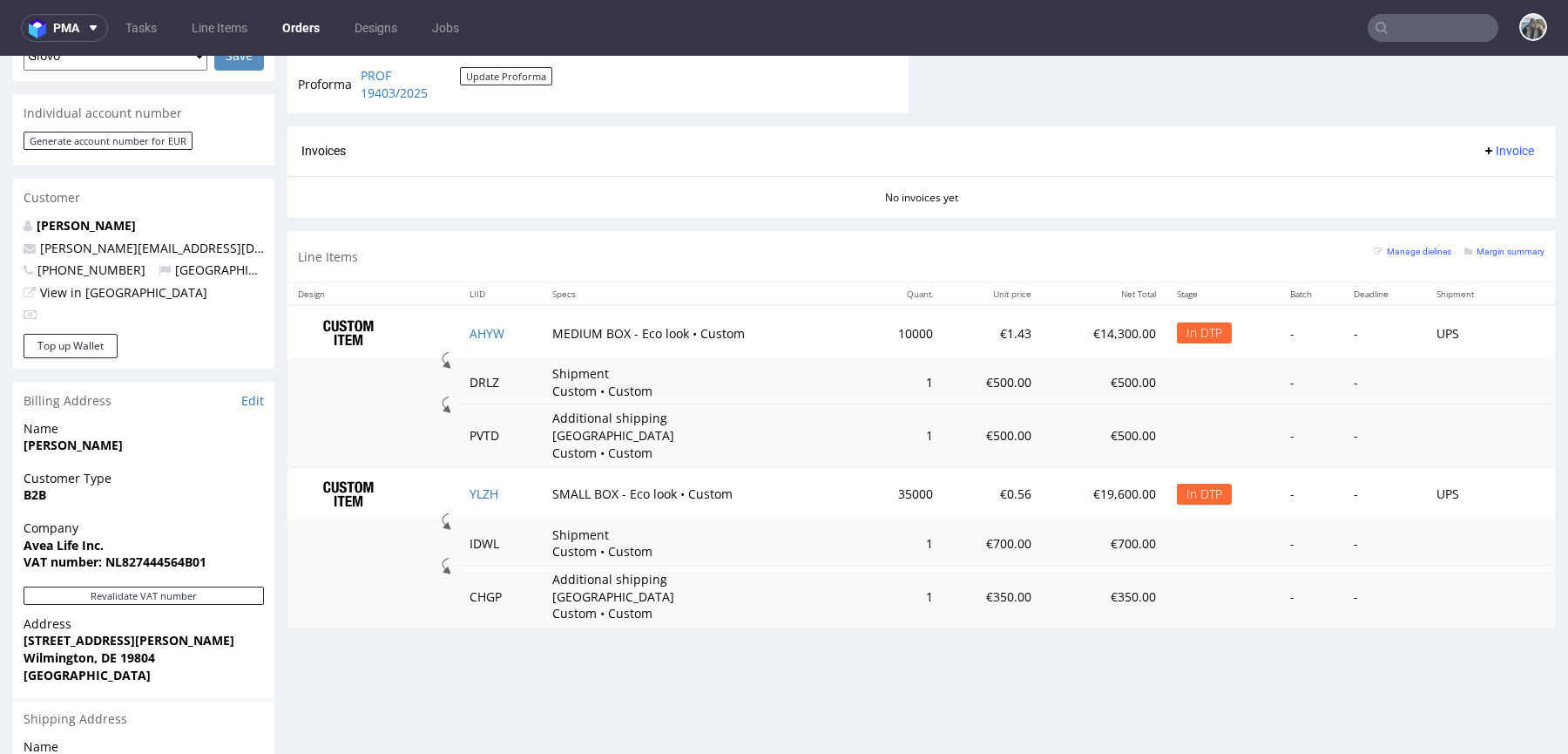
scroll to position [829, 0]
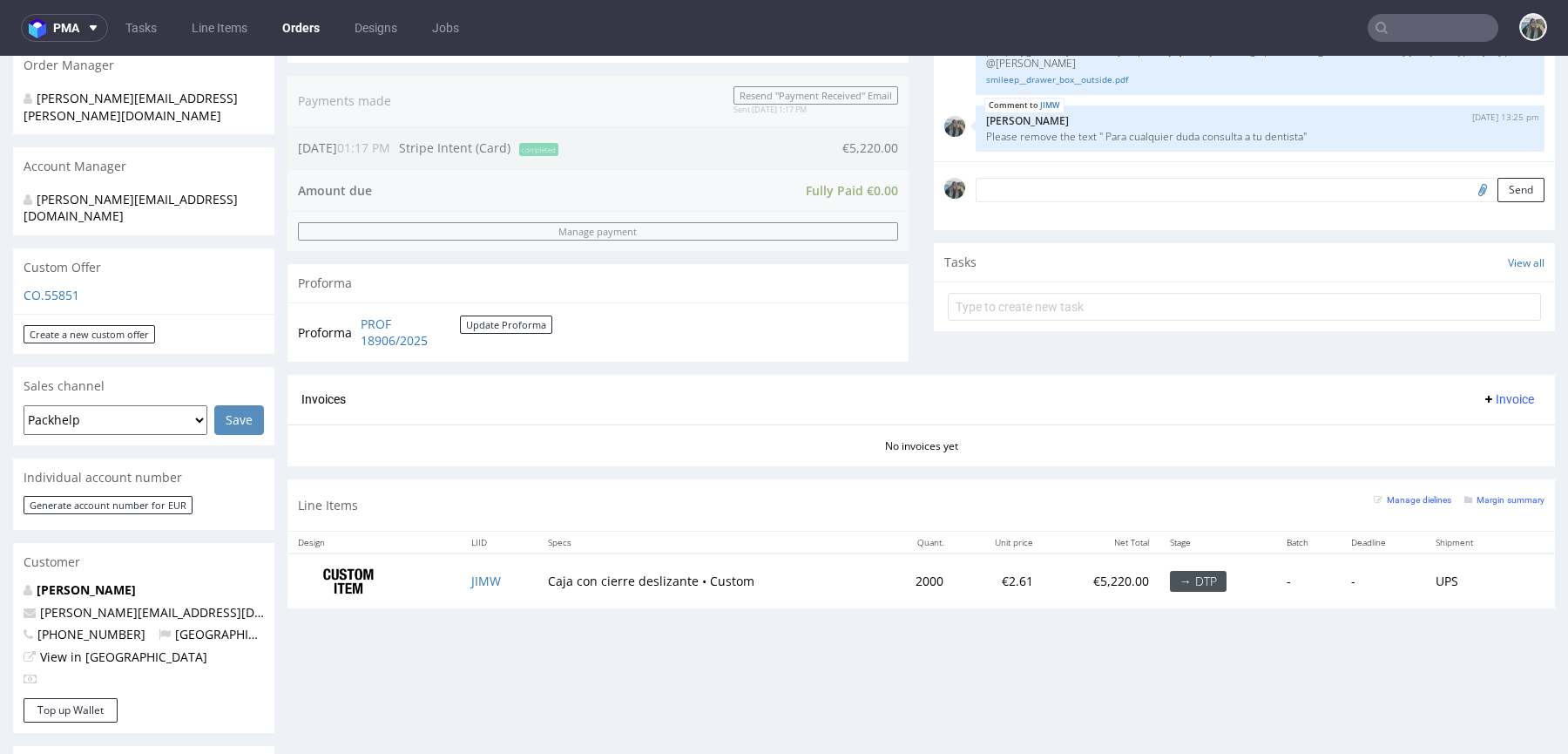
scroll to position [146, 0]
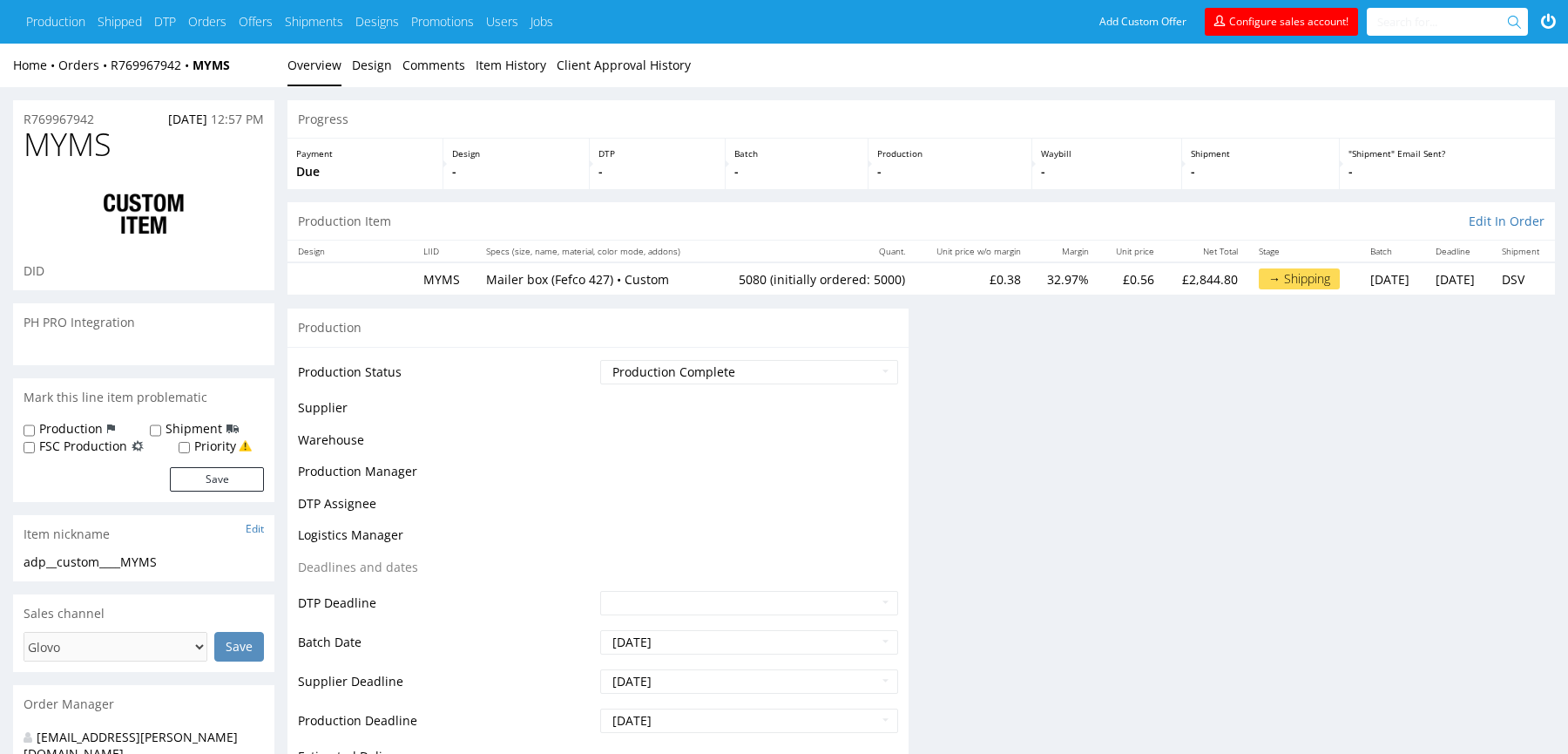
scroll to position [432, 0]
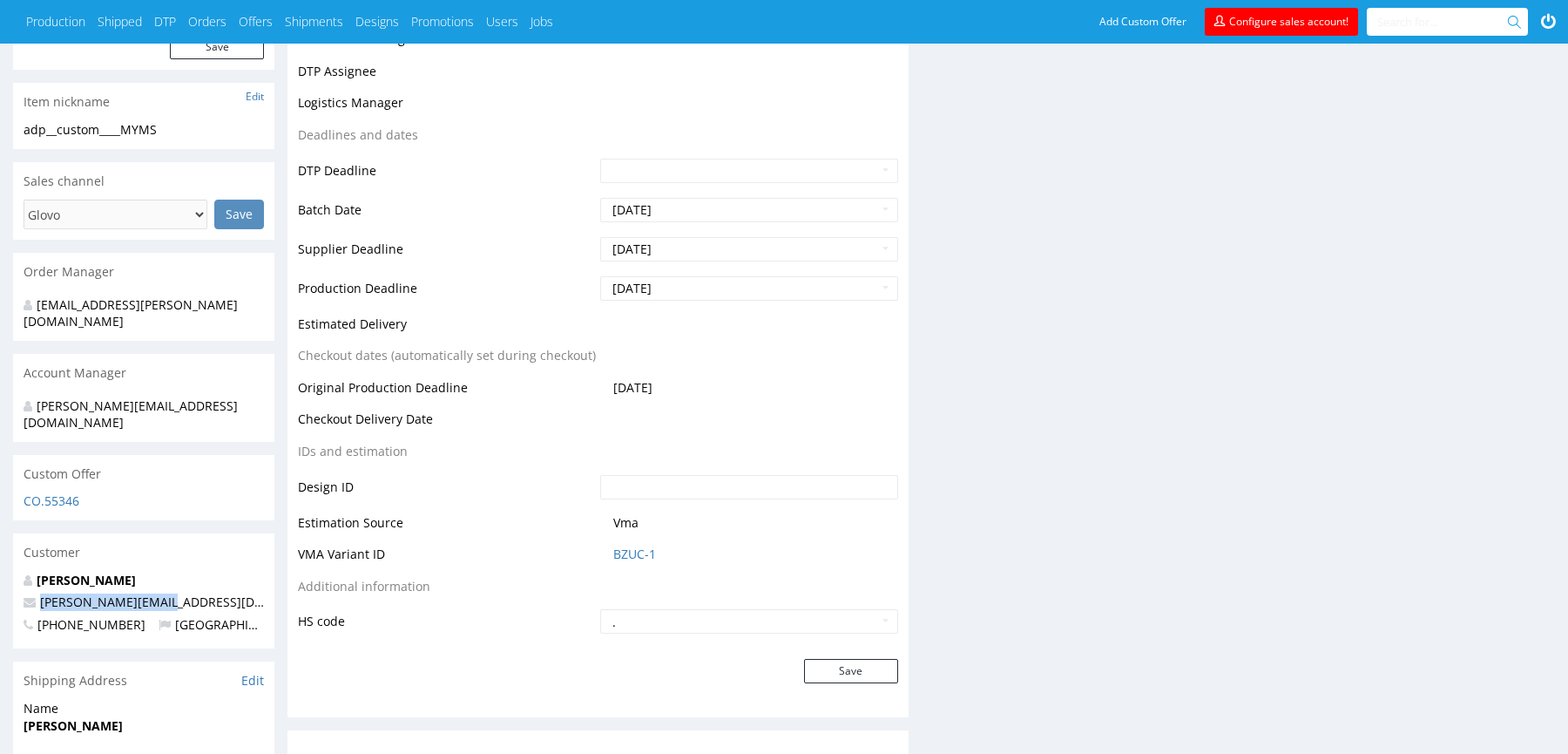
drag, startPoint x: 166, startPoint y: 565, endPoint x: 0, endPoint y: 565, distance: 166.0
click at [0, 565] on div "R769967942 05.08.2025 12:57 PM MYMS DID PH PRO Integration Mark this line item …" at bounding box center [784, 334] width 1568 height 1360
copy span "craig@evolume.co.uk"
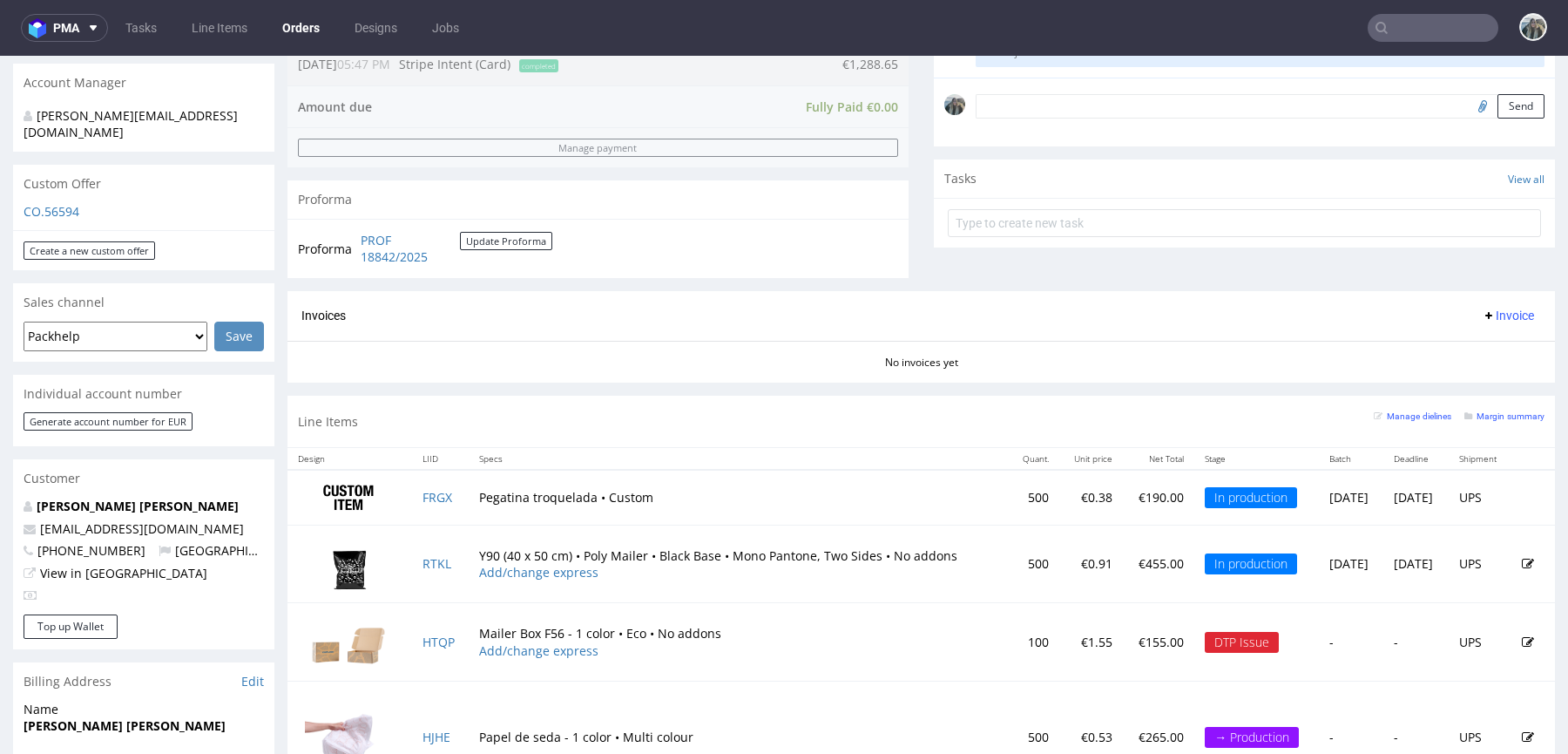
scroll to position [545, 0]
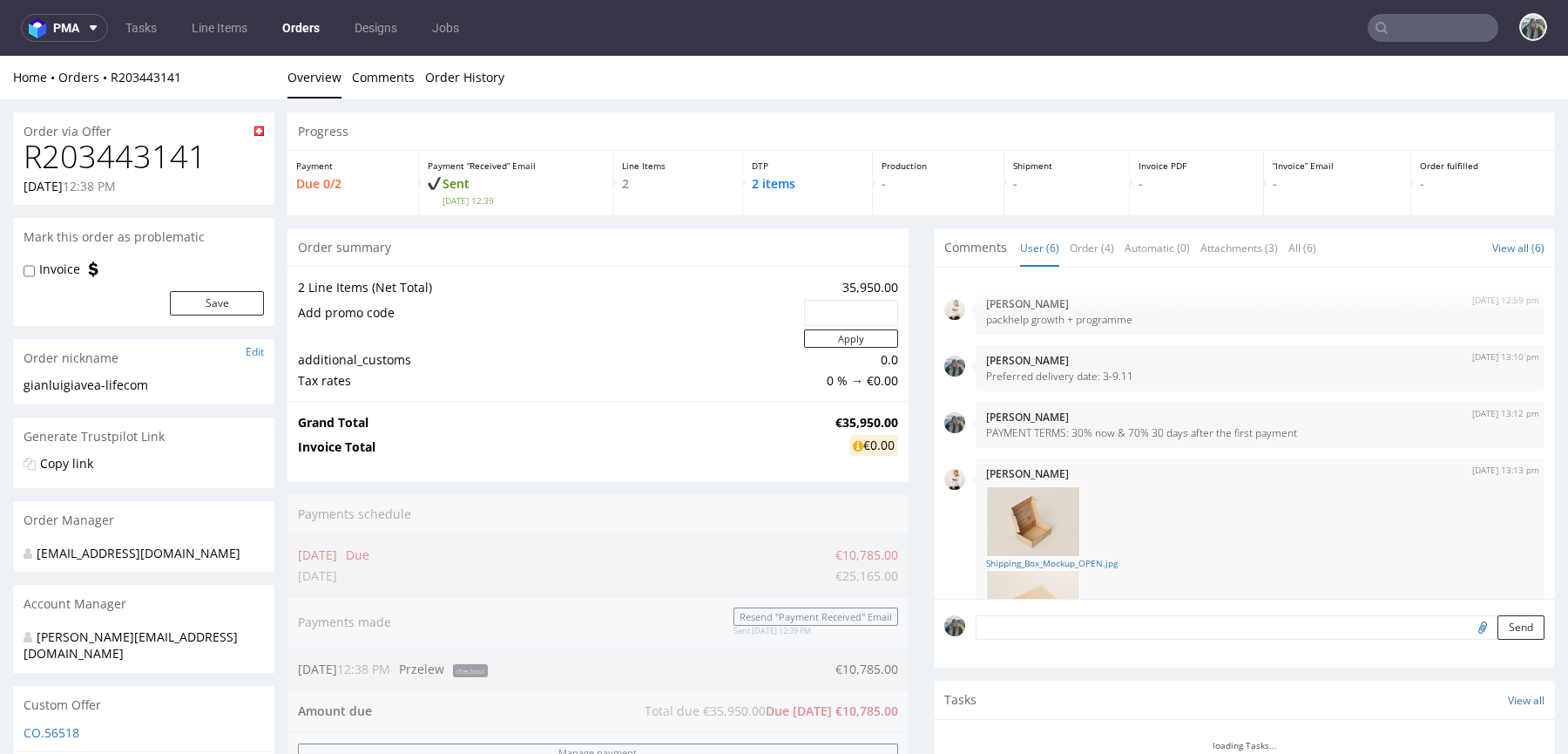
scroll to position [299, 0]
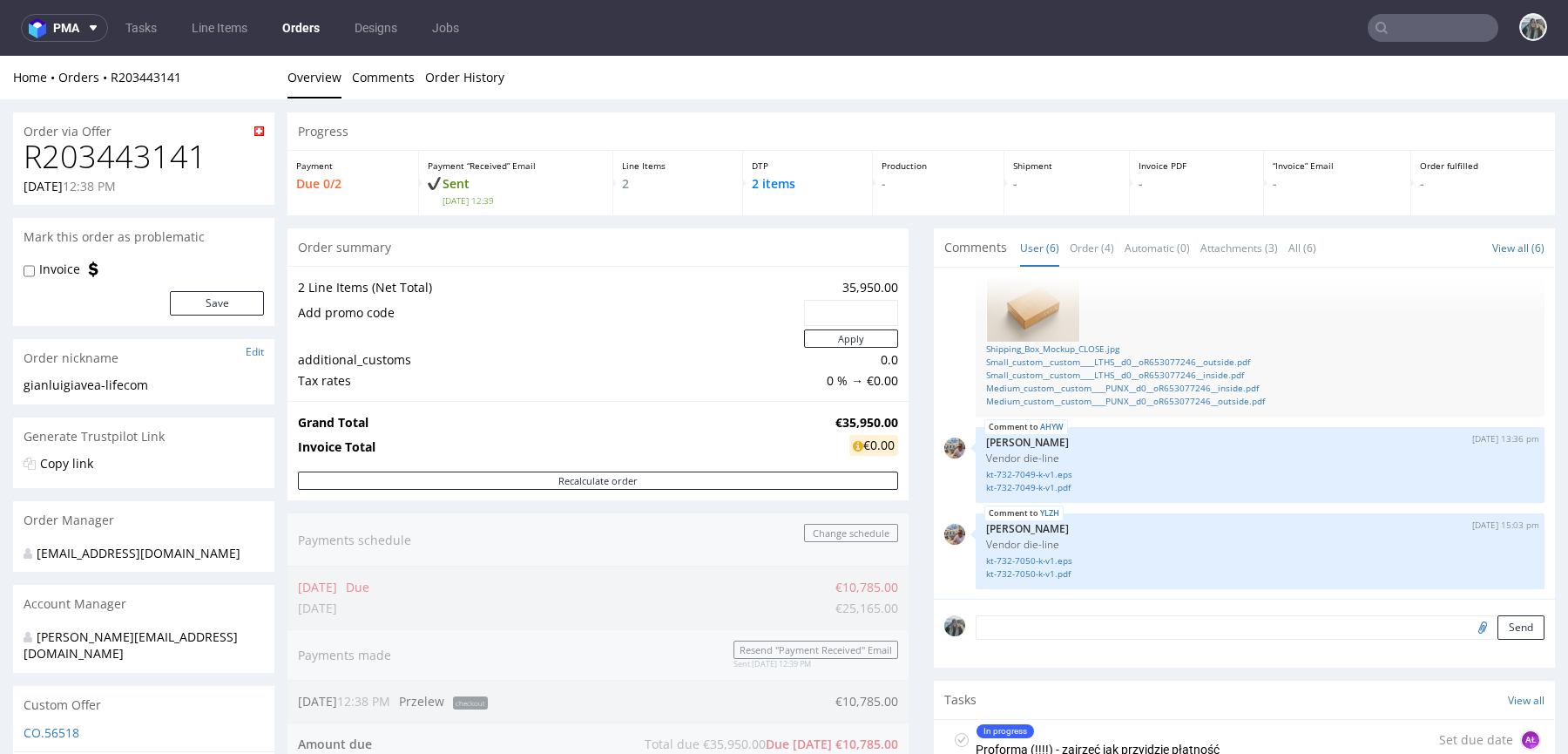
click at [149, 147] on h1 "R203443141" at bounding box center [143, 157] width 240 height 34
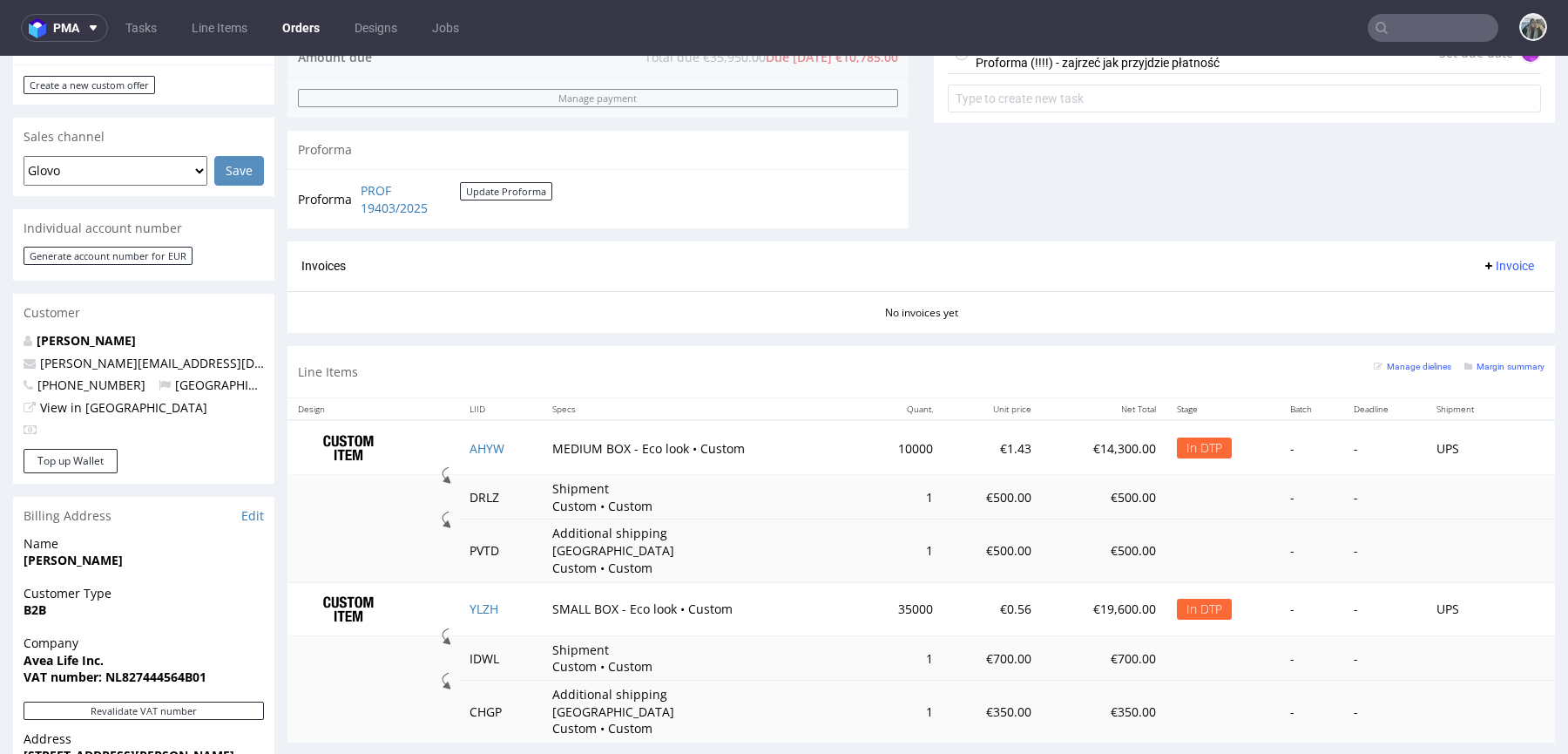
scroll to position [689, 0]
click at [483, 440] on link "AHYW" at bounding box center [486, 447] width 34 height 16
click at [483, 599] on link "YLZH" at bounding box center [484, 607] width 29 height 16
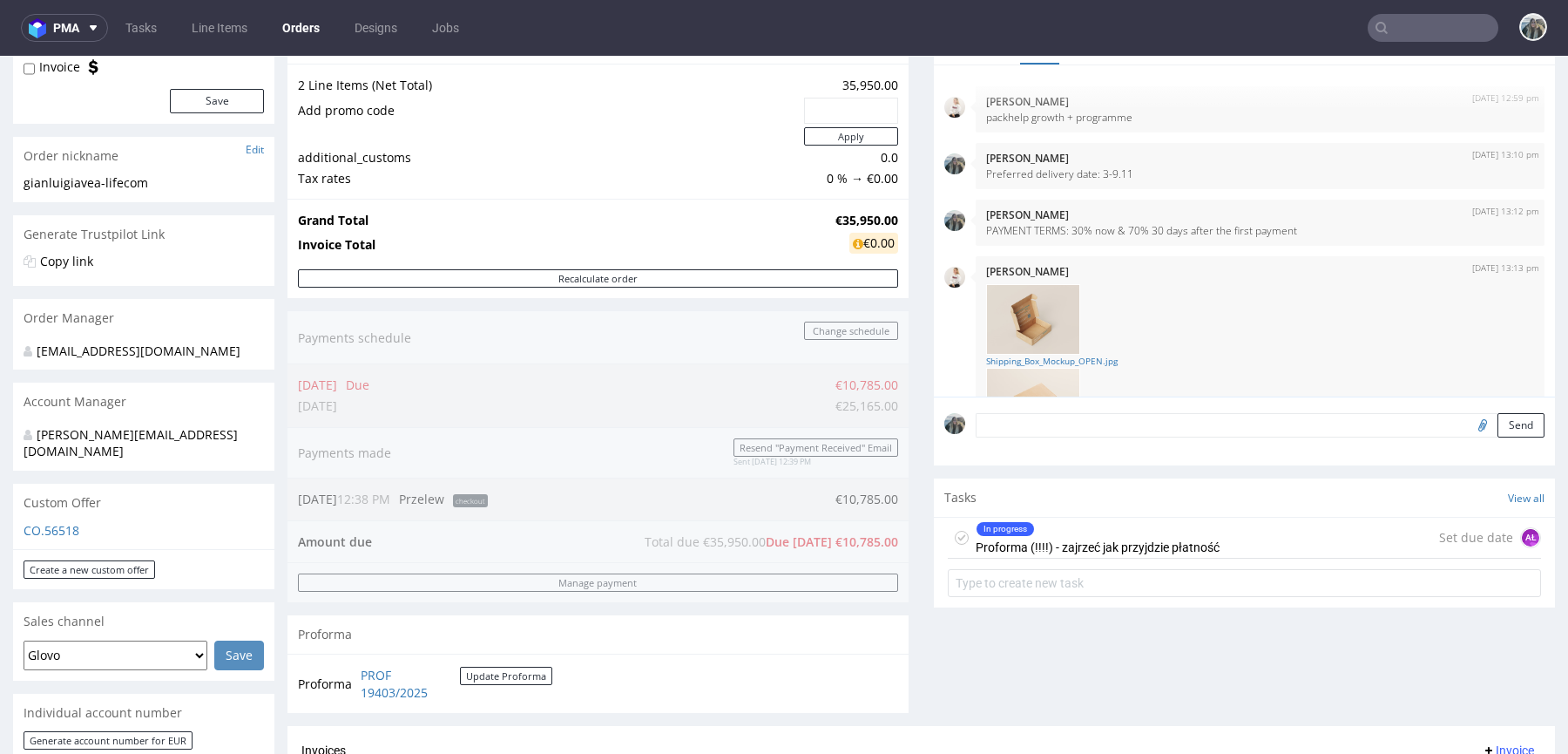
scroll to position [61, 0]
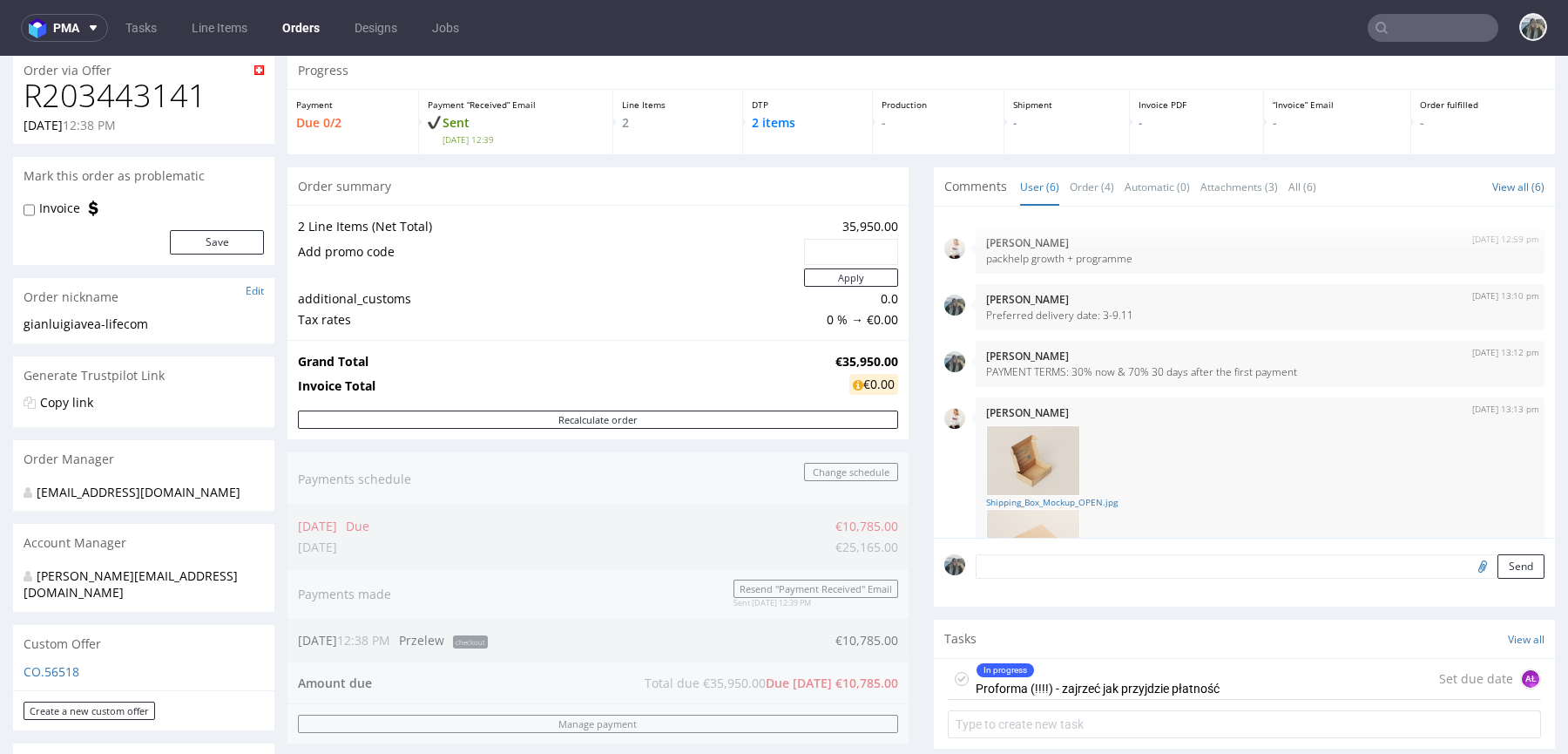
click at [119, 99] on h1 "R203443141" at bounding box center [143, 96] width 240 height 34
click at [119, 98] on h1 "R203443141" at bounding box center [143, 96] width 240 height 34
copy h1 "R203443141"
click at [124, 99] on h1 "R203443141" at bounding box center [143, 96] width 240 height 34
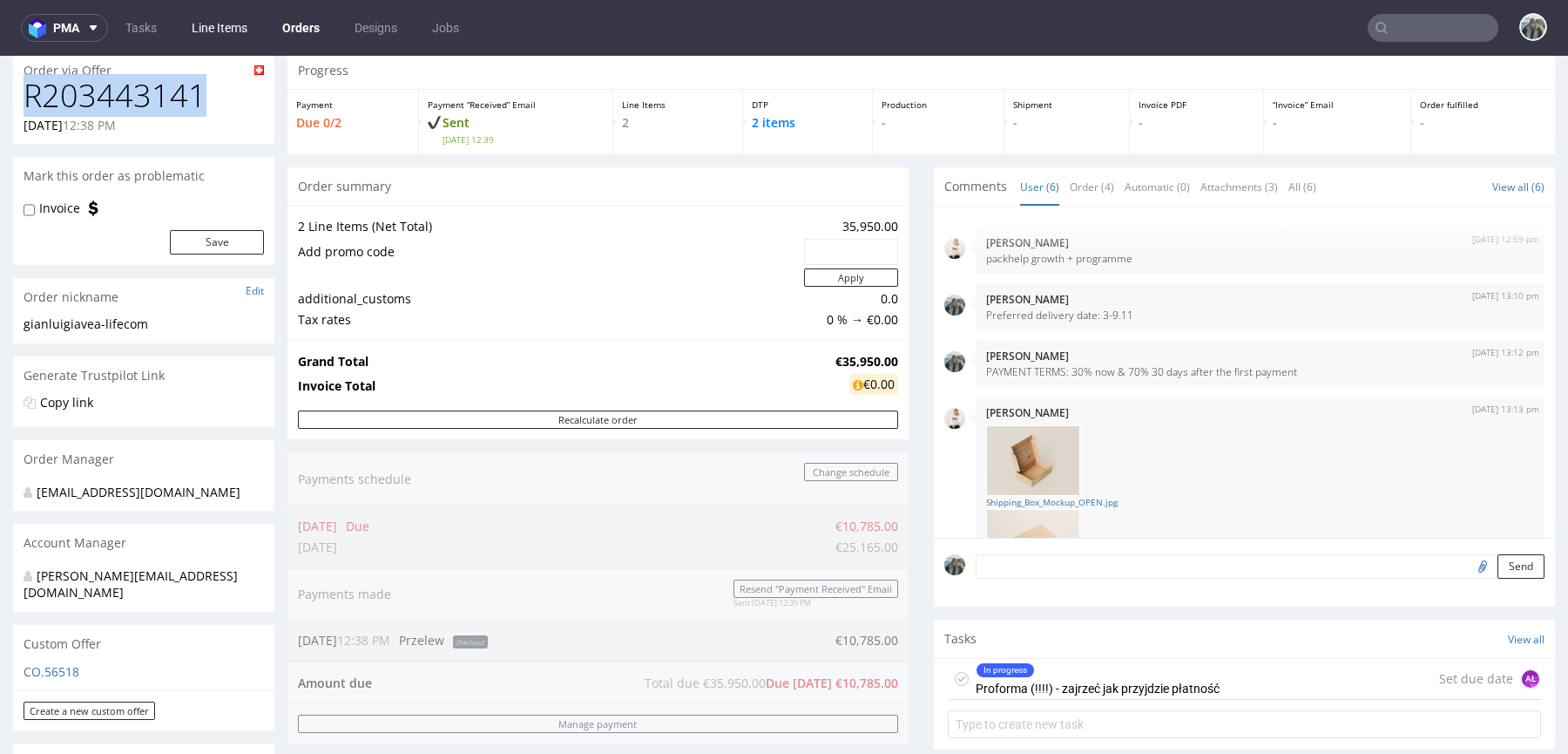
copy h1 "R203443141"
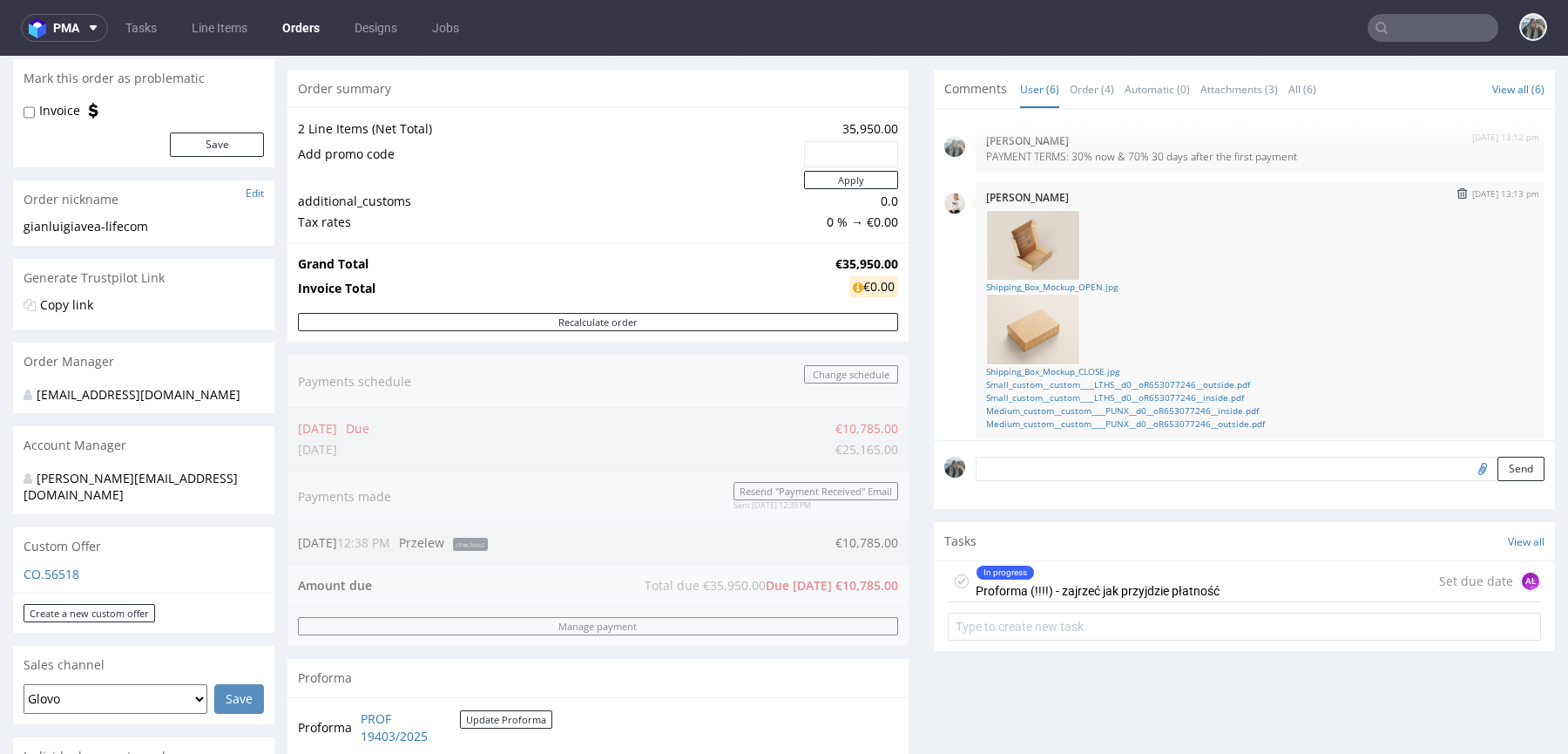
scroll to position [126, 0]
click at [1086, 273] on link "Shipping_Box_Mockup_OPEN.jpg" at bounding box center [1259, 278] width 548 height 13
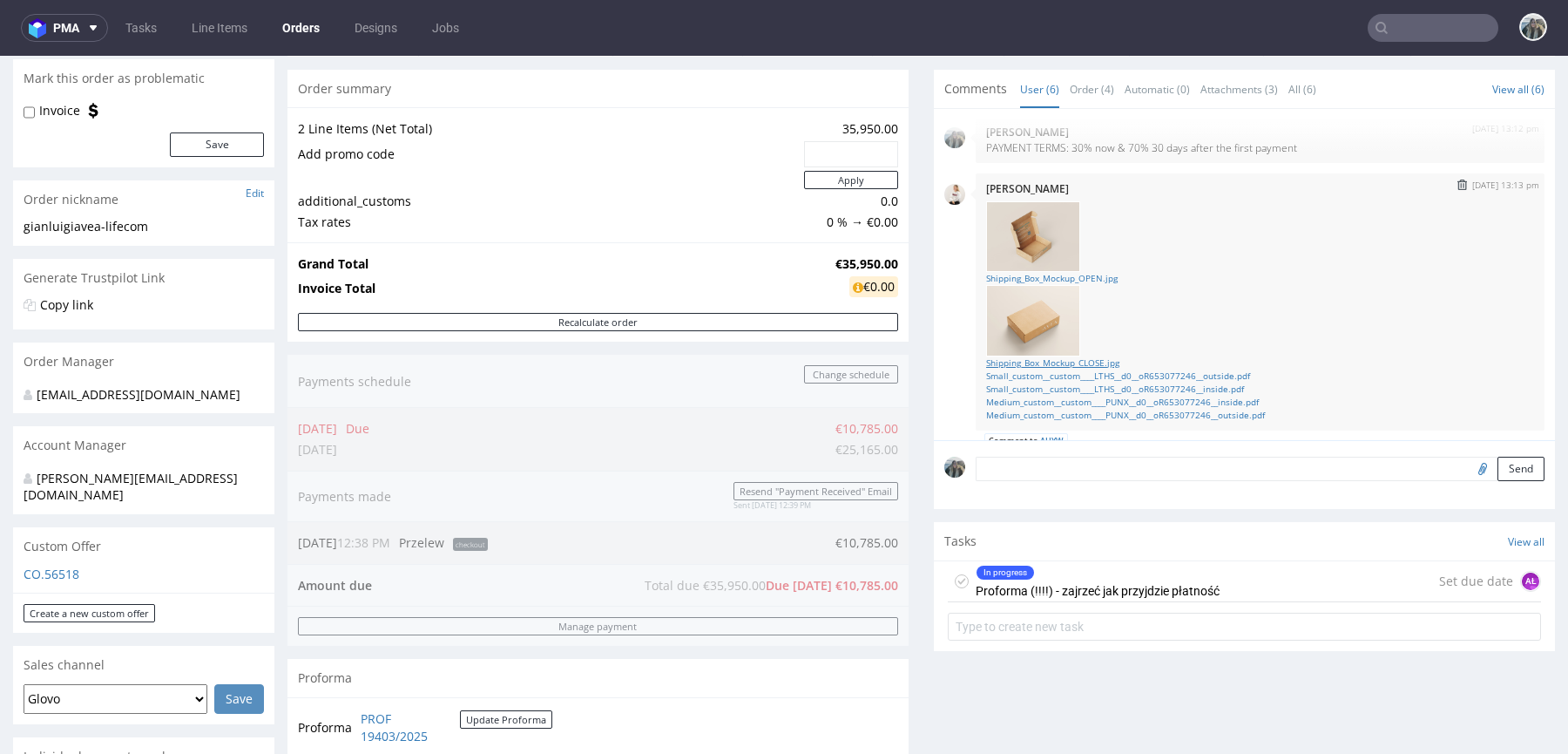
click at [1082, 360] on link "Shipping_Box_Mockup_CLOSE.jpg" at bounding box center [1259, 362] width 548 height 13
click at [1082, 375] on link "Small_custom__custom____LTHS__d0__oR653077246__outside.pdf" at bounding box center [1259, 376] width 548 height 13
click at [1082, 392] on link "Small_custom__custom____LTHS__d0__oR653077246__inside.pdf" at bounding box center [1259, 389] width 548 height 13
click at [1083, 401] on link "Medium_custom__custom____PUNX__d0__oR653077246__inside.pdf" at bounding box center [1259, 402] width 548 height 13
click at [1084, 412] on link "Medium_custom__custom____PUNX__d0__oR653077246__outside.pdf" at bounding box center [1259, 415] width 548 height 13
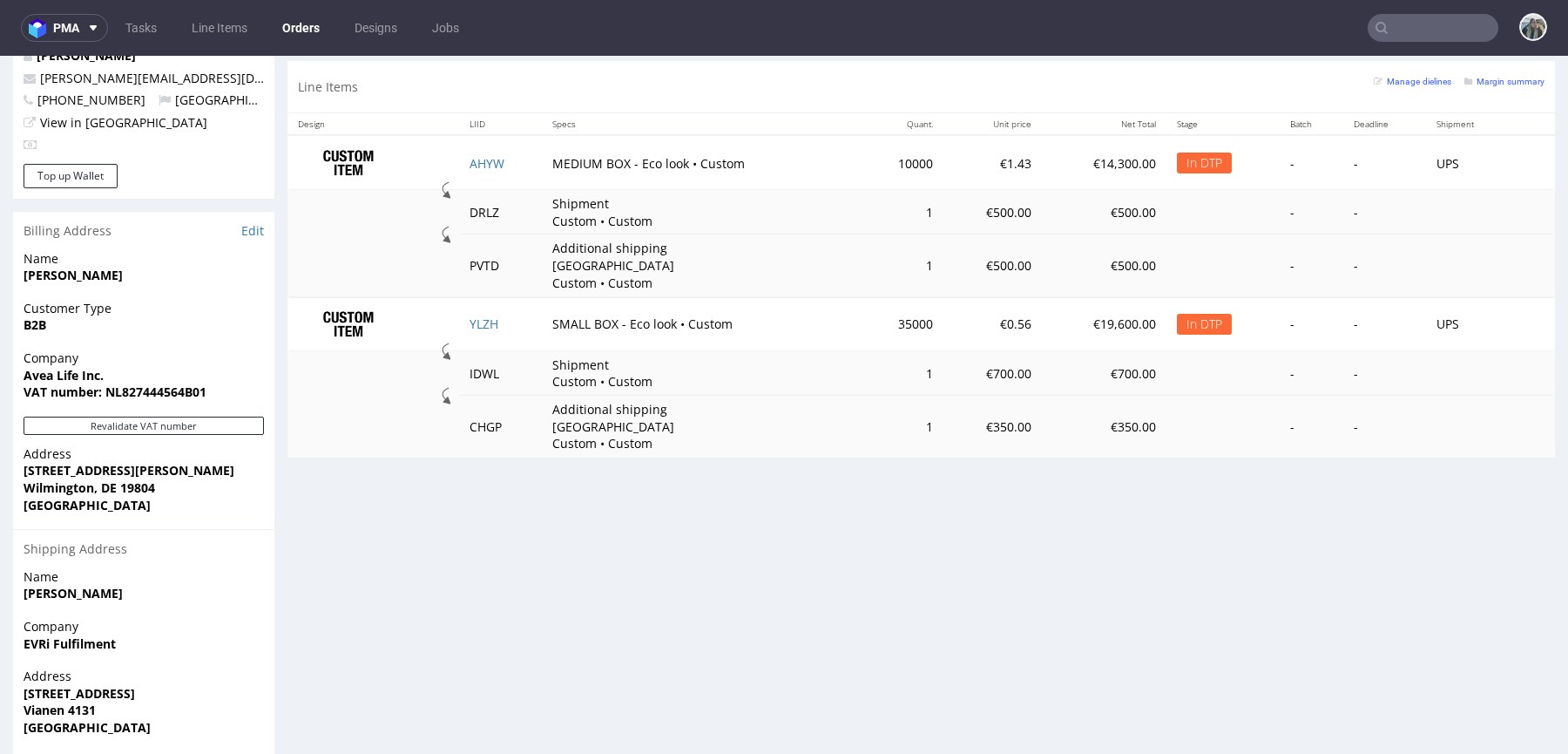
scroll to position [1007, 0]
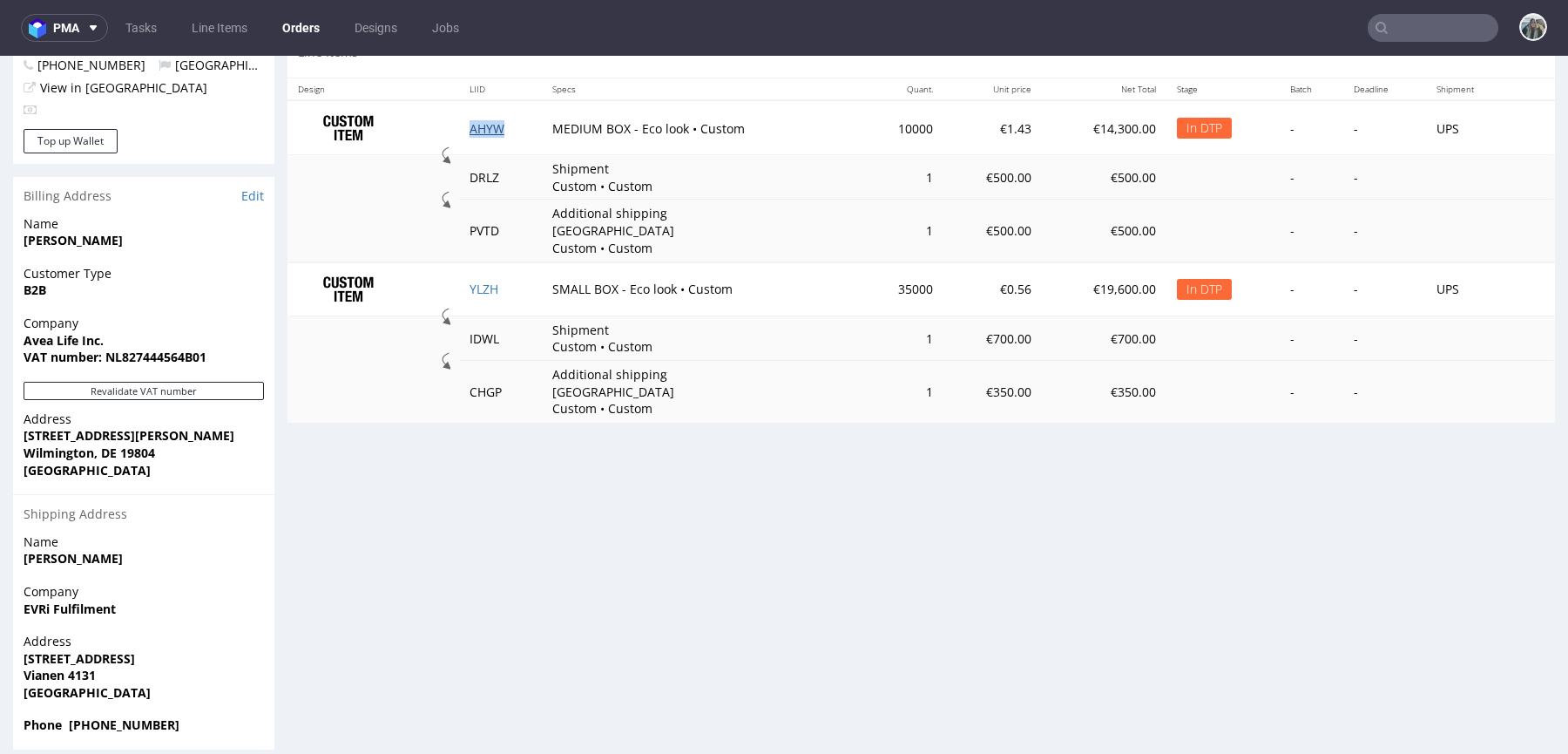
click at [486, 121] on link "AHYW" at bounding box center [486, 129] width 34 height 16
click at [469, 281] on link "YLZH" at bounding box center [484, 289] width 29 height 16
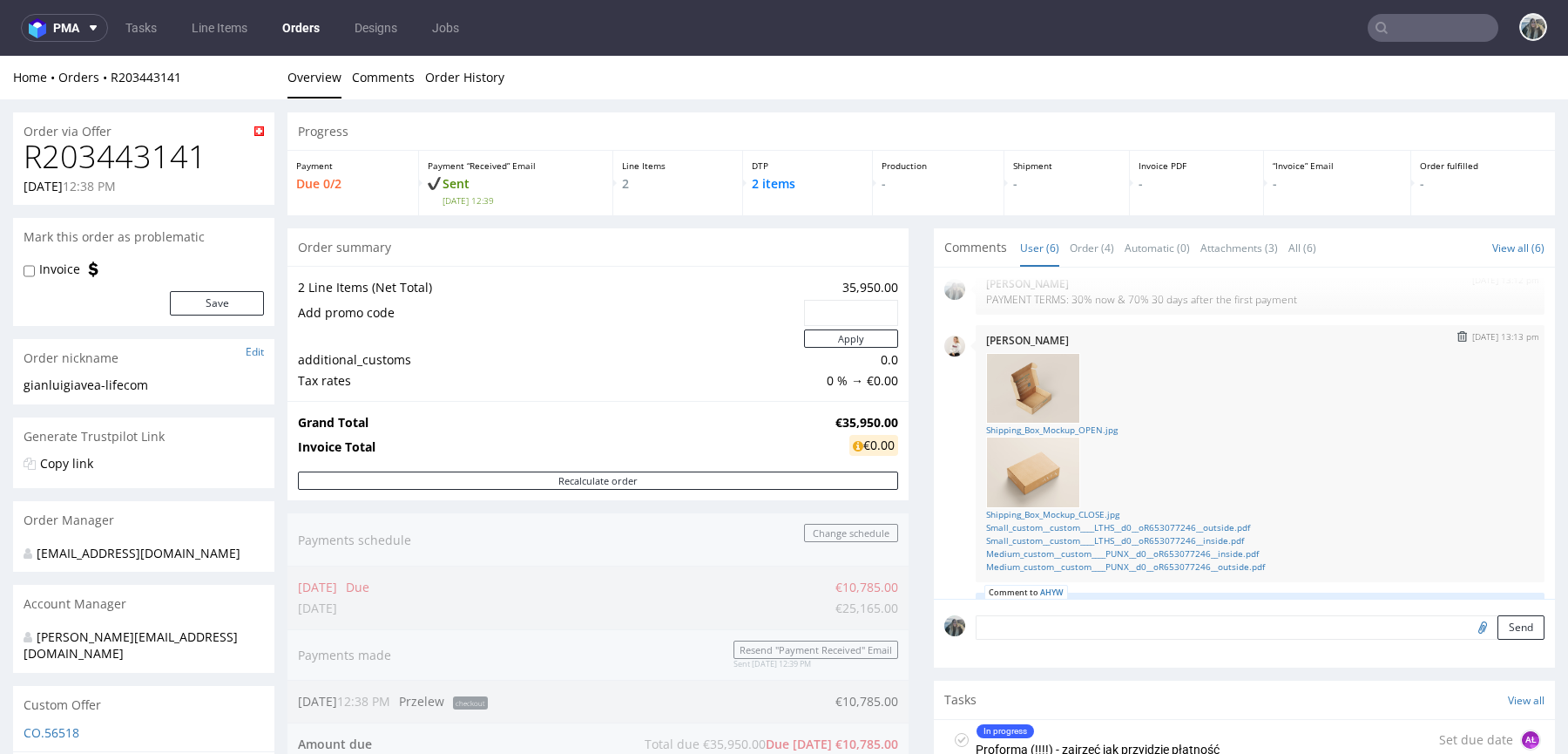
scroll to position [53, 0]
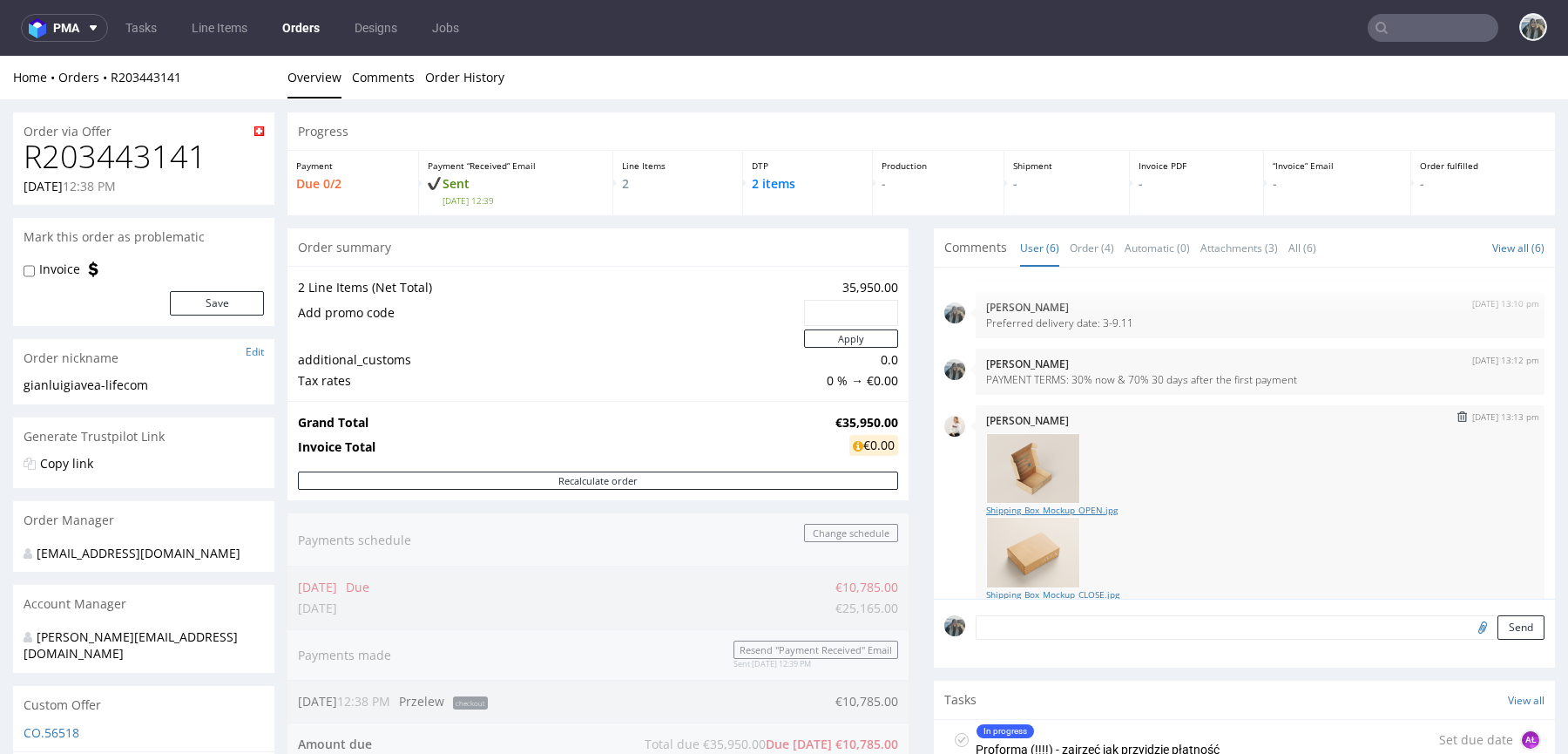
click at [1083, 509] on link "Shipping_Box_Mockup_OPEN.jpg" at bounding box center [1259, 510] width 548 height 13
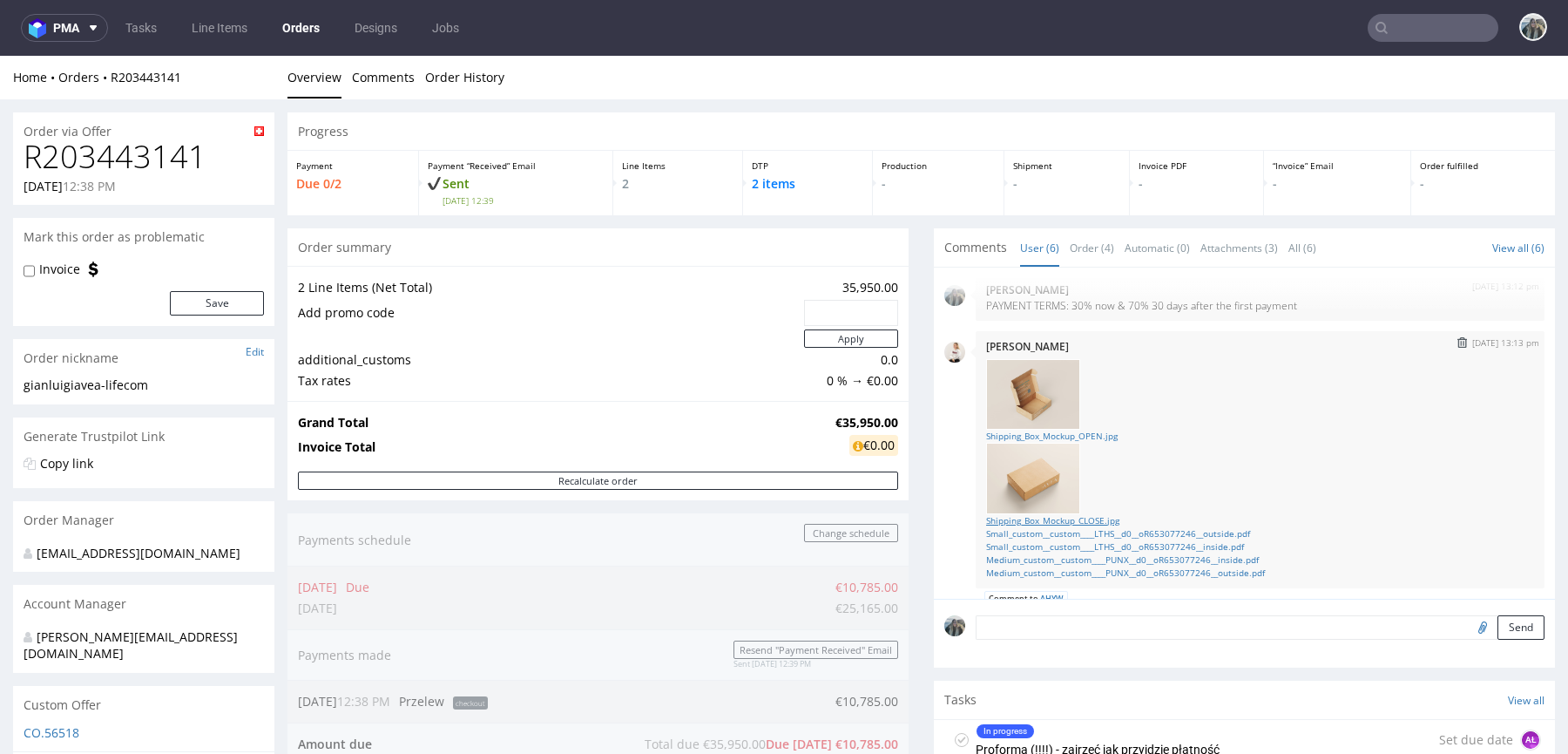
scroll to position [133, 0]
click at [1095, 513] on link "Shipping_Box_Mockup_CLOSE.jpg" at bounding box center [1259, 515] width 548 height 13
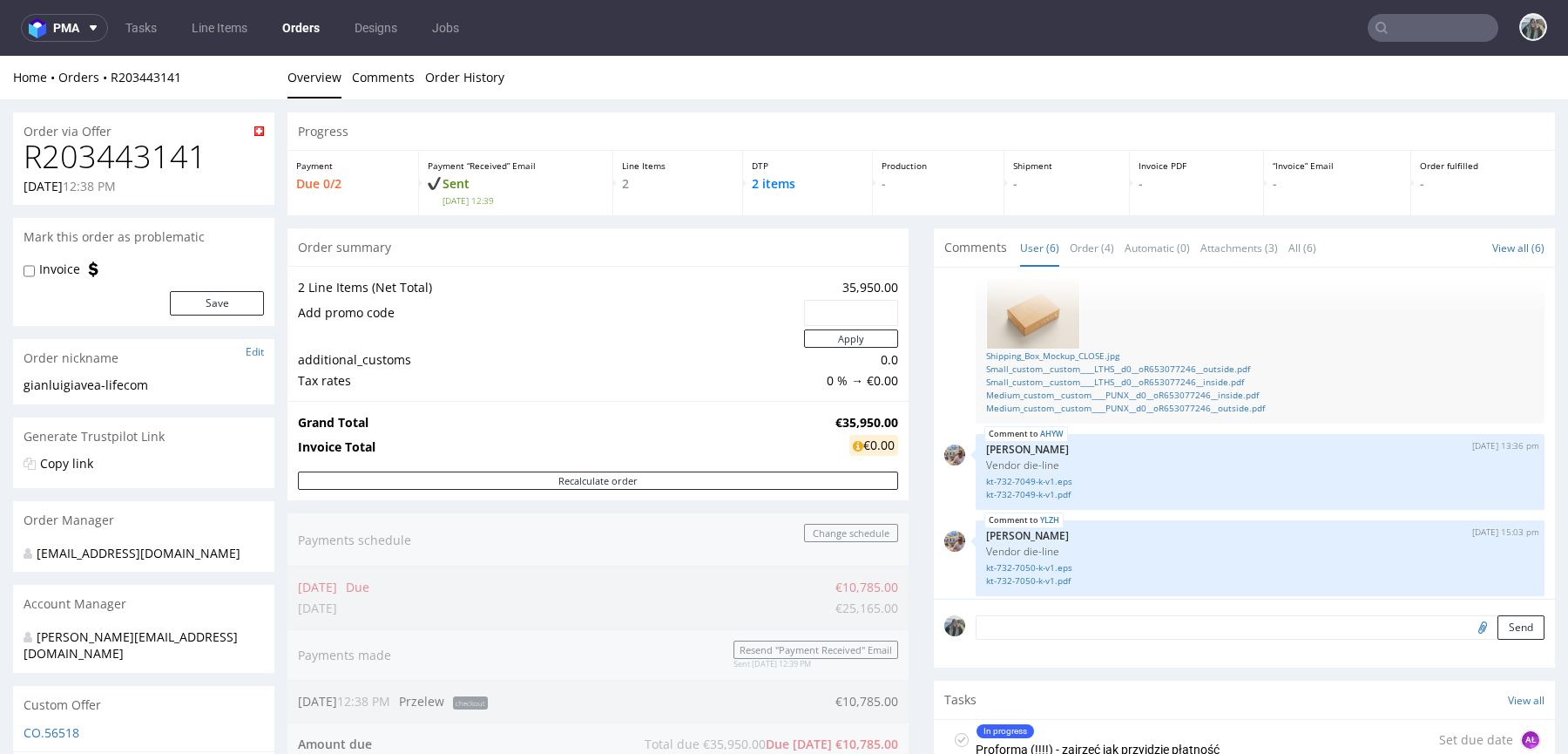
scroll to position [297, 0]
drag, startPoint x: 111, startPoint y: 93, endPoint x: 111, endPoint y: 81, distance: 12.0
click at [111, 81] on div "Home Orders R203443141 Overview Comments Order History" at bounding box center [784, 78] width 1568 height 44
copy link "R203443141"
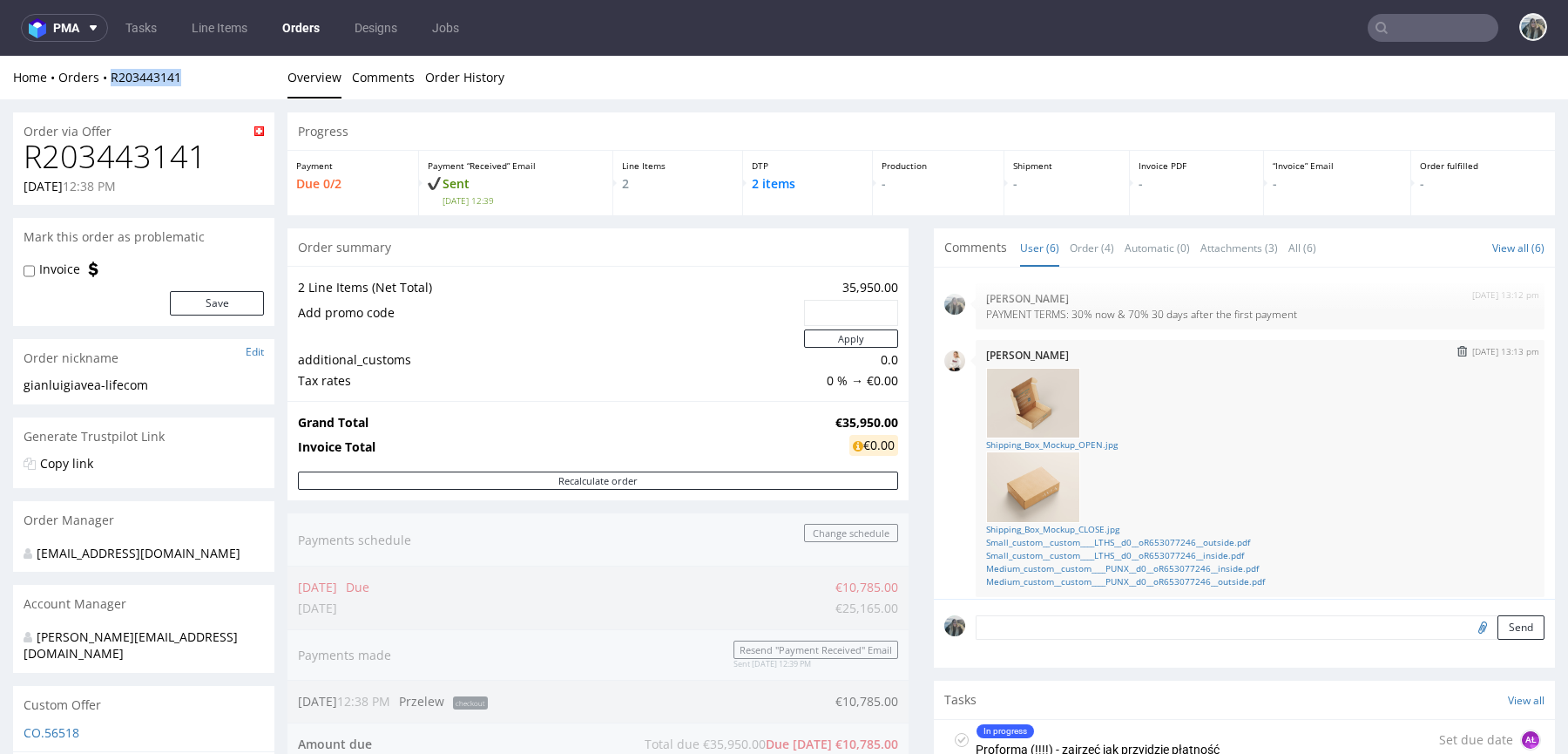
scroll to position [99, 0]
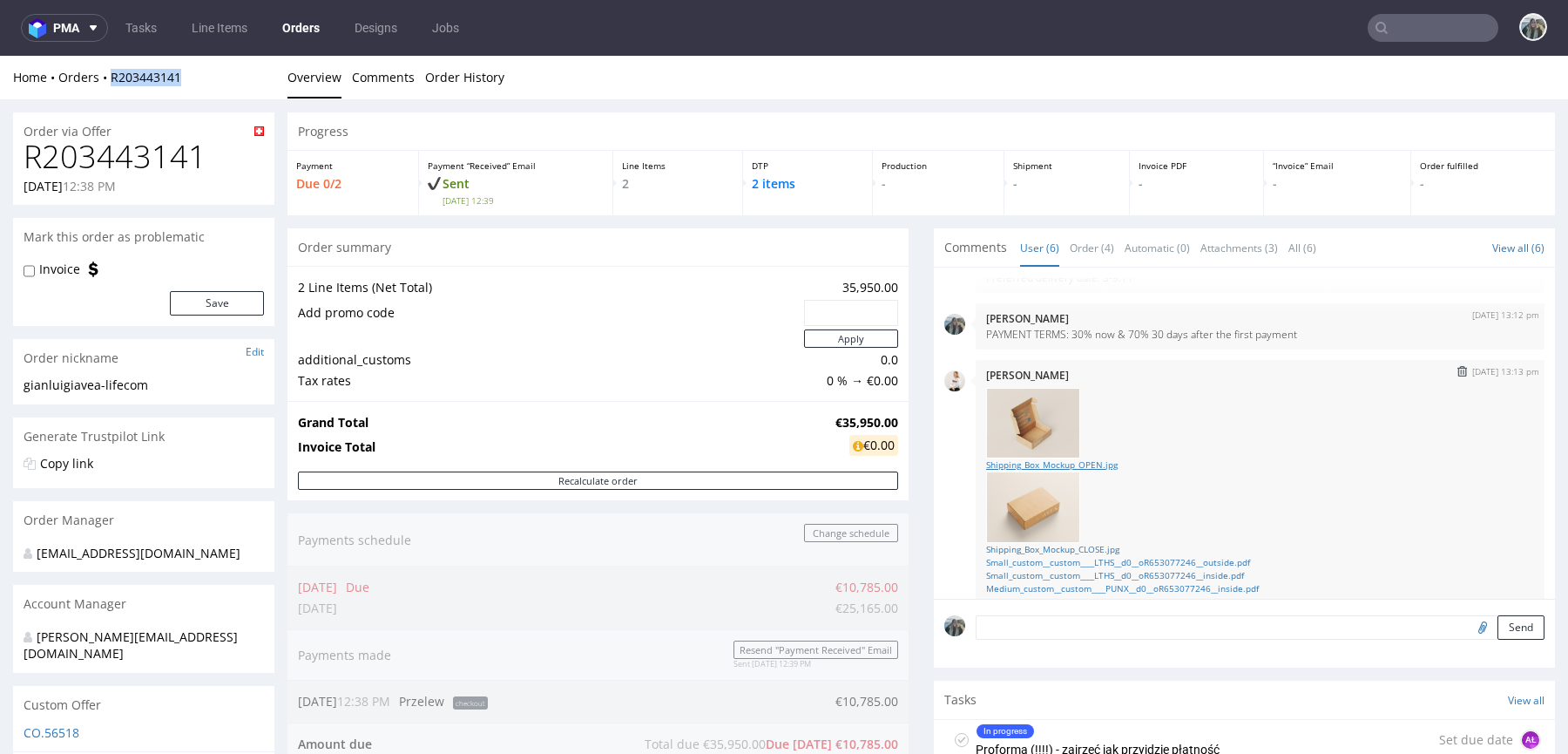
click at [1077, 459] on link "Shipping_Box_Mockup_OPEN.jpg" at bounding box center [1259, 465] width 548 height 13
click at [1095, 545] on link "Shipping_Box_Mockup_CLOSE.jpg" at bounding box center [1259, 549] width 548 height 13
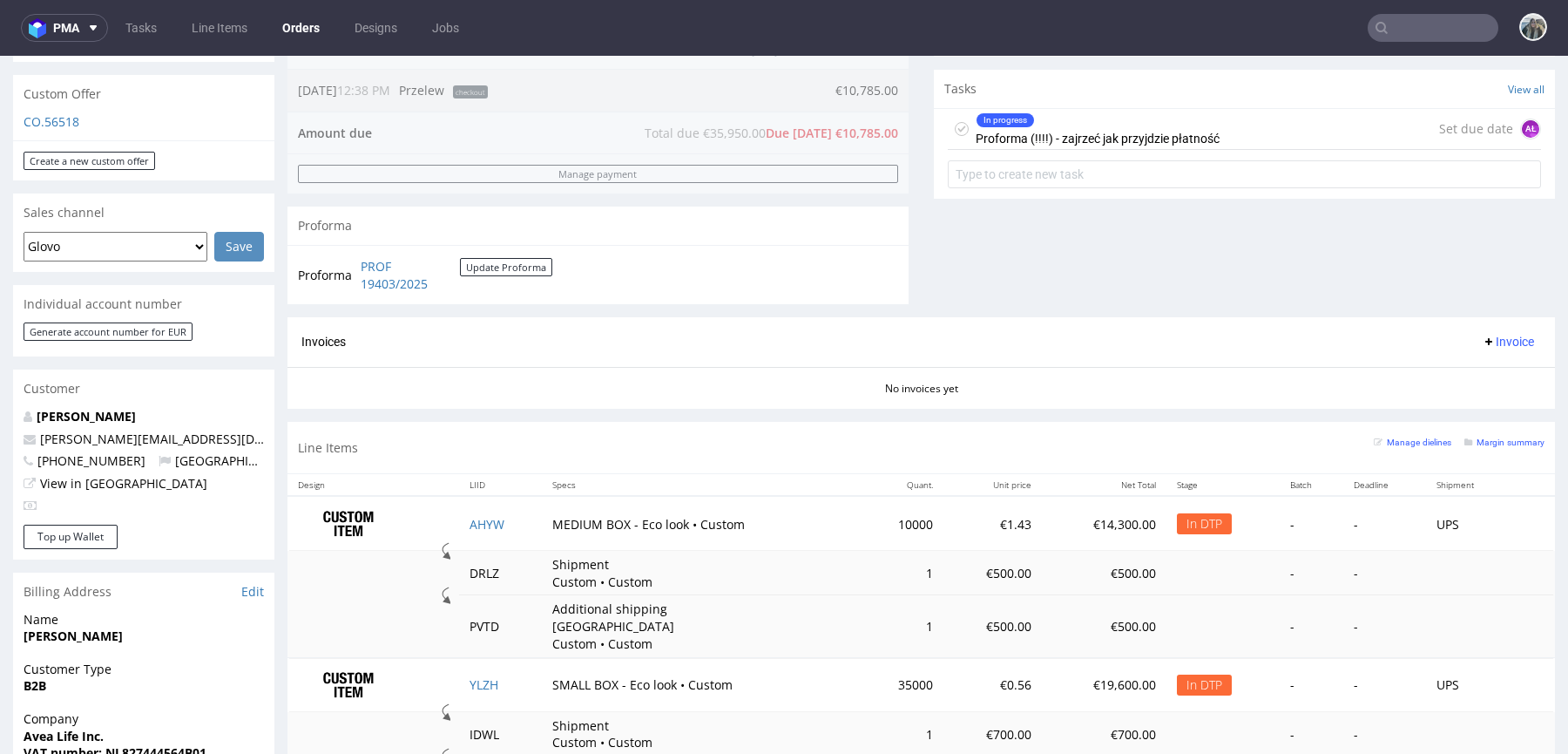
scroll to position [930, 0]
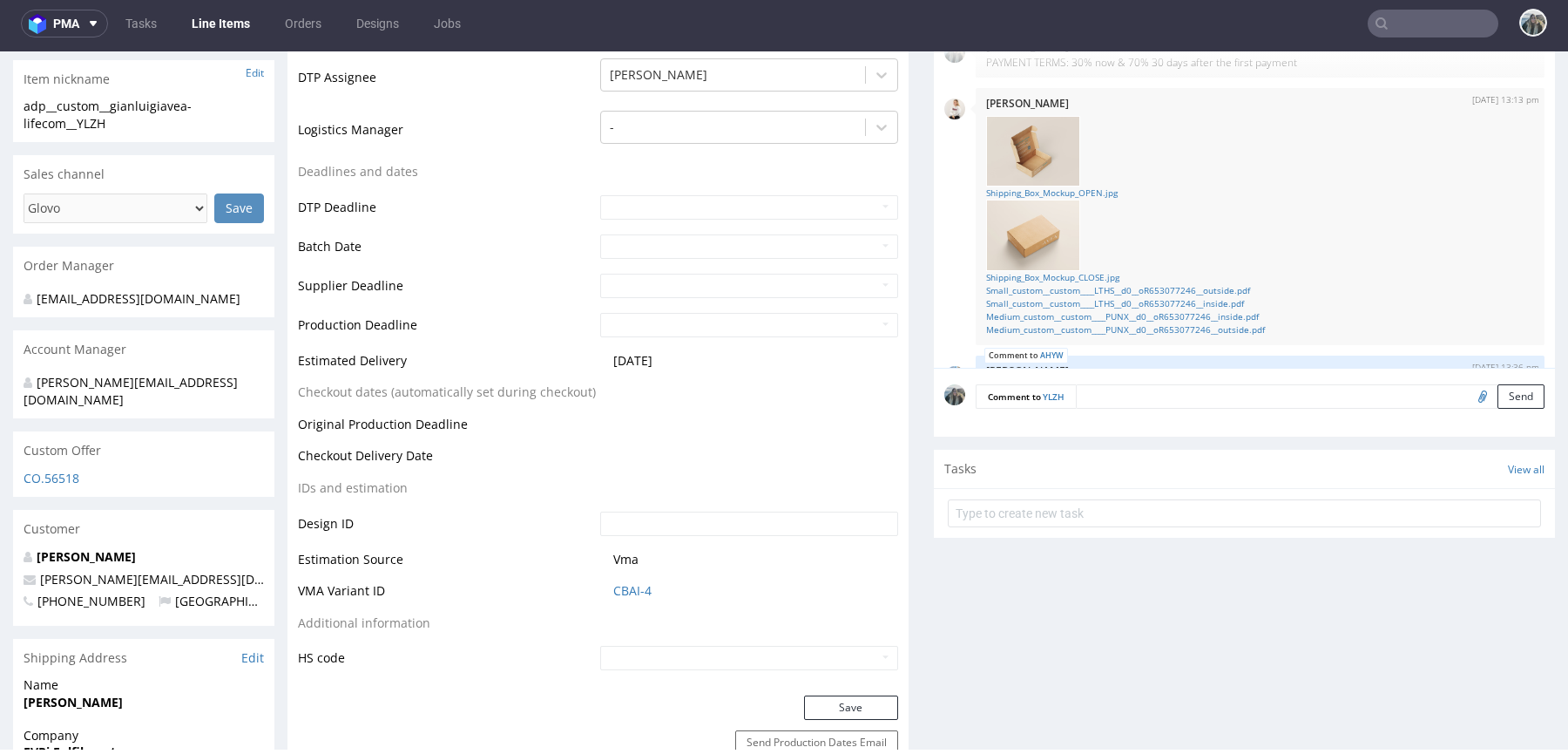
scroll to position [619, 0]
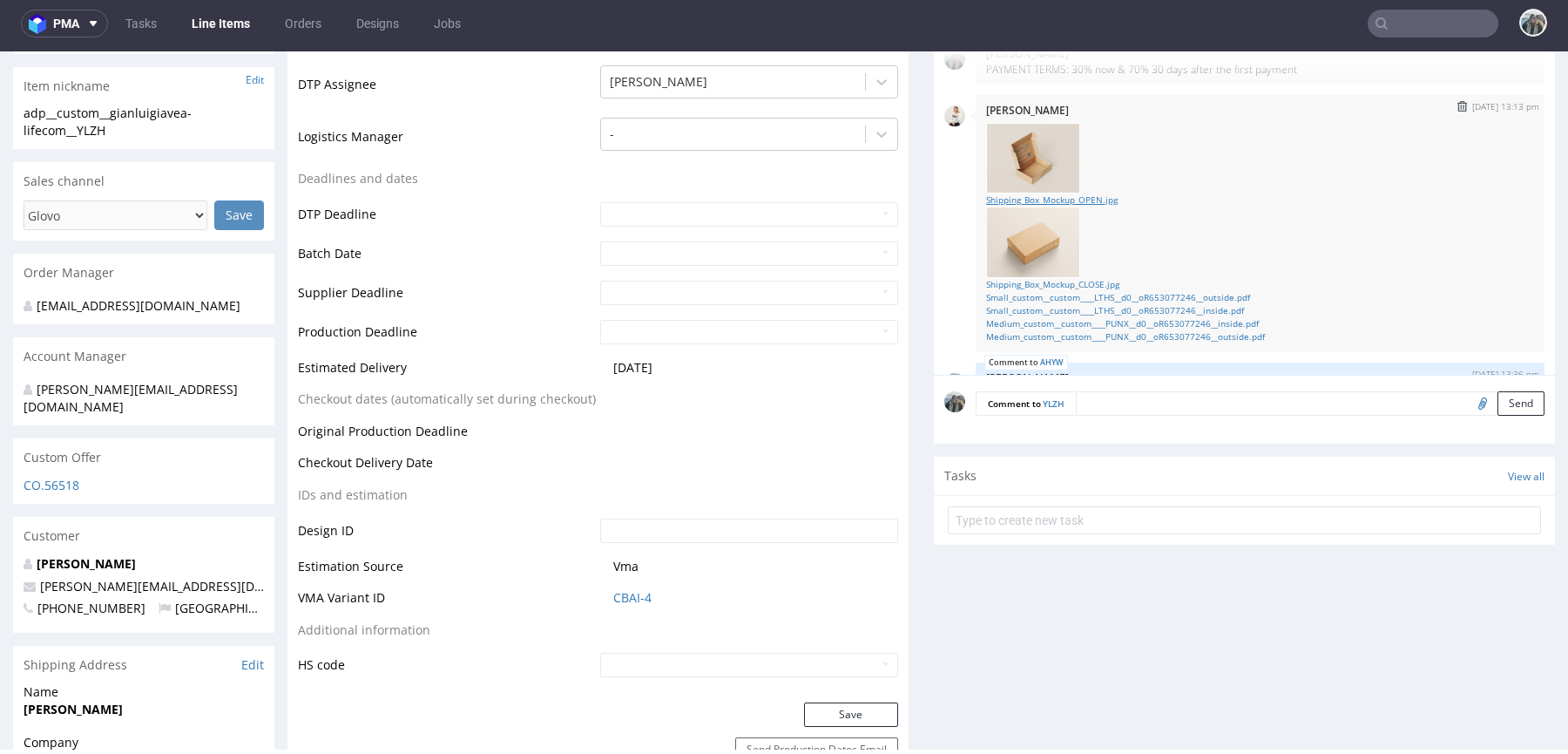
click at [1073, 193] on link "Shipping_Box_Mockup_OPEN.jpg" at bounding box center [1259, 199] width 548 height 13
drag, startPoint x: 1061, startPoint y: 261, endPoint x: 1030, endPoint y: 246, distance: 34.4
click at [1061, 278] on link "Shipping_Box_Mockup_CLOSE.jpg" at bounding box center [1259, 285] width 548 height 13
click at [1178, 291] on link "Small_custom__custom____LTHS__d0__oR653077246__outside.pdf" at bounding box center [1259, 297] width 548 height 13
click at [1178, 304] on link "Small_custom__custom____LTHS__d0__oR653077246__inside.pdf" at bounding box center [1259, 311] width 548 height 13
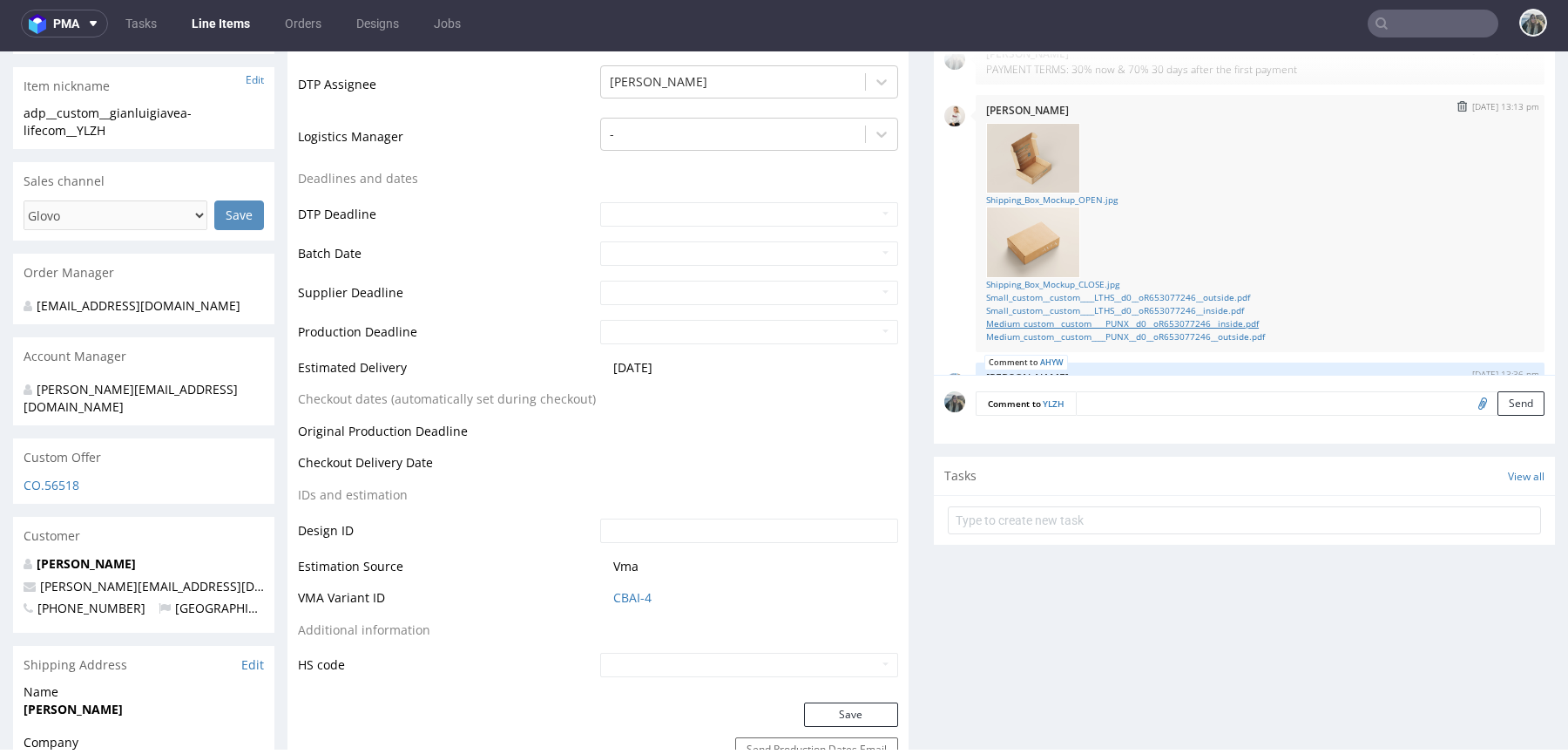
click at [1178, 317] on link "Medium_custom__custom____PUNX__d0__oR653077246__inside.pdf" at bounding box center [1259, 324] width 548 height 13
click at [1178, 330] on link "Medium_custom__custom____PUNX__d0__oR653077246__outside.pdf" at bounding box center [1259, 336] width 548 height 13
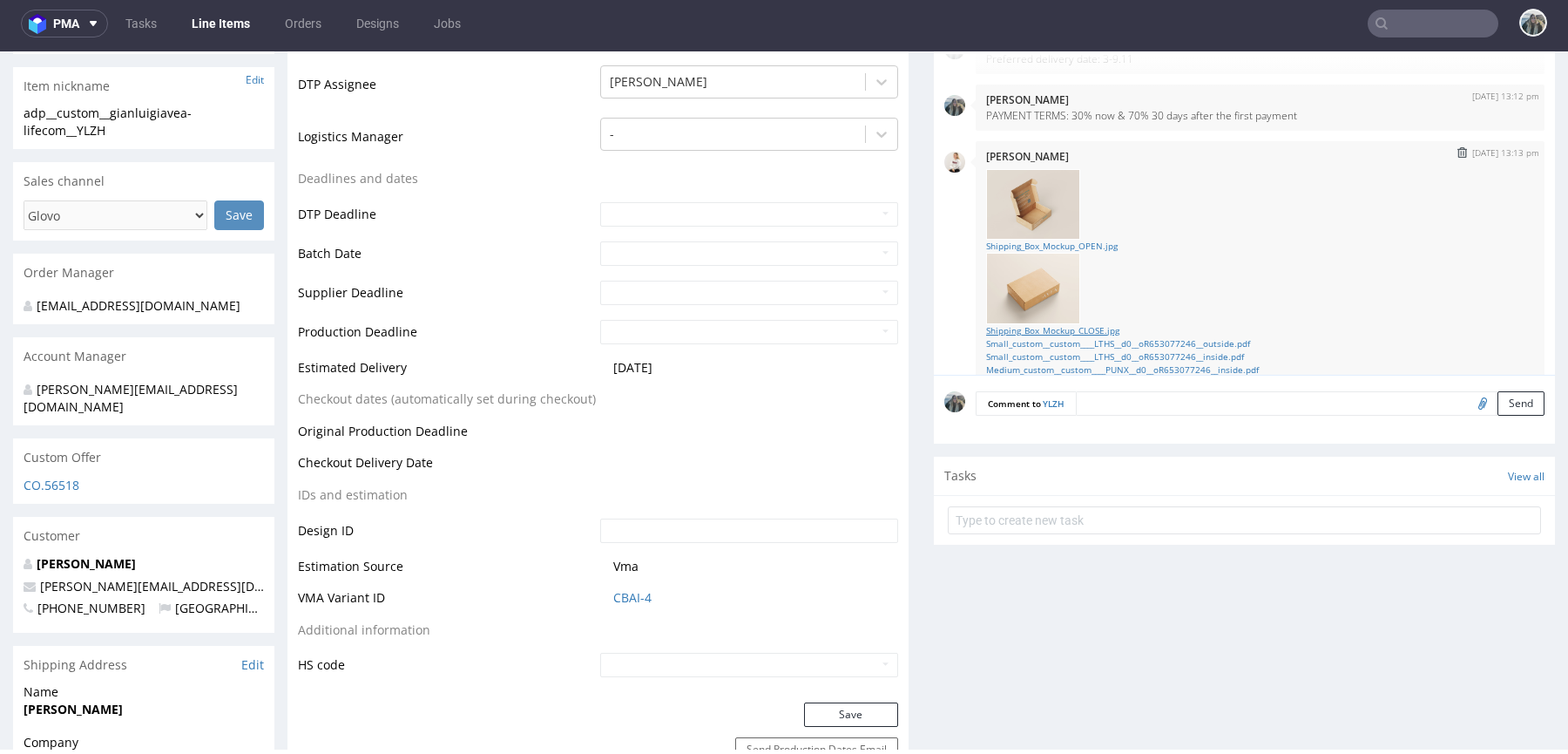
click at [1096, 324] on link "Shipping_Box_Mockup_CLOSE.jpg" at bounding box center [1259, 331] width 548 height 13
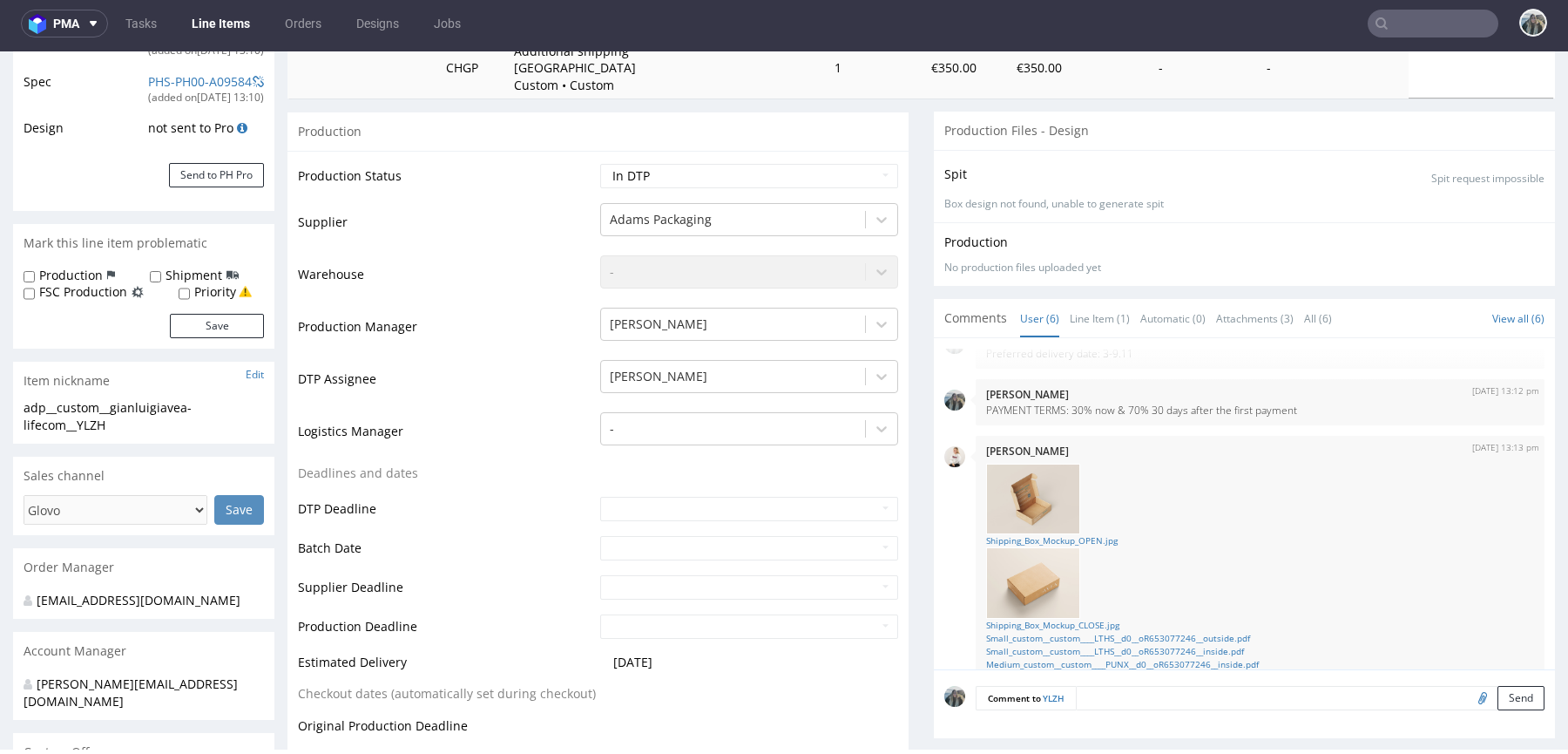
scroll to position [48, 0]
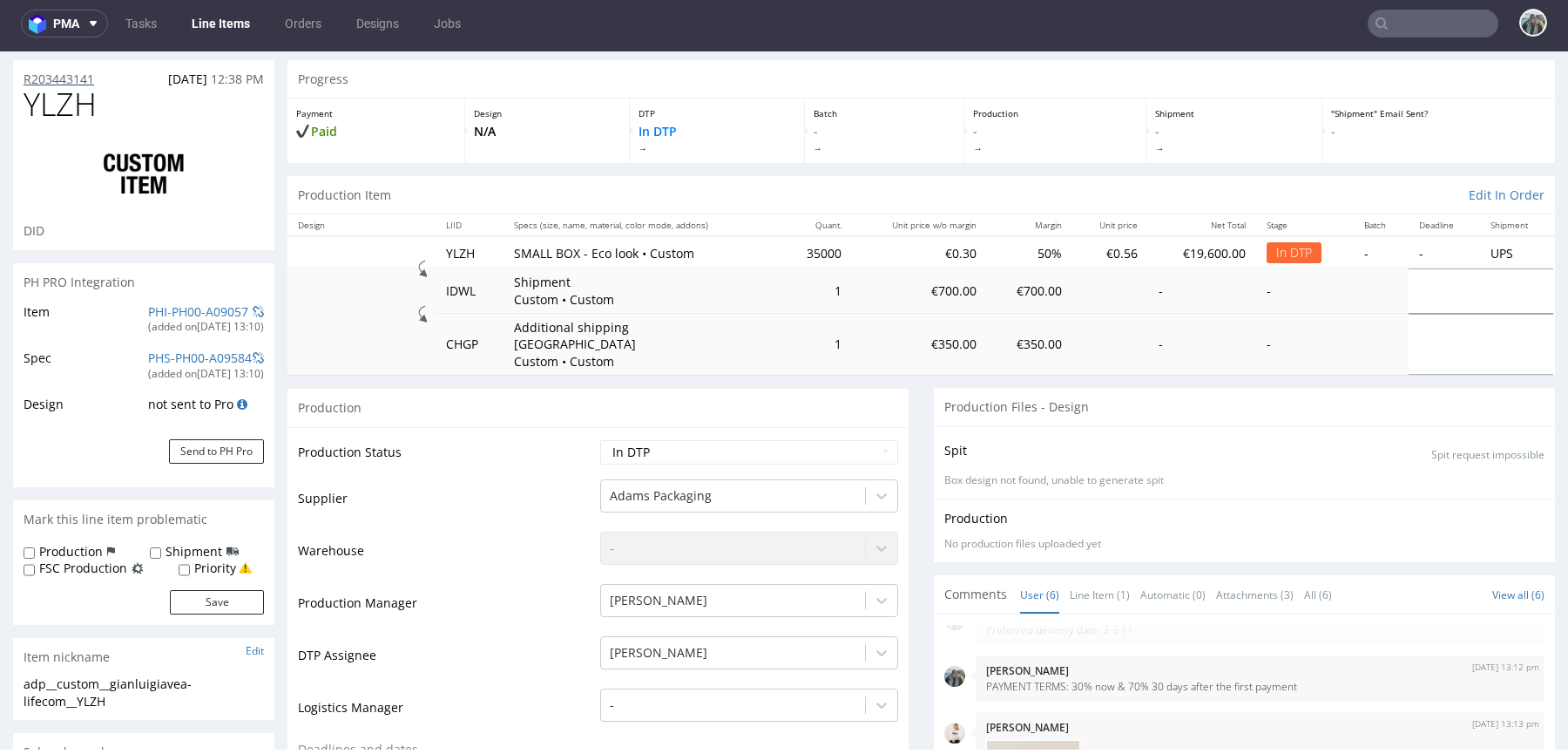
click at [81, 79] on p "R203443141" at bounding box center [59, 79] width 71 height 17
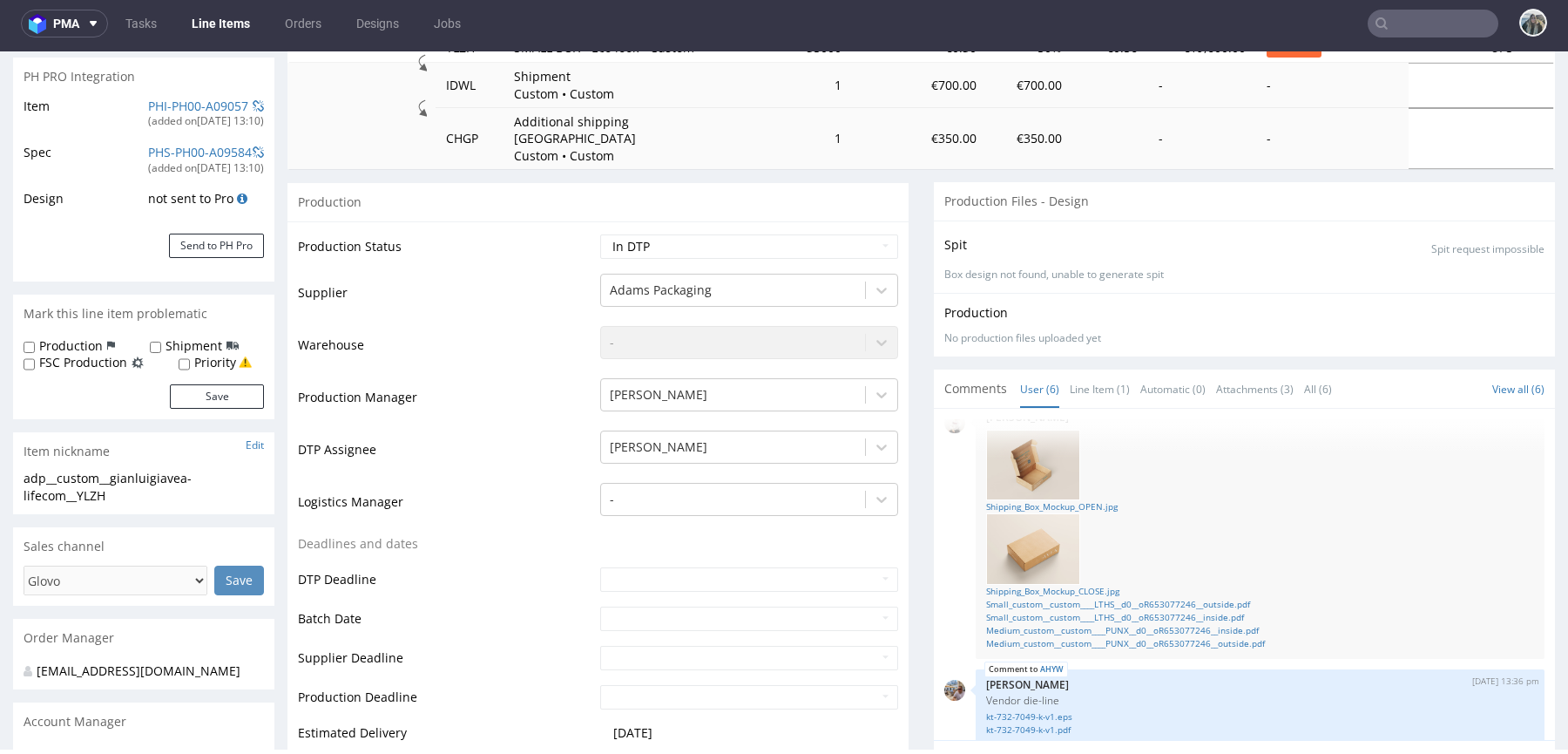
scroll to position [200, 0]
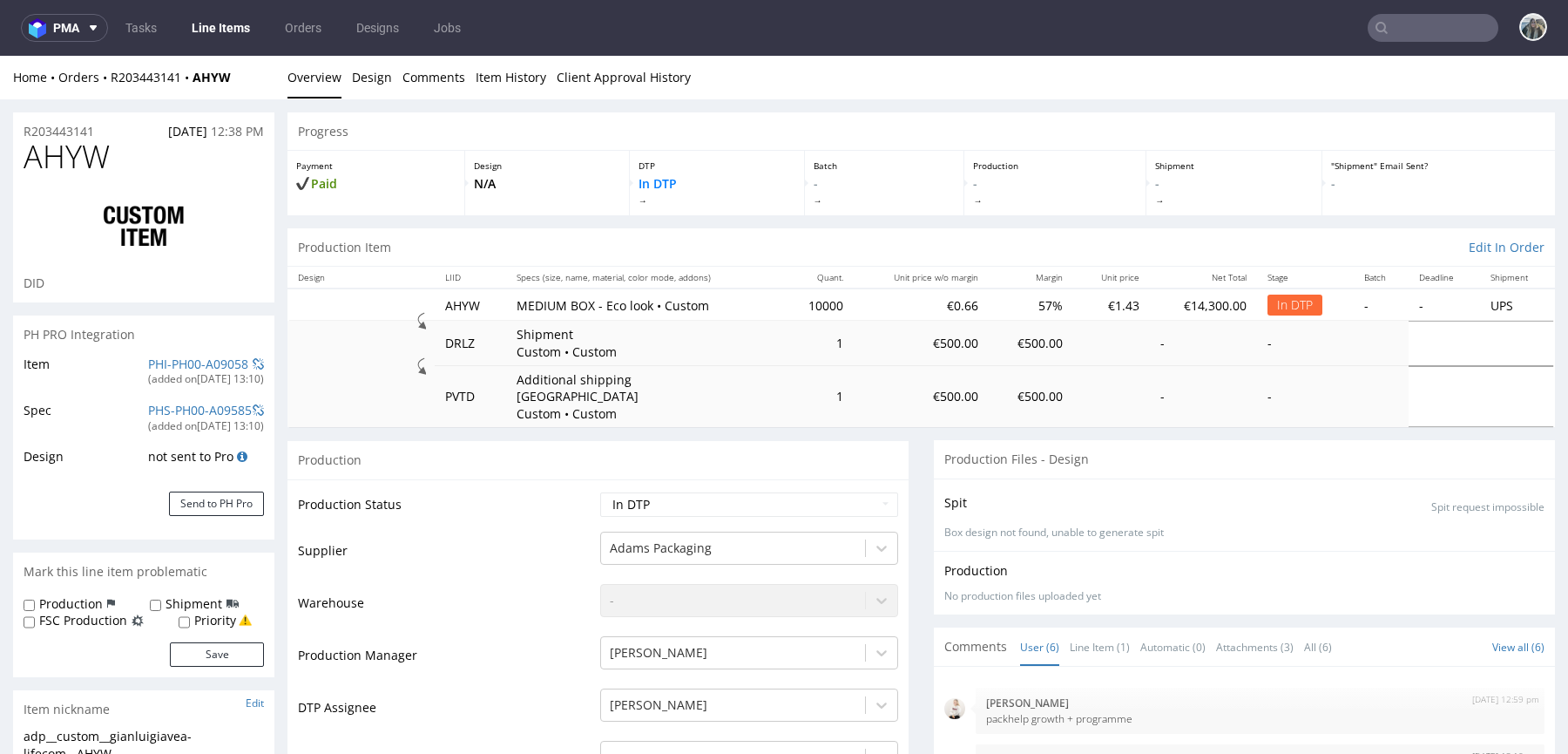
scroll to position [160, 0]
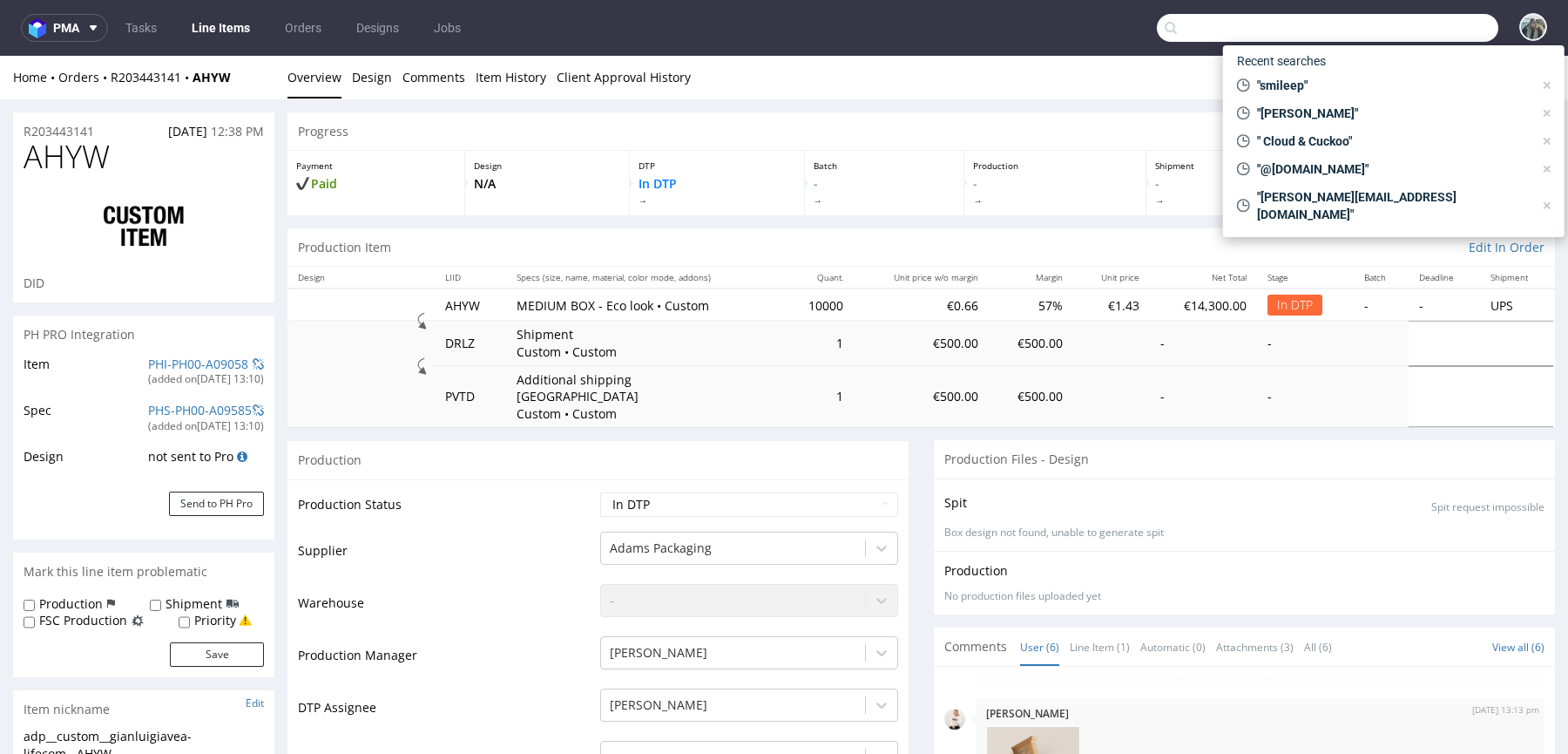
click at [1381, 32] on input "text" at bounding box center [1327, 27] width 341 height 28
paste input "LTHS"
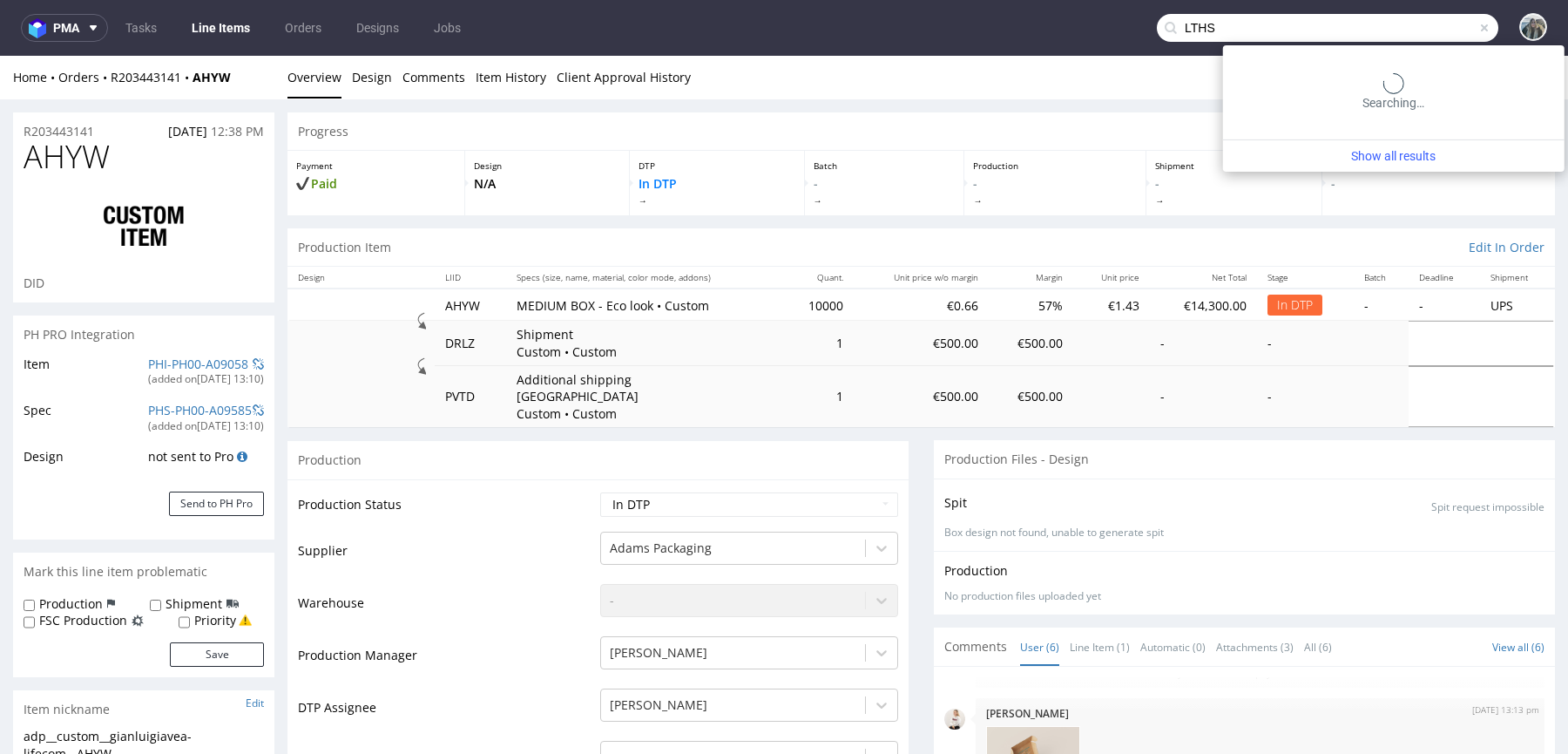
type input "LTHS"
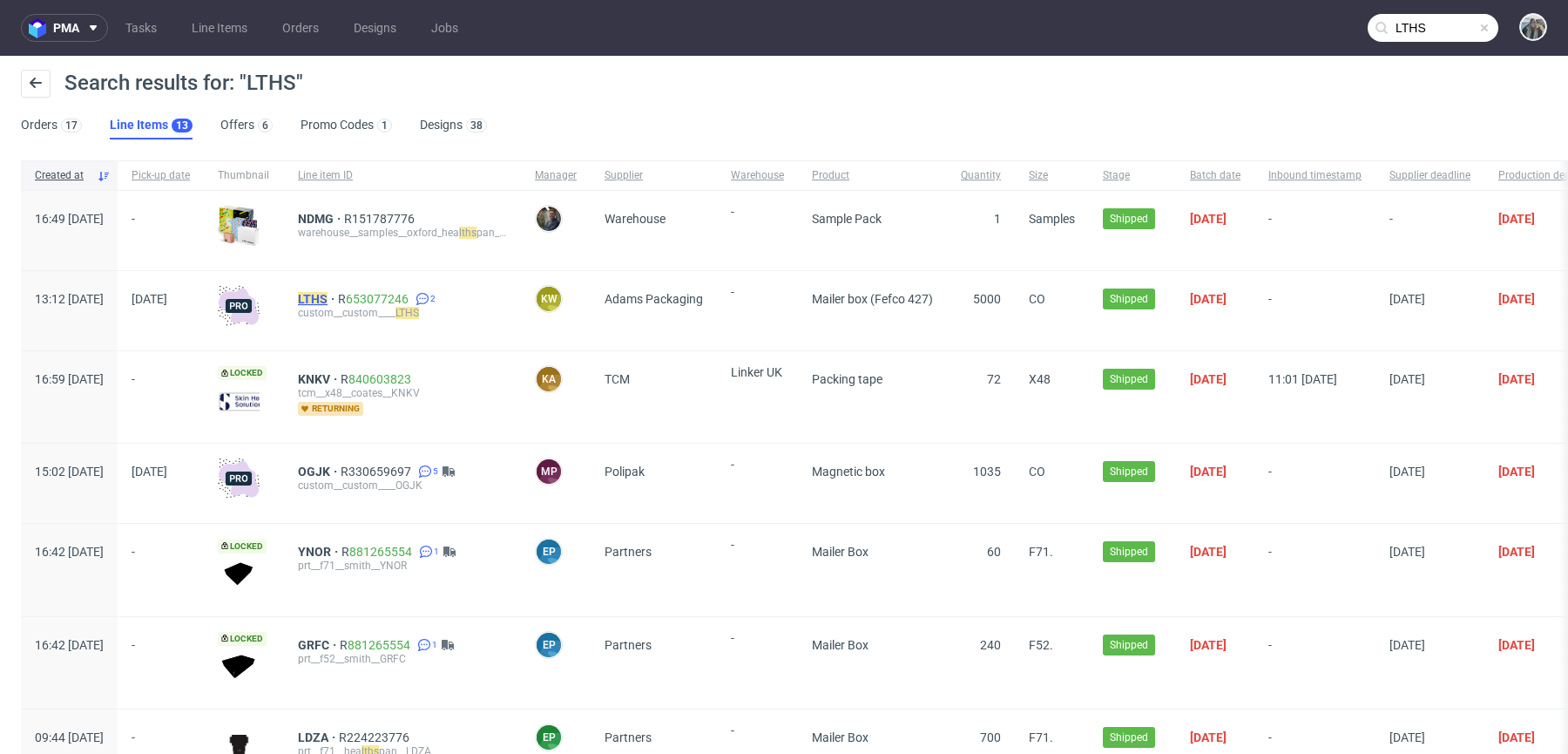
click at [328, 302] on mark "LTHS" at bounding box center [313, 298] width 30 height 14
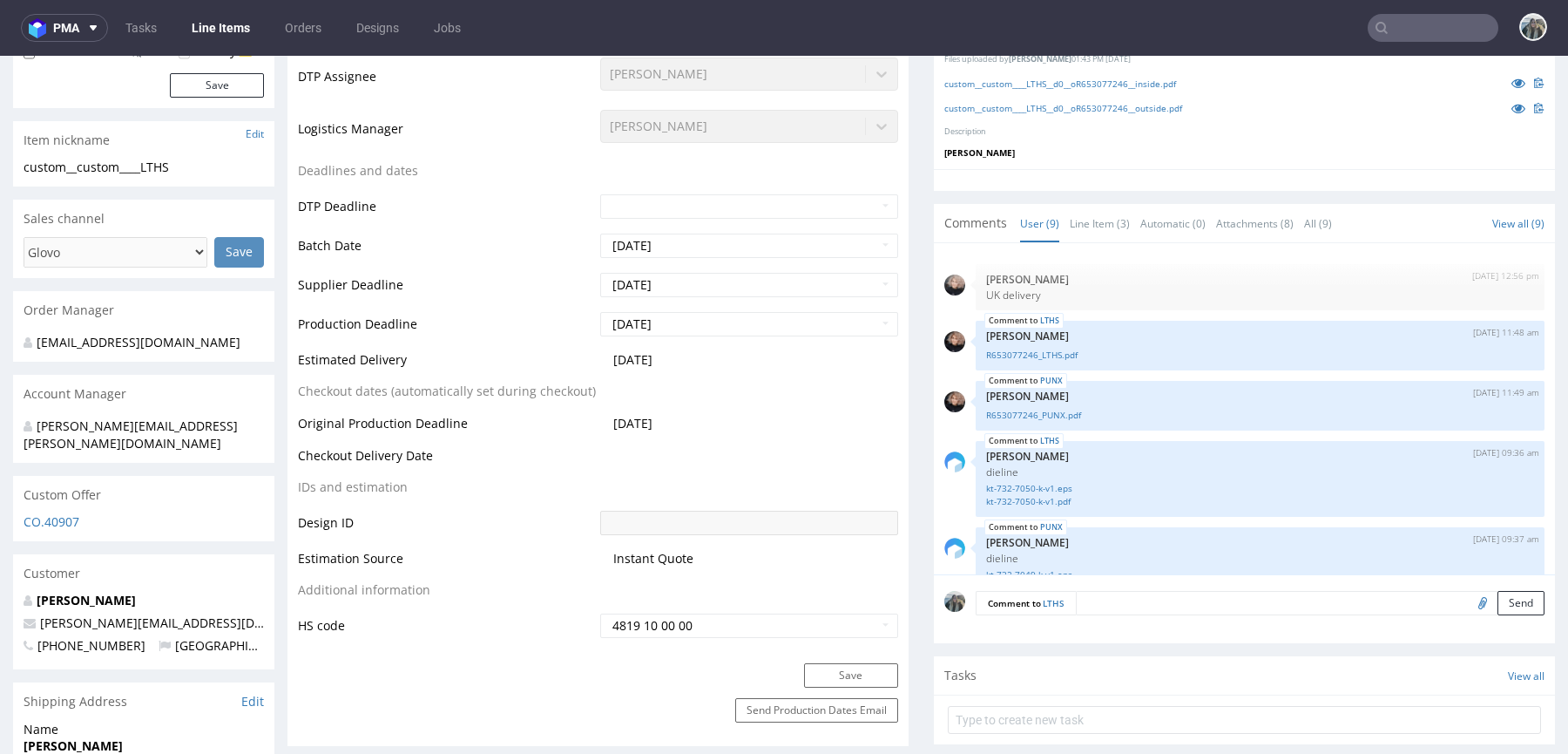
scroll to position [514, 0]
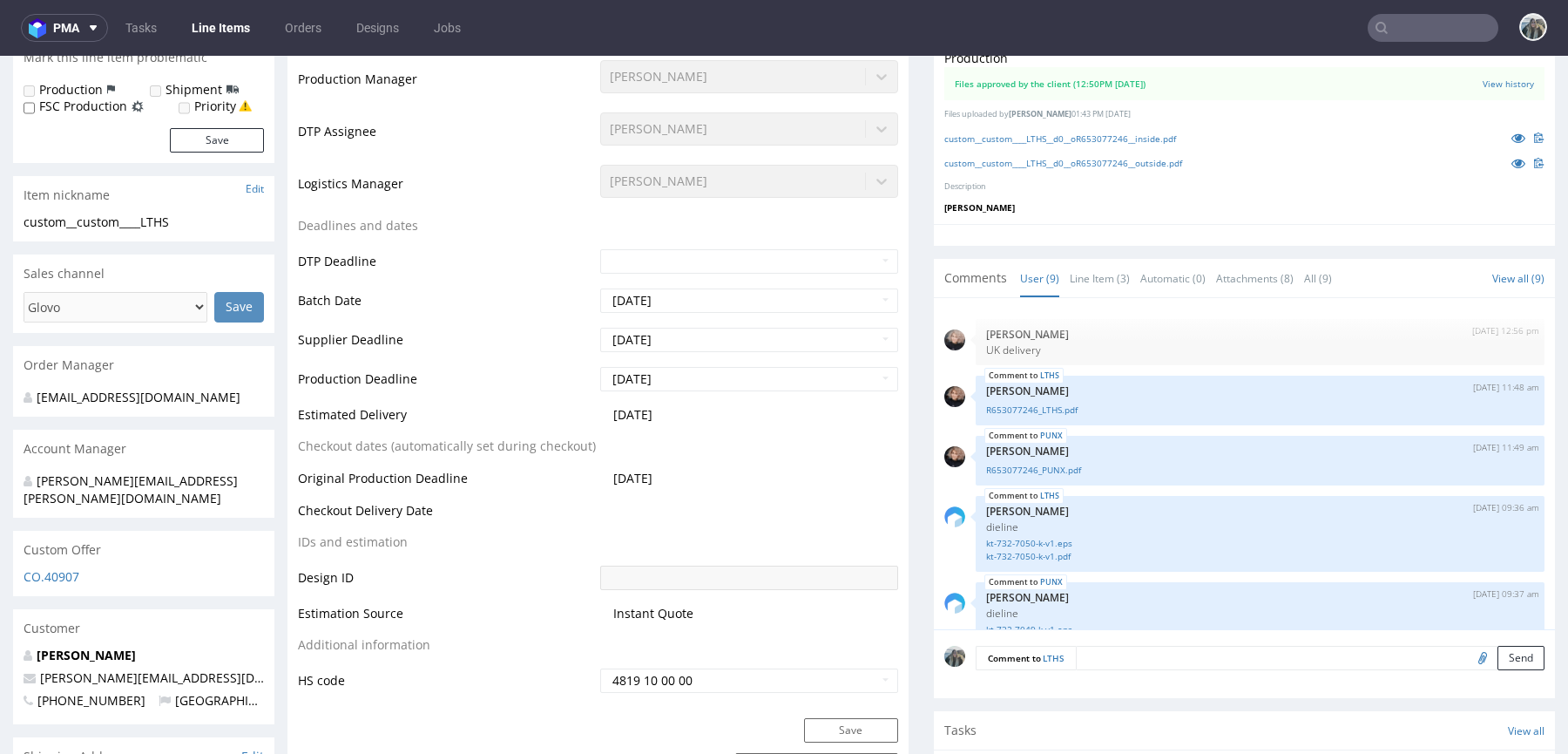
select select "in_progress"
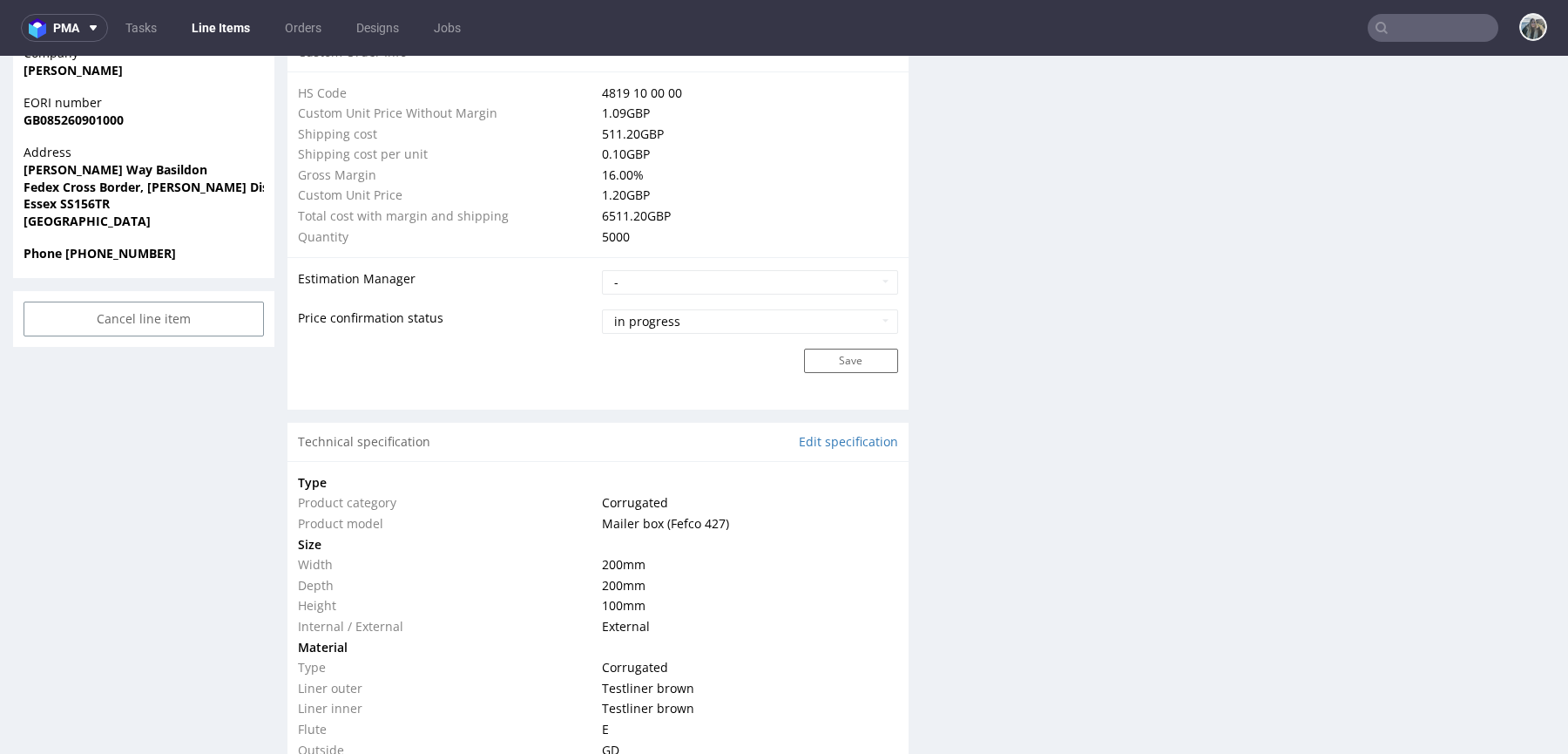
scroll to position [0, 0]
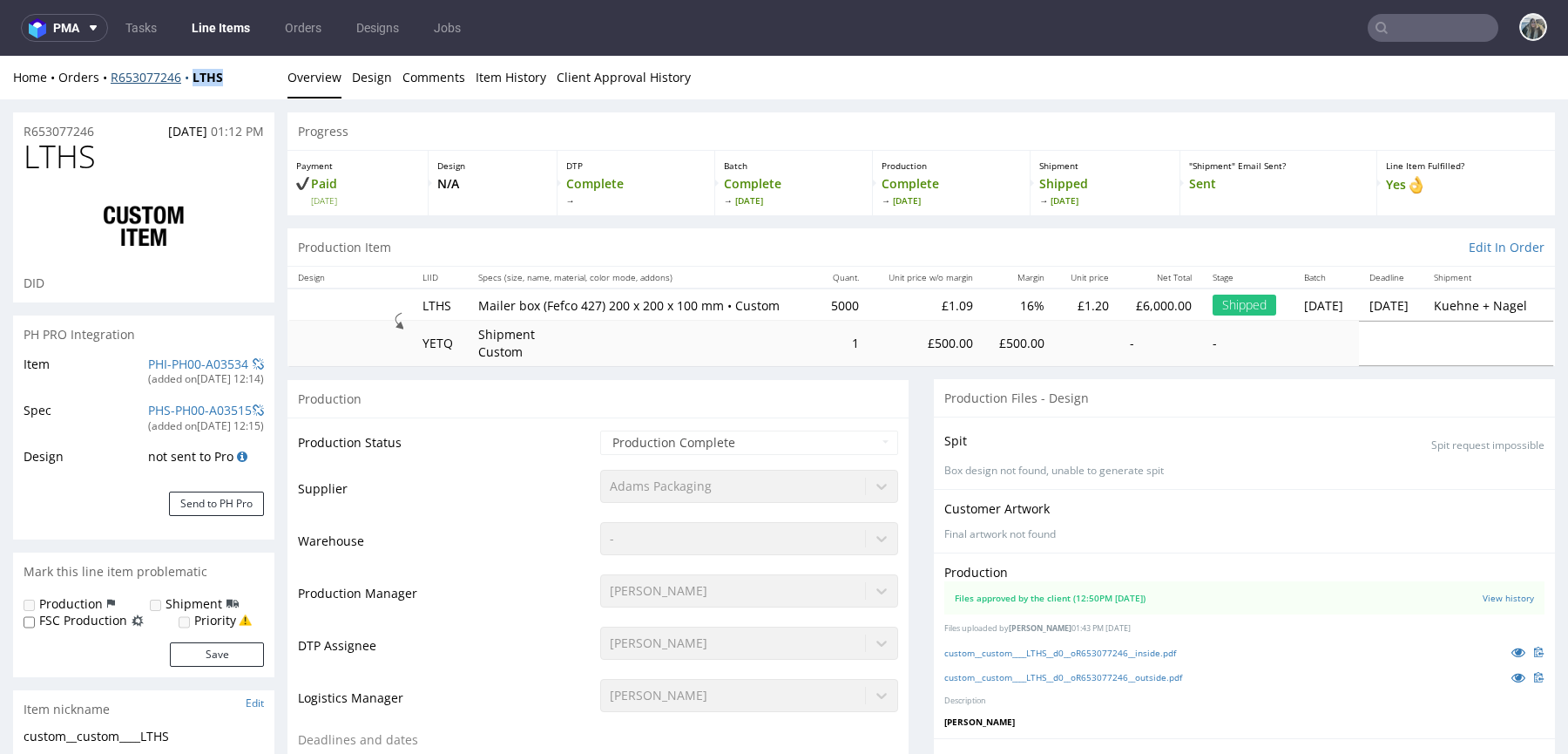
drag, startPoint x: 200, startPoint y: 96, endPoint x: 193, endPoint y: 81, distance: 16.6
click at [194, 81] on div "Home Orders R653077246 LTHS Overview Design Comments Item History Client Approv…" at bounding box center [784, 78] width 1568 height 44
copy strong "LTHS"
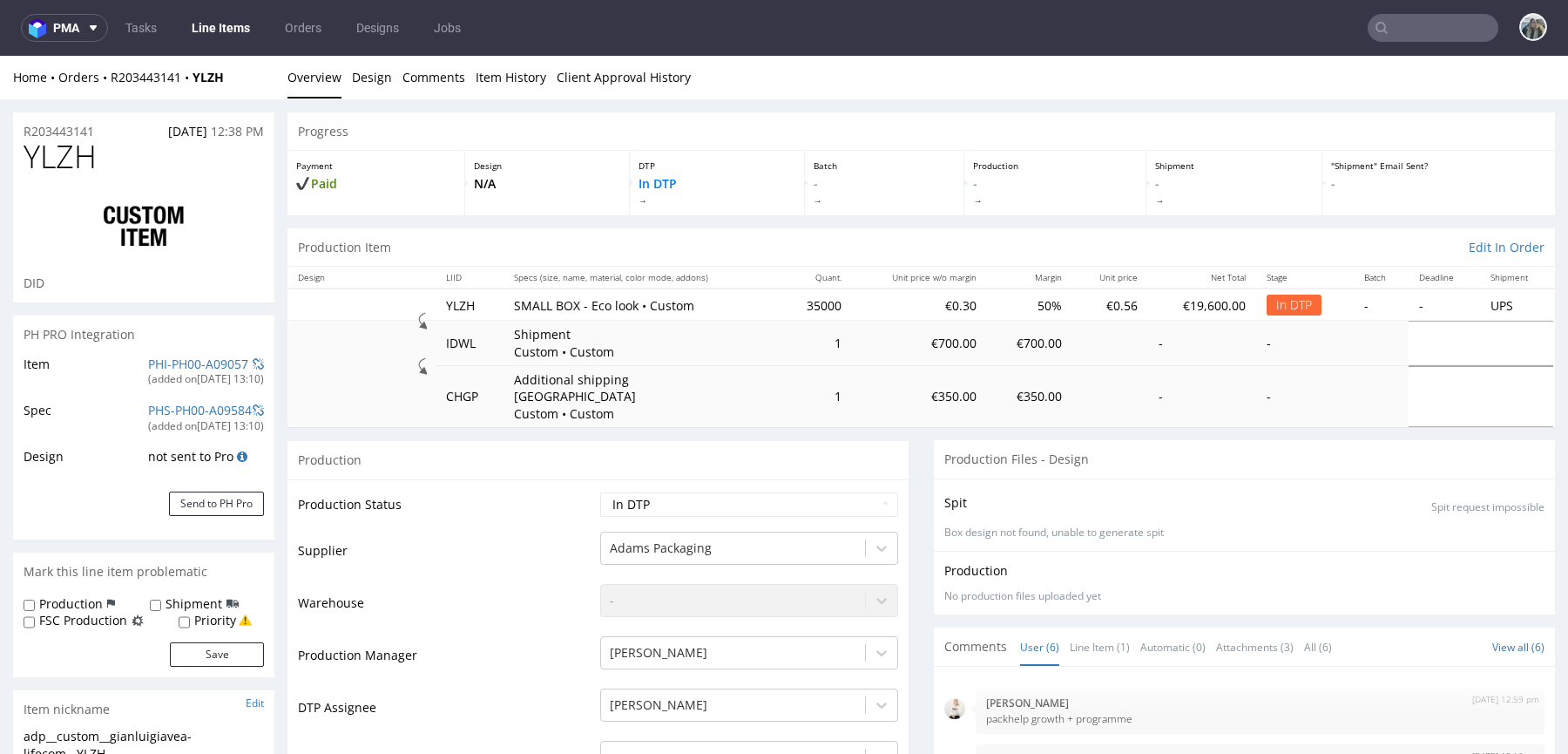
scroll to position [160, 0]
click at [1399, 11] on nav "pma Tasks Line Items Orders Designs Jobs" at bounding box center [784, 28] width 1568 height 56
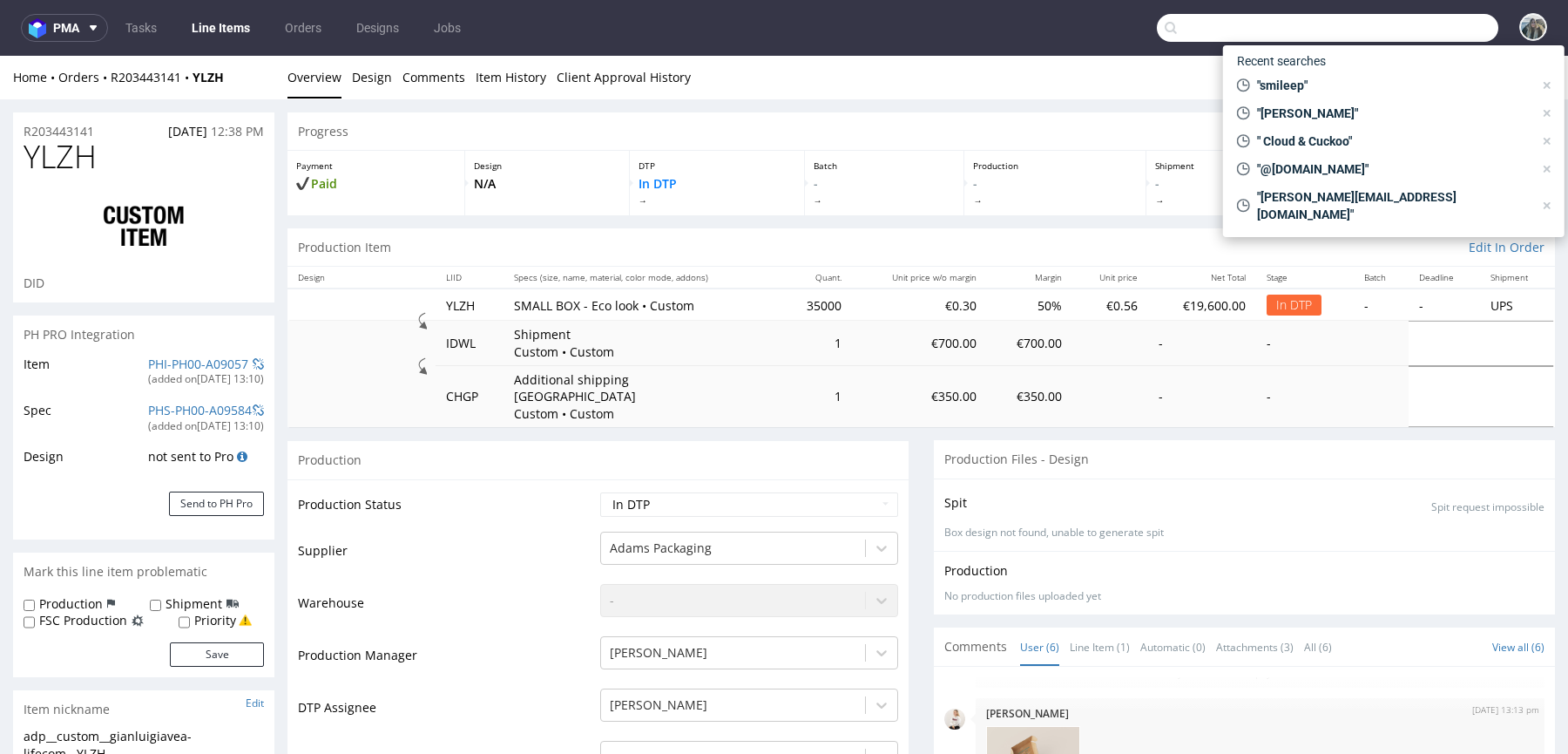
click at [1400, 16] on input "text" at bounding box center [1327, 27] width 341 height 28
paste input "PUNX"
type input "PUNX"
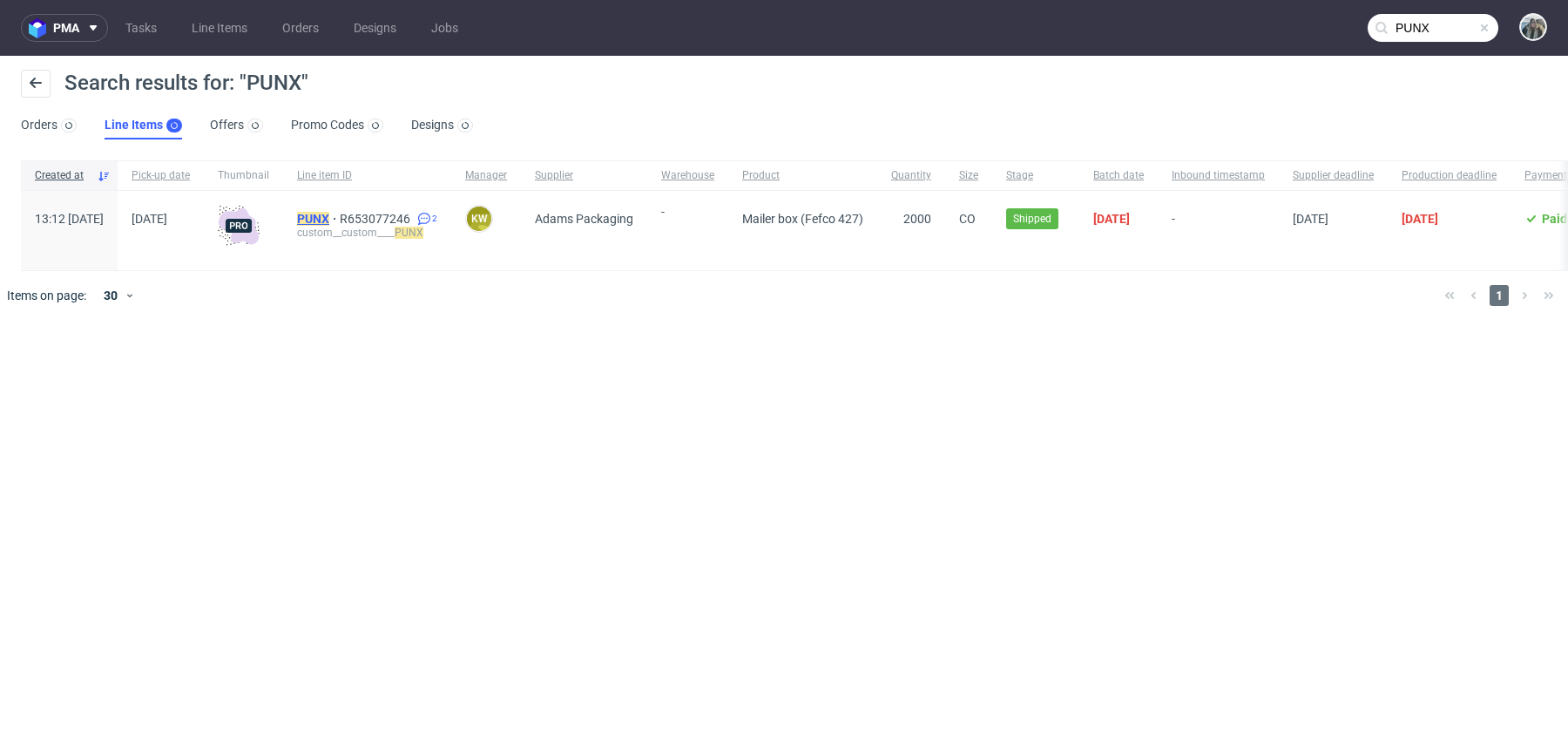
click at [329, 215] on mark "PUNX" at bounding box center [313, 218] width 33 height 14
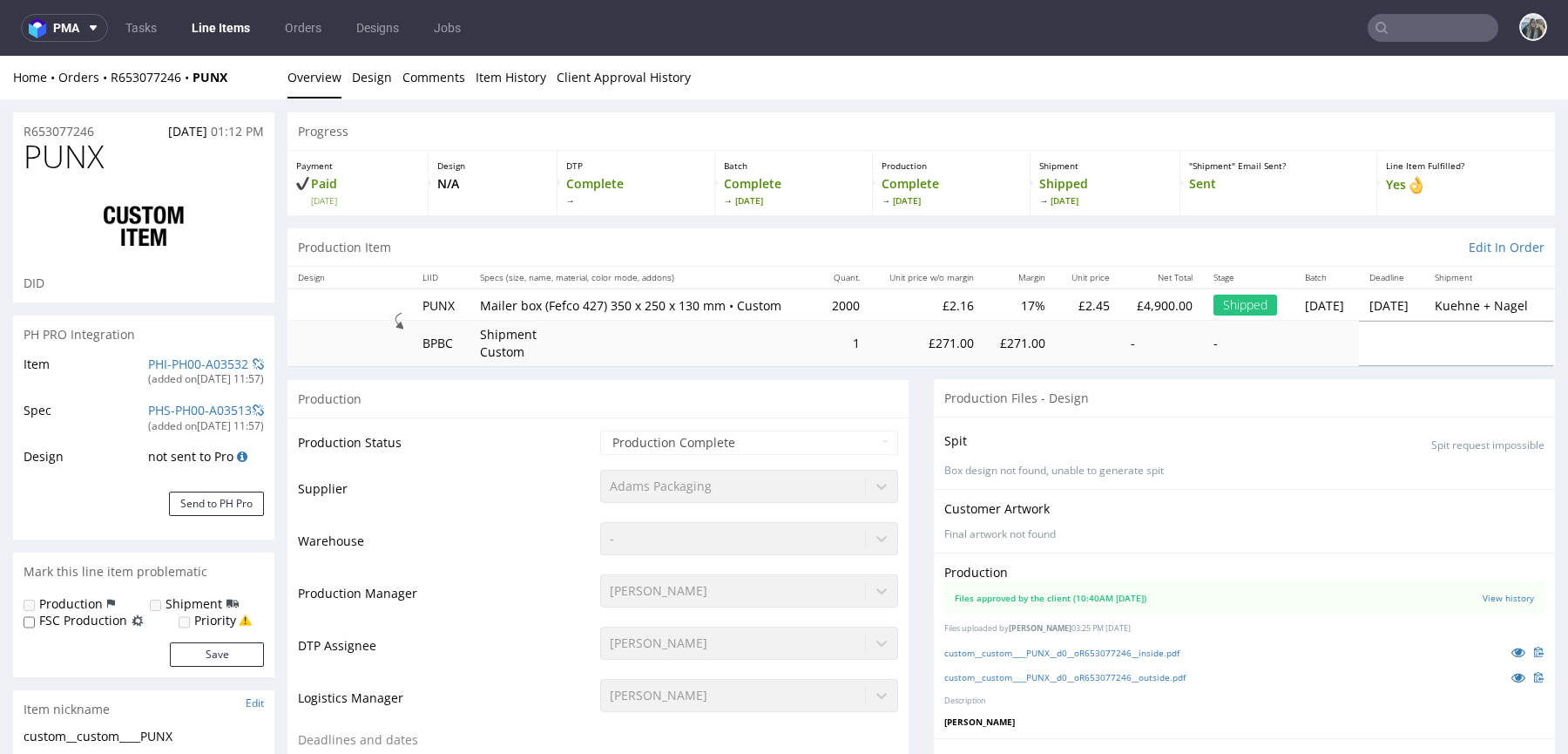
select select "in_progress"
click at [195, 85] on div "Home Orders R653077246 PUNX Overview Design Comments Item History Client Approv…" at bounding box center [784, 78] width 1568 height 44
copy strong "PUNX"
click at [39, 160] on span "PUNX" at bounding box center [63, 157] width 80 height 34
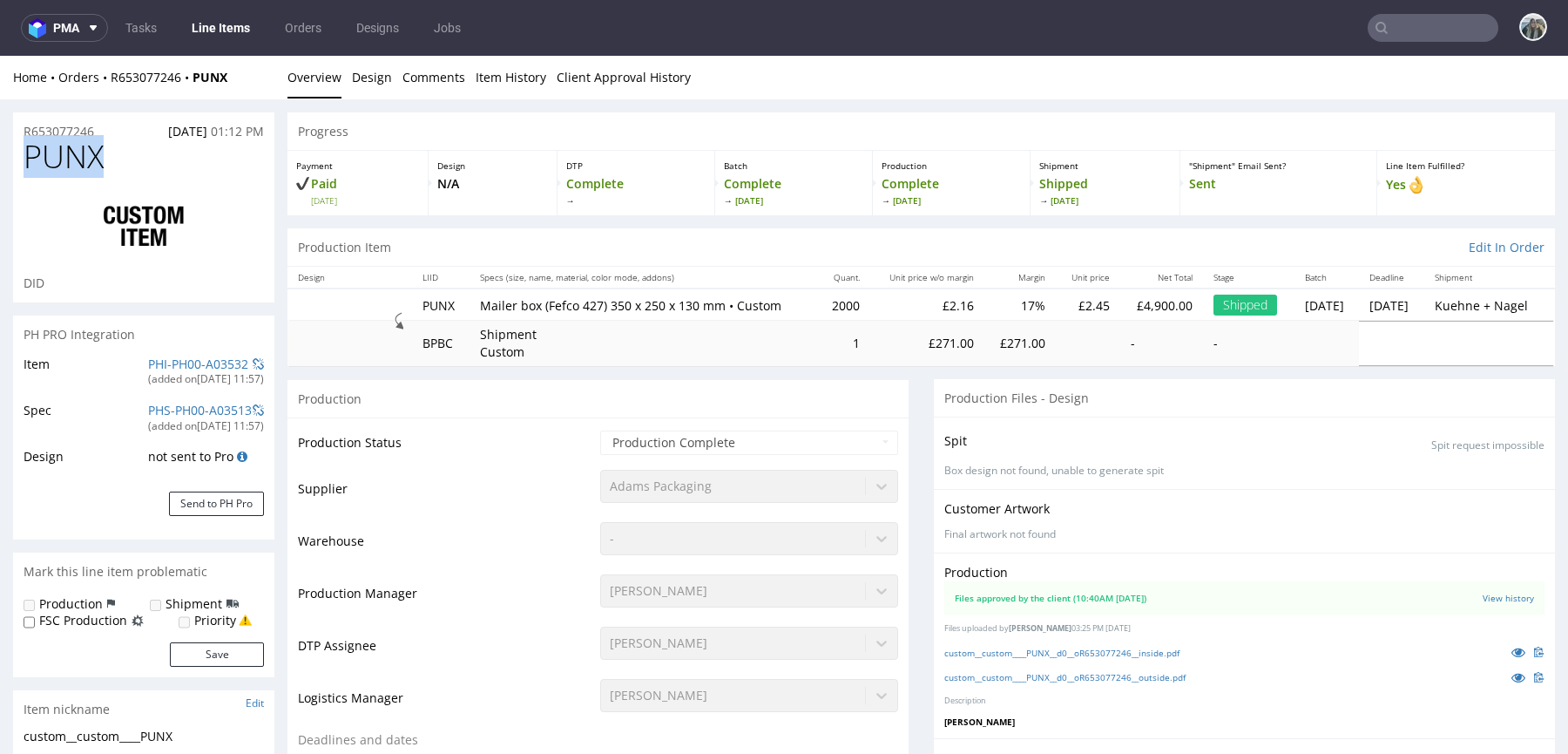
click at [39, 160] on span "PUNX" at bounding box center [63, 157] width 80 height 34
copy span "PUNX"
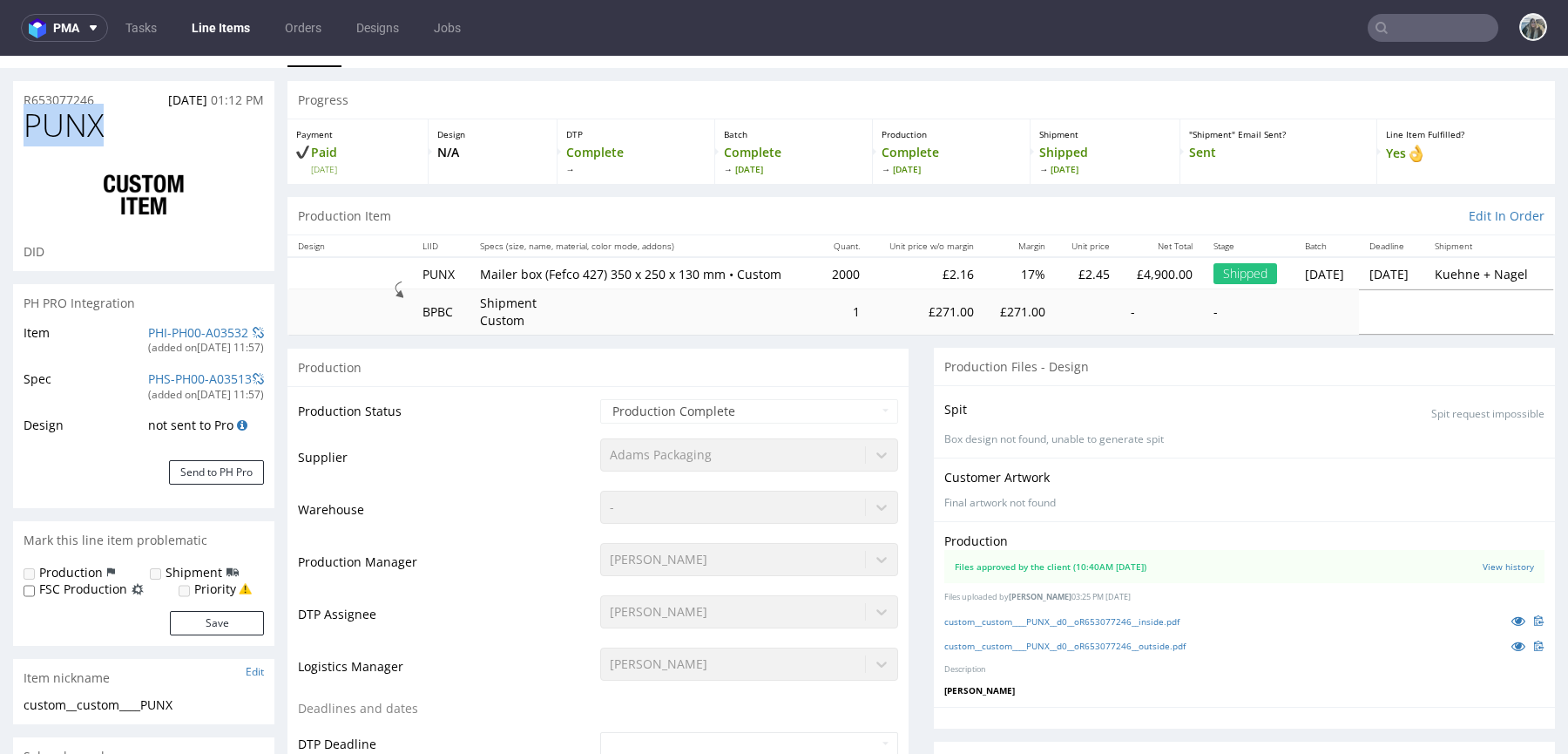
scroll to position [57, 0]
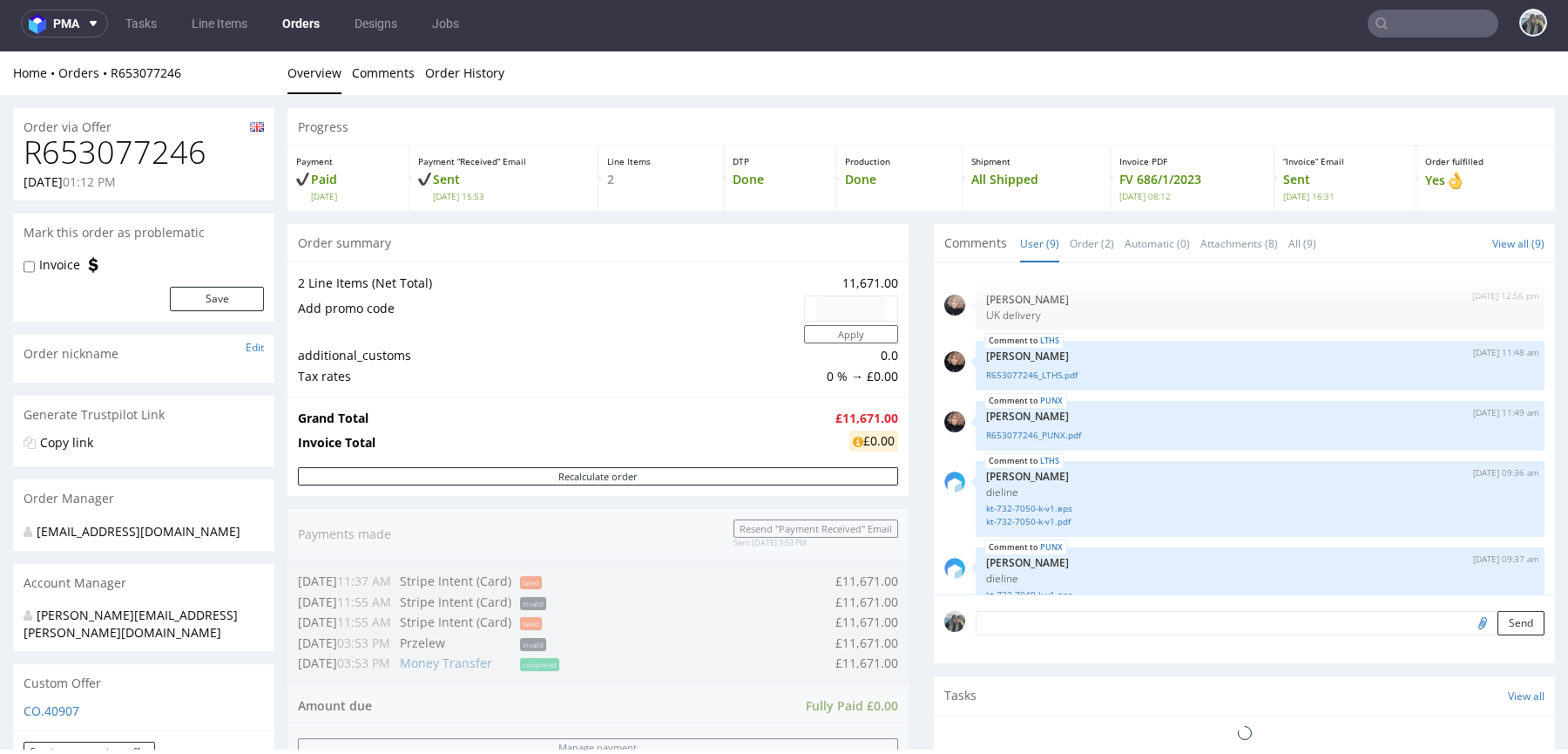
scroll to position [305, 0]
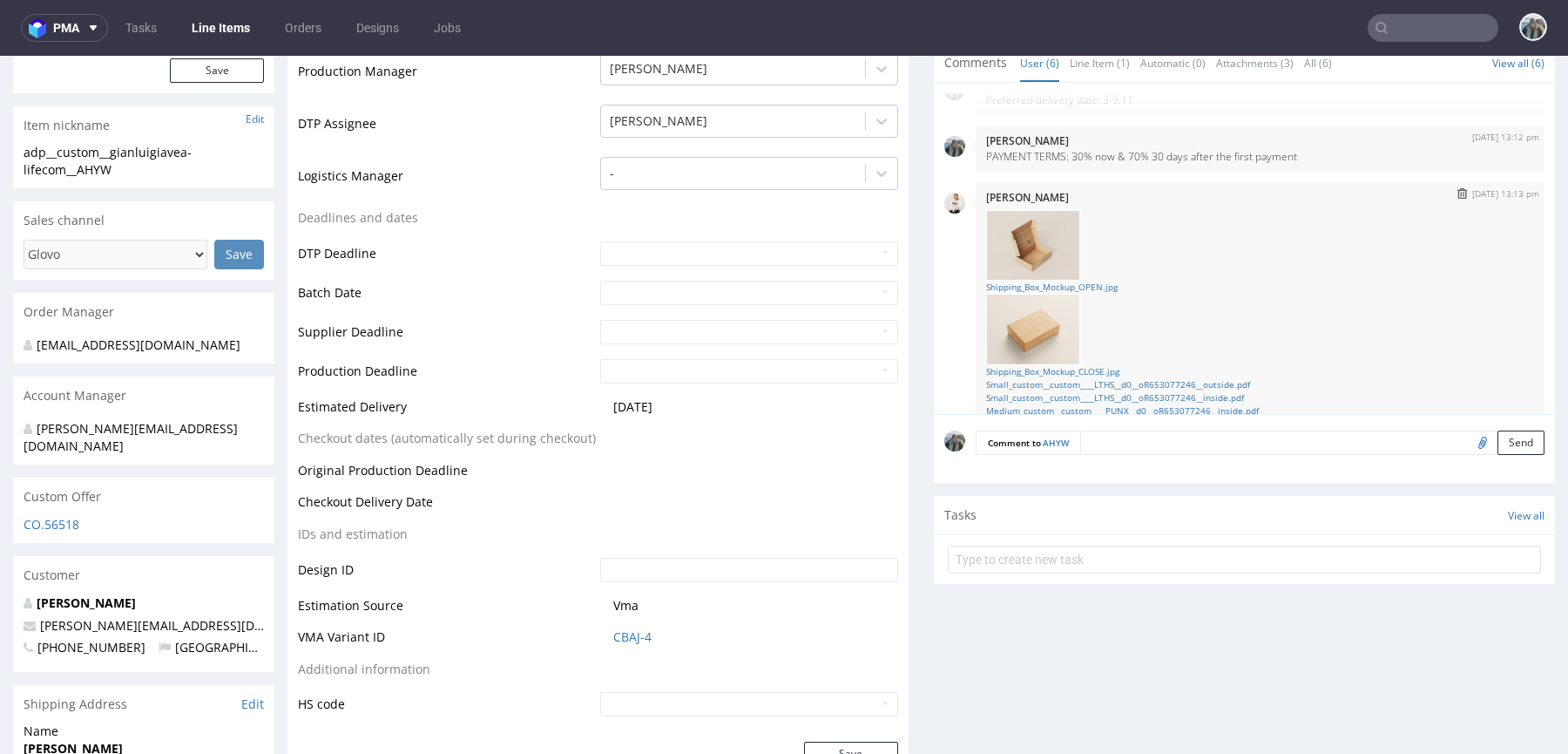
scroll to position [297, 0]
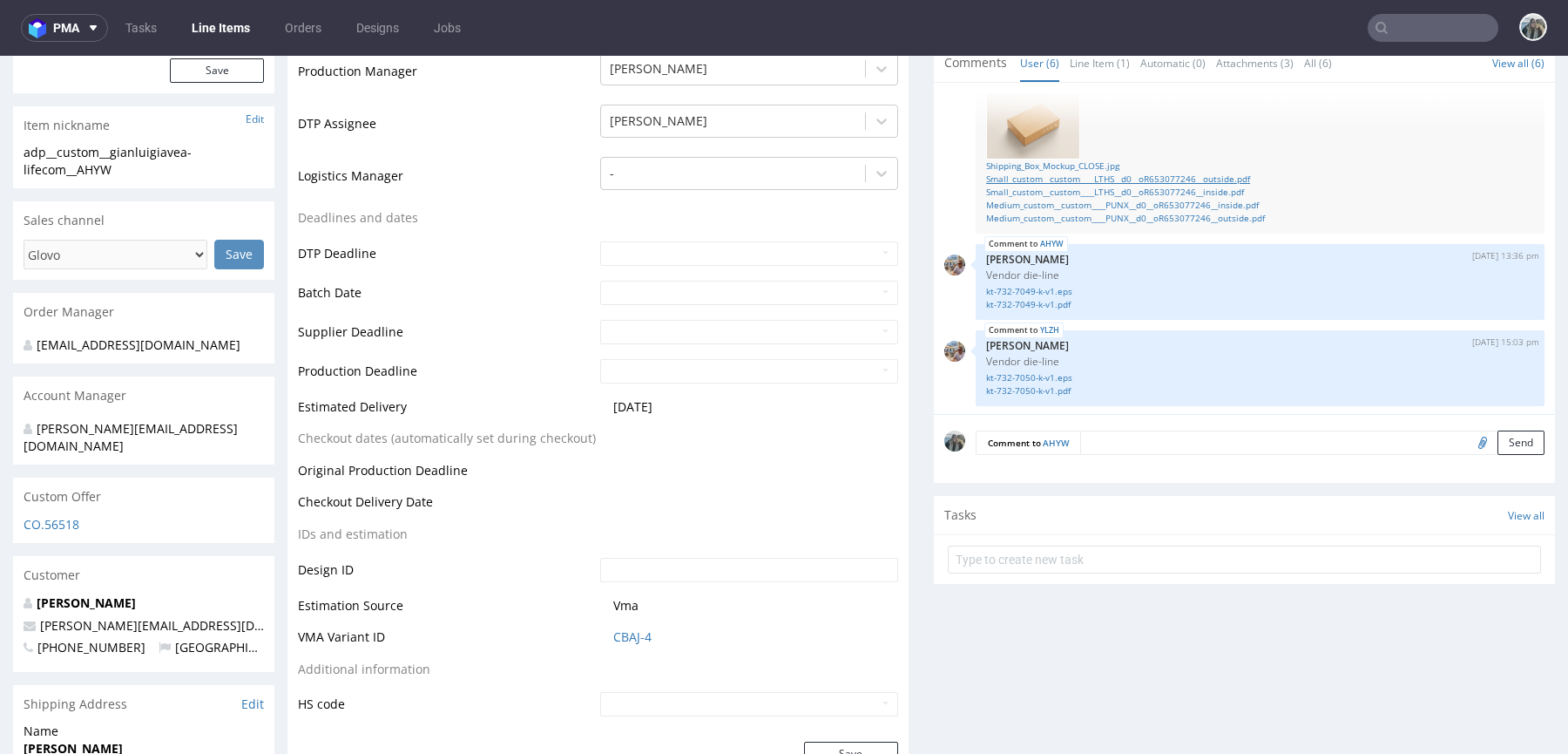
click at [1227, 172] on link "Small_custom__custom____LTHS__d0__oR653077246__outside.pdf" at bounding box center [1259, 179] width 548 height 13
click at [1227, 186] on link "Small_custom__custom____LTHS__d0__oR653077246__inside.pdf" at bounding box center [1259, 192] width 548 height 13
click at [1227, 198] on link "Medium_custom__custom____PUNX__d0__oR653077246__inside.pdf" at bounding box center [1259, 205] width 548 height 13
click at [1227, 212] on link "Medium_custom__custom____PUNX__d0__oR653077246__outside.pdf" at bounding box center [1259, 218] width 548 height 13
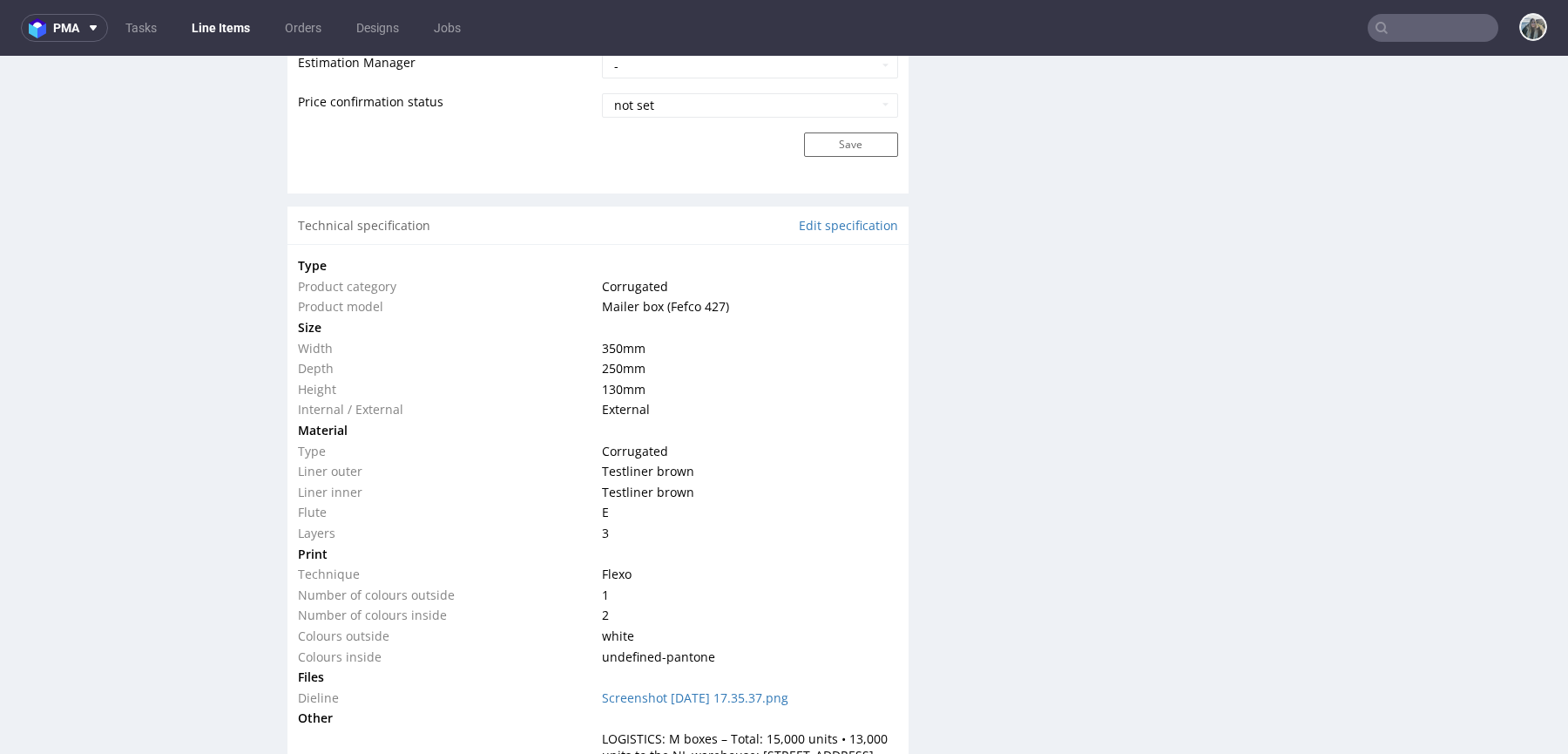
scroll to position [1610, 0]
click at [628, 439] on span "Corrugated" at bounding box center [634, 447] width 66 height 16
click at [611, 561] on span "Flexo" at bounding box center [616, 569] width 30 height 16
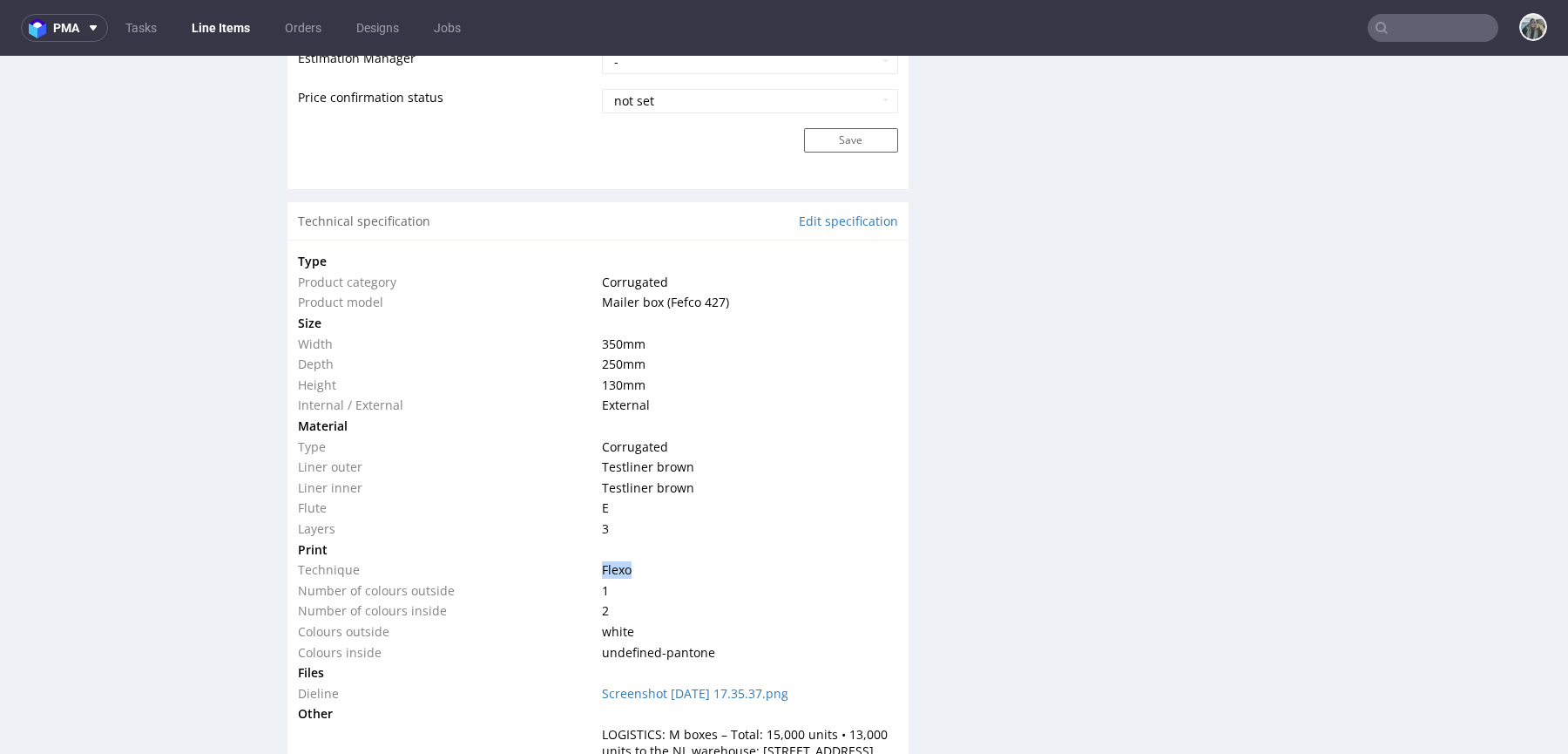
copy span "Flexo"
click at [674, 539] on td at bounding box center [747, 549] width 300 height 21
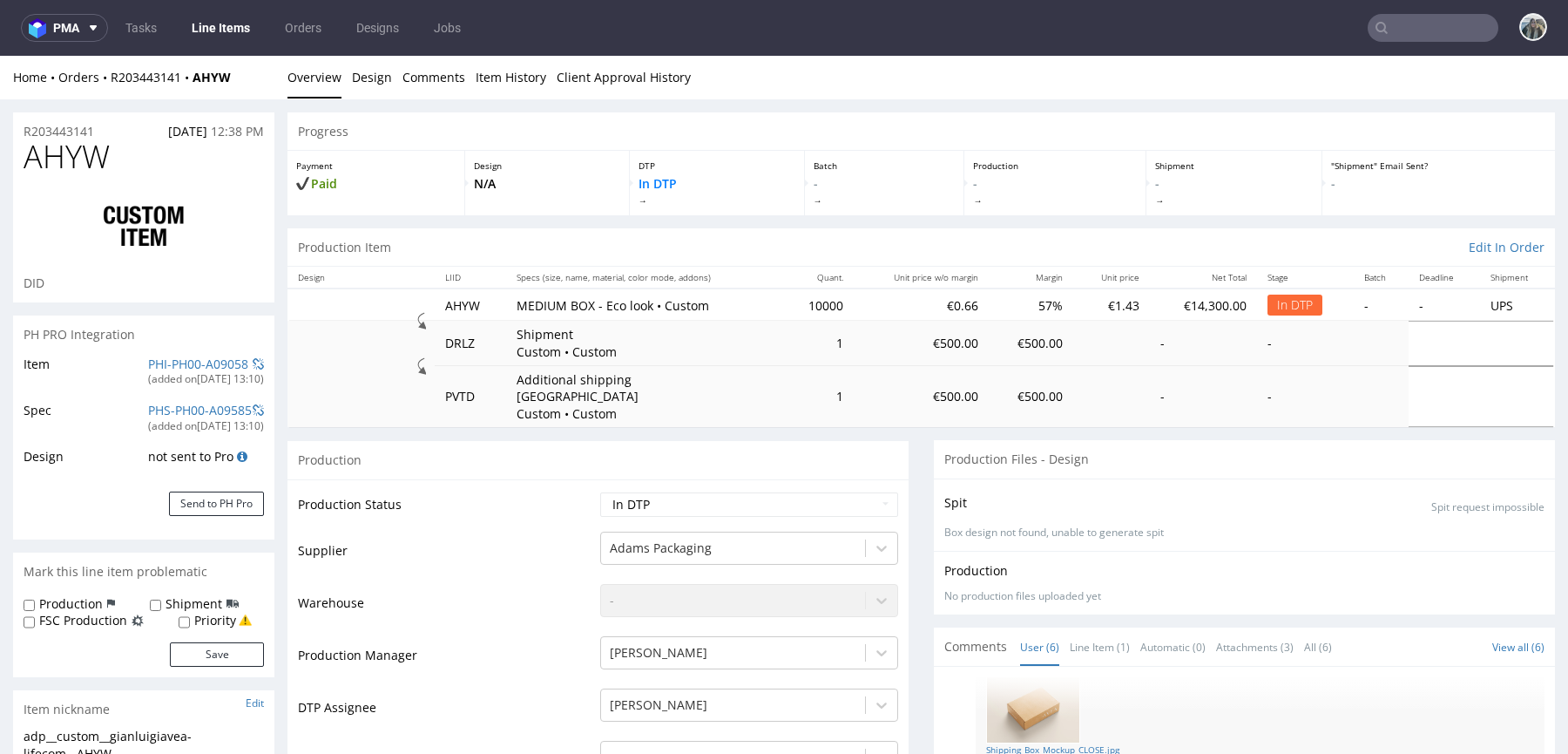
scroll to position [212, 0]
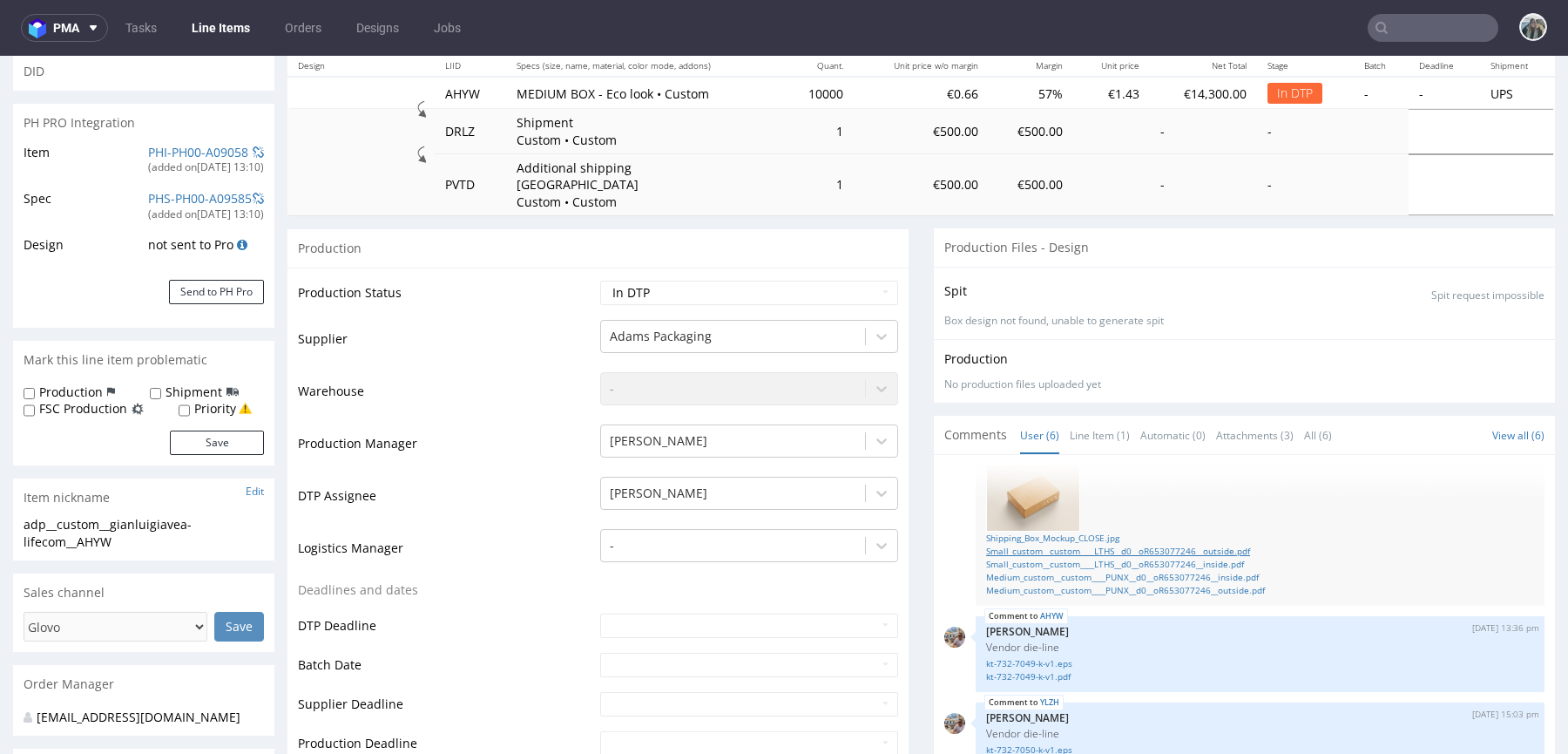
click at [1190, 545] on link "Small_custom__custom____LTHS__d0__oR653077246__outside.pdf" at bounding box center [1259, 551] width 548 height 13
click at [1193, 584] on link "Medium_custom__custom____PUNX__d0__oR653077246__outside.pdf" at bounding box center [1259, 590] width 548 height 13
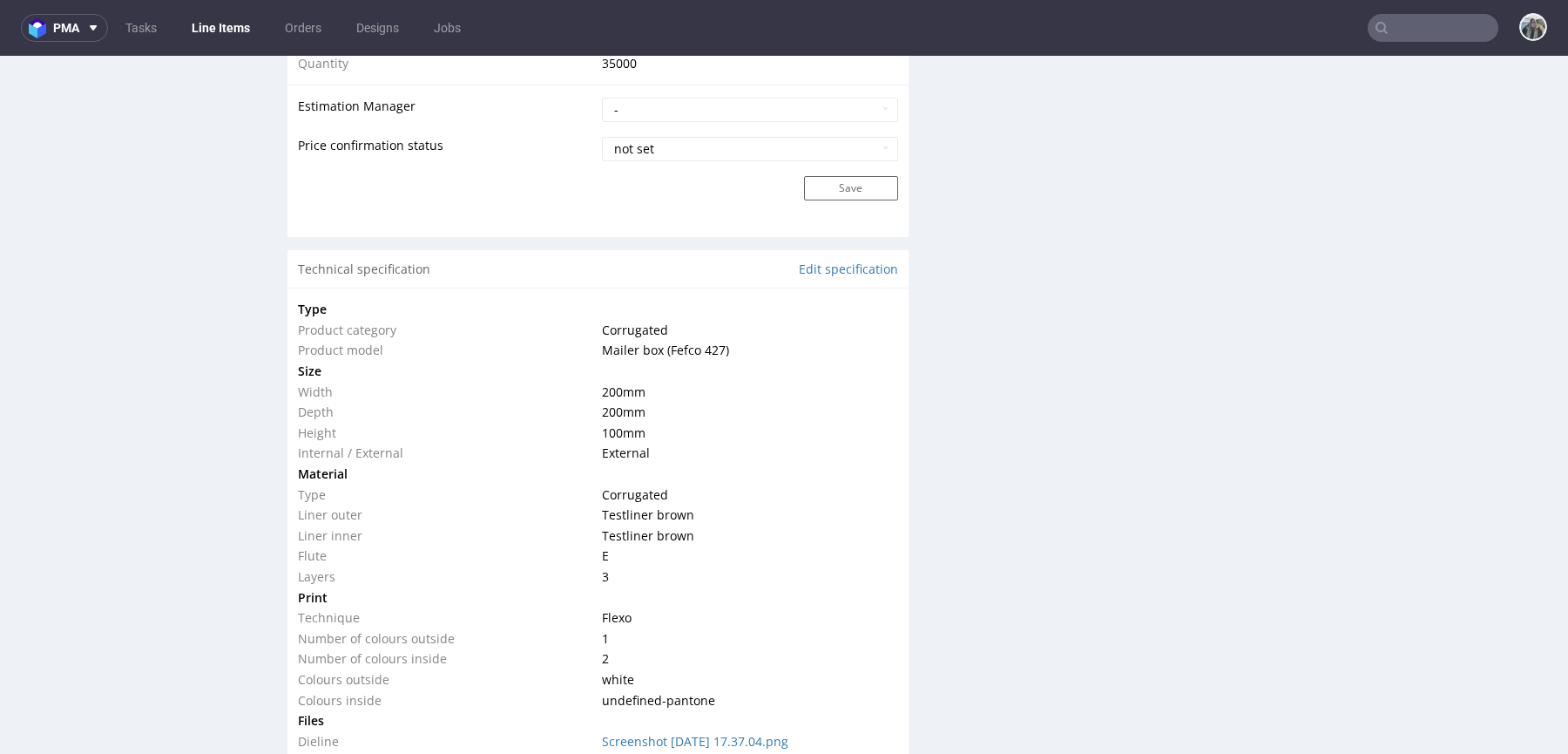
scroll to position [1562, 0]
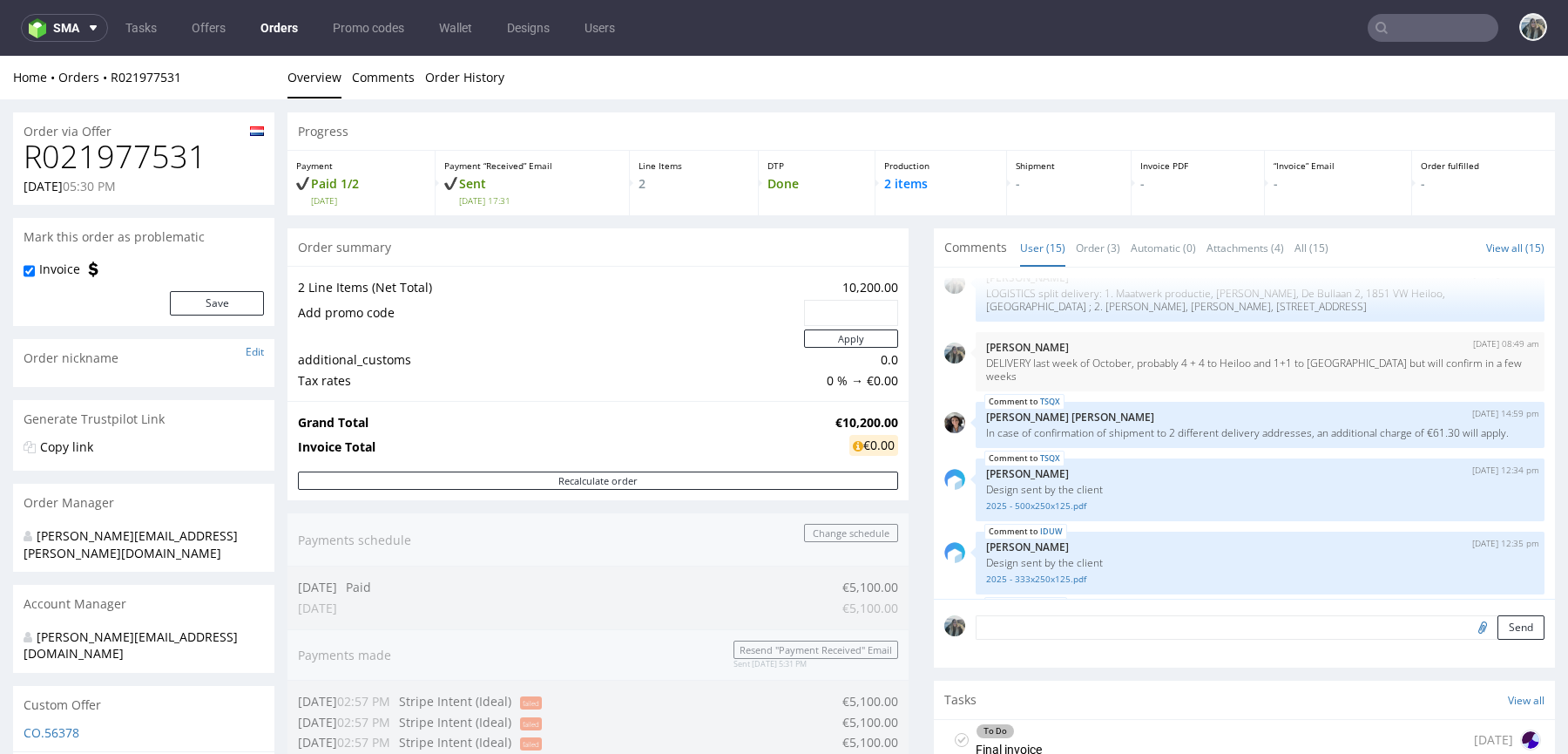
scroll to position [281, 0]
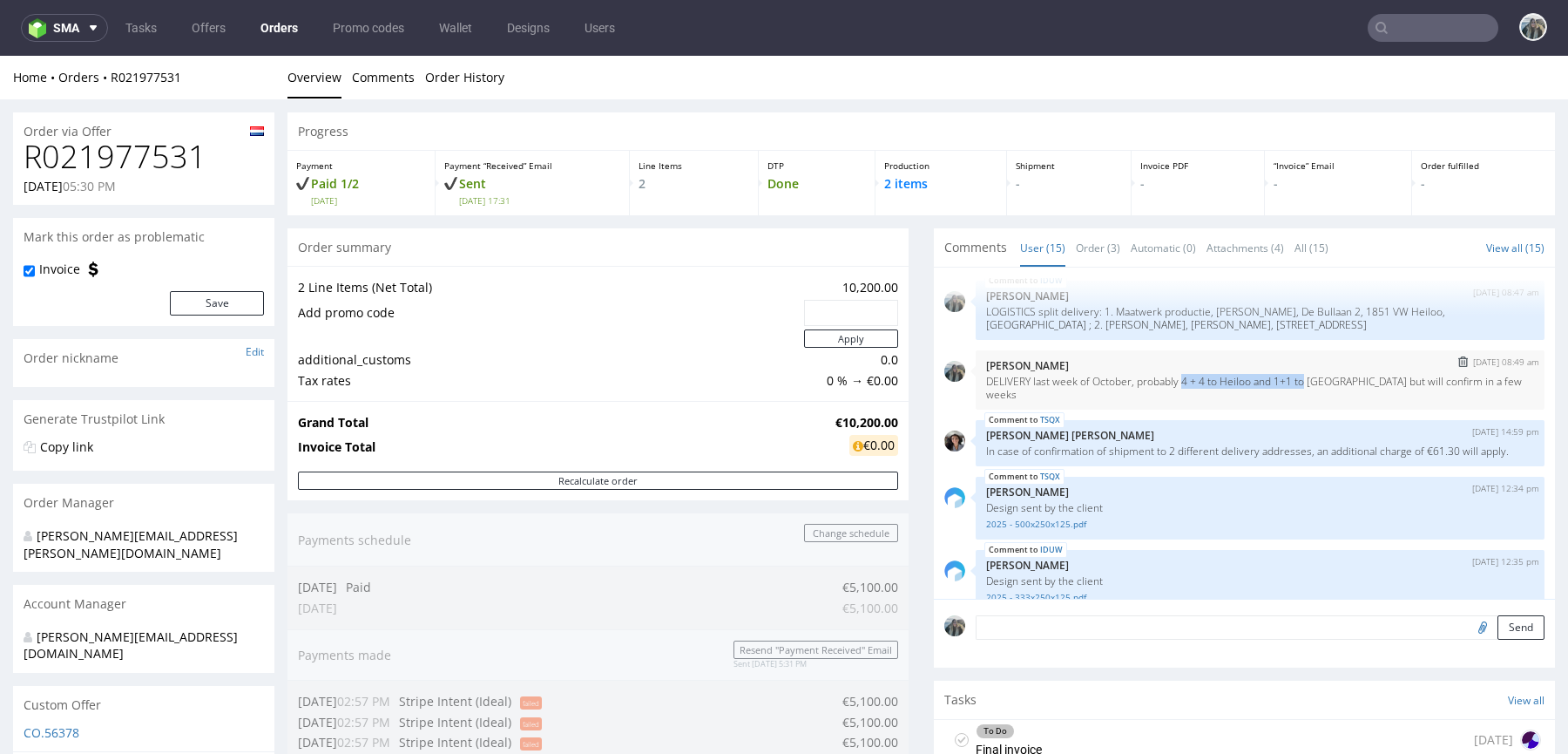
drag, startPoint x: 1181, startPoint y: 383, endPoint x: 1305, endPoint y: 376, distance: 124.2
click at [1305, 377] on p "DELIVERY last week of October, probably 4 + 4 to Heiloo and 1+1 to [GEOGRAPHIC_…" at bounding box center [1259, 387] width 548 height 26
copy p "4 + 4 to Heiloo and 1+1 to"
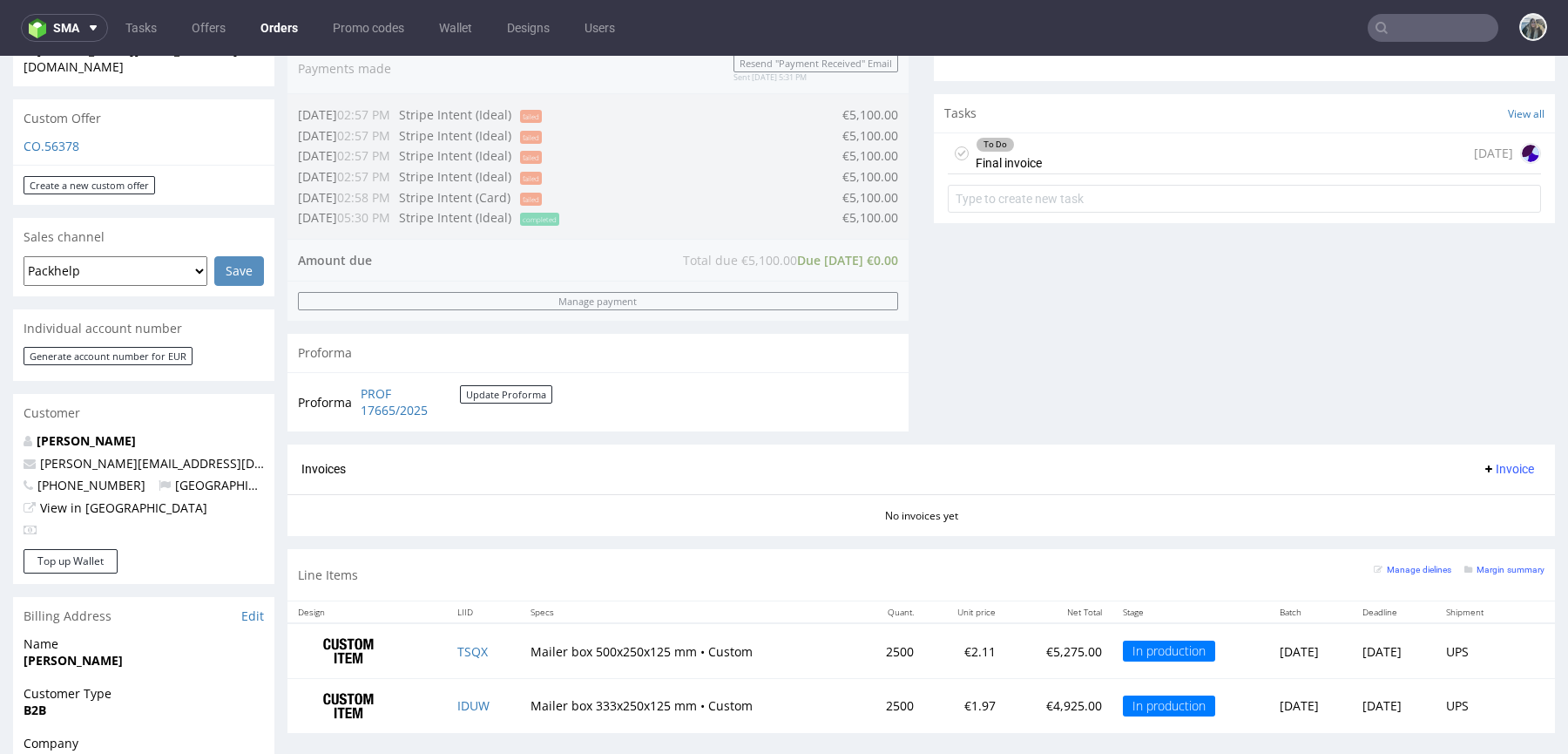
scroll to position [601, 0]
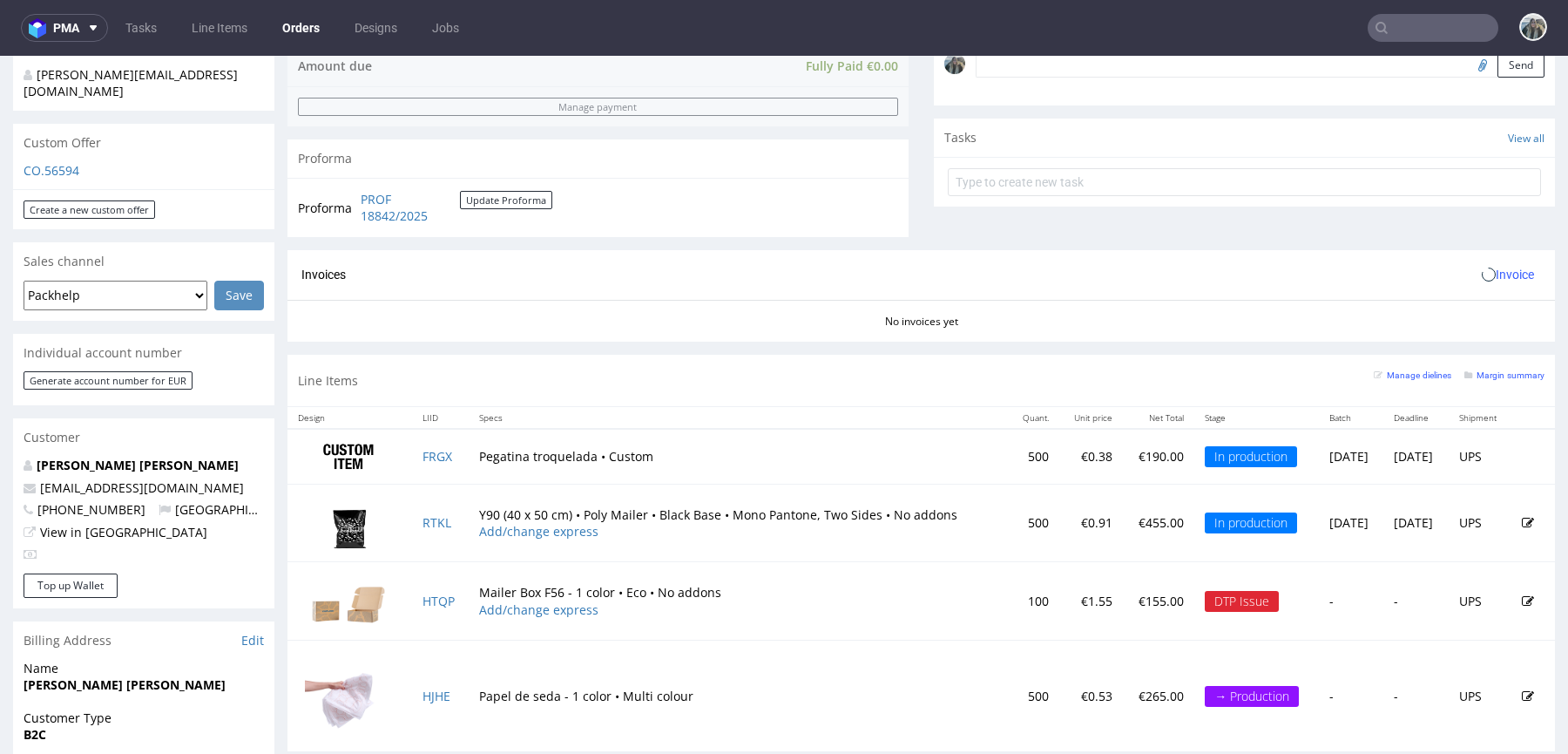
scroll to position [661, 0]
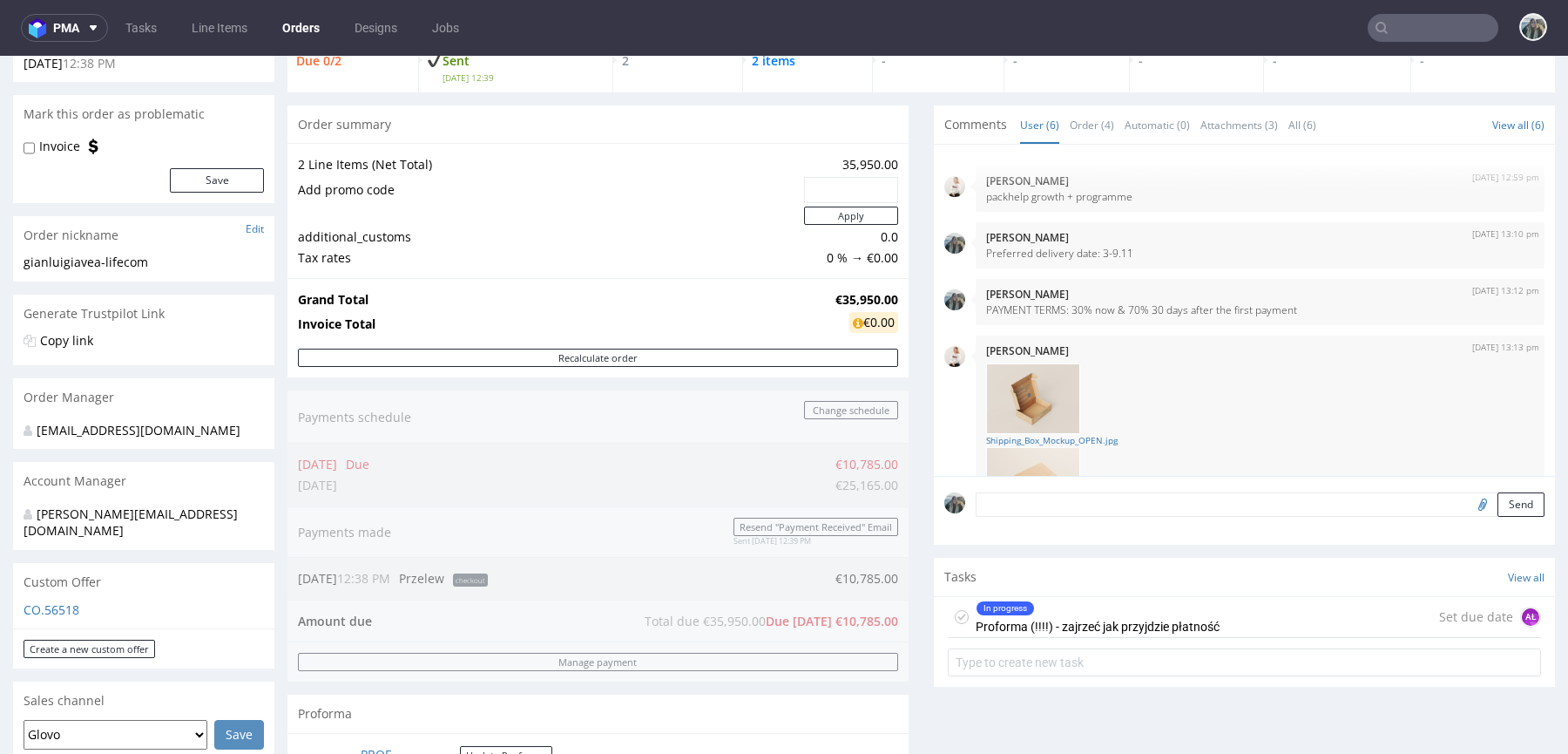
scroll to position [102, 0]
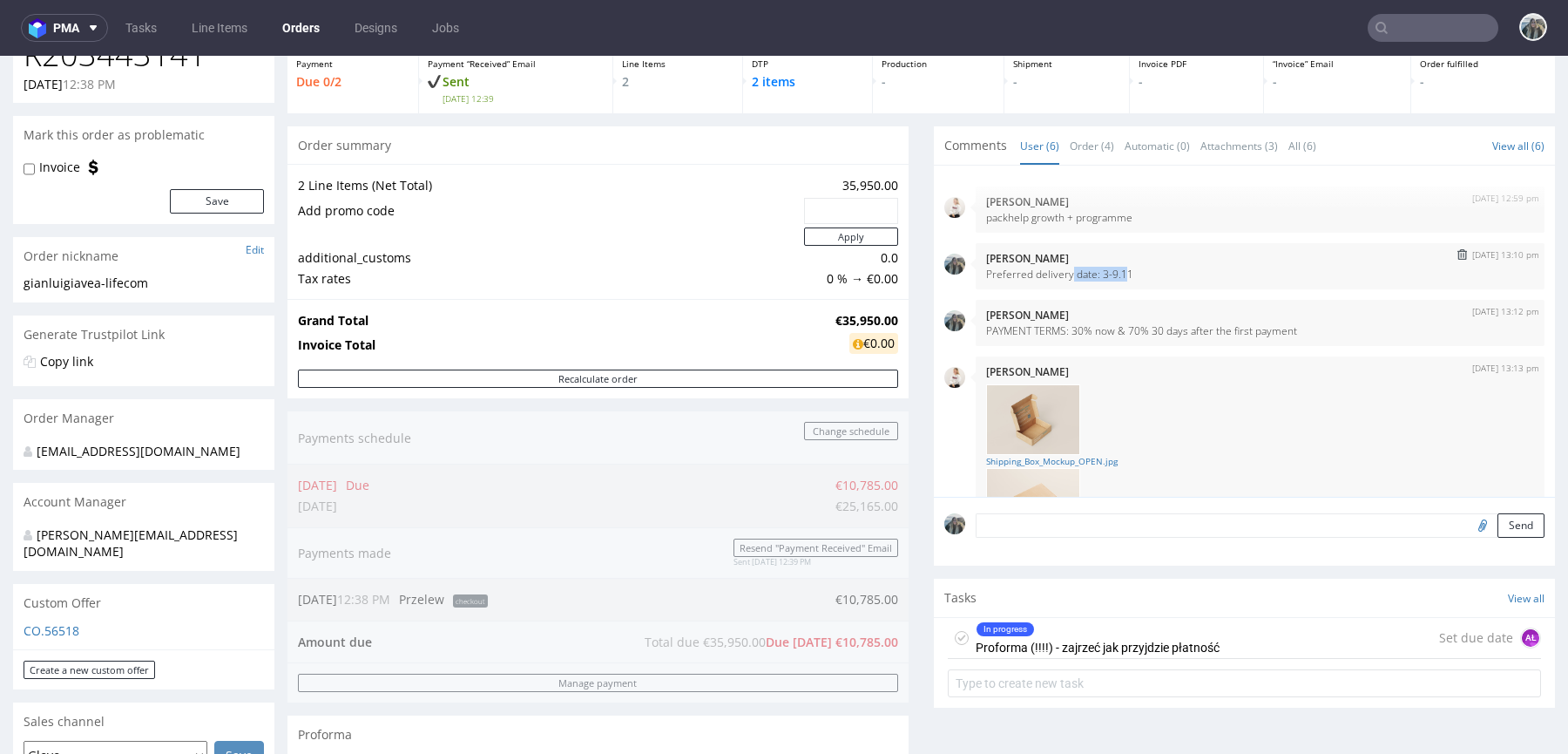
drag, startPoint x: 1092, startPoint y: 276, endPoint x: 1065, endPoint y: 276, distance: 27.0
click at [1065, 276] on p "Preferred delivery date: 3-9.11" at bounding box center [1259, 274] width 548 height 13
drag, startPoint x: 1092, startPoint y: 330, endPoint x: 1056, endPoint y: 330, distance: 36.0
click at [1057, 330] on p "PAYMENT TERMS: 30% now & 70% 30 days after the first payment" at bounding box center [1259, 331] width 548 height 13
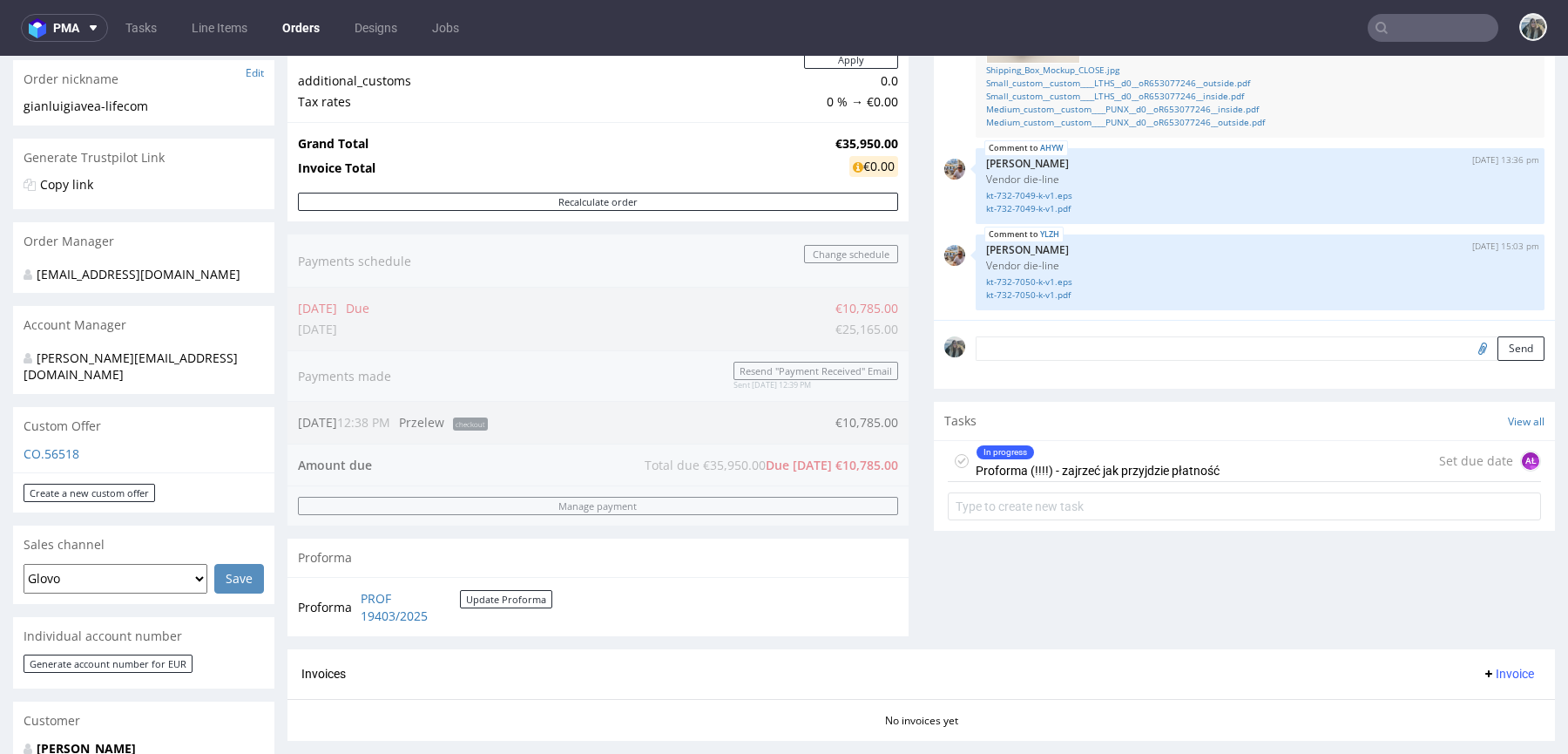
scroll to position [332, 0]
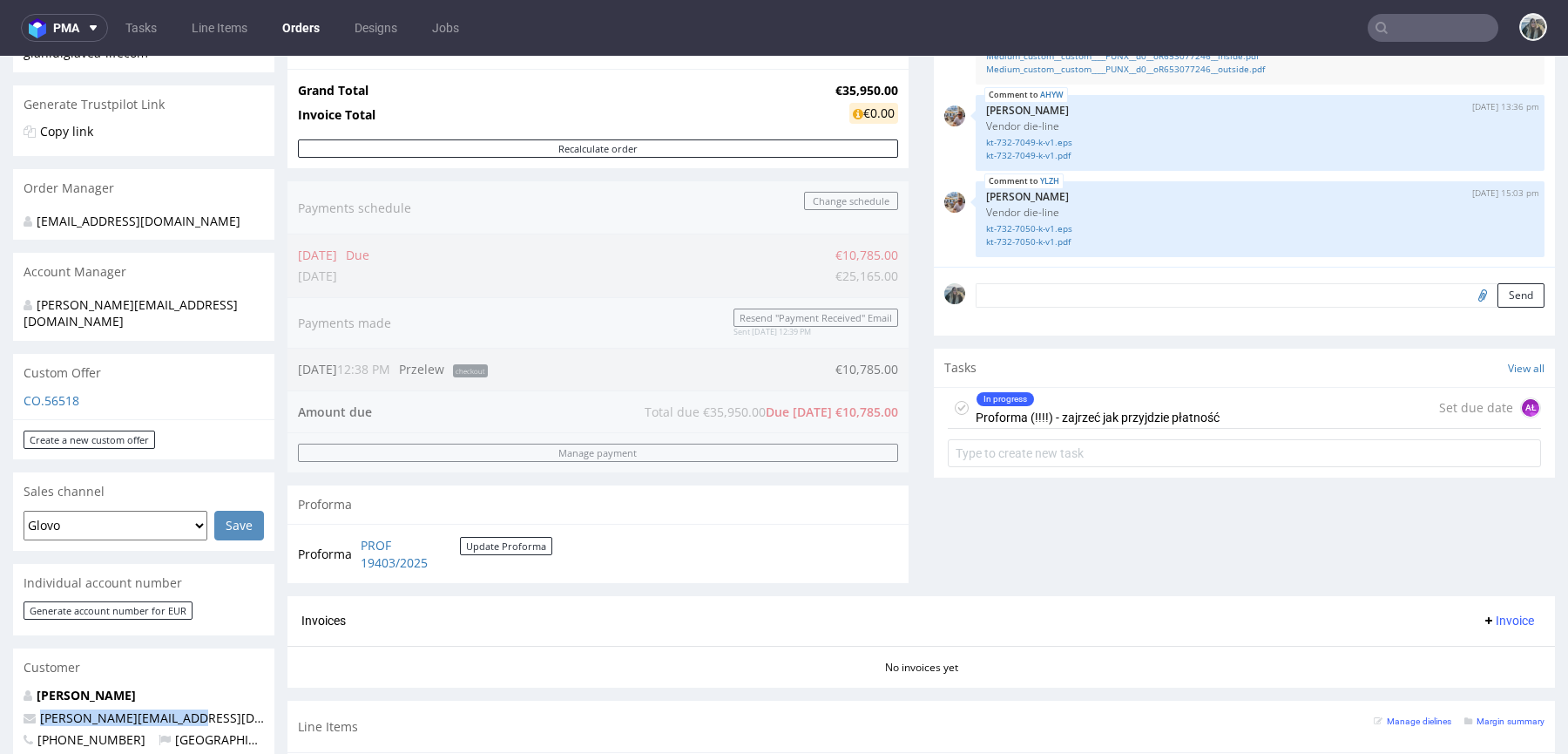
drag, startPoint x: 188, startPoint y: 696, endPoint x: 0, endPoint y: 695, distance: 188.0
click at [0, 695] on div "Order via Offer R203443141 [DATE] 12:38 PM [PERSON_NAME] this order as problema…" at bounding box center [784, 602] width 1568 height 1669
copy span "[PERSON_NAME][EMAIL_ADDRESS][DOMAIN_NAME]"
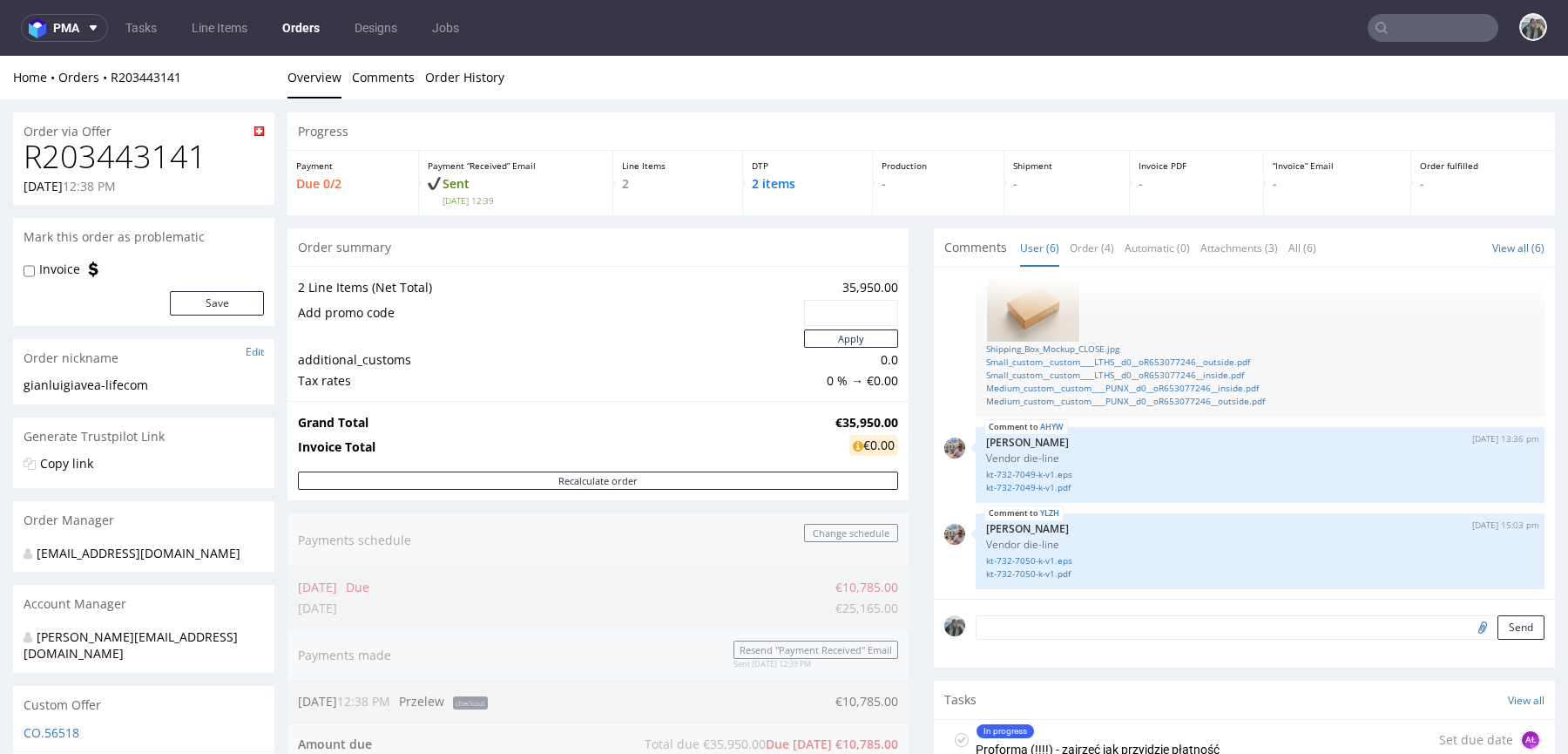
click at [148, 151] on h1 "R203443141" at bounding box center [143, 157] width 240 height 34
copy h1 "R203443141"
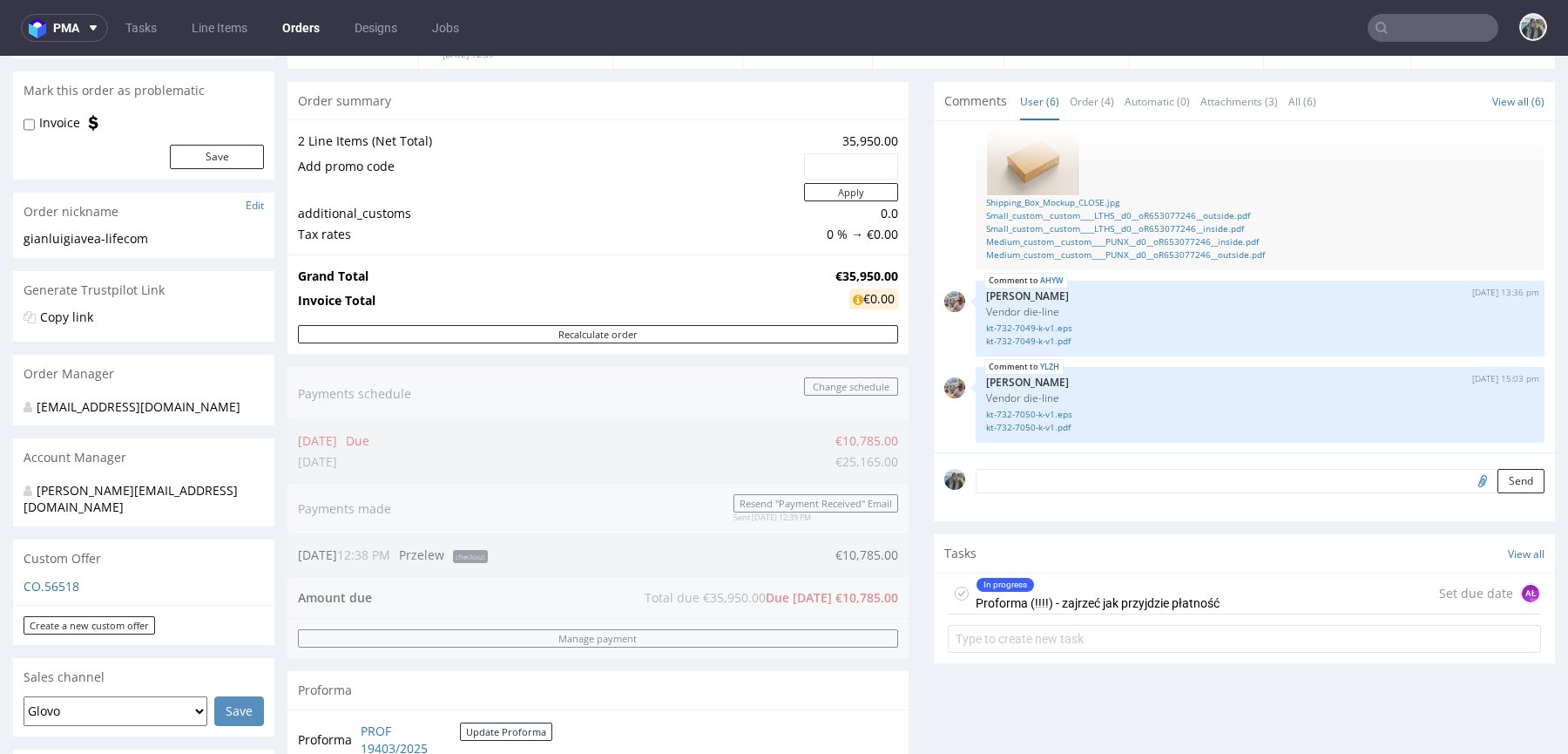
scroll to position [174, 0]
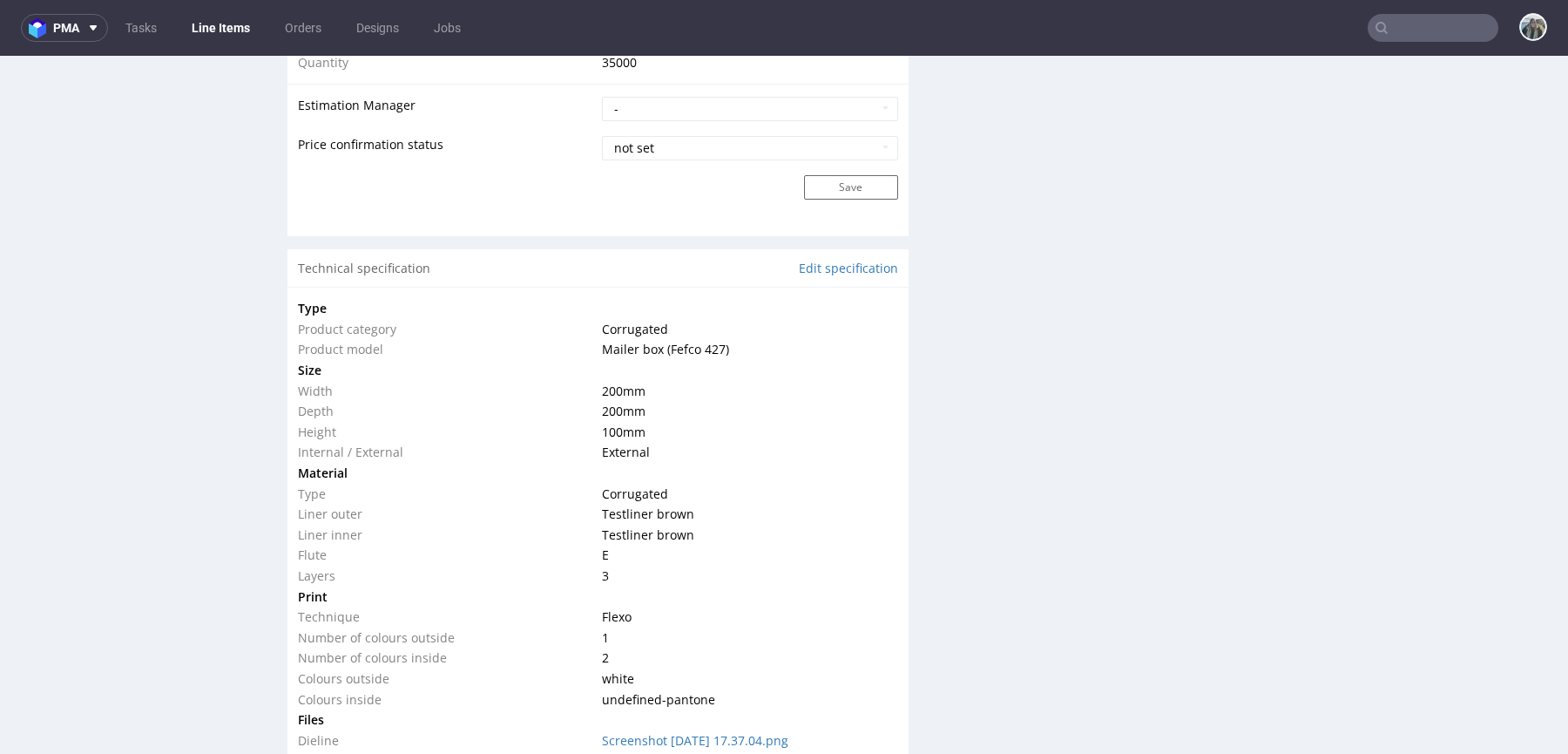
scroll to position [160, 0]
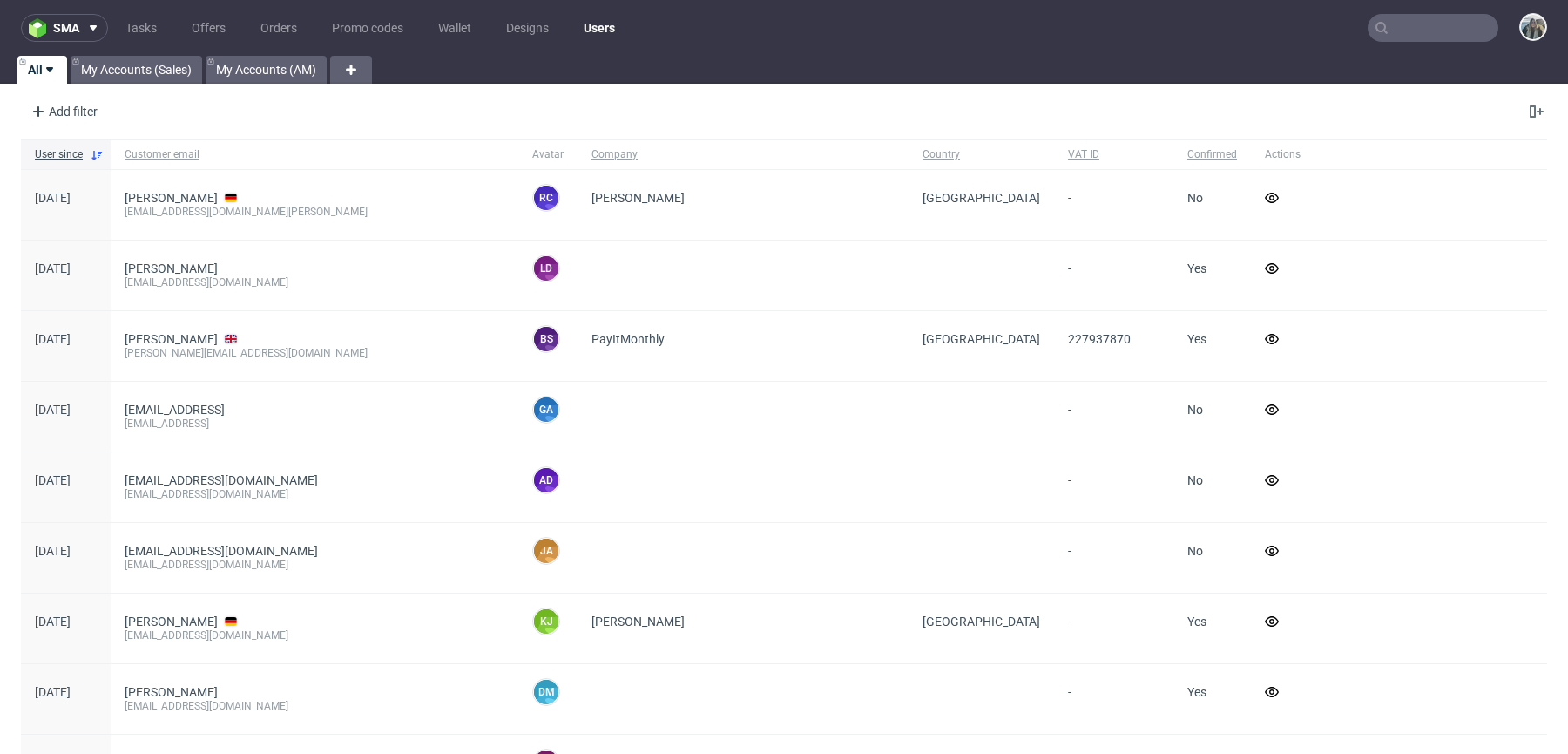
click at [1443, 47] on nav "sma Tasks Offers Orders Promo codes Wallet Designs Users" at bounding box center [784, 28] width 1568 height 56
click at [1440, 27] on input "text" at bounding box center [1433, 27] width 130 height 28
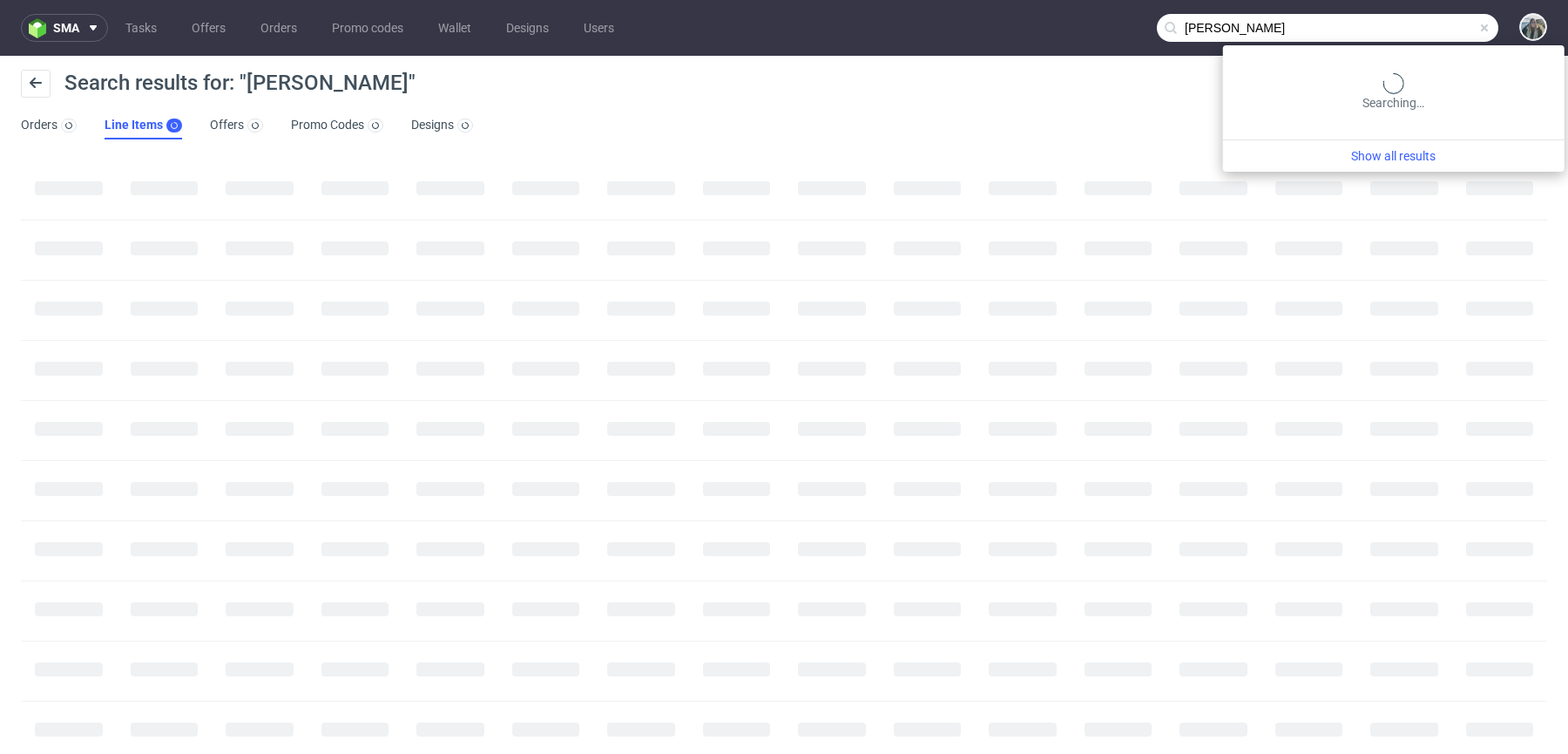
click at [1419, 14] on input "lela" at bounding box center [1327, 27] width 341 height 28
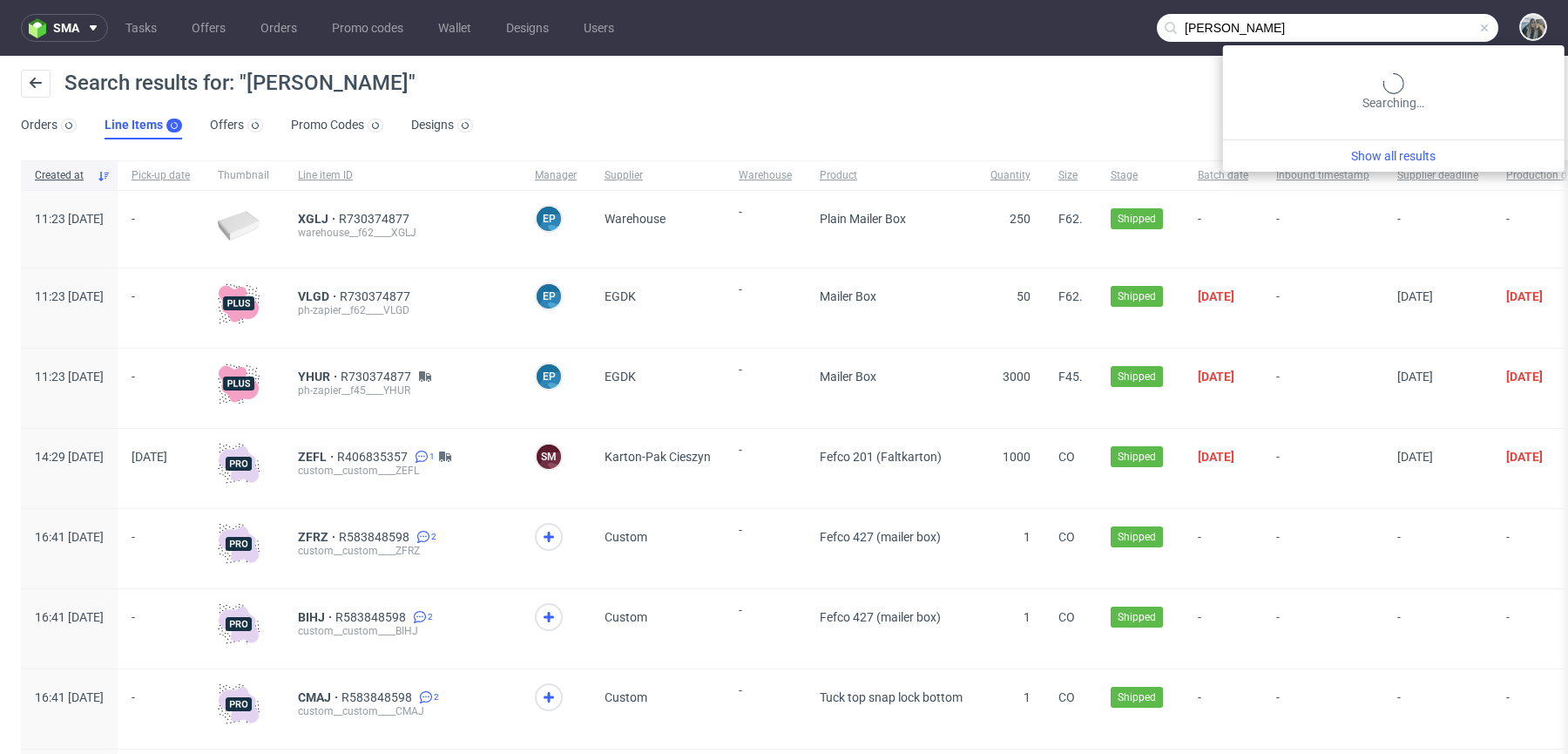
paste input "beauty"
type input "lela beauty"
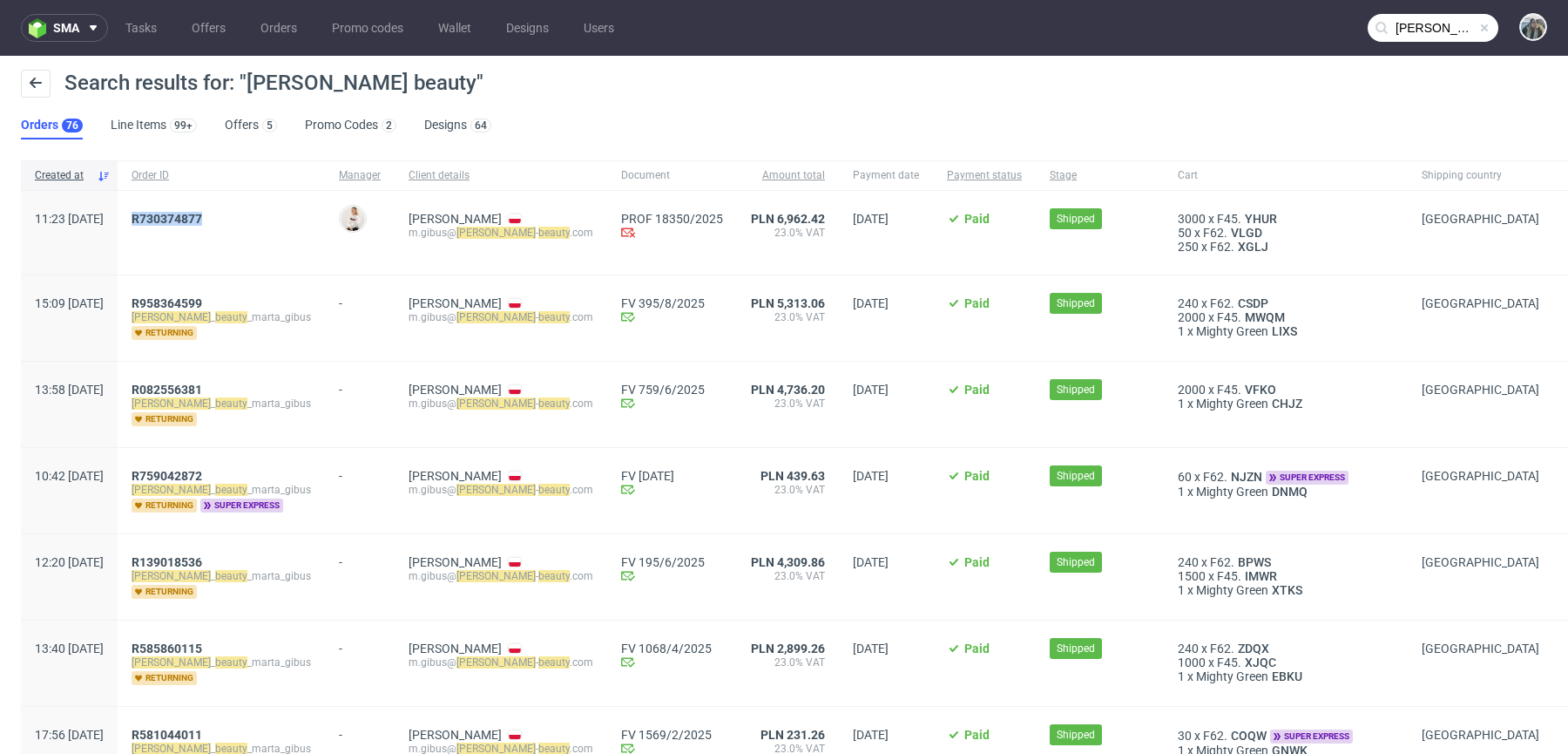
drag, startPoint x: 215, startPoint y: 235, endPoint x: 178, endPoint y: 218, distance: 40.7
click at [178, 219] on div "R730374877" at bounding box center [221, 233] width 207 height 83
copy span "R730374877"
click at [199, 216] on link "730374877" at bounding box center [170, 218] width 63 height 14
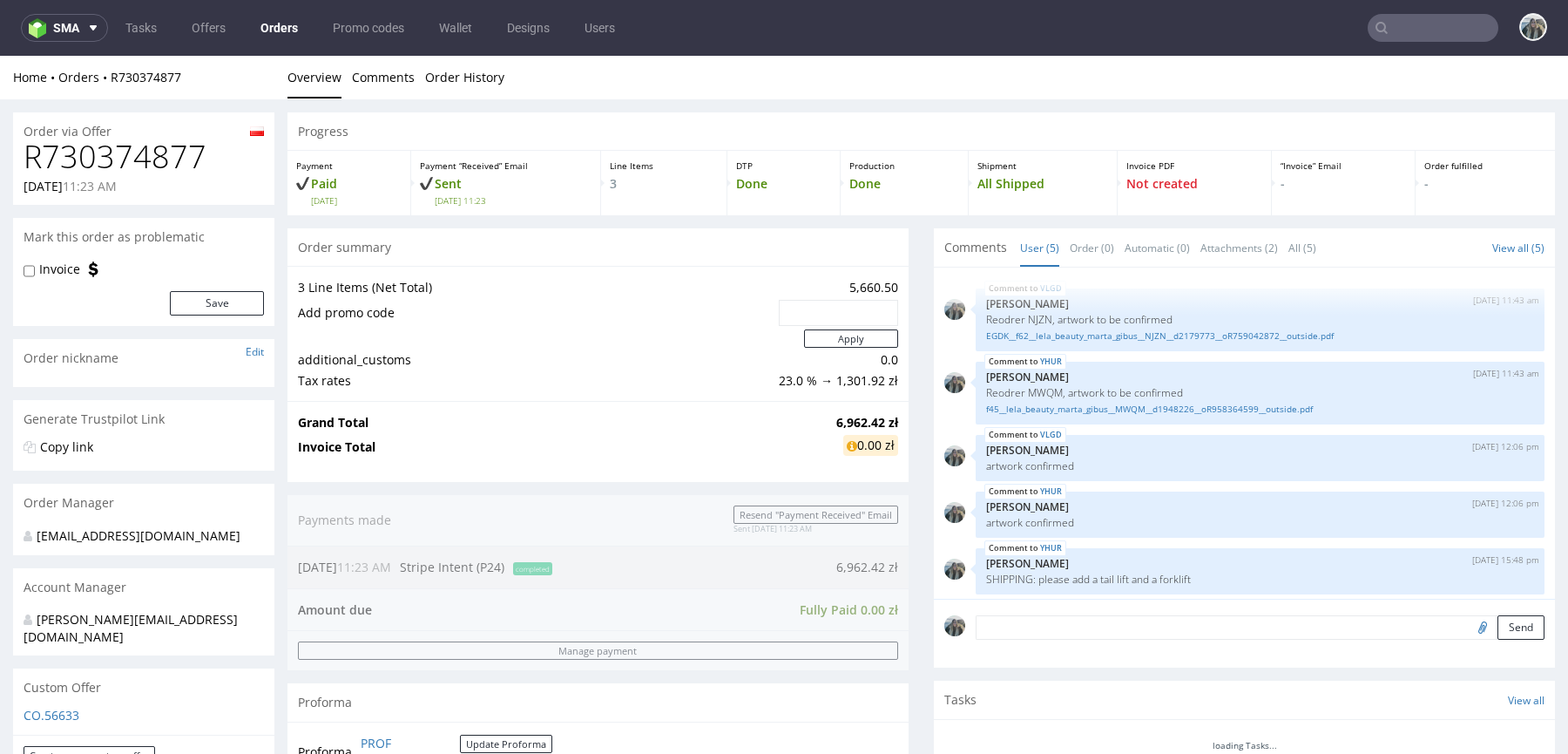
click at [132, 123] on div "Order via Offer" at bounding box center [143, 126] width 261 height 28
click at [132, 147] on h1 "R730374877" at bounding box center [143, 157] width 240 height 34
copy h1 "R730374877"
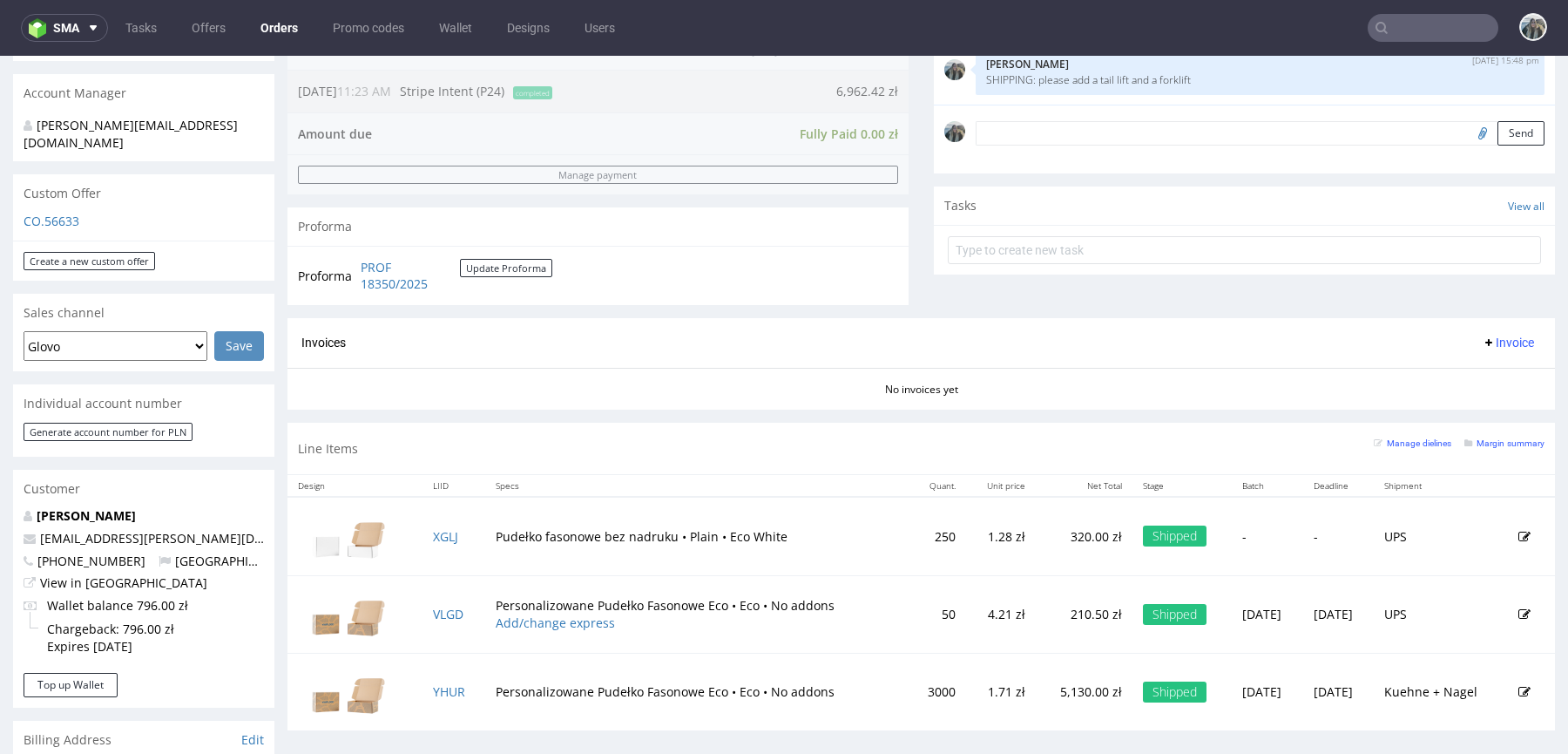
scroll to position [594, 0]
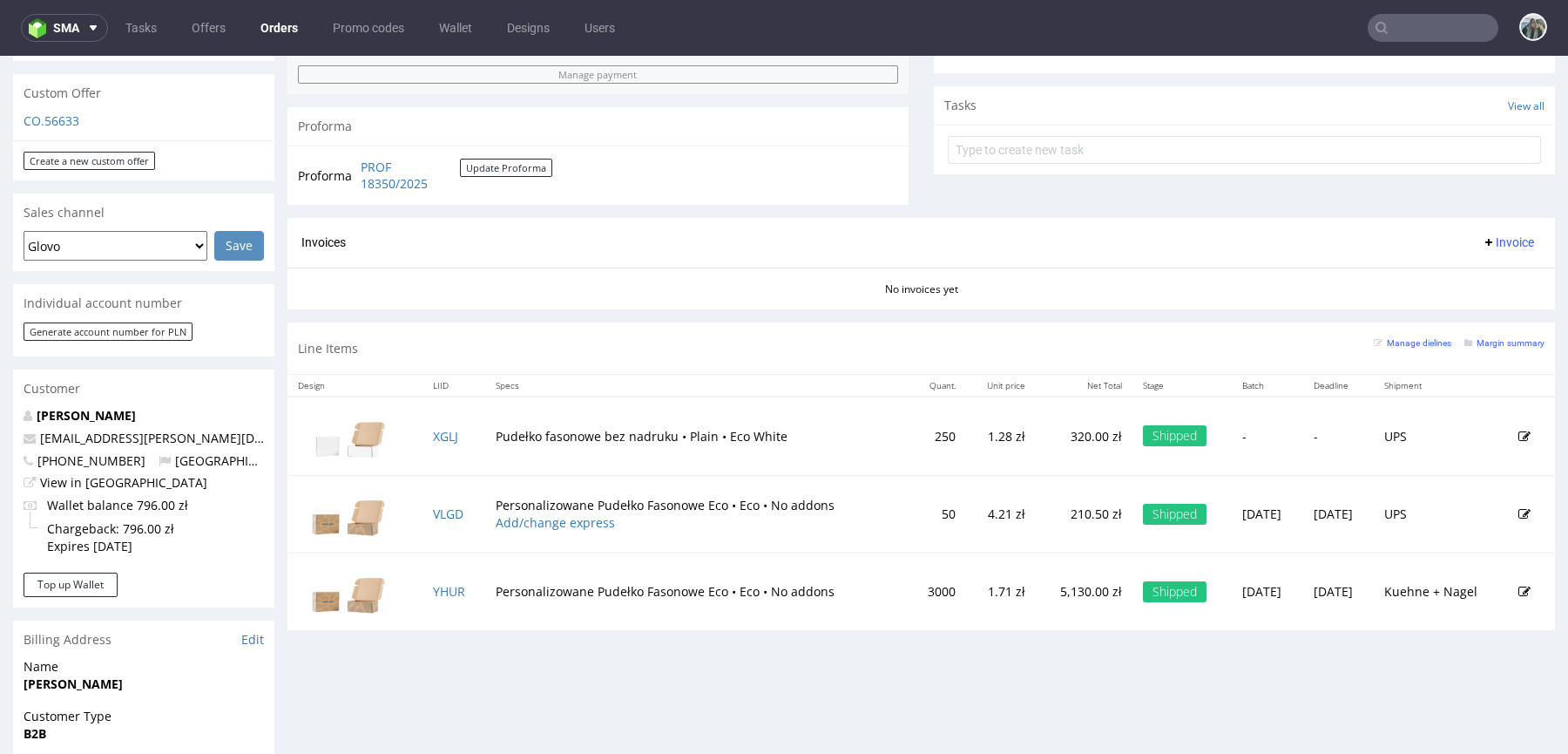
click at [1389, 33] on input "text" at bounding box center [1433, 27] width 130 height 28
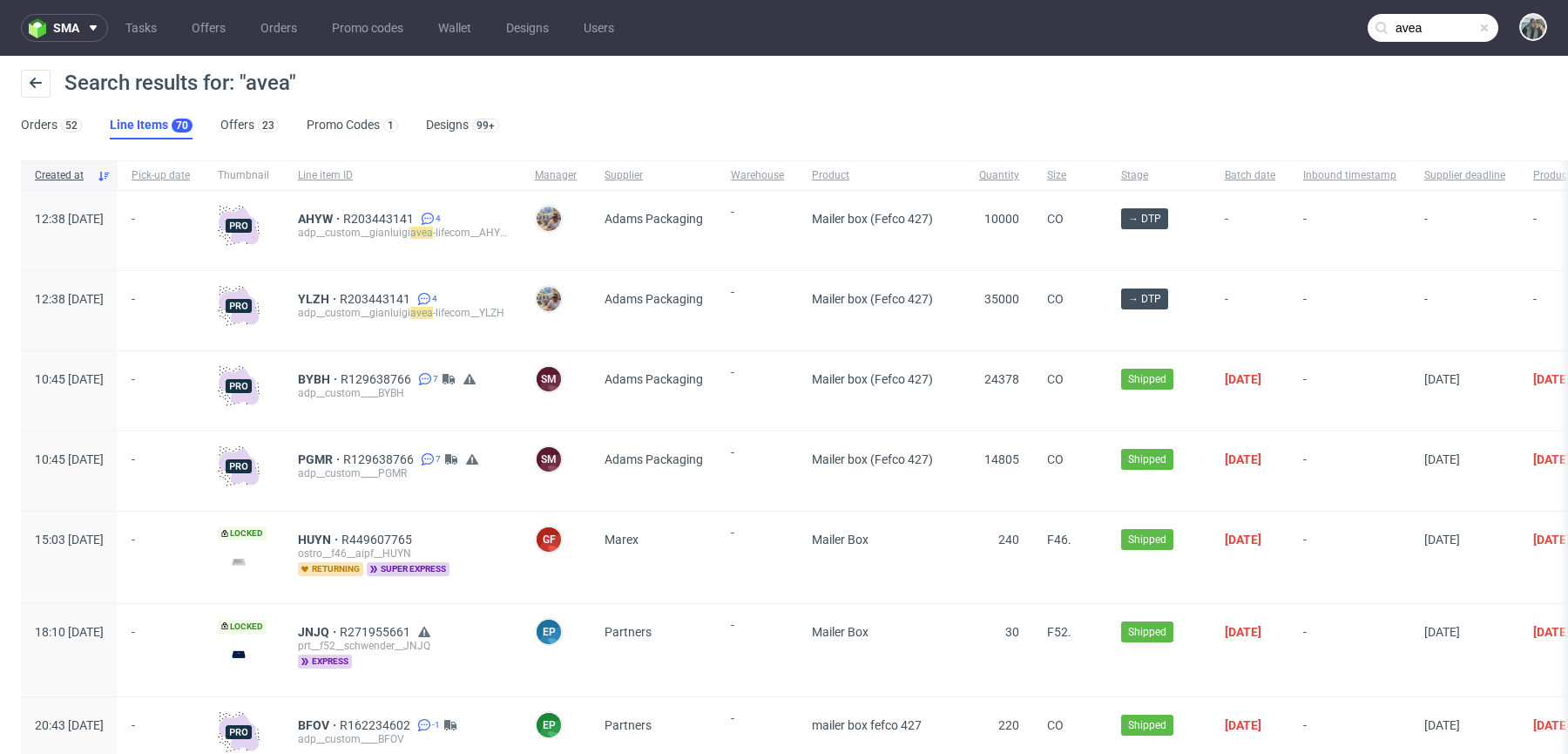
click at [1383, 40] on input "avea" at bounding box center [1433, 27] width 130 height 28
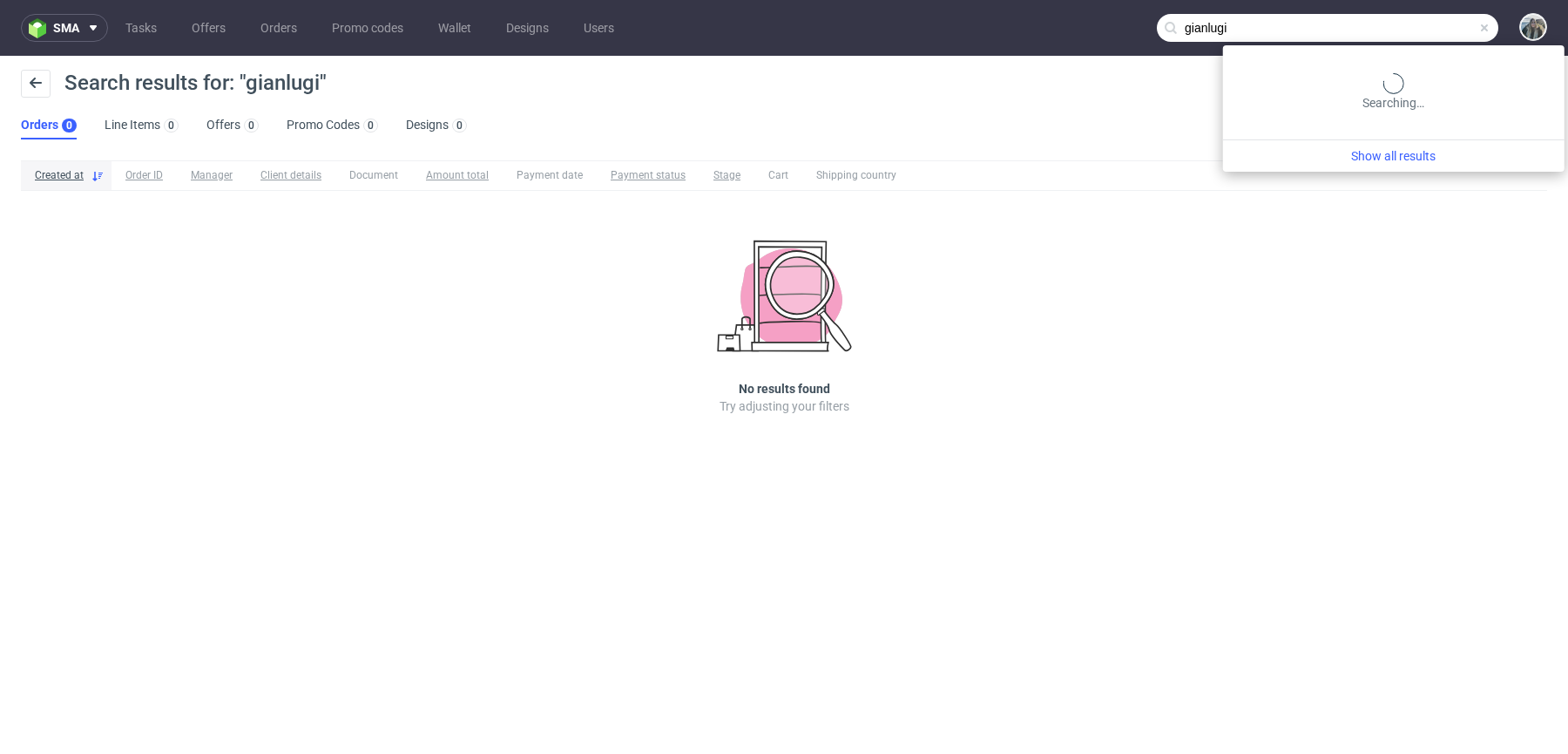
click at [1427, 31] on input "gianlugi" at bounding box center [1327, 27] width 341 height 28
type input "avea life"
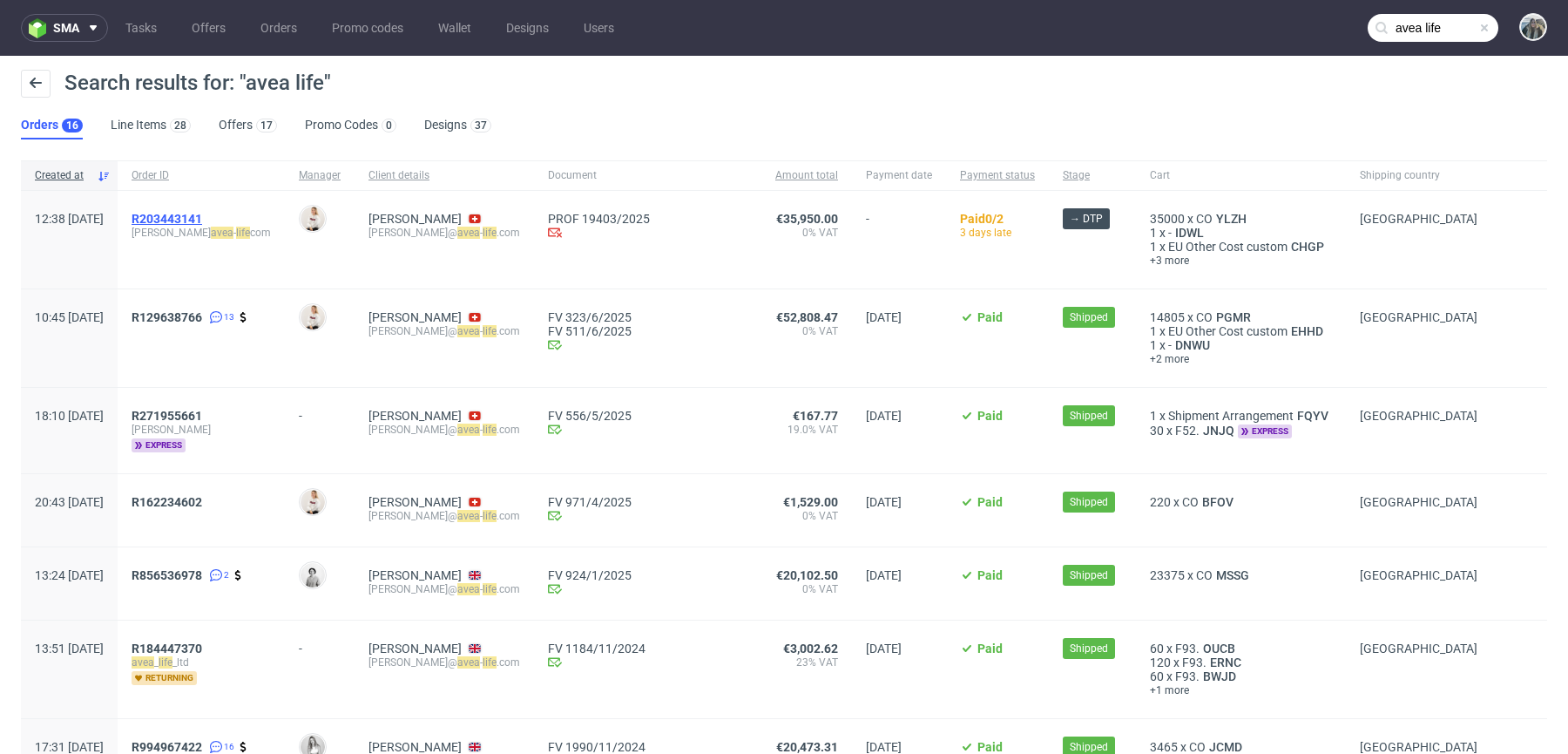
click at [202, 214] on span "R203443141" at bounding box center [167, 218] width 71 height 14
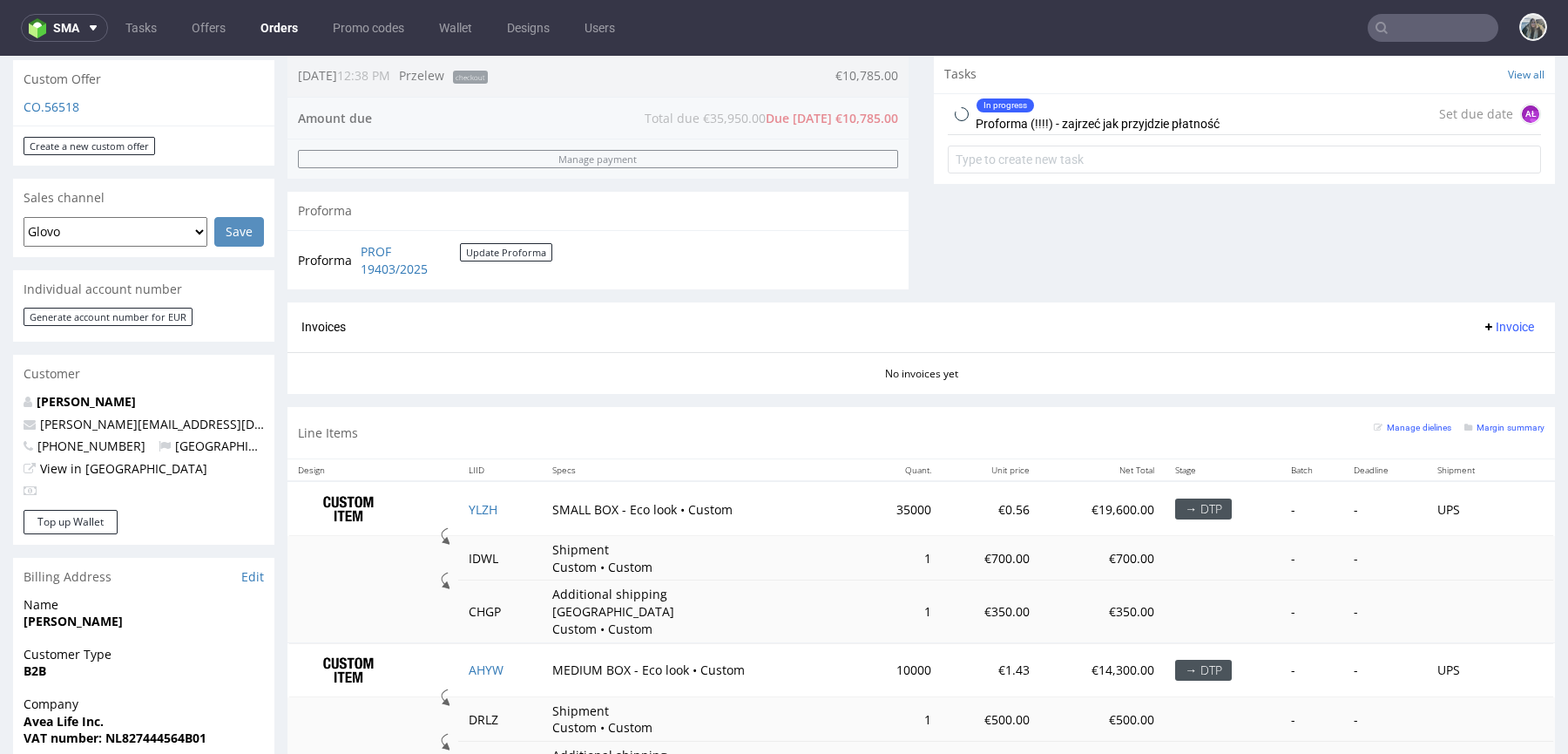
scroll to position [637, 0]
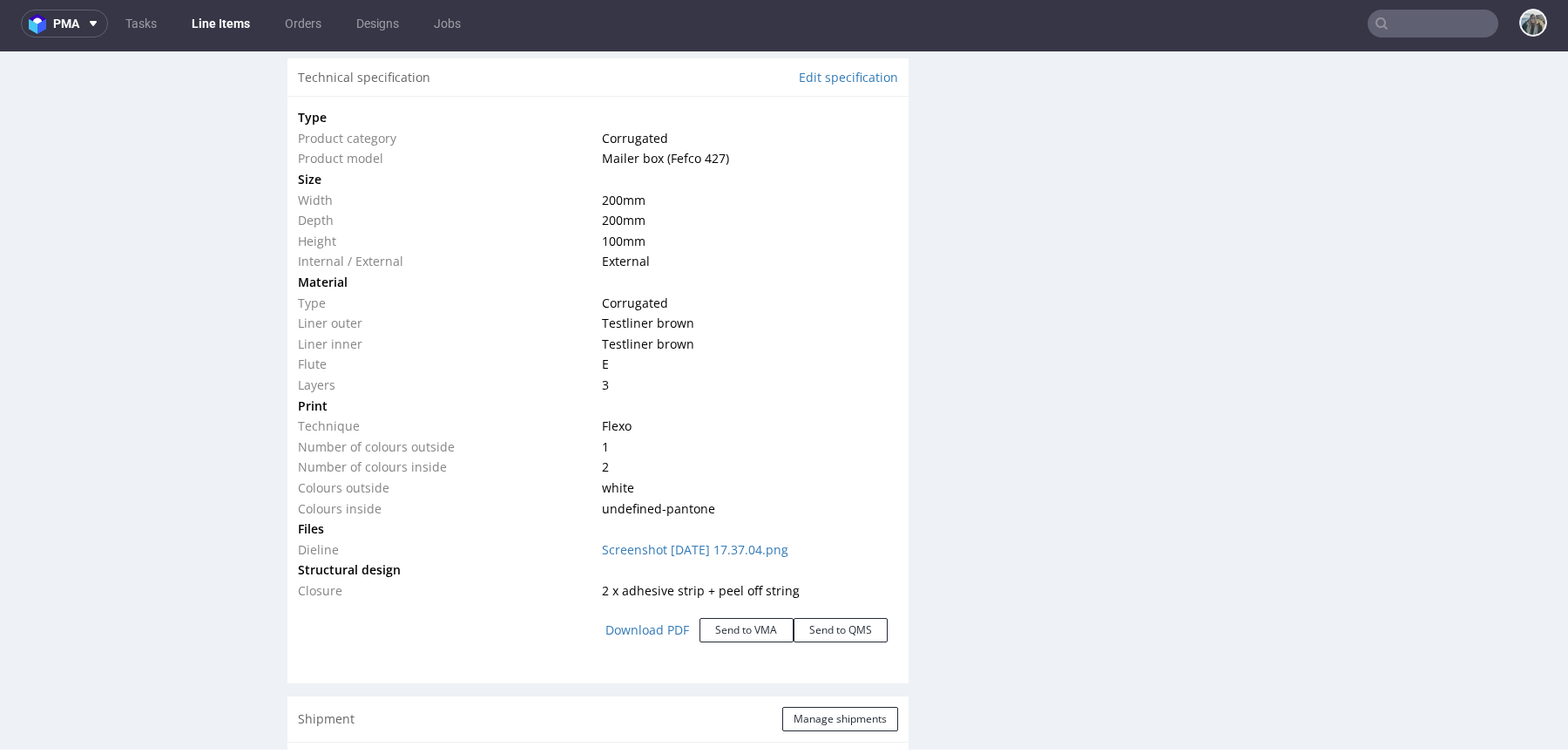
scroll to position [1613, 0]
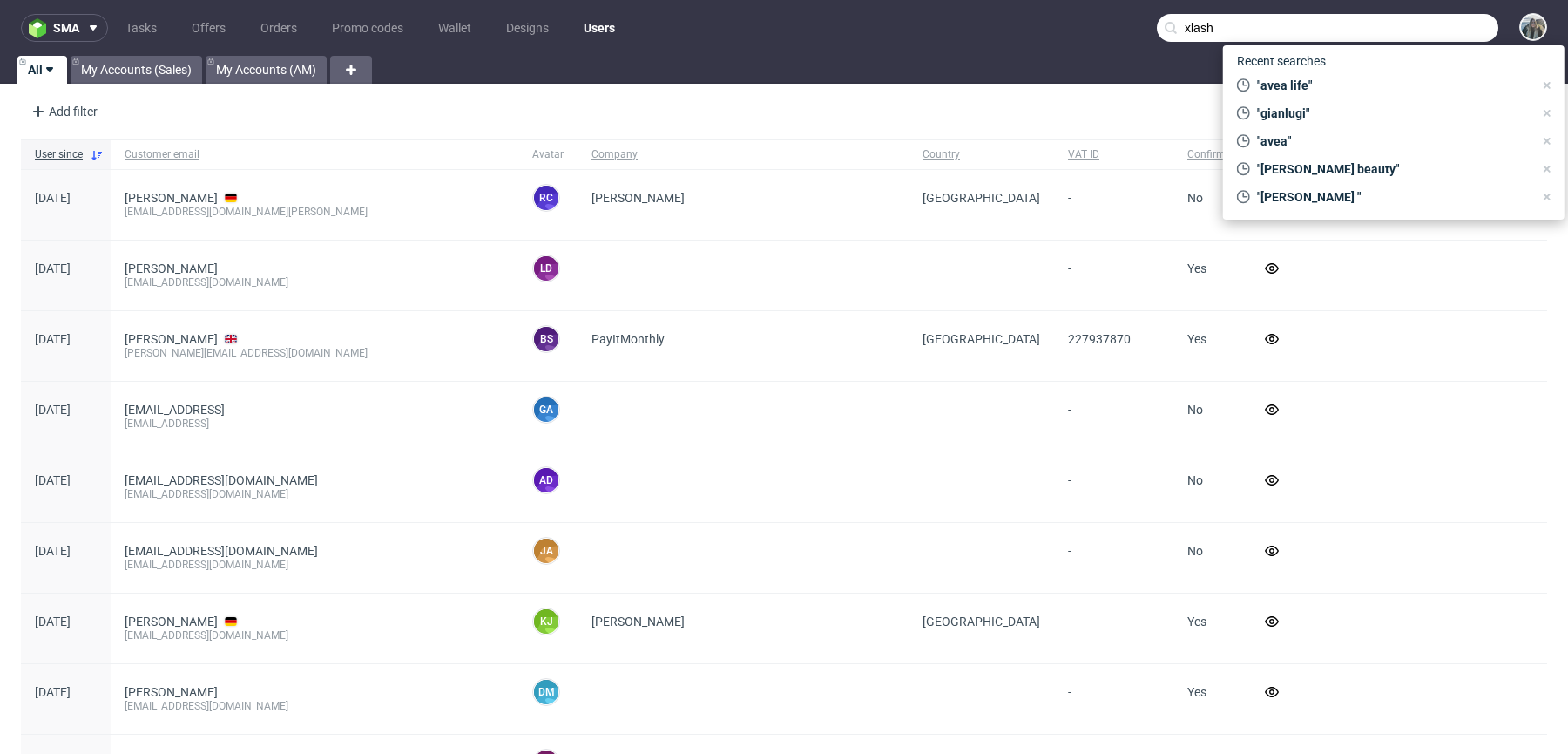
type input "xlash"
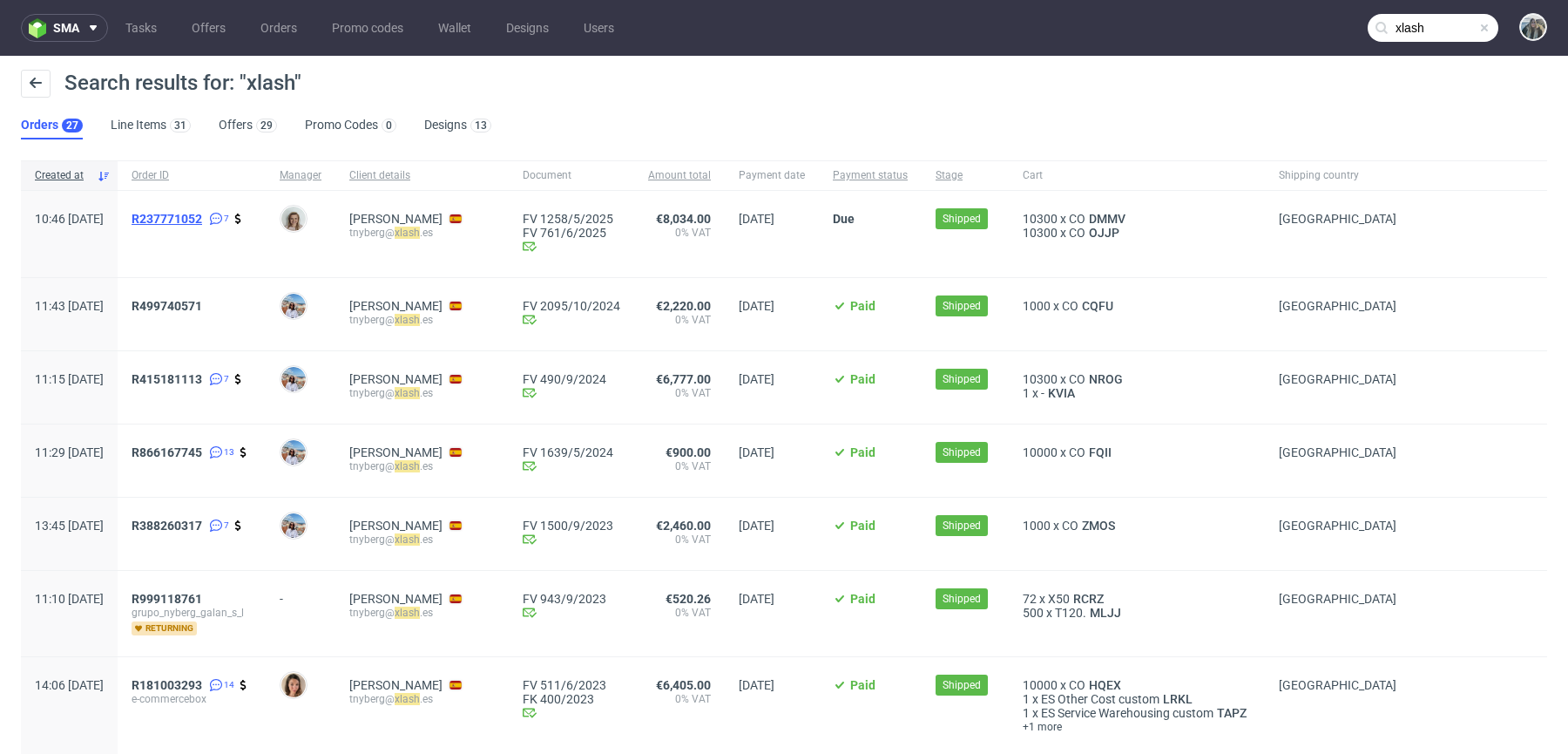
click at [202, 218] on span "R237771052" at bounding box center [167, 218] width 71 height 14
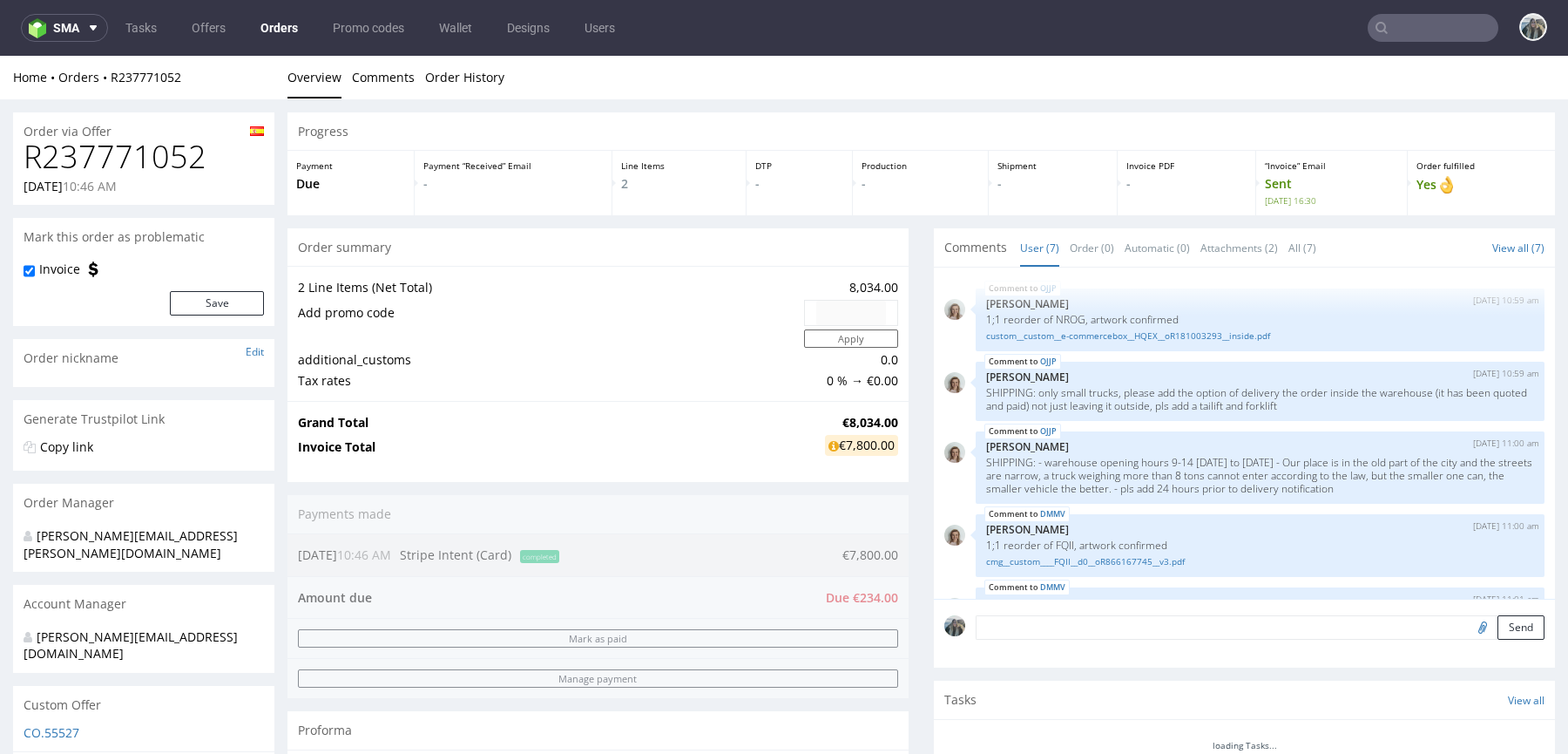
scroll to position [197, 0]
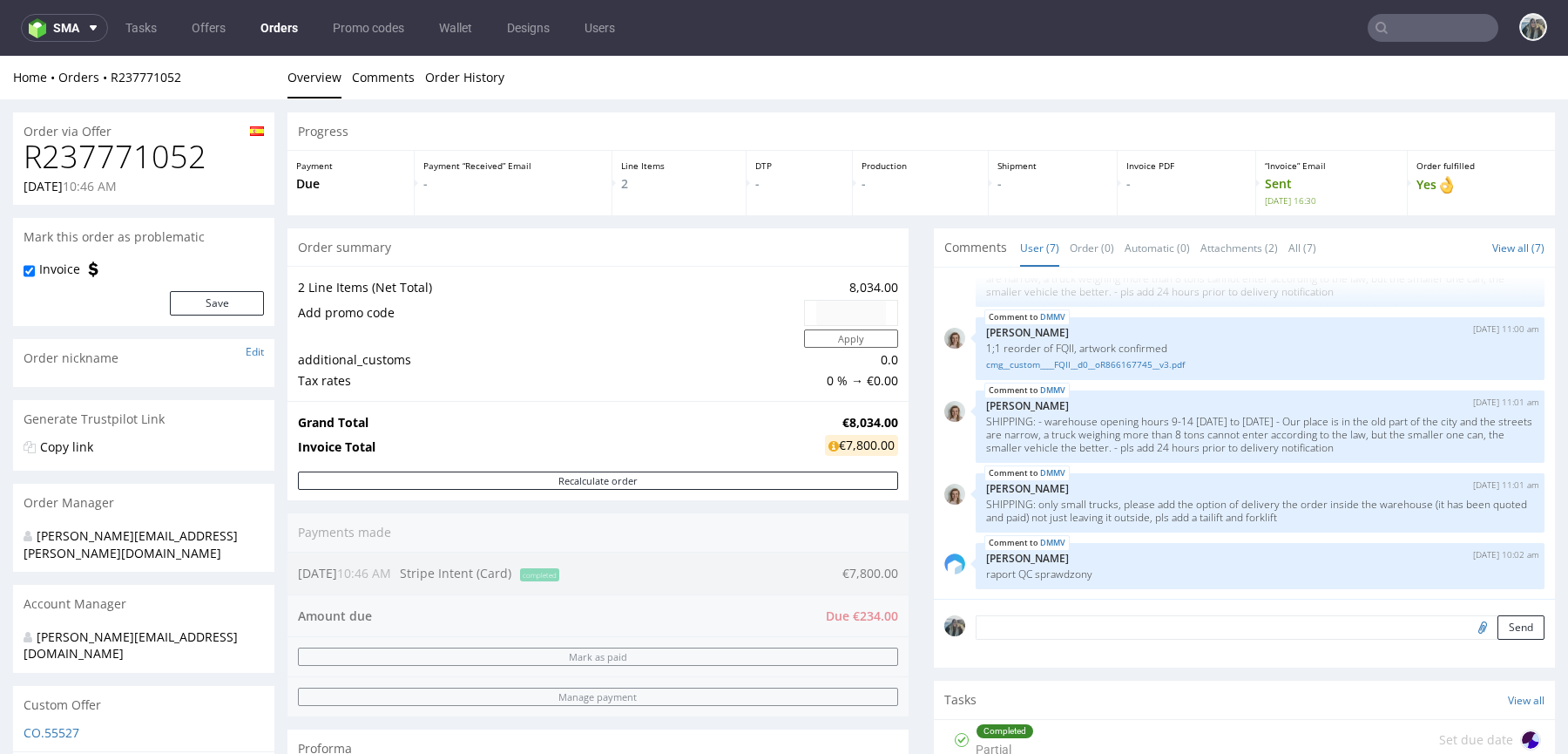
click at [177, 151] on h1 "R237771052" at bounding box center [143, 157] width 240 height 34
click at [175, 150] on h1 "R237771052" at bounding box center [143, 157] width 240 height 34
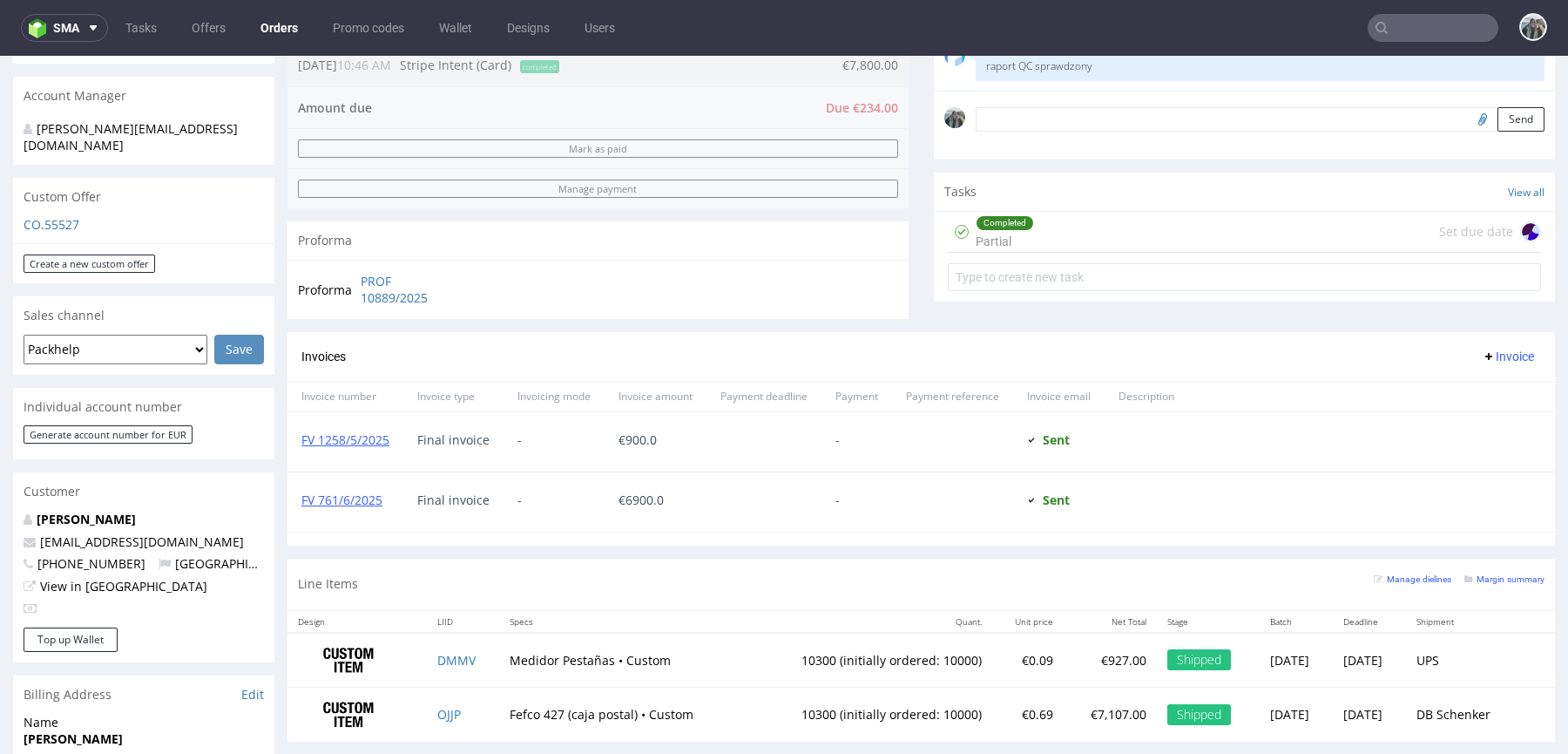
scroll to position [751, 0]
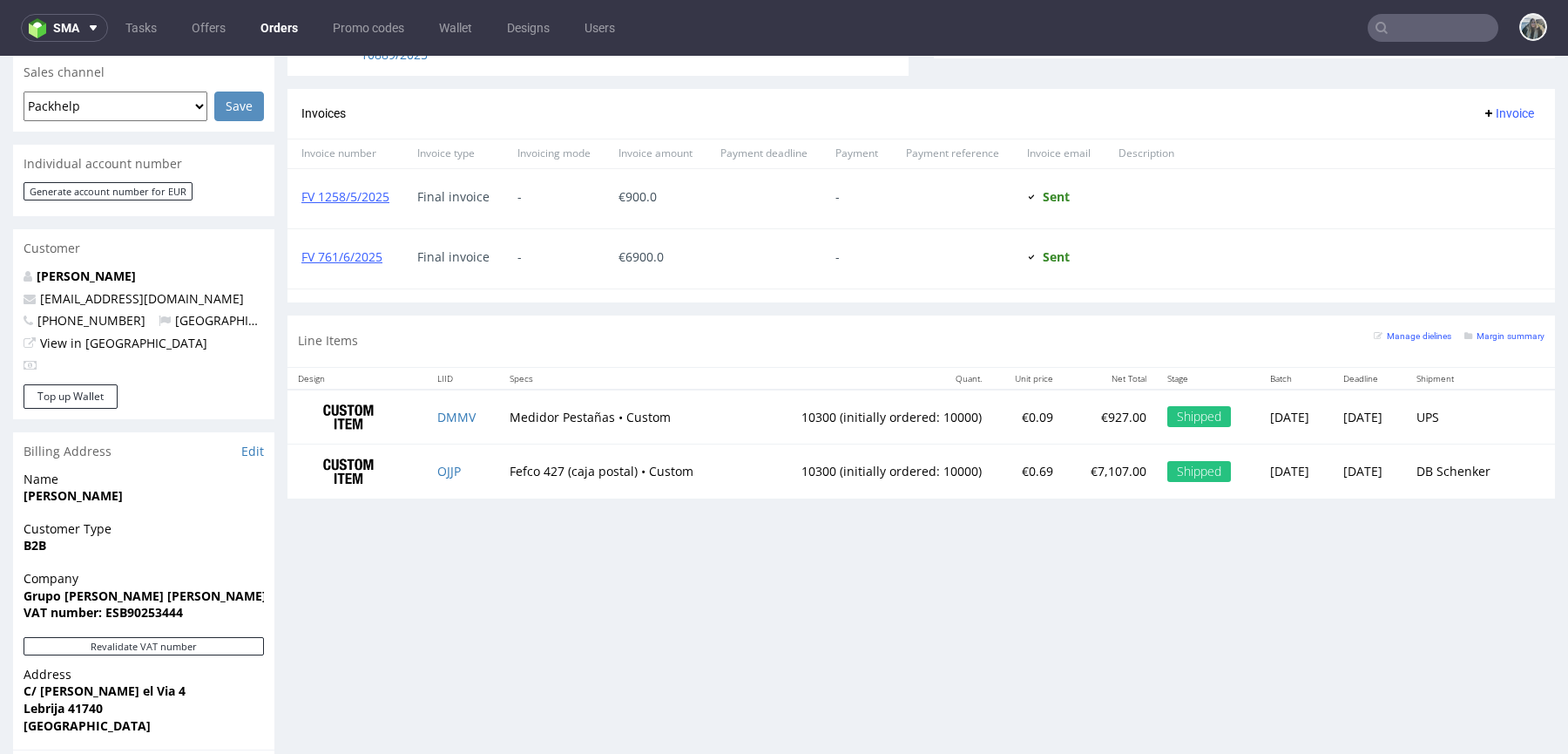
copy h1 "R237771052"
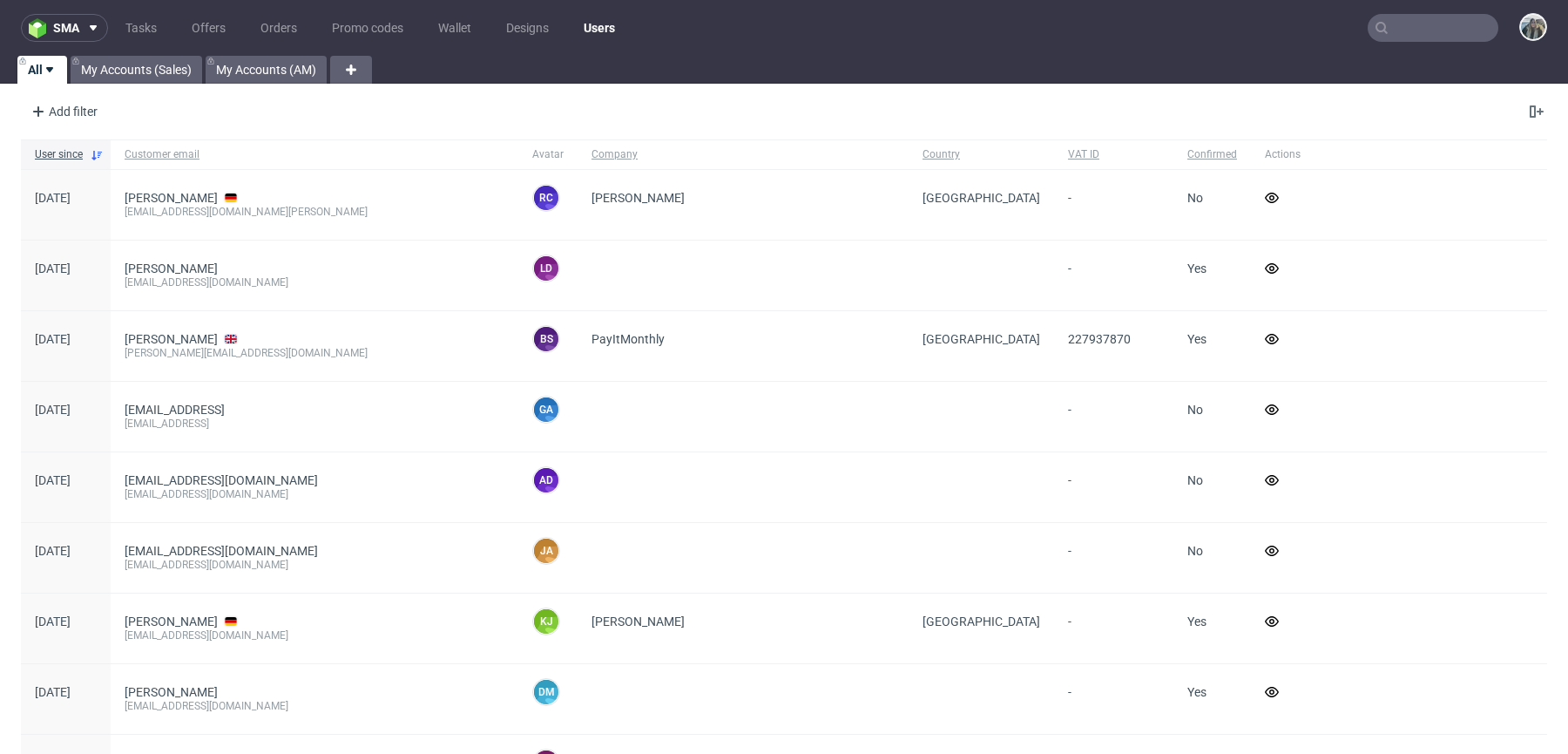
click at [1414, 11] on nav "sma Tasks Offers Orders Promo codes Wallet Designs Users" at bounding box center [784, 28] width 1568 height 56
click at [1419, 24] on input "text" at bounding box center [1433, 27] width 130 height 28
type input "e"
paste input "ESTME SUPLEMENTOS INTELIGENTES S"
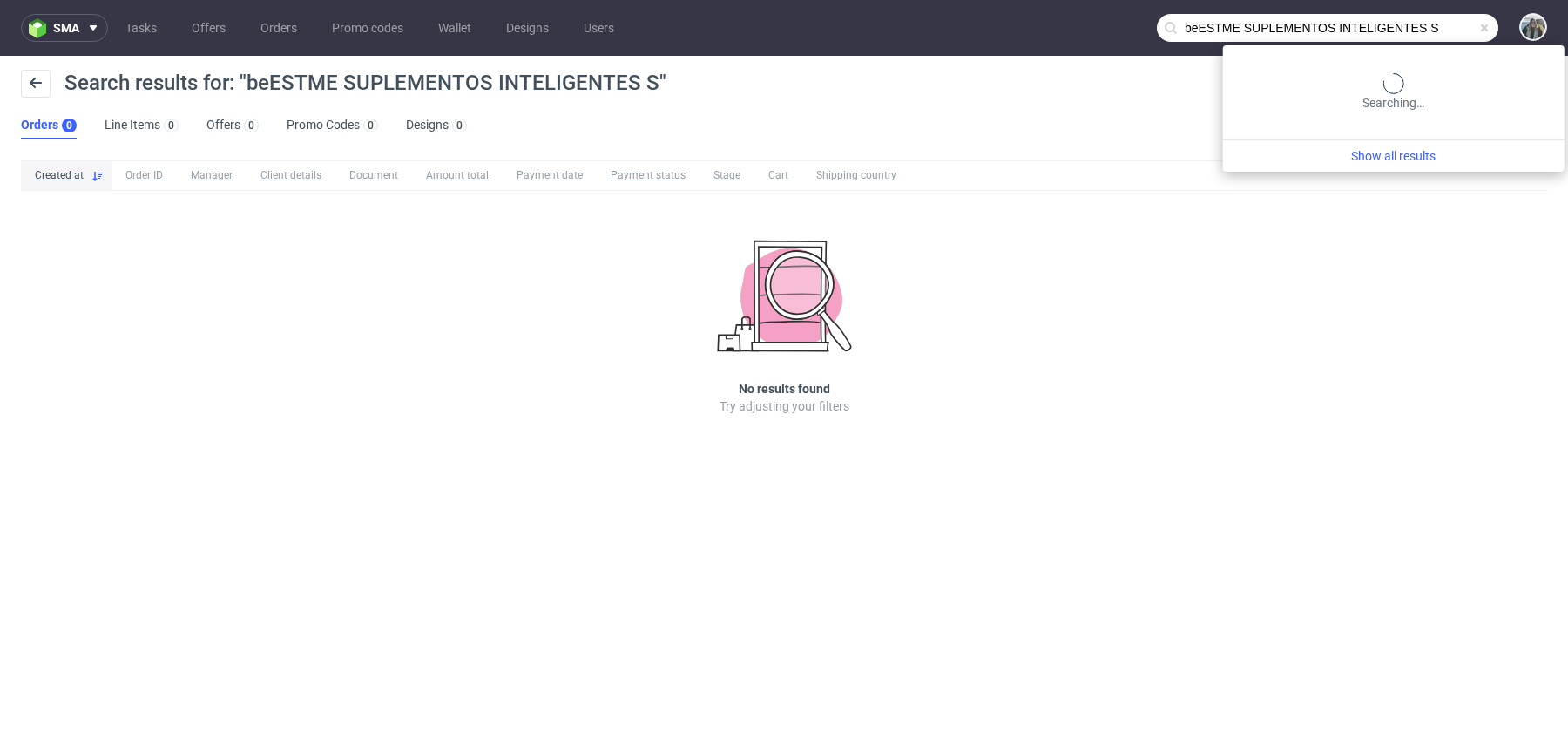
click at [1411, 32] on input "beESTME SUPLEMENTOS INTELIGENTES S" at bounding box center [1327, 27] width 341 height 28
type input "bESTME SUPLEMENTOS INTELIGENTES S"
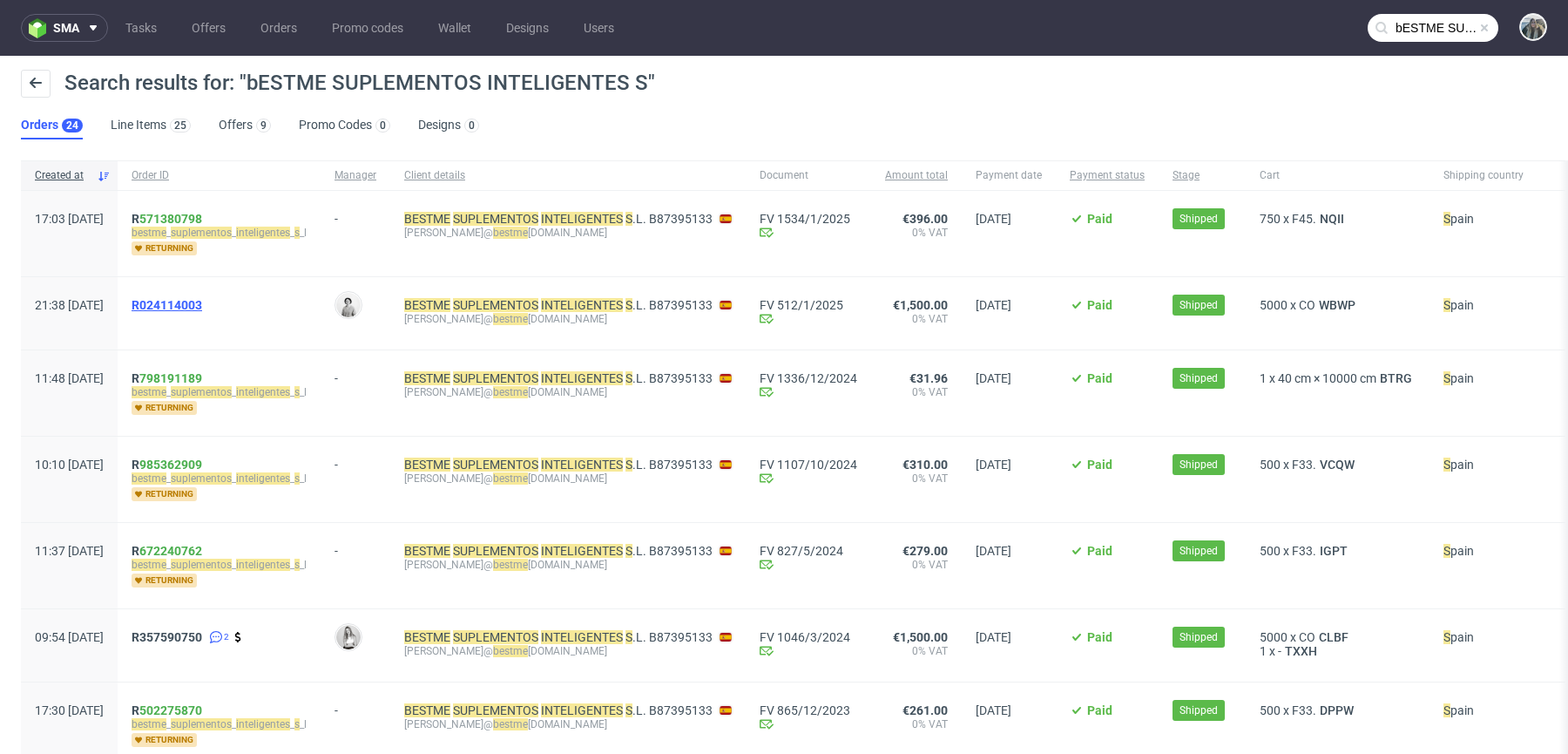
click at [202, 307] on span "R024114003" at bounding box center [167, 304] width 71 height 14
click at [183, 224] on div "R 571380798 be s tme _ s uplemento s _ inteligente s _ s _l returning" at bounding box center [219, 234] width 203 height 85
click at [187, 224] on span "R 571380798" at bounding box center [167, 218] width 71 height 14
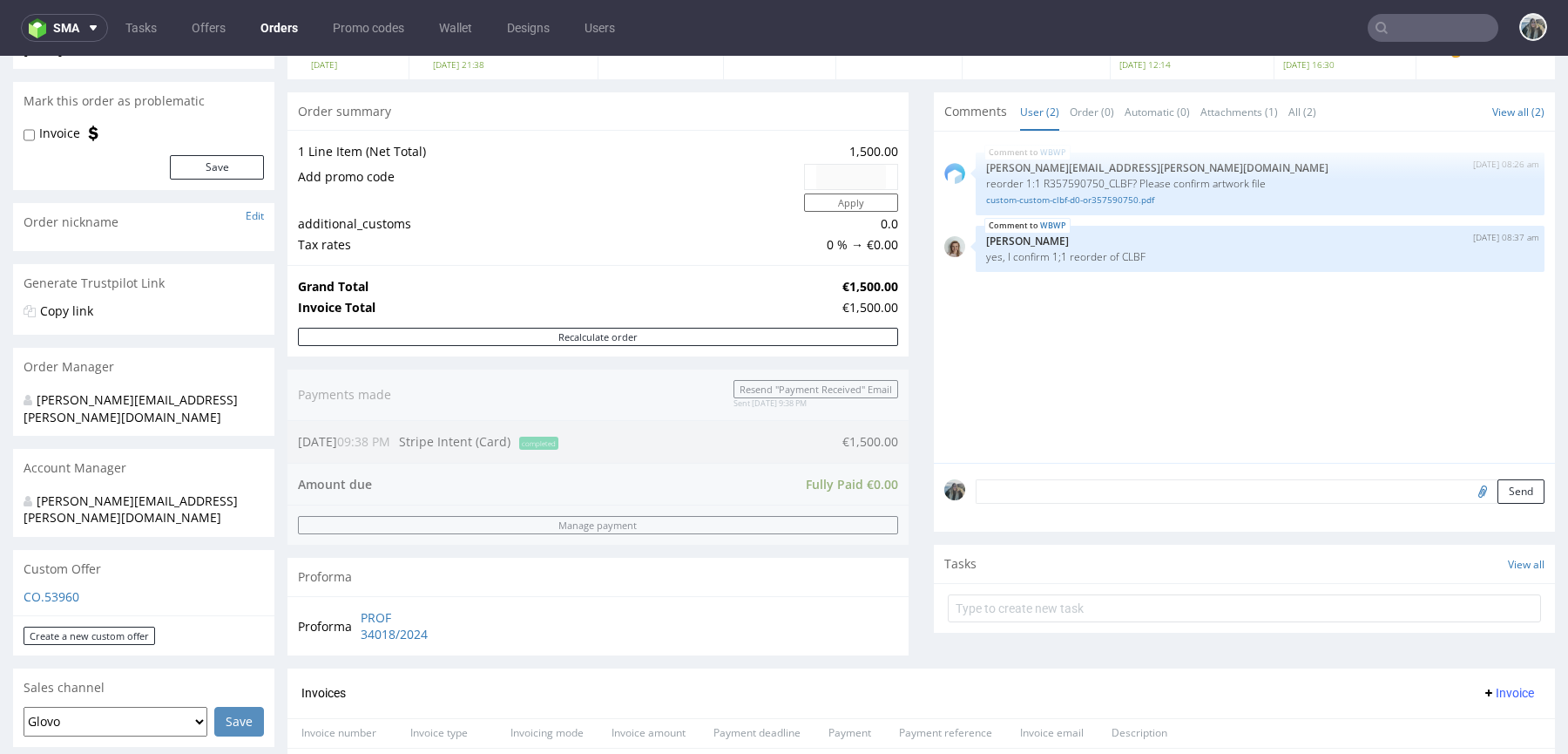
scroll to position [118, 0]
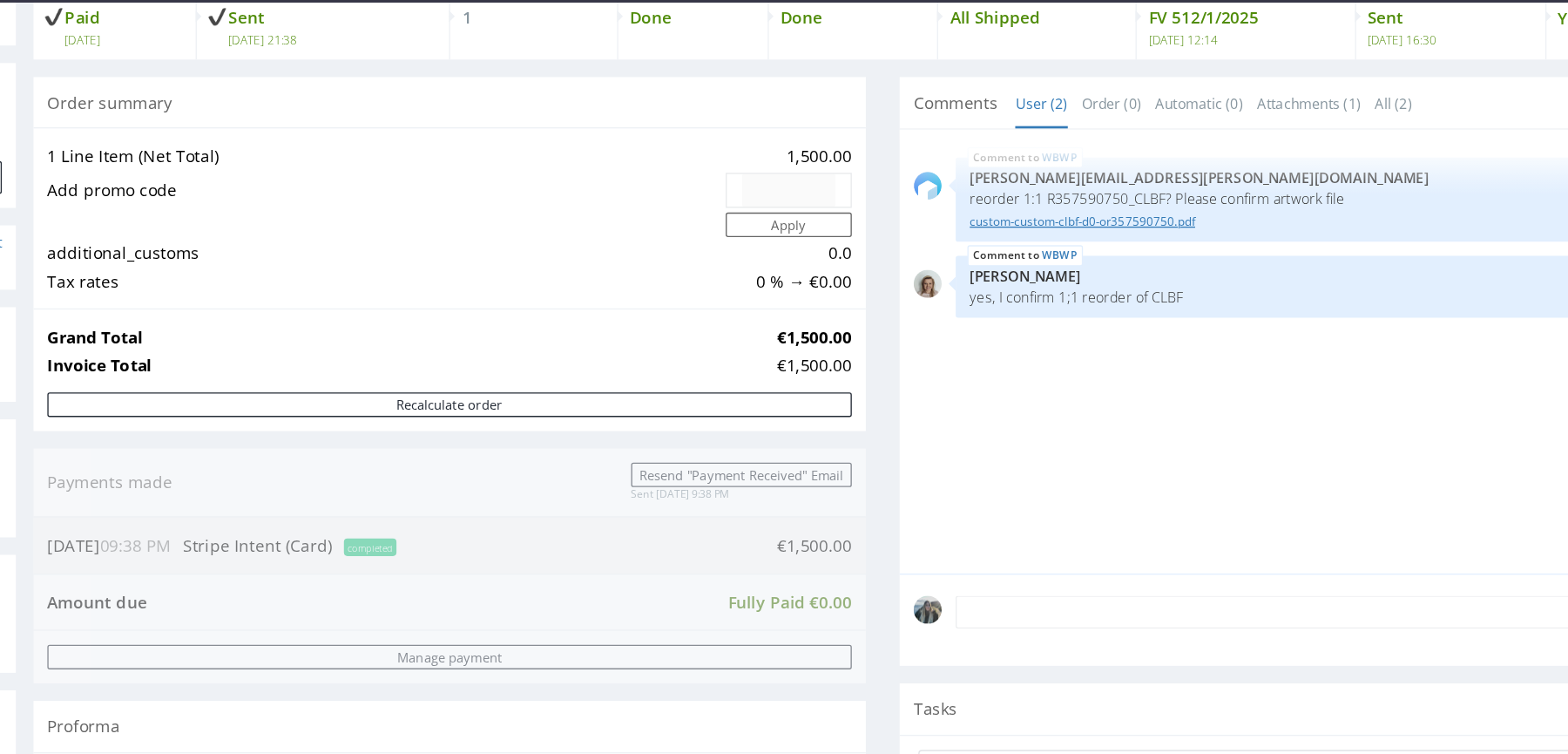
click at [736, 169] on link "custom-custom-clbf-d0-or357590750.pdf" at bounding box center [909, 165] width 548 height 13
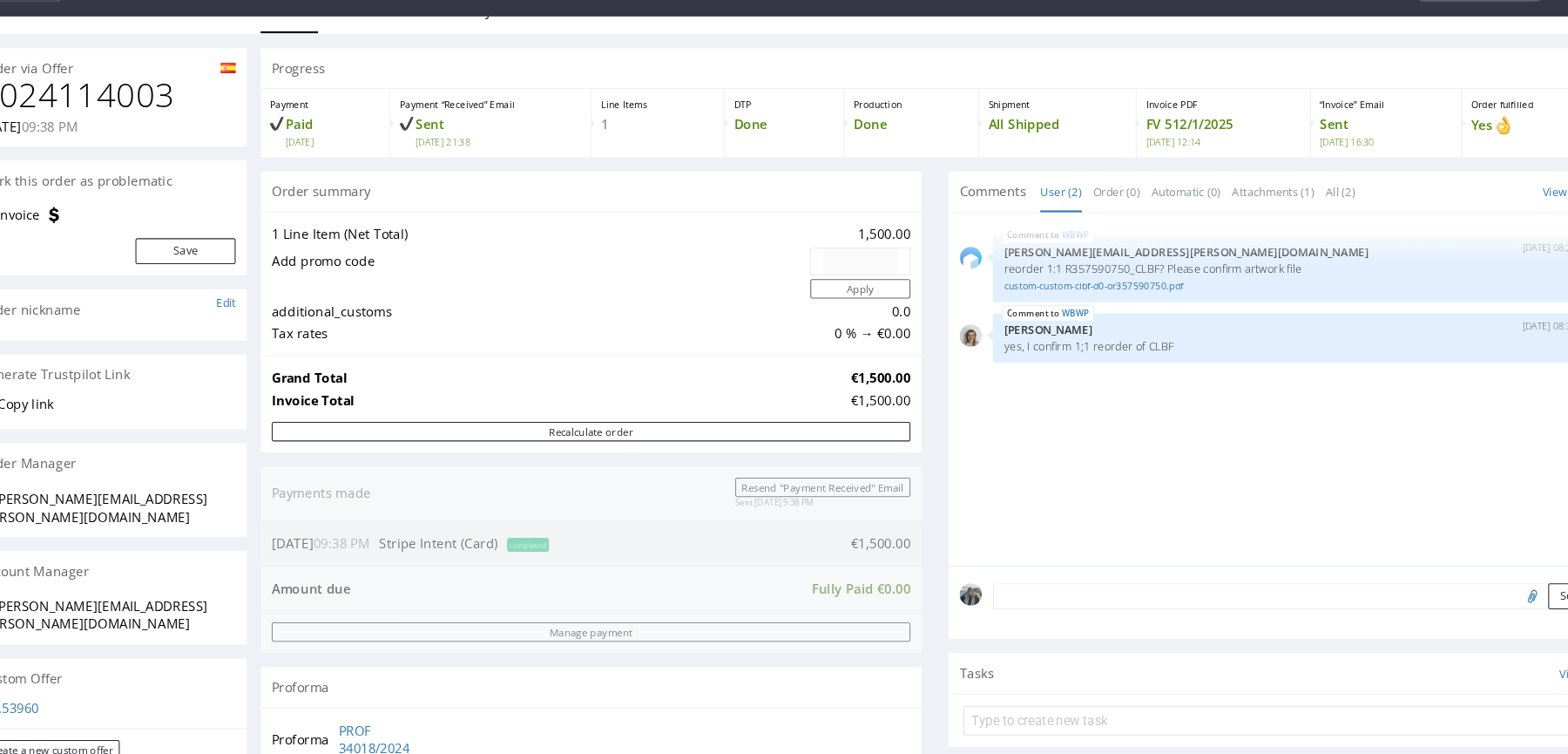
scroll to position [31, 0]
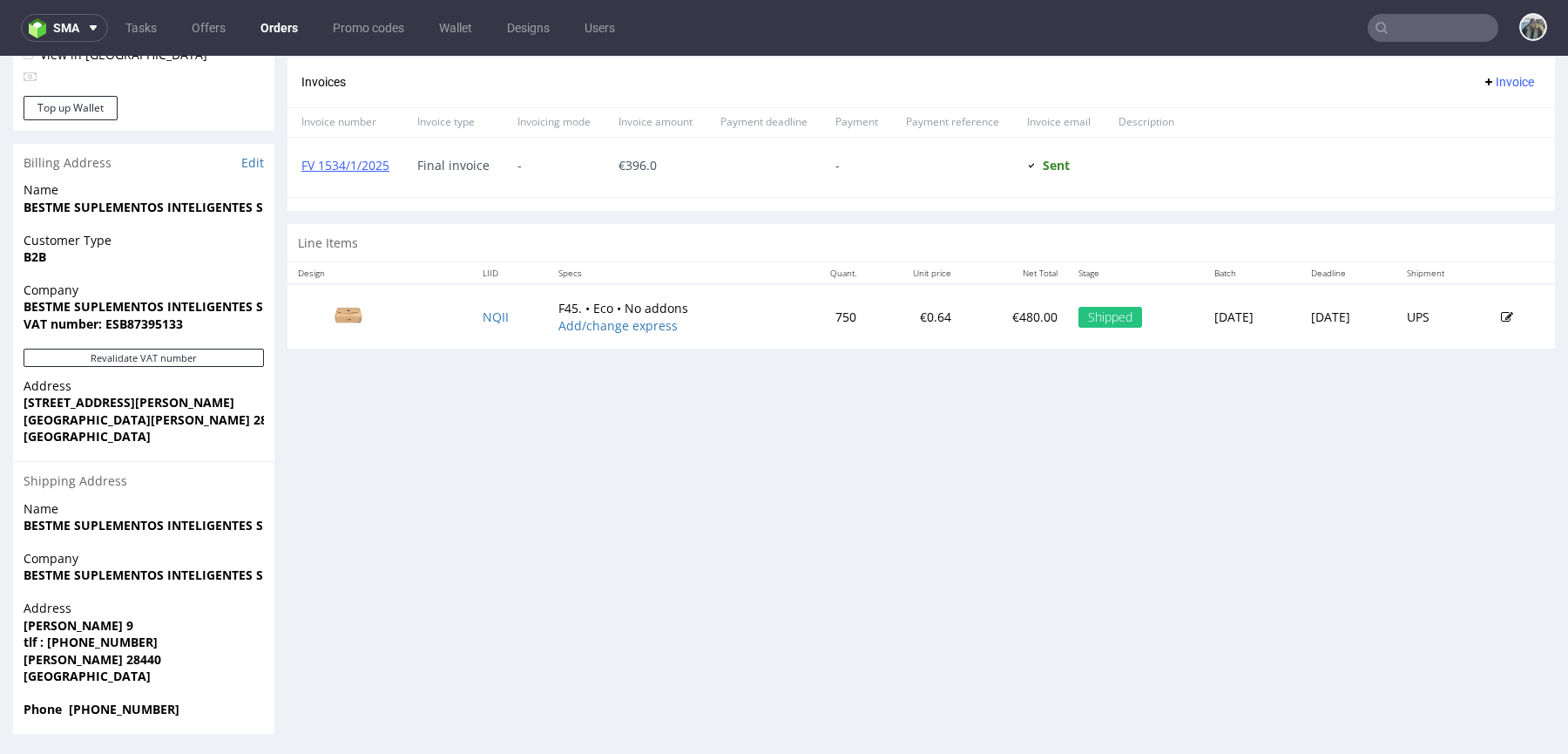
scroll to position [5, 0]
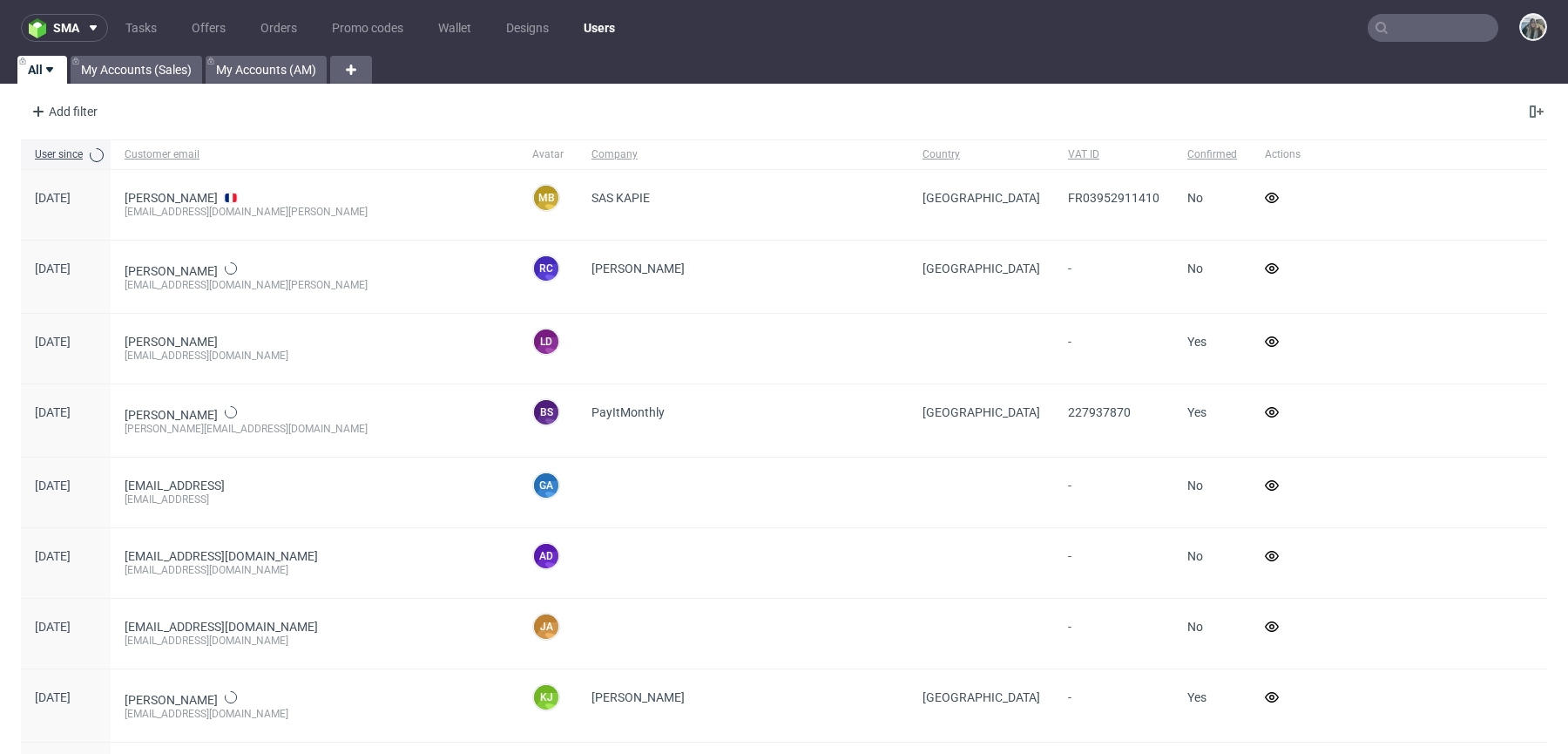
click at [1426, 29] on input "text" at bounding box center [1433, 27] width 130 height 28
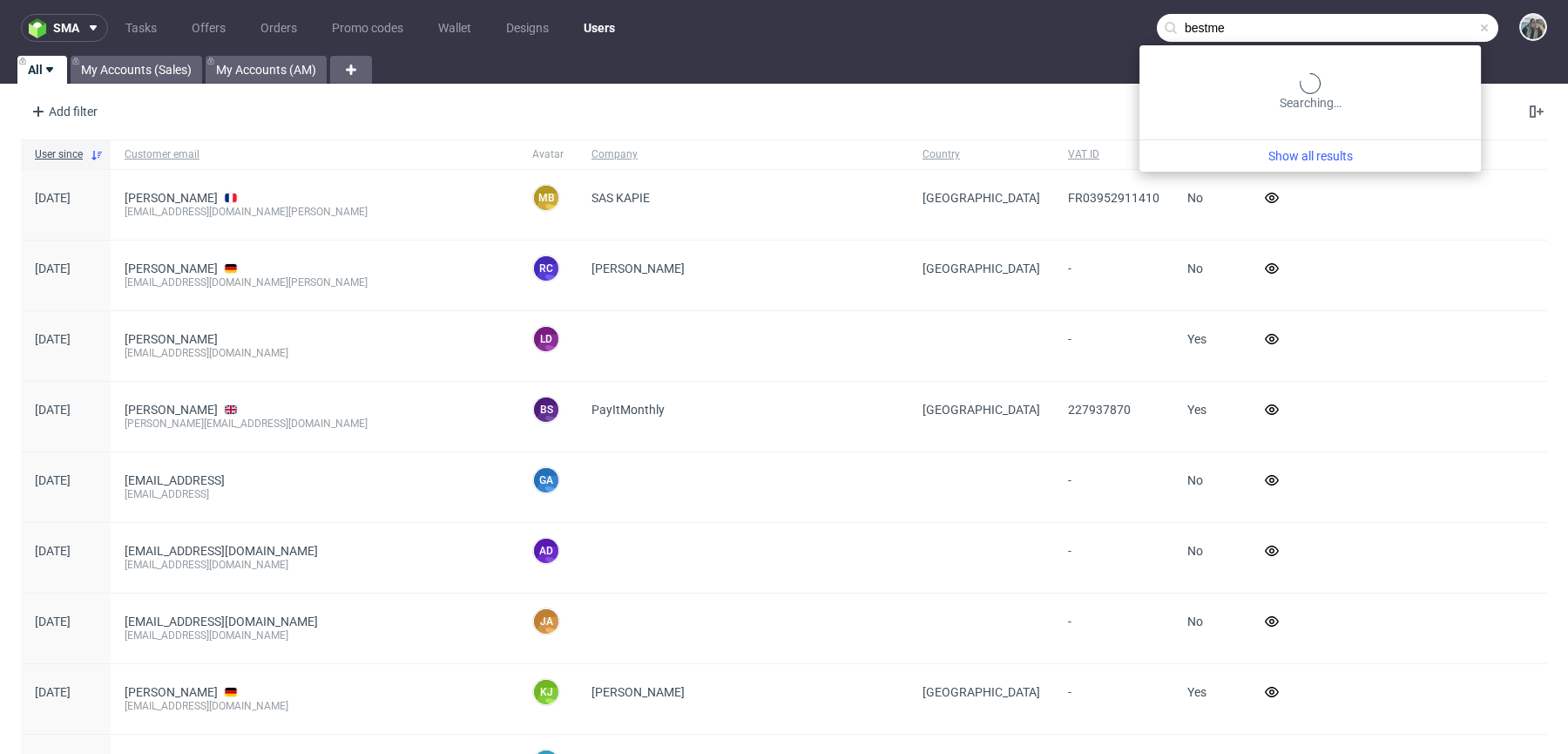
type input "bestme"
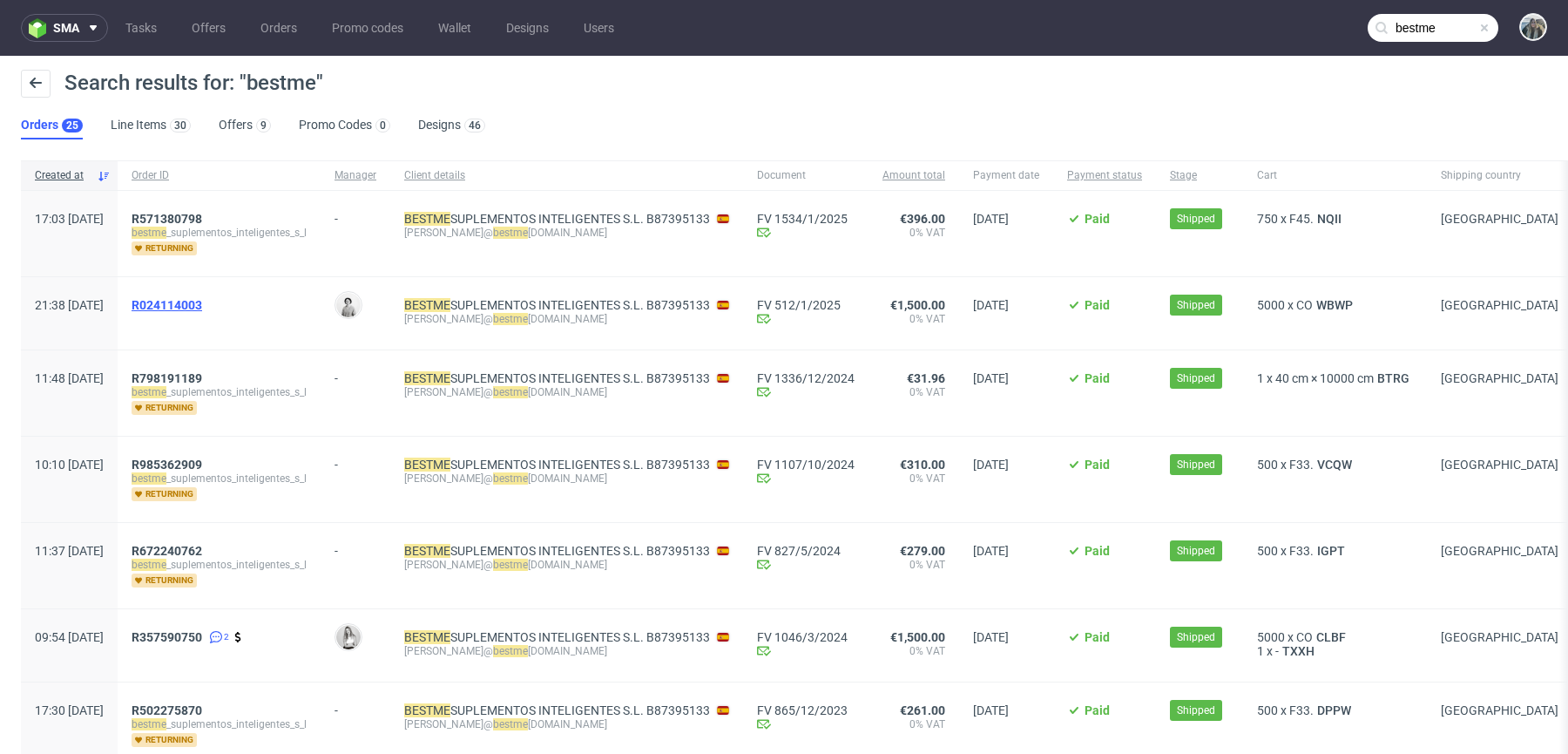
click at [202, 298] on span "R024114003" at bounding box center [167, 304] width 71 height 14
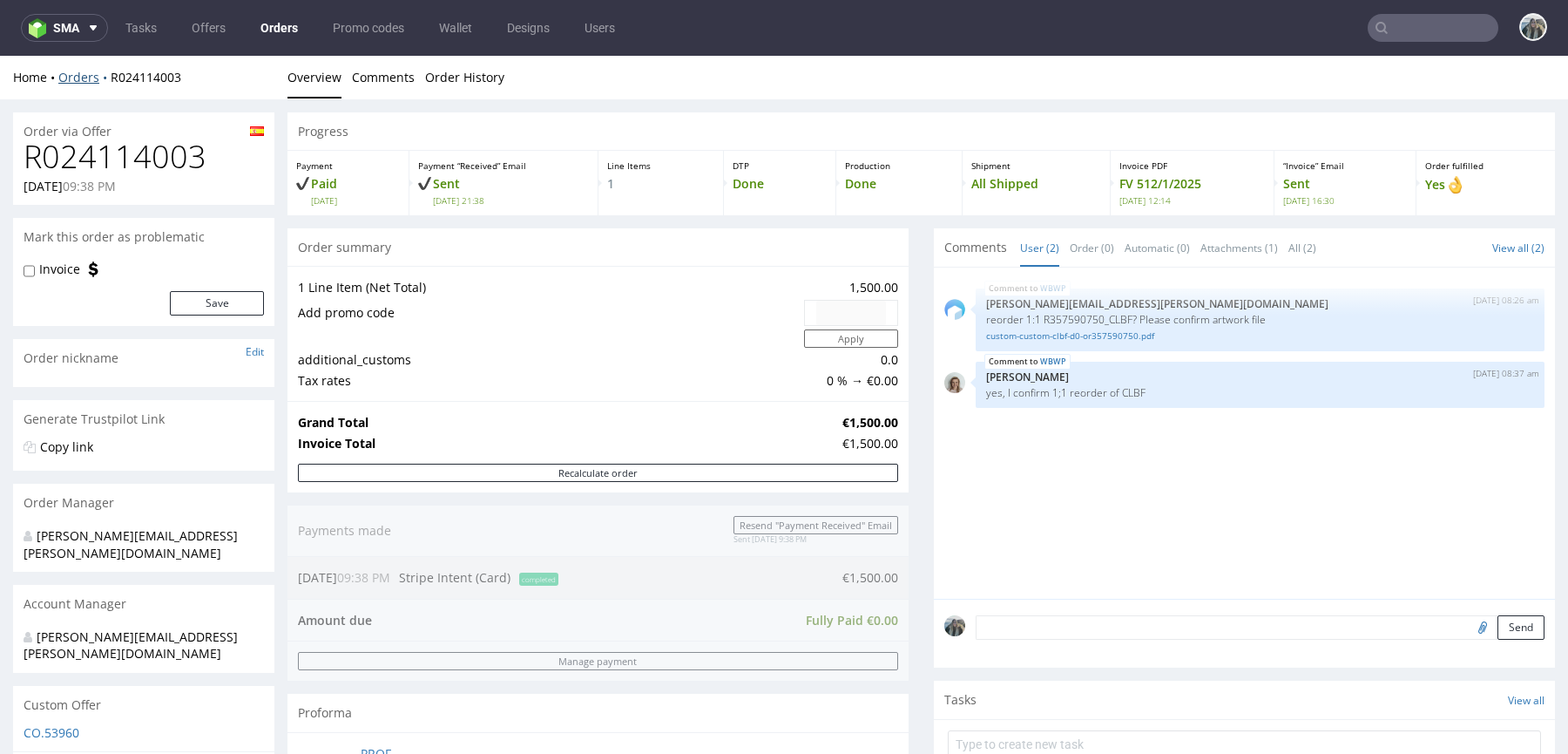
drag, startPoint x: 128, startPoint y: 92, endPoint x: 104, endPoint y: 83, distance: 25.6
click at [104, 83] on div "Home Orders R024114003 Overview Comments Order History" at bounding box center [784, 78] width 1568 height 44
copy link "R024114003"
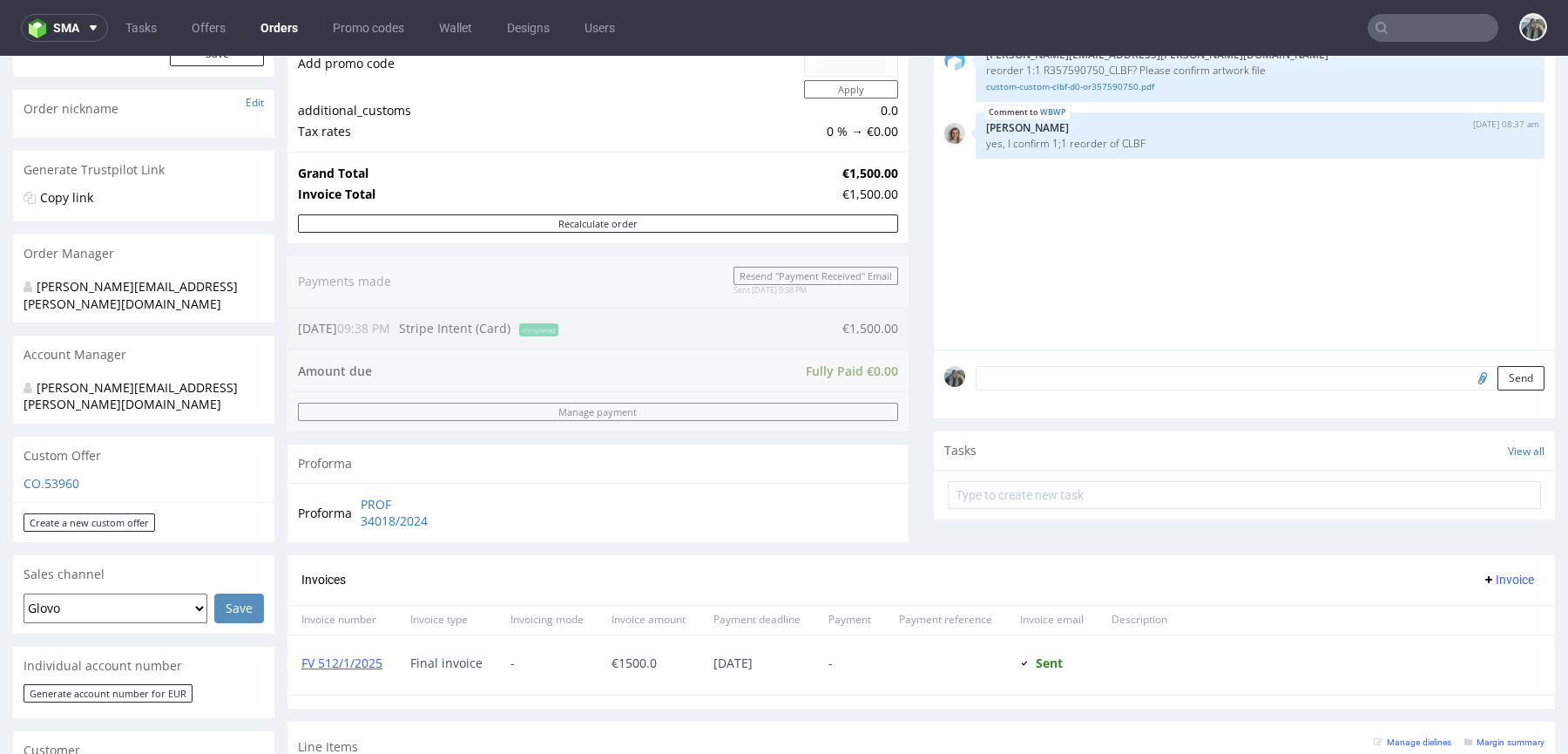
scroll to position [564, 0]
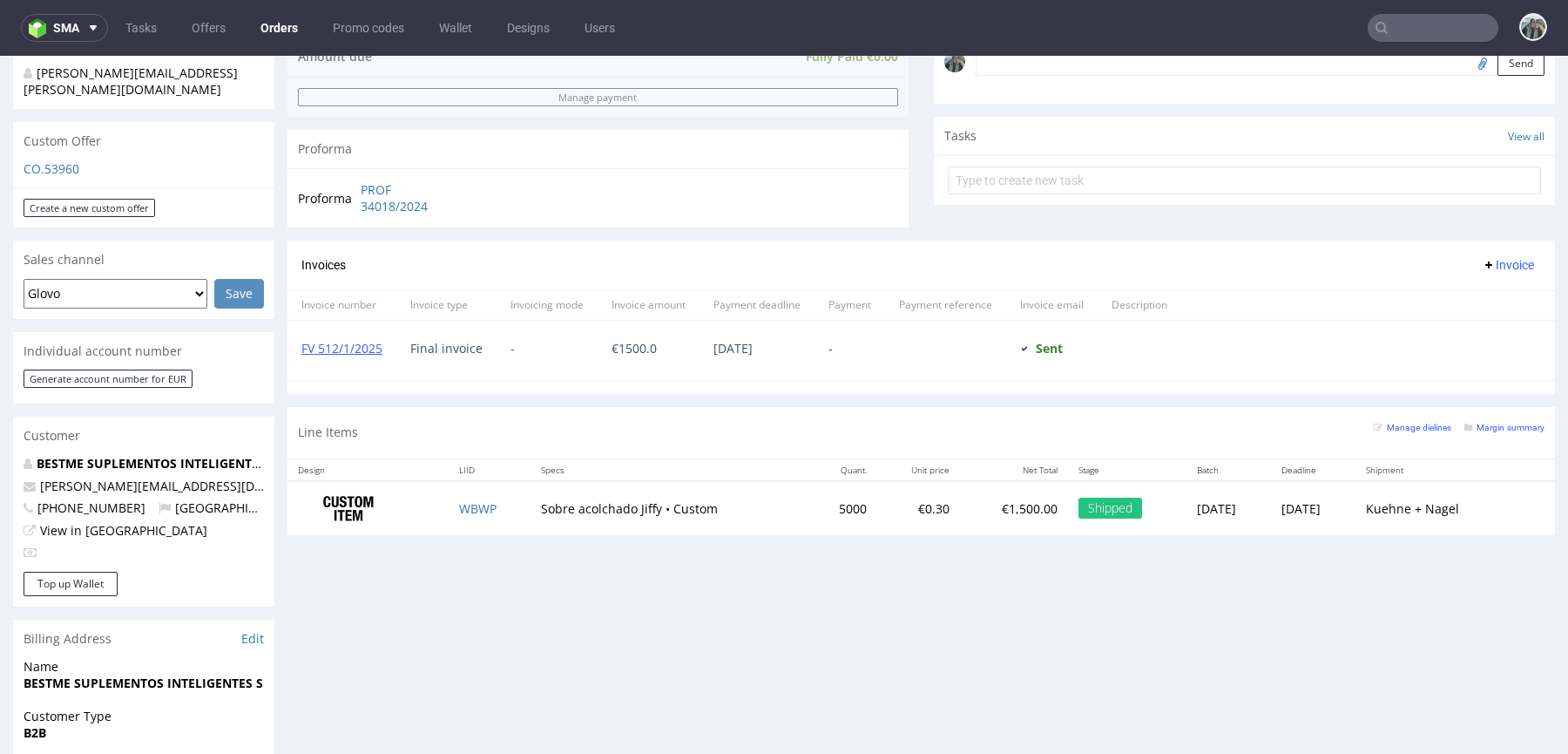
click at [1376, 16] on input "text" at bounding box center [1433, 27] width 130 height 28
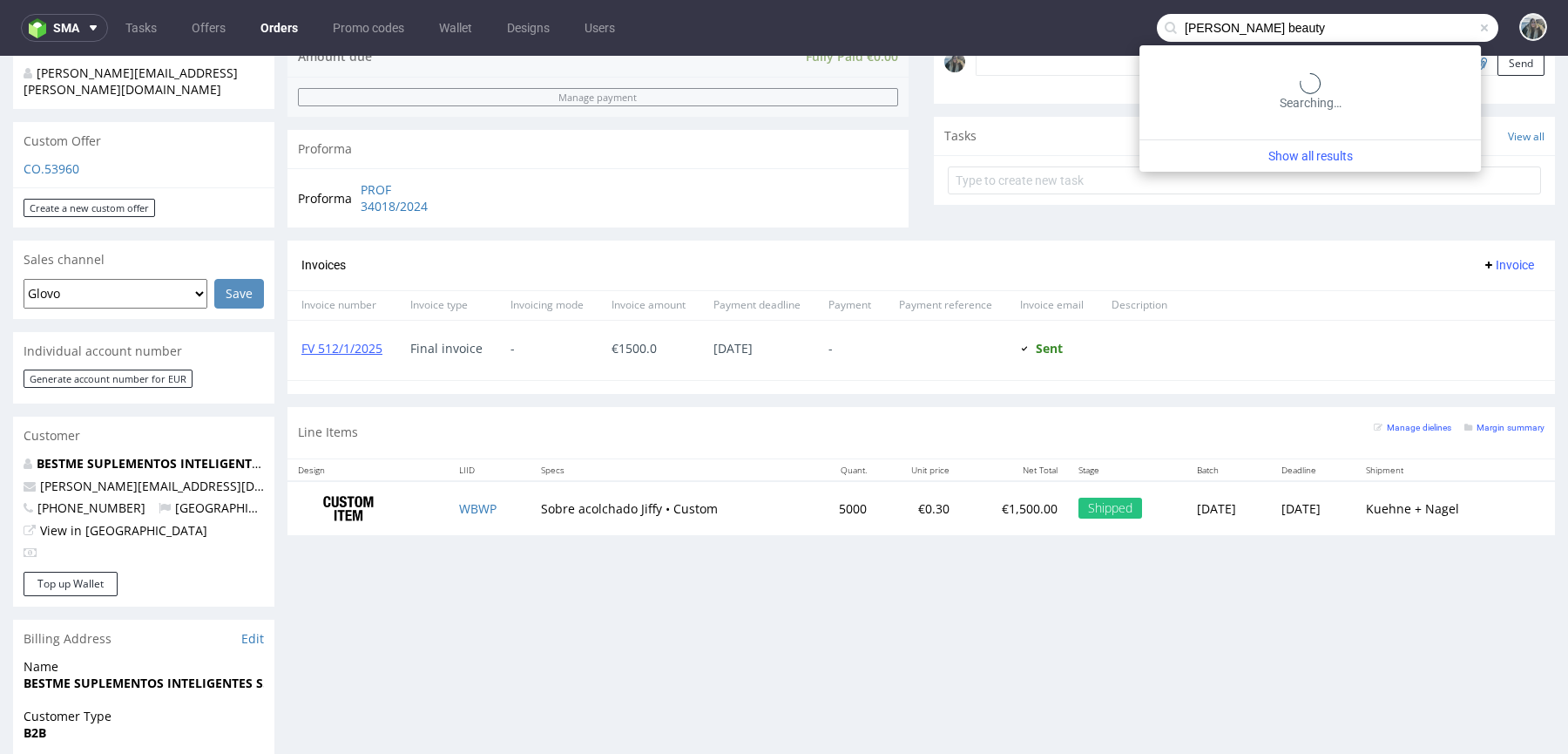
type input "[PERSON_NAME] beauty"
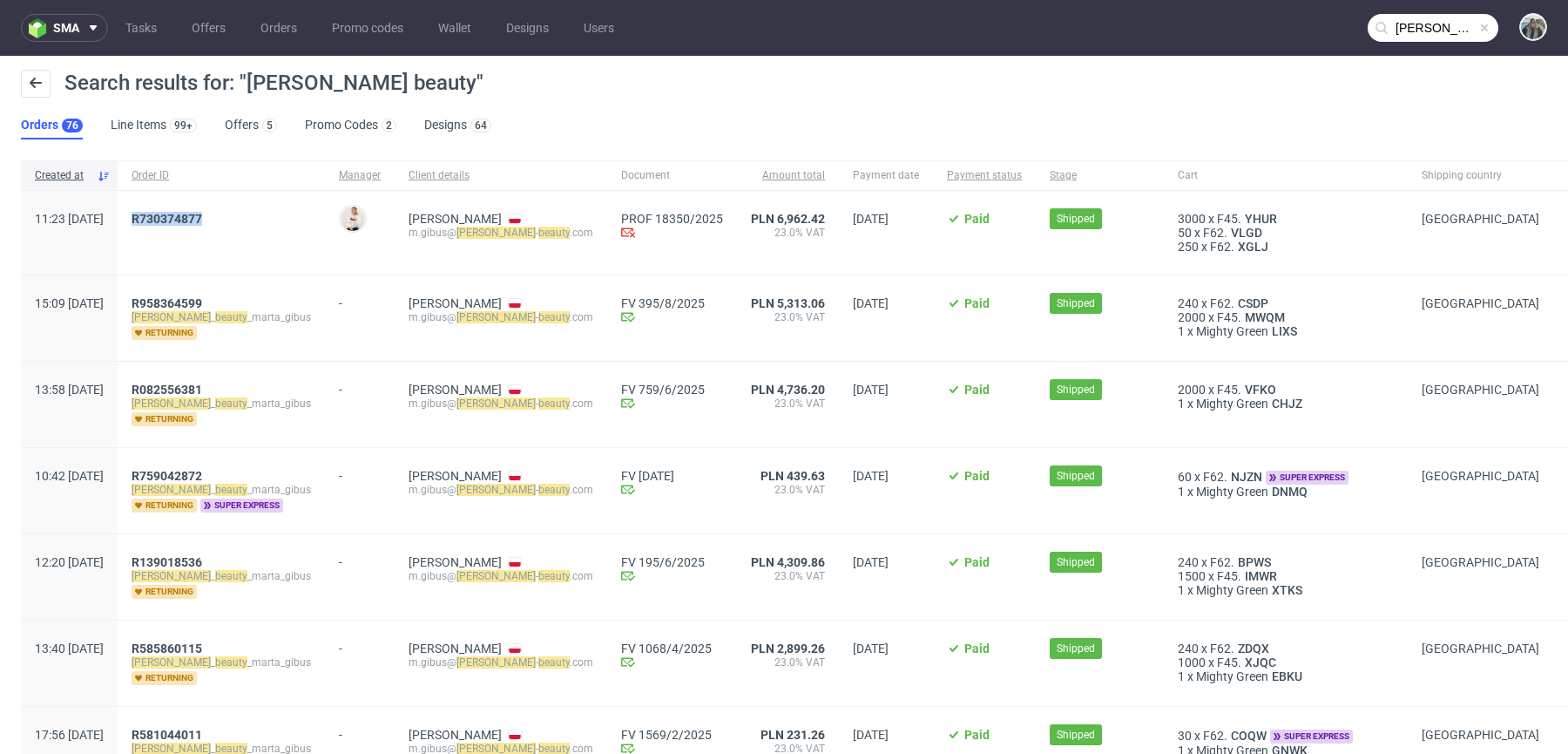
drag, startPoint x: 200, startPoint y: 235, endPoint x: 179, endPoint y: 216, distance: 28.3
click at [179, 216] on div "R730374877" at bounding box center [221, 233] width 207 height 83
copy span "R730374877"
click at [192, 216] on span "R 730374877" at bounding box center [167, 218] width 71 height 14
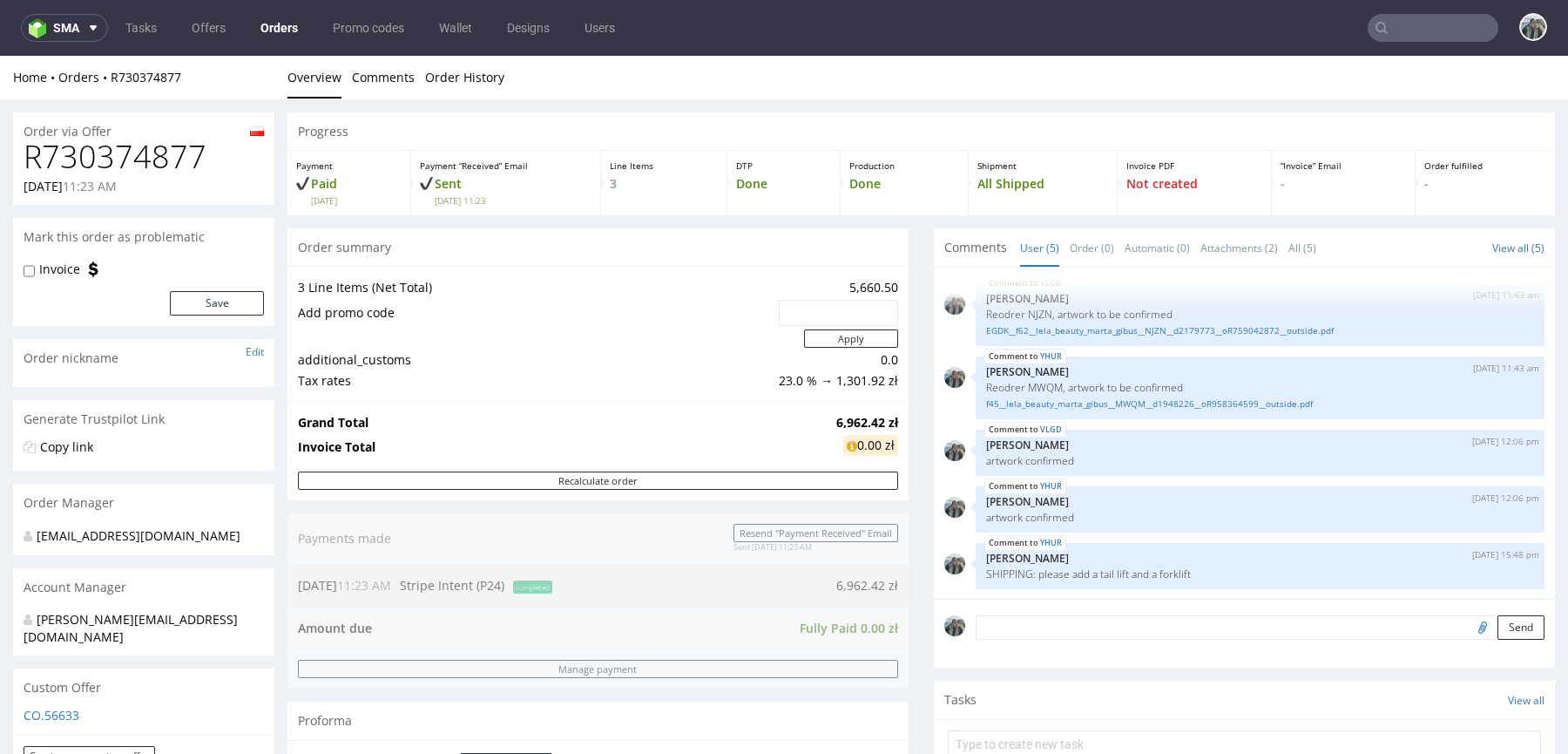
scroll to position [572, 0]
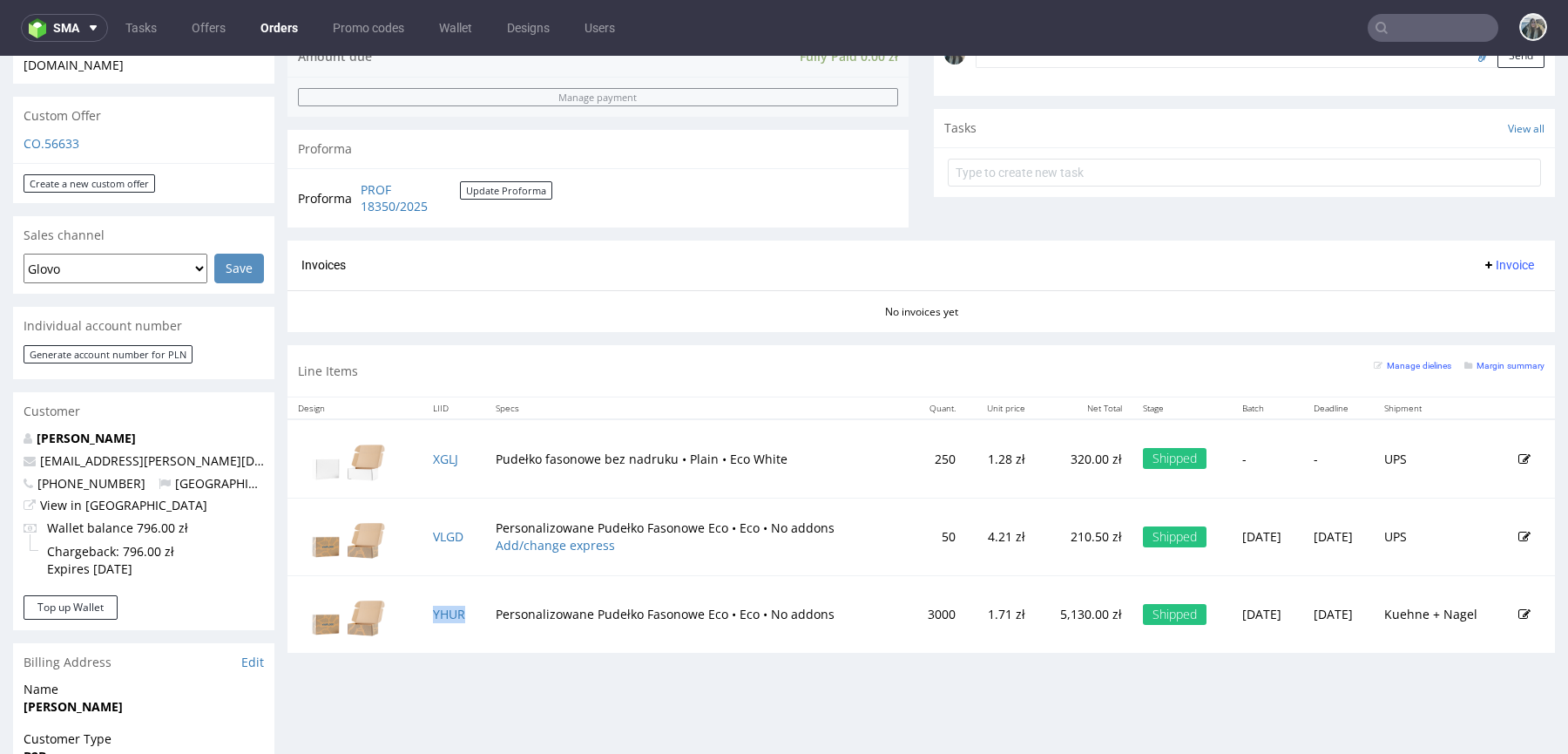
click at [465, 604] on td "YHUR" at bounding box center [453, 614] width 63 height 78
copy link "YHUR"
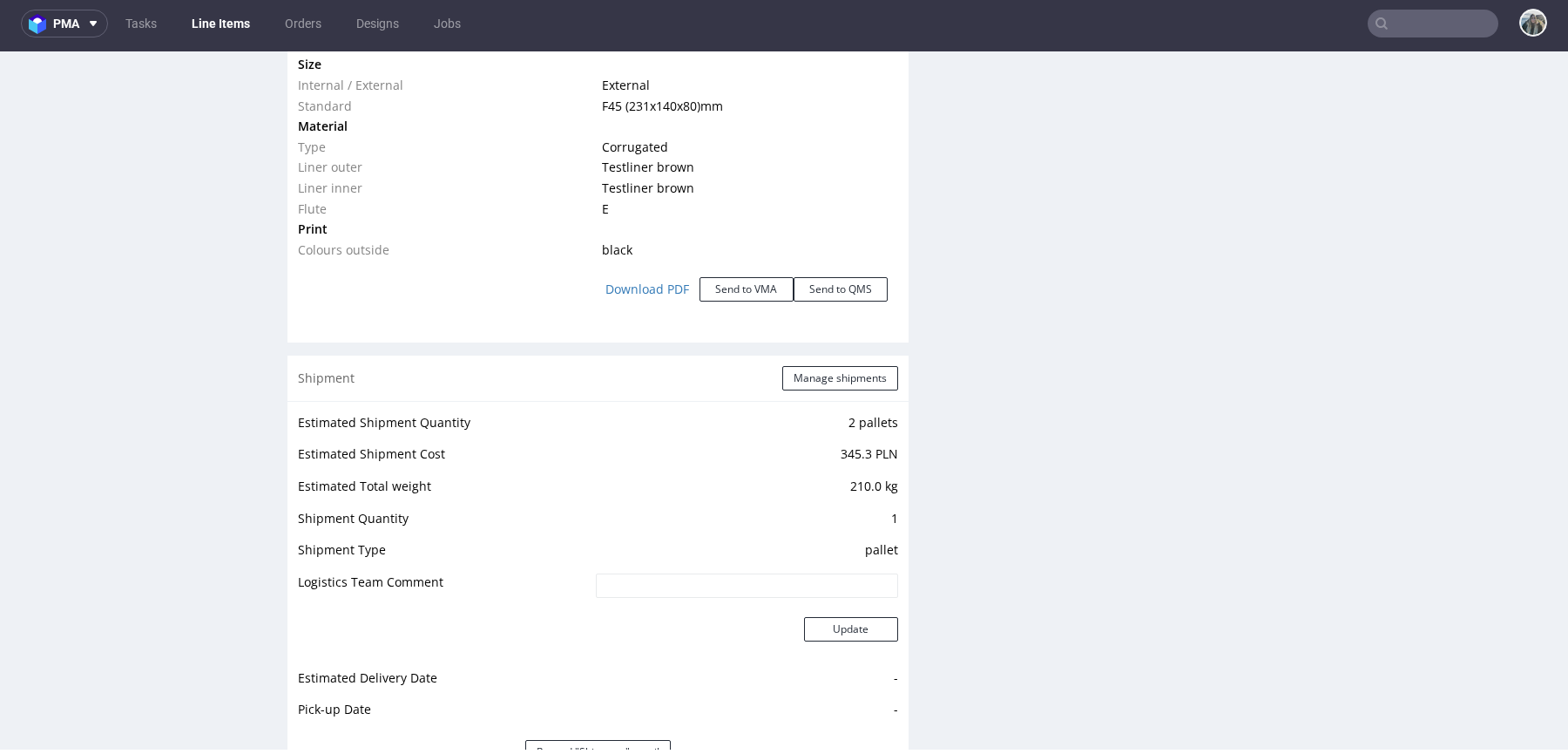
scroll to position [2054, 0]
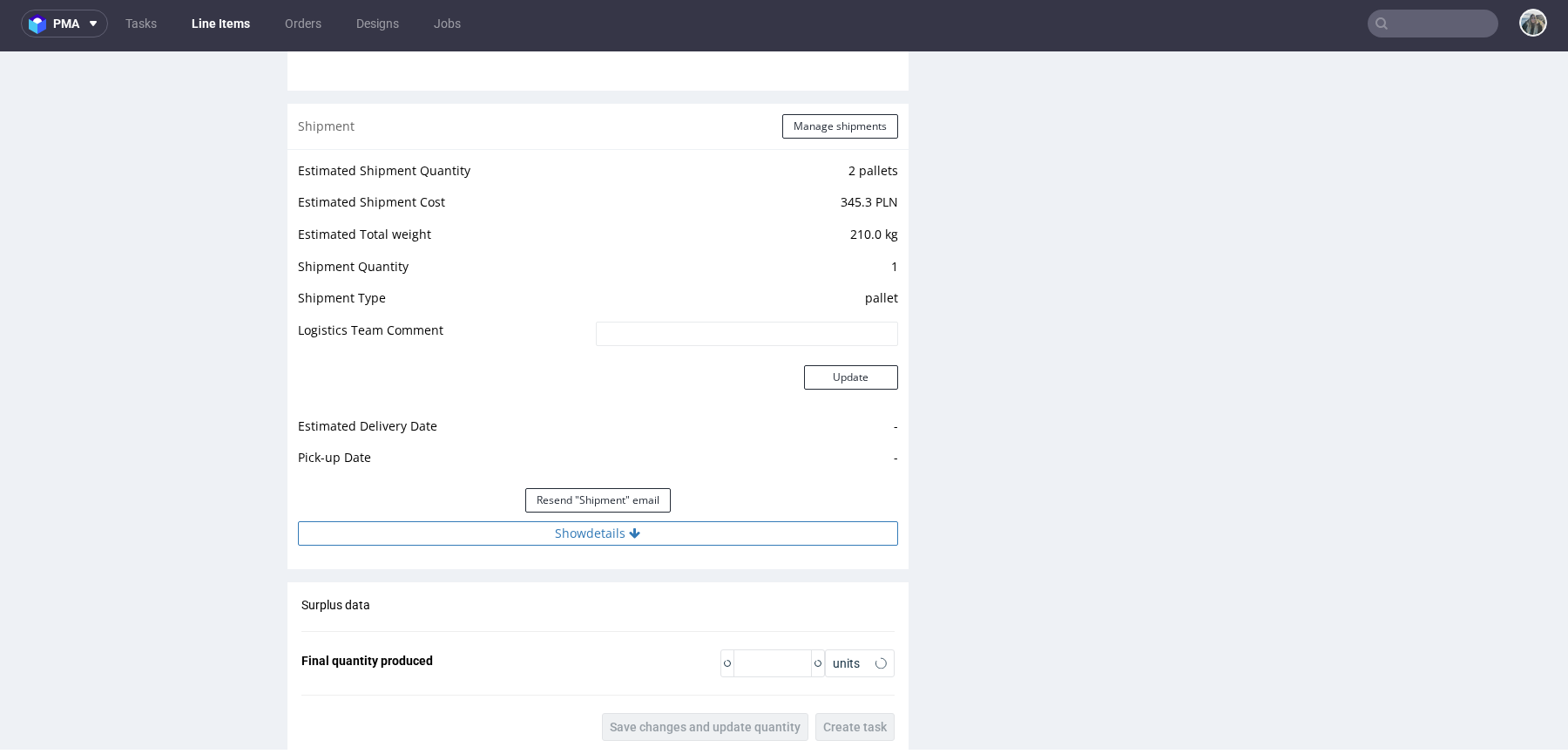
click at [590, 527] on button "Show details" at bounding box center [598, 533] width 600 height 24
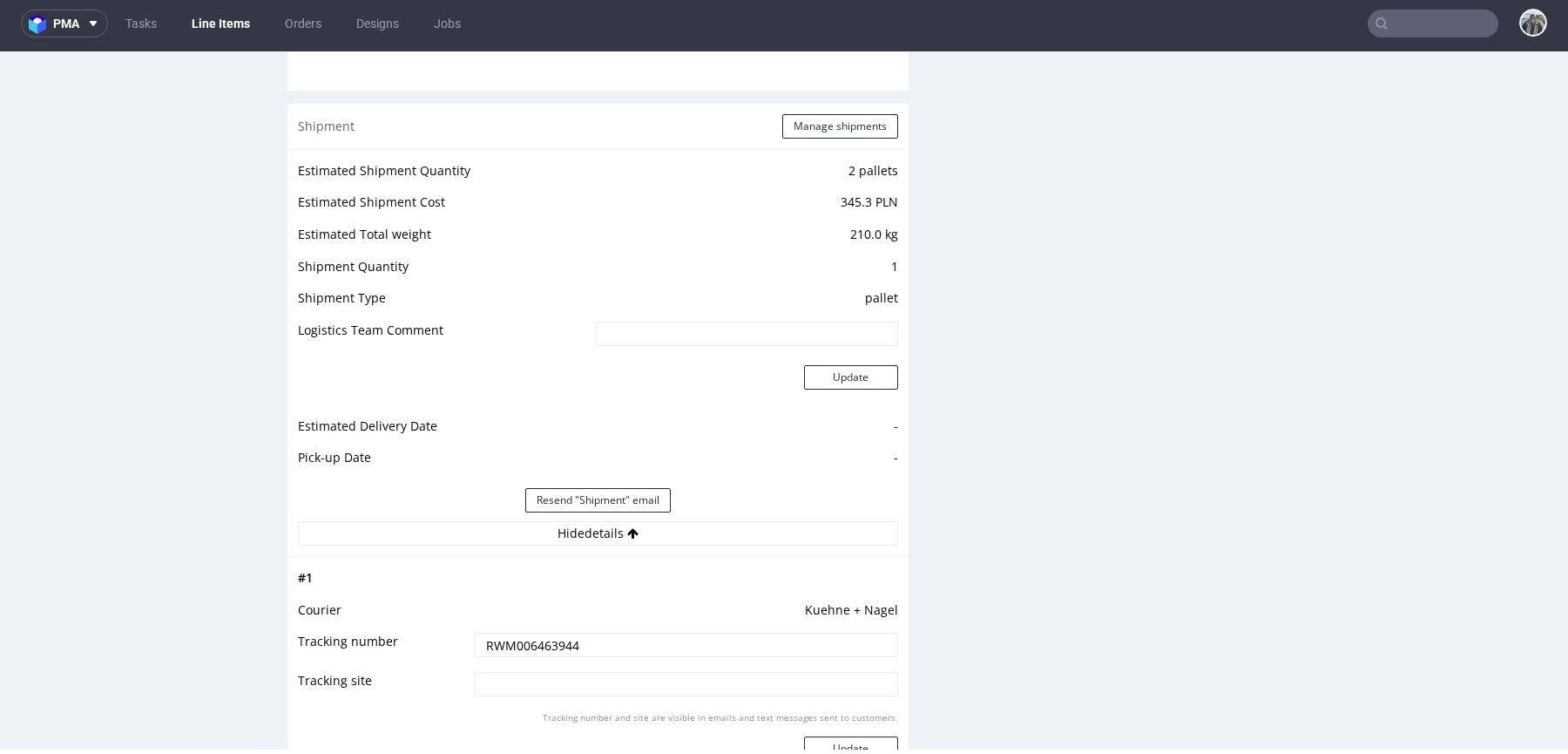
click at [587, 634] on input "RWM006463944" at bounding box center [686, 644] width 424 height 24
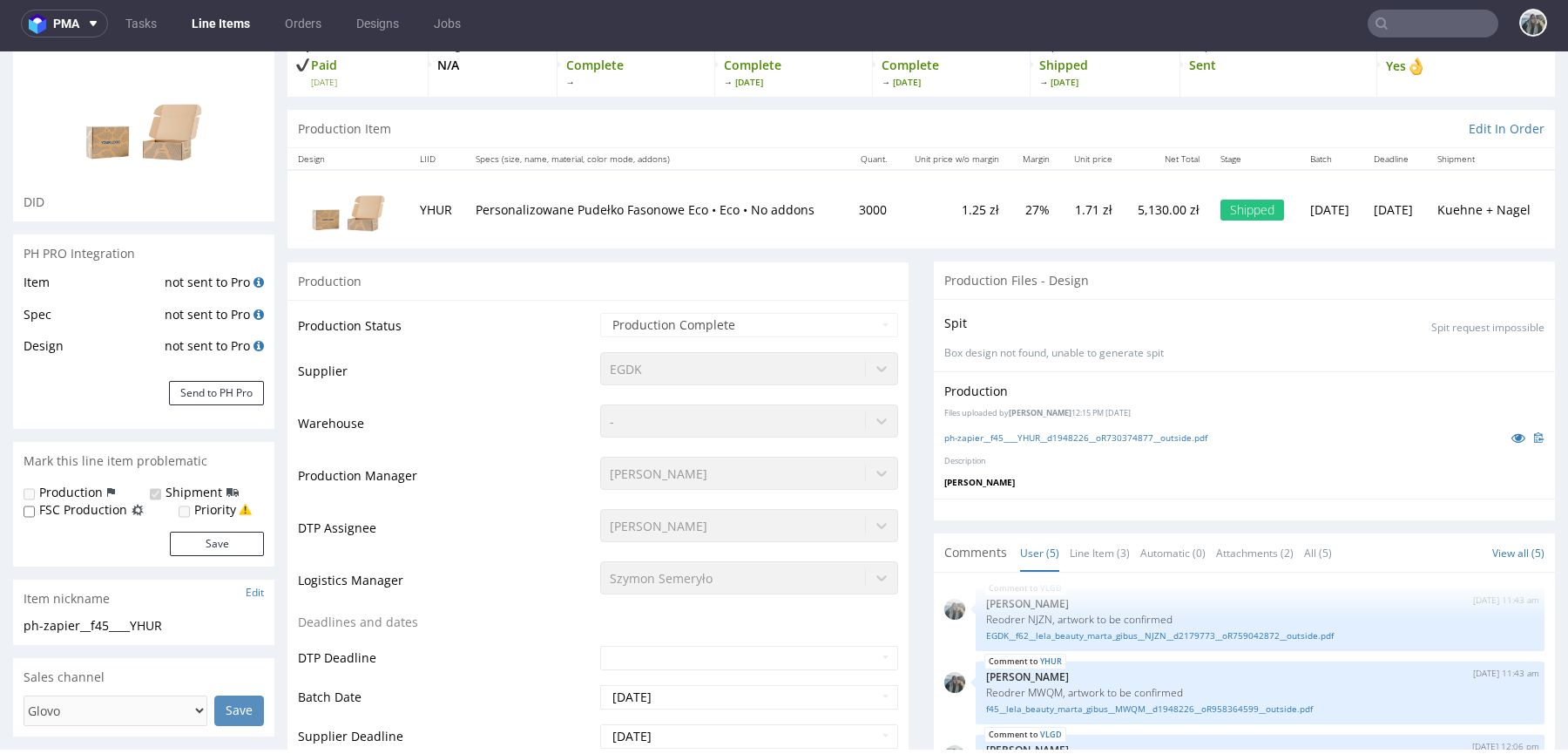
scroll to position [0, 0]
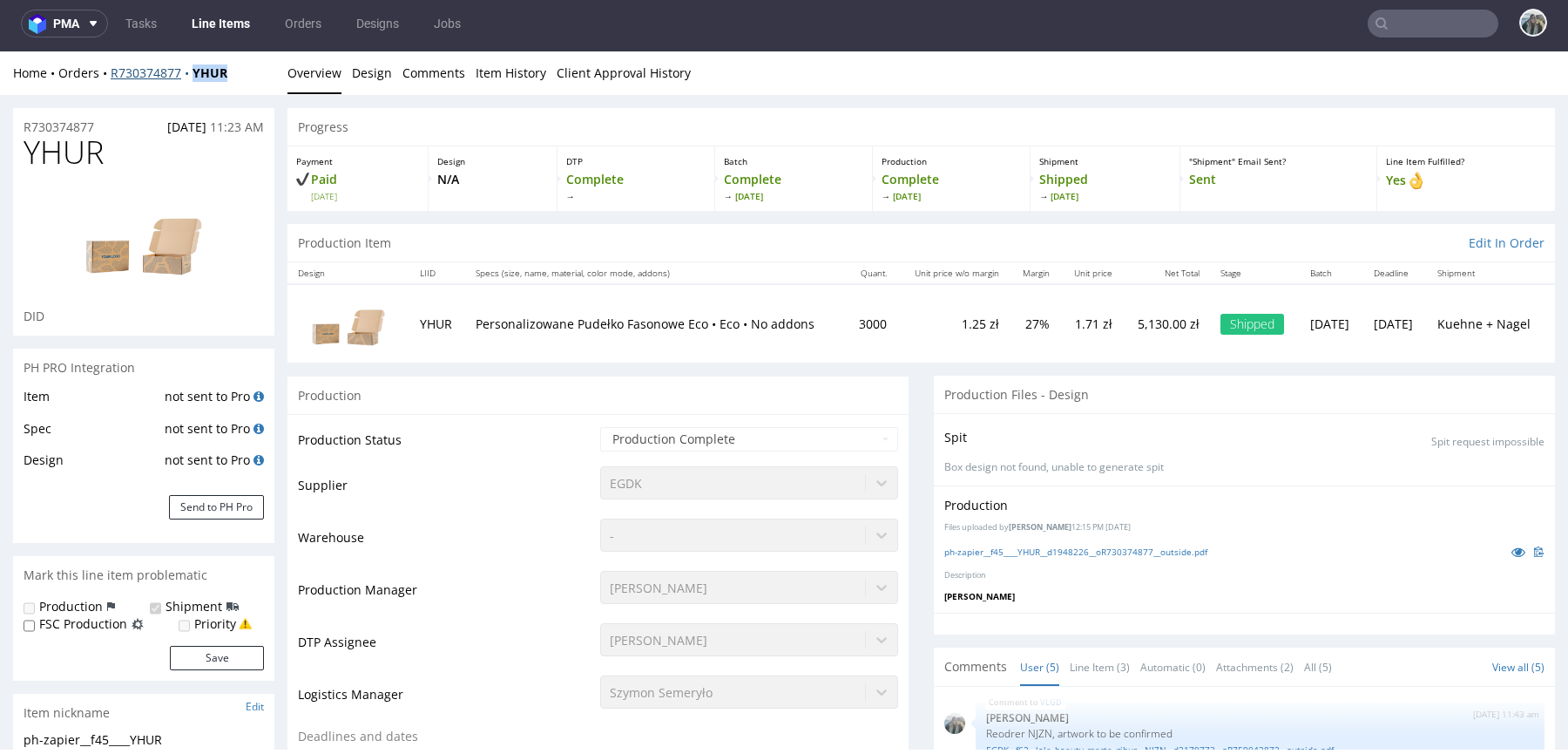
drag, startPoint x: 197, startPoint y: 84, endPoint x: 188, endPoint y: 76, distance: 12.0
click at [188, 76] on div "Home Orders R730374877 YHUR Overview Design Comments Item History Client Approv…" at bounding box center [784, 73] width 1568 height 44
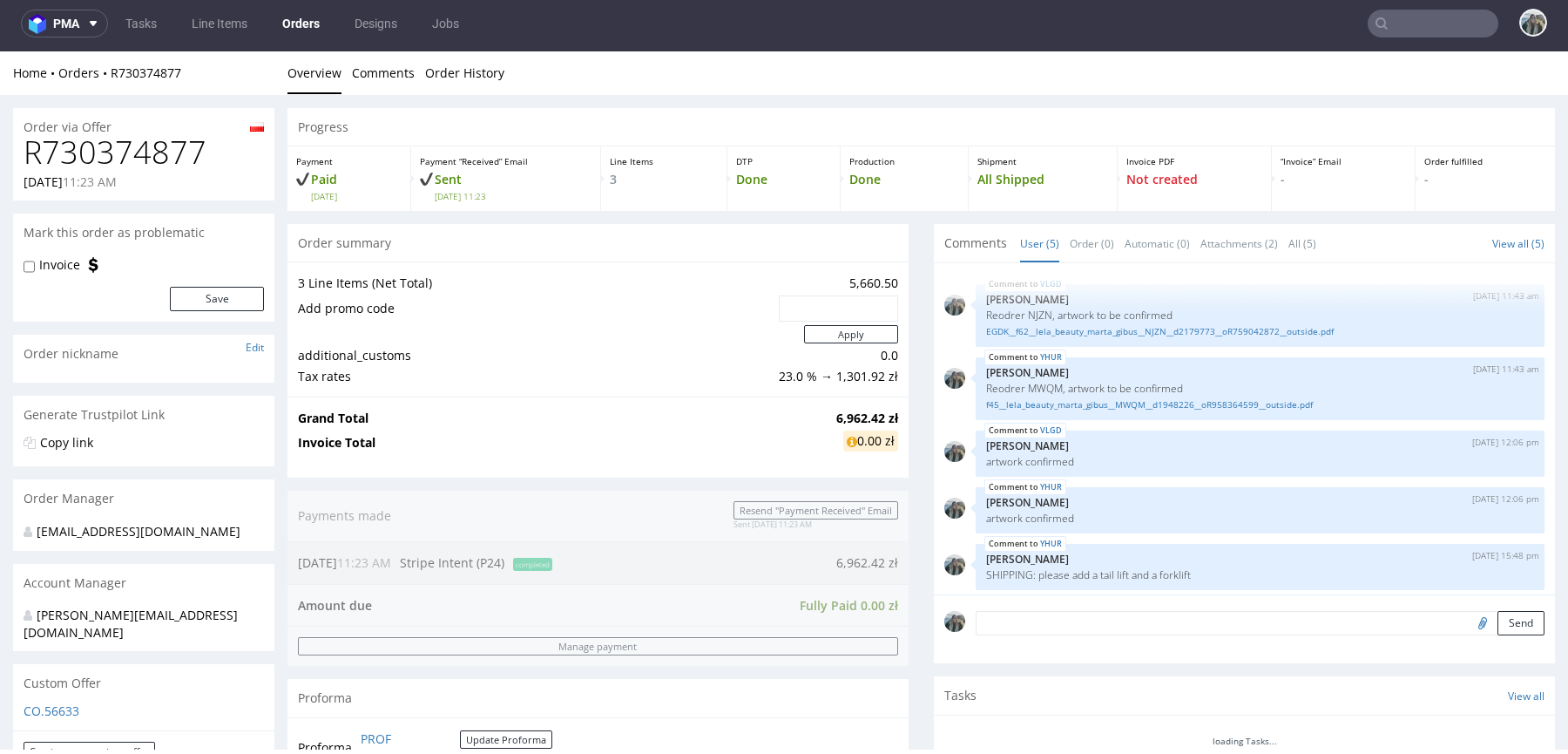
scroll to position [5, 0]
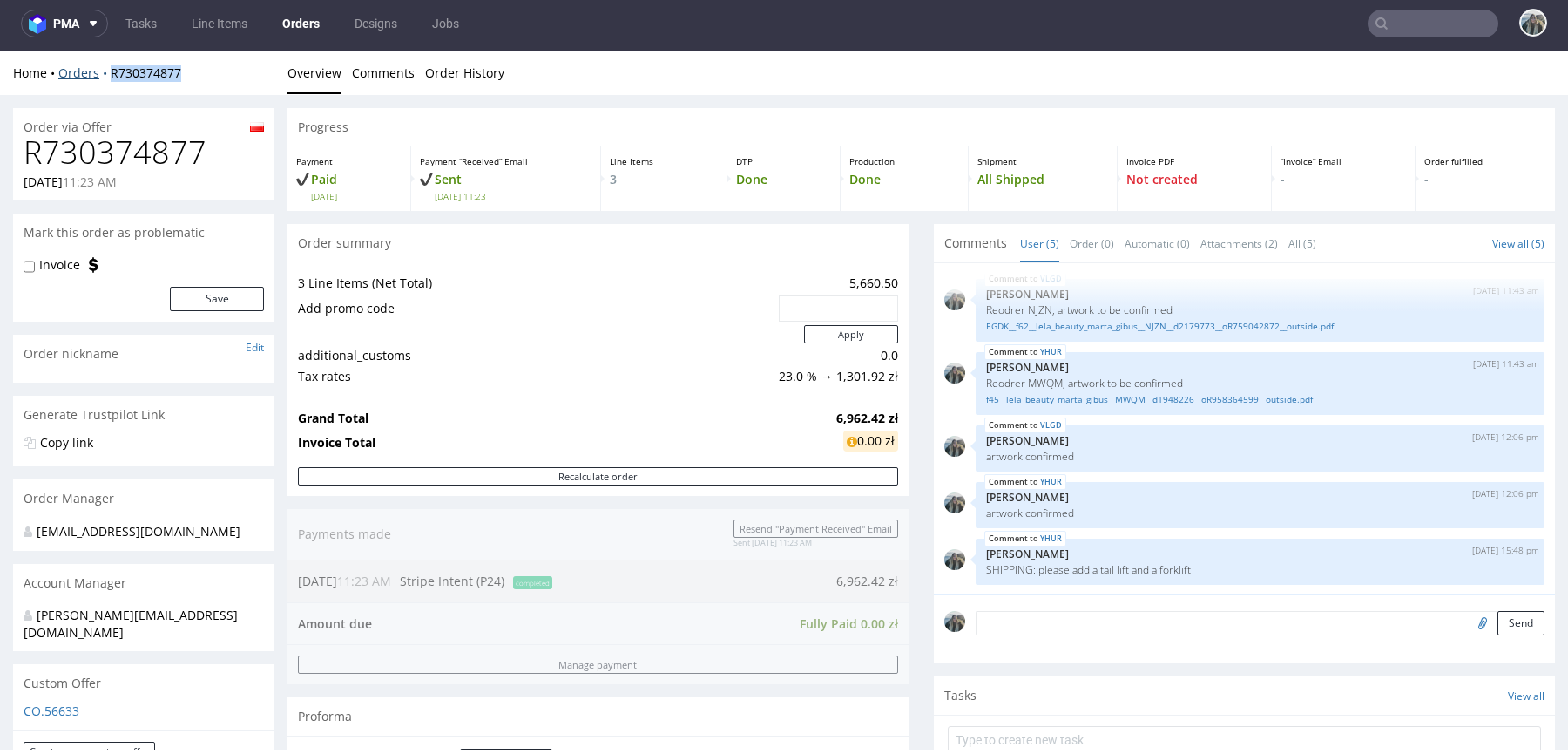
drag, startPoint x: 197, startPoint y: 78, endPoint x: 104, endPoint y: 74, distance: 93.1
click at [105, 76] on div "Home Orders R730374877" at bounding box center [143, 72] width 261 height 17
copy link "R730374877"
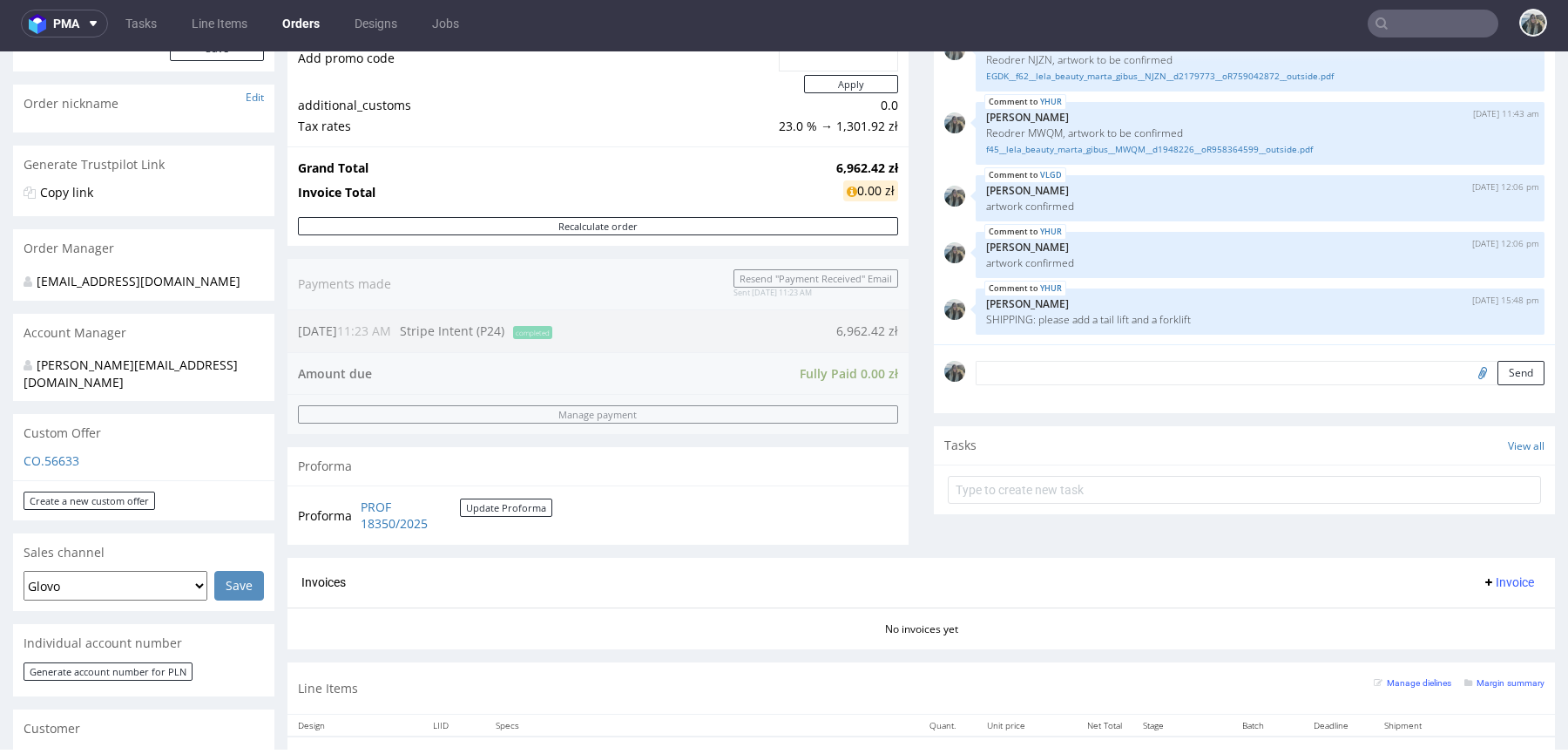
scroll to position [585, 0]
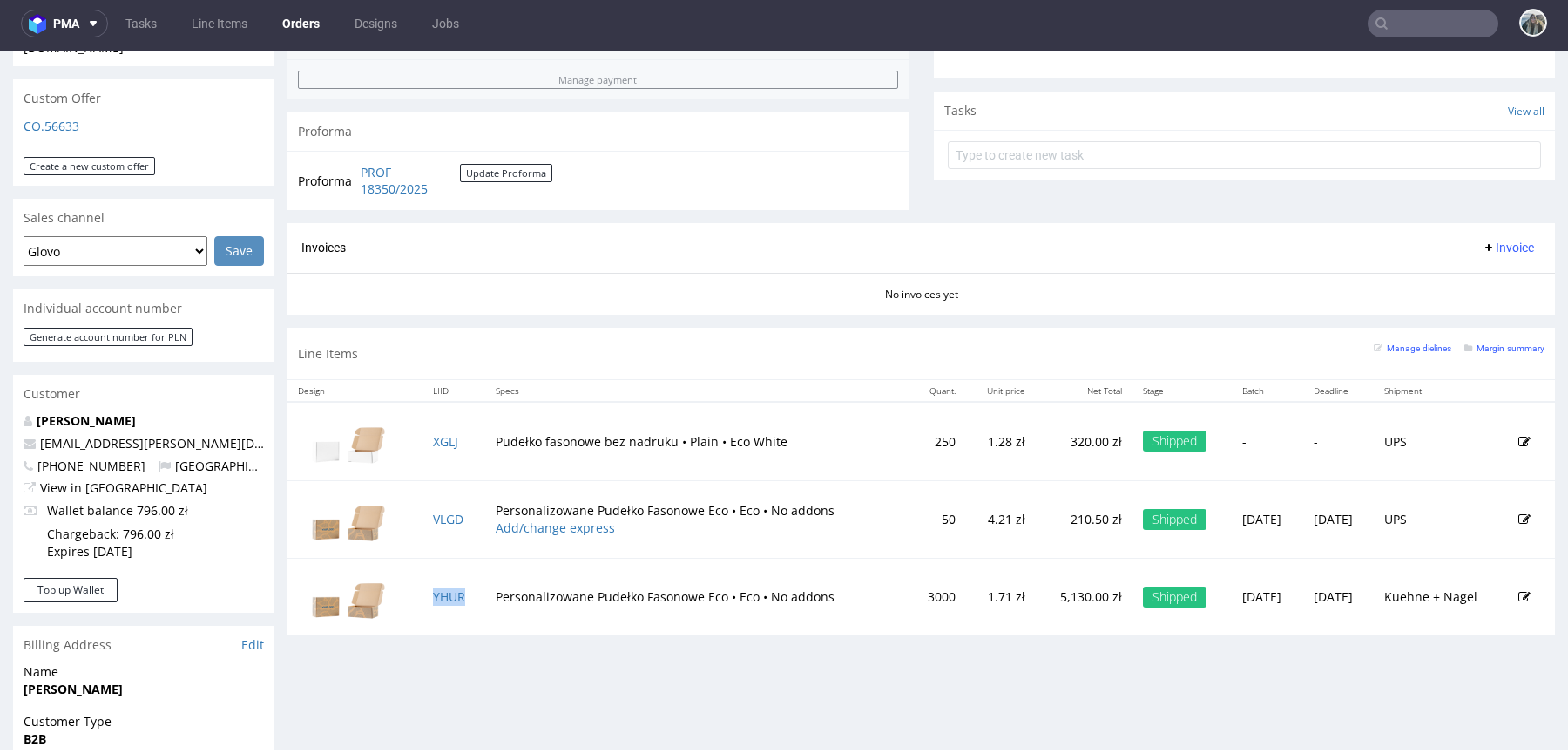
click at [471, 590] on td "YHUR" at bounding box center [453, 596] width 63 height 78
copy link "YHUR"
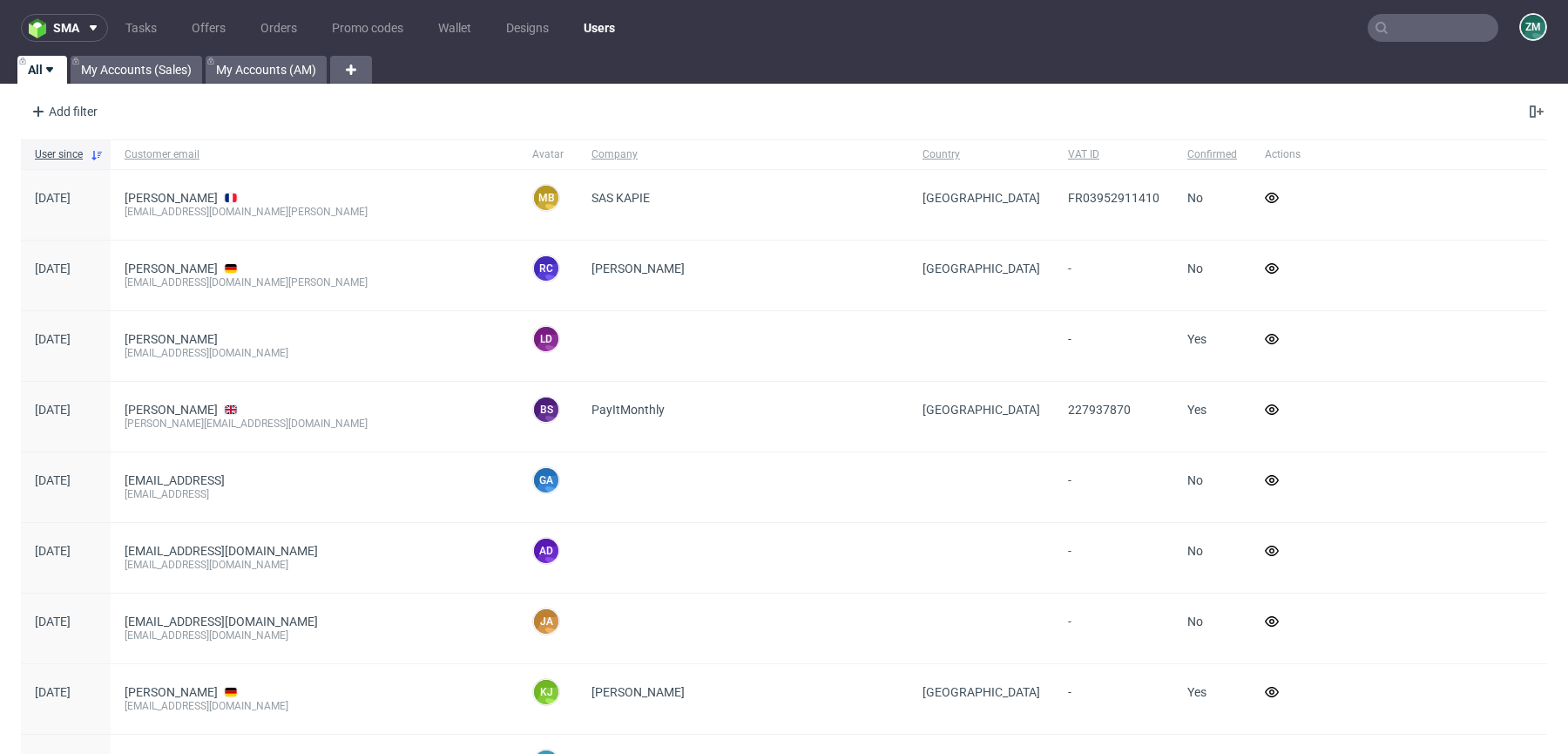
click at [1433, 34] on input "text" at bounding box center [1433, 27] width 130 height 28
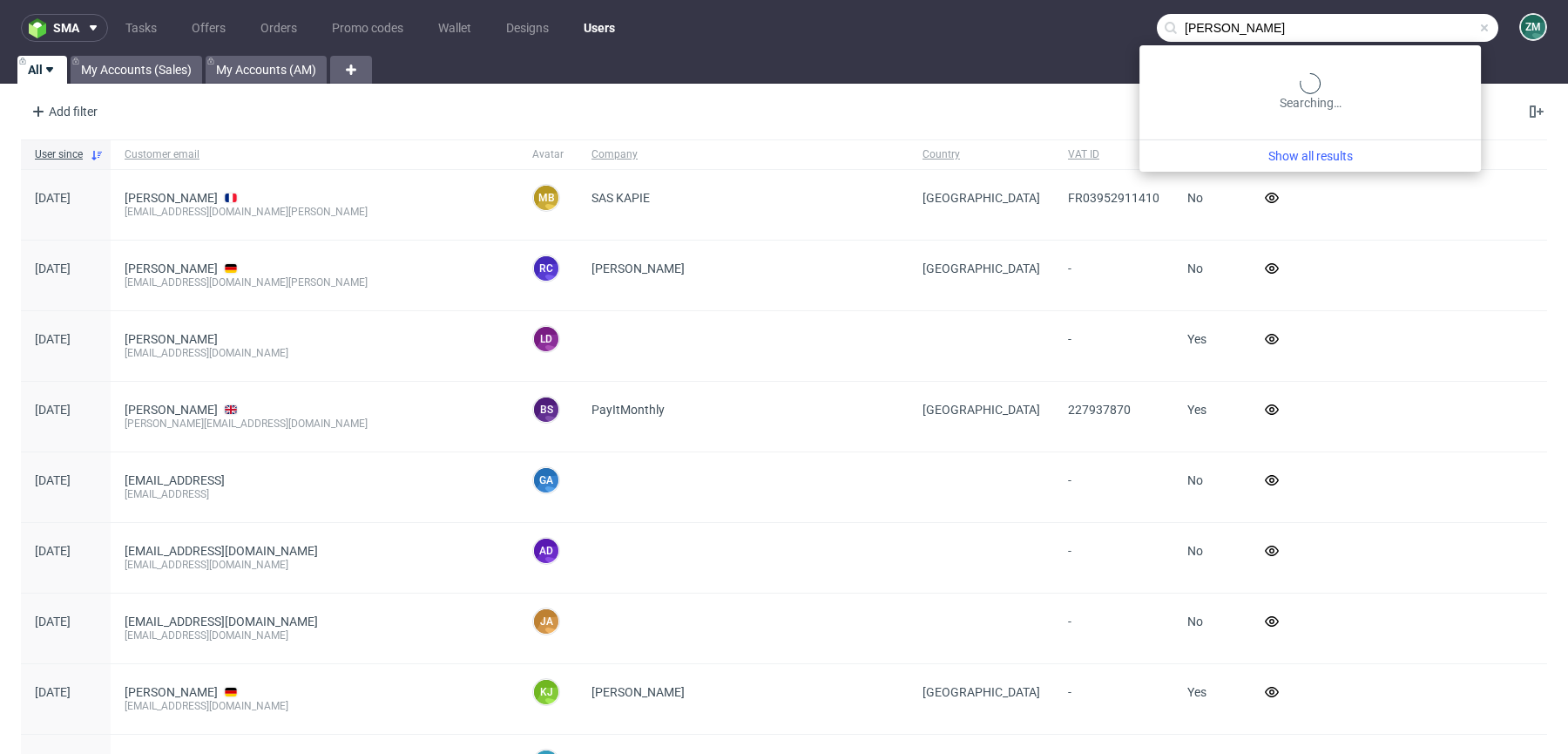
type input "[PERSON_NAME]"
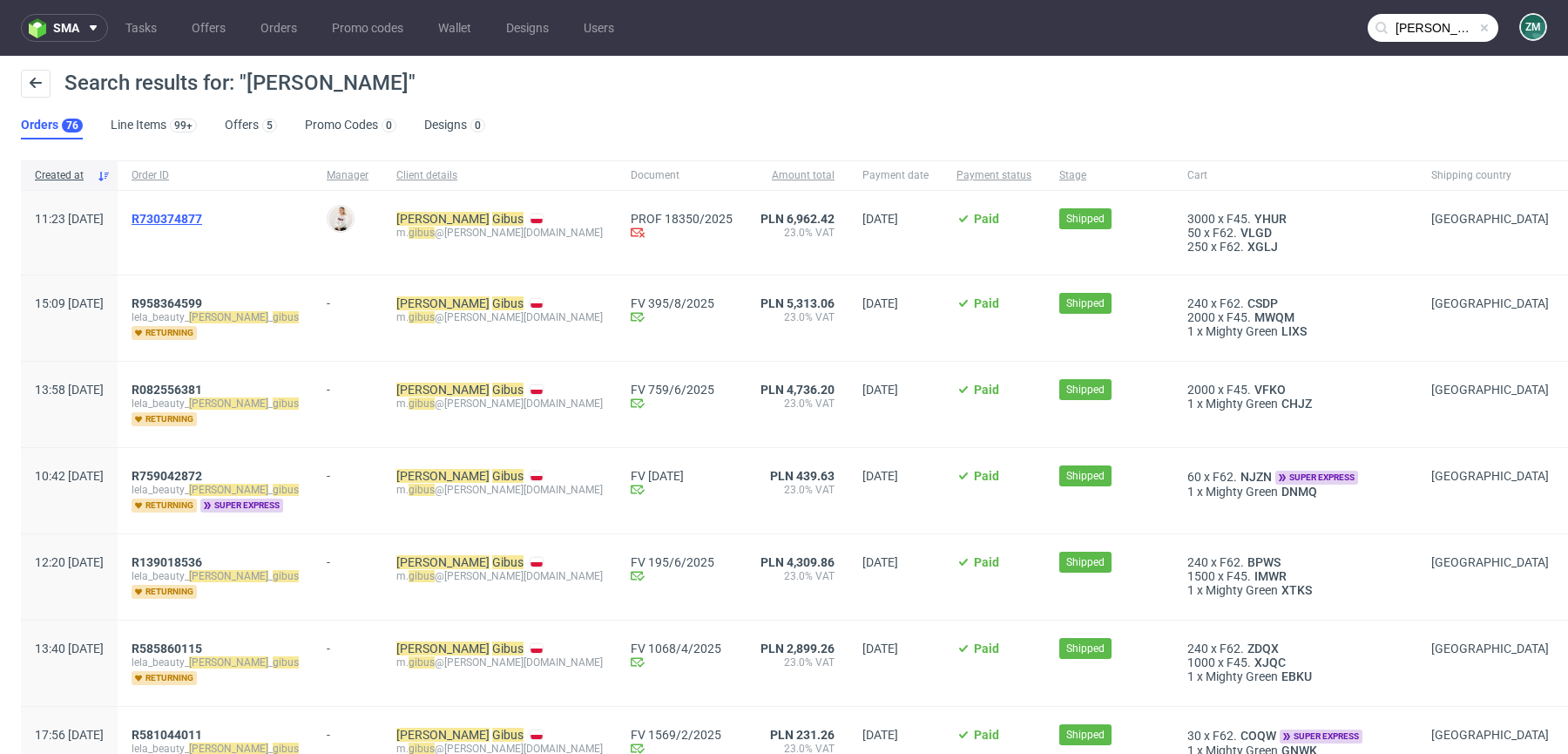
click at [192, 218] on span "R730374877" at bounding box center [167, 218] width 71 height 14
click at [202, 214] on link "730374877" at bounding box center [170, 218] width 63 height 14
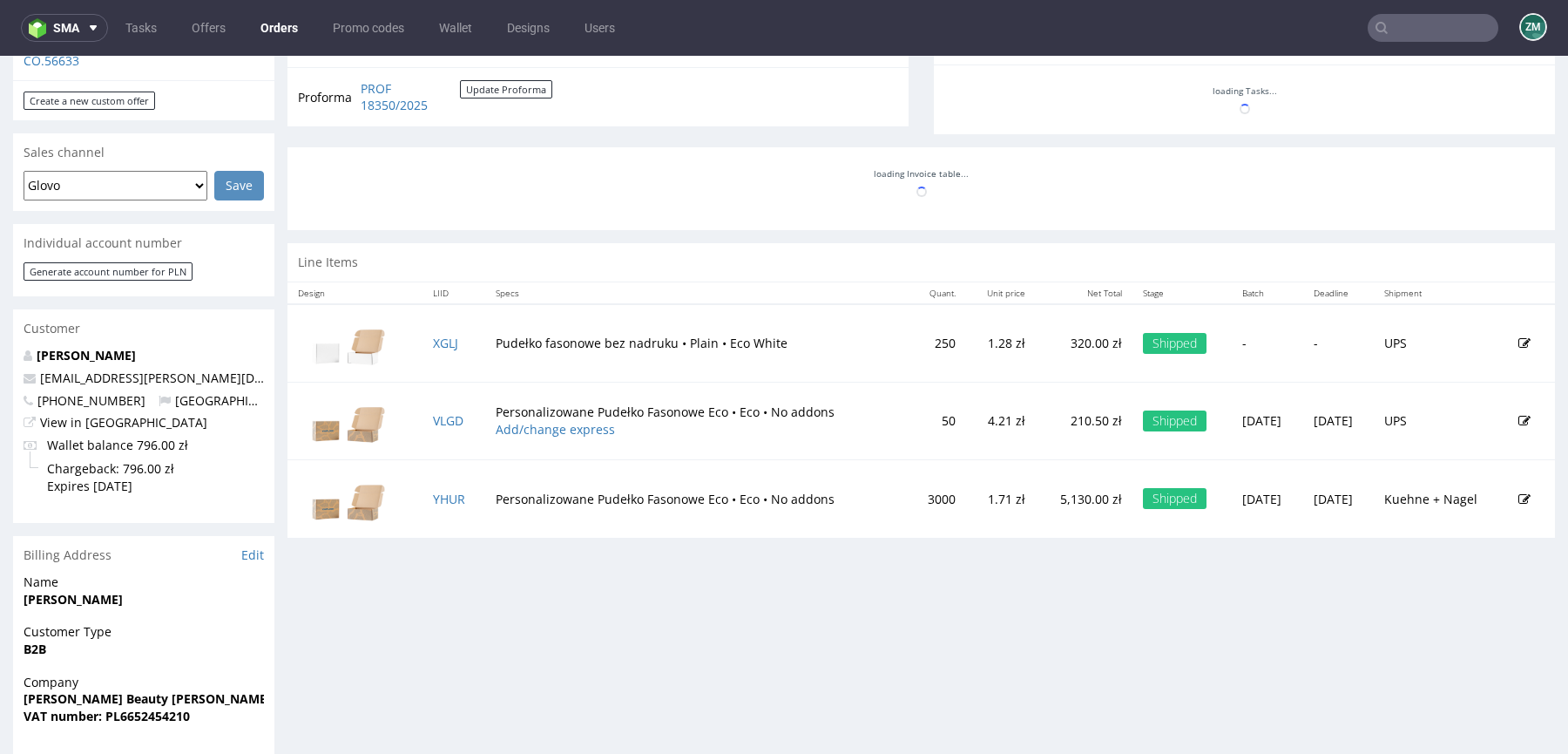
scroll to position [5, 0]
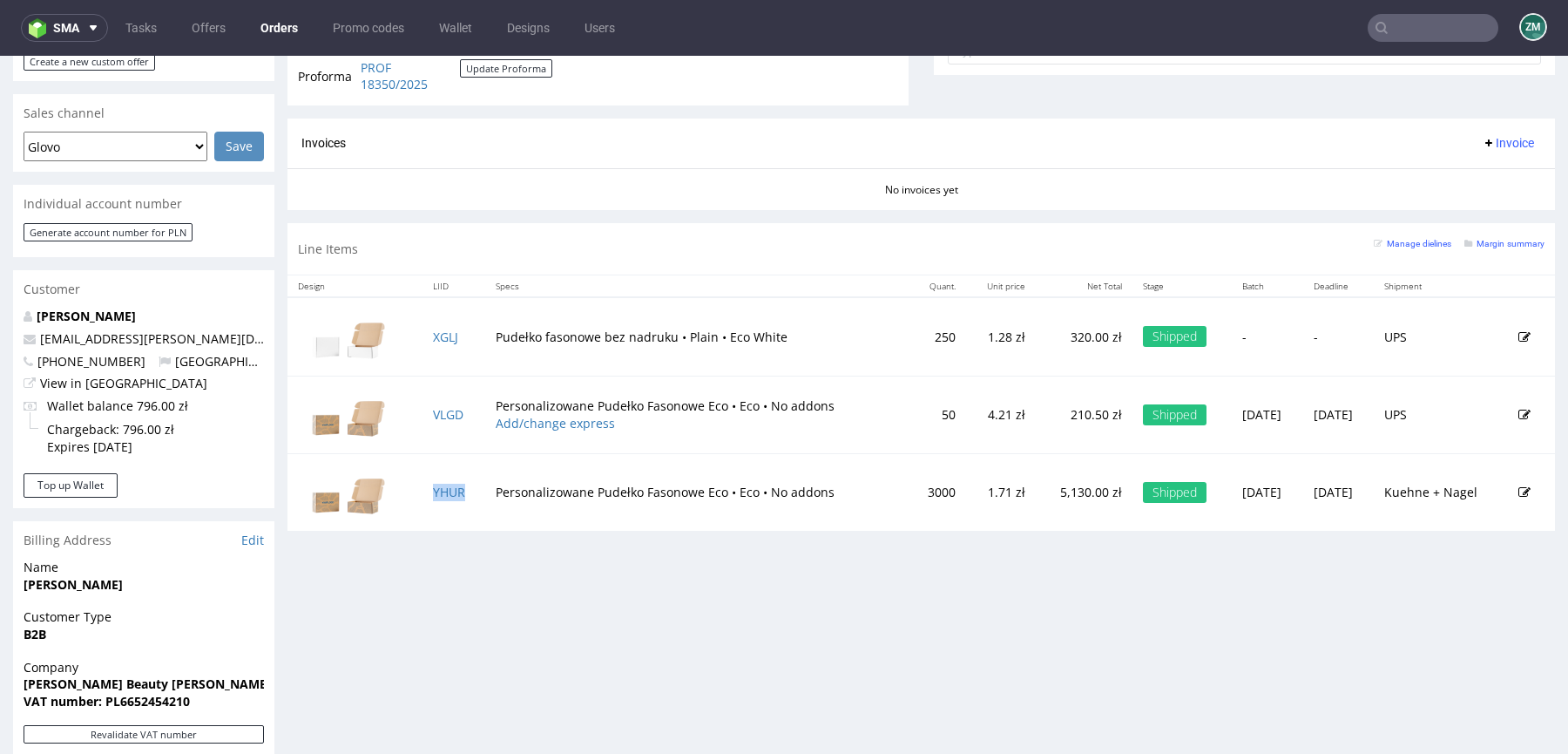
click at [475, 495] on td "YHUR" at bounding box center [453, 492] width 63 height 78
click at [1417, 36] on input "text" at bounding box center [1433, 27] width 130 height 28
paste input "avea"
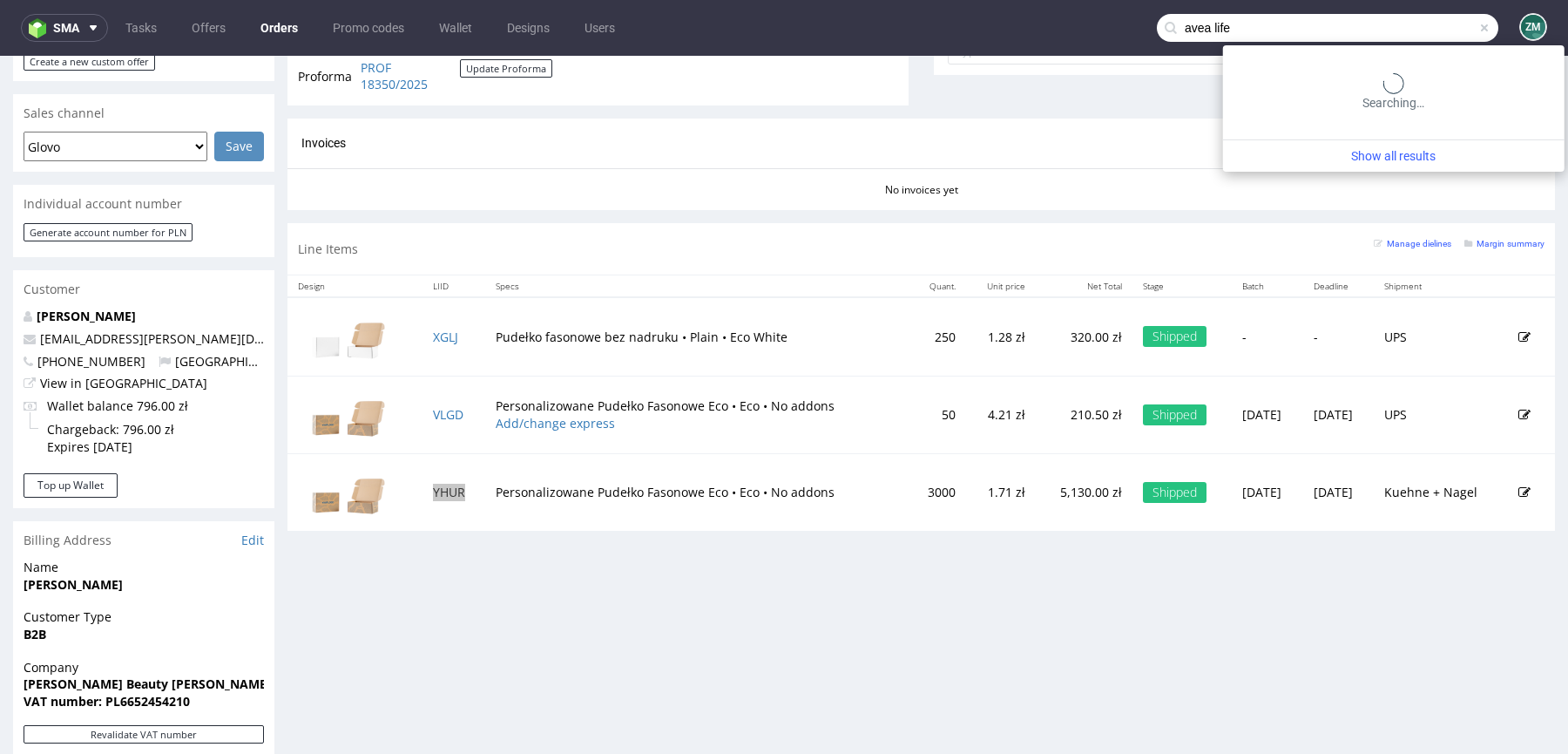
type input "avea life"
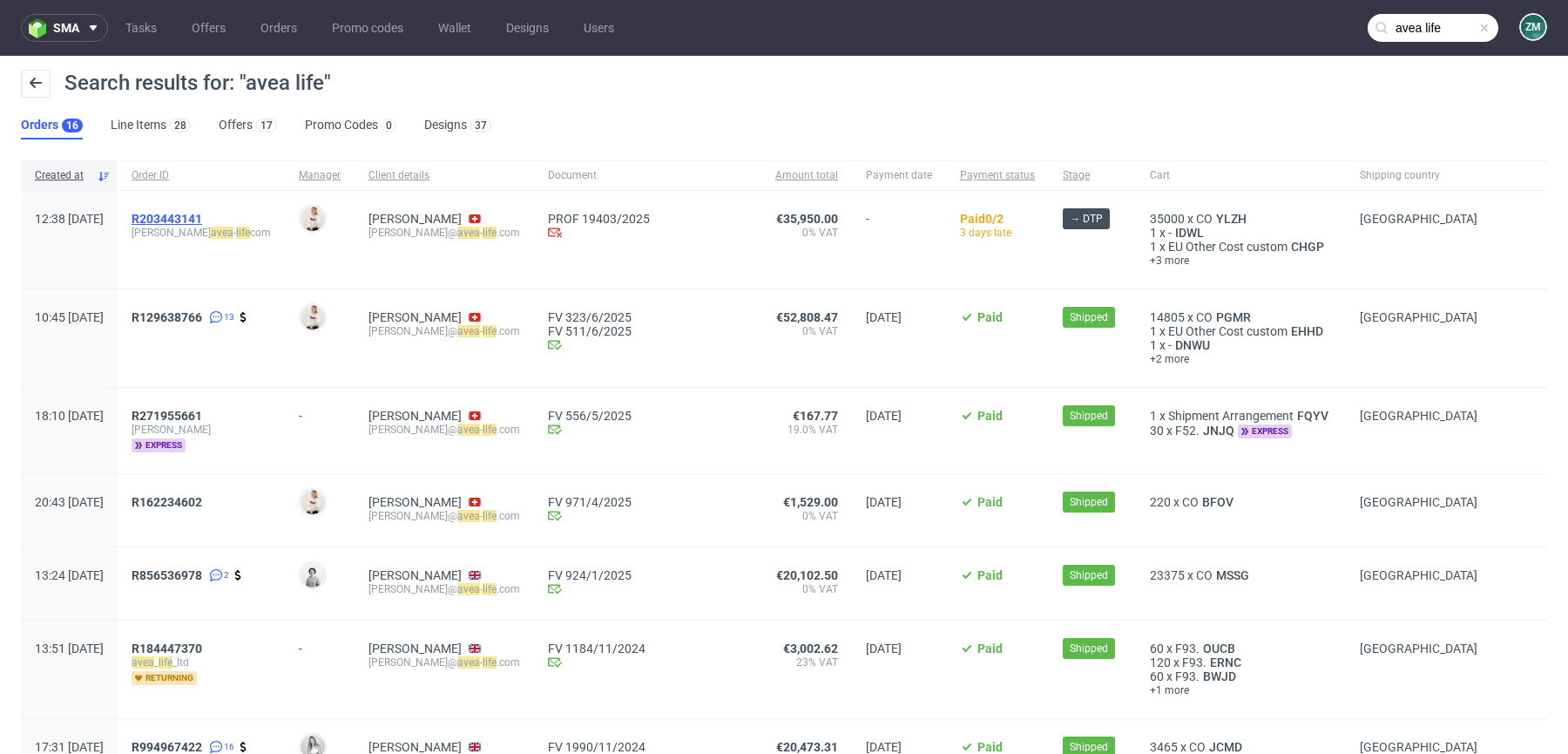
click at [202, 218] on span "R203443141" at bounding box center [167, 218] width 71 height 14
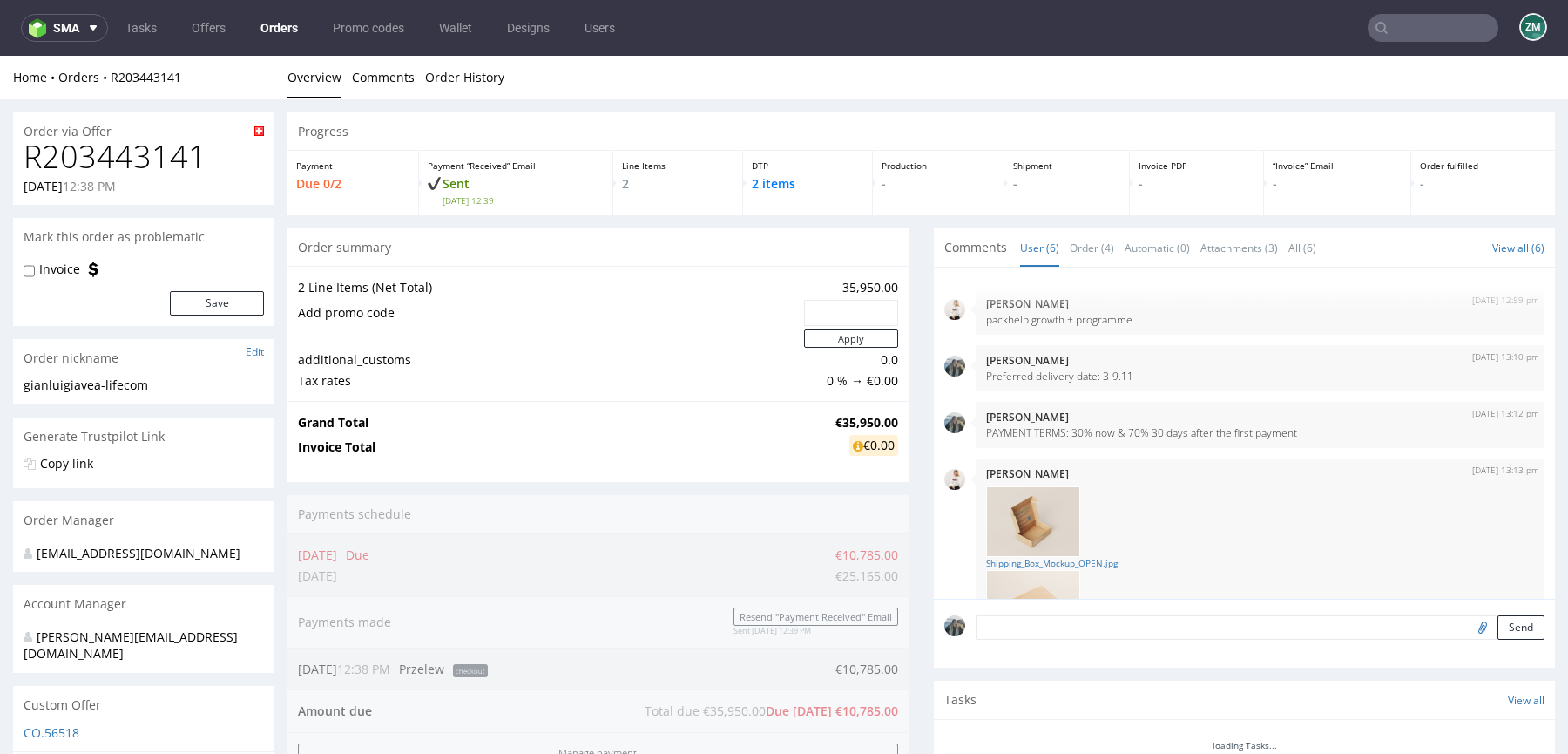
scroll to position [299, 0]
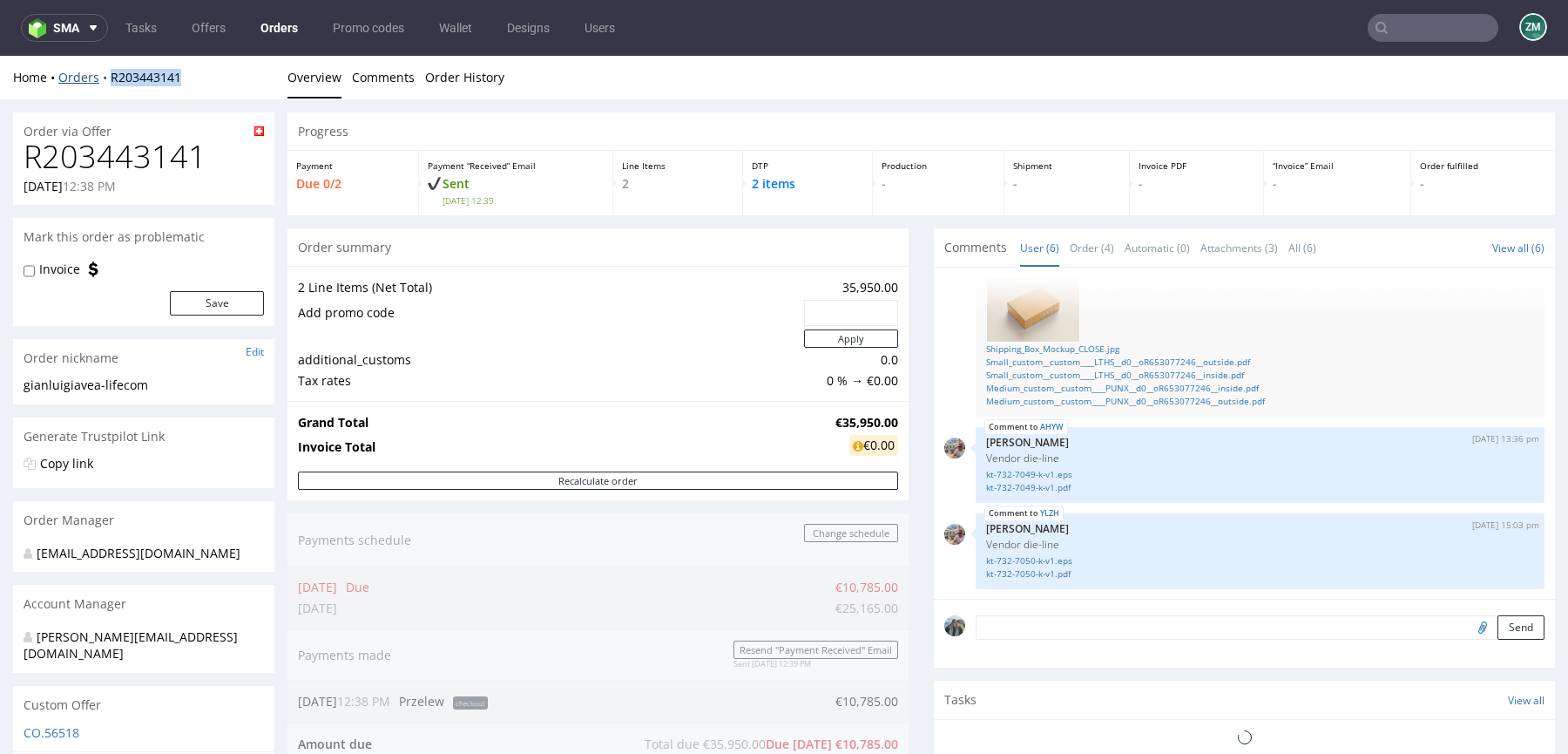
drag, startPoint x: 124, startPoint y: 88, endPoint x: 101, endPoint y: 79, distance: 24.7
click at [101, 80] on div "Home Orders R203443141 Overview Comments Order History" at bounding box center [784, 78] width 1568 height 44
copy link "R203443141"
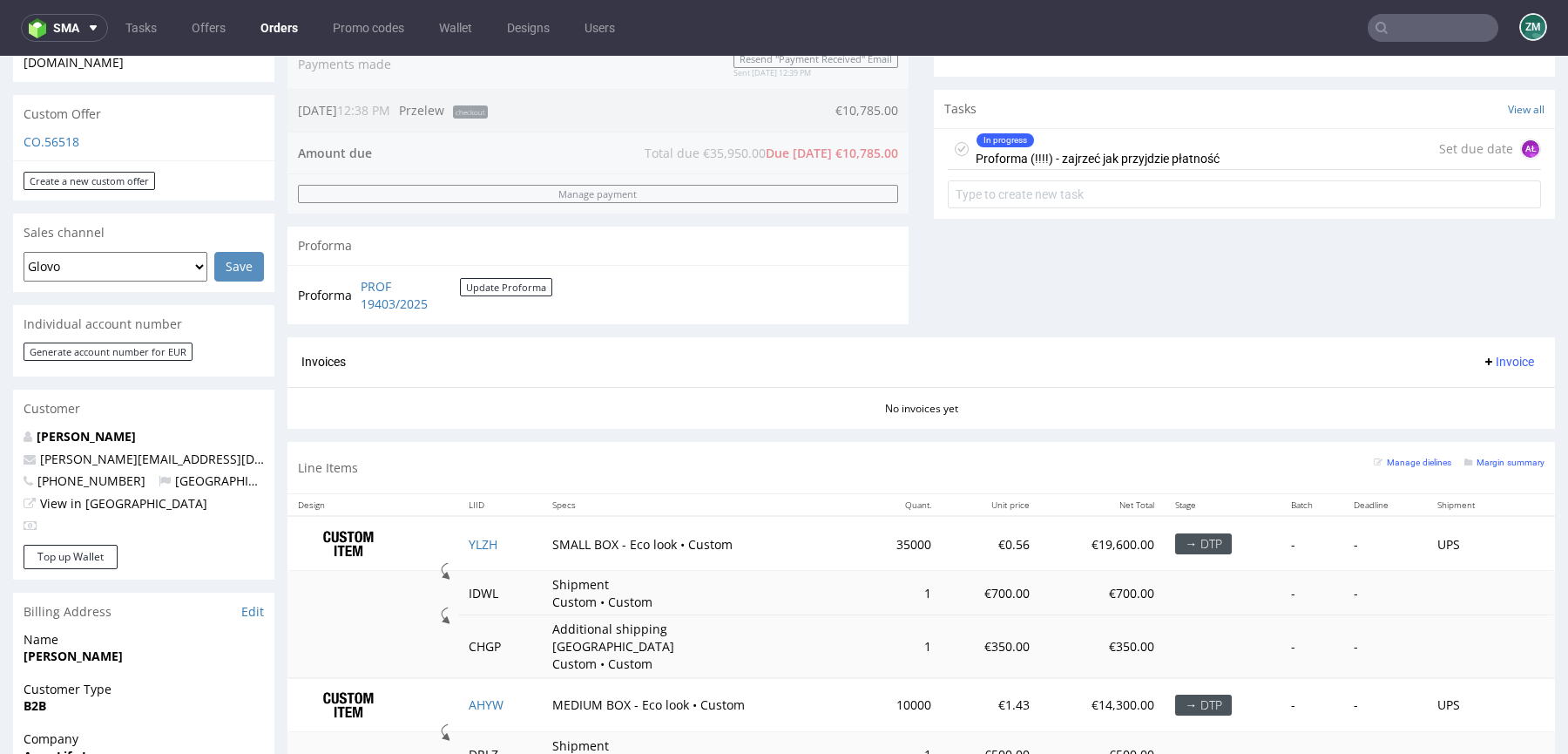
scroll to position [777, 0]
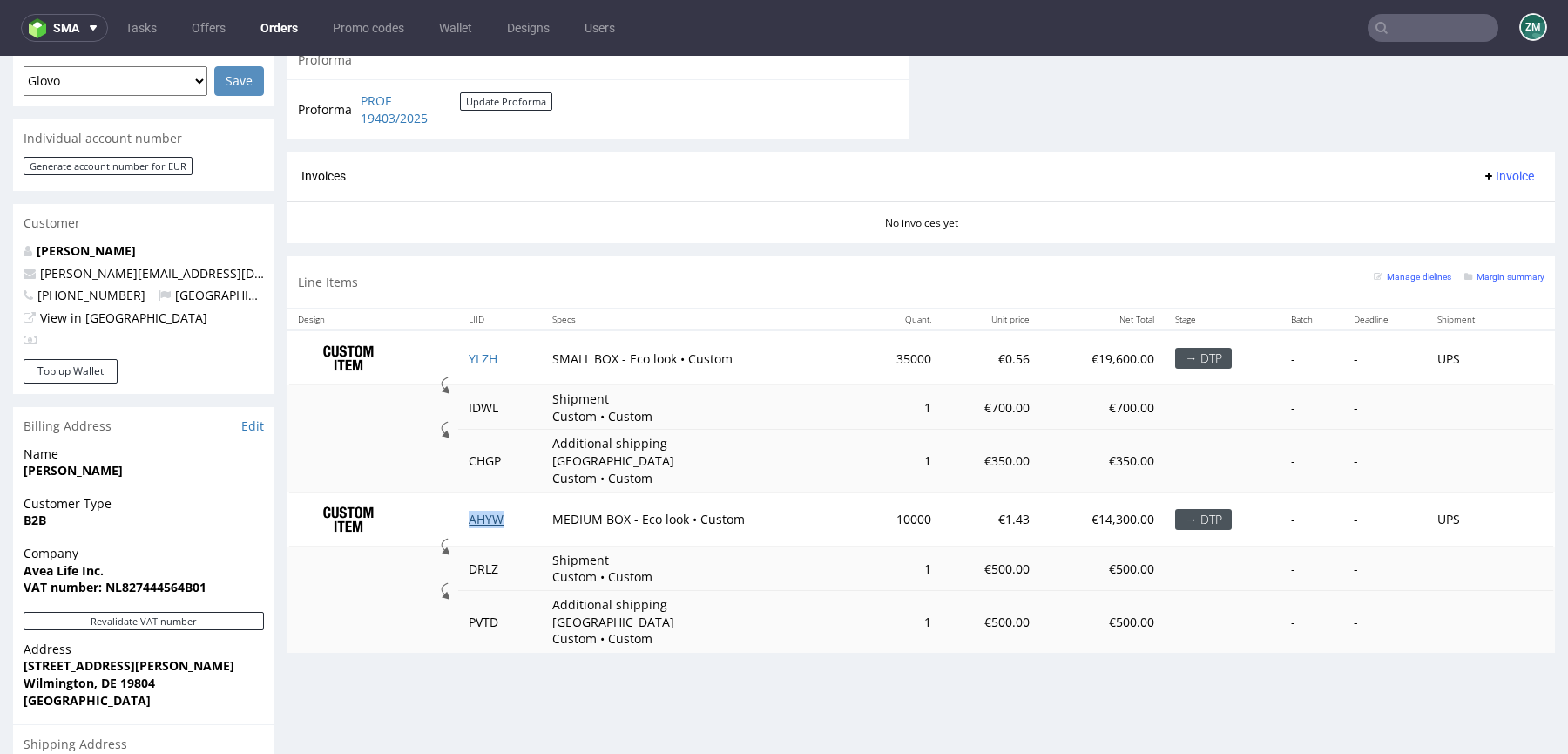
click at [482, 510] on link "AHYW" at bounding box center [486, 518] width 34 height 16
click at [480, 351] on link "YLZH" at bounding box center [483, 359] width 29 height 16
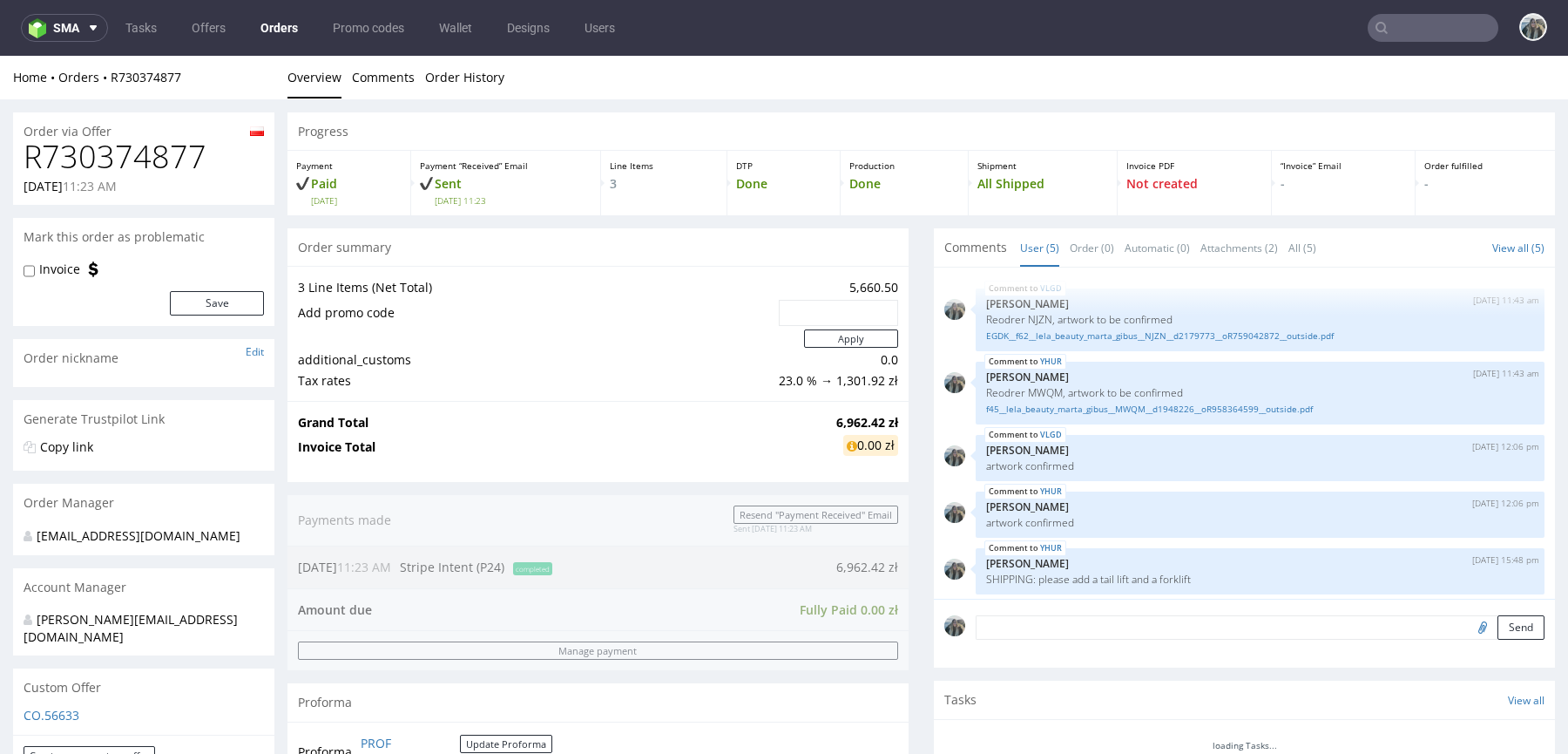
scroll to position [5, 0]
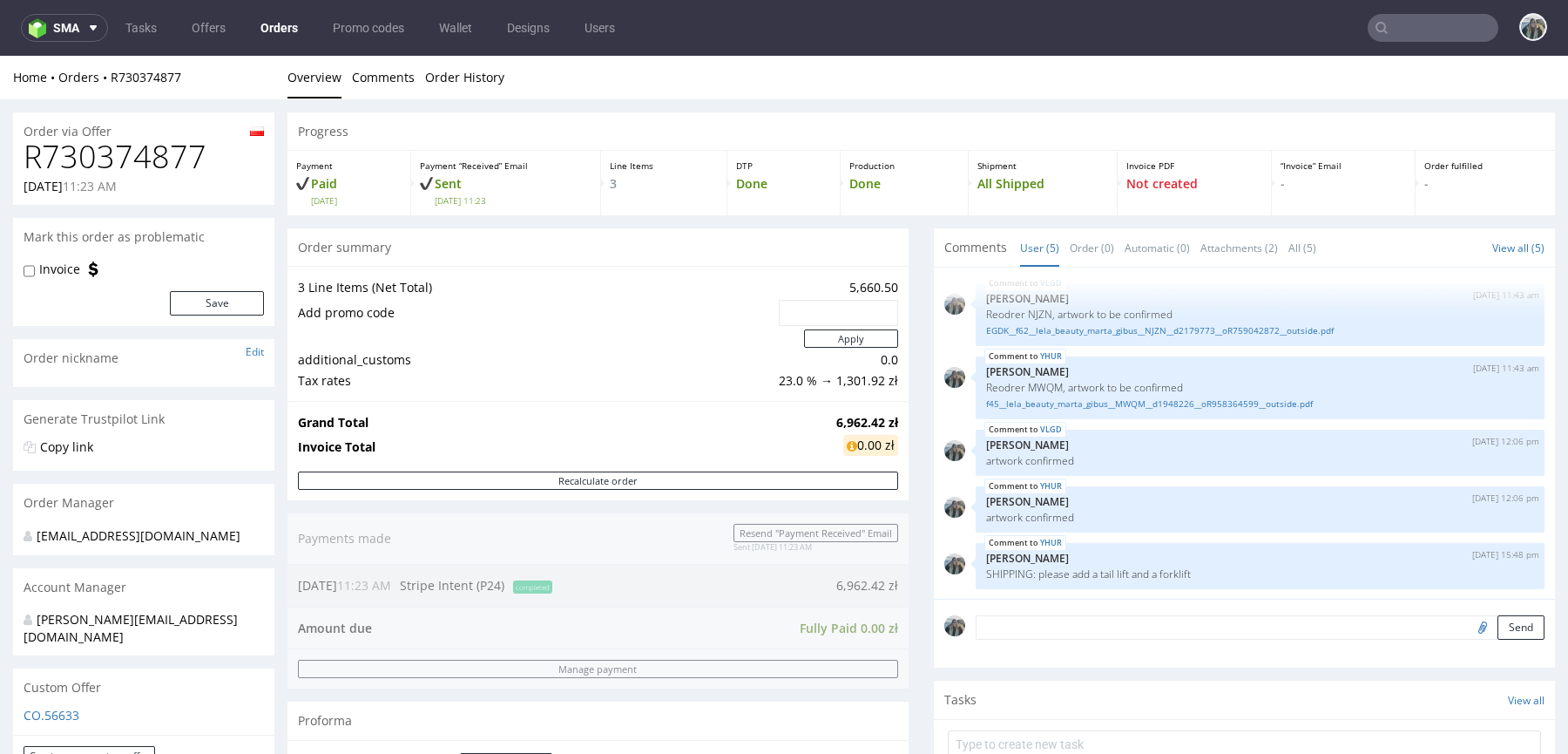
click at [171, 179] on div "29.08.2025 11:23 AM" at bounding box center [143, 186] width 240 height 17
click at [166, 164] on h1 "R730374877" at bounding box center [143, 157] width 240 height 34
copy h1 "R730374877"
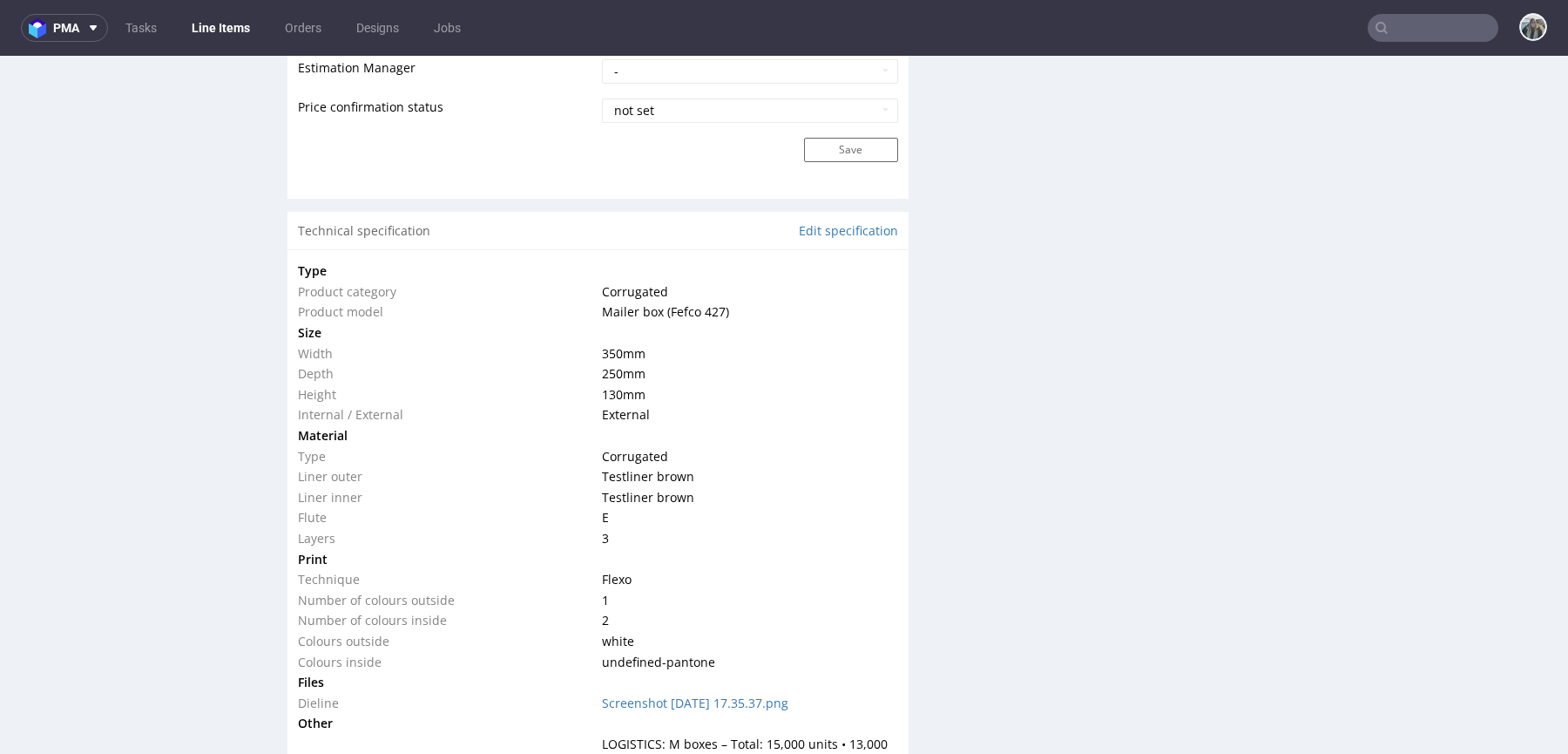
scroll to position [1683, 0]
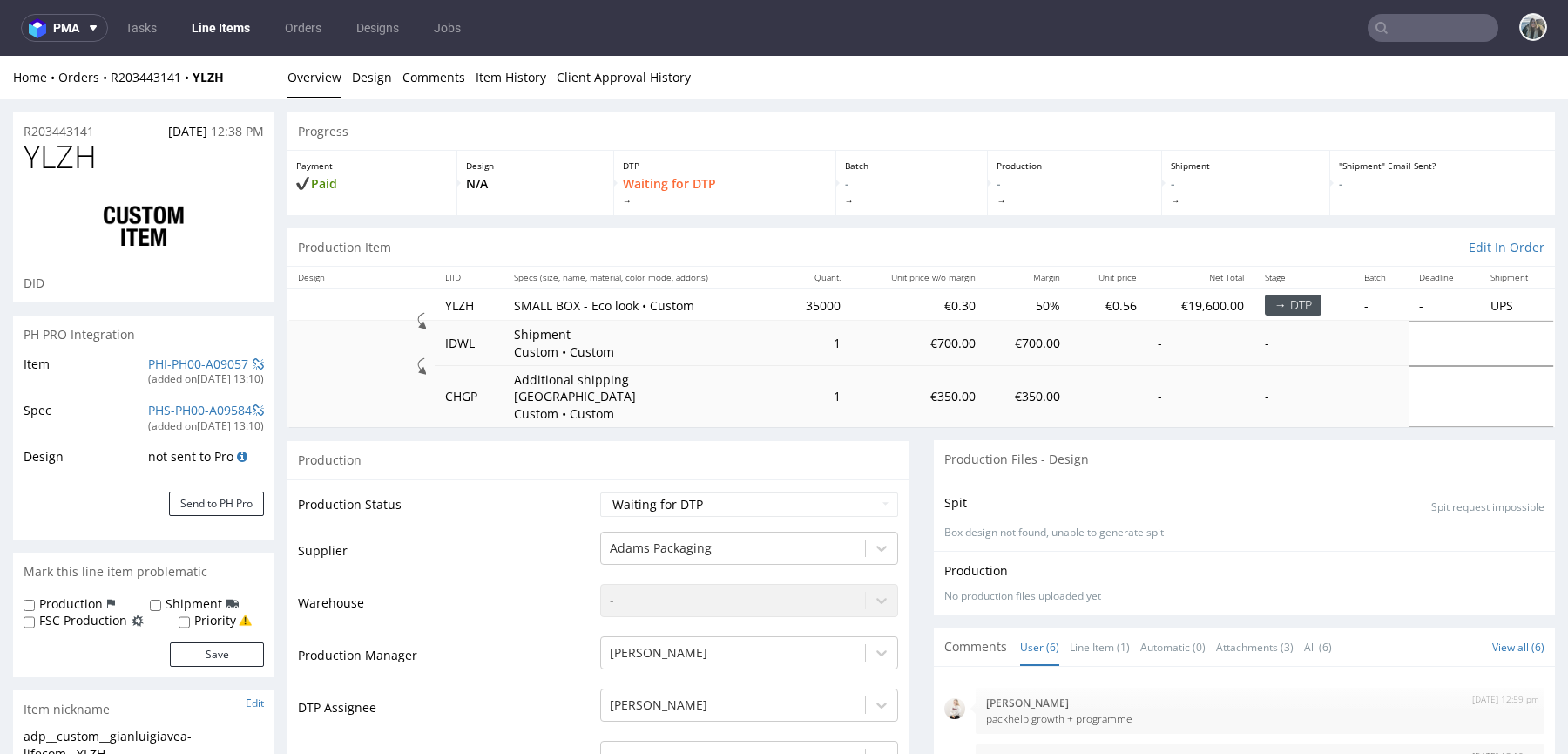
scroll to position [299, 0]
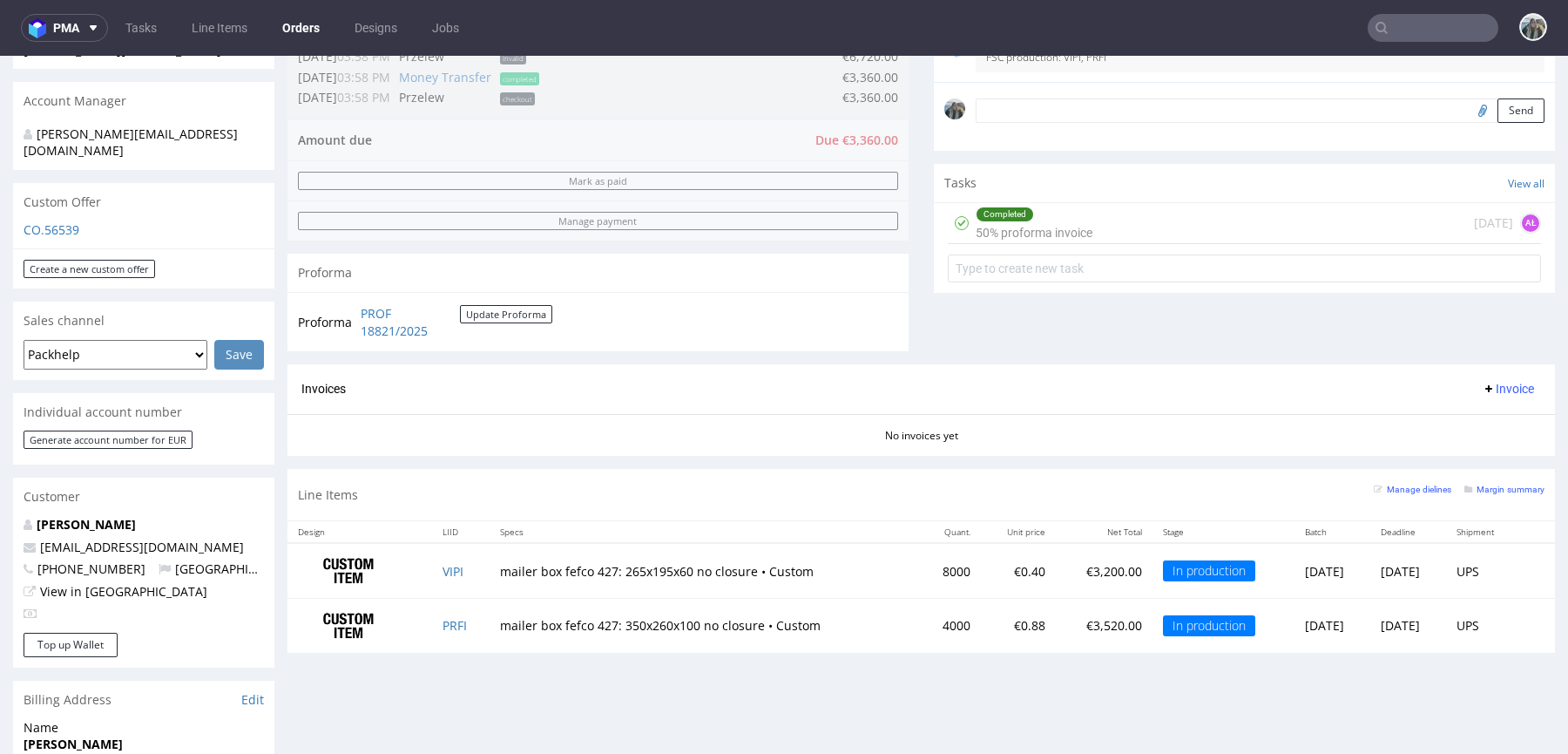
scroll to position [504, 0]
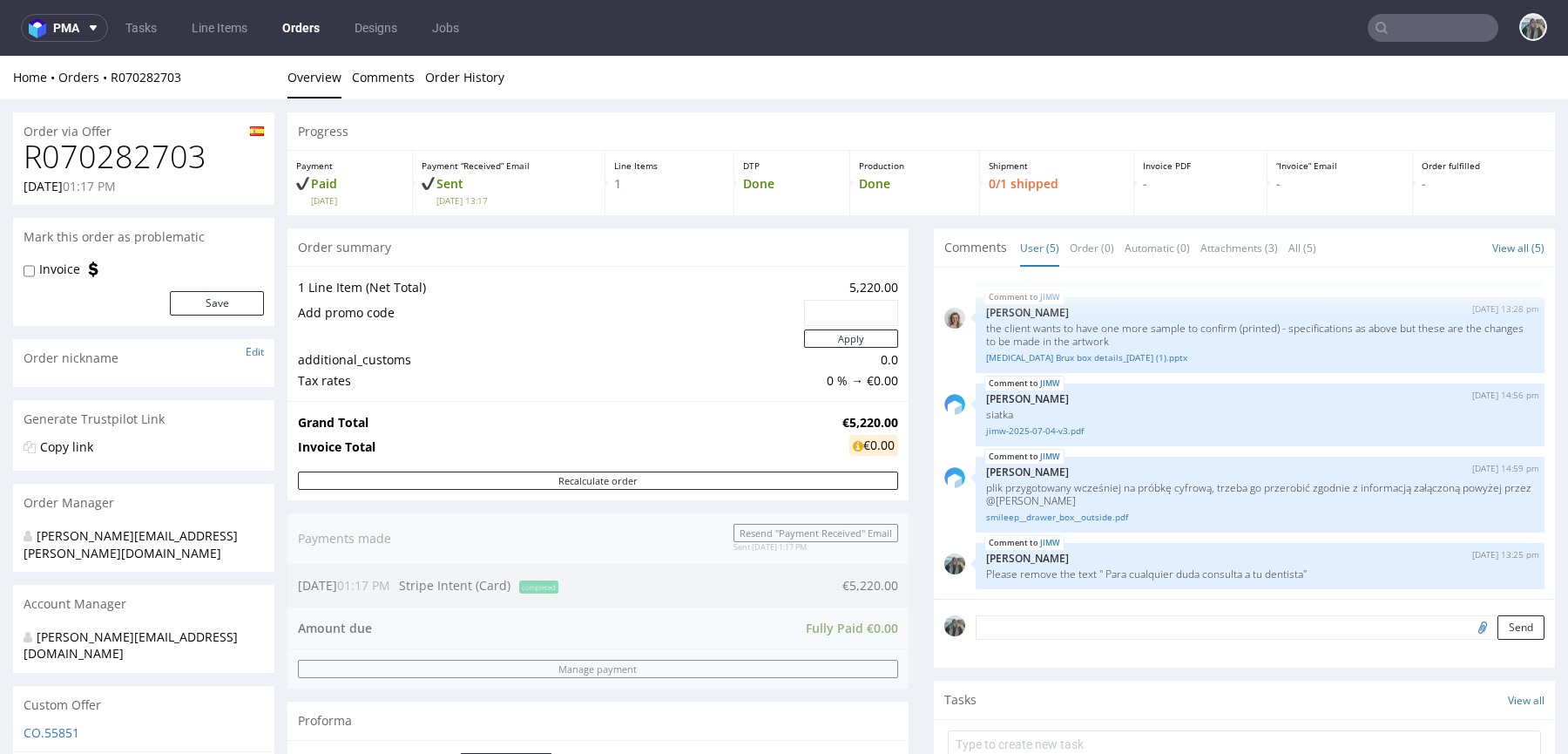
scroll to position [532, 0]
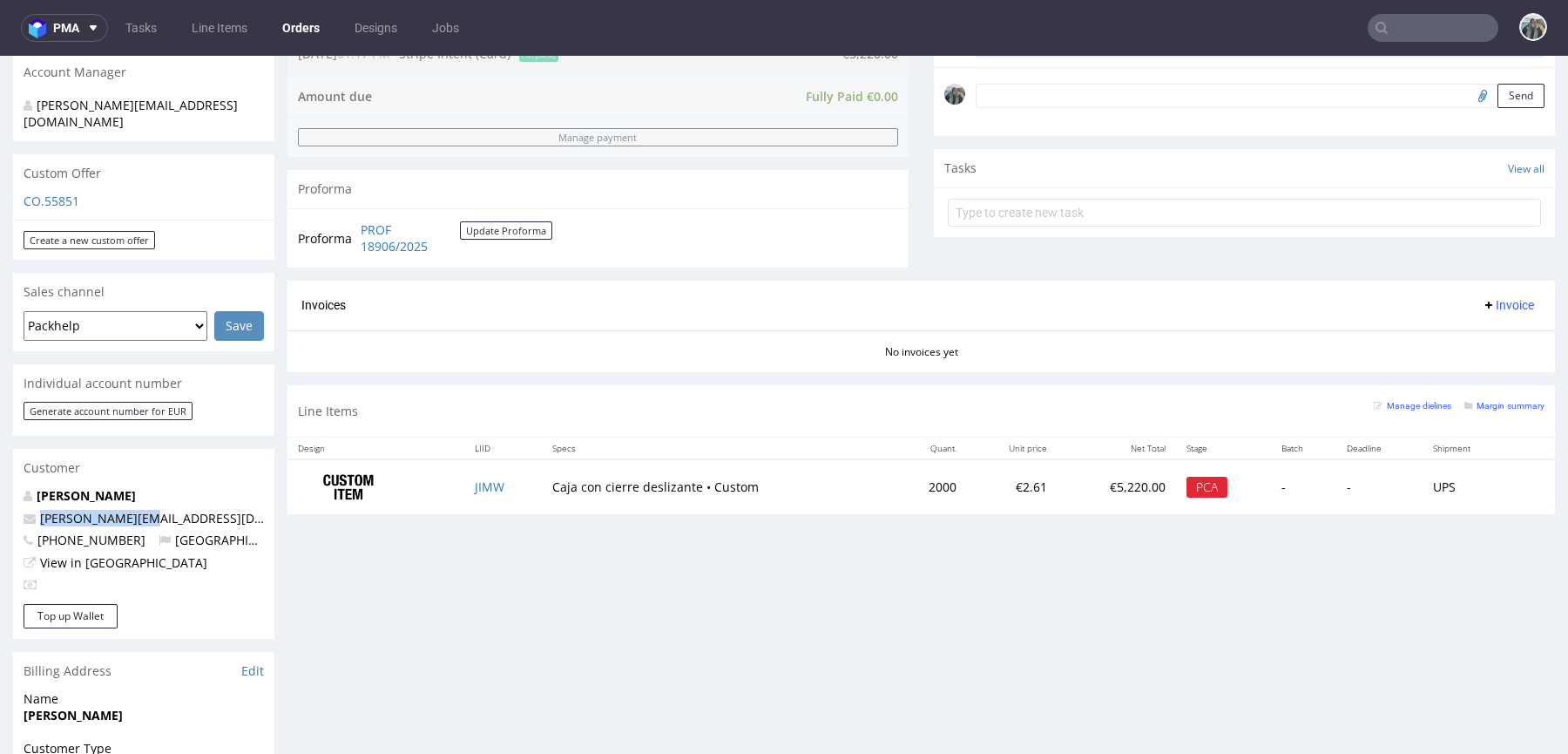
drag, startPoint x: 153, startPoint y: 491, endPoint x: 7, endPoint y: 489, distance: 146.0
click at [15, 490] on div "[PERSON_NAME] [PERSON_NAME][EMAIL_ADDRESS][DOMAIN_NAME] [PHONE_NUMBER] [GEOGRAP…" at bounding box center [143, 545] width 261 height 117
copy span "[PERSON_NAME][EMAIL_ADDRESS][DOMAIN_NAME]"
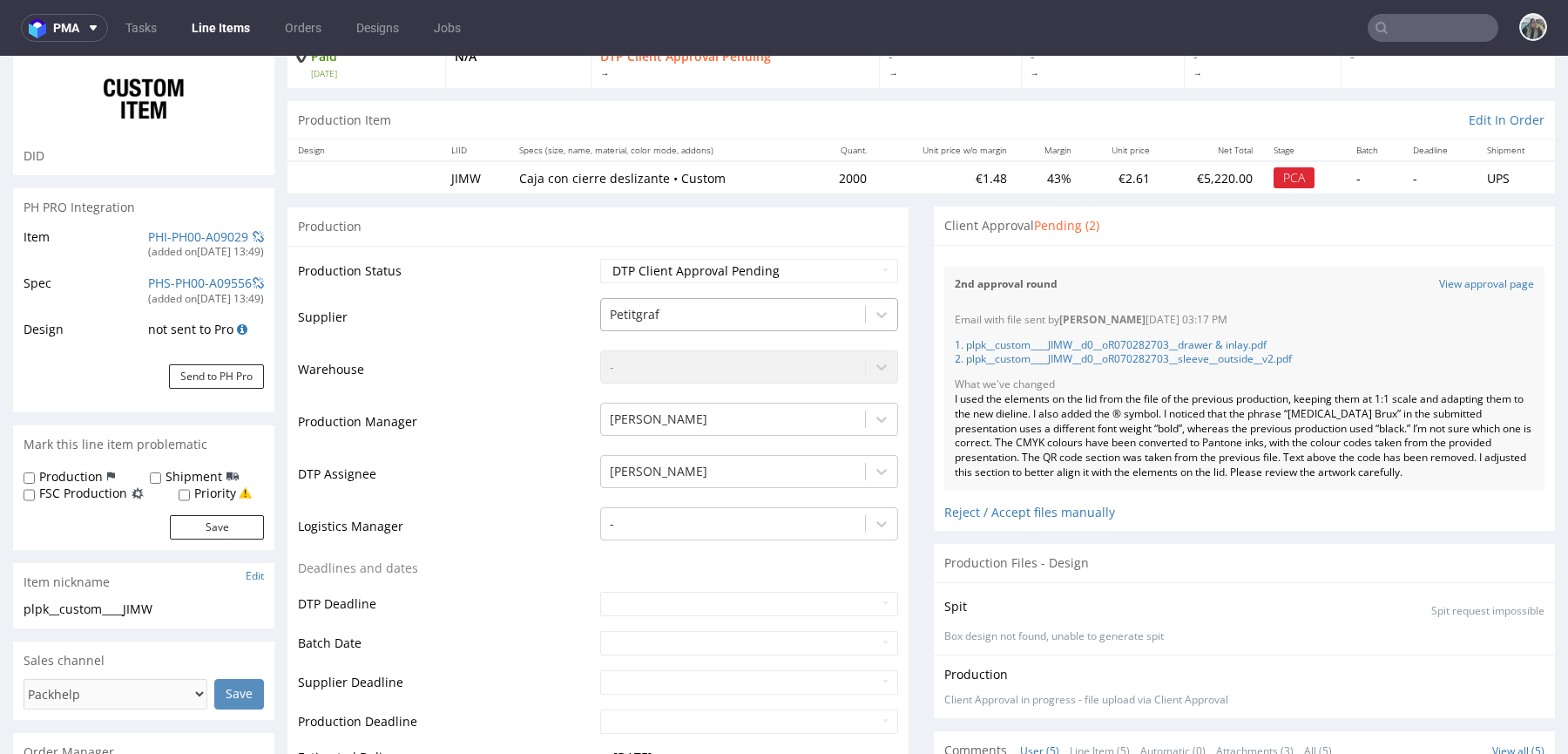
scroll to position [171, 0]
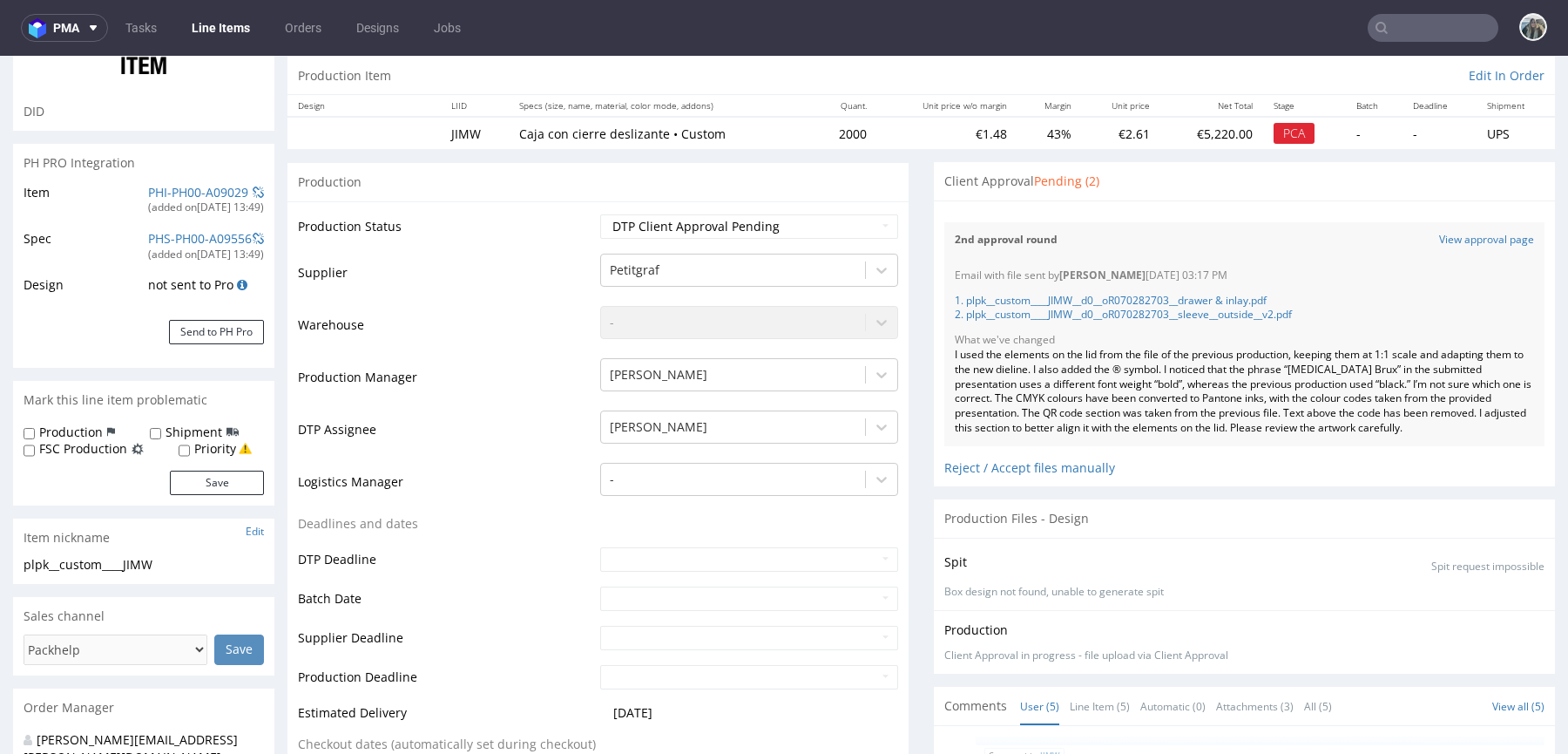
click at [1433, 249] on div "2nd approval round View approval page" at bounding box center [1244, 239] width 600 height 35
click at [1441, 246] on div "2nd approval round View approval page" at bounding box center [1244, 239] width 600 height 35
drag, startPoint x: 1441, startPoint y: 240, endPoint x: 1196, endPoint y: 149, distance: 261.4
click at [1442, 240] on link "View approval page" at bounding box center [1486, 240] width 95 height 14
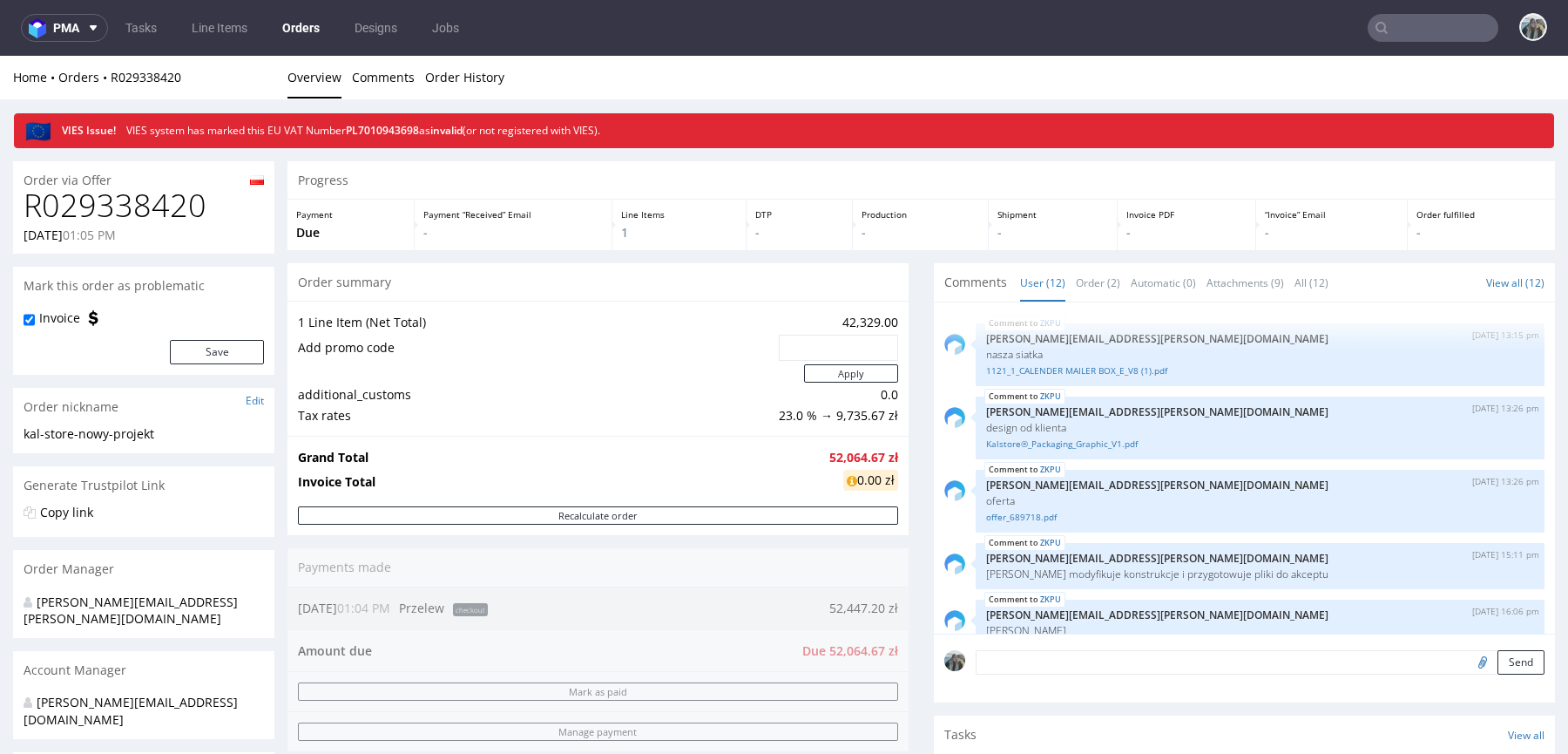
scroll to position [836, 0]
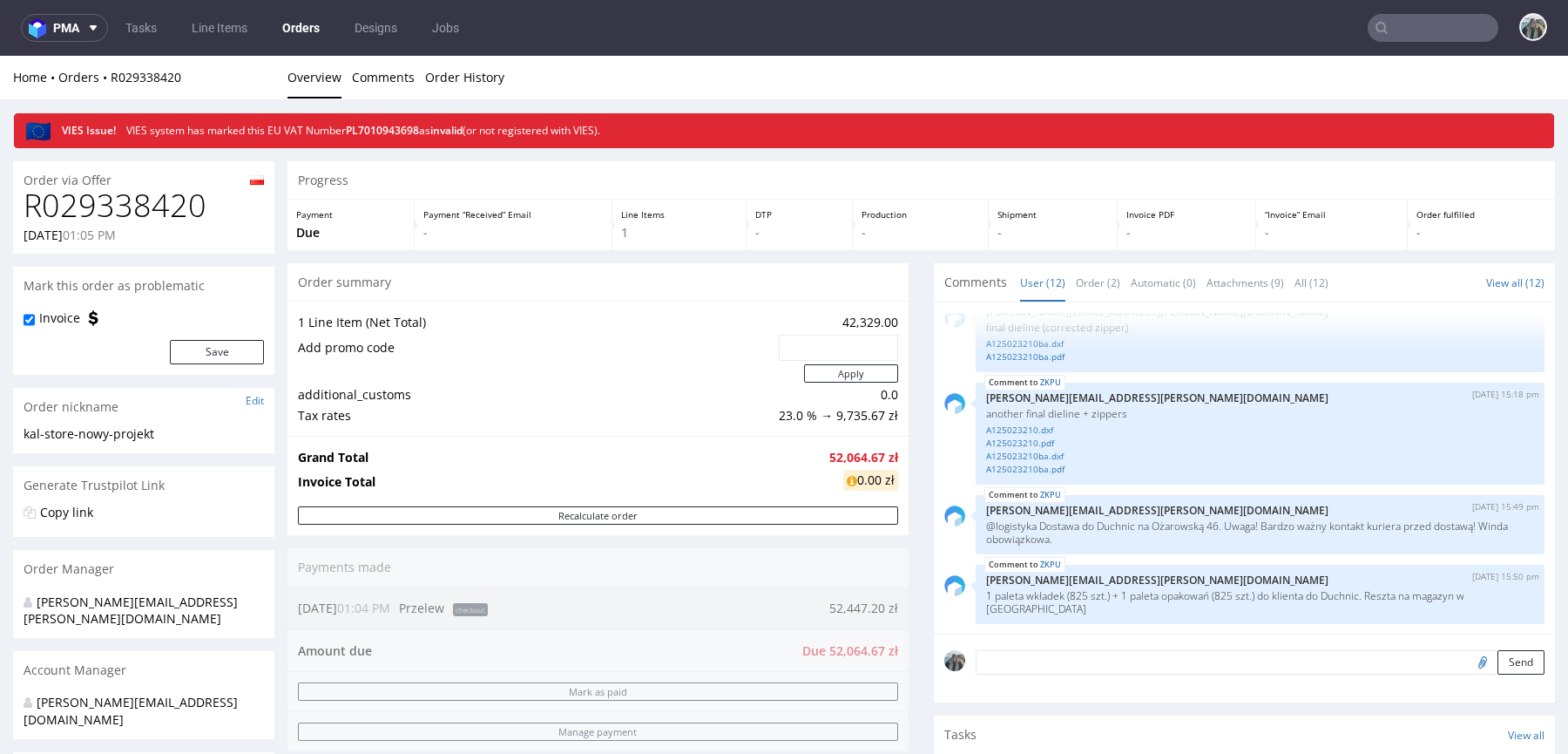
click at [159, 200] on h1 "R029338420" at bounding box center [143, 206] width 240 height 34
drag, startPoint x: 159, startPoint y: 200, endPoint x: 456, endPoint y: 95, distance: 315.0
click at [162, 200] on h1 "R029338420" at bounding box center [143, 206] width 240 height 34
copy h1 "R029338420"
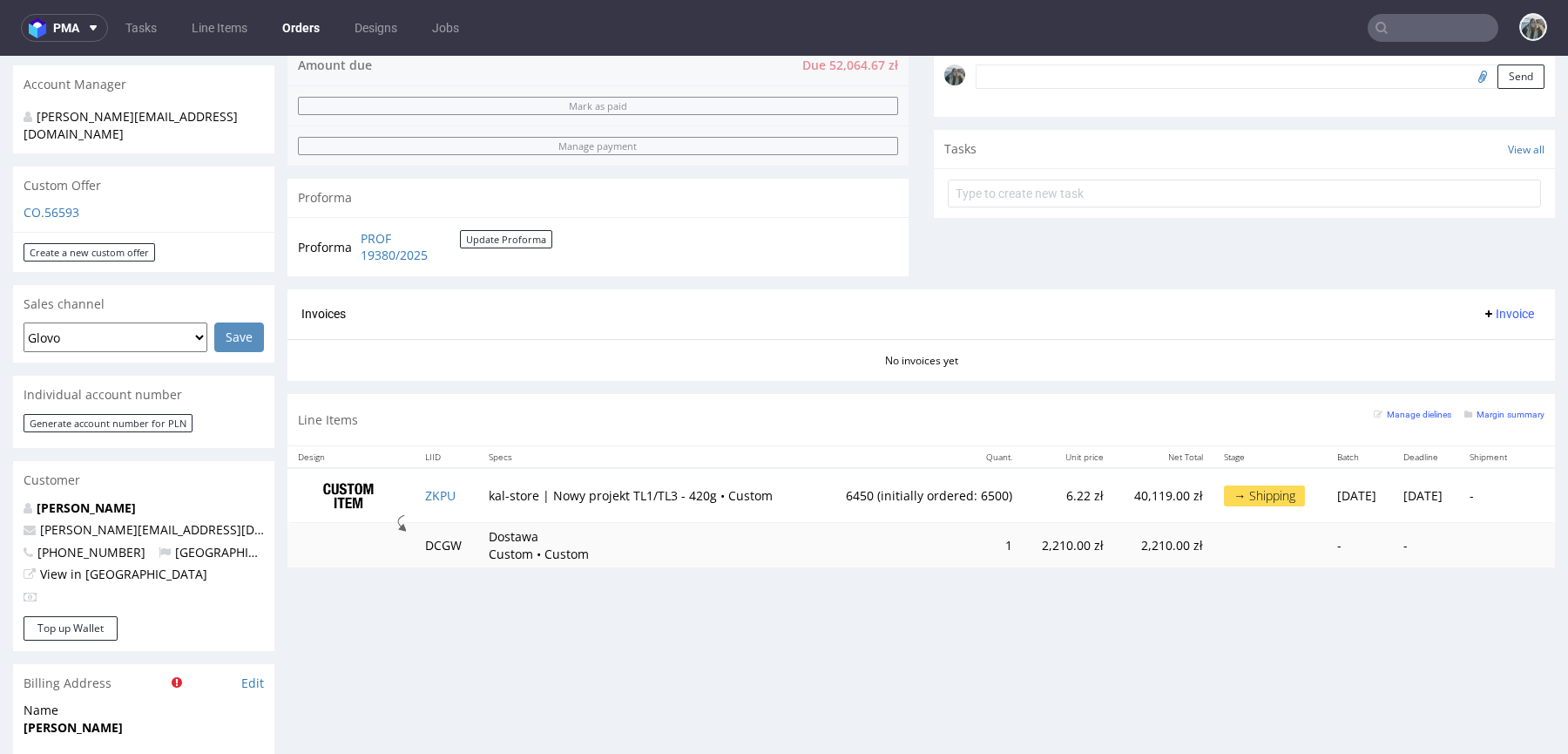
scroll to position [586, 0]
click at [826, 493] on td "6450 (initially ordered: 6500)" at bounding box center [919, 494] width 207 height 55
copy td "6450"
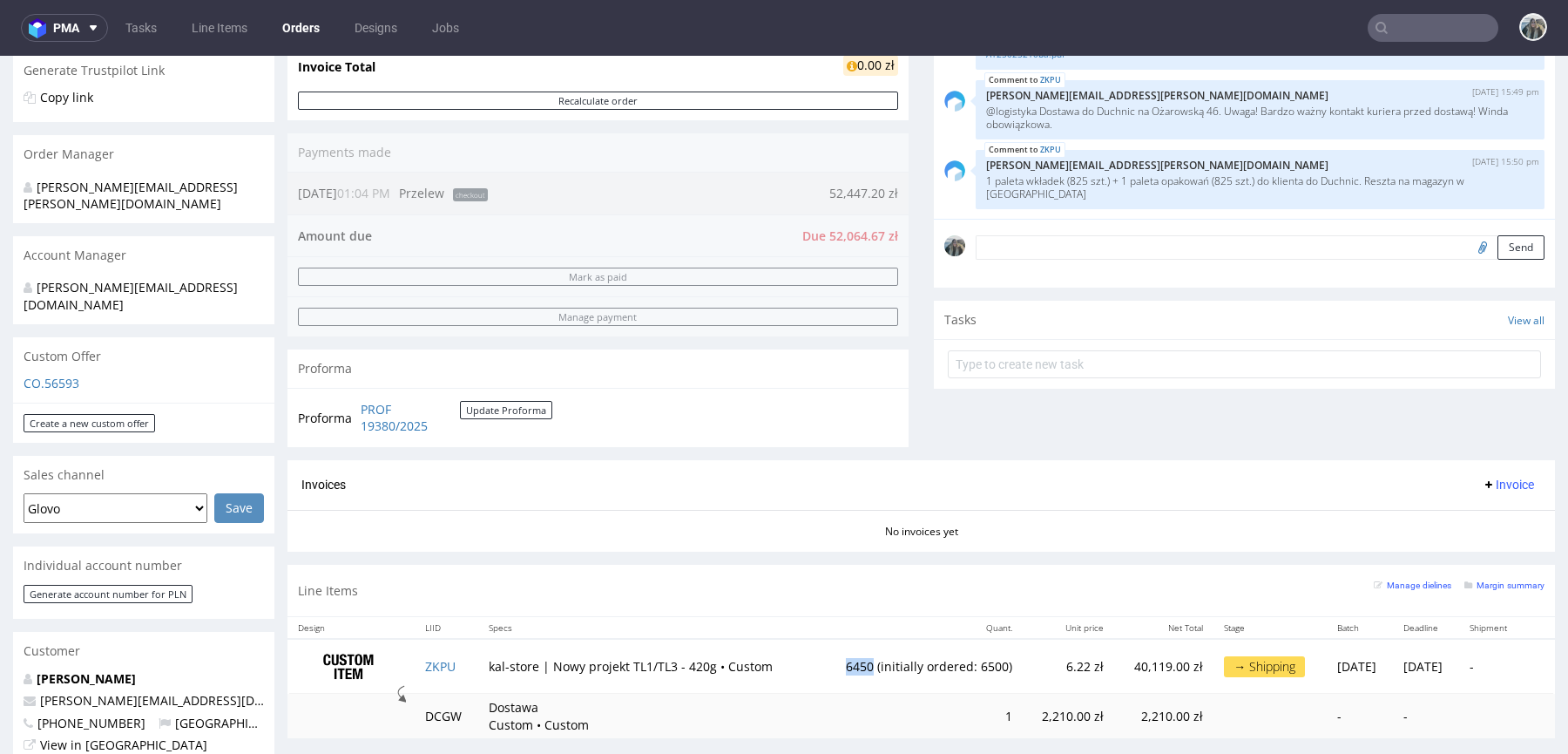
scroll to position [402, 0]
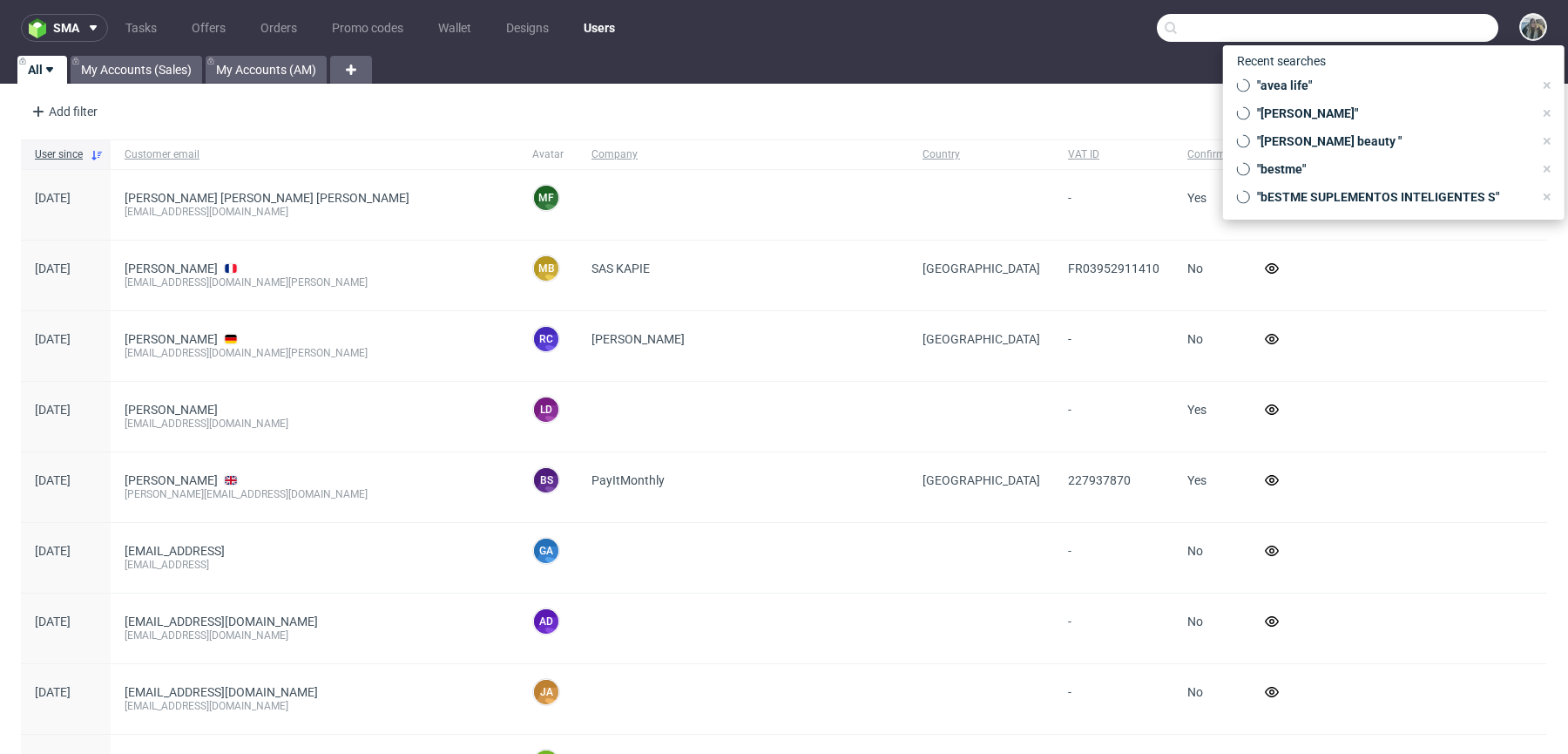
click at [1417, 18] on input "text" at bounding box center [1327, 27] width 341 height 28
paste input "noma"
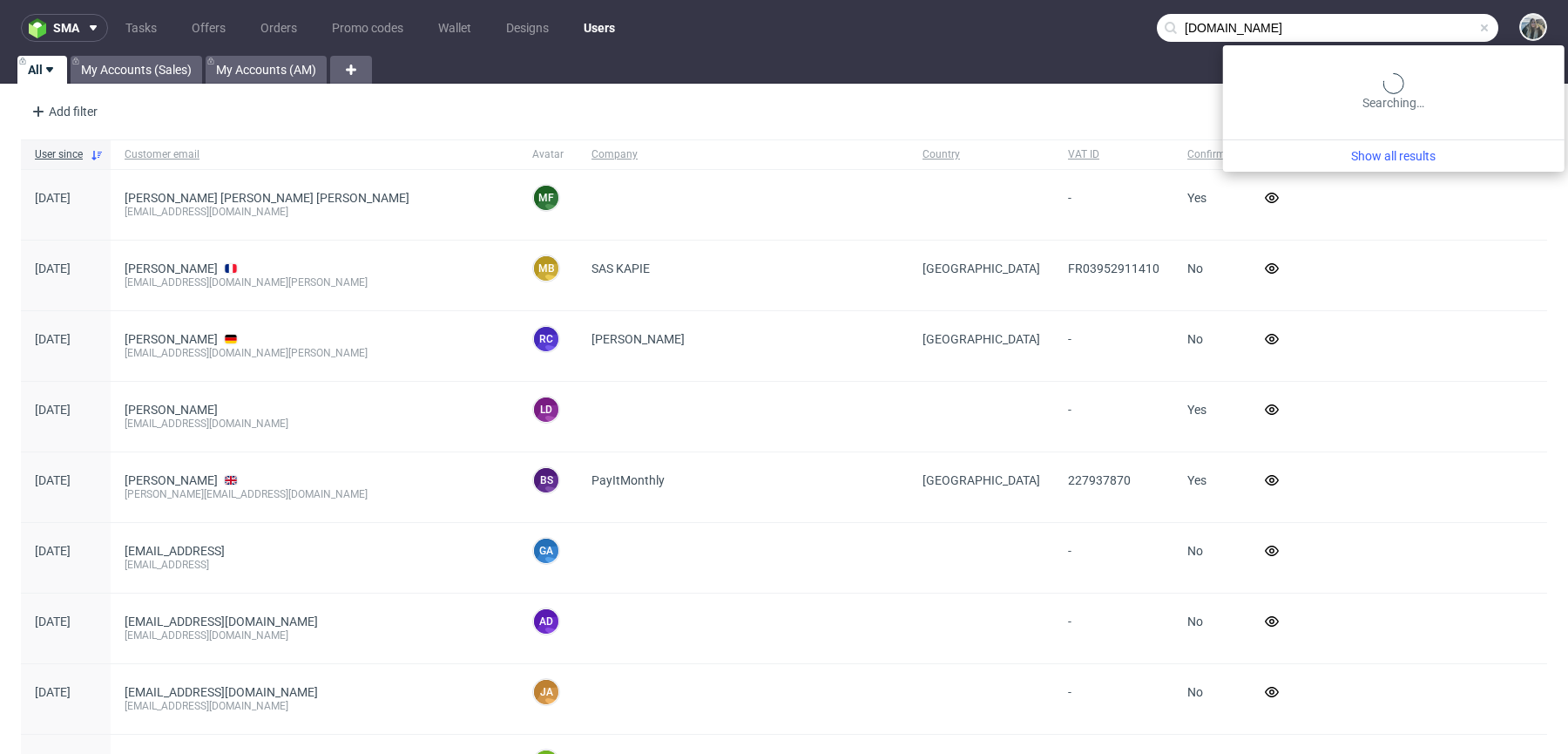
type input "noma.dk"
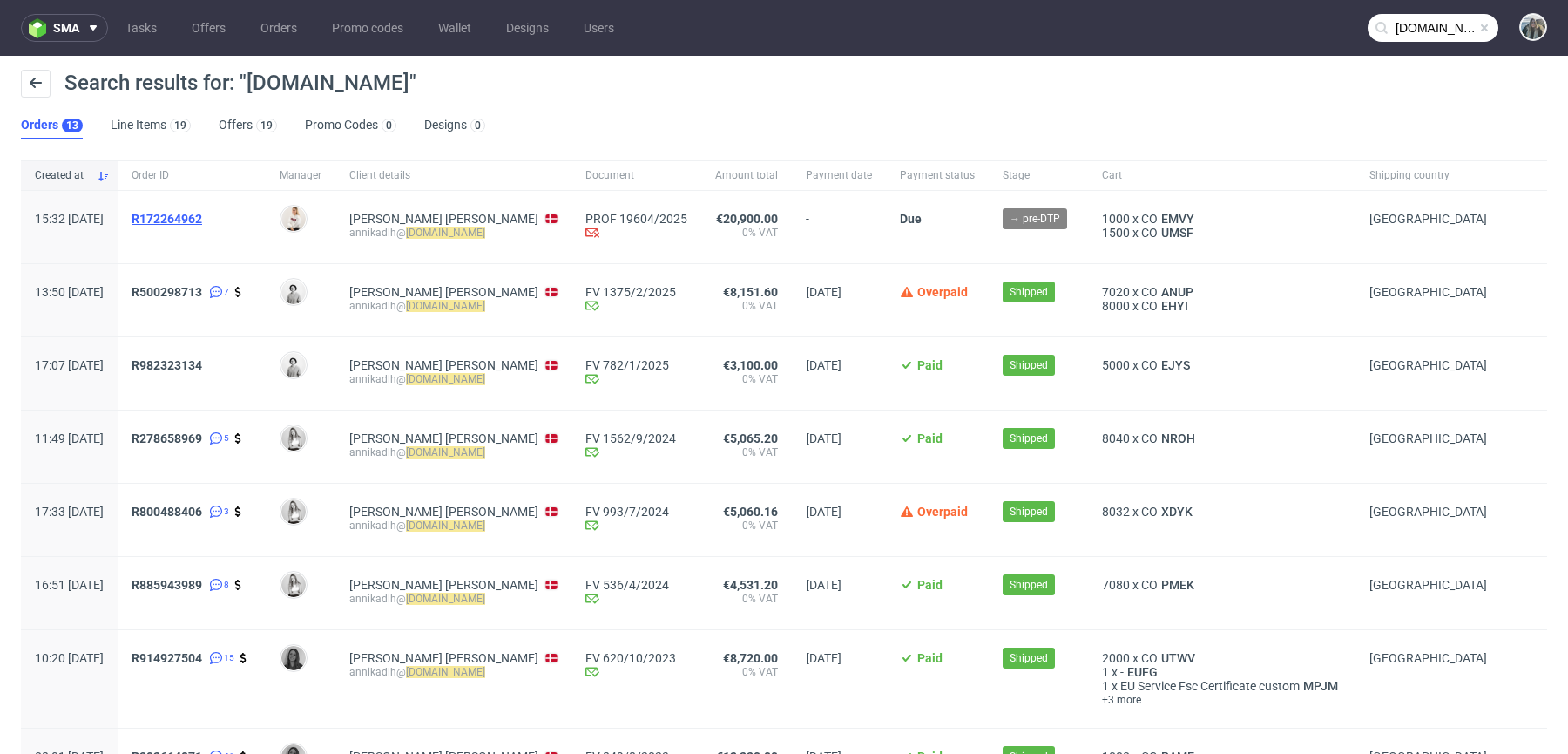
click at [202, 219] on span "R172264962" at bounding box center [167, 218] width 71 height 14
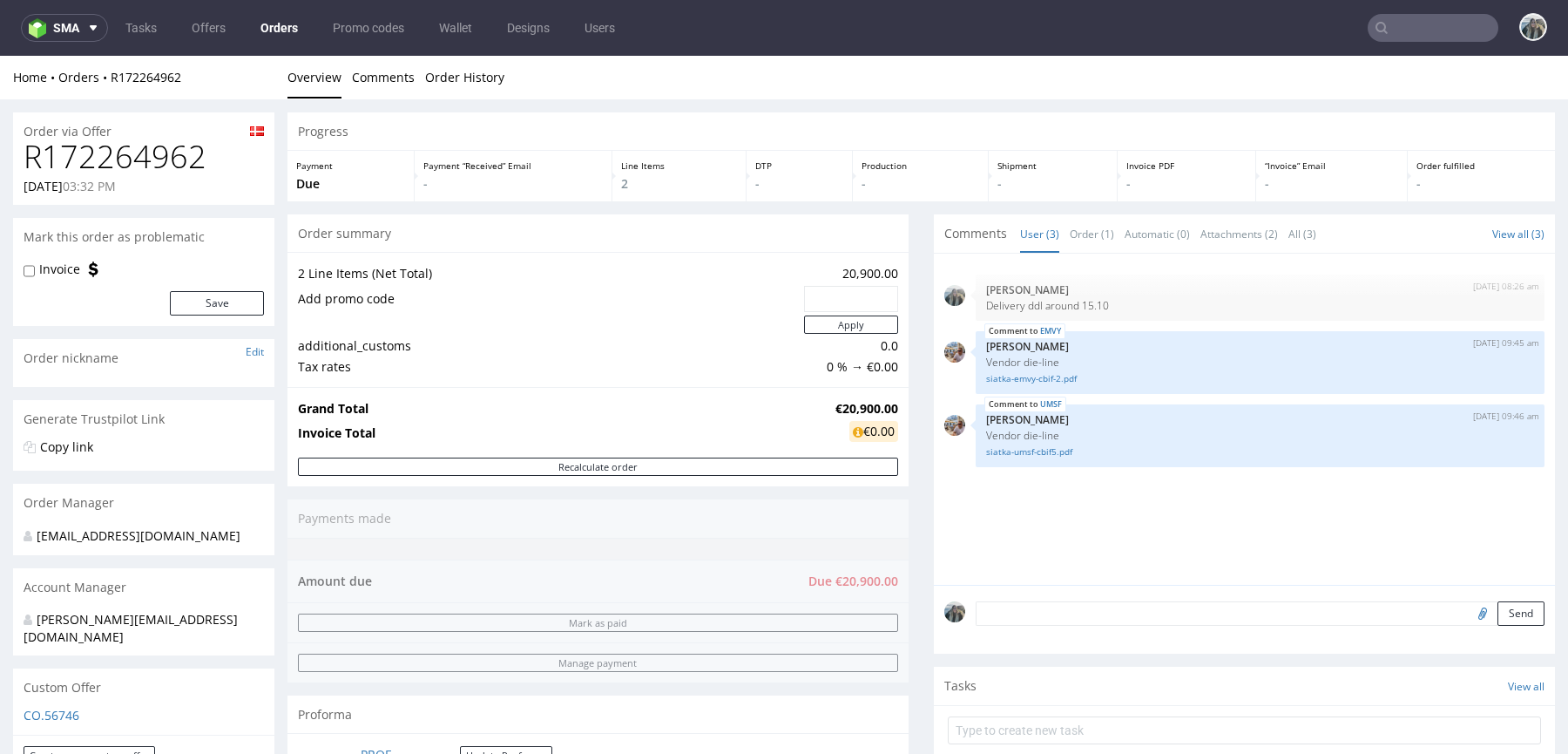
click at [129, 158] on h1 "R172264962" at bounding box center [143, 157] width 240 height 34
click at [128, 157] on h1 "R172264962" at bounding box center [143, 157] width 240 height 34
copy h1 "R172264962"
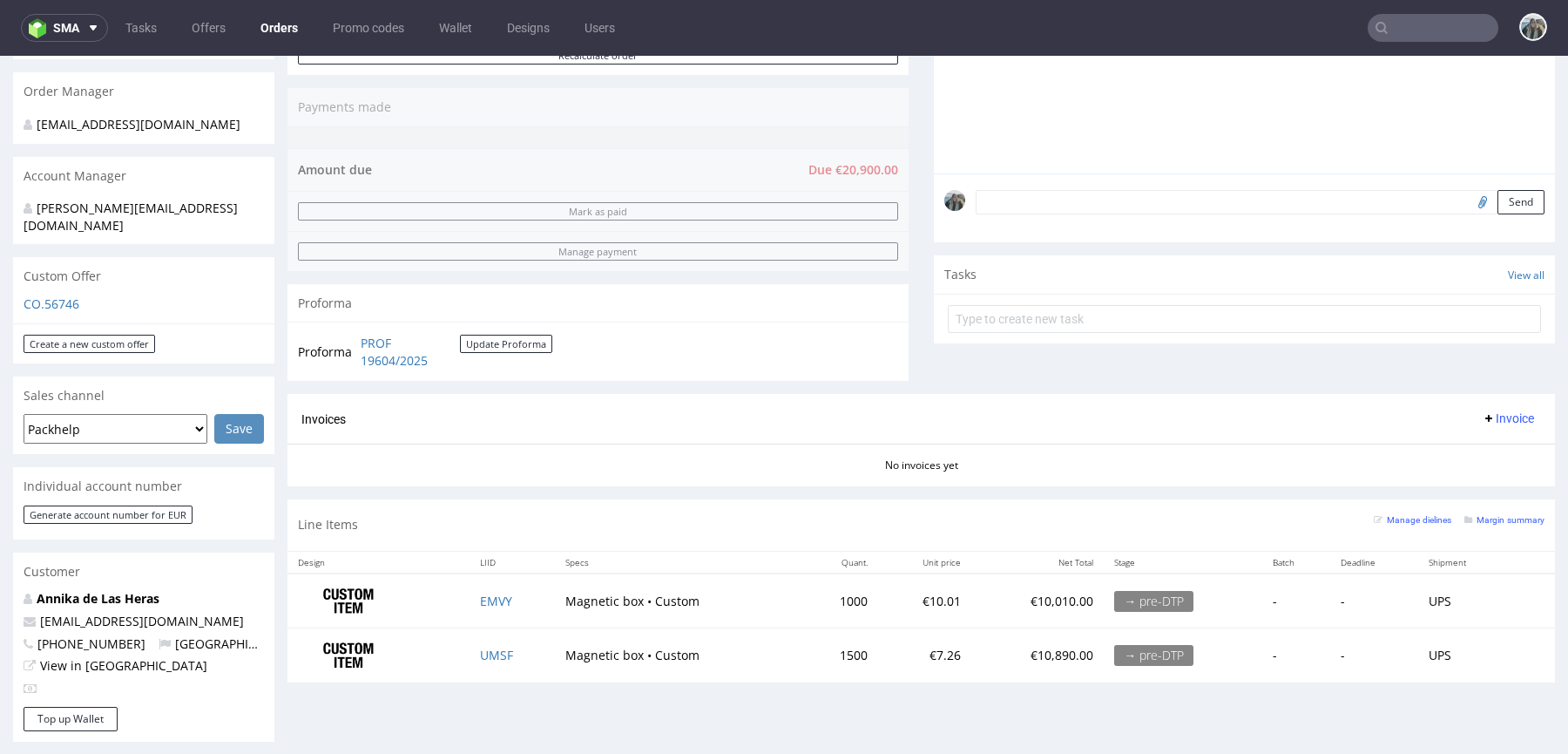
scroll to position [104, 0]
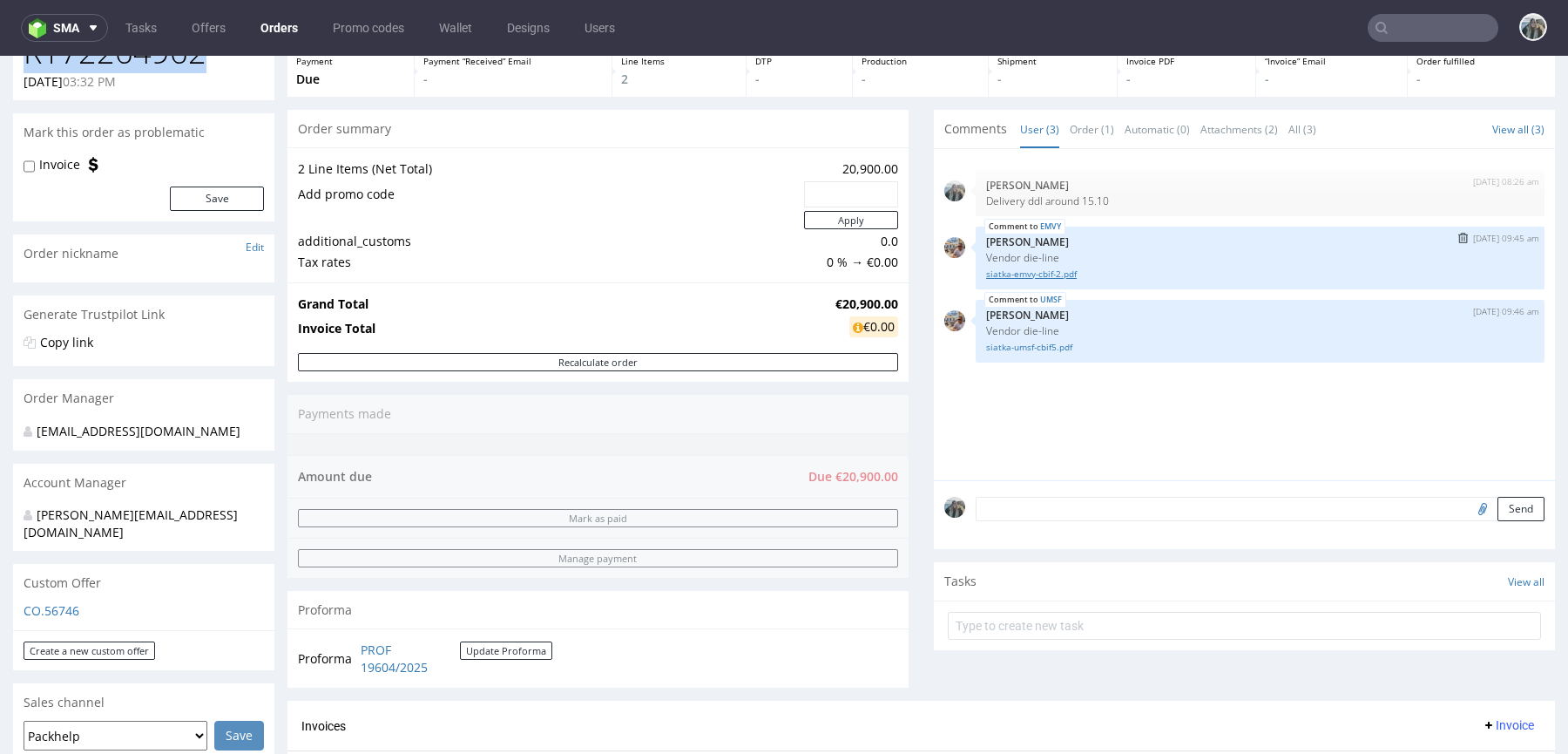
click at [1044, 267] on link "siatka-emvy-cbif-2.pdf" at bounding box center [1259, 274] width 548 height 13
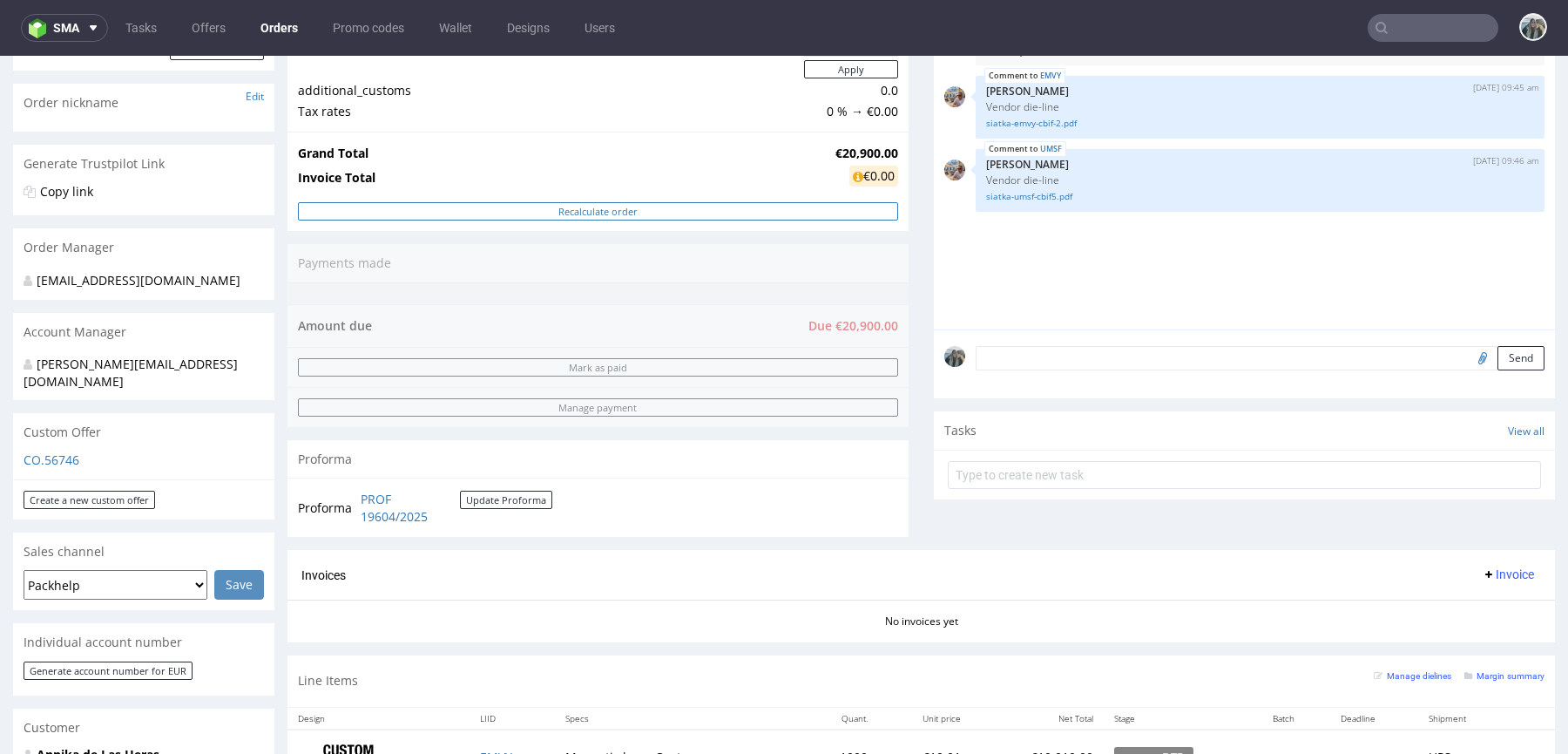
scroll to position [700, 0]
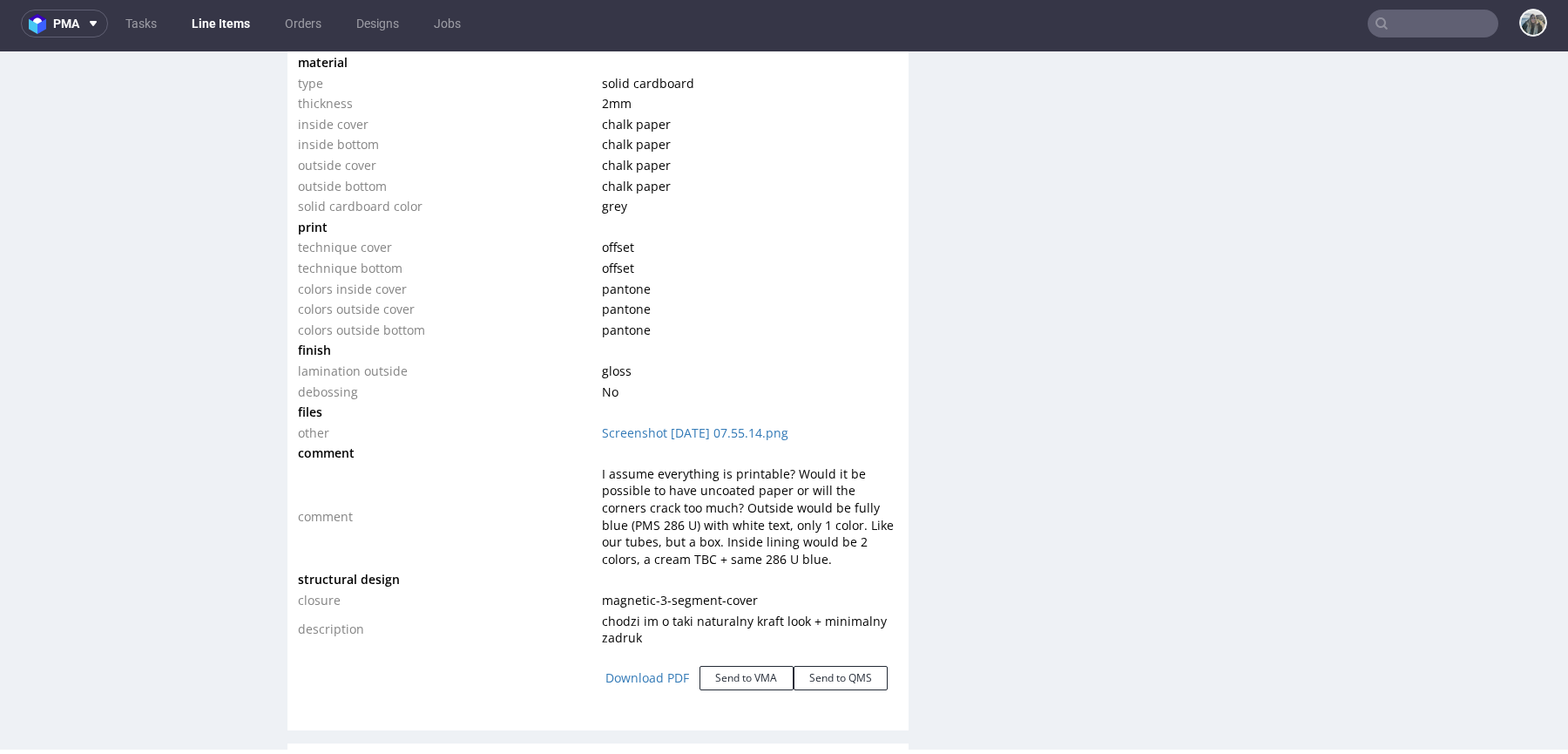
scroll to position [1813, 0]
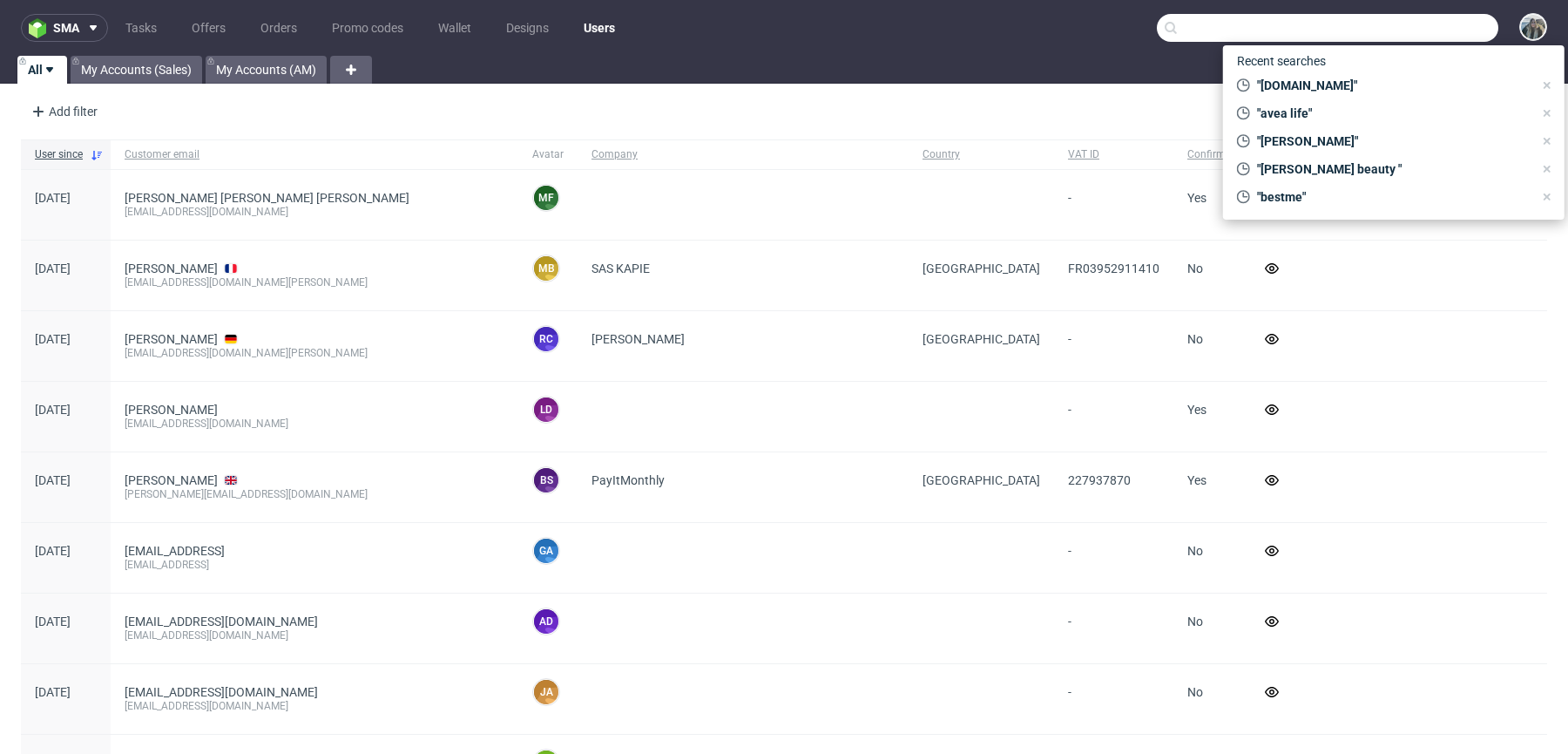
click at [1403, 29] on input "text" at bounding box center [1327, 27] width 341 height 28
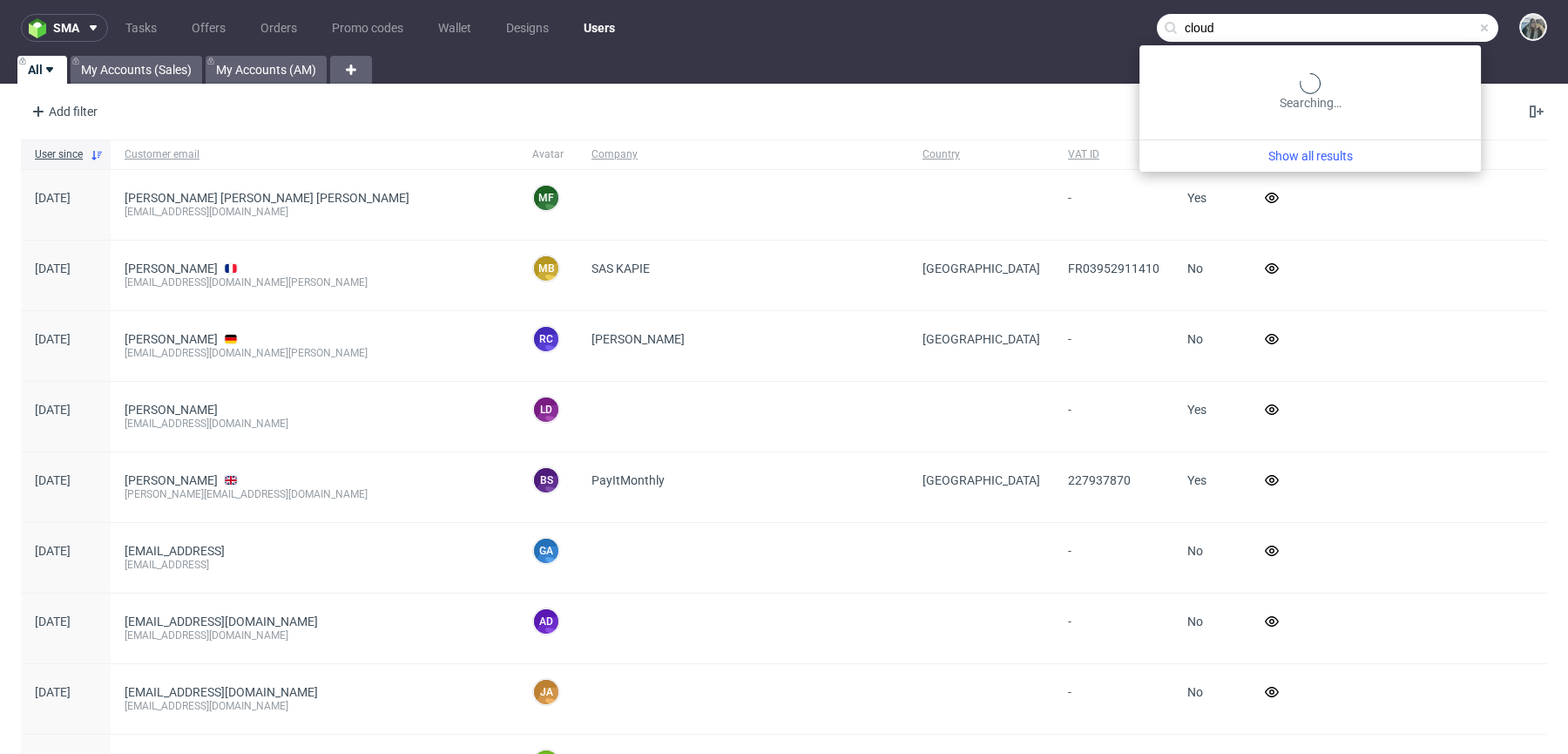
type input "cloud"
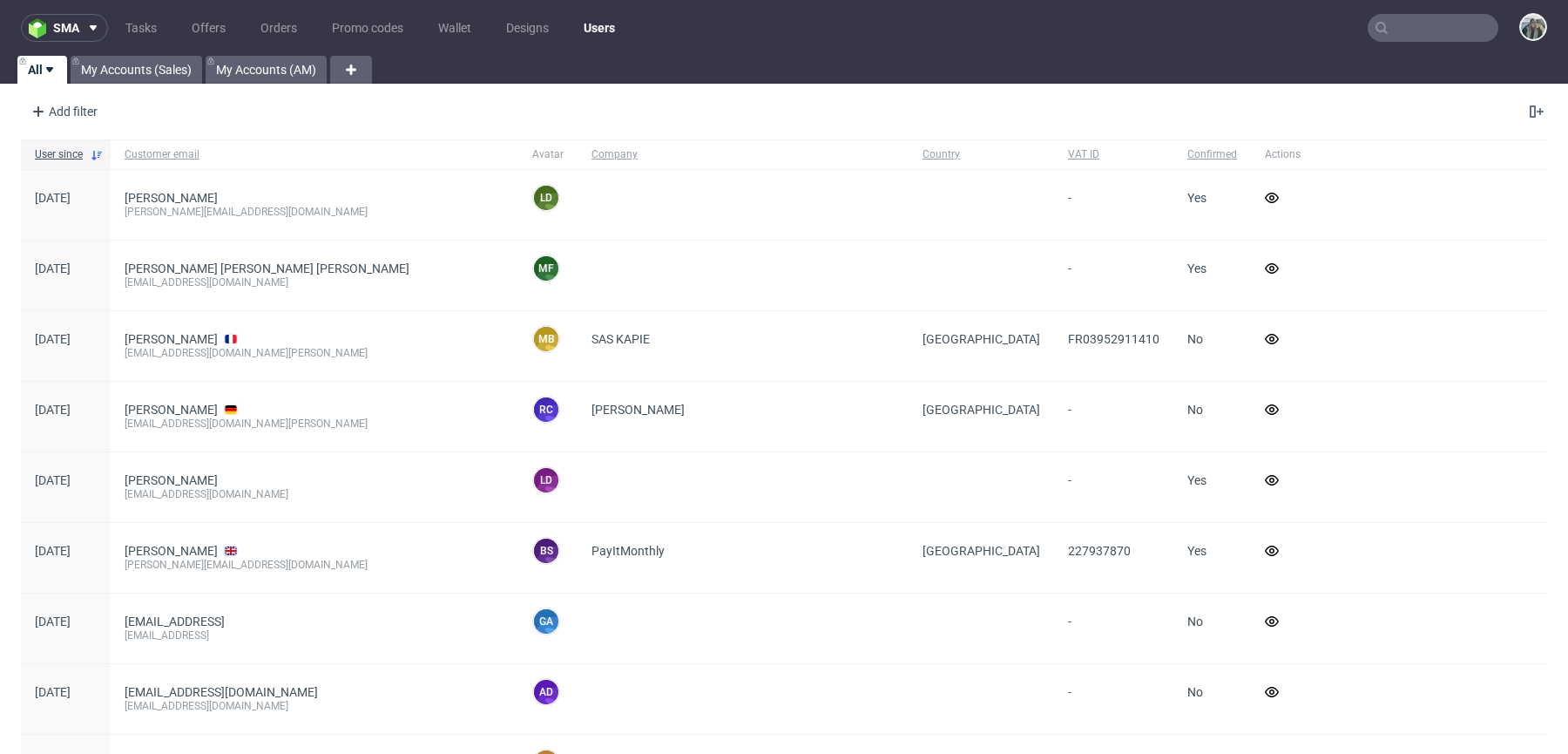
click at [1408, 34] on input "text" at bounding box center [1433, 27] width 130 height 28
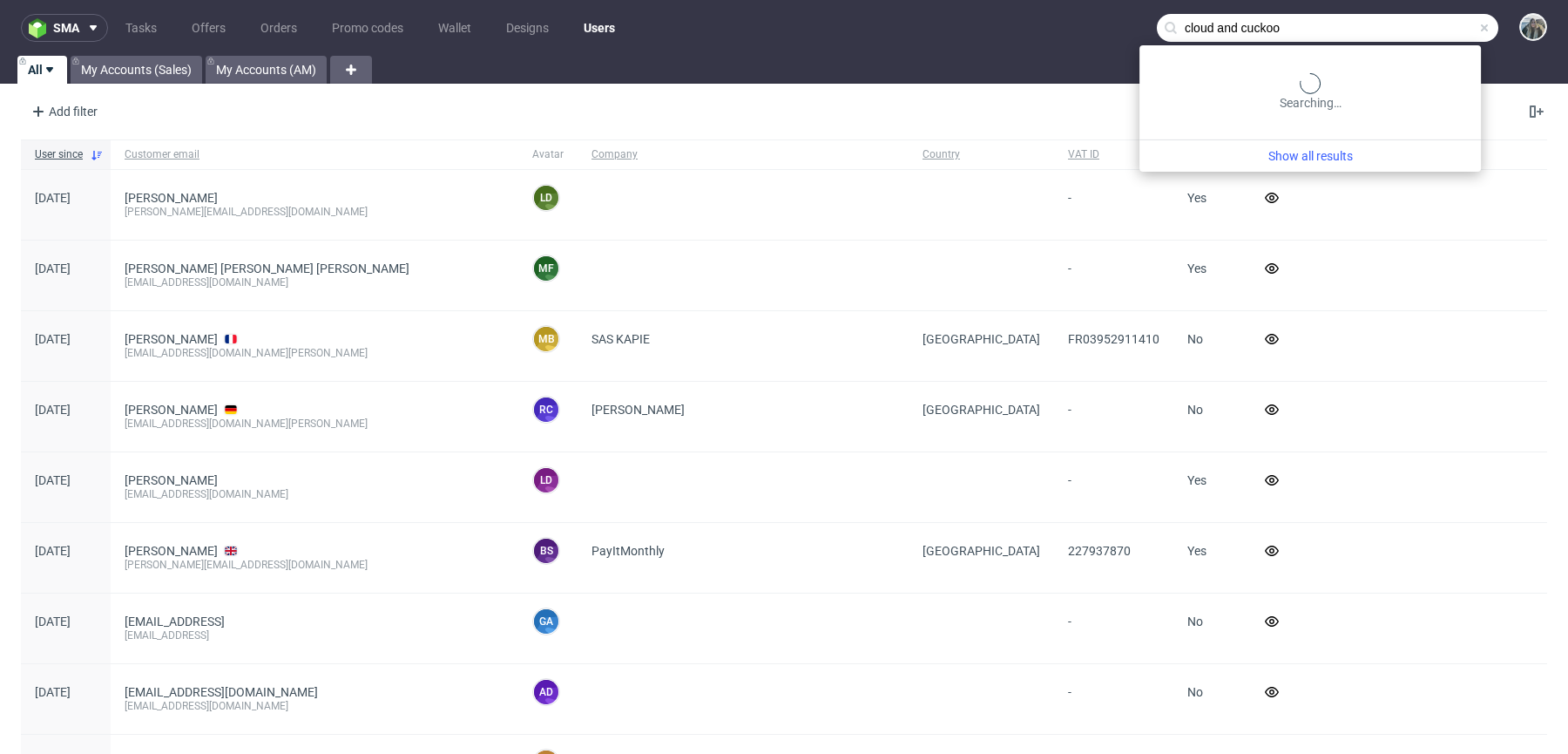
type input "cloud and cuckoo"
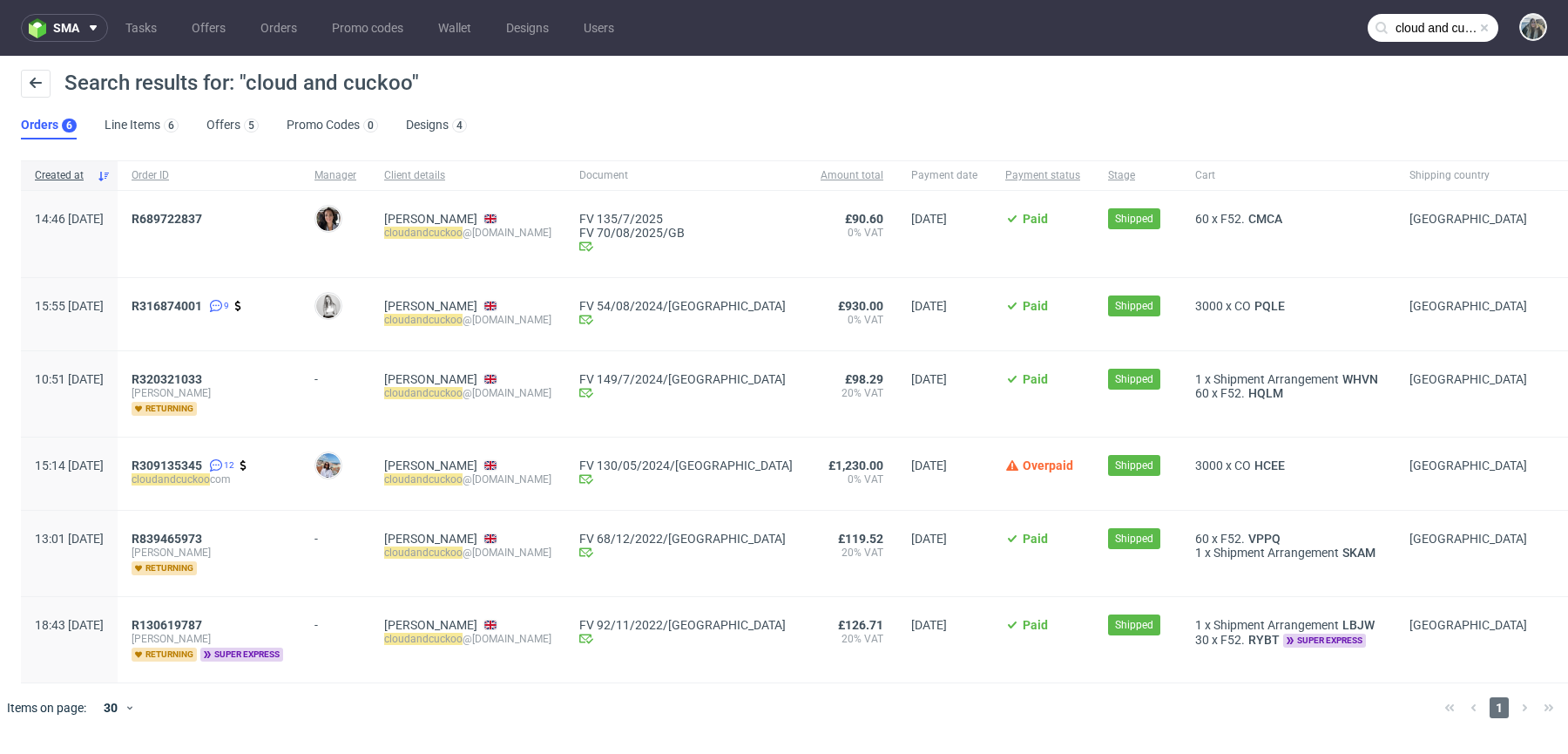
click at [230, 226] on span "R689722837" at bounding box center [208, 234] width 155 height 44
click at [185, 217] on span "R 689722837" at bounding box center [167, 218] width 71 height 14
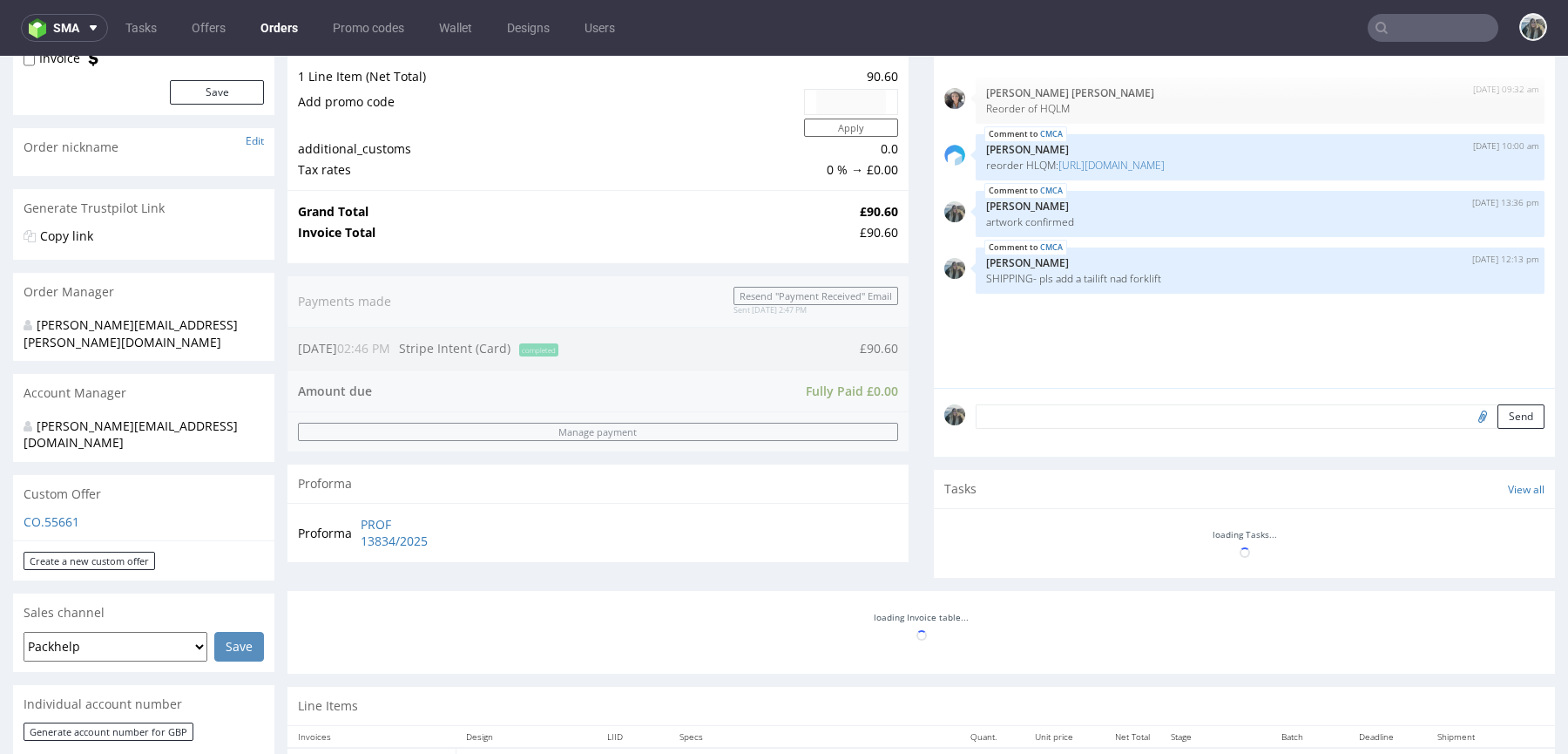
scroll to position [534, 0]
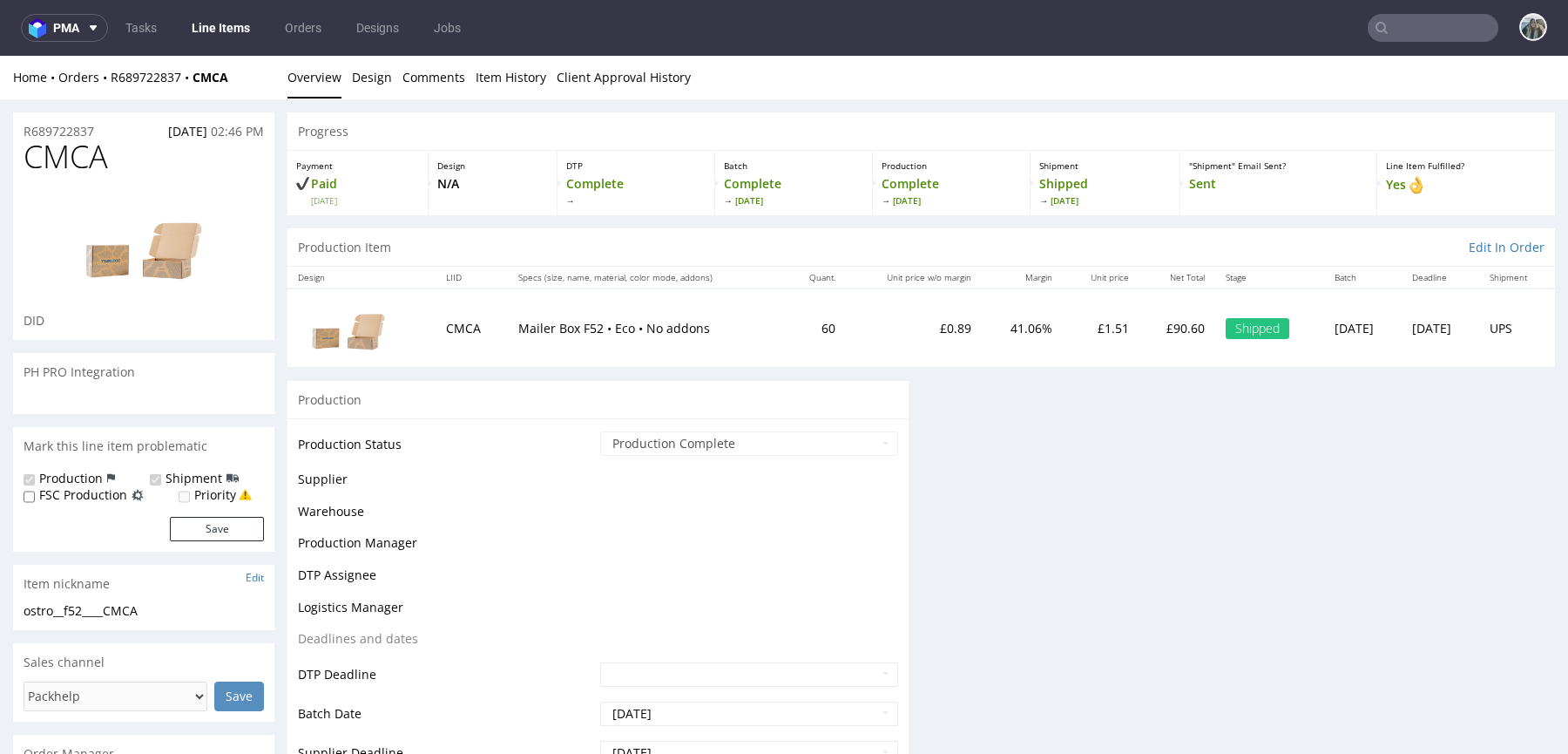
click at [1438, 35] on input "text" at bounding box center [1433, 27] width 130 height 28
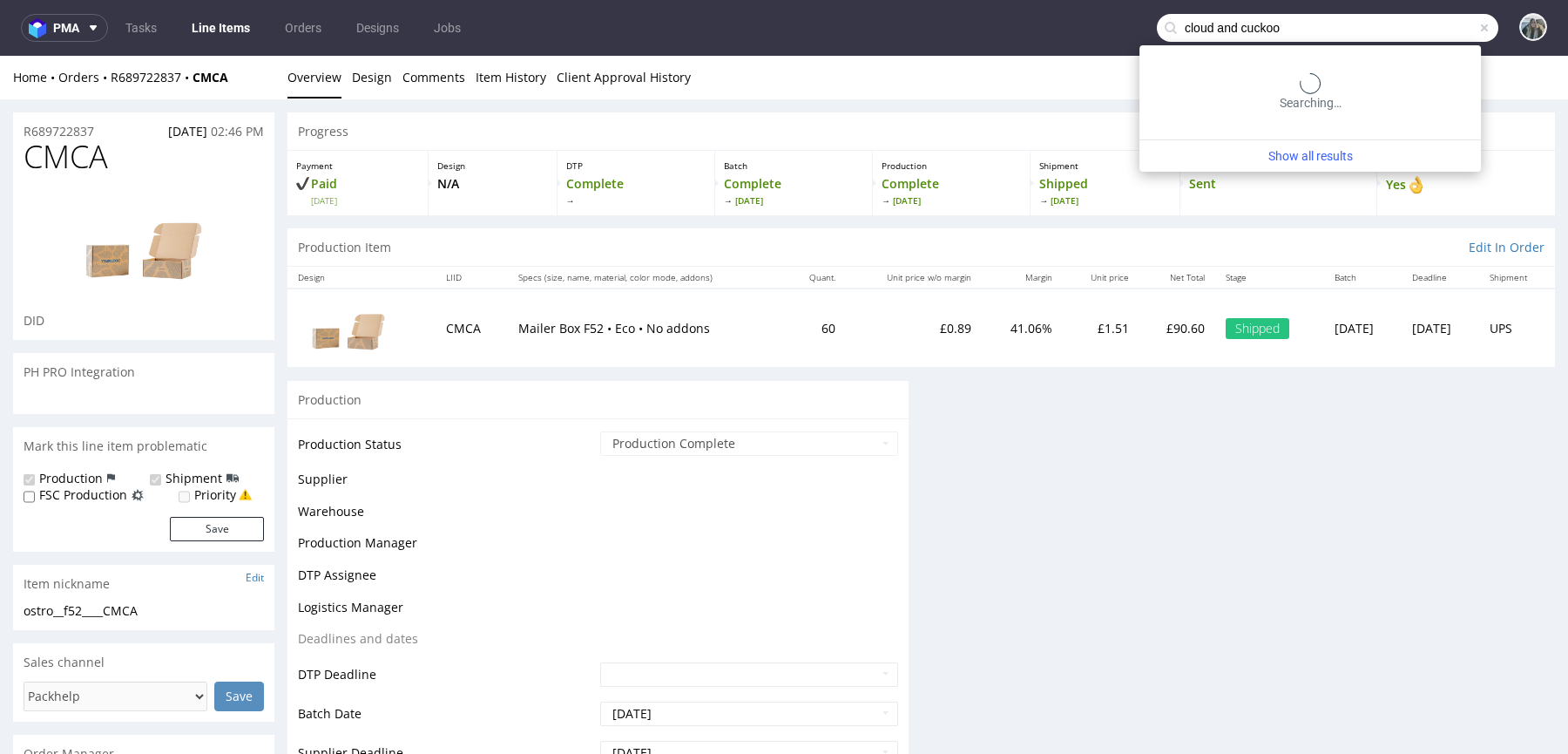
type input "cloud and cuckoo"
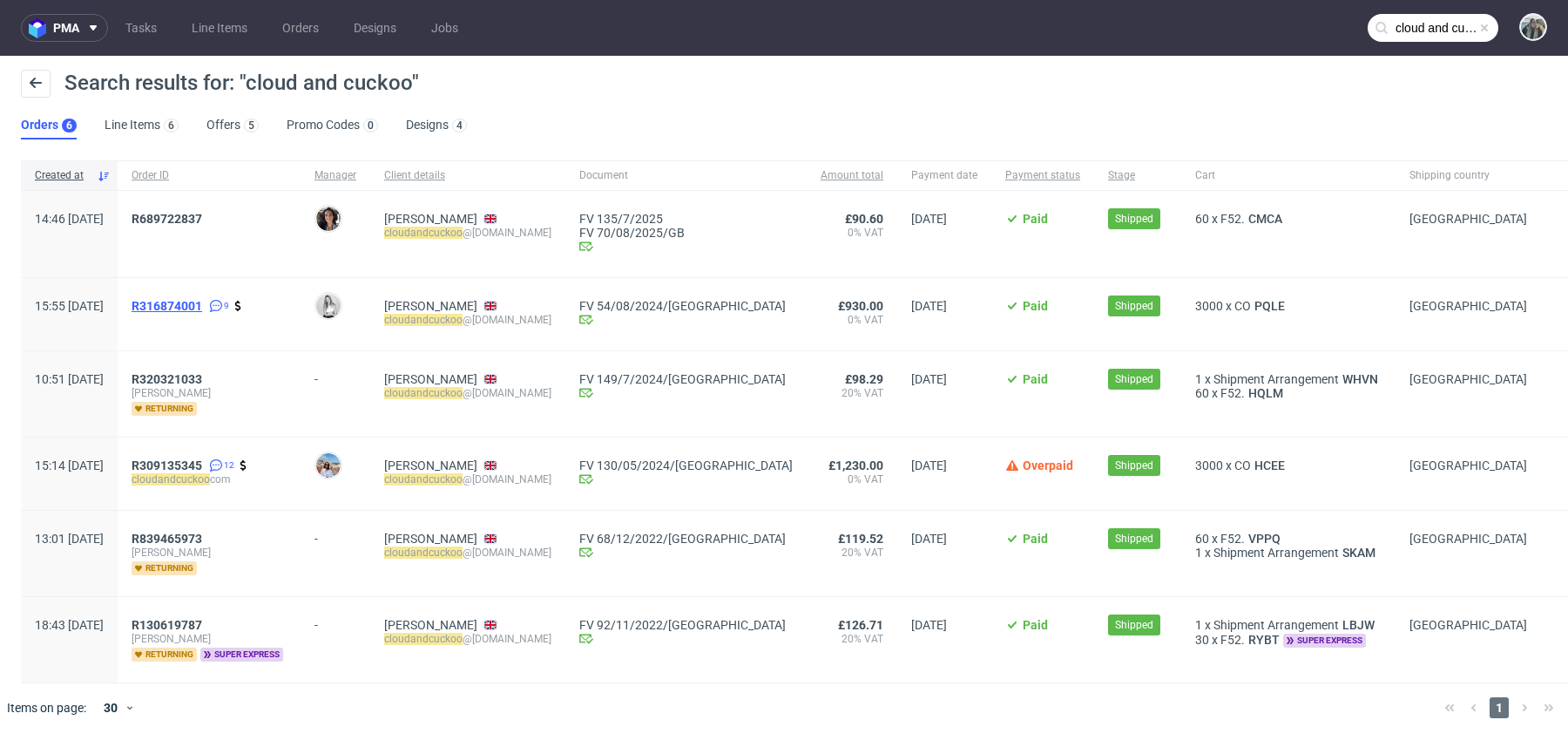
click at [202, 311] on span "R316874001" at bounding box center [167, 305] width 71 height 14
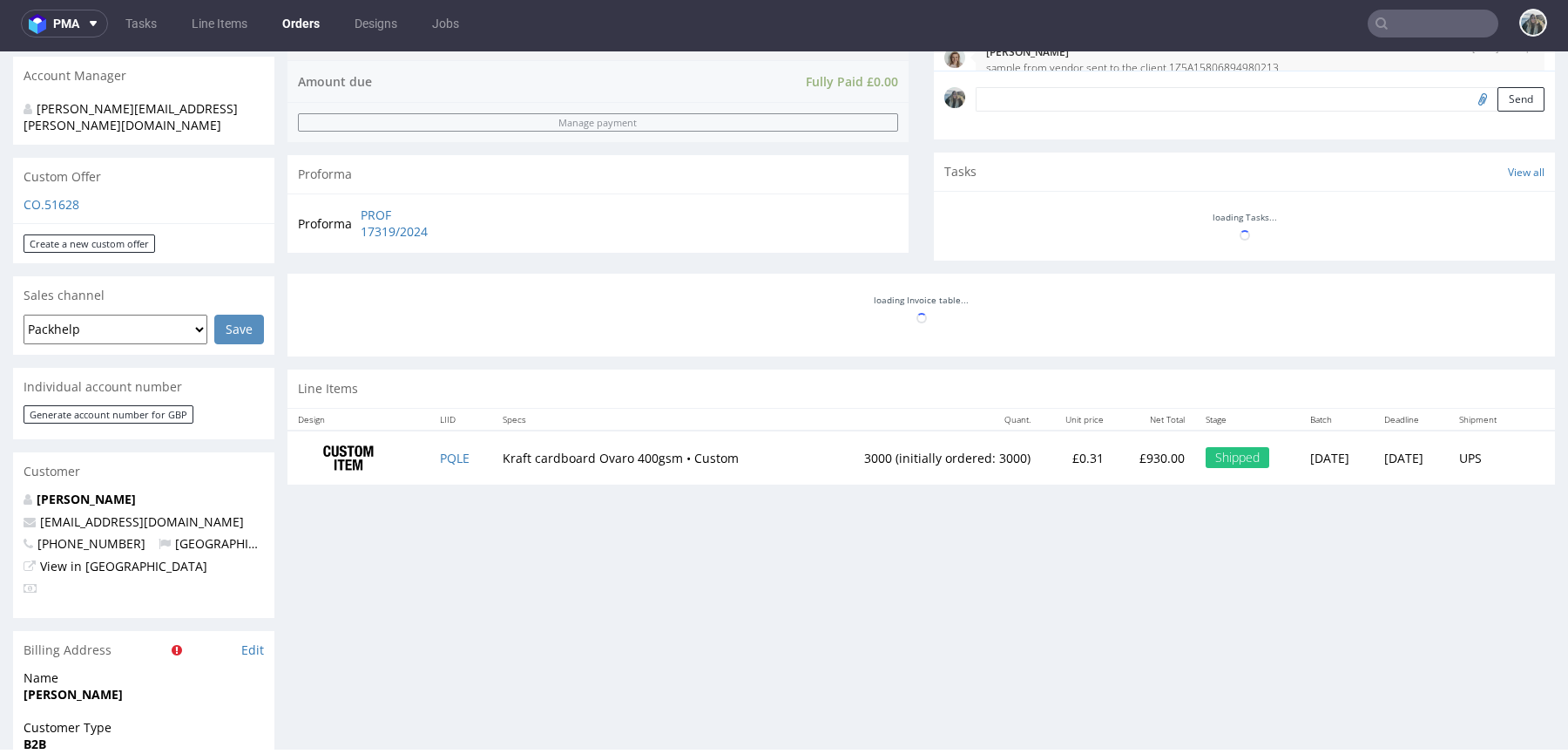
scroll to position [266, 0]
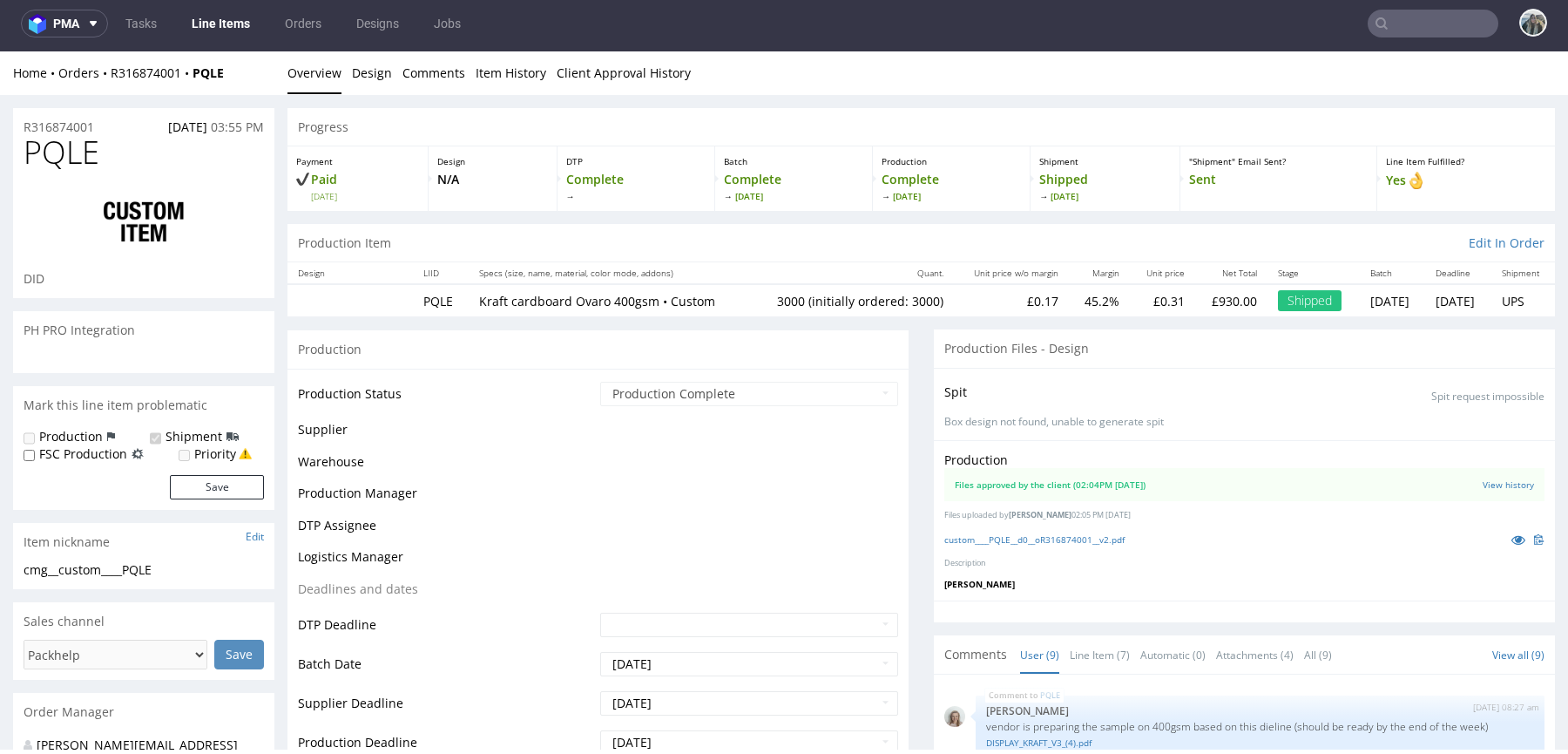
scroll to position [266, 0]
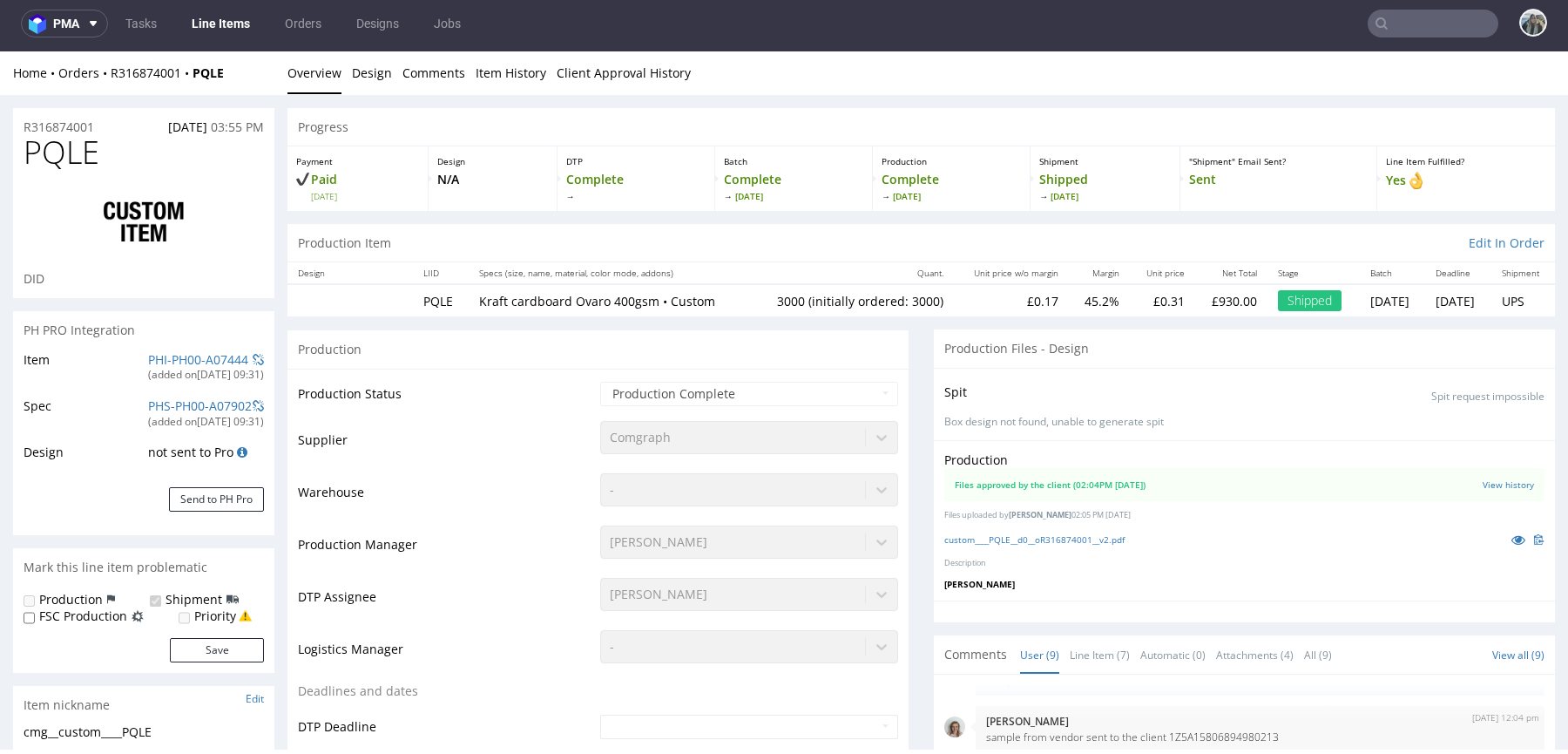
select select "in_progress"
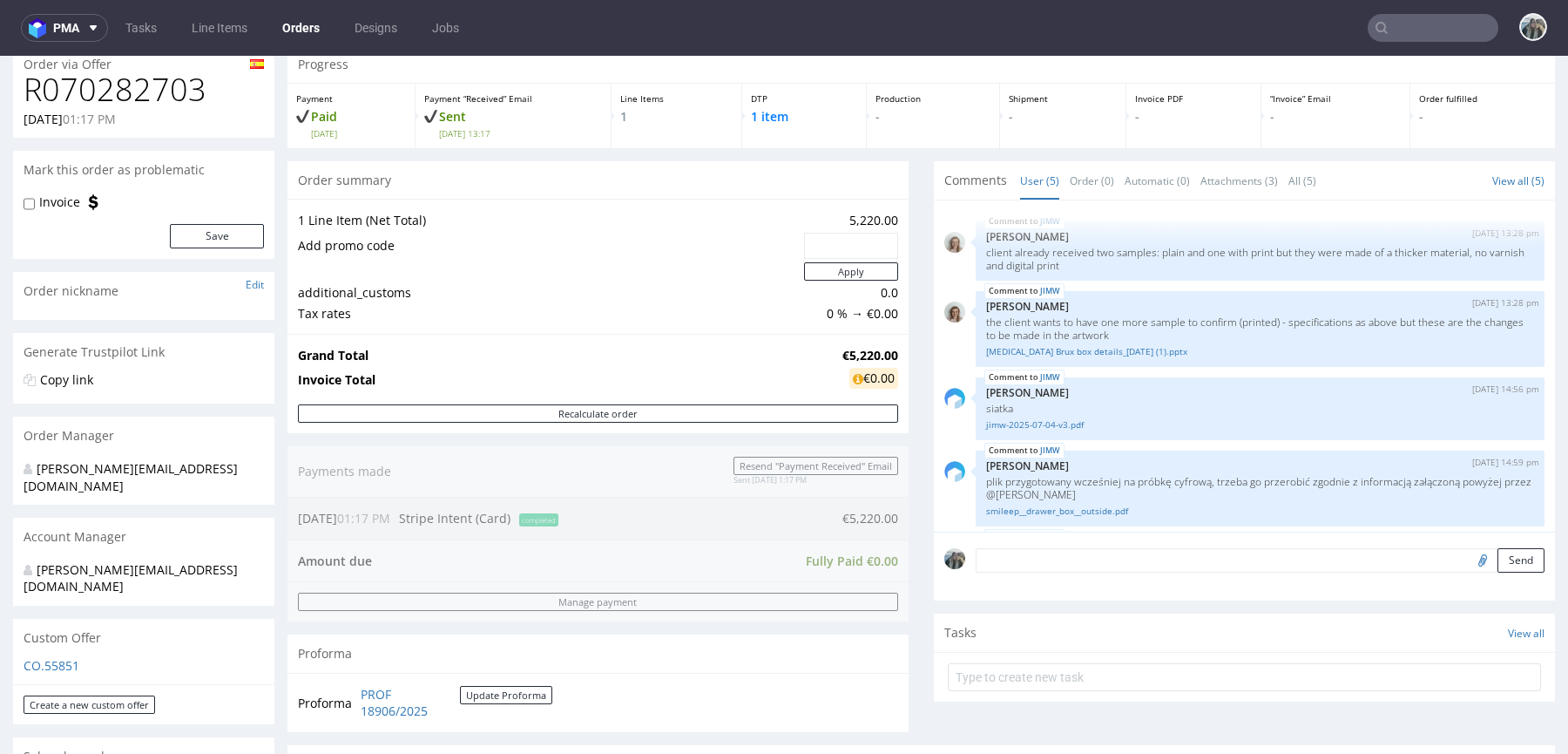
scroll to position [61, 0]
